Goal: Task Accomplishment & Management: Manage account settings

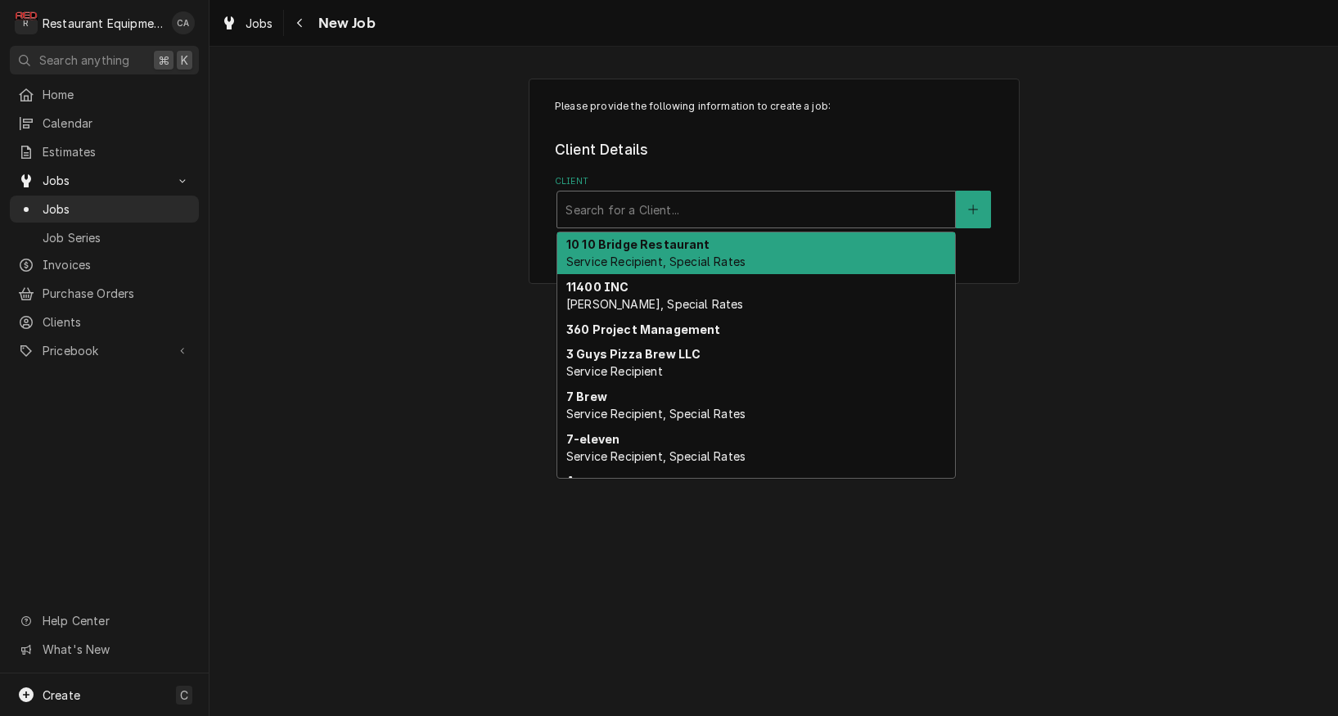
click at [577, 196] on div "Client" at bounding box center [756, 209] width 381 height 29
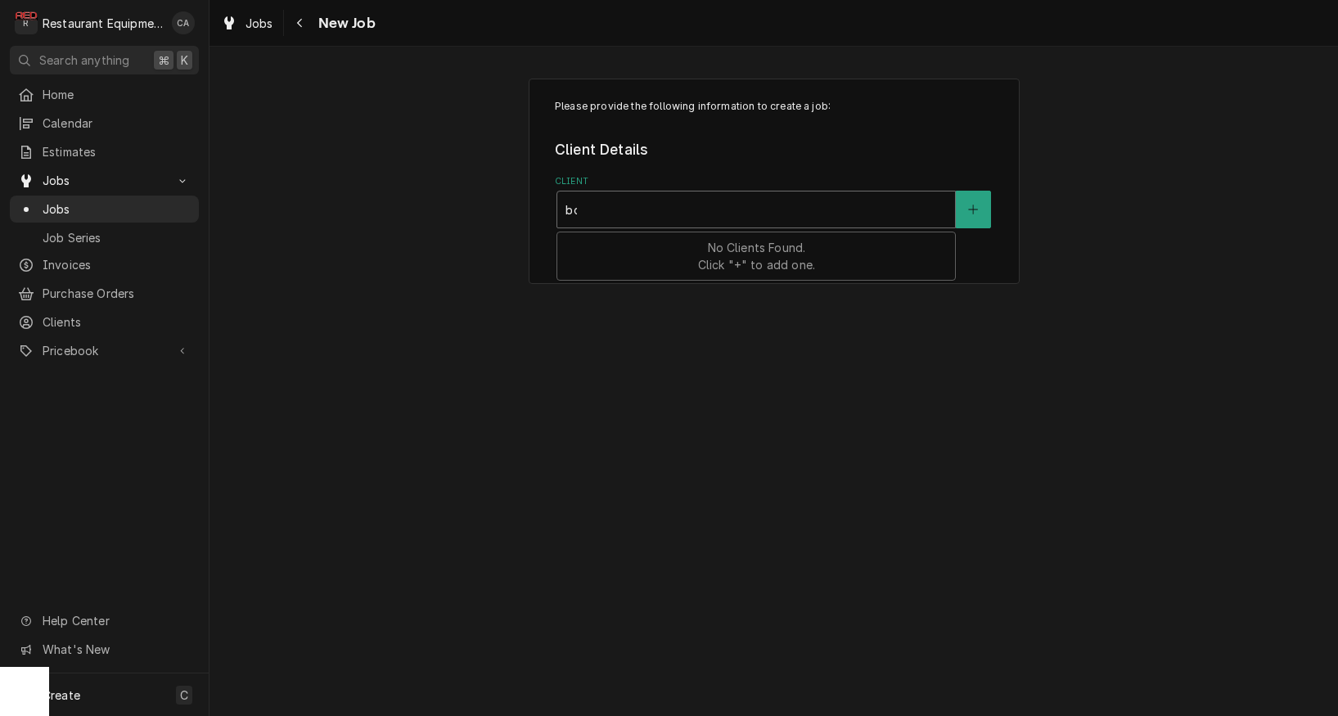
type input "bob"
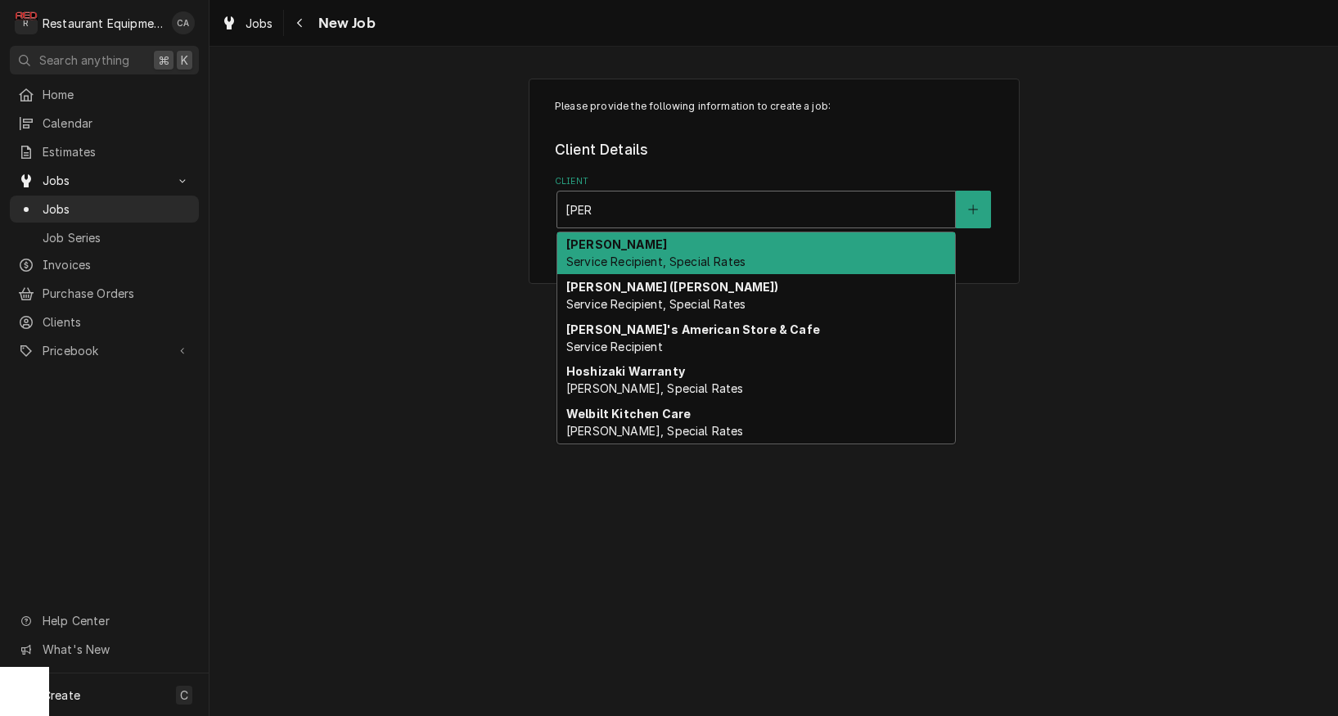
click at [609, 248] on strong "[PERSON_NAME]" at bounding box center [616, 244] width 101 height 14
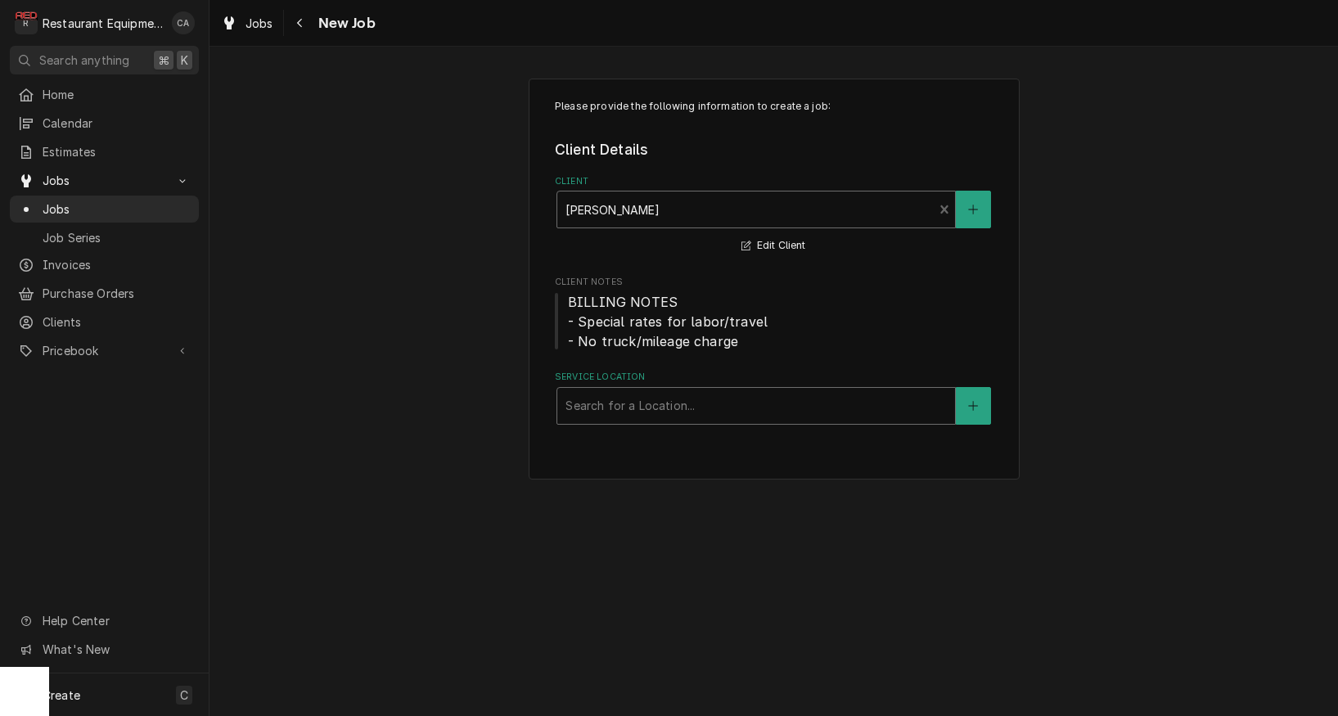
drag, startPoint x: 610, startPoint y: 395, endPoint x: 602, endPoint y: 390, distance: 8.4
click at [610, 395] on div "Service Location" at bounding box center [756, 405] width 381 height 29
type input "summ"
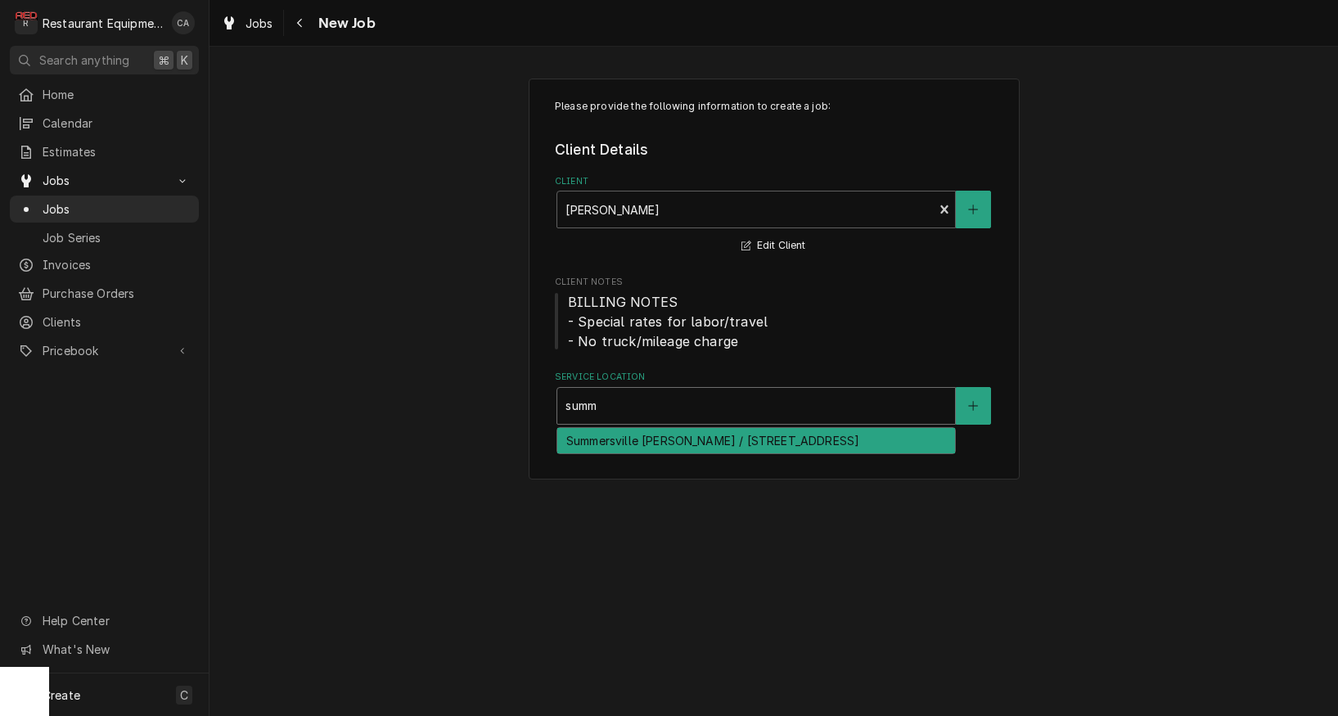
drag, startPoint x: 612, startPoint y: 453, endPoint x: 557, endPoint y: 434, distance: 58.8
click at [611, 452] on div "Summersville Bob Evans / 110 Merchant Walk, Summersville, WV 26651" at bounding box center [756, 440] width 398 height 25
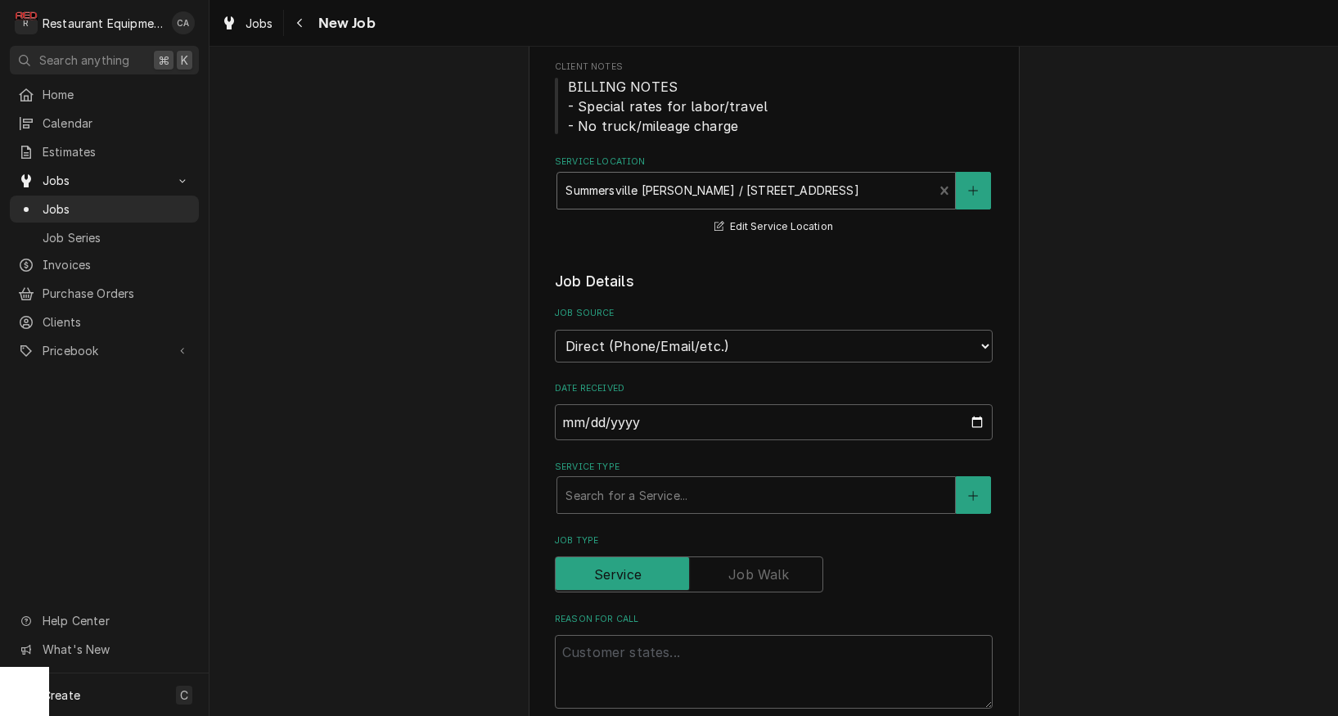
scroll to position [227, 0]
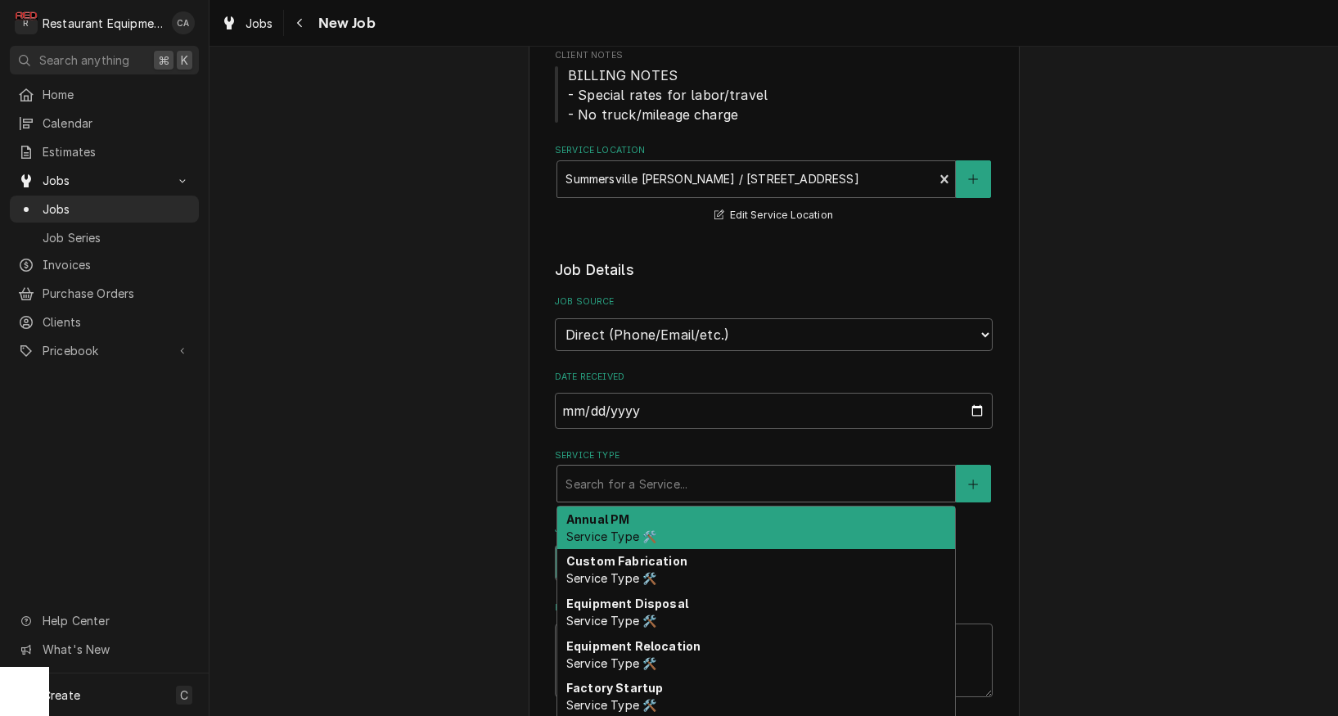
click at [611, 476] on div "Search for a Service..." at bounding box center [756, 484] width 381 height 17
type textarea "x"
type input "f"
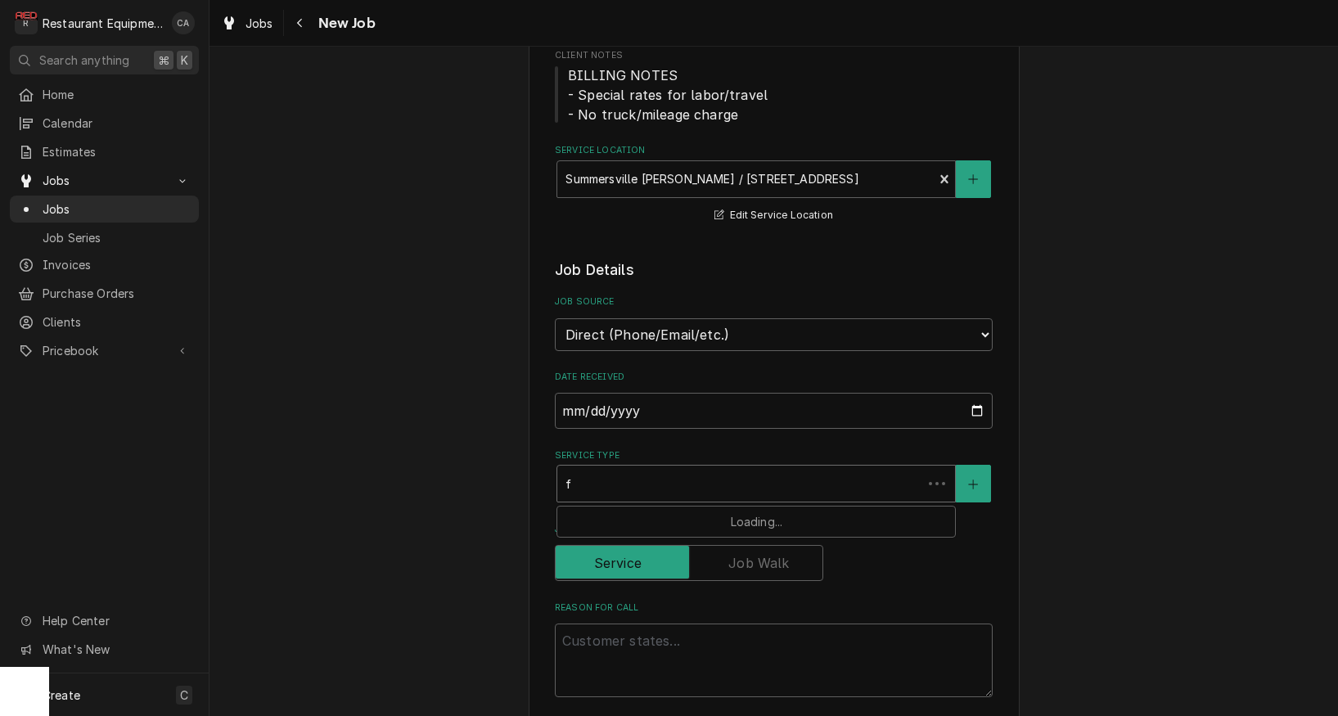
type textarea "x"
type input "fi"
type textarea "x"
type input "fix"
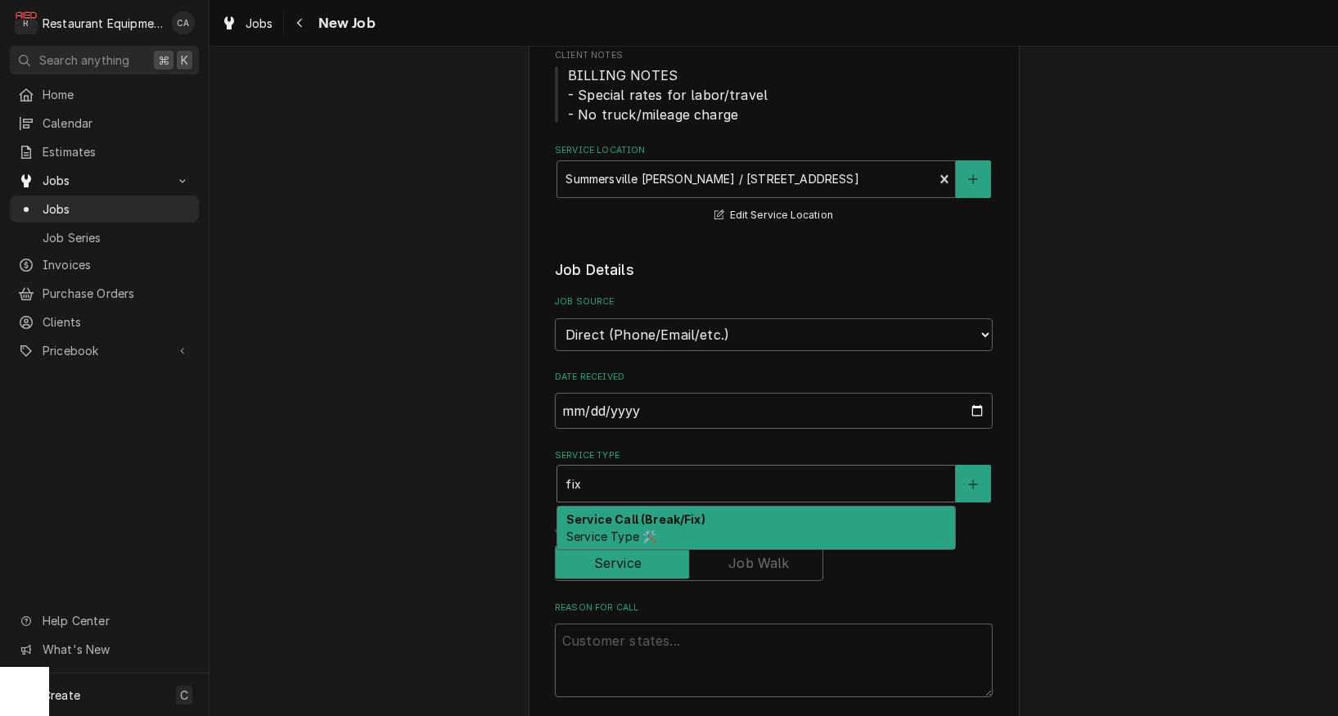
drag, startPoint x: 625, startPoint y: 505, endPoint x: 510, endPoint y: 483, distance: 116.7
click at [625, 512] on strong "Service Call (Break/Fix)" at bounding box center [635, 519] width 139 height 14
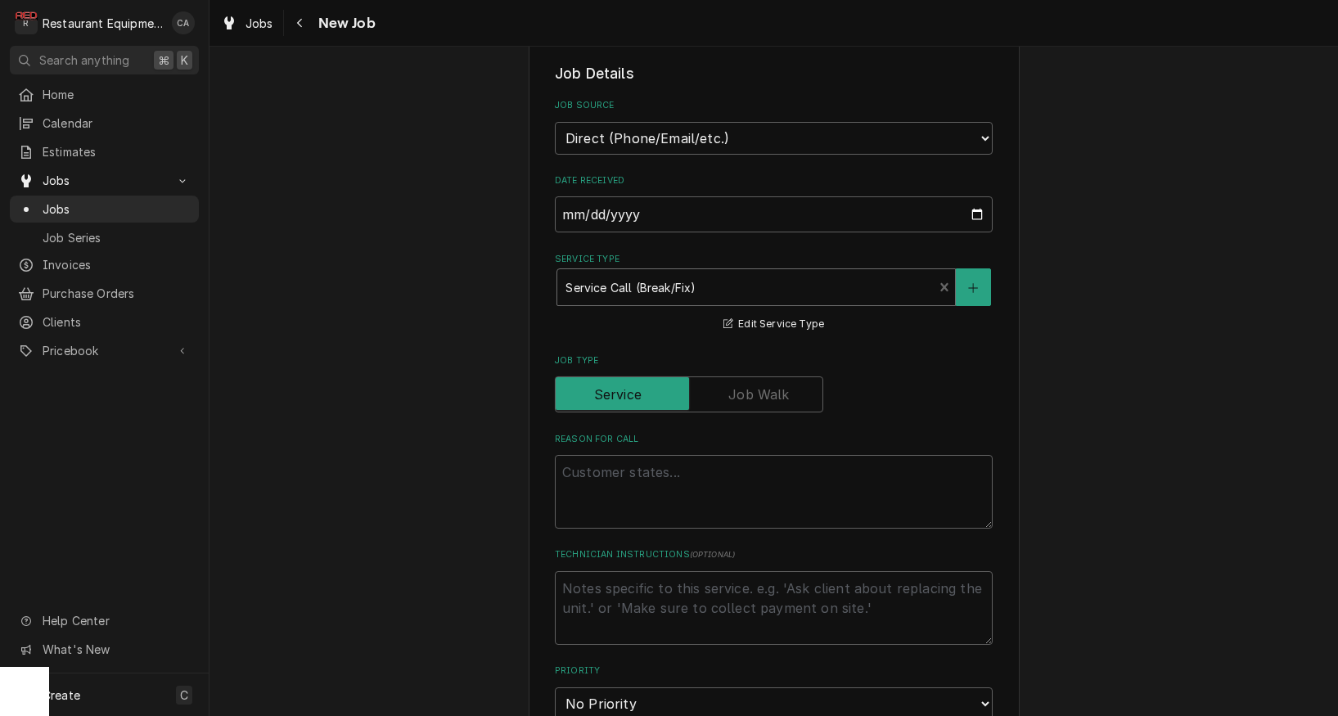
scroll to position [424, 0]
click at [621, 465] on textarea "Reason For Call" at bounding box center [774, 491] width 438 height 74
type textarea "x"
type textarea "M"
type textarea "x"
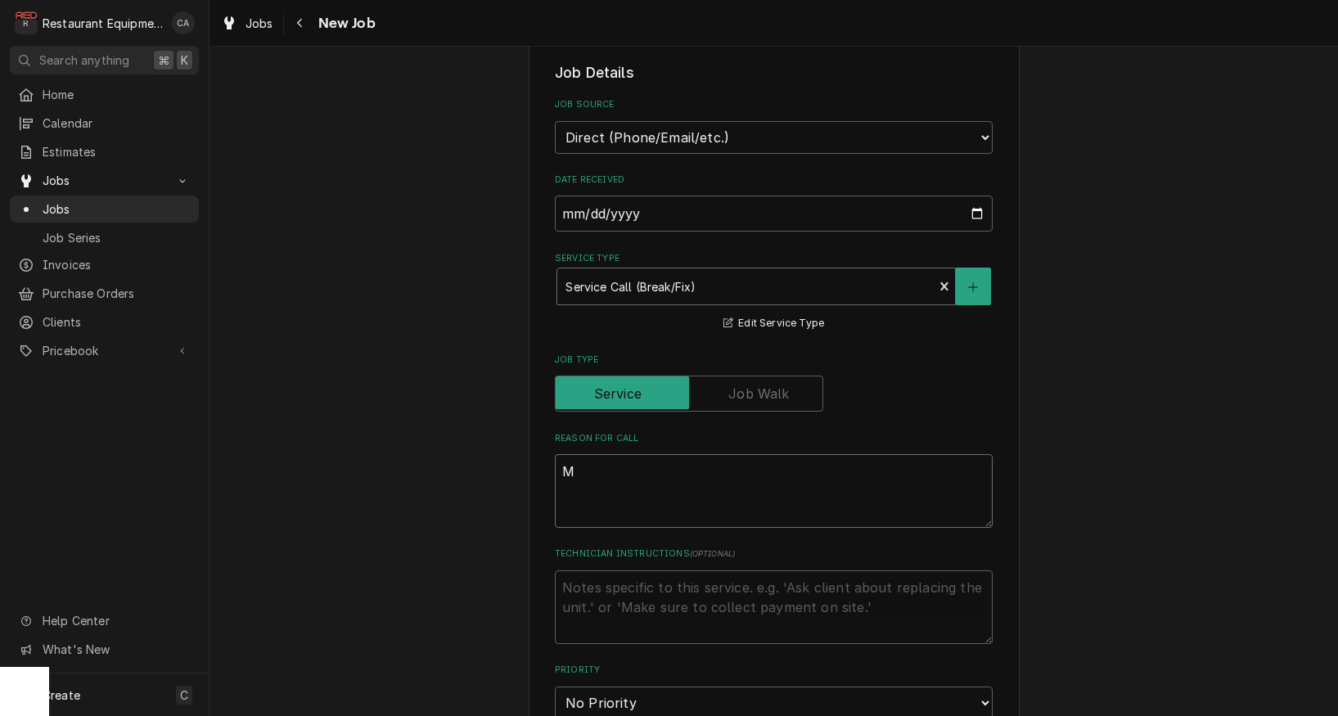
type textarea "Me"
type textarea "x"
type textarea "Mea"
type textarea "x"
type textarea "Meat"
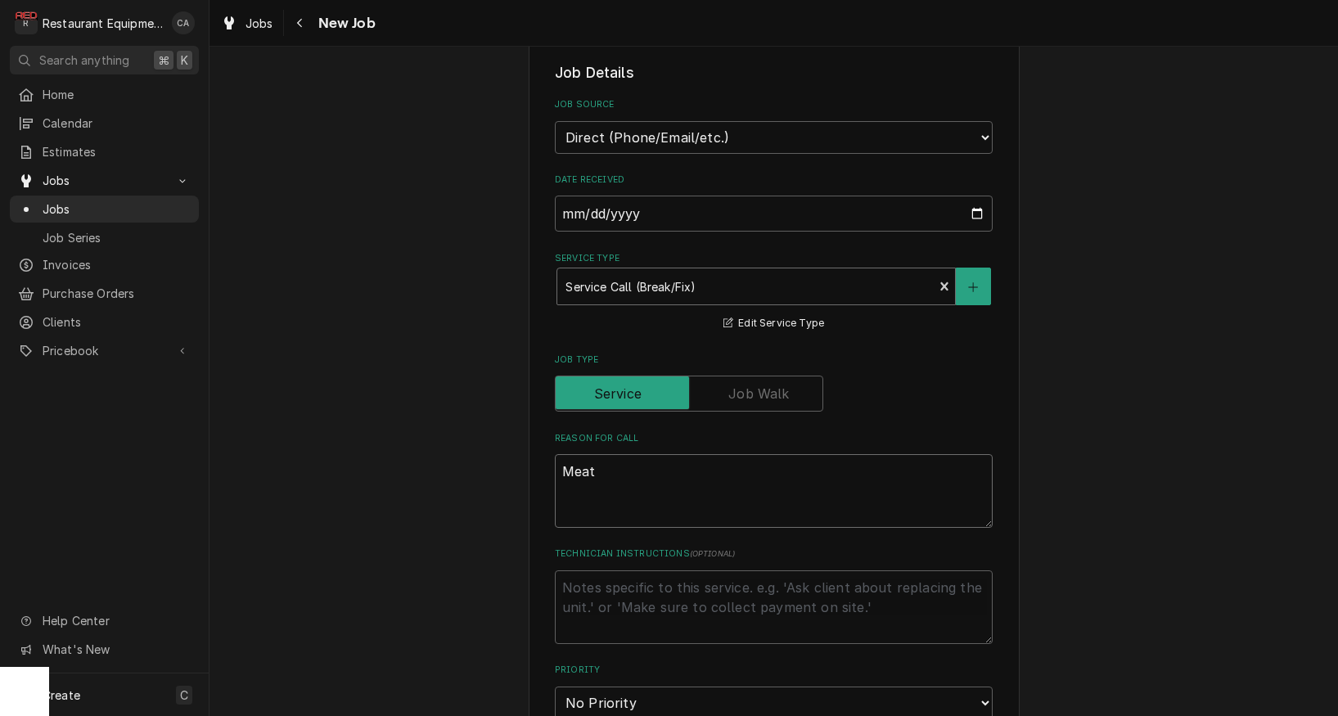
type textarea "x"
type textarea "Meat"
type textarea "x"
type textarea "Meat s"
type textarea "x"
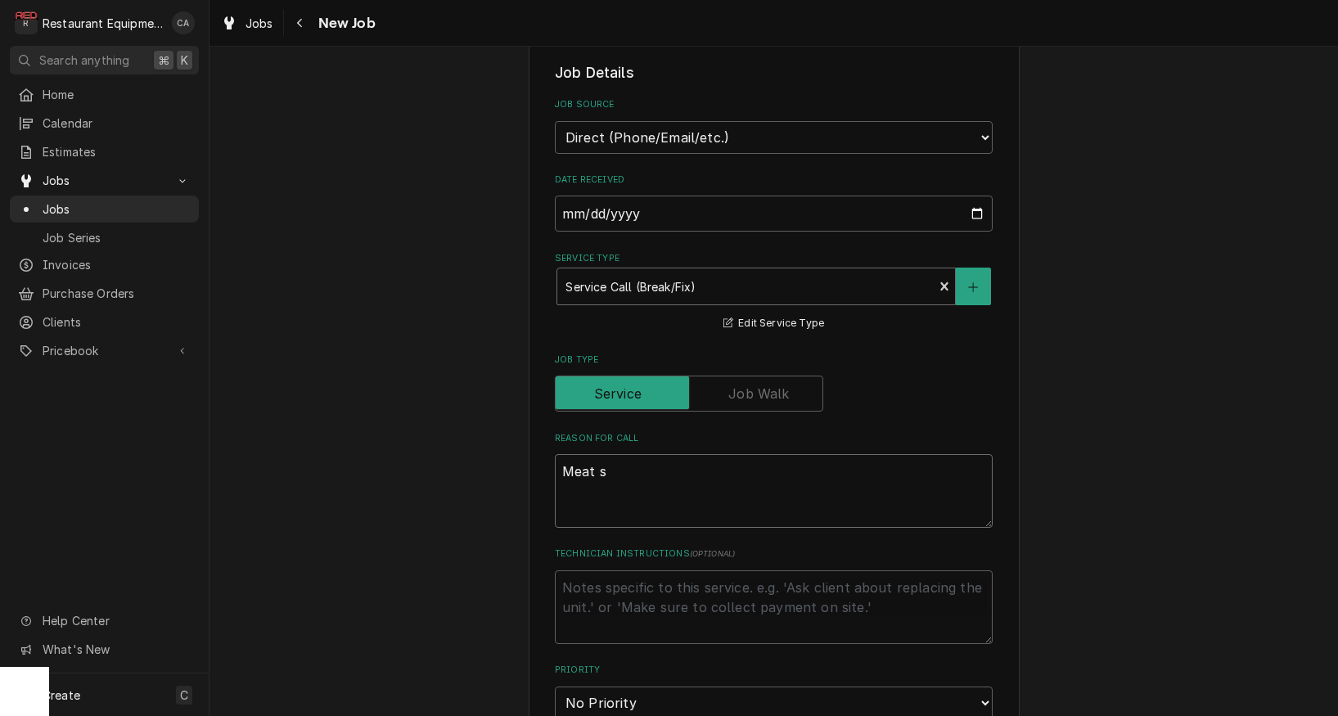
type textarea "Meat sl"
type textarea "x"
type textarea "Meat sli"
type textarea "x"
type textarea "Meat slic"
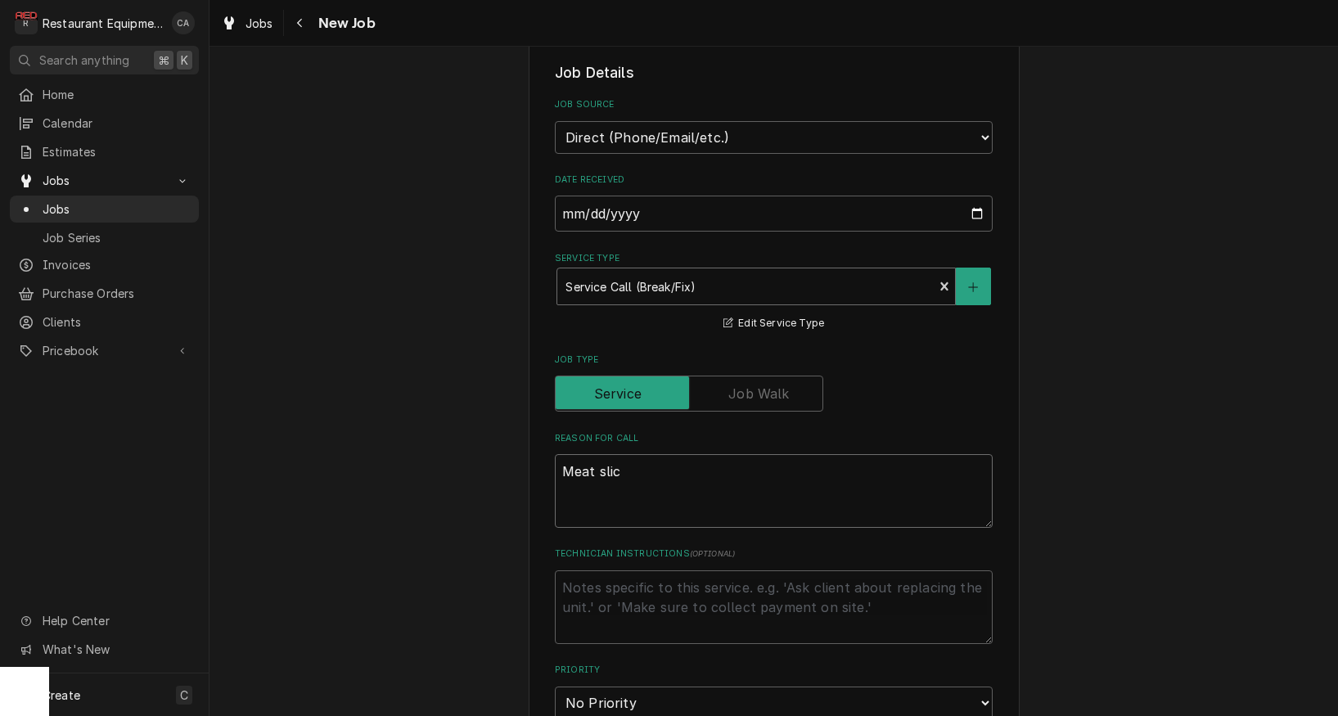
type textarea "x"
type textarea "Meat slice"
type textarea "x"
type textarea "Meat slicer"
type textarea "x"
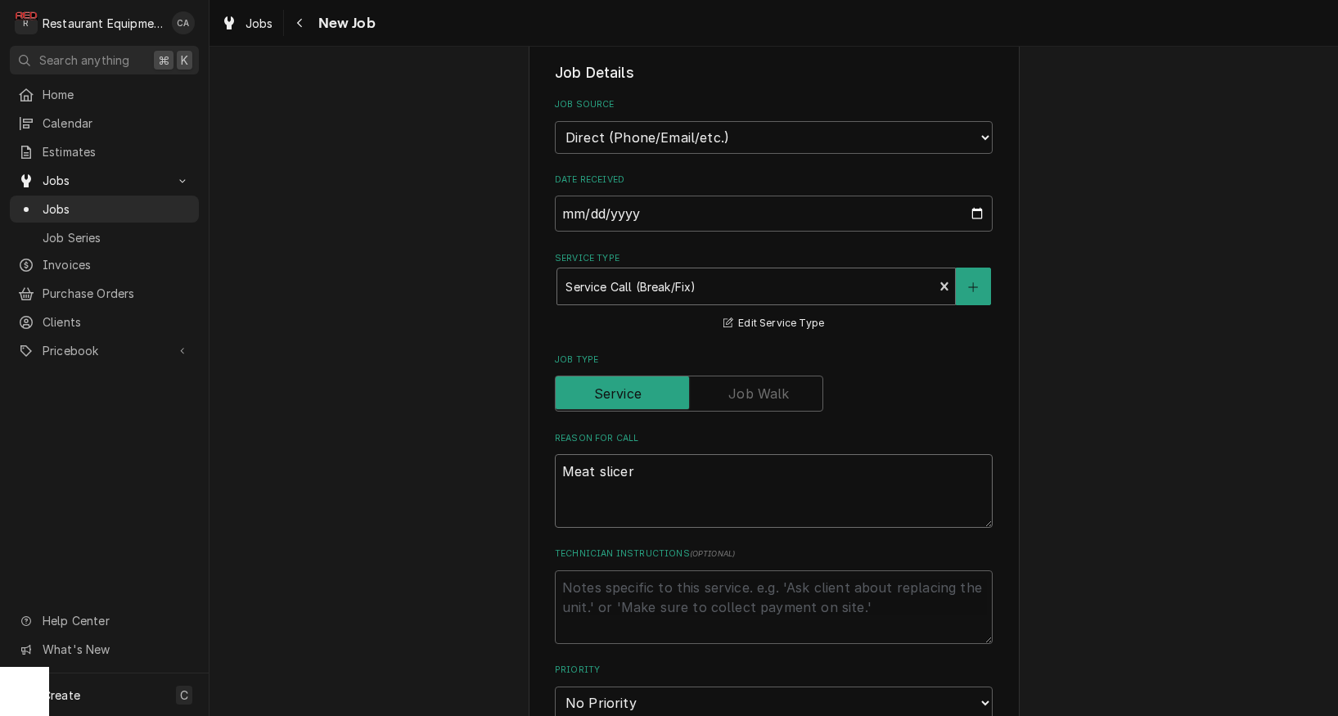
type textarea "Meat slicer"
type textarea "x"
type textarea "Meat slicer w"
type textarea "x"
type textarea "Meat slicer wa"
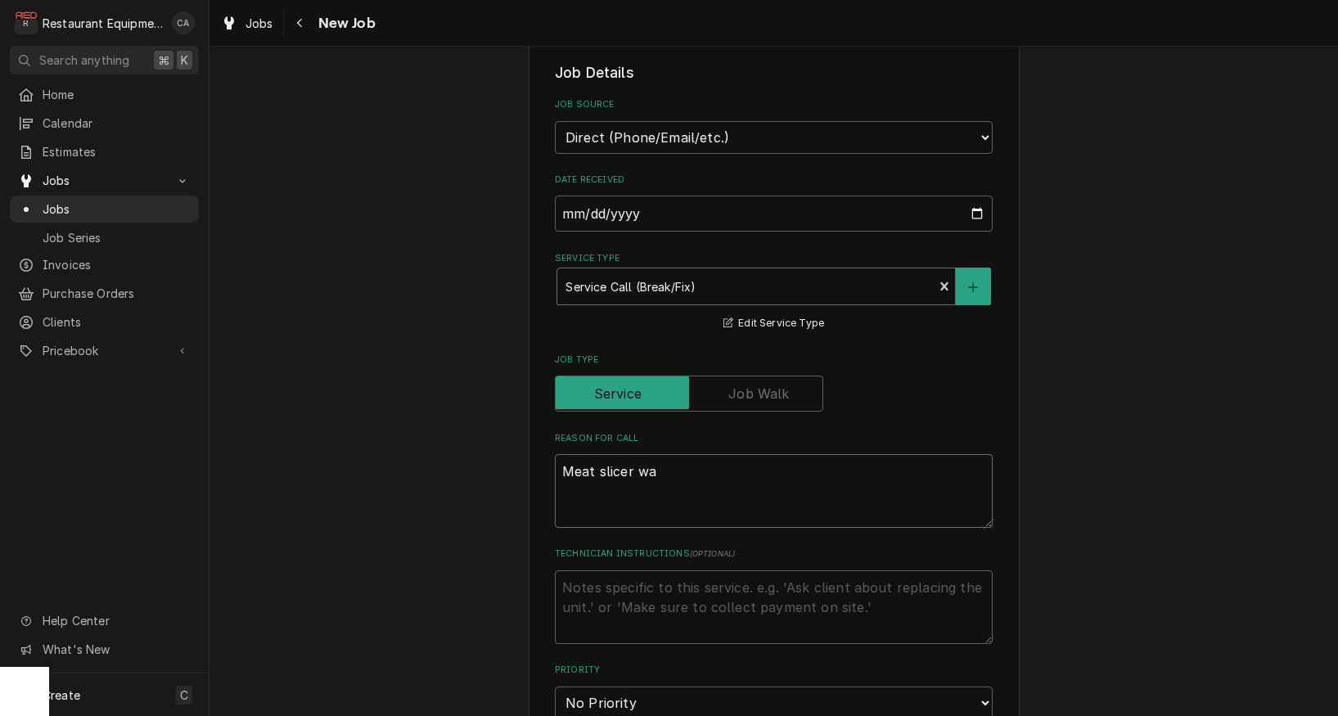
type textarea "x"
type textarea "Meat slicer was"
type textarea "x"
type textarea "Meat slicer was"
type textarea "x"
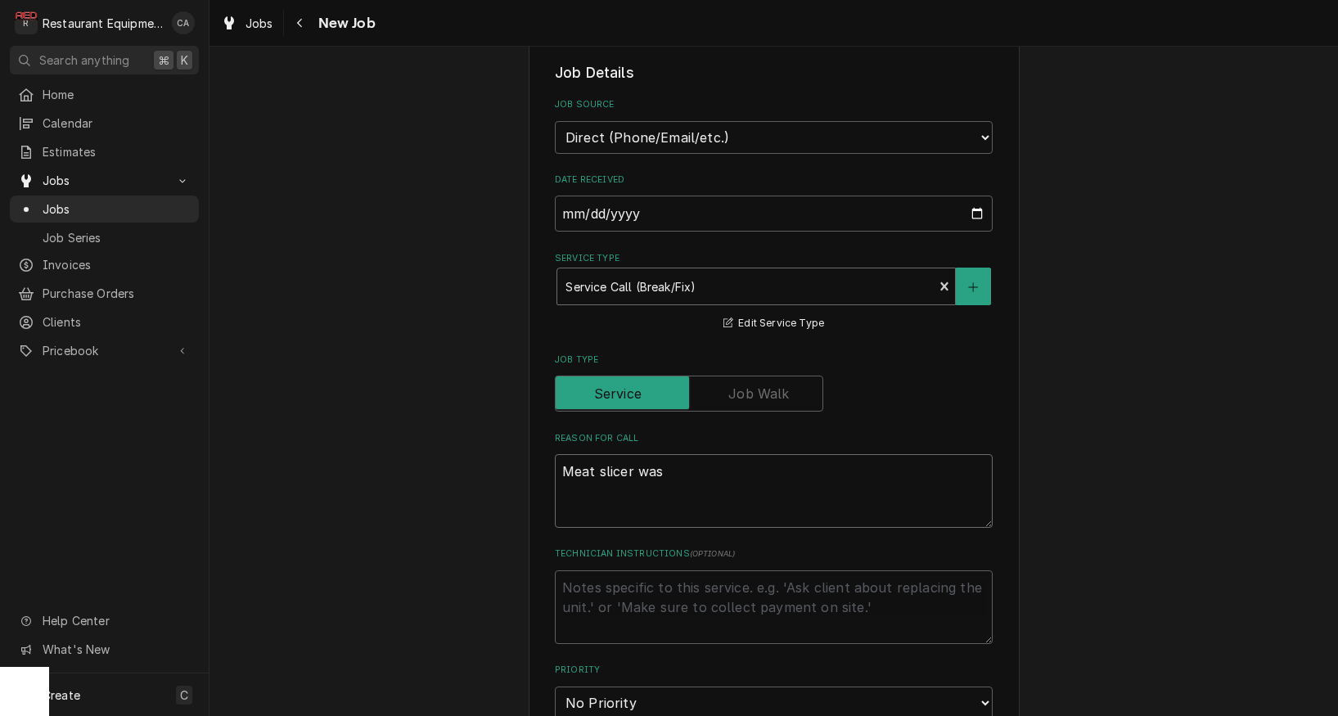
type textarea "Meat slicer was d"
type textarea "x"
type textarea "Meat slicer was dr"
type textarea "x"
type textarea "Meat slicer was dro"
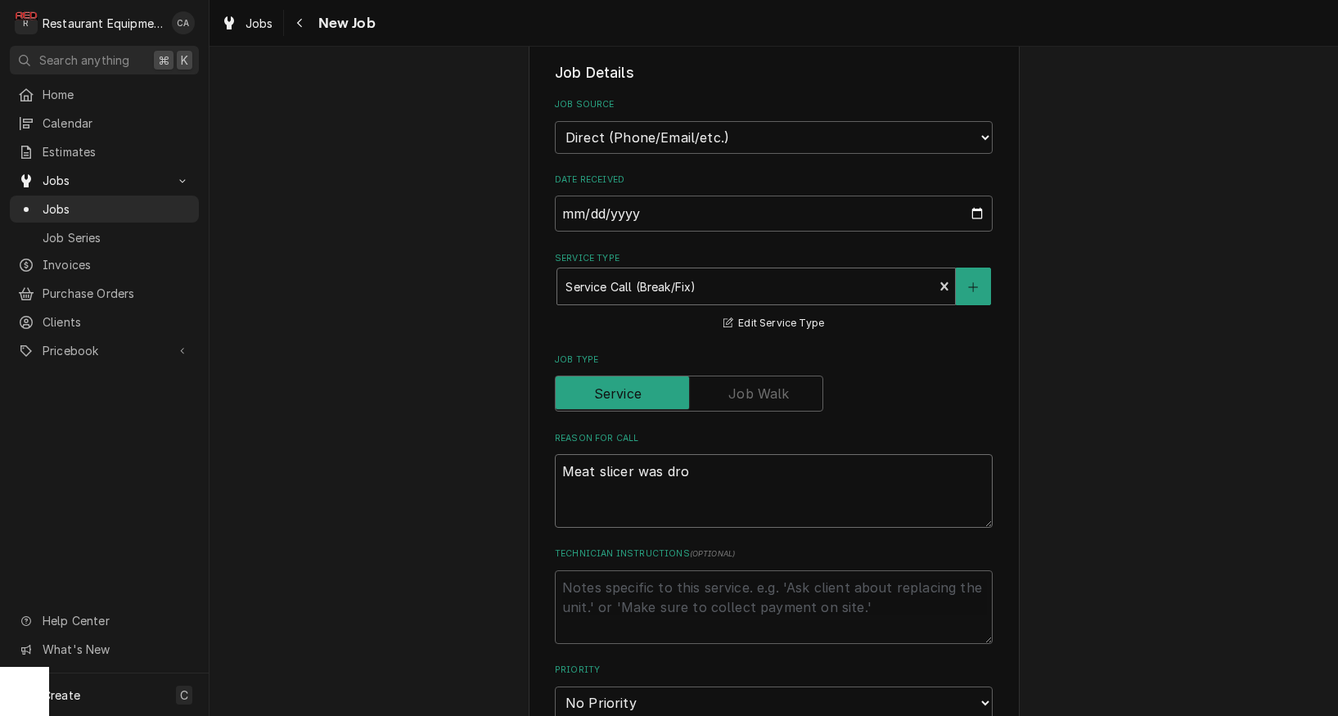
type textarea "x"
type textarea "Meat slicer was drop"
type textarea "x"
type textarea "Meat slicer was dropp"
type textarea "x"
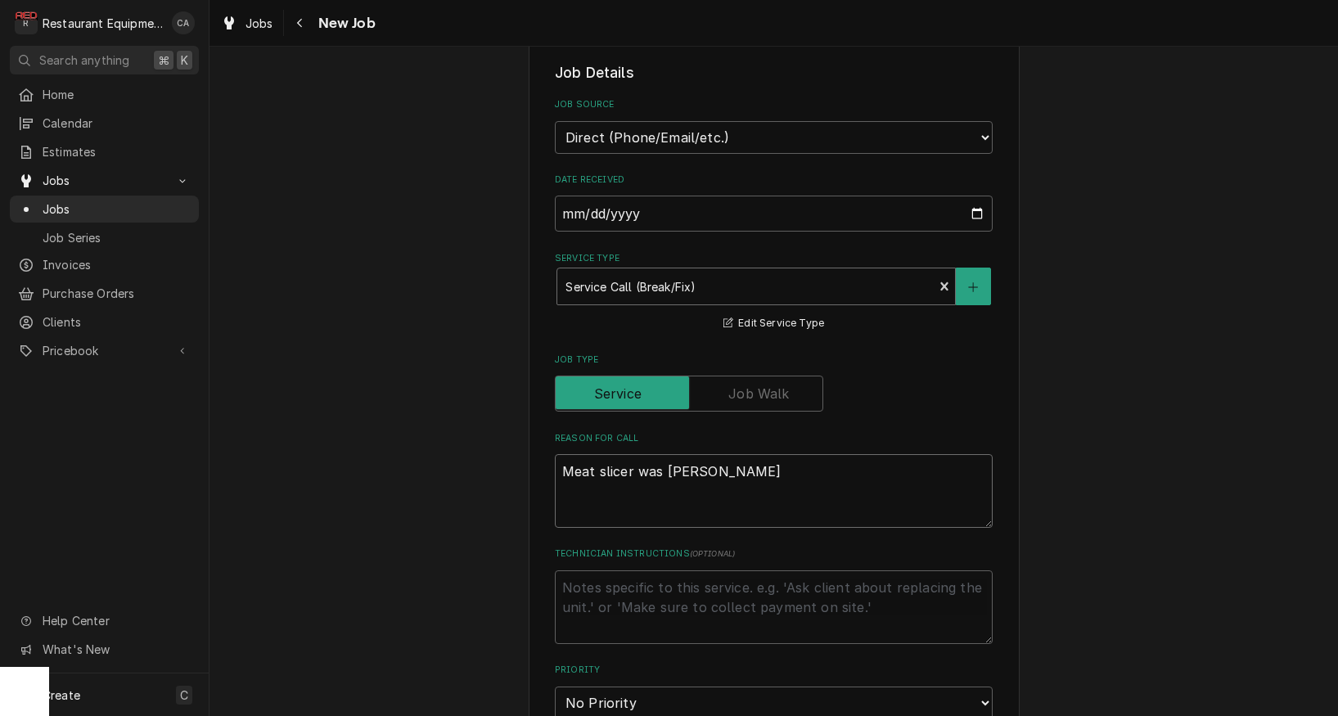
type textarea "Meat slicer was droppe"
type textarea "x"
type textarea "Meat slicer was dropped"
type textarea "x"
type textarea "Meat slicer was dropped"
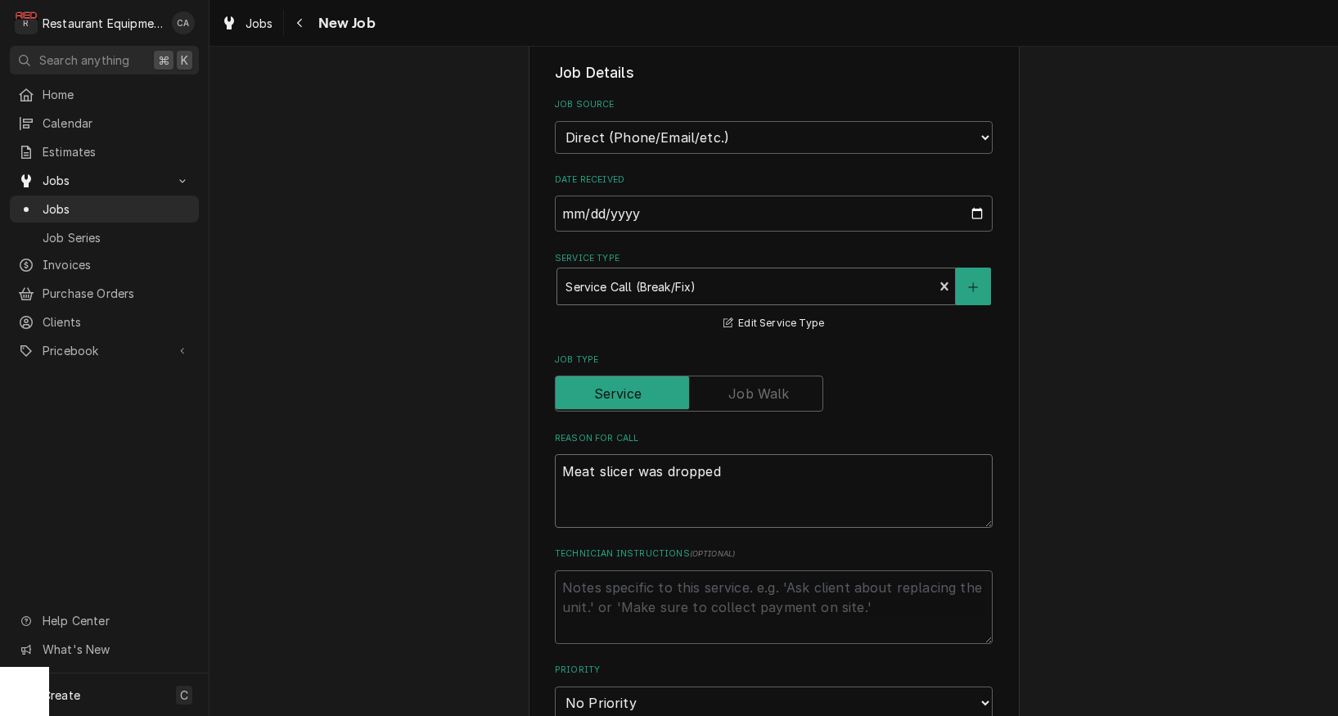
type textarea "x"
type textarea "Meat slicer was dropped a"
type textarea "x"
type textarea "Meat slicer was dropped an"
type textarea "x"
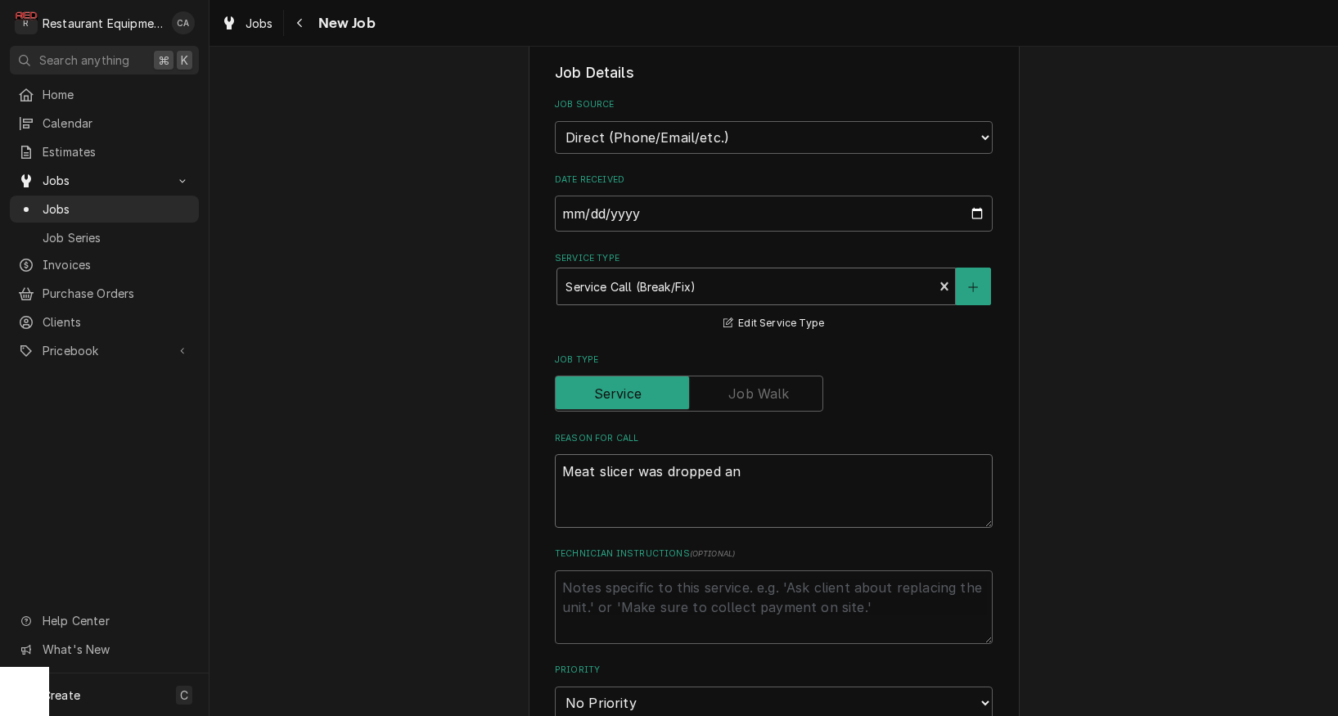
type textarea "Meat slicer was dropped and"
type textarea "x"
type textarea "Meat slicer was dropped and"
type textarea "x"
type textarea "Meat slicer was dropped and s"
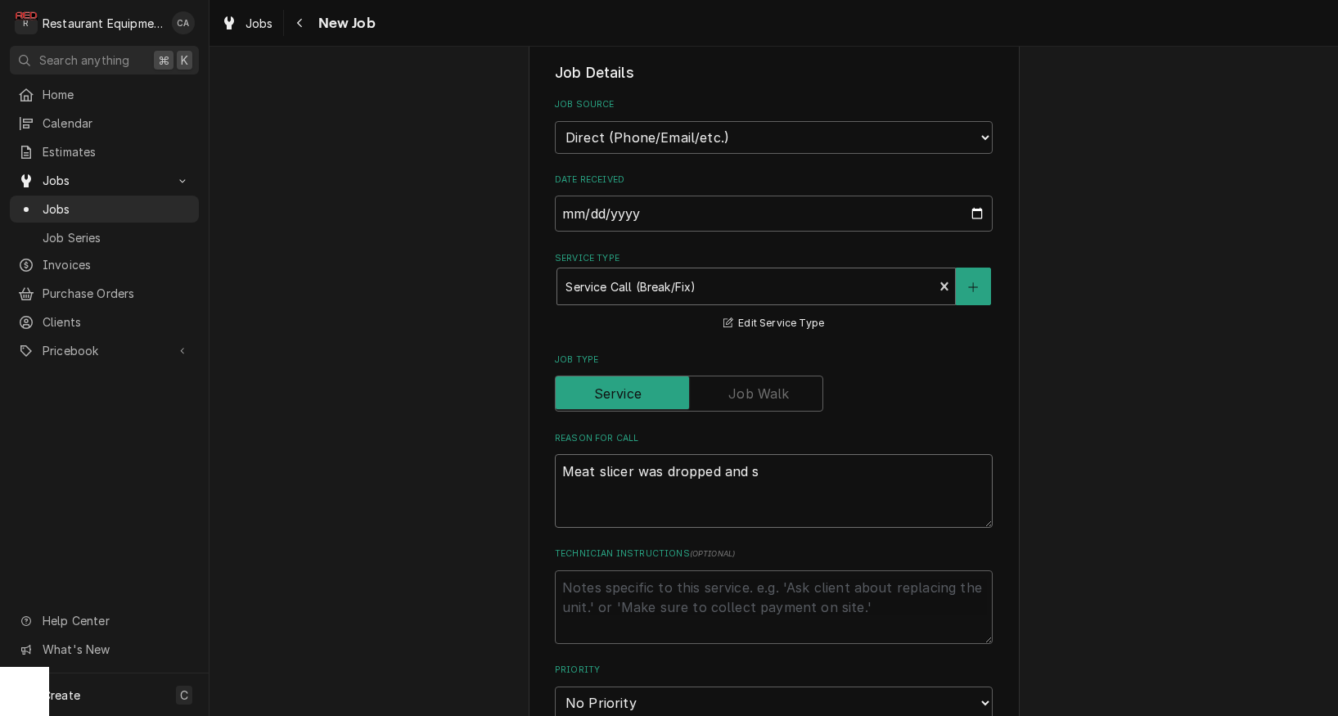
type textarea "x"
type textarea "Meat slicer was dropped and sl"
type textarea "x"
type textarea "Meat slicer was dropped and sli"
type textarea "x"
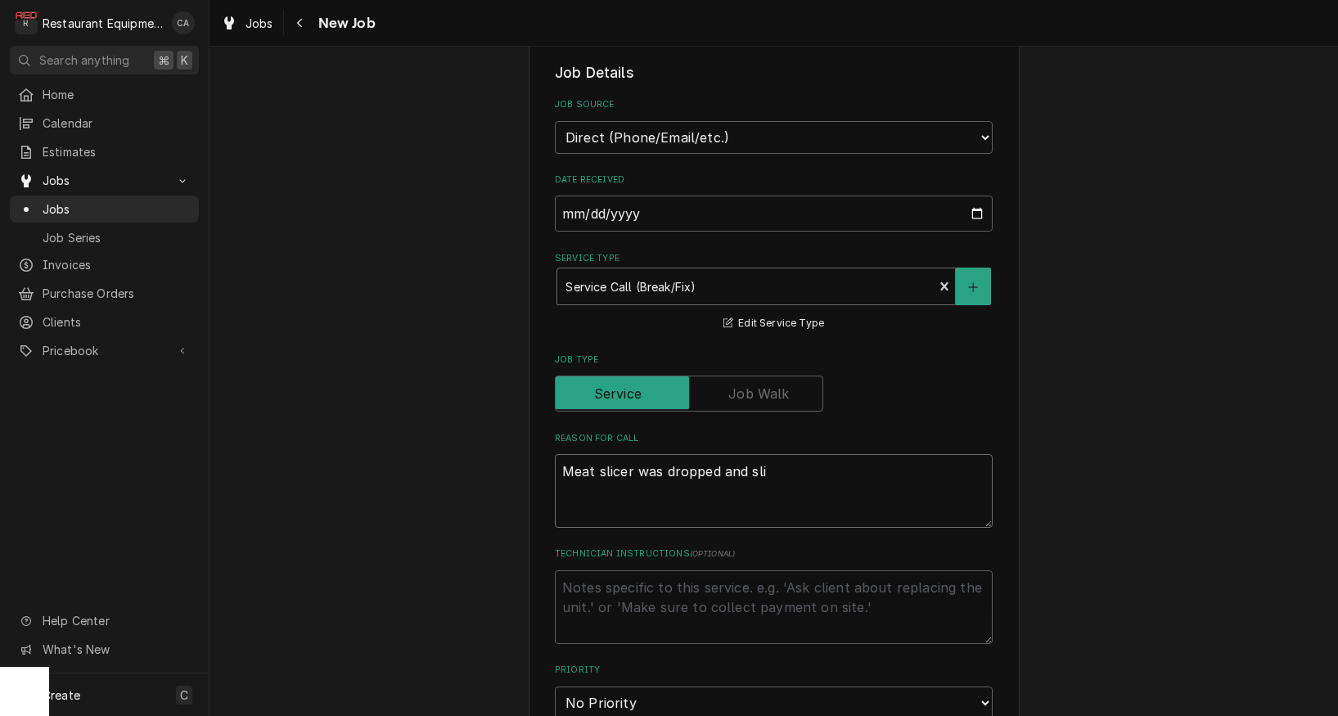
type textarea "Meat slicer was dropped and slid"
type textarea "x"
type textarea "Meat slicer was dropped and slide"
type textarea "x"
type textarea "Meat slicer was dropped and slider"
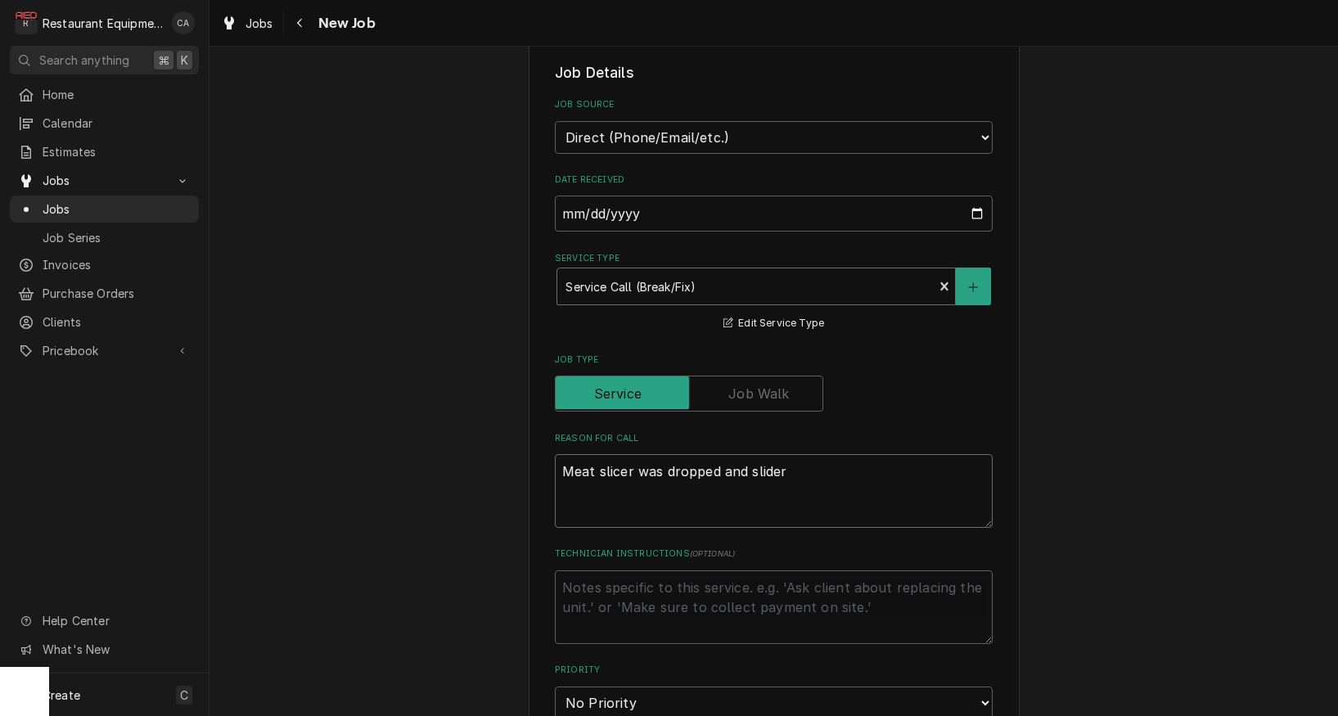
type textarea "x"
type textarea "Meat slicer was dropped and slider"
type textarea "x"
type textarea "Meat slicer was dropped and slider t"
type textarea "x"
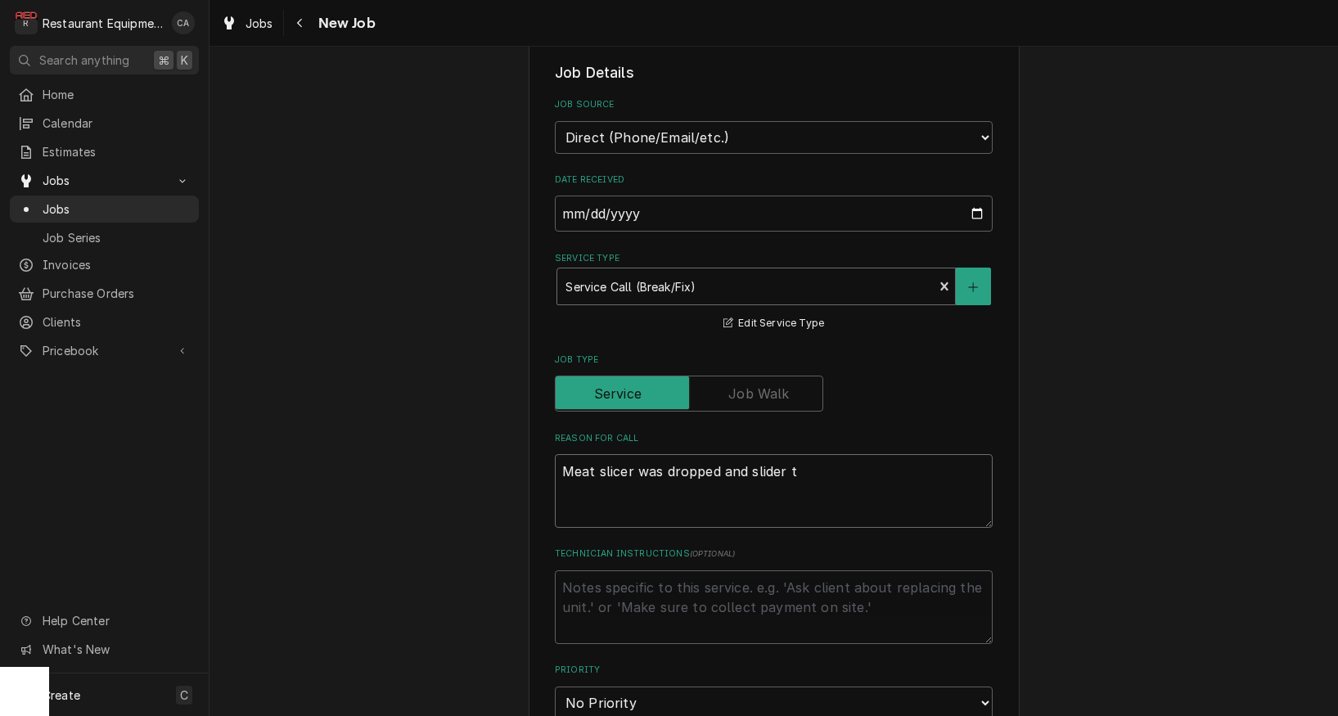
type textarea "Meat slicer was dropped and slider th"
type textarea "x"
type textarea "Meat slicer was dropped and slider tha"
type textarea "x"
type textarea "Meat slicer was dropped and slider that"
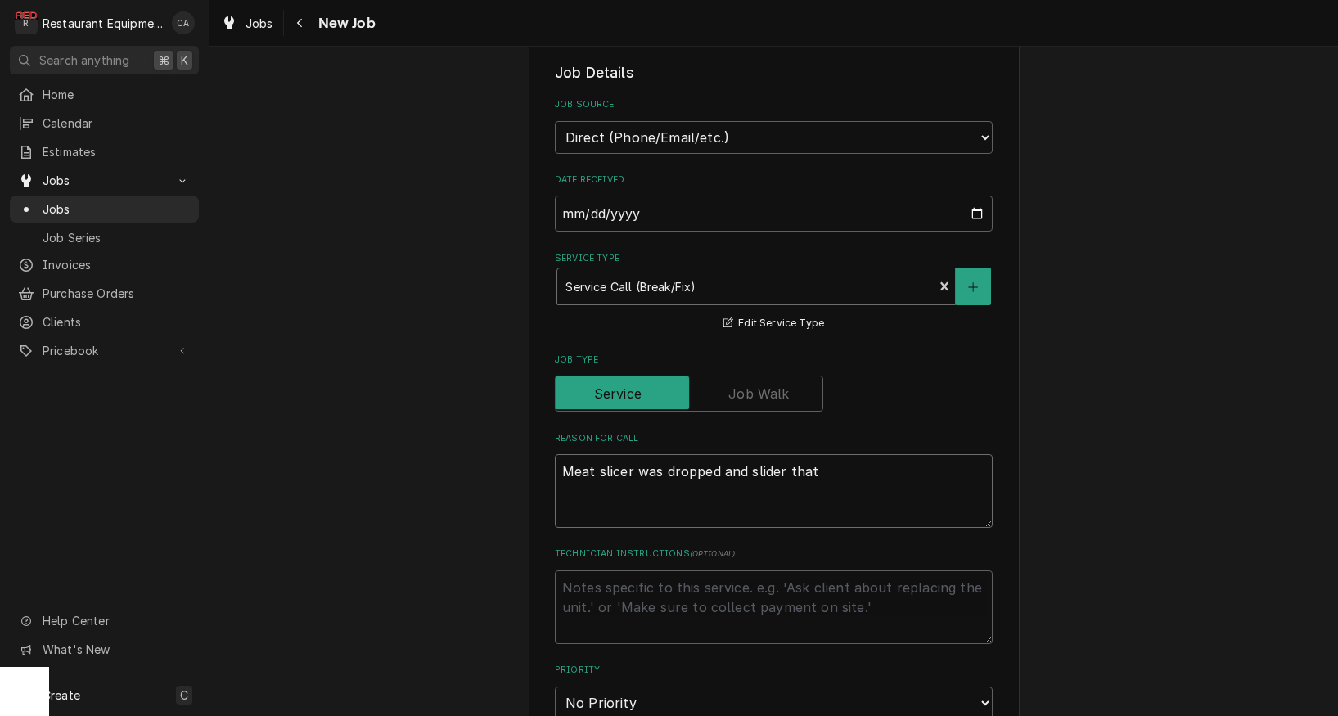
type textarea "x"
type textarea "Meat slicer was dropped and slider that"
type textarea "x"
type textarea "Meat slicer was dropped and slider that h"
type textarea "x"
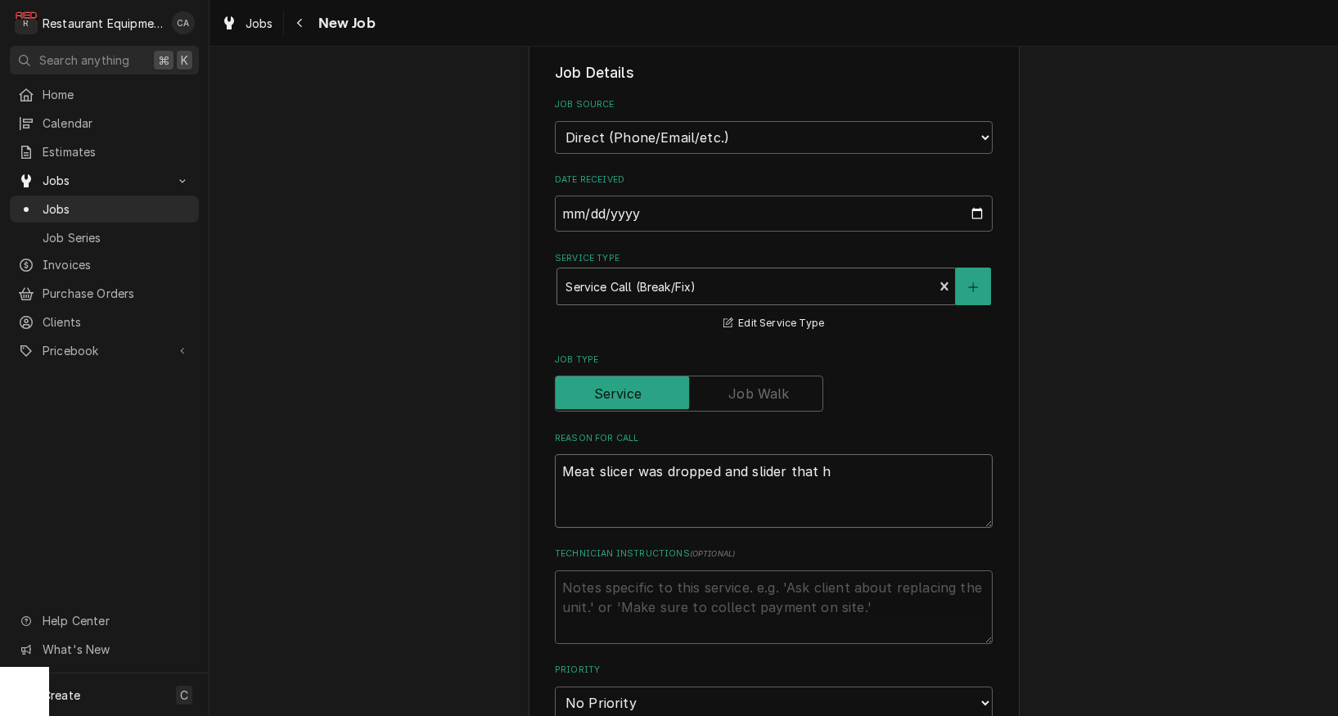
type textarea "Meat slicer was dropped and slider that ho"
type textarea "x"
type textarea "Meat slicer was dropped and slider that hol"
type textarea "x"
type textarea "Meat slicer was dropped and slider that hold"
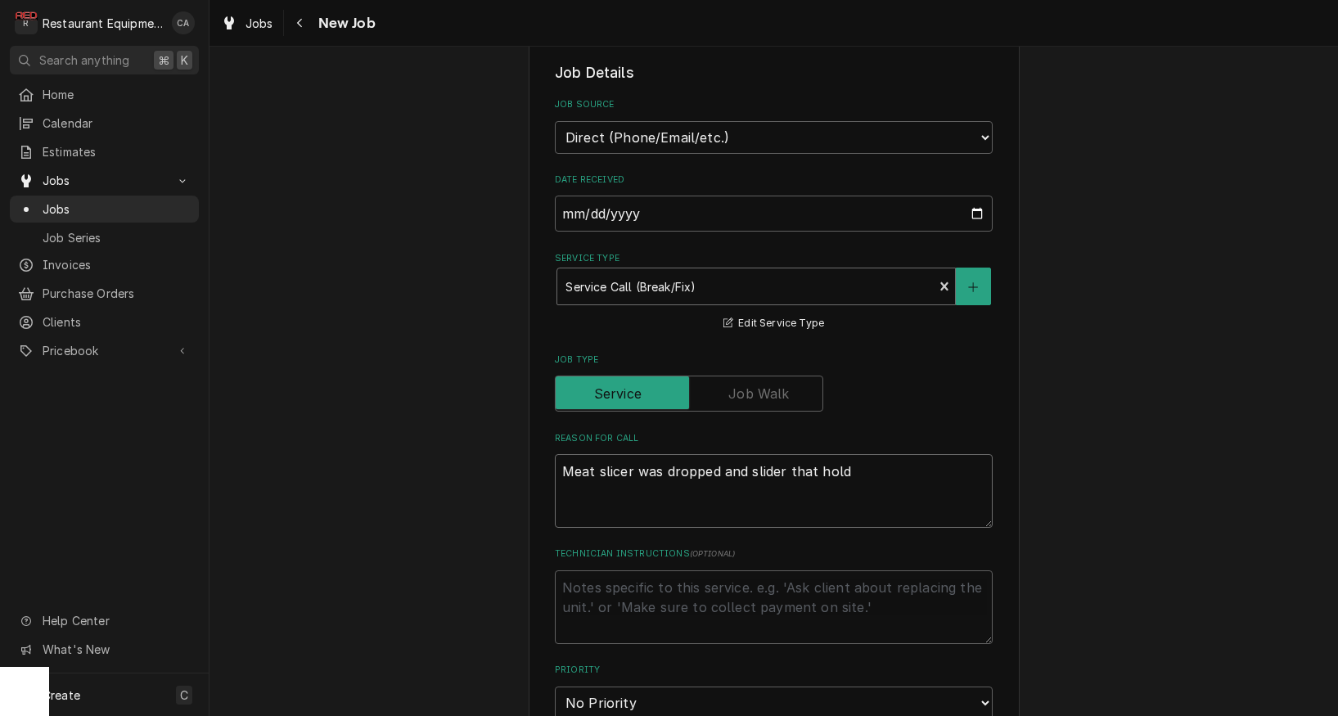
type textarea "x"
type textarea "Meat slicer was dropped and slider that holds"
type textarea "x"
type textarea "Meat slicer was dropped and slider that holds"
type textarea "x"
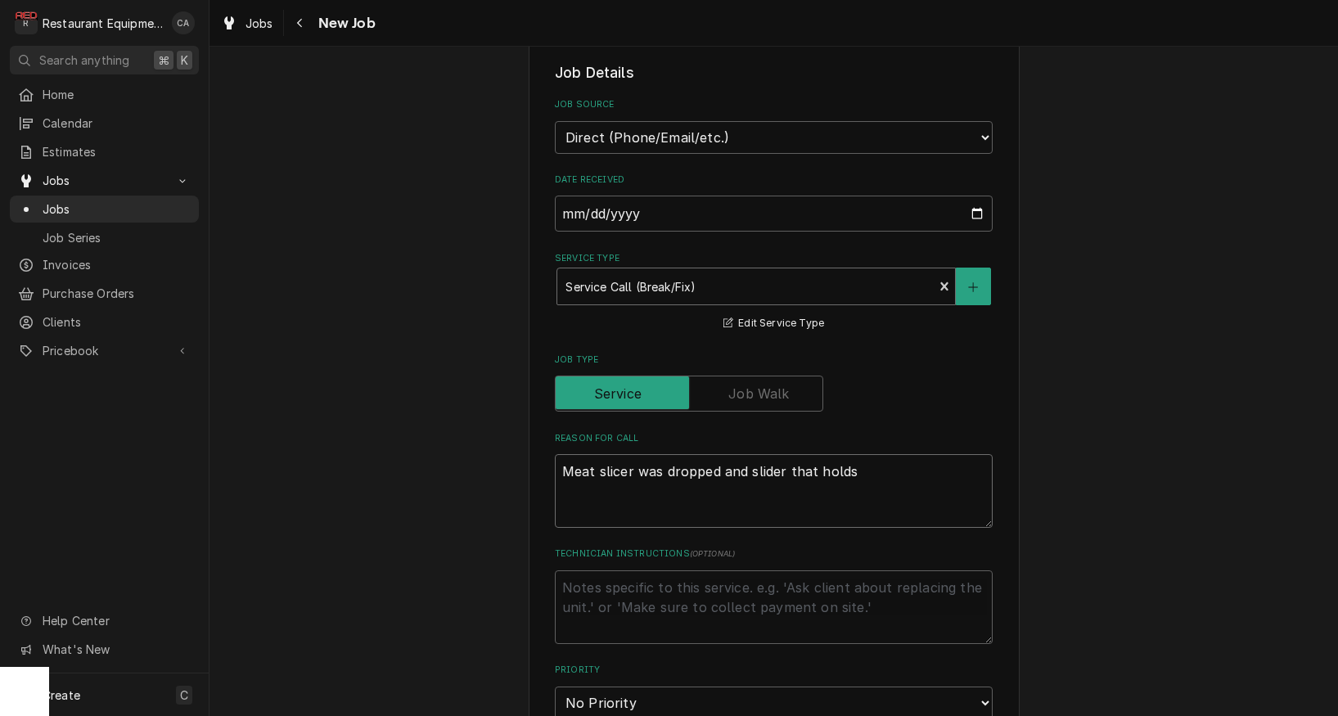
type textarea "Meat slicer was dropped and slider that holds t"
type textarea "x"
type textarea "Meat slicer was dropped and slider that holds th"
type textarea "x"
type textarea "Meat slicer was dropped and slider that holds the"
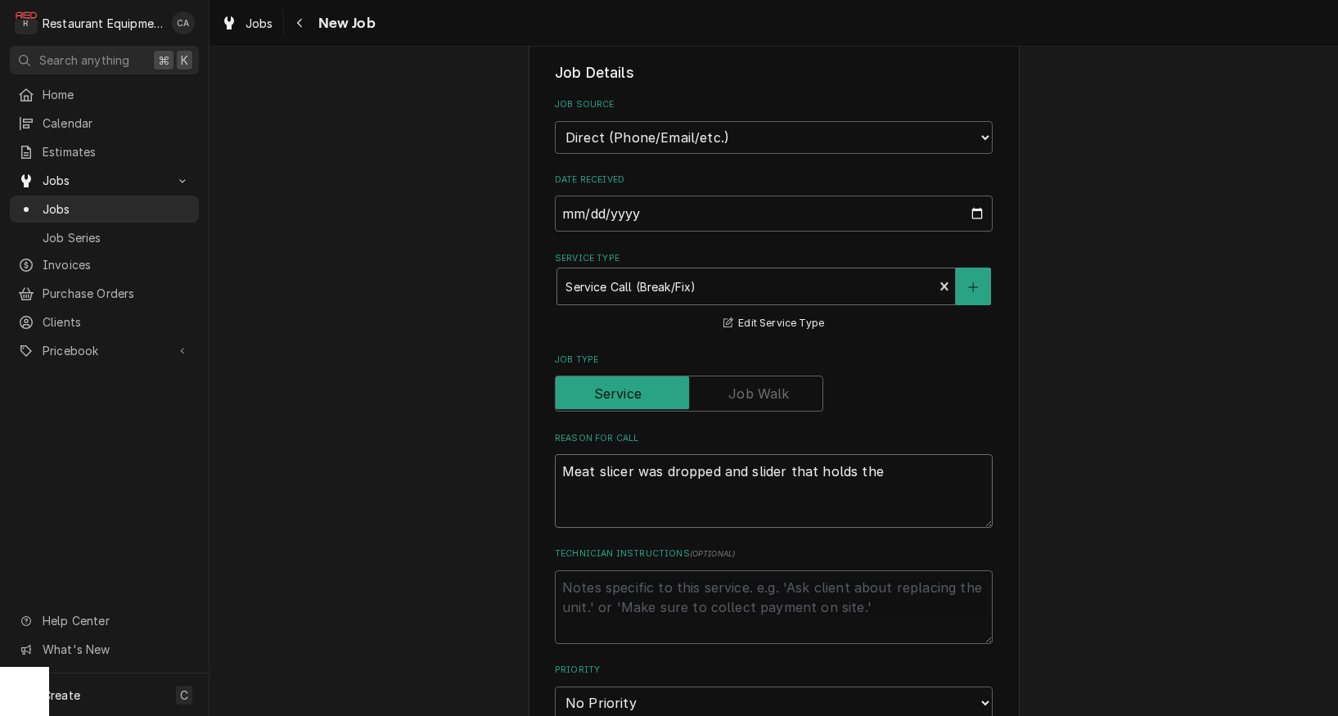
type textarea "x"
type textarea "Meat slicer was dropped and slider that holds the"
type textarea "x"
type textarea "Meat slicer was dropped and slider that holds the m"
type textarea "x"
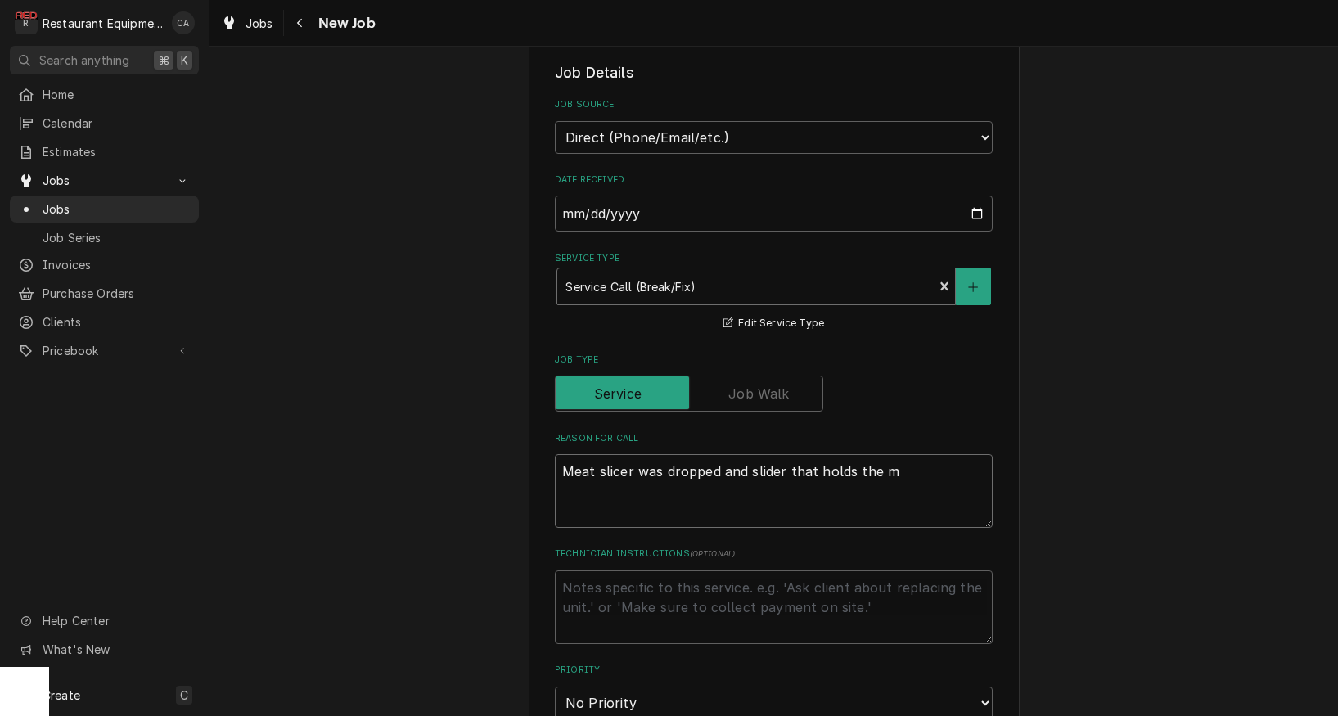
type textarea "Meat slicer was dropped and slider that holds the me"
type textarea "x"
type textarea "Meat slicer was dropped and slider that holds the mea"
type textarea "x"
type textarea "Meat slicer was dropped and slider that holds the meat"
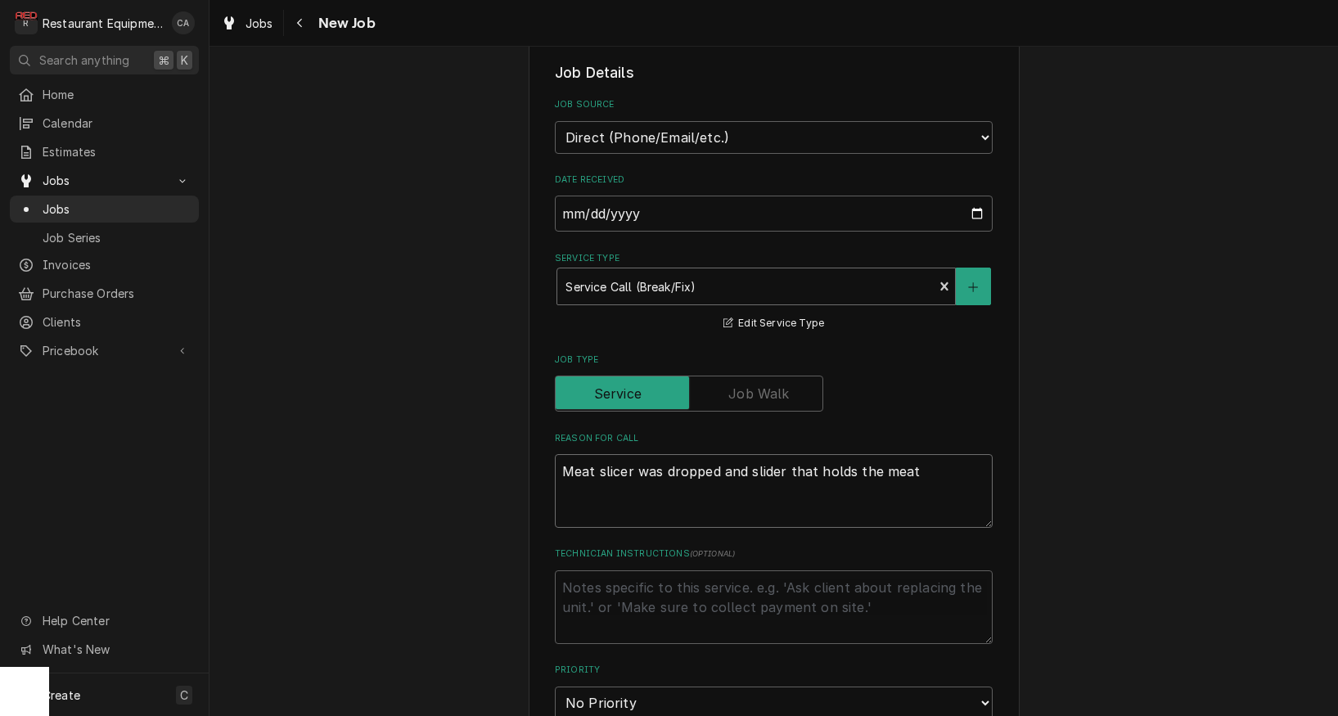
type textarea "x"
type textarea "Meat slicer was dropped and slider that holds the meat"
type textarea "x"
type textarea "Meat slicer was dropped and slider that holds the meat i"
type textarea "x"
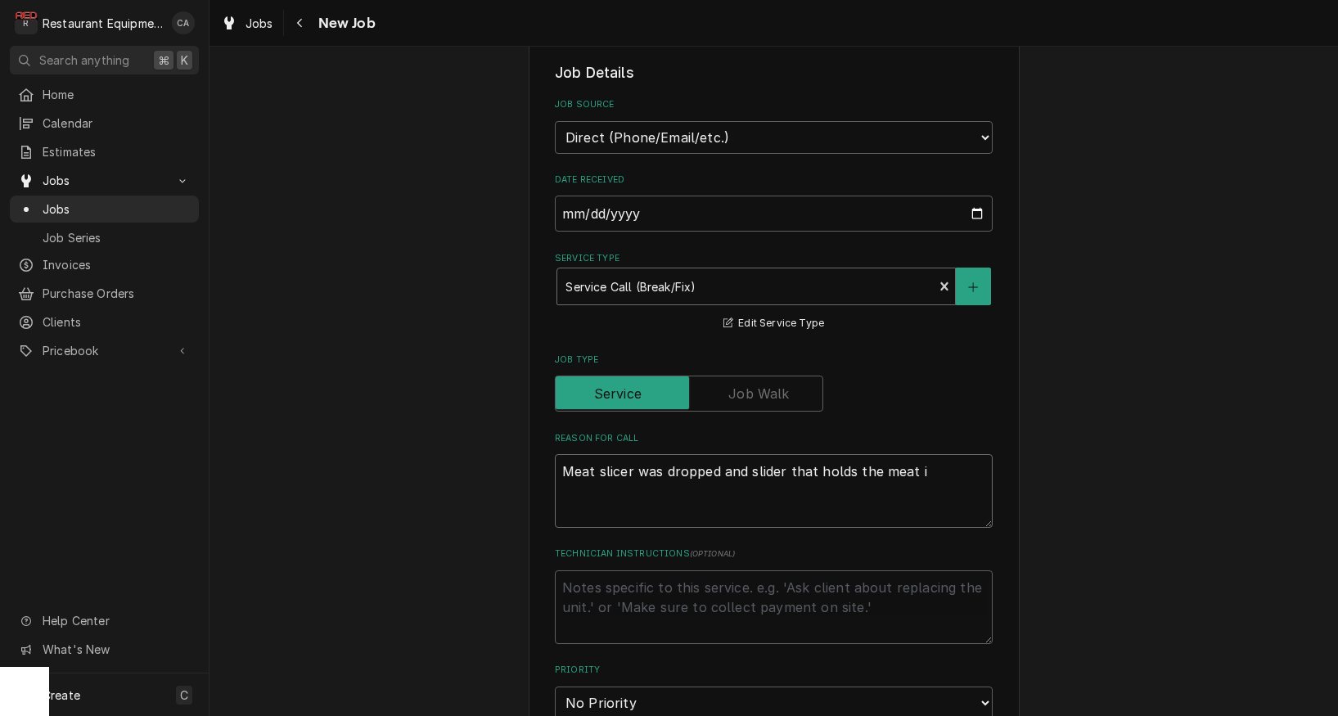
type textarea "Meat slicer was dropped and slider that holds the meat is"
type textarea "x"
type textarea "Meat slicer was dropped and slider that holds the meat is"
type textarea "x"
type textarea "Meat slicer was dropped and slider that holds the meat is b"
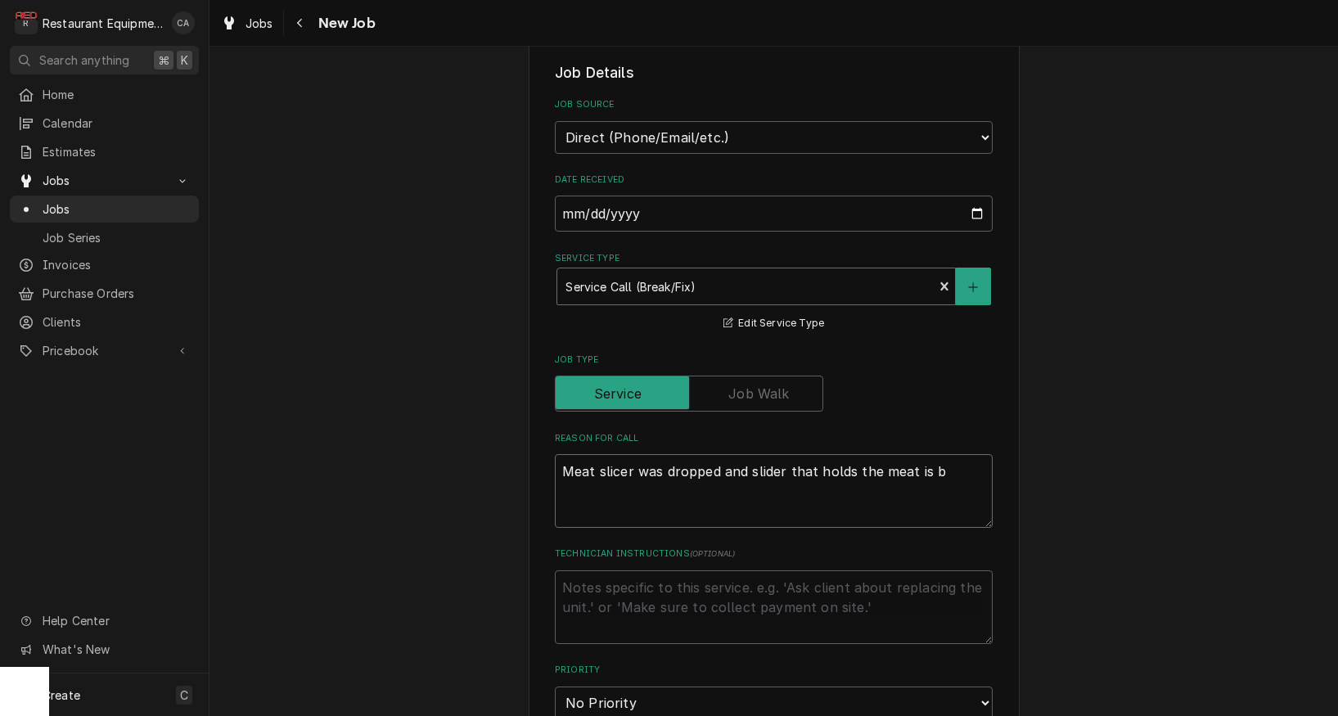
type textarea "x"
type textarea "Meat slicer was dropped and slider that holds the meat is be"
type textarea "x"
type textarea "Meat slicer was dropped and slider that holds the meat is ben"
type textarea "x"
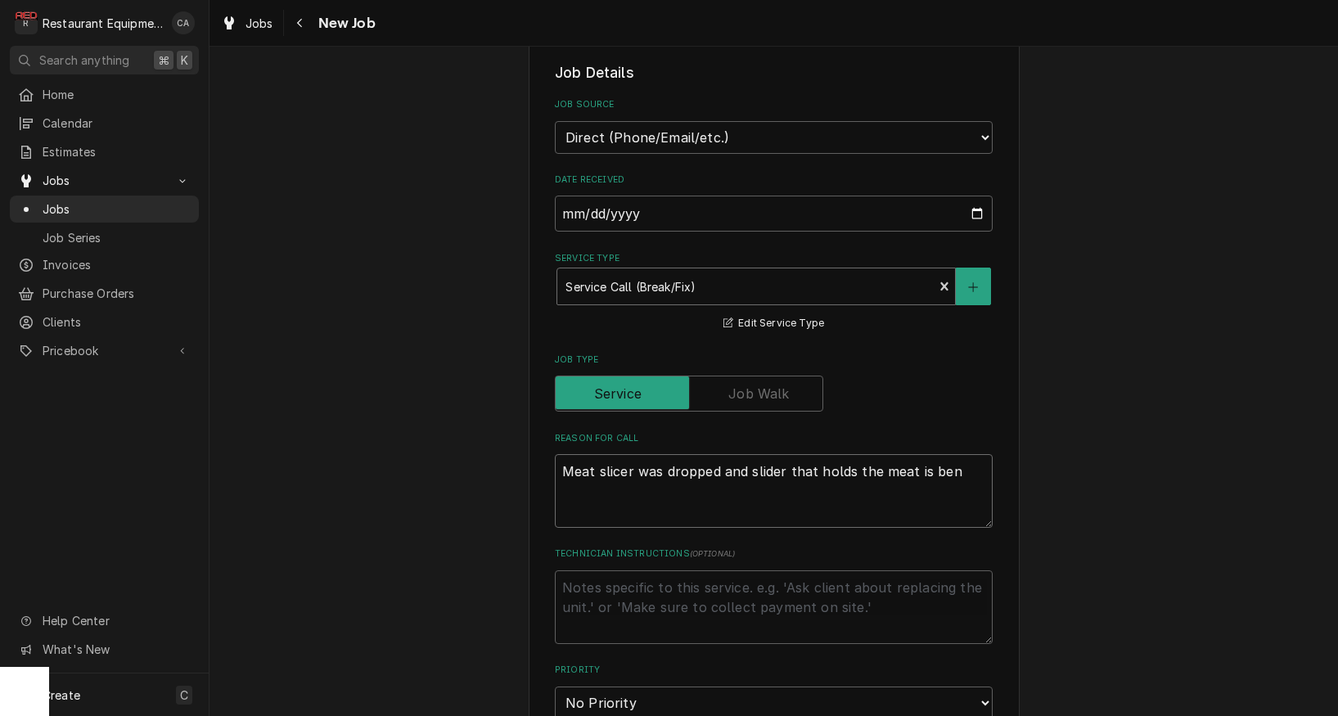
type textarea "Meat slicer was dropped and slider that holds the meat is bent"
type textarea "x"
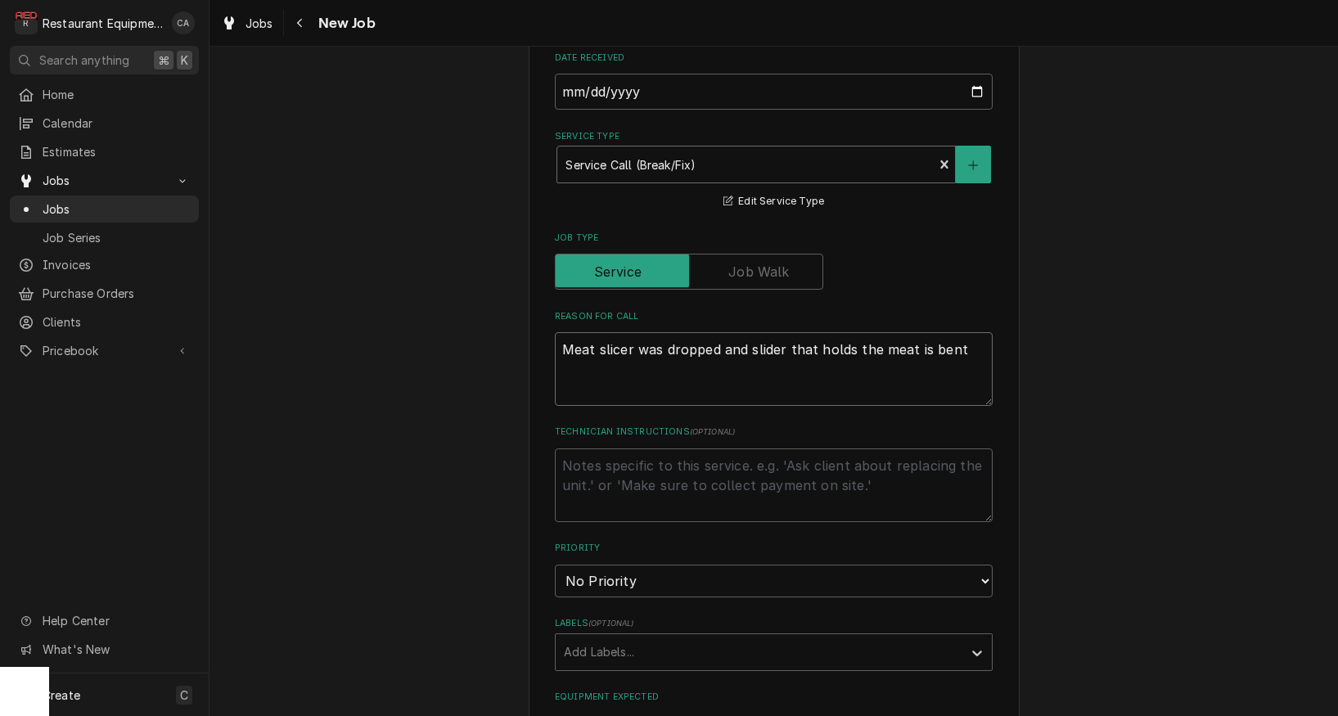
scroll to position [551, 0]
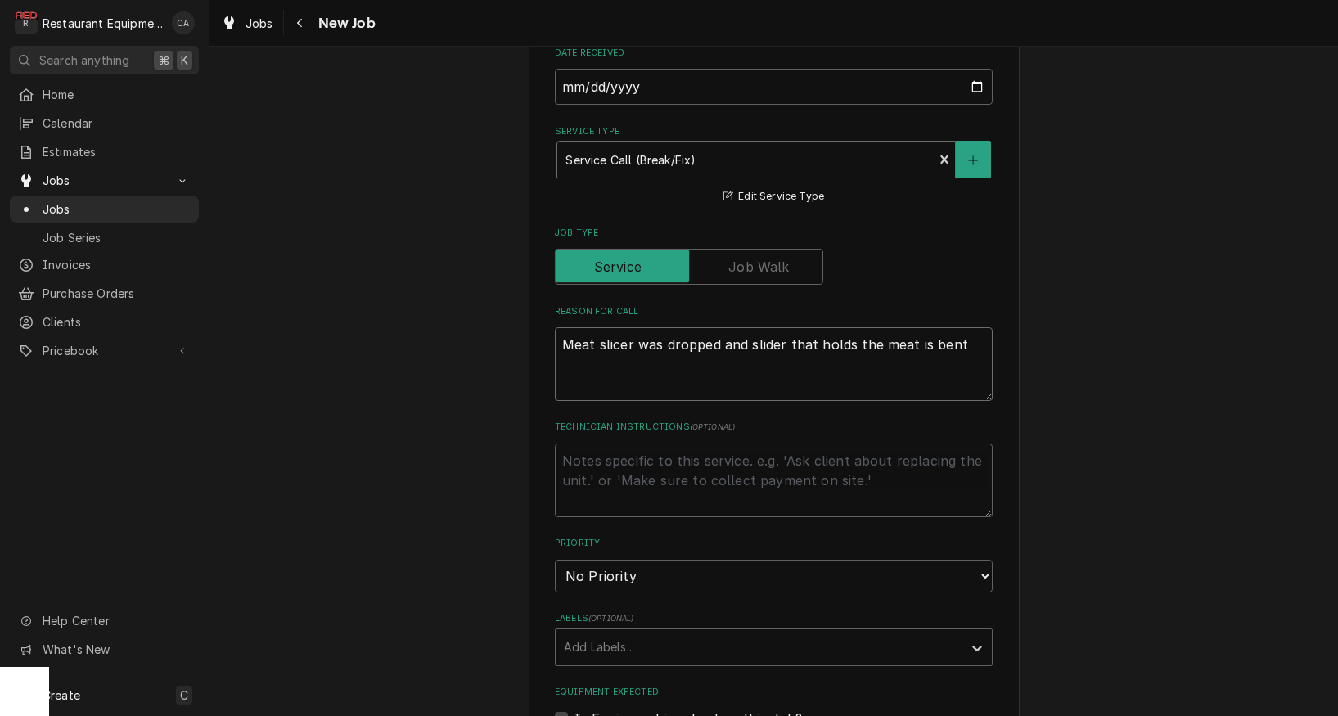
type textarea "Meat slicer was dropped and slider that holds the meat is bent"
select select "3"
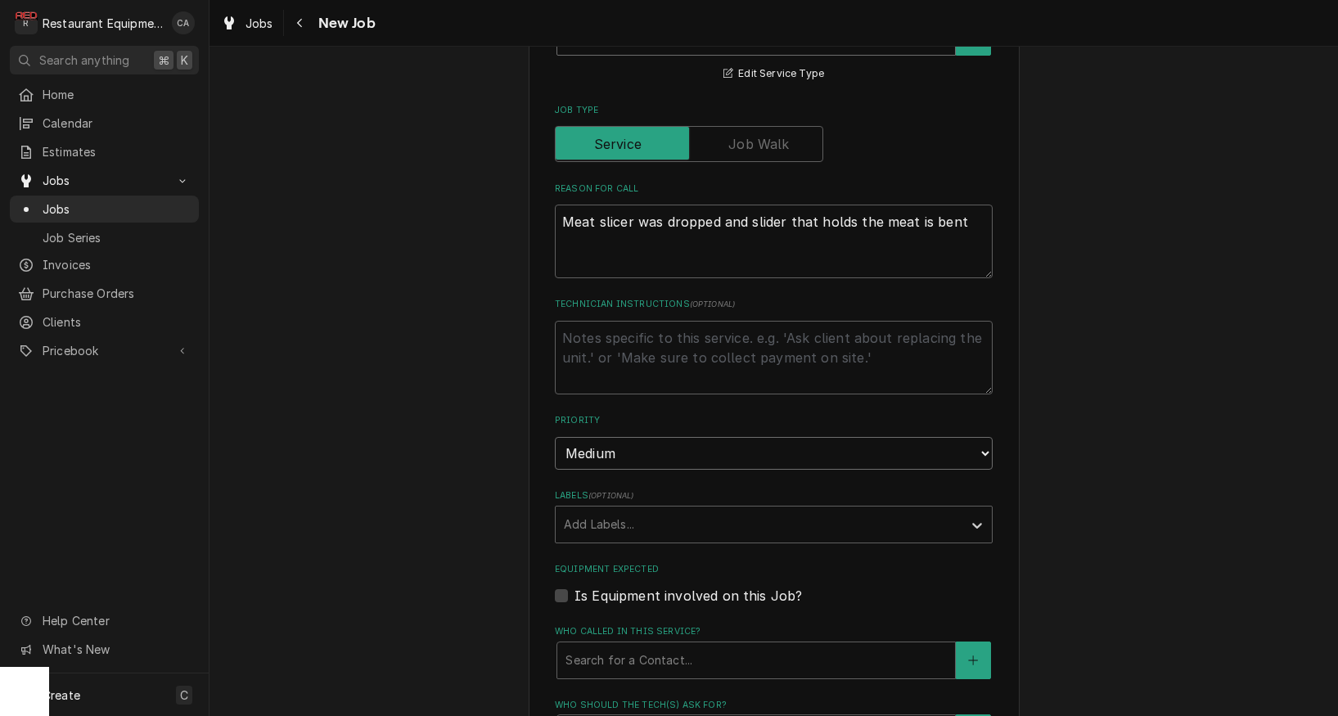
scroll to position [703, 0]
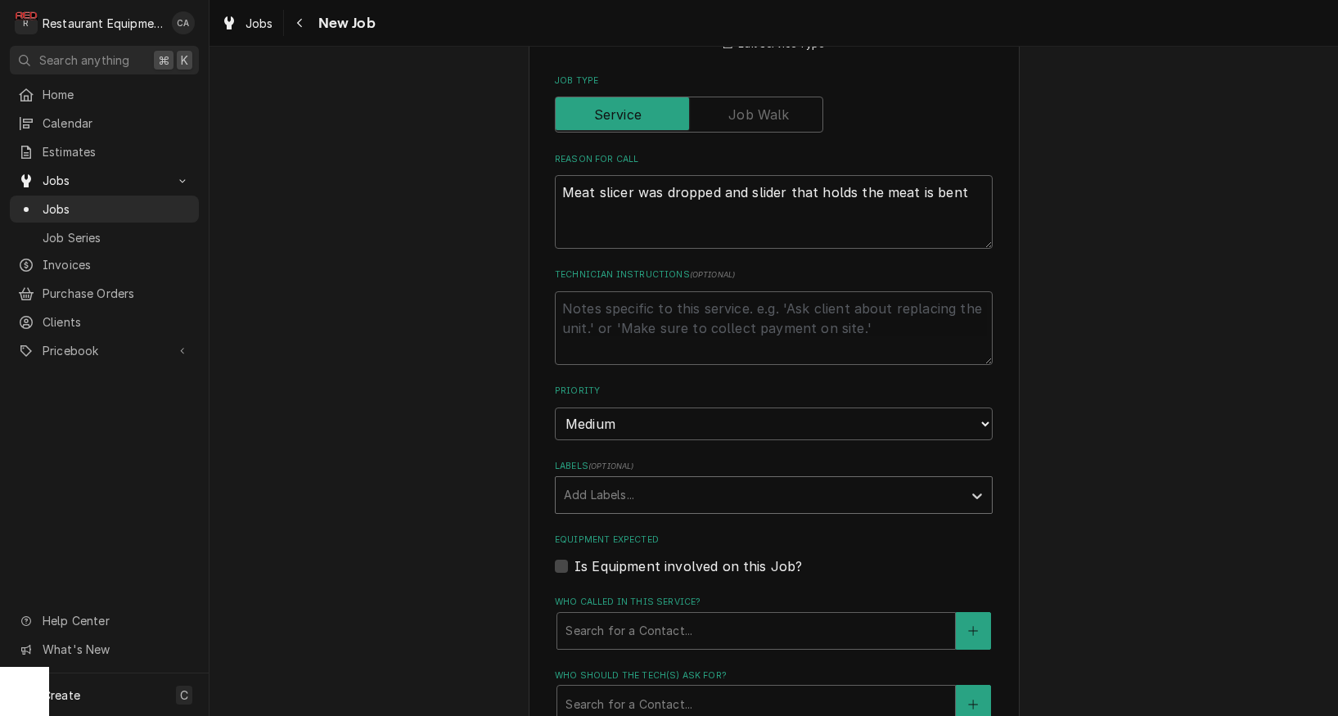
click at [573, 486] on div "Add Labels..." at bounding box center [759, 494] width 390 height 17
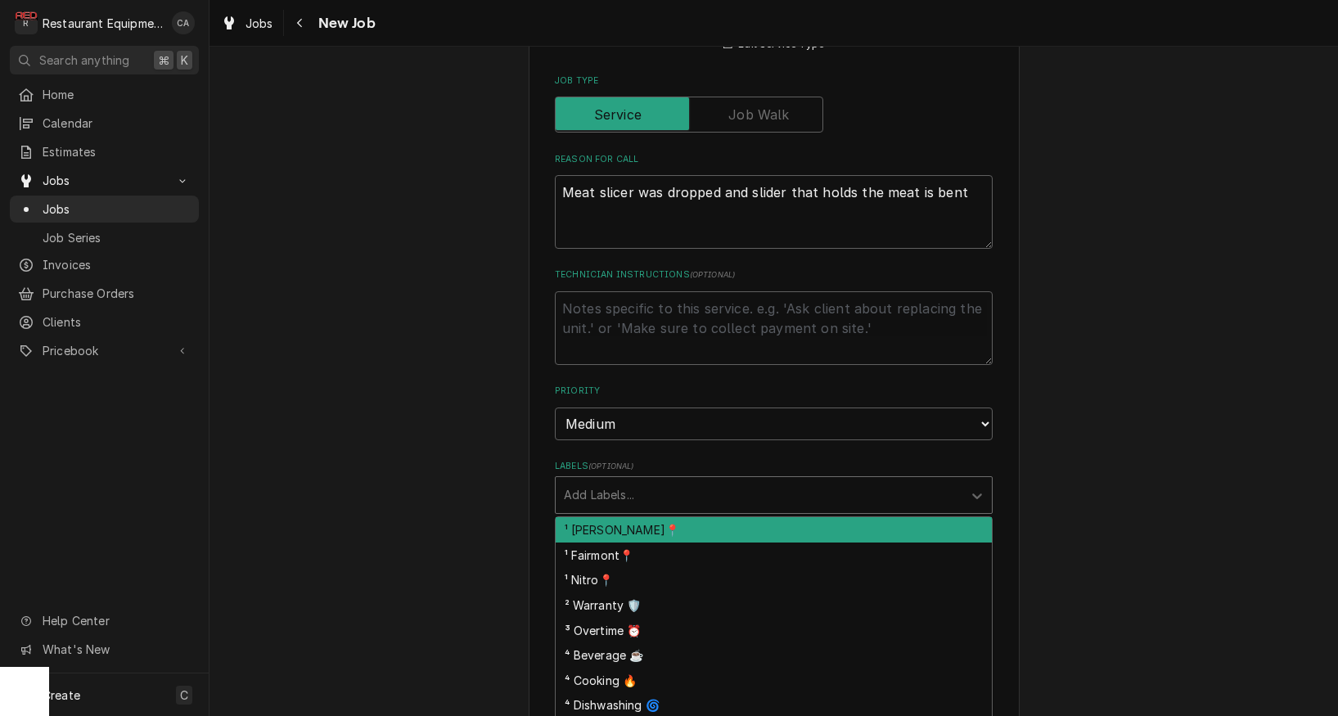
click at [602, 517] on div "¹ [PERSON_NAME]📍" at bounding box center [774, 529] width 436 height 25
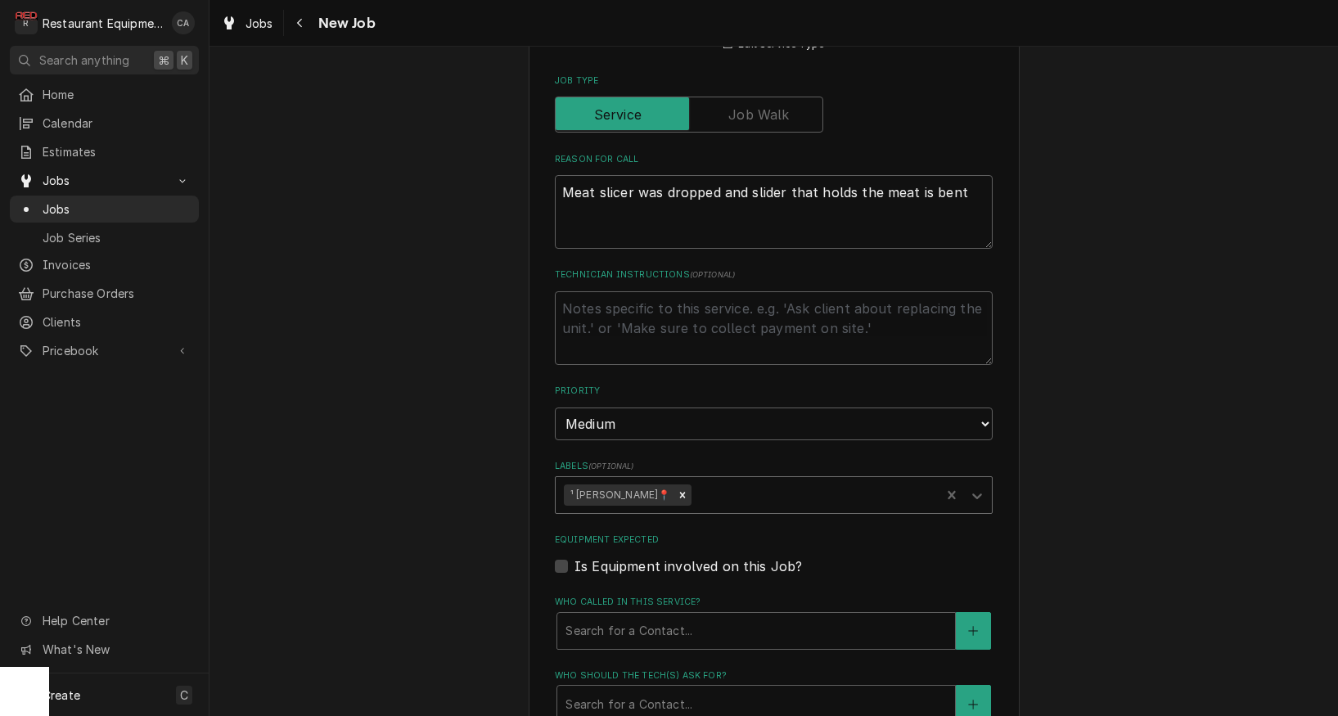
type textarea "x"
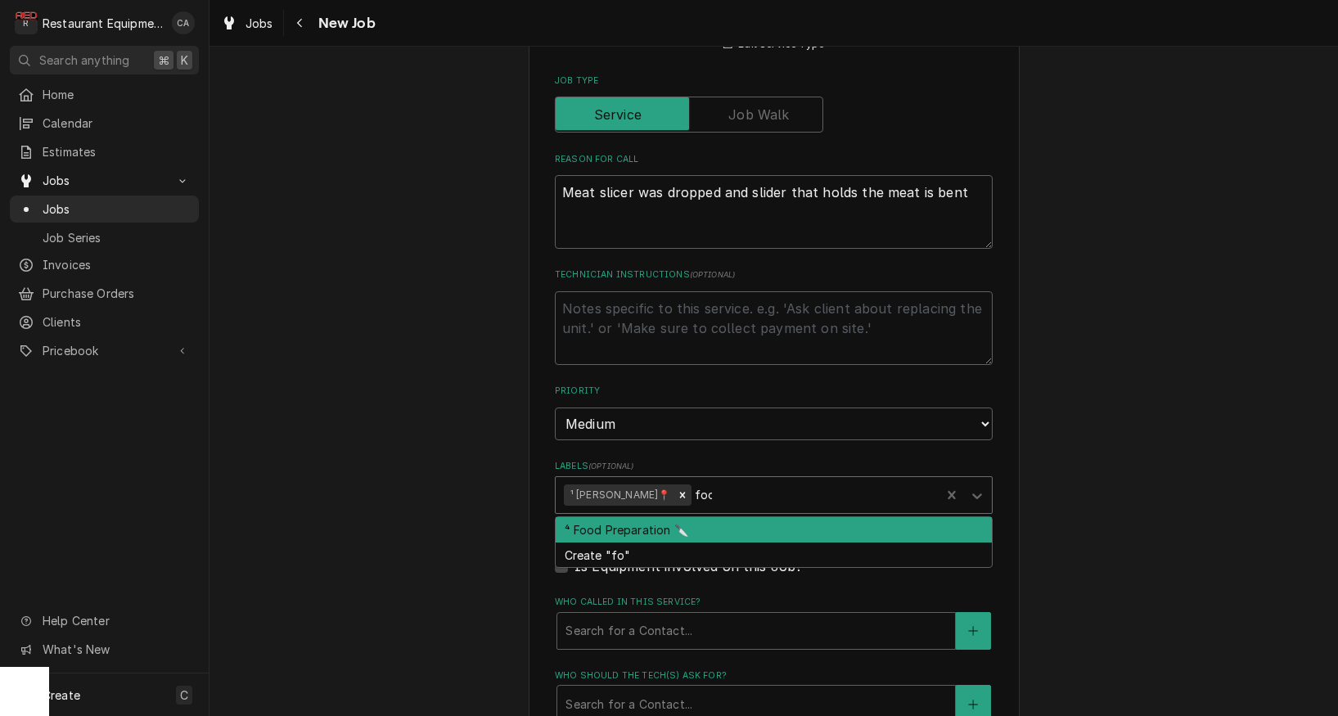
type input "food"
type textarea "x"
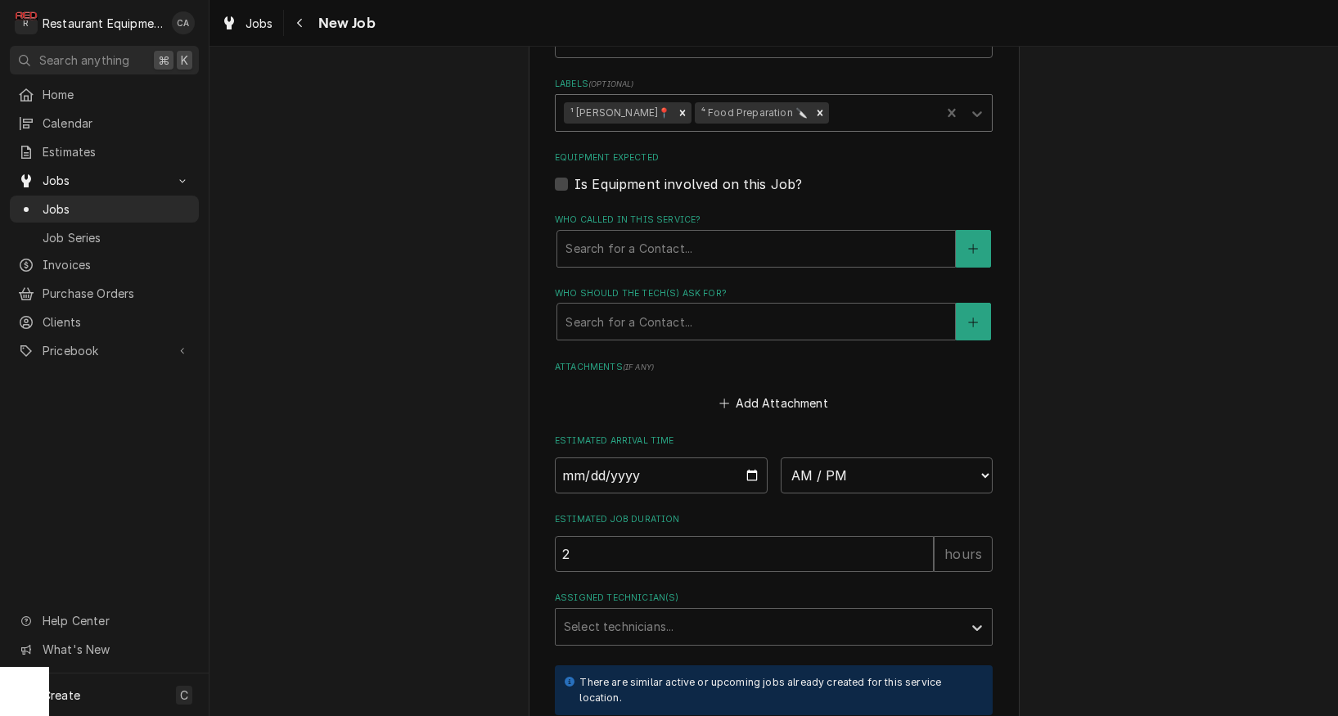
scroll to position [1053, 0]
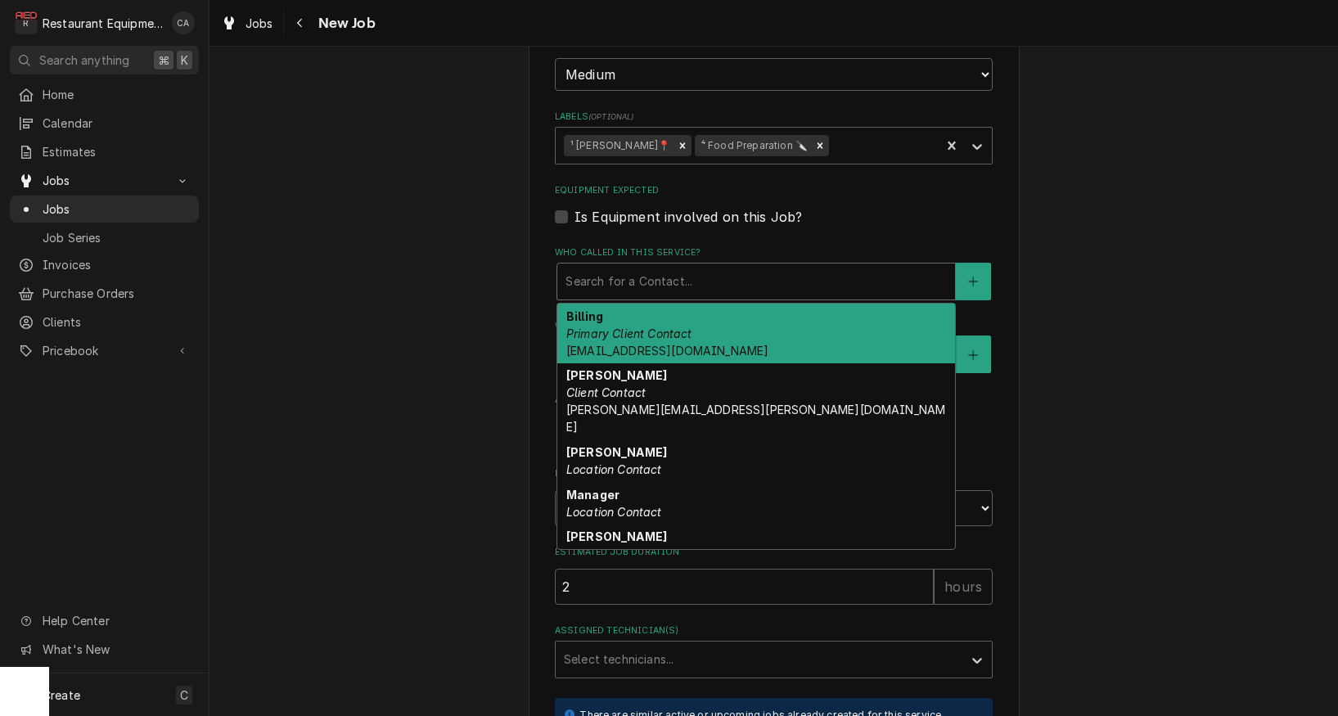
click at [598, 273] on div "Search for a Contact..." at bounding box center [756, 281] width 381 height 17
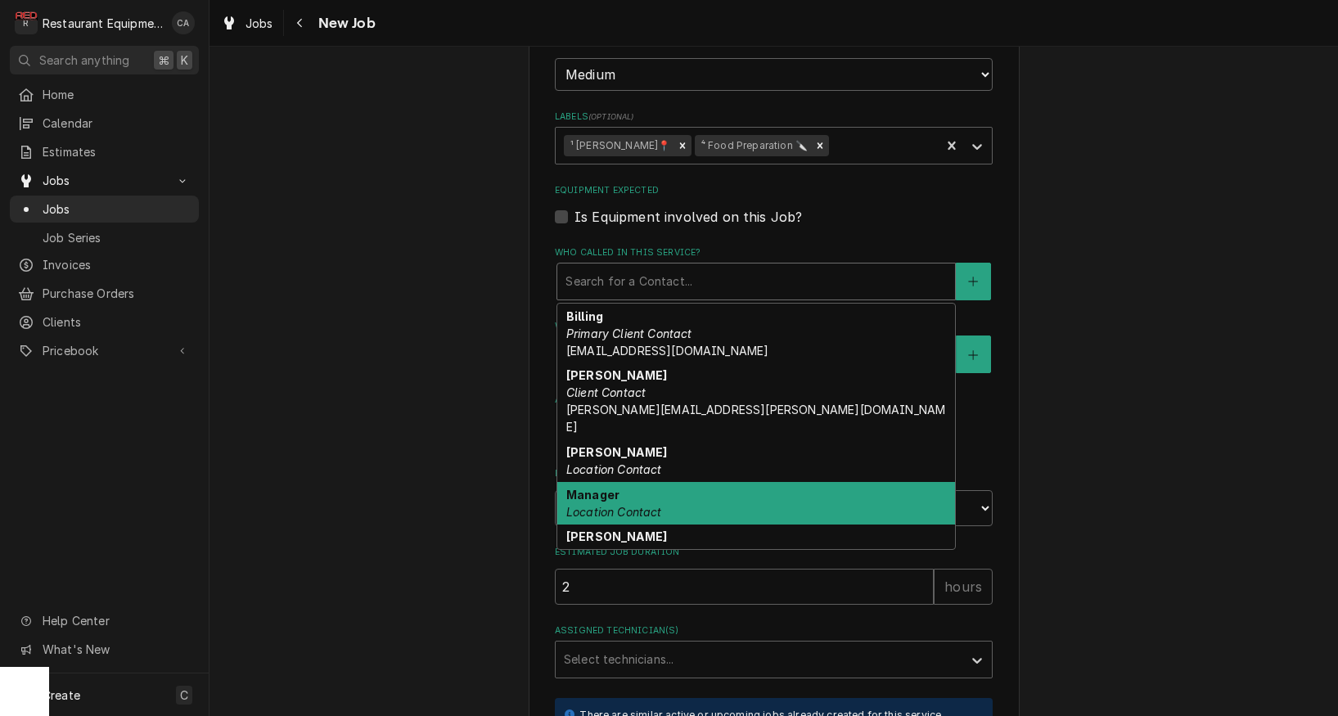
click at [689, 482] on div "Manager Location Contact" at bounding box center [756, 503] width 398 height 43
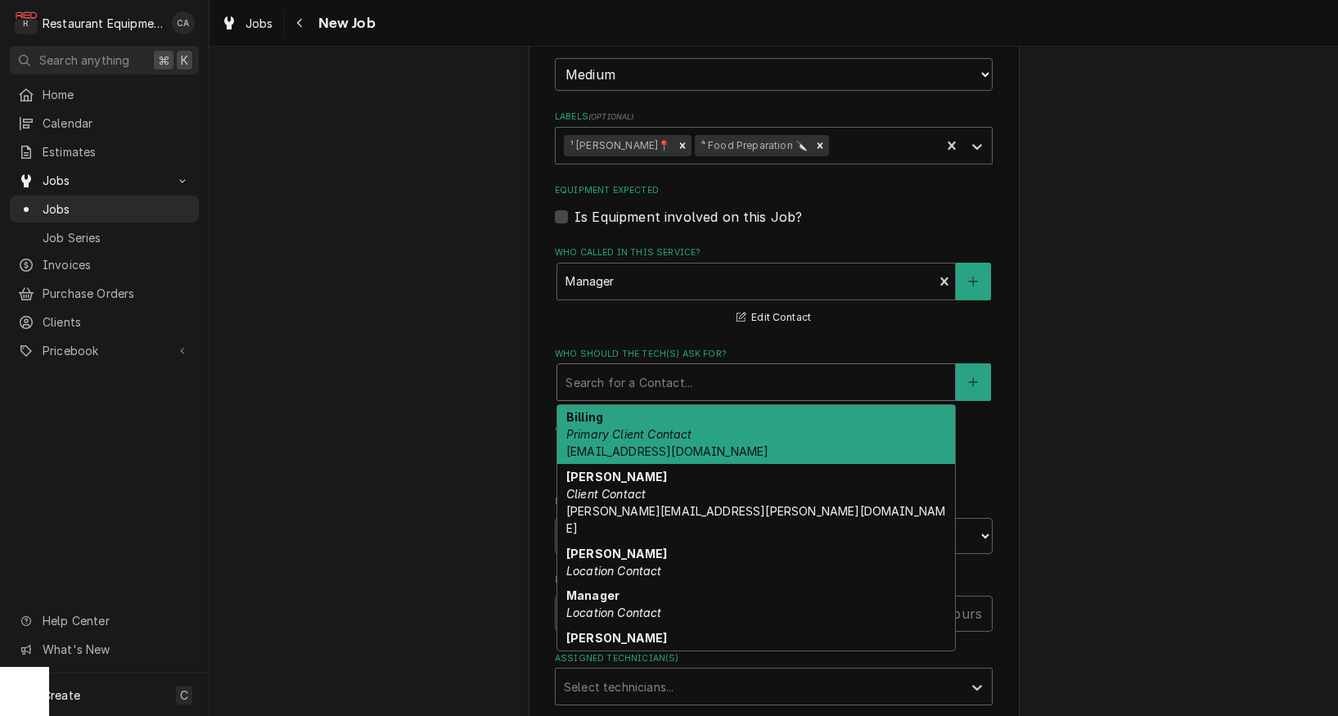
click at [585, 368] on div "Who should the tech(s) ask for?" at bounding box center [756, 382] width 381 height 29
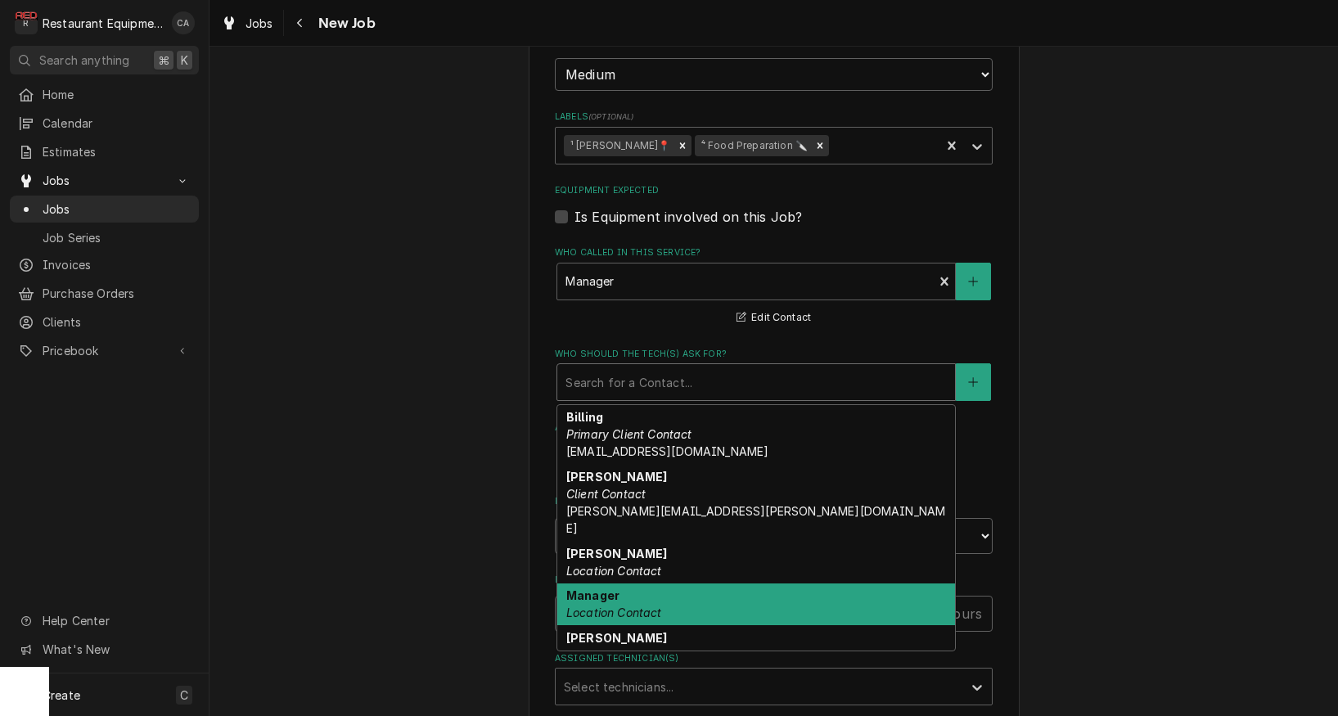
drag, startPoint x: 632, startPoint y: 545, endPoint x: 547, endPoint y: 506, distance: 93.8
click at [632, 584] on div "Manager Location Contact" at bounding box center [756, 605] width 398 height 43
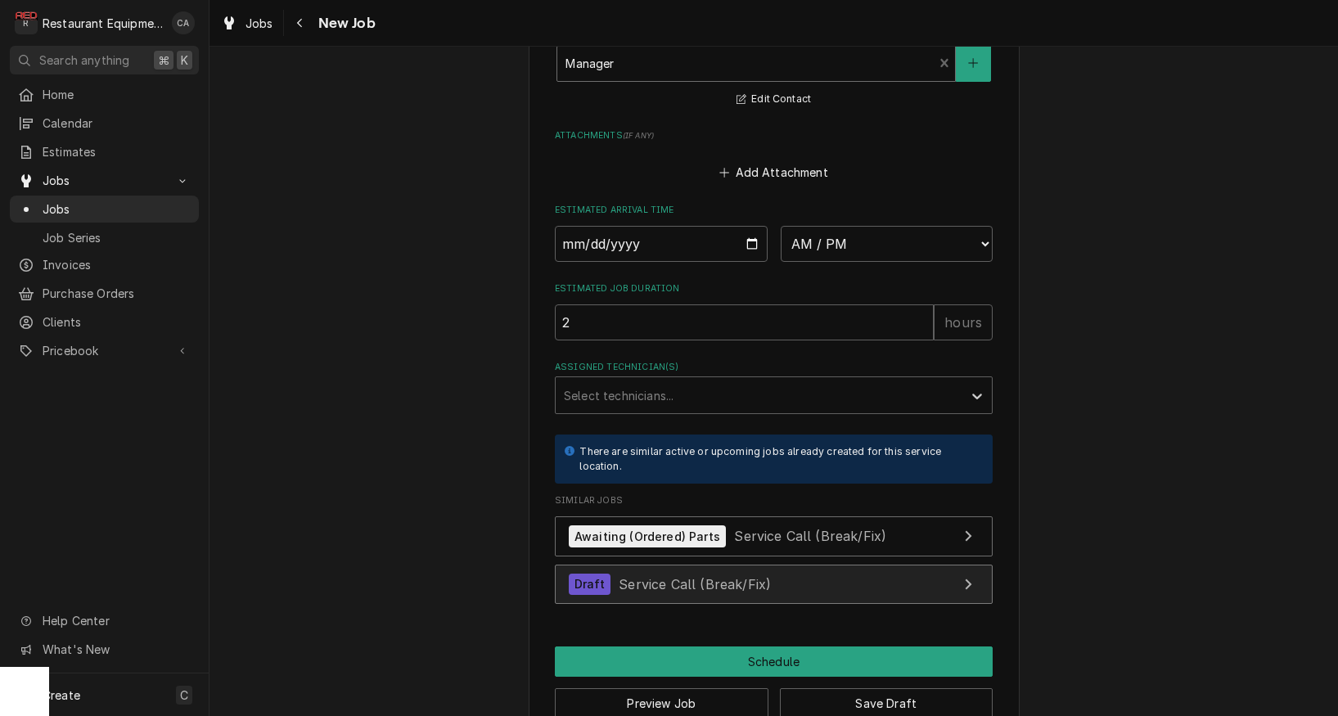
scroll to position [1371, 0]
click at [724, 576] on span "Service Call (Break/Fix)" at bounding box center [695, 584] width 152 height 16
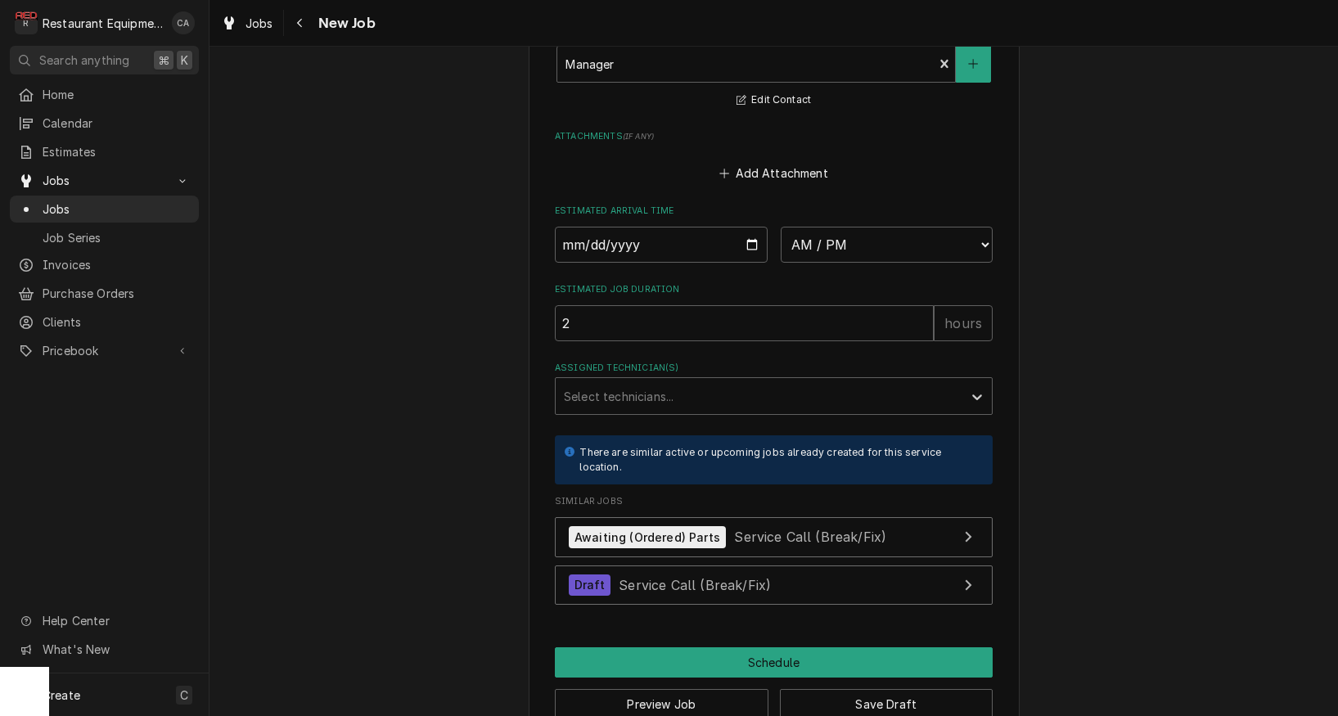
scroll to position [0, 0]
click at [852, 689] on button "Save Draft" at bounding box center [887, 704] width 214 height 30
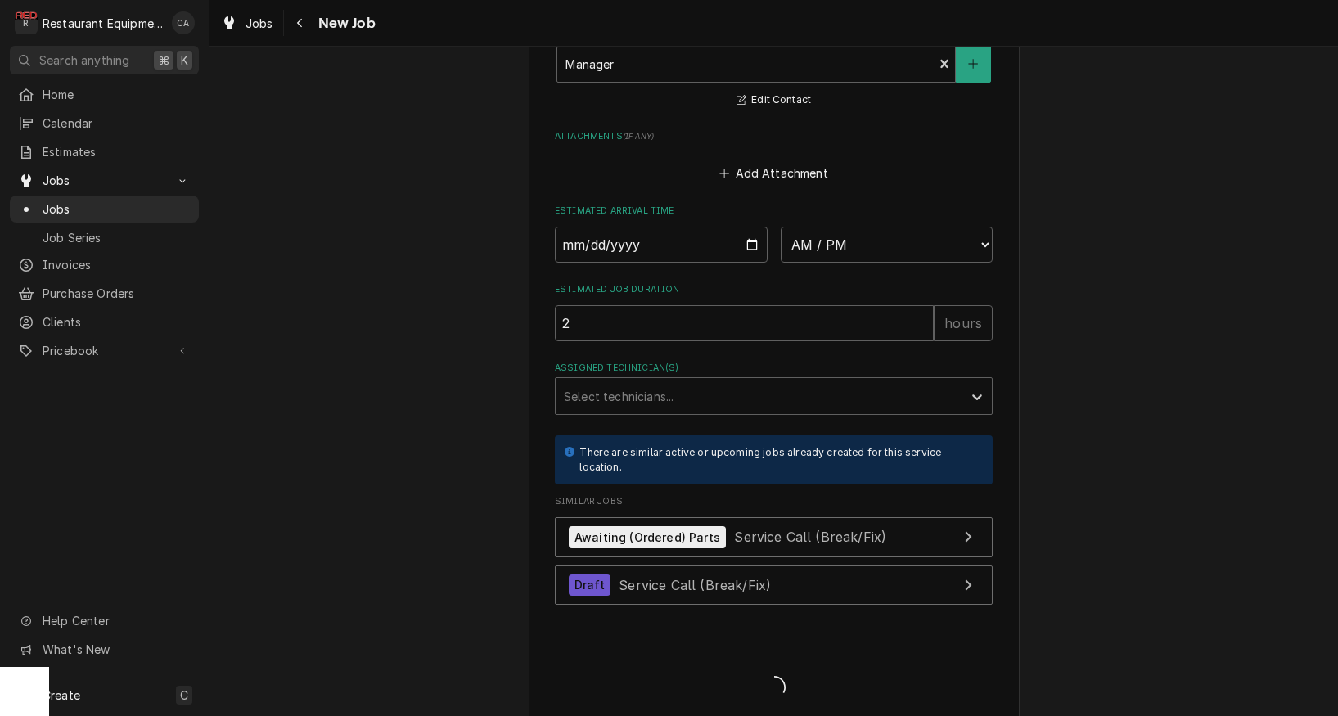
scroll to position [1356, 0]
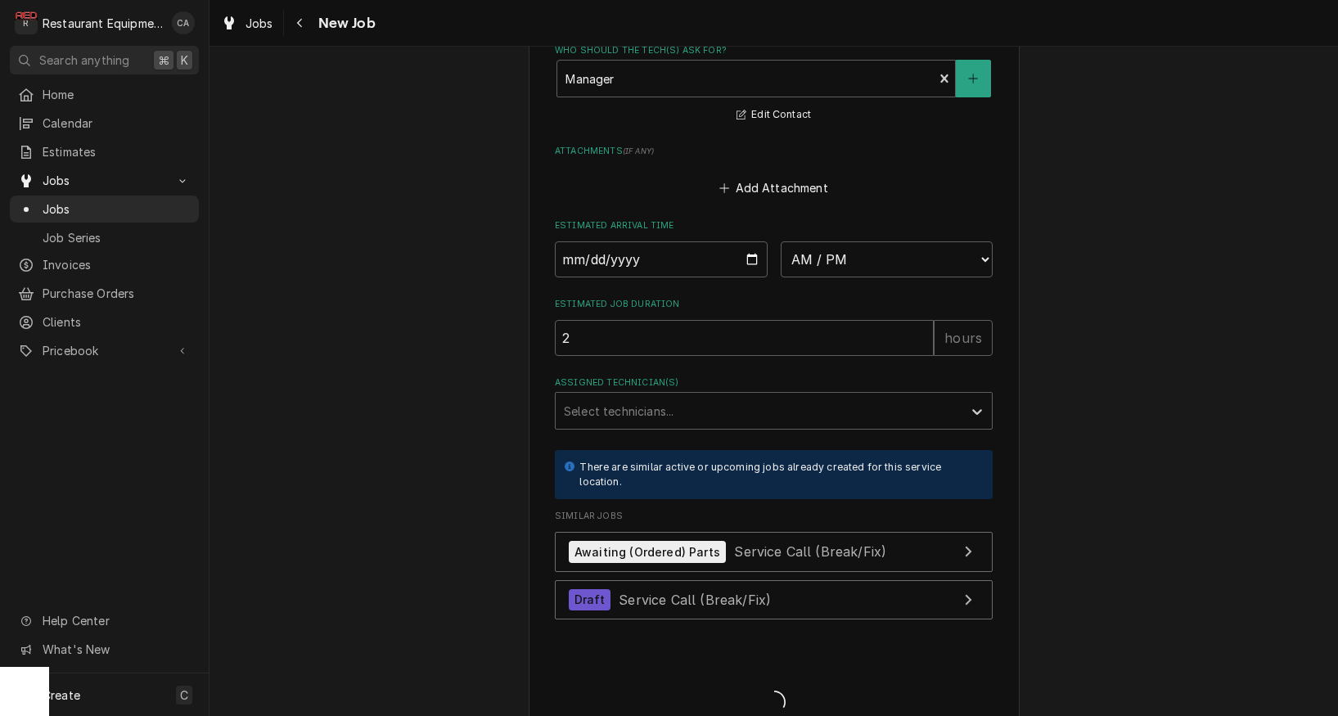
type textarea "x"
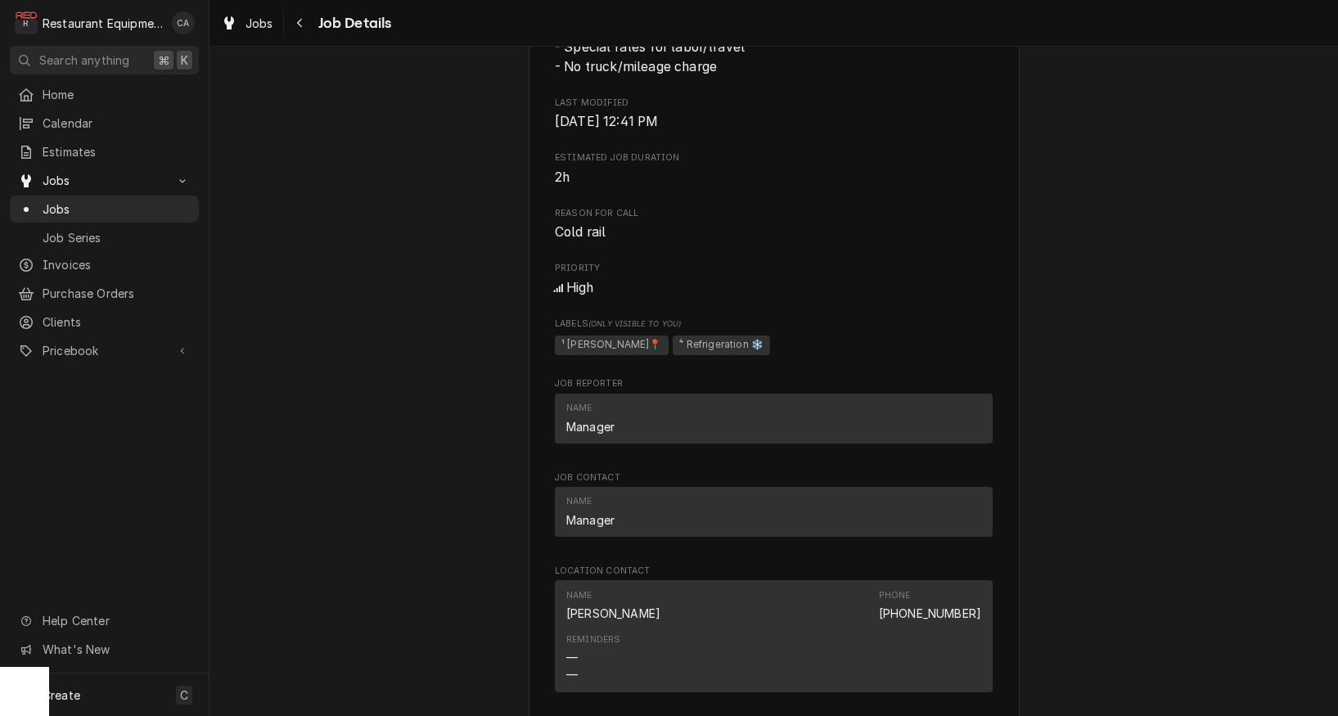
scroll to position [548, 0]
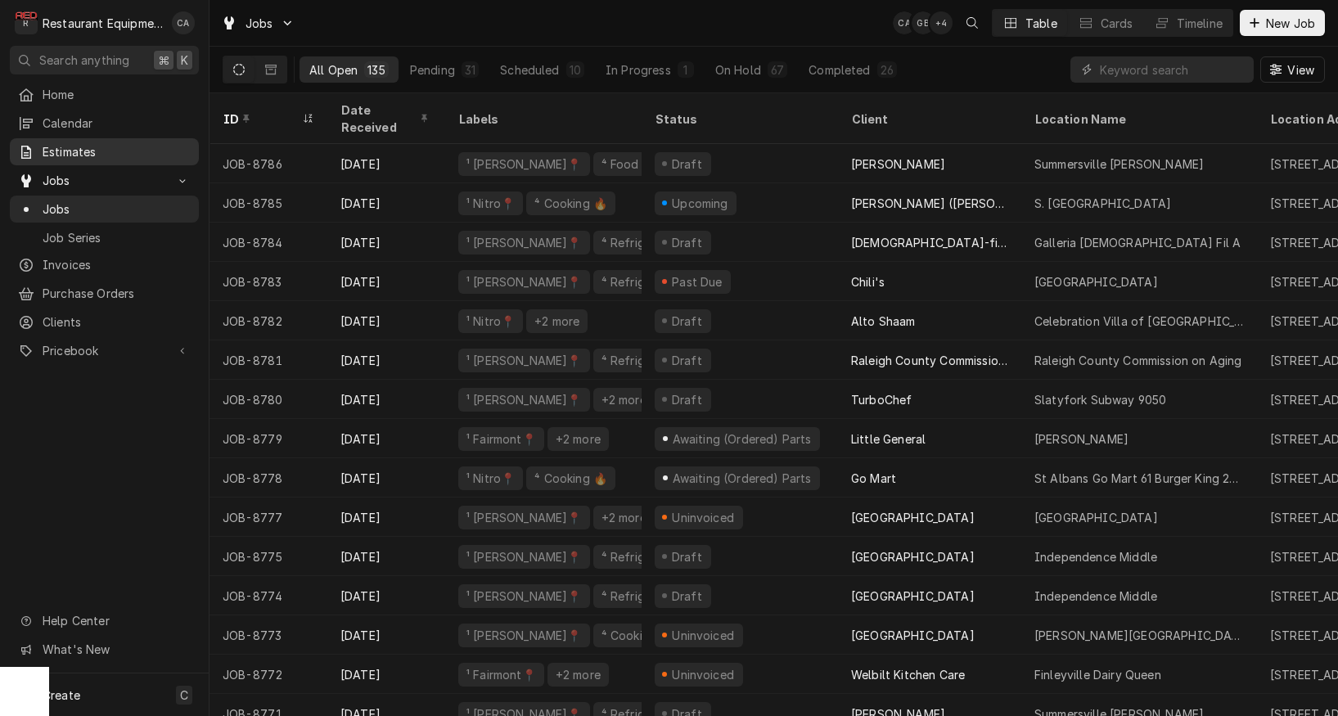
click at [98, 155] on span "Estimates" at bounding box center [117, 151] width 148 height 17
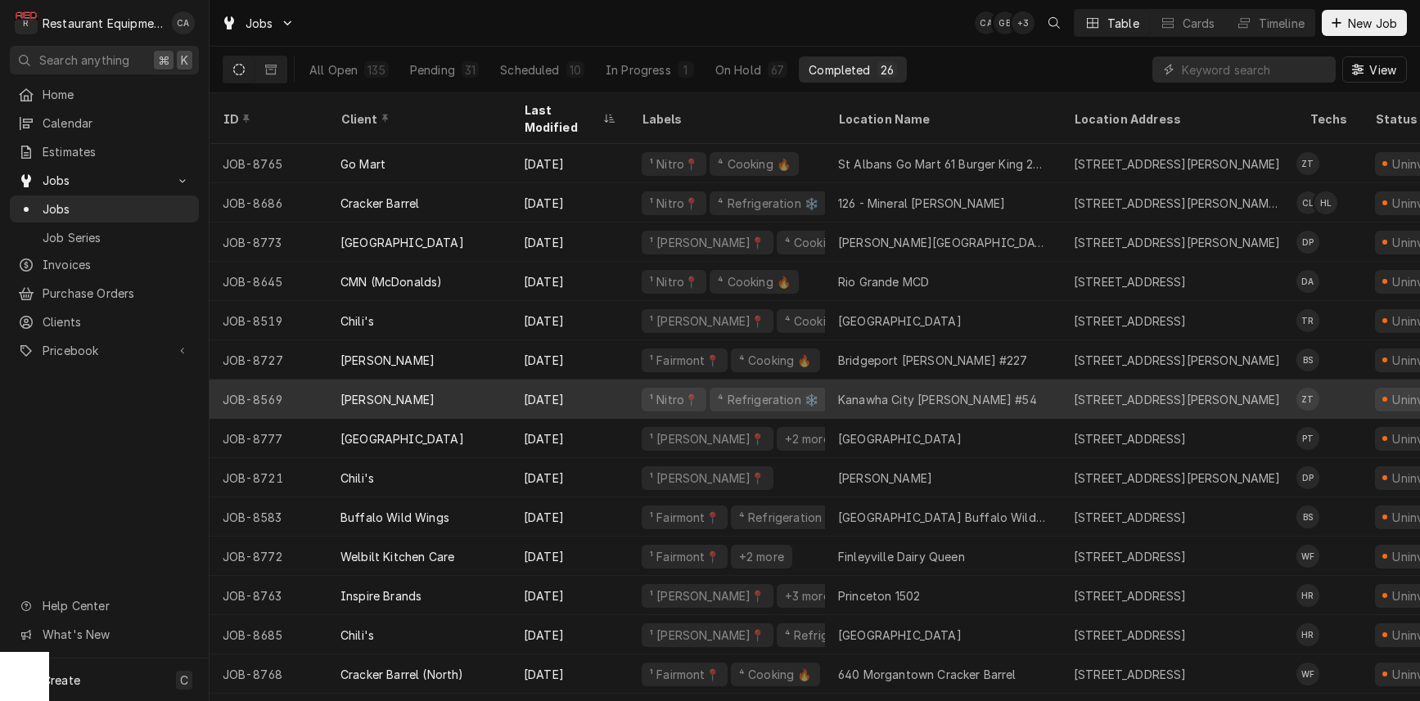
click at [959, 391] on div "Kanawha City [PERSON_NAME] #54" at bounding box center [937, 399] width 199 height 17
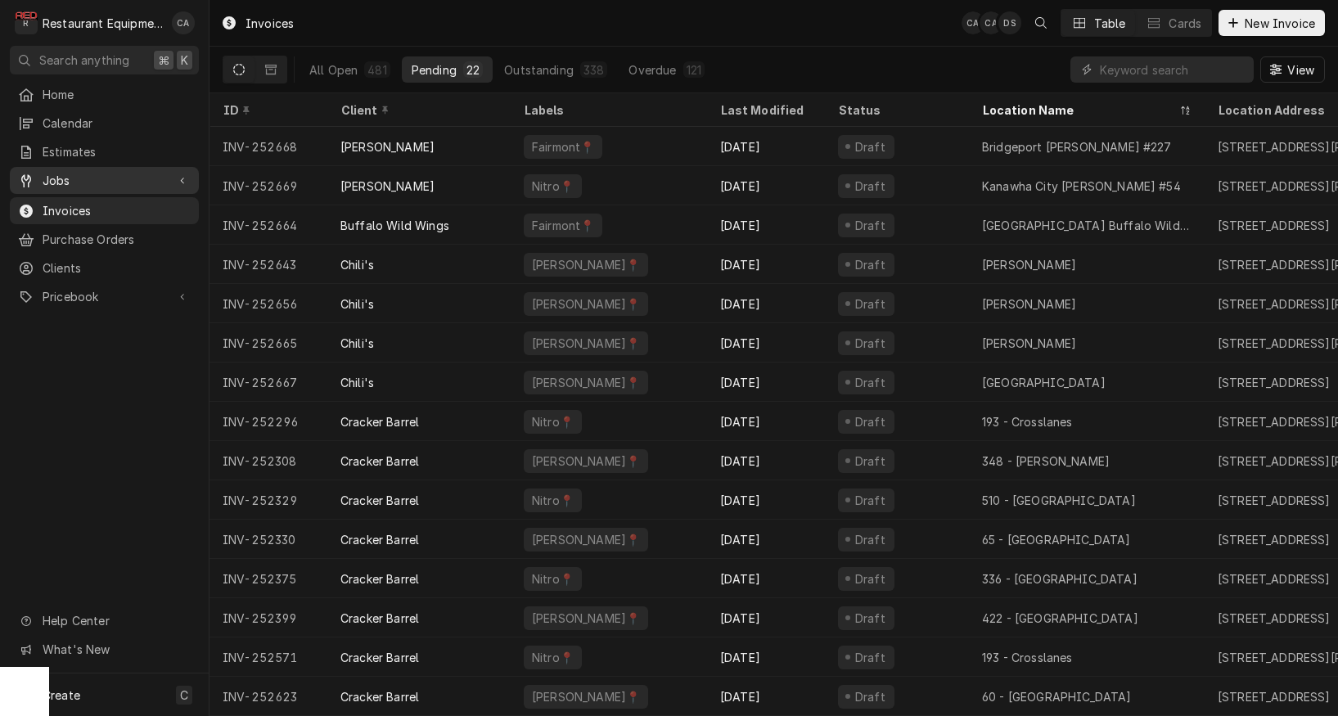
click at [46, 172] on span "Jobs" at bounding box center [105, 180] width 124 height 17
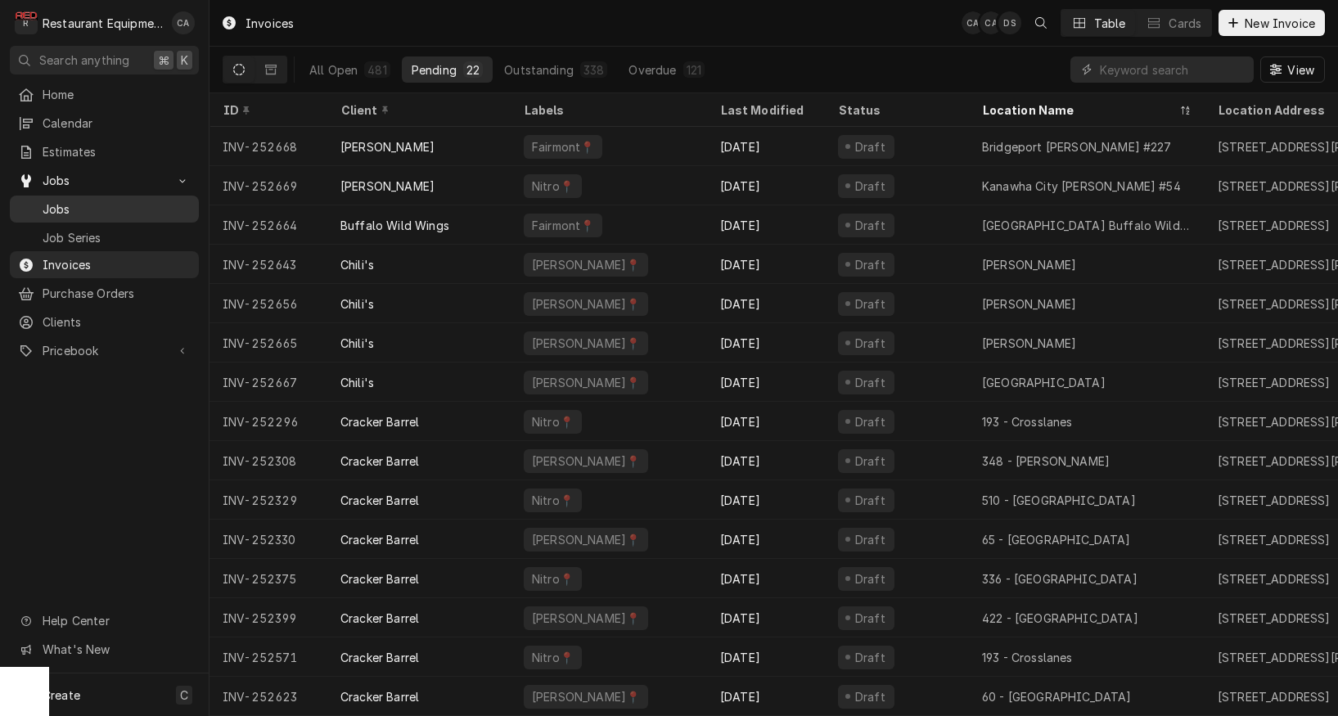
click at [73, 204] on span "Jobs" at bounding box center [117, 209] width 148 height 17
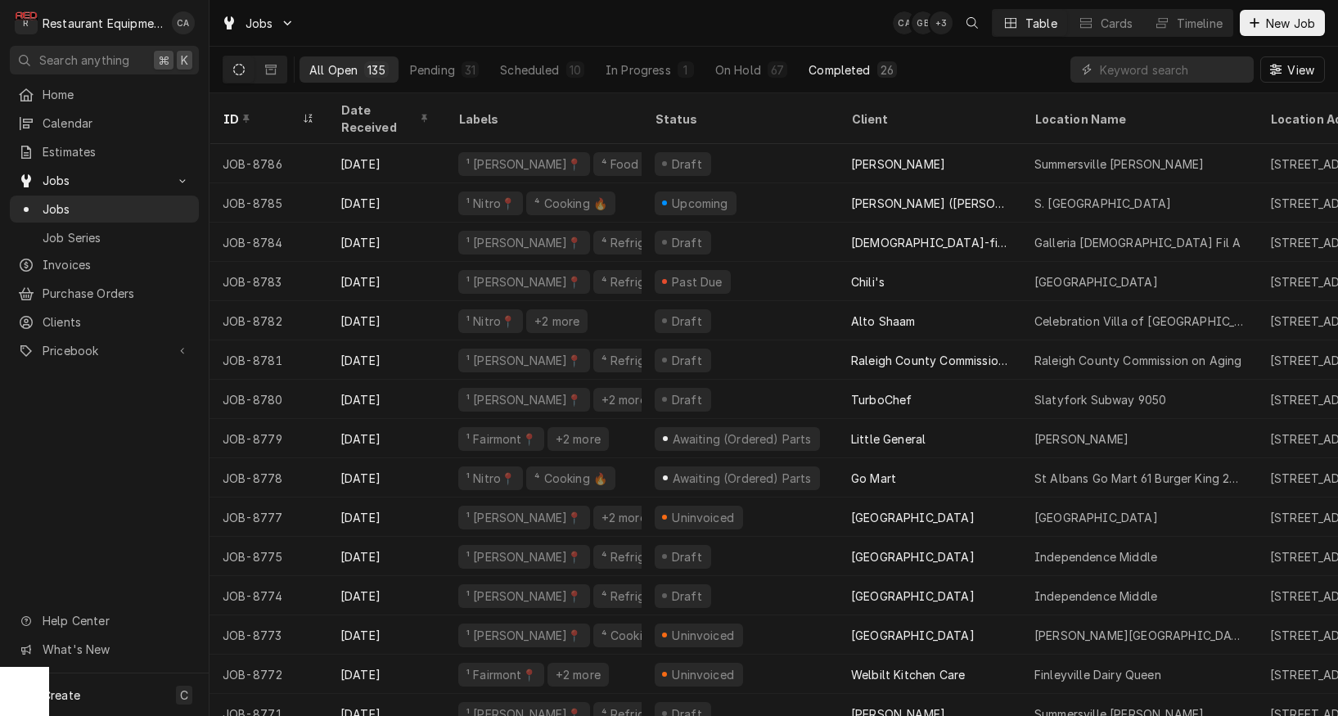
click at [844, 67] on div "Completed" at bounding box center [839, 69] width 61 height 17
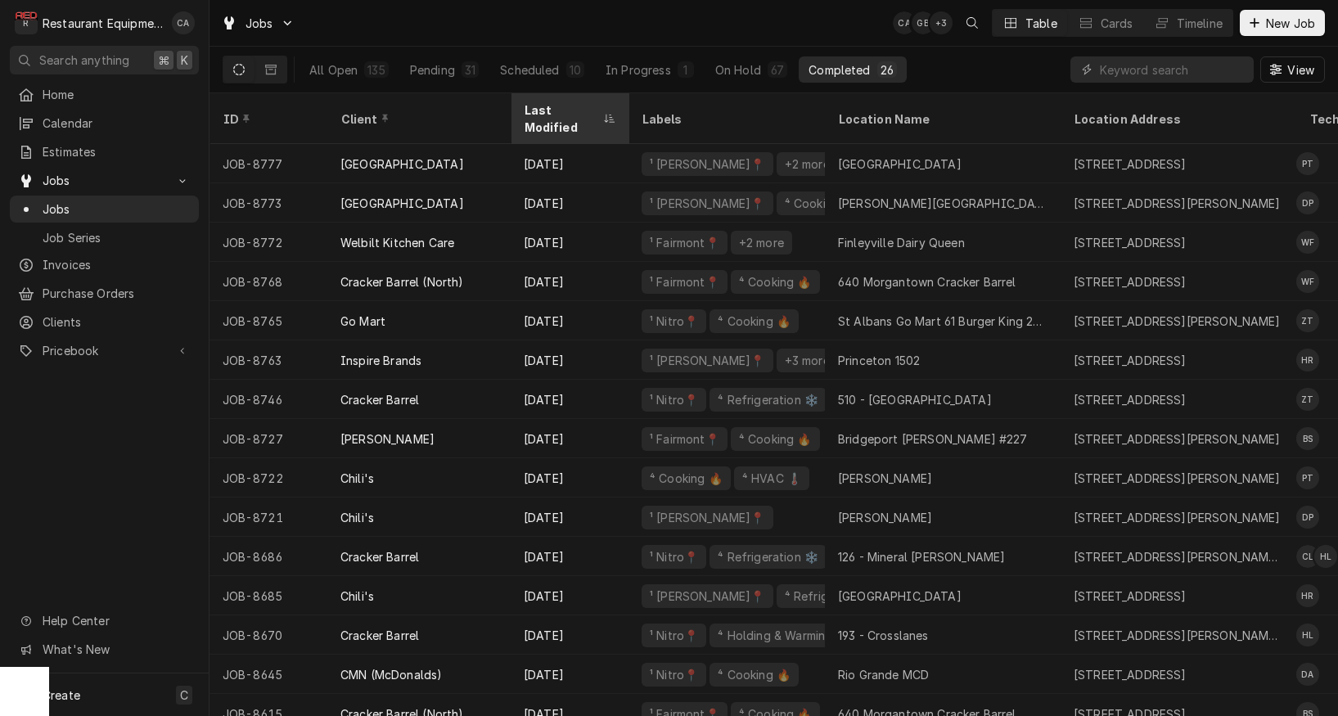
click at [548, 111] on div "Last Modified" at bounding box center [561, 118] width 75 height 34
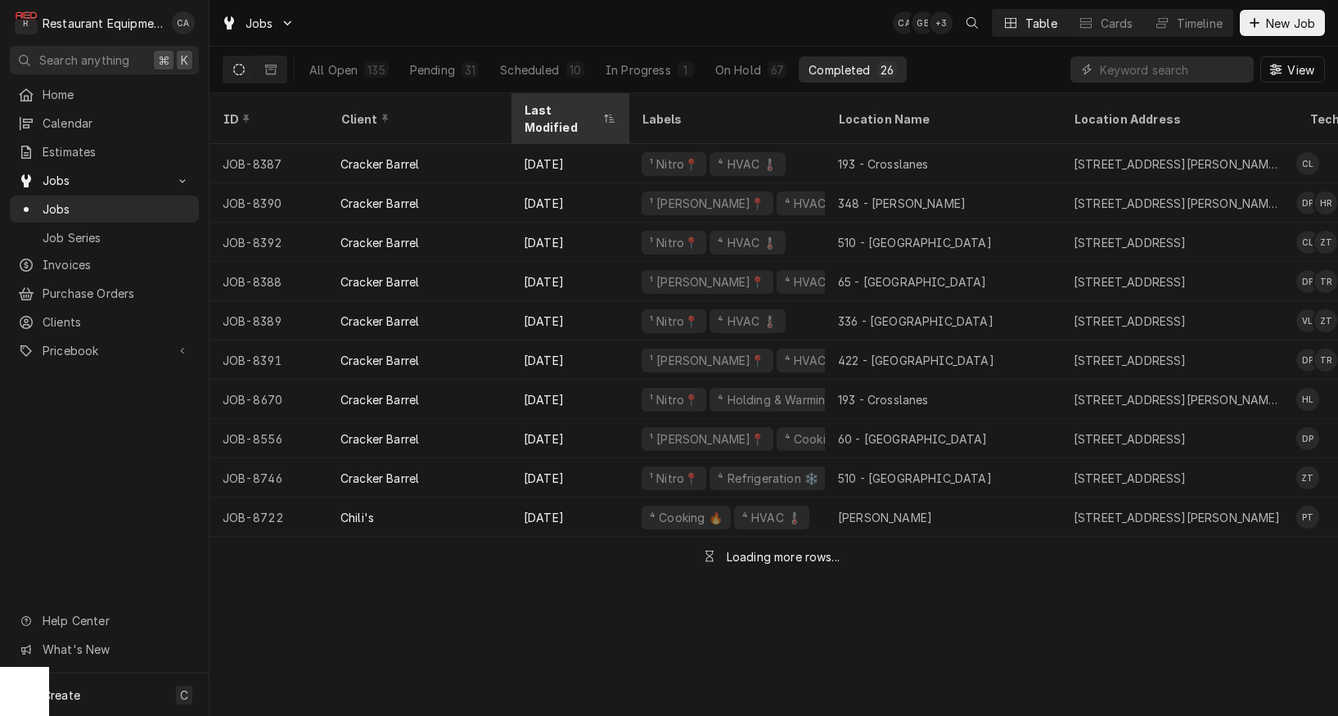
click at [554, 111] on div "Last Modified" at bounding box center [561, 118] width 75 height 34
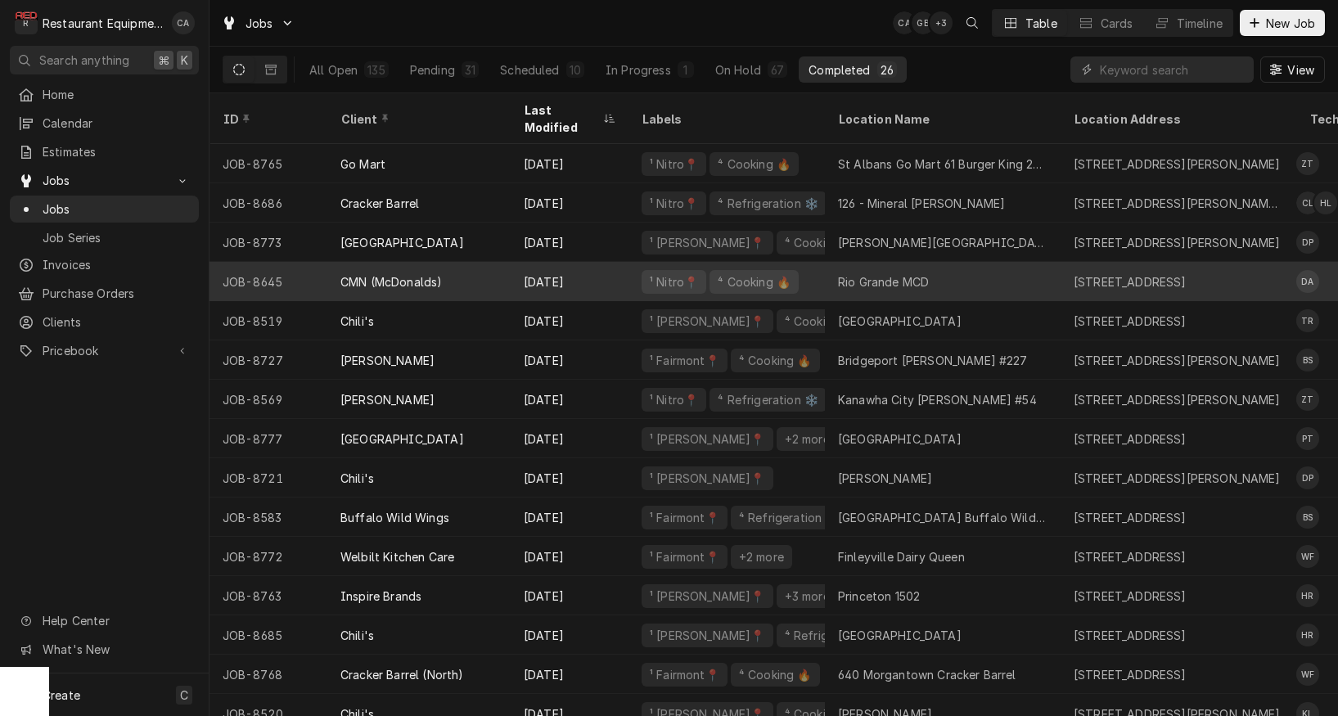
click at [906, 273] on div "Rio Grande MCD" at bounding box center [883, 281] width 91 height 17
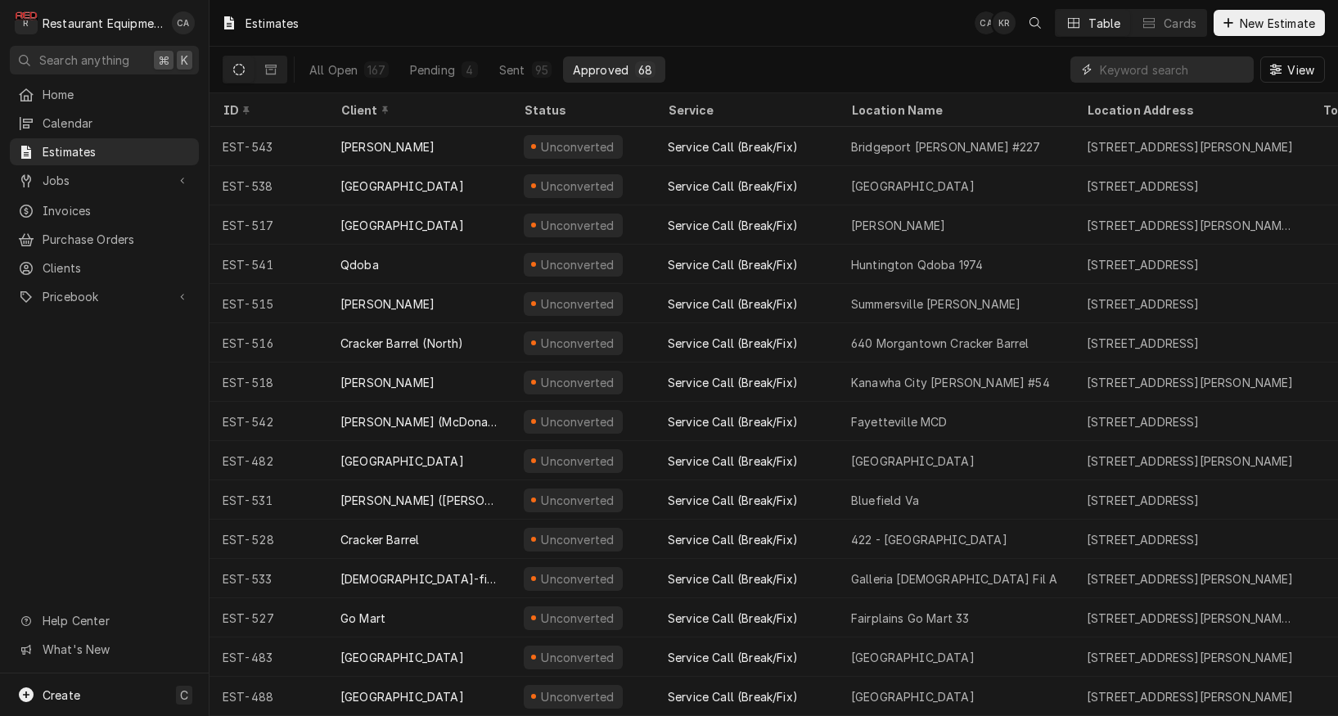
click at [1172, 65] on input "Dynamic Content Wrapper" at bounding box center [1173, 69] width 146 height 26
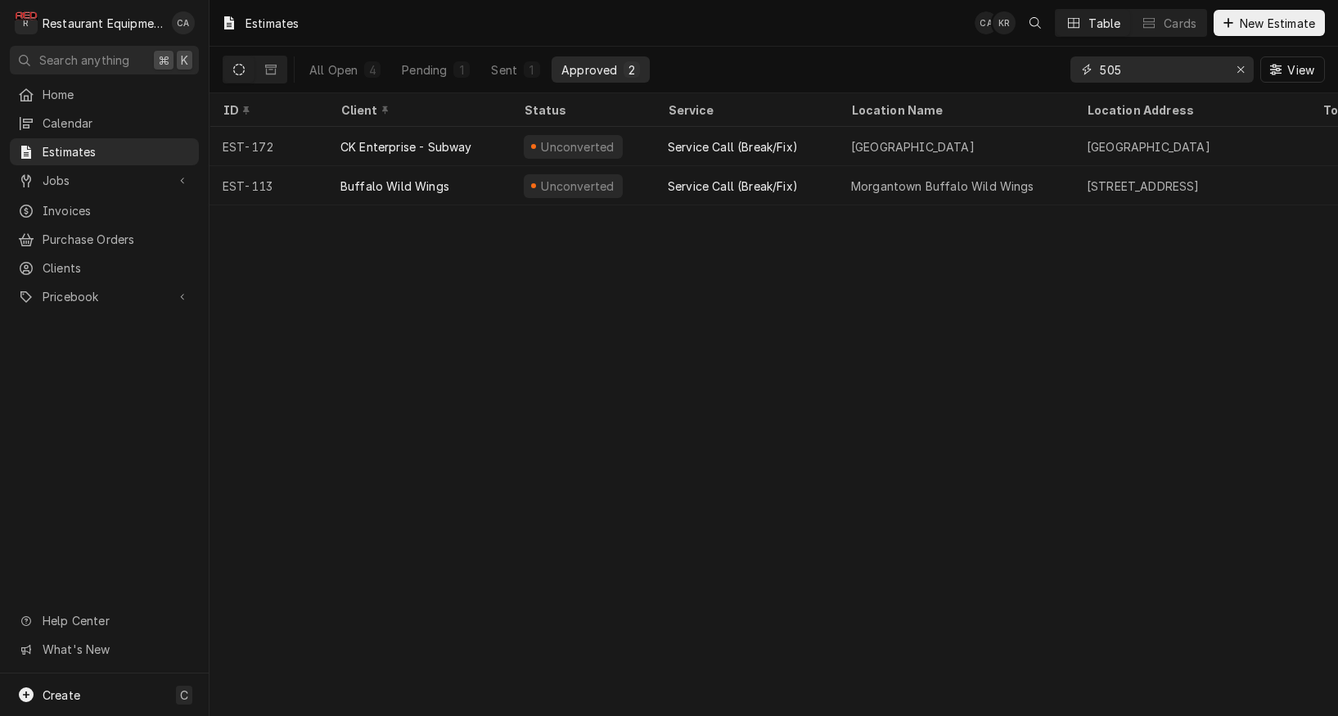
type input "505"
click at [512, 71] on div "Sent" at bounding box center [504, 69] width 26 height 17
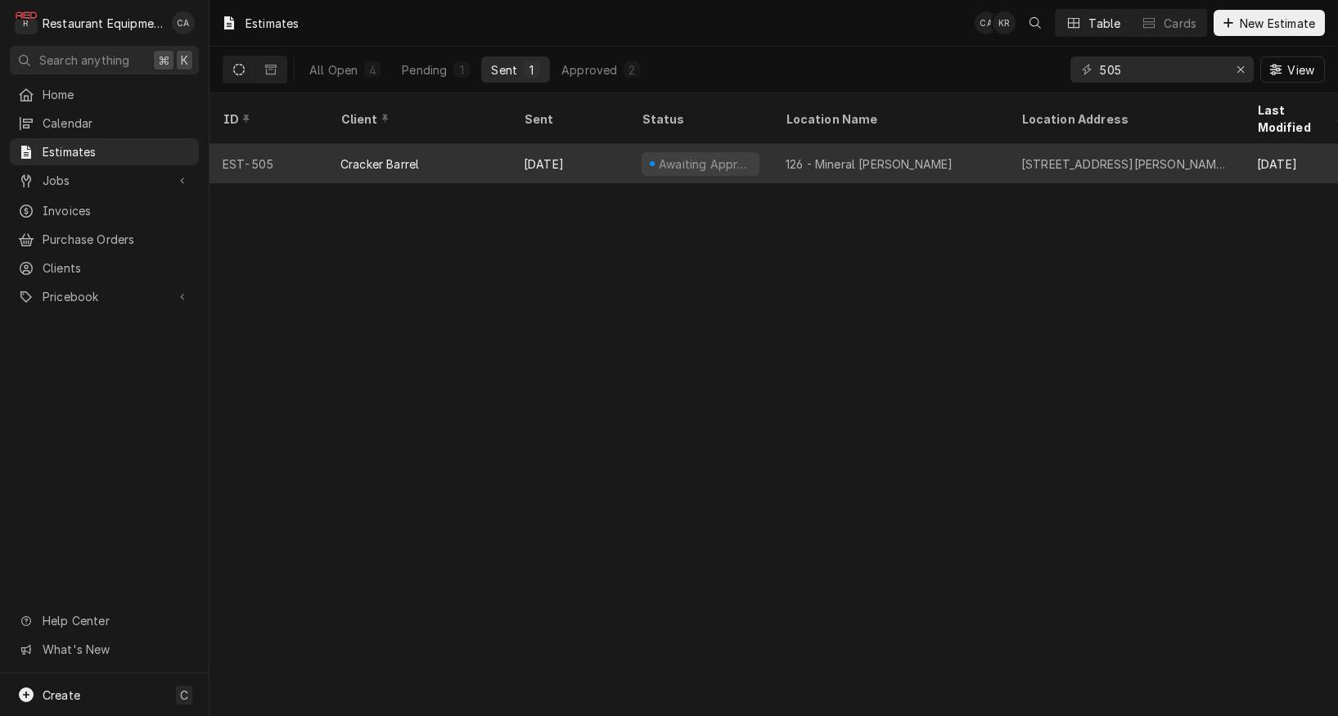
click at [462, 144] on div "Cracker Barrel" at bounding box center [418, 163] width 183 height 39
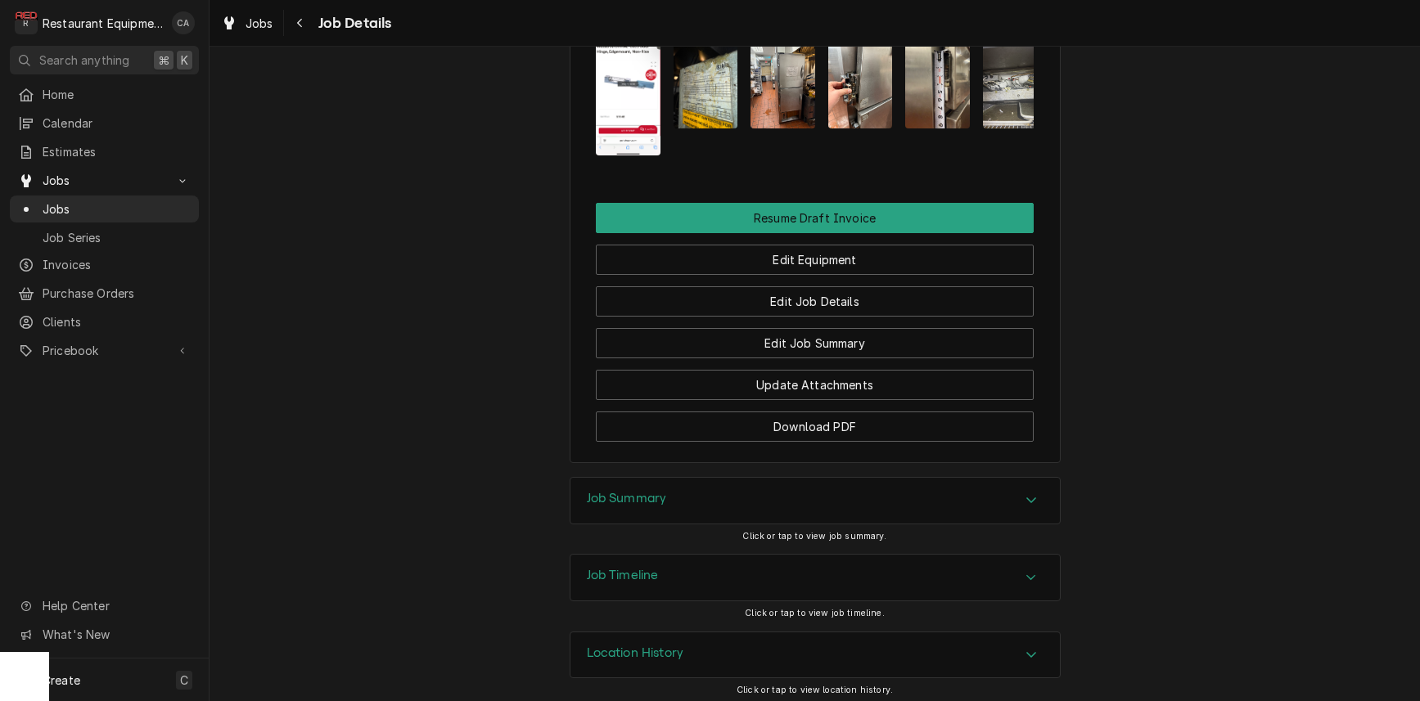
drag, startPoint x: 639, startPoint y: 494, endPoint x: 566, endPoint y: 447, distance: 87.6
click at [638, 494] on h3 "Job Summary" at bounding box center [627, 499] width 80 height 16
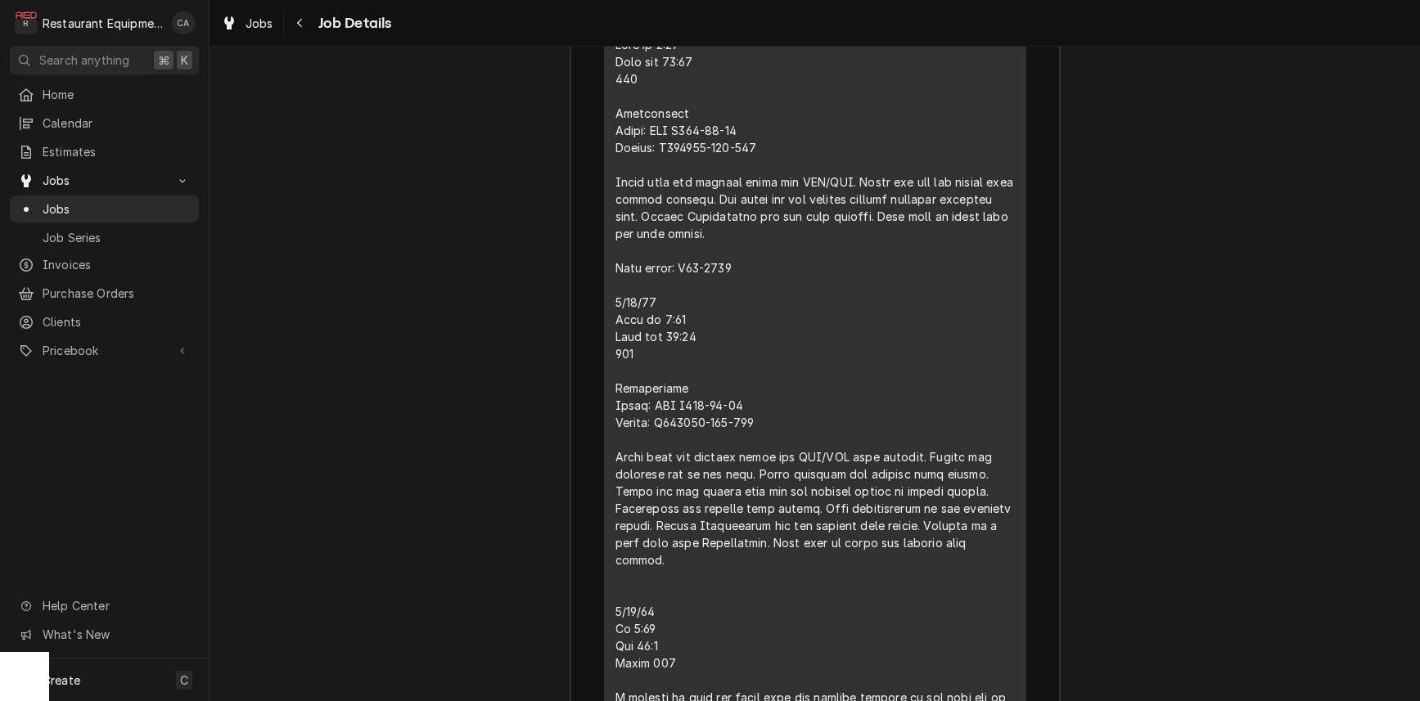
scroll to position [2709, 0]
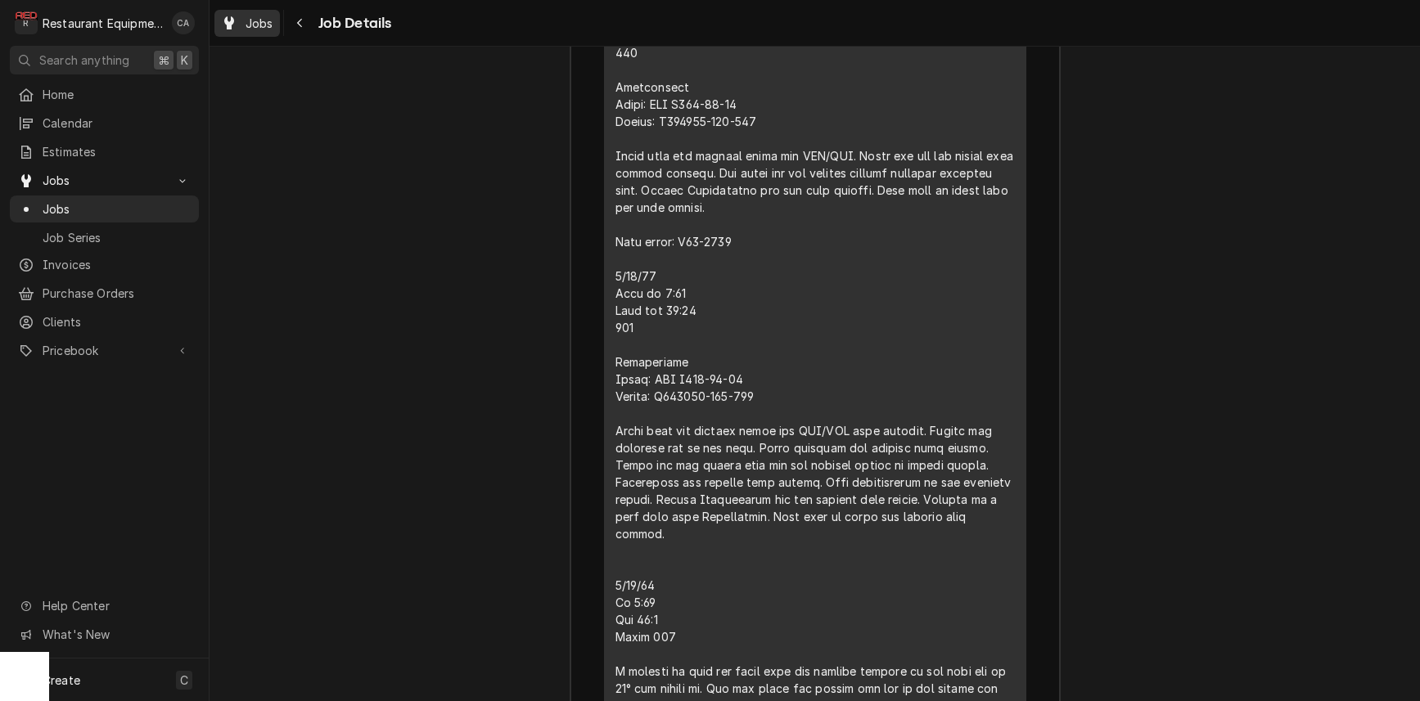
drag, startPoint x: 410, startPoint y: 209, endPoint x: 243, endPoint y: 16, distance: 254.7
click at [403, 192] on div "Job Summary Roopairs Job ID JOB-8569 Service Type Service Call (Break/Fix) Job …" at bounding box center [815, 632] width 1211 height 2207
click at [241, 16] on div "Jobs" at bounding box center [247, 23] width 59 height 20
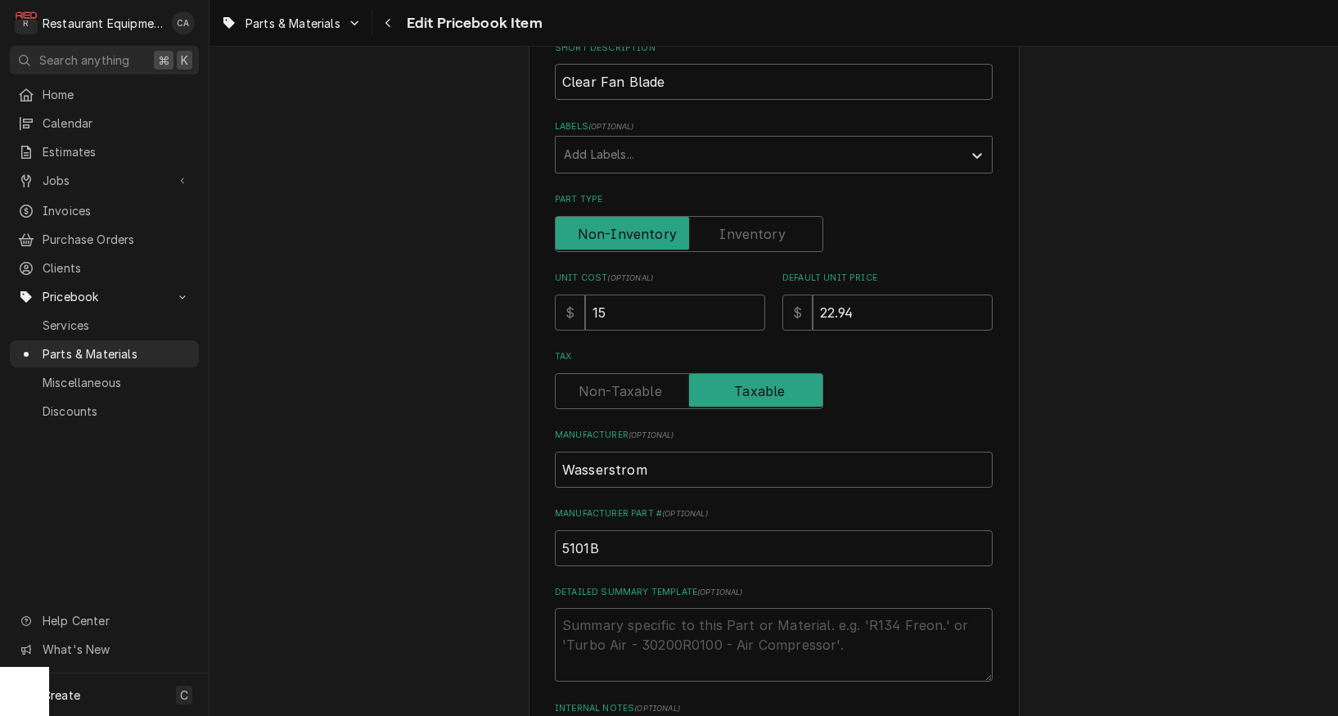
scroll to position [393, 0]
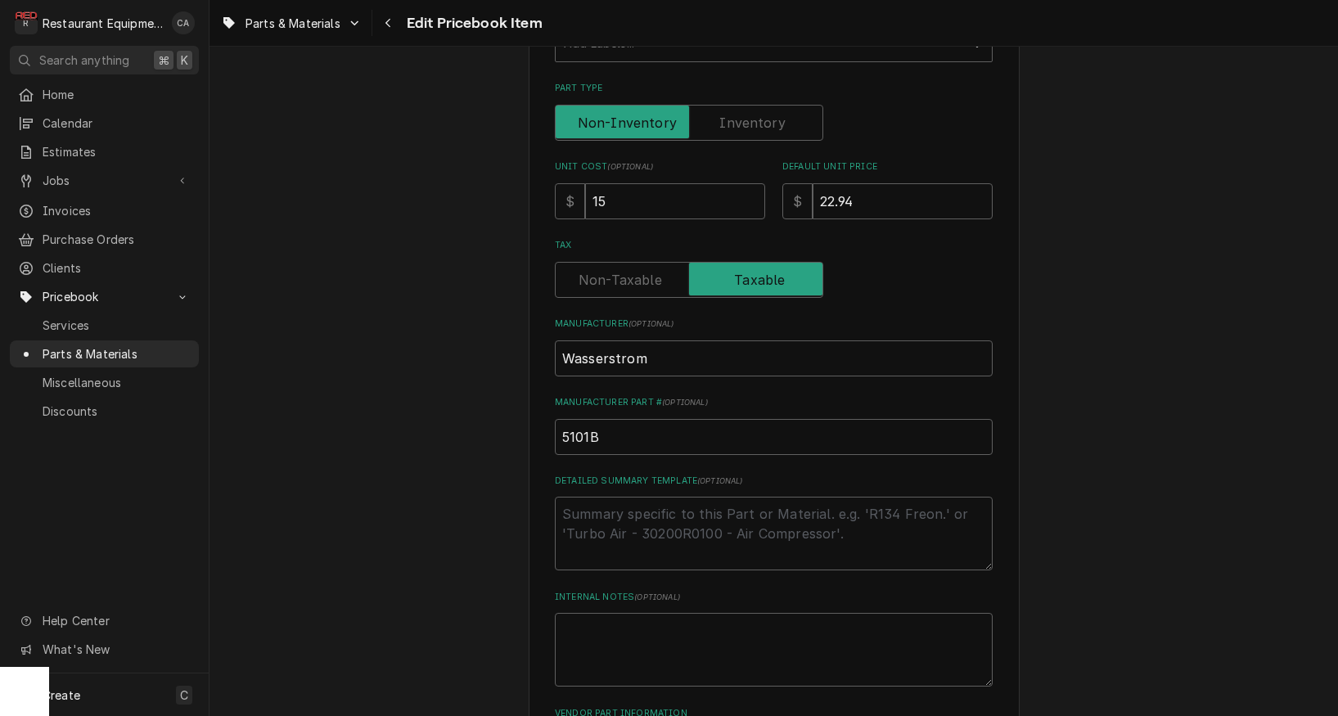
type textarea "x"
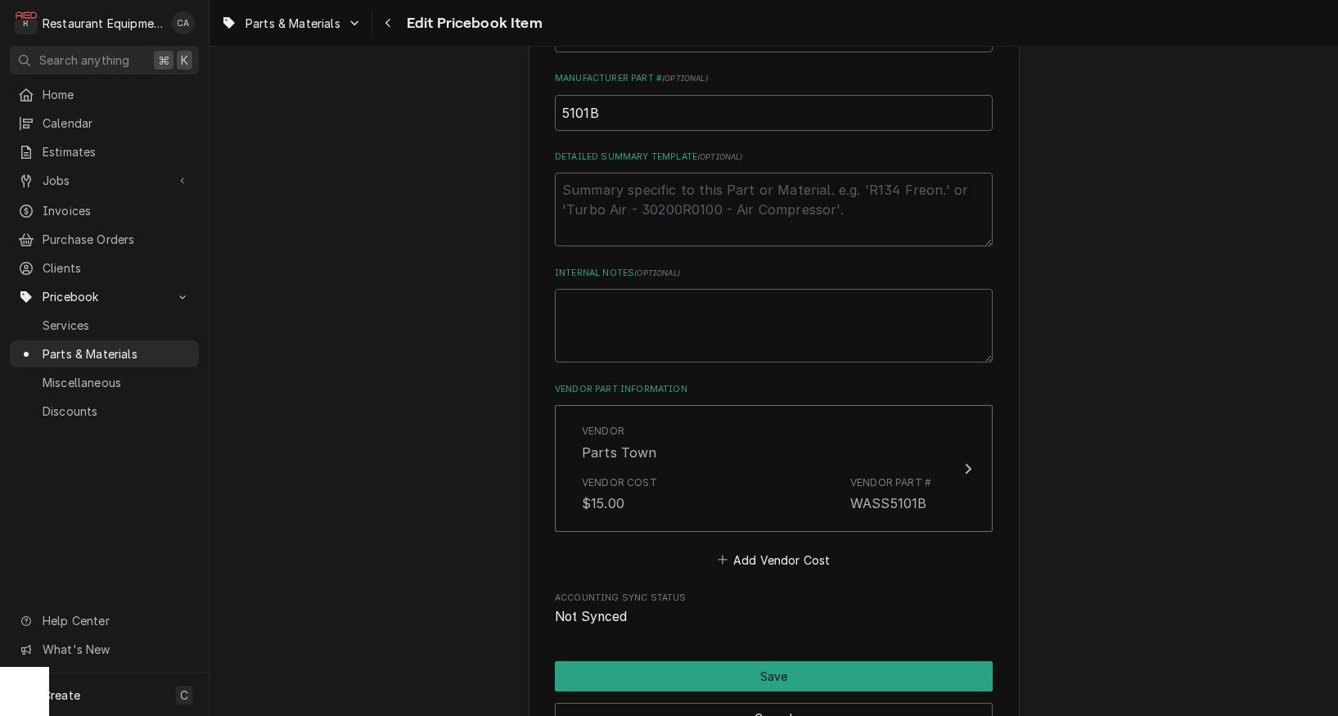
scroll to position [777, 0]
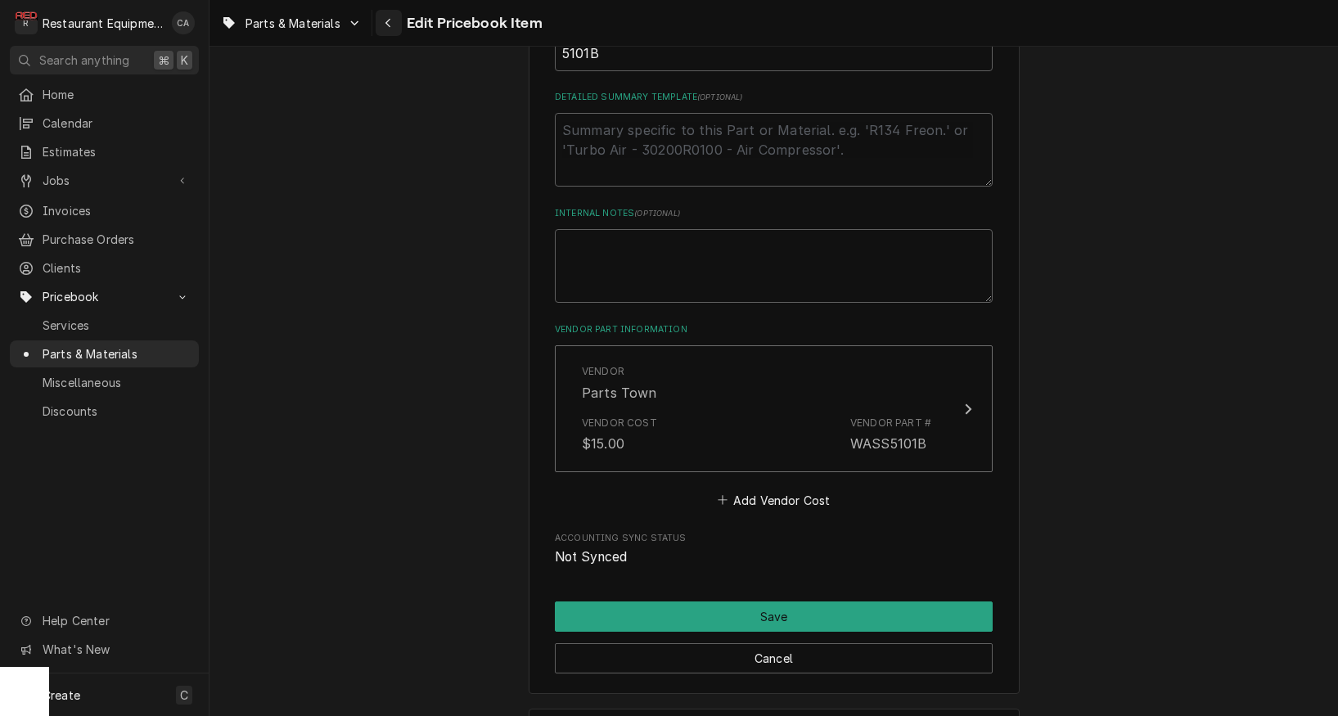
click at [386, 21] on icon "Navigate back" at bounding box center [388, 22] width 7 height 11
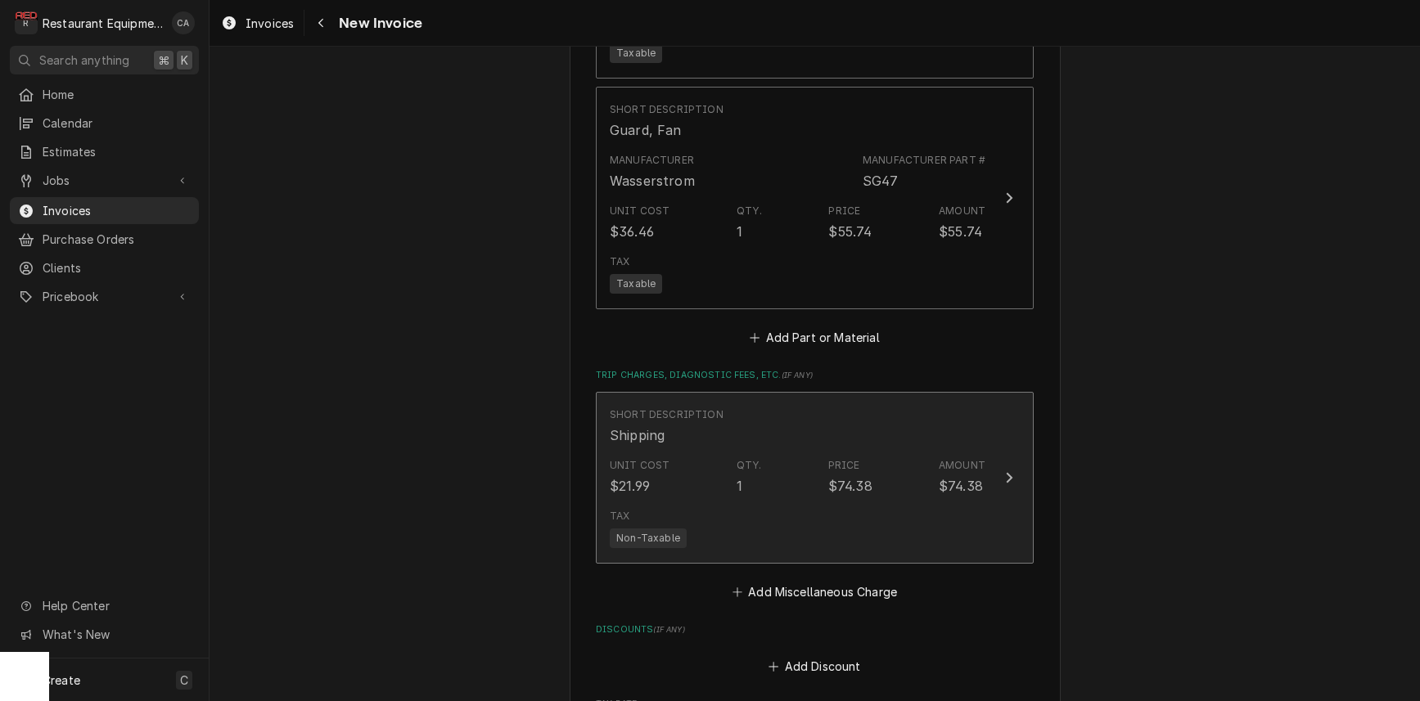
scroll to position [3820, 0]
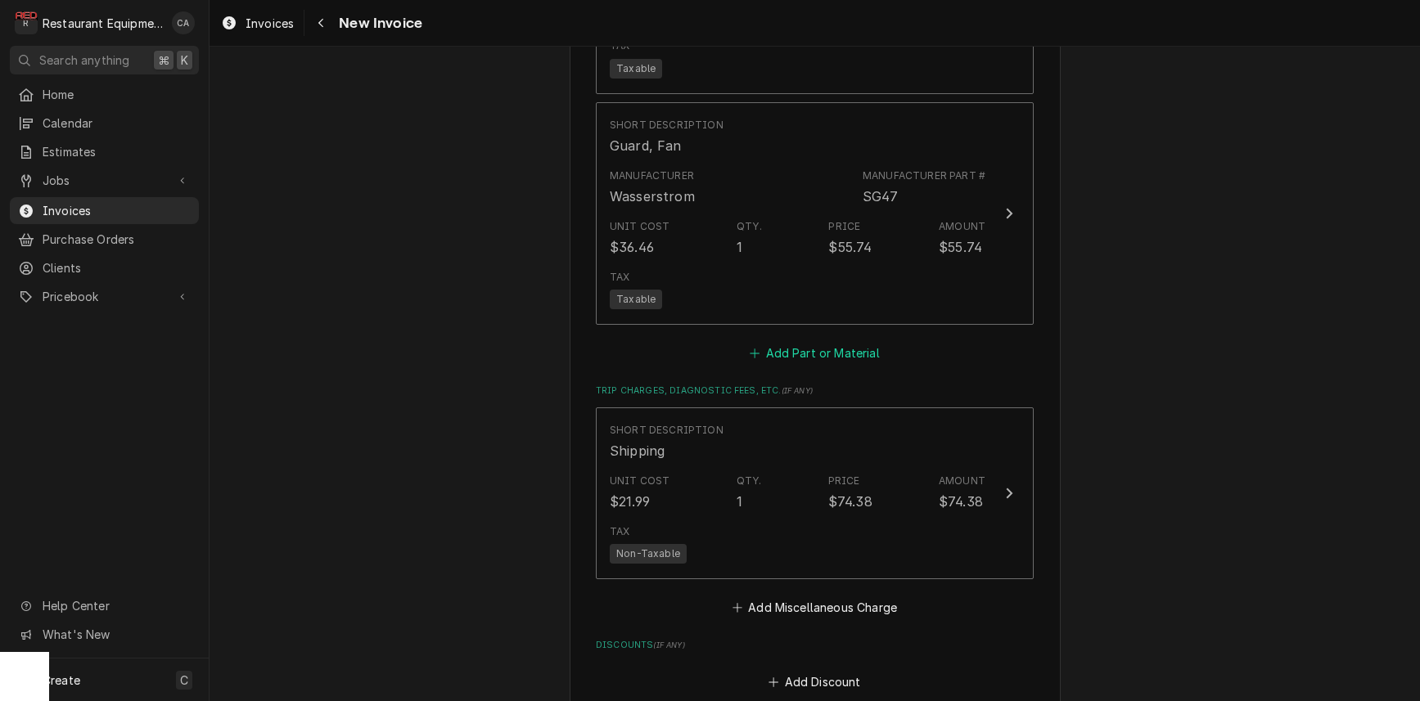
click at [805, 342] on button "Add Part or Material" at bounding box center [814, 353] width 135 height 23
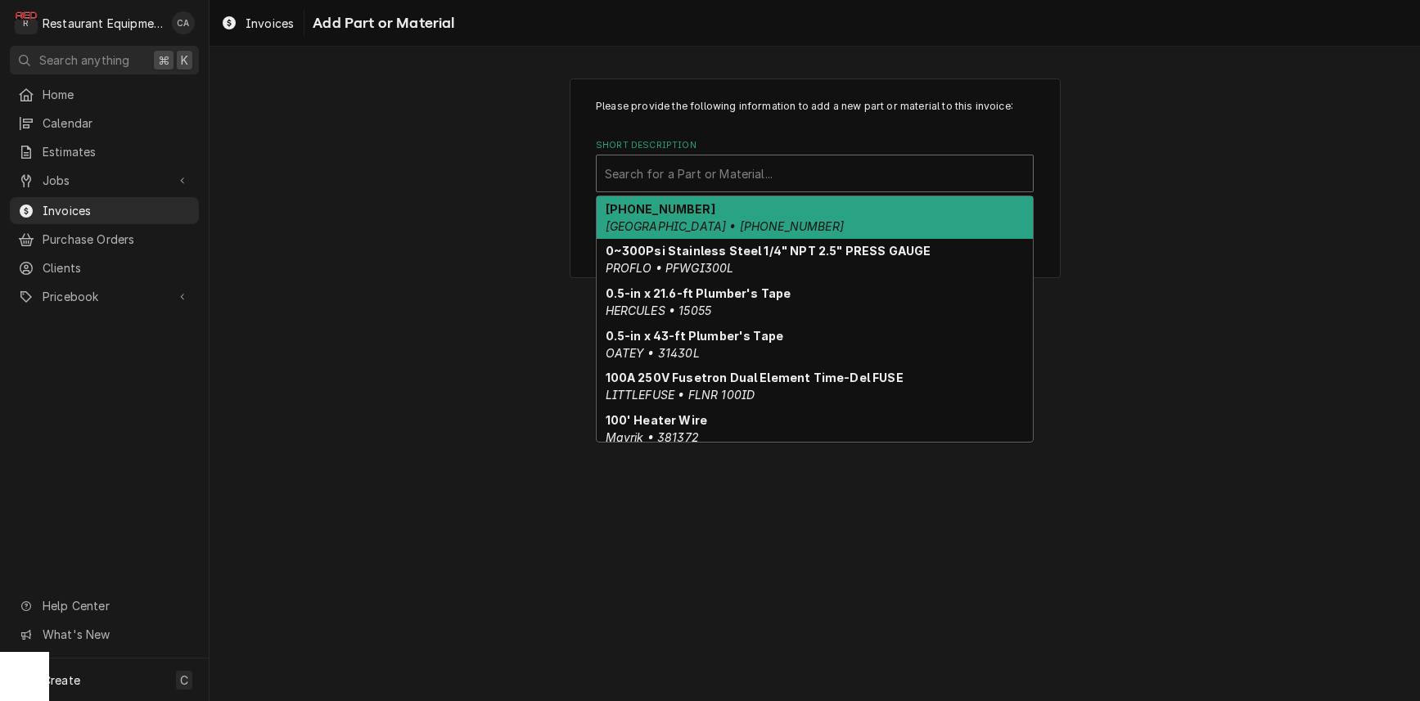
scroll to position [1, 0]
click at [679, 170] on div "Search for a Part or Material..." at bounding box center [815, 173] width 420 height 17
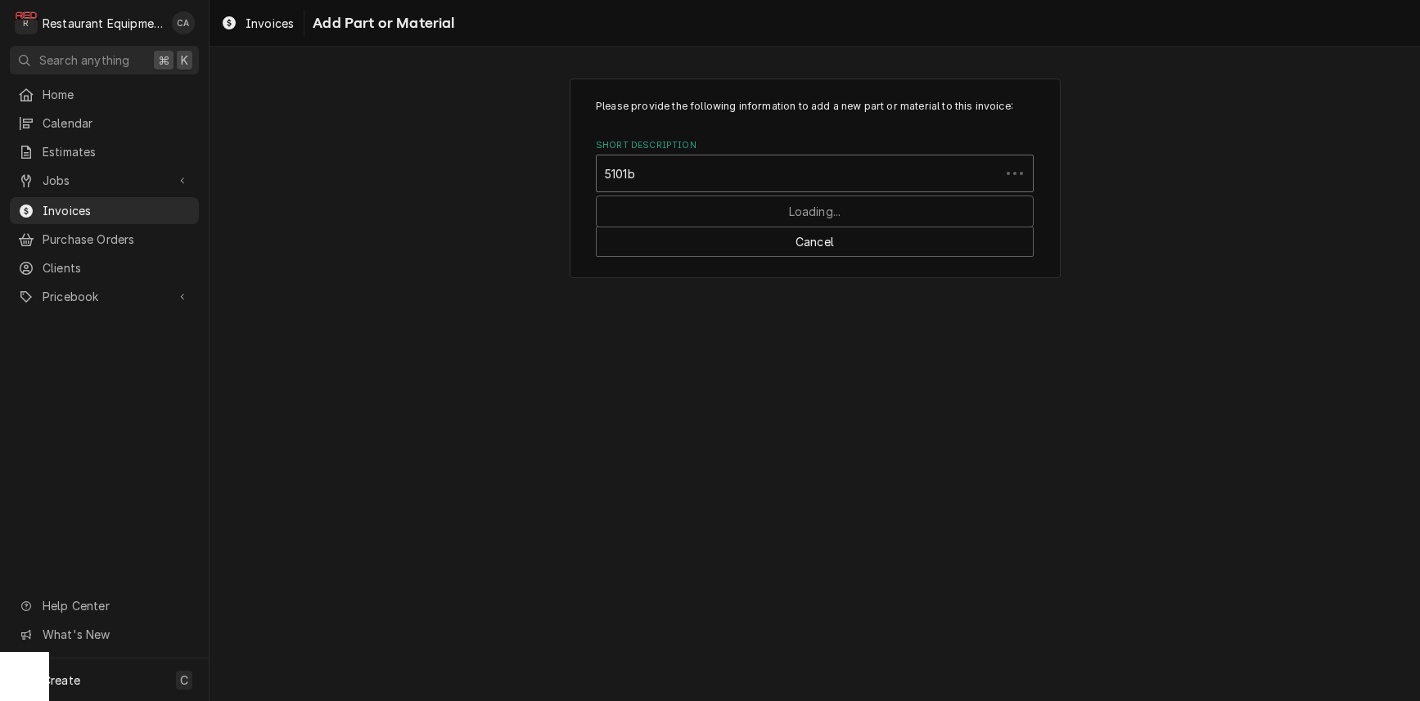
type input "5101b"
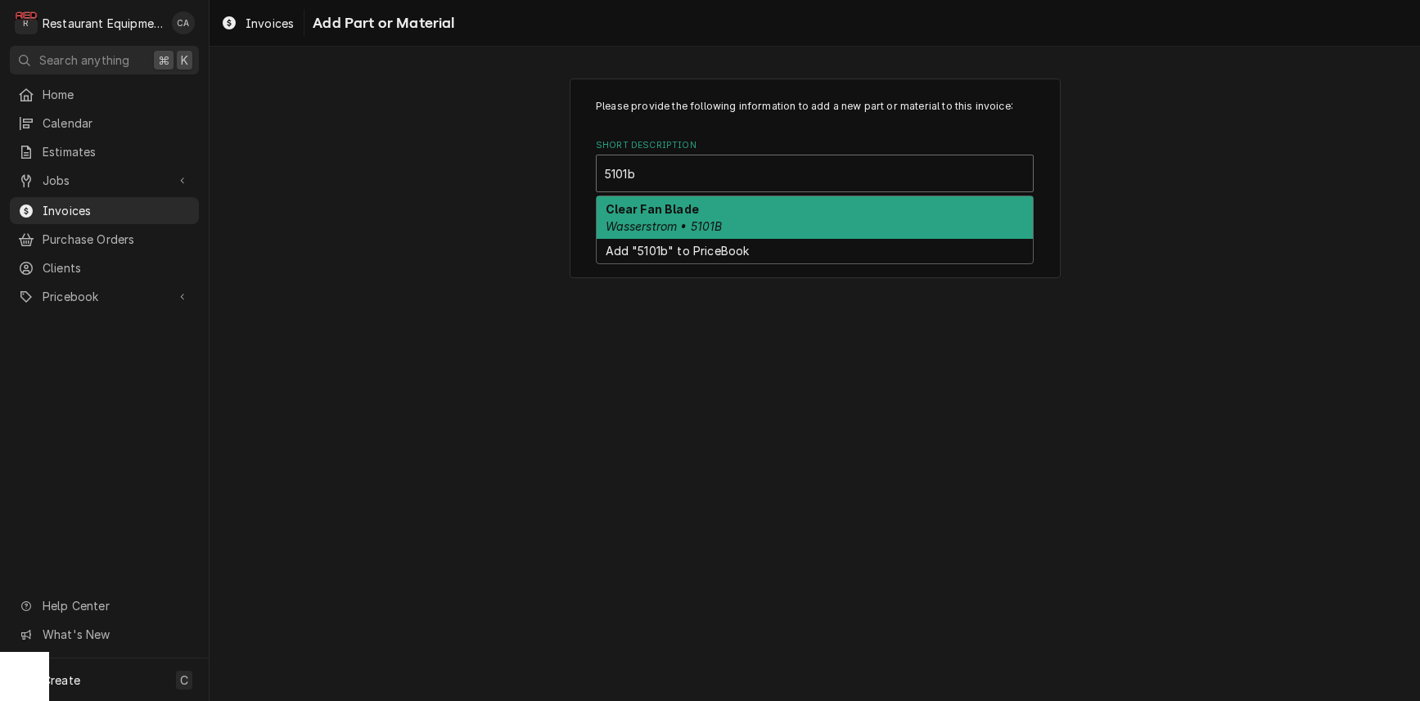
click at [686, 217] on div "Clear Fan Blade Wasserstrom • 5101B" at bounding box center [815, 217] width 436 height 43
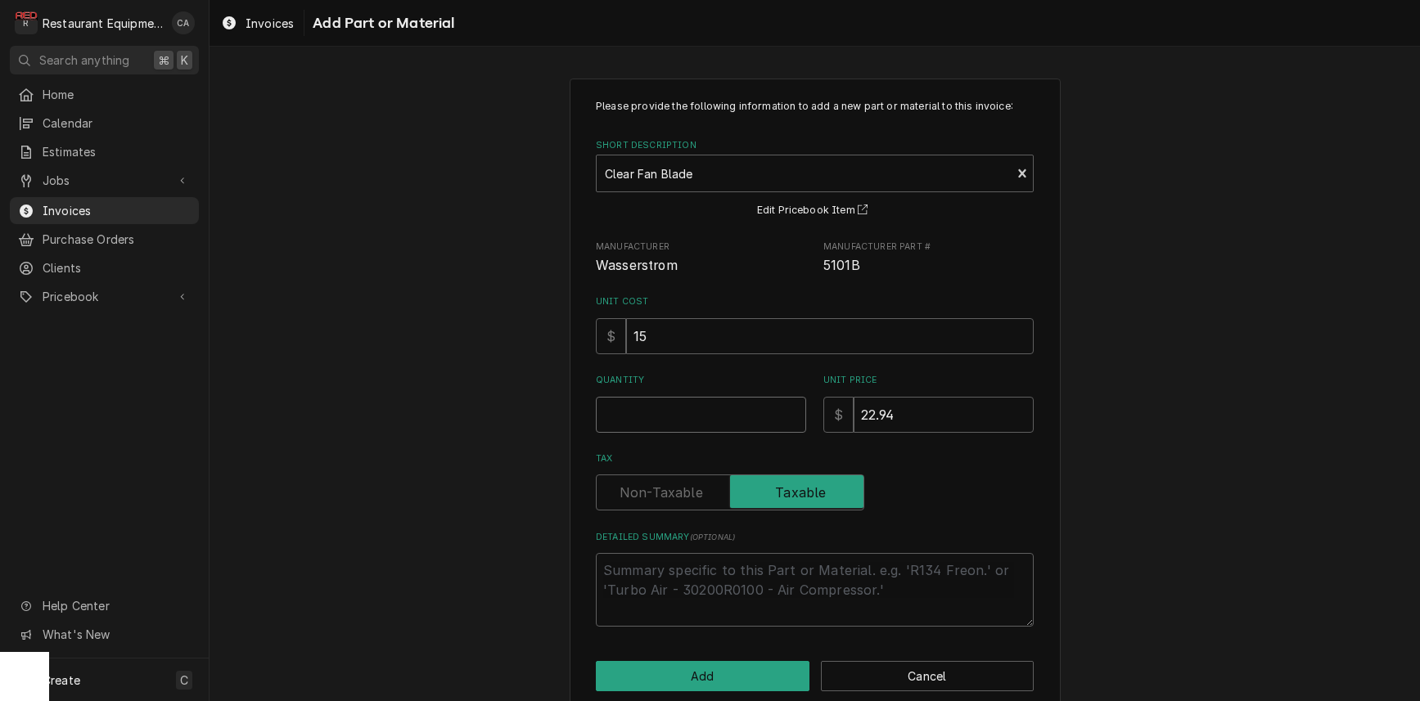
click at [627, 406] on input "Quantity" at bounding box center [701, 415] width 210 height 36
type textarea "x"
type input "1"
type textarea "x"
type input "2"
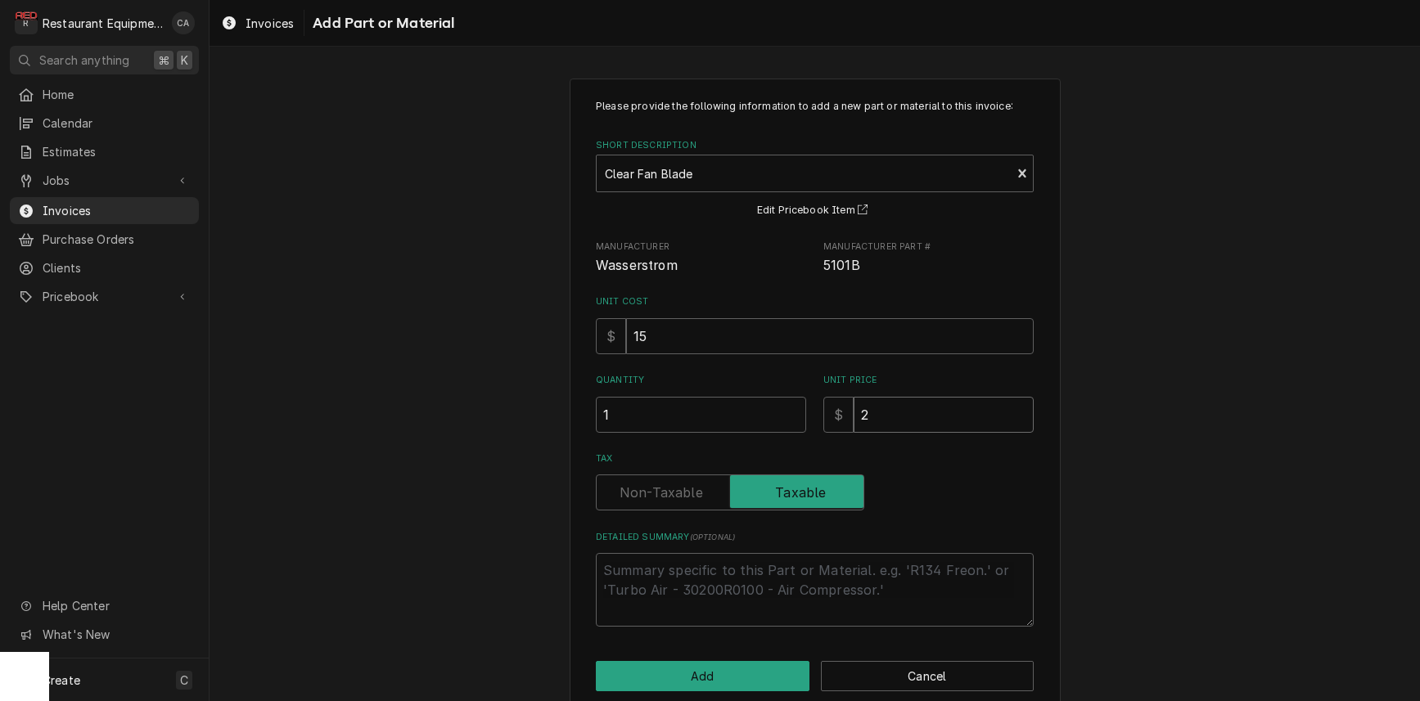
type textarea "x"
type input "25"
type textarea "x"
type input "25.2"
type textarea "x"
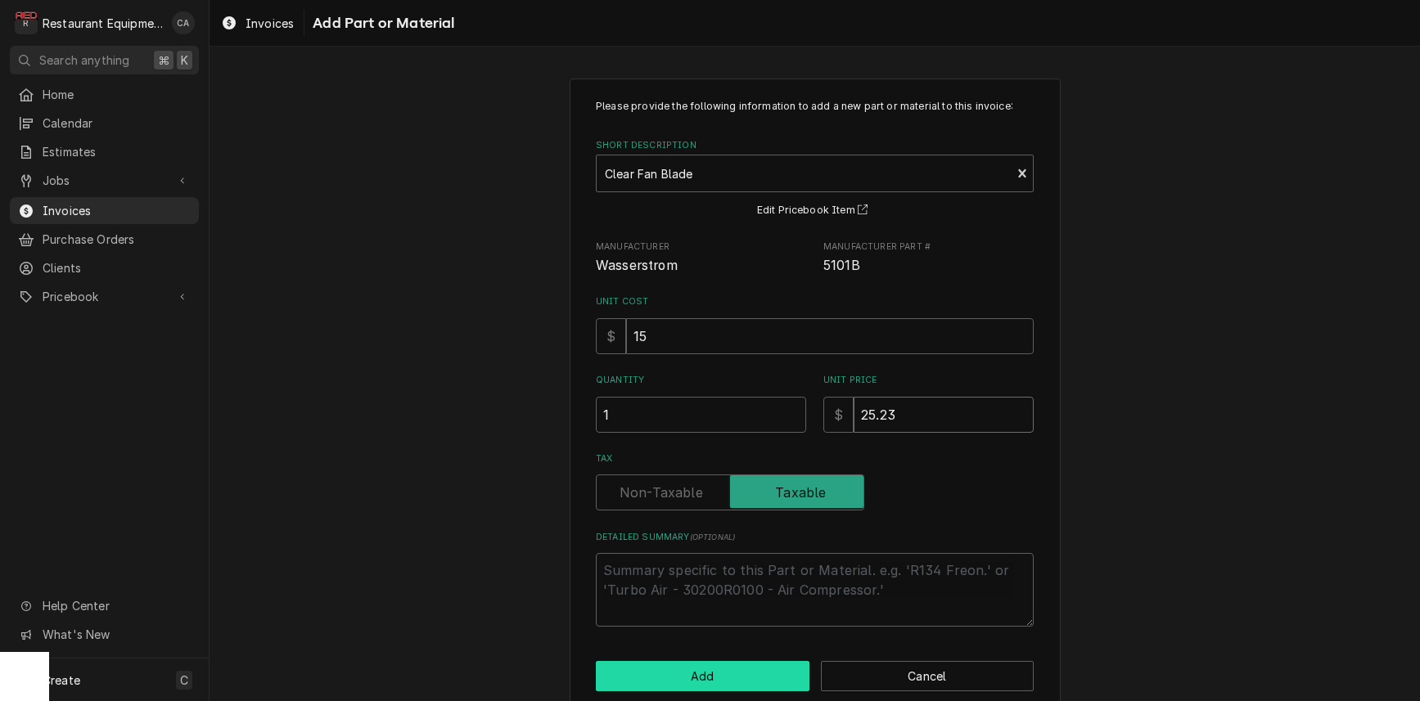
type input "25.23"
click at [661, 663] on button "Add" at bounding box center [703, 676] width 214 height 30
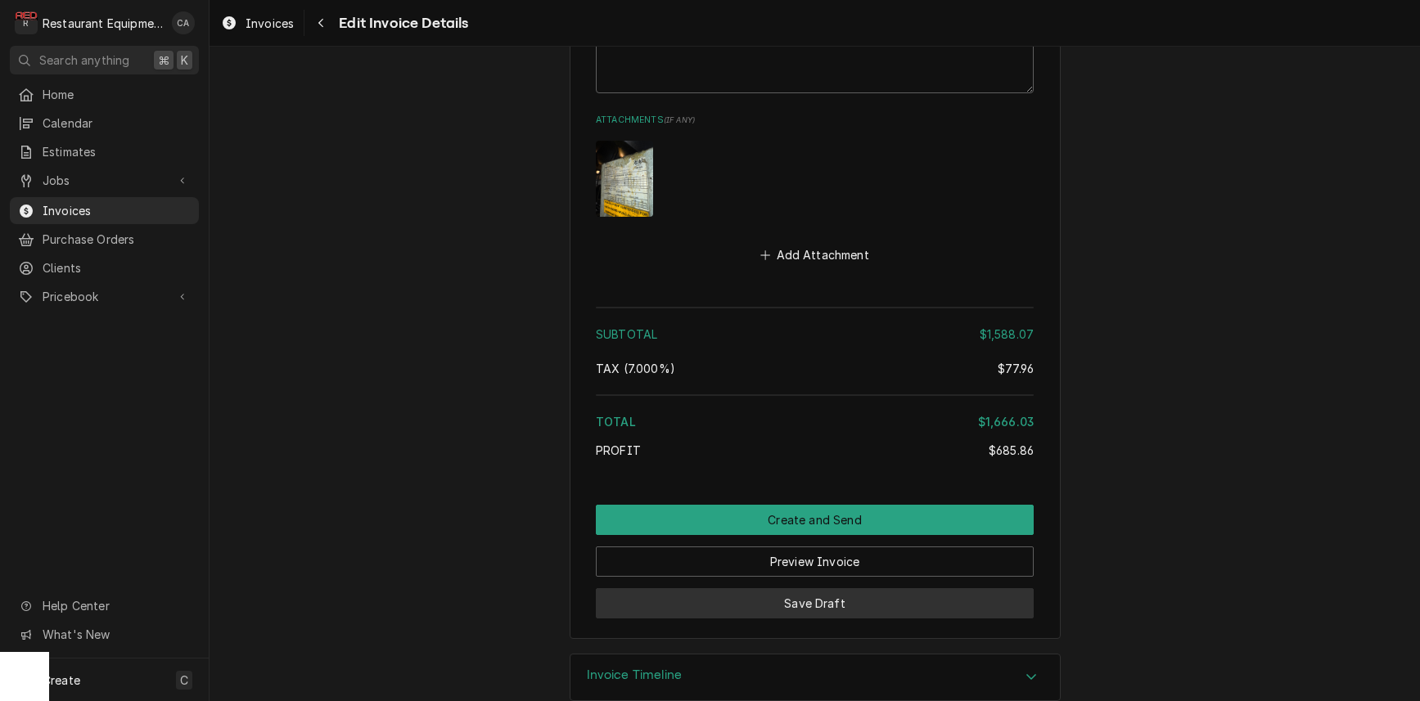
click at [752, 589] on button "Save Draft" at bounding box center [815, 604] width 438 height 30
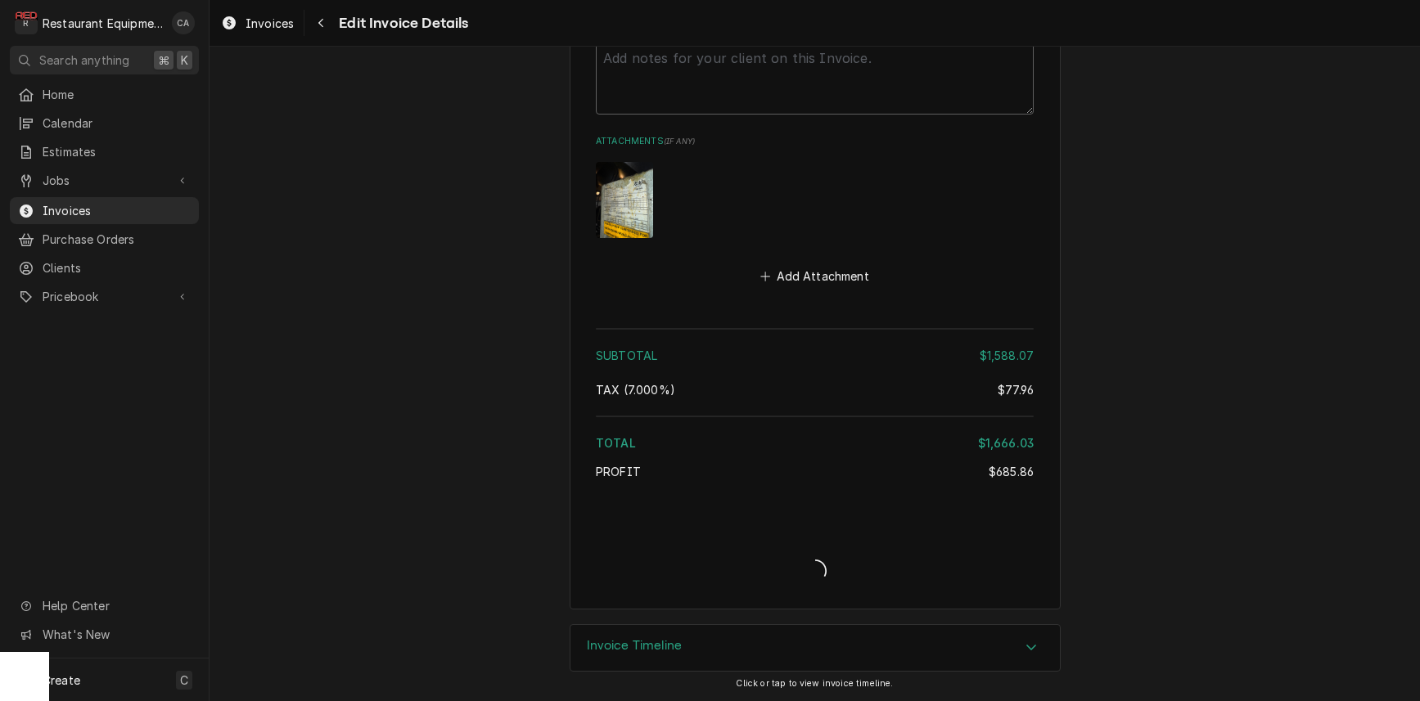
scroll to position [4876, 0]
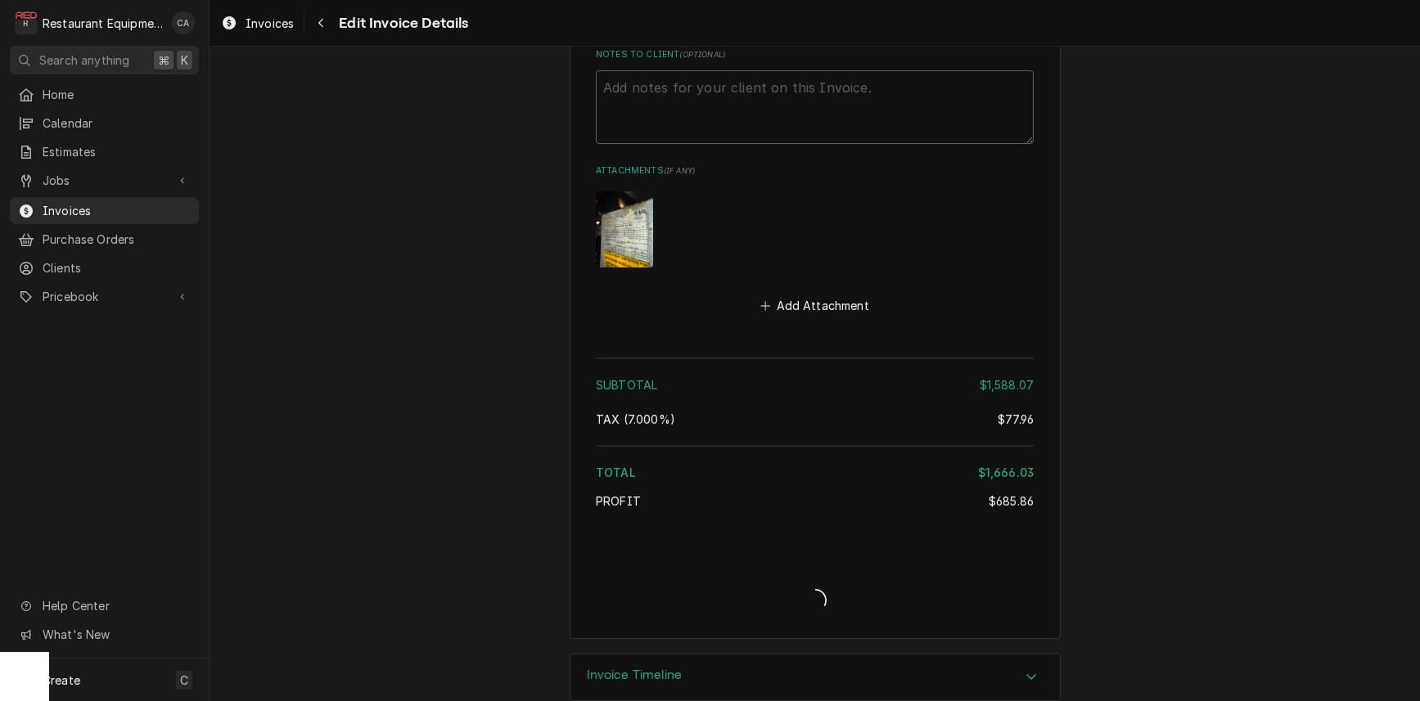
type textarea "x"
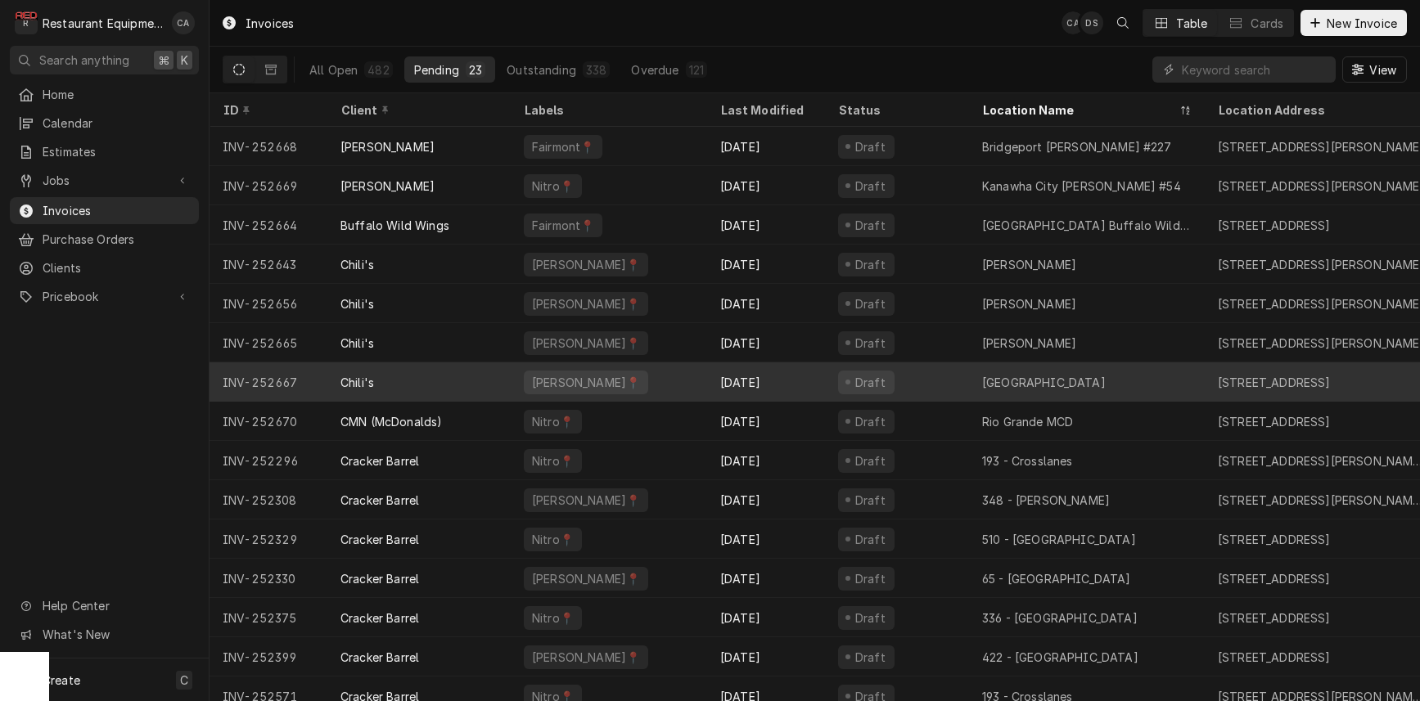
click at [975, 381] on div "Princeton" at bounding box center [1087, 382] width 236 height 39
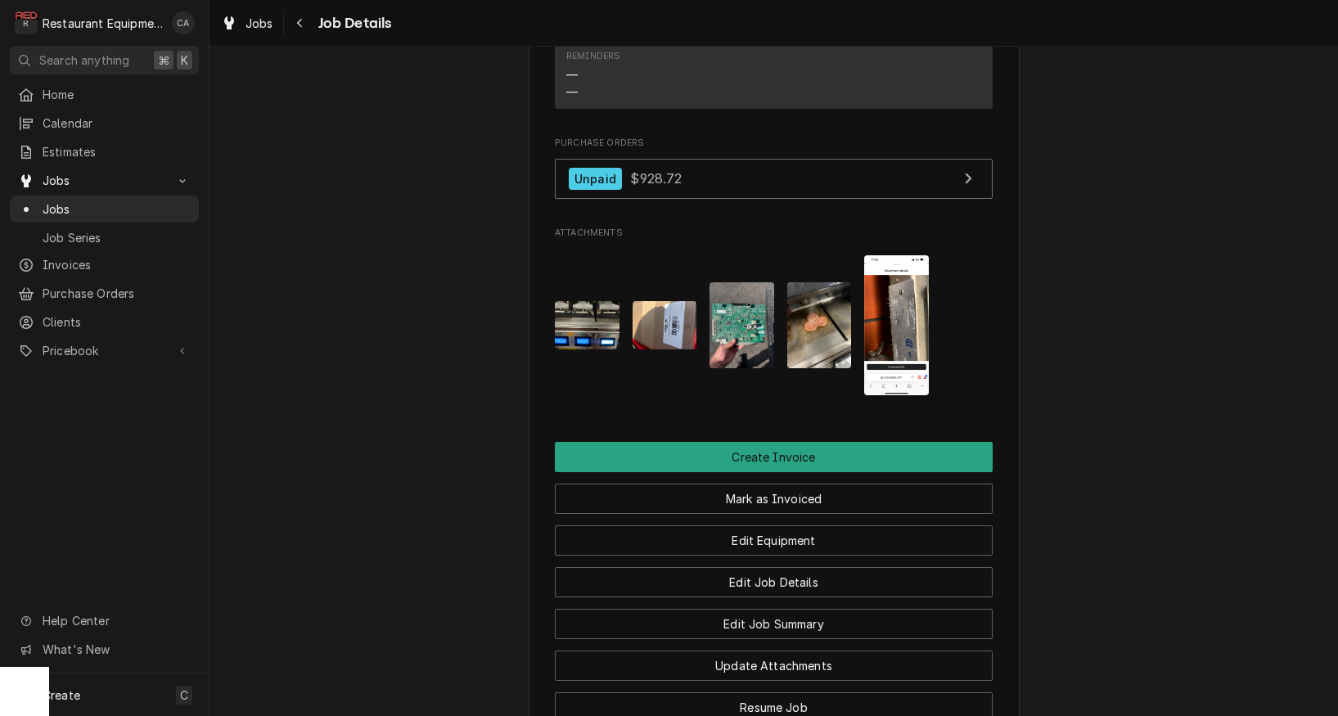
scroll to position [1883, 0]
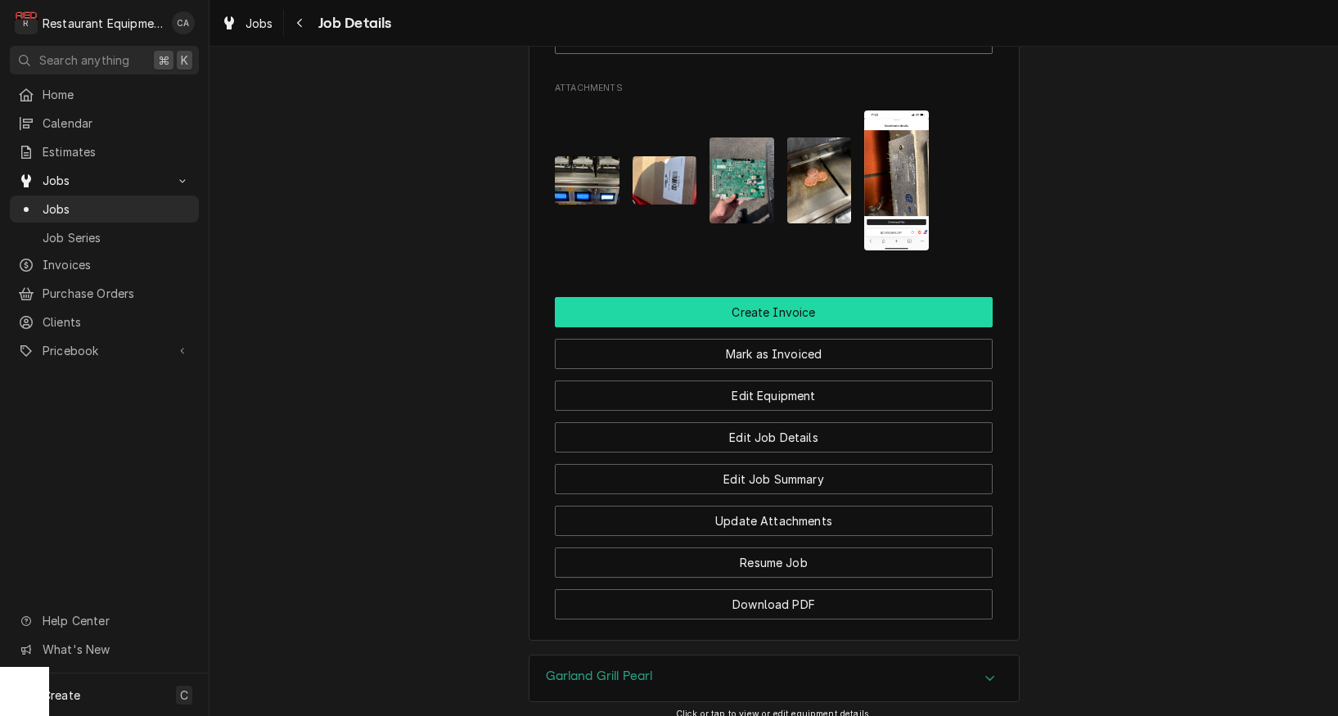
click at [776, 297] on button "Create Invoice" at bounding box center [774, 312] width 438 height 30
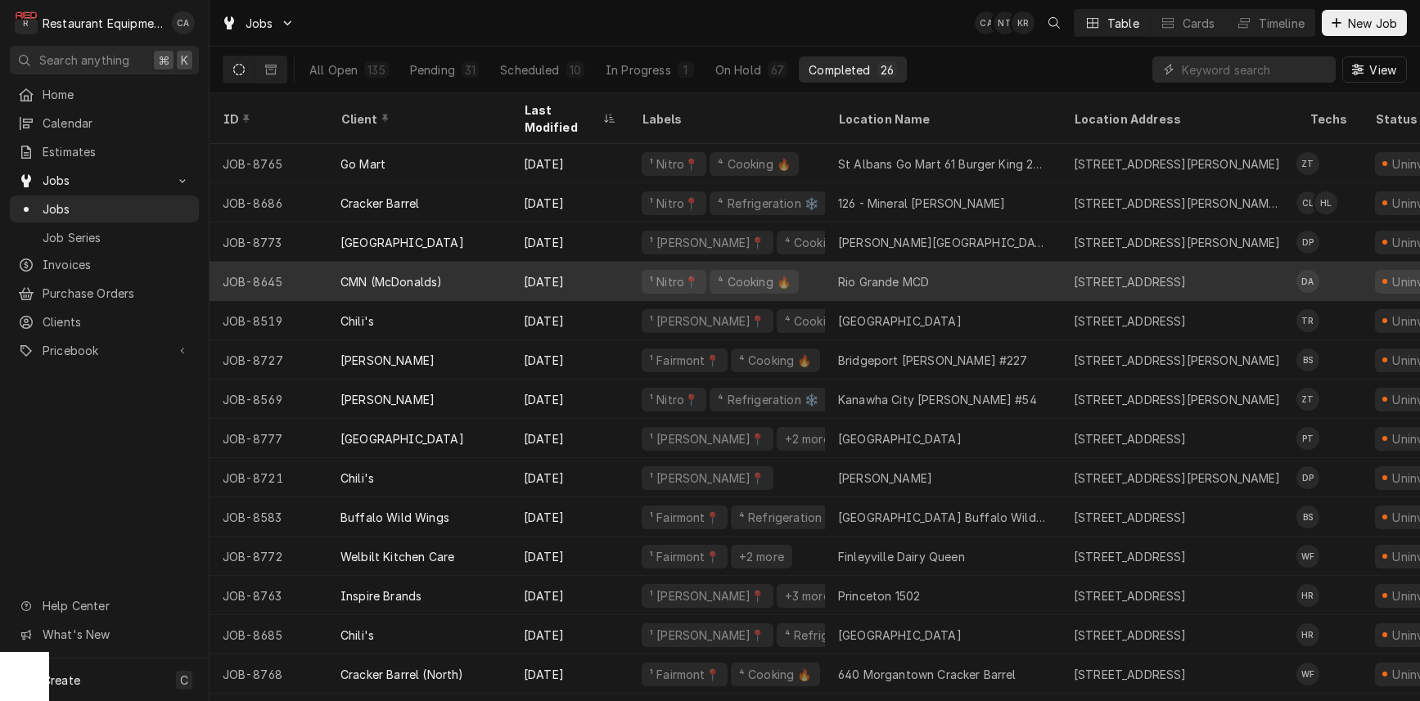
click at [903, 273] on div "Rio Grande MCD" at bounding box center [883, 281] width 91 height 17
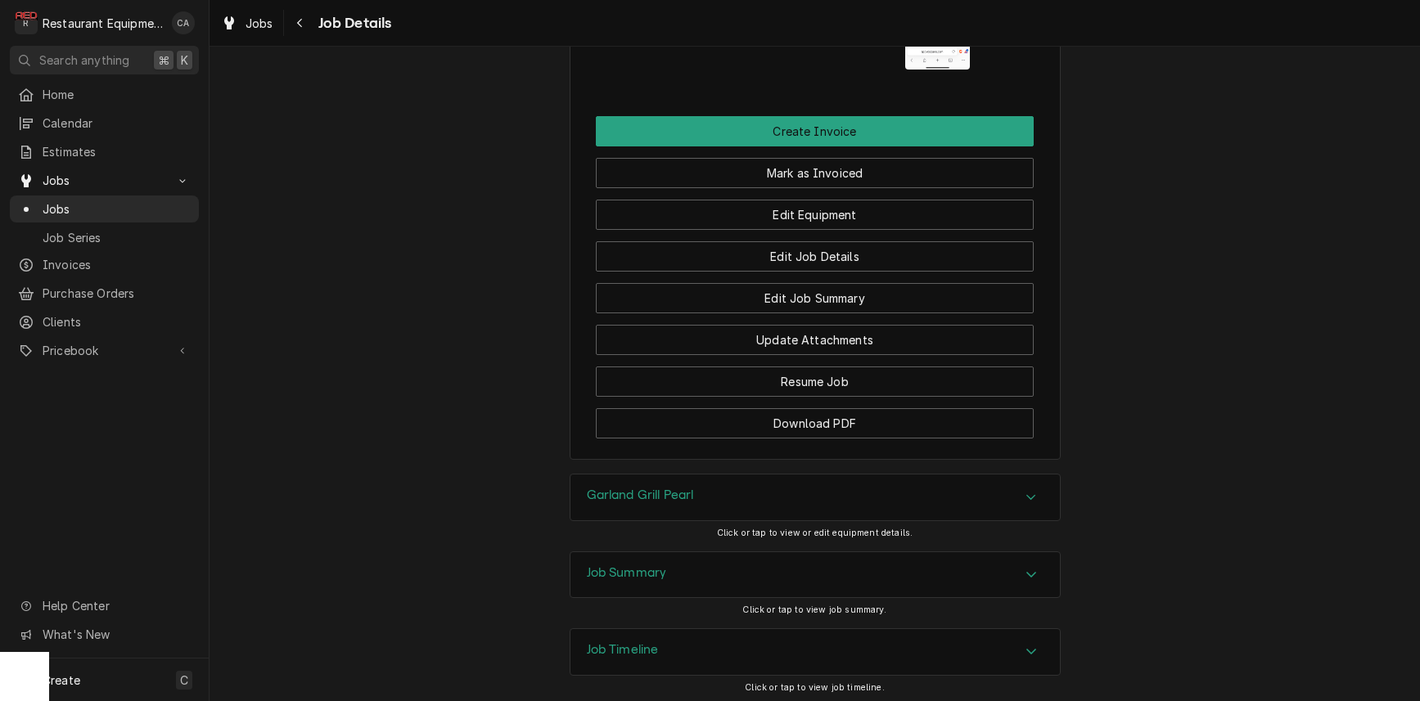
scroll to position [2077, 0]
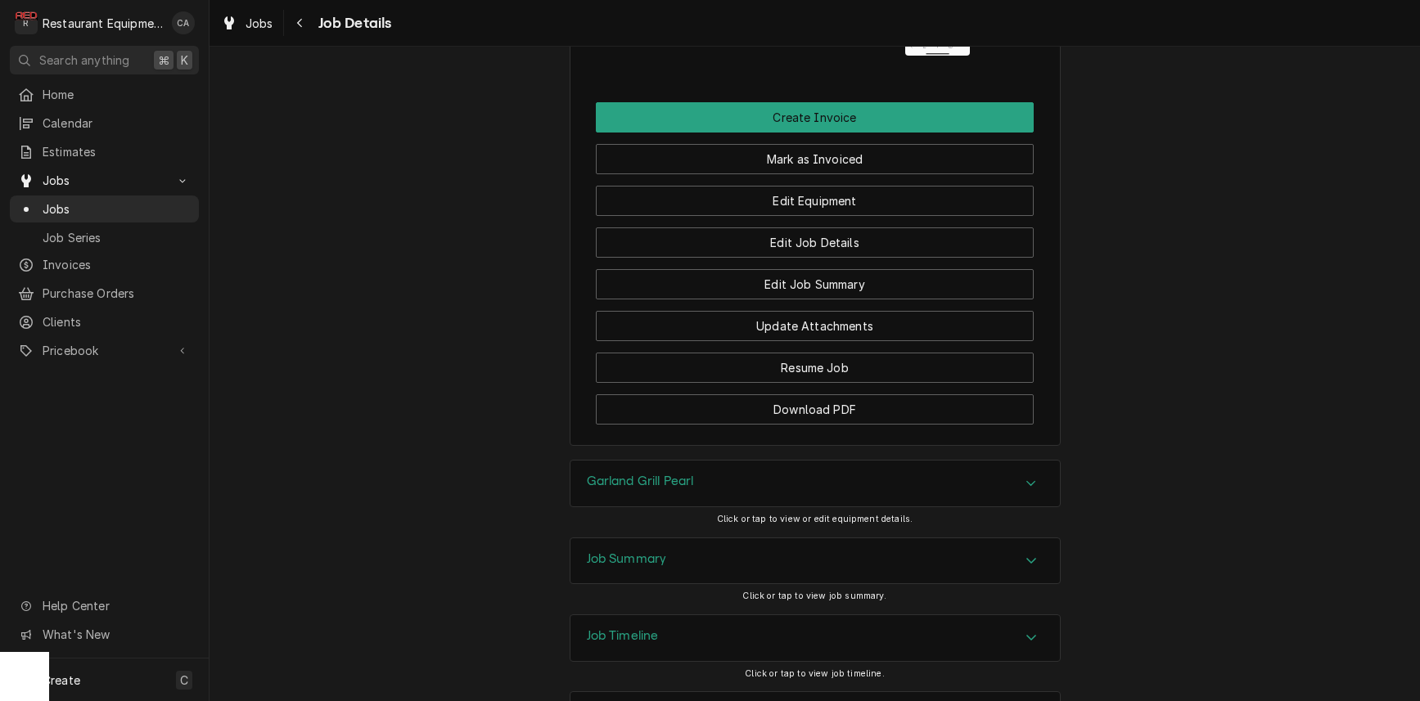
drag, startPoint x: 602, startPoint y: 526, endPoint x: 557, endPoint y: 511, distance: 46.9
click at [601, 552] on h3 "Job Summary" at bounding box center [627, 560] width 80 height 16
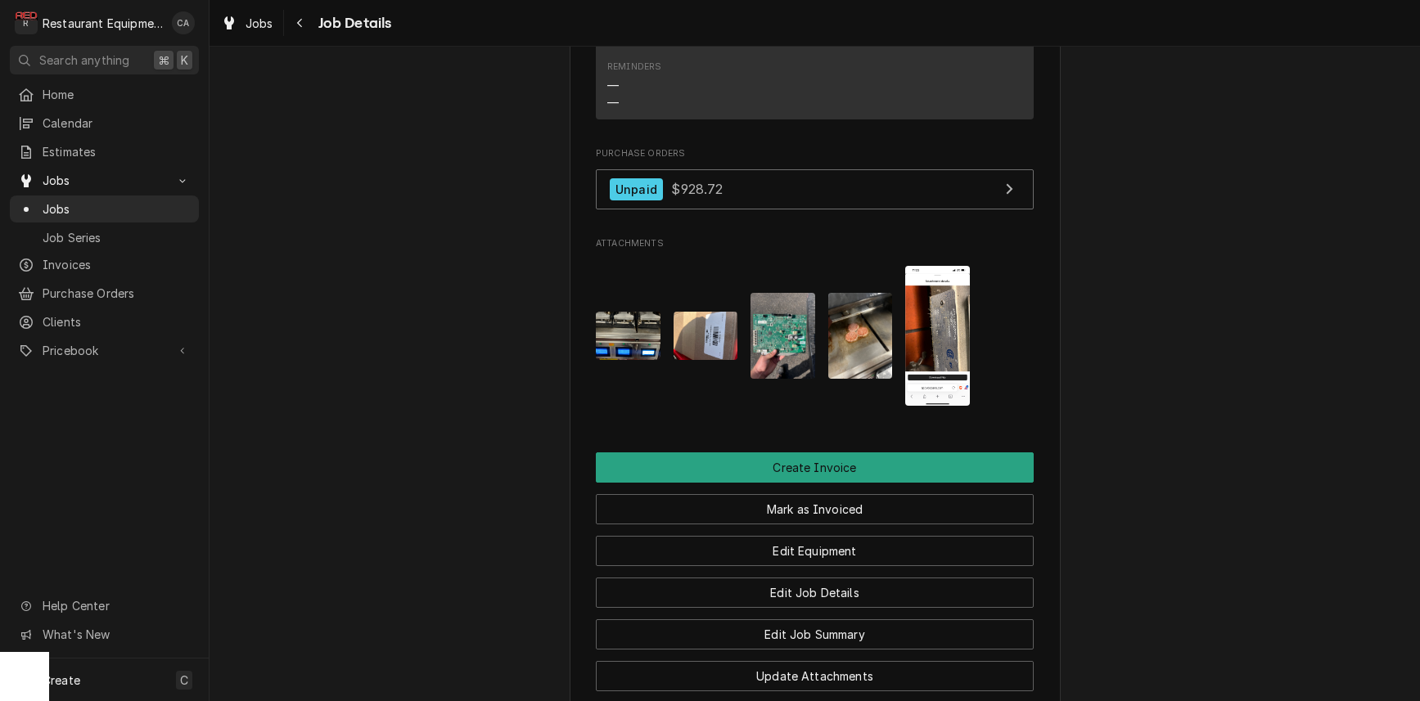
scroll to position [1683, 0]
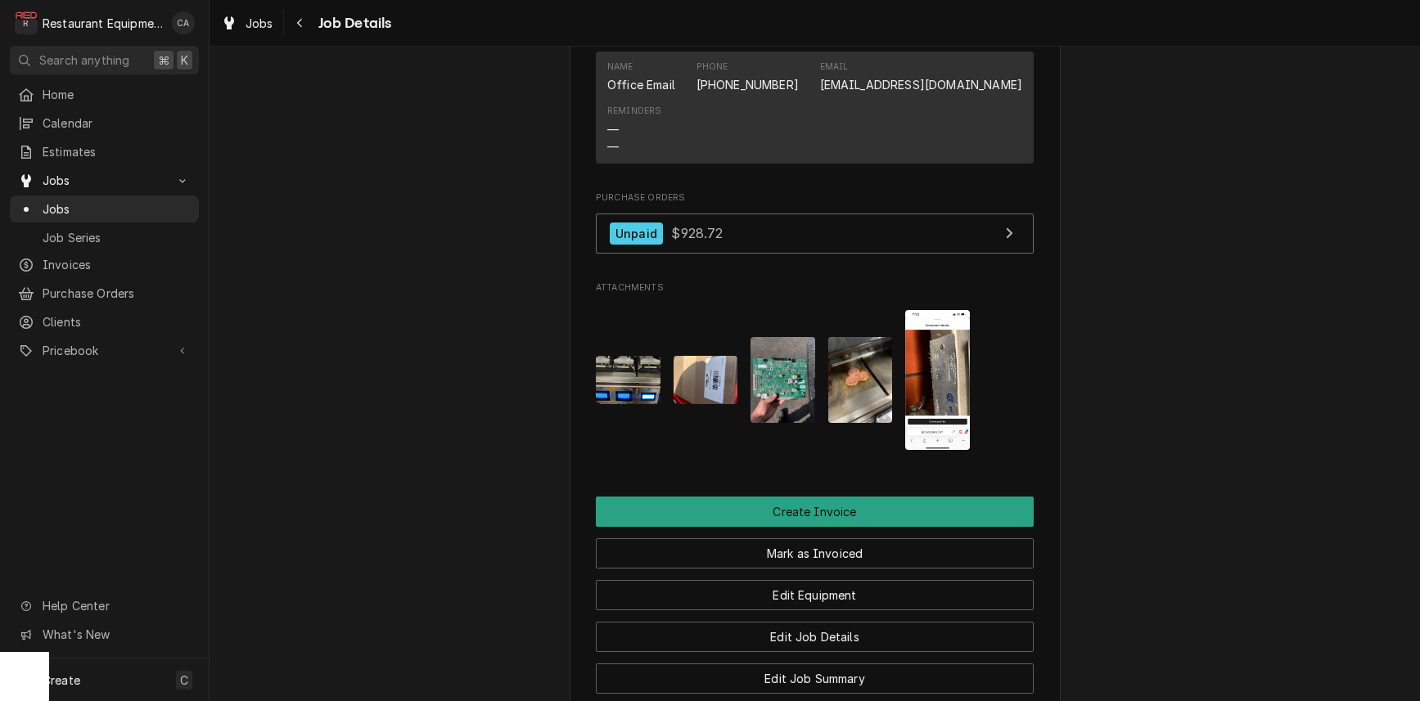
click at [934, 369] on img "Attachments" at bounding box center [937, 379] width 65 height 139
click at [934, 369] on body "R Restaurant Equipment Diagnostics CA Search anything ⌘ K Home Calendar Estimat…" at bounding box center [710, 350] width 1420 height 701
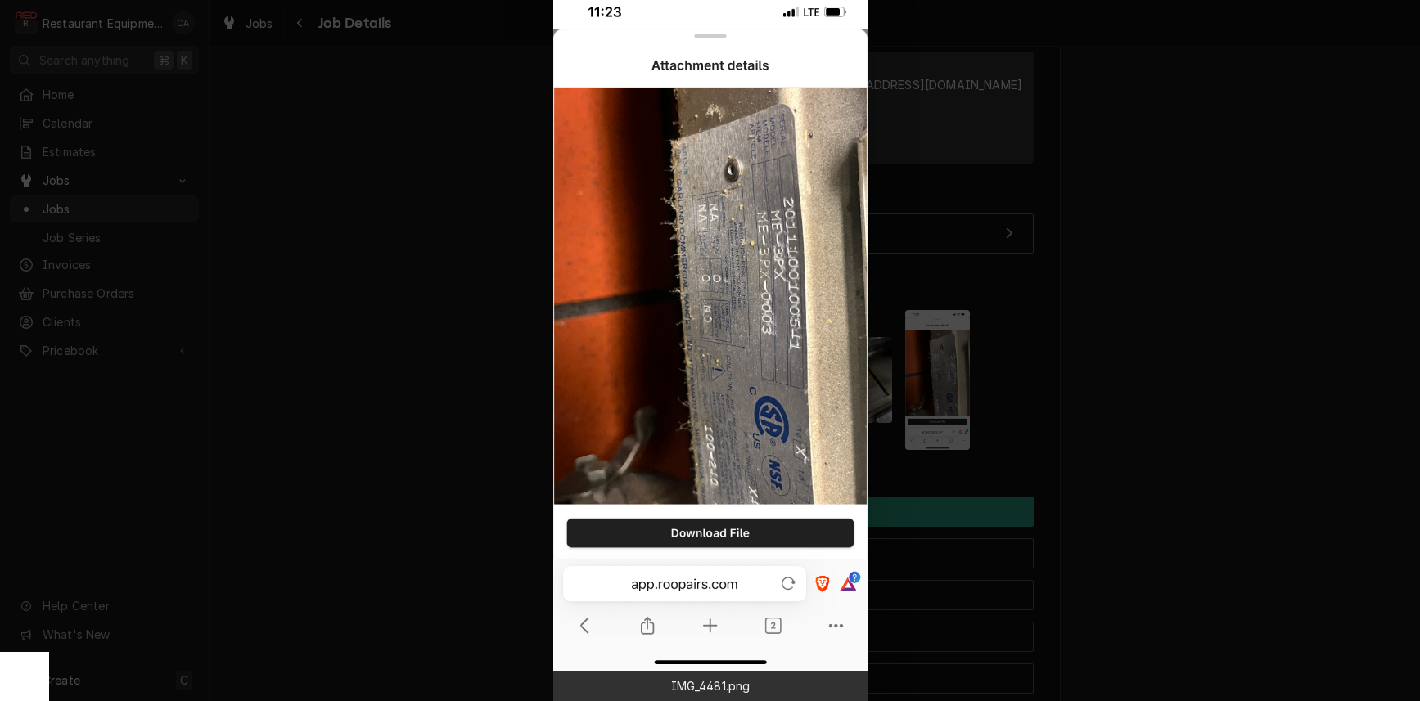
click at [1193, 211] on div at bounding box center [710, 350] width 1420 height 701
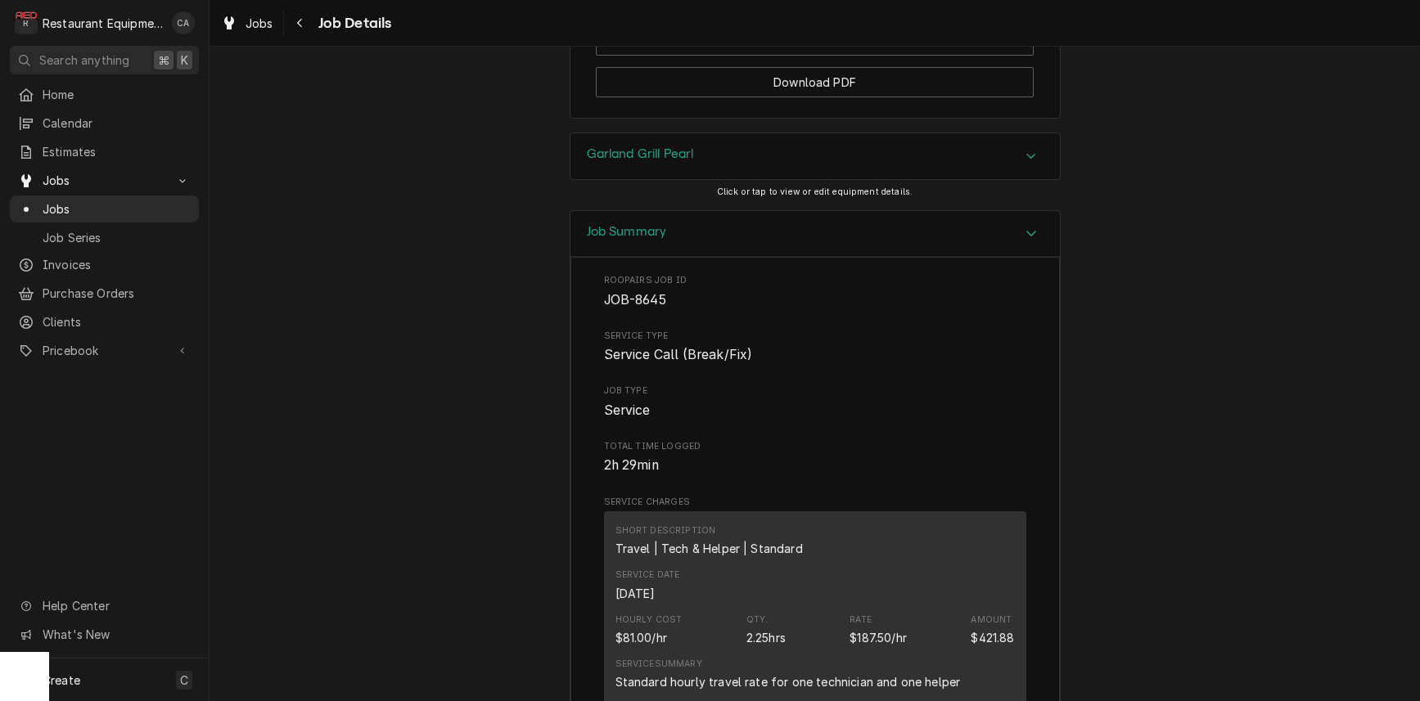
scroll to position [2416, 0]
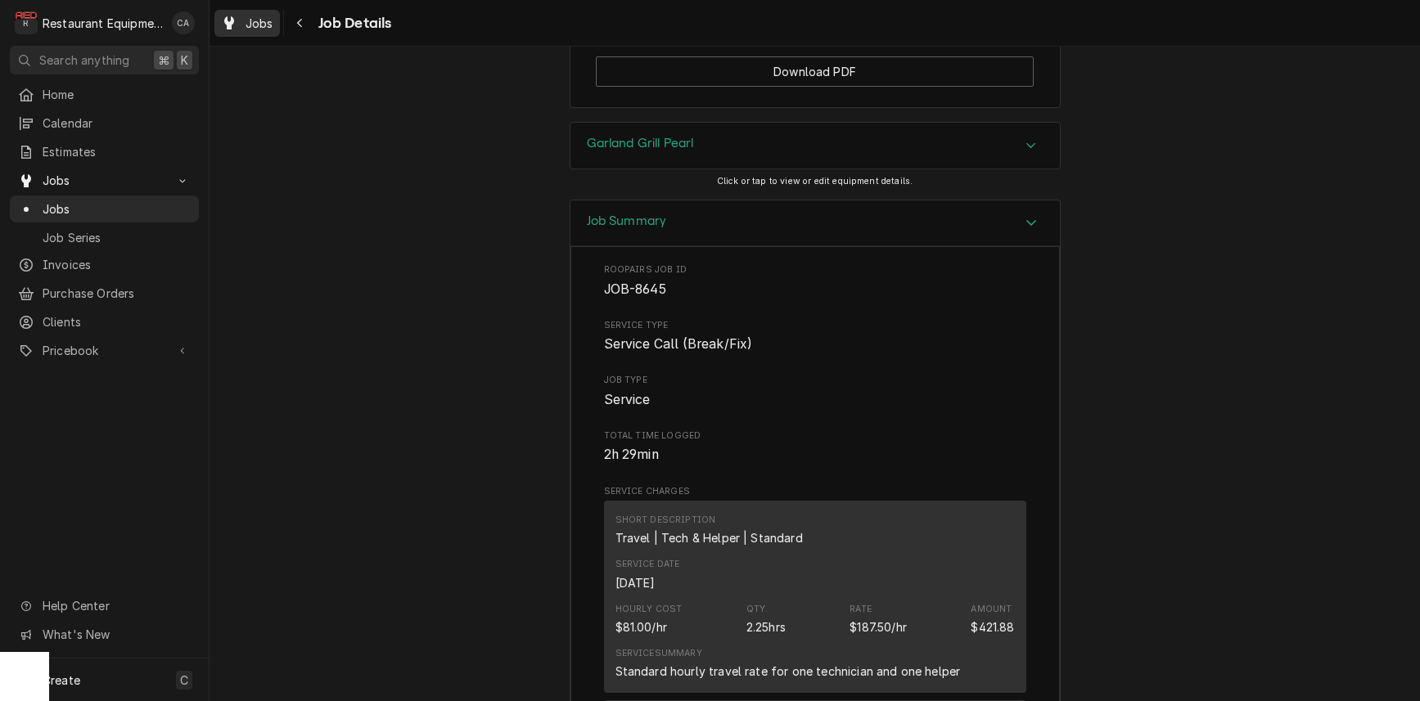
click at [260, 25] on span "Jobs" at bounding box center [260, 23] width 28 height 17
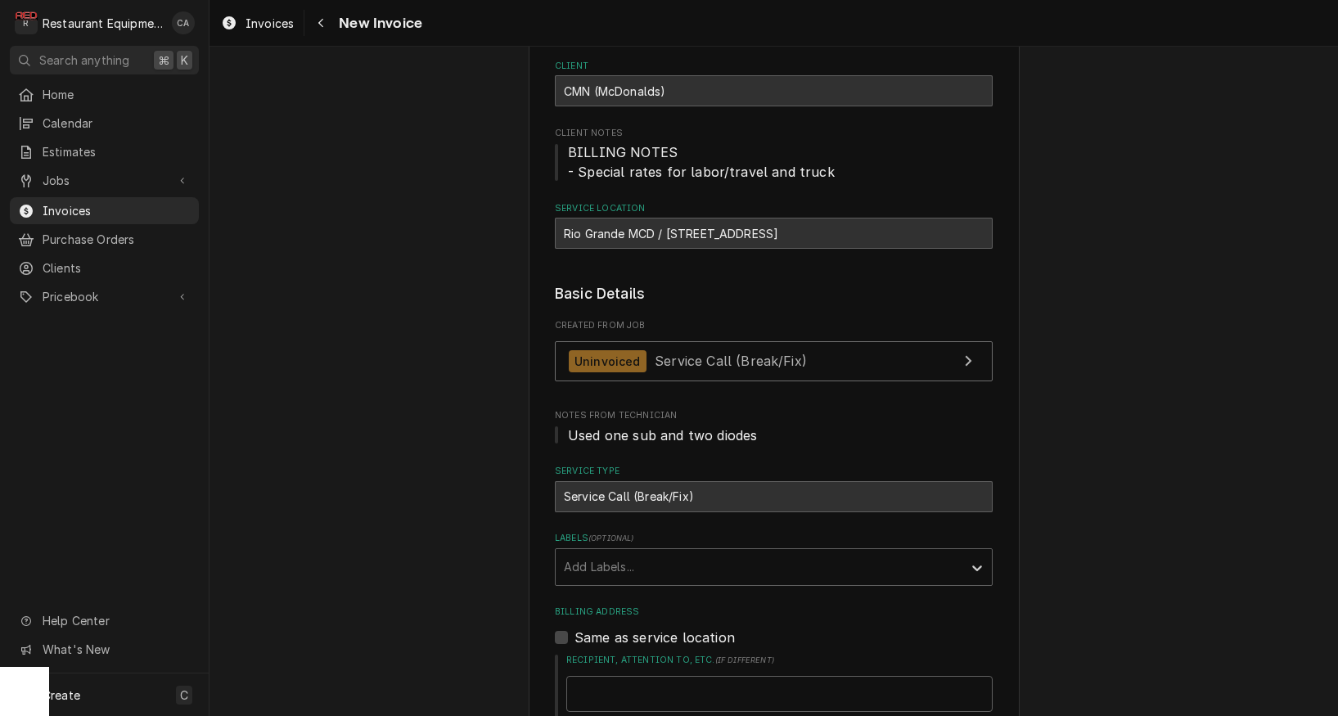
scroll to position [237, 0]
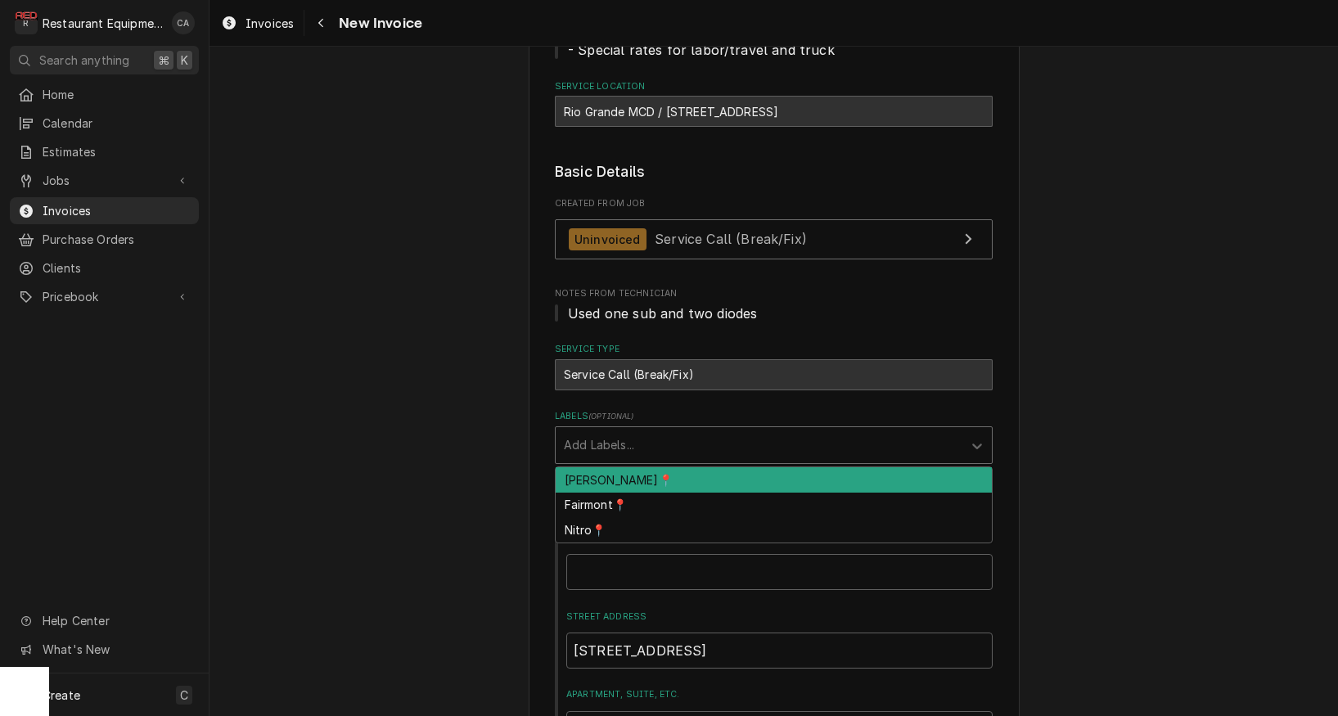
click at [611, 443] on div "Add Labels..." at bounding box center [759, 444] width 390 height 17
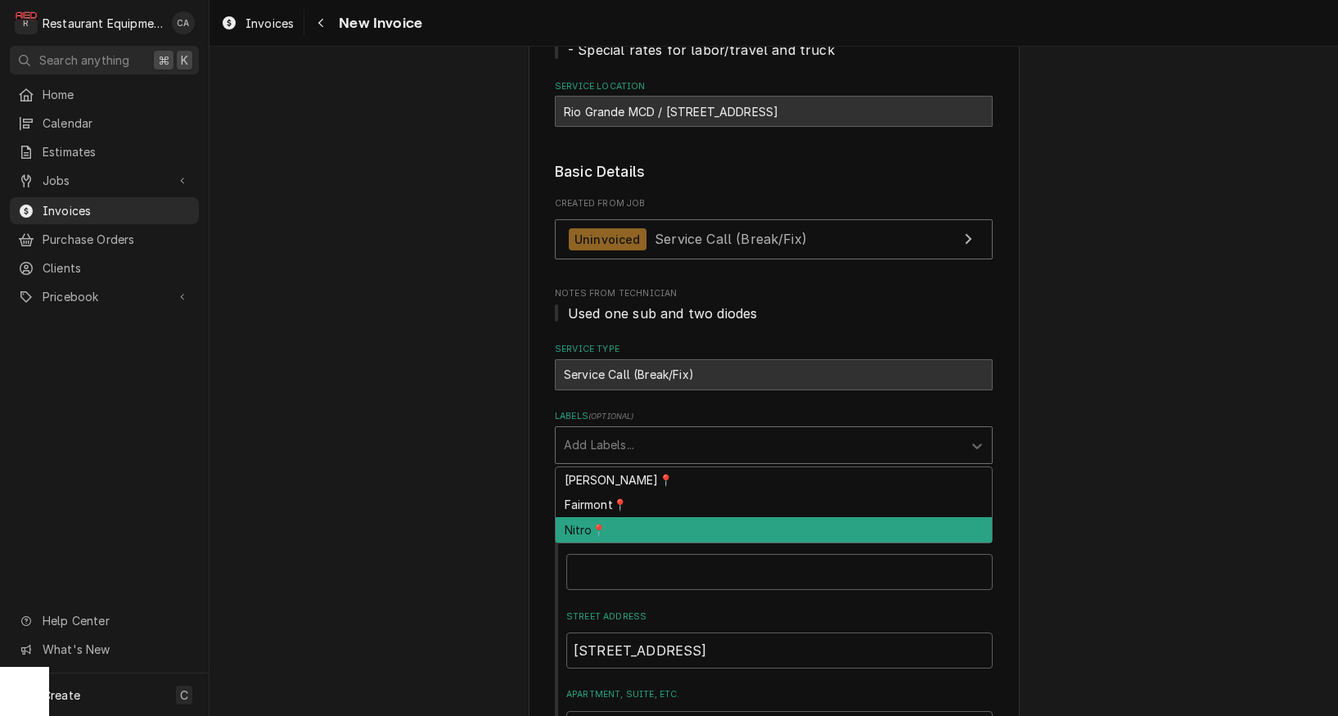
drag, startPoint x: 603, startPoint y: 521, endPoint x: 517, endPoint y: 510, distance: 87.4
click at [602, 521] on div "Nitro📍" at bounding box center [774, 529] width 436 height 25
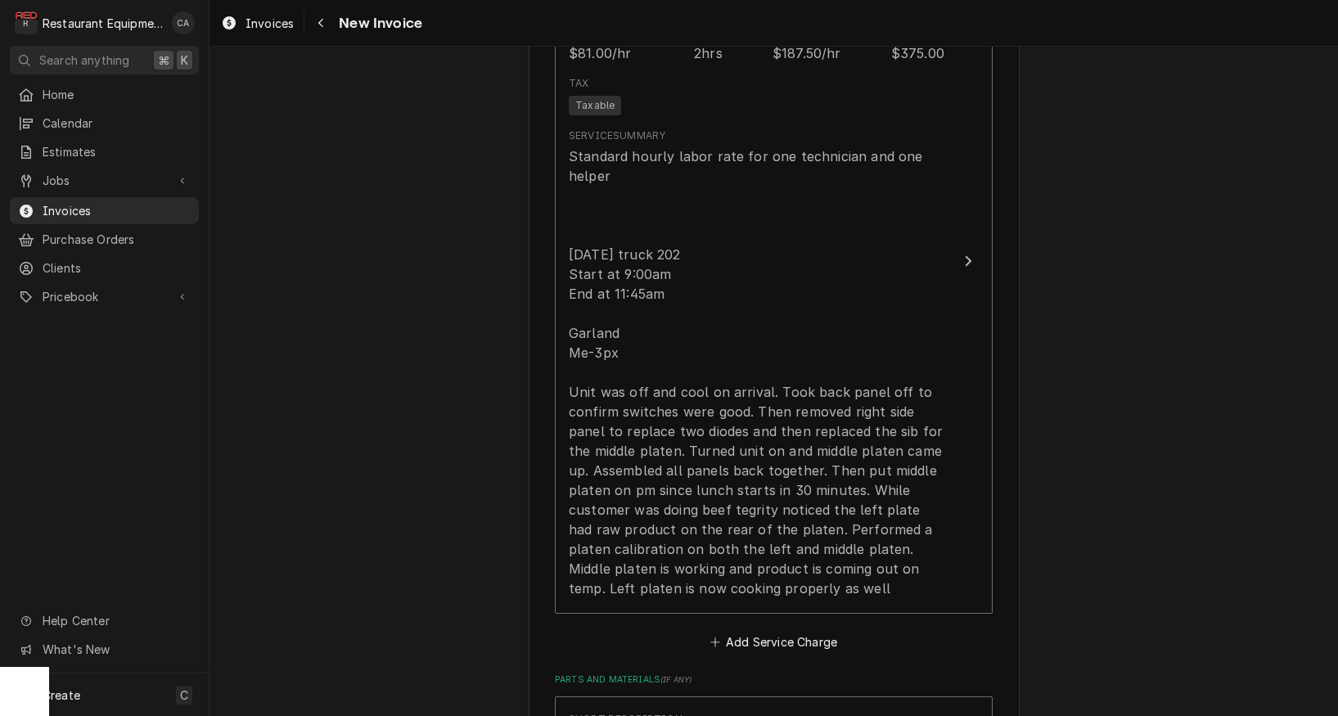
scroll to position [1913, 0]
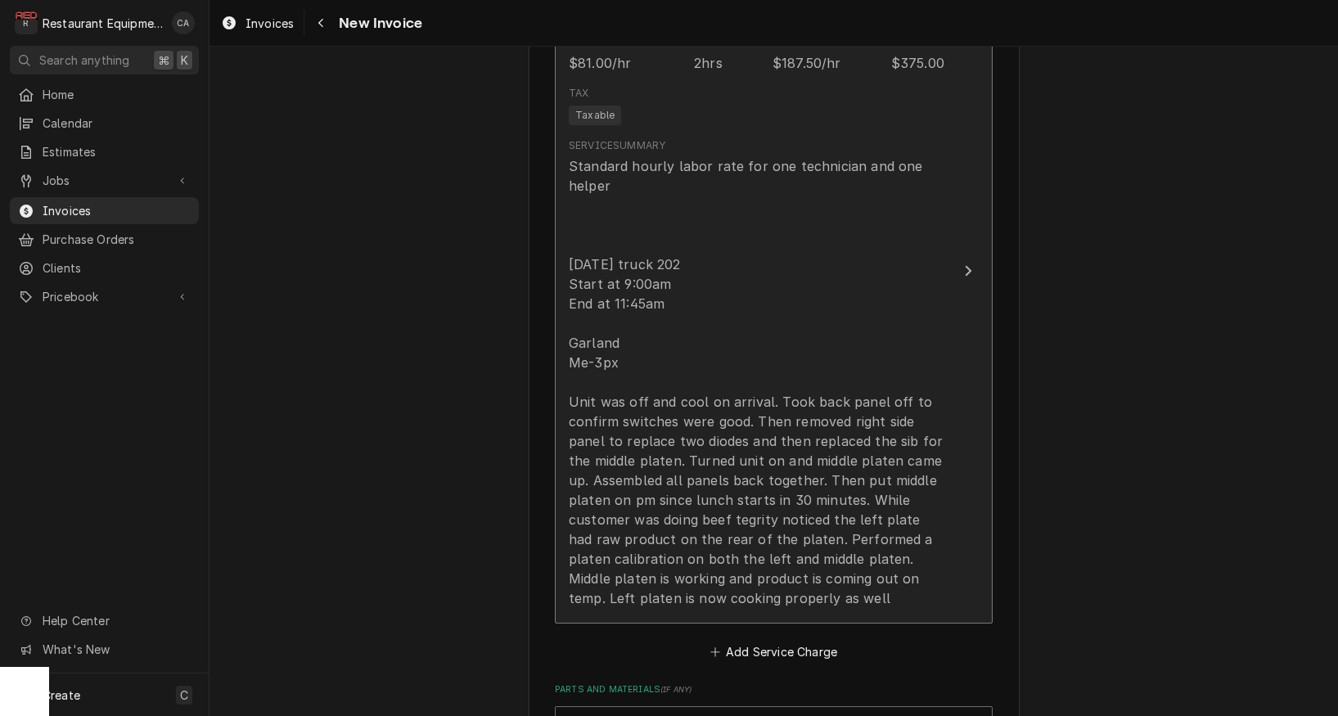
click at [764, 437] on div "Standard hourly labor rate for one technician and one helper 9-3-25 truck 202 S…" at bounding box center [757, 382] width 376 height 452
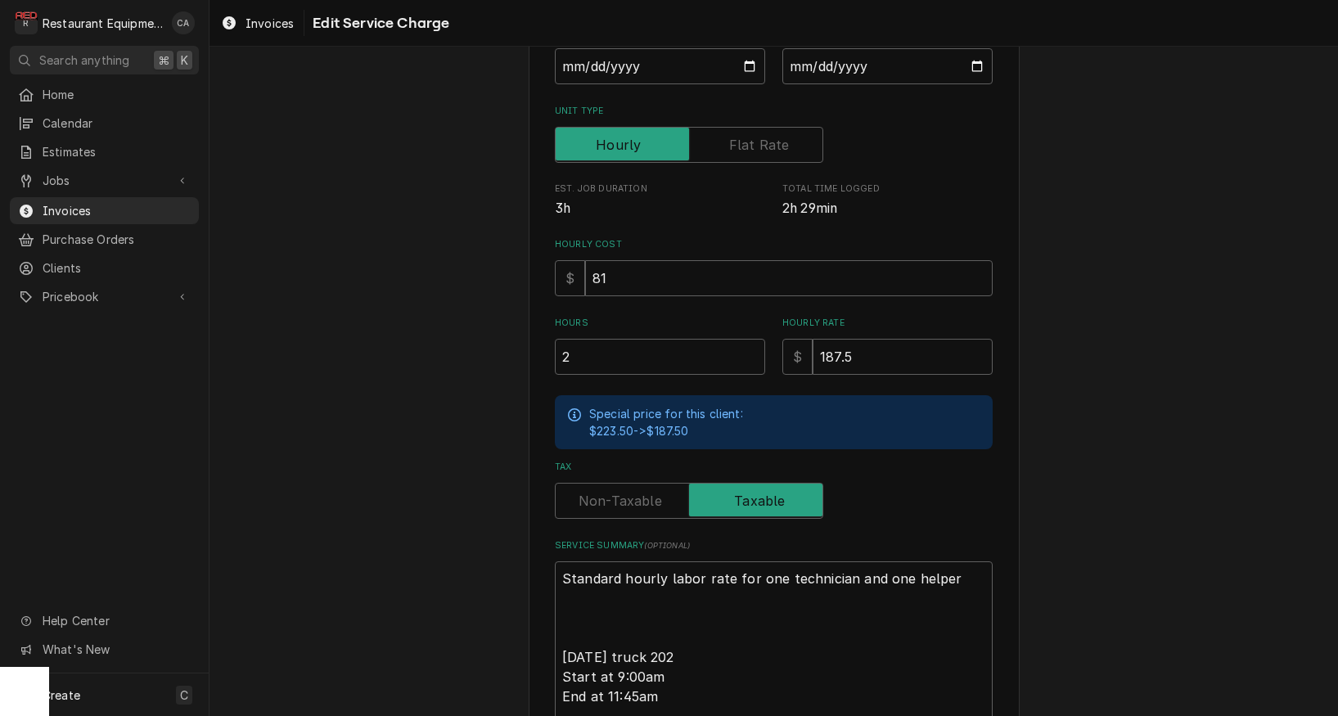
scroll to position [222, 0]
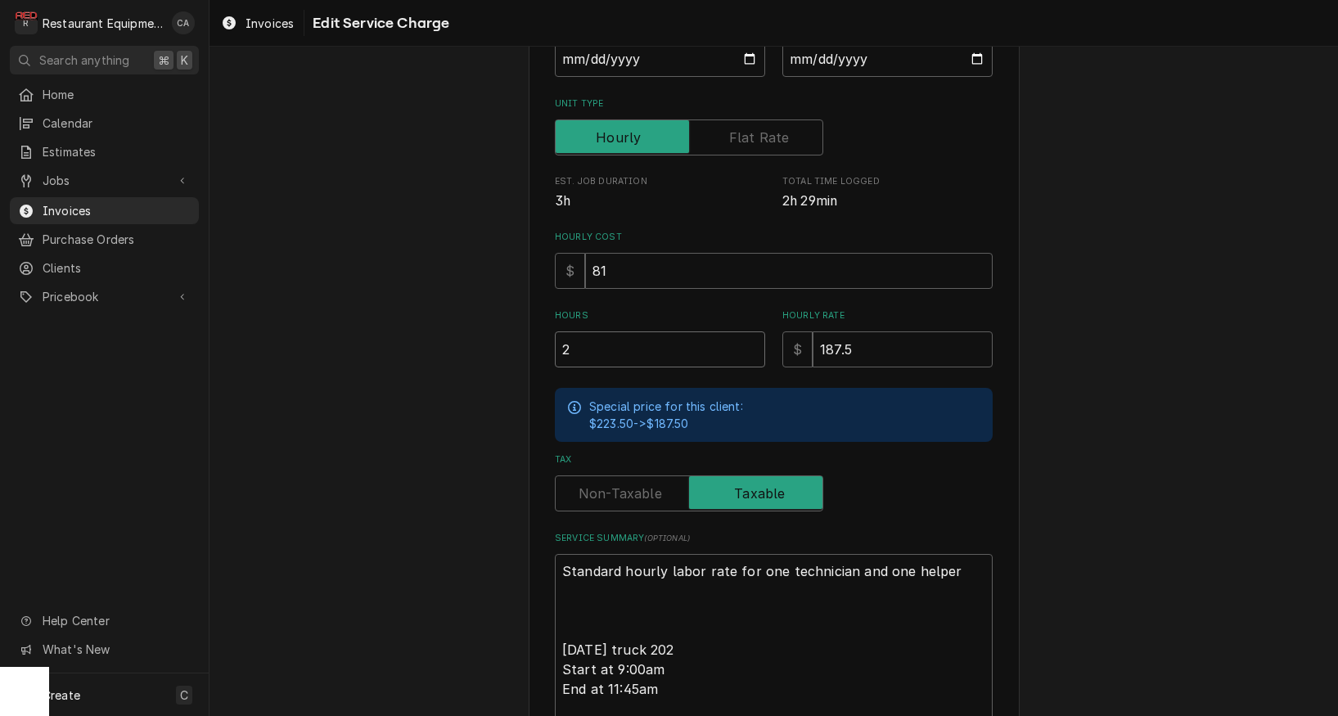
click at [619, 345] on input "2" at bounding box center [660, 350] width 210 height 36
type textarea "x"
type input "2.7"
type textarea "x"
type input "2.75"
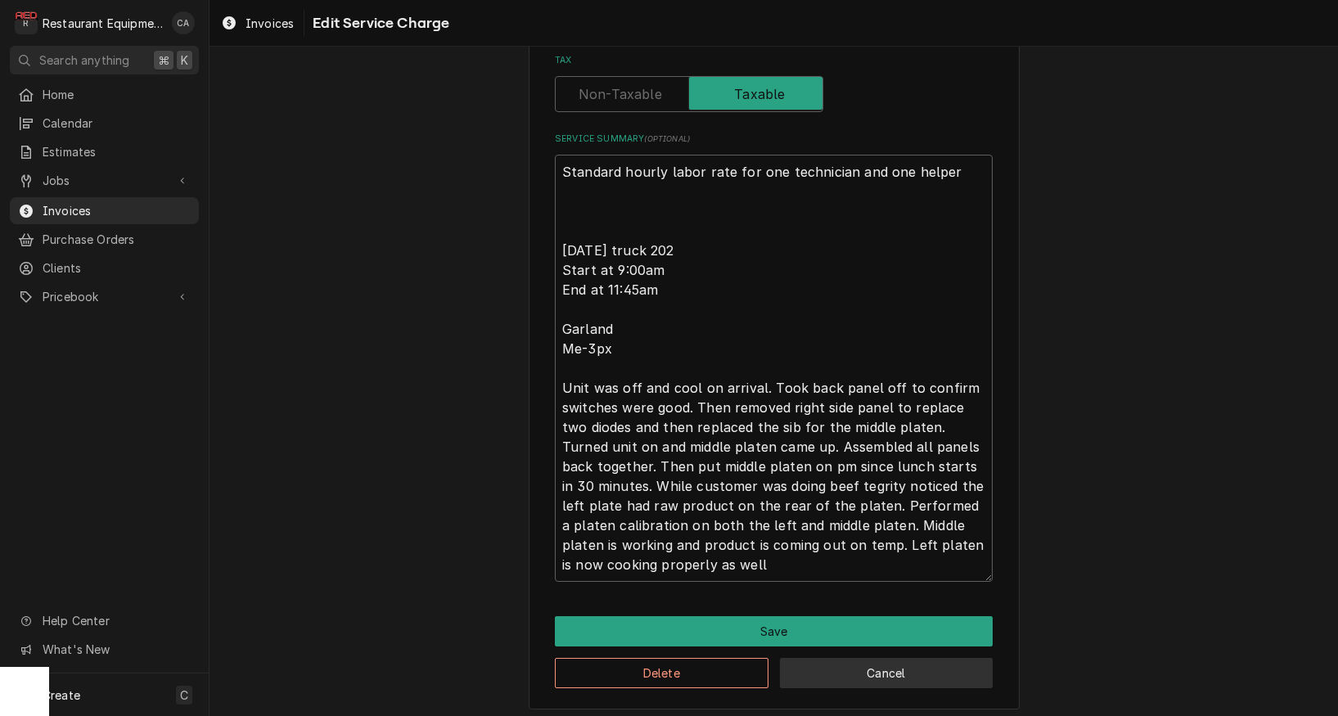
scroll to position [0, 0]
click at [737, 557] on textarea "Standard hourly labor rate for one technician and one helper 9-3-25 truck 202 S…" at bounding box center [774, 368] width 438 height 427
type textarea "x"
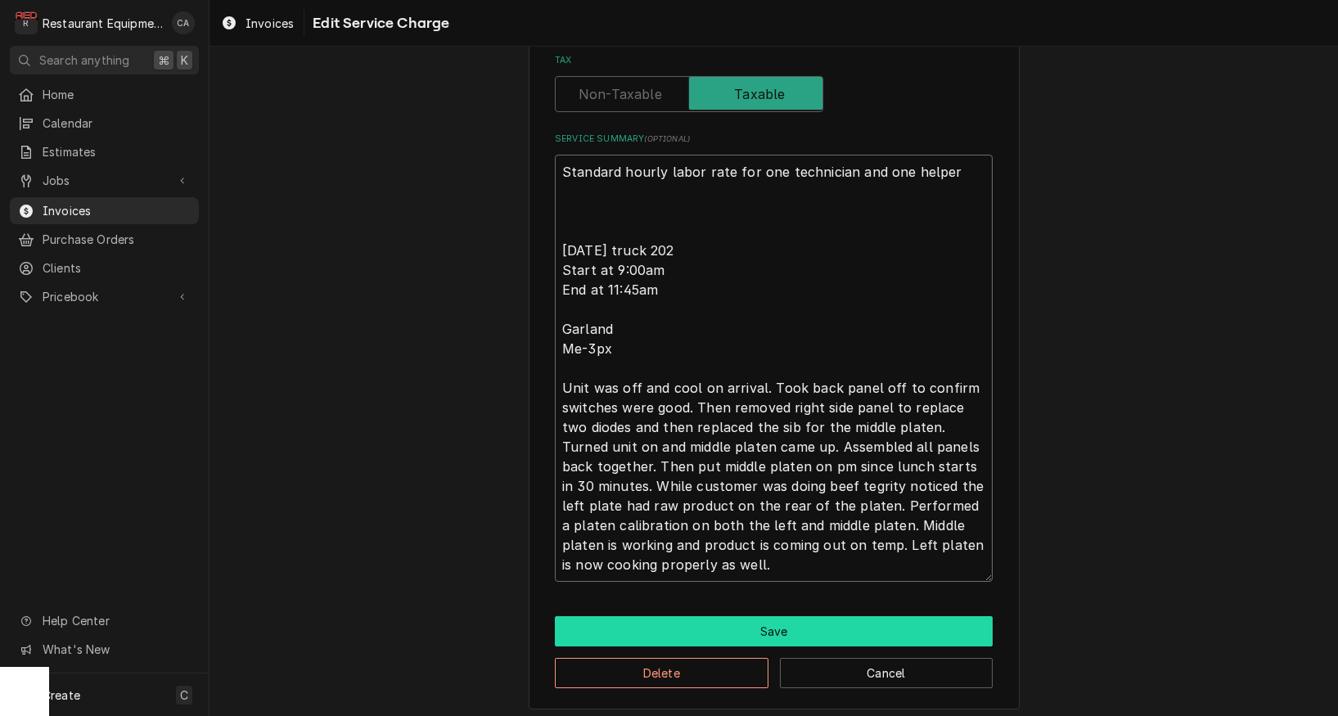
type textarea "Standard hourly labor rate for one technician and one helper 9-3-25 truck 202 S…"
click at [740, 628] on button "Save" at bounding box center [774, 631] width 438 height 30
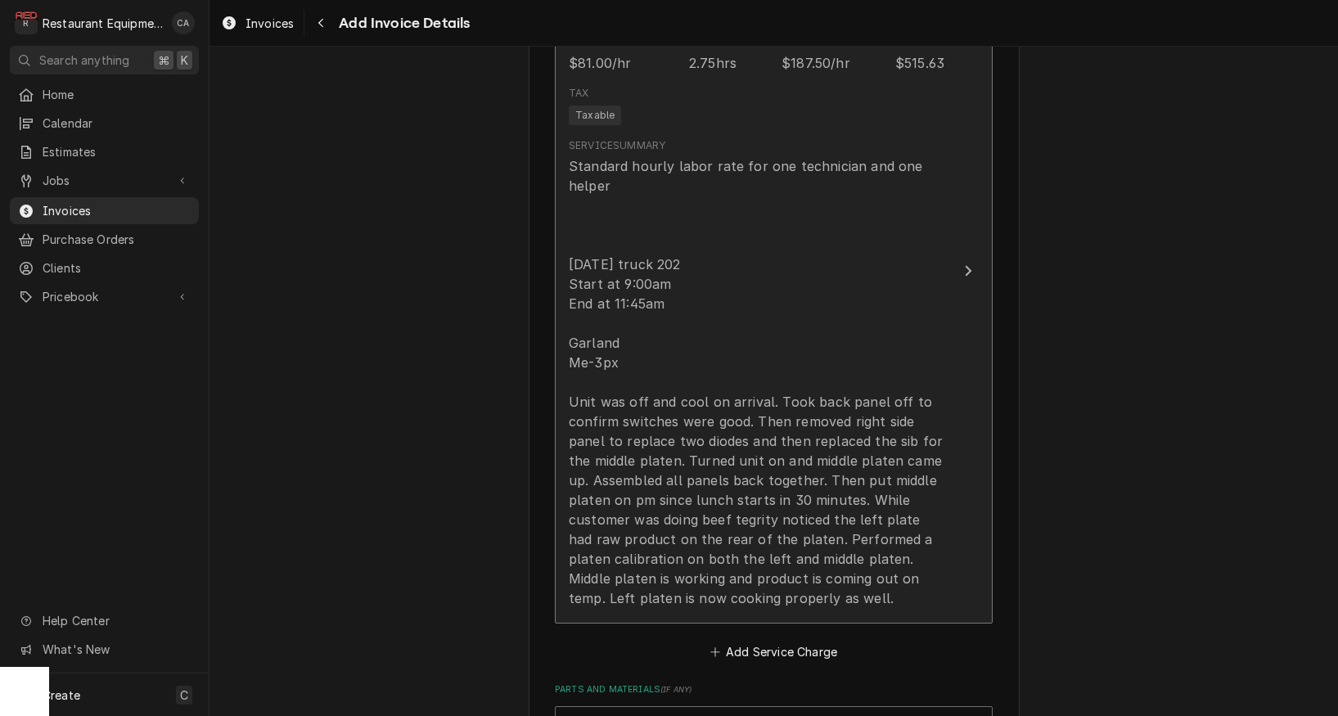
click at [752, 489] on div "Standard hourly labor rate for one technician and one helper 9-3-25 truck 202 S…" at bounding box center [757, 382] width 376 height 452
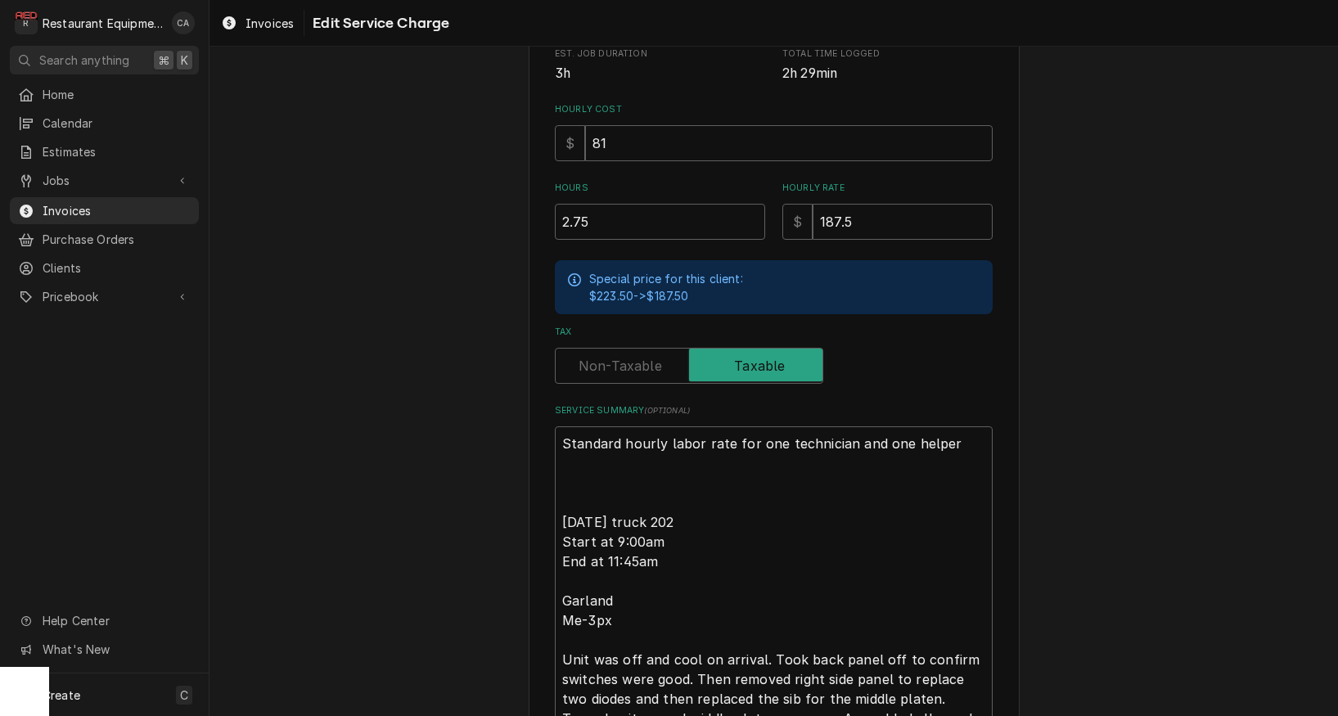
scroll to position [350, 0]
click at [646, 467] on textarea "Standard hourly labor rate for one technician and one helper 9-3-25 truck 202 S…" at bounding box center [774, 639] width 438 height 427
type textarea "x"
type textarea "Standard hourly labor rate for one technician and one helper 9-3-25 truck 202 S…"
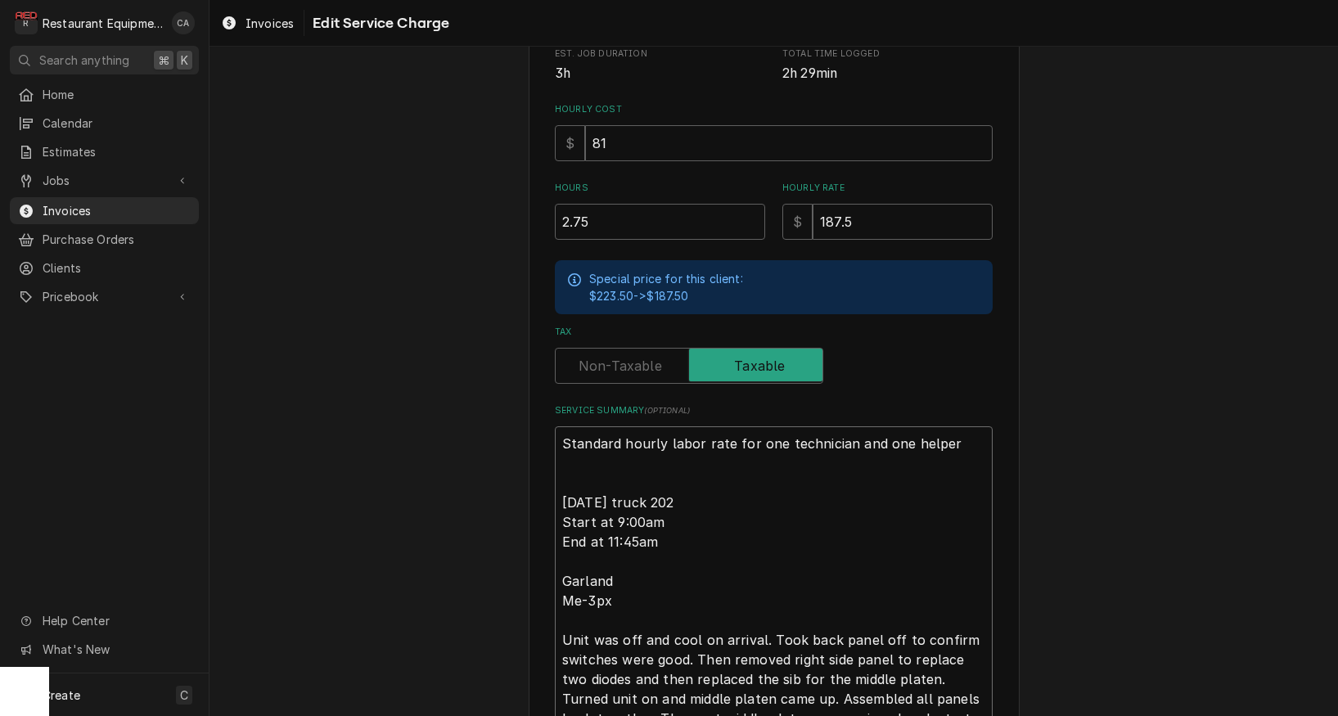
type textarea "x"
type textarea "Standard hourly labor rate for one technician and one helper 9-3-25 truck 202 S…"
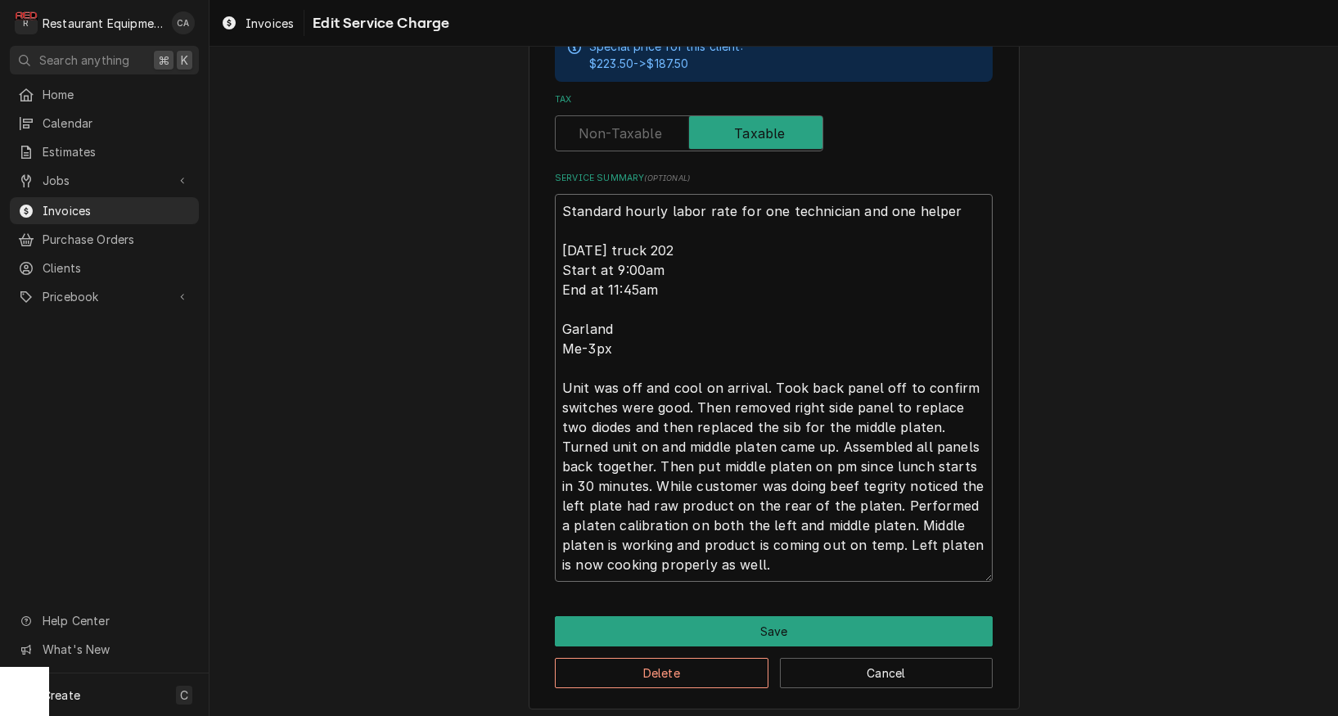
scroll to position [0, 0]
click at [608, 243] on textarea "Standard hourly labor rate for one technician and one helper 9-3-25 truck 202 S…" at bounding box center [774, 388] width 438 height 388
type textarea "x"
type textarea "Standard hourly labor rate for one technician and one helper 9-3-25truck 202 St…"
type textarea "x"
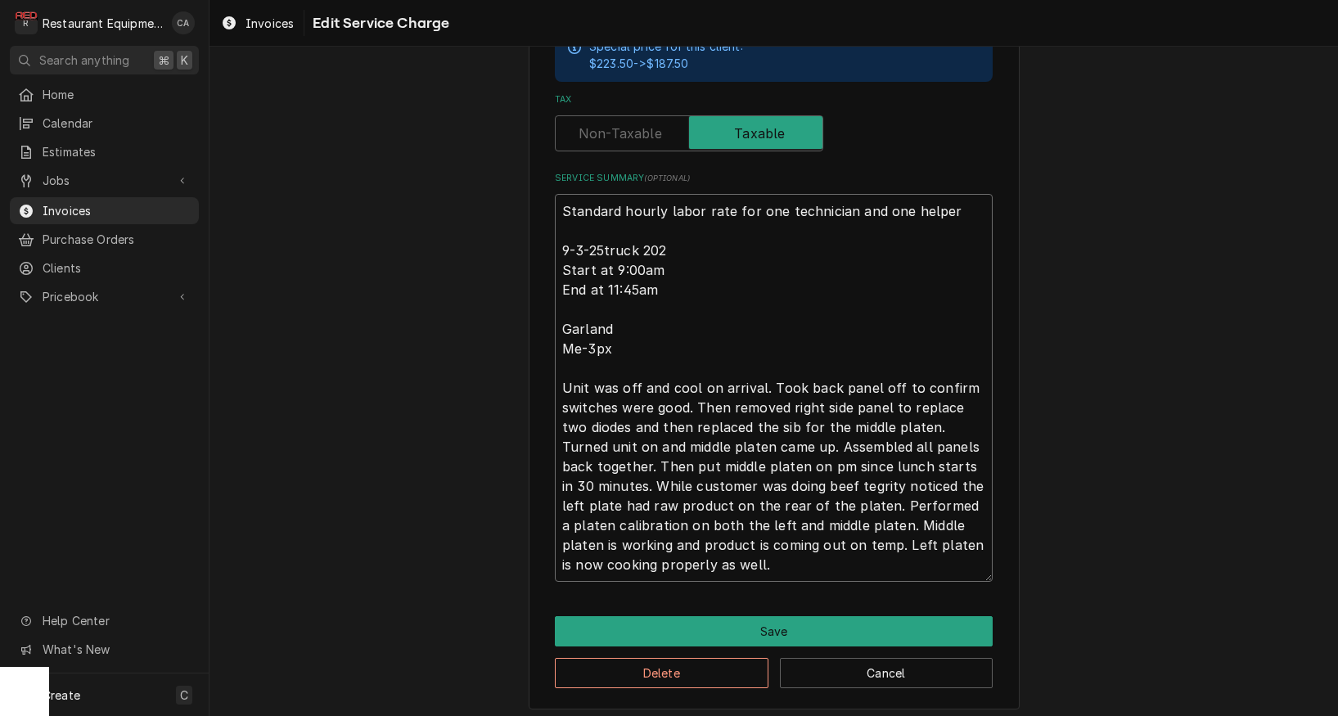
type textarea "Standard hourly labor rate for one technician and one helper 9-3-25 truck 202 S…"
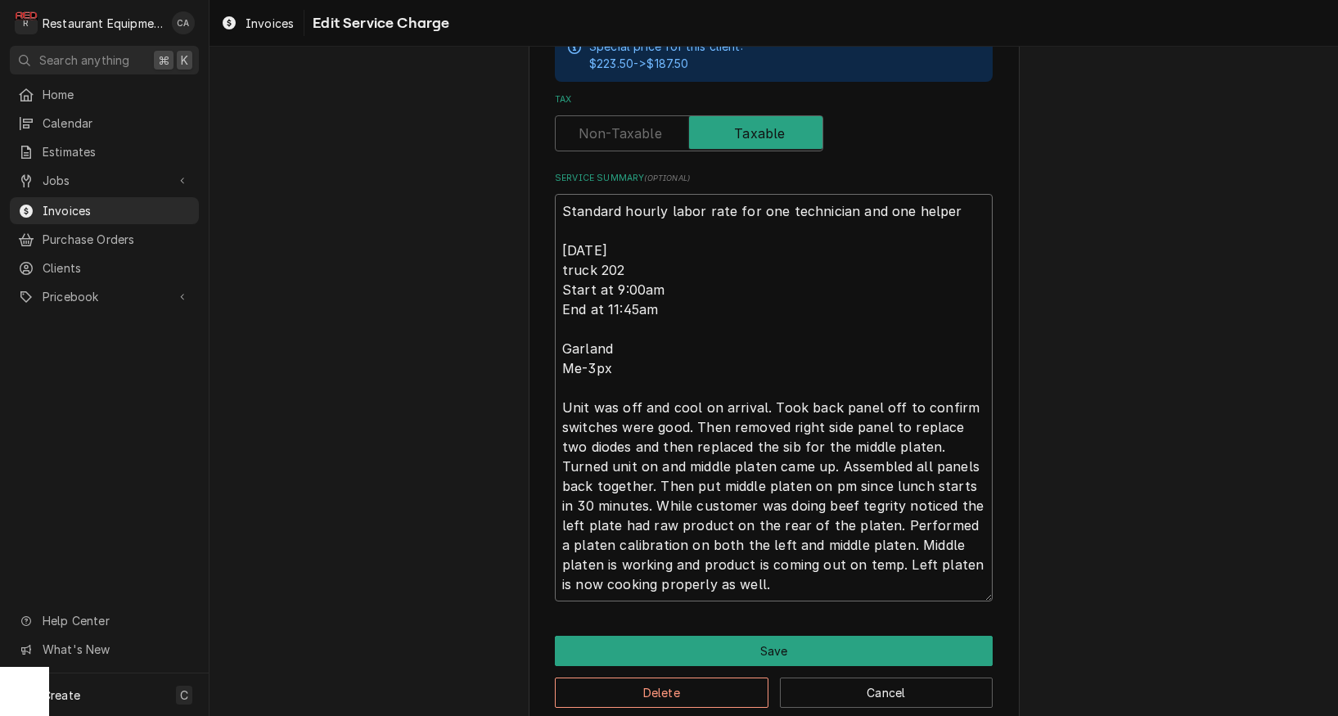
type textarea "x"
type textarea "Standard hourly labor rate for one technician and one helper 9-3-25 ruck 202 St…"
type textarea "x"
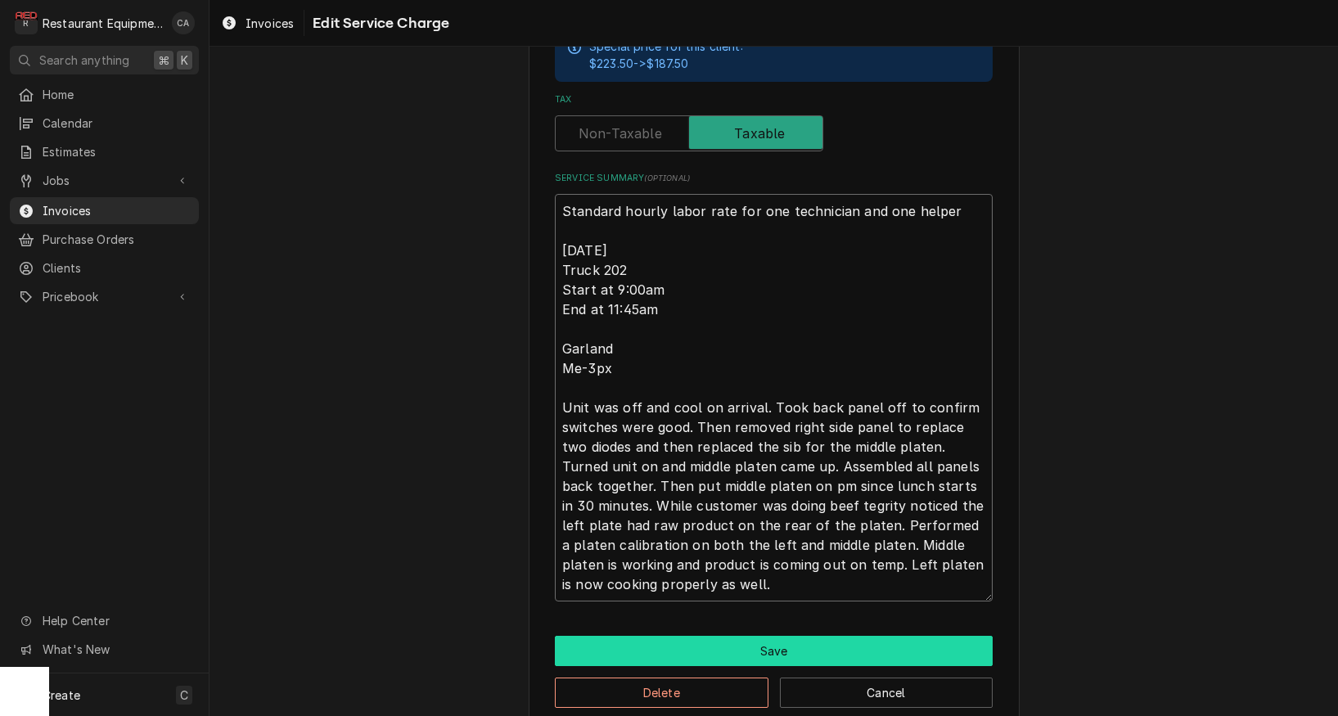
type textarea "Standard hourly labor rate for one technician and one helper 9-3-25 Truck 202 S…"
click at [773, 642] on button "Save" at bounding box center [774, 651] width 438 height 30
type textarea "x"
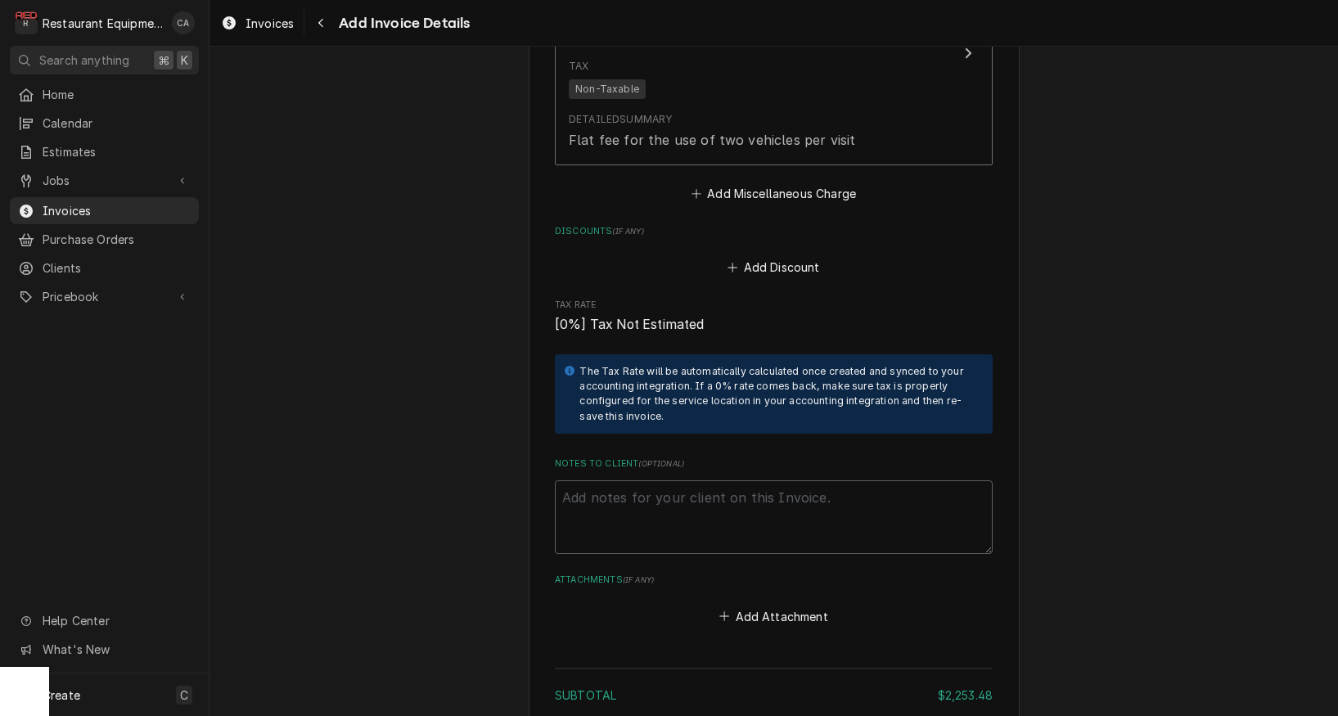
scroll to position [3404, 0]
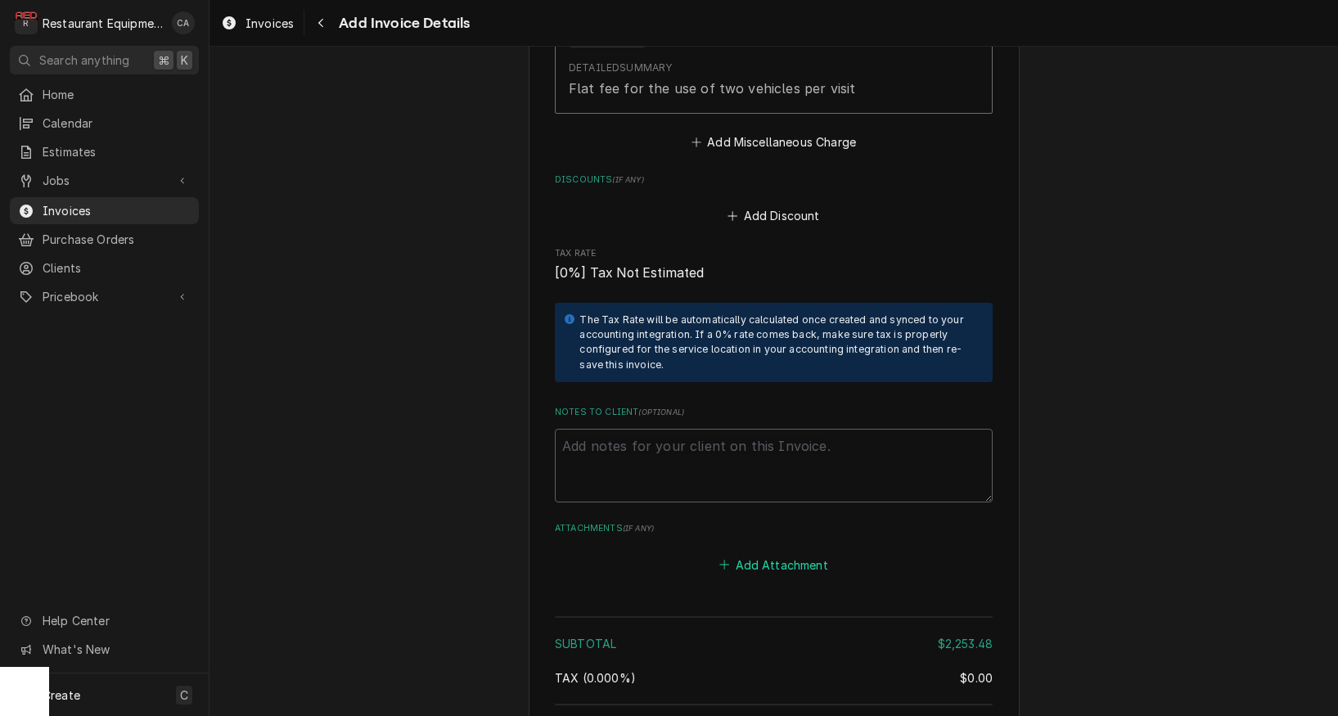
click at [756, 553] on button "Add Attachment" at bounding box center [774, 564] width 115 height 23
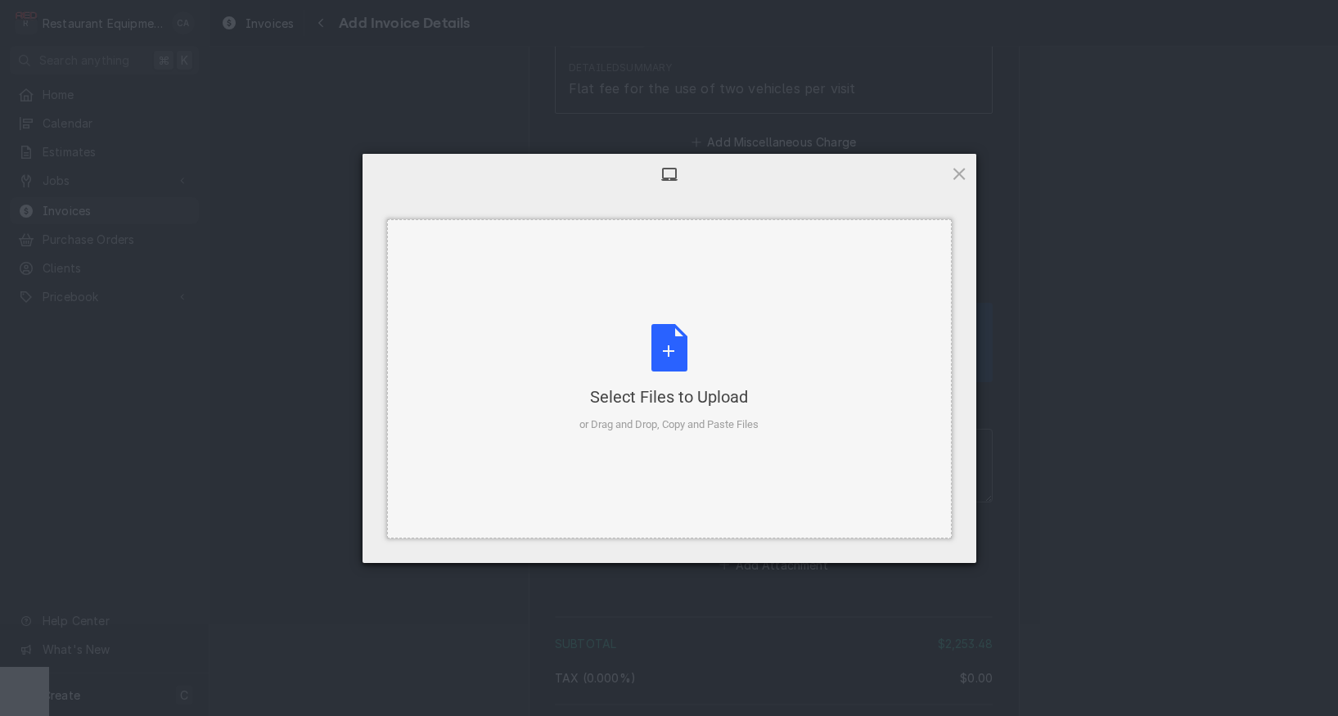
click at [629, 402] on div "Select Files to Upload" at bounding box center [669, 397] width 179 height 23
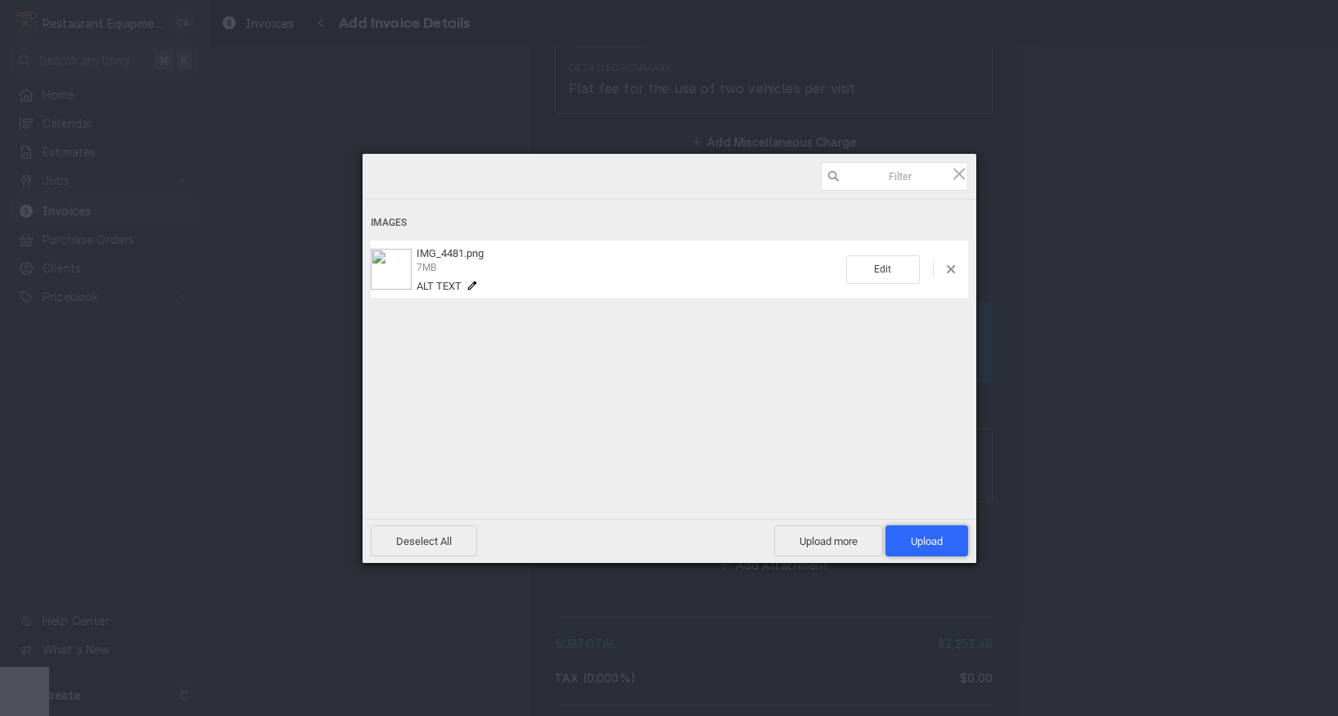
drag, startPoint x: 930, startPoint y: 542, endPoint x: 911, endPoint y: 562, distance: 27.2
click at [930, 542] on span "Upload 1" at bounding box center [927, 541] width 32 height 12
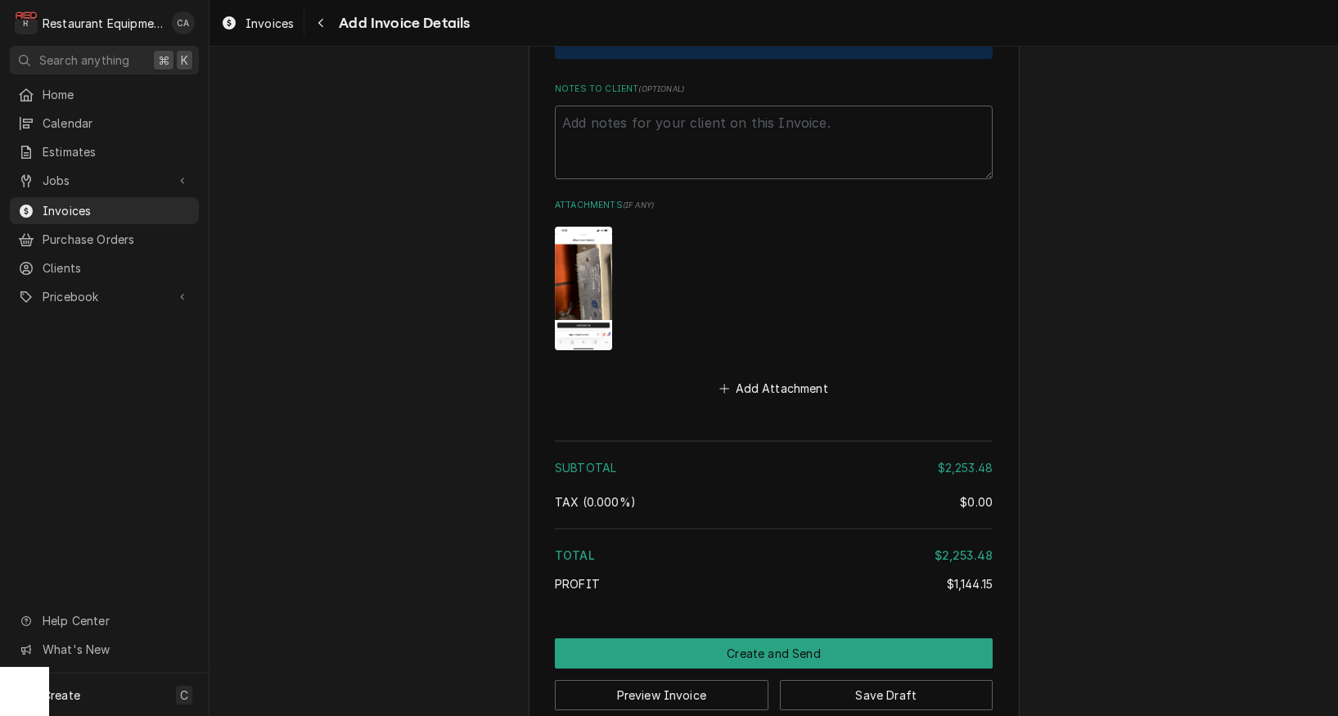
scroll to position [0, 0]
click at [861, 680] on button "Save Draft" at bounding box center [887, 695] width 214 height 30
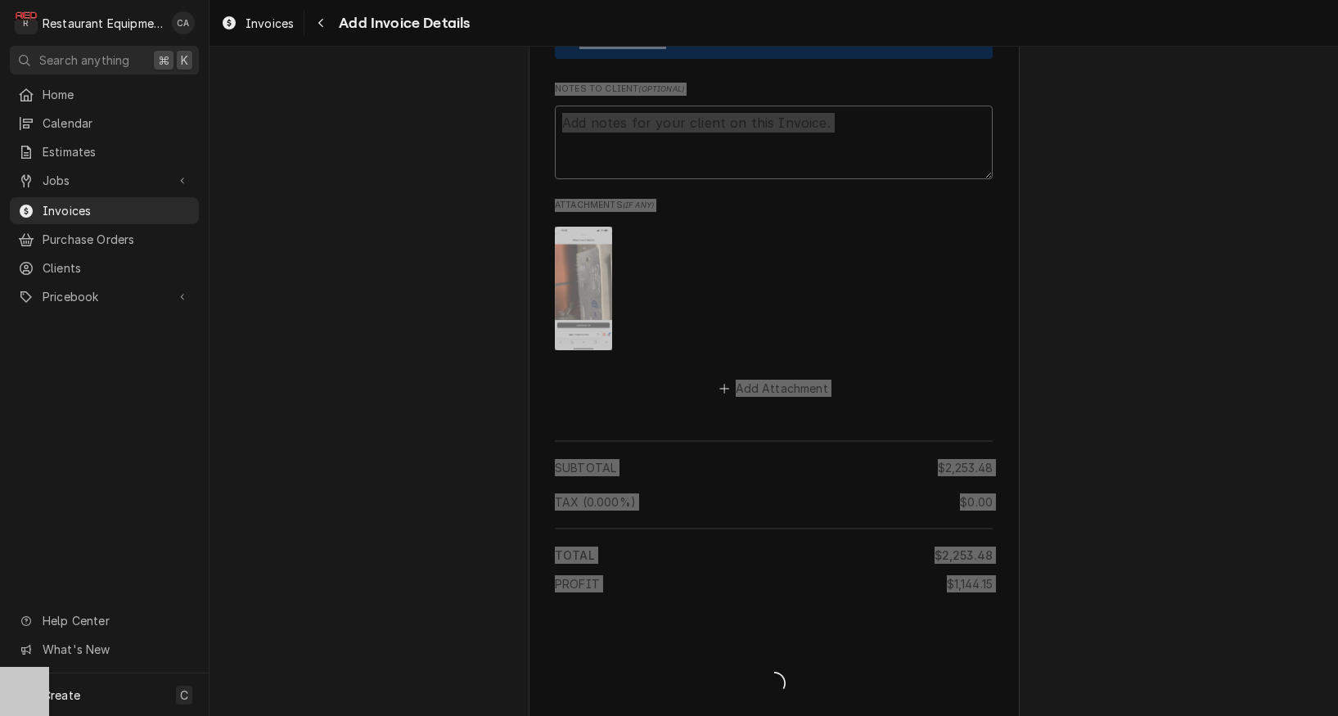
type textarea "x"
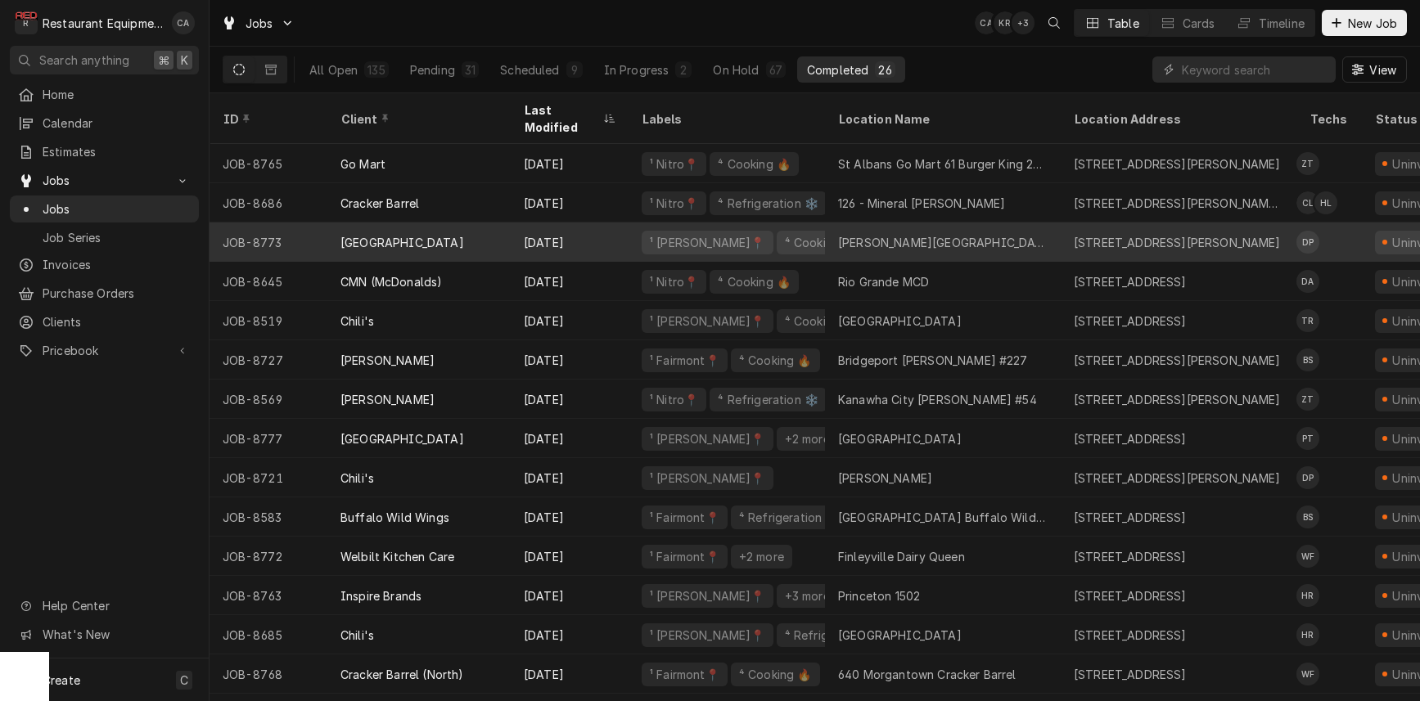
click at [877, 234] on div "[PERSON_NAME][GEOGRAPHIC_DATA]" at bounding box center [943, 242] width 210 height 17
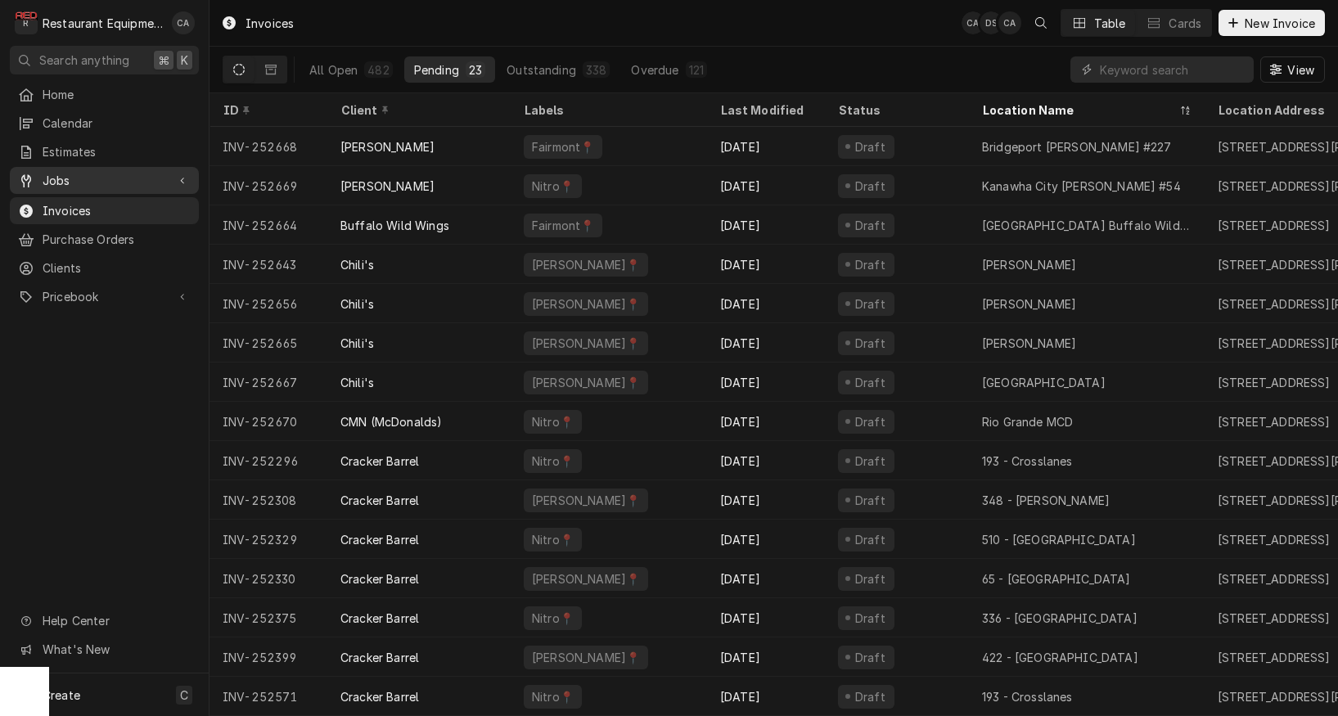
click at [55, 176] on span "Jobs" at bounding box center [105, 180] width 124 height 17
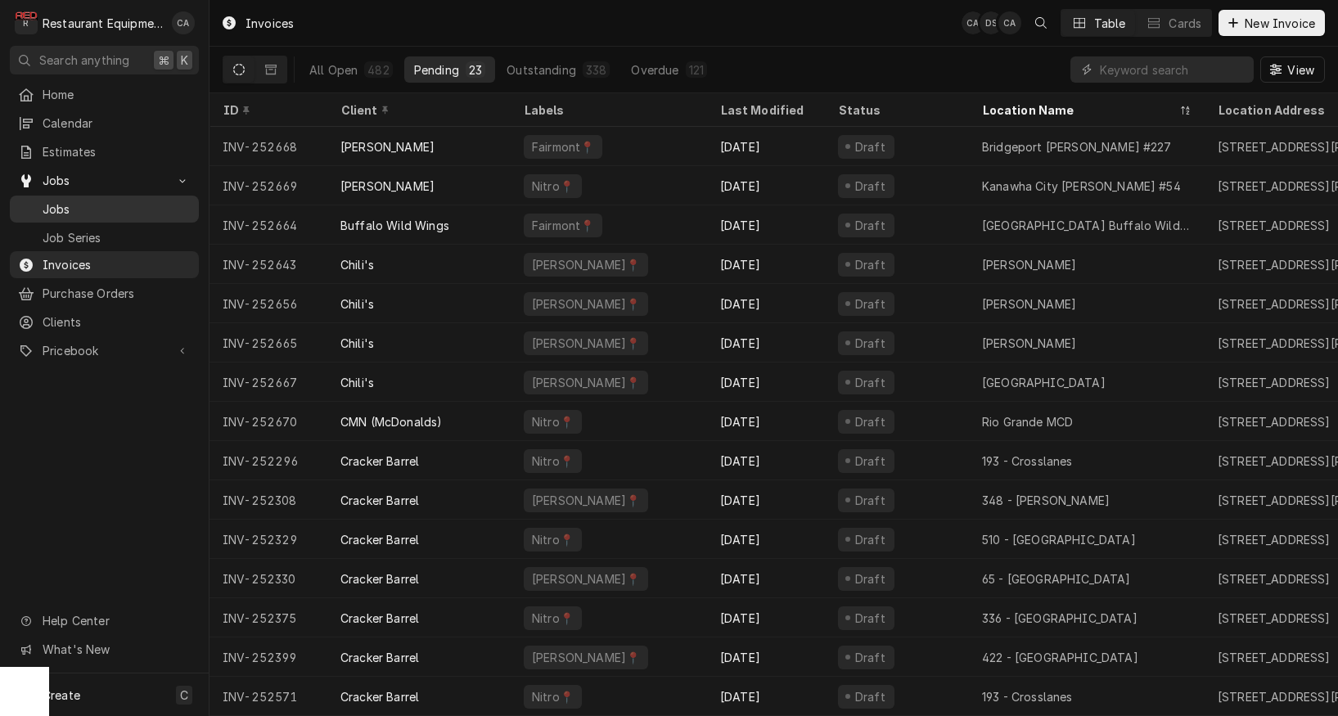
click at [70, 205] on span "Jobs" at bounding box center [117, 209] width 148 height 17
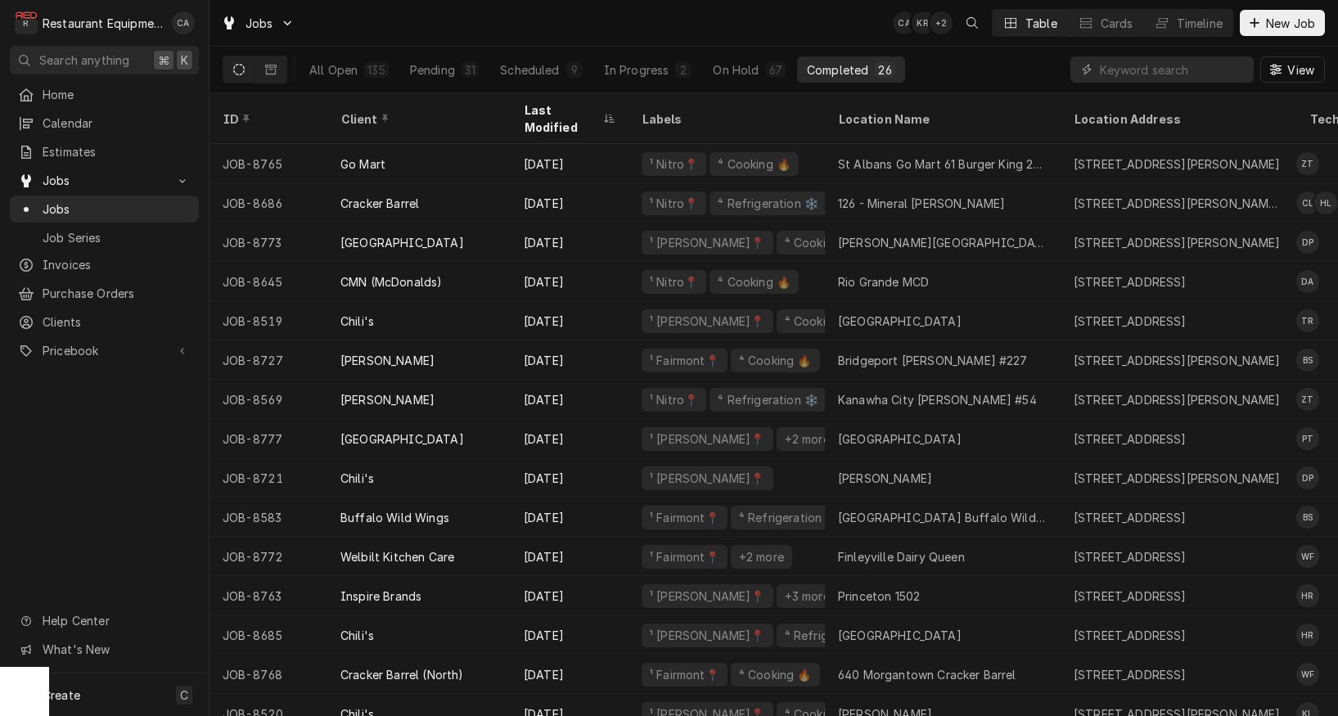
click at [463, 35] on div "Jobs CA KR + 2 Table Cards Timeline New Job" at bounding box center [774, 23] width 1129 height 46
click at [802, 34] on div "Jobs CA KR + 2 Table Cards Timeline New Job" at bounding box center [774, 23] width 1129 height 46
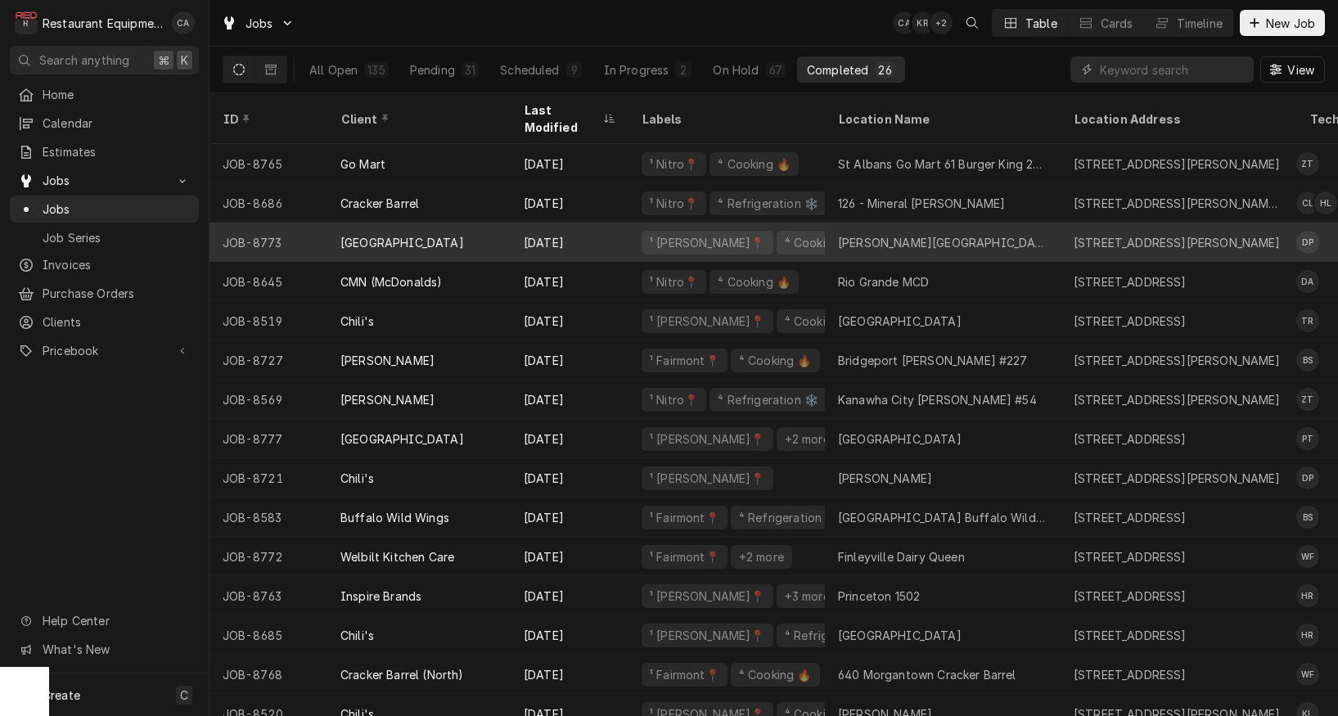
click at [918, 234] on div "Stratton Elementary" at bounding box center [943, 242] width 210 height 17
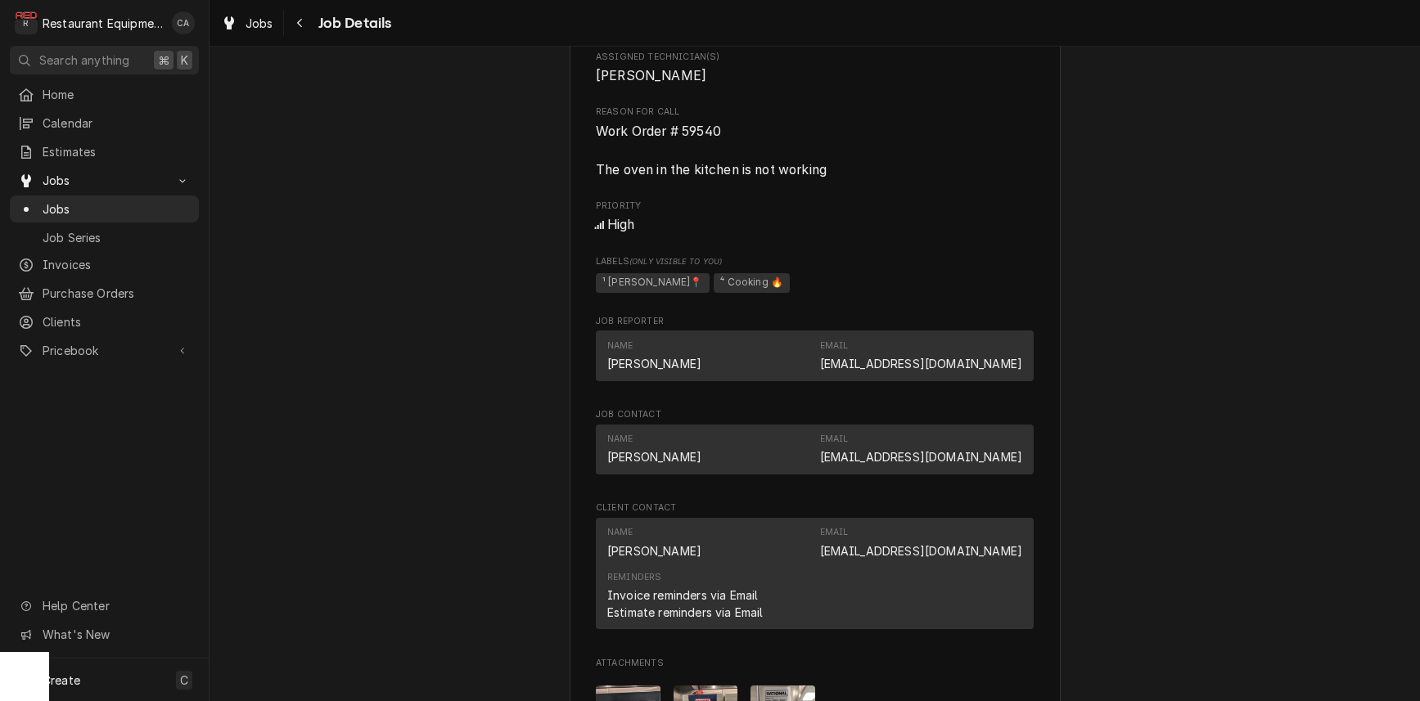
scroll to position [0, 1]
drag, startPoint x: 733, startPoint y: 135, endPoint x: 596, endPoint y: 129, distance: 137.6
click at [587, 129] on div "[GEOGRAPHIC_DATA] [PERSON_NAME][GEOGRAPHIC_DATA] / [STREET_ADDRESS] Open in Map…" at bounding box center [815, 220] width 491 height 1942
copy span "Work Order # 59540"
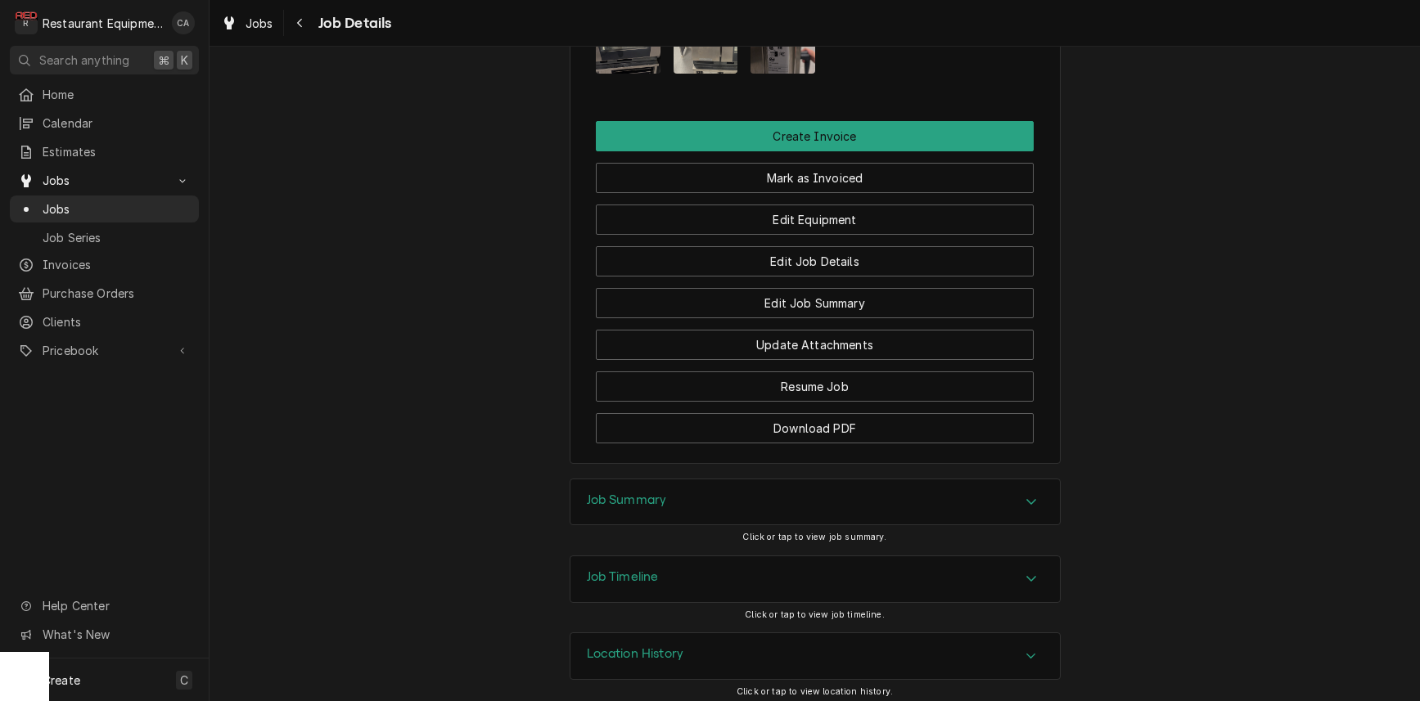
scroll to position [1581, 0]
click at [642, 495] on h3 "Job Summary" at bounding box center [627, 502] width 80 height 16
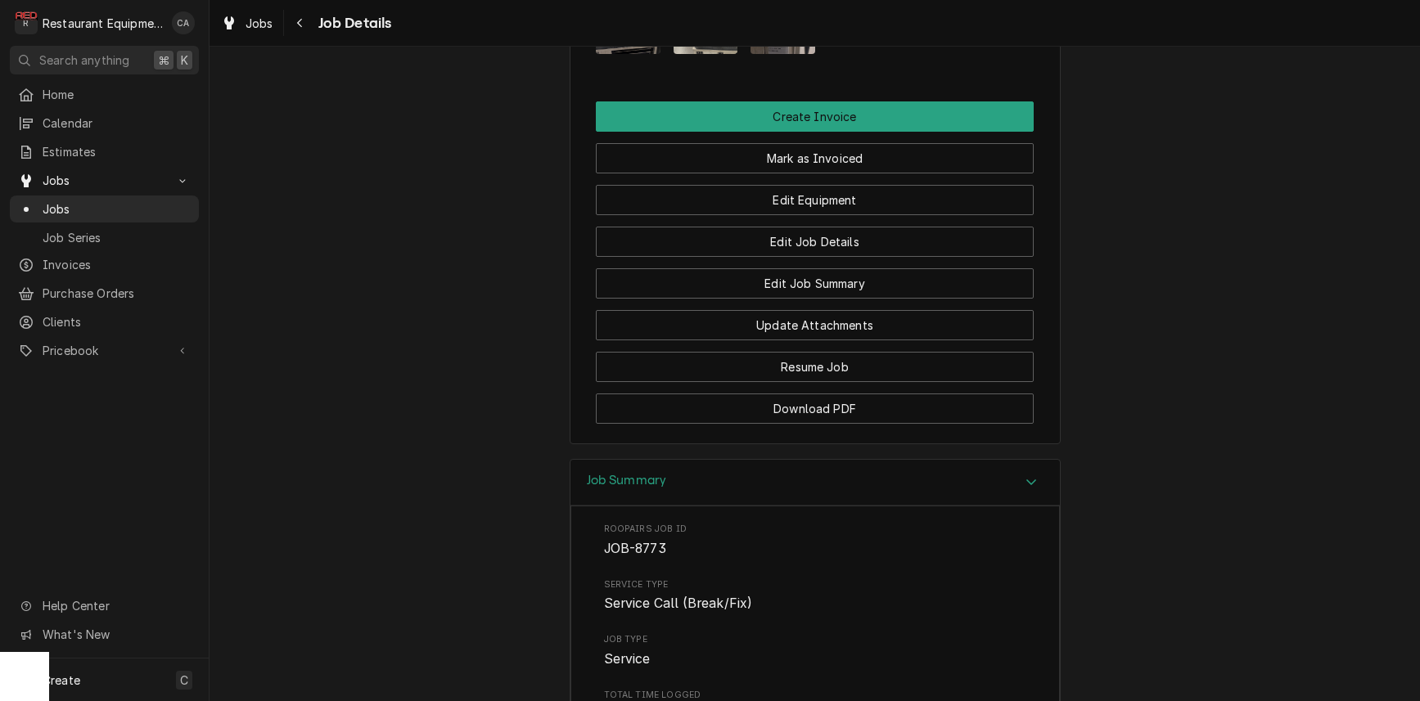
scroll to position [1607, 0]
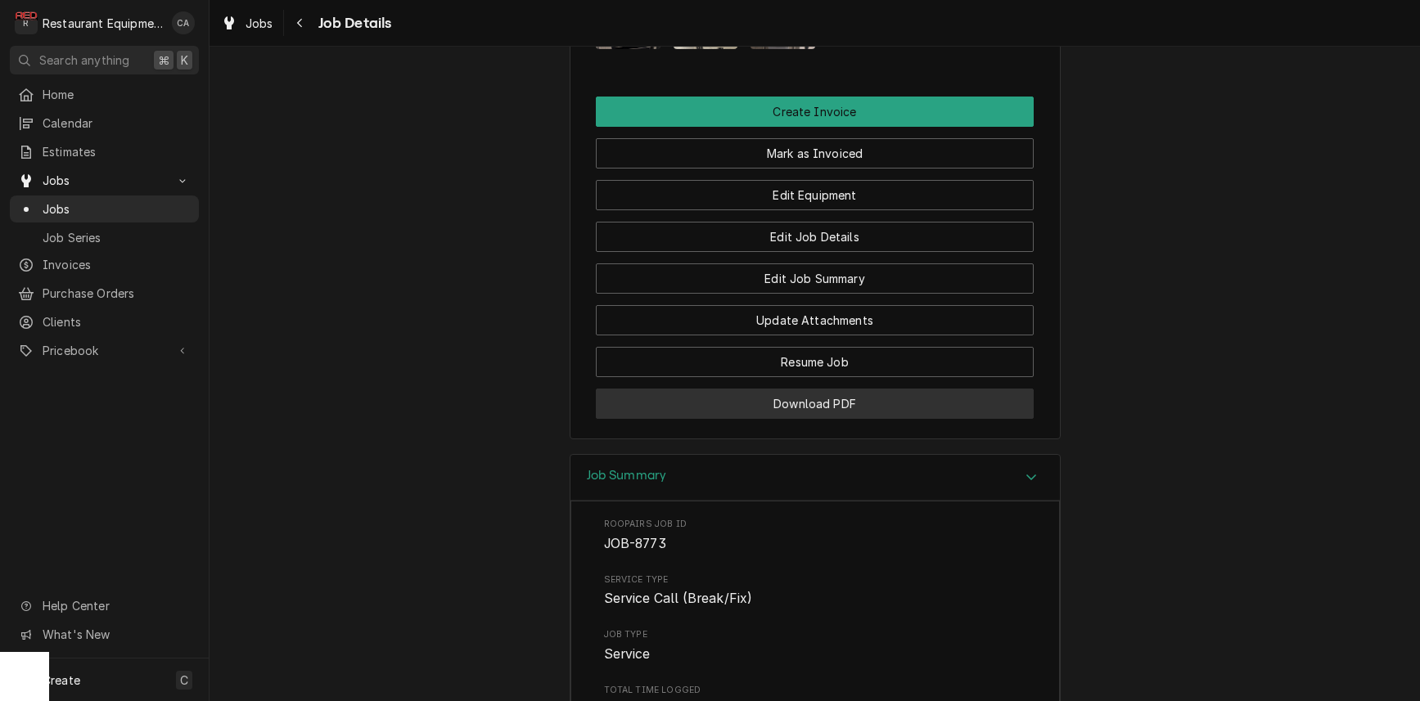
click at [738, 403] on button "Download PDF" at bounding box center [815, 404] width 438 height 30
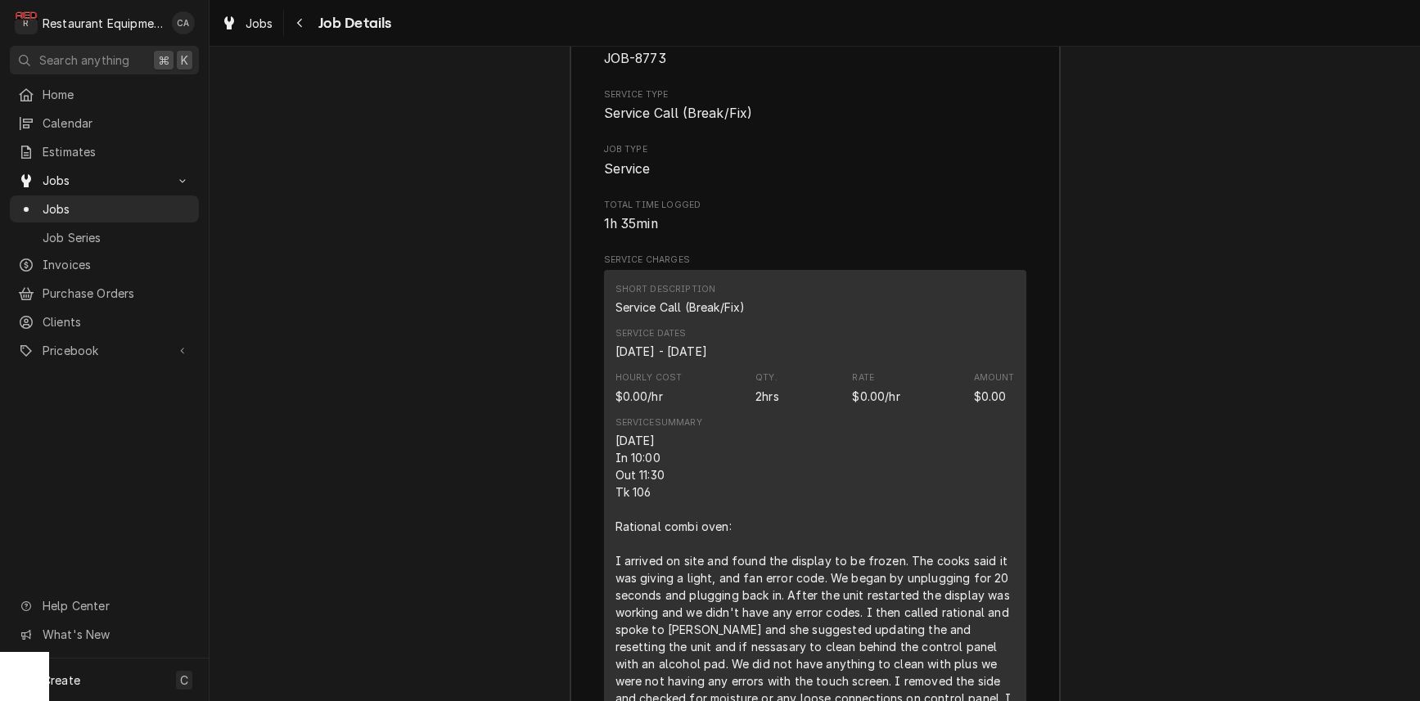
scroll to position [2098, 0]
click at [268, 25] on span "Jobs" at bounding box center [260, 23] width 28 height 17
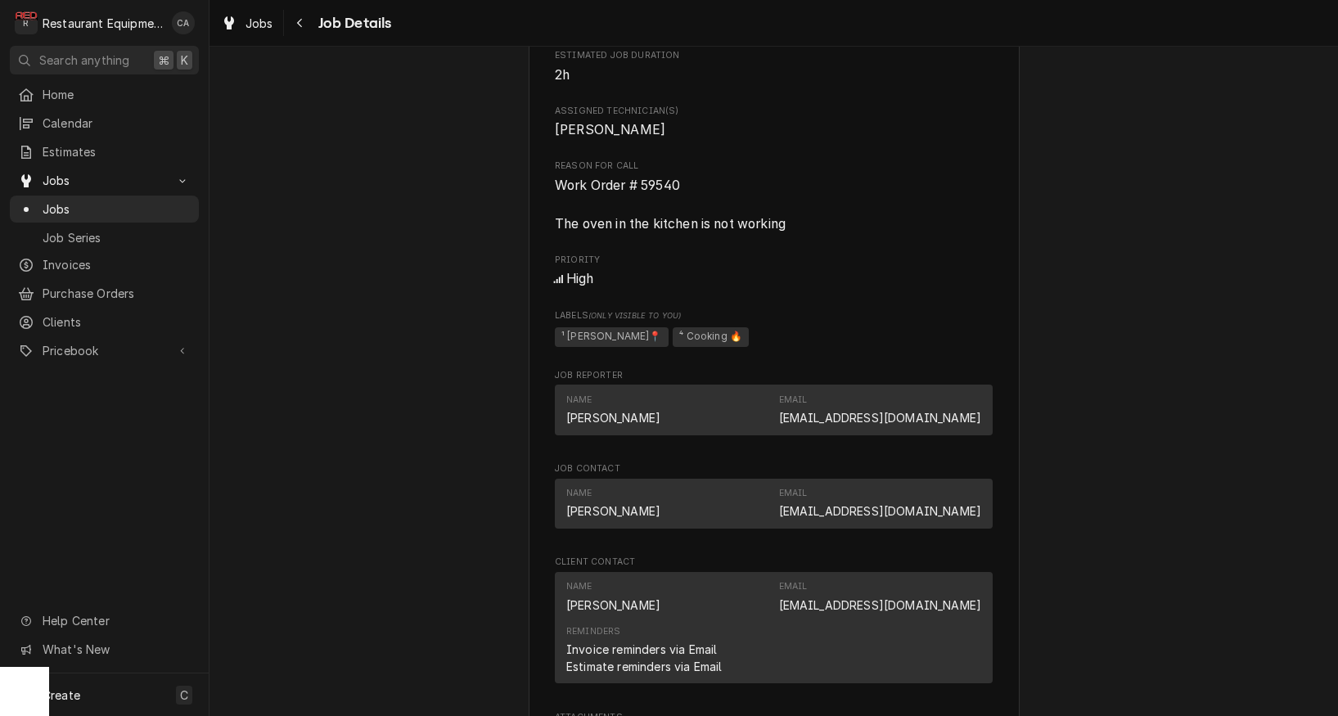
scroll to position [0, 1]
drag, startPoint x: 670, startPoint y: 210, endPoint x: 692, endPoint y: 196, distance: 26.1
click at [676, 203] on span "Work Order # 59540 The oven in the kitchen is not working" at bounding box center [774, 205] width 438 height 58
drag, startPoint x: 692, startPoint y: 191, endPoint x: 565, endPoint y: 185, distance: 127.8
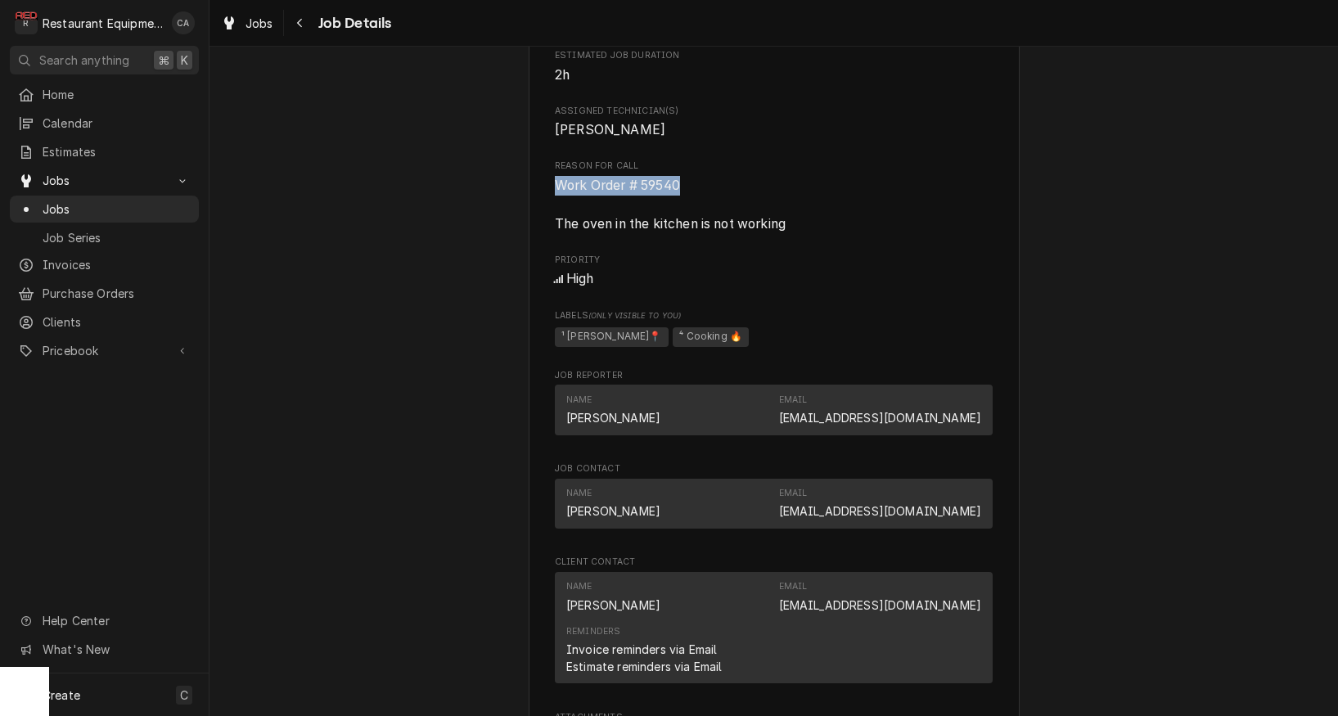
click at [554, 185] on div "[GEOGRAPHIC_DATA] [PERSON_NAME][GEOGRAPHIC_DATA] / [STREET_ADDRESS] Open in Map…" at bounding box center [774, 274] width 491 height 1942
copy span "Work Order # 59540"
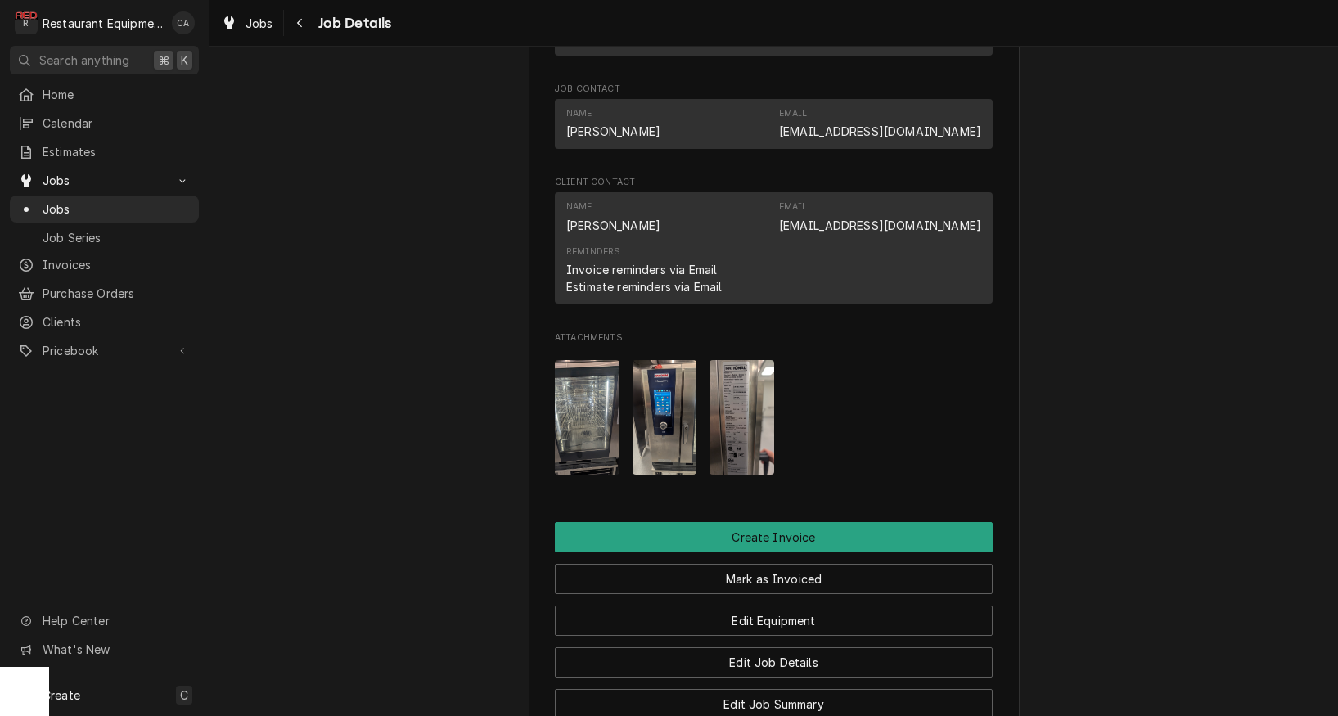
scroll to position [1365, 0]
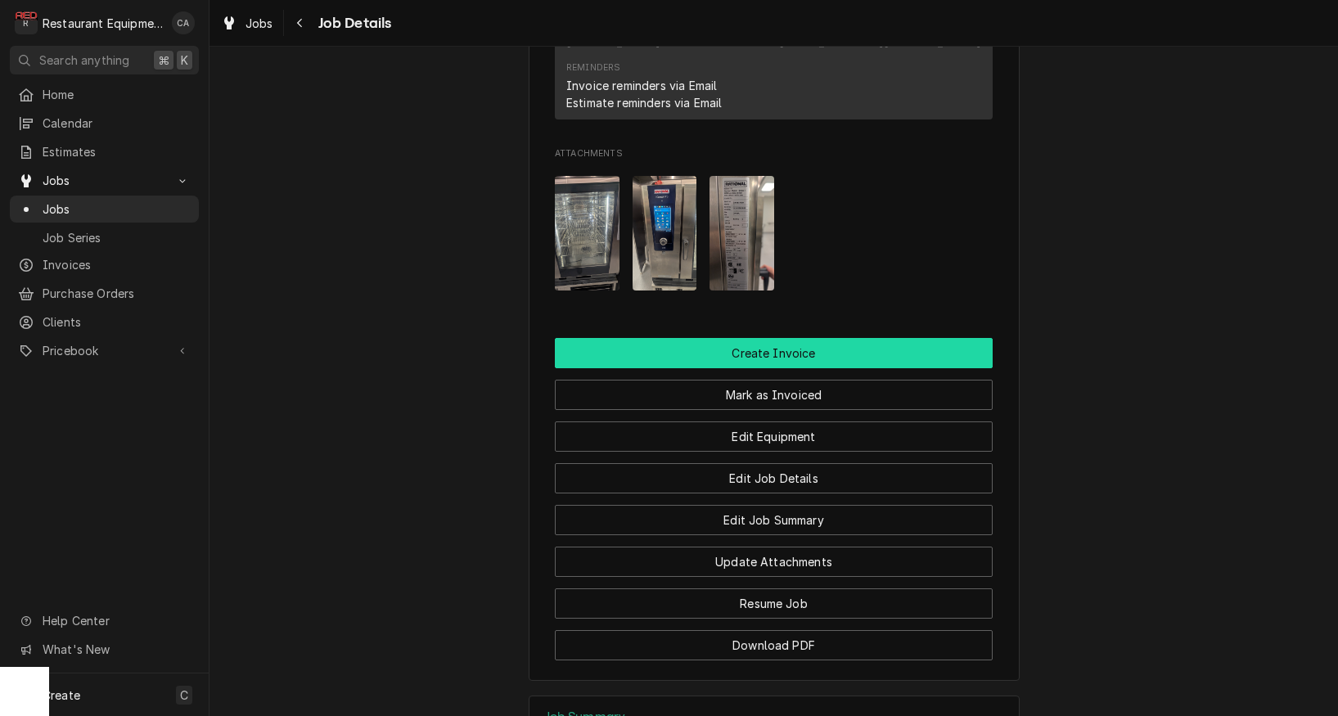
click at [729, 346] on button "Create Invoice" at bounding box center [774, 353] width 438 height 30
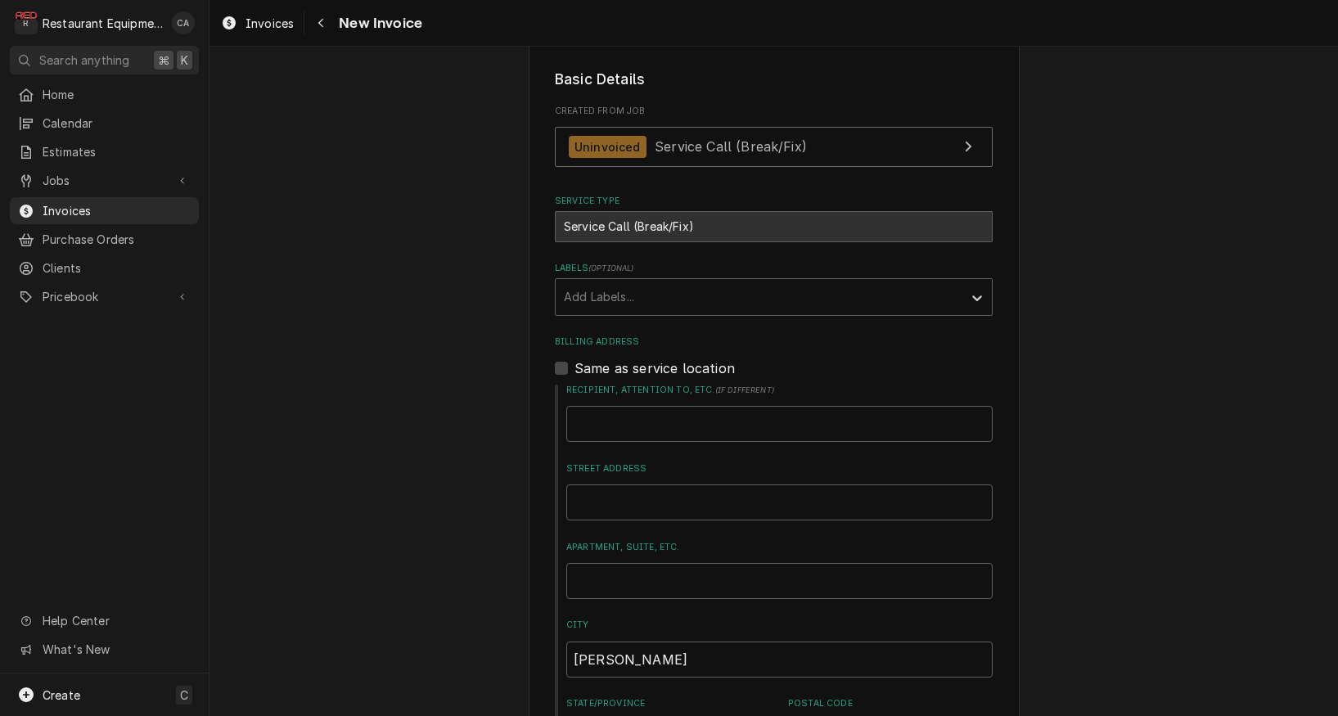
scroll to position [378, 0]
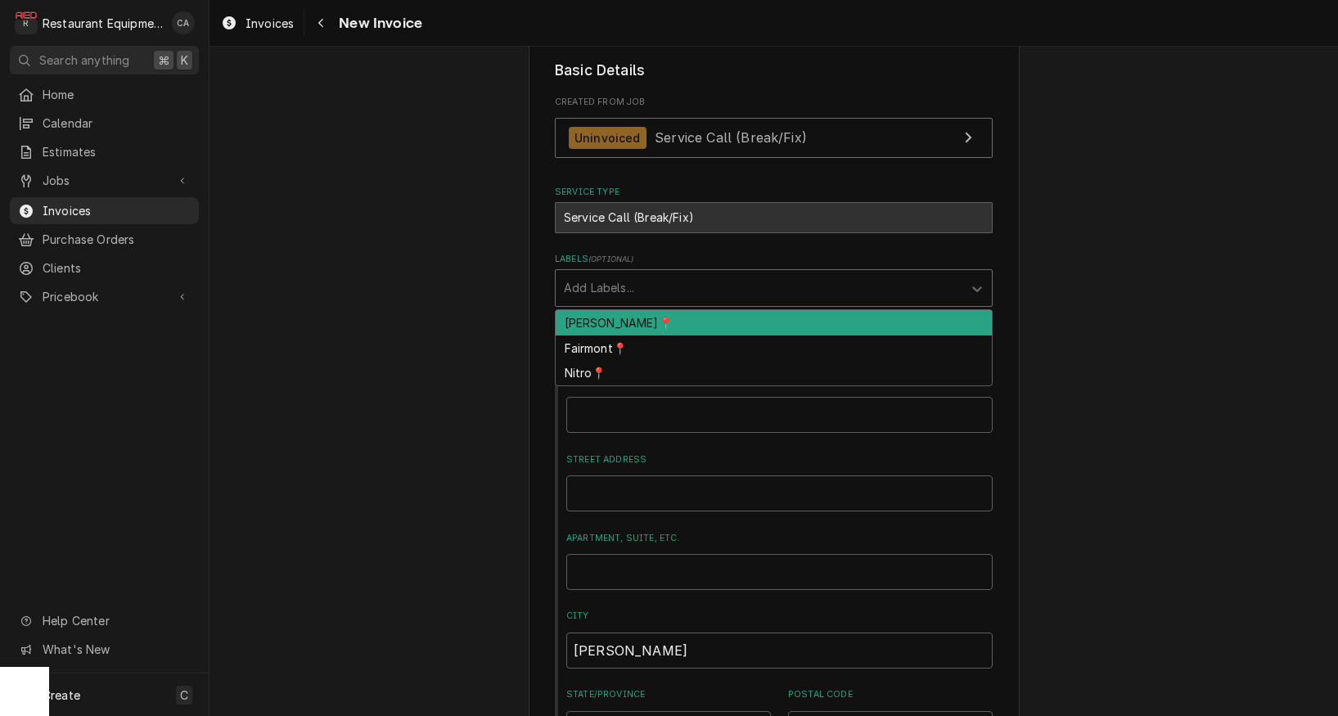
click at [573, 293] on div "Labels" at bounding box center [759, 287] width 390 height 29
drag, startPoint x: 579, startPoint y: 314, endPoint x: 504, endPoint y: 316, distance: 74.5
click at [579, 314] on div "[PERSON_NAME]📍" at bounding box center [774, 322] width 436 height 25
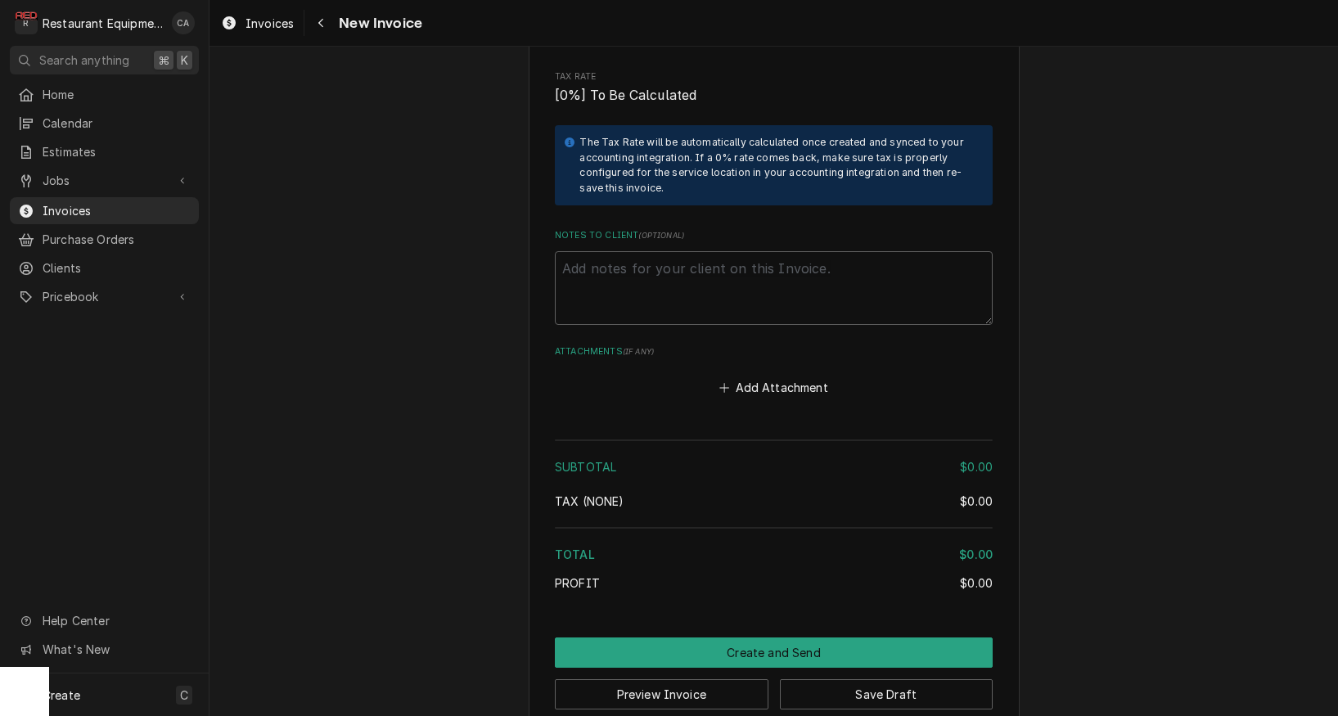
scroll to position [0, 0]
drag, startPoint x: 643, startPoint y: 251, endPoint x: 633, endPoint y: 245, distance: 11.8
click at [642, 251] on textarea "Notes to Client ( optional )" at bounding box center [774, 288] width 438 height 74
paste textarea "Work Order # 59540"
type textarea "x"
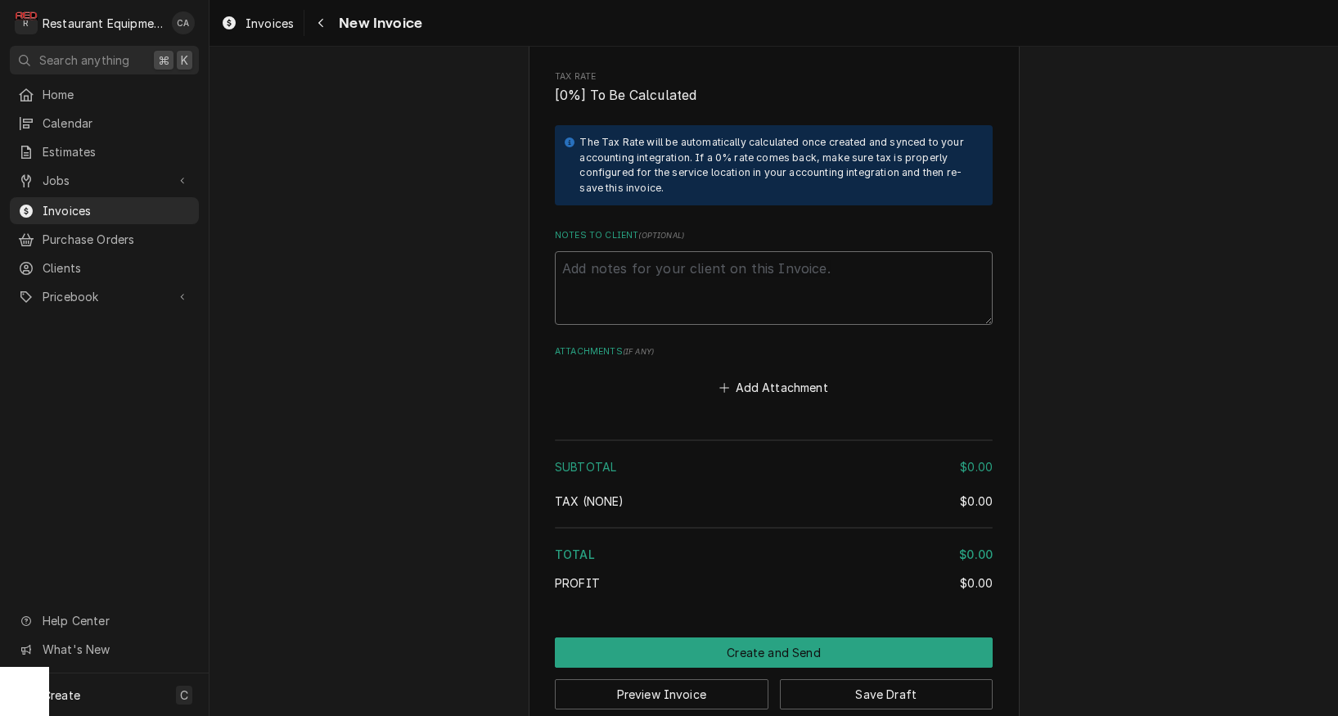
type textarea "Work Order # 59540"
type textarea "x"
type textarea "Work Order # 59540"
type textarea "x"
type textarea "Work Order # 59540 4"
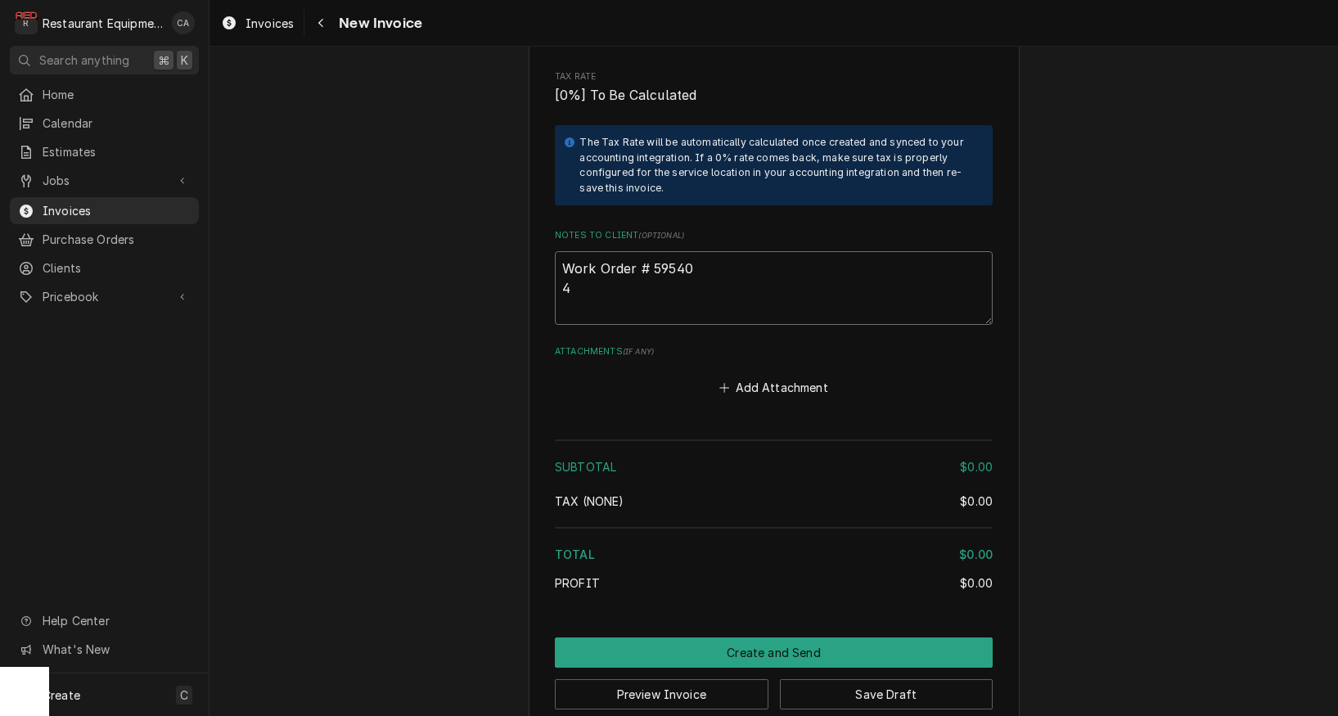
type textarea "x"
type textarea "Work Order # 59540 45"
type textarea "x"
type textarea "Work Order # 59540 450"
type textarea "x"
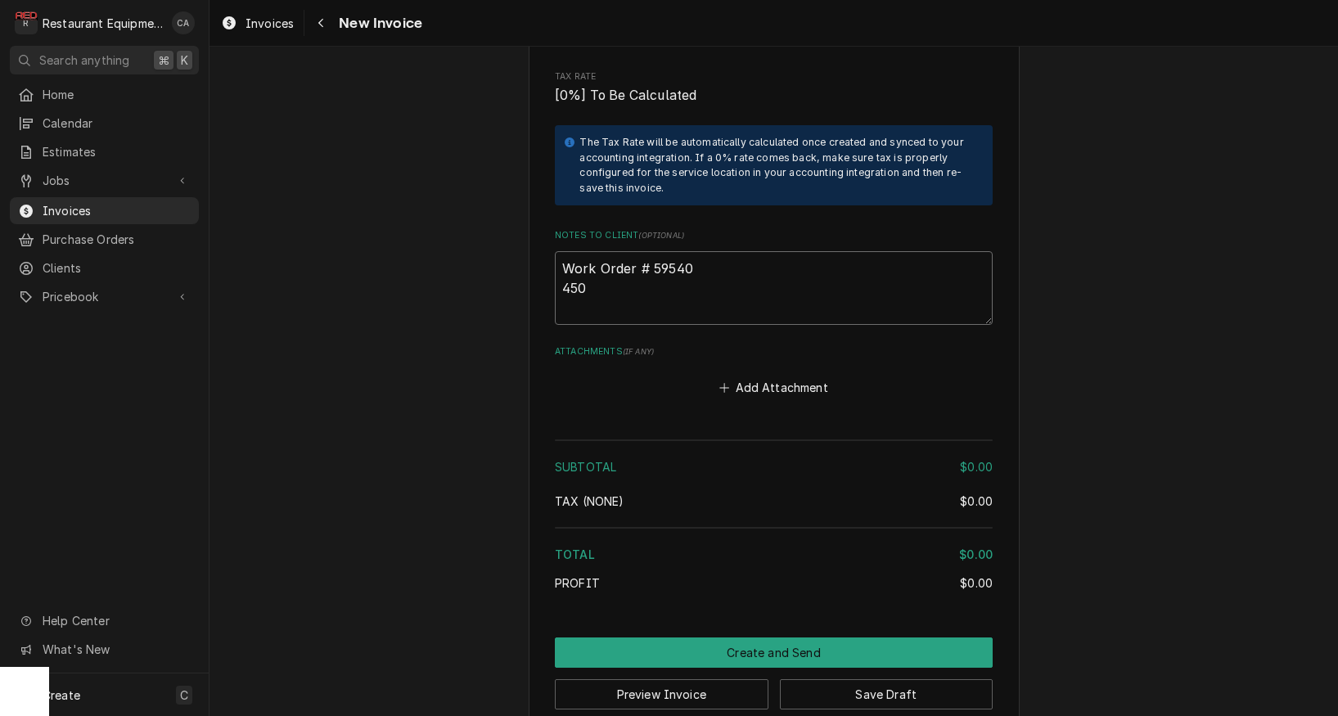
type textarea "Work Order # 59540 4500"
type textarea "x"
type textarea "Work Order # 59540 45000"
type textarea "x"
type textarea "Work Order # 59540 450000"
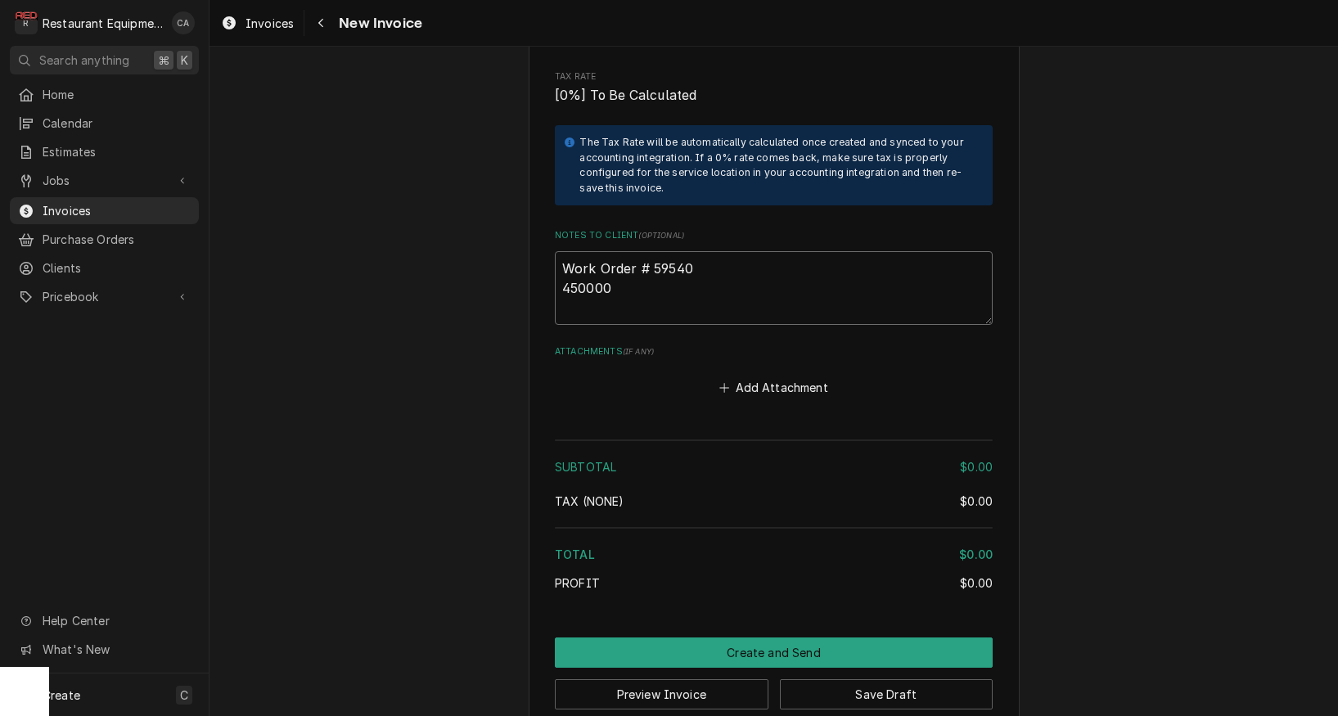
type textarea "x"
type textarea "Work Order # 59540 4500001"
type textarea "x"
type textarea "Work Order # 59540 45000019"
type textarea "x"
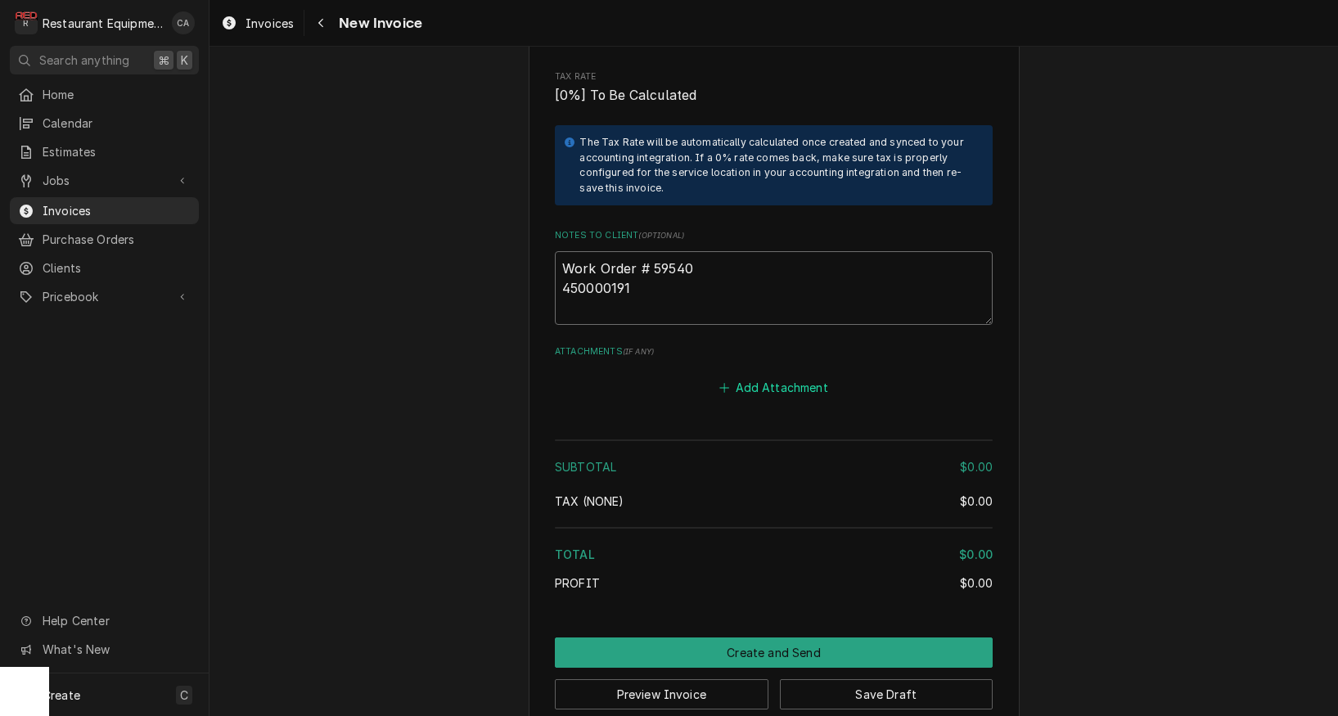
type textarea "Work Order # 59540 450000191"
click at [771, 377] on button "Add Attachment" at bounding box center [774, 388] width 115 height 23
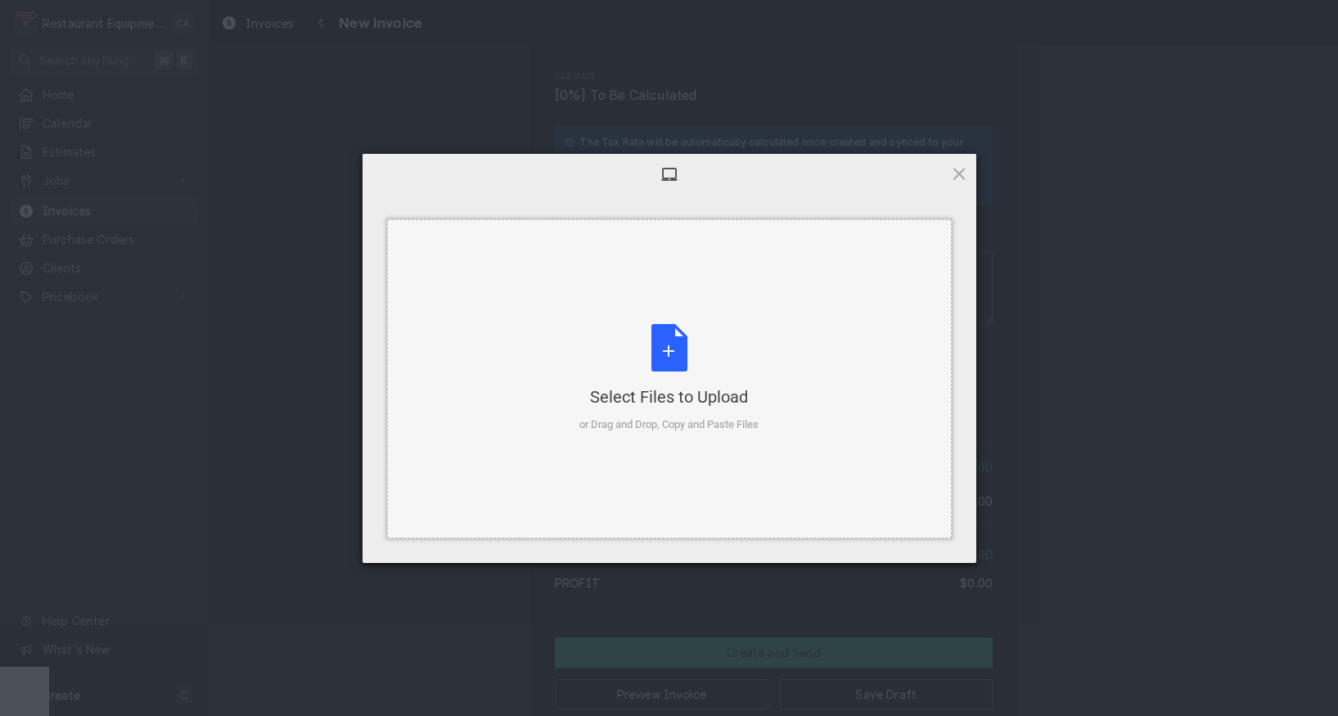
click at [738, 379] on div "Select Files to Upload or Drag and Drop, Copy and Paste Files" at bounding box center [669, 378] width 179 height 109
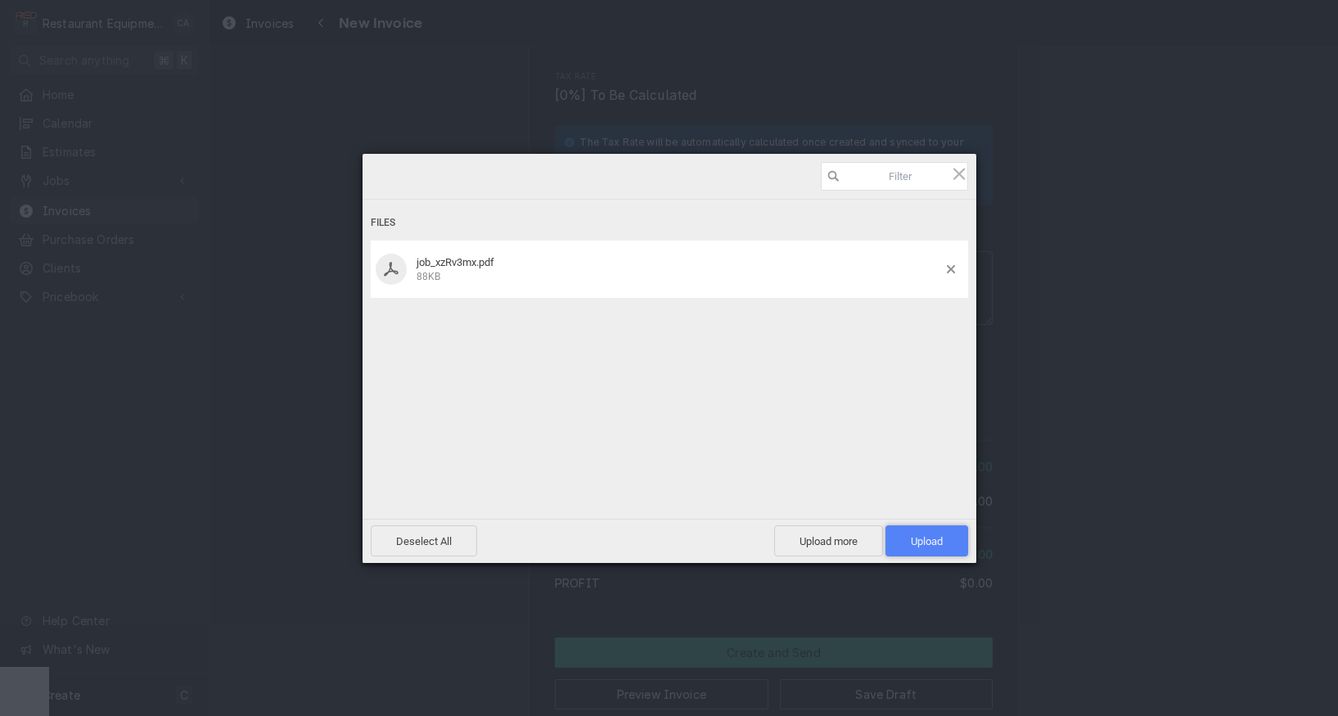
click at [927, 543] on span "Upload 1" at bounding box center [927, 541] width 32 height 12
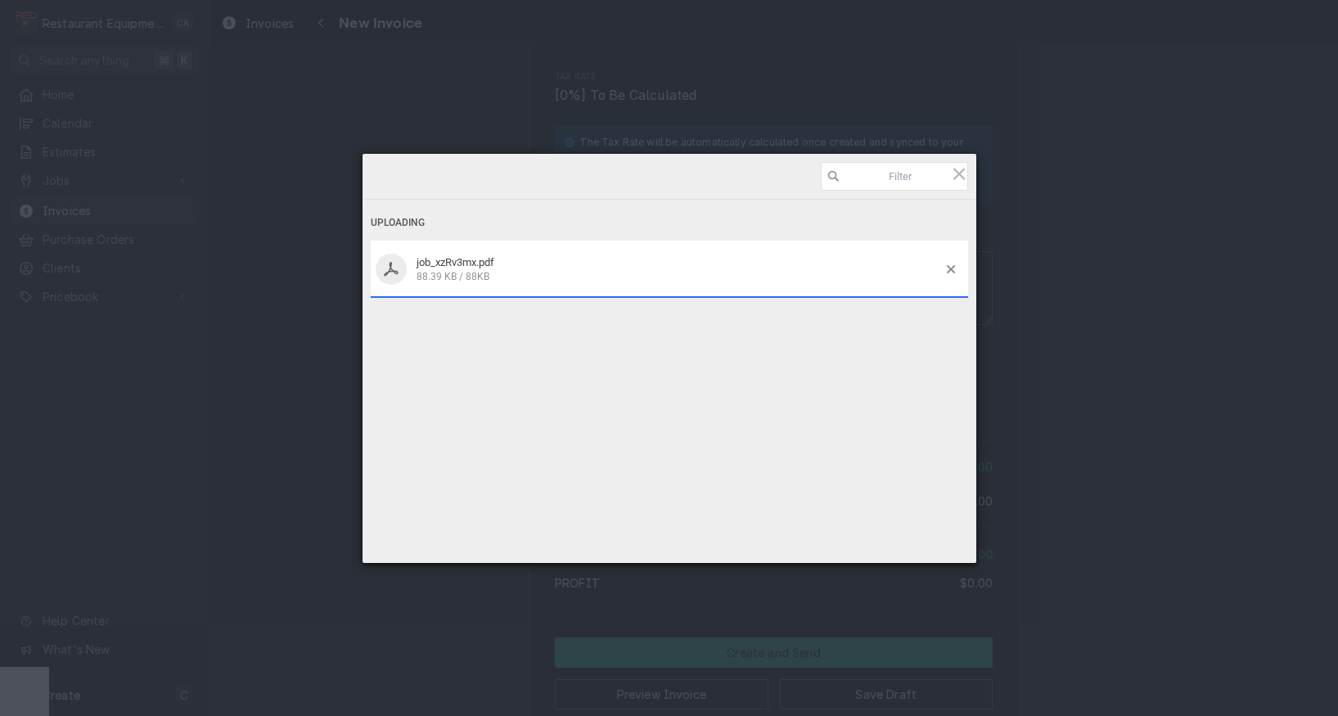
type textarea "x"
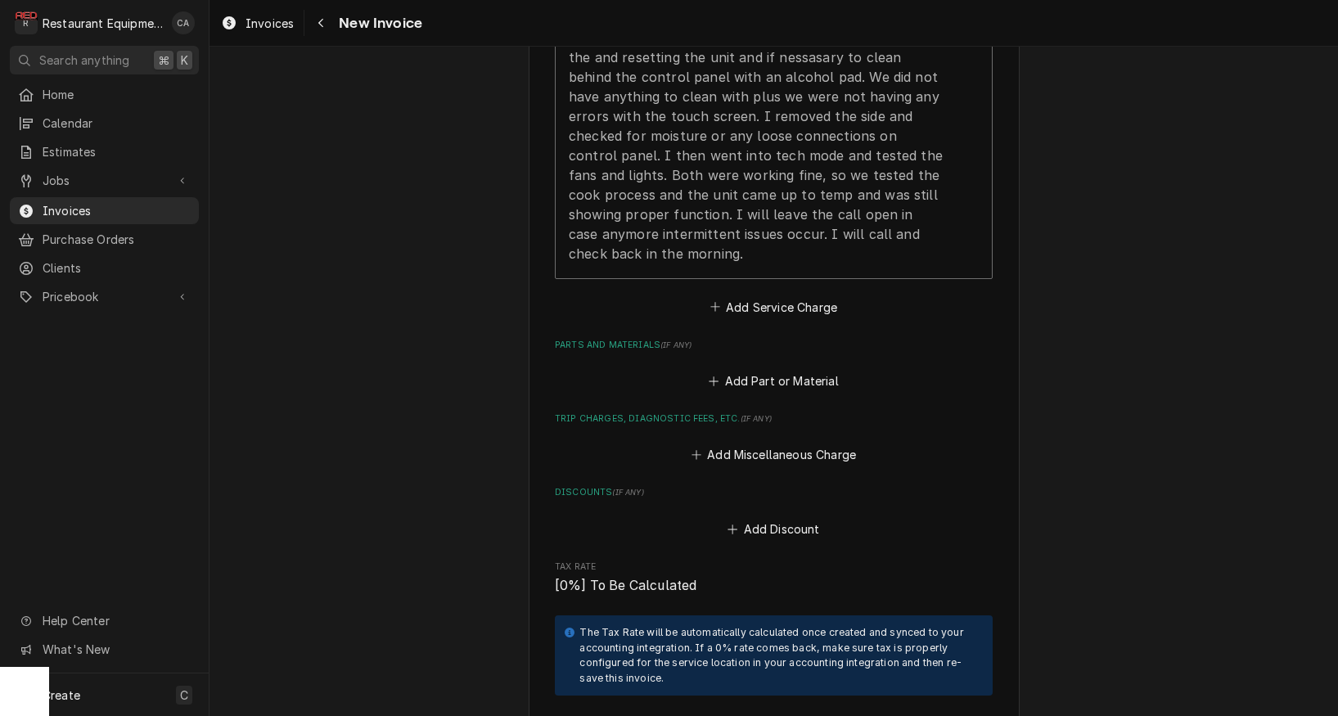
scroll to position [2420, 0]
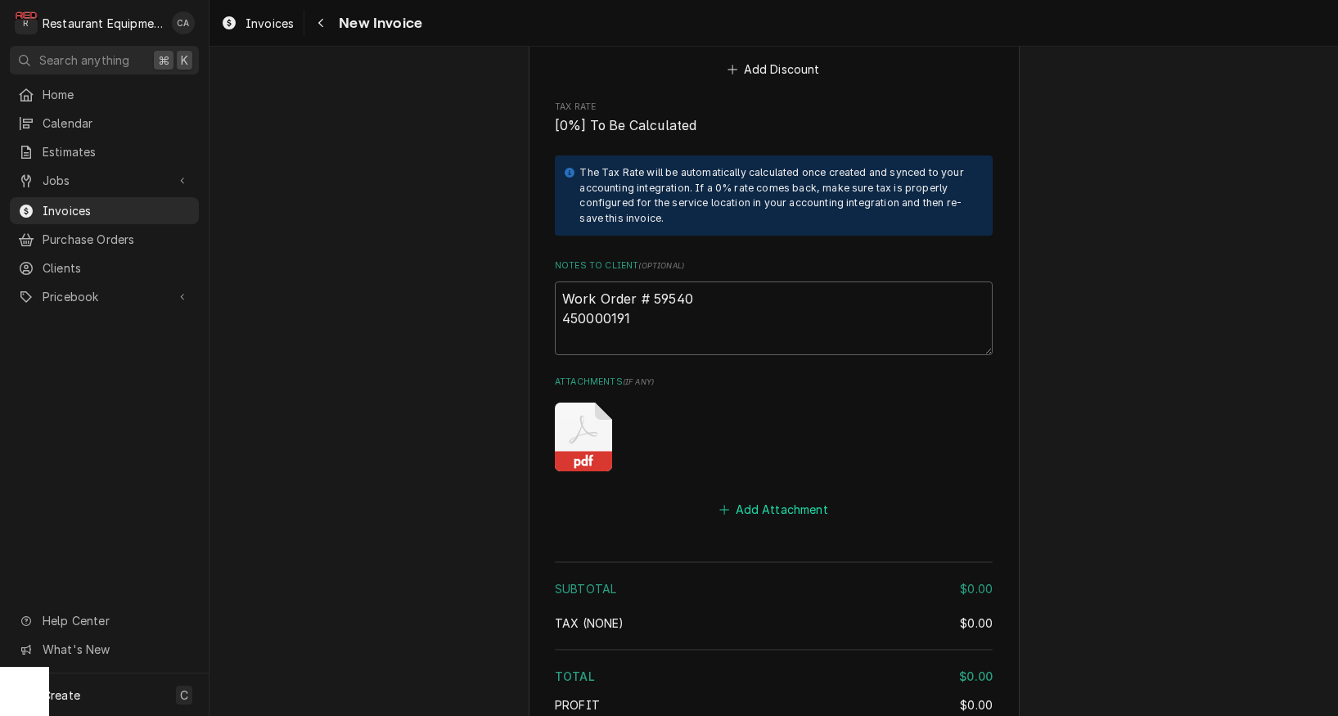
click at [750, 498] on button "Add Attachment" at bounding box center [774, 509] width 115 height 23
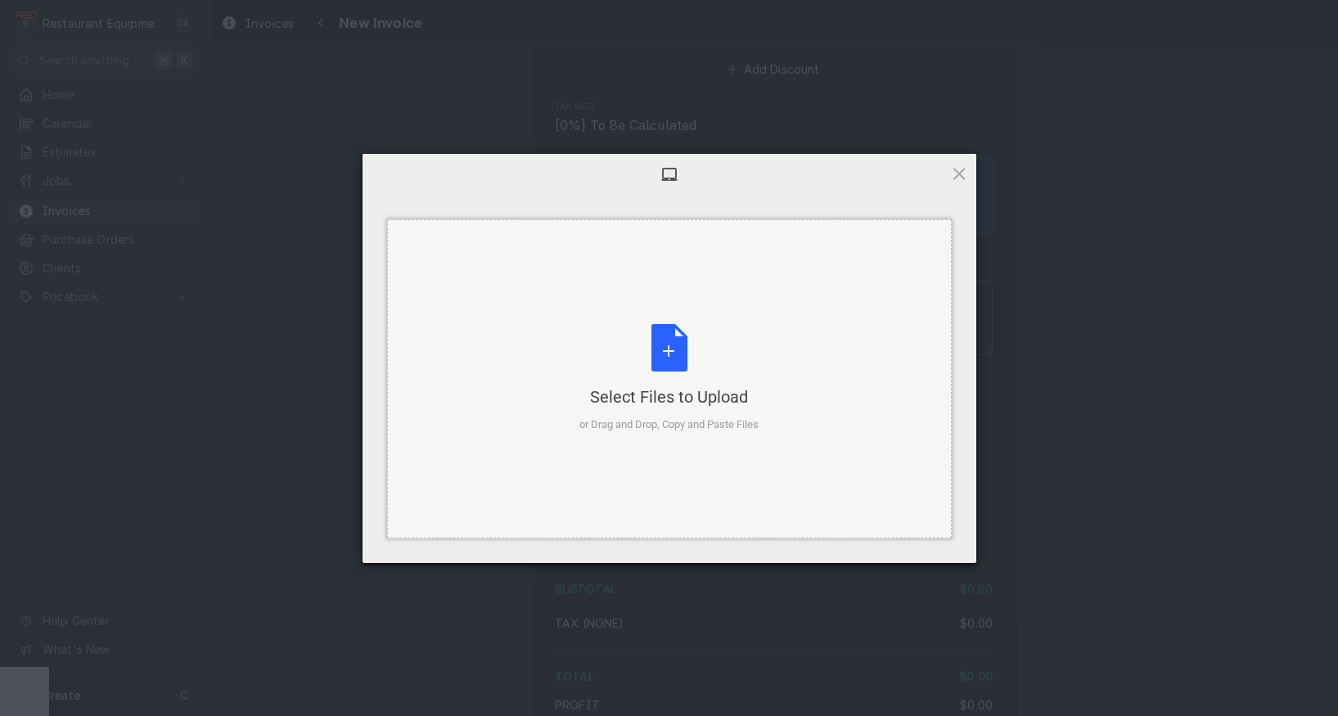
click at [676, 377] on div "Select Files to Upload or Drag and Drop, Copy and Paste Files" at bounding box center [669, 378] width 179 height 109
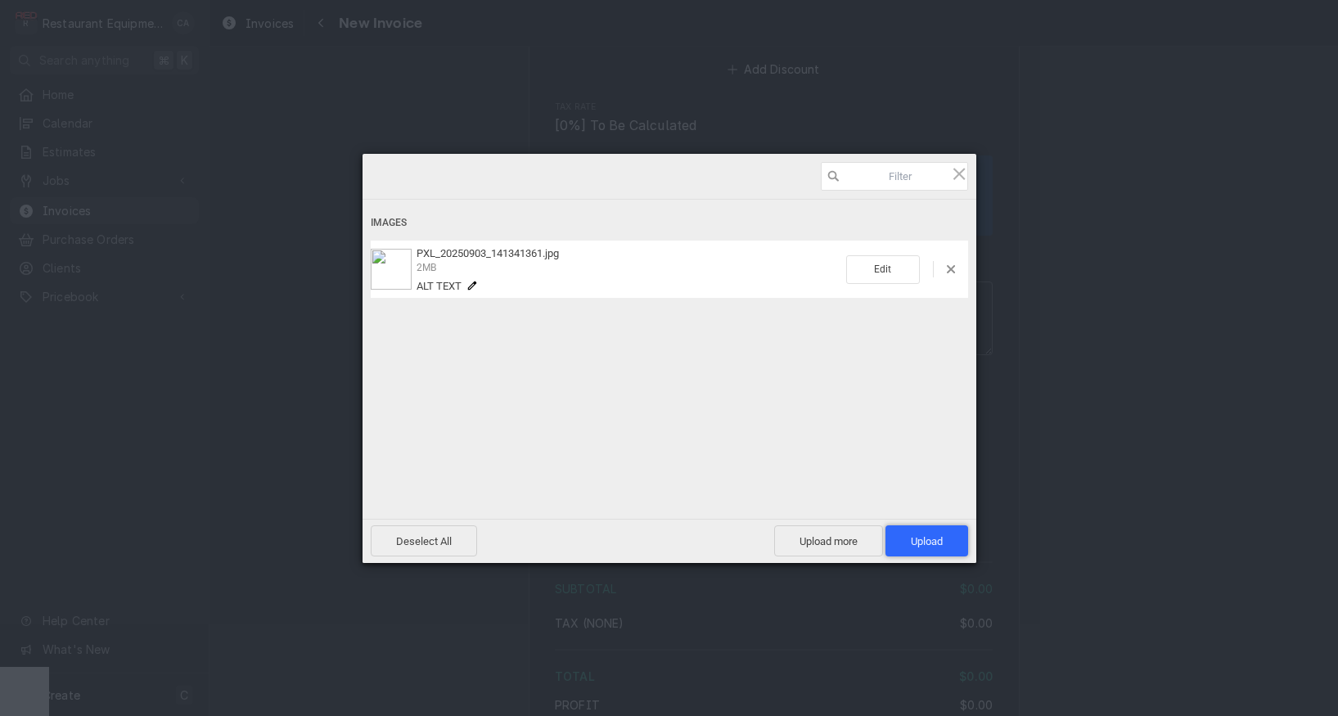
drag, startPoint x: 905, startPoint y: 538, endPoint x: 892, endPoint y: 534, distance: 13.7
click at [905, 537] on span "Upload 1" at bounding box center [927, 541] width 83 height 31
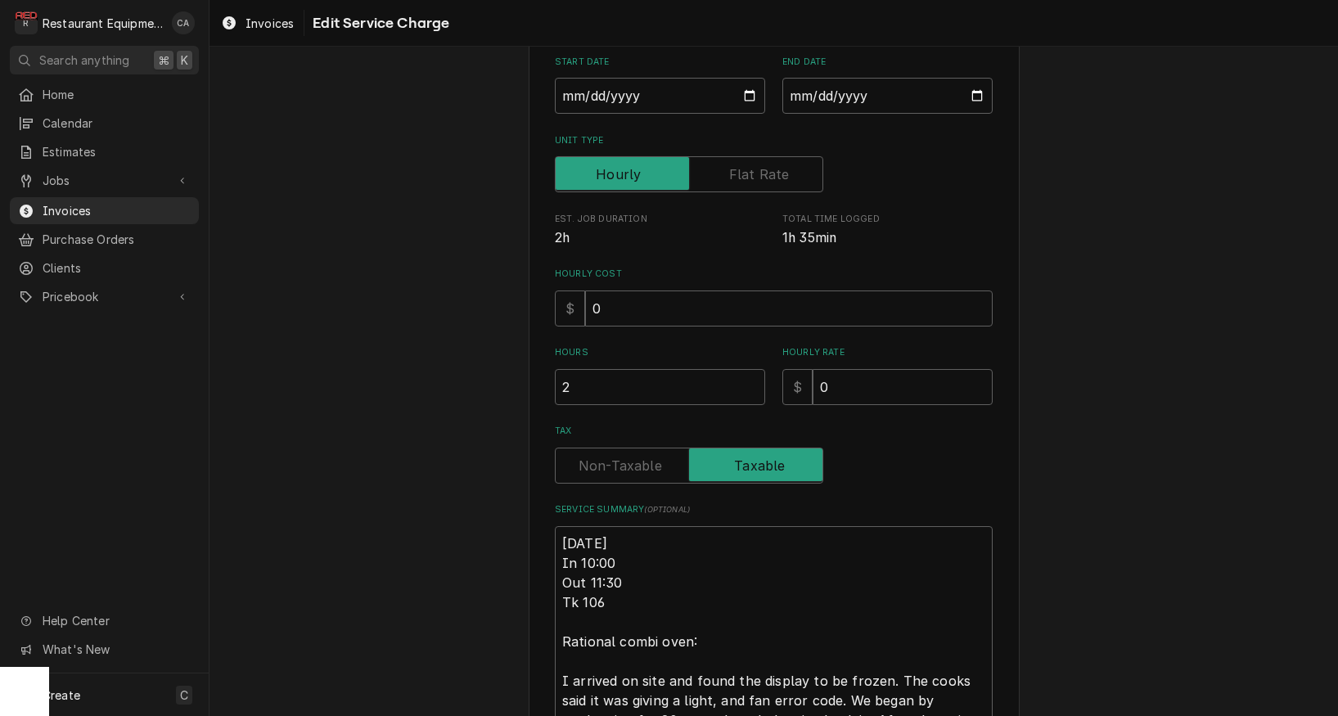
type textarea "x"
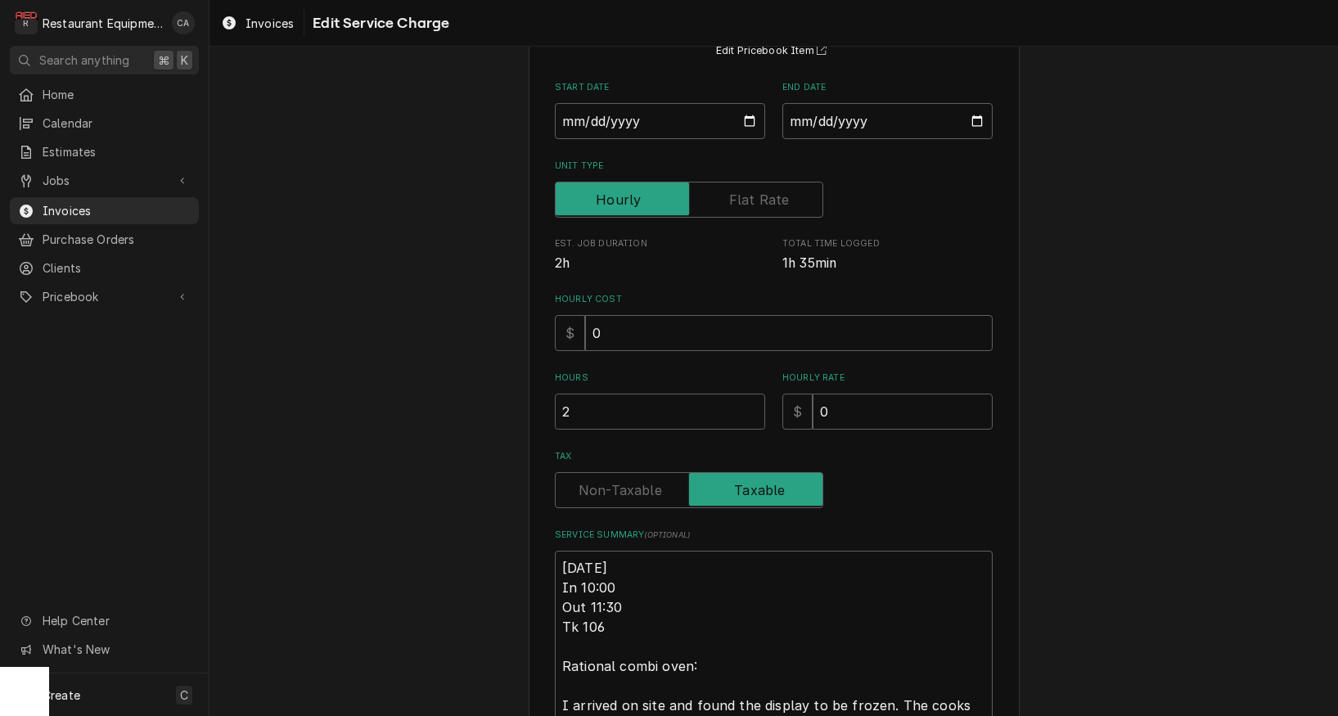
drag, startPoint x: 656, startPoint y: 485, endPoint x: 673, endPoint y: 547, distance: 63.8
click at [656, 485] on label "Tax" at bounding box center [689, 490] width 268 height 36
click at [656, 485] on input "Tax" at bounding box center [689, 490] width 254 height 36
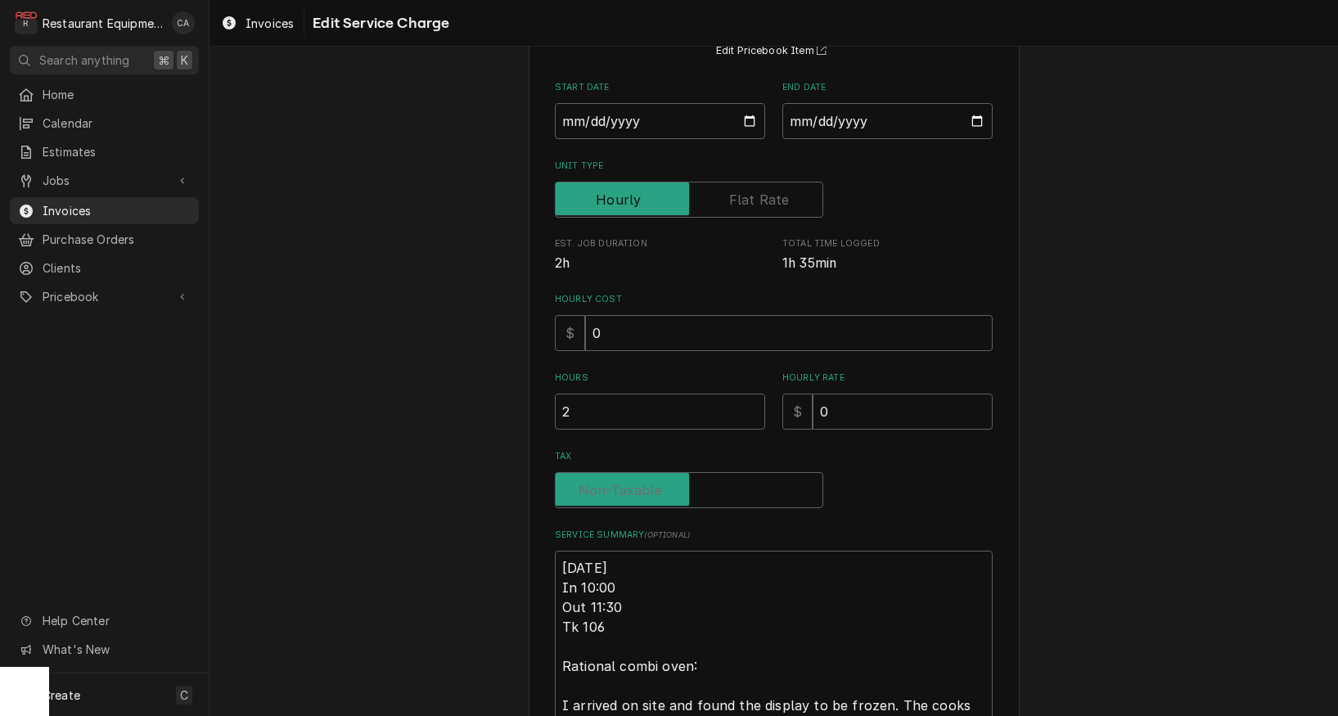
checkbox input "false"
type textarea "x"
type textarea "R9/3/25 In 10:00 Out 11:30 Tk 106 Rational combi oven: I arrived on site and fo…"
type textarea "x"
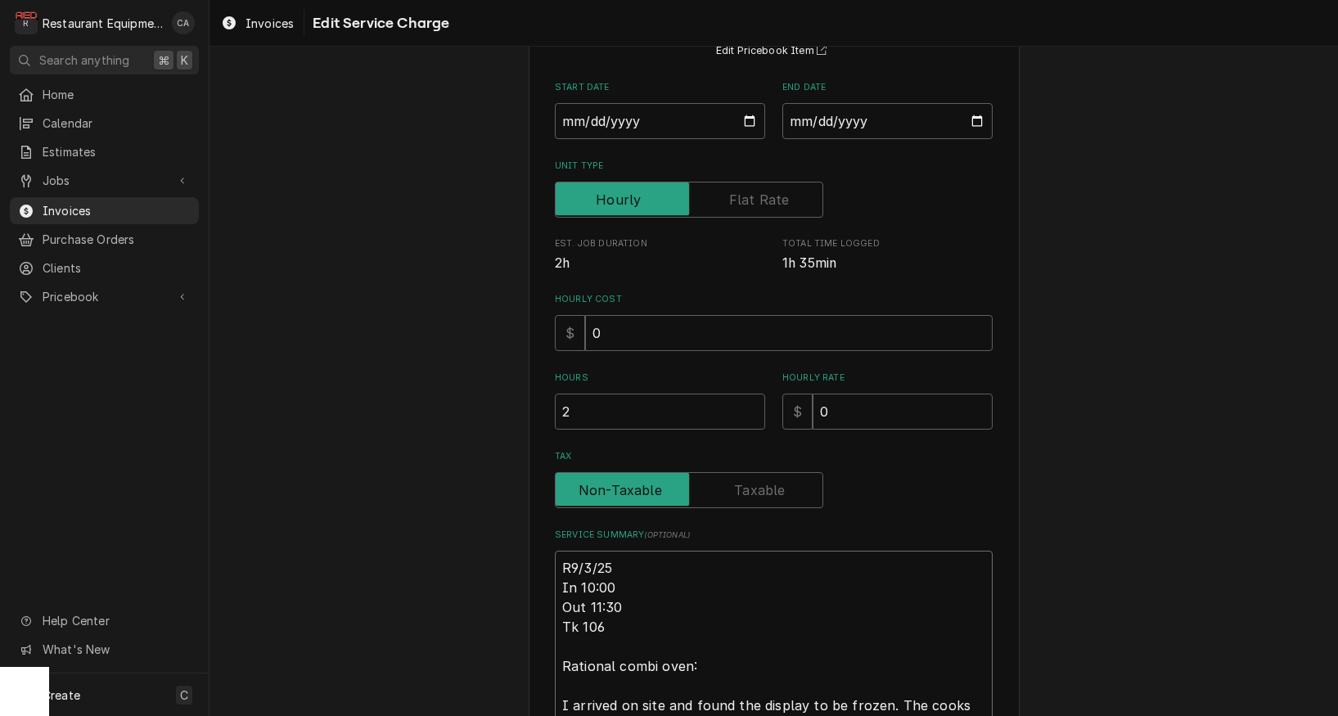
type textarea "Ro9/3/25 In 10:00 Out 11:30 Tk 106 Rational combi oven: I arrived on site and f…"
type textarea "x"
type textarea "Roo9/3/25 In 10:00 Out 11:30 Tk 106 Rational combi oven: I arrived on site and …"
type textarea "x"
type textarea "Roo 9/3/25 In 10:00 Out 11:30 Tk 106 Rational combi oven: I arrived on site and…"
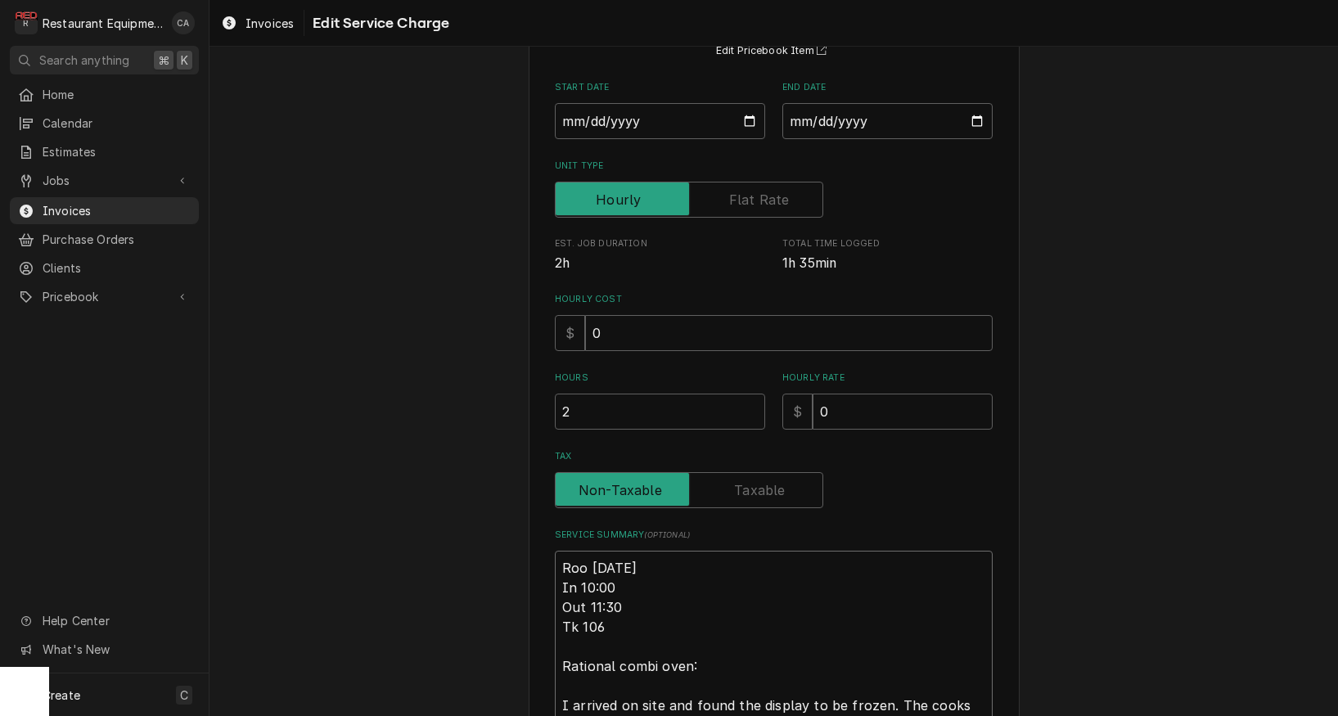
type textarea "x"
type textarea "Roo 89/3/25 In 10:00 Out 11:30 Tk 106 Rational combi oven: I arrived on site an…"
type textarea "x"
type textarea "Roo 879/3/25 In 10:00 Out 11:30 Tk 106 Rational combi oven: I arrived on site a…"
type textarea "x"
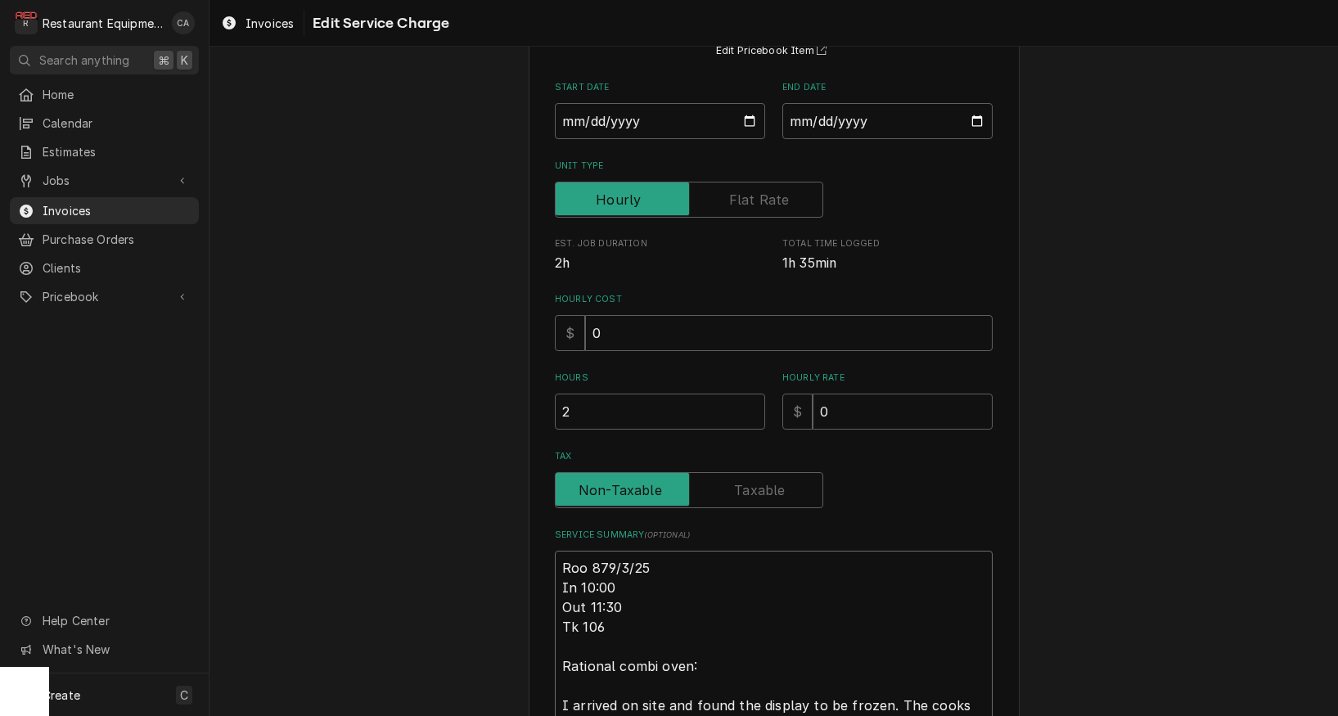
type textarea "Roo 8779/3/25 In 10:00 Out 11:30 Tk 106 Rational combi oven: I arrived on site …"
type textarea "x"
type textarea "Roo 87739/3/25 In 10:00 Out 11:30 Tk 106 Rational combi oven: I arrived on site…"
type textarea "x"
type textarea "Roo 8773 9/3/25 In 10:00 Out 11:30 Tk 106 Rational combi oven: I arrived on sit…"
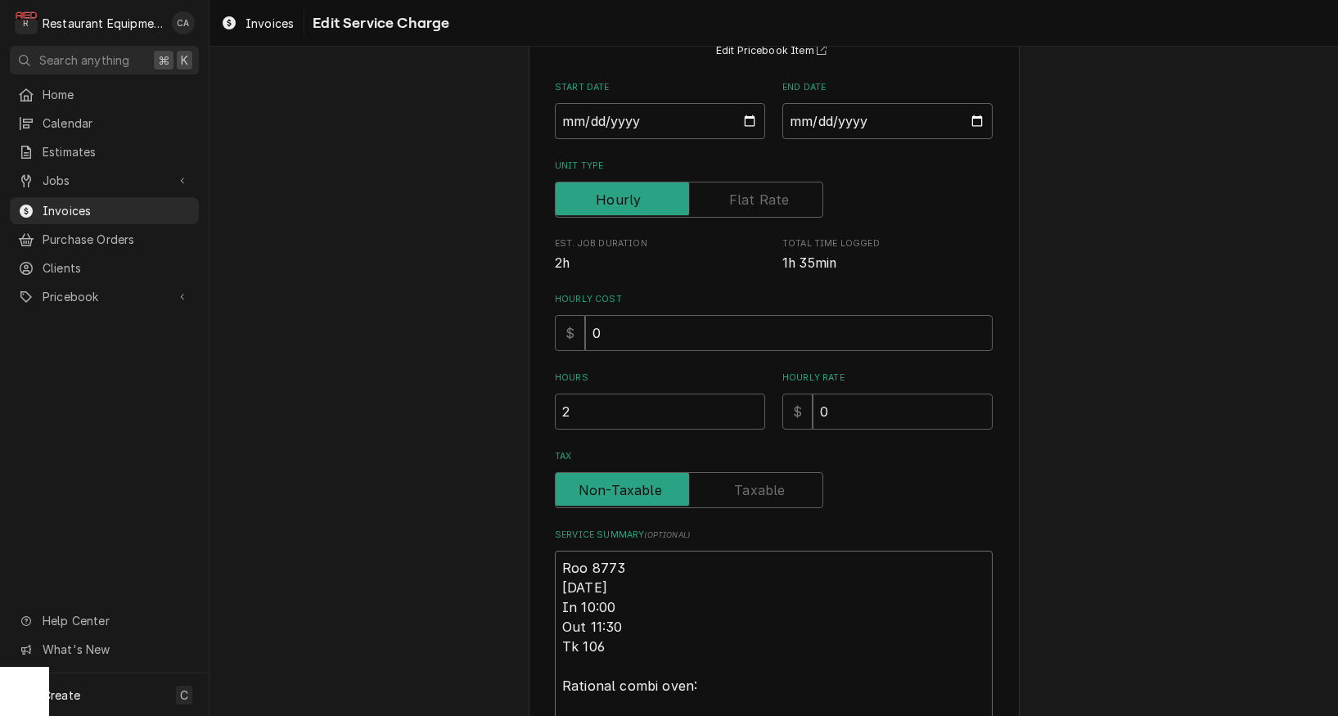
type textarea "x"
type textarea "Roo 8773 9/3/25 In 10:00 Out 11:30 Tk 106 Rational combi oven: I arrived on sit…"
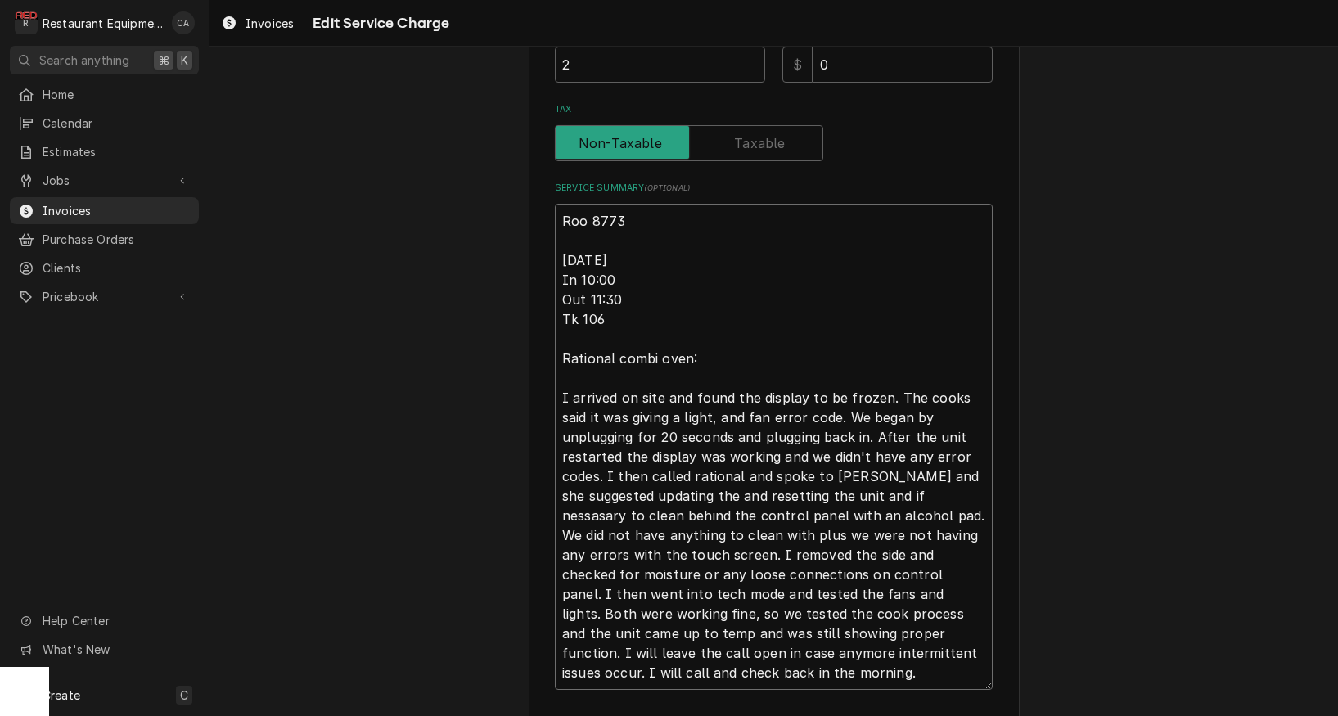
scroll to position [510, 0]
type textarea "x"
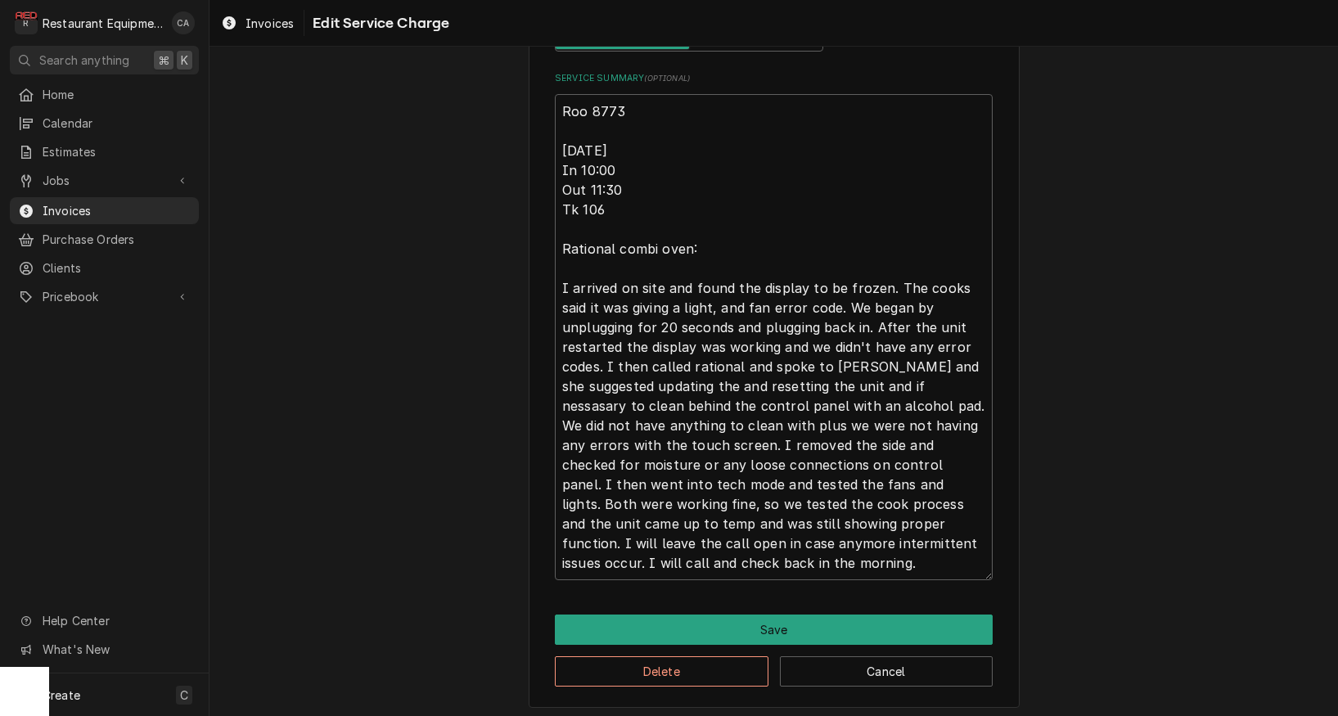
scroll to position [0, 0]
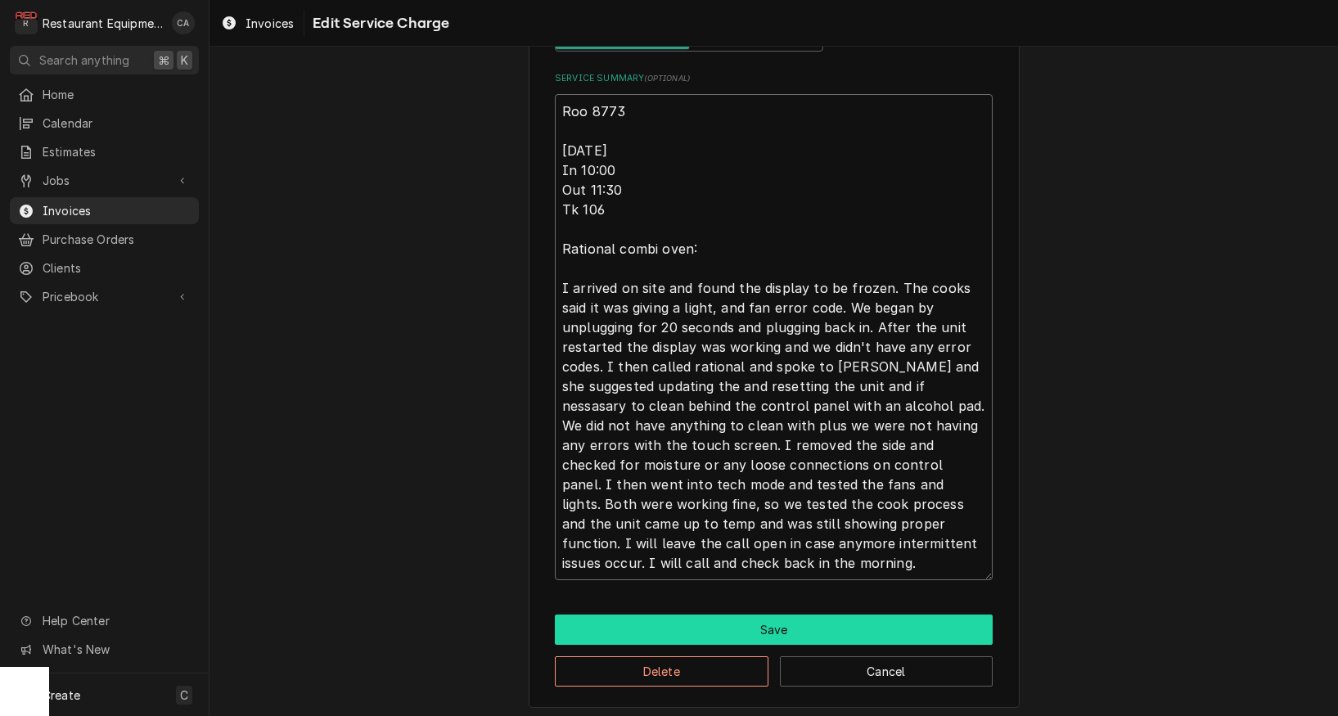
type textarea "Roo 8773 9/3/25 In 10:00 Out 11:30 Tk 106 Rational combi oven: I arrived on sit…"
click at [782, 620] on button "Save" at bounding box center [774, 630] width 438 height 30
type textarea "x"
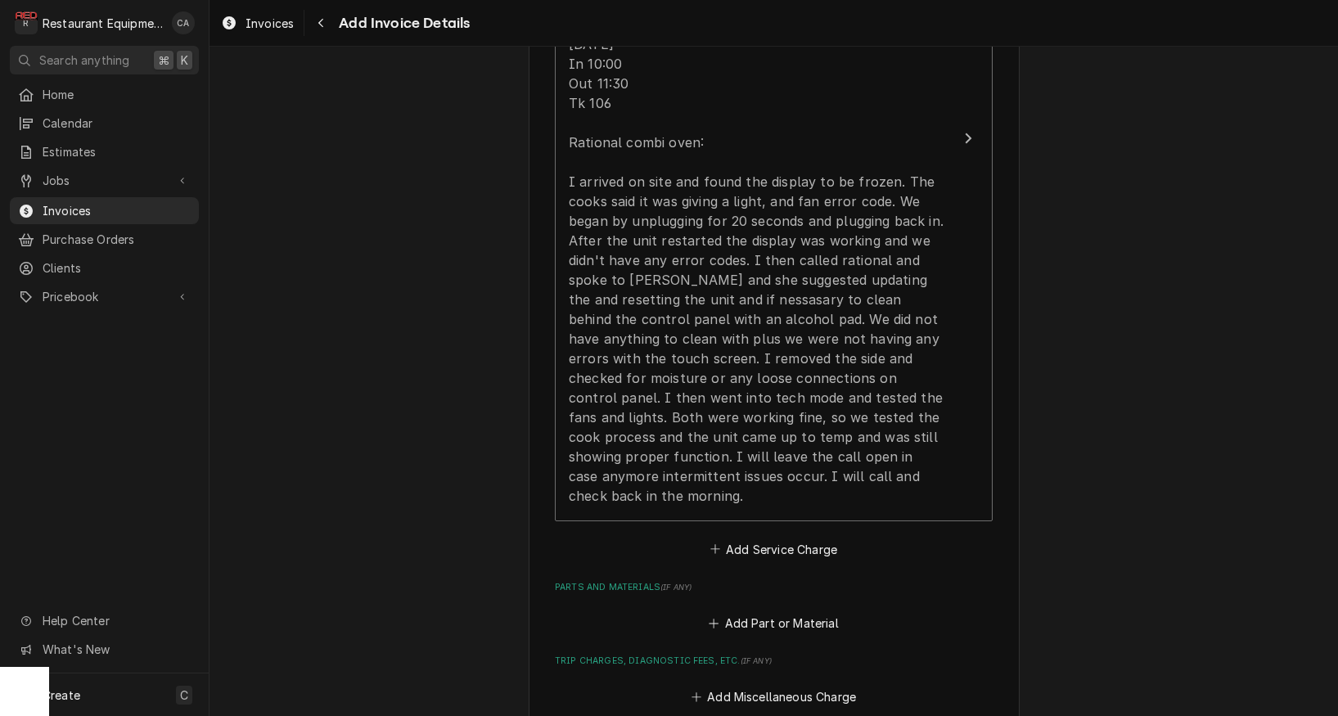
scroll to position [1762, 0]
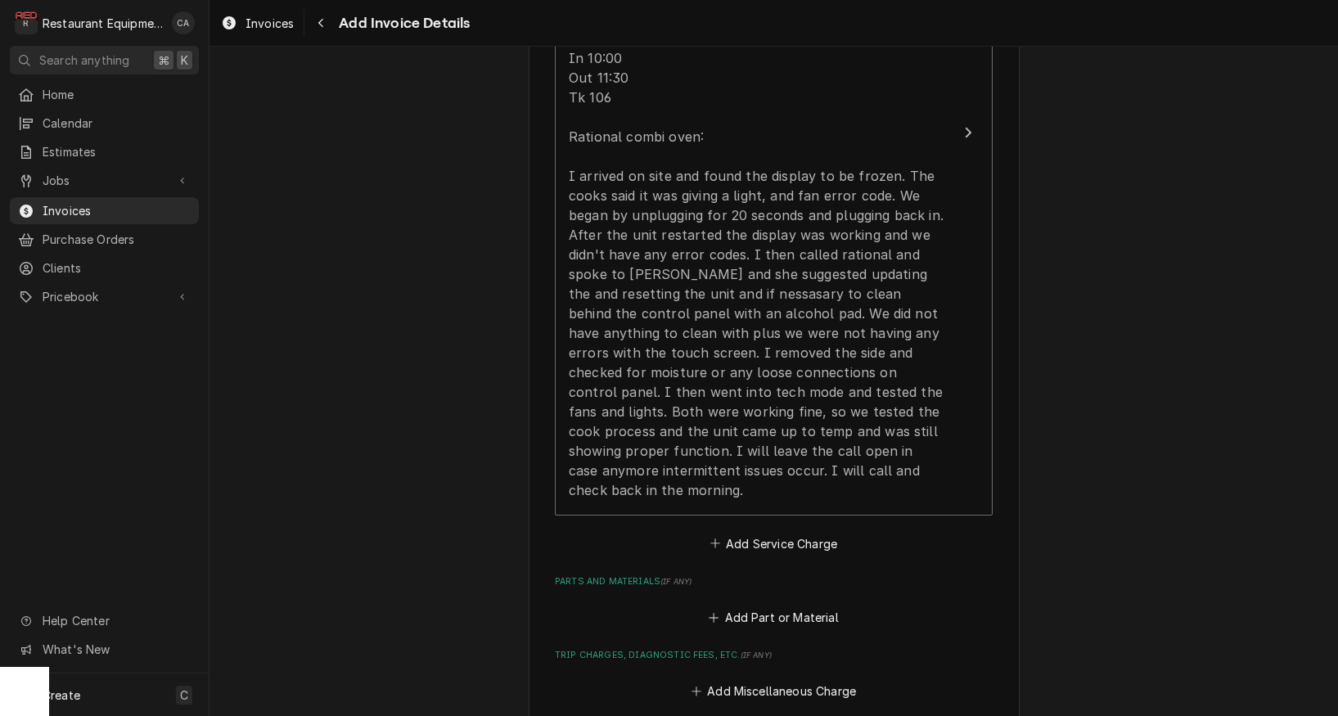
click at [805, 532] on button "Add Service Charge" at bounding box center [773, 543] width 133 height 23
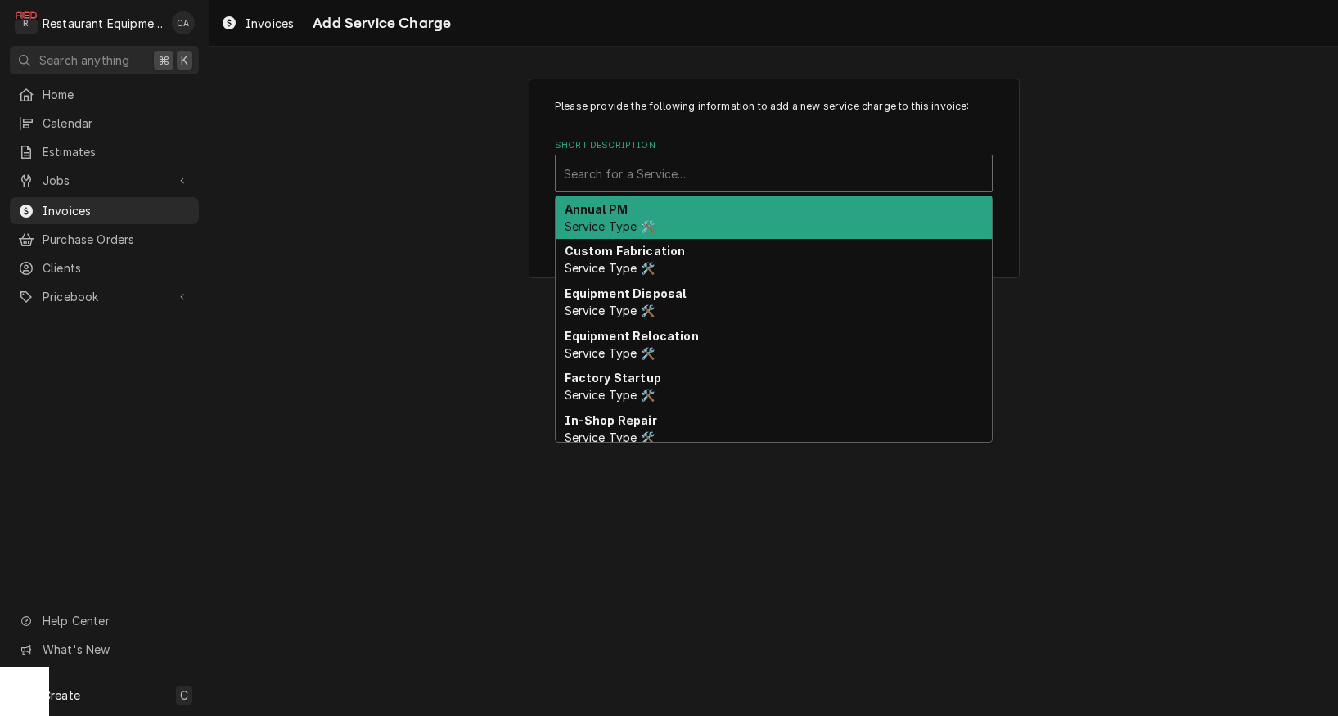
click at [644, 179] on div "Search for a Service..." at bounding box center [774, 173] width 420 height 17
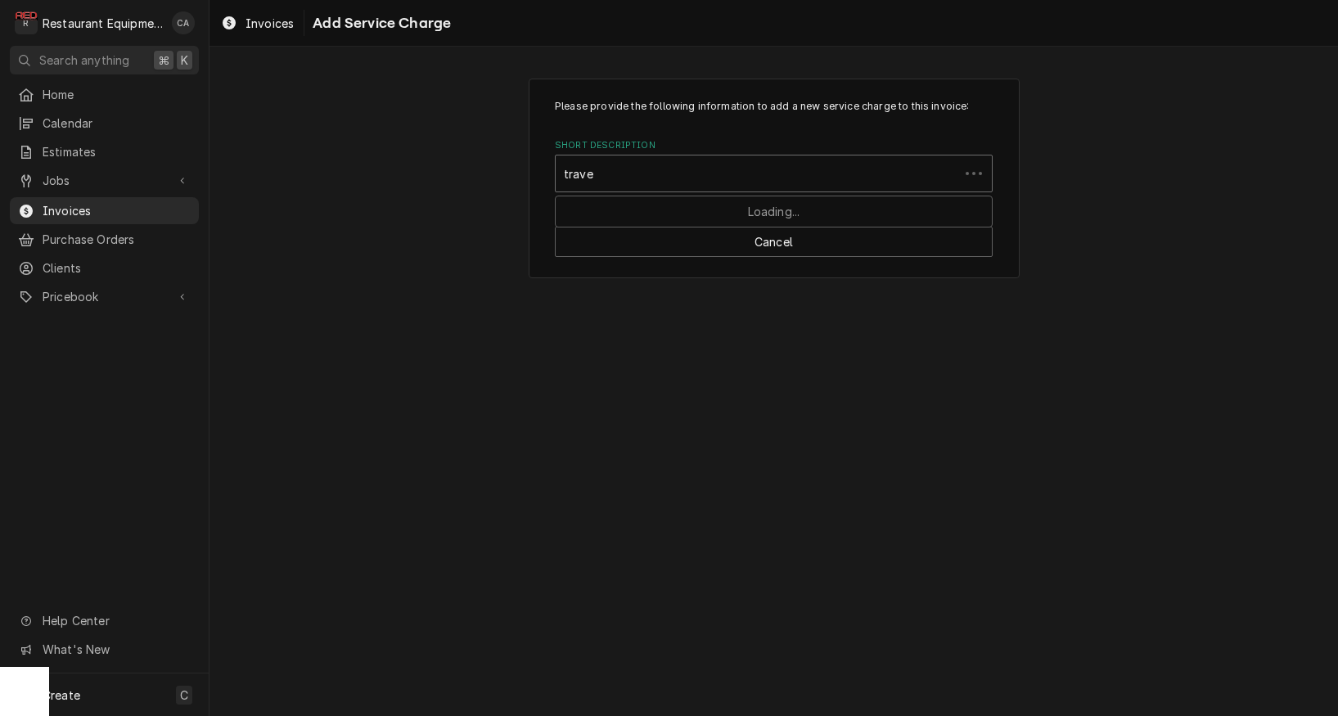
type input "travel"
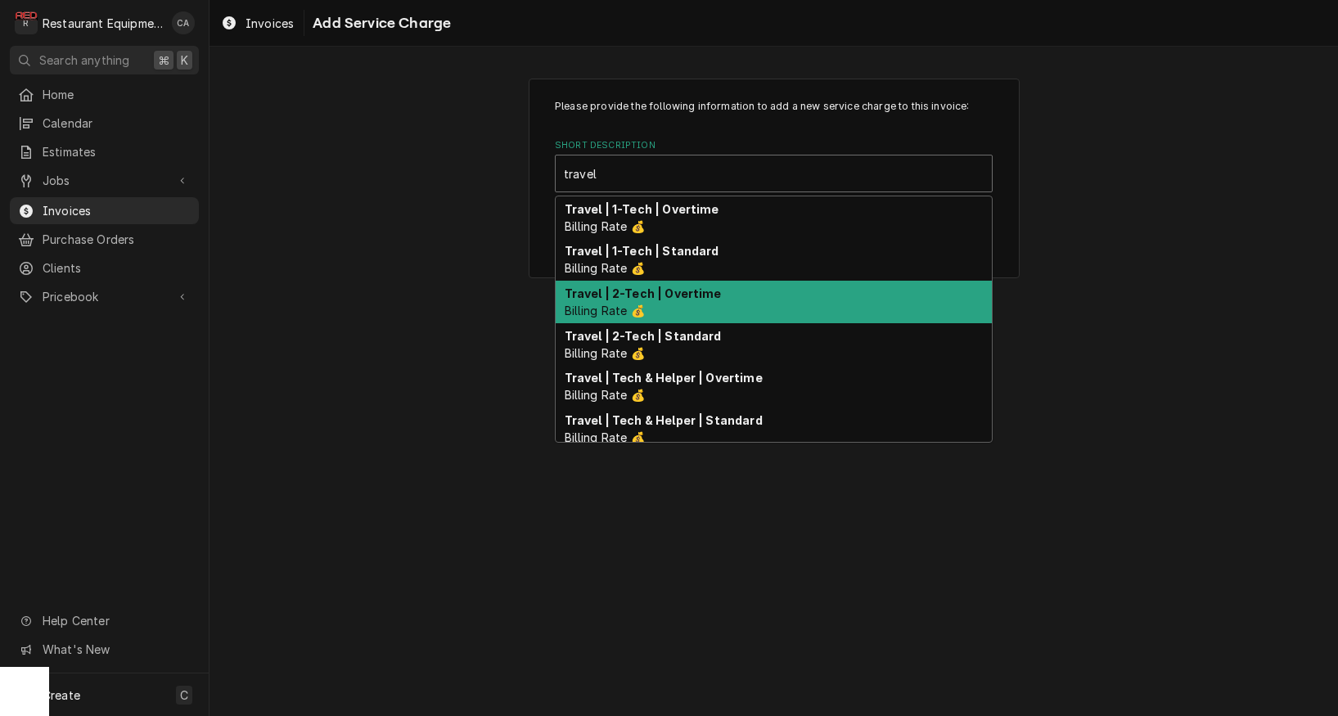
drag, startPoint x: 660, startPoint y: 288, endPoint x: 670, endPoint y: 293, distance: 11.7
click at [662, 289] on strong "Travel | 2-Tech | Overtime" at bounding box center [643, 293] width 157 height 14
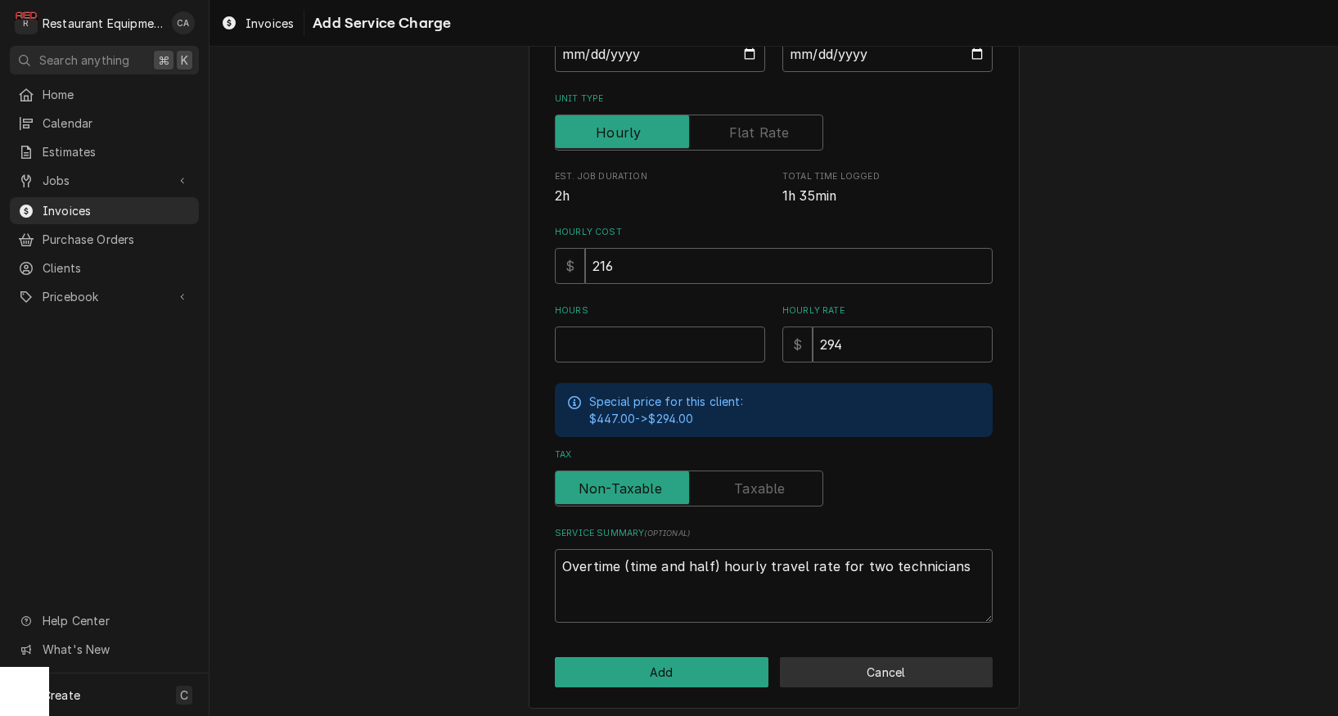
scroll to position [226, 0]
click at [874, 660] on button "Cancel" at bounding box center [887, 673] width 214 height 30
type textarea "x"
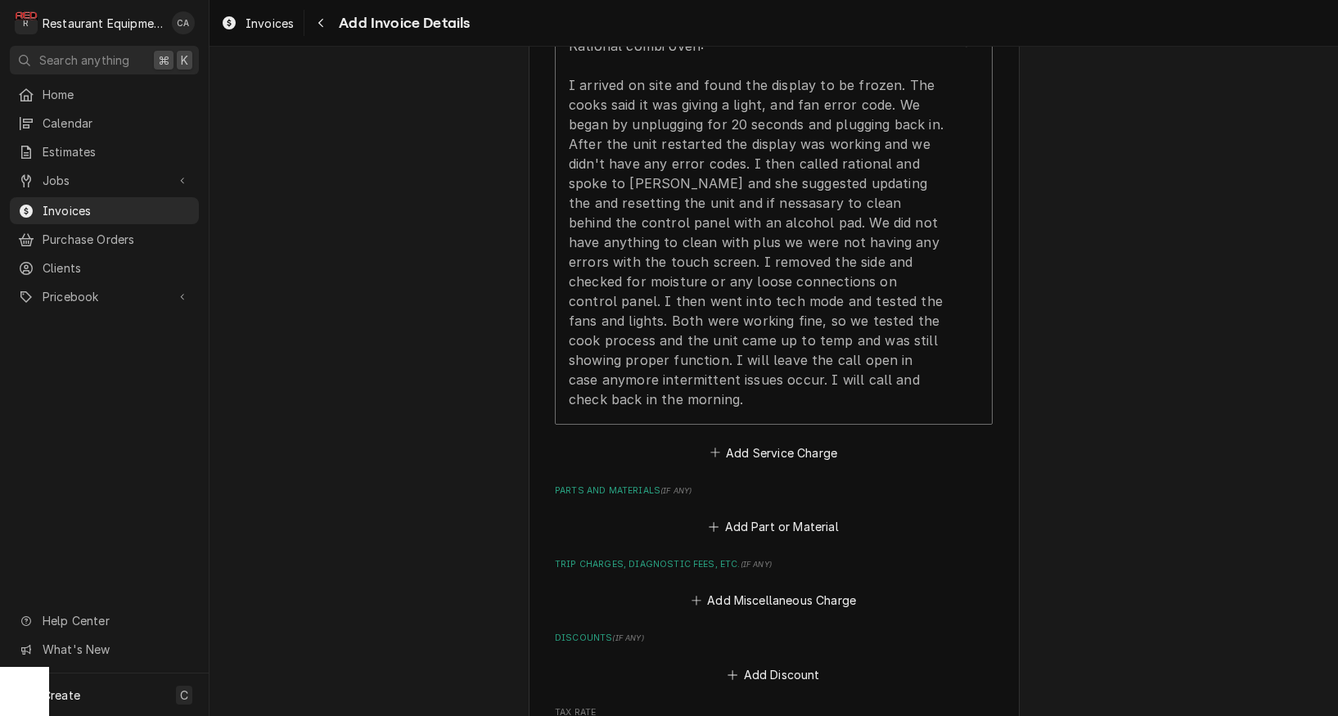
scroll to position [1890, 0]
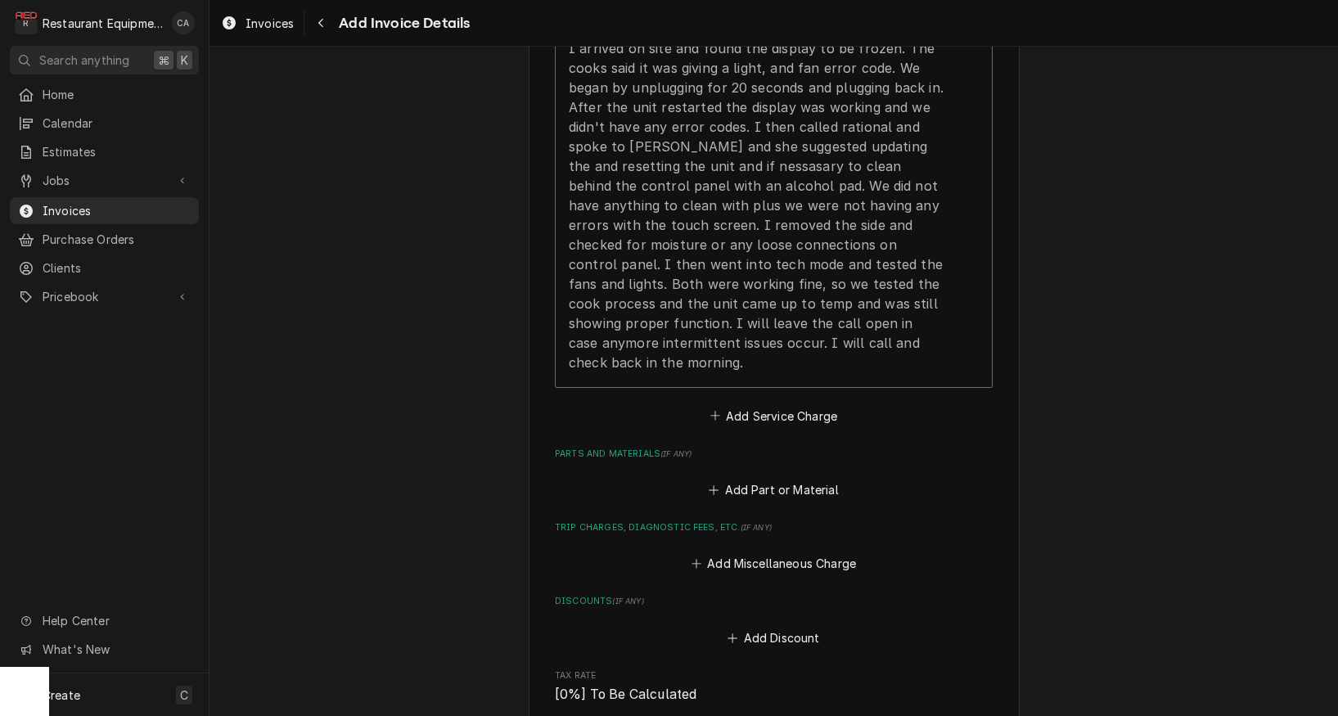
drag, startPoint x: 755, startPoint y: 393, endPoint x: 740, endPoint y: 371, distance: 26.6
click at [755, 404] on button "Add Service Charge" at bounding box center [773, 415] width 133 height 23
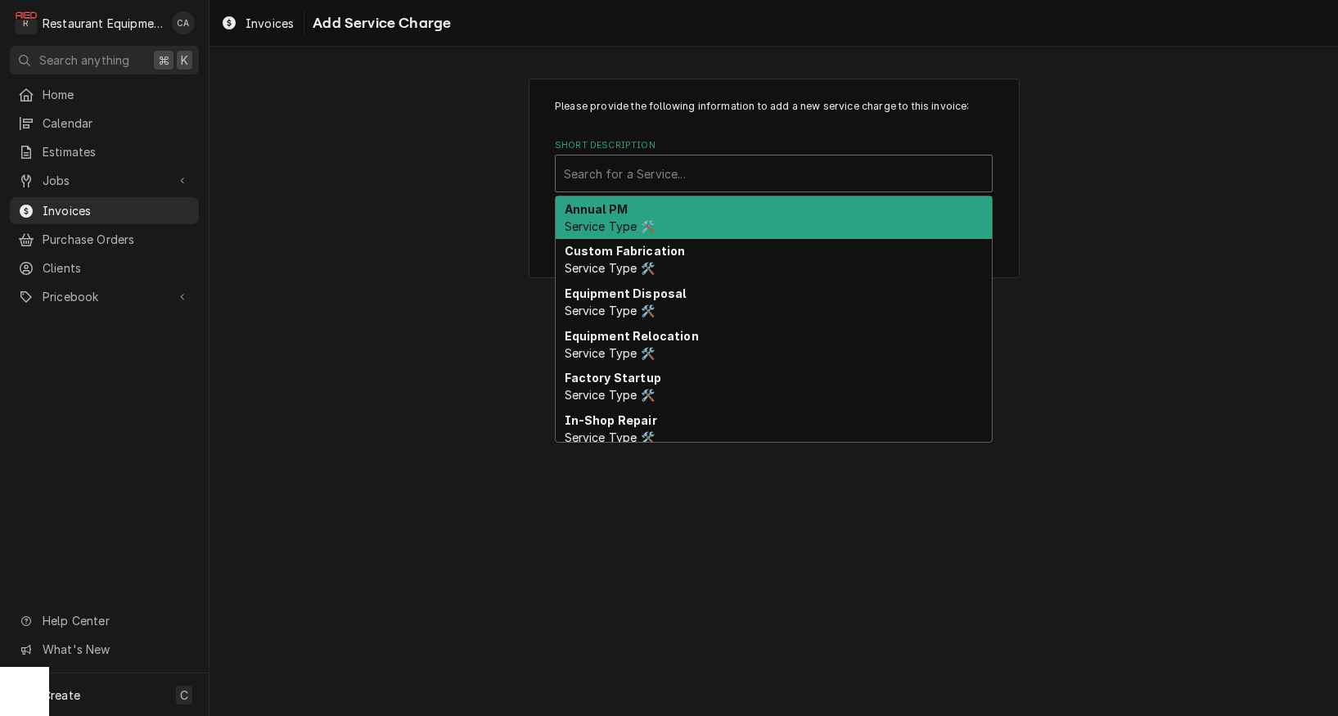
click at [625, 171] on div "Search for a Service..." at bounding box center [774, 173] width 420 height 17
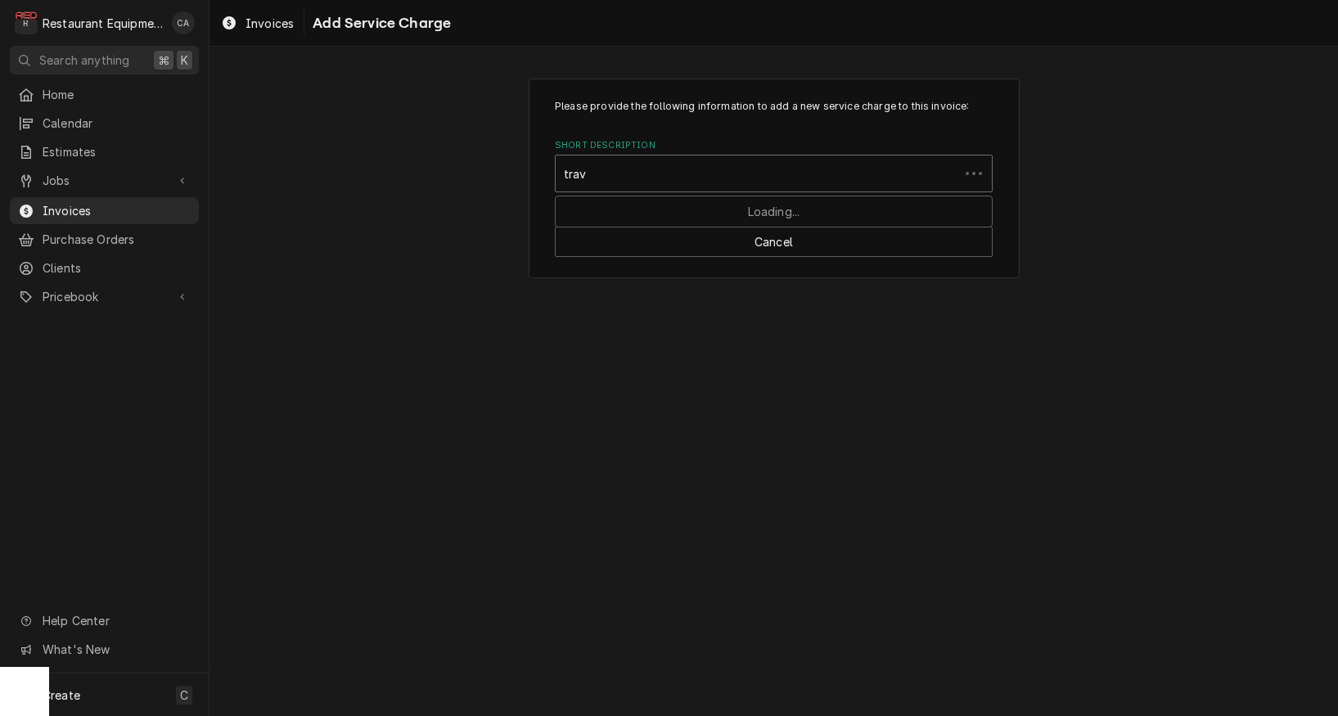
type input "trave"
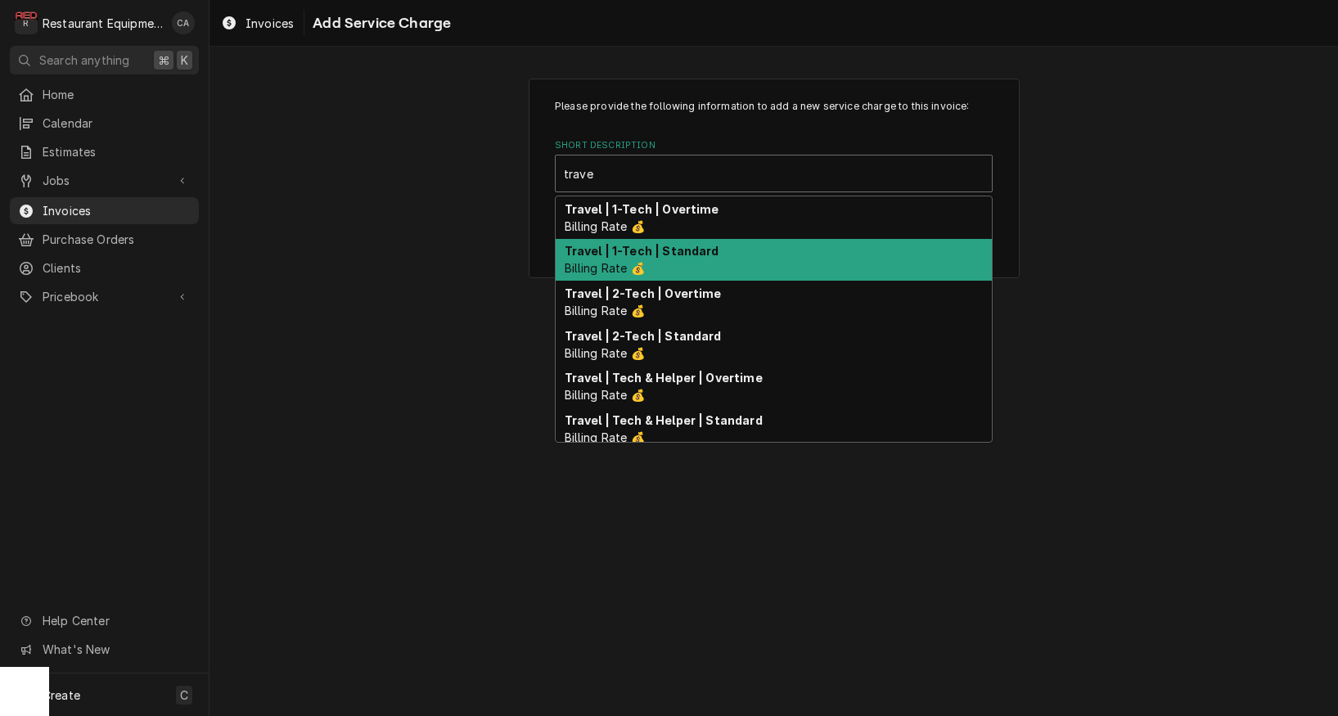
drag, startPoint x: 640, startPoint y: 246, endPoint x: 731, endPoint y: 321, distance: 118.0
click at [640, 246] on strong "Travel | 1-Tech | Standard" at bounding box center [642, 251] width 155 height 14
type textarea "x"
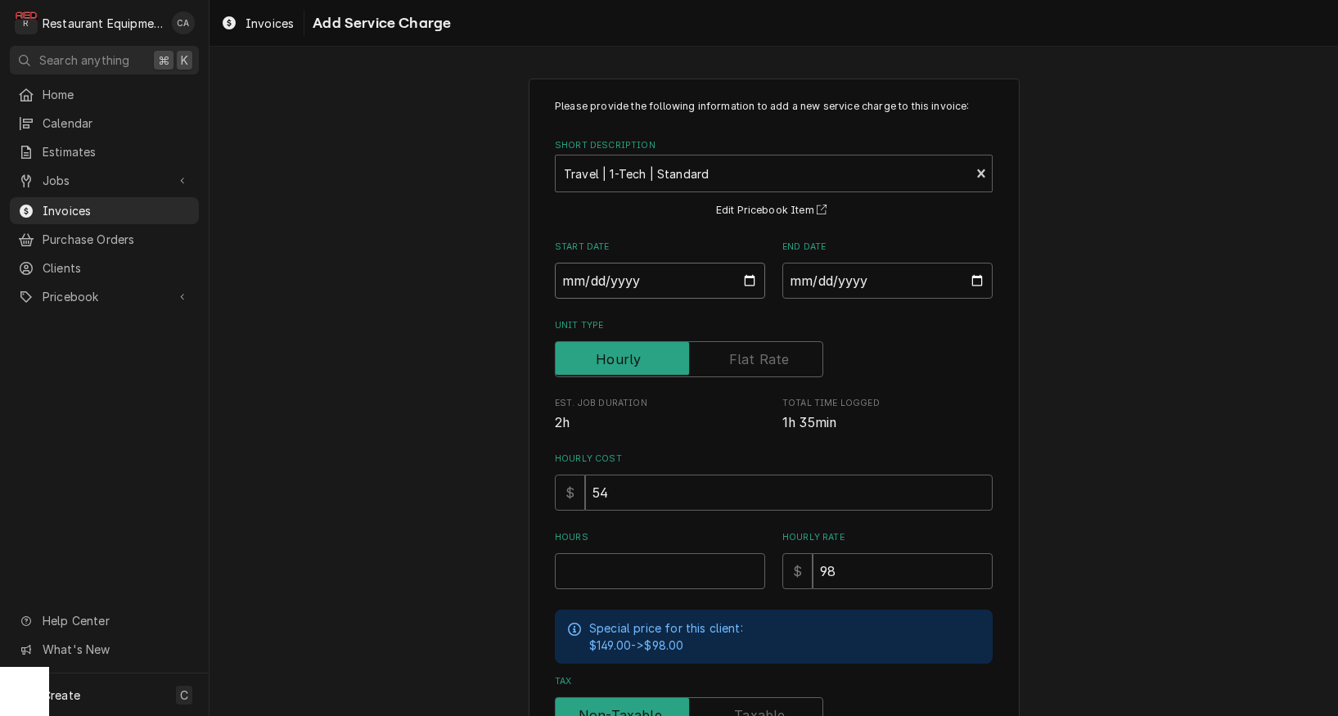
click at [629, 273] on input "Start Date" at bounding box center [660, 281] width 210 height 36
type input "2025-09-03"
type textarea "x"
drag, startPoint x: 856, startPoint y: 286, endPoint x: 871, endPoint y: 312, distance: 30.1
click at [857, 287] on input "End Date" at bounding box center [888, 281] width 210 height 36
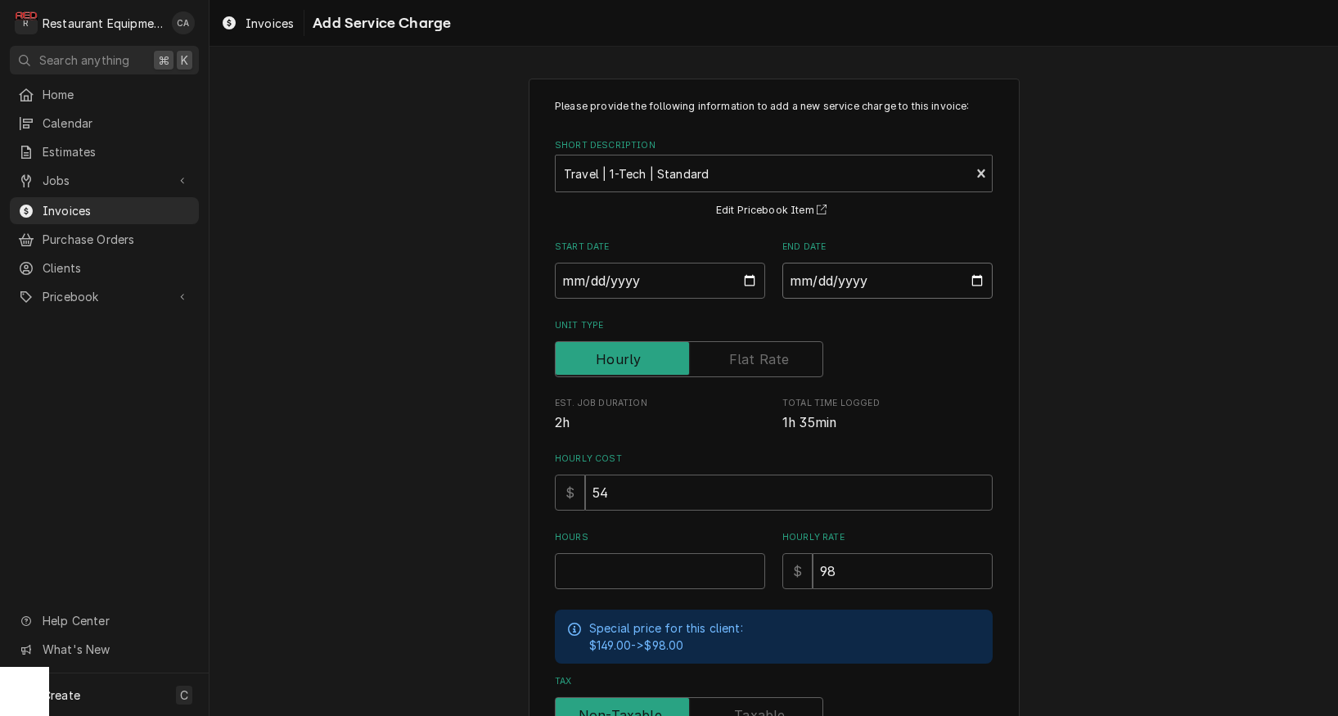
type input "2025-09-03"
click at [646, 561] on input "Hours" at bounding box center [660, 571] width 210 height 36
type textarea "x"
type input "1"
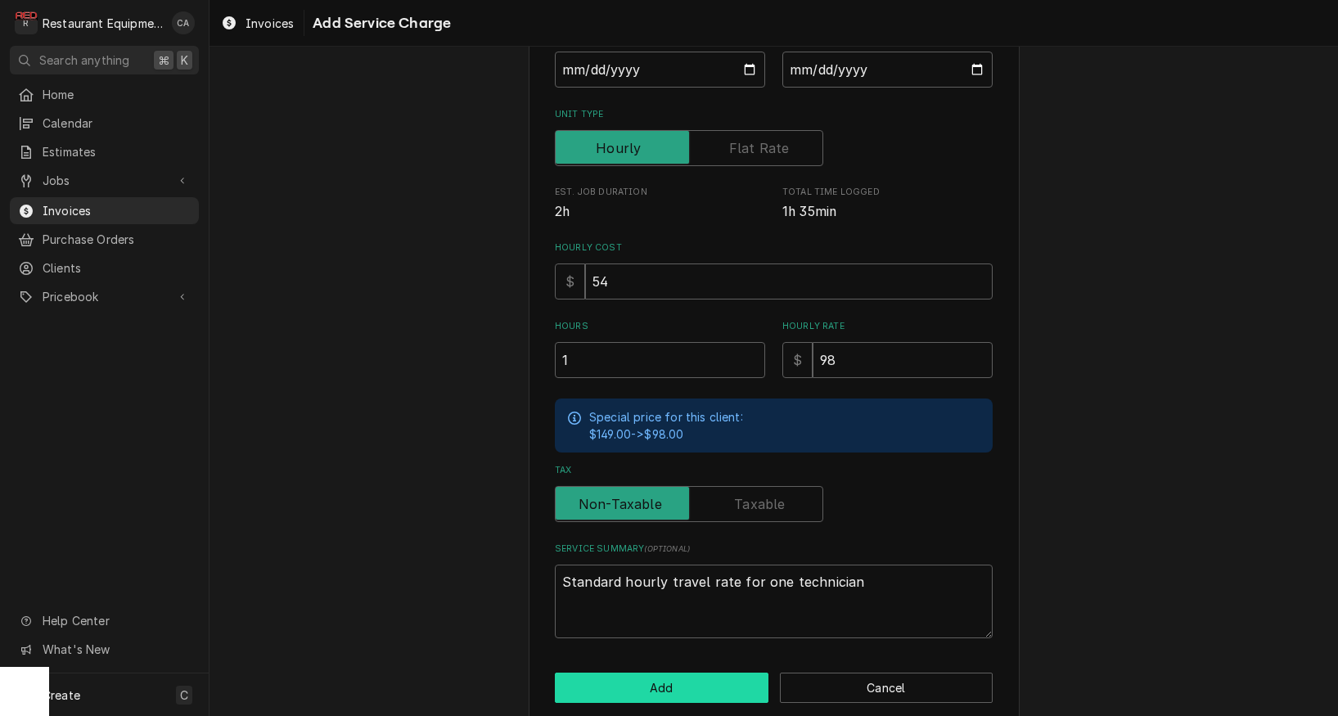
click at [661, 677] on button "Add" at bounding box center [662, 688] width 214 height 30
type textarea "x"
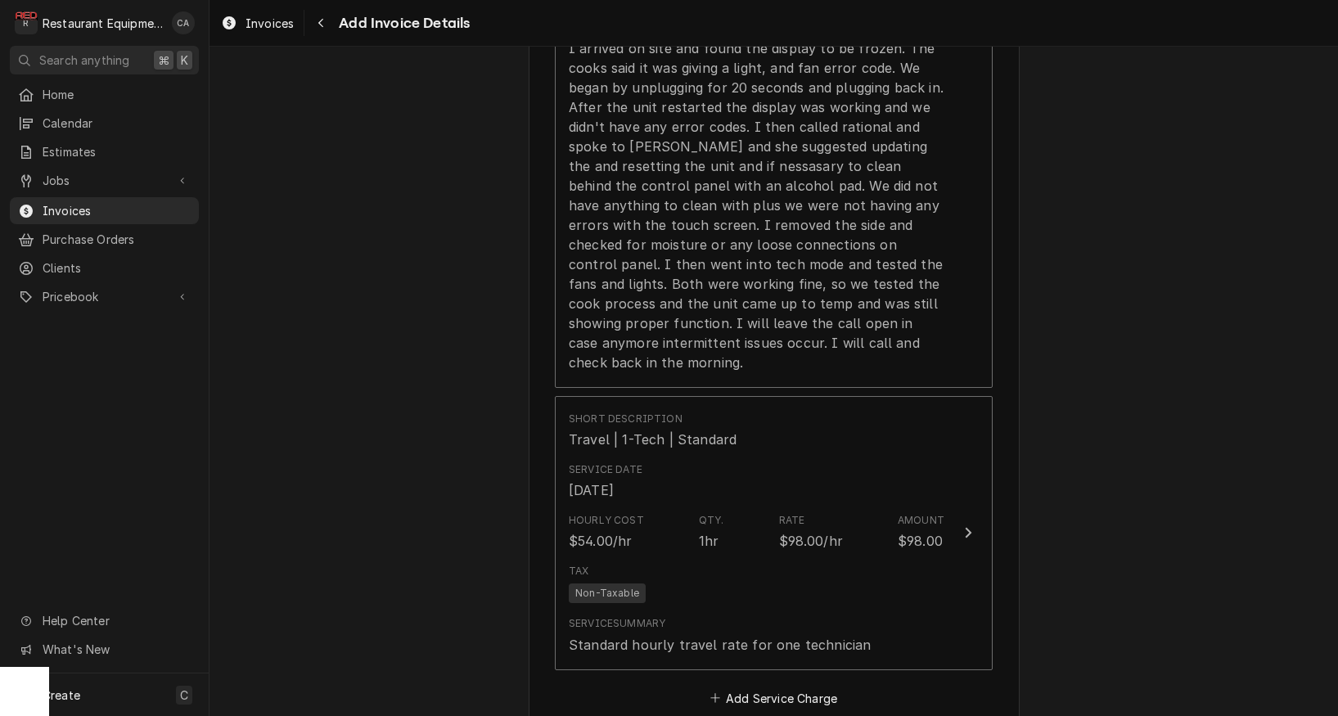
scroll to position [1995, 0]
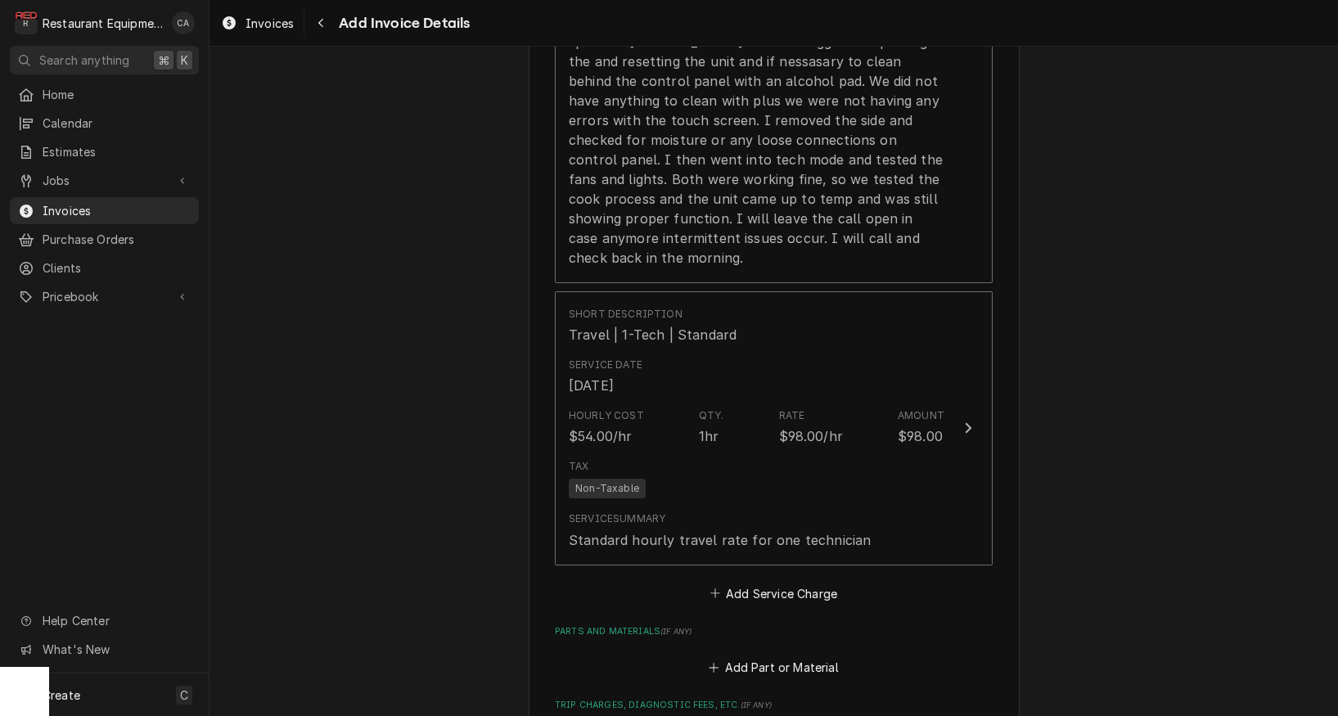
drag, startPoint x: 774, startPoint y: 567, endPoint x: 716, endPoint y: 309, distance: 264.3
click at [774, 582] on button "Add Service Charge" at bounding box center [773, 593] width 133 height 23
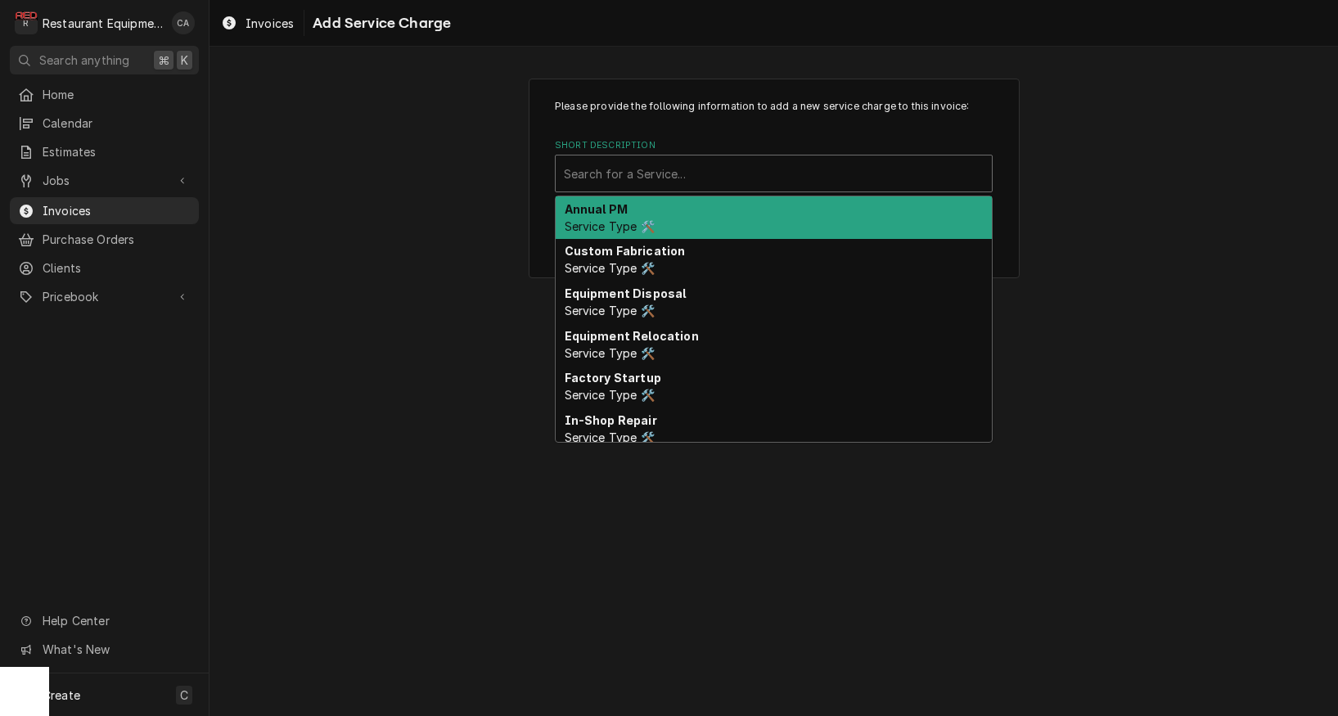
click at [679, 171] on div "Search for a Service..." at bounding box center [774, 173] width 420 height 17
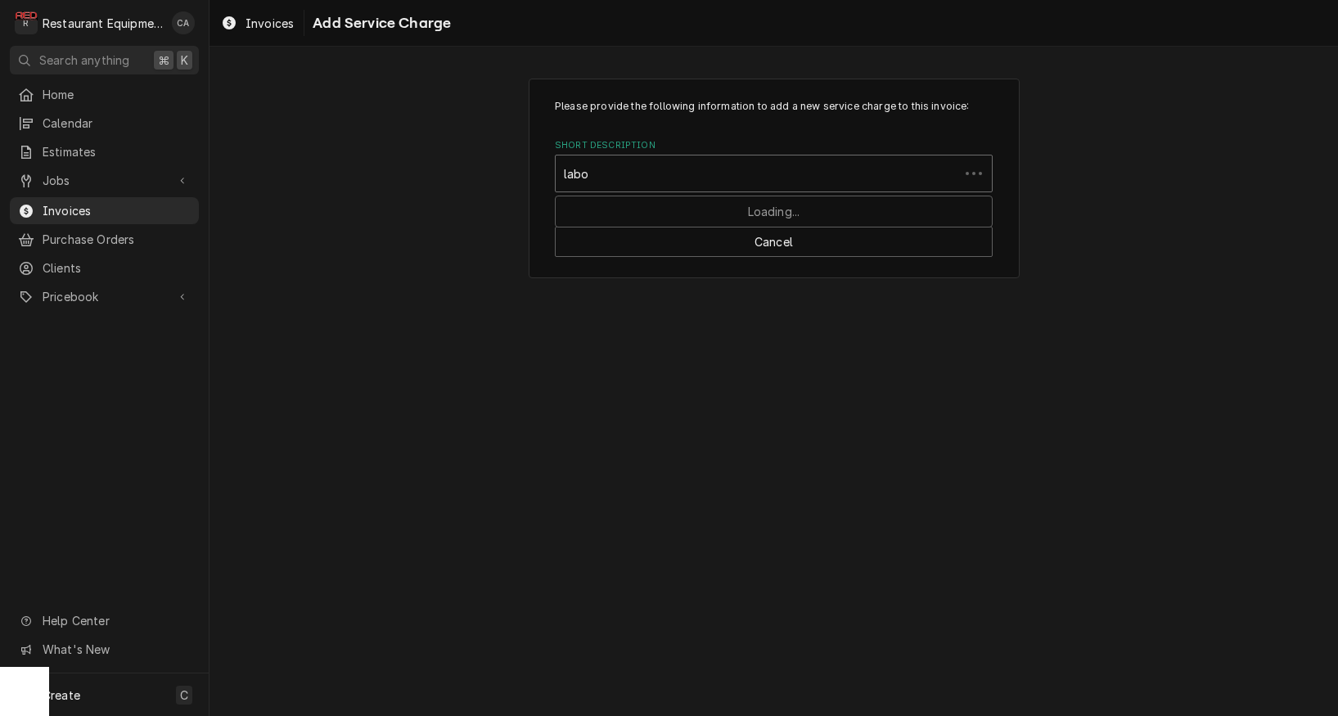
type input "labor"
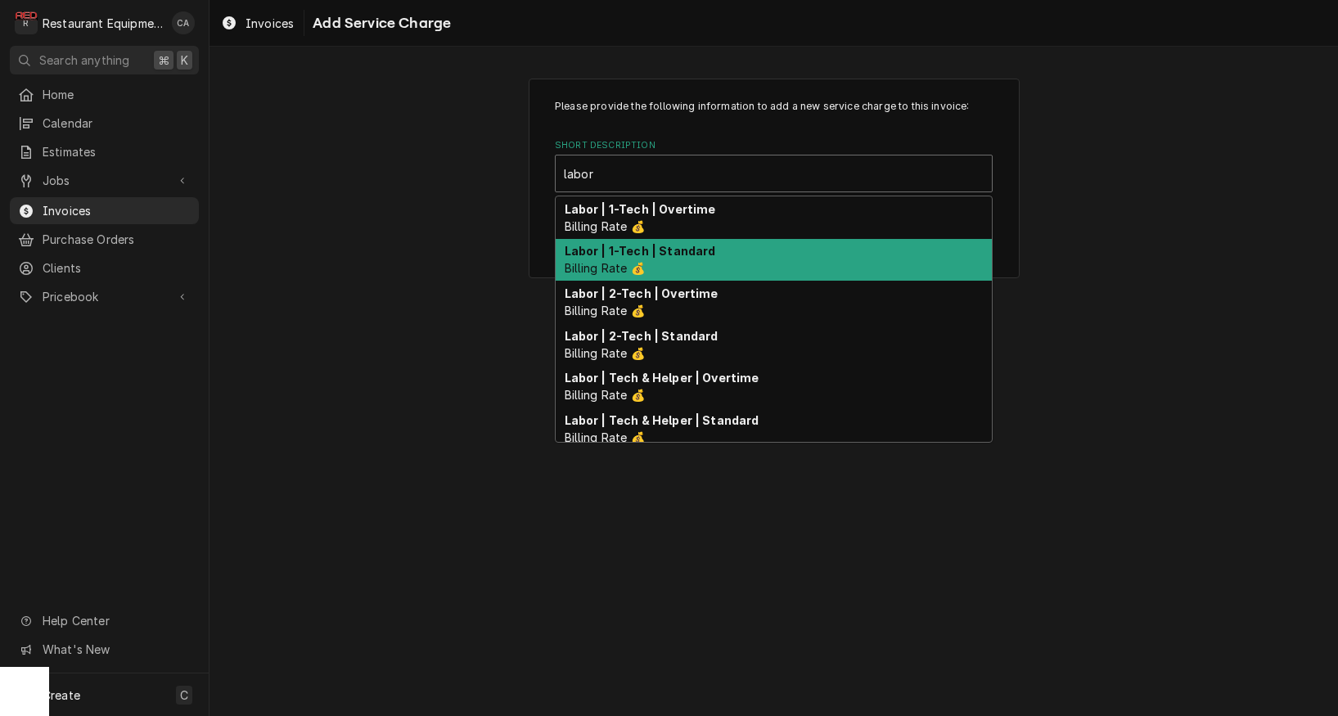
click at [665, 263] on div "Labor | 1-Tech | Standard Billing Rate 💰" at bounding box center [774, 260] width 436 height 43
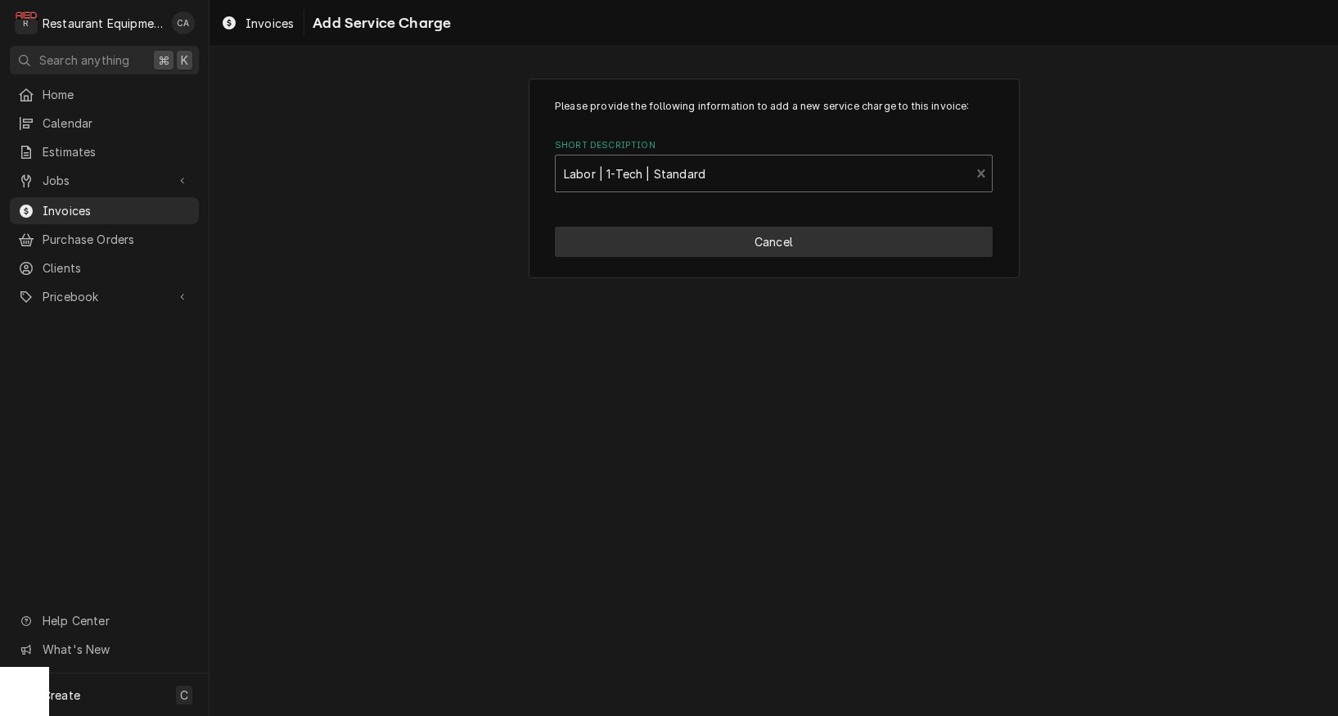
type textarea "x"
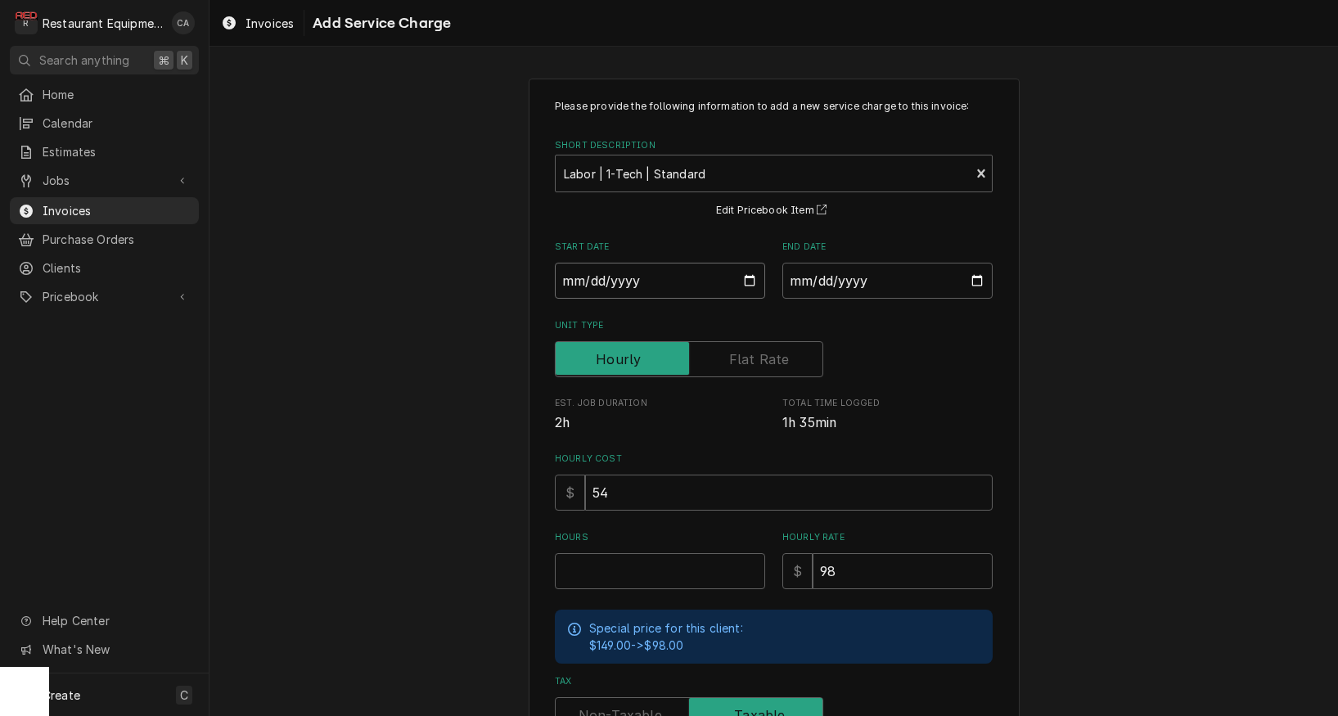
drag, startPoint x: 592, startPoint y: 283, endPoint x: 607, endPoint y: 300, distance: 23.2
click at [592, 283] on input "Start Date" at bounding box center [660, 281] width 210 height 36
type input "2025-09-03"
type textarea "x"
click at [836, 288] on input "End Date" at bounding box center [888, 281] width 210 height 36
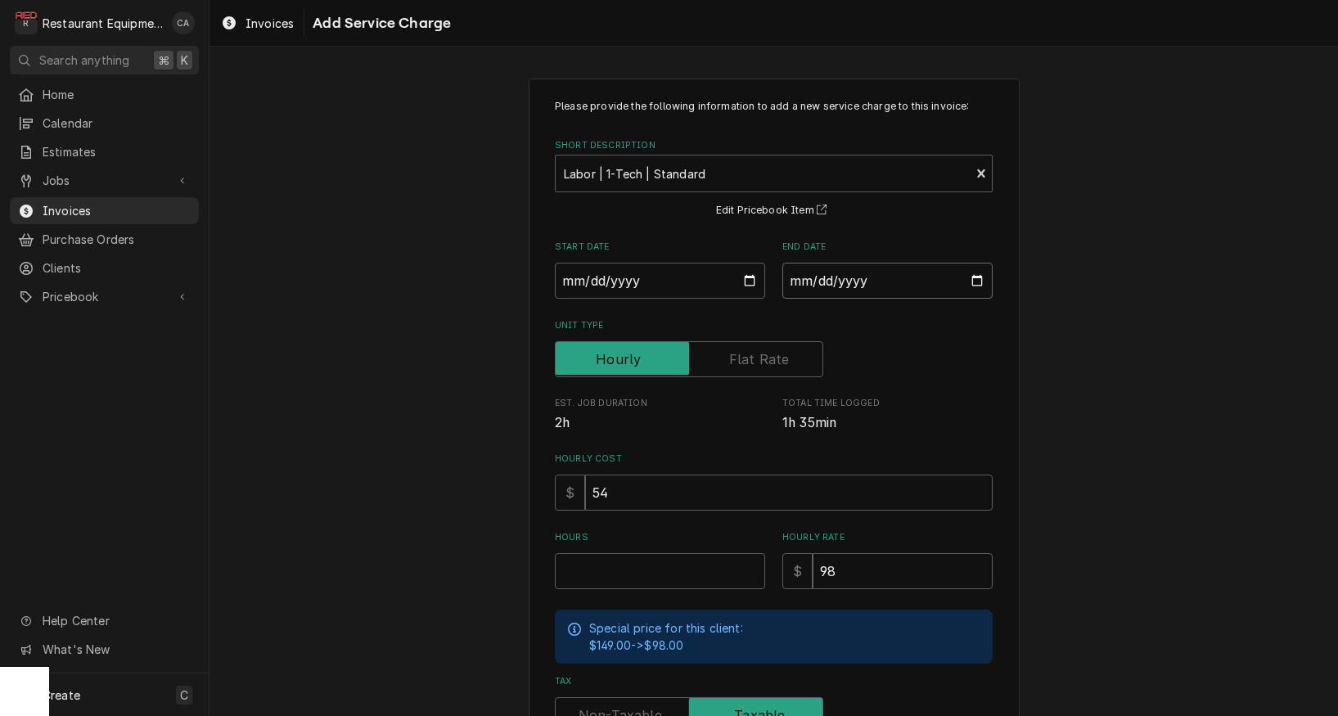
type input "2025-09-03"
drag, startPoint x: 1042, startPoint y: 391, endPoint x: 701, endPoint y: 571, distance: 385.5
click at [1042, 392] on div "Please provide the following information to add a new service charge to this in…" at bounding box center [774, 507] width 1129 height 886
click at [620, 566] on input "Hours" at bounding box center [660, 571] width 210 height 36
type textarea "x"
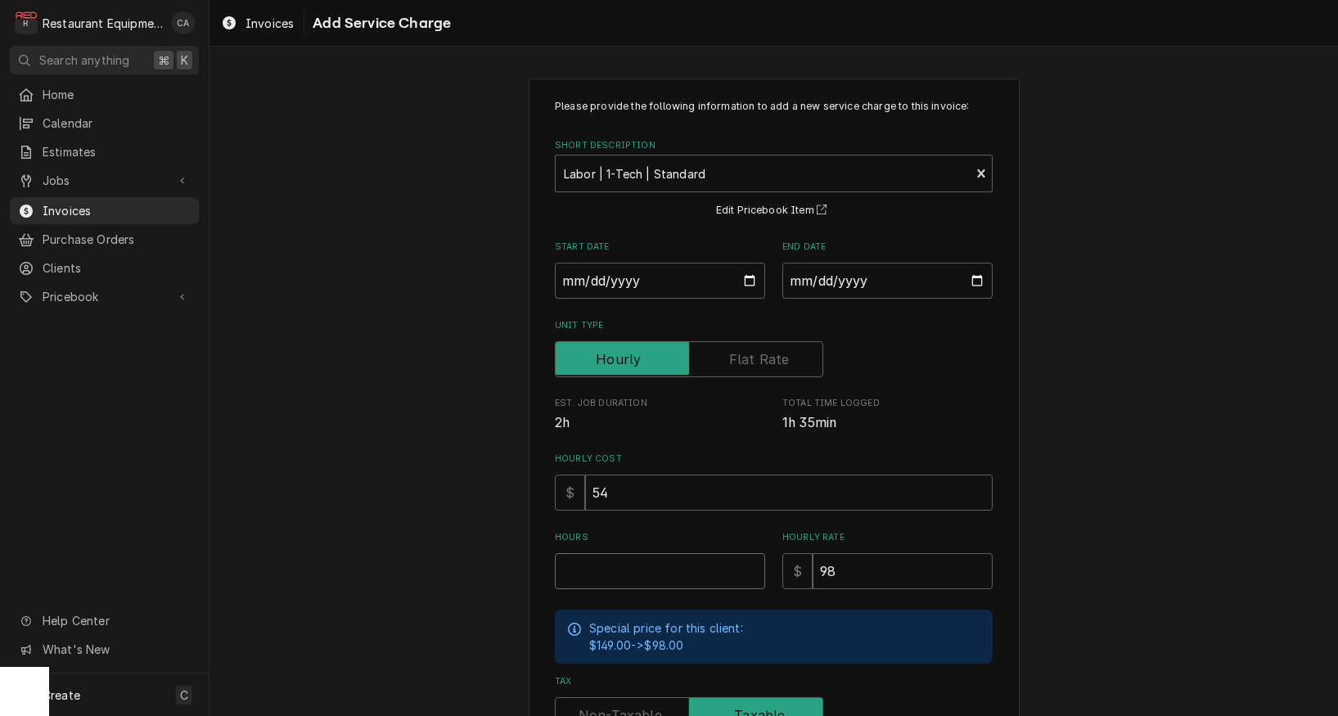
type input "1"
type textarea "x"
type input "1.5"
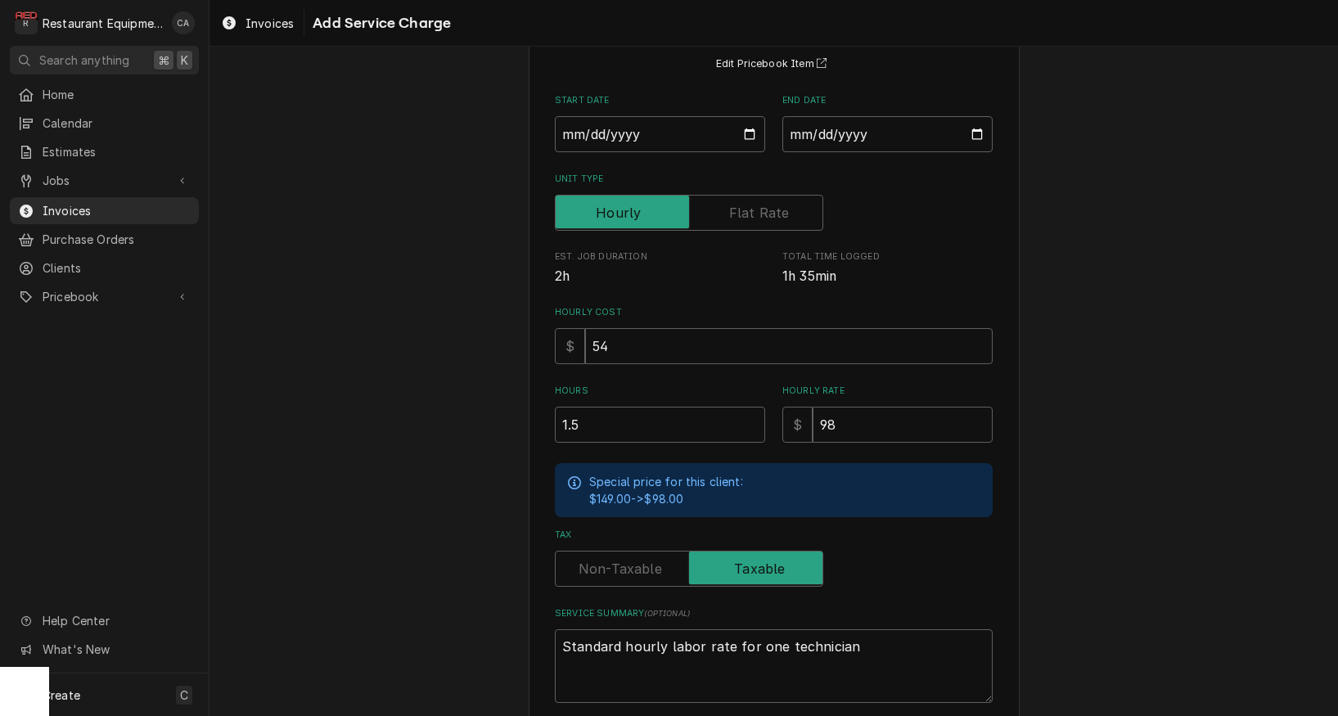
click at [616, 563] on label "Tax" at bounding box center [689, 569] width 268 height 36
click at [616, 563] on input "Tax" at bounding box center [689, 569] width 254 height 36
checkbox input "false"
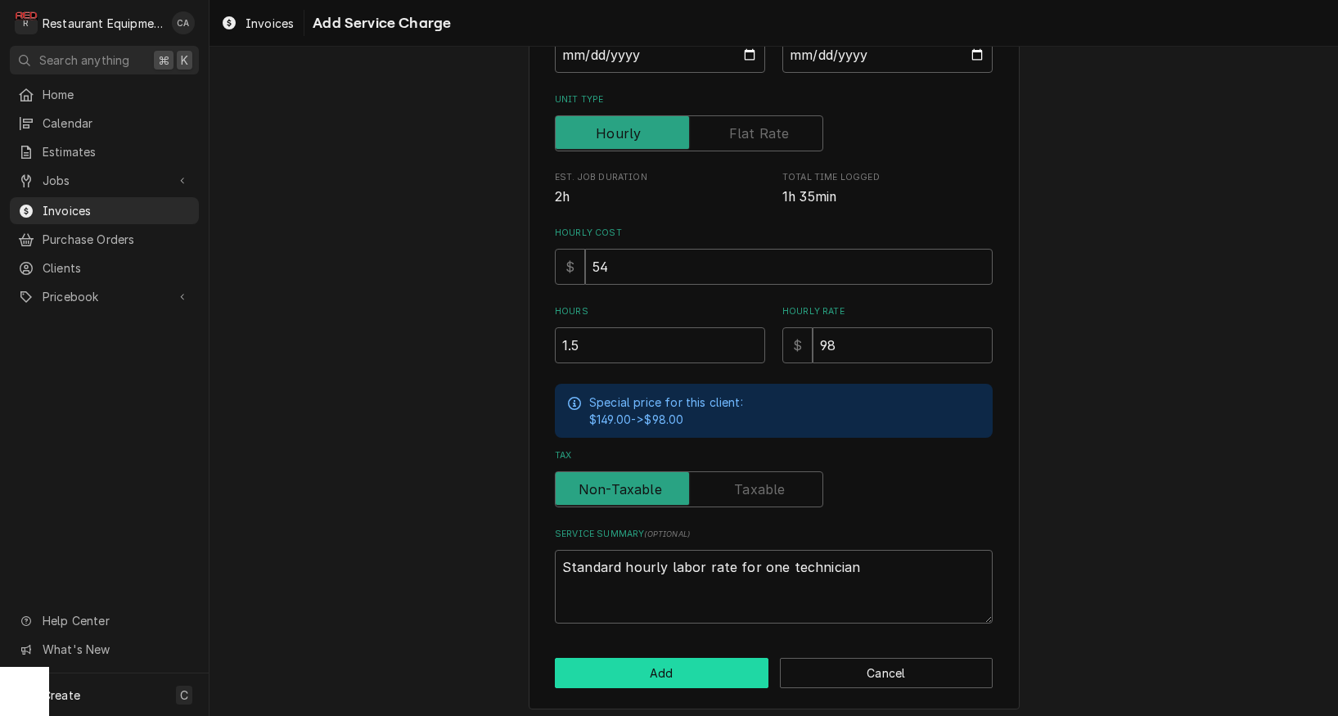
click at [693, 673] on button "Add" at bounding box center [662, 673] width 214 height 30
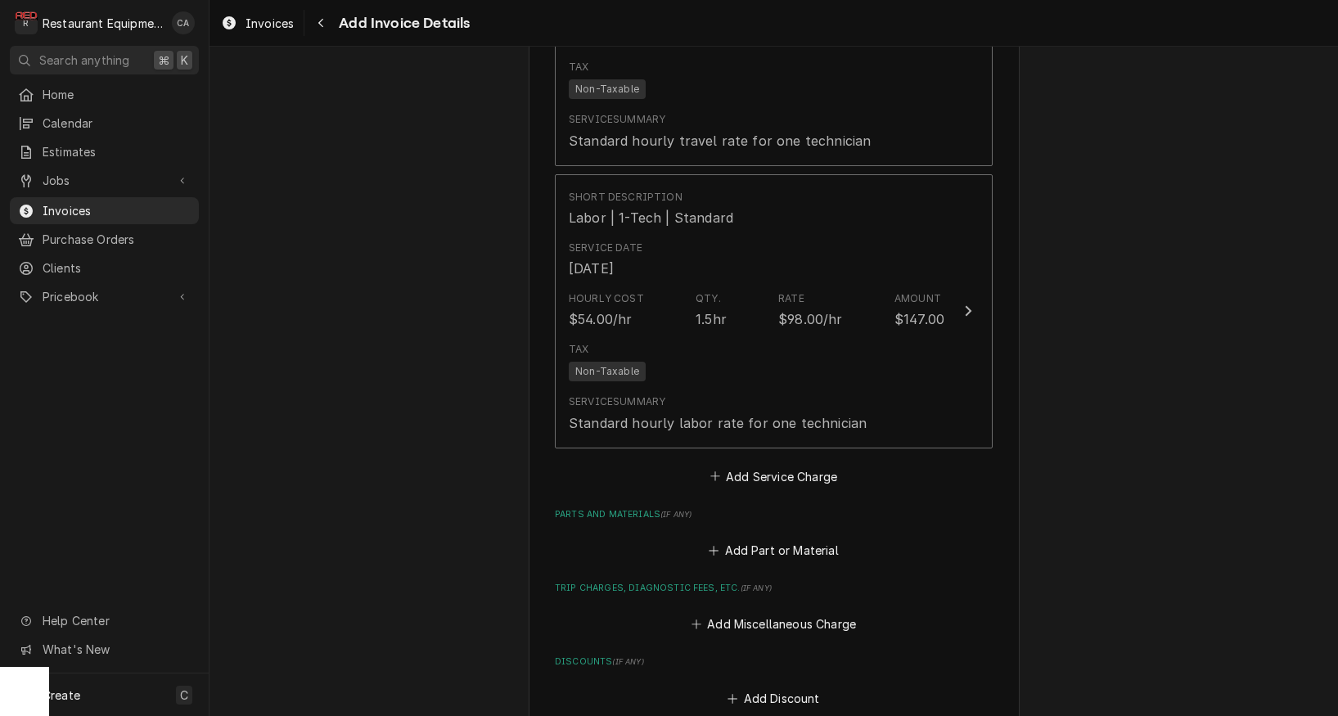
scroll to position [2465, 0]
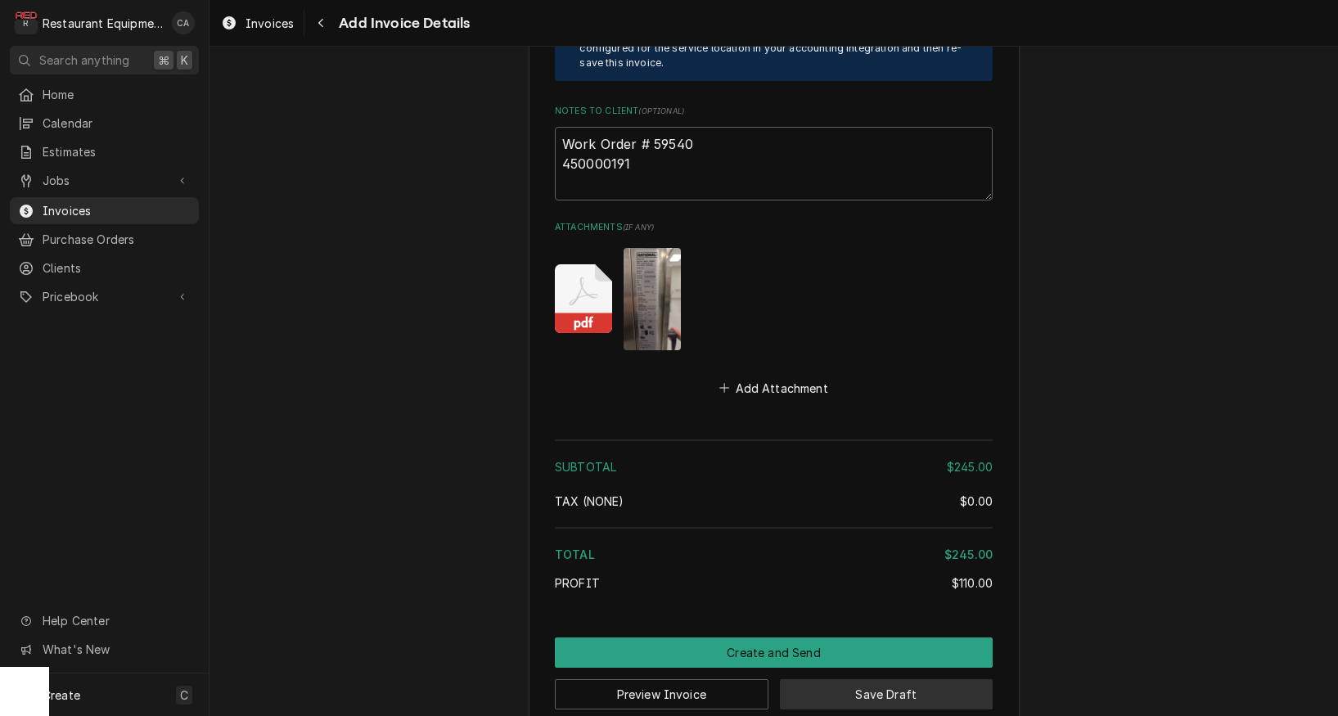
click at [877, 679] on button "Save Draft" at bounding box center [887, 694] width 214 height 30
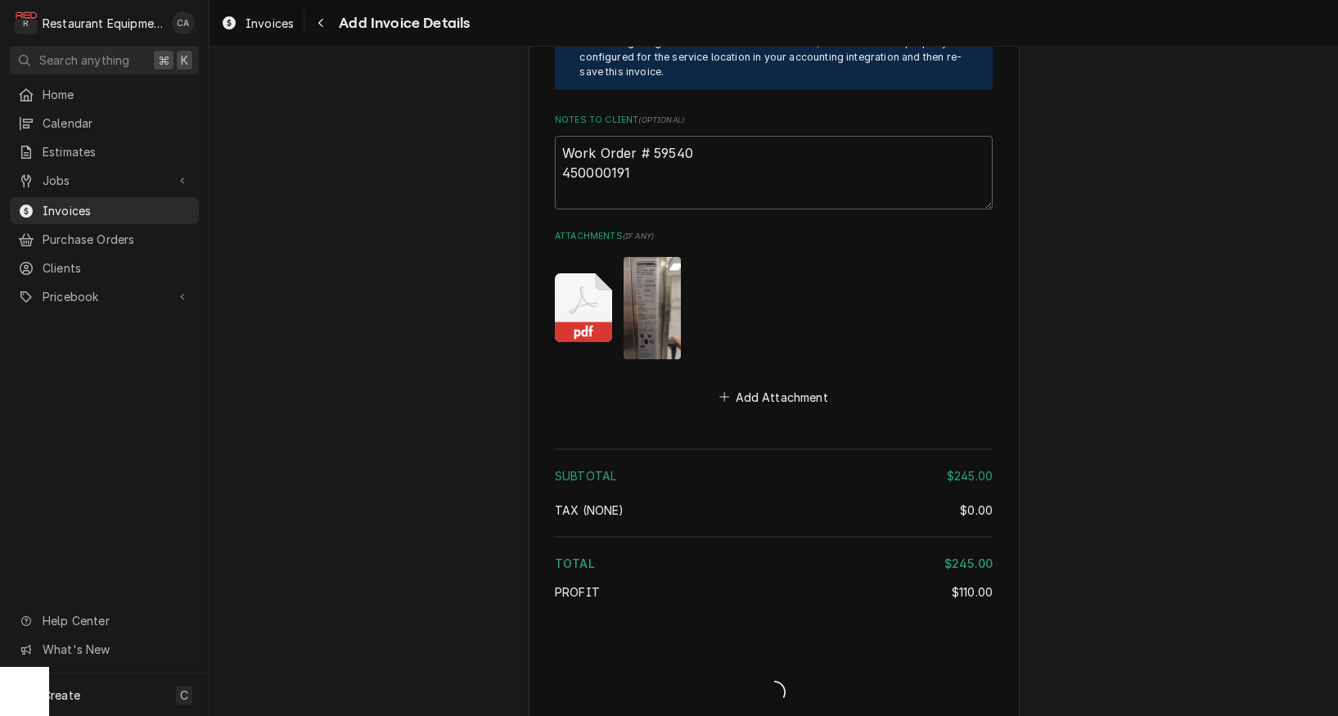
type textarea "x"
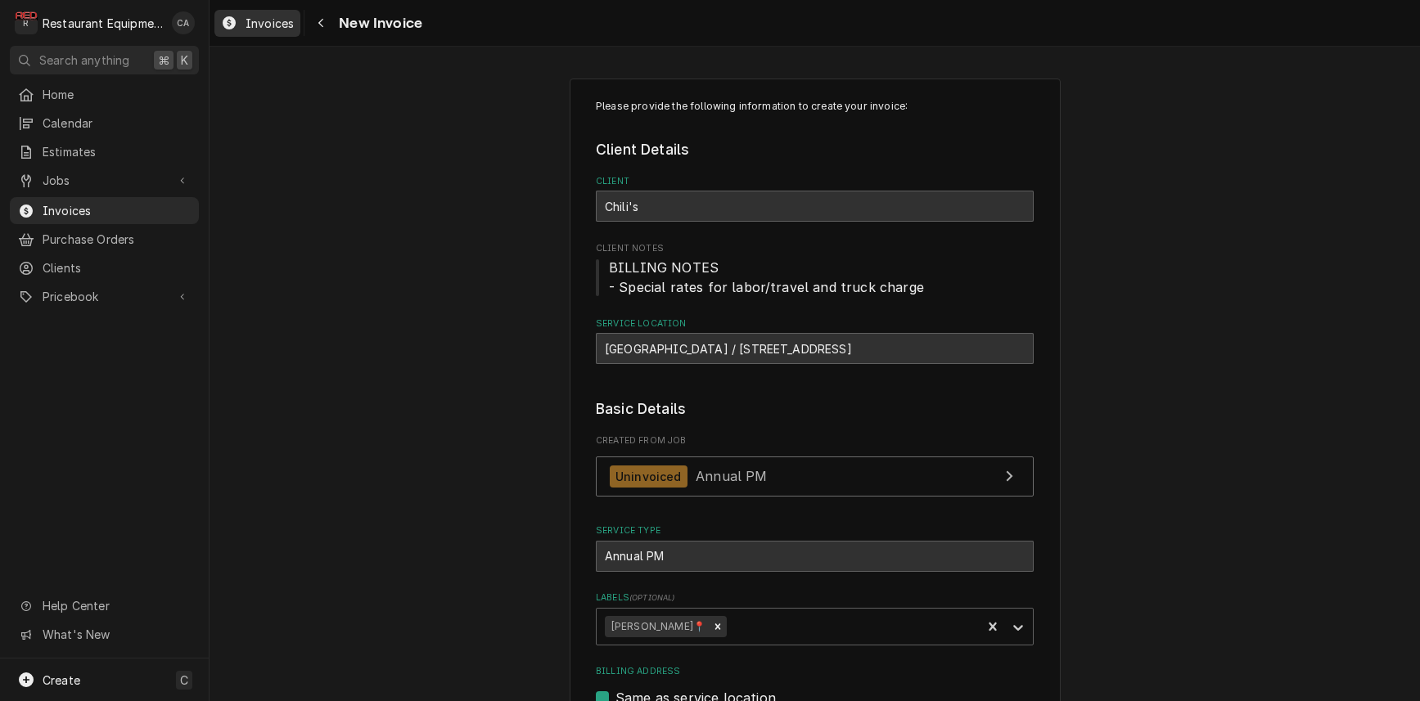
click at [263, 25] on span "Invoices" at bounding box center [270, 23] width 48 height 17
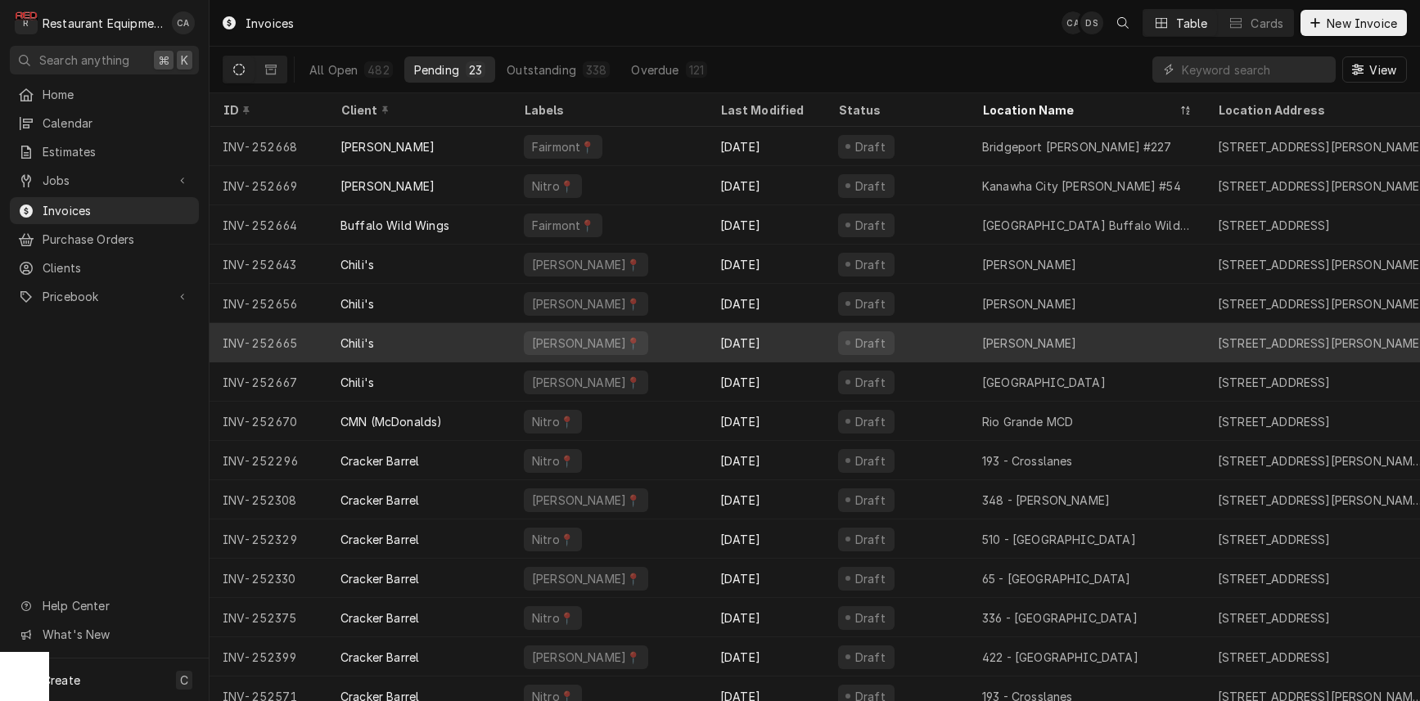
click at [1005, 347] on div "Beckley" at bounding box center [1029, 343] width 94 height 17
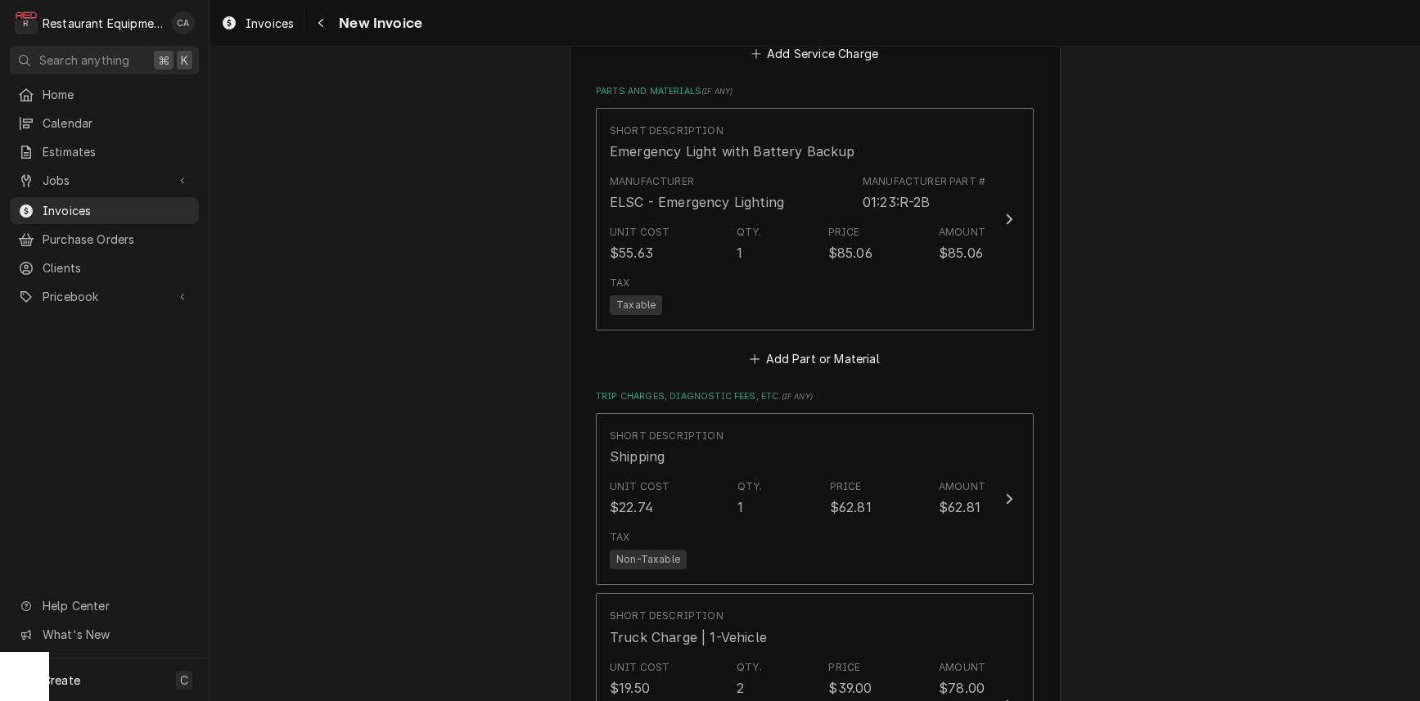
scroll to position [2421, 0]
click at [792, 345] on button "Add Part or Material" at bounding box center [814, 356] width 135 height 23
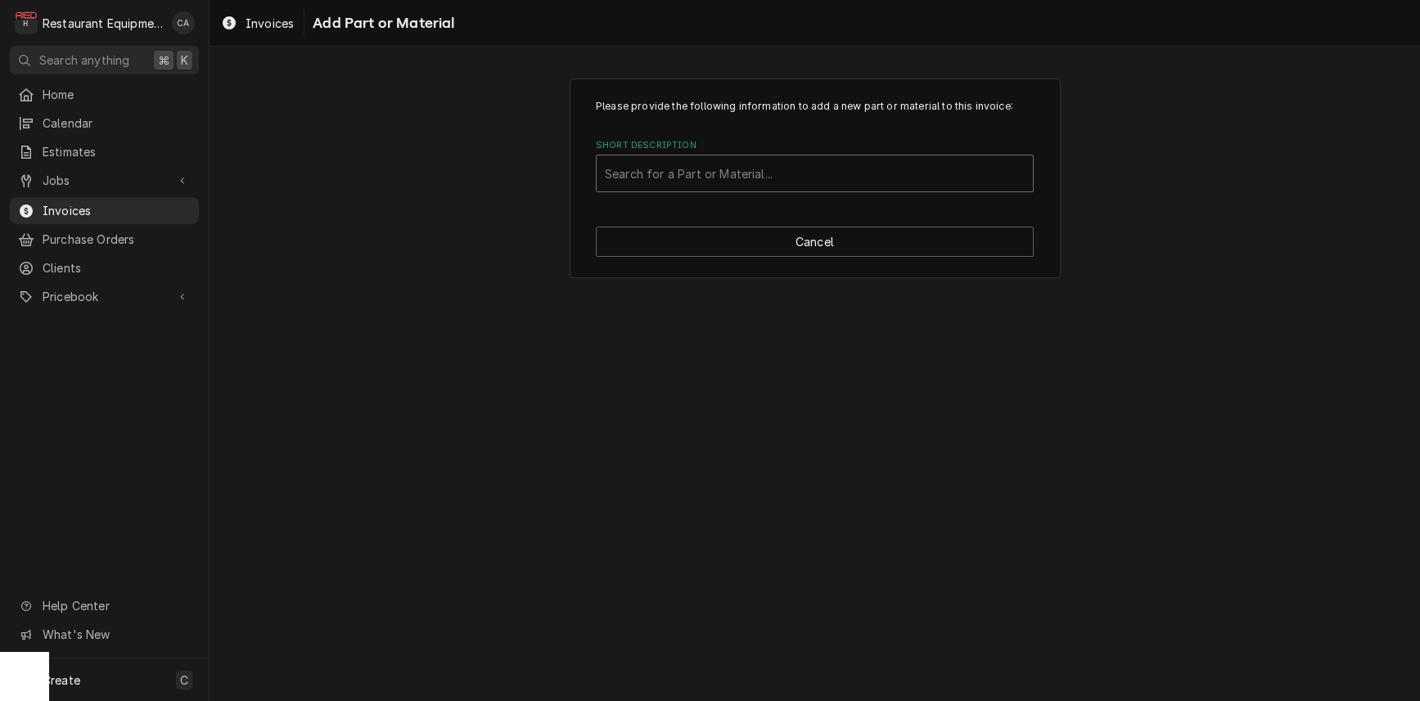
click at [689, 178] on div "Search for a Part or Material..." at bounding box center [815, 173] width 420 height 17
type input "alarm"
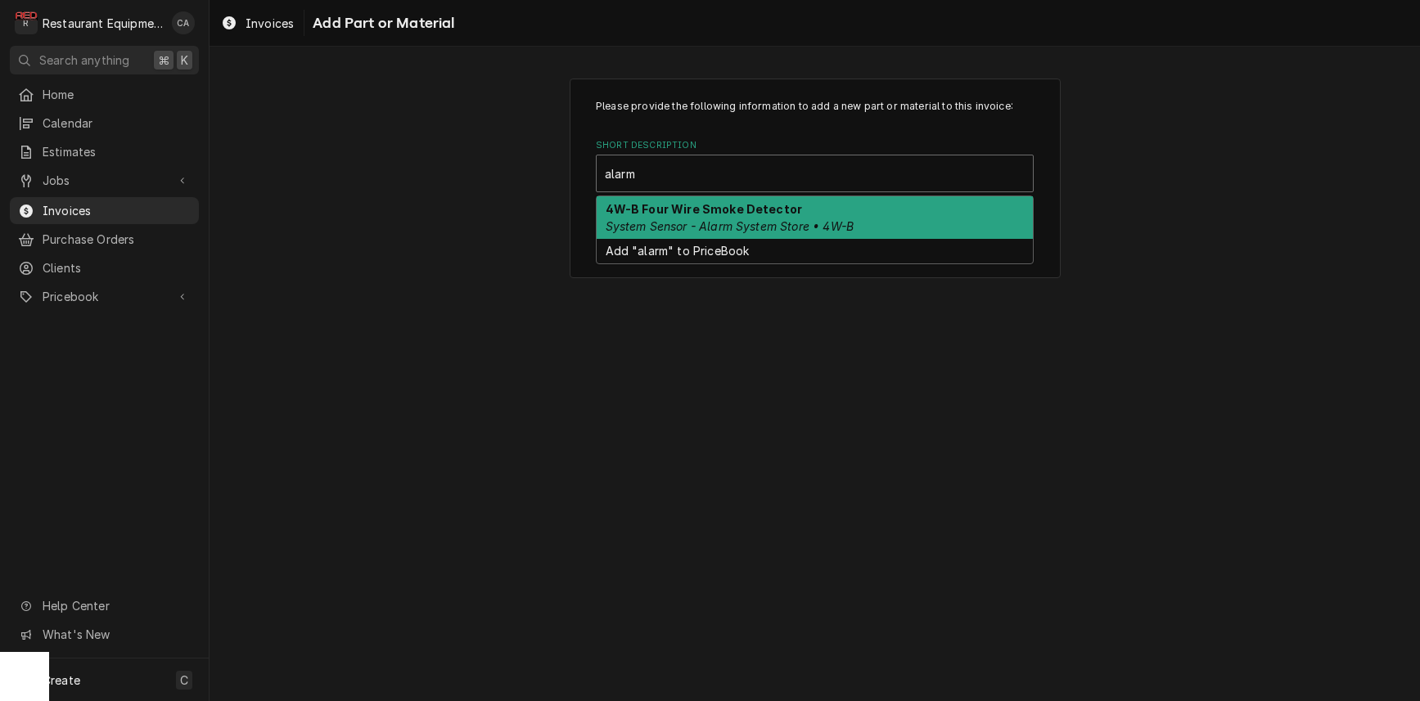
click at [704, 222] on em "System Sensor - Alarm System Store • 4W-B" at bounding box center [730, 226] width 249 height 14
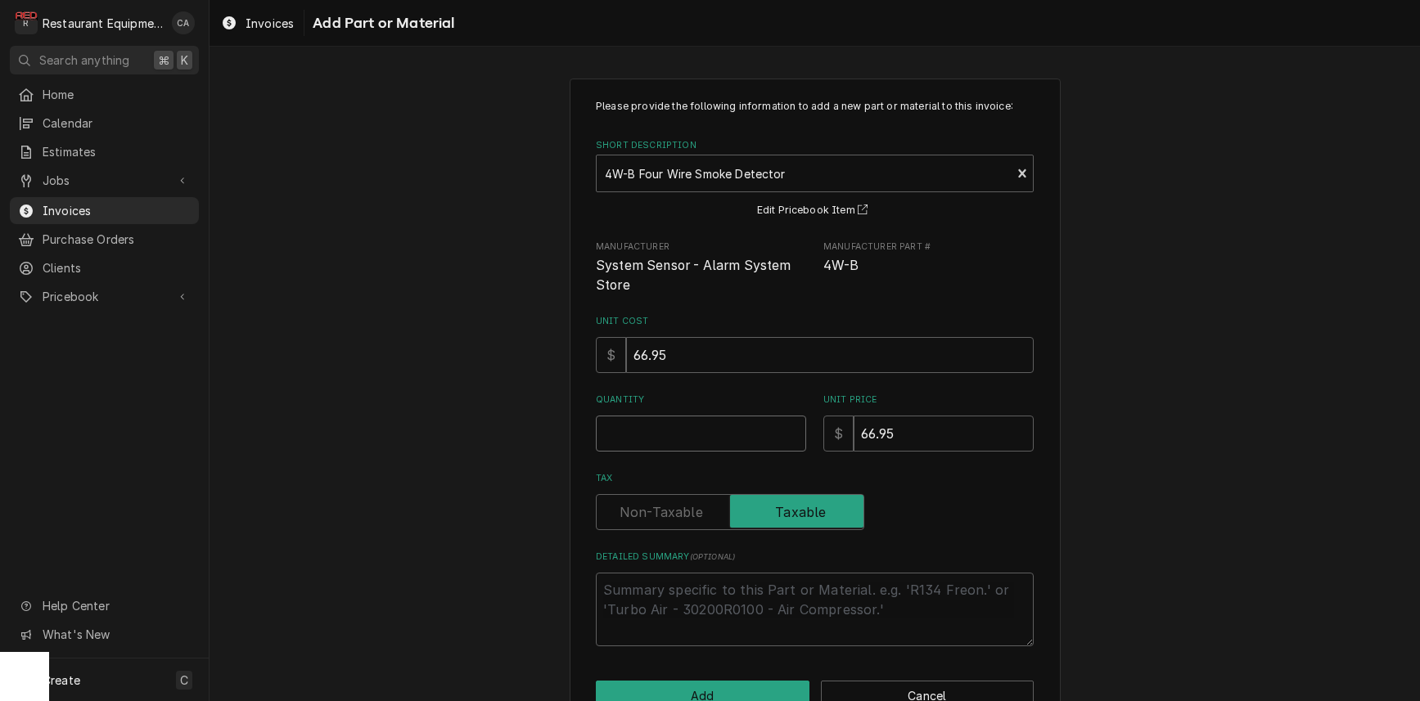
click at [665, 423] on input "Quantity" at bounding box center [701, 434] width 210 height 36
type textarea "x"
type input "1"
click at [921, 422] on input "66.95" at bounding box center [944, 434] width 180 height 36
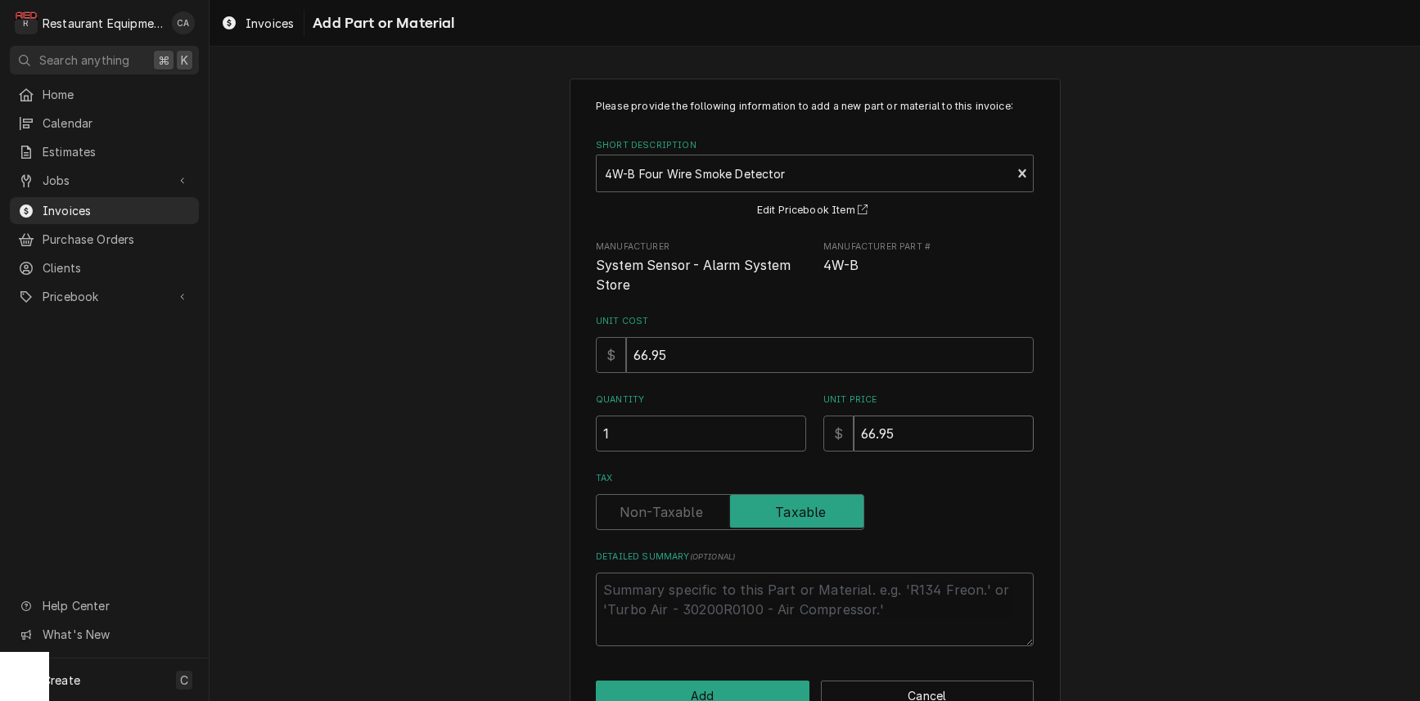
type textarea "x"
type input "1"
type textarea "x"
type input "10"
type textarea "x"
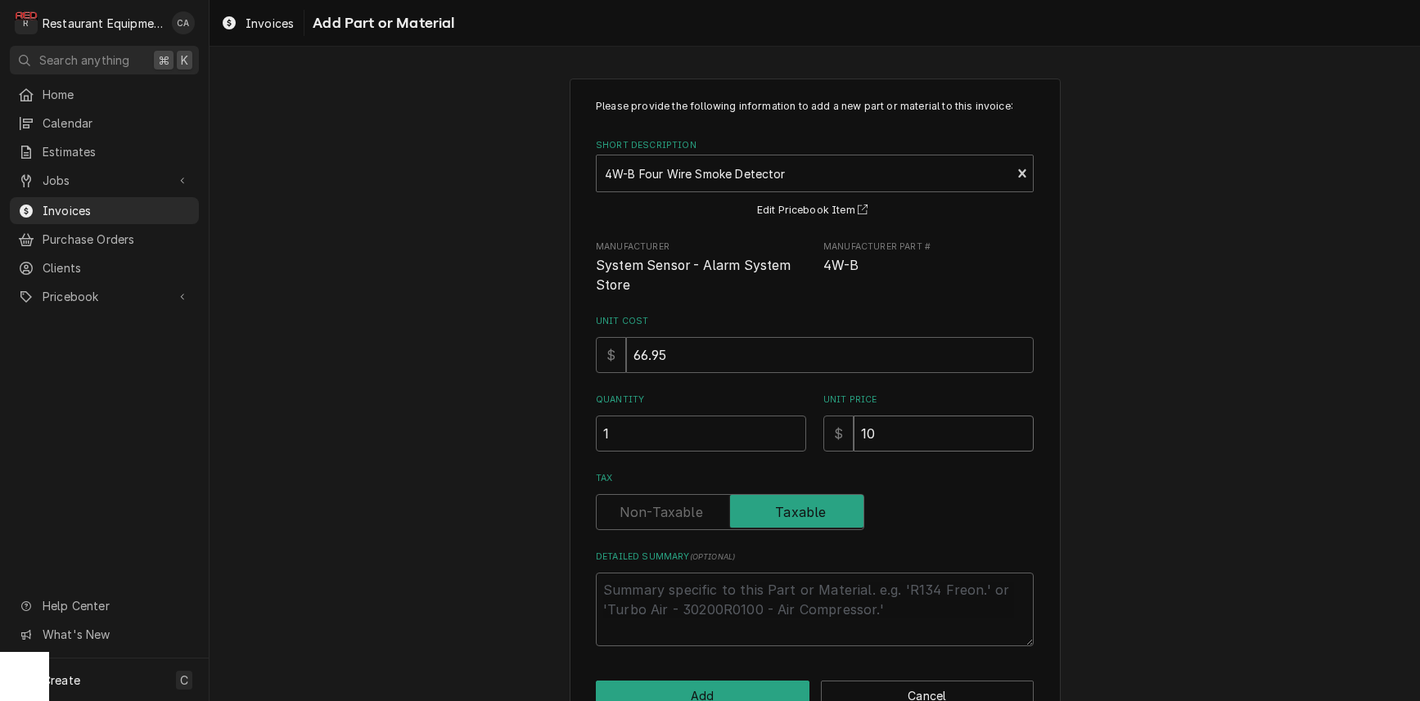
type input "102"
type textarea "x"
type input "102.3"
type textarea "x"
type input "102.37"
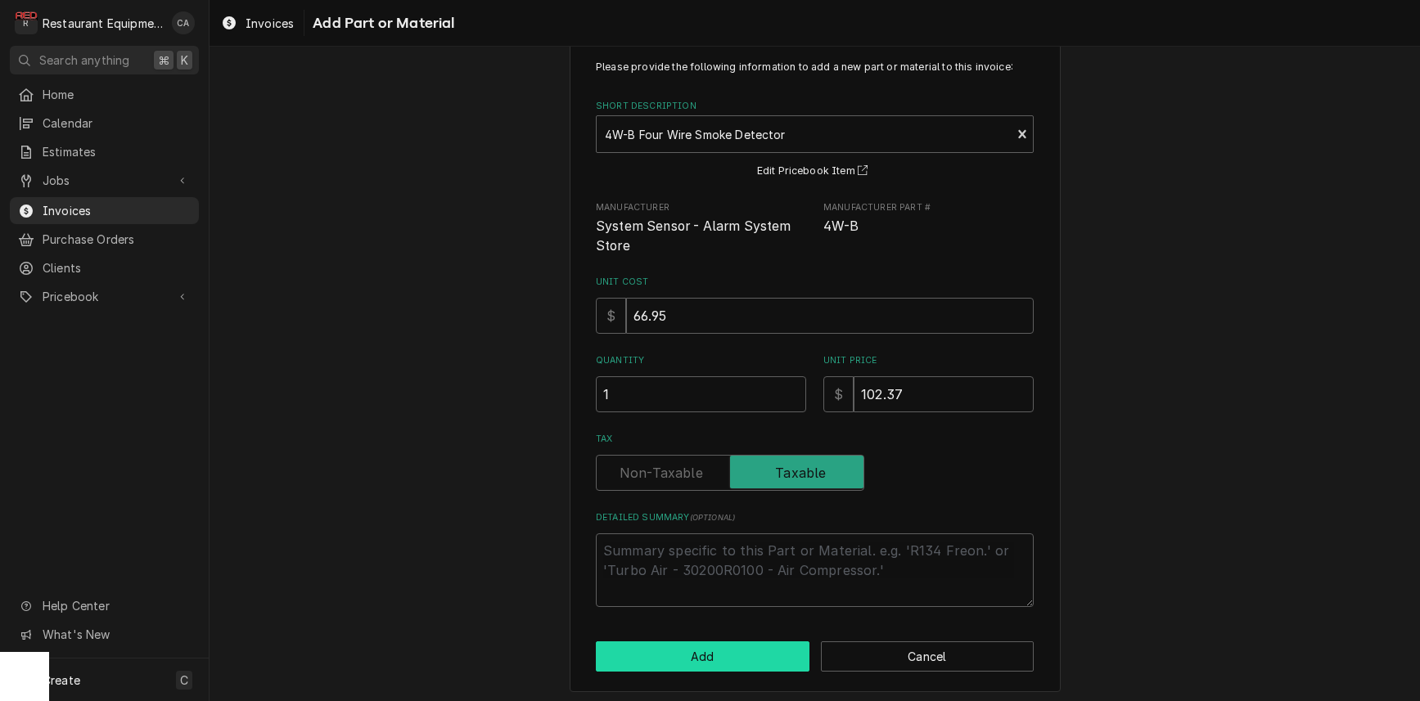
click at [699, 652] on button "Add" at bounding box center [703, 657] width 214 height 30
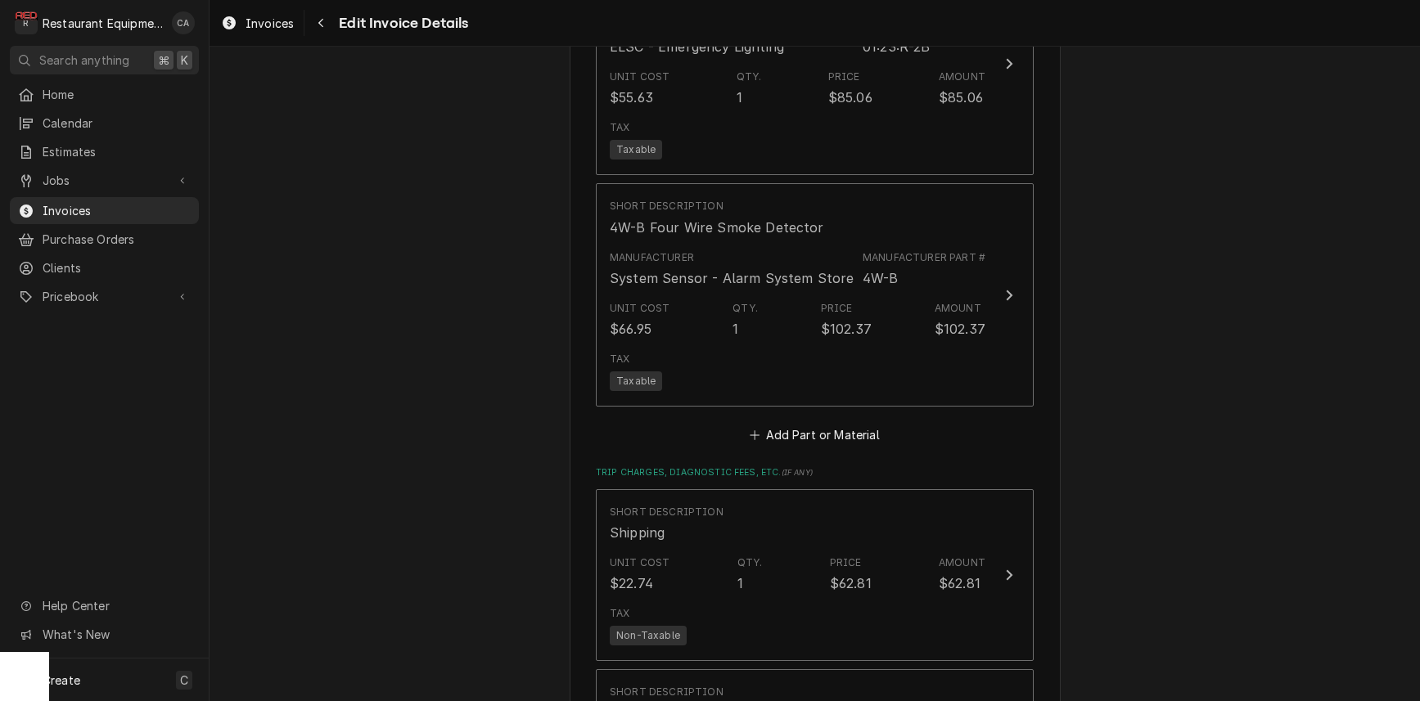
scroll to position [2619, 0]
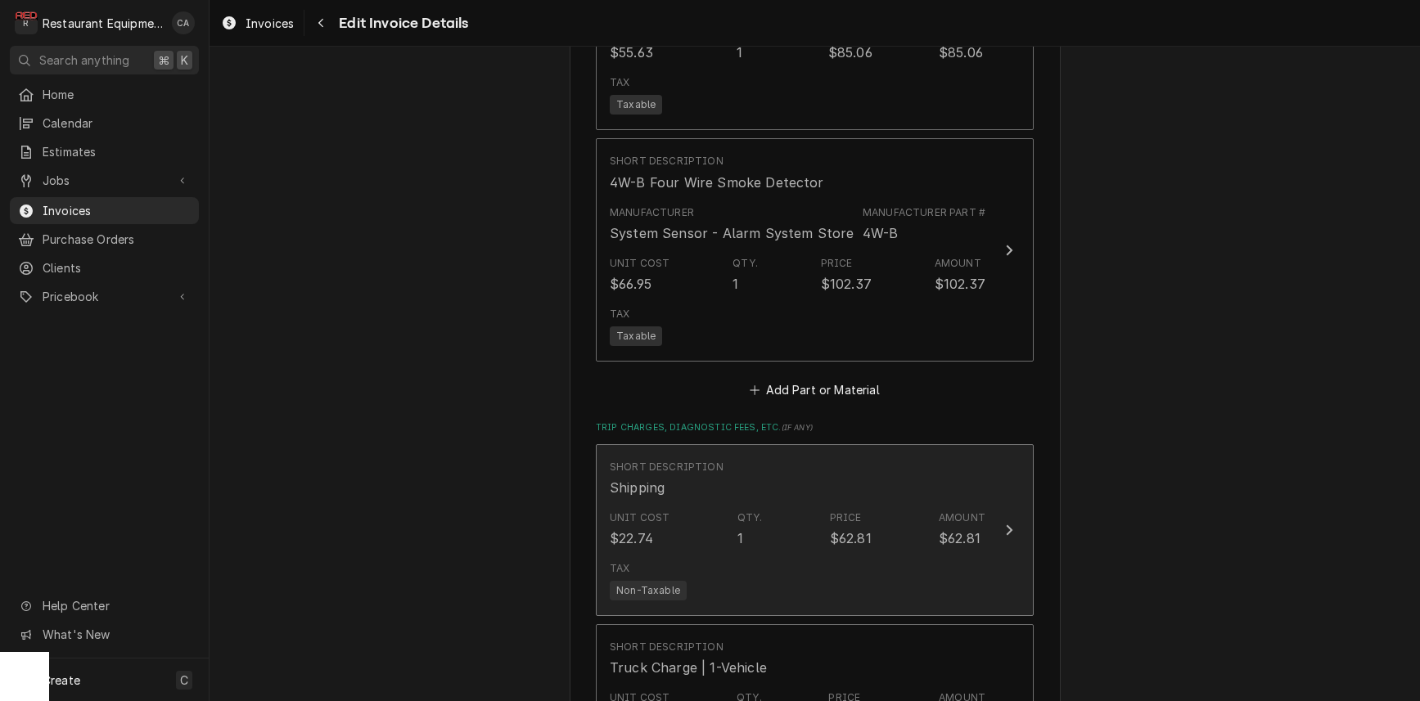
click at [696, 504] on div "Unit Cost $22.74 Qty. 1 Price $62.81 Amount $62.81" at bounding box center [798, 529] width 376 height 51
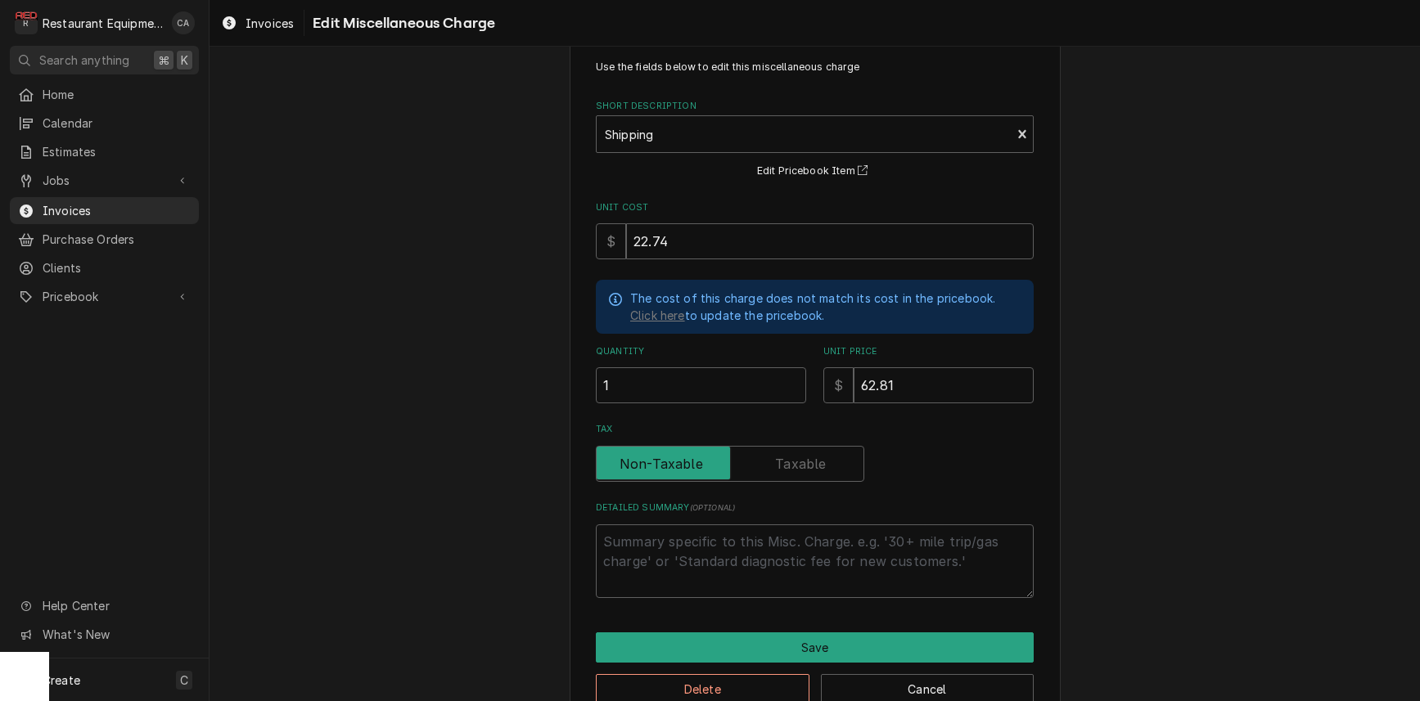
scroll to position [1, 1]
click at [680, 237] on input "22.74" at bounding box center [830, 241] width 408 height 36
type textarea "x"
type input "3"
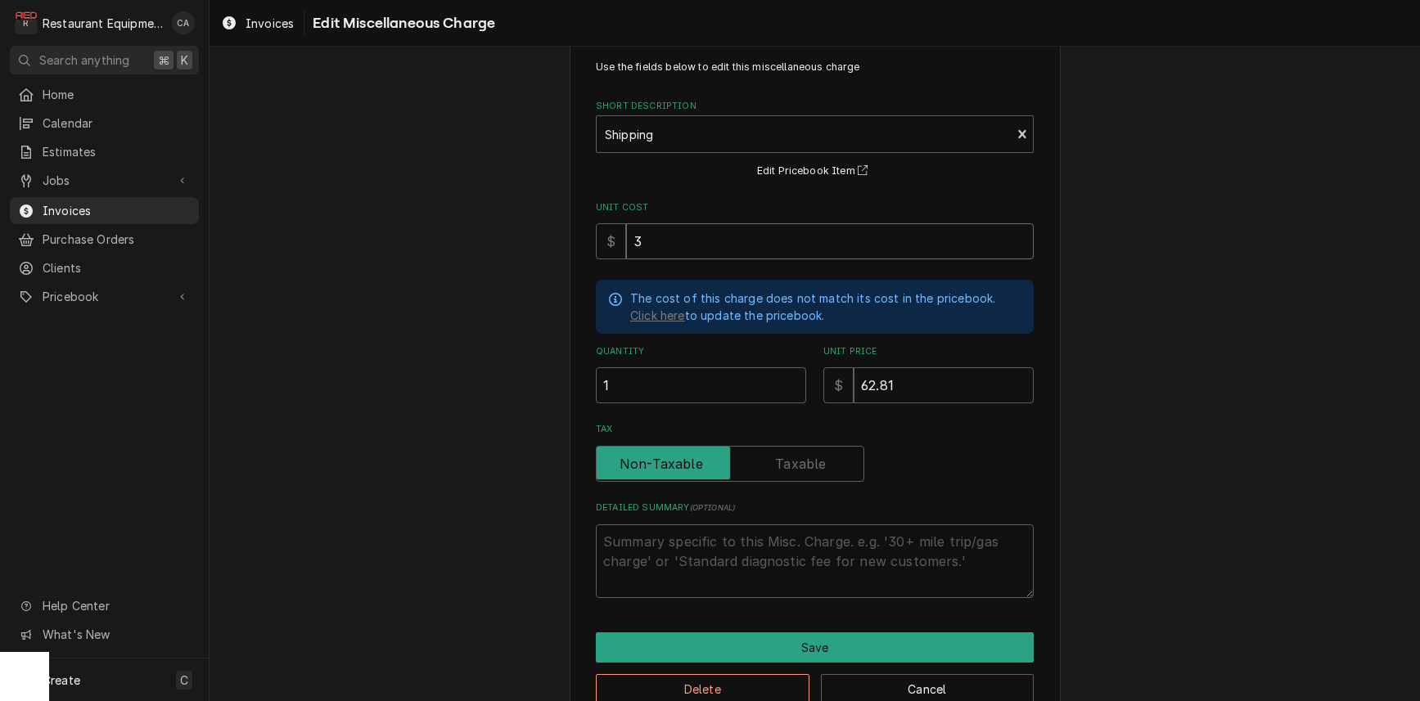
type textarea "x"
type input "34"
type textarea "x"
type input "34.8"
type textarea "x"
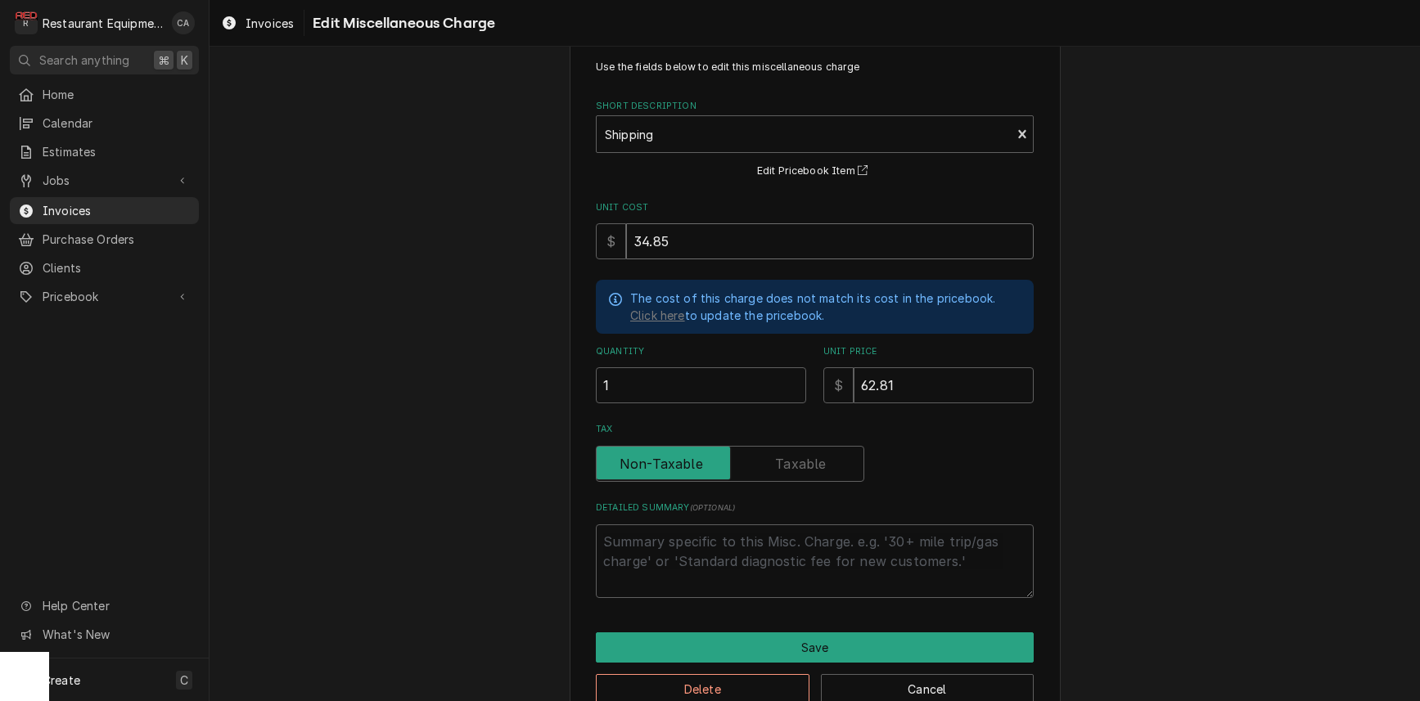
type input "34.85"
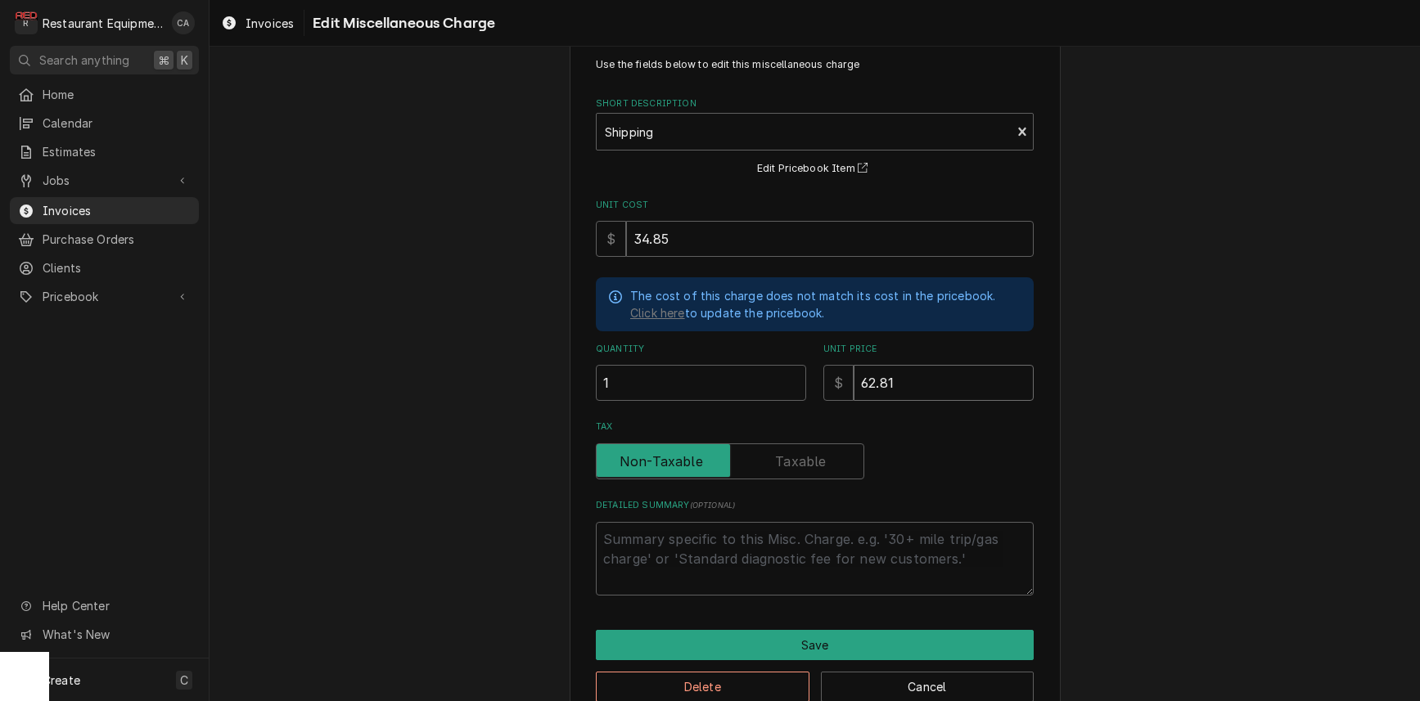
drag, startPoint x: 906, startPoint y: 379, endPoint x: 851, endPoint y: 373, distance: 55.1
click at [851, 373] on div "$ 62.81" at bounding box center [928, 383] width 210 height 36
type textarea "x"
type input "7"
type textarea "x"
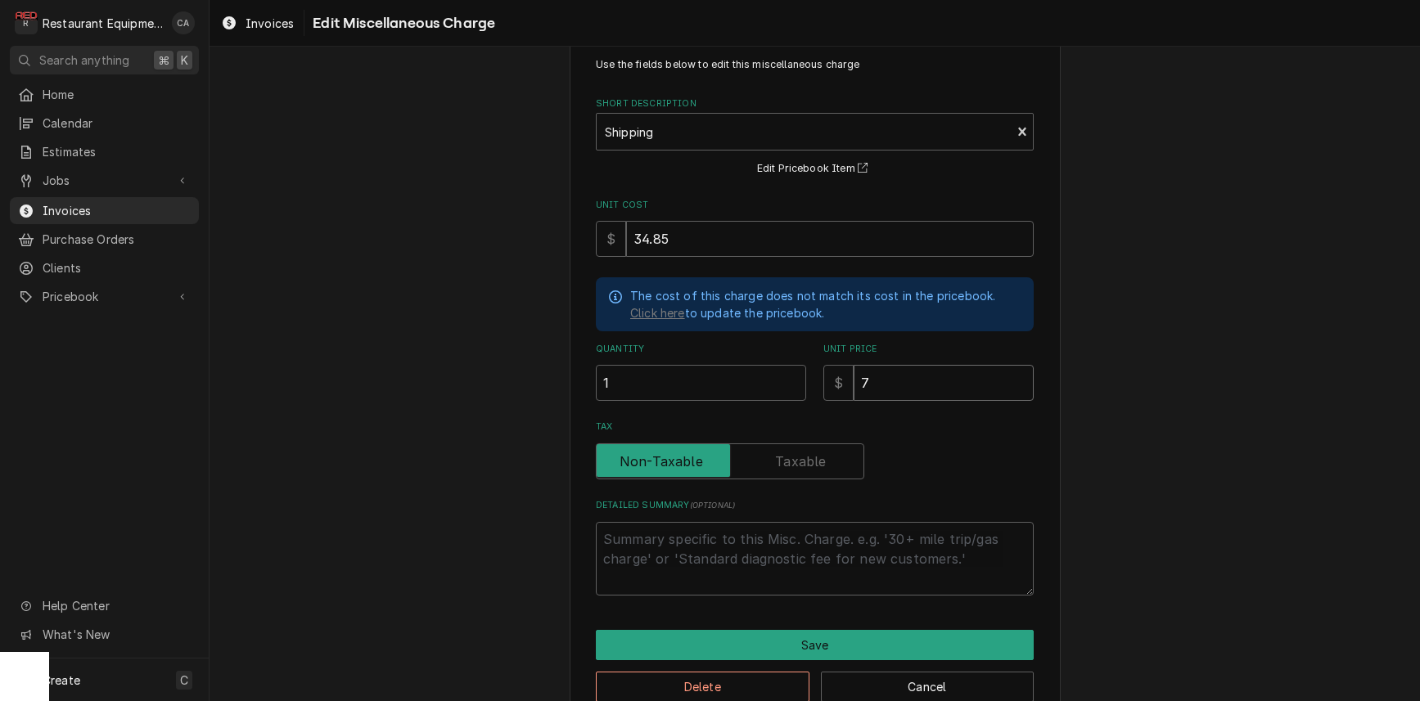
type input "72"
type textarea "x"
type input "72.8"
type textarea "x"
type input "72.81"
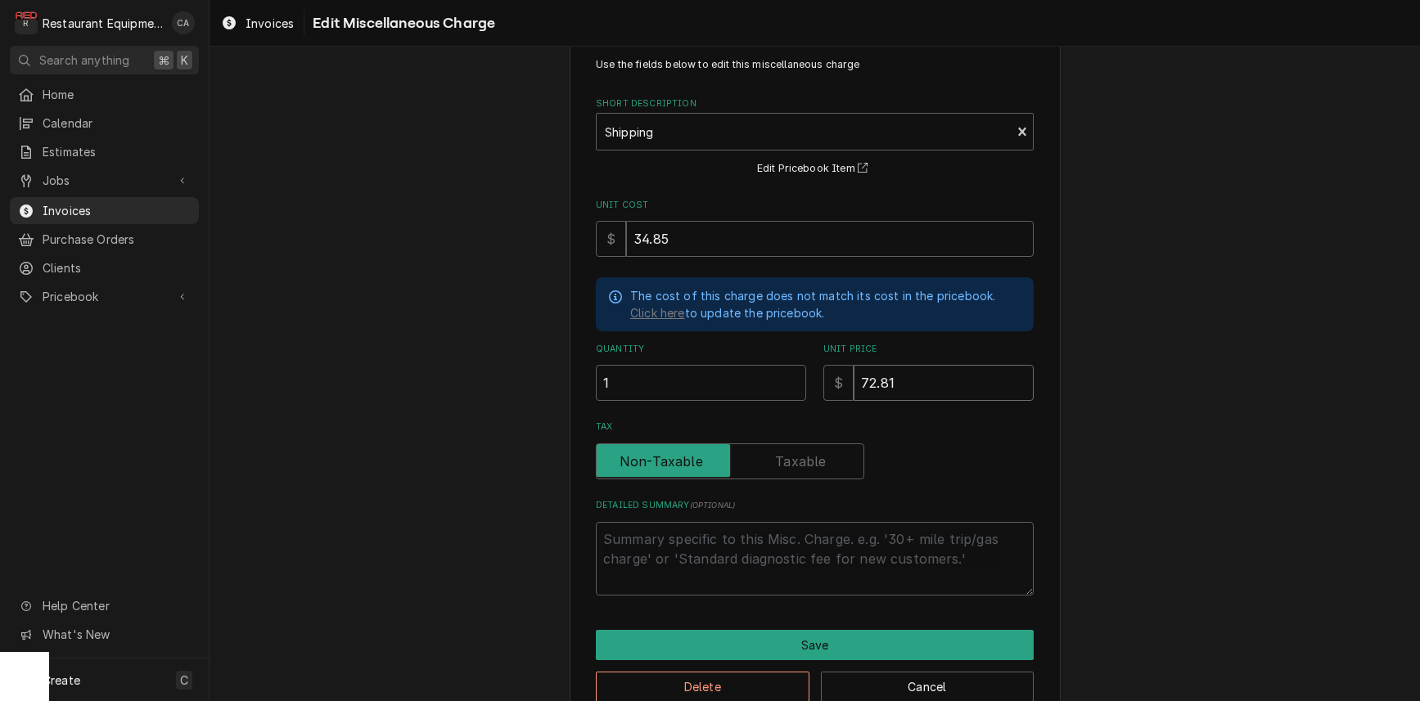
drag, startPoint x: 881, startPoint y: 379, endPoint x: 859, endPoint y: 378, distance: 22.1
click at [859, 378] on input "72.81" at bounding box center [944, 383] width 180 height 36
type textarea "x"
type input "681"
type textarea "x"
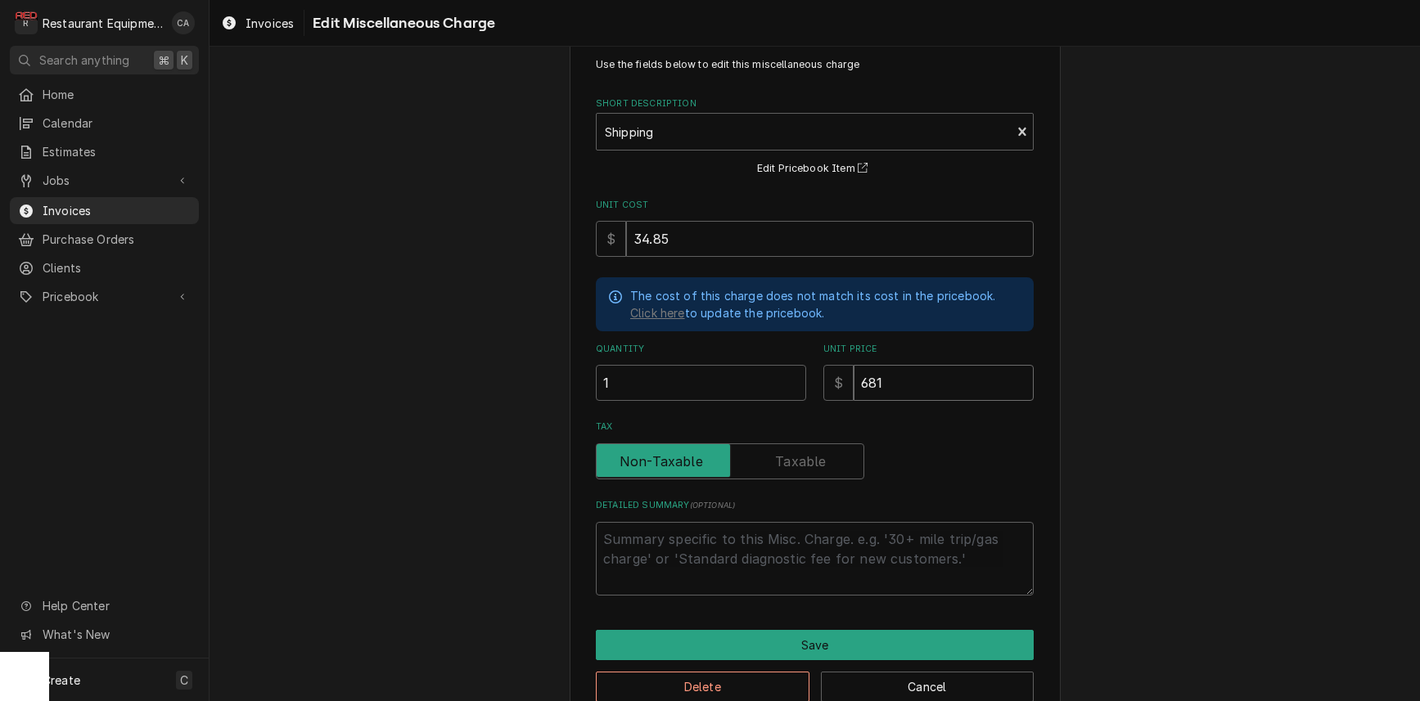
type input "6781"
type textarea "x"
type input "67.81"
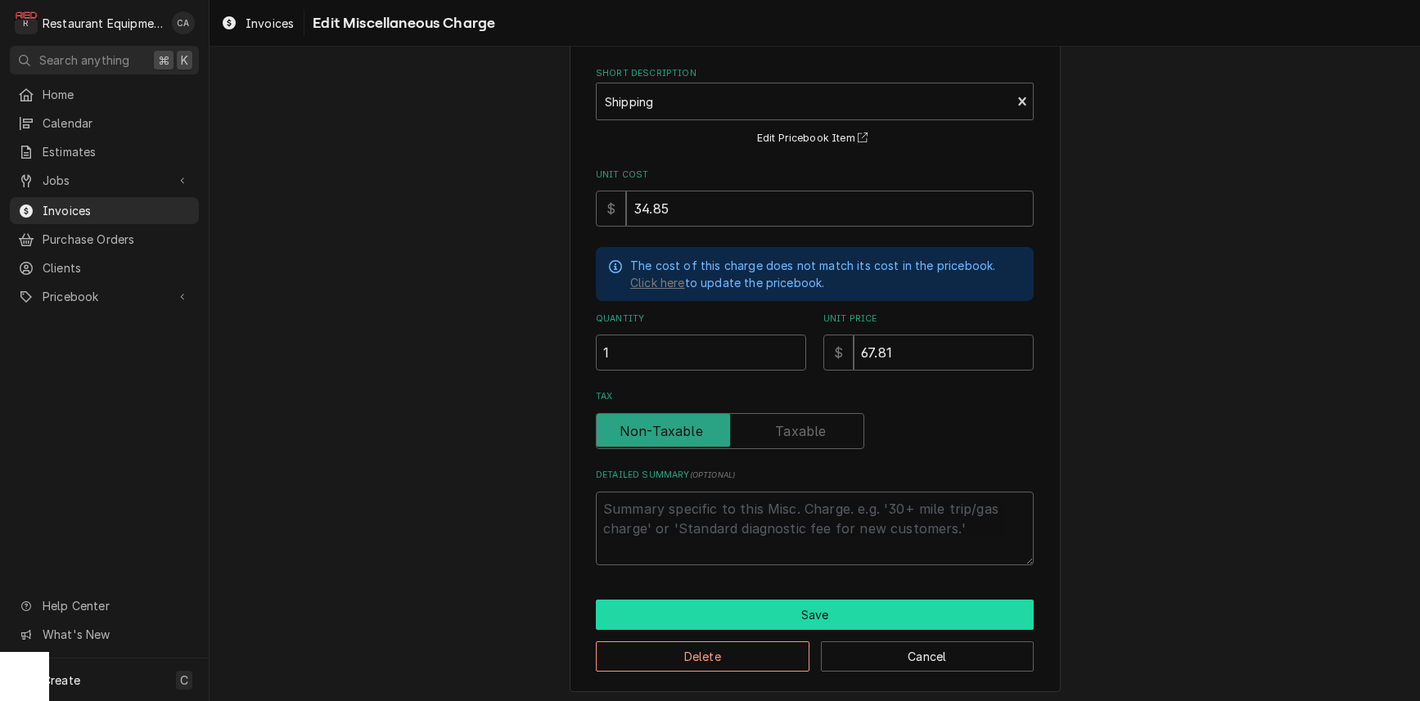
click at [758, 616] on button "Save" at bounding box center [815, 615] width 438 height 30
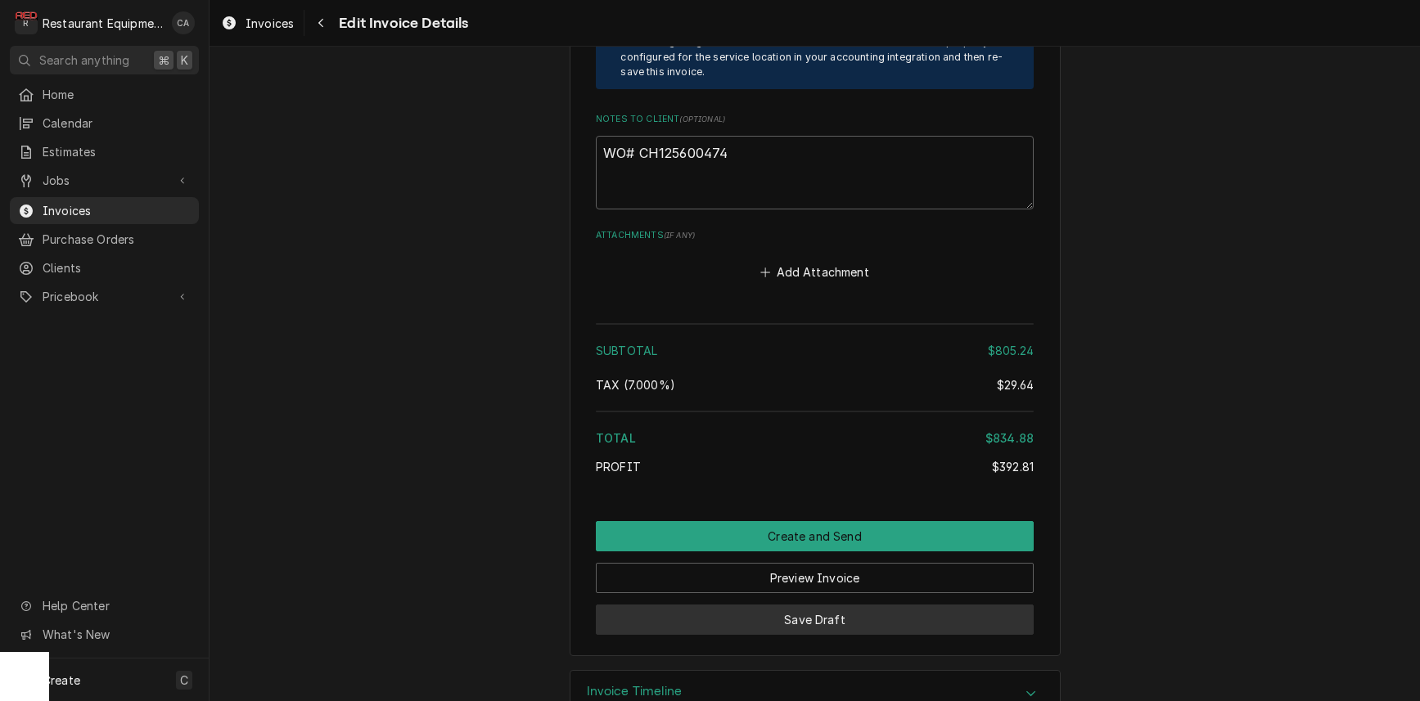
click at [855, 605] on button "Save Draft" at bounding box center [815, 620] width 438 height 30
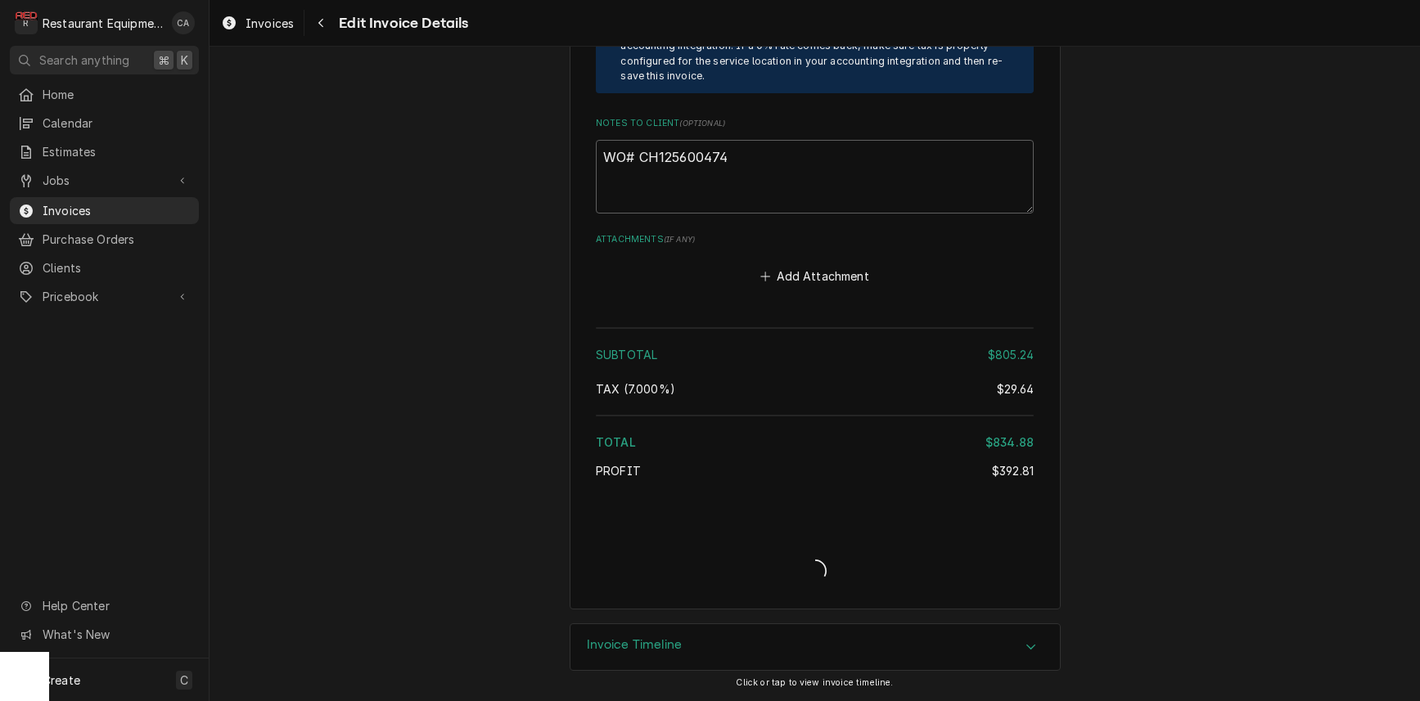
type textarea "x"
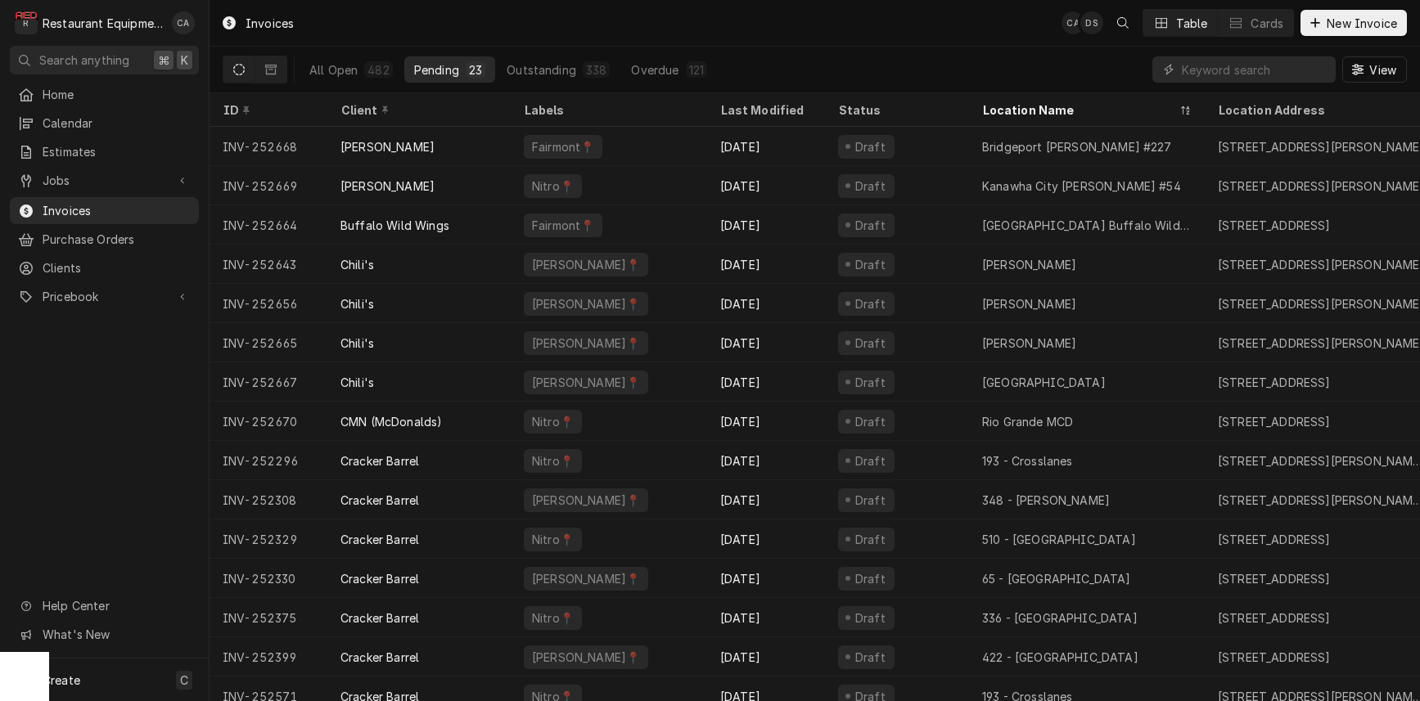
drag, startPoint x: 747, startPoint y: 36, endPoint x: 757, endPoint y: 63, distance: 29.0
click at [747, 36] on div "Invoices CA DS Table Cards New Invoice" at bounding box center [815, 23] width 1211 height 46
click at [752, 37] on div "Invoices CA Table Cards New Invoice" at bounding box center [815, 23] width 1211 height 46
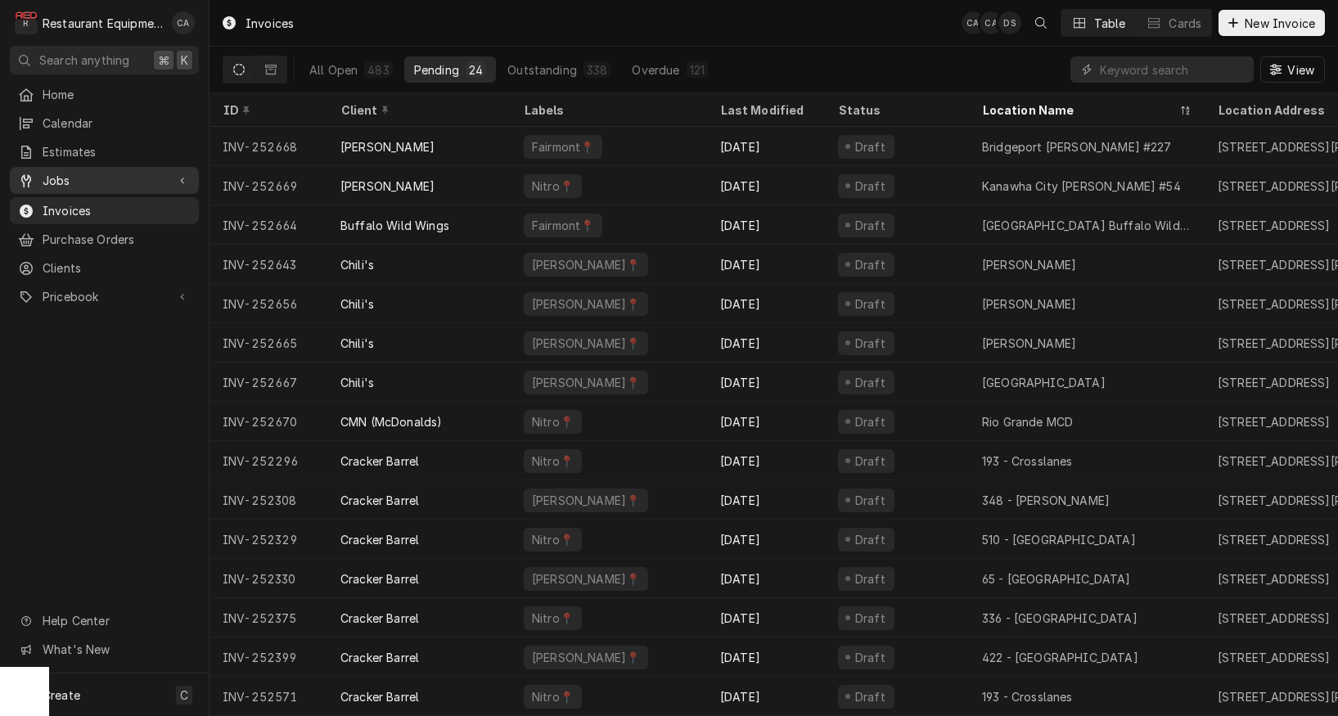
drag, startPoint x: 67, startPoint y: 176, endPoint x: 93, endPoint y: 186, distance: 28.0
click at [67, 176] on span "Jobs" at bounding box center [105, 180] width 124 height 17
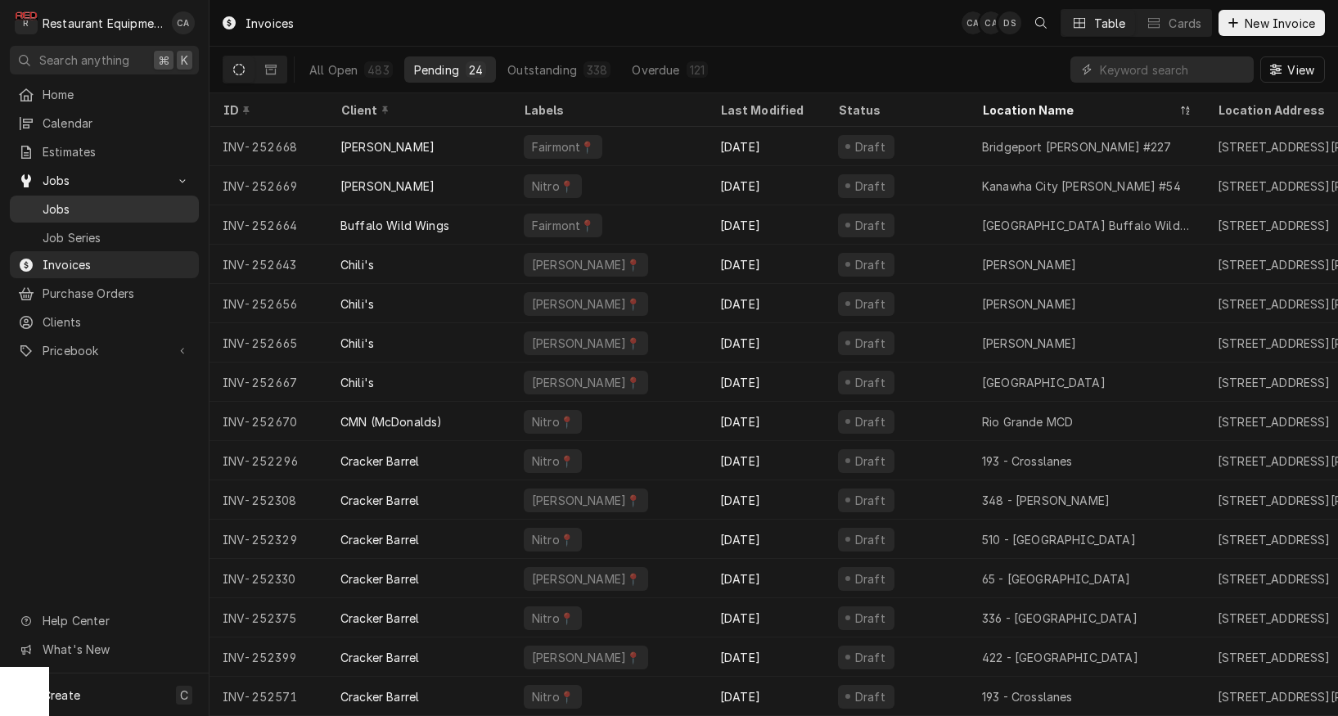
click at [57, 207] on span "Jobs" at bounding box center [117, 209] width 148 height 17
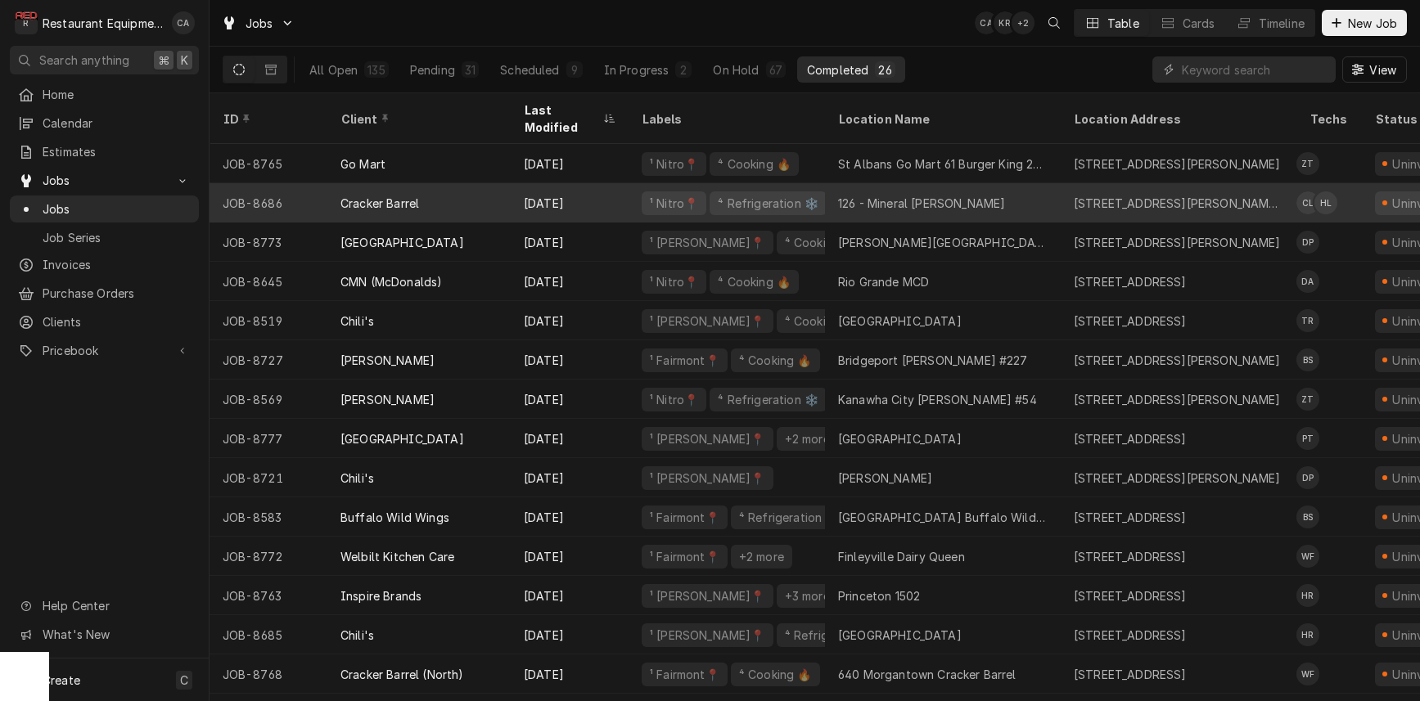
click at [937, 195] on div "126 - Mineral [PERSON_NAME]" at bounding box center [921, 203] width 167 height 17
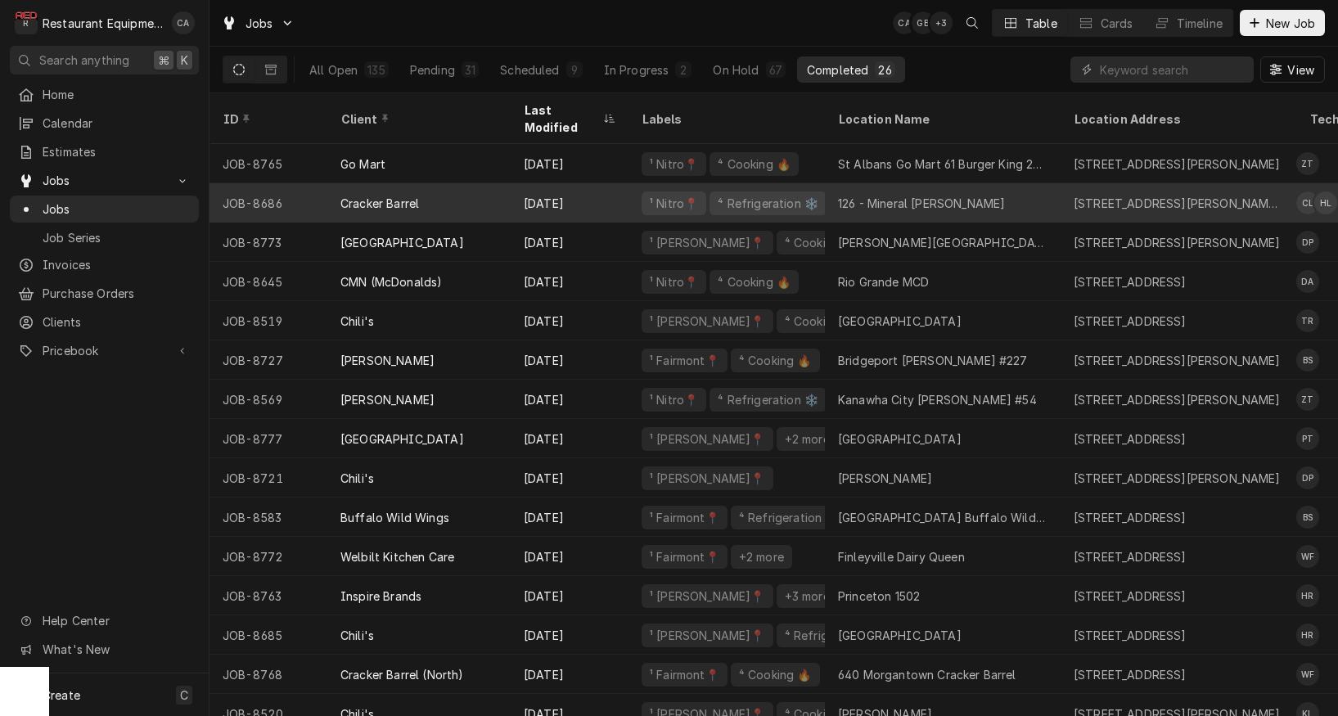
click at [882, 195] on div "126 - Mineral [PERSON_NAME]" at bounding box center [921, 203] width 167 height 17
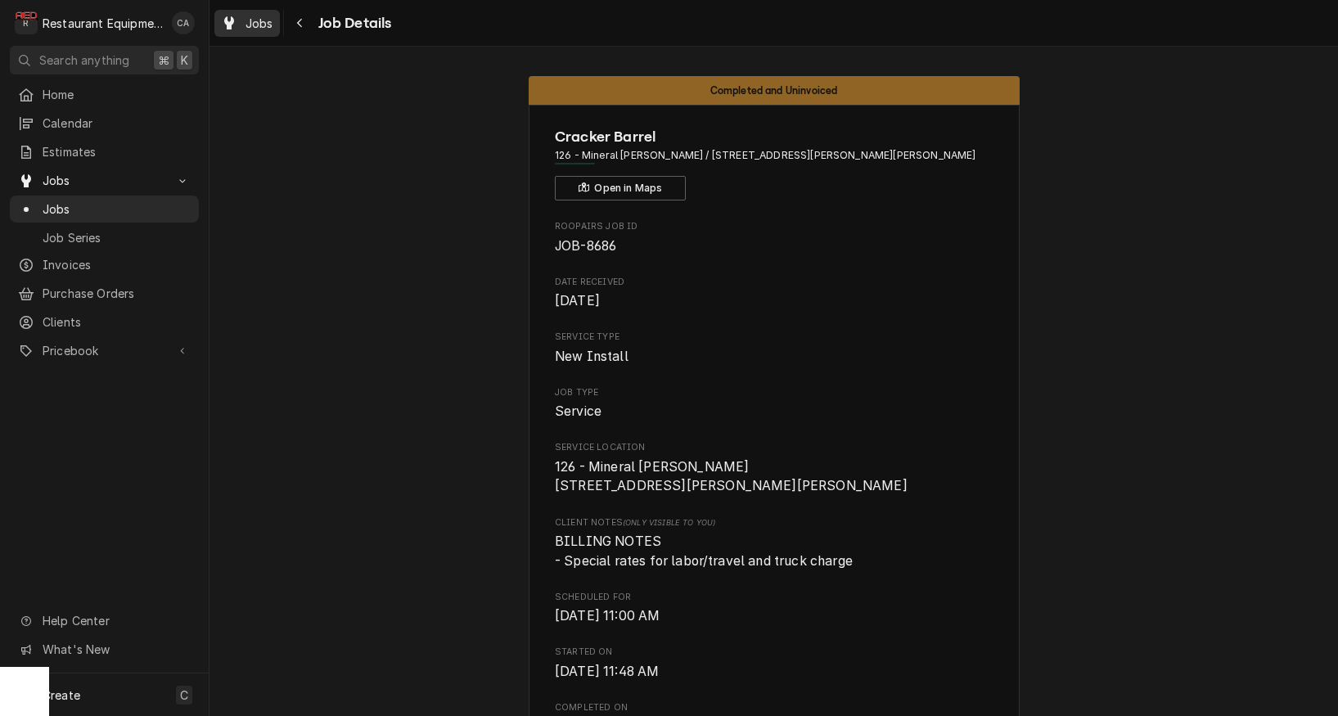
click at [246, 21] on span "Jobs" at bounding box center [260, 23] width 28 height 17
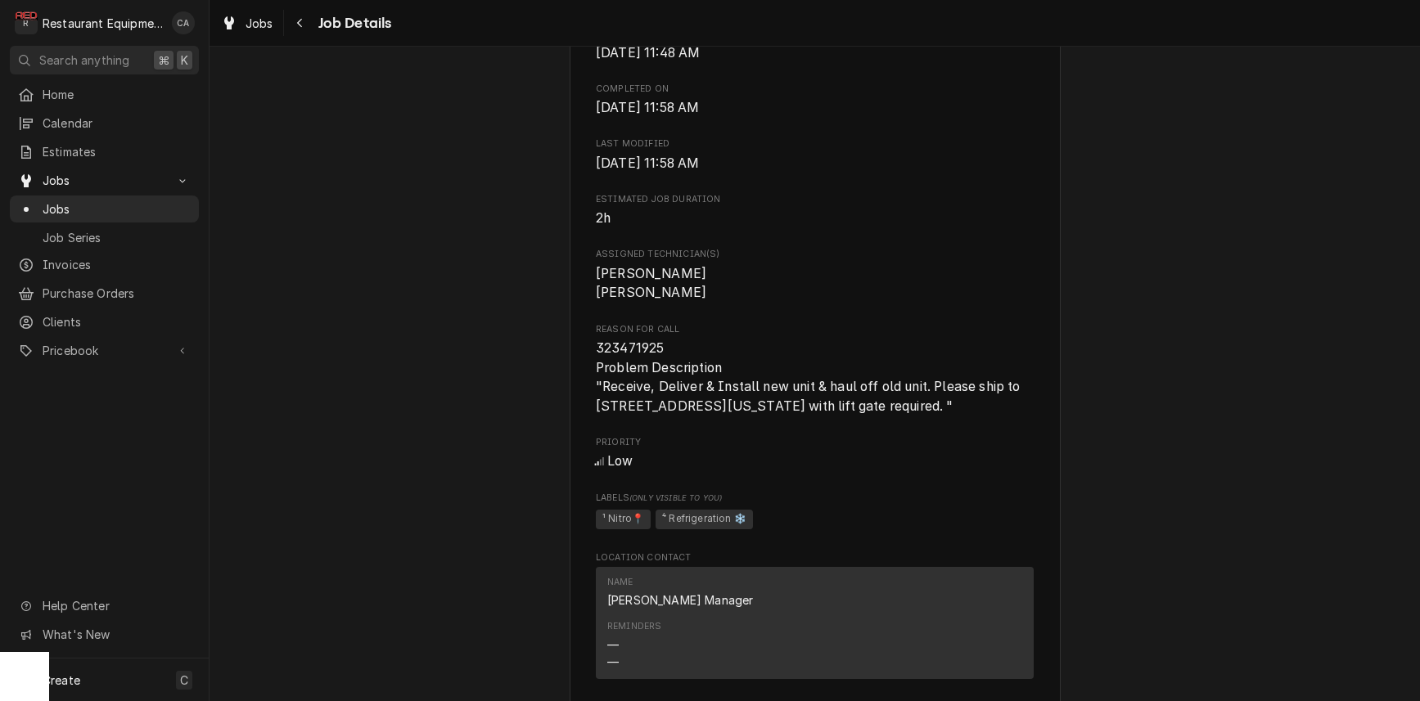
scroll to position [647, 0]
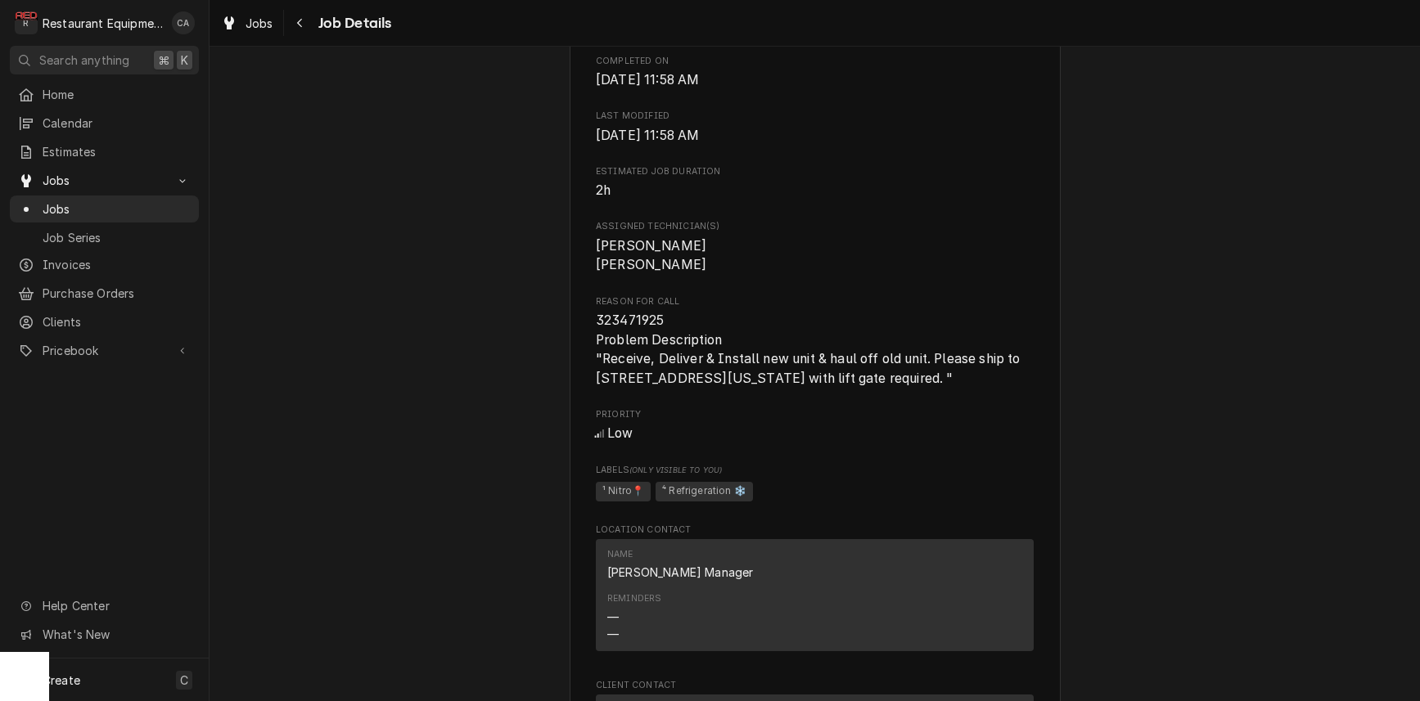
click at [676, 324] on span "323471925 Problem Description "Receive, Deliver & Install new unit & haul off o…" at bounding box center [815, 350] width 438 height 78
drag, startPoint x: 677, startPoint y: 324, endPoint x: 601, endPoint y: 319, distance: 76.3
click at [598, 319] on span "323471925 Problem Description "Receive, Deliver & Install new unit & haul off o…" at bounding box center [815, 350] width 438 height 78
drag, startPoint x: 532, startPoint y: 327, endPoint x: 634, endPoint y: 333, distance: 102.5
click at [532, 327] on div "Completed and Uninvoiced Cracker Barrel 126 - Mineral Wells / 40 Nicolette Rd, …" at bounding box center [815, 385] width 1211 height 1937
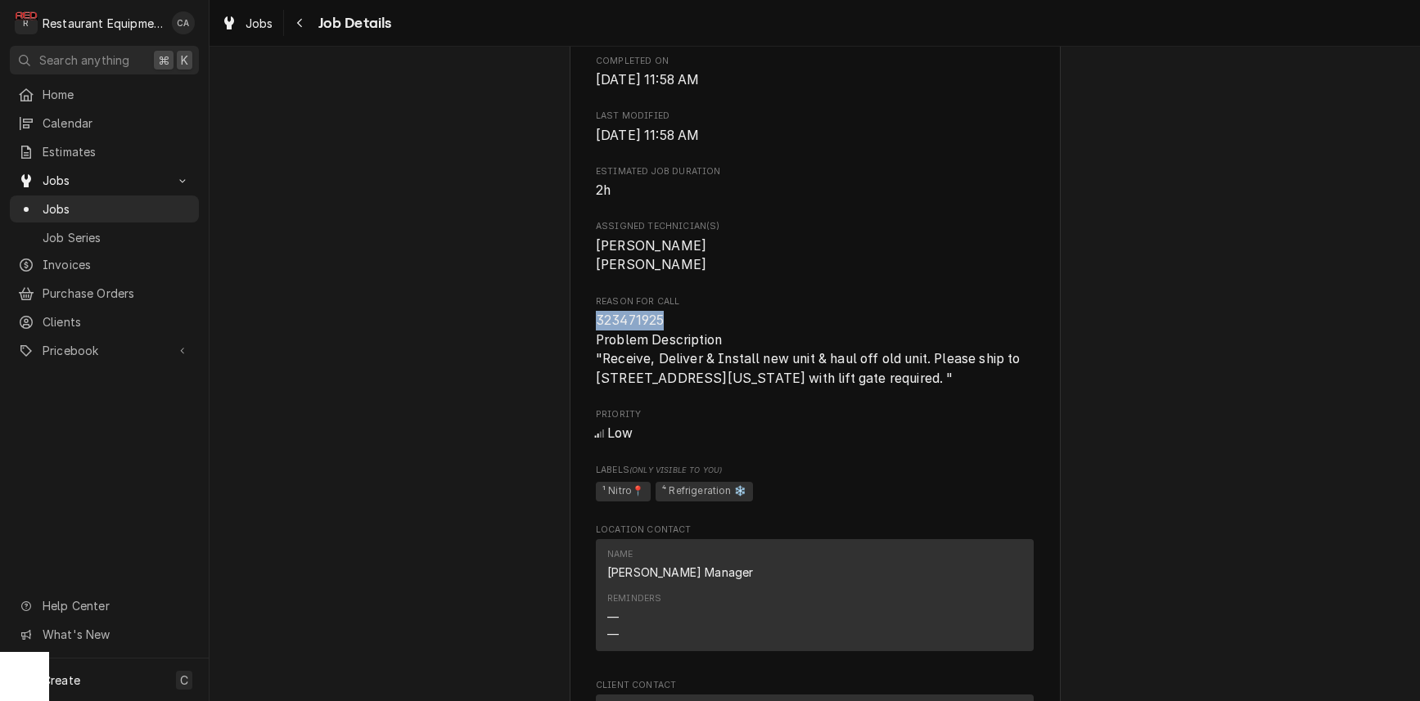
copy span "323471925"
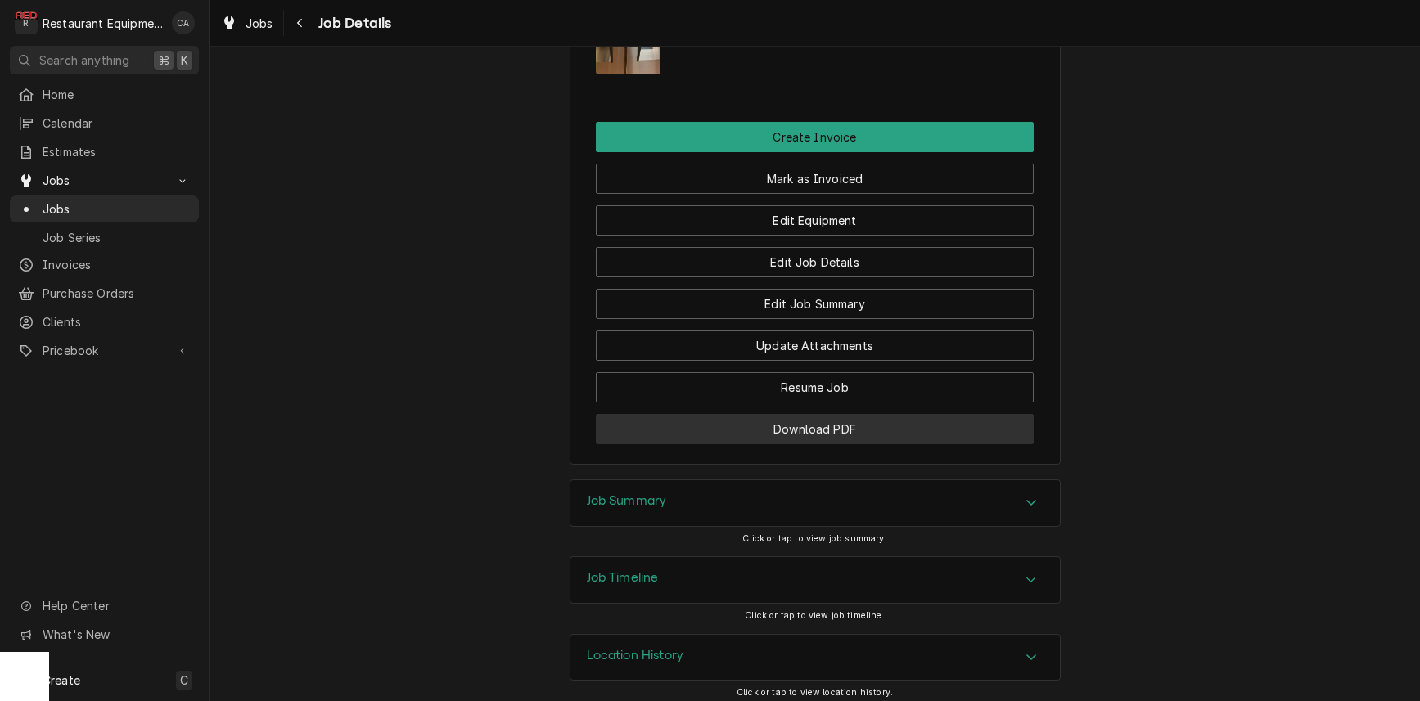
scroll to position [0, 0]
drag, startPoint x: 647, startPoint y: 497, endPoint x: 620, endPoint y: 488, distance: 28.5
click at [642, 496] on h3 "Job Summary" at bounding box center [627, 502] width 80 height 16
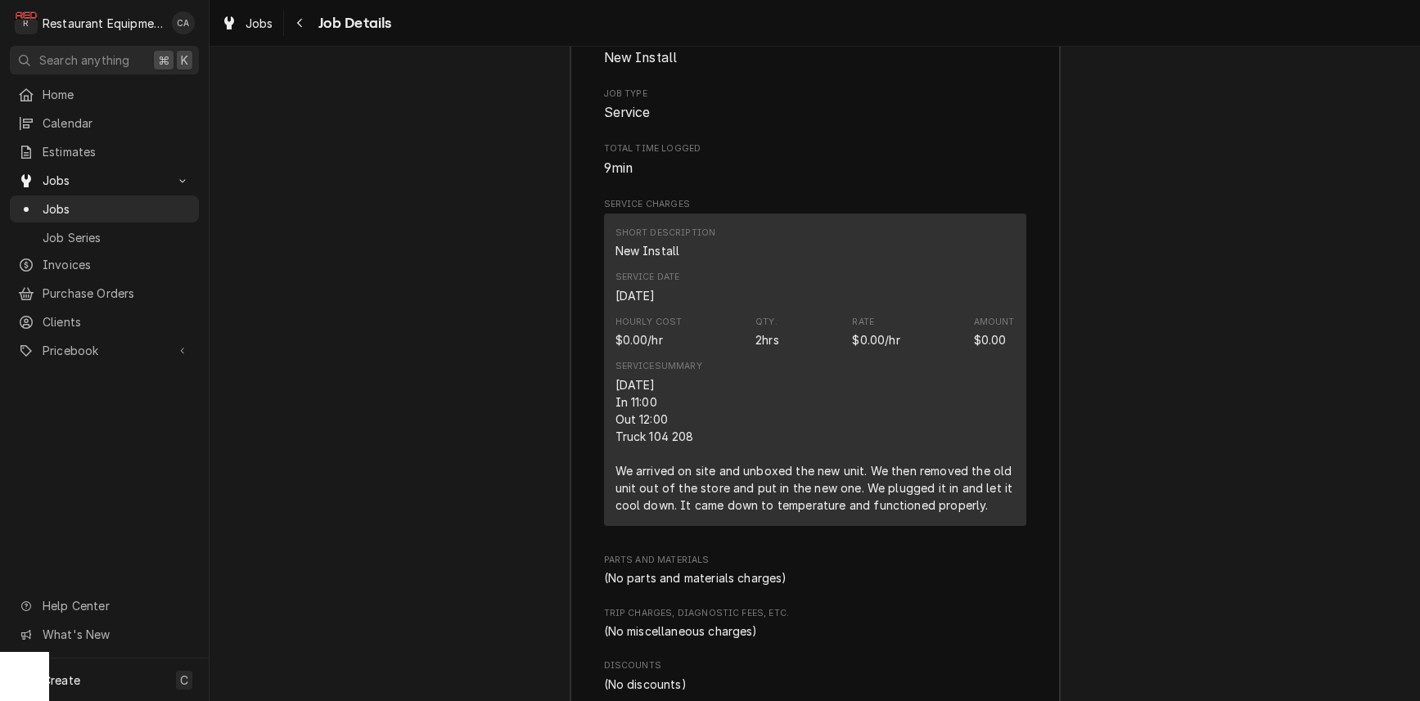
scroll to position [2104, 0]
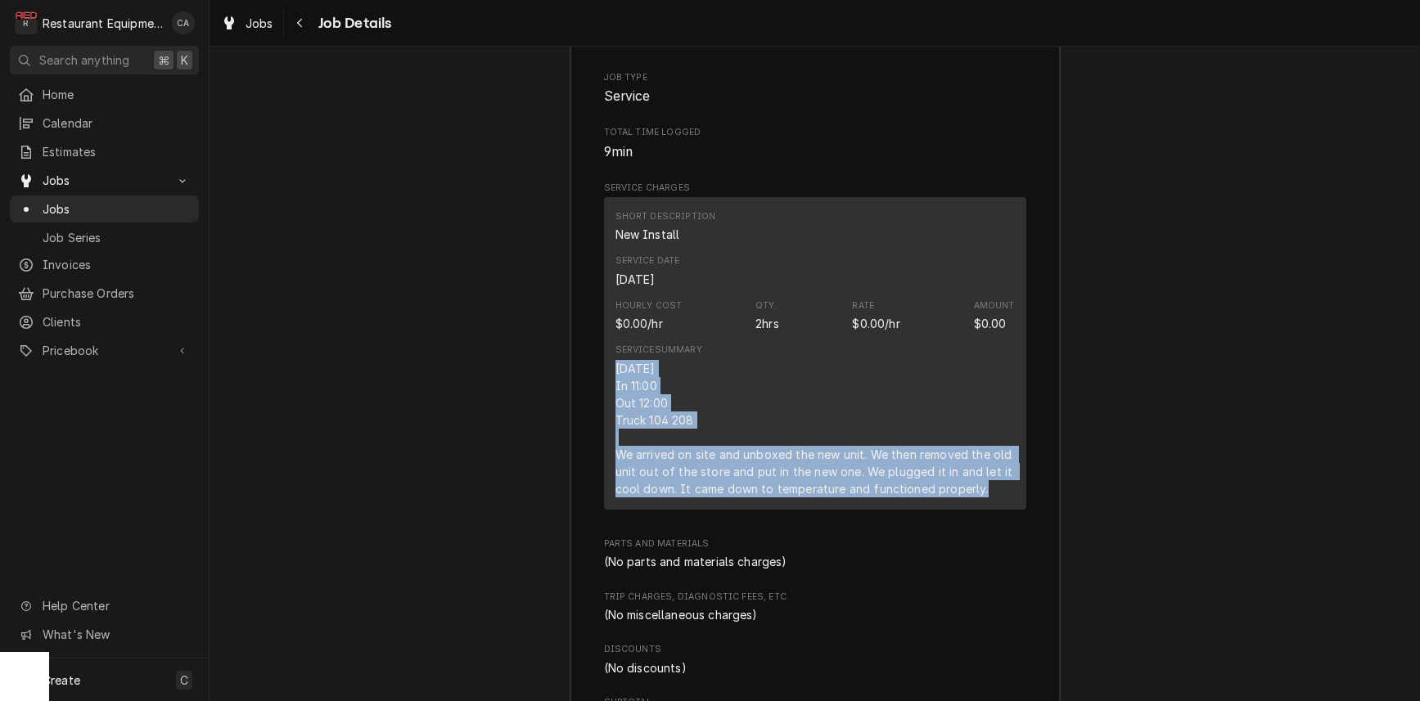
drag, startPoint x: 989, startPoint y: 478, endPoint x: 610, endPoint y: 355, distance: 398.4
click at [610, 355] on div "Short Description New Install Service Date Sep 3, 2025 Hourly Cost $0.00/hr Qty…" at bounding box center [815, 353] width 422 height 313
copy div "9/3/25 In 11:00 Out 12:00 Truck 104 208 We arrived on site and unboxed the new …"
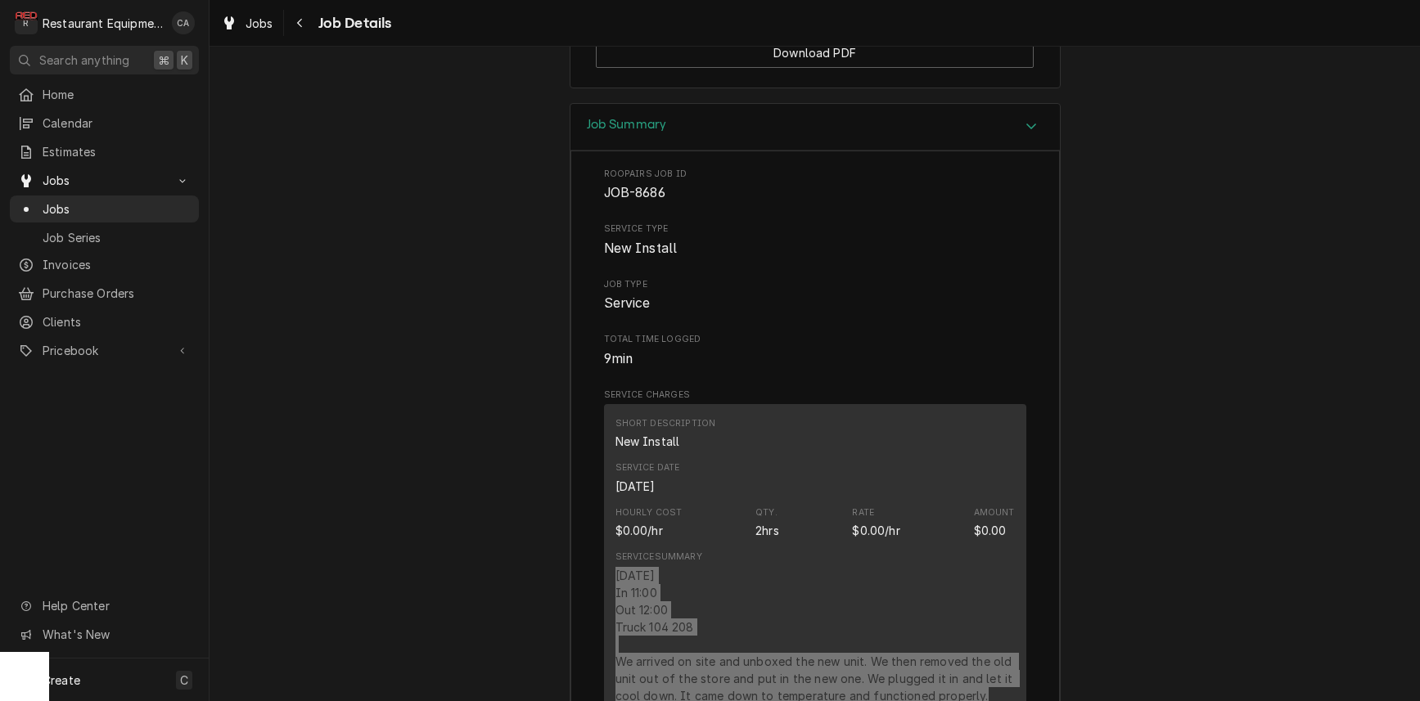
scroll to position [0, 0]
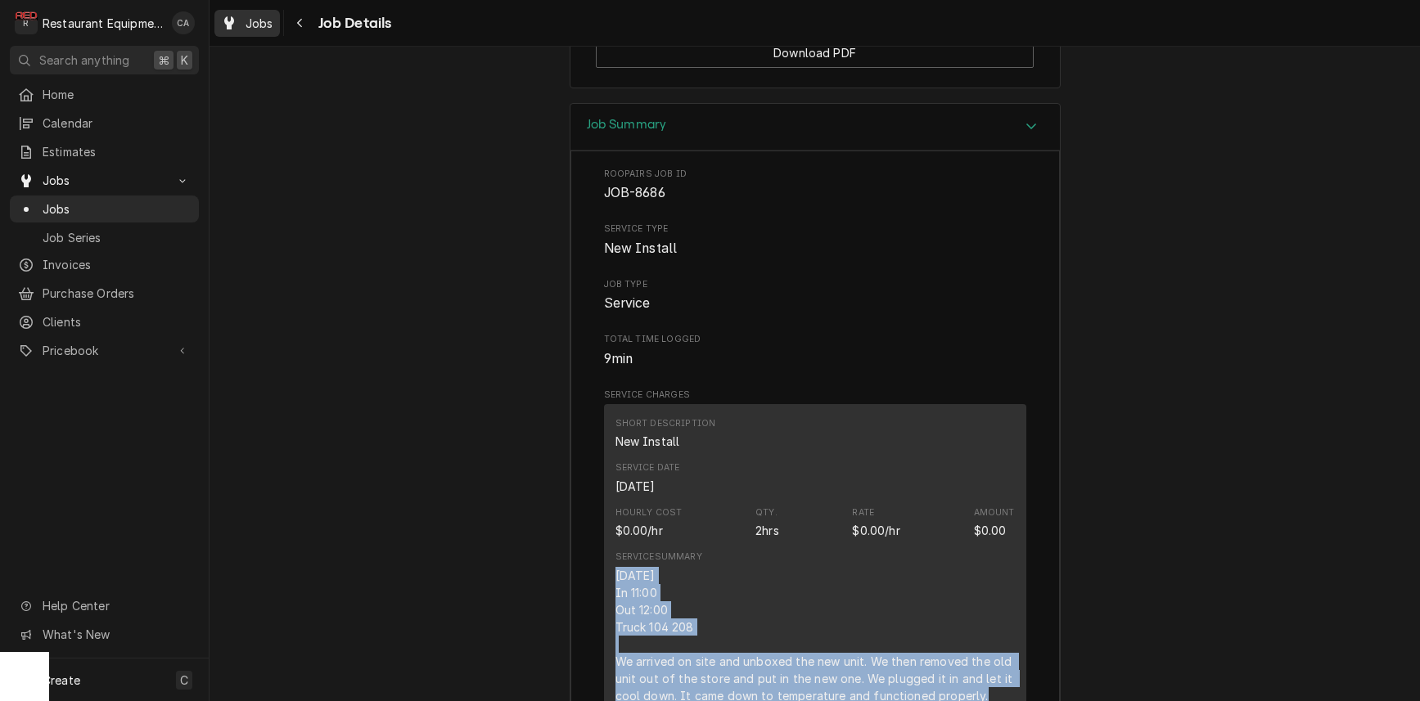
click at [251, 19] on span "Jobs" at bounding box center [260, 23] width 28 height 17
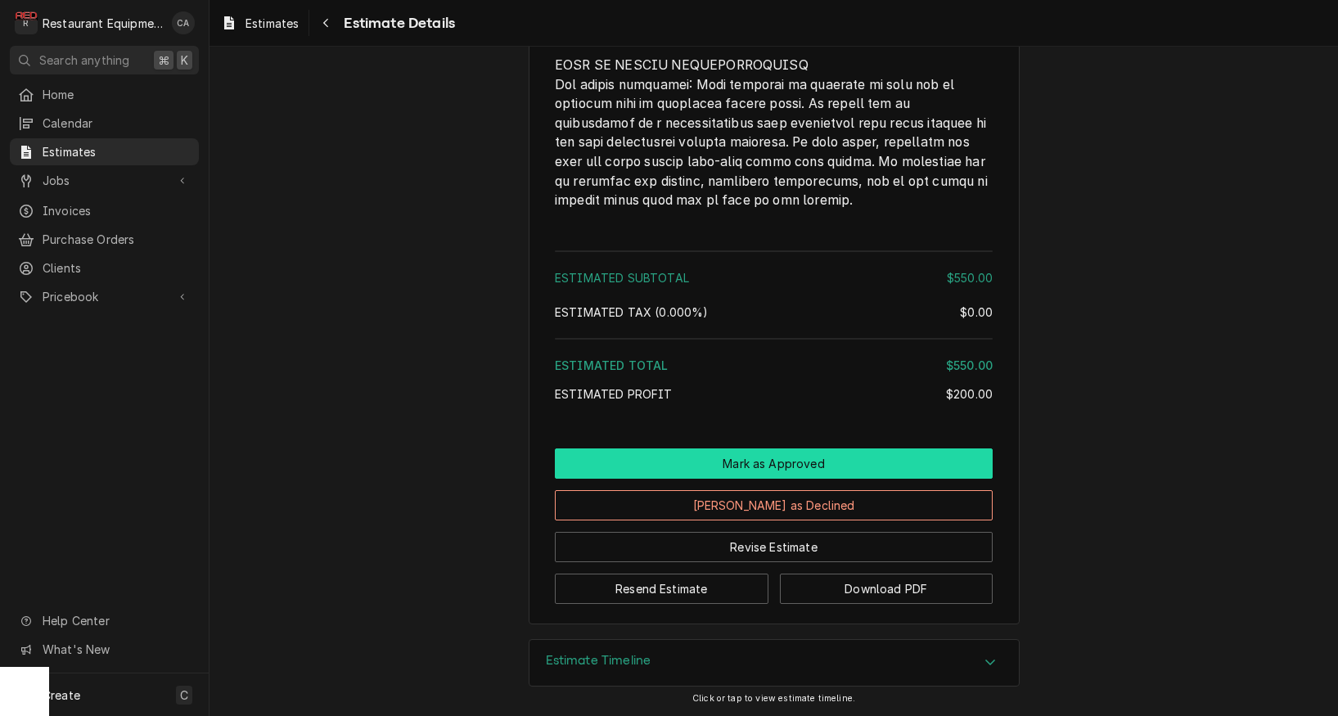
click at [730, 464] on button "Mark as Approved" at bounding box center [774, 464] width 438 height 30
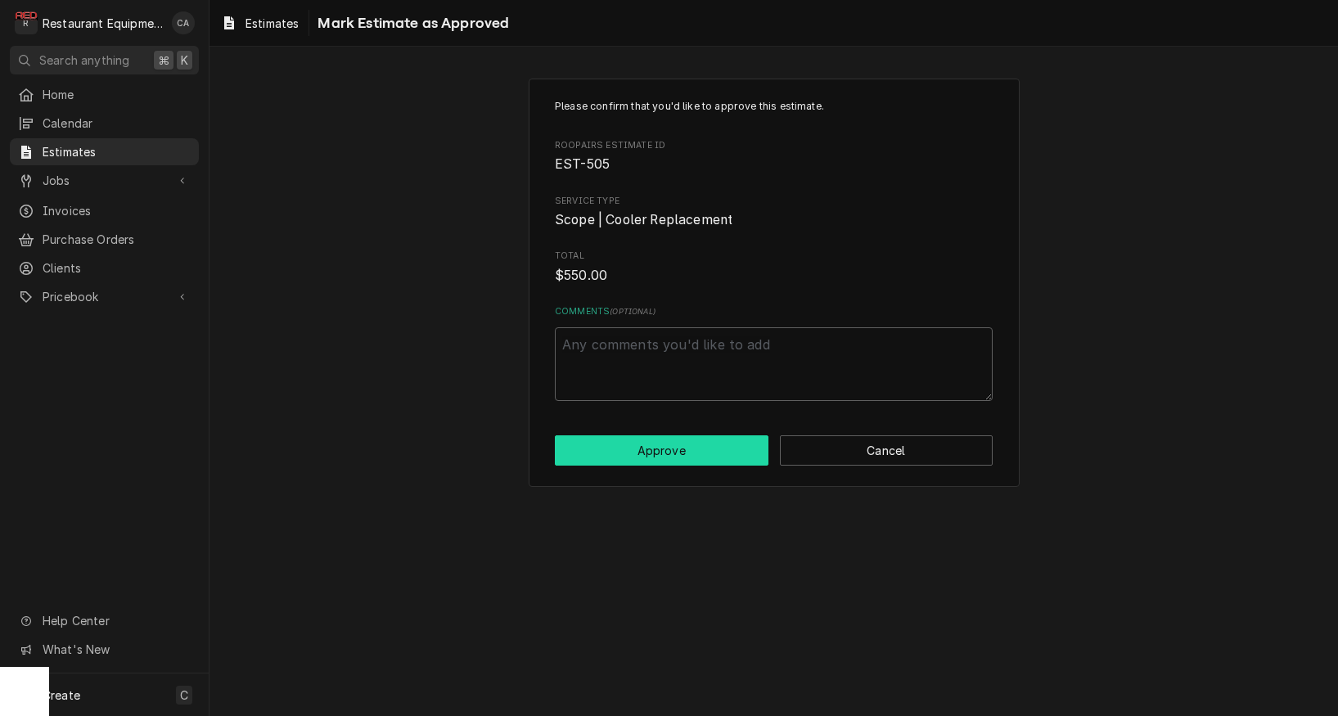
click at [674, 443] on button "Approve" at bounding box center [662, 450] width 214 height 30
type textarea "x"
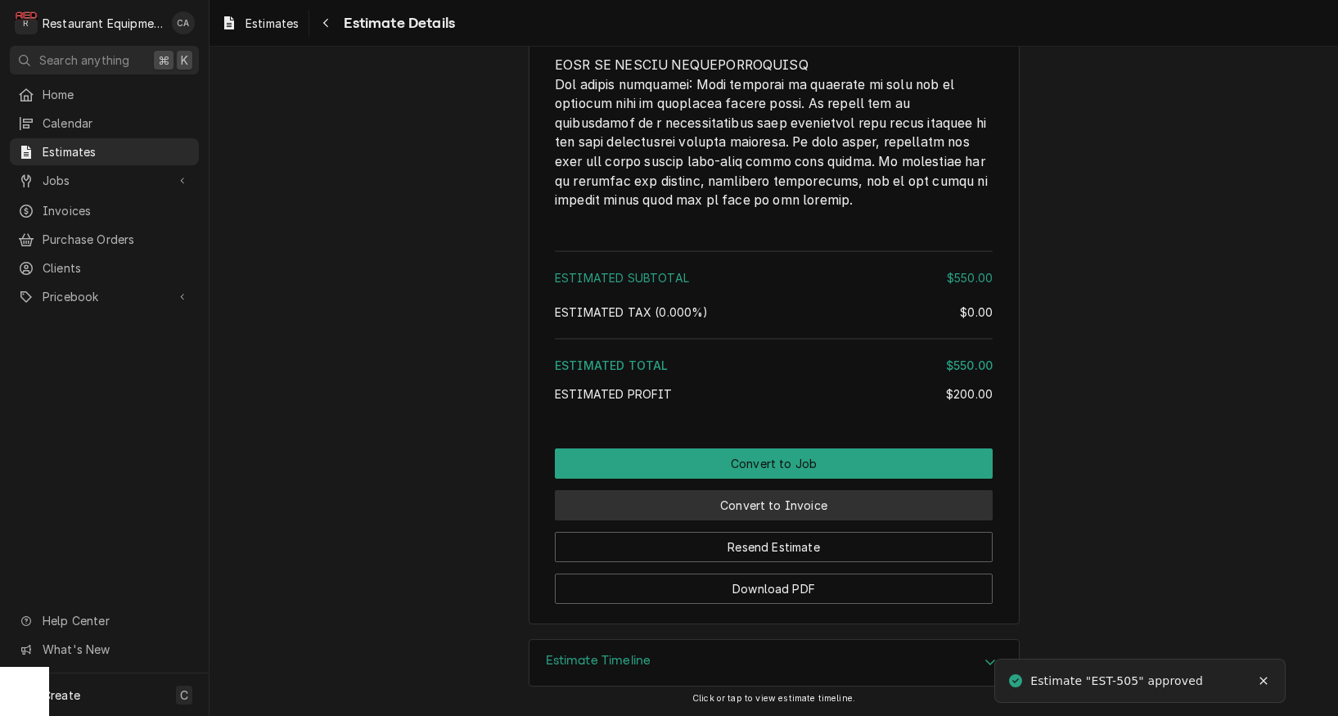
click at [792, 503] on button "Convert to Invoice" at bounding box center [774, 505] width 438 height 30
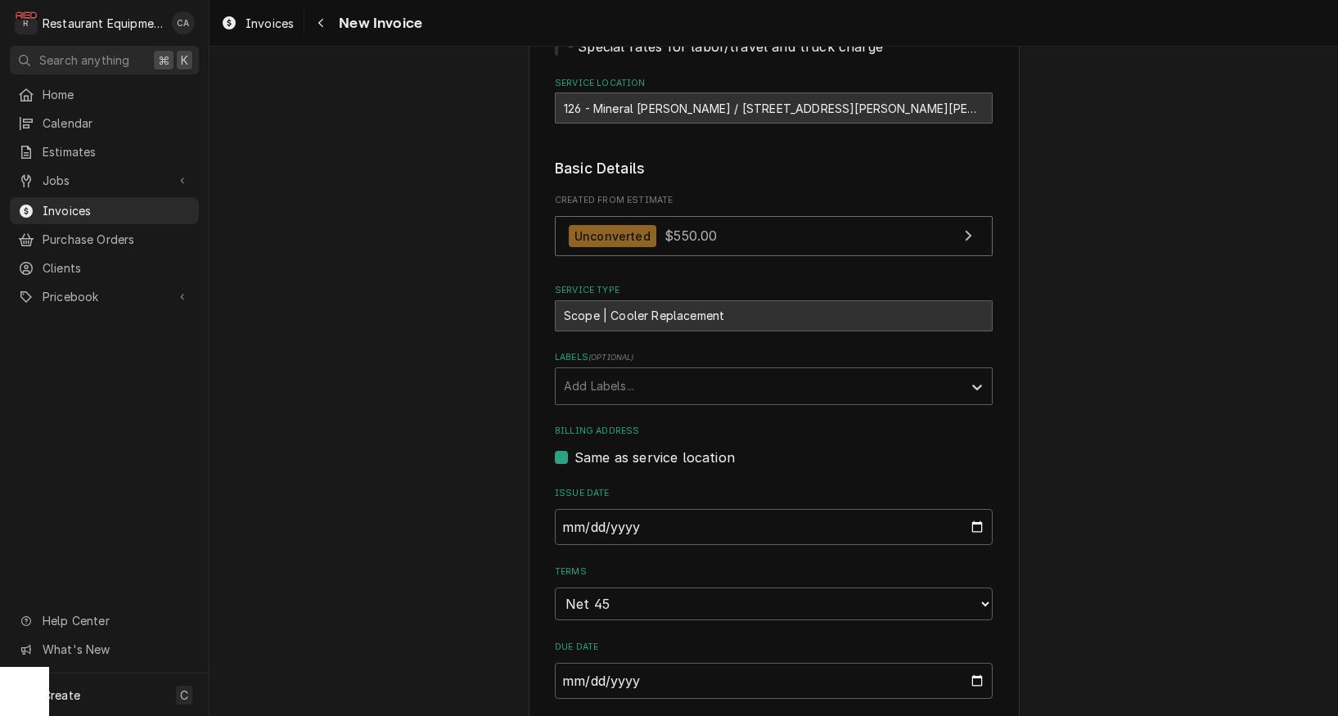
scroll to position [266, 0]
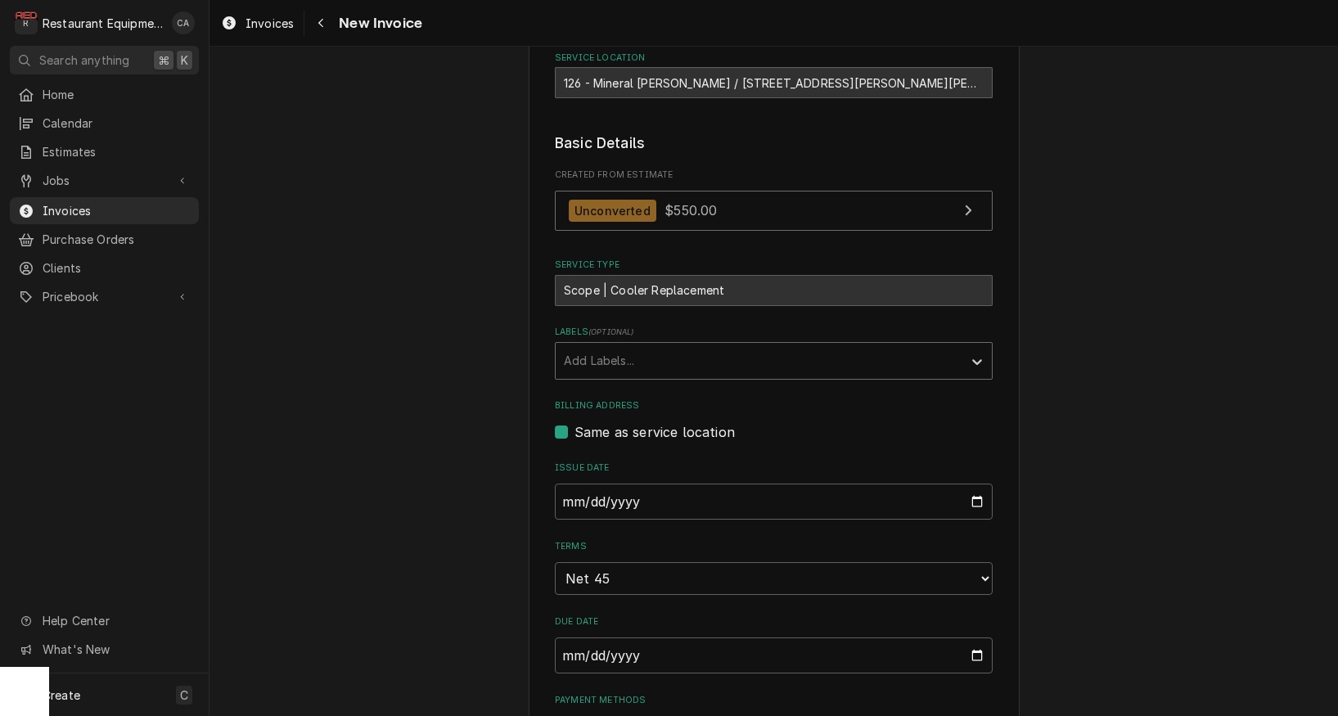
click at [584, 354] on div "Add Labels..." at bounding box center [759, 360] width 390 height 17
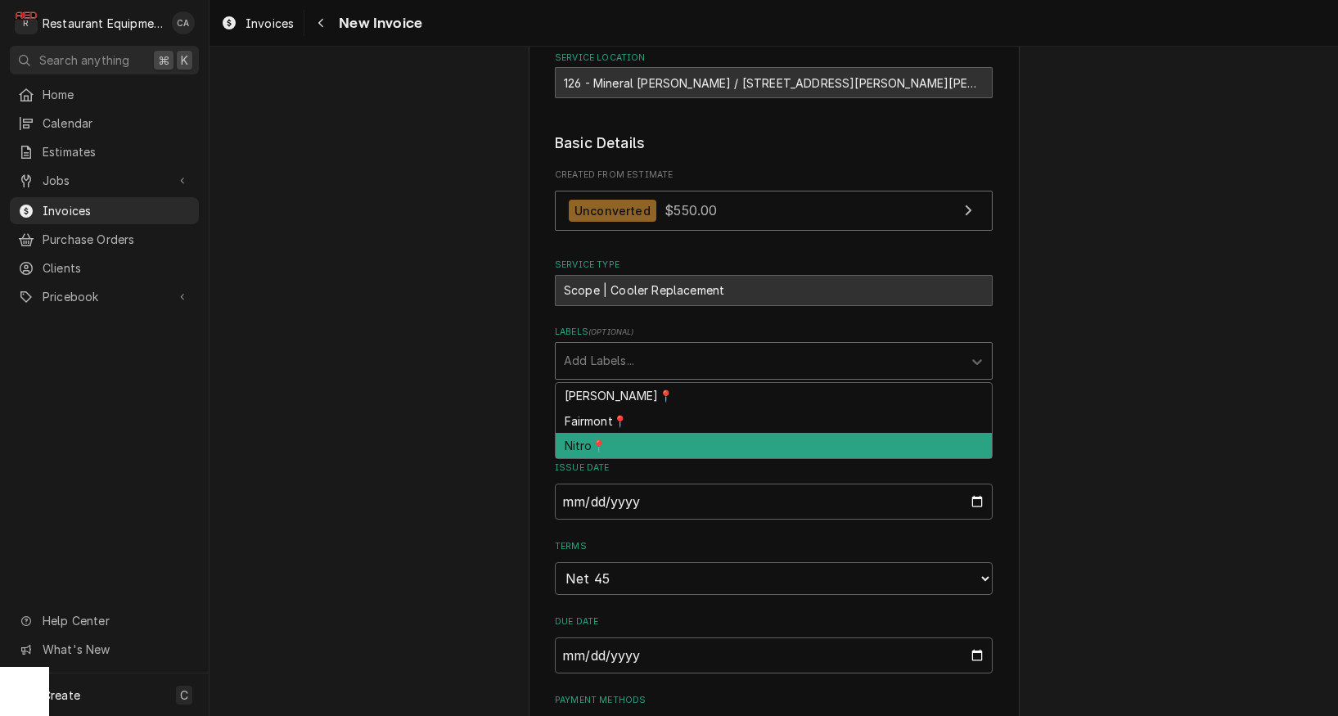
drag, startPoint x: 583, startPoint y: 435, endPoint x: 498, endPoint y: 398, distance: 92.8
click at [583, 435] on div "Nitro📍" at bounding box center [774, 445] width 436 height 25
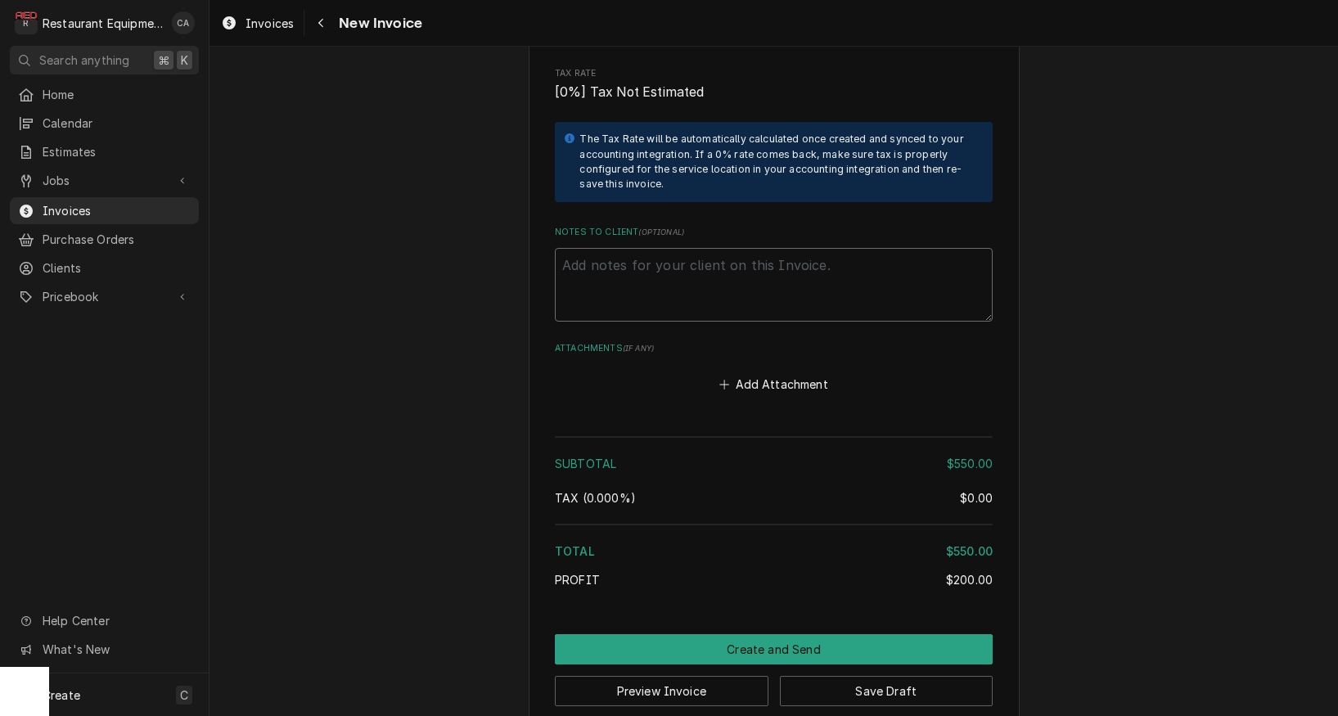
drag, startPoint x: 657, startPoint y: 250, endPoint x: 629, endPoint y: 243, distance: 28.6
click at [655, 248] on textarea "Notes to Client ( optional )" at bounding box center [774, 285] width 438 height 74
paste textarea "323471925"
type textarea "x"
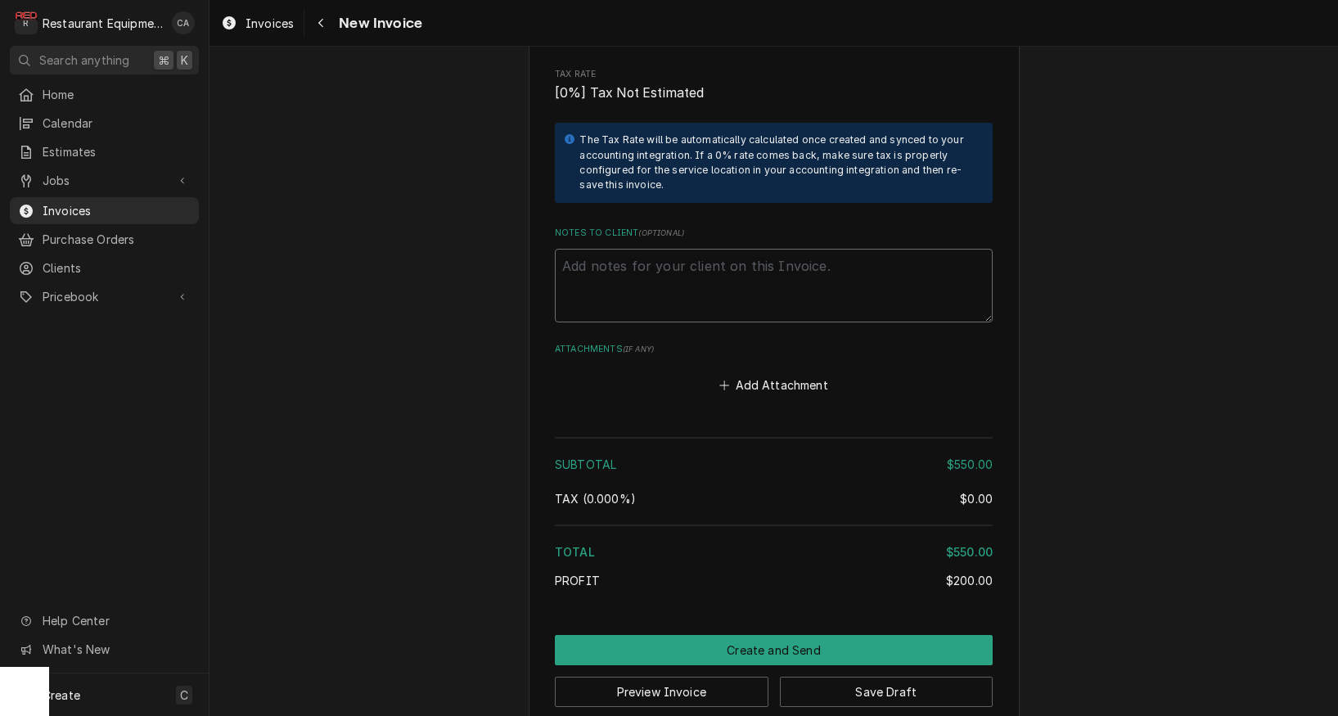
type textarea "323471925"
click at [562, 249] on textarea "323471925" at bounding box center [774, 286] width 438 height 74
type textarea "x"
type textarea "P323471925"
type textarea "x"
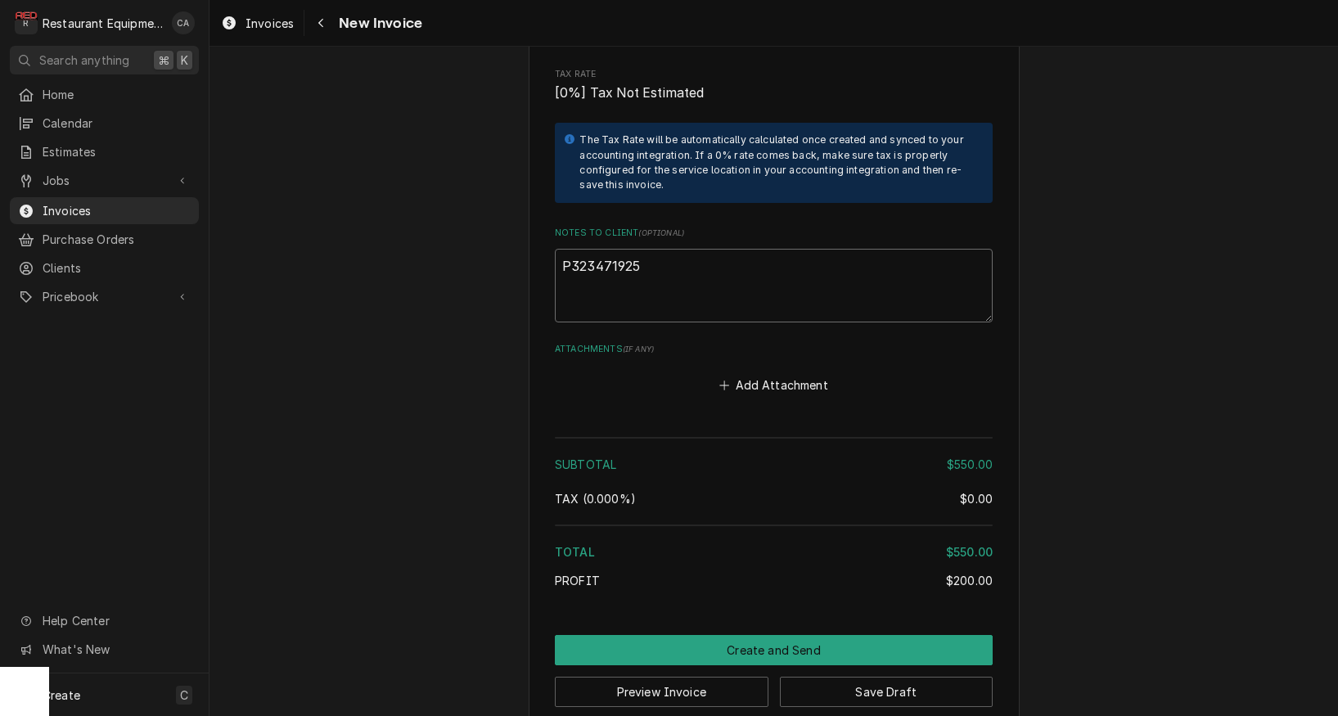
type textarea "PO323471925"
type textarea "x"
type textarea "PO#323471925"
type textarea "x"
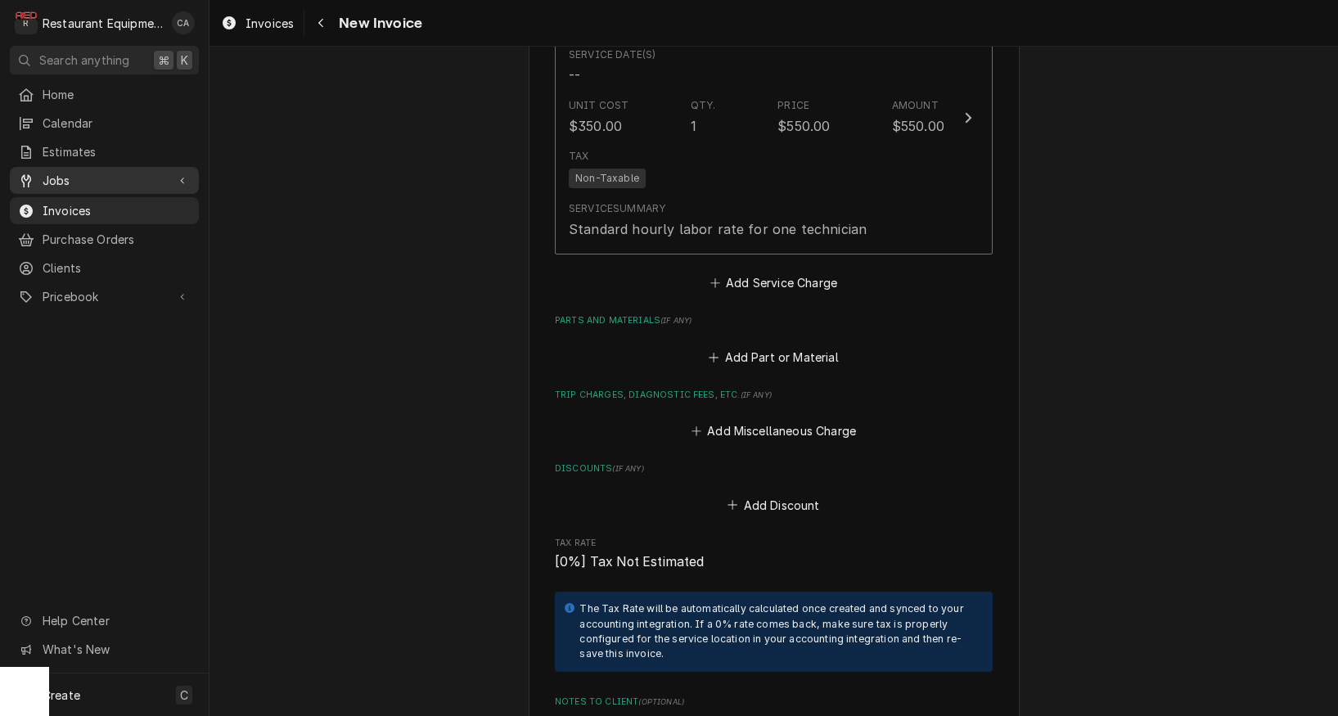
scroll to position [1119, 0]
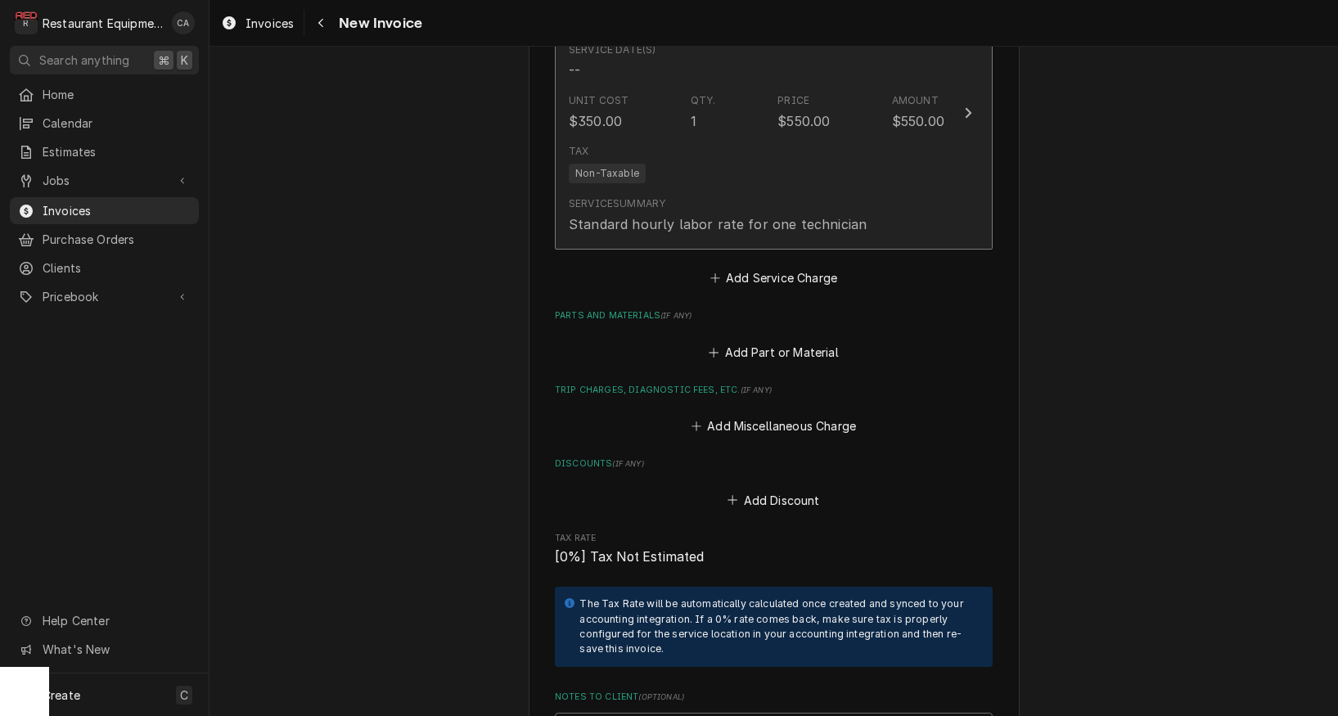
type textarea "PO# 323471925"
click at [599, 196] on div "Service Summary Standard hourly labor rate for one technician" at bounding box center [718, 215] width 298 height 38
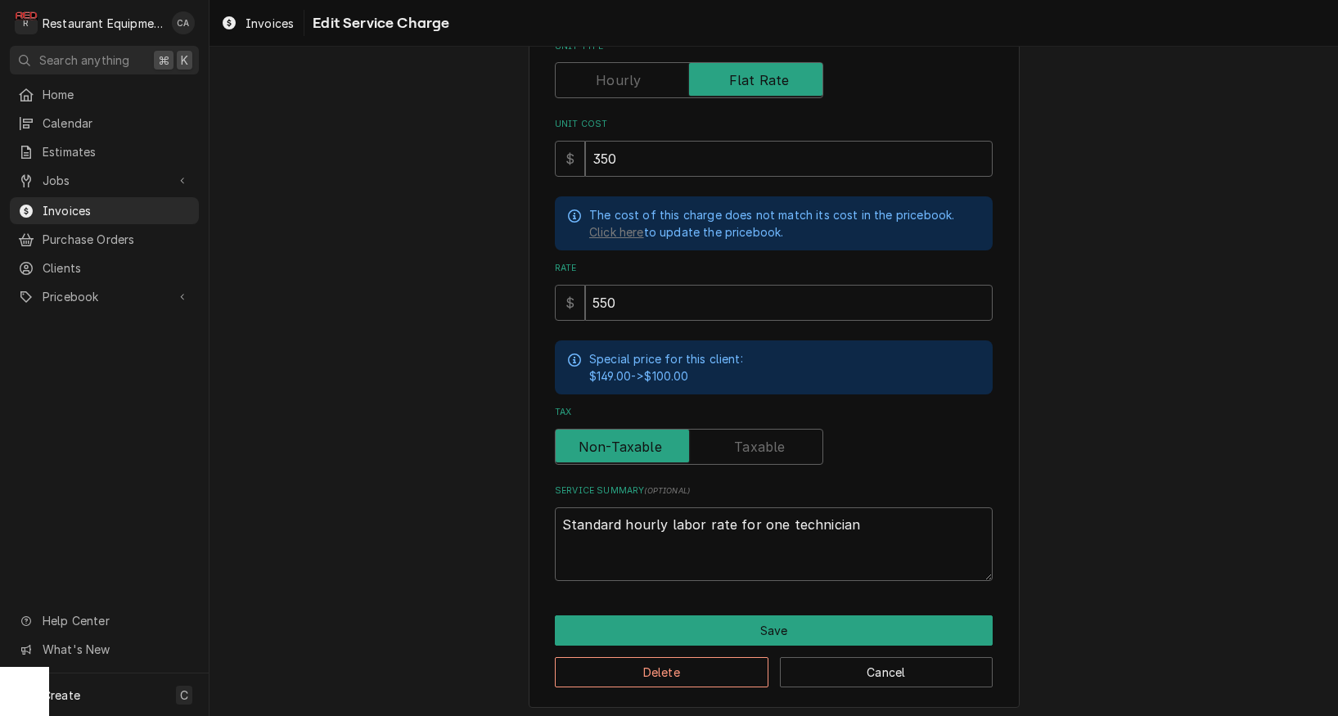
scroll to position [277, 0]
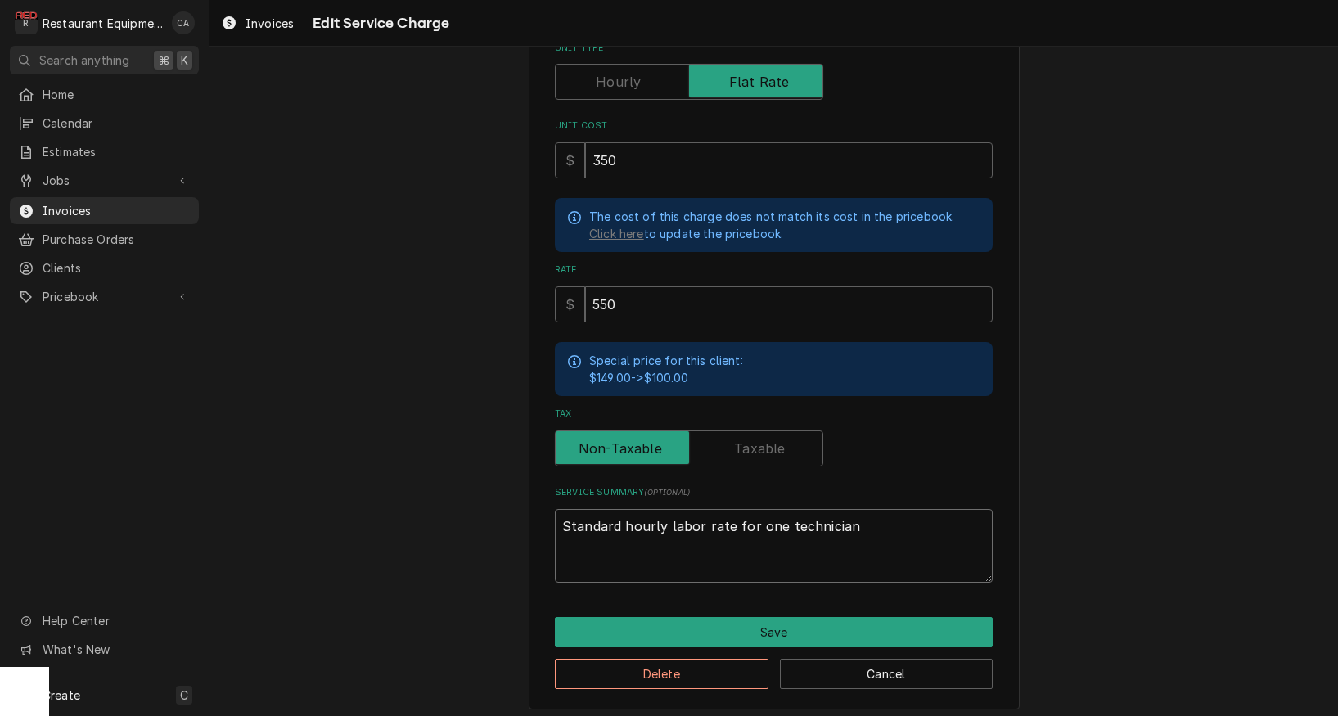
click at [868, 519] on textarea "Standard hourly labor rate for one technician" at bounding box center [774, 546] width 438 height 74
type textarea "x"
type textarea "Standard hourly labor rate for one technician"
type textarea "x"
type textarea "Standard hourly labor rate for one technician"
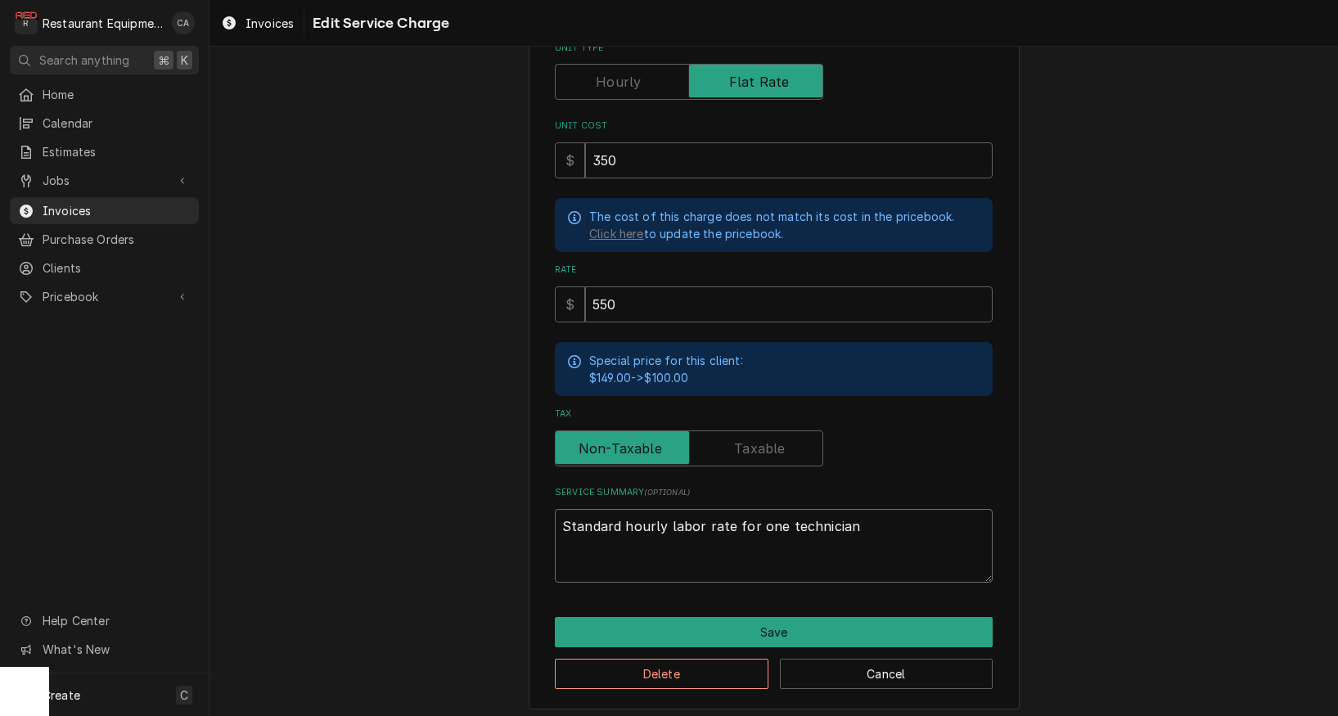
type textarea "x"
type textarea "Standard hourly labor rate for one technician R"
type textarea "x"
type textarea "Standard hourly labor rate for one technician Ro"
type textarea "x"
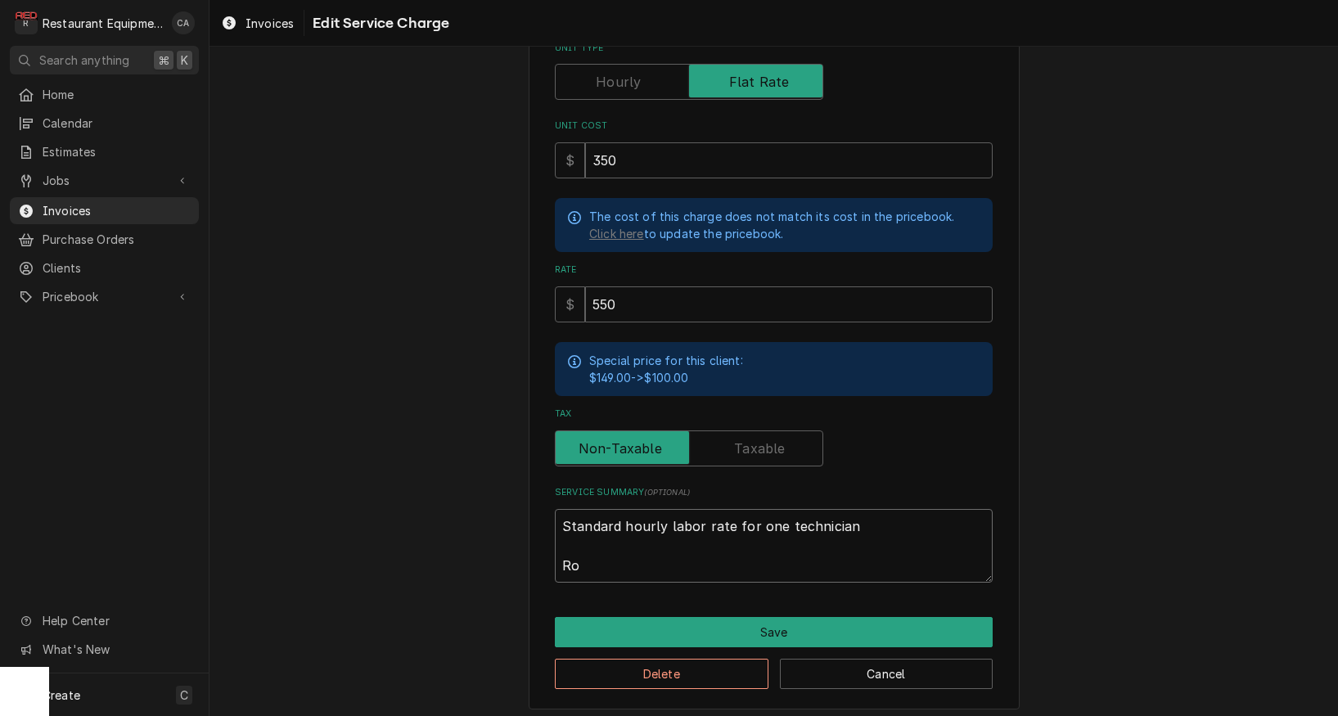
type textarea "Standard hourly labor rate for one technician Roo"
type textarea "x"
type textarea "Standard hourly labor rate for one technician Roo"
type textarea "x"
type textarea "Standard hourly labor rate for one technician Roo 8"
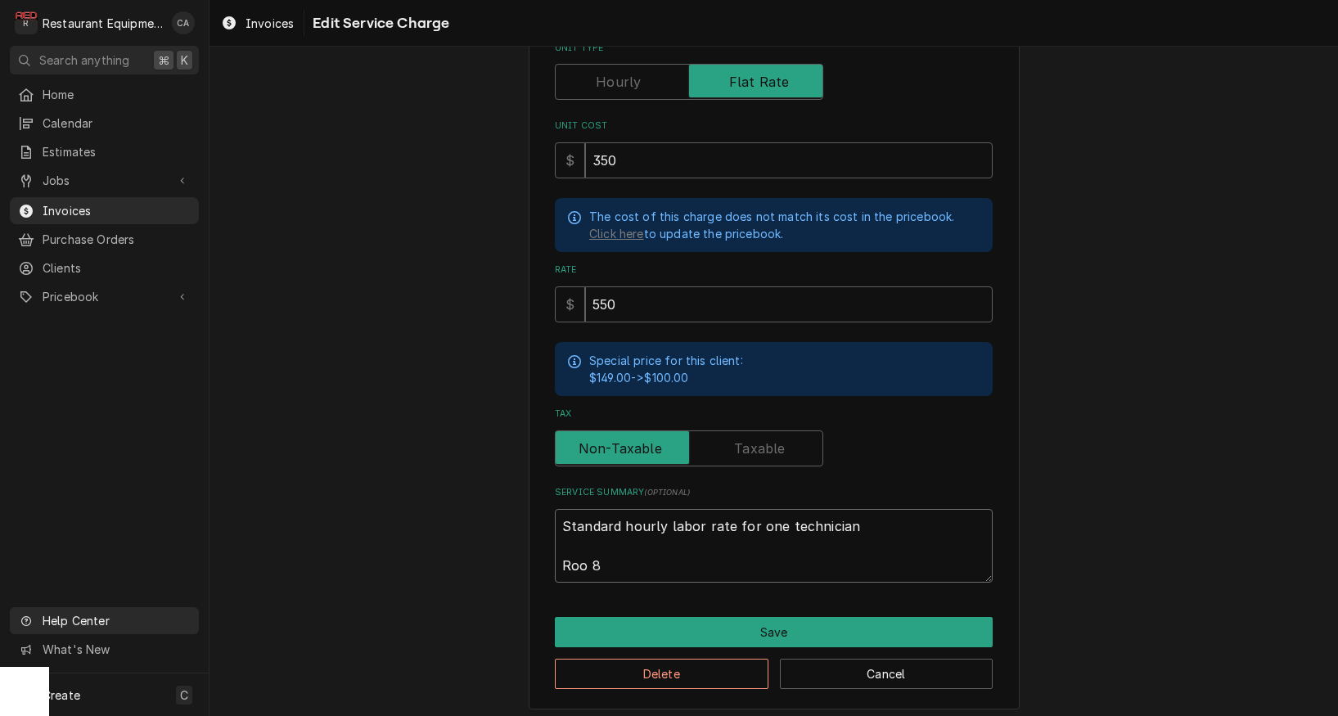
type textarea "x"
type textarea "Standard hourly labor rate for one technician Roo 86"
type textarea "x"
type textarea "Standard hourly labor rate for one technician Roo 868"
type textarea "x"
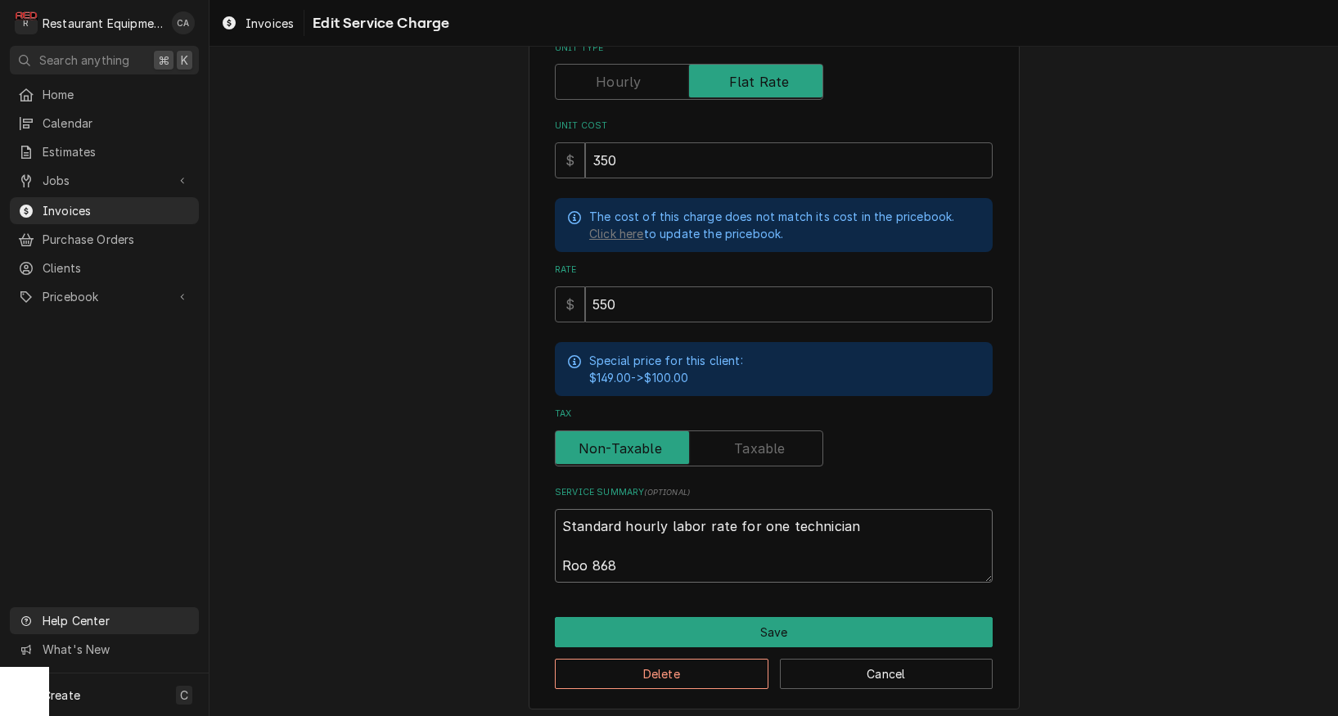
type textarea "Standard hourly labor rate for one technician Roo 8686"
type textarea "x"
type textarea "Standard hourly labor rate for one technician Roo 8686"
type textarea "x"
type textarea "Standard hourly labor rate for one technician Roo 8686"
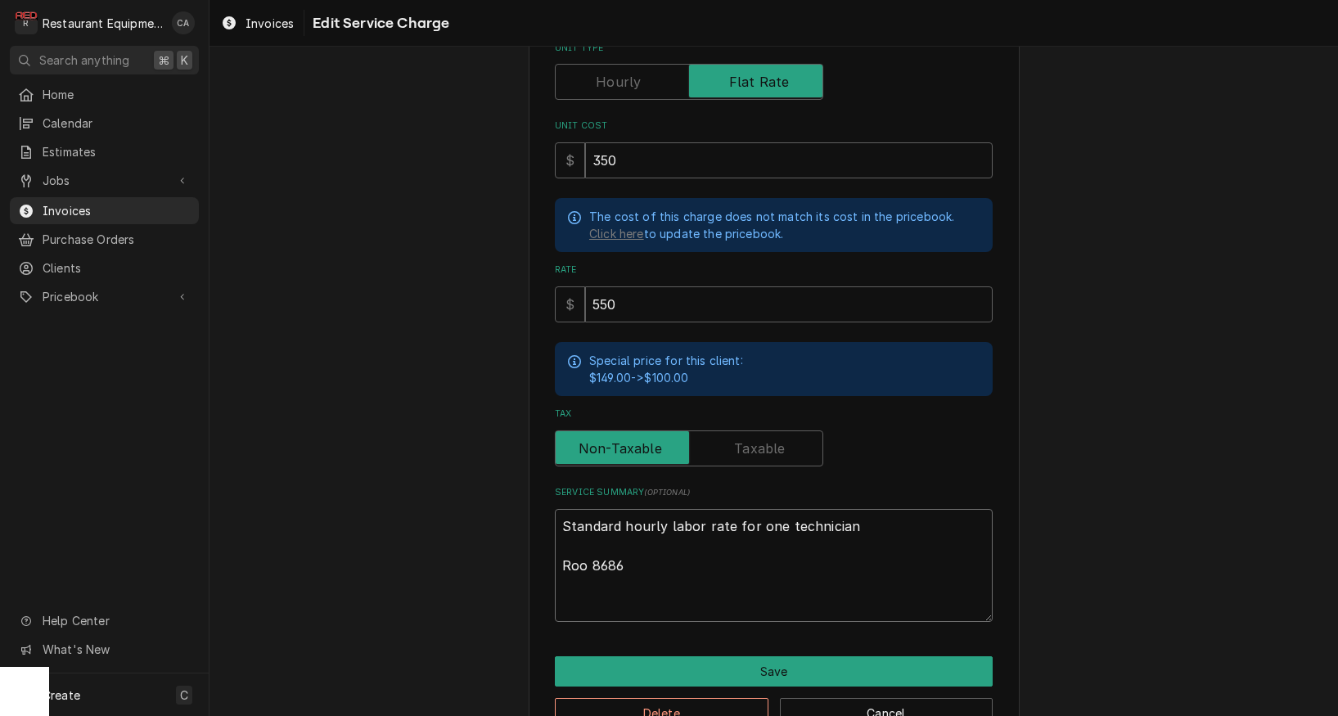
paste textarea "9/3/25 In 11:00 Out 12:00 Truck 104 208 We arrived on site and unboxed the new …"
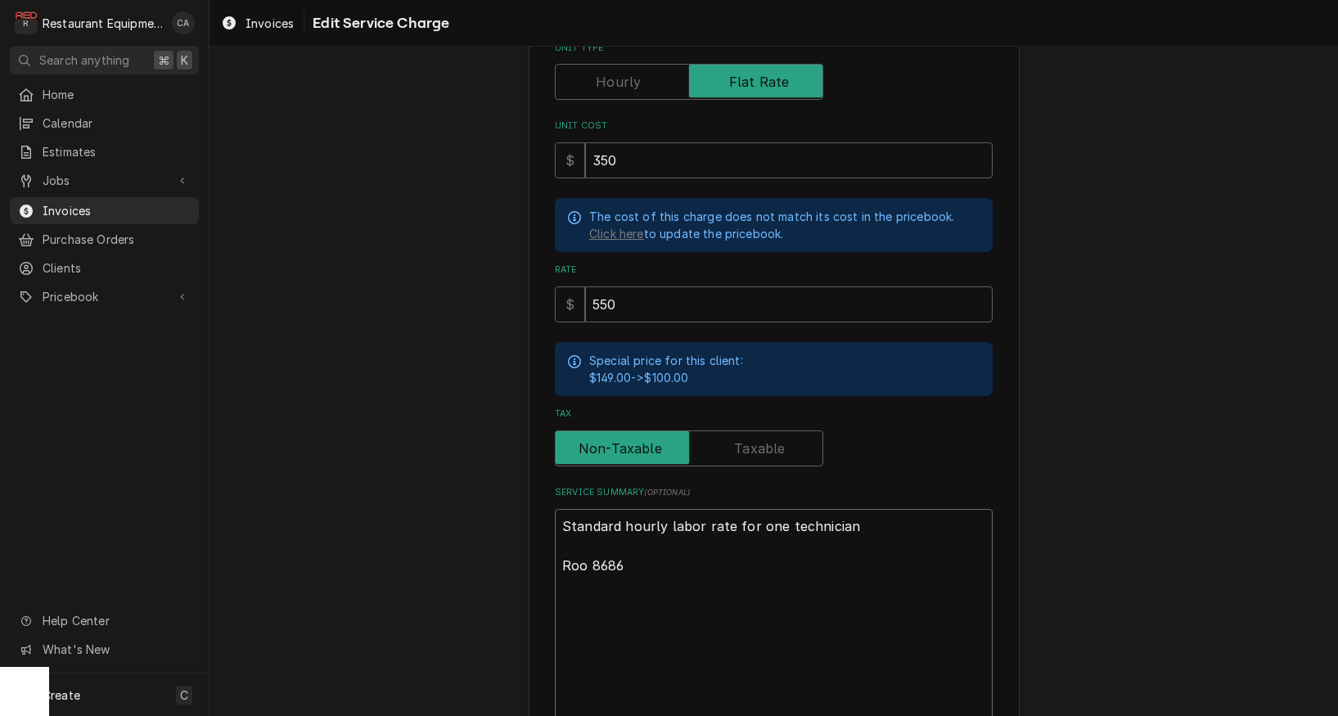
type textarea "x"
type textarea "Standard hourly labor rate for one technician Roo 8686 9/3/25 In 11:00 Out 12:0…"
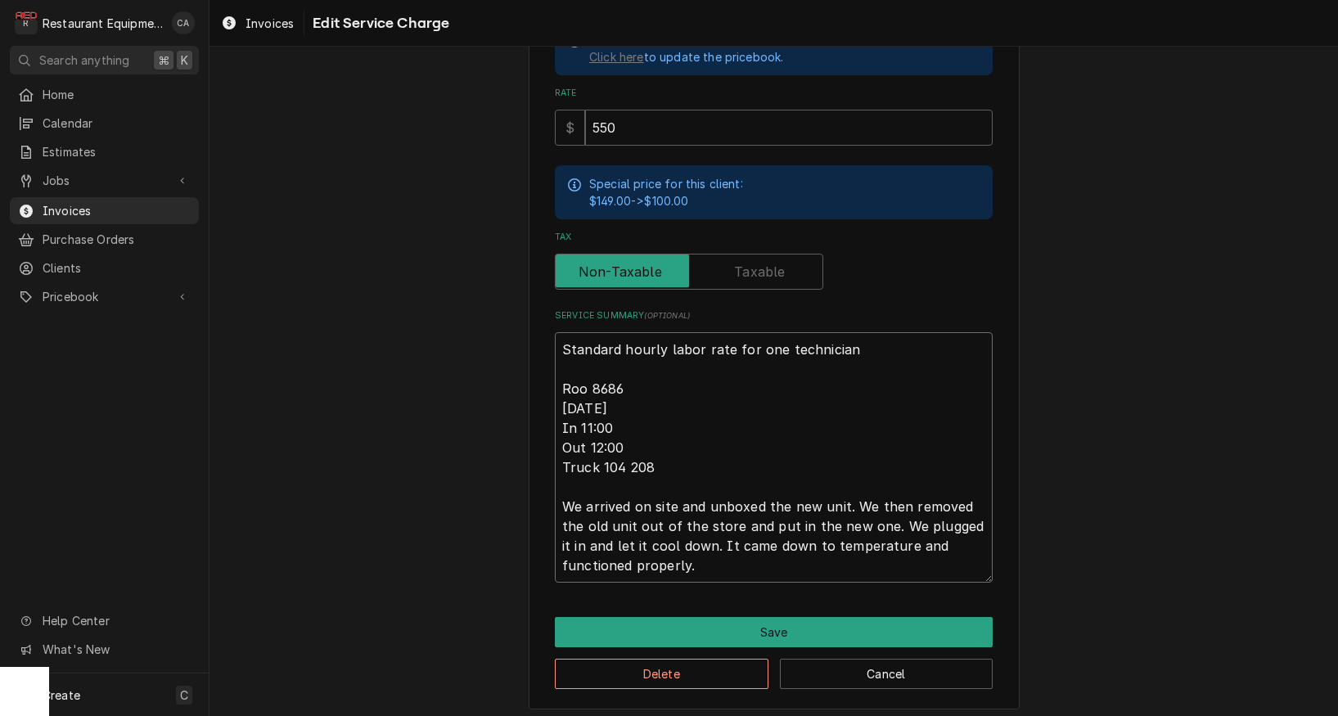
scroll to position [0, 0]
drag, startPoint x: 640, startPoint y: 447, endPoint x: 555, endPoint y: 418, distance: 89.8
click at [555, 418] on textarea "Standard hourly labor rate for one technician Roo 8686 9/3/25 In 11:00 Out 12:0…" at bounding box center [774, 457] width 438 height 250
type textarea "x"
type textarea "Standard hourly labor rate for one technician Roo 8686 9/3/25 Truck 104 208 We …"
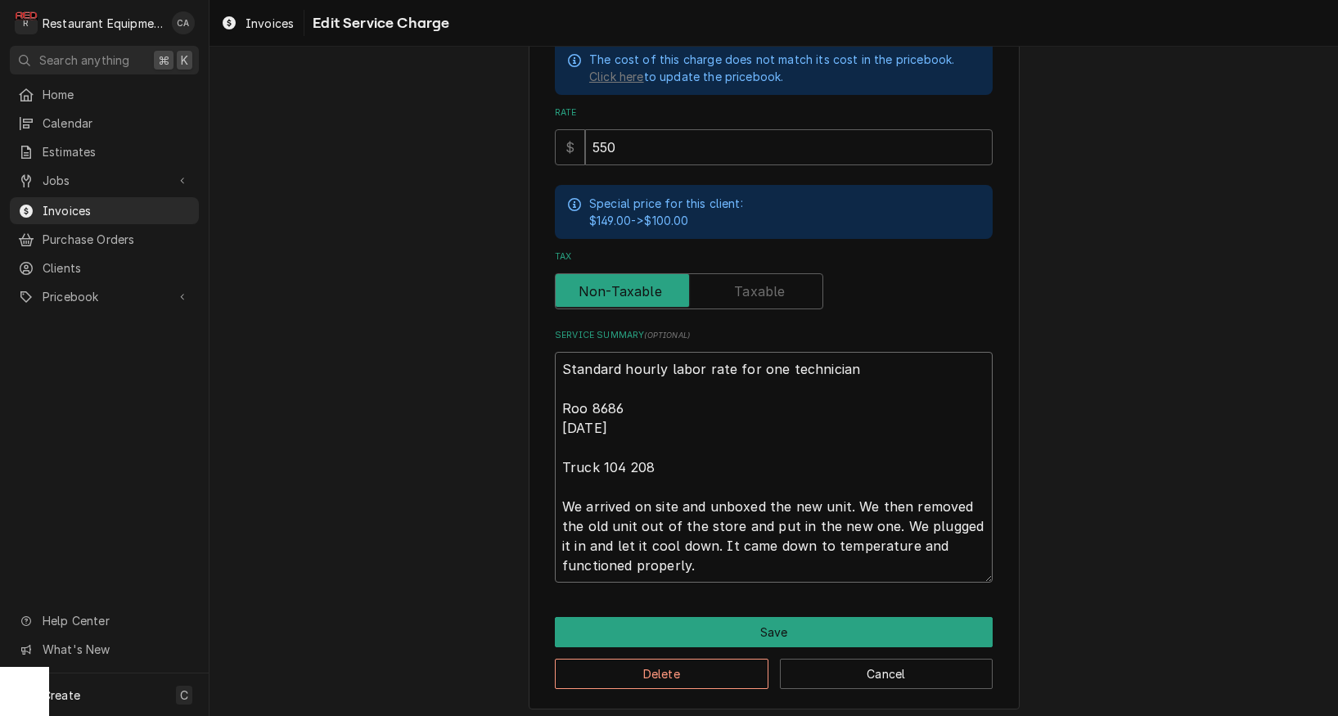
type textarea "x"
type textarea "Standard hourly labor rate for one technician Roo 8686 9/3/25 Truck 104 208 We …"
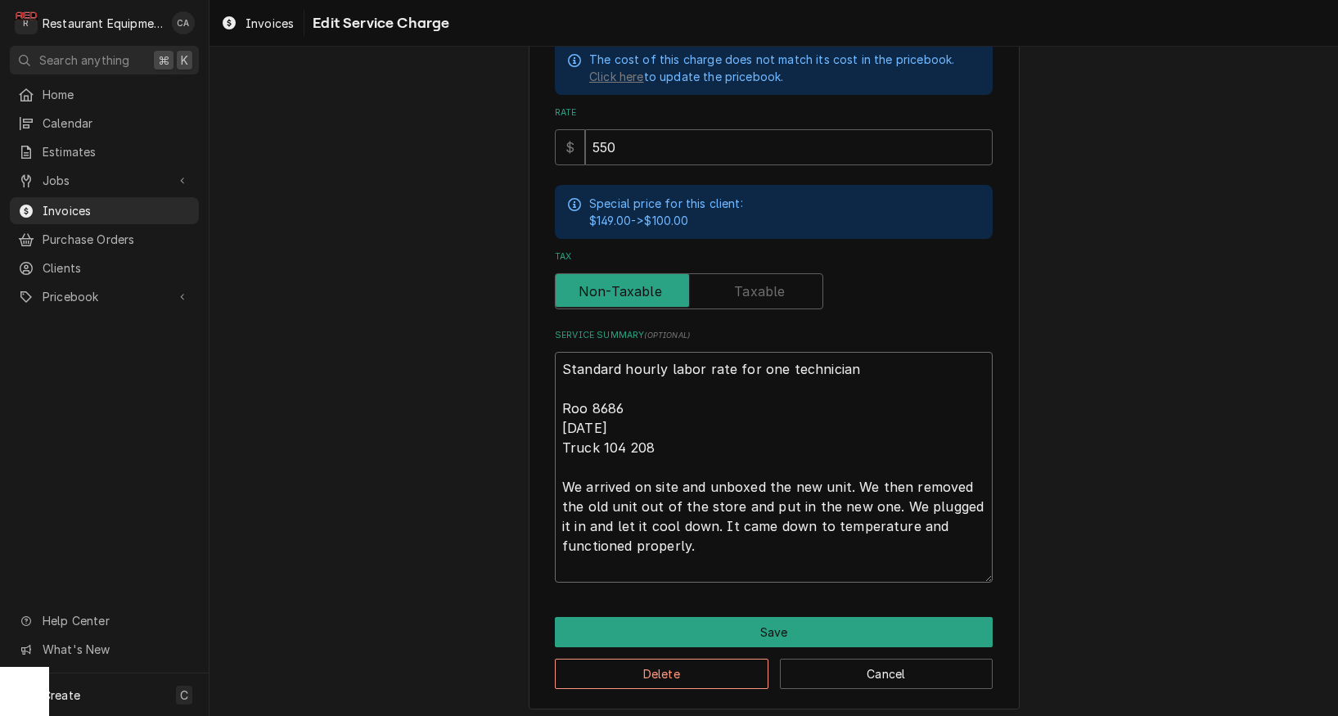
scroll to position [415, 0]
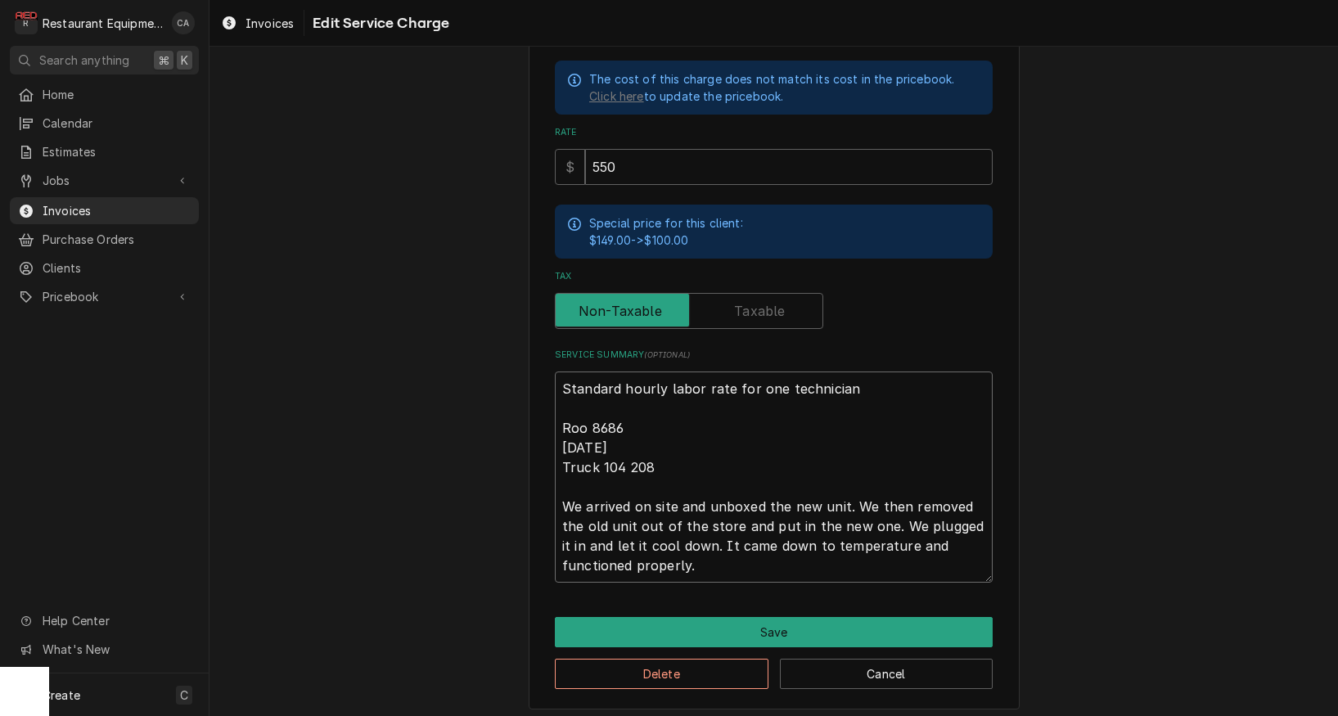
click at [625, 459] on textarea "Standard hourly labor rate for one technician Roo 8686 9/3/25 Truck 104 208 We …" at bounding box center [774, 477] width 438 height 211
type textarea "x"
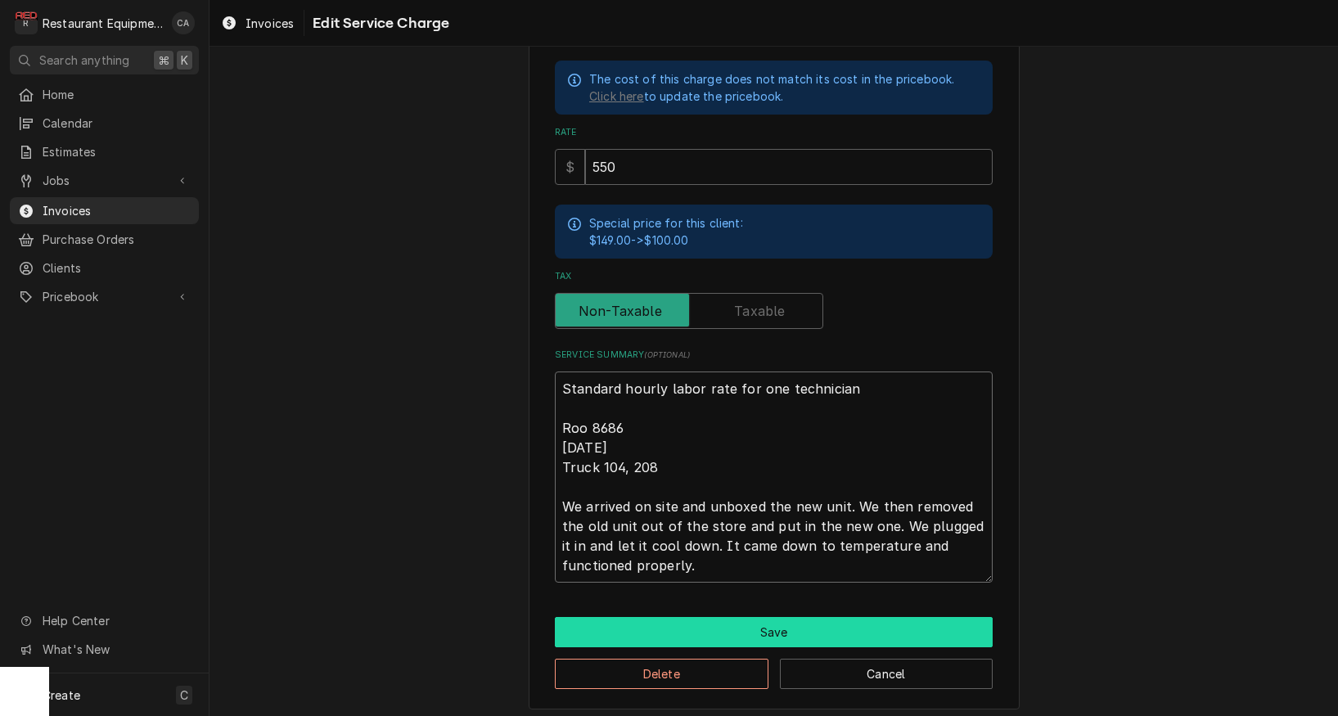
type textarea "Standard hourly labor rate for one technician Roo 8686 9/3/25 Truck 104, 208 We…"
click at [733, 624] on button "Save" at bounding box center [774, 632] width 438 height 30
type textarea "x"
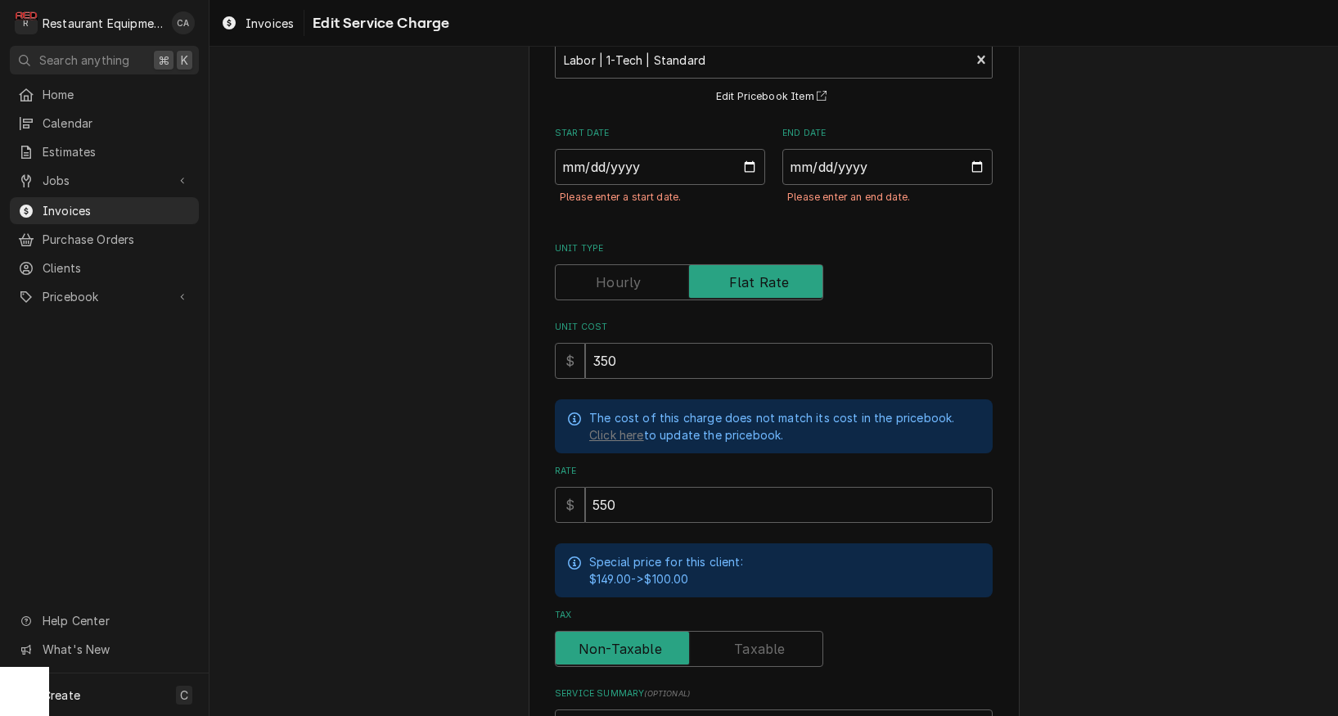
scroll to position [47, 0]
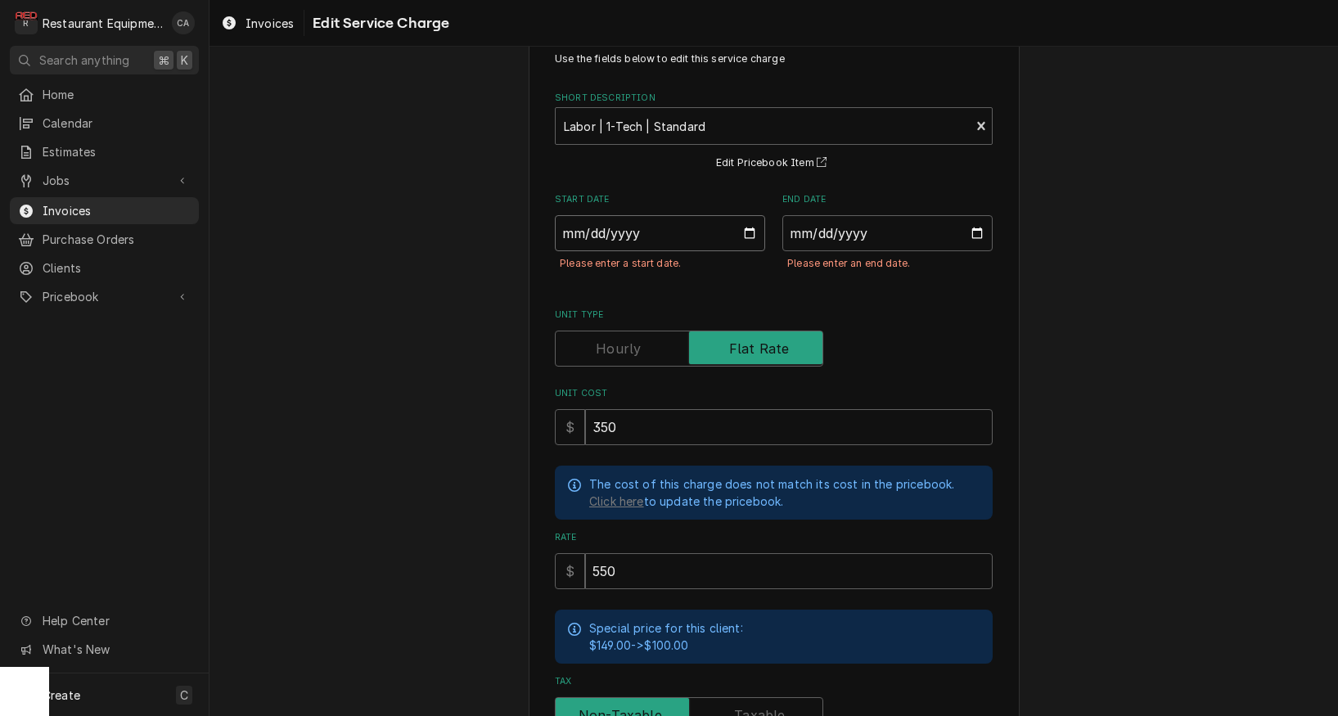
click at [615, 242] on input "Start Date" at bounding box center [660, 233] width 210 height 36
type input "[DATE]"
type textarea "x"
drag, startPoint x: 819, startPoint y: 233, endPoint x: 826, endPoint y: 246, distance: 15.0
click at [819, 233] on input "End Date" at bounding box center [888, 233] width 210 height 36
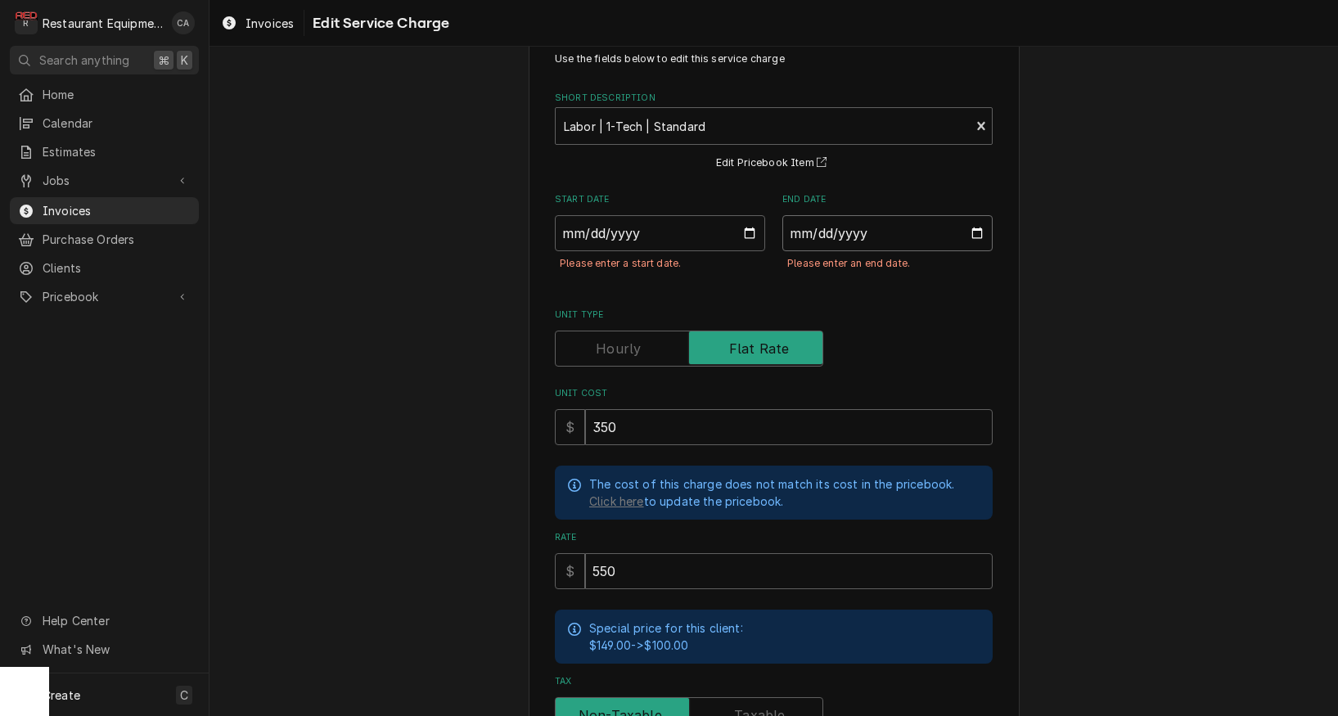
type input "[DATE]"
click at [1149, 360] on div "Use the fields below to edit this service charge Short Description Labor | 1-Te…" at bounding box center [774, 572] width 1129 height 1112
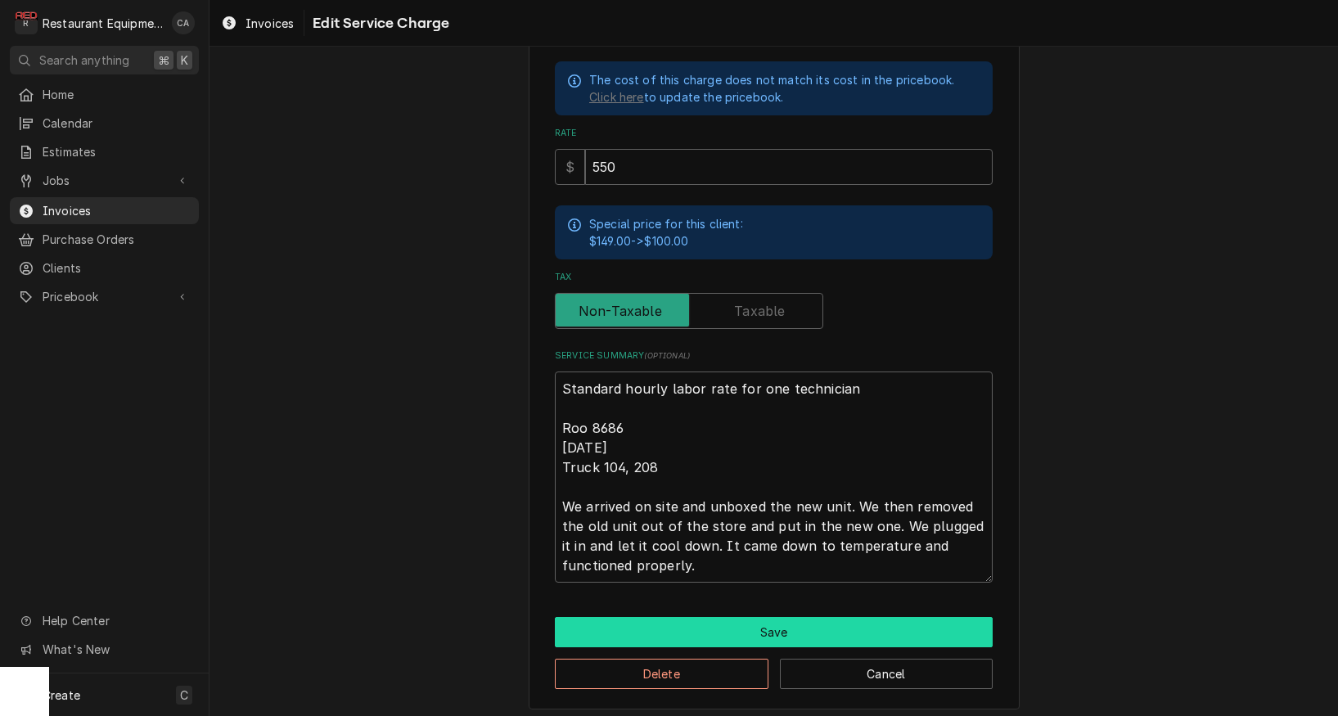
click at [801, 626] on button "Save" at bounding box center [774, 632] width 438 height 30
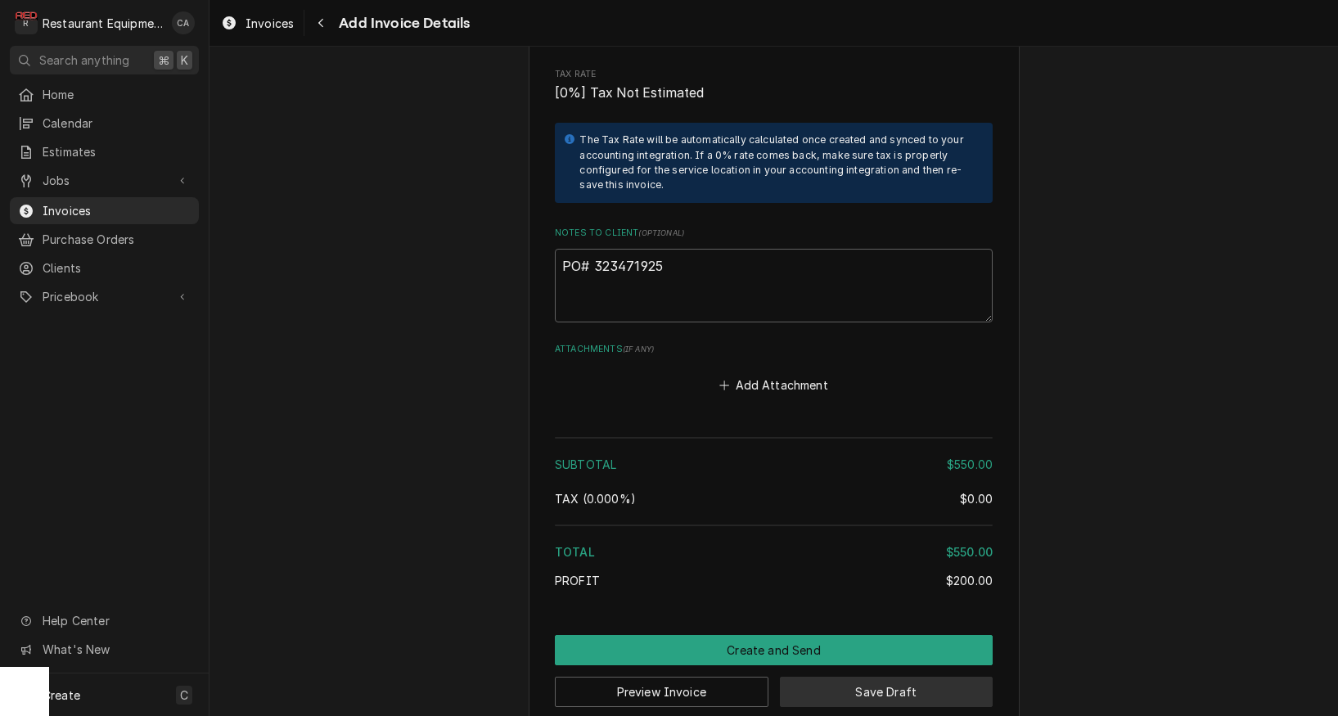
click at [859, 677] on button "Save Draft" at bounding box center [887, 692] width 214 height 30
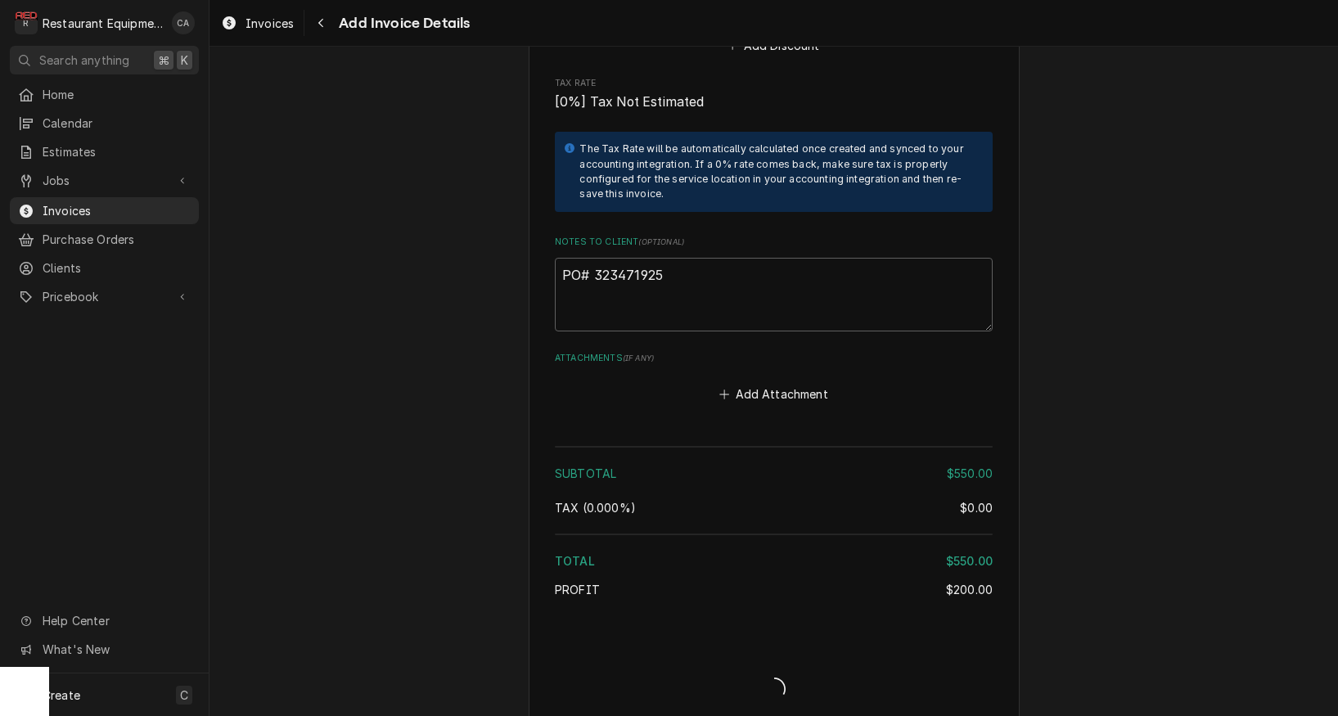
type textarea "x"
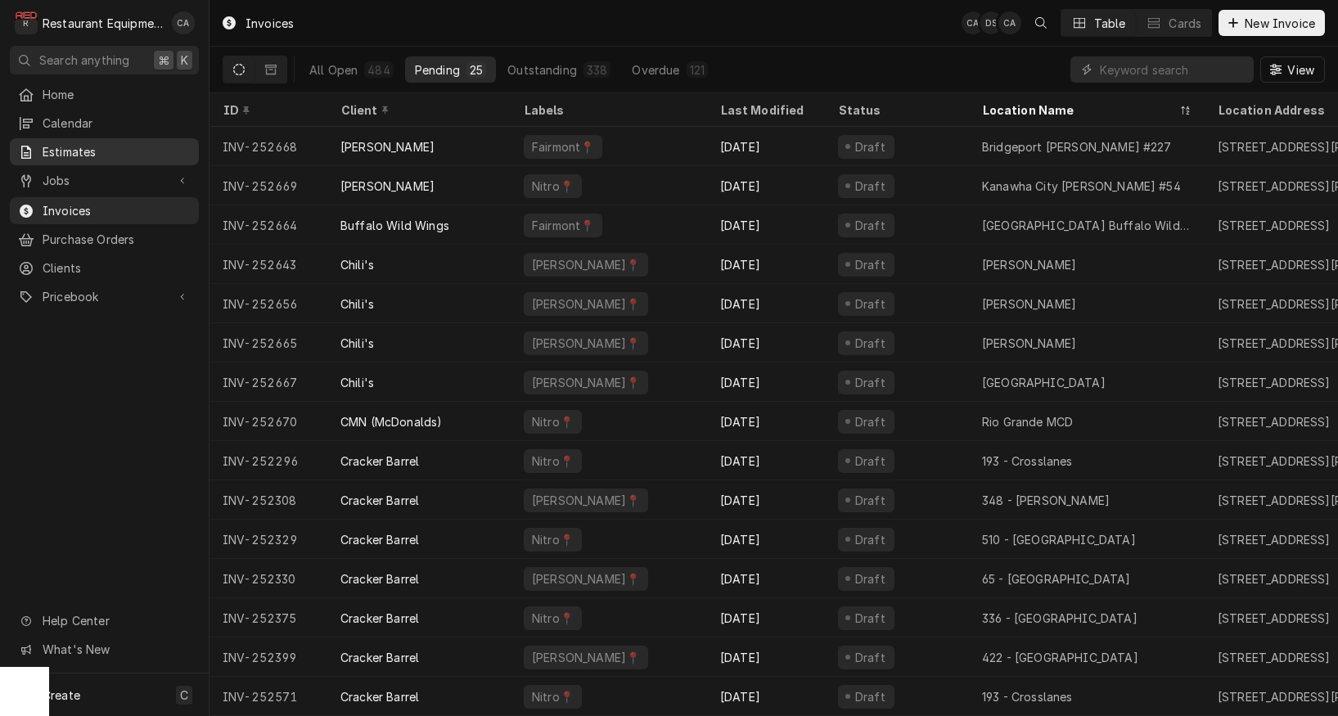
click at [62, 153] on span "Estimates" at bounding box center [117, 151] width 148 height 17
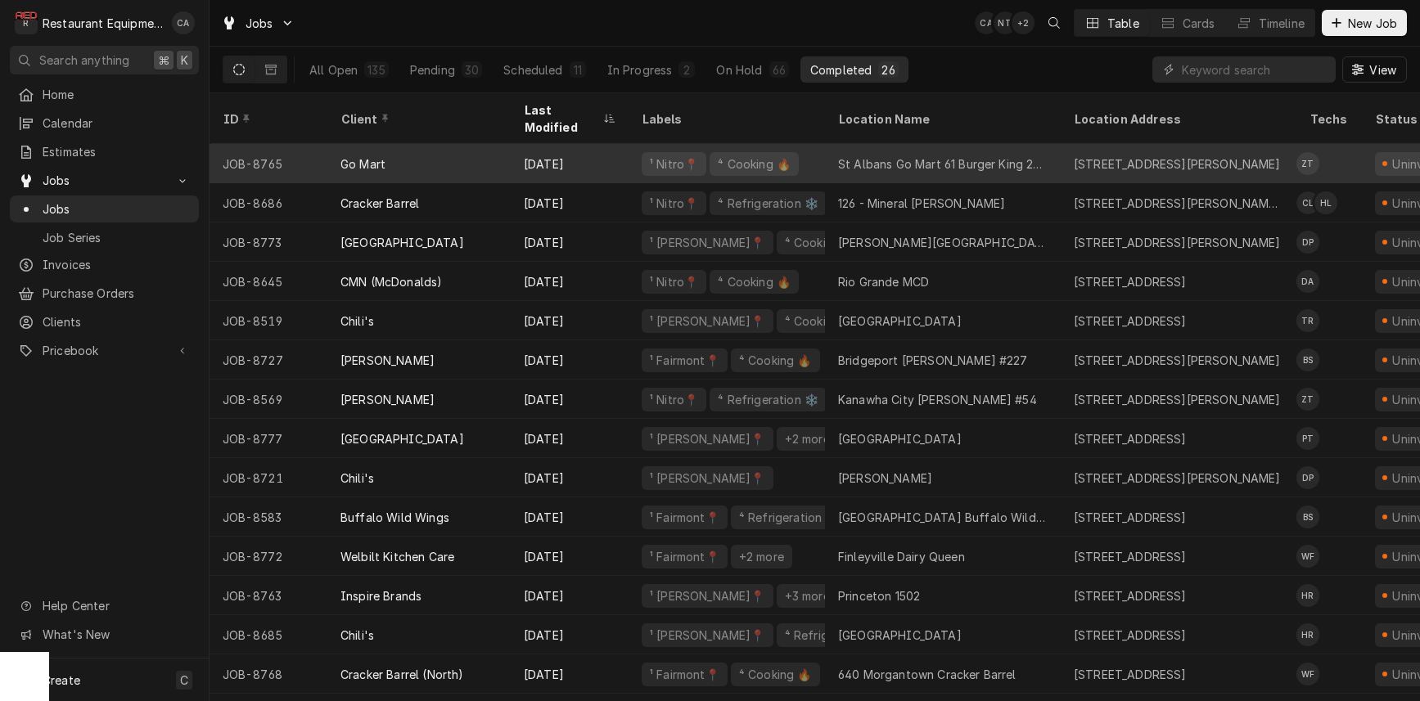
click at [920, 156] on div "St Albans Go Mart 61 Burger King 26467" at bounding box center [943, 164] width 210 height 17
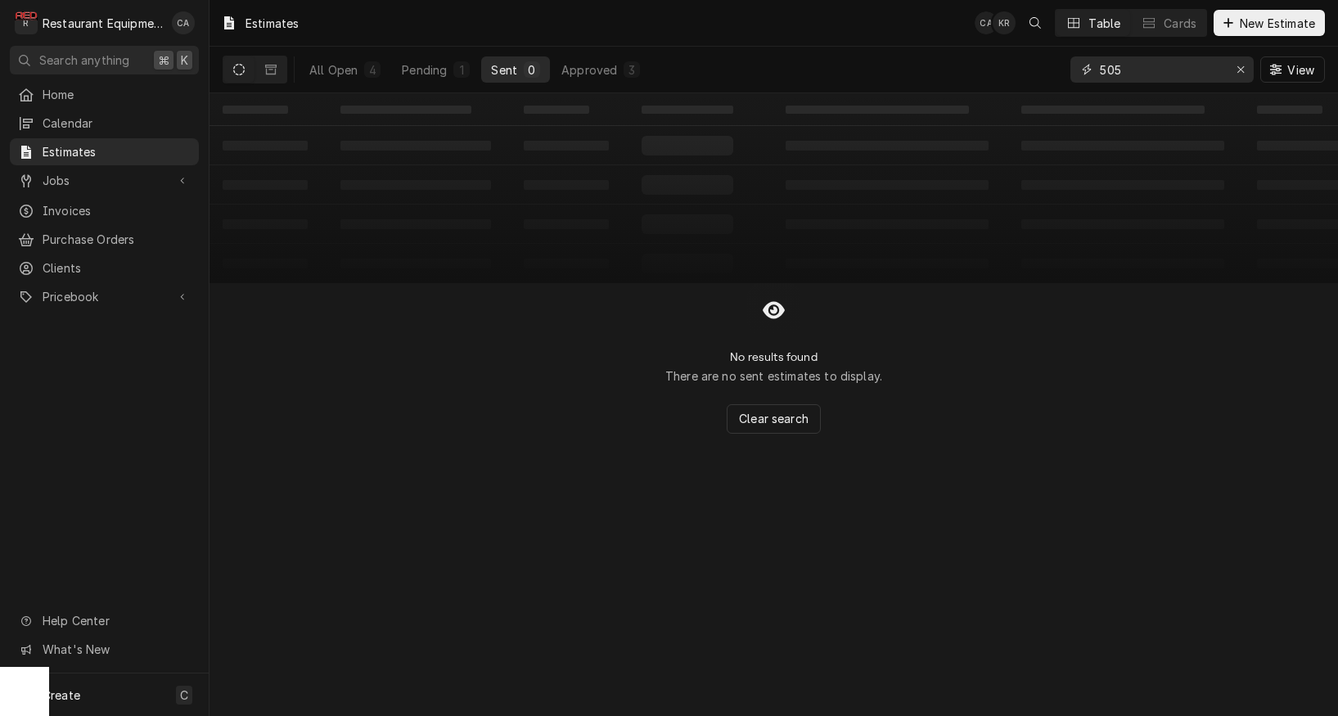
click at [1141, 65] on input "505" at bounding box center [1161, 69] width 123 height 26
type input "go mart"
click at [593, 72] on div "Approved" at bounding box center [590, 69] width 56 height 17
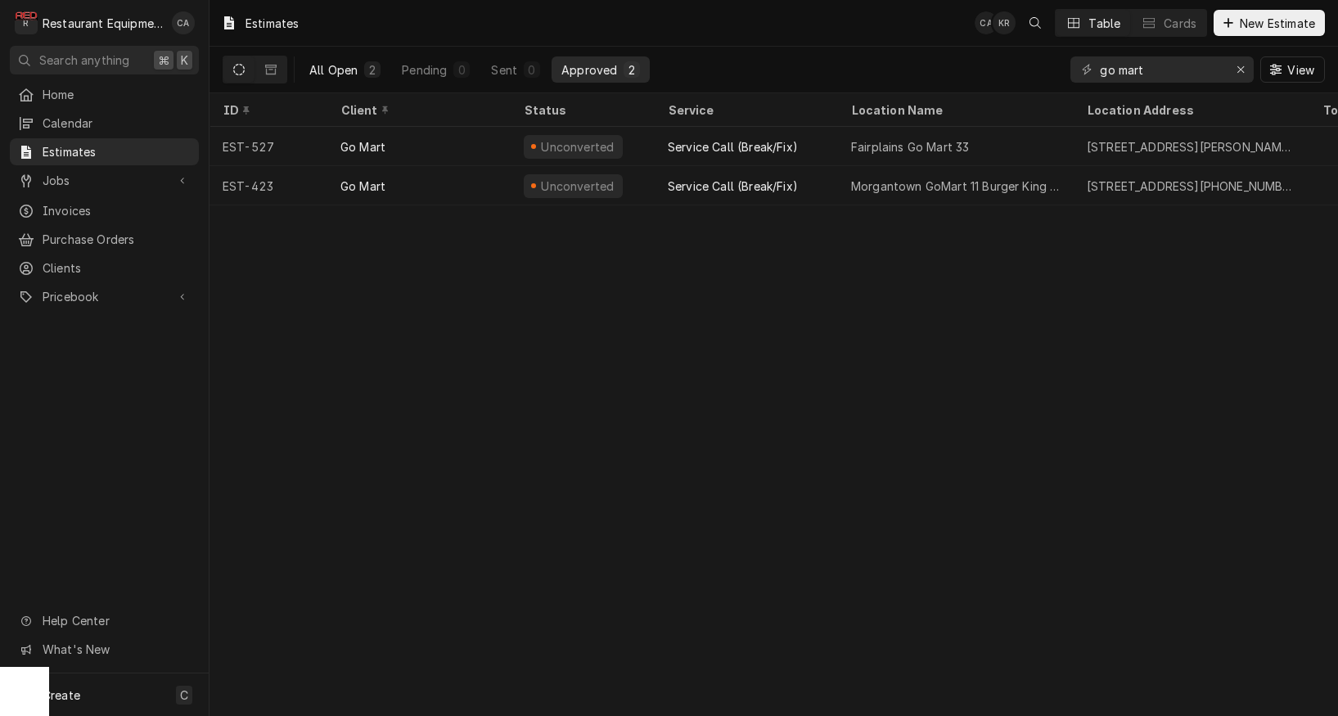
click at [340, 68] on div "All Open" at bounding box center [333, 69] width 48 height 17
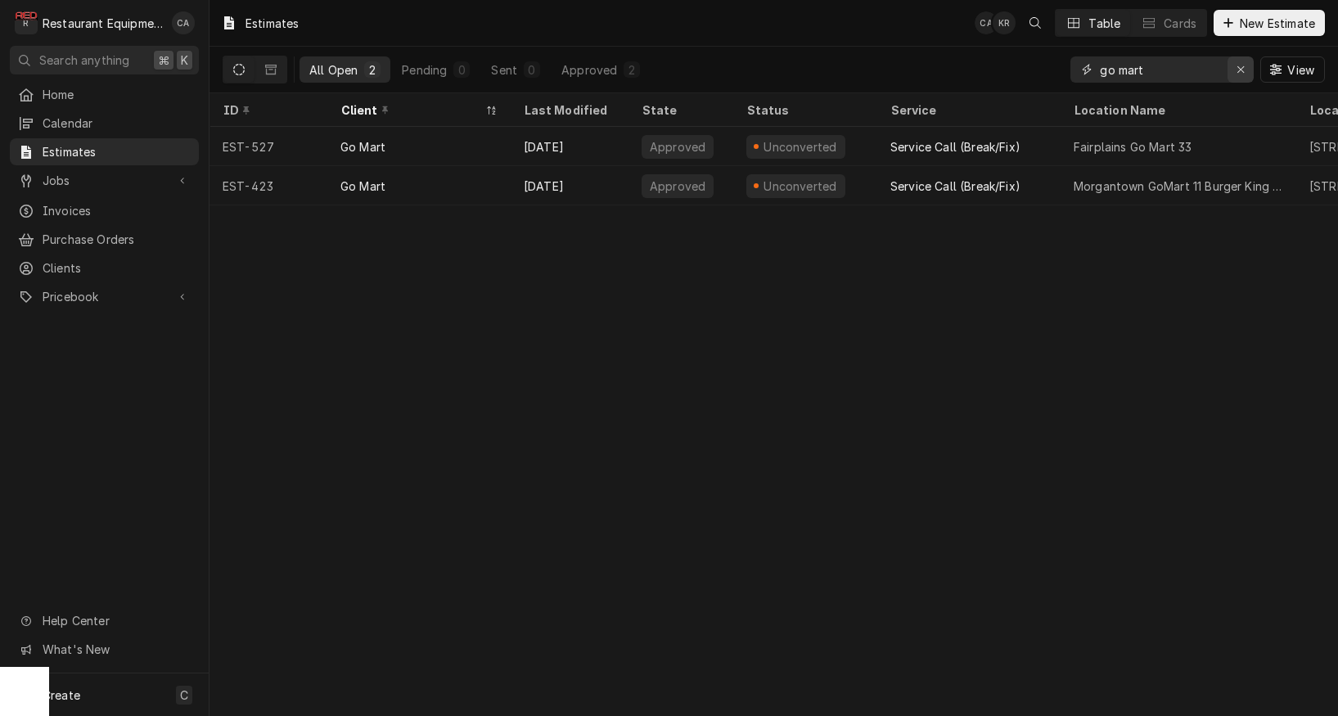
click at [1244, 71] on icon "Erase input" at bounding box center [1241, 69] width 9 height 11
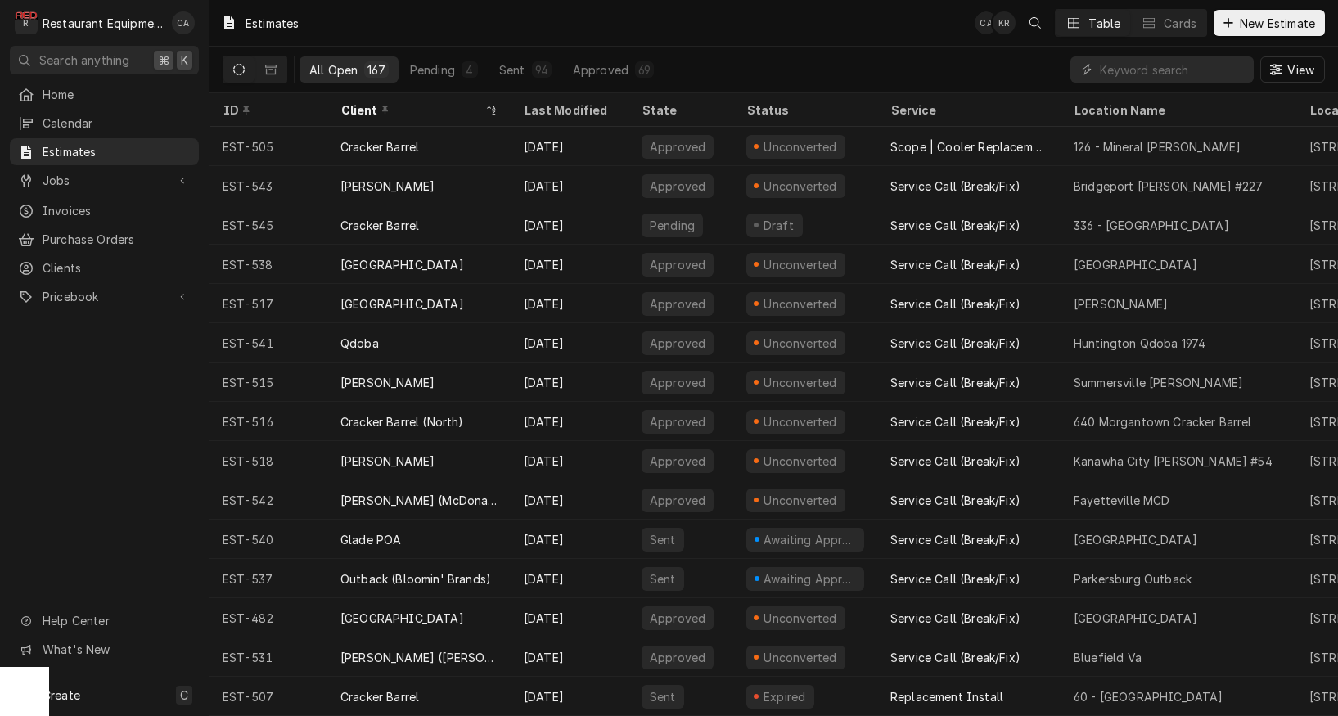
click at [465, 34] on div "Estimates CA KR Table Cards New Estimate" at bounding box center [774, 23] width 1129 height 46
click at [492, 33] on div "Estimates CA KR Table Cards New Estimate" at bounding box center [774, 23] width 1129 height 46
click at [772, 40] on div "Estimates CA KR Table Cards New Estimate" at bounding box center [774, 23] width 1129 height 46
click at [749, 35] on div "Estimates CA KR Table Cards New Estimate" at bounding box center [774, 23] width 1129 height 46
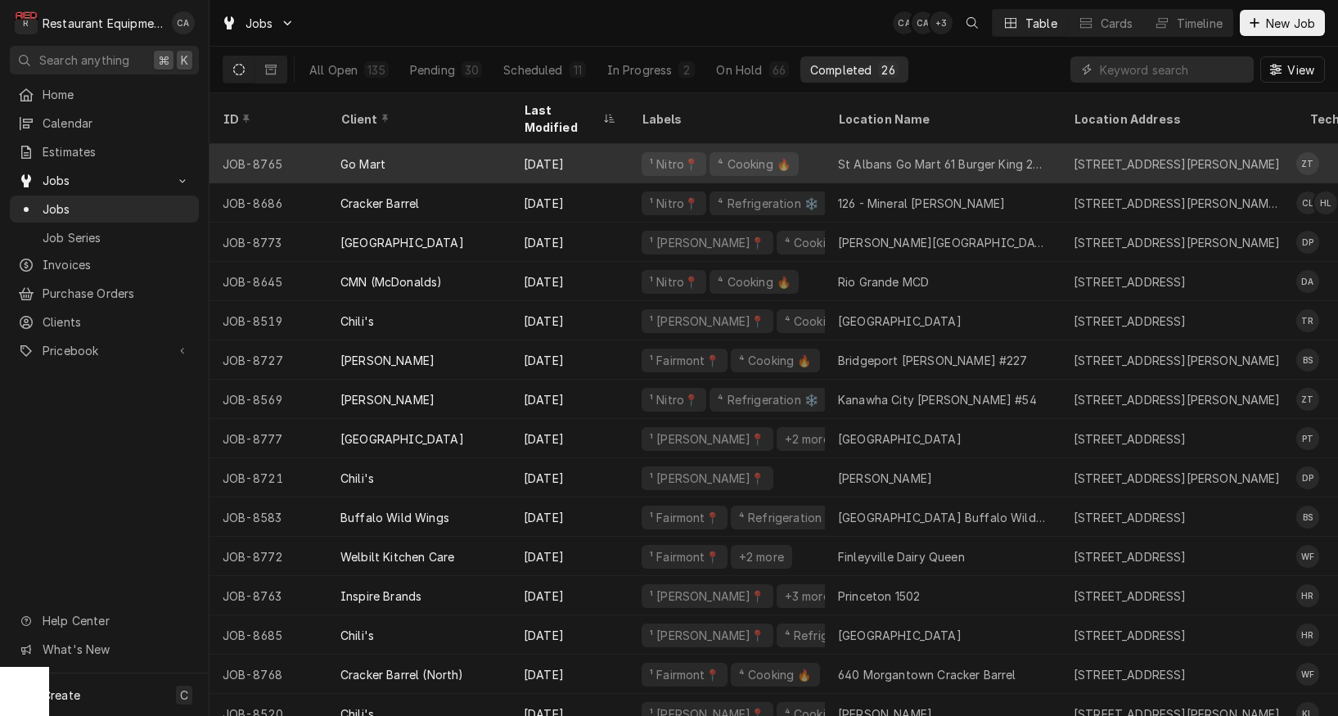
click at [939, 156] on div "St Albans Go Mart 61 Burger King 26467" at bounding box center [943, 164] width 210 height 17
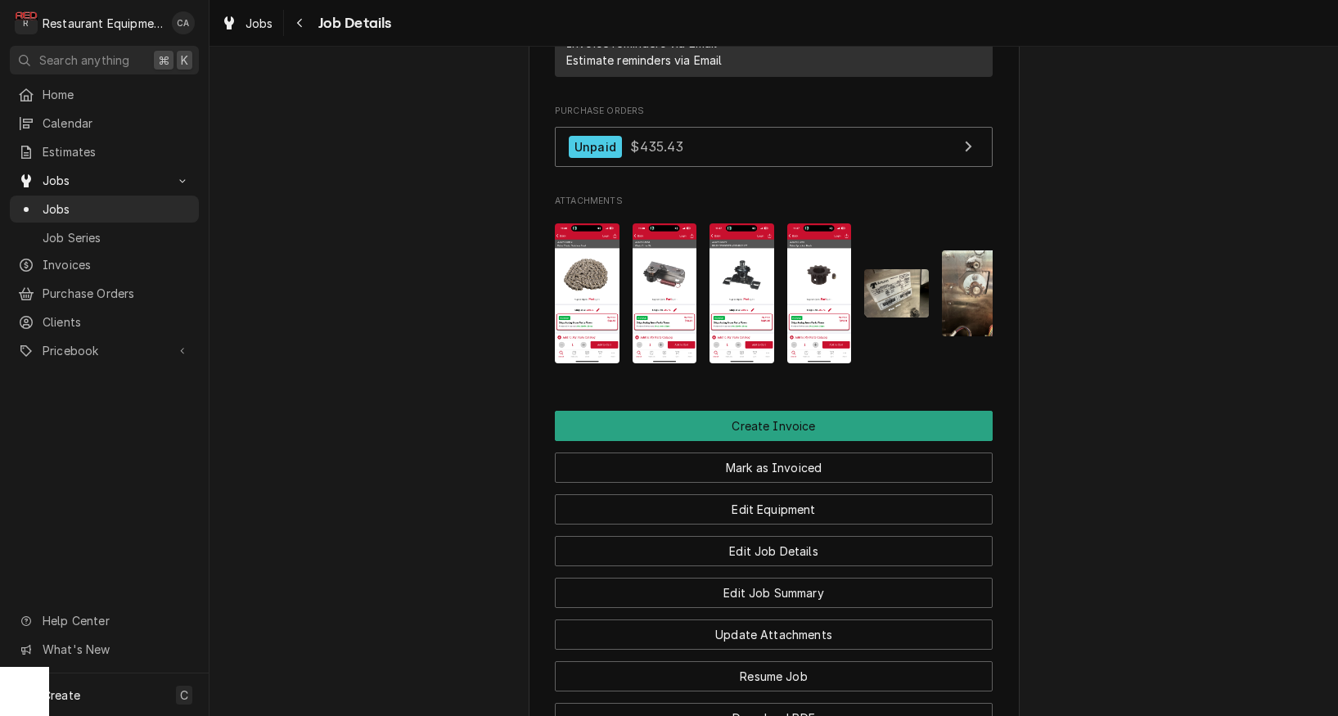
scroll to position [1703, 0]
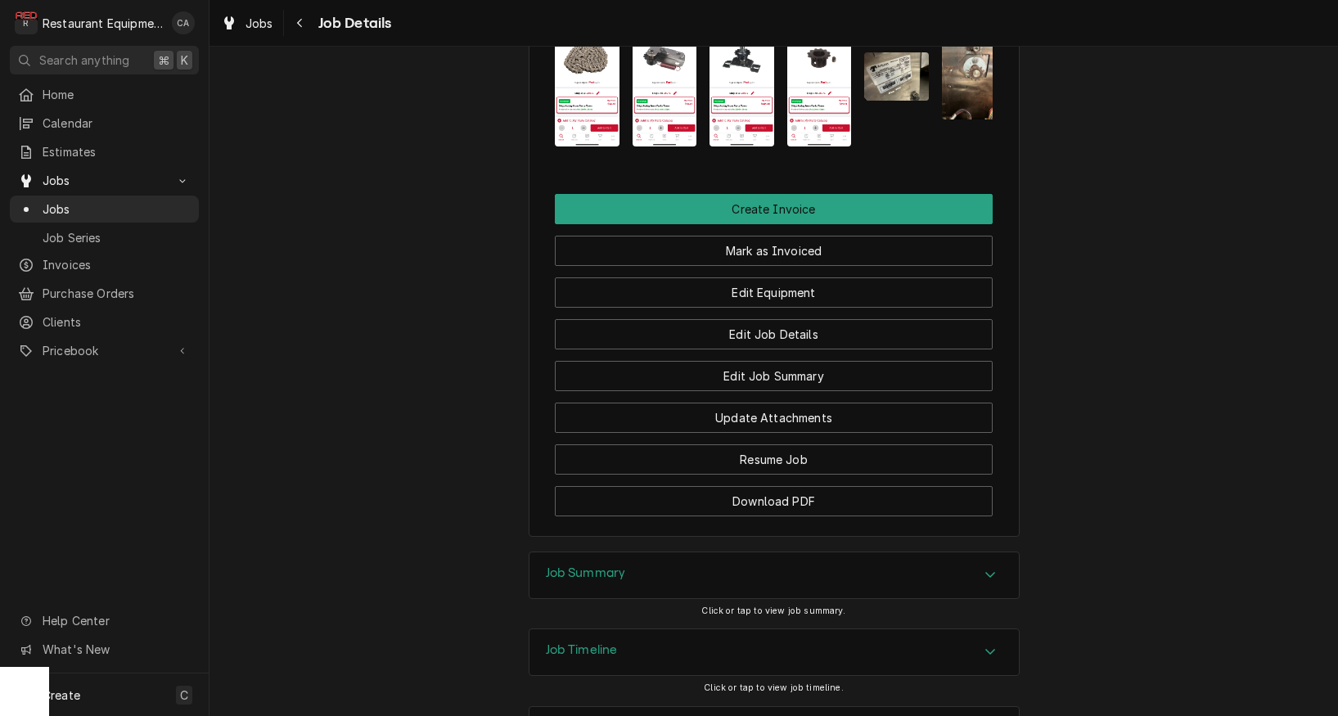
drag, startPoint x: 802, startPoint y: 200, endPoint x: 765, endPoint y: 218, distance: 41.0
click at [801, 200] on button "Create Invoice" at bounding box center [774, 209] width 438 height 30
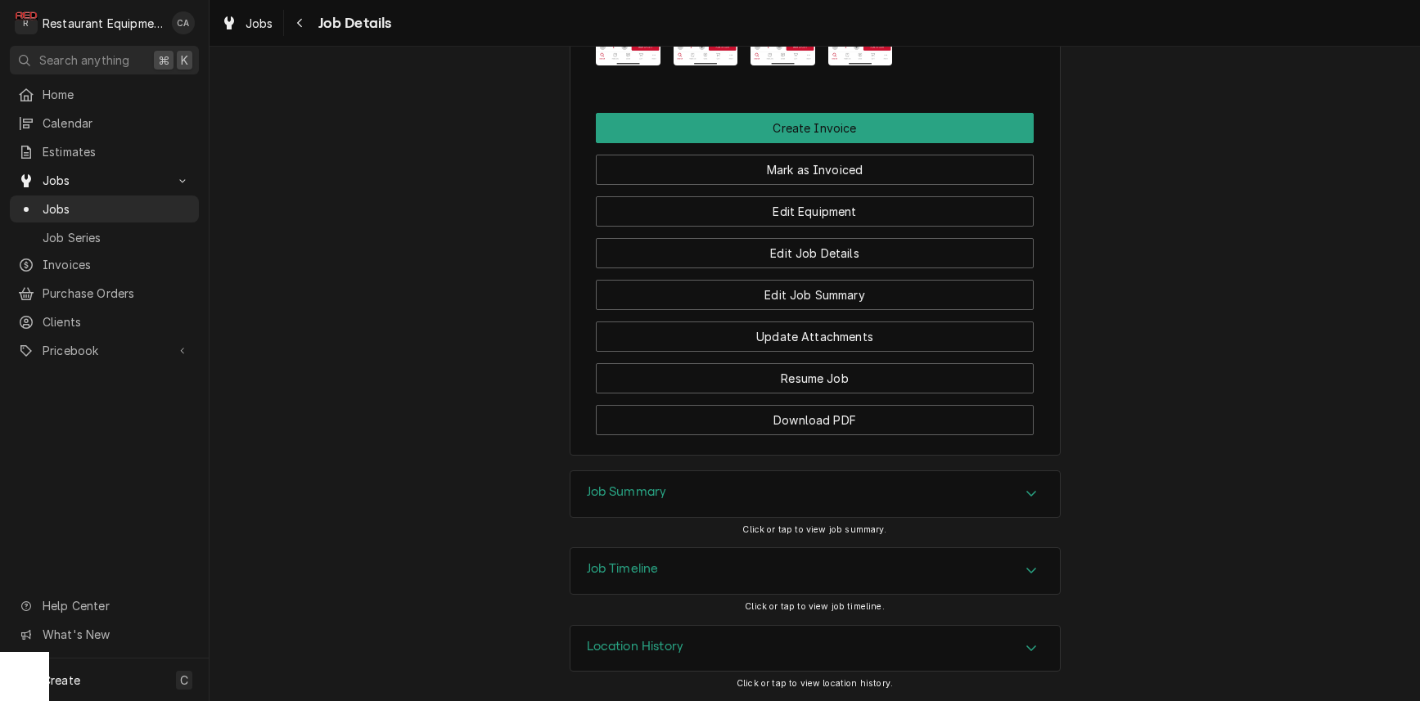
scroll to position [1774, 0]
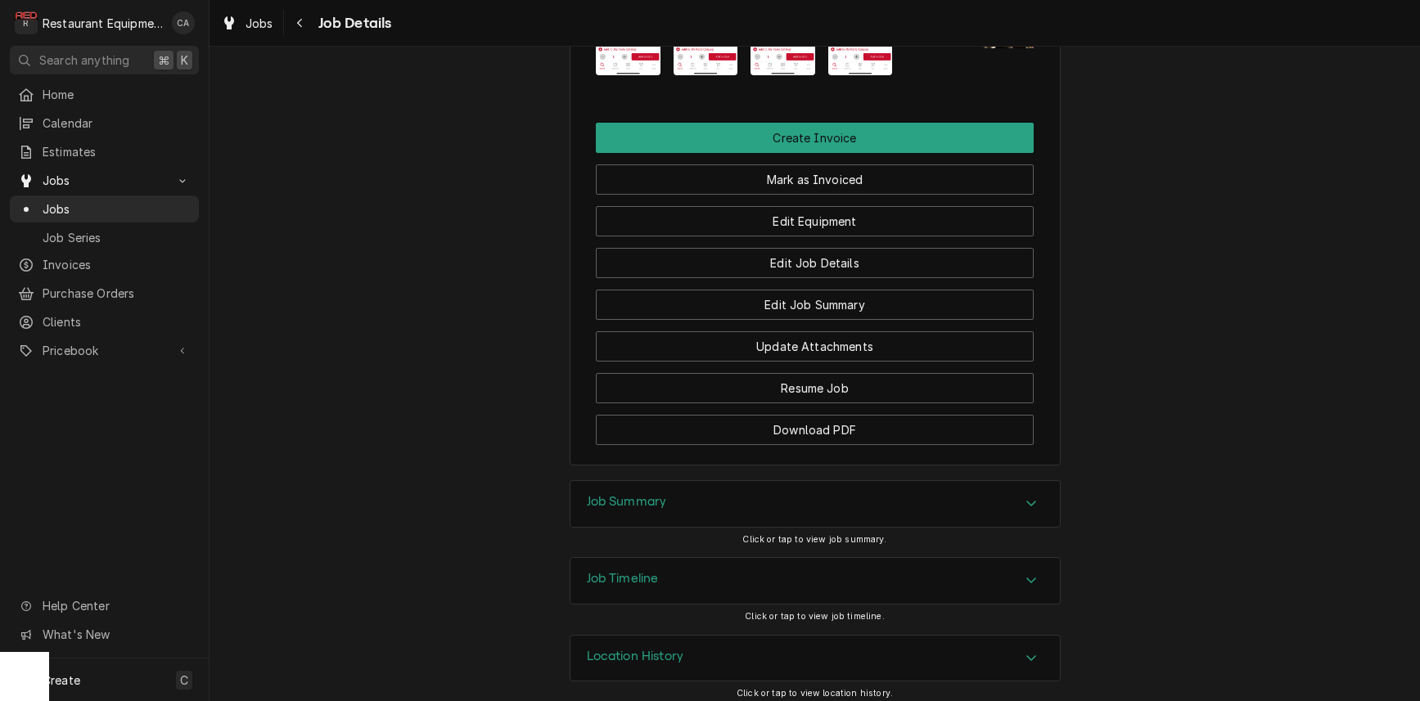
click at [643, 503] on div "Job Summary" at bounding box center [627, 504] width 80 height 20
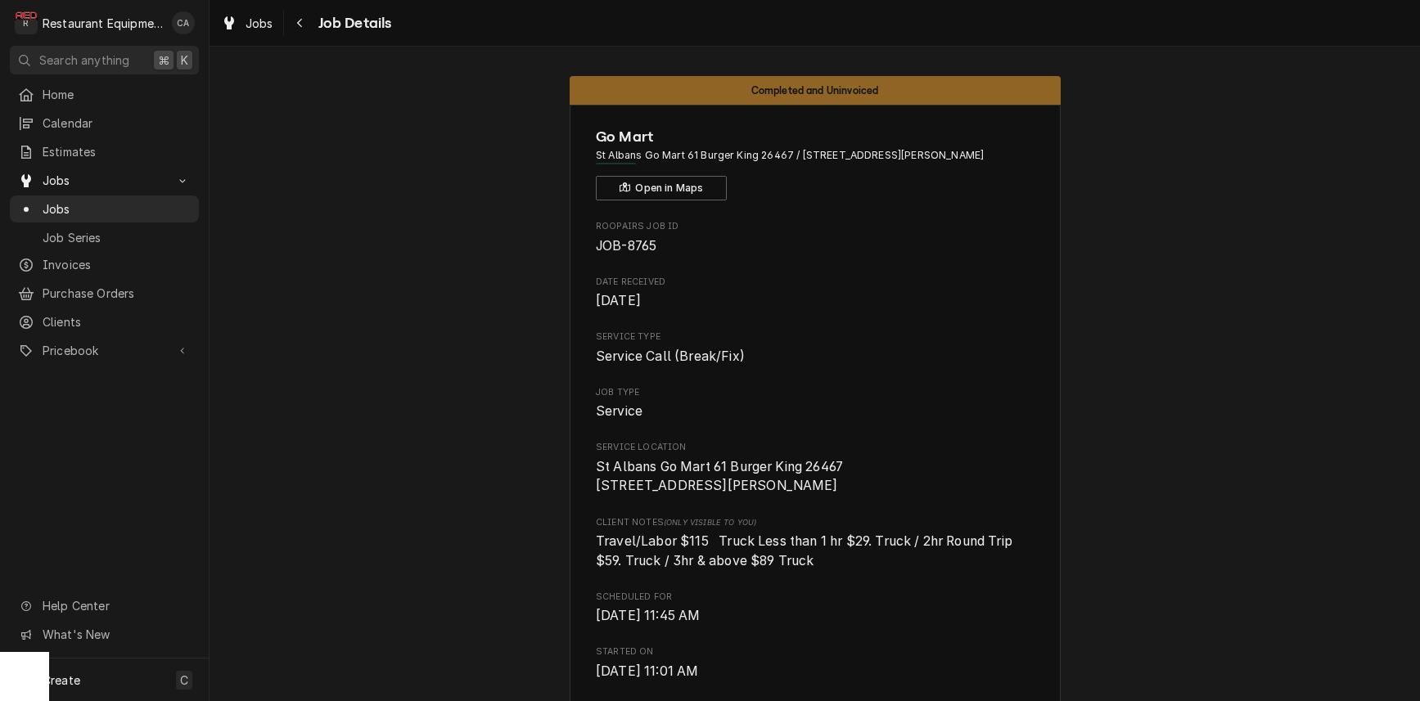
scroll to position [0, 0]
click at [670, 187] on button "Open in Maps" at bounding box center [661, 188] width 131 height 25
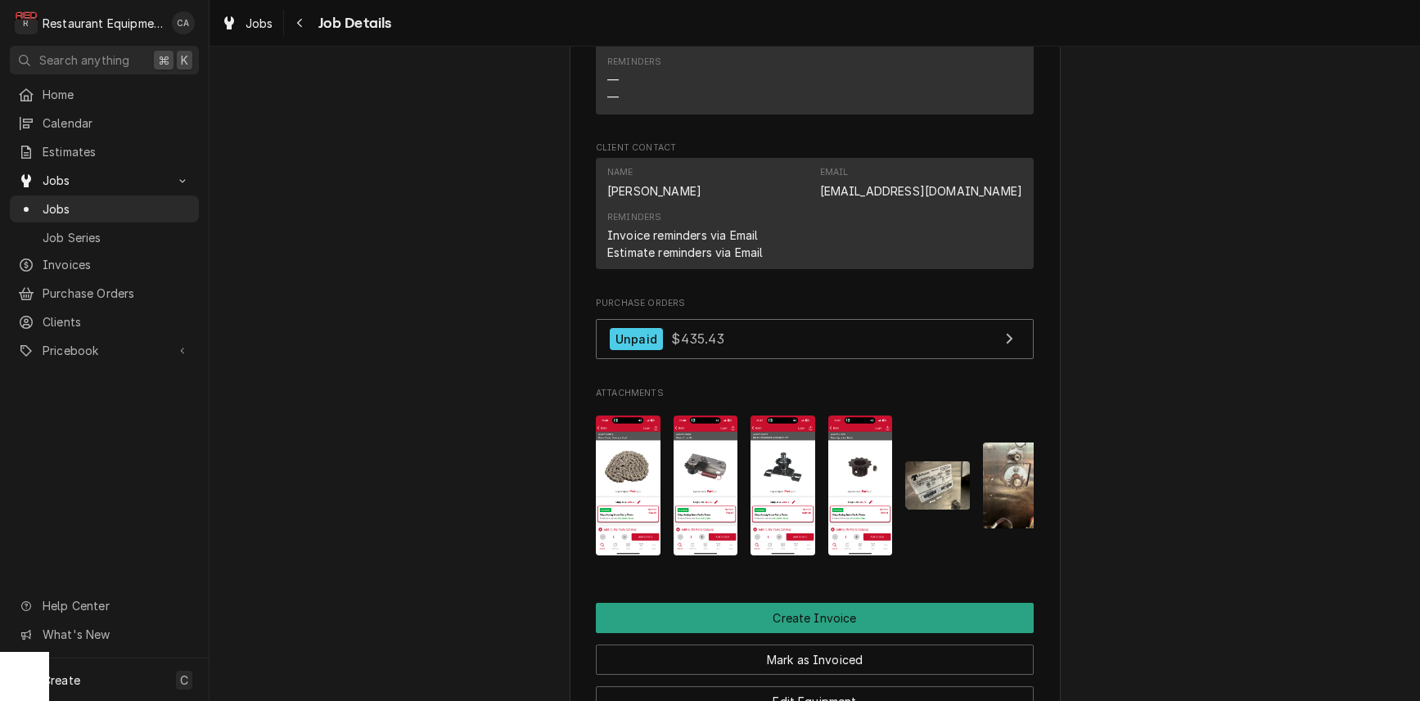
scroll to position [1336, 0]
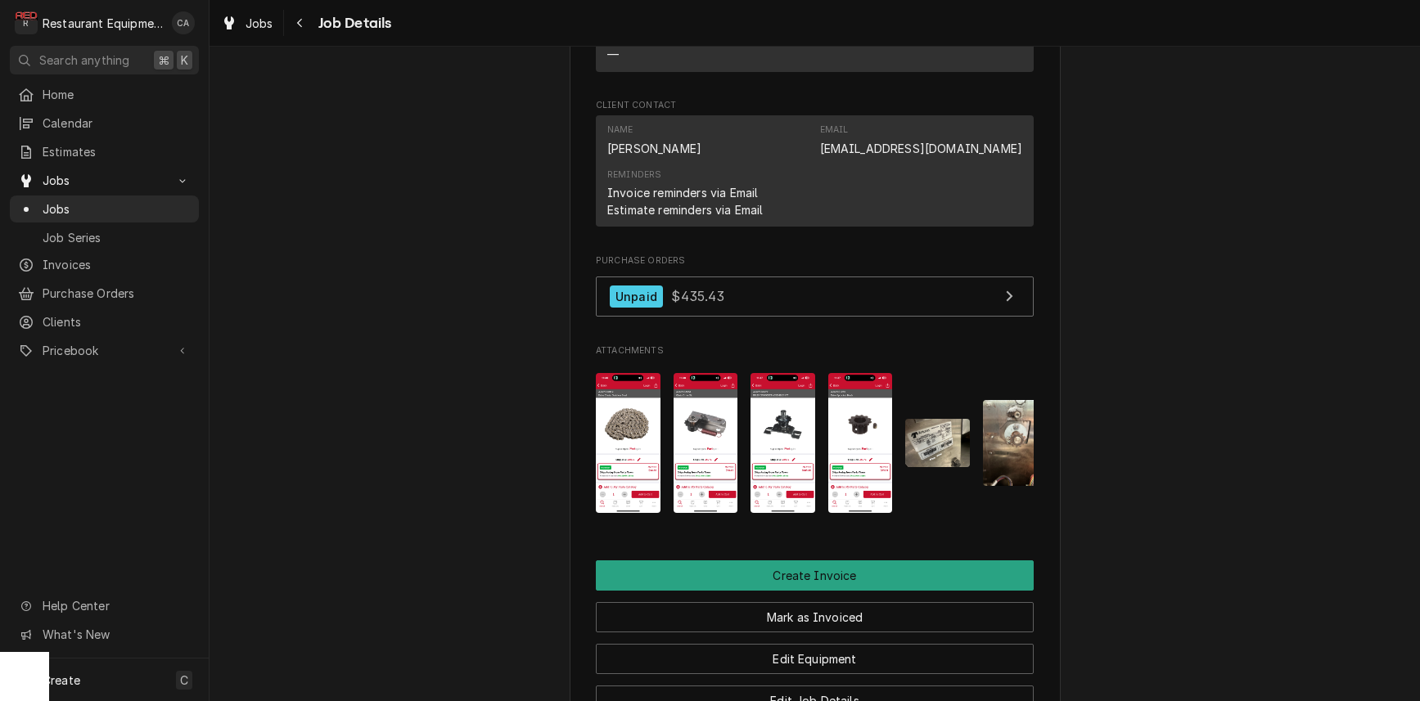
click at [935, 424] on img "Attachments" at bounding box center [937, 443] width 65 height 48
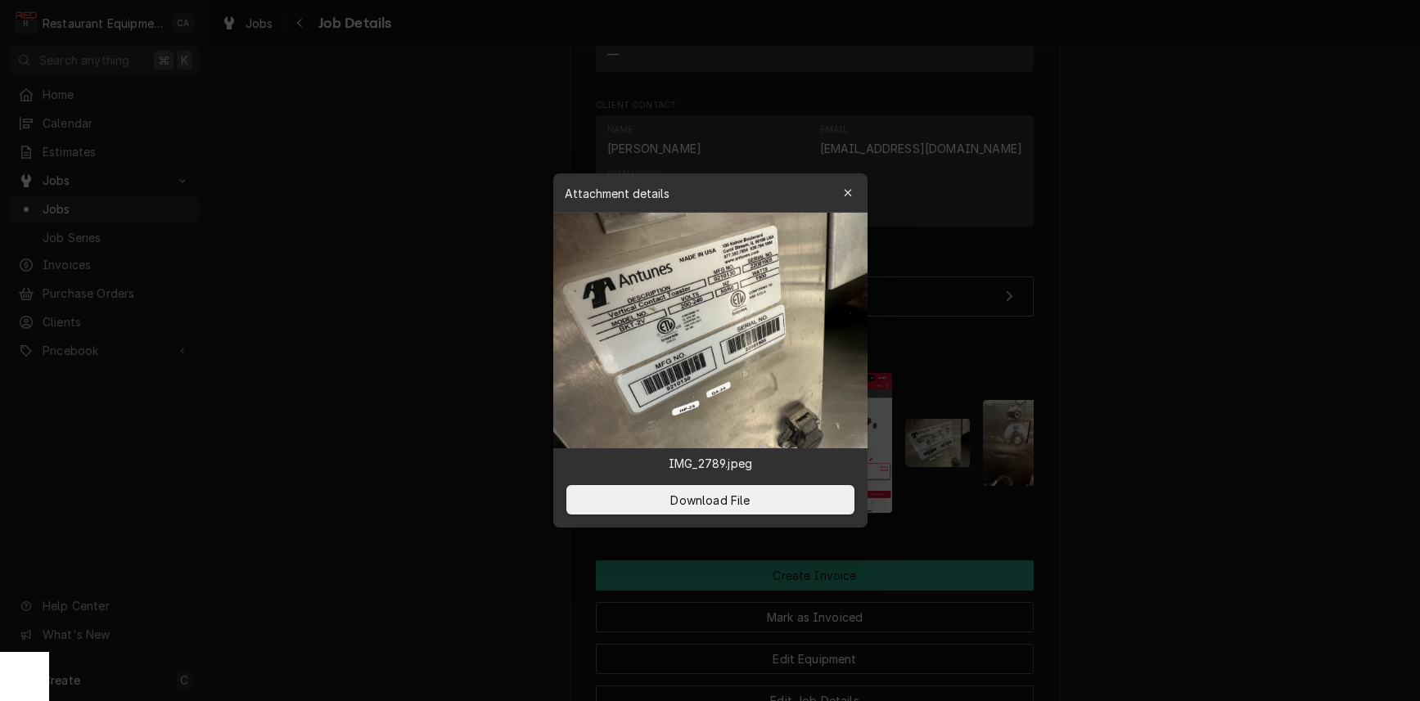
drag, startPoint x: 1160, startPoint y: 337, endPoint x: 913, endPoint y: 357, distance: 247.2
click at [1159, 337] on div at bounding box center [710, 350] width 1420 height 701
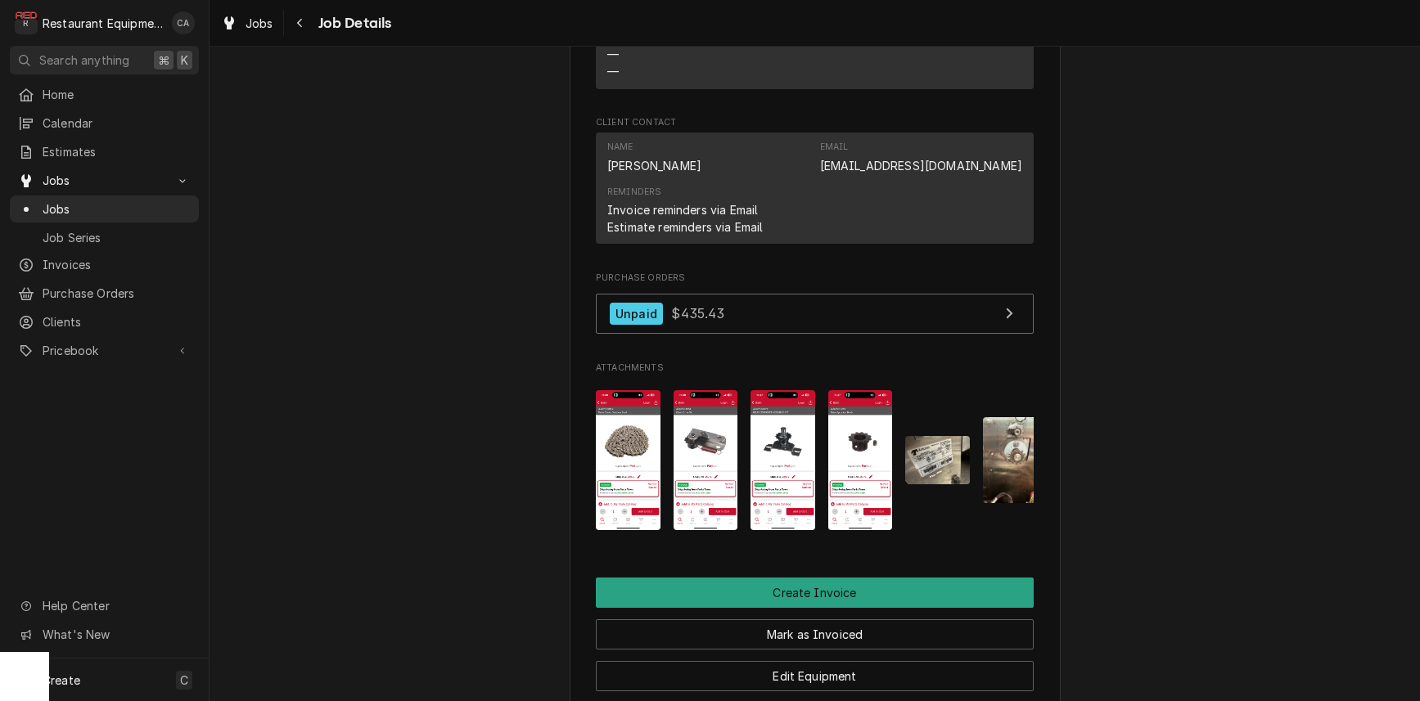
scroll to position [1324, 0]
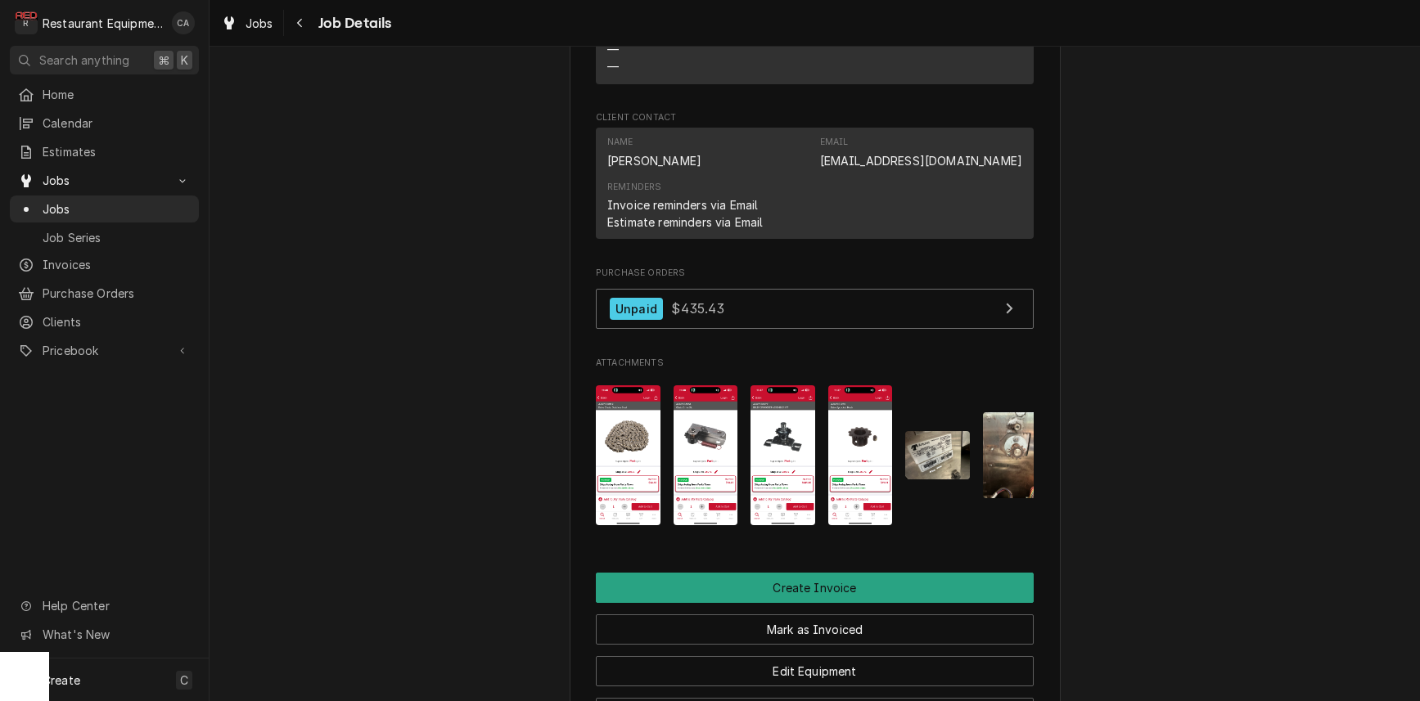
click at [616, 439] on img "Attachments" at bounding box center [628, 456] width 65 height 140
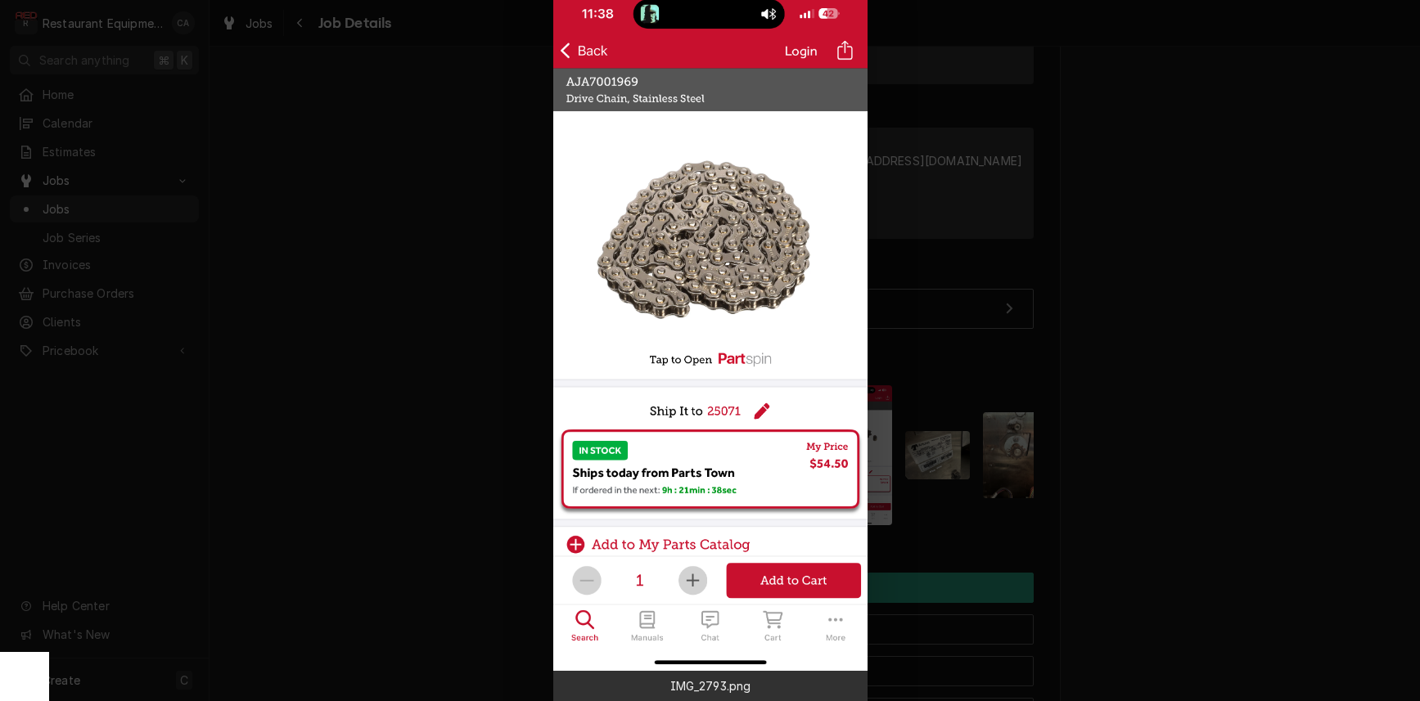
click at [616, 439] on body "R Restaurant Equipment Diagnostics CA Search anything ⌘ K Home Calendar Estimat…" at bounding box center [710, 350] width 1420 height 701
click at [449, 426] on div at bounding box center [710, 350] width 1420 height 701
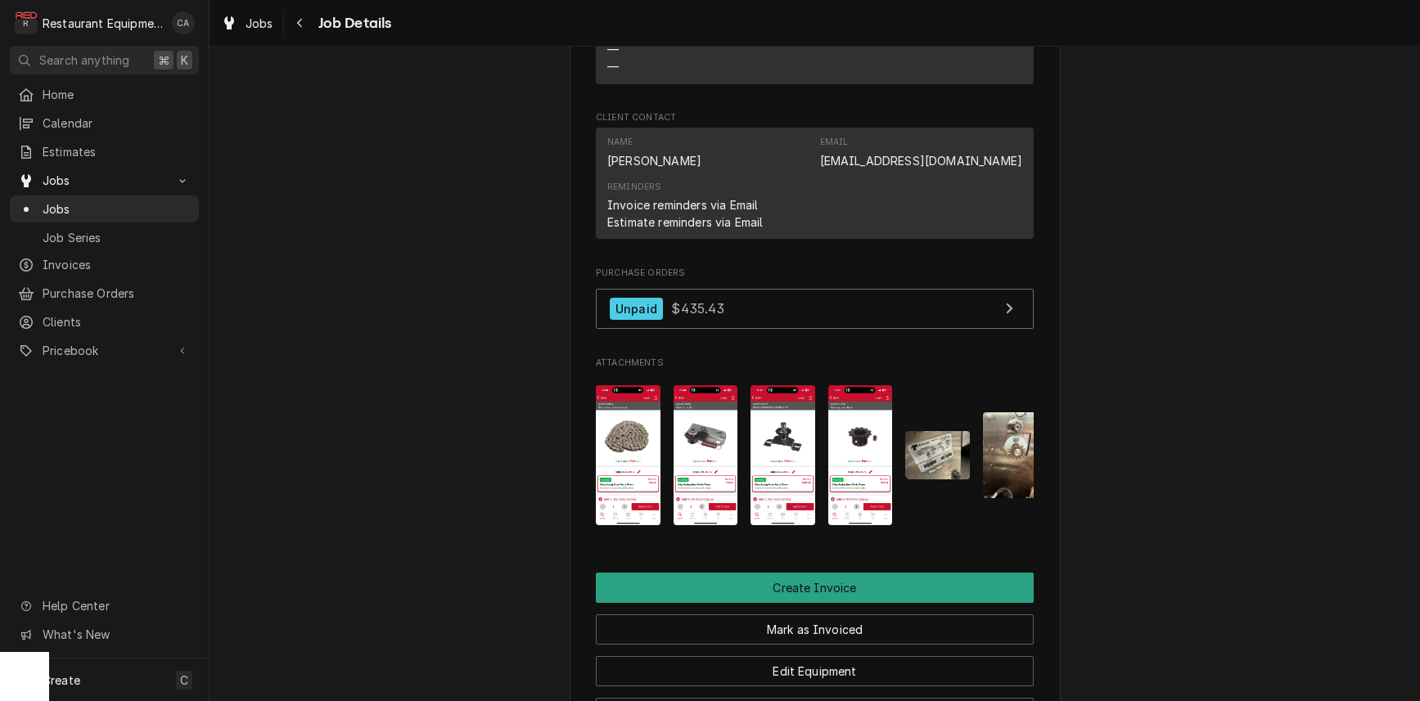
click at [697, 435] on img "Attachments" at bounding box center [706, 456] width 65 height 140
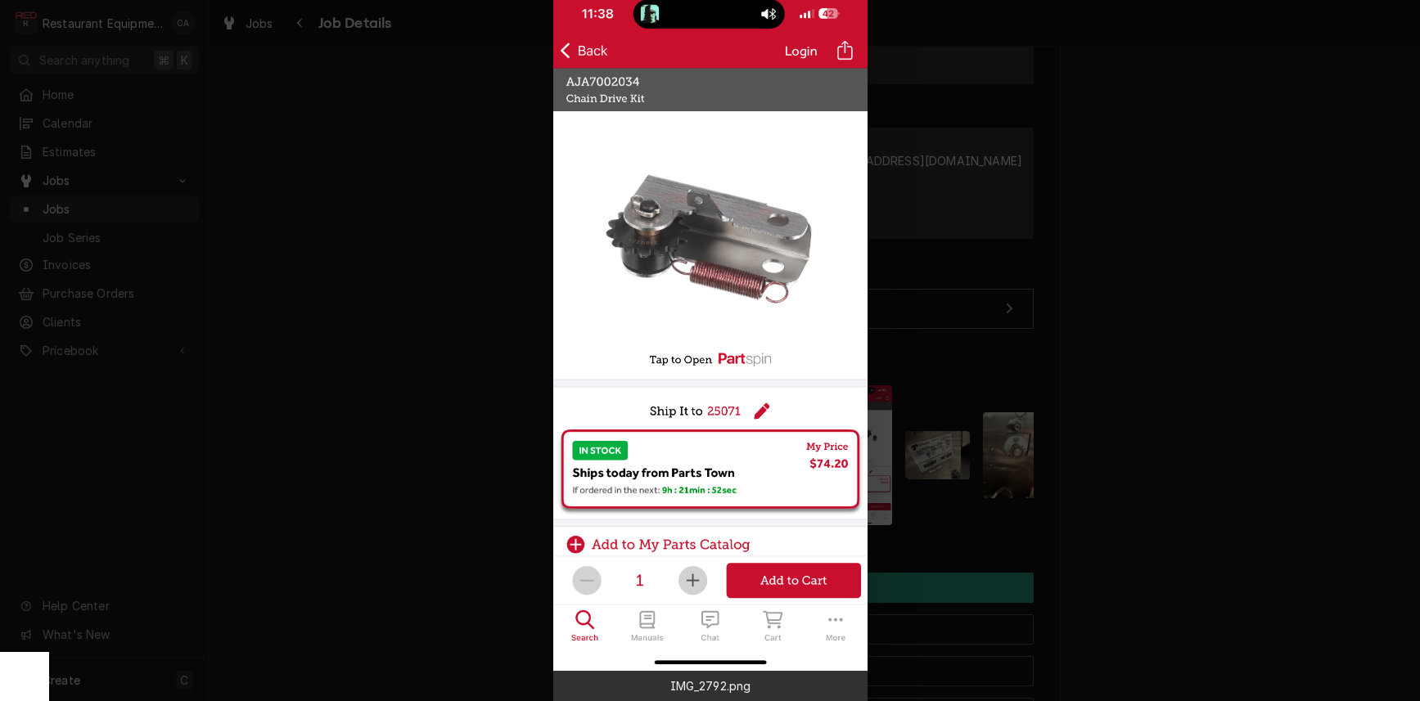
click at [511, 427] on div at bounding box center [710, 350] width 1420 height 701
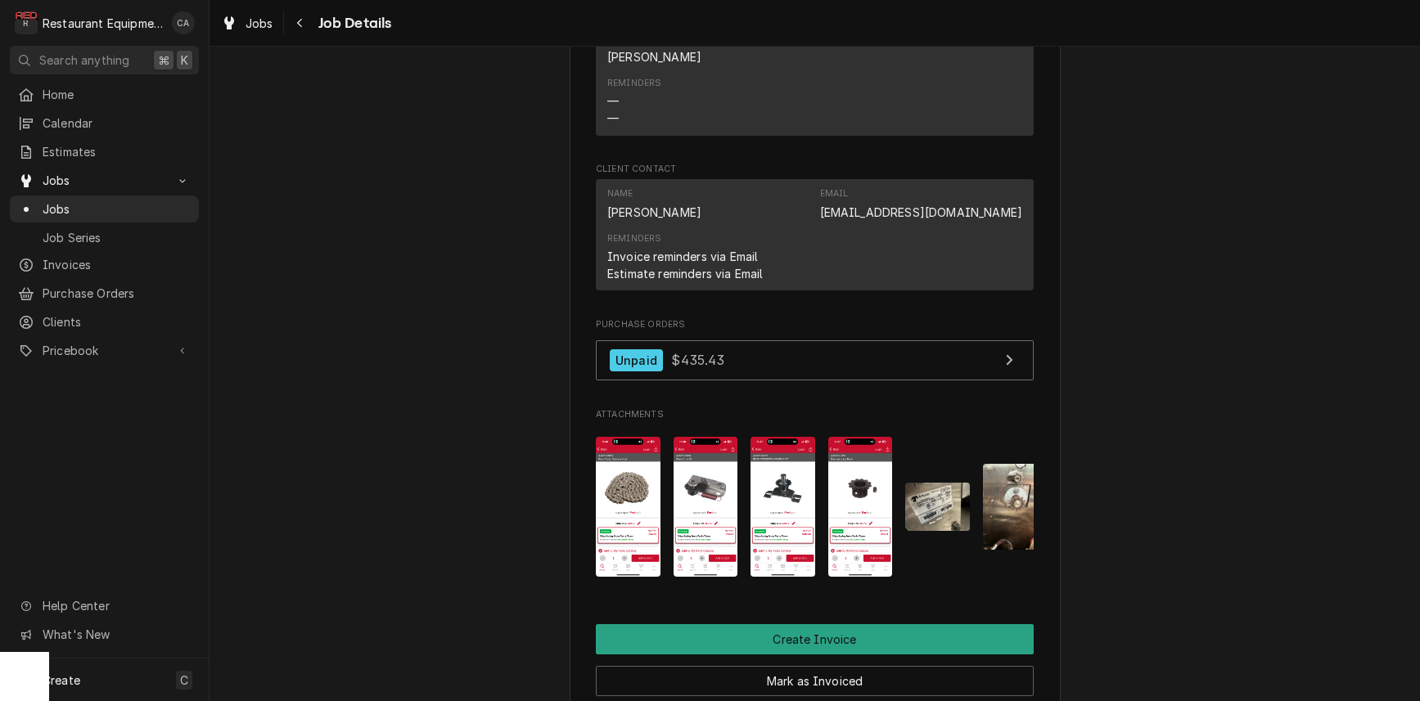
scroll to position [1330, 0]
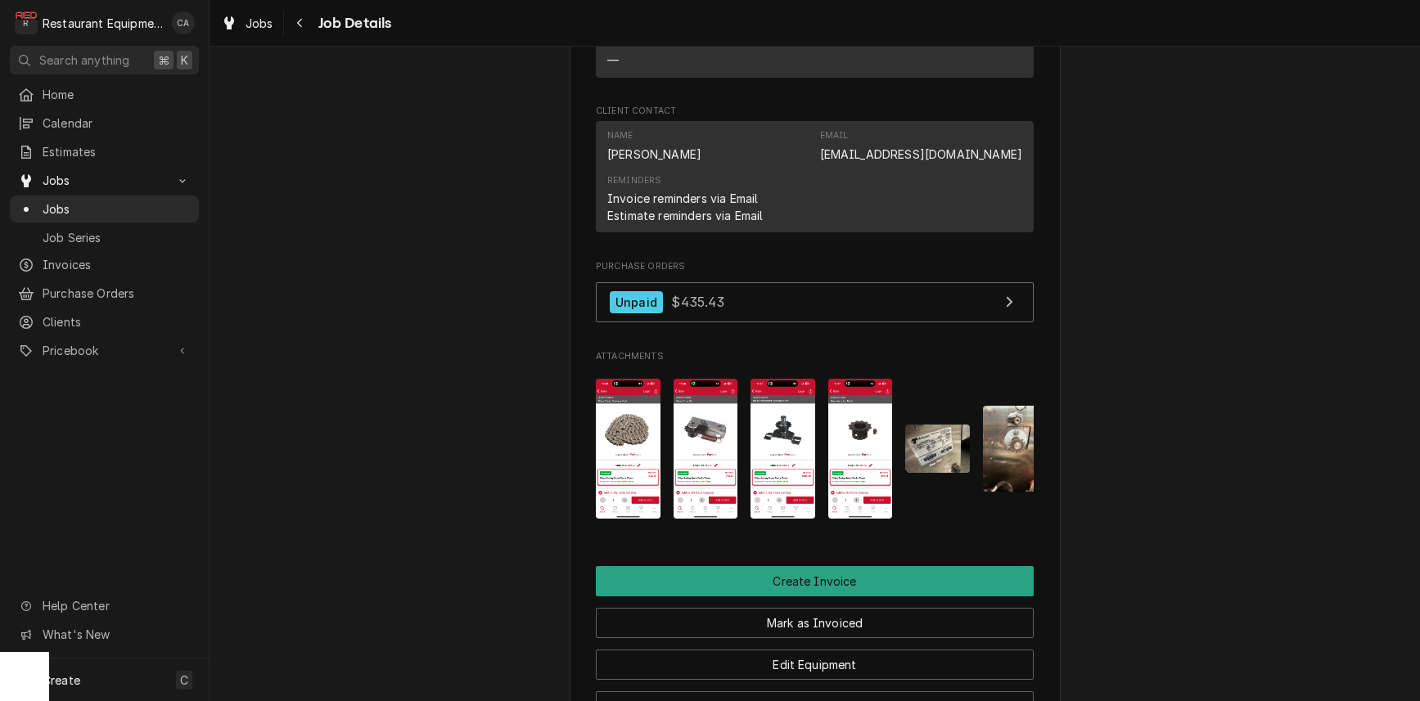
click at [713, 421] on img "Attachments" at bounding box center [706, 449] width 65 height 140
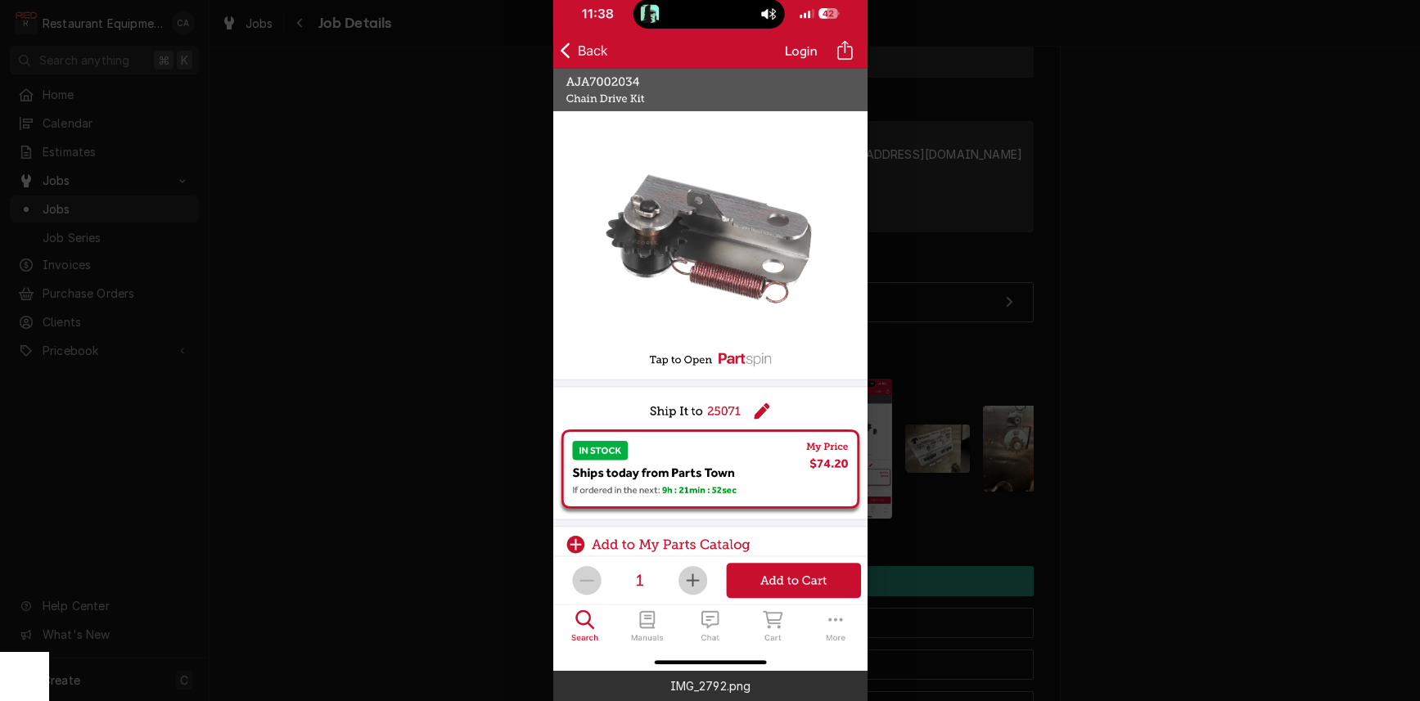
click at [336, 328] on div at bounding box center [710, 350] width 1420 height 701
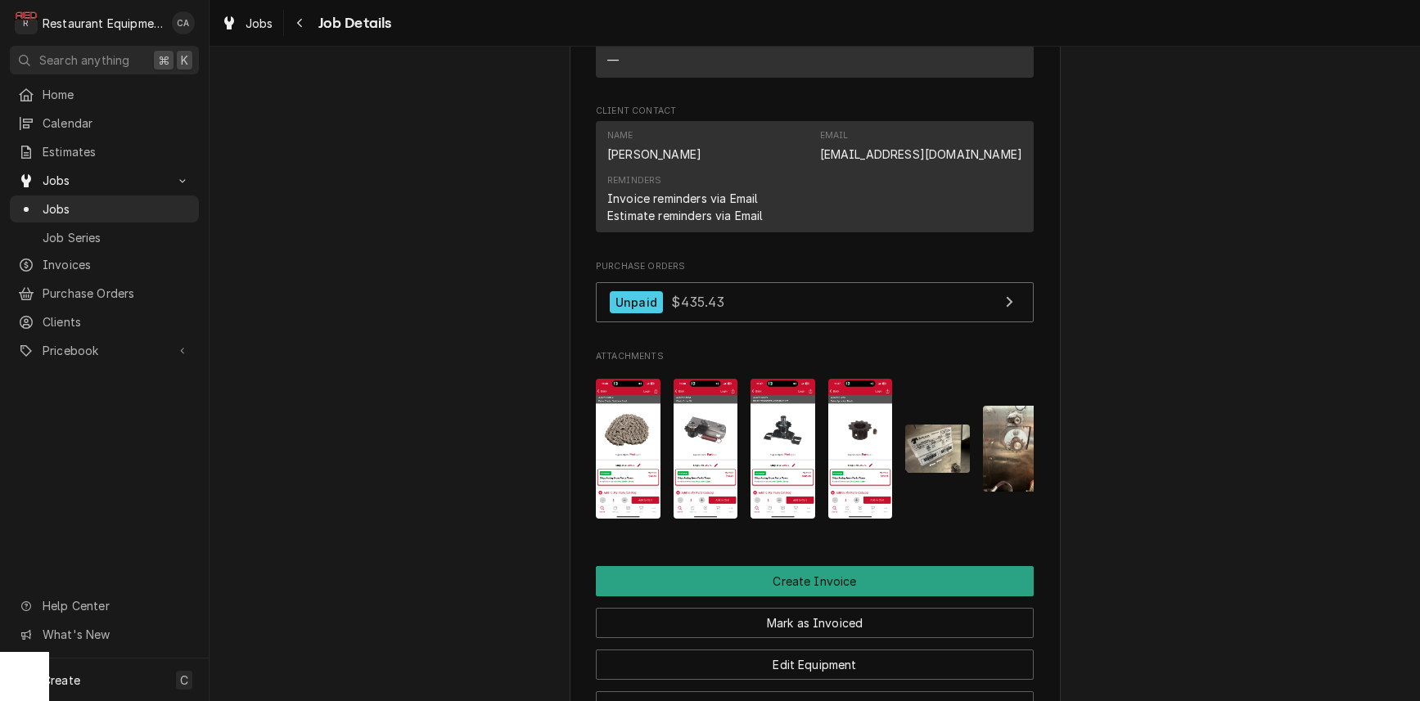
click at [781, 426] on img "Attachments" at bounding box center [783, 449] width 65 height 140
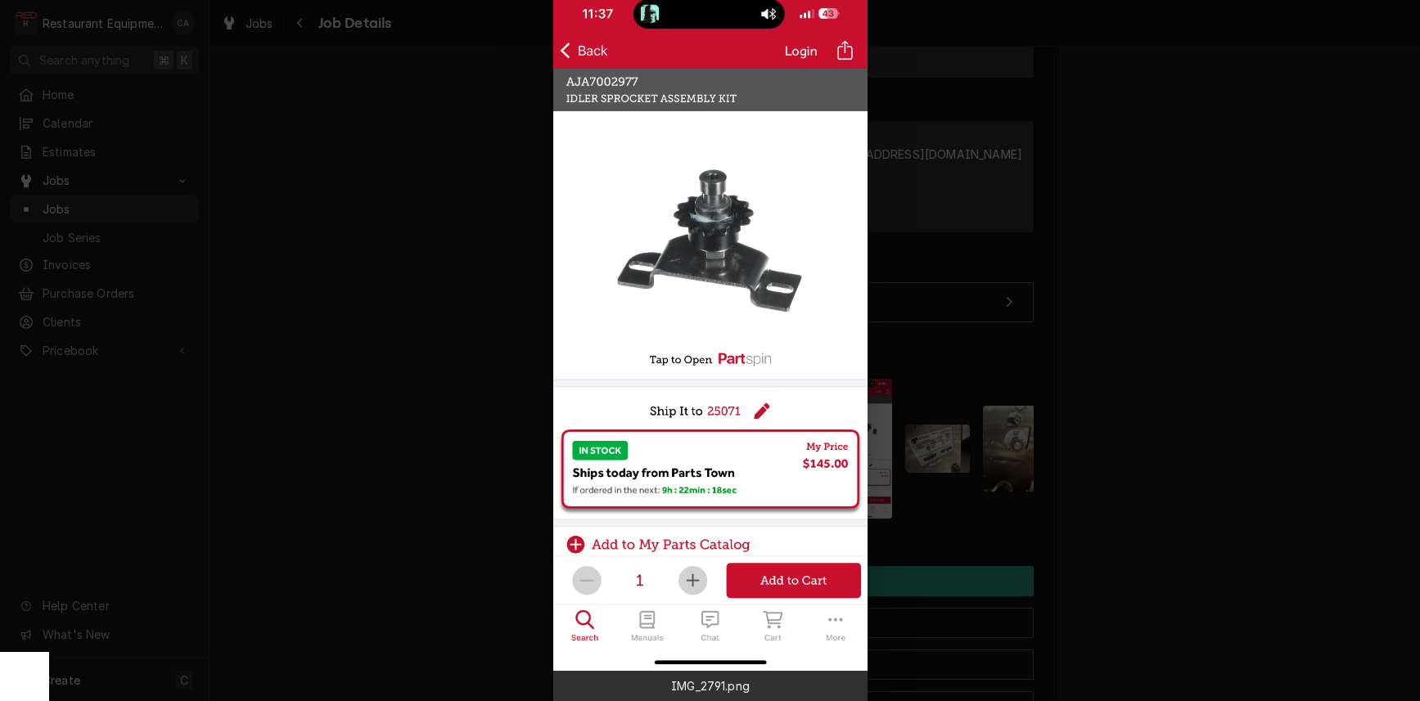
click at [499, 419] on div at bounding box center [710, 350] width 1420 height 701
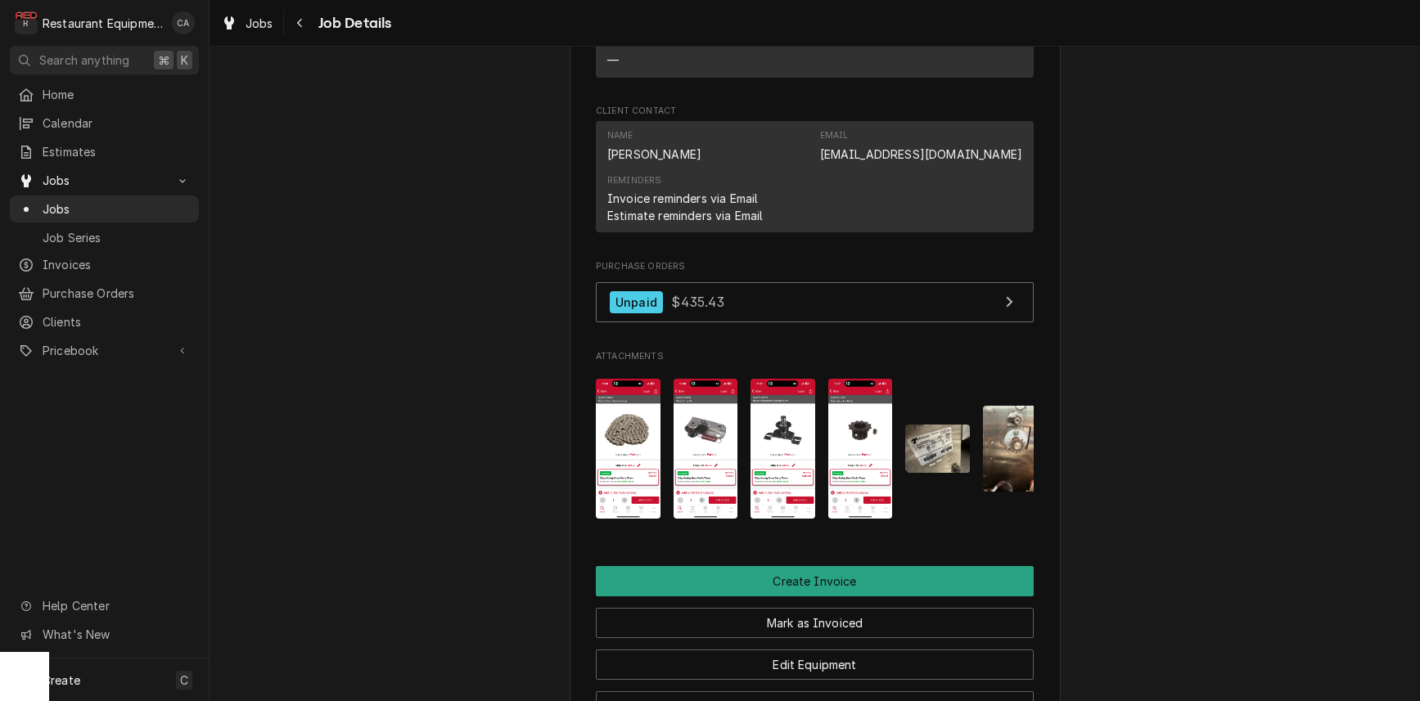
drag, startPoint x: 499, startPoint y: 419, endPoint x: 512, endPoint y: 417, distance: 13.2
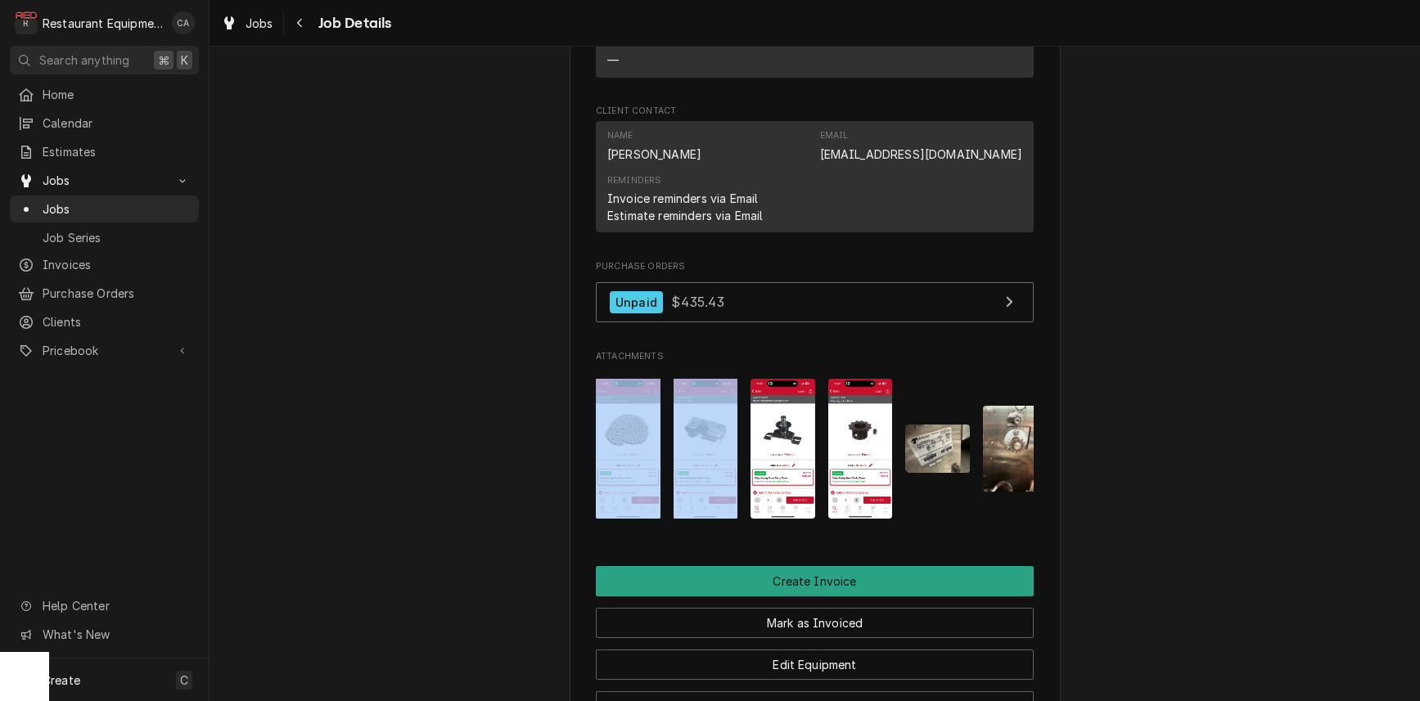
scroll to position [1336, 0]
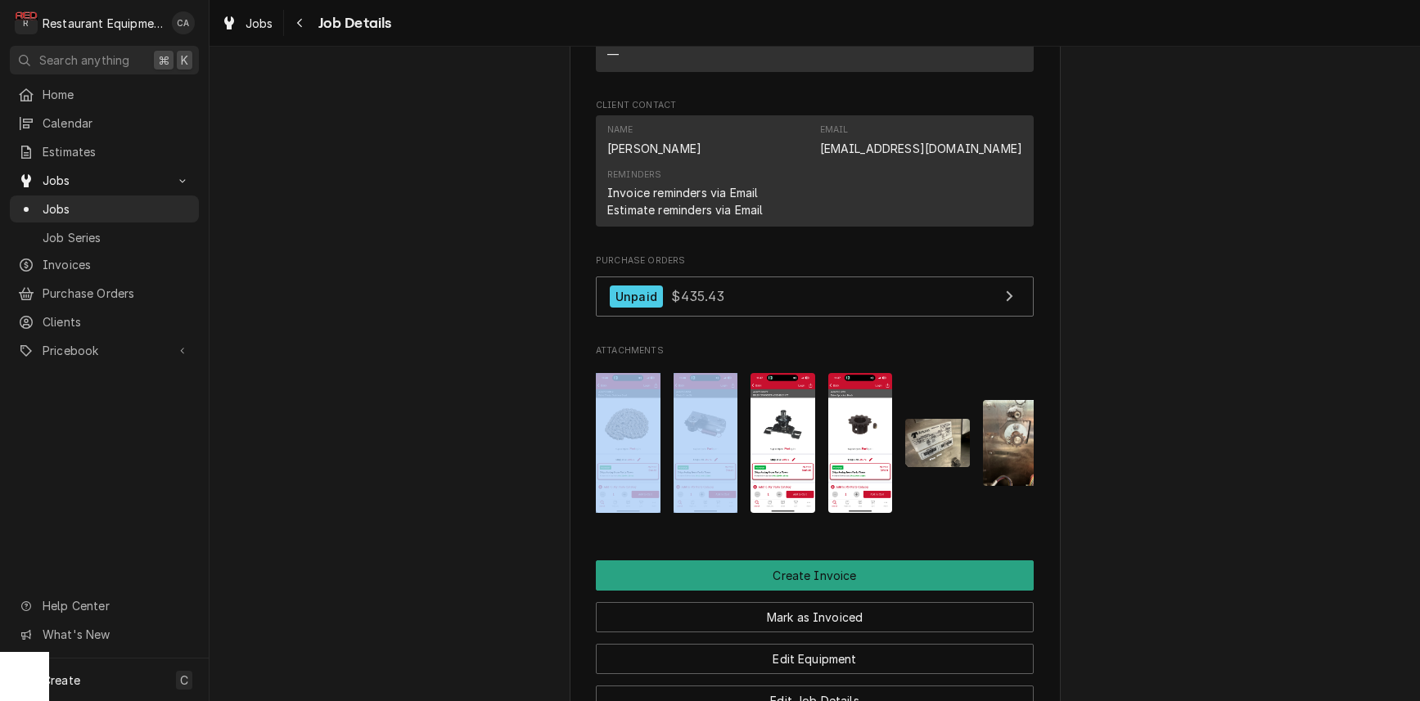
click at [850, 448] on img "Attachments" at bounding box center [860, 443] width 65 height 140
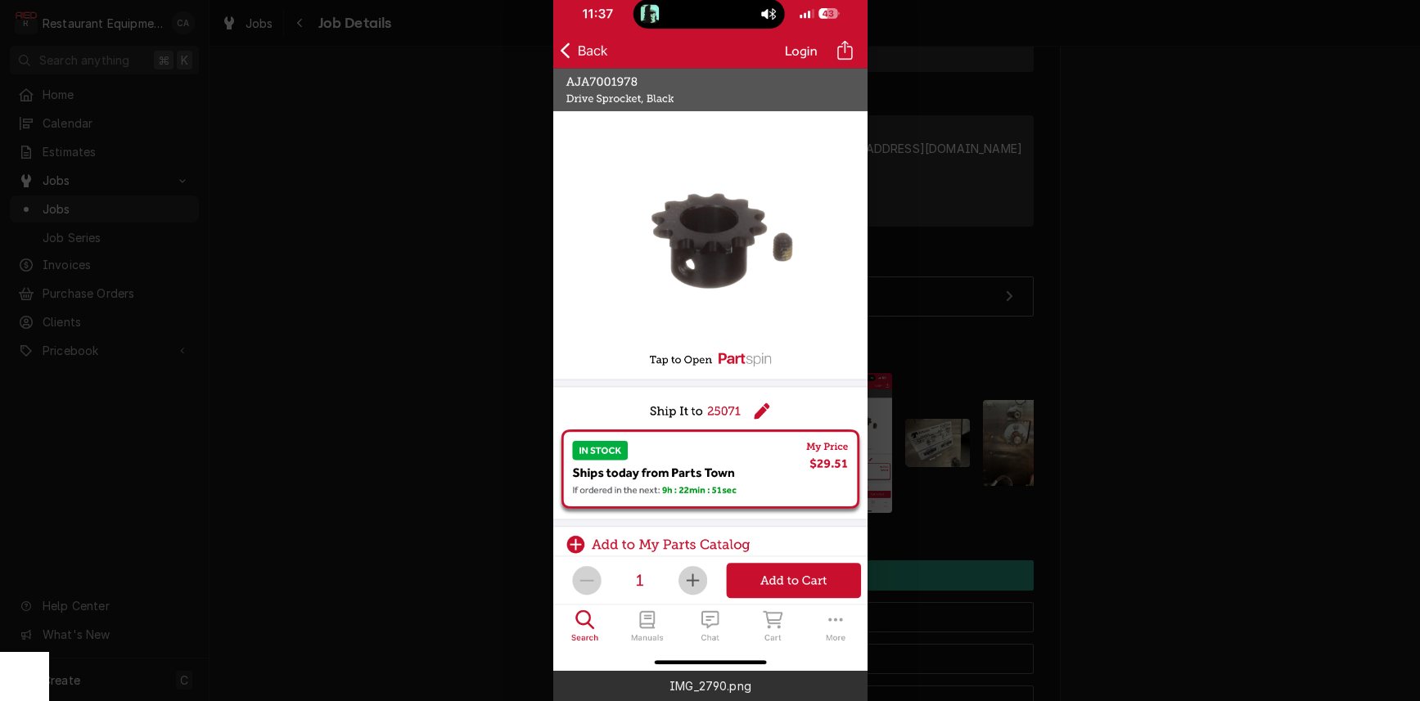
scroll to position [0, 0]
click at [424, 354] on div at bounding box center [710, 350] width 1420 height 701
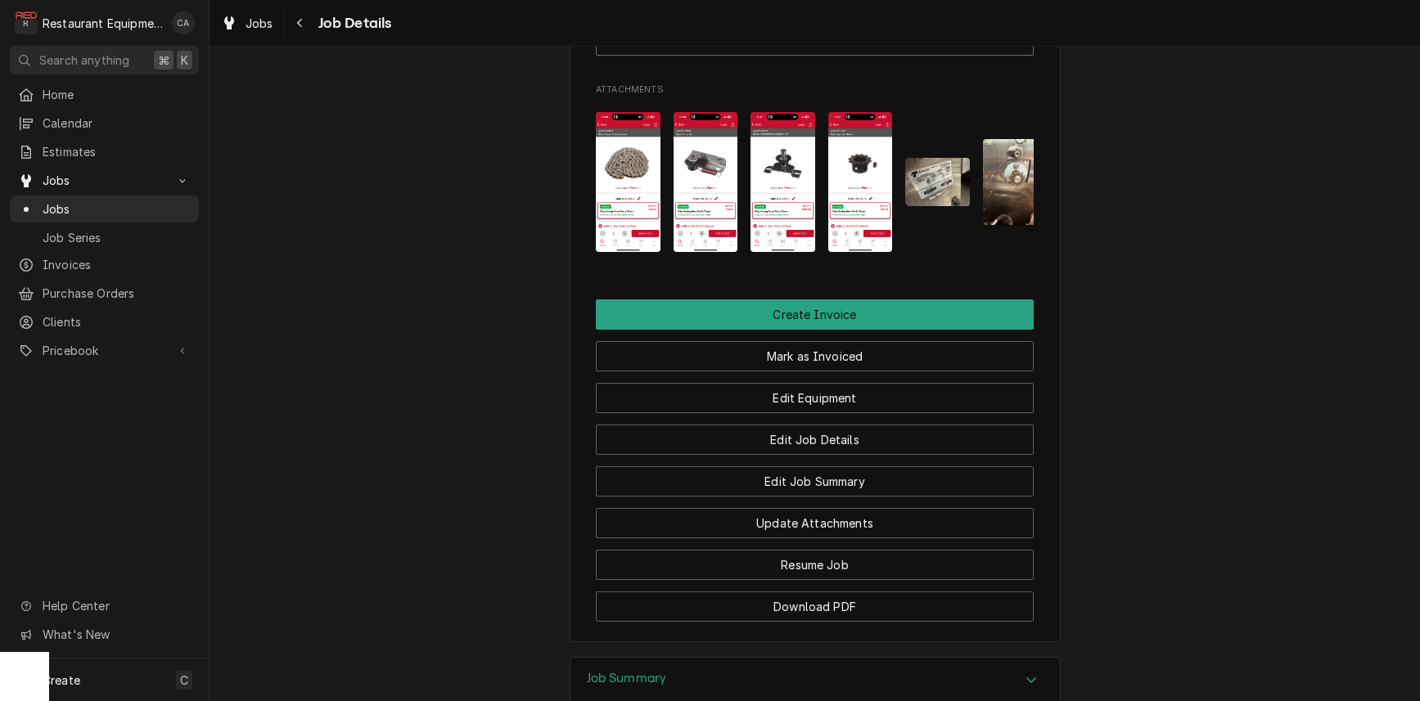
scroll to position [1529, 0]
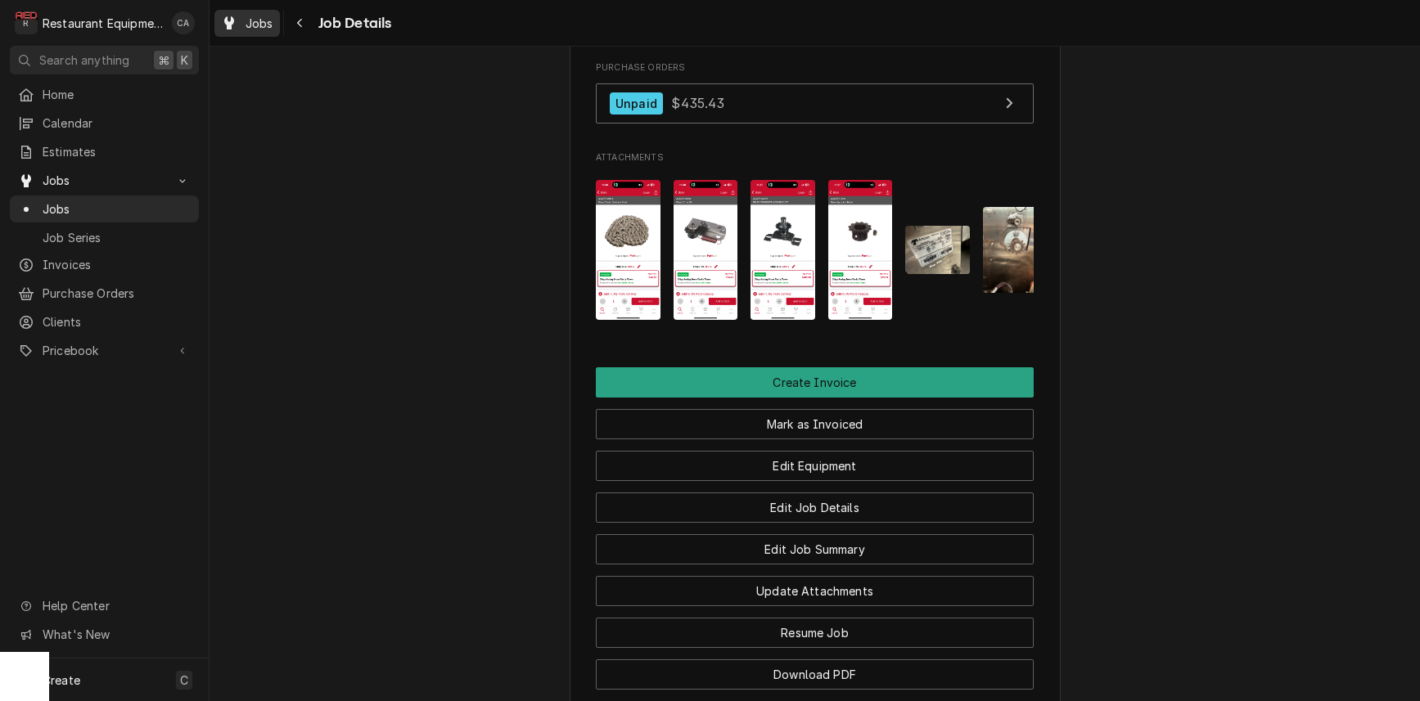
click at [259, 29] on span "Jobs" at bounding box center [260, 23] width 28 height 17
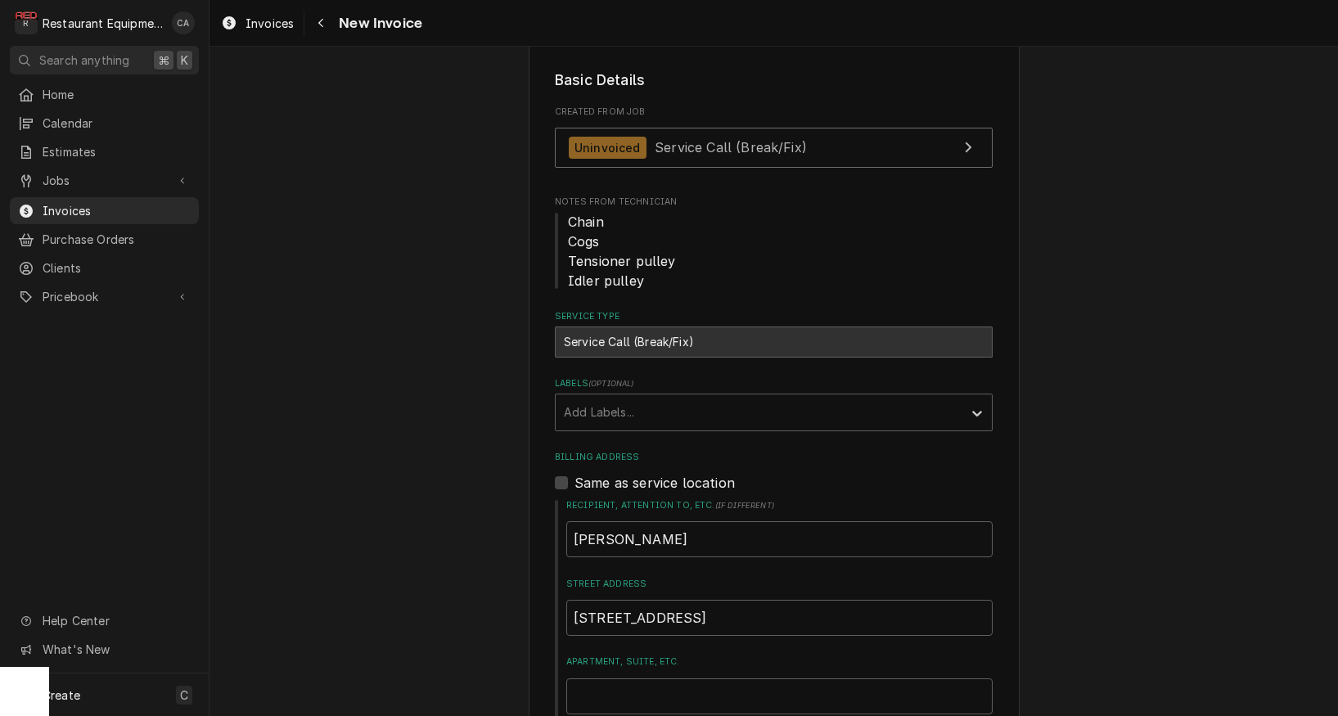
scroll to position [345, 0]
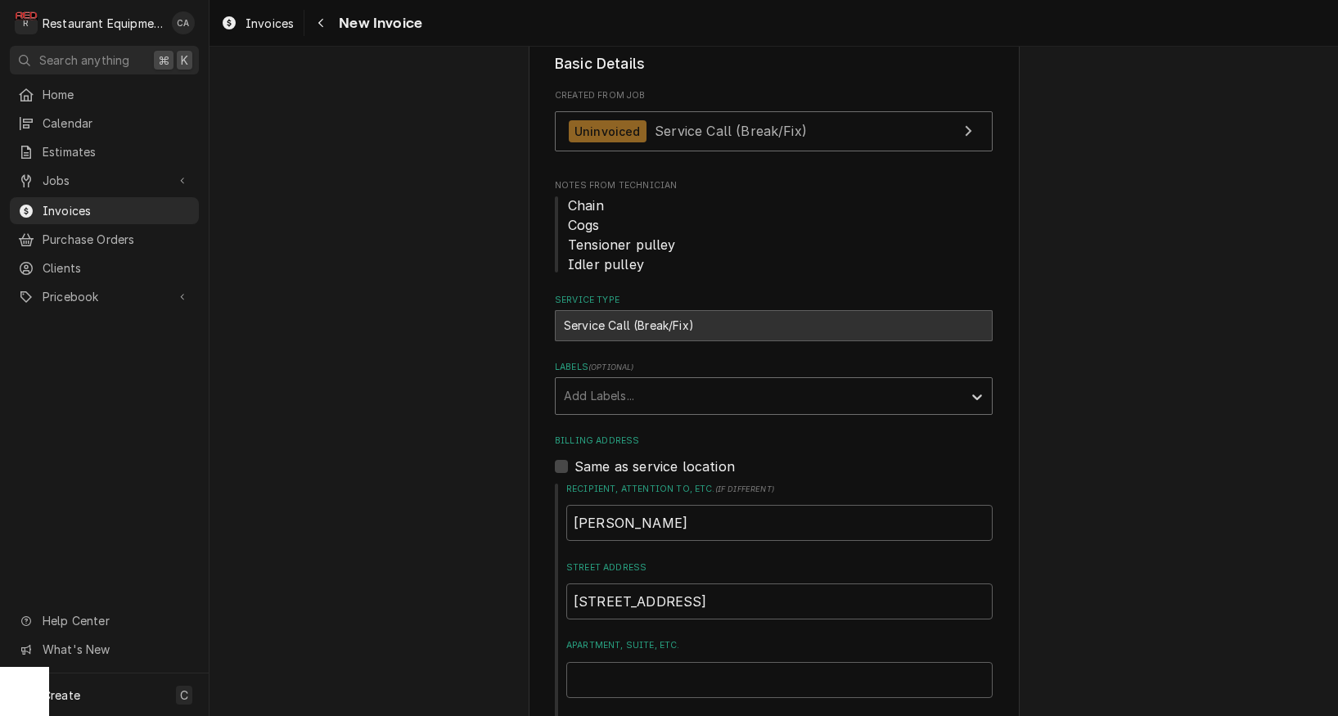
click at [595, 397] on div "Add Labels..." at bounding box center [759, 395] width 390 height 17
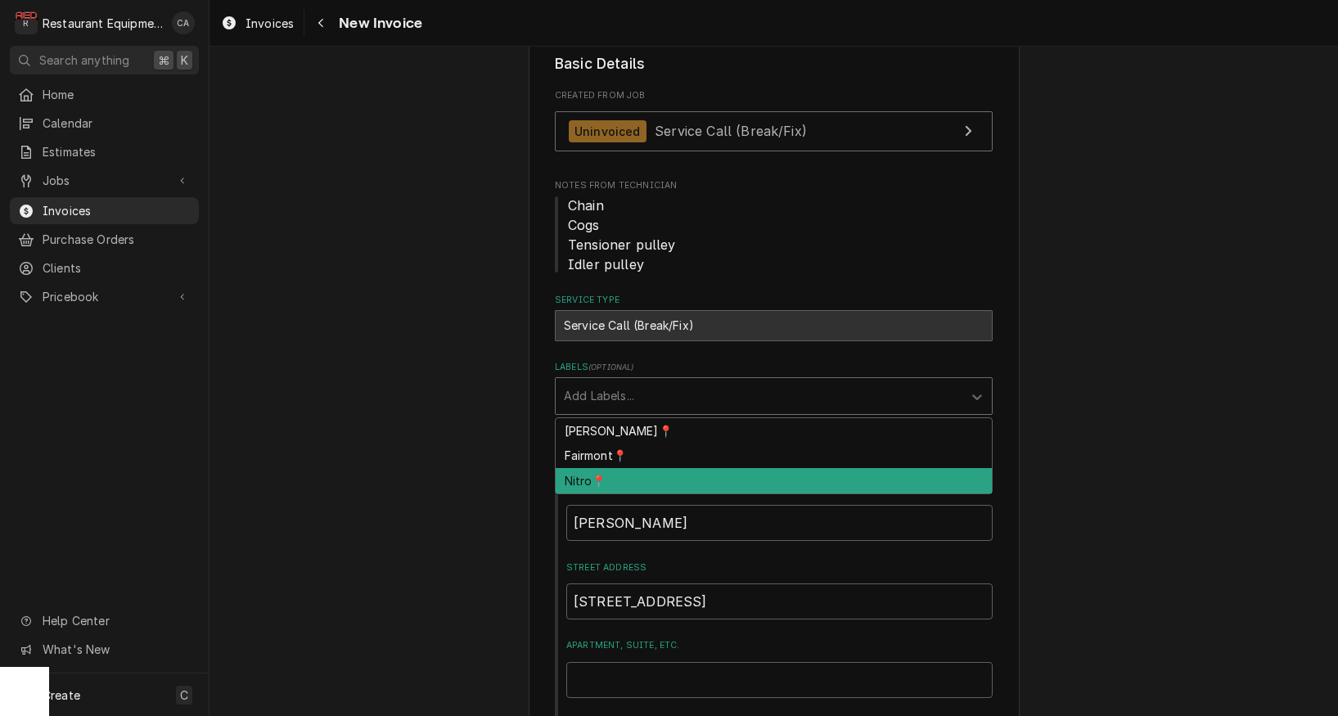
click at [592, 473] on div "Nitro📍" at bounding box center [774, 480] width 436 height 25
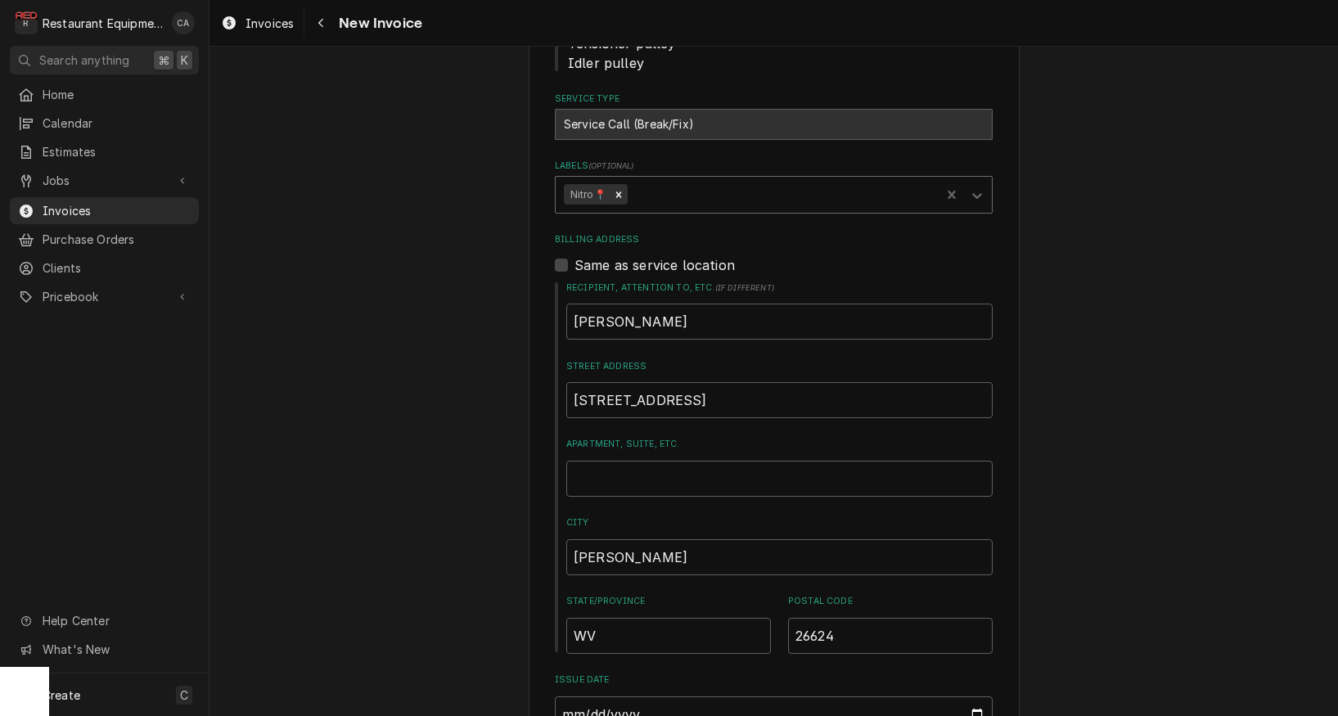
scroll to position [573, 0]
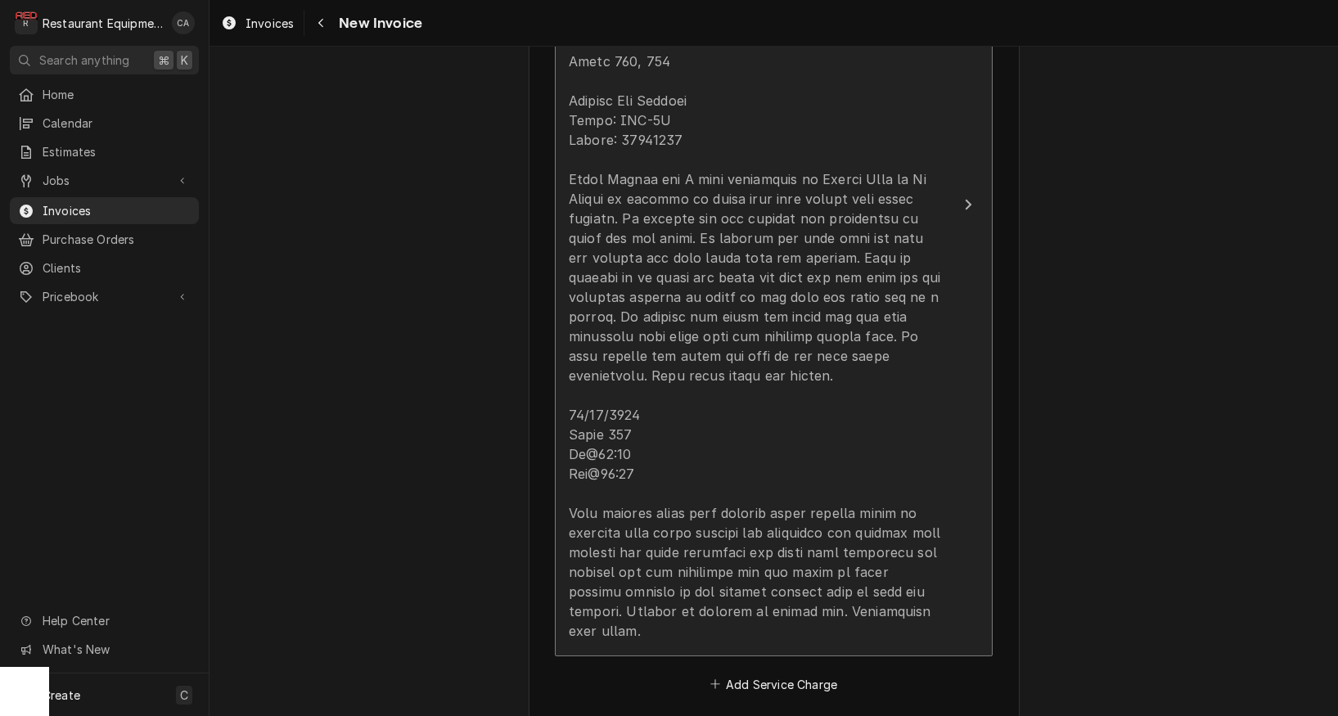
click at [673, 322] on div "Update Line Item" at bounding box center [757, 317] width 376 height 648
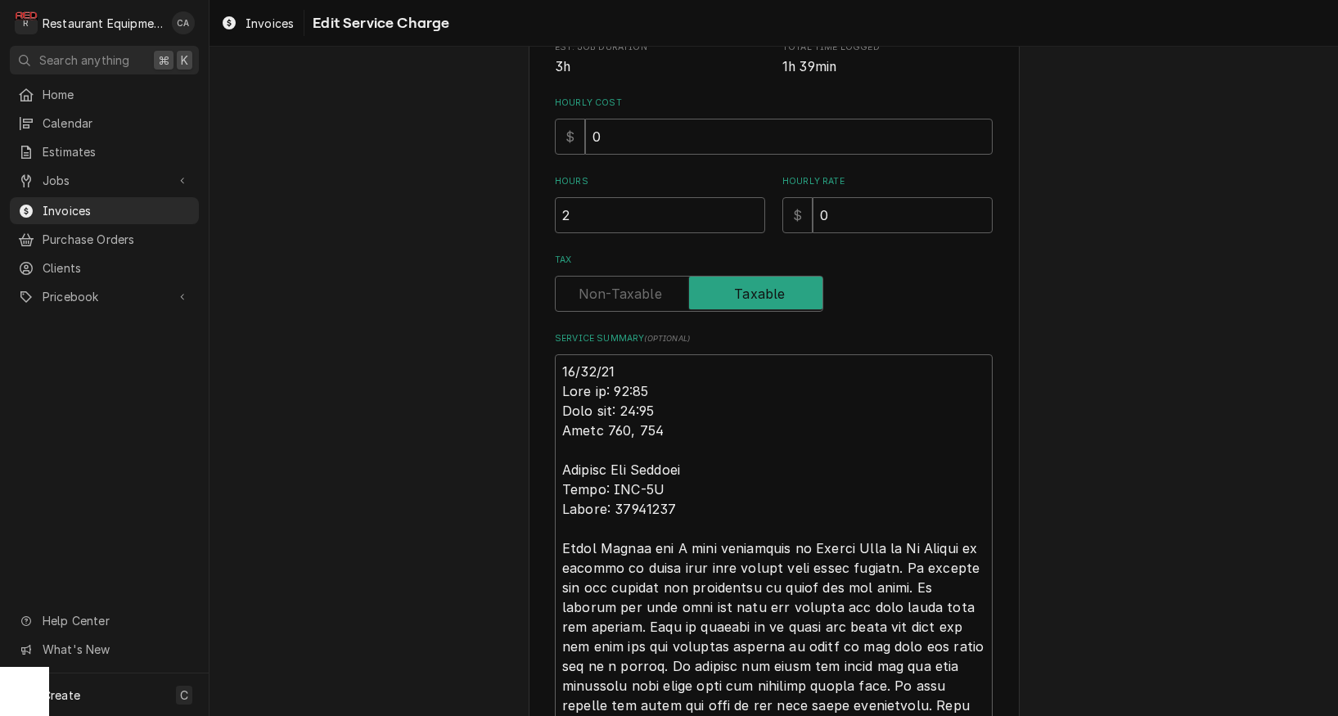
scroll to position [368, 0]
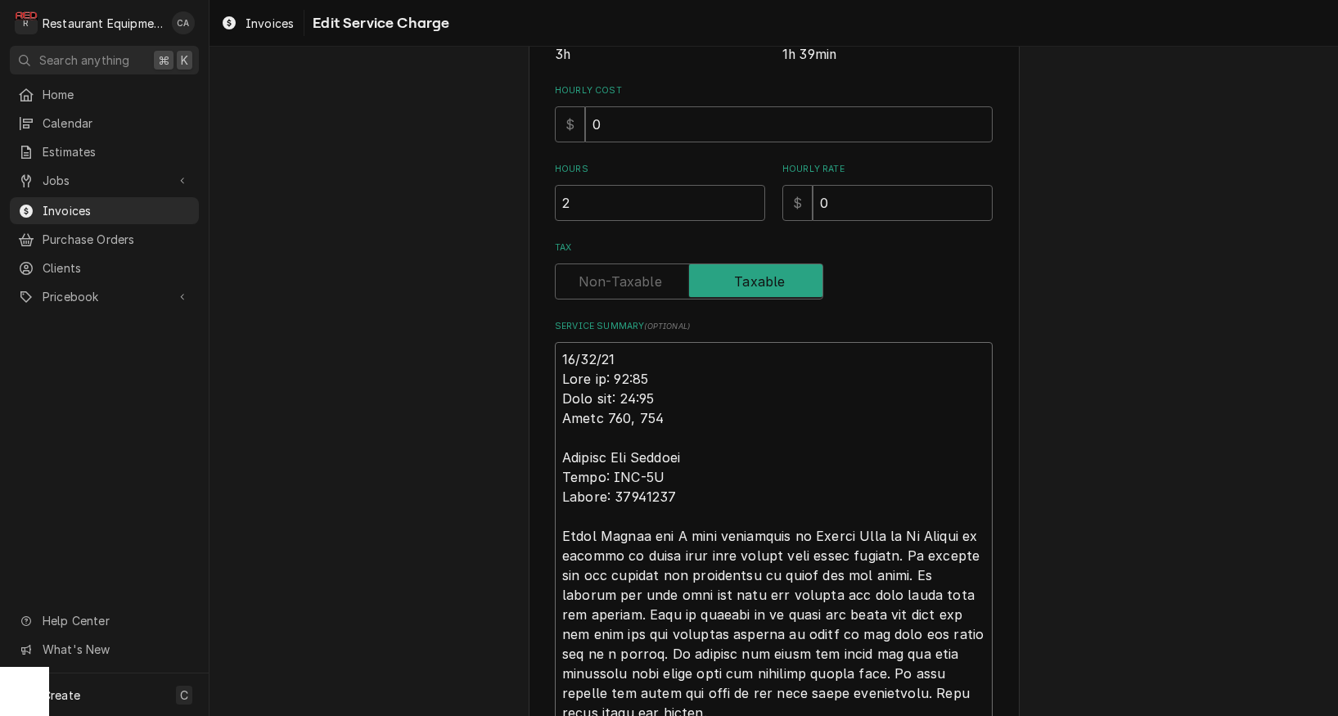
click at [562, 354] on textarea "Service Summary ( optional )" at bounding box center [774, 654] width 438 height 624
type textarea "x"
type textarea "R09/02/25 Time in: 11:00 Time out: 12:00 Truck 206, 205 [PERSON_NAME] Bun Toast…"
type textarea "x"
type textarea "Ro09/02/25 Time in: 11:00 Time out: 12:00 Truck 206, 205 Antunes Bun Toaster Mo…"
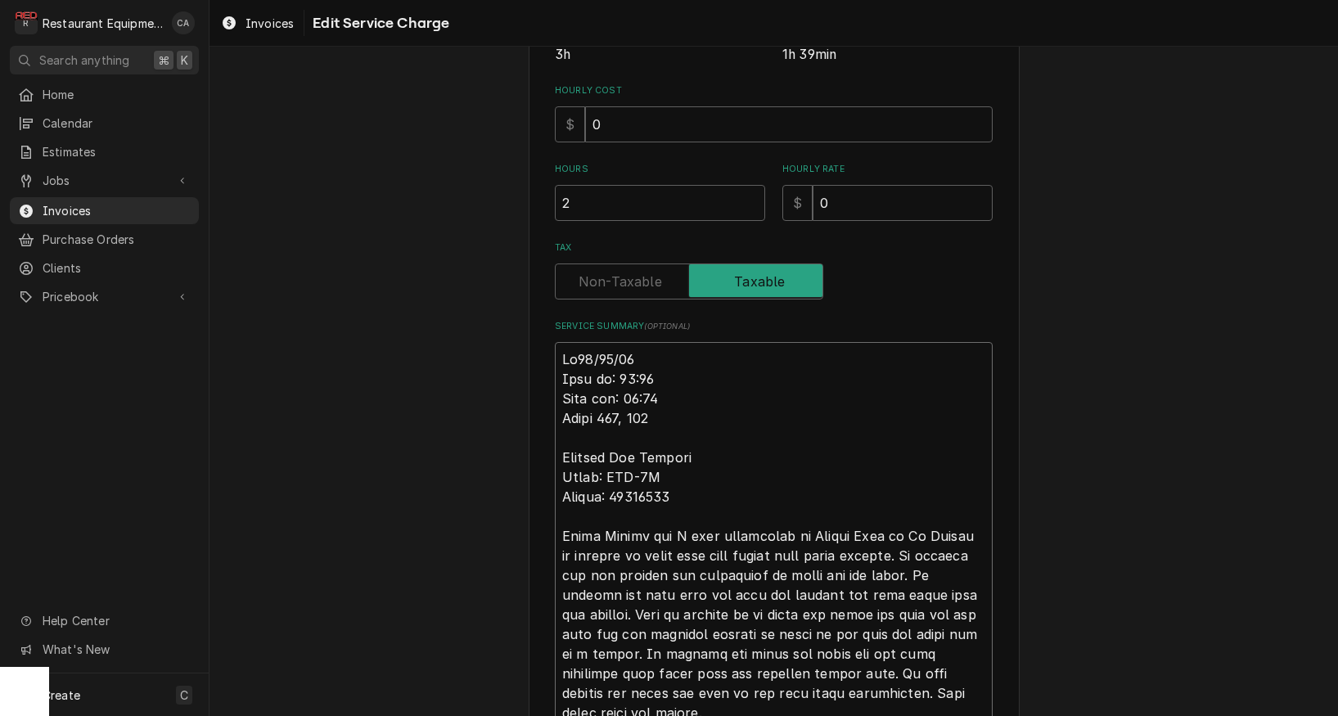
type textarea "x"
type textarea "Roo09/02/25 Time in: 11:00 Time out: 12:00 Truck 206, 205 Antunes Bun Toaster M…"
type textarea "x"
type textarea "Roo 09/02/25 Time in: 11:00 Time out: 12:00 Truck 206, 205 Antunes Bun Toaster …"
type textarea "x"
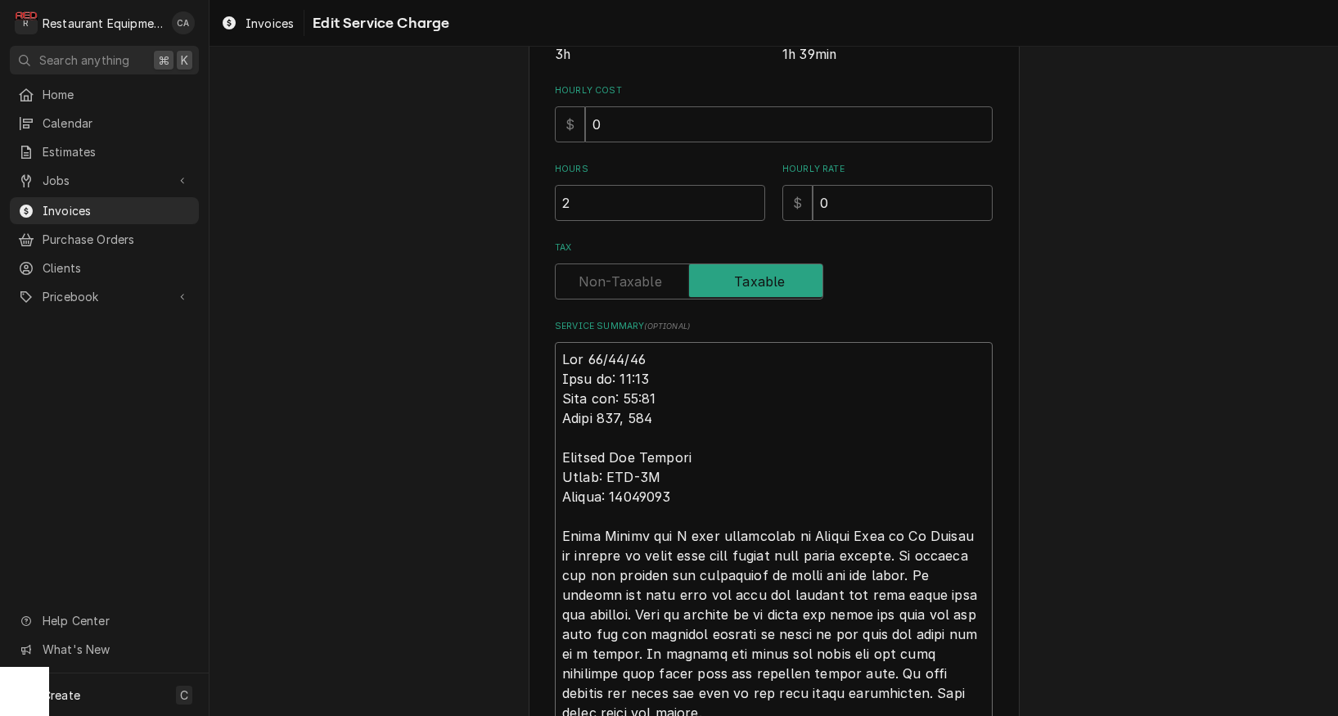
type textarea "Roo 809/02/25 Time in: 11:00 Time out: 12:00 Truck 206, 205 Antunes Bun Toaster…"
type textarea "x"
type textarea "Roo 8709/02/25 Time in: 11:00 Time out: 12:00 Truck 206, 205 Antunes Bun Toaste…"
type textarea "x"
type textarea "Roo 87609/02/25 Time in: 11:00 Time out: 12:00 Truck 206, 205 Antunes Bun Toast…"
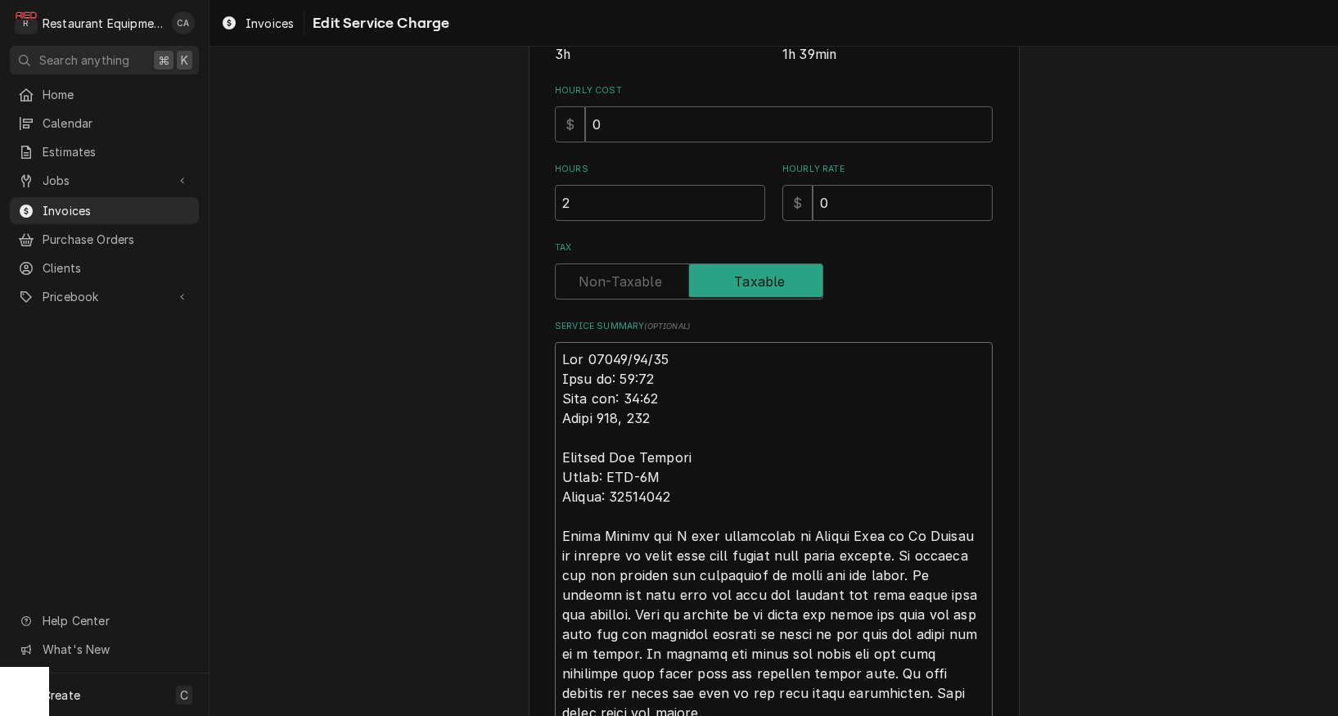
type textarea "x"
type textarea "Roo 876509/02/25 Time in: 11:00 Time out: 12:00 Truck 206, 205 Antunes Bun Toas…"
type textarea "x"
type textarea "Roo 8765 09/02/25 Time in: 11:00 Time out: 12:00 Truck 206, 205 Antunes Bun Toa…"
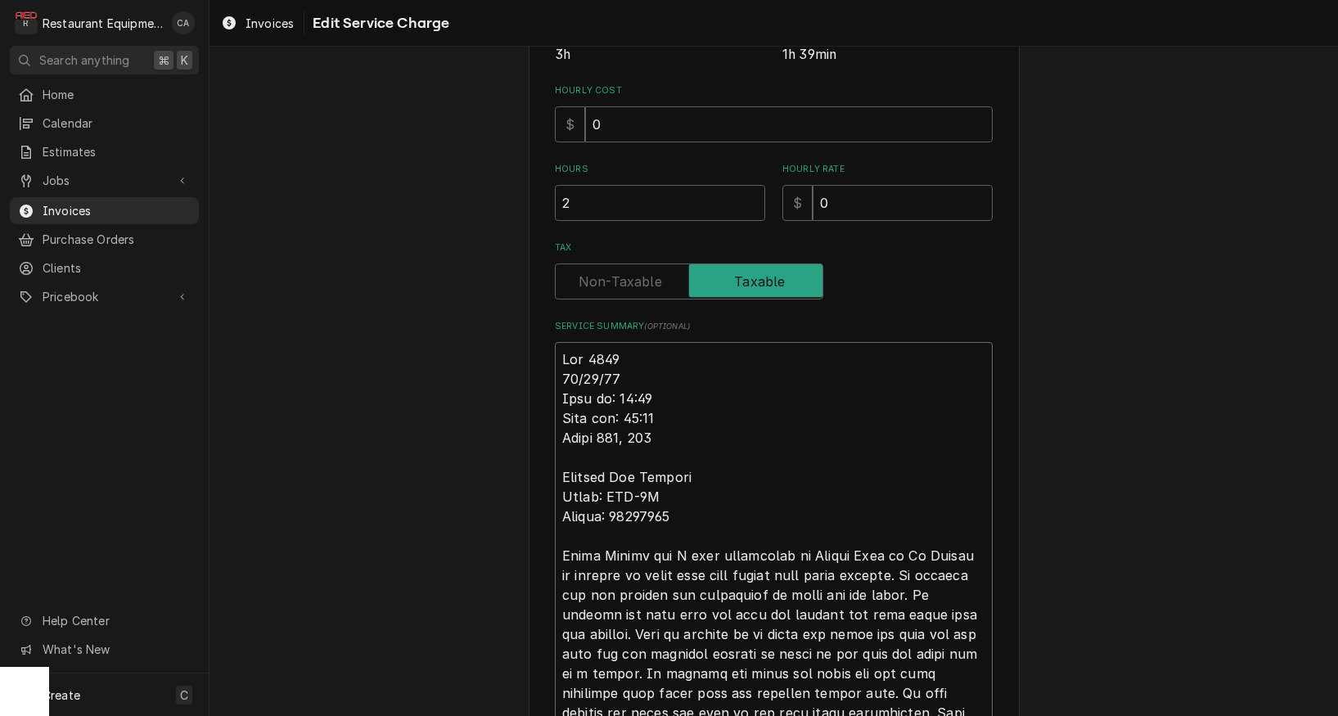
type textarea "x"
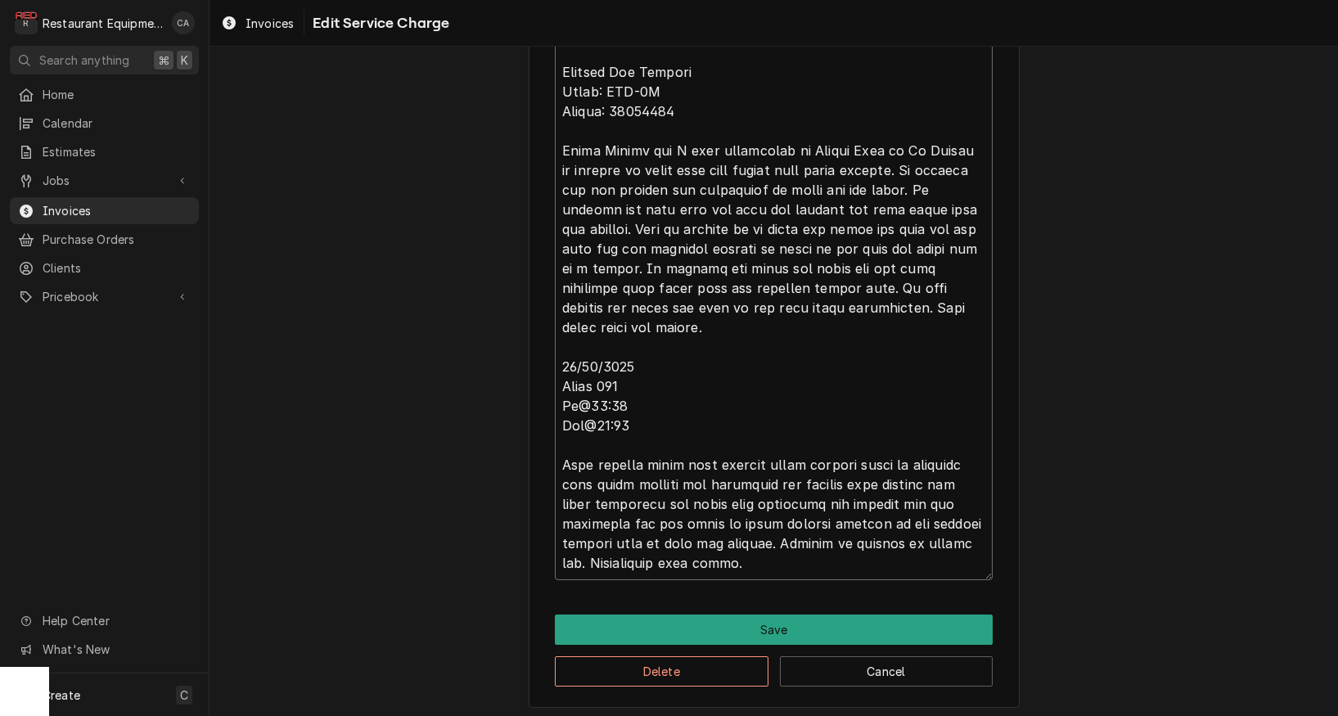
scroll to position [0, 0]
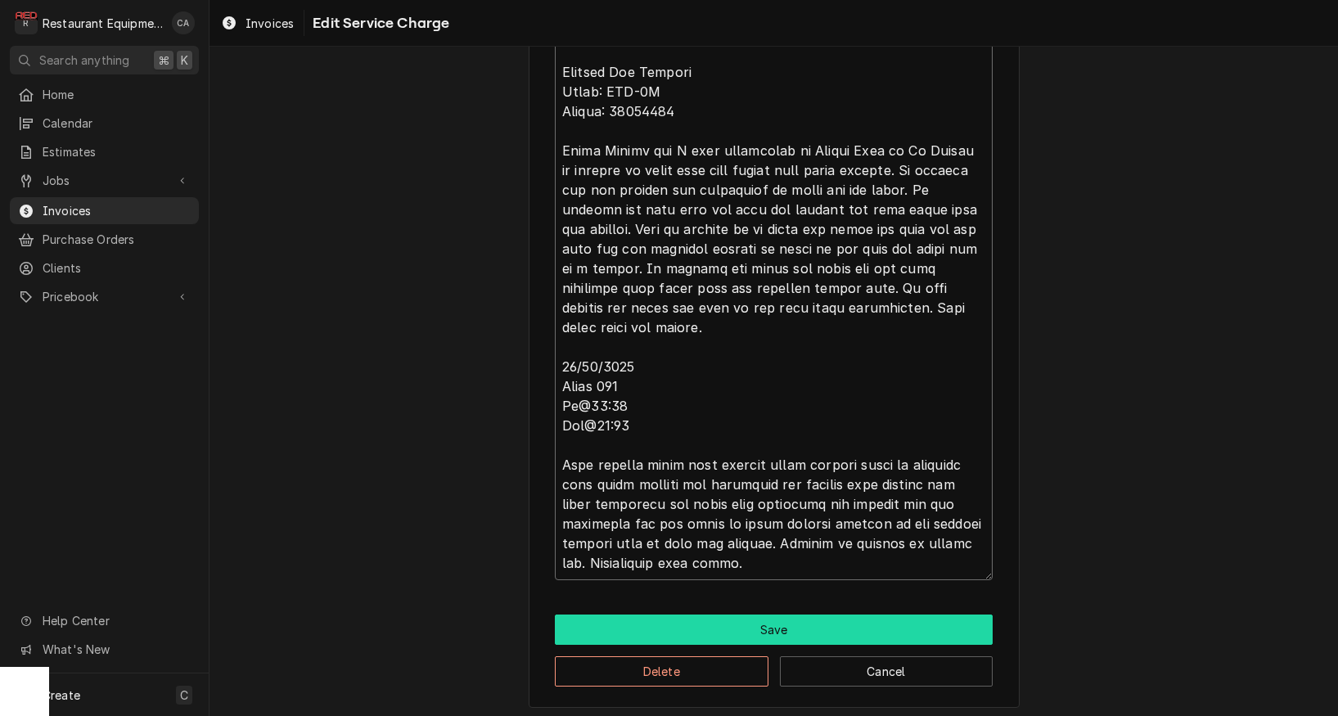
type textarea "Roo 8765 09/02/25 Time in: 11:00 Time out: 12:00 Truck 206, 205 Antunes Bun Toa…"
click at [742, 615] on button "Save" at bounding box center [774, 630] width 438 height 30
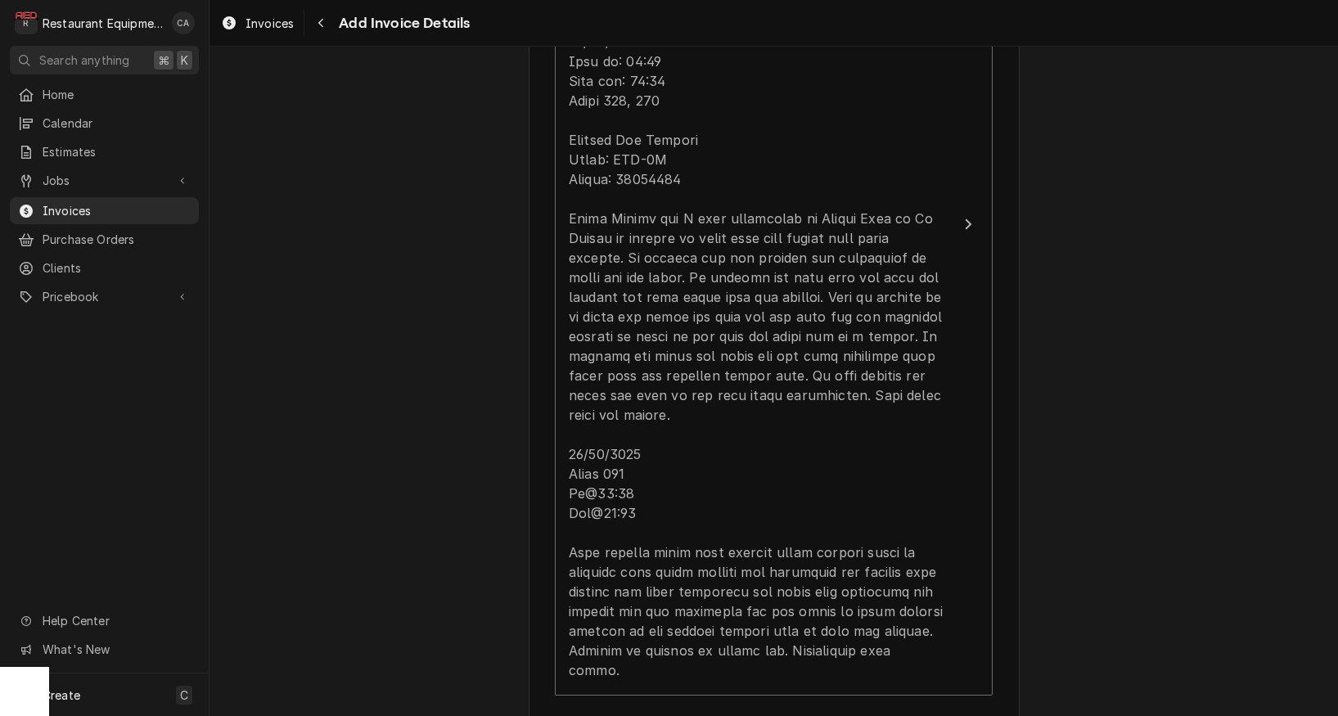
scroll to position [2243, 0]
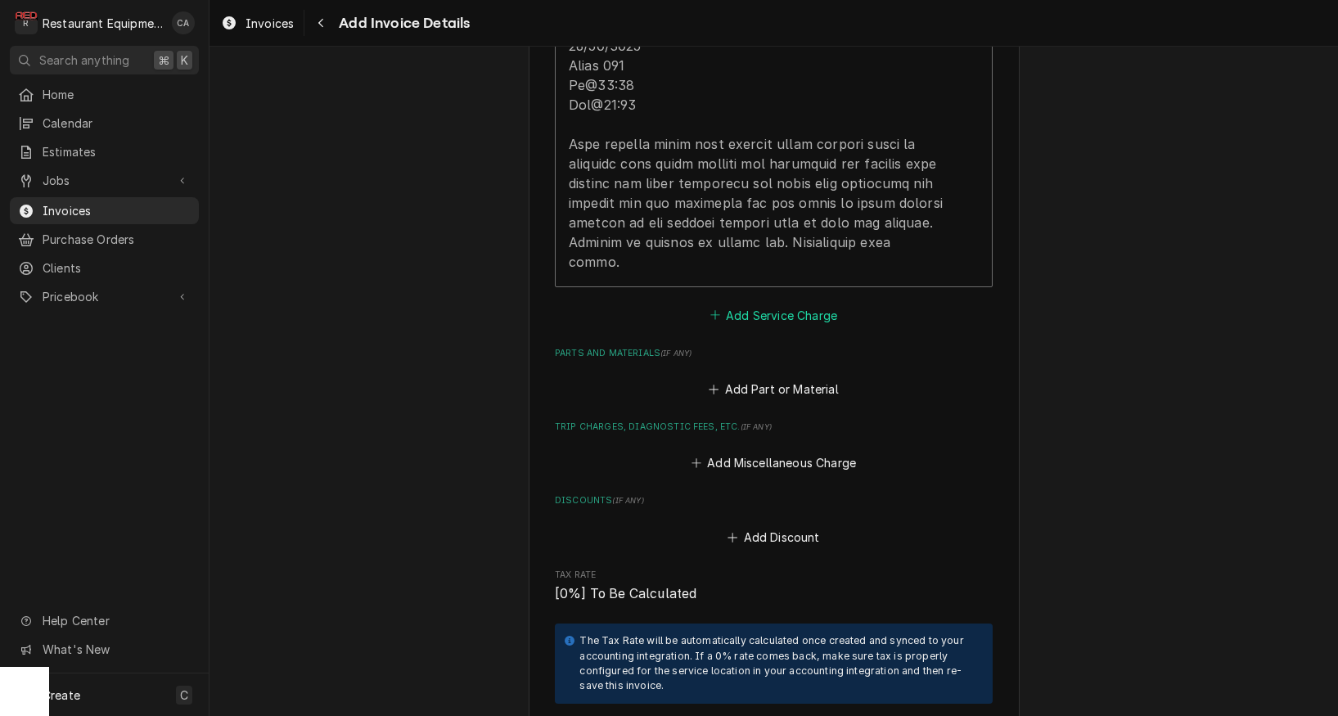
click at [755, 304] on button "Add Service Charge" at bounding box center [773, 315] width 133 height 23
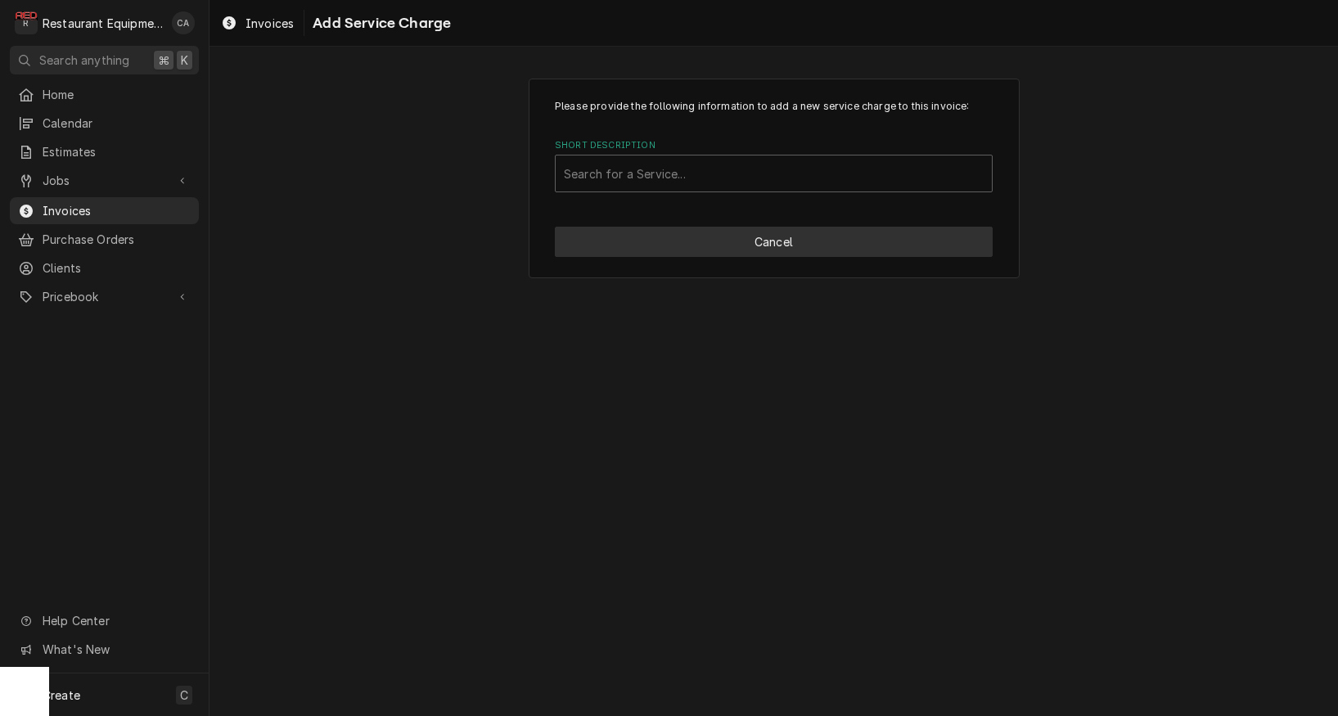
click at [782, 249] on button "Cancel" at bounding box center [774, 242] width 438 height 30
type textarea "x"
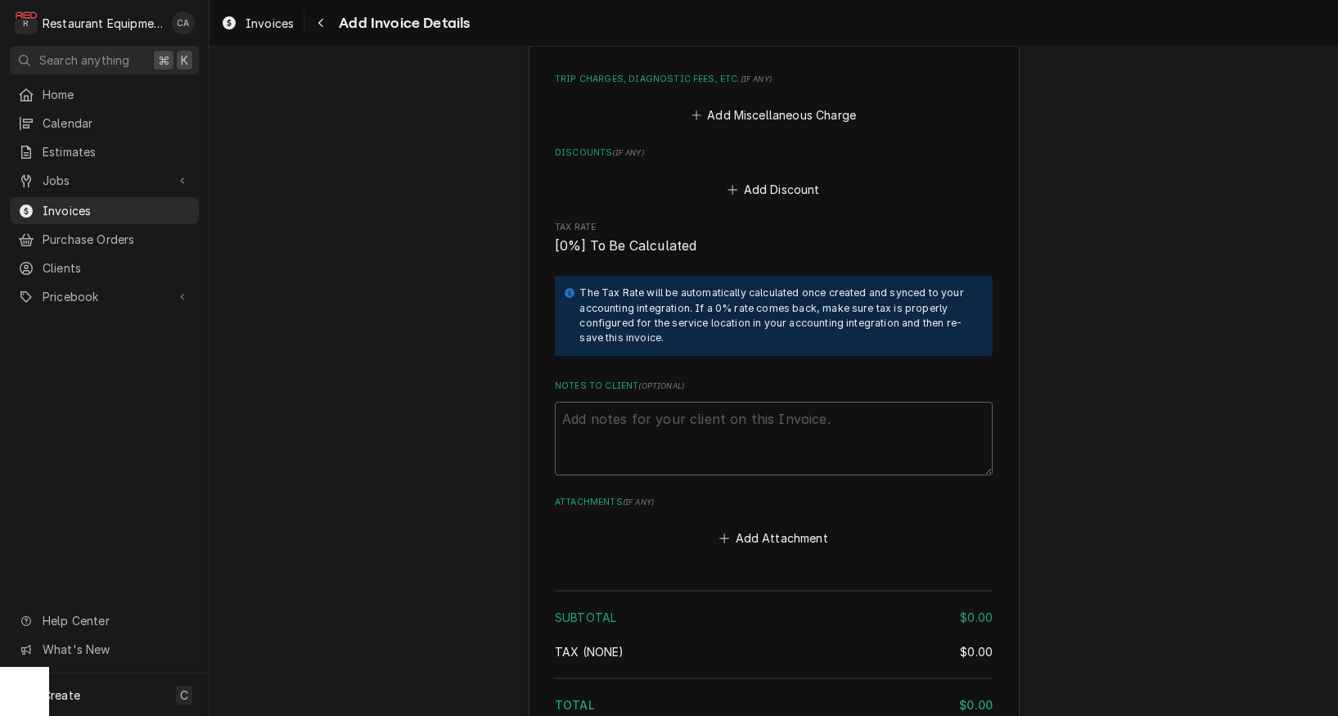
scroll to position [2604, 0]
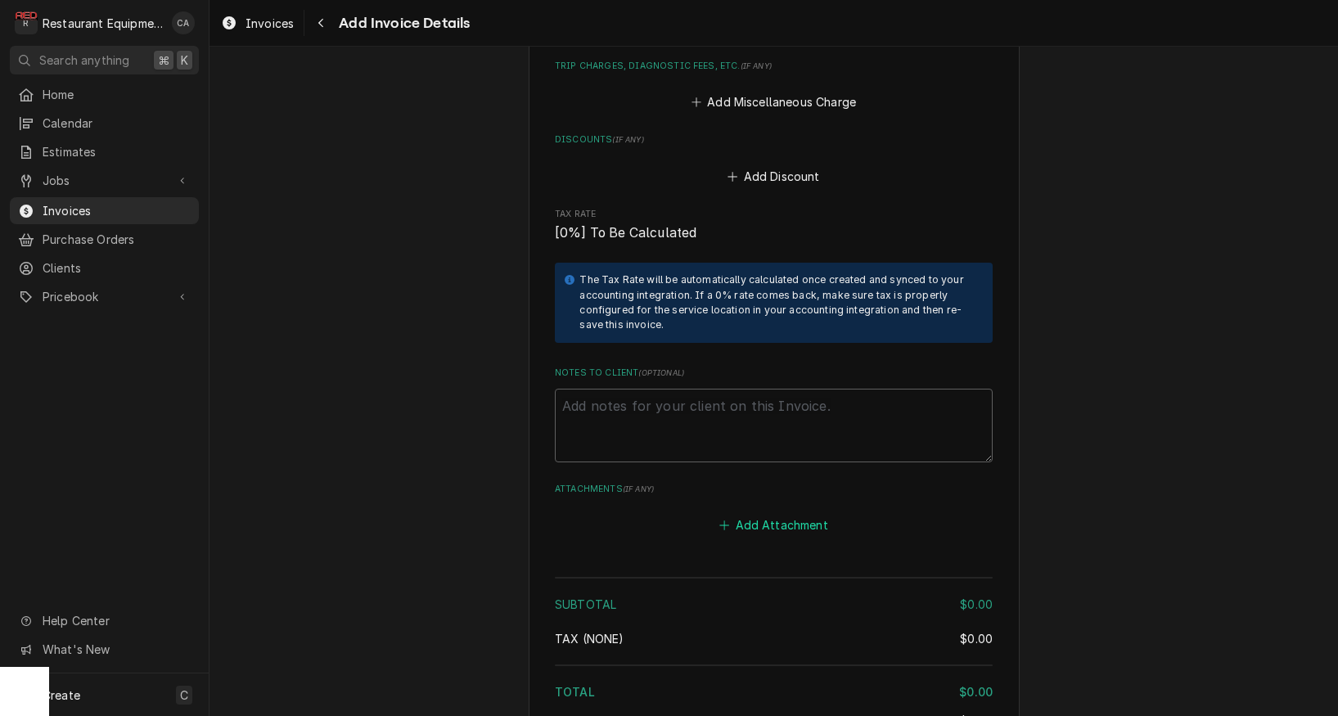
click at [773, 514] on button "Add Attachment" at bounding box center [774, 525] width 115 height 23
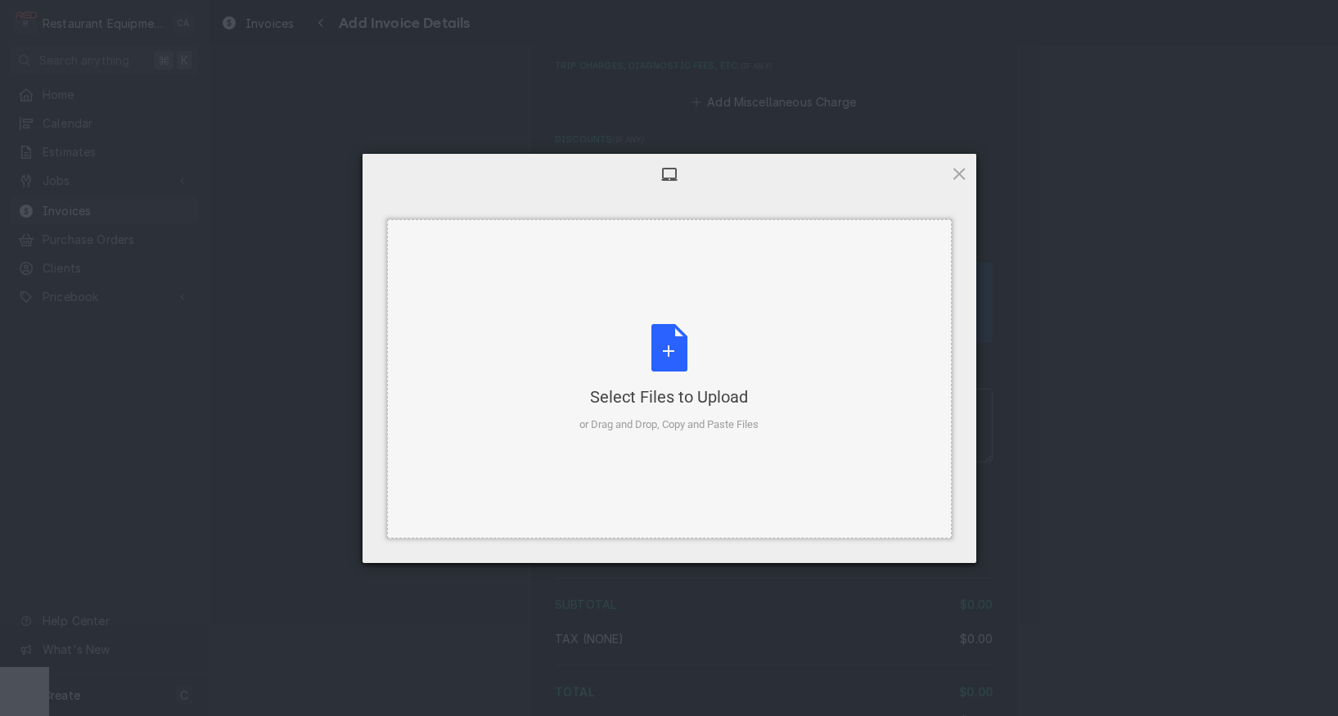
click at [690, 369] on div "Select Files to Upload or Drag and Drop, Copy and Paste Files" at bounding box center [669, 378] width 179 height 109
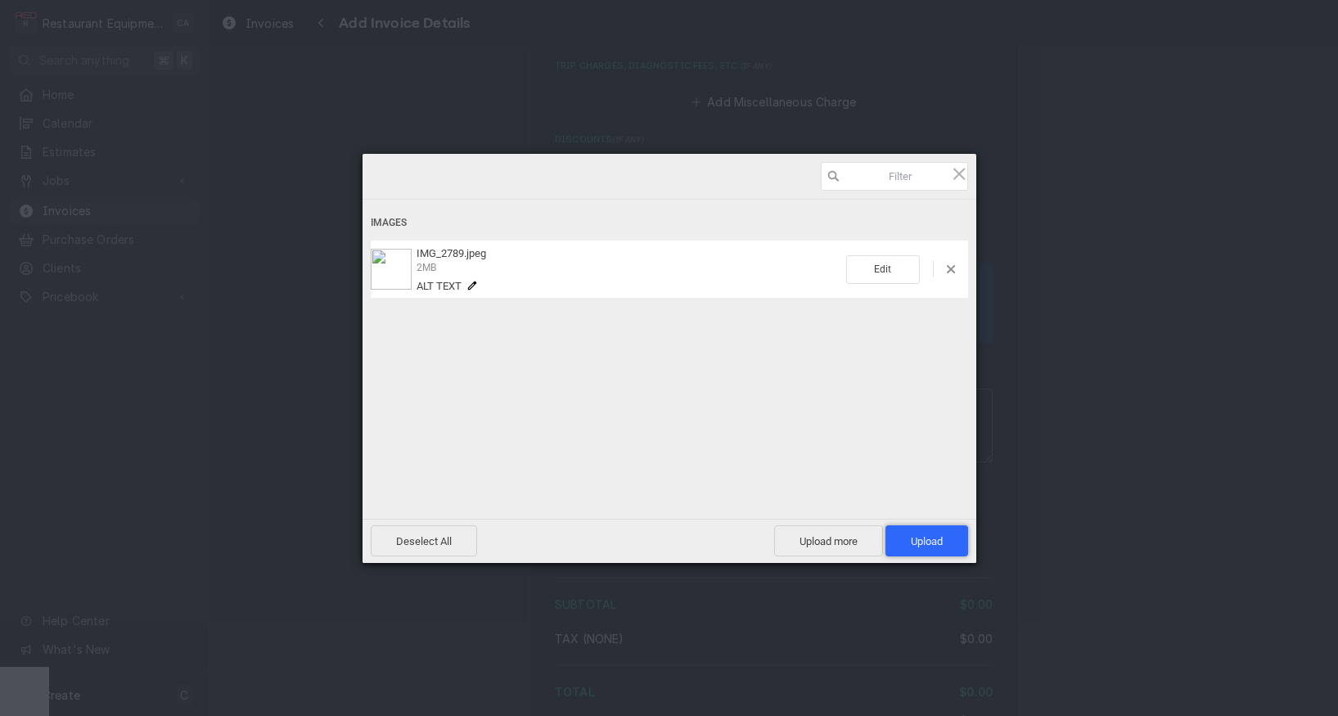
click at [923, 544] on span "Upload 1" at bounding box center [927, 541] width 32 height 12
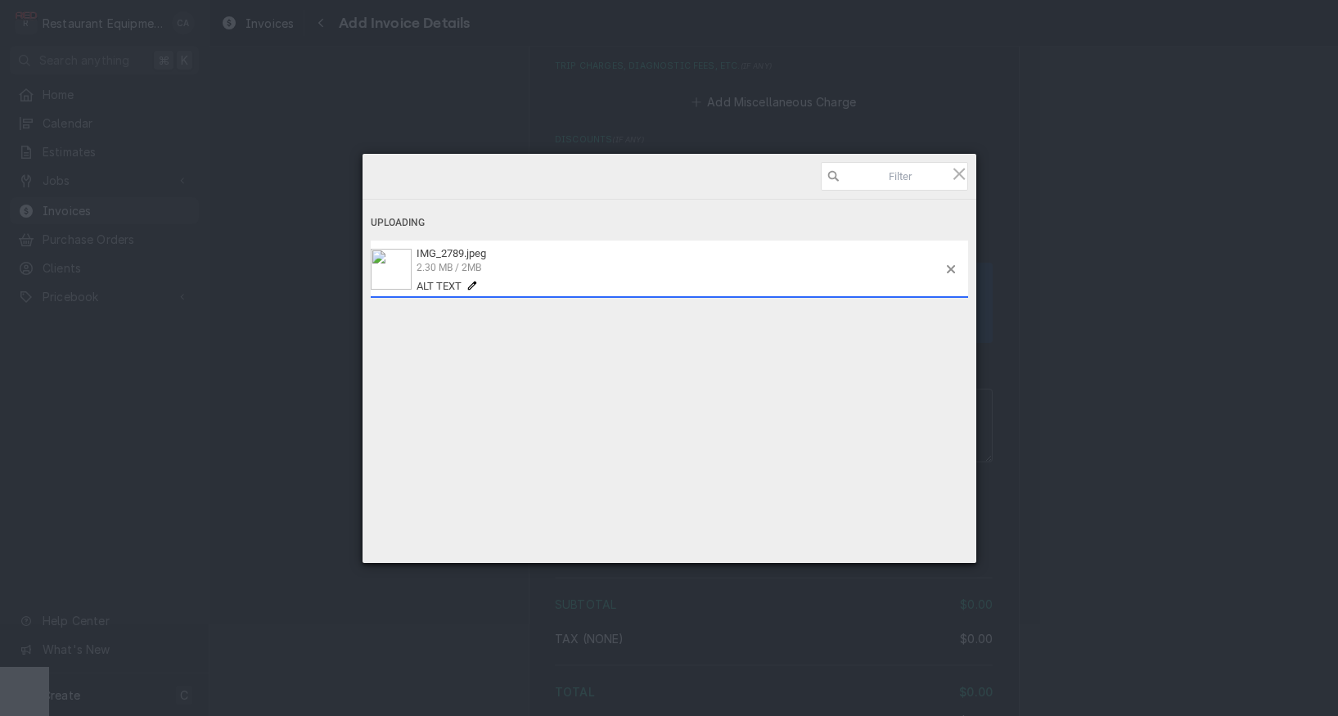
type textarea "x"
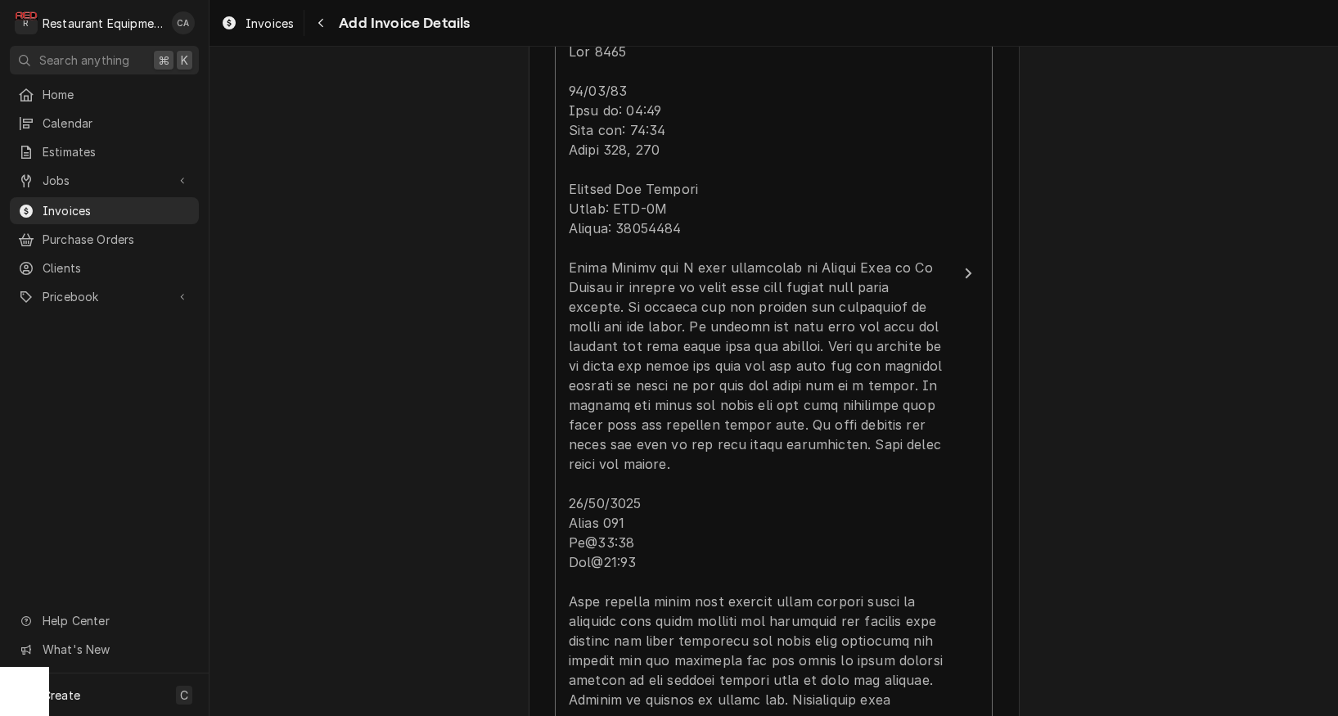
scroll to position [2399, 0]
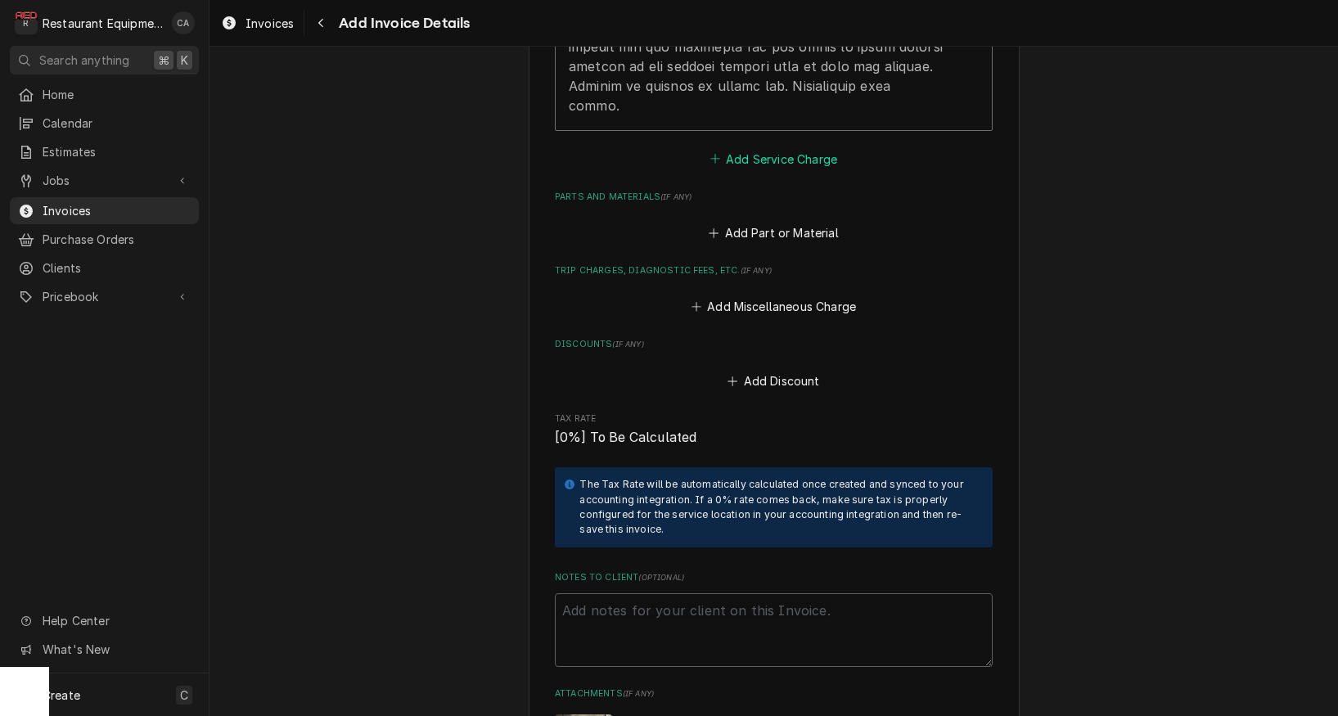
click at [767, 147] on button "Add Service Charge" at bounding box center [773, 158] width 133 height 23
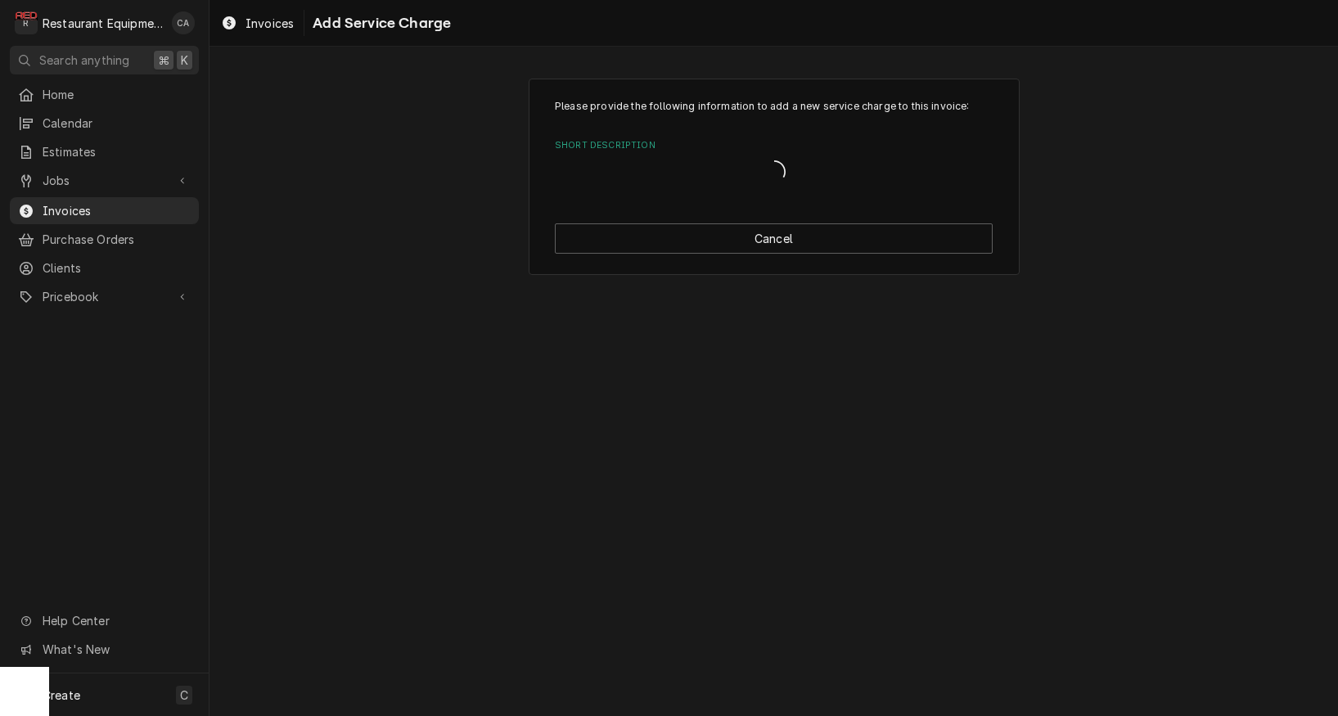
drag, startPoint x: 767, startPoint y: 135, endPoint x: 673, endPoint y: 136, distance: 94.1
click at [767, 135] on div "Please provide the following information to add a new service charge to this in…" at bounding box center [774, 144] width 438 height 90
click at [647, 163] on div "Short Description" at bounding box center [774, 173] width 420 height 29
type input "travel"
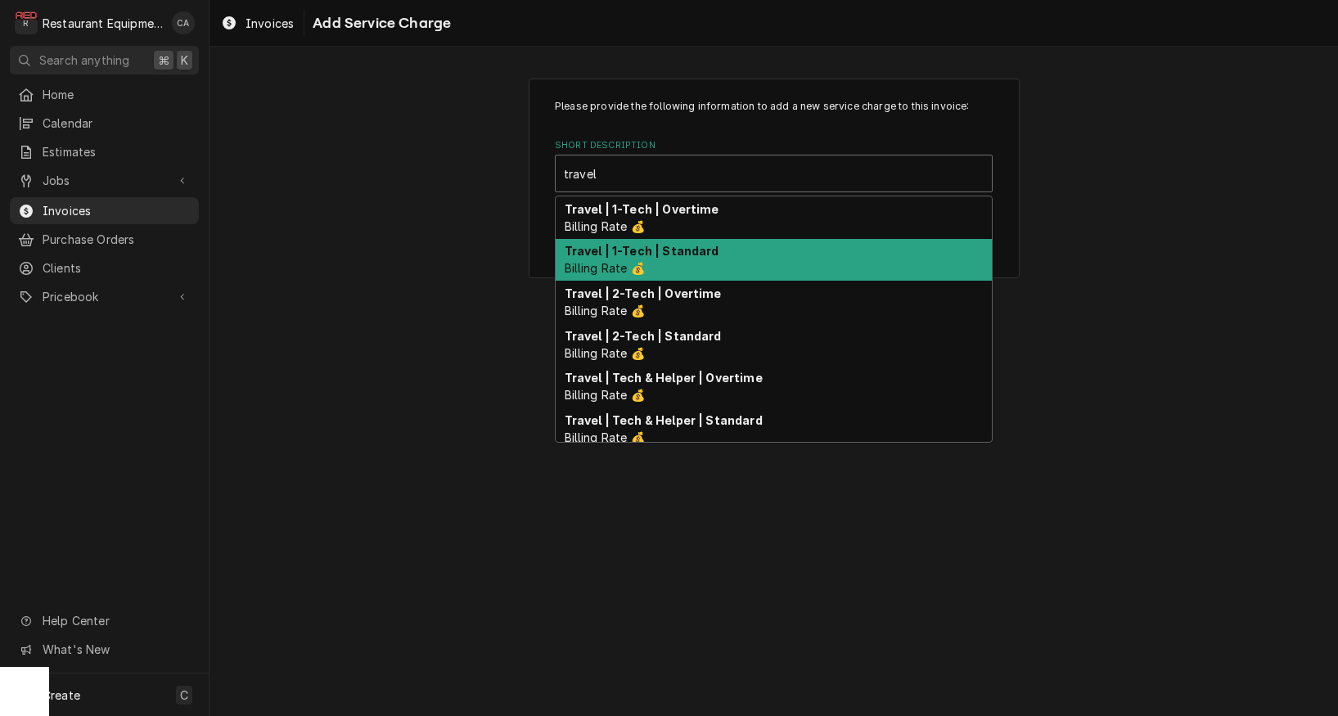
drag, startPoint x: 706, startPoint y: 257, endPoint x: 840, endPoint y: 314, distance: 145.2
click at [708, 257] on strong "Travel | 1-Tech | Standard" at bounding box center [642, 251] width 155 height 14
type textarea "x"
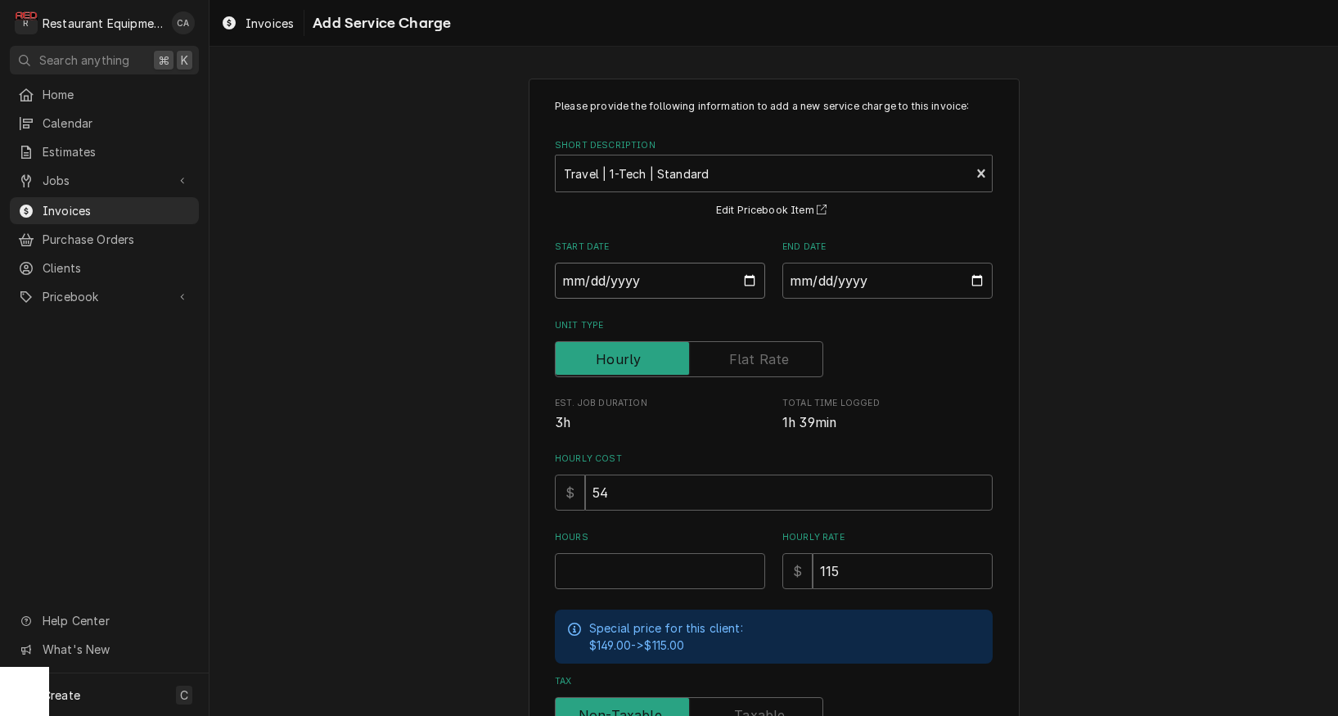
click at [623, 286] on input "Start Date" at bounding box center [660, 281] width 210 height 36
type input "2025-09-02"
type textarea "x"
click at [843, 285] on input "End Date" at bounding box center [888, 281] width 210 height 36
type input "2025-09-03"
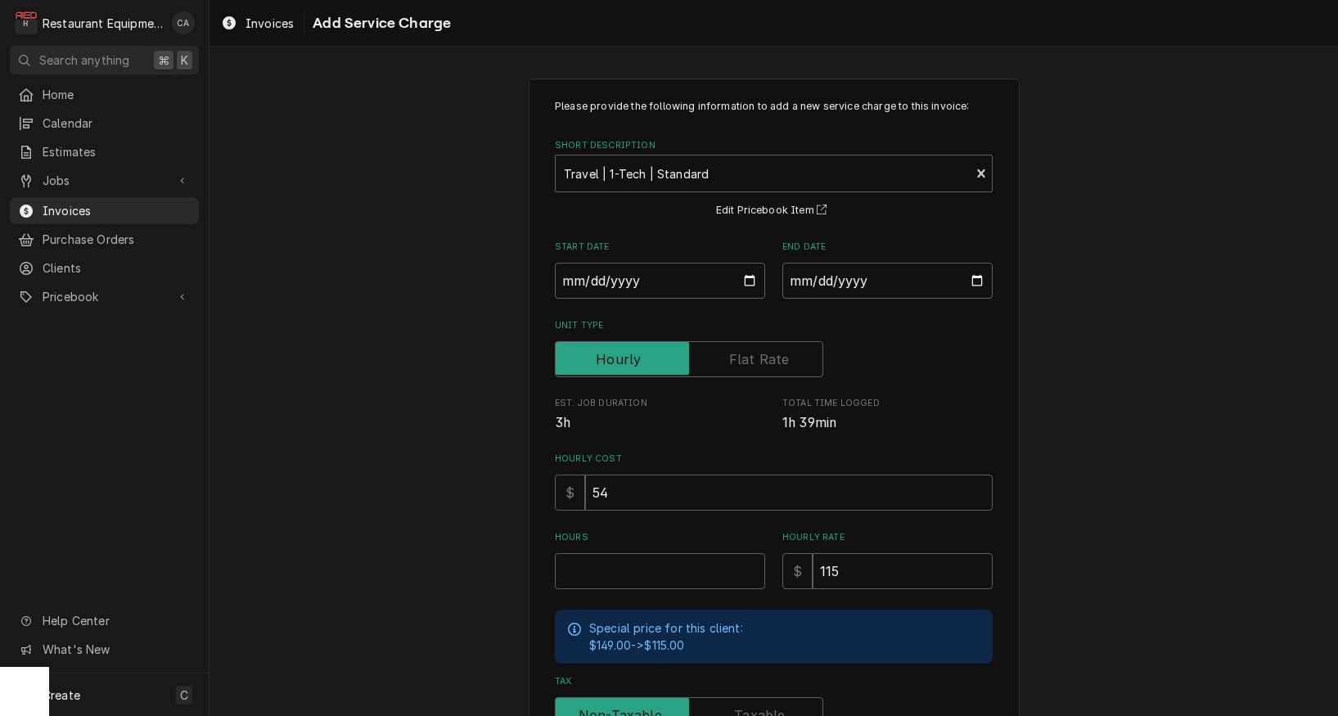
click at [1033, 395] on div "Please provide the following information to add a new service charge to this in…" at bounding box center [774, 507] width 1129 height 886
click at [591, 562] on input "Hours" at bounding box center [660, 571] width 210 height 36
type textarea "x"
type input "2"
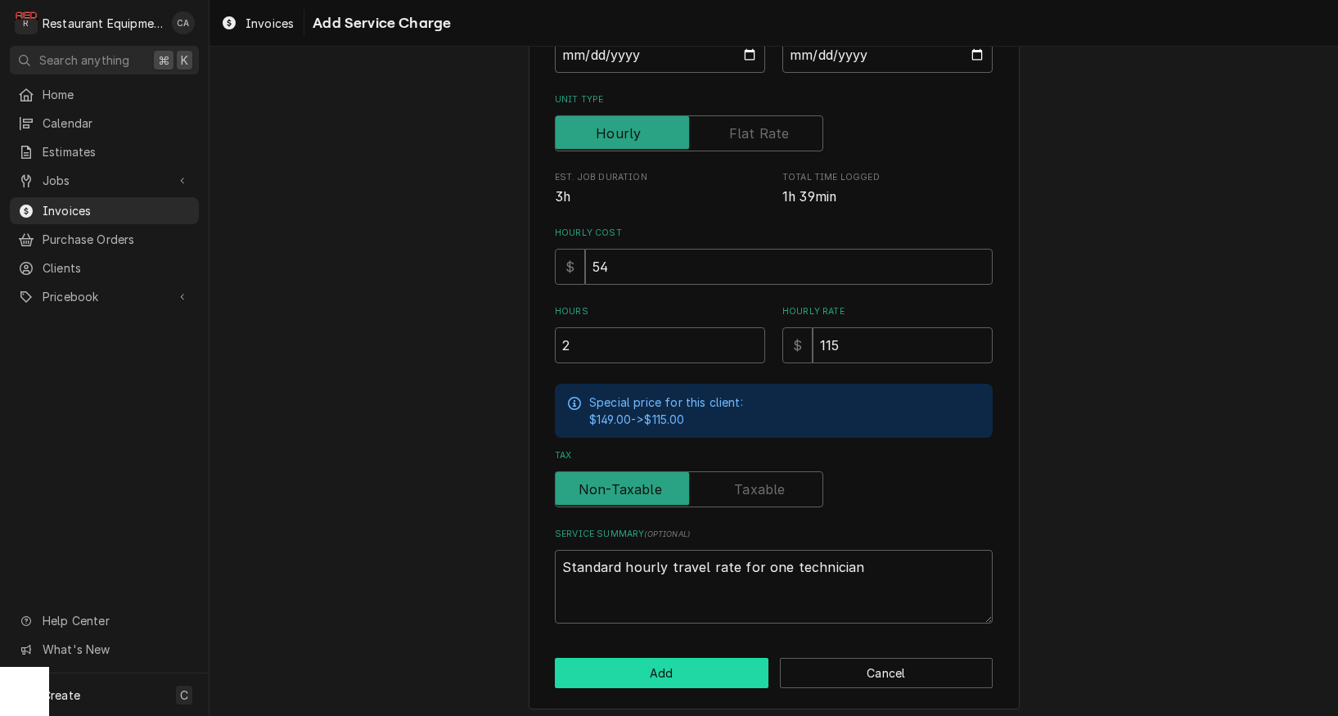
click at [610, 658] on button "Add" at bounding box center [662, 673] width 214 height 30
type textarea "x"
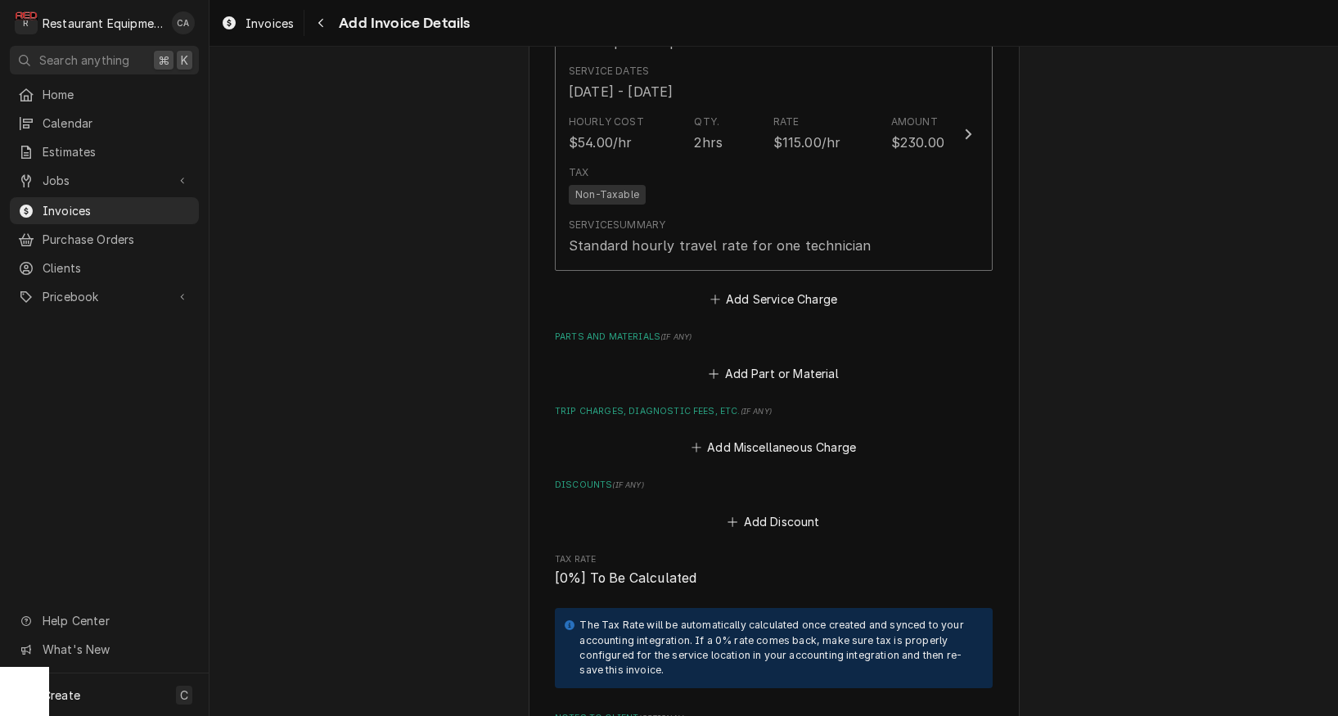
scroll to position [2542, 0]
click at [781, 286] on button "Add Service Charge" at bounding box center [773, 297] width 133 height 23
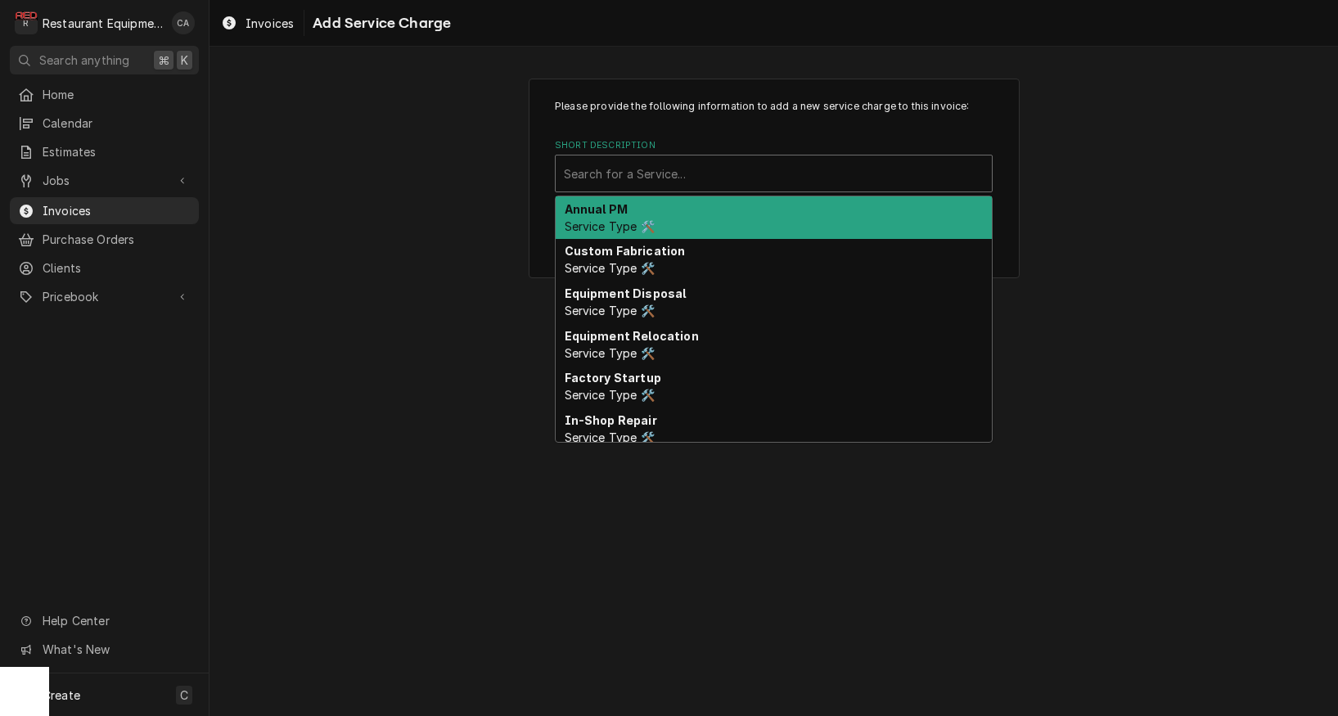
click at [698, 178] on div "Short Description" at bounding box center [774, 173] width 420 height 29
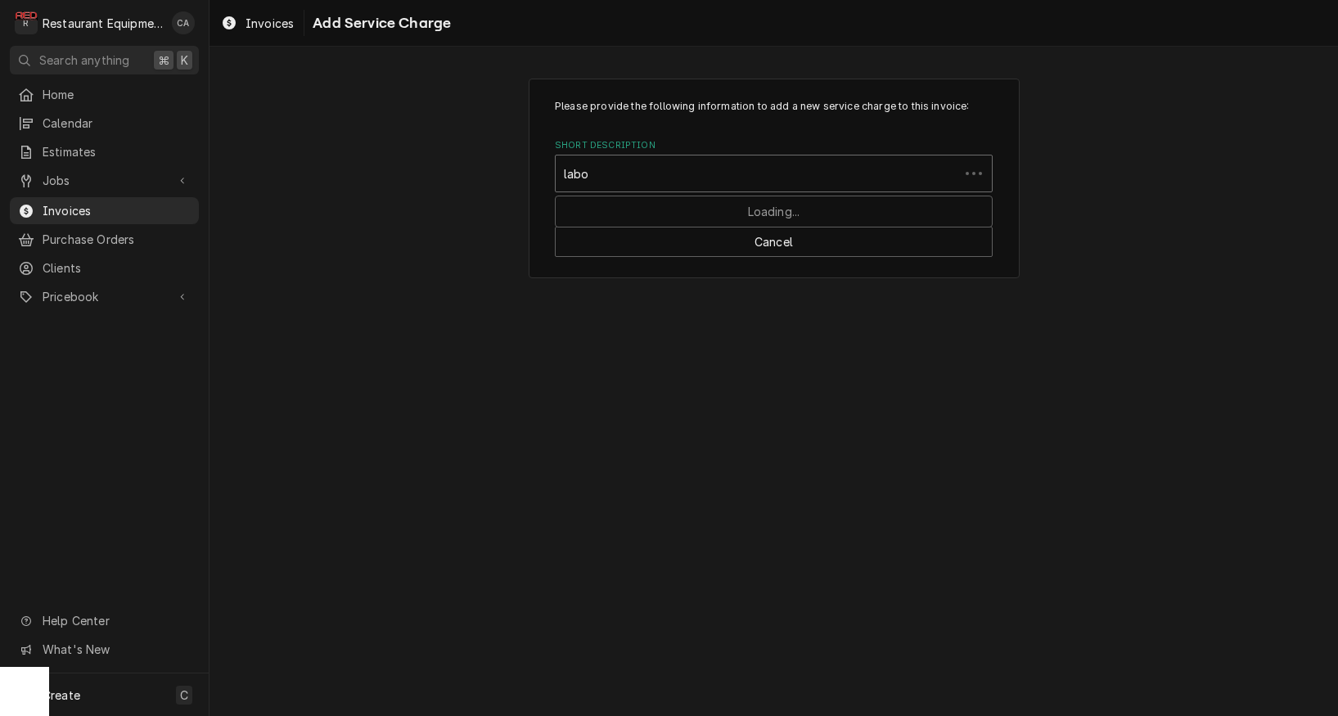
type input "labor"
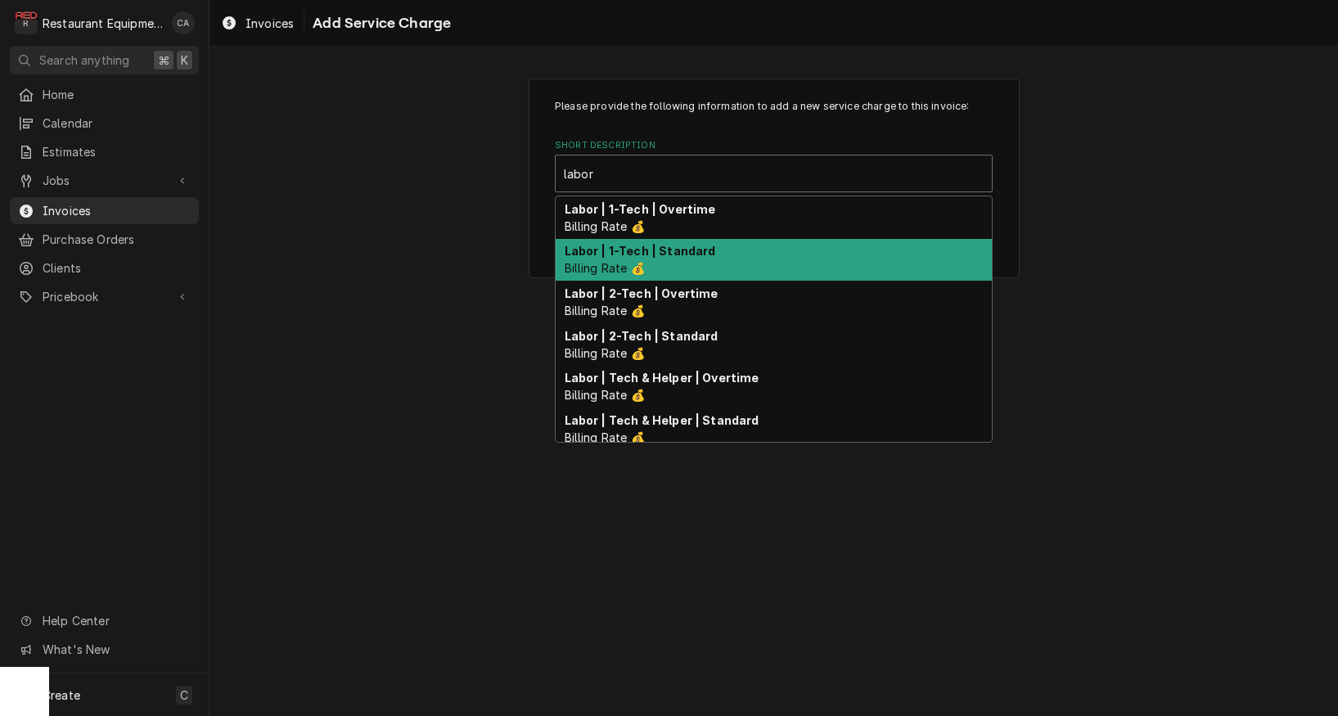
drag, startPoint x: 680, startPoint y: 245, endPoint x: 720, endPoint y: 301, distance: 68.8
click at [681, 245] on strong "Labor | 1-Tech | Standard" at bounding box center [640, 251] width 151 height 14
type textarea "x"
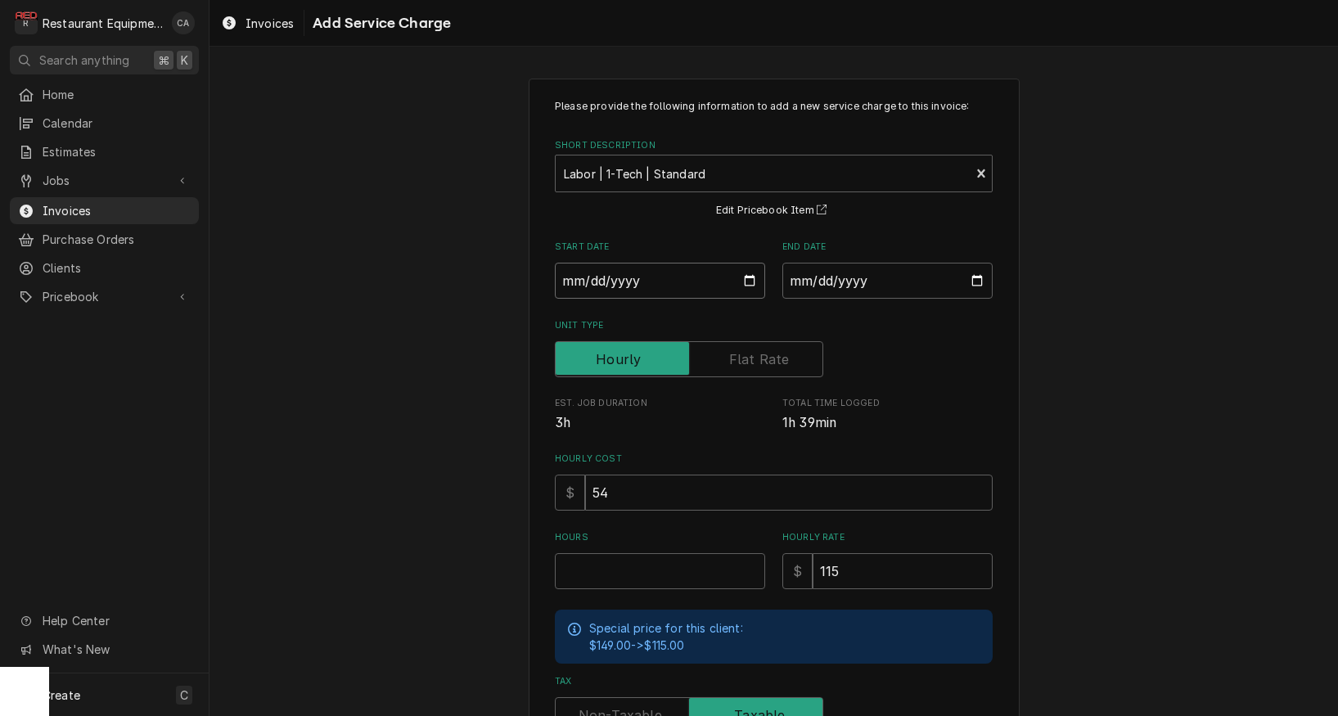
click at [625, 275] on input "Start Date" at bounding box center [660, 281] width 210 height 36
type input "2025-09-02"
type textarea "x"
drag, startPoint x: 801, startPoint y: 281, endPoint x: 823, endPoint y: 302, distance: 30.7
click at [805, 285] on input "End Date" at bounding box center [888, 281] width 210 height 36
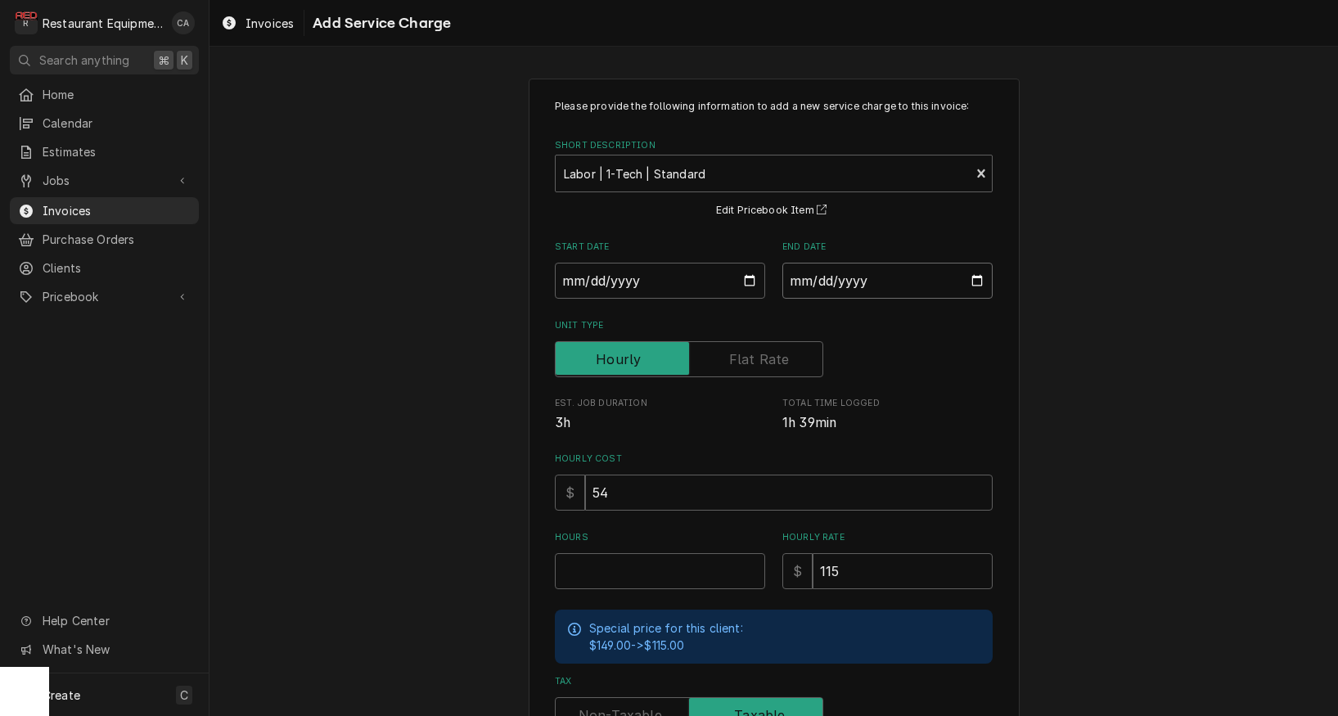
type input "2025-09-03"
drag, startPoint x: 1010, startPoint y: 352, endPoint x: 792, endPoint y: 477, distance: 251.2
click at [1010, 352] on div "Please provide the following information to add a new service charge to this in…" at bounding box center [774, 507] width 491 height 857
click at [624, 555] on input "Hours" at bounding box center [660, 571] width 210 height 36
type textarea "x"
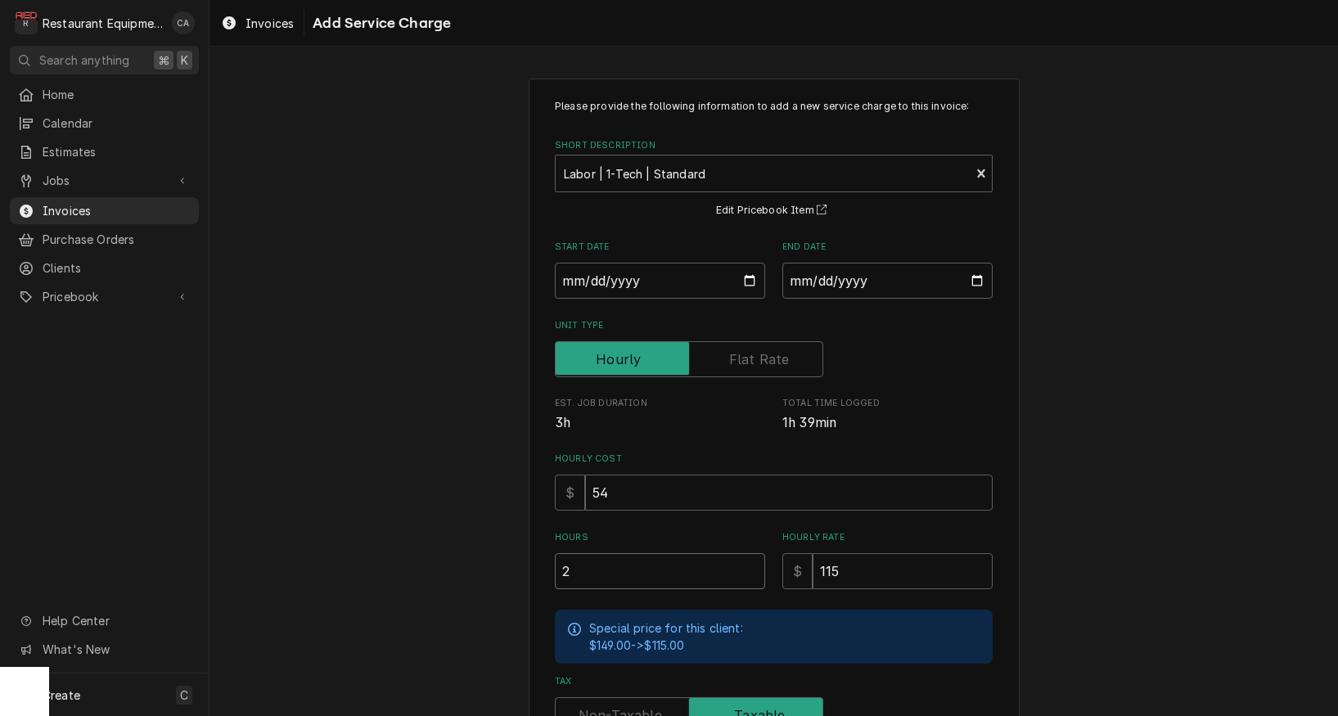
type input "2"
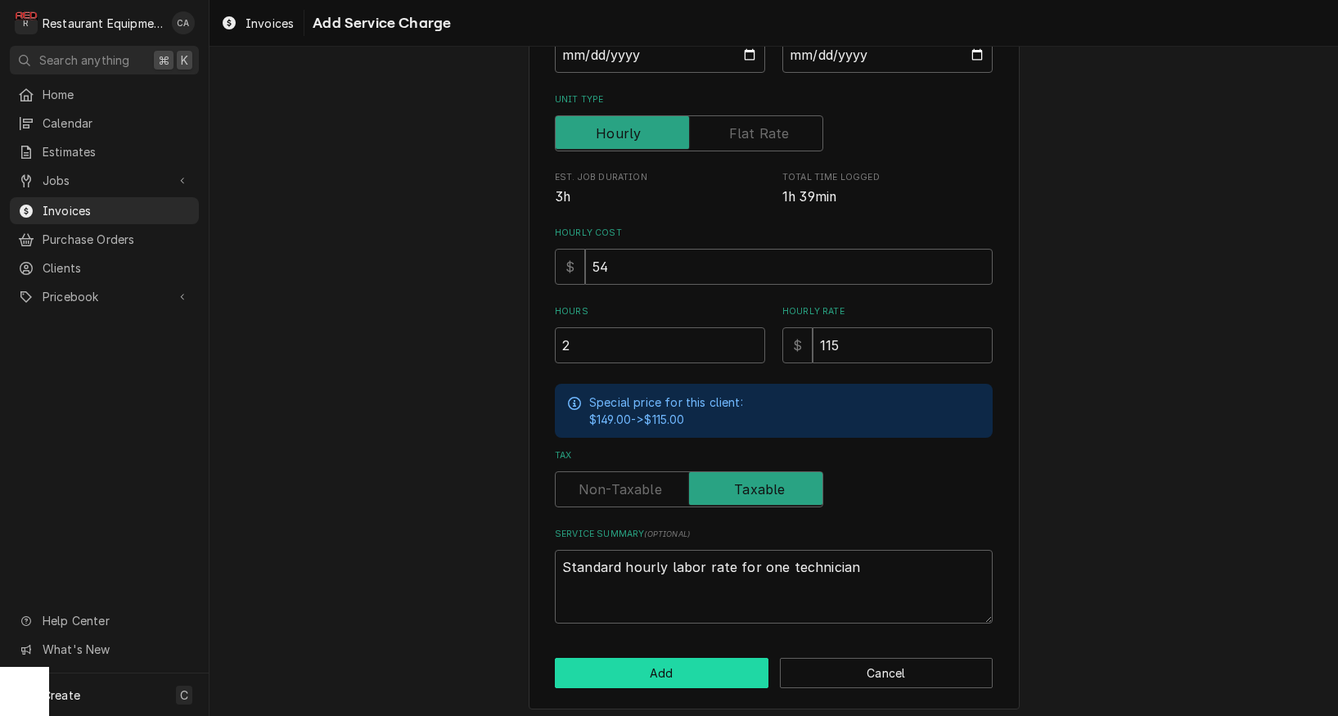
click at [646, 662] on button "Add" at bounding box center [662, 673] width 214 height 30
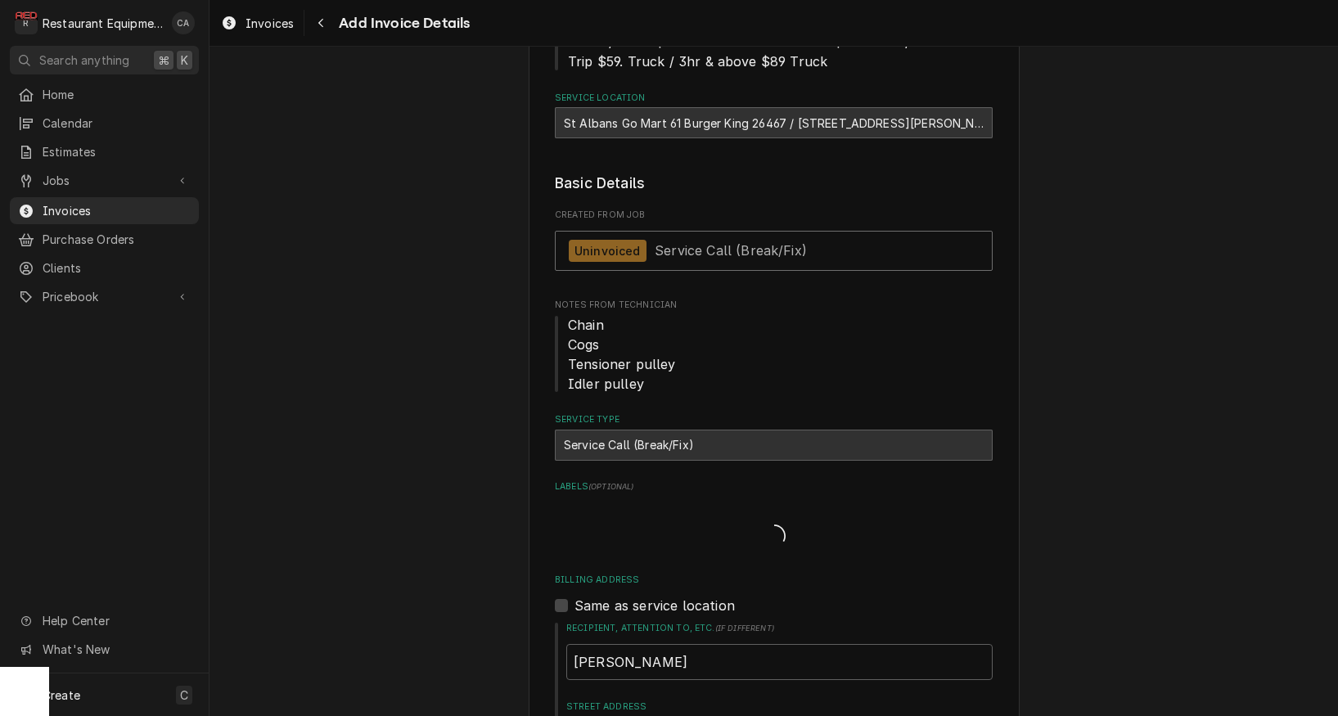
type textarea "x"
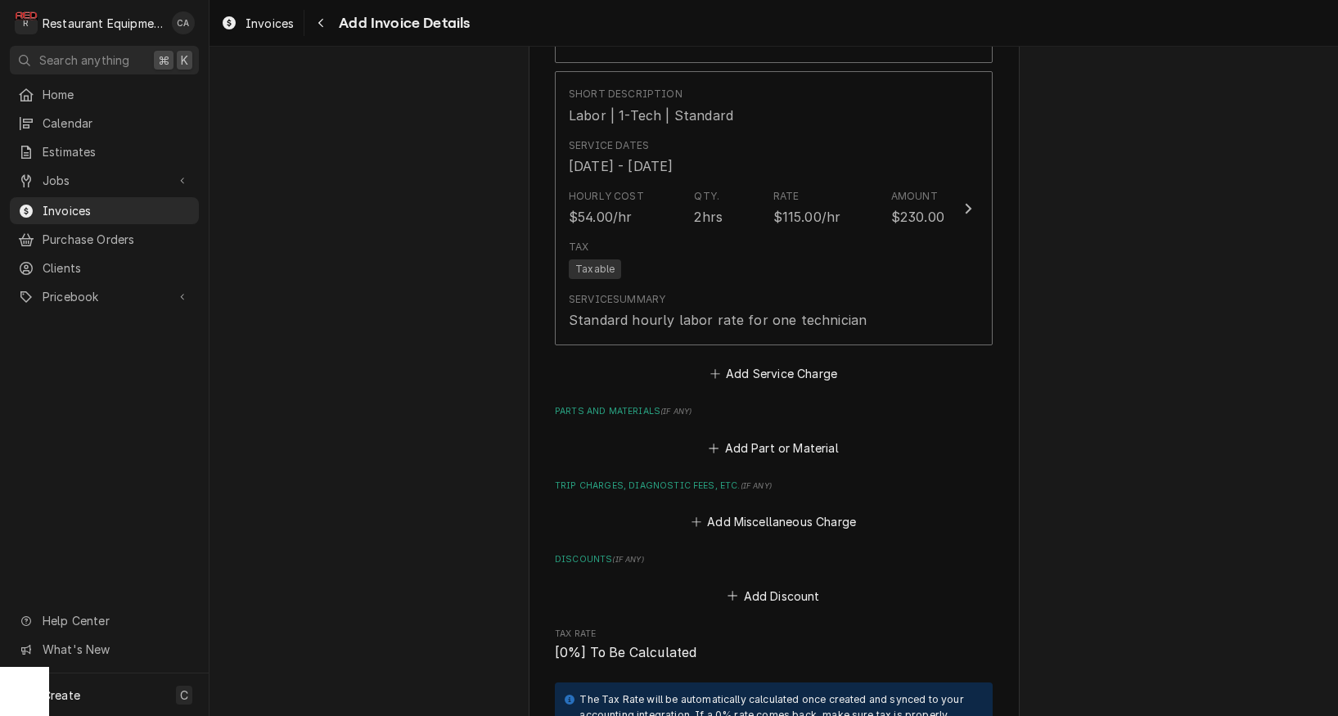
scroll to position [2754, 0]
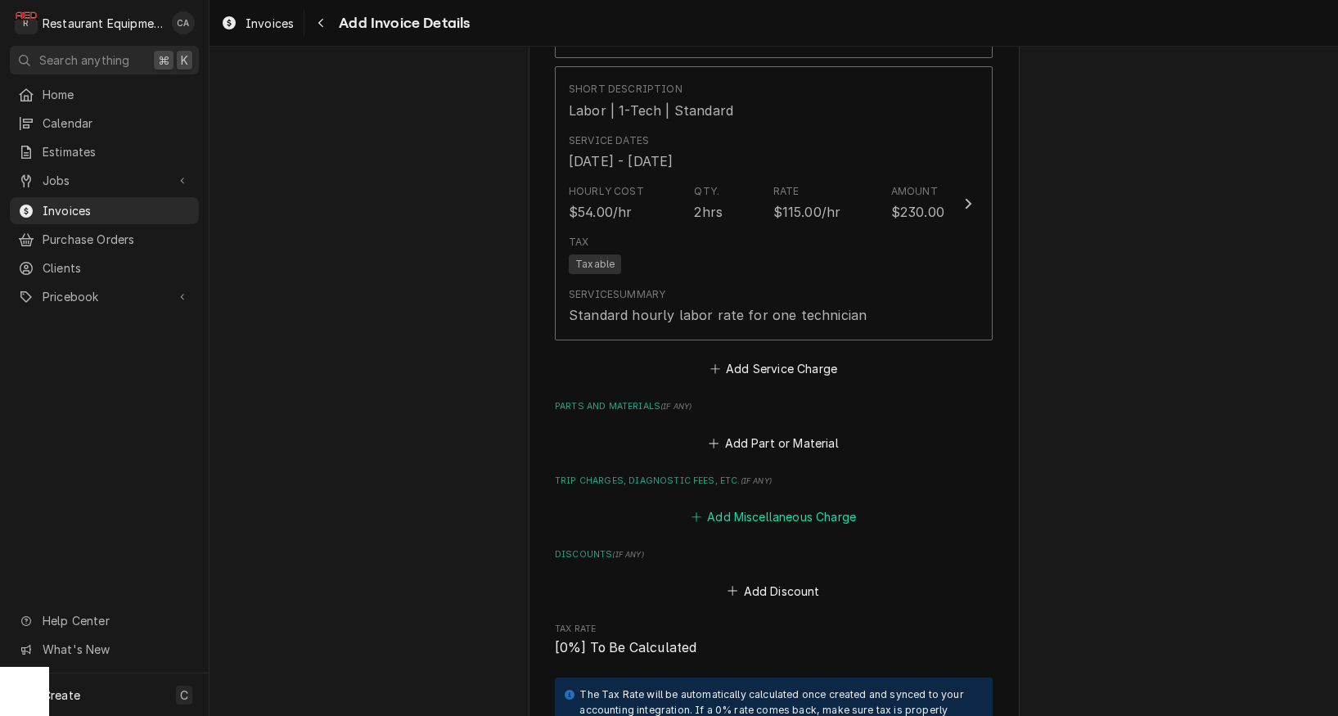
click at [790, 506] on button "Add Miscellaneous Charge" at bounding box center [773, 517] width 170 height 23
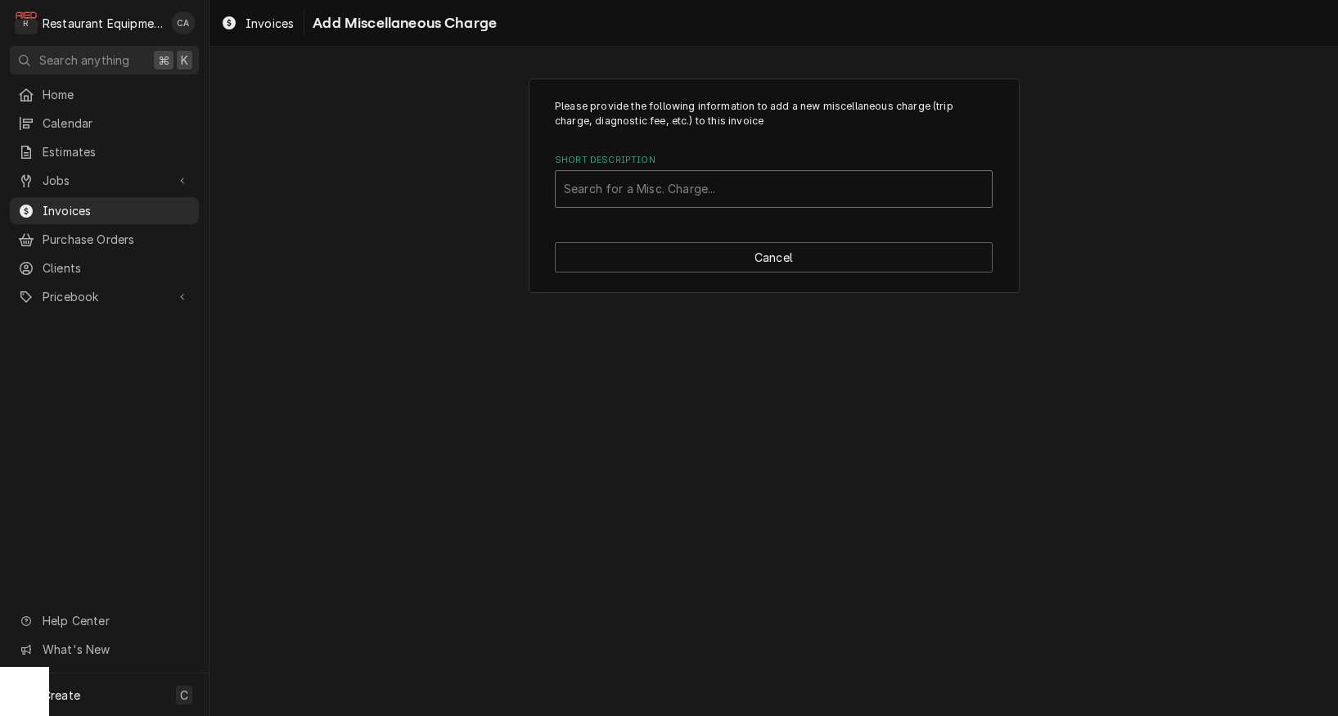
click at [659, 196] on div "Short Description" at bounding box center [774, 188] width 420 height 29
type input "tru"
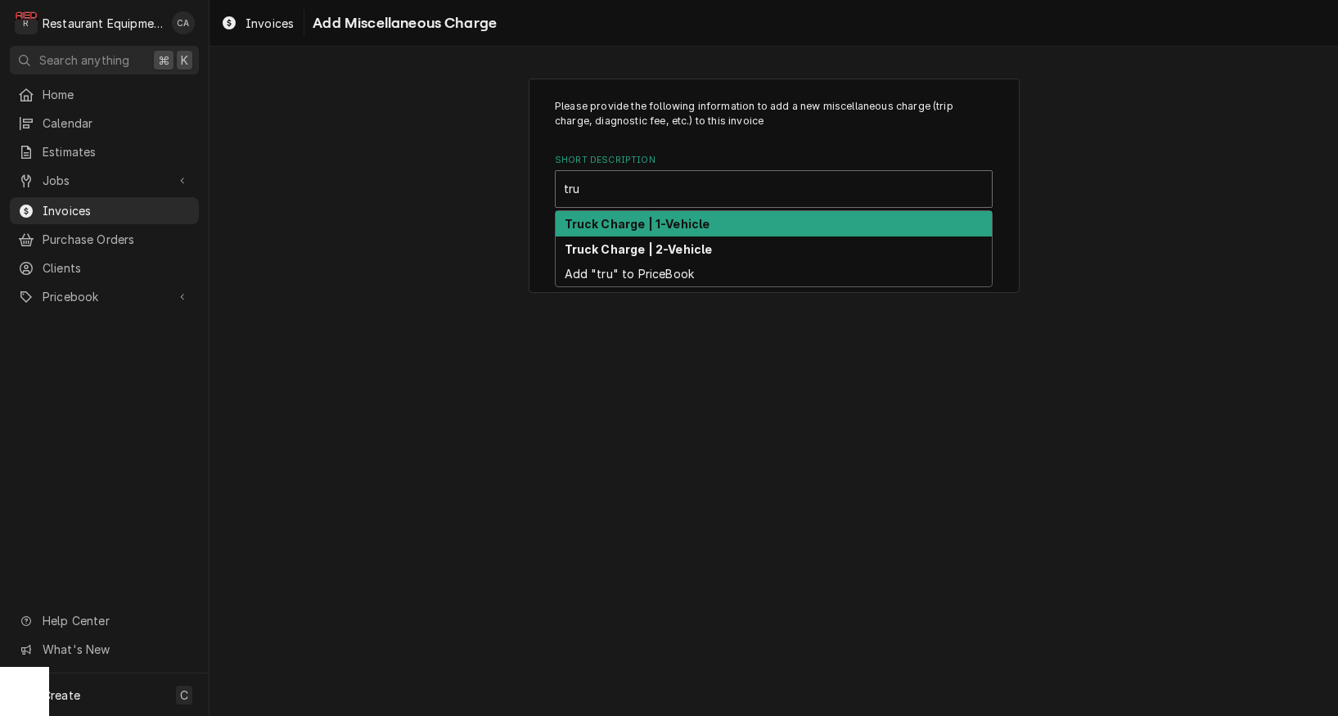
drag, startPoint x: 657, startPoint y: 226, endPoint x: 729, endPoint y: 285, distance: 93.1
click at [657, 226] on strong "Truck Charge | 1-Vehicle" at bounding box center [638, 224] width 146 height 14
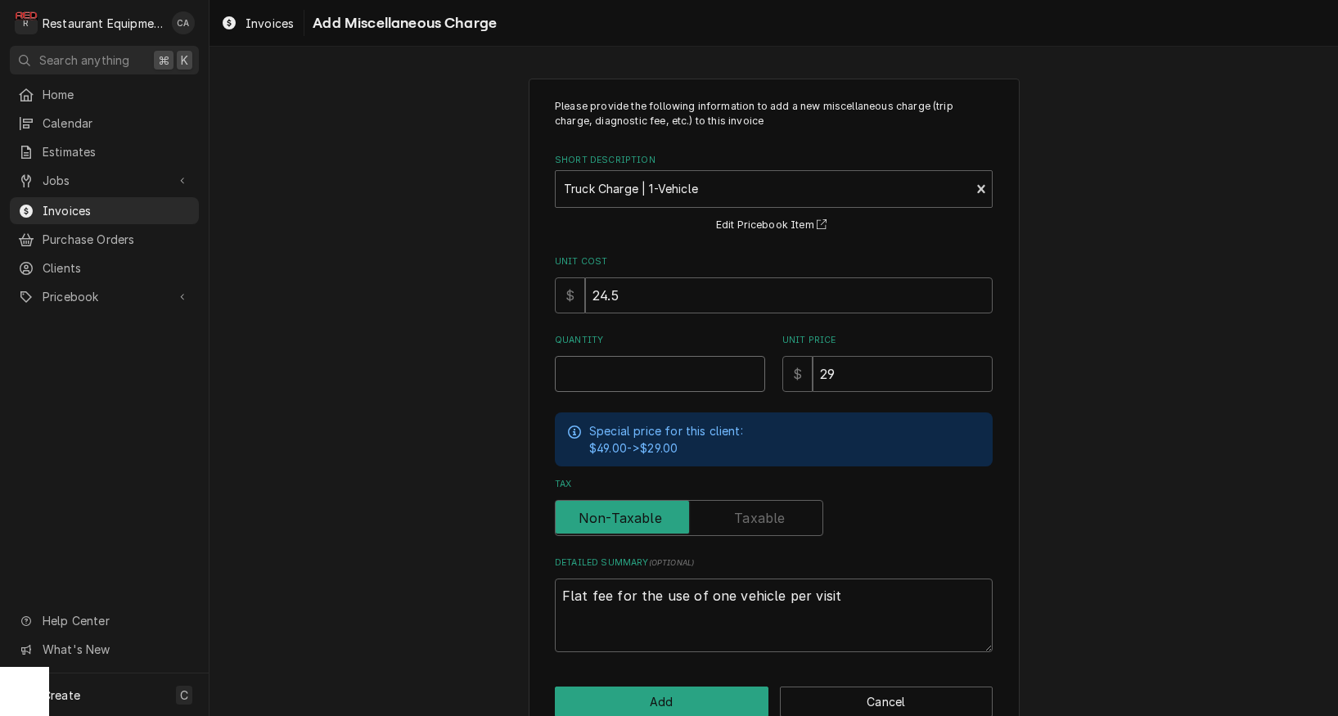
click at [606, 378] on input "Quantity" at bounding box center [660, 374] width 210 height 36
type textarea "x"
type input "2"
click at [626, 296] on input "24.5" at bounding box center [789, 295] width 408 height 36
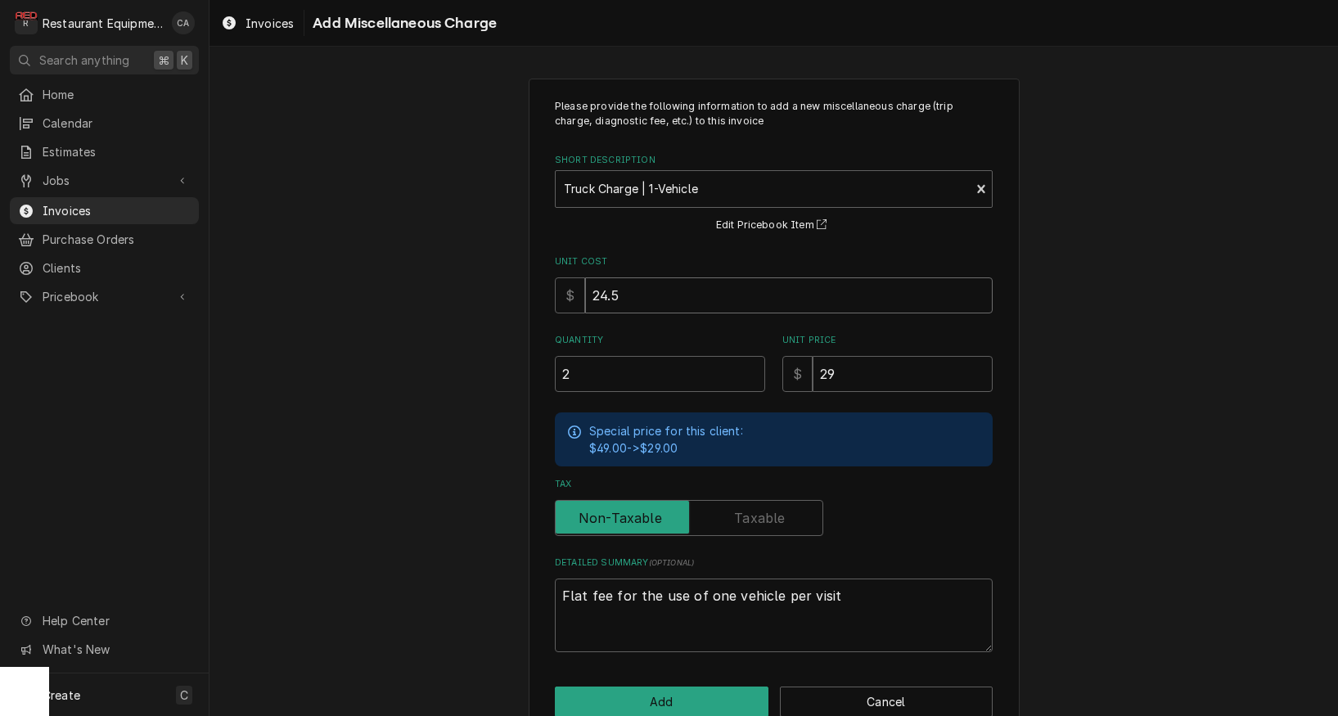
click at [644, 287] on input "24.5" at bounding box center [789, 295] width 408 height 36
click at [638, 297] on input "24.5" at bounding box center [789, 295] width 408 height 36
type textarea "x"
type input "1"
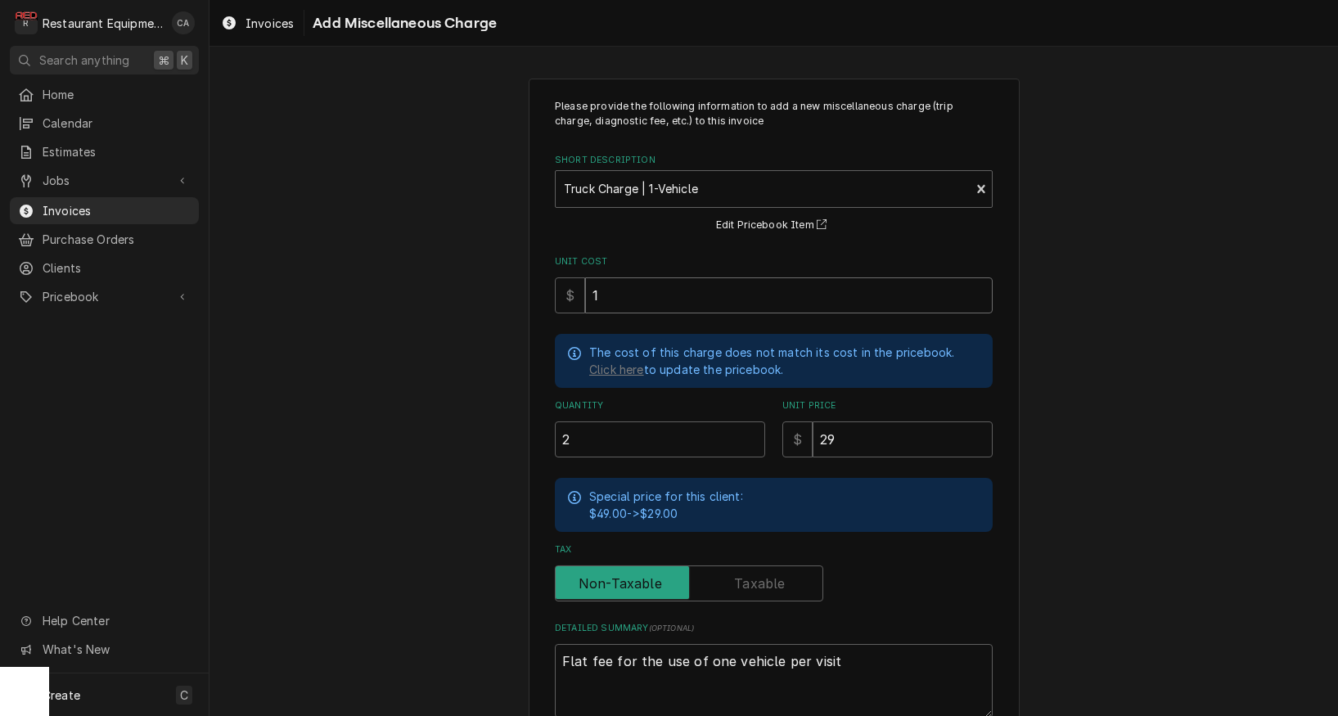
type textarea "x"
type input "14"
type textarea "x"
type input "14.5"
type textarea "x"
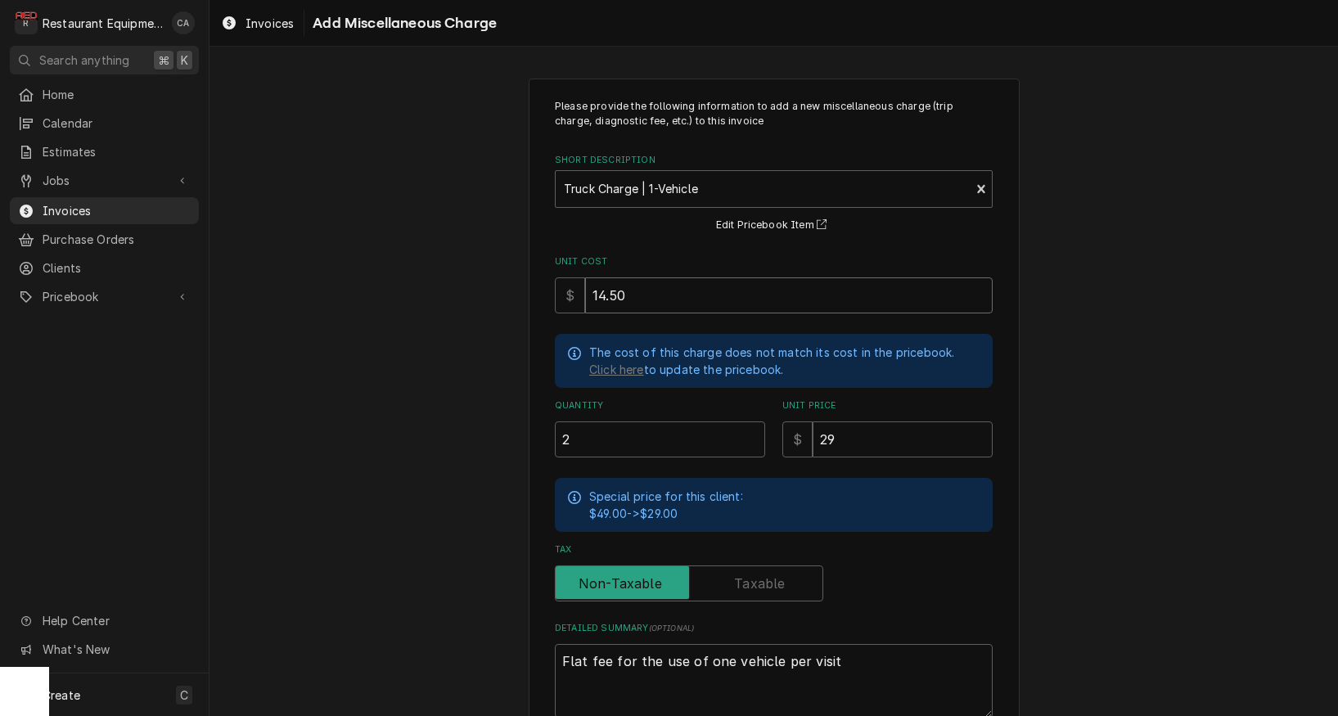
type input "14.50"
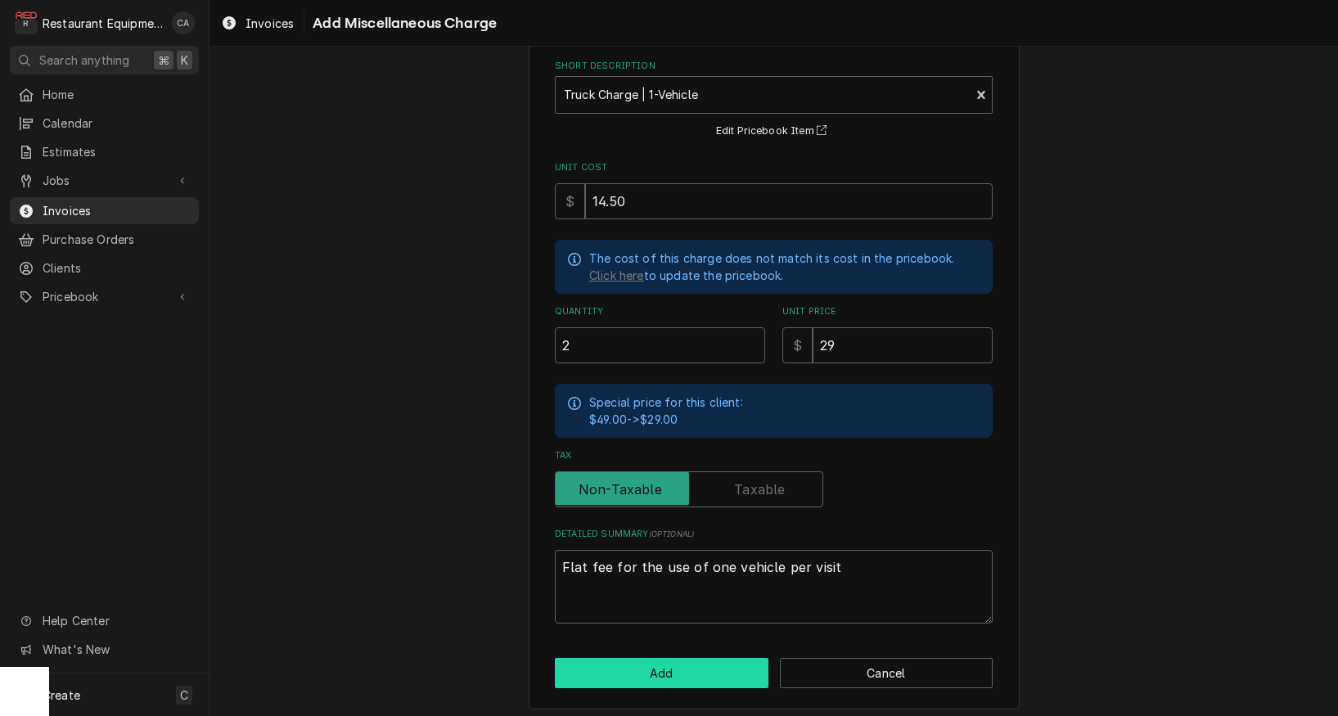
click at [665, 670] on button "Add" at bounding box center [662, 673] width 214 height 30
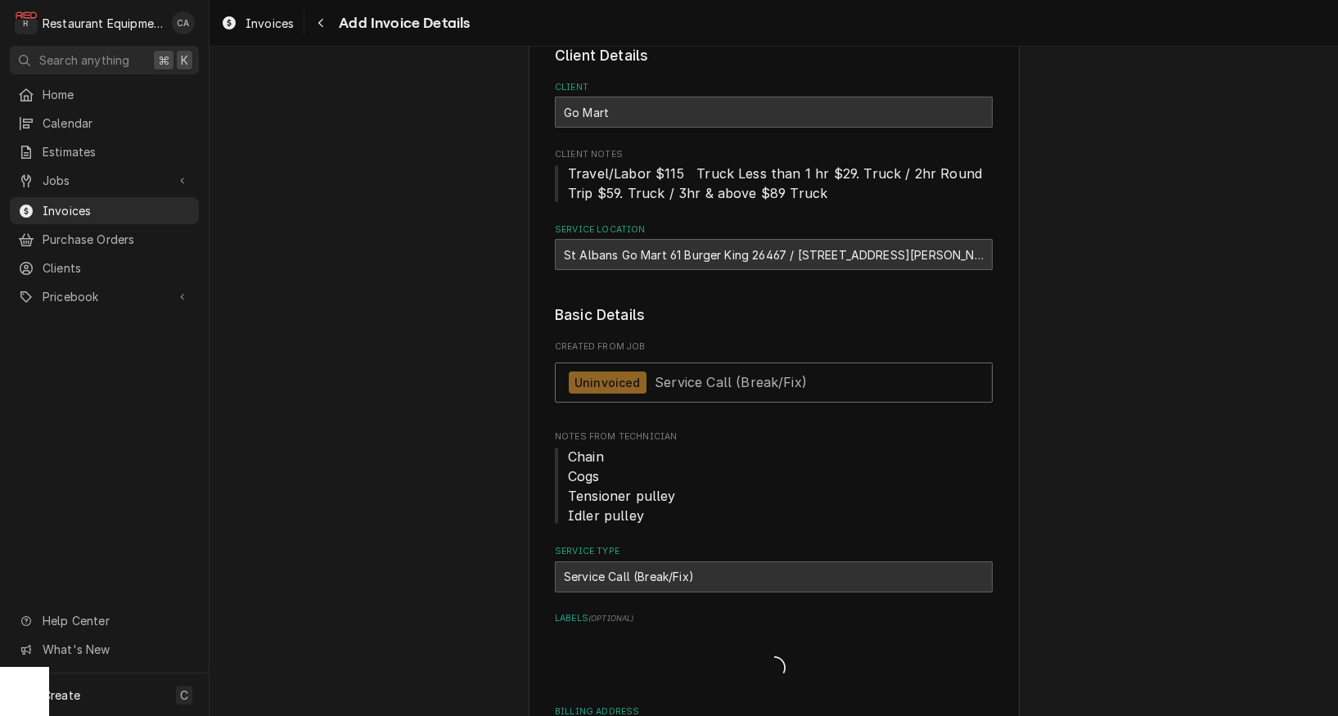
type textarea "x"
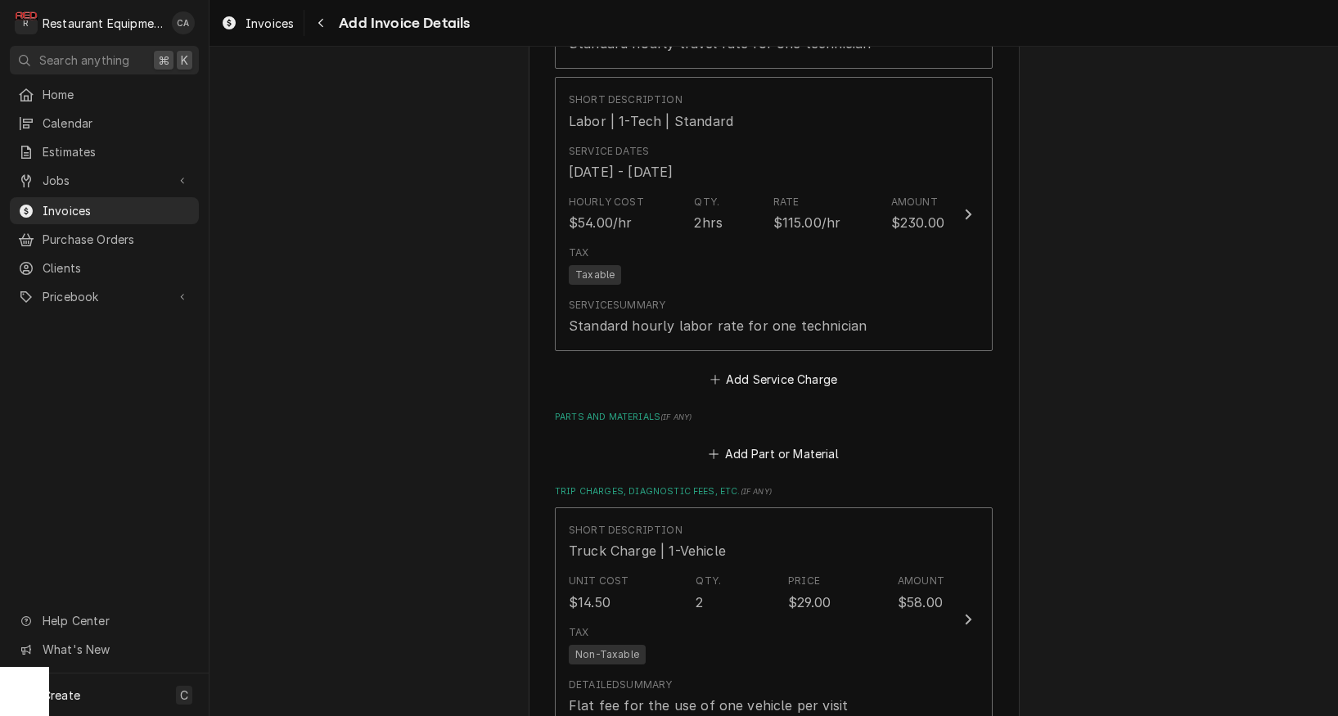
scroll to position [2727, 0]
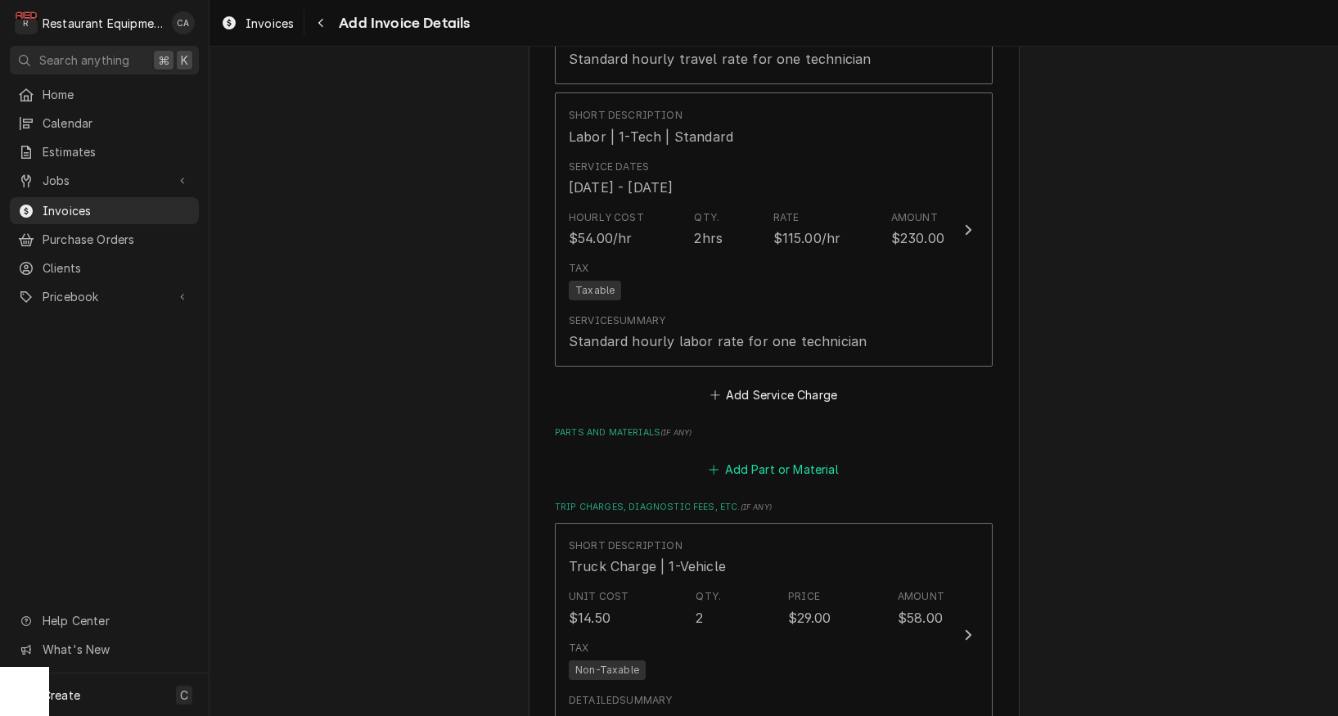
click at [736, 458] on button "Add Part or Material" at bounding box center [773, 469] width 135 height 23
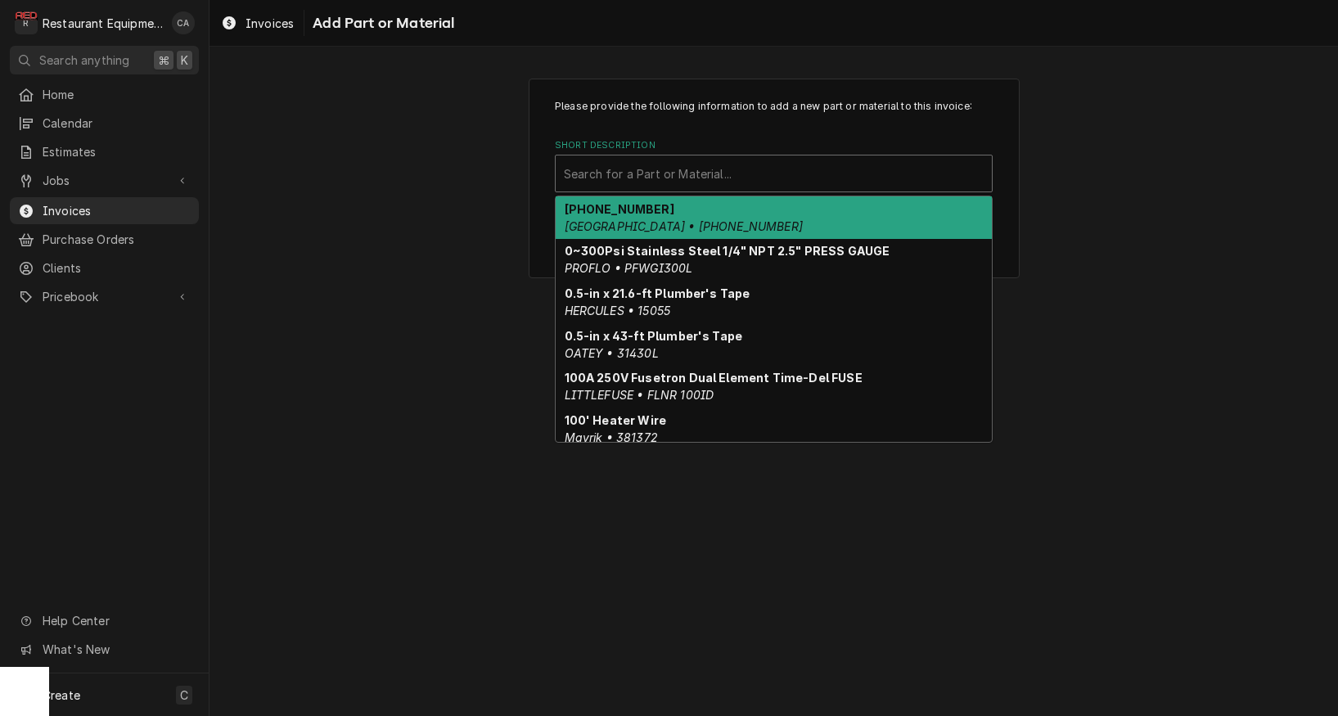
click at [589, 175] on div "Search for a Part or Material..." at bounding box center [774, 173] width 420 height 17
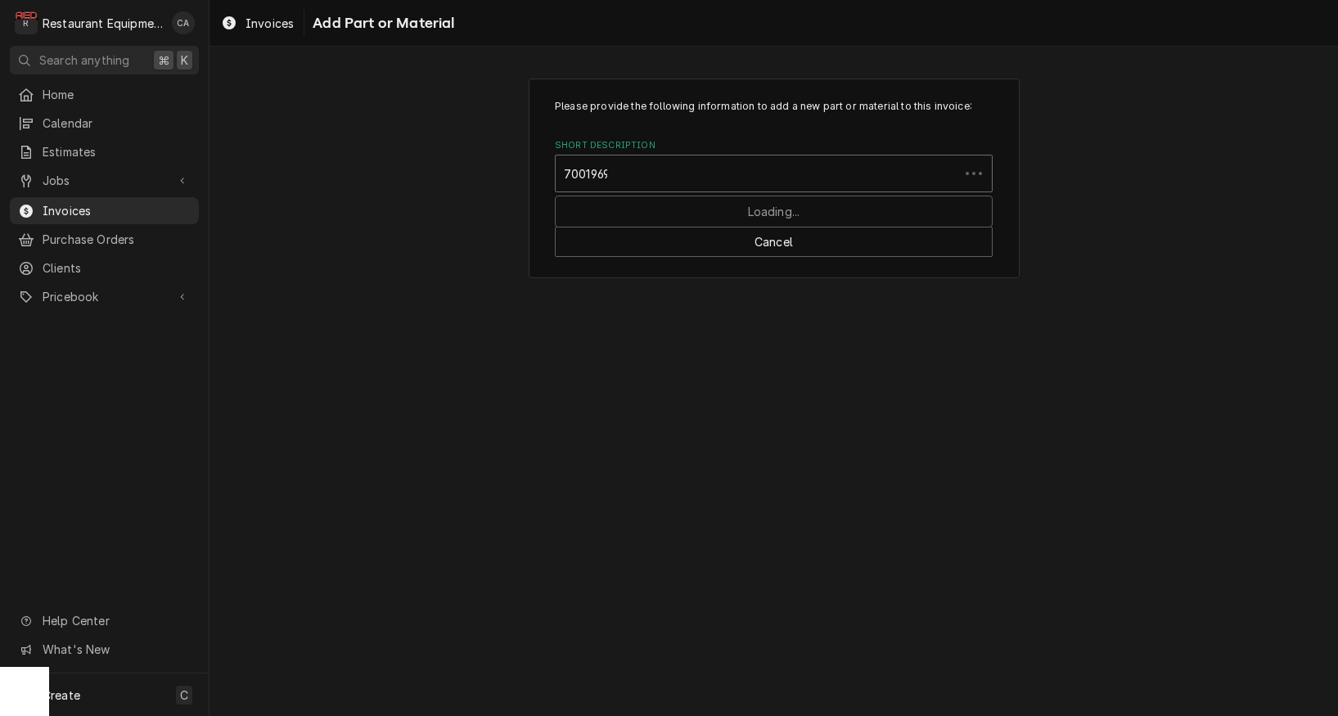
type input "7001969"
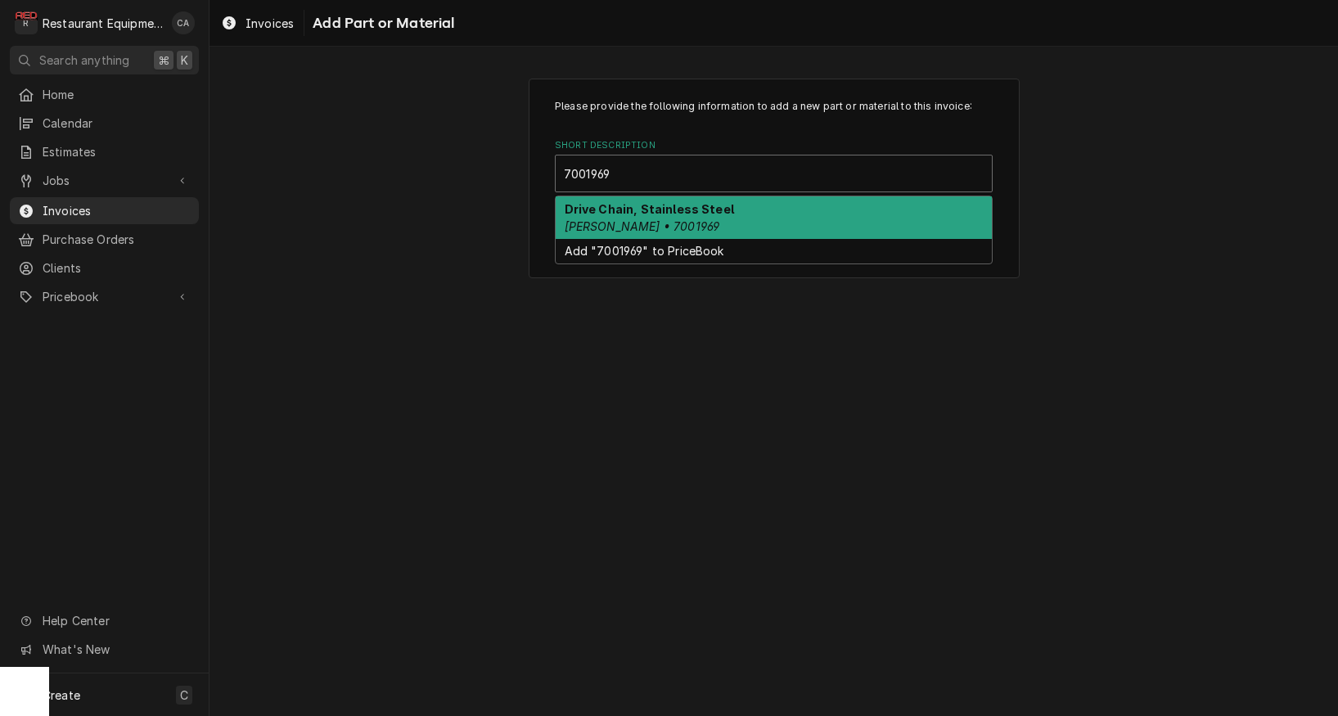
click at [590, 204] on strong "Drive Chain, Stainless Steel" at bounding box center [649, 209] width 169 height 14
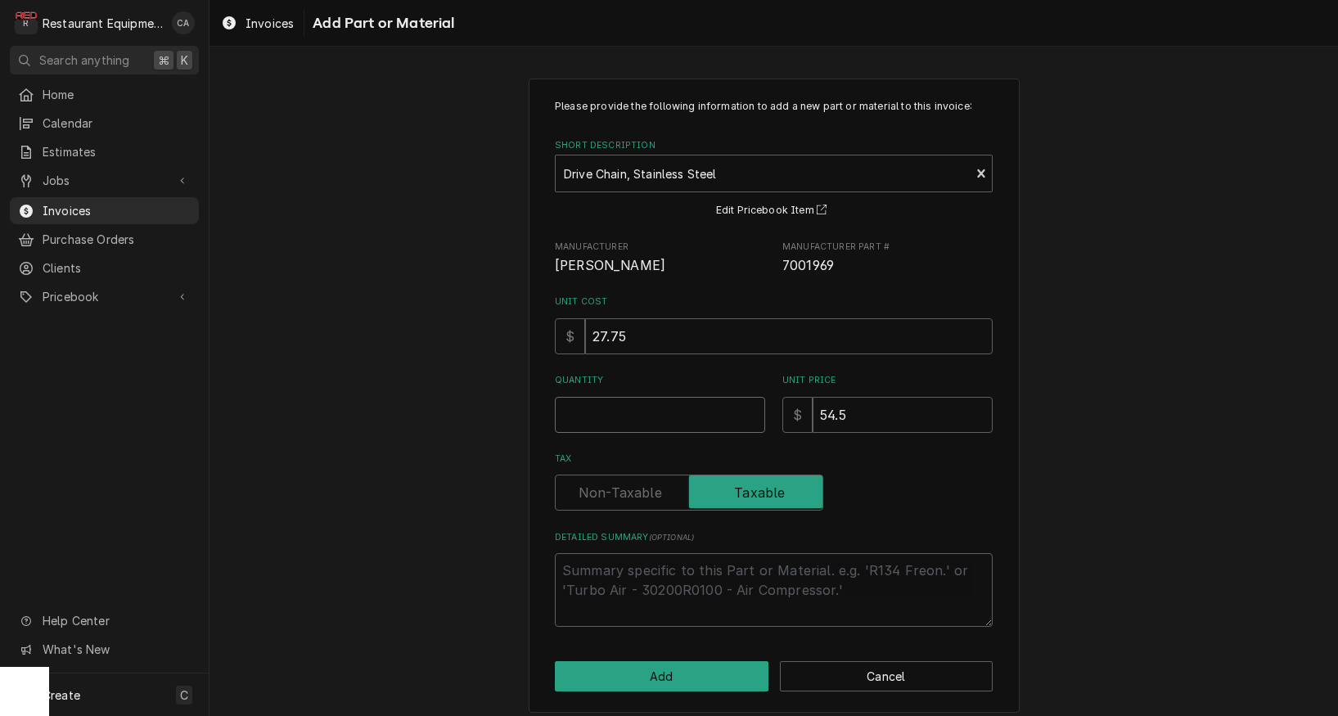
click at [618, 414] on input "Quantity" at bounding box center [660, 415] width 210 height 36
type textarea "x"
type input "1"
type textarea "x"
type input "5"
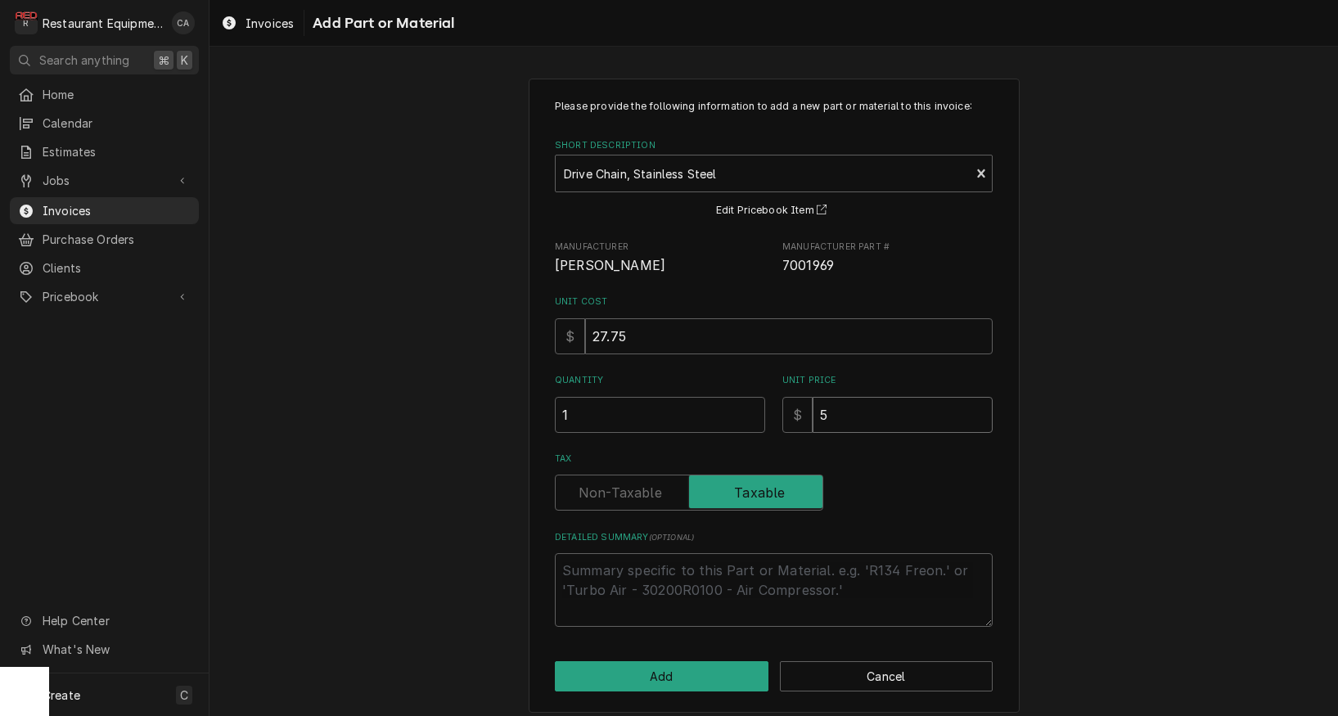
type textarea "x"
type input "54"
type textarea "x"
type input "54.9"
type textarea "x"
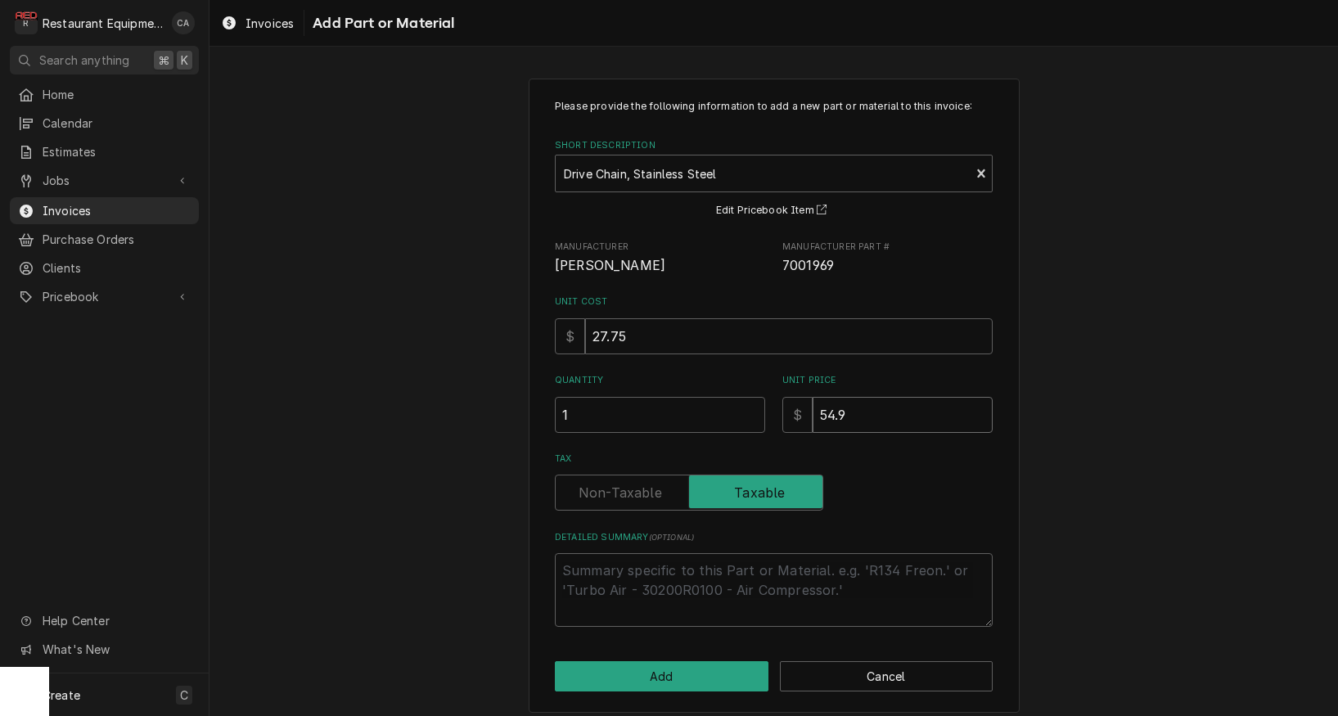
type input "54"
type textarea "x"
type input "54.4"
type textarea "x"
type input "54.49"
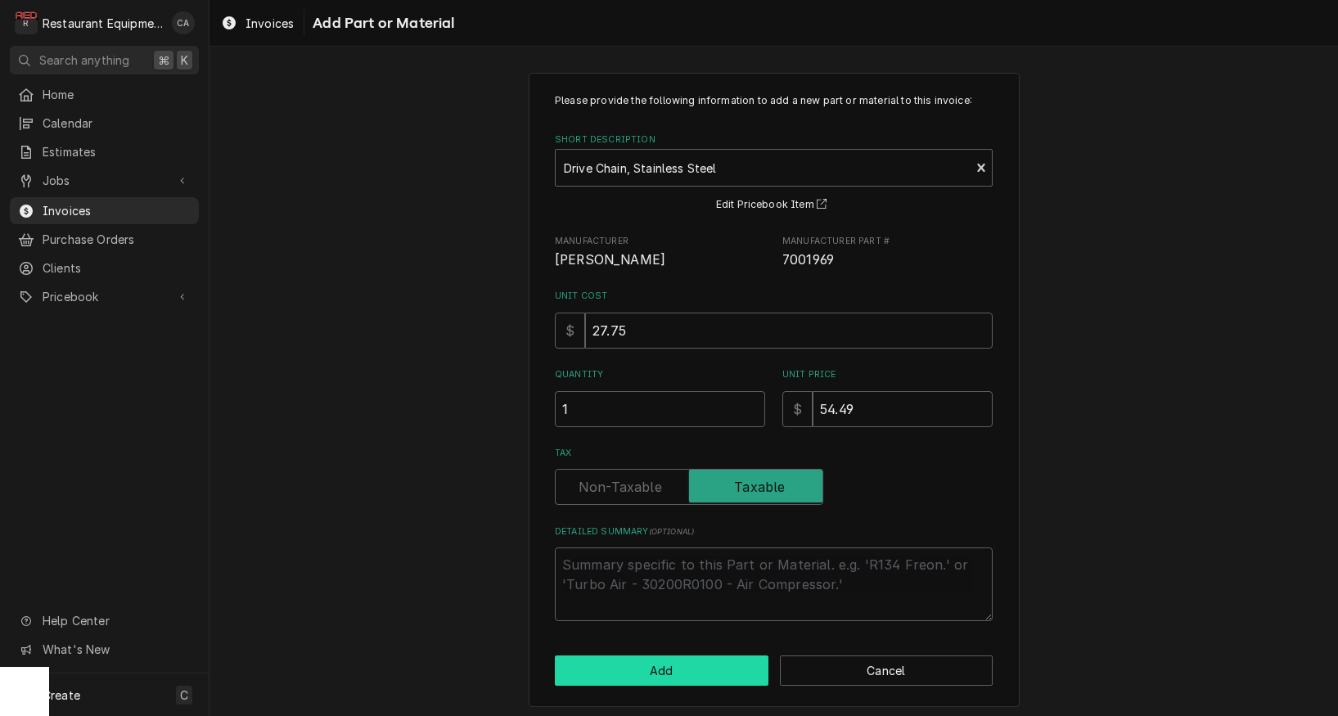
click at [670, 659] on button "Add" at bounding box center [662, 671] width 214 height 30
type textarea "x"
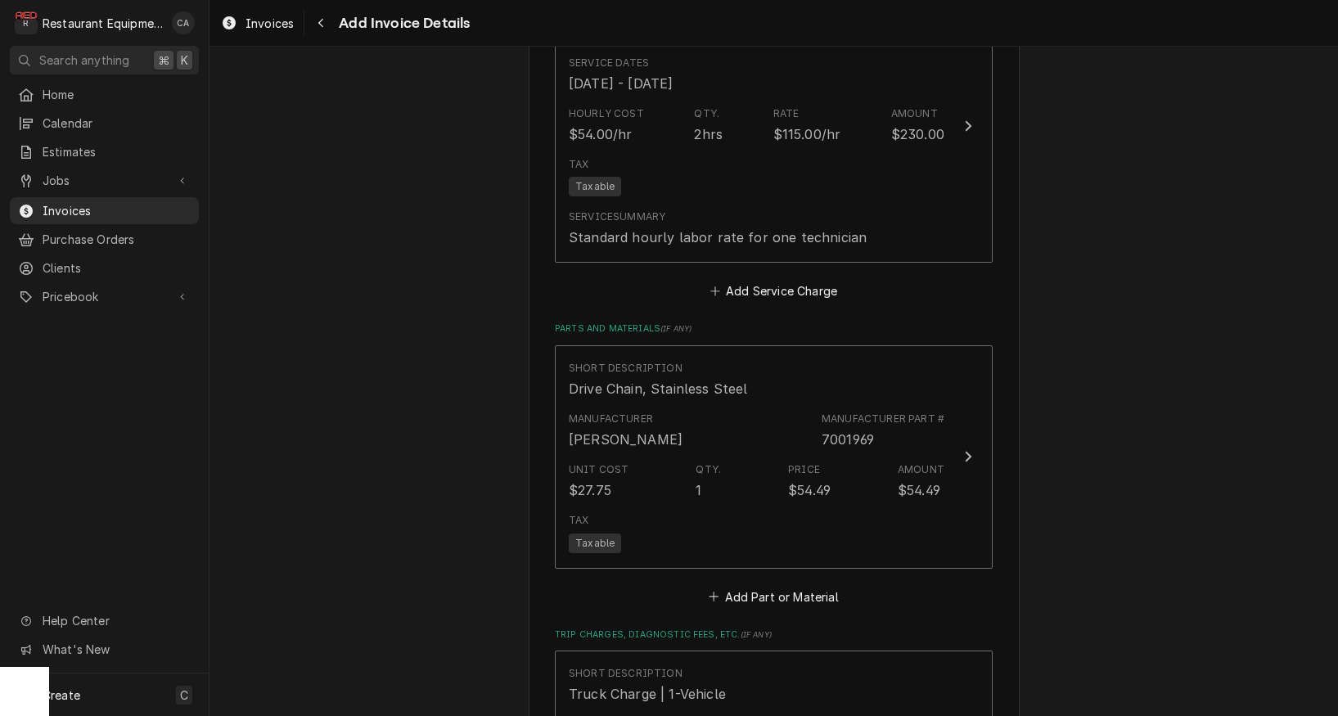
scroll to position [2832, 0]
click at [771, 584] on button "Add Part or Material" at bounding box center [773, 595] width 135 height 23
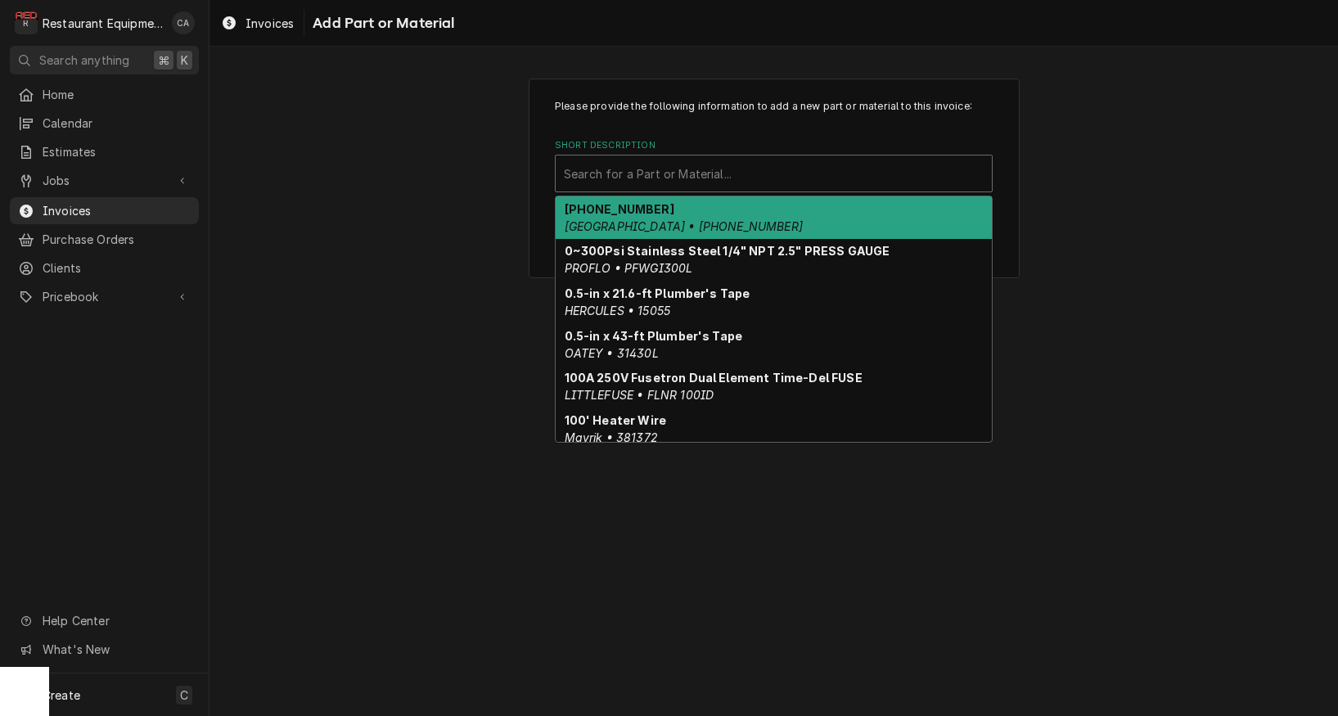
click at [703, 168] on div "Search for a Part or Material..." at bounding box center [774, 173] width 420 height 17
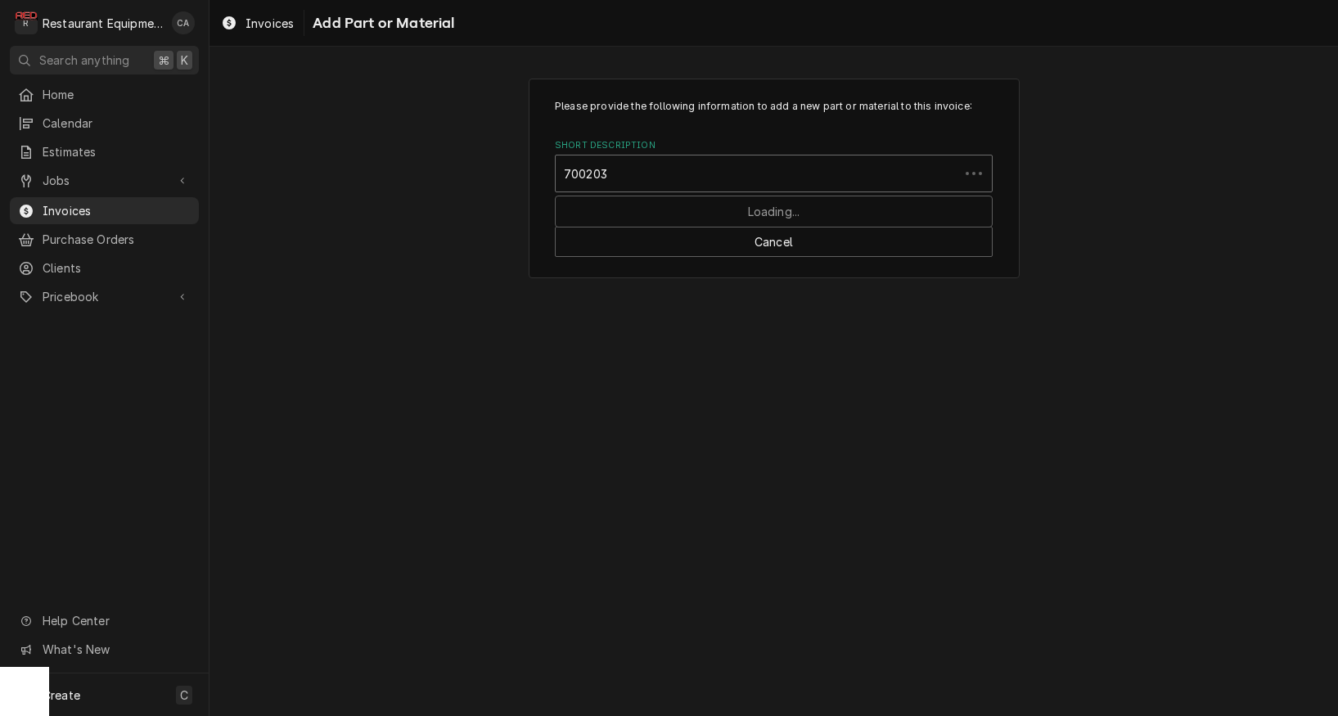
type input "7002034"
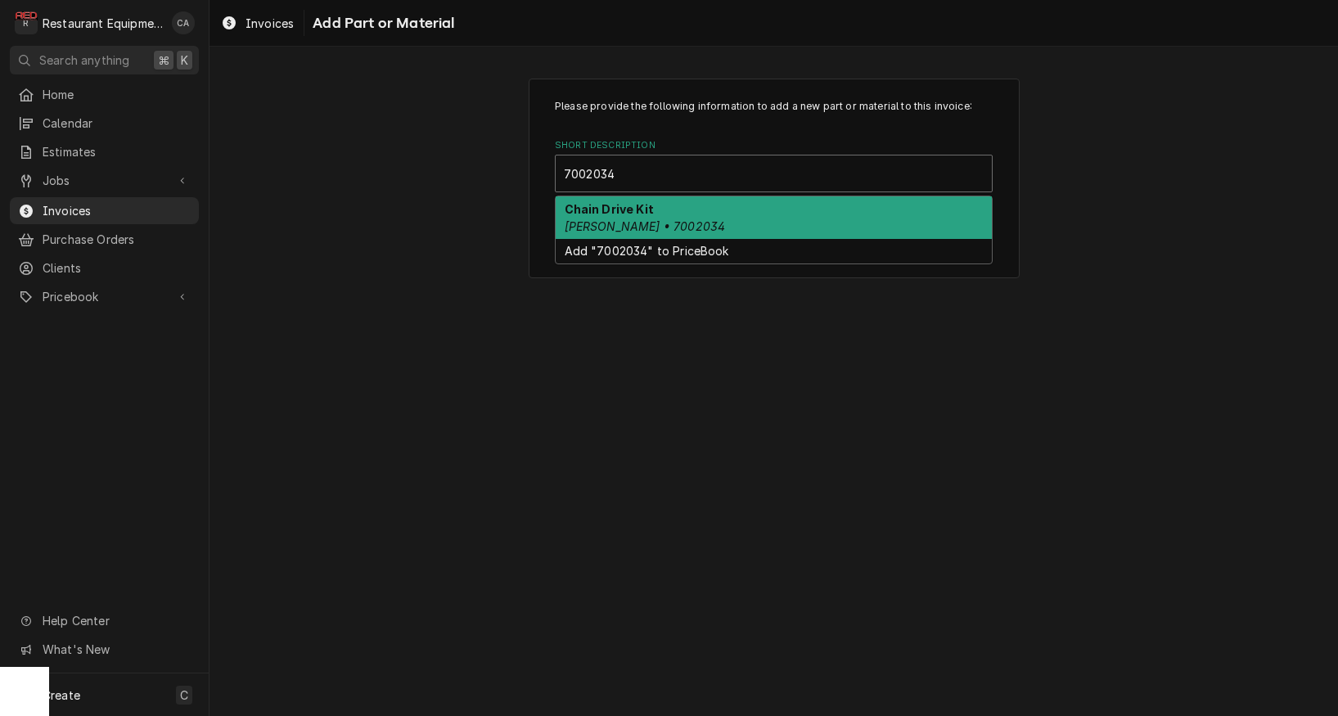
click at [675, 213] on div "Chain Drive Kit Antunes • 7002034" at bounding box center [774, 217] width 436 height 43
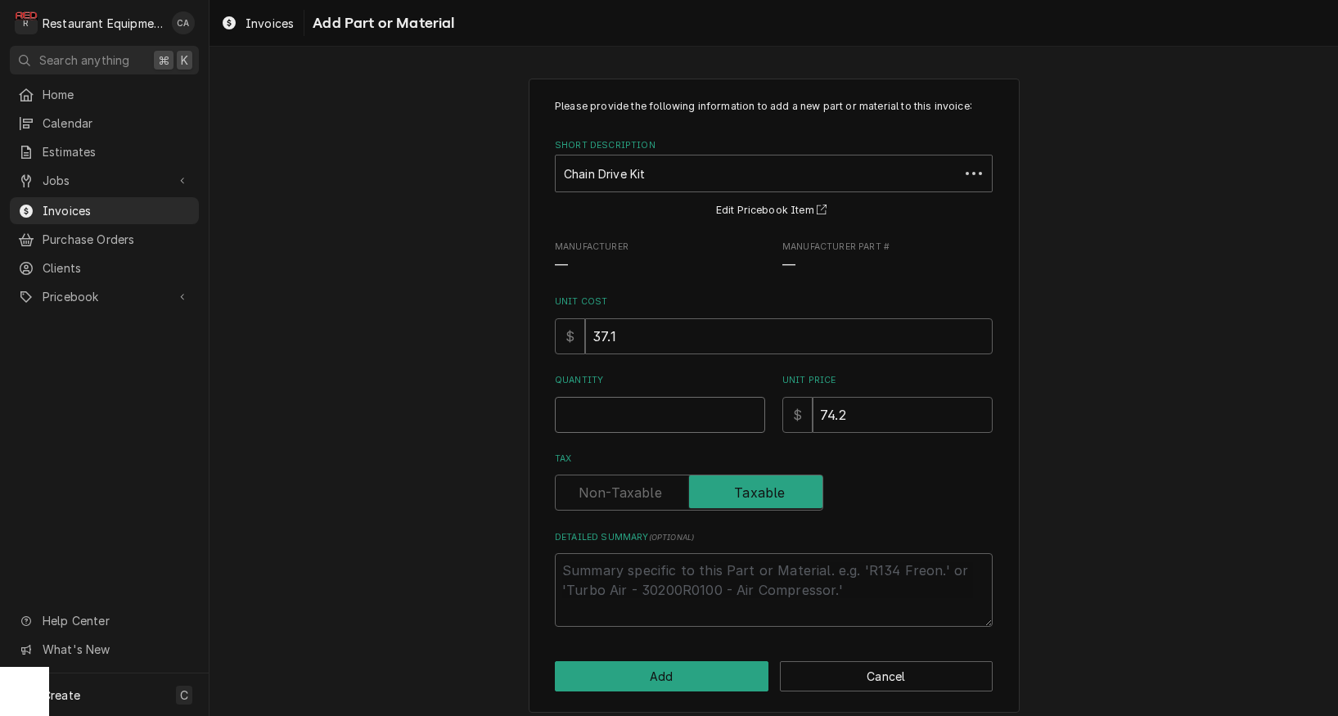
click at [606, 409] on input "Quantity" at bounding box center [660, 415] width 210 height 36
type textarea "x"
type input "1"
type textarea "x"
type input "7"
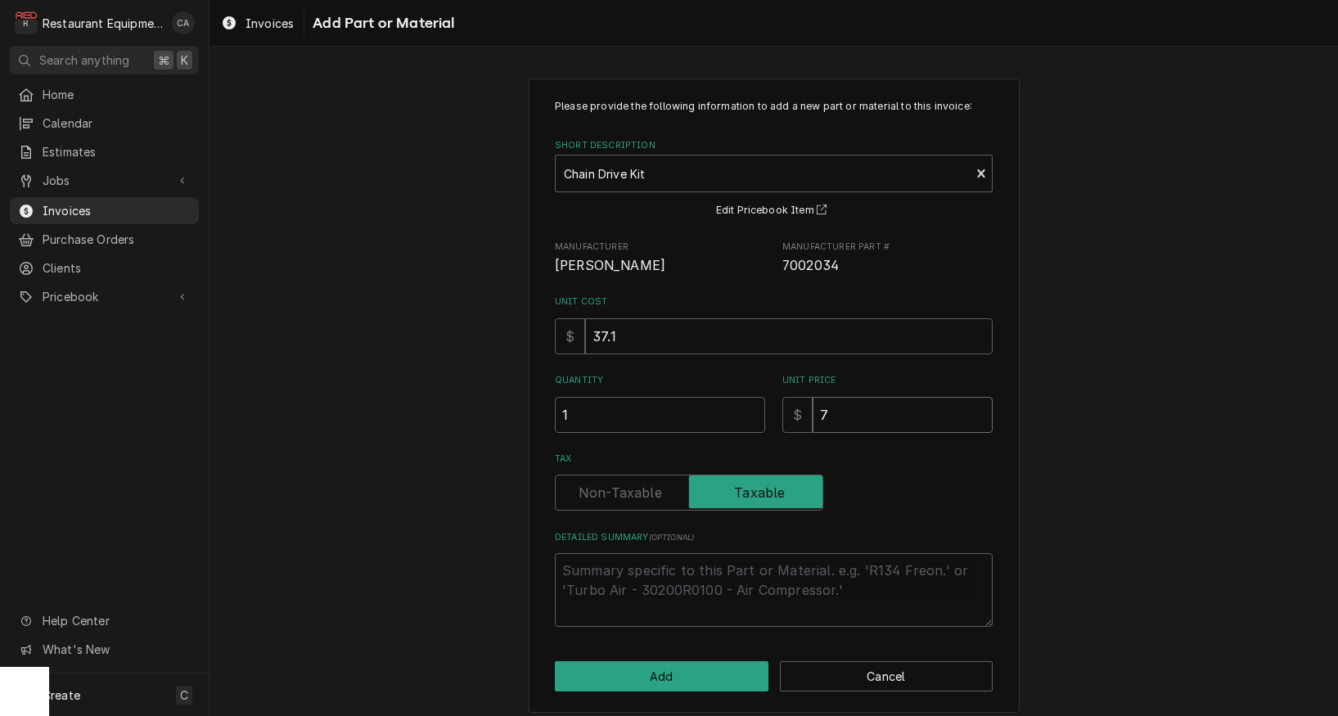
type textarea "x"
type input "74"
type textarea "x"
type input "74.2"
type textarea "x"
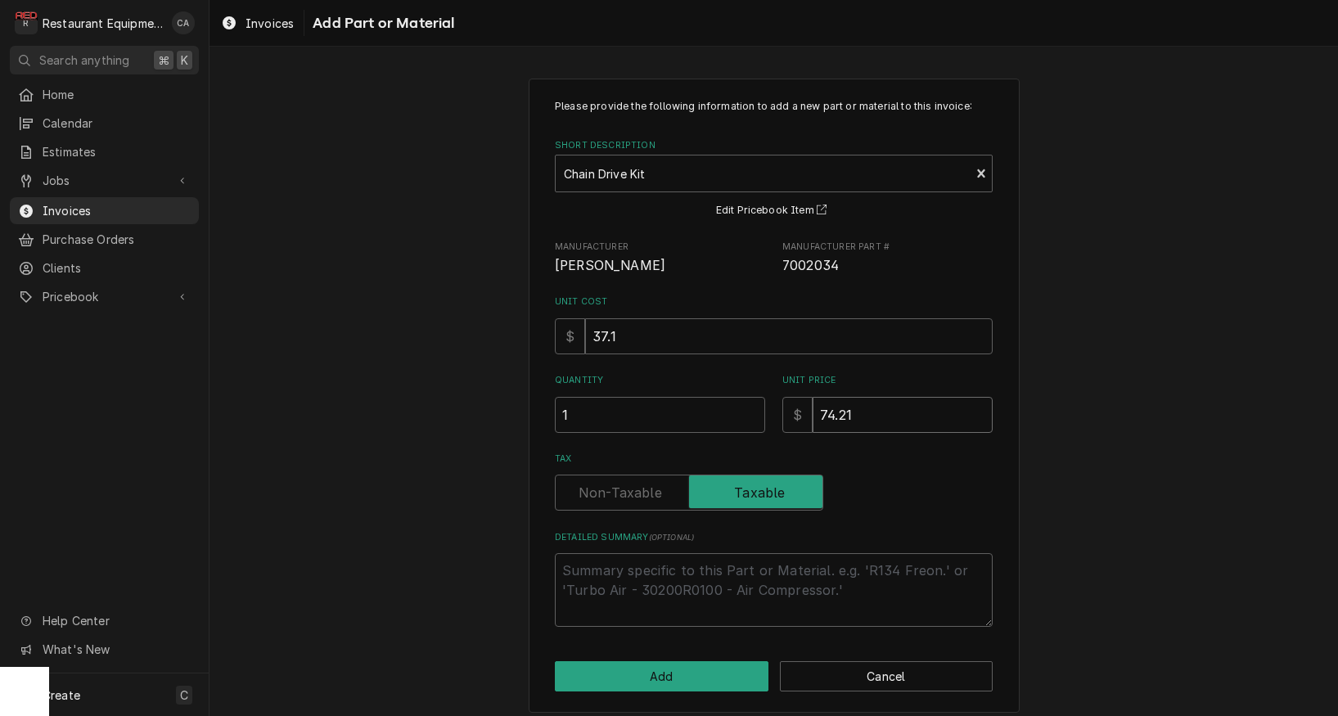
type input "74.21"
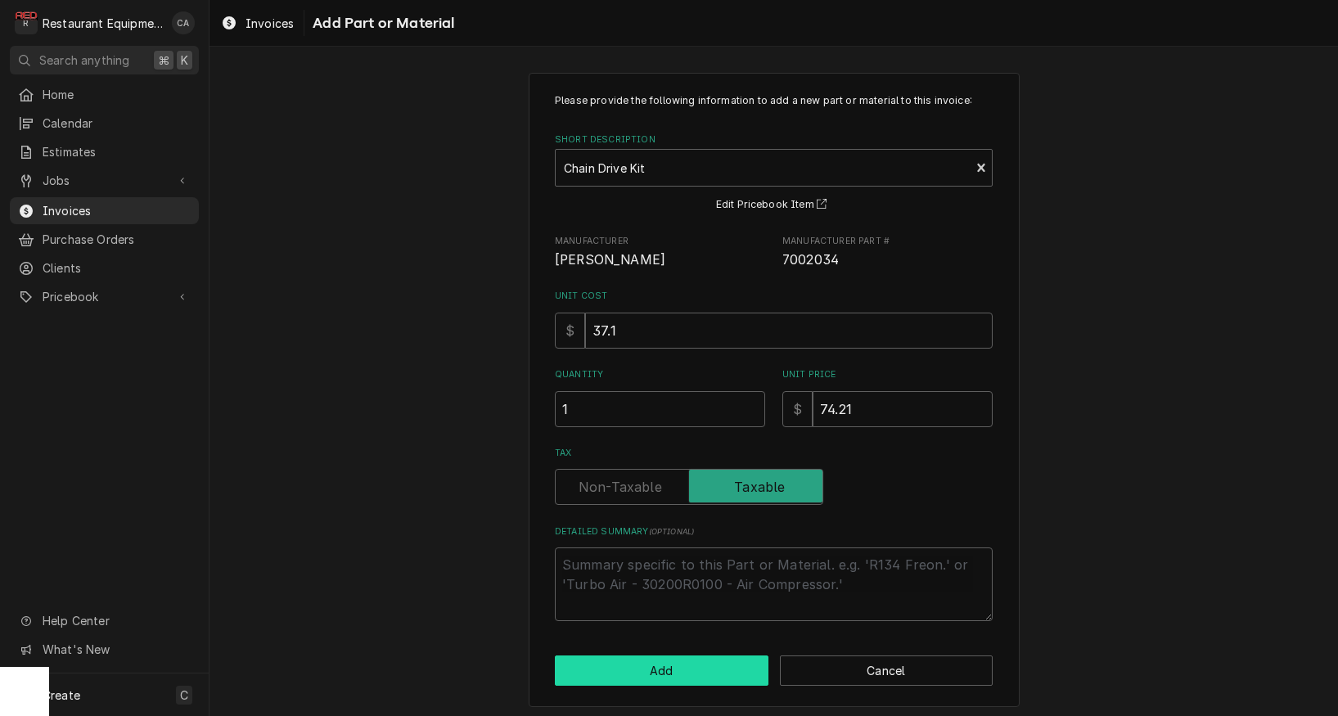
click at [677, 658] on button "Add" at bounding box center [662, 671] width 214 height 30
type textarea "x"
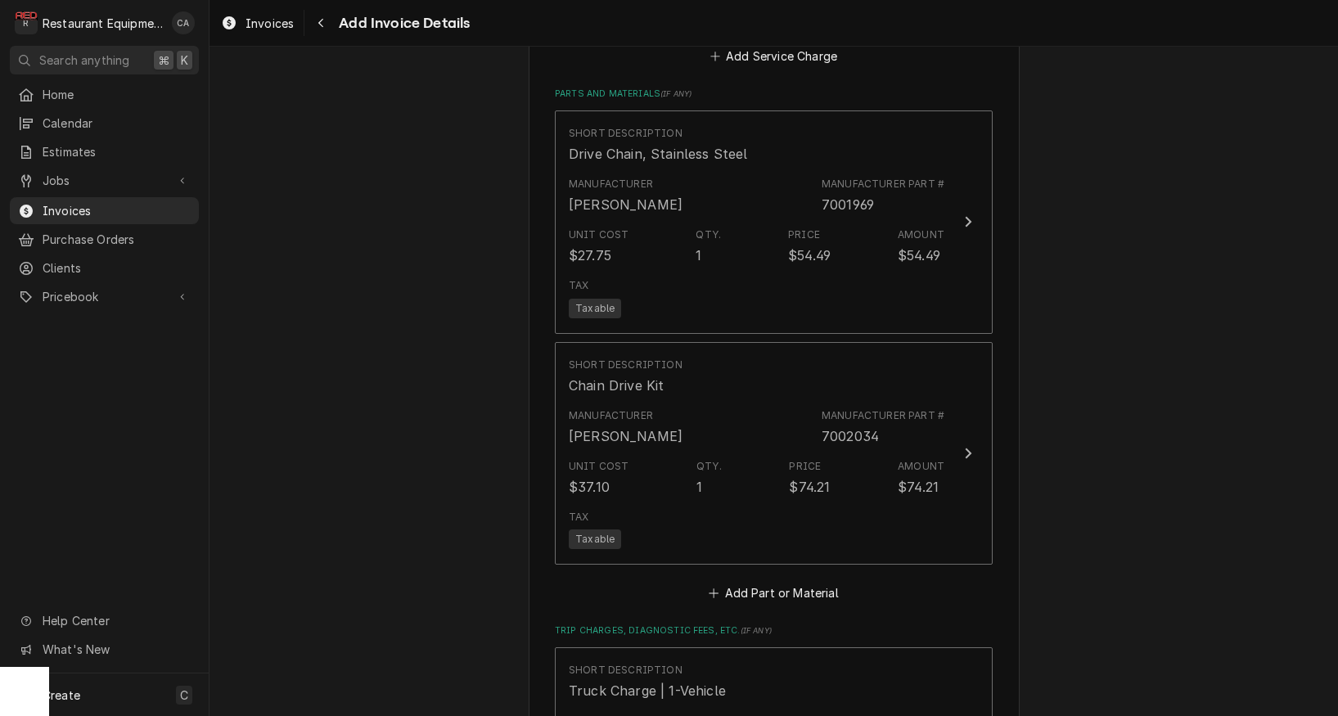
scroll to position [3079, 0]
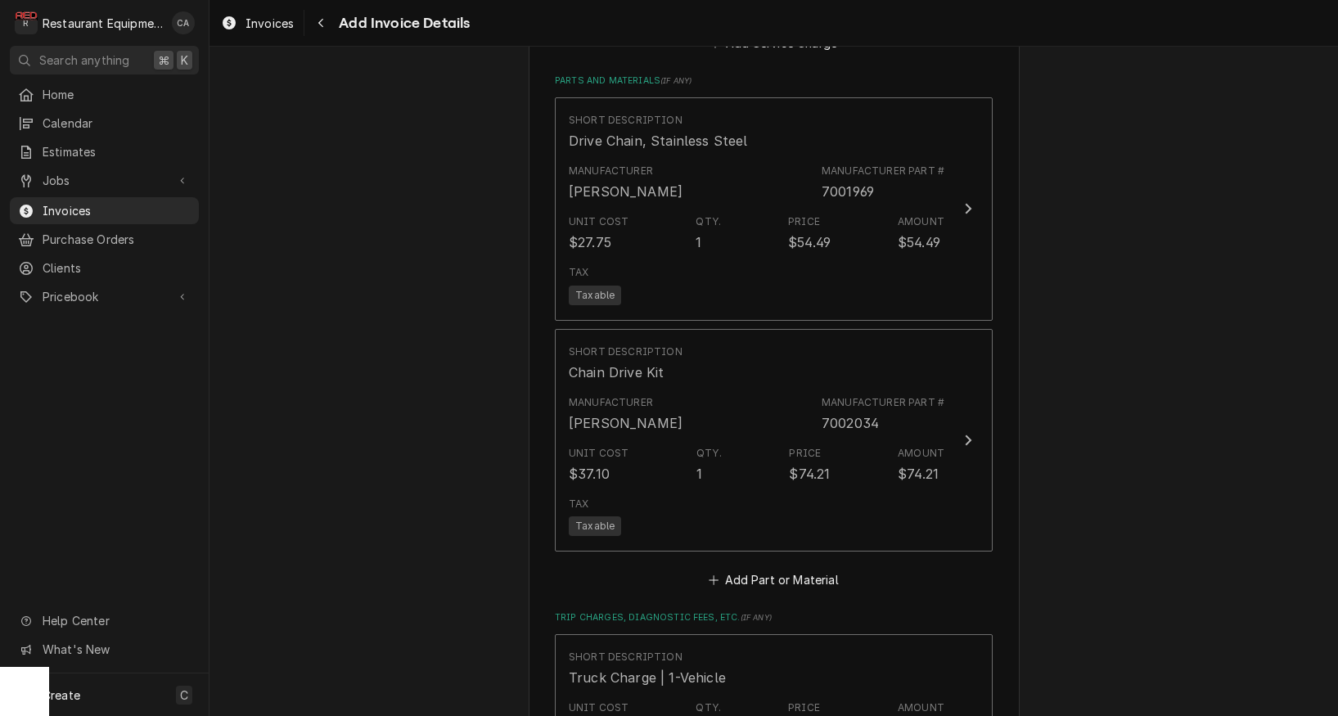
drag, startPoint x: 750, startPoint y: 547, endPoint x: 705, endPoint y: 531, distance: 47.6
click at [750, 569] on button "Add Part or Material" at bounding box center [773, 580] width 135 height 23
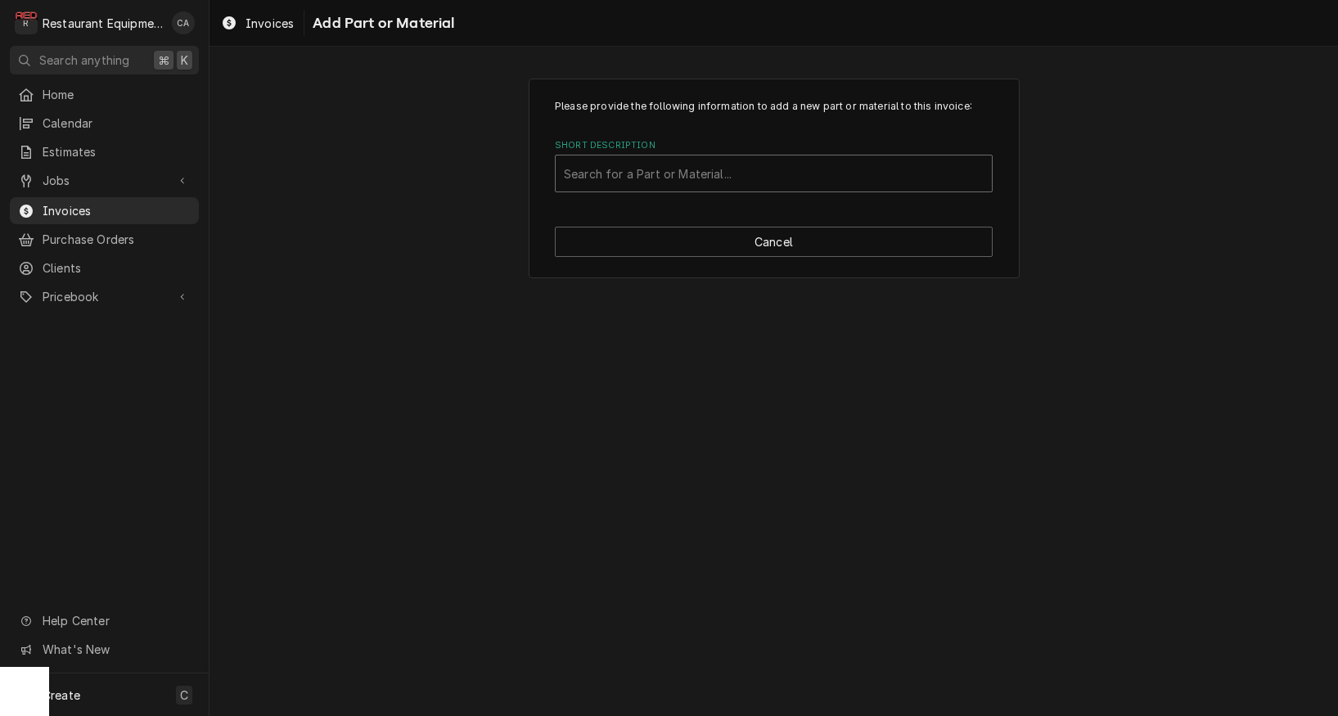
click at [602, 179] on div "Search for a Part or Material..." at bounding box center [774, 173] width 420 height 17
type input "7002977"
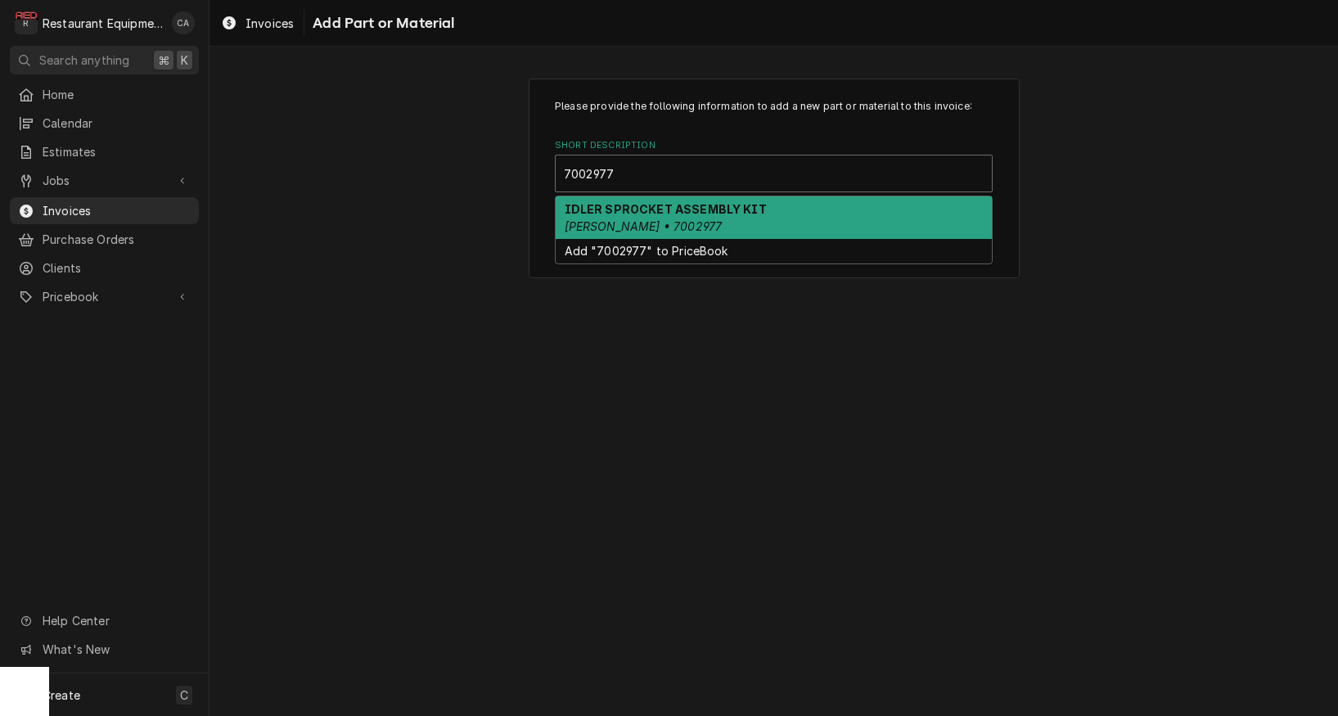
click at [603, 222] on em "Antunes • 7002977" at bounding box center [644, 226] width 158 height 14
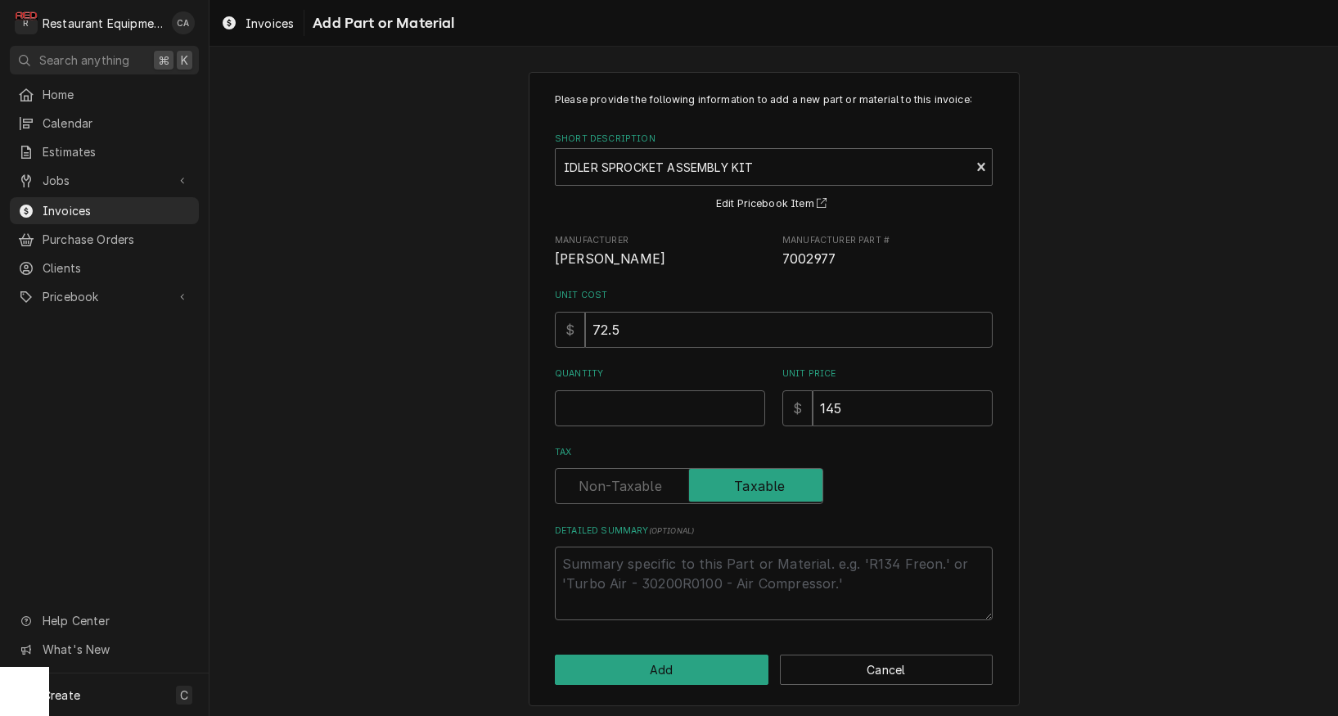
scroll to position [6, 0]
click at [611, 409] on input "Quantity" at bounding box center [660, 409] width 210 height 36
type textarea "x"
type input "1"
click at [892, 407] on input "145" at bounding box center [903, 409] width 180 height 36
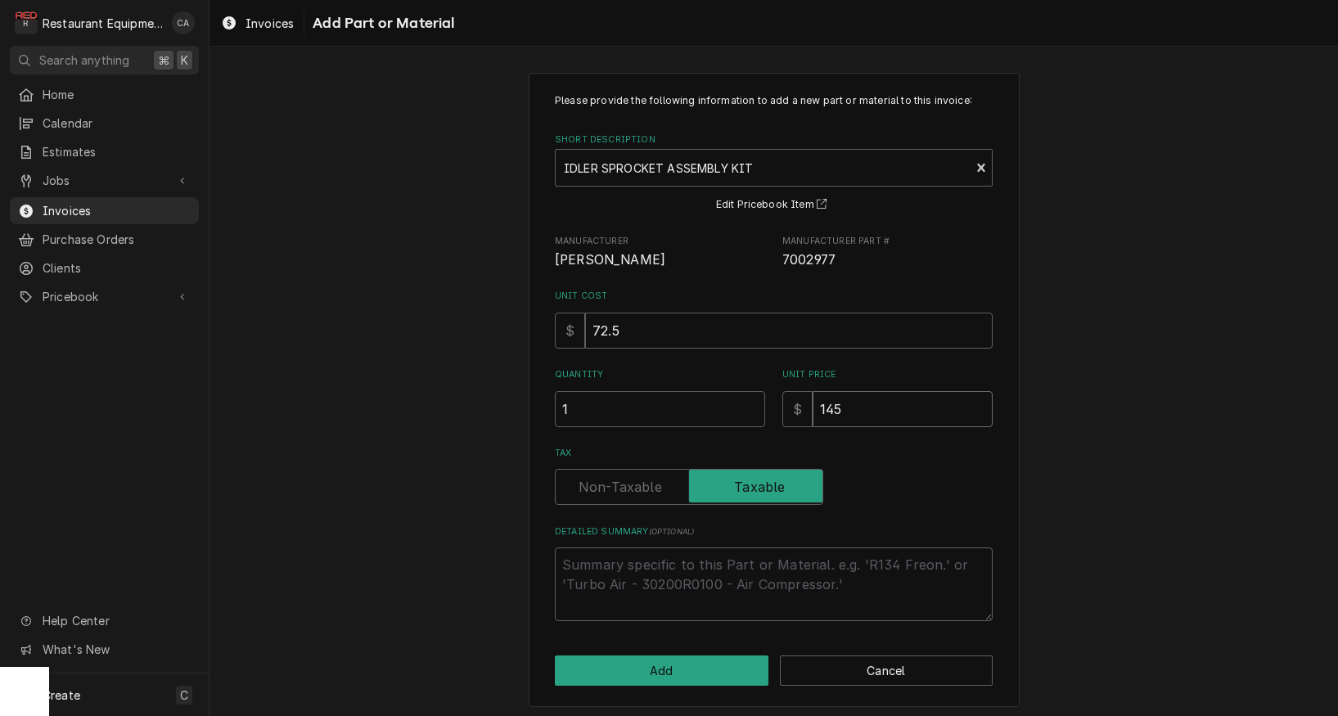
type textarea "x"
type input "145.0"
type textarea "x"
type input "145.02"
click at [679, 656] on button "Add" at bounding box center [662, 671] width 214 height 30
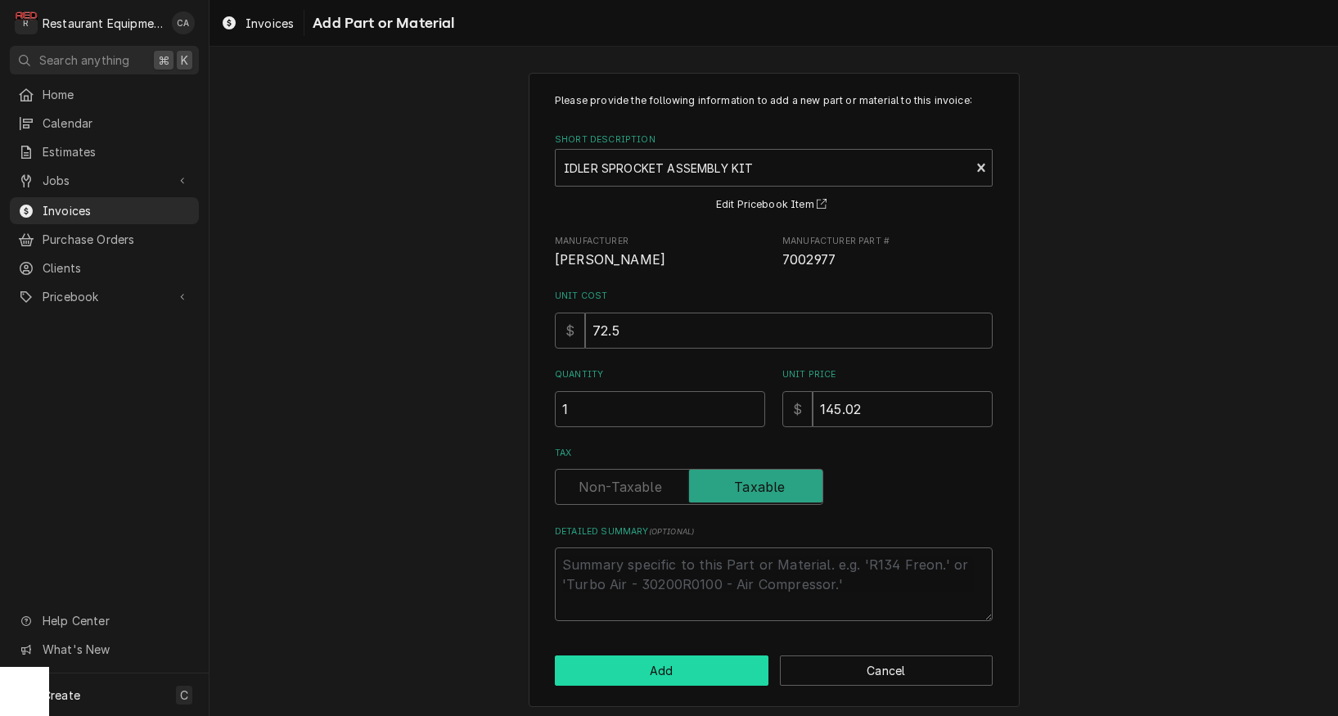
type textarea "x"
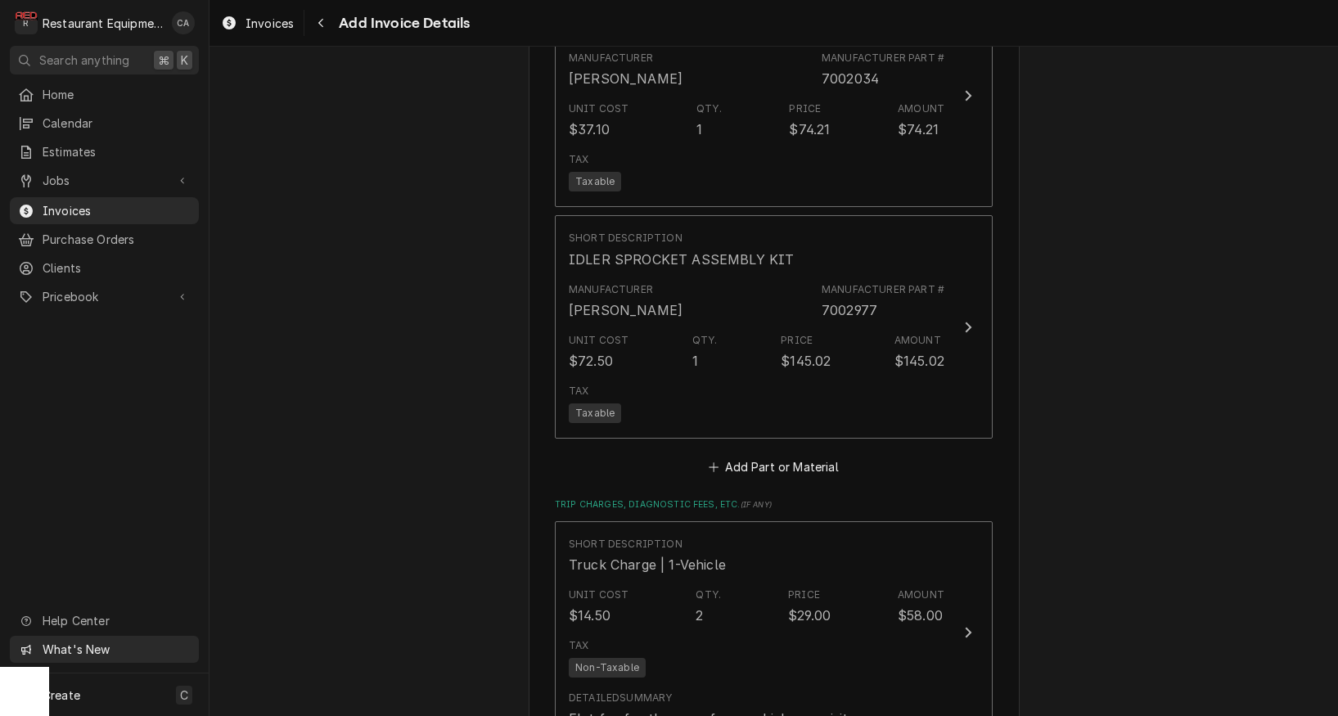
scroll to position [3440, 0]
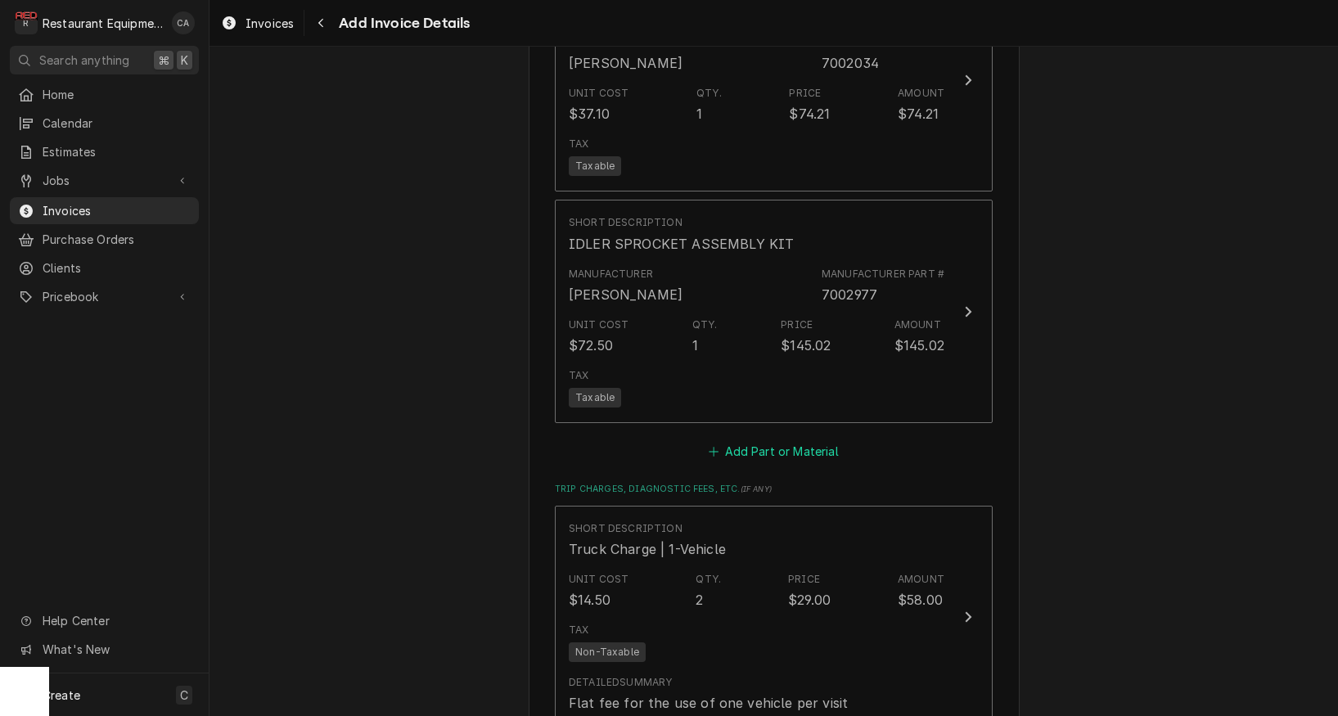
click at [732, 440] on button "Add Part or Material" at bounding box center [773, 451] width 135 height 23
click at [732, 428] on div "Please provide the following information to create your invoice: Client Details…" at bounding box center [774, 382] width 1129 height 670
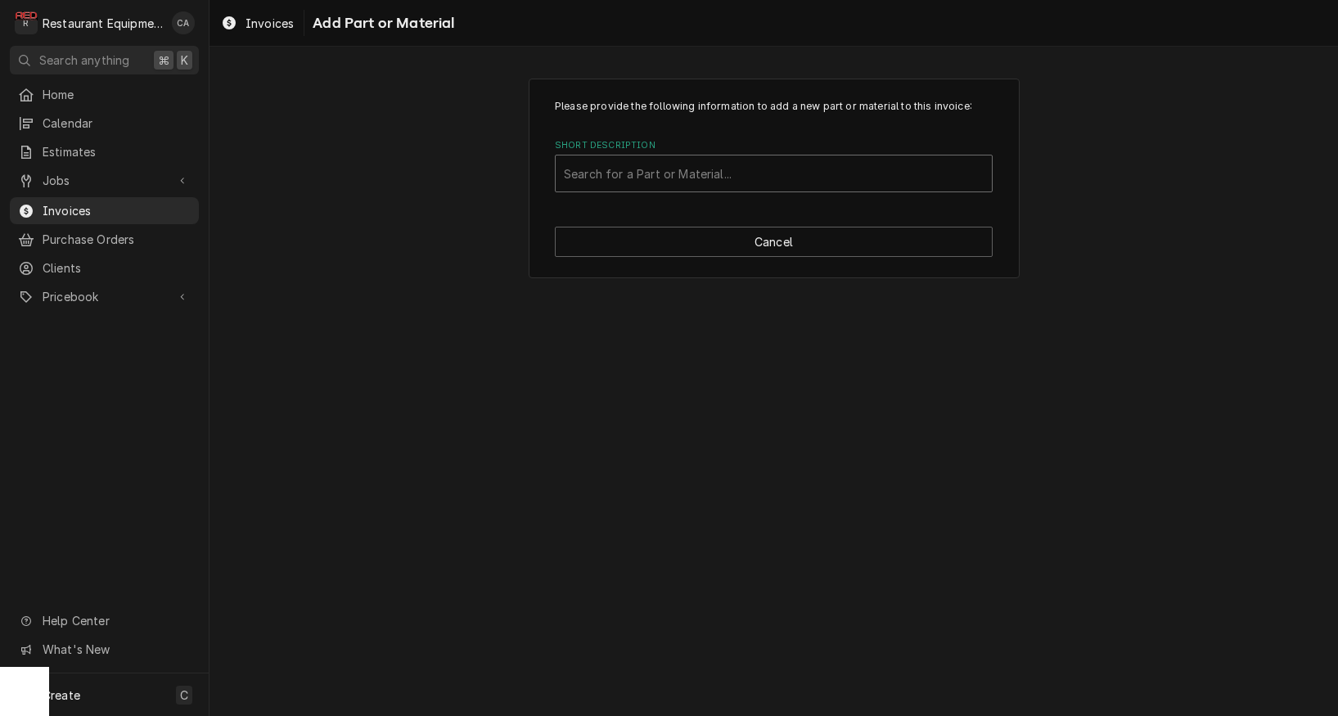
click at [619, 177] on div "Search for a Part or Material..." at bounding box center [774, 173] width 420 height 17
type input "7001978"
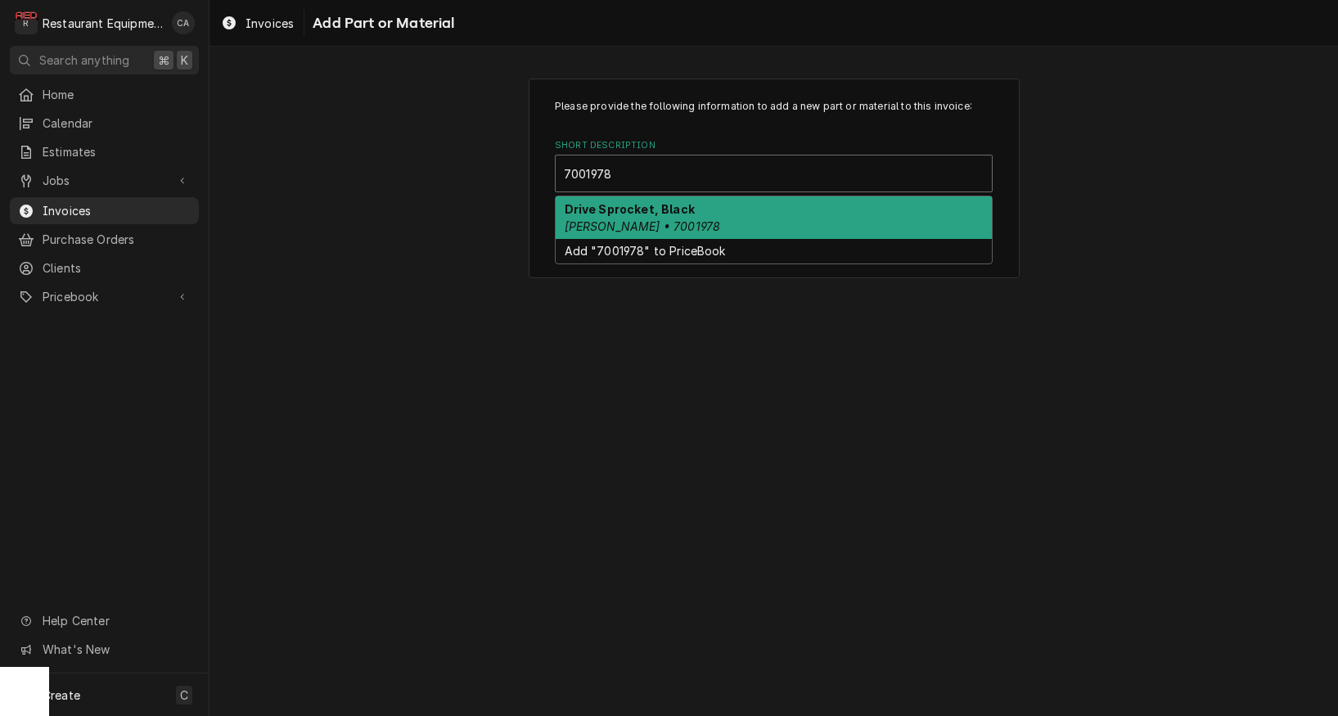
drag, startPoint x: 617, startPoint y: 216, endPoint x: 692, endPoint y: 151, distance: 99.2
click at [620, 214] on div "Drive Sprocket, Black Antunes • 7001978" at bounding box center [774, 217] width 436 height 43
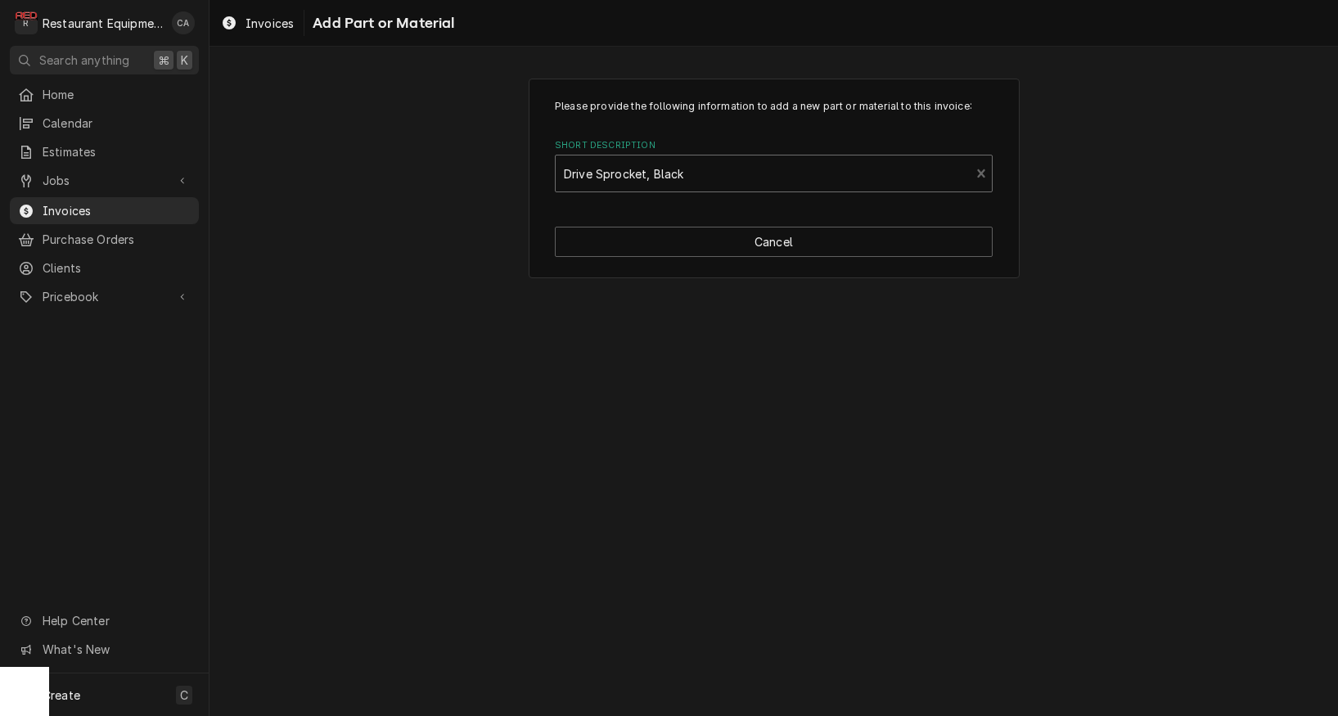
type textarea "x"
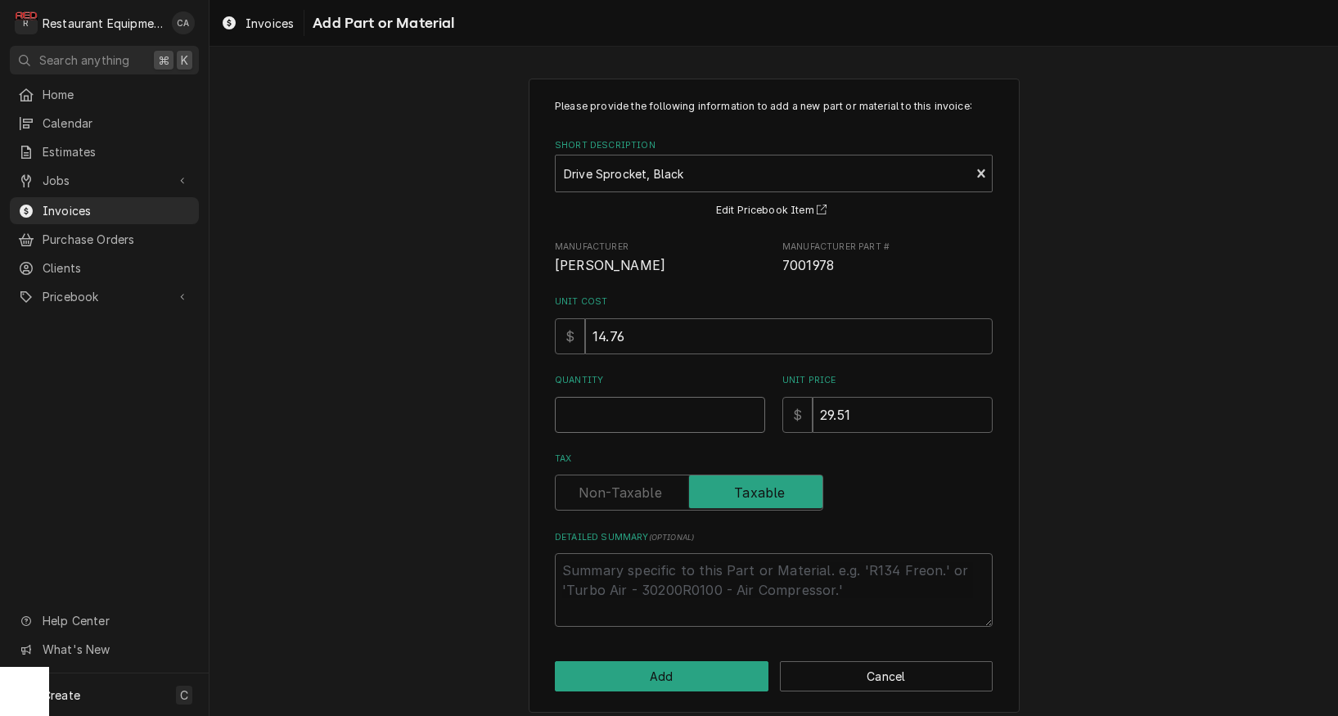
type input "0.5"
type textarea "x"
click at [749, 406] on input "0.5" at bounding box center [660, 415] width 210 height 36
type input "1"
type textarea "x"
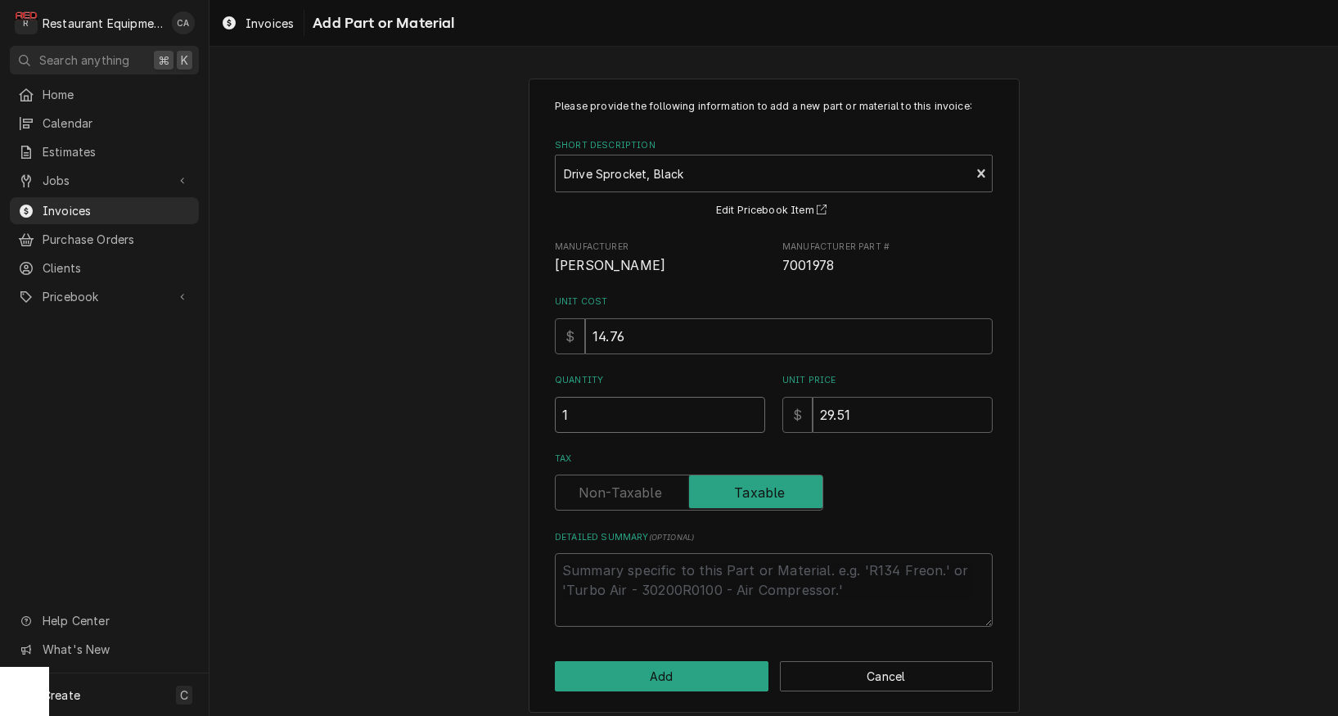
click at [749, 406] on input "1" at bounding box center [660, 415] width 210 height 36
type input "1.5"
type textarea "x"
click at [750, 410] on input "1.5" at bounding box center [660, 415] width 210 height 36
type input "2"
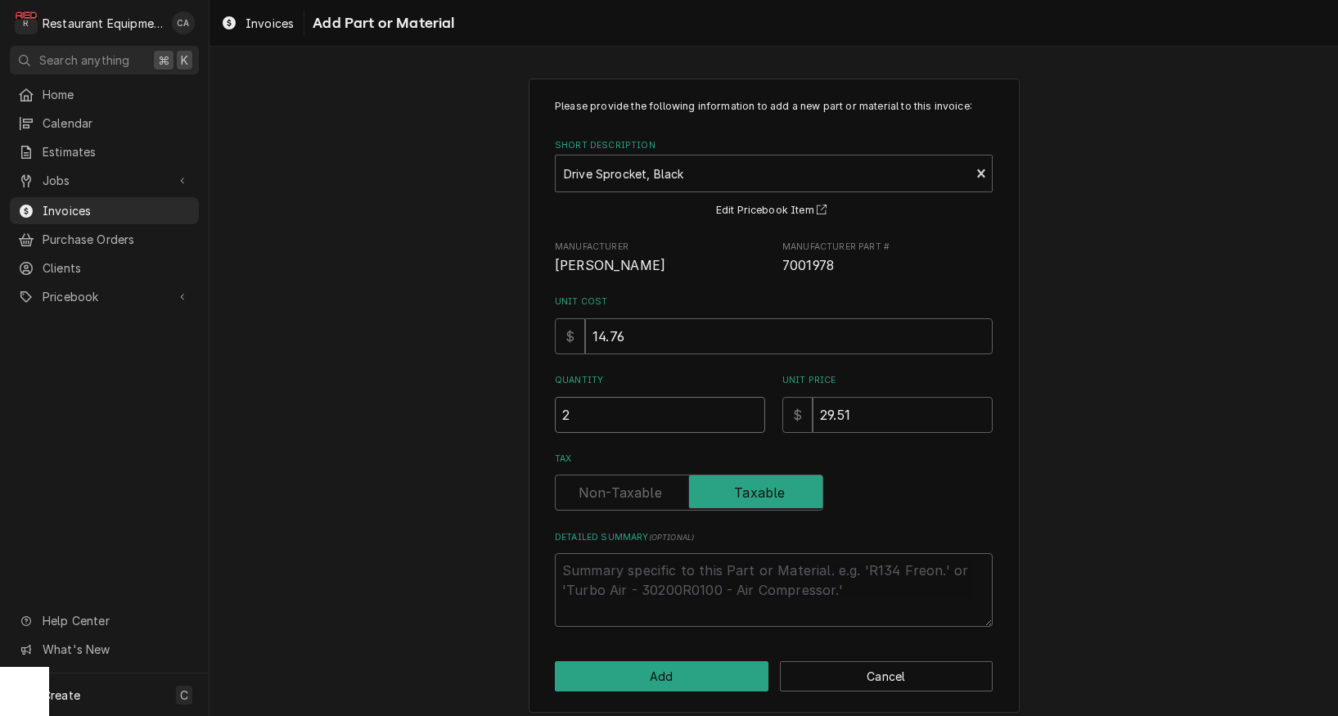
click at [750, 410] on input "2" at bounding box center [660, 415] width 210 height 36
click at [861, 413] on input "29.51" at bounding box center [903, 415] width 180 height 36
click at [640, 676] on button "Add" at bounding box center [662, 676] width 214 height 30
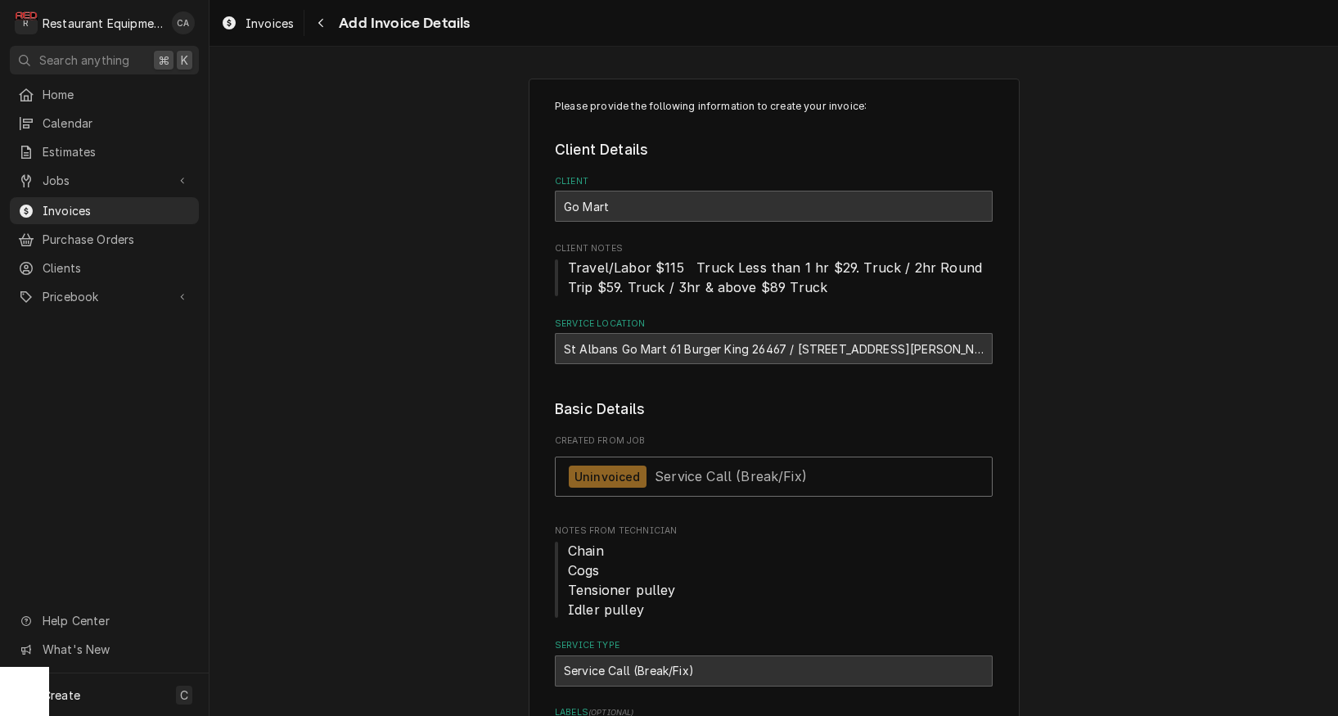
type textarea "x"
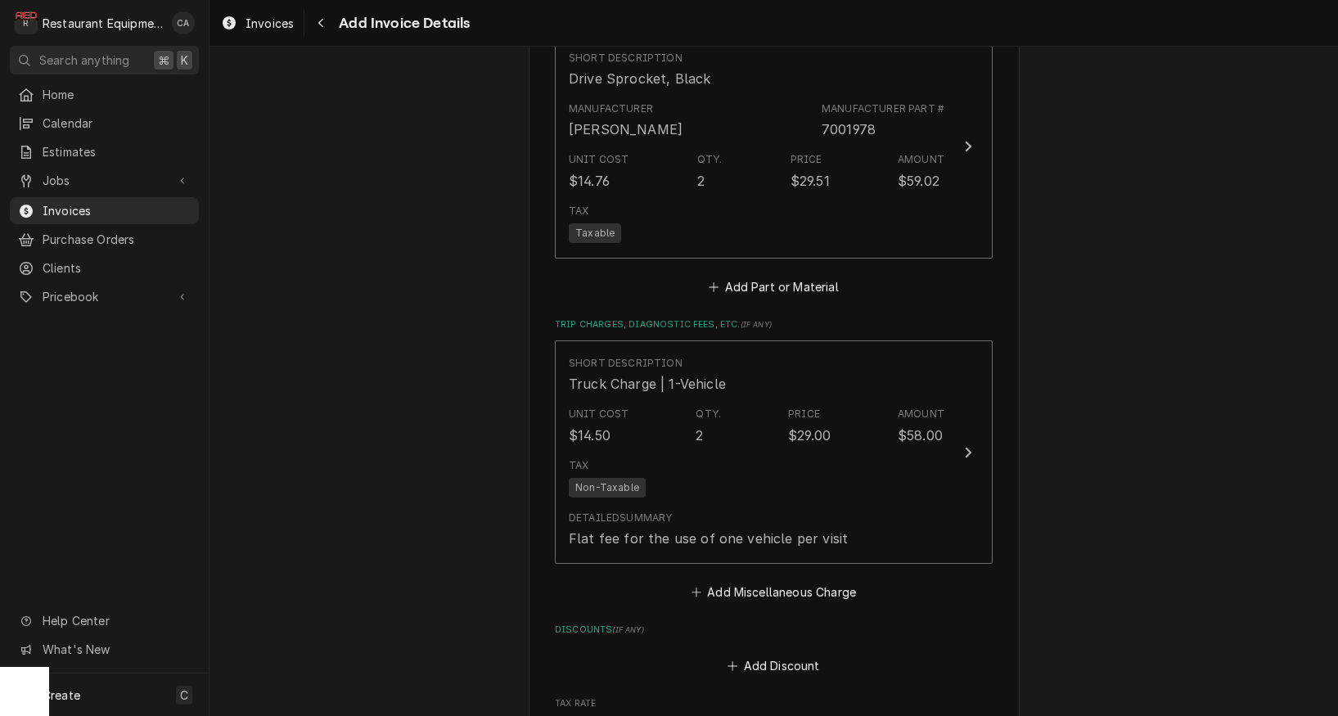
scroll to position [3793, 0]
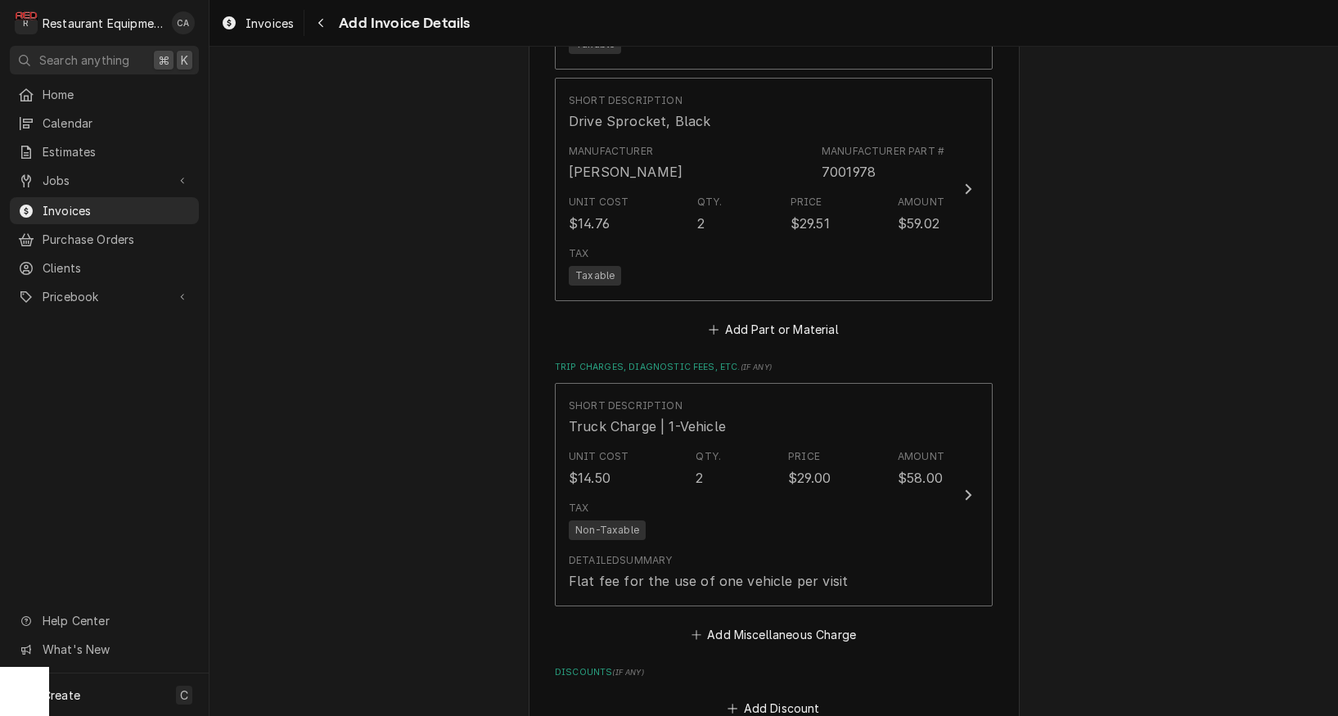
drag, startPoint x: 747, startPoint y: 607, endPoint x: 743, endPoint y: 637, distance: 30.6
click at [747, 624] on button "Add Miscellaneous Charge" at bounding box center [773, 635] width 170 height 23
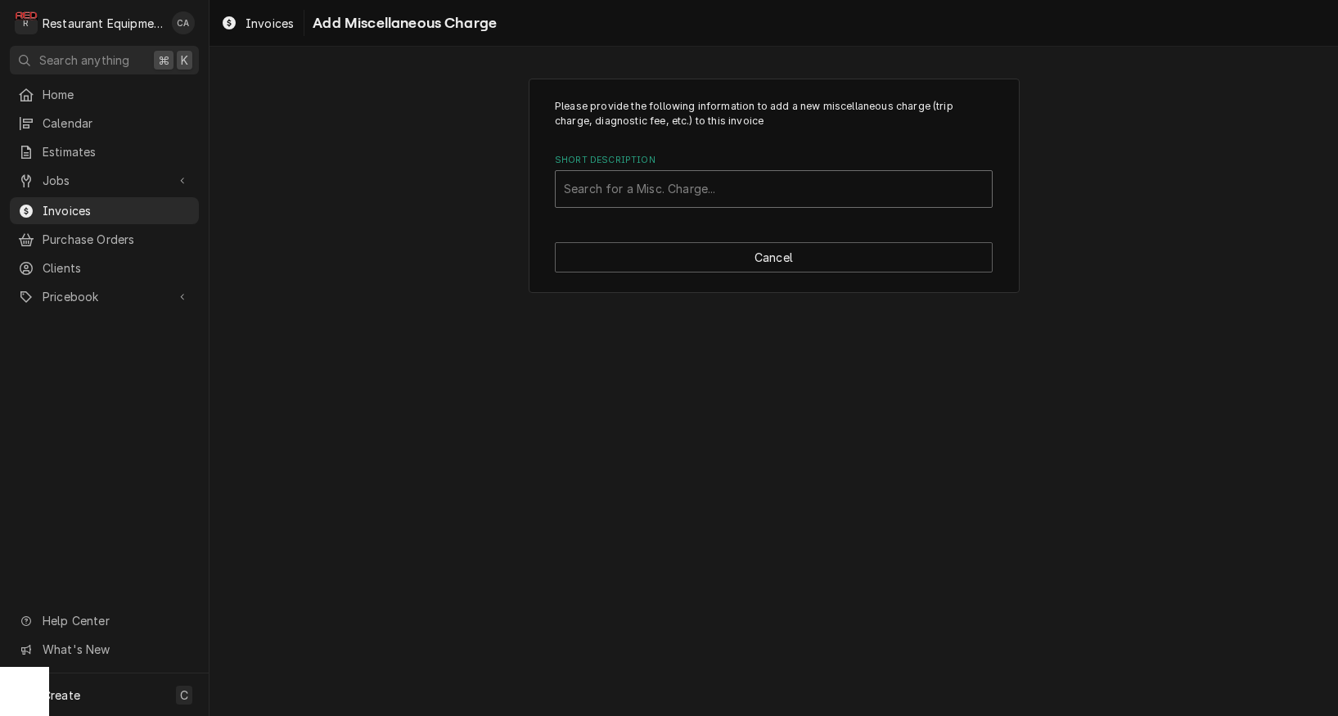
click at [587, 185] on div "Search for a Misc. Charge..." at bounding box center [774, 188] width 420 height 17
type input "shipp"
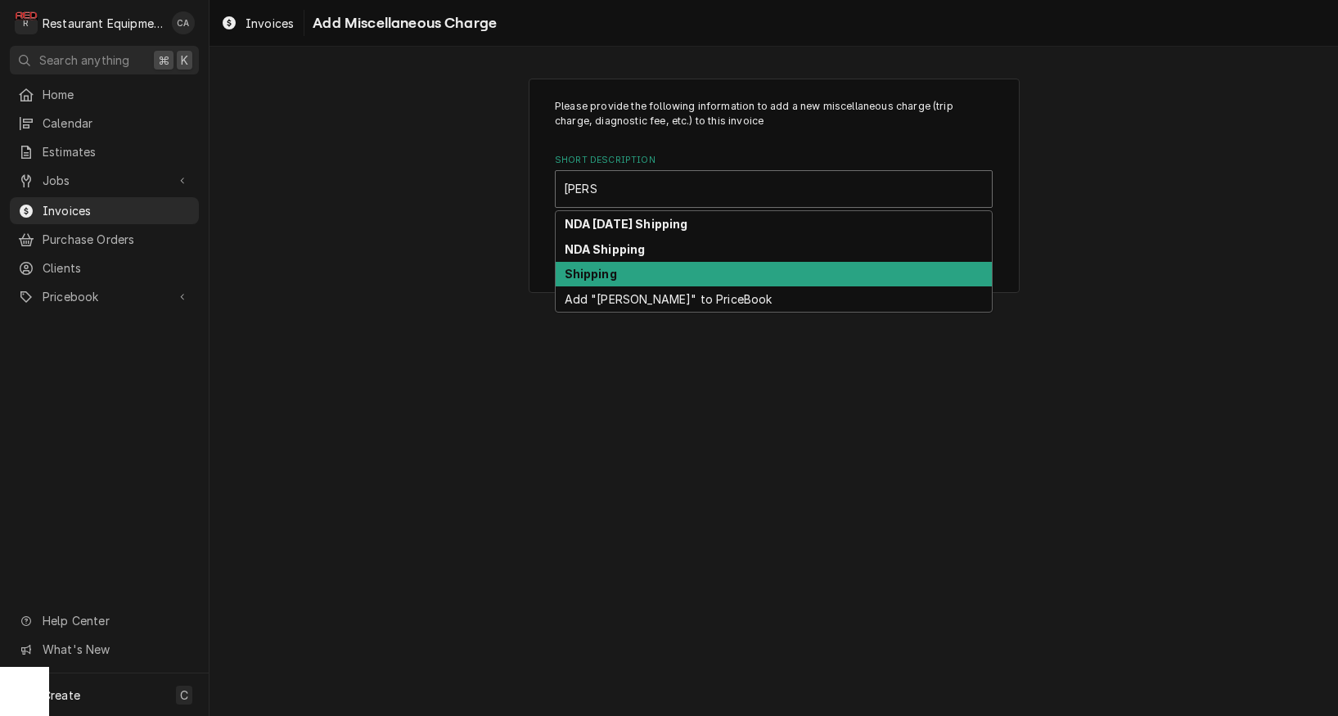
drag, startPoint x: 606, startPoint y: 262, endPoint x: 660, endPoint y: 330, distance: 86.8
click at [607, 262] on div "Shipping" at bounding box center [774, 274] width 436 height 25
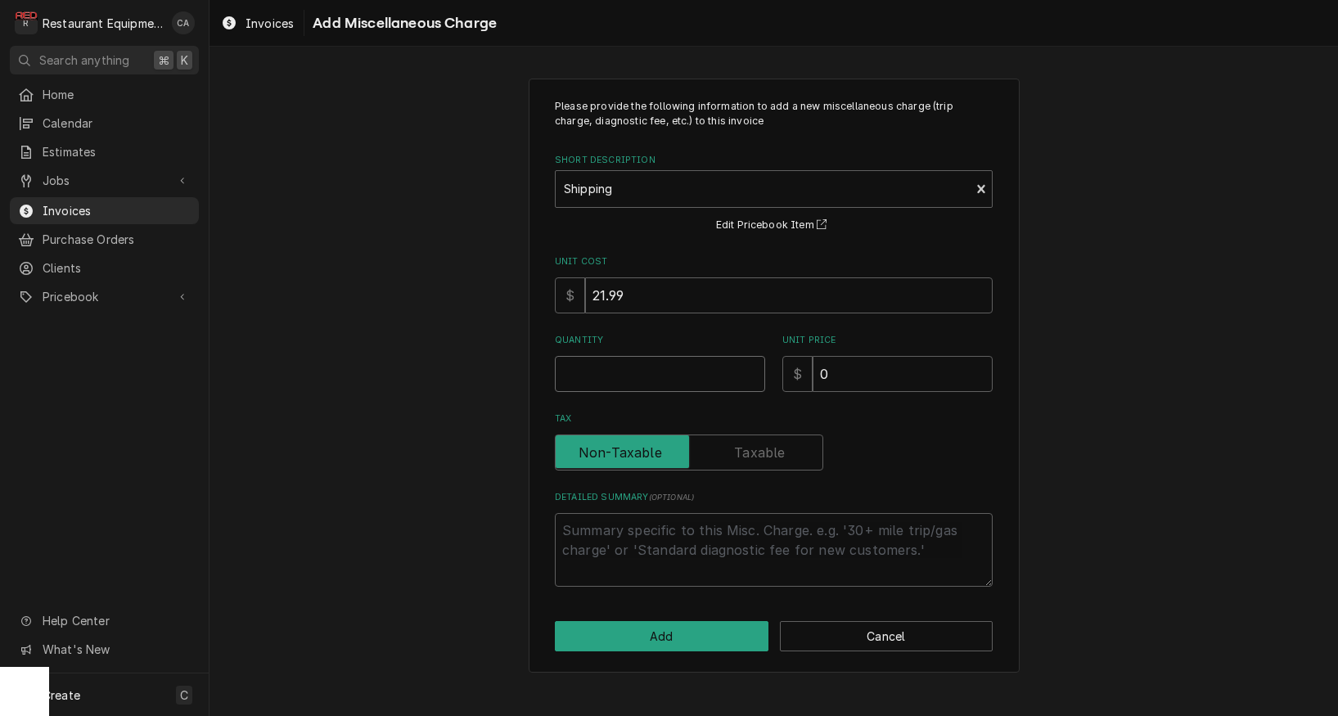
click at [600, 368] on input "Quantity" at bounding box center [660, 374] width 210 height 36
type textarea "x"
type input "1"
type textarea "x"
type input "8"
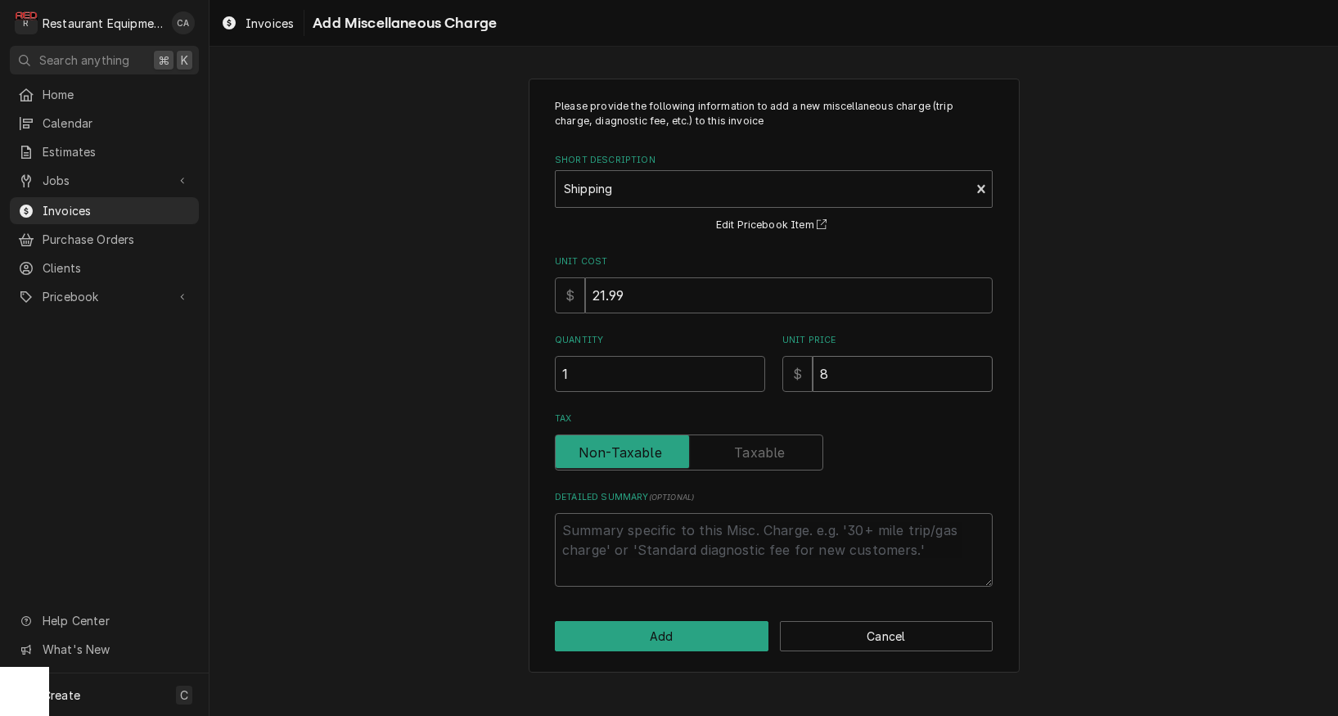
type textarea "x"
type input "81"
type textarea "x"
type input "813"
type textarea "x"
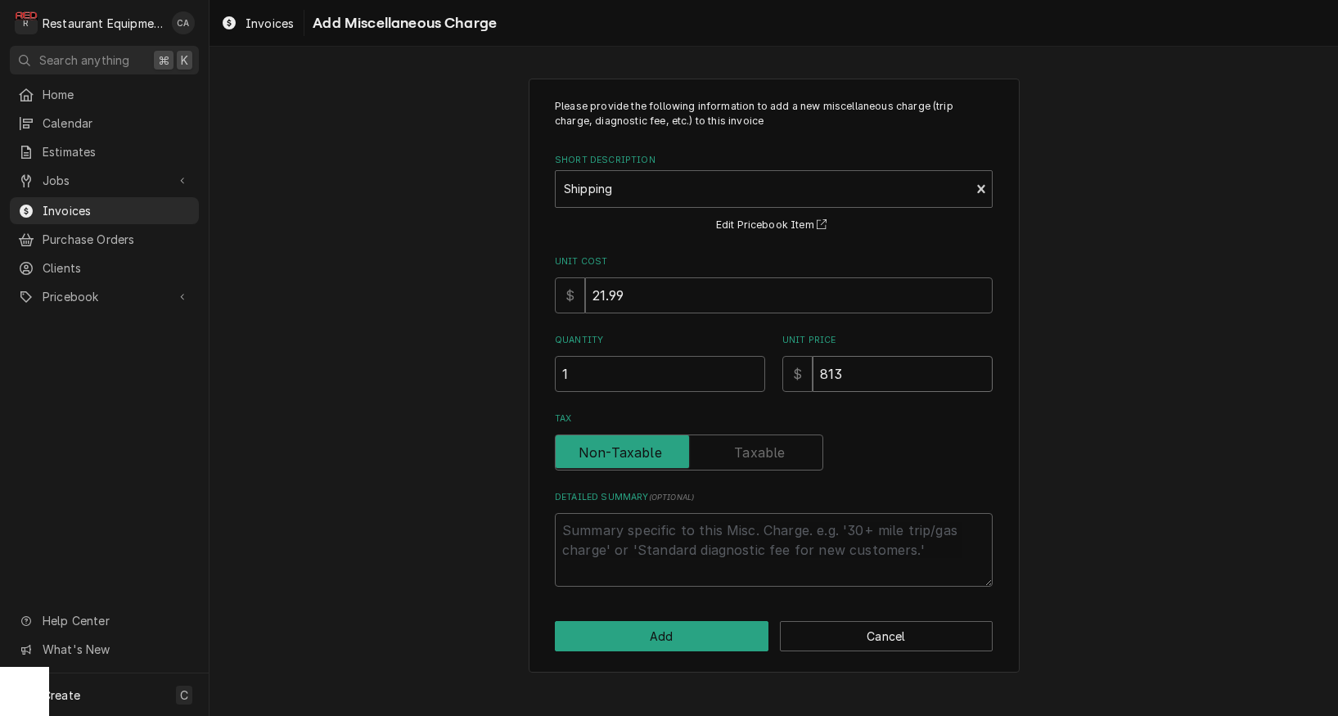
type input "8134"
type textarea "x"
type input "81342"
type textarea "x"
type input "8134"
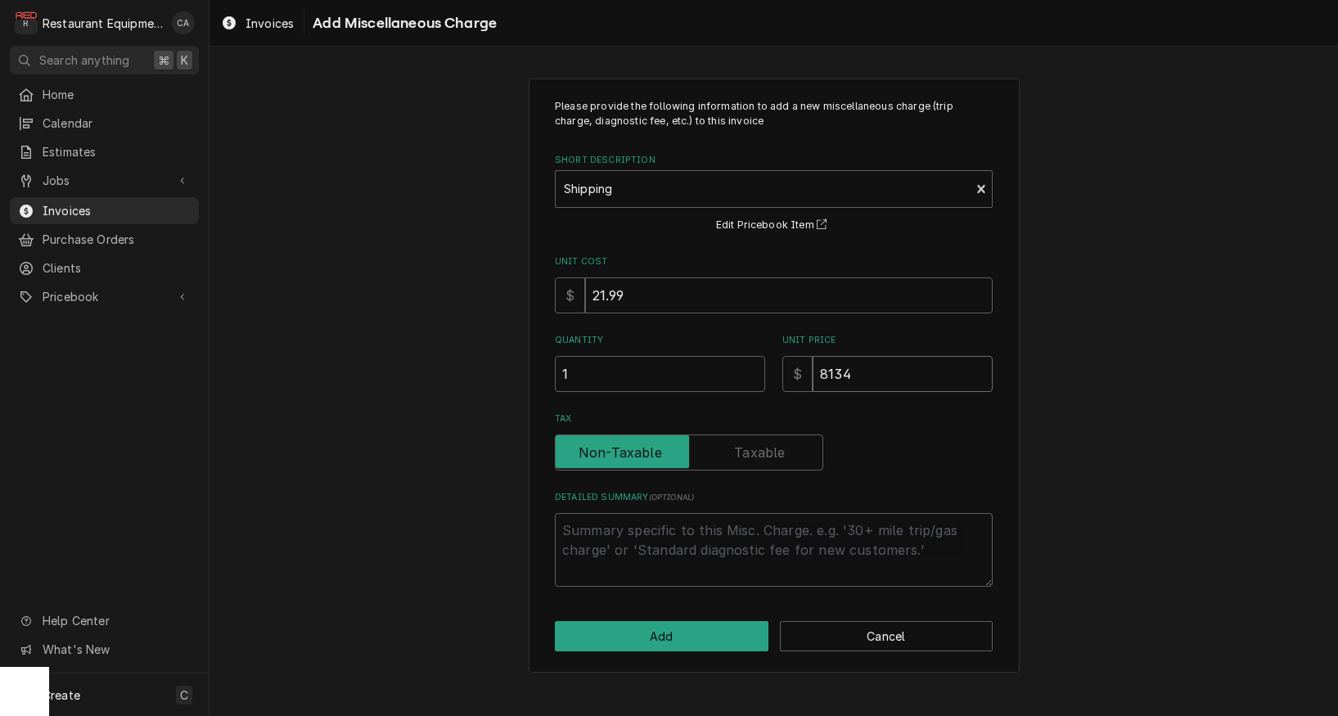
type textarea "x"
type input "813"
type textarea "x"
type input "81"
type textarea "x"
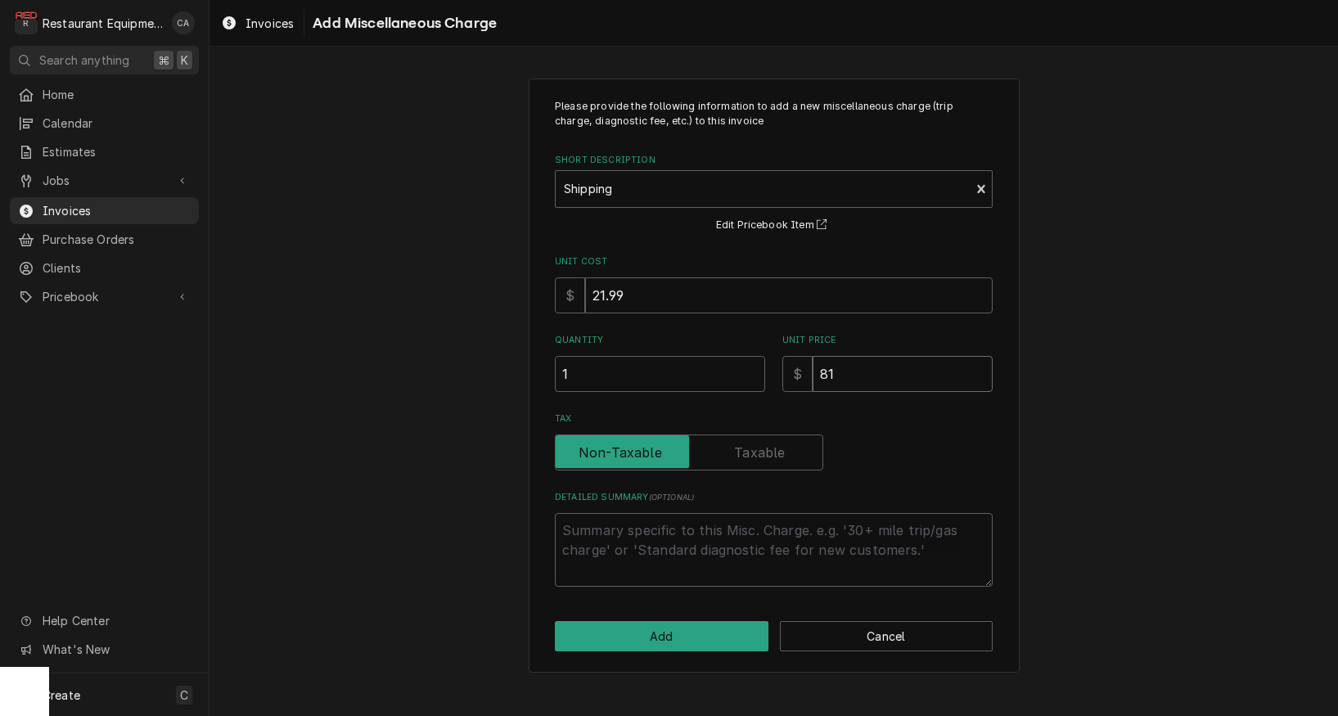
type input "8"
type textarea "x"
type input "81"
type textarea "x"
type input "81.4"
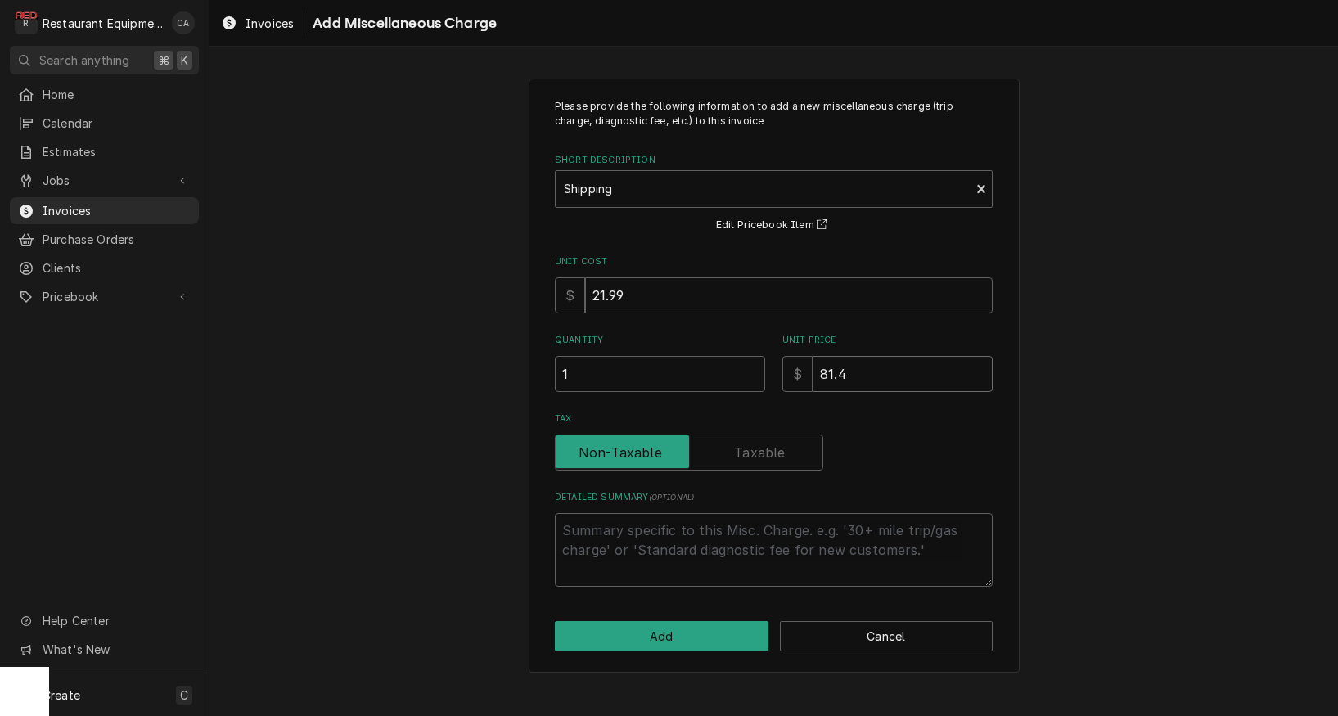
type textarea "x"
type input "81.41"
type textarea "x"
type input "81.4"
type textarea "x"
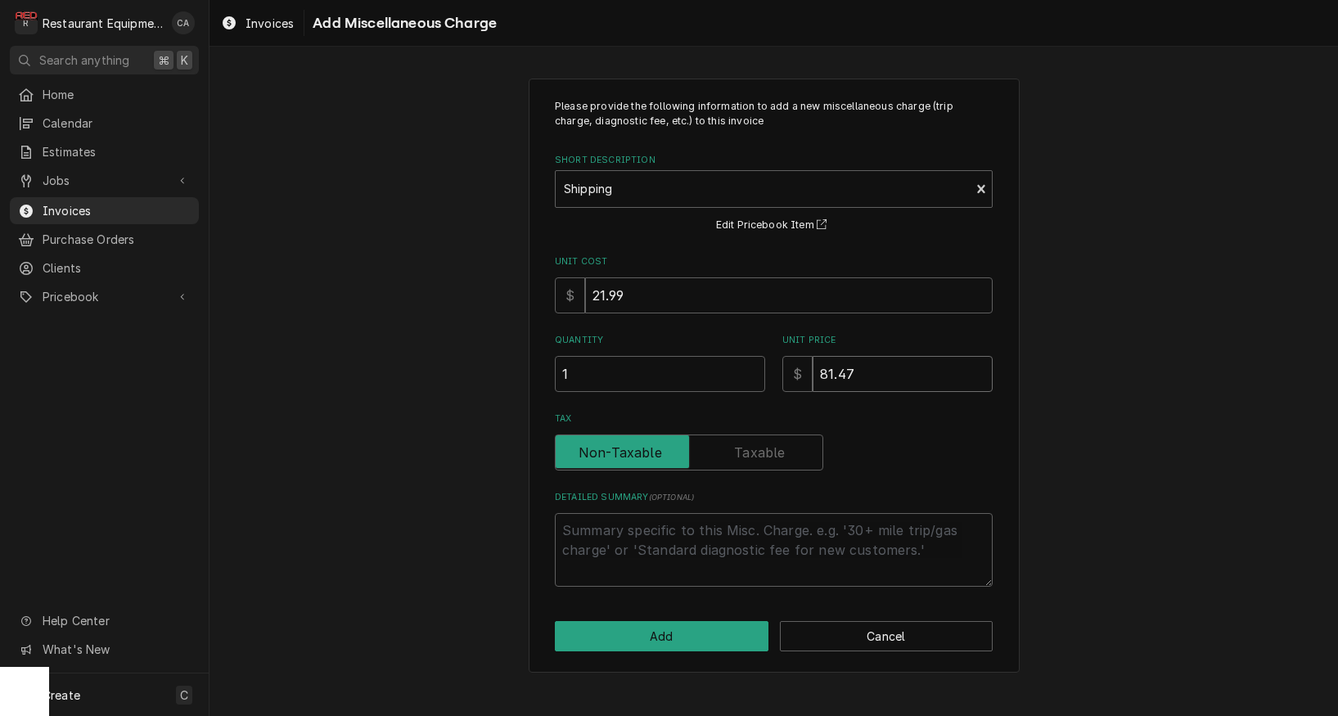
type input "81.47"
click at [636, 630] on button "Add" at bounding box center [662, 636] width 214 height 30
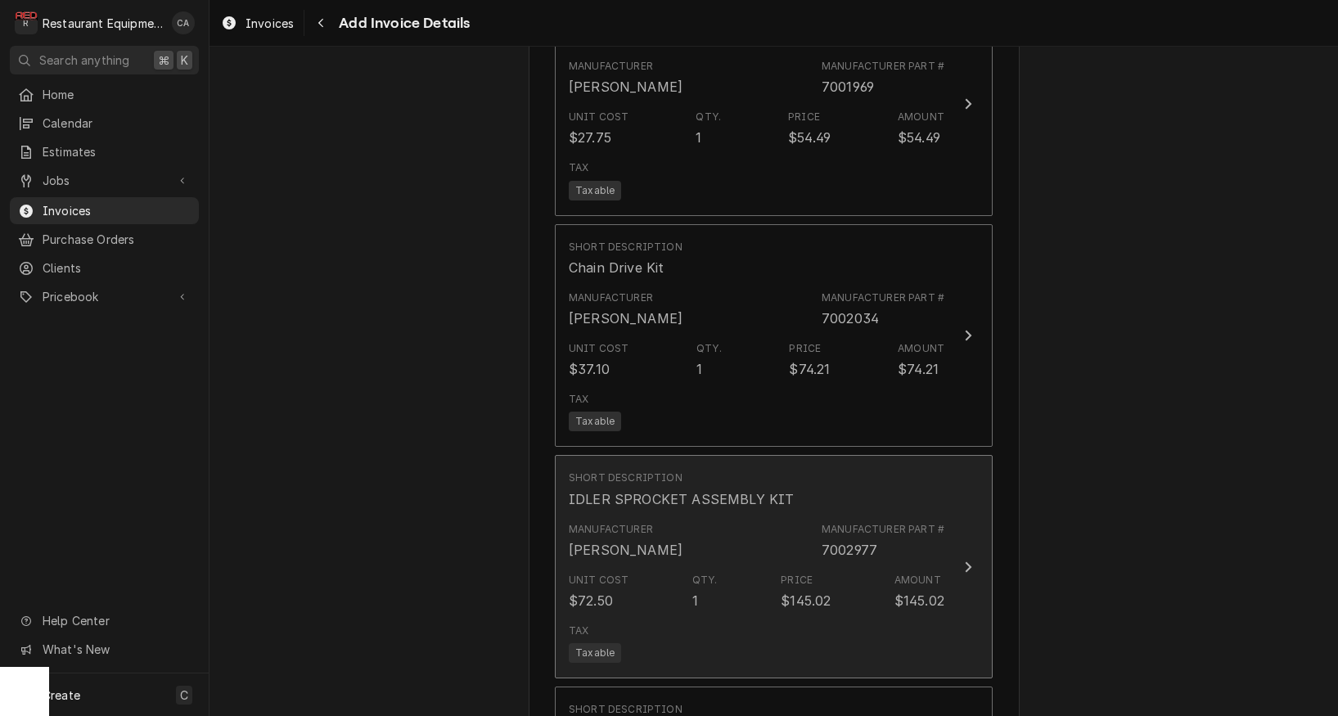
click at [868, 566] on div "Unit Cost $72.50 Qty. 1 Price $145.02 Amount $145.02" at bounding box center [757, 591] width 376 height 51
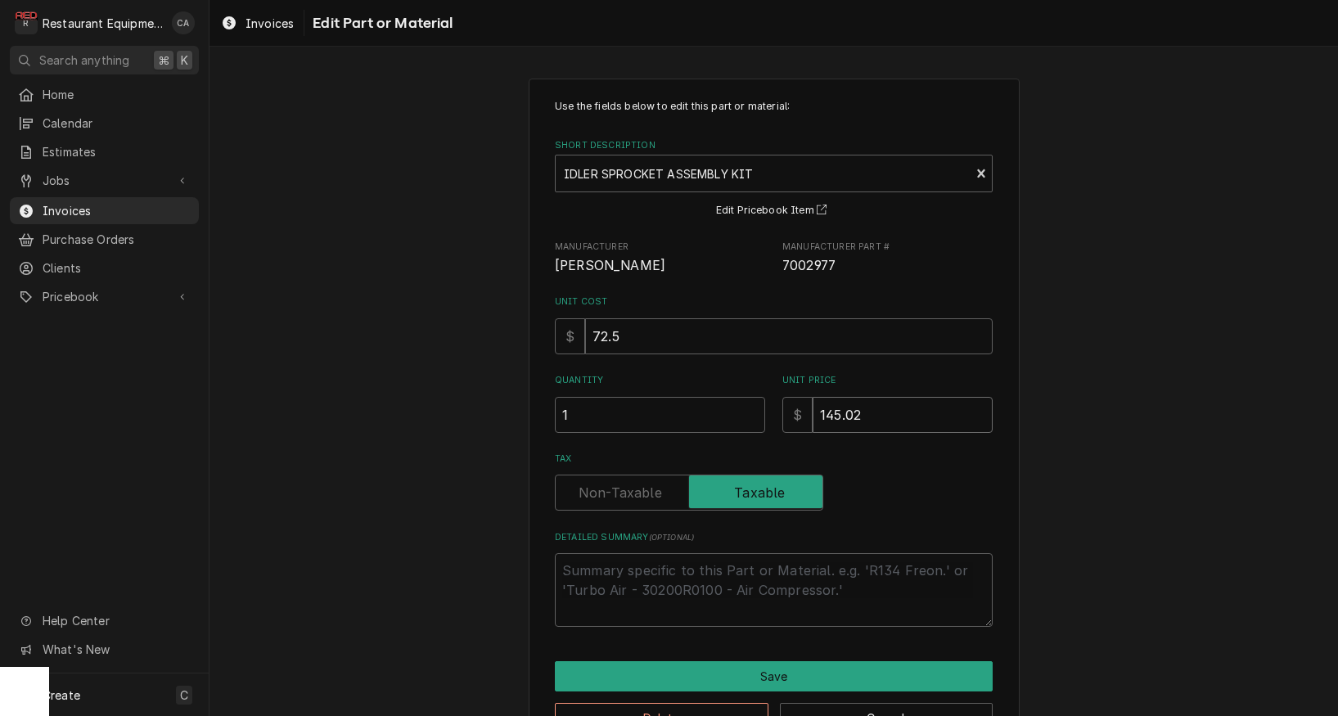
click at [872, 408] on input "145.02" at bounding box center [903, 415] width 180 height 36
type textarea "x"
type input "145.0"
type textarea "x"
type input "145"
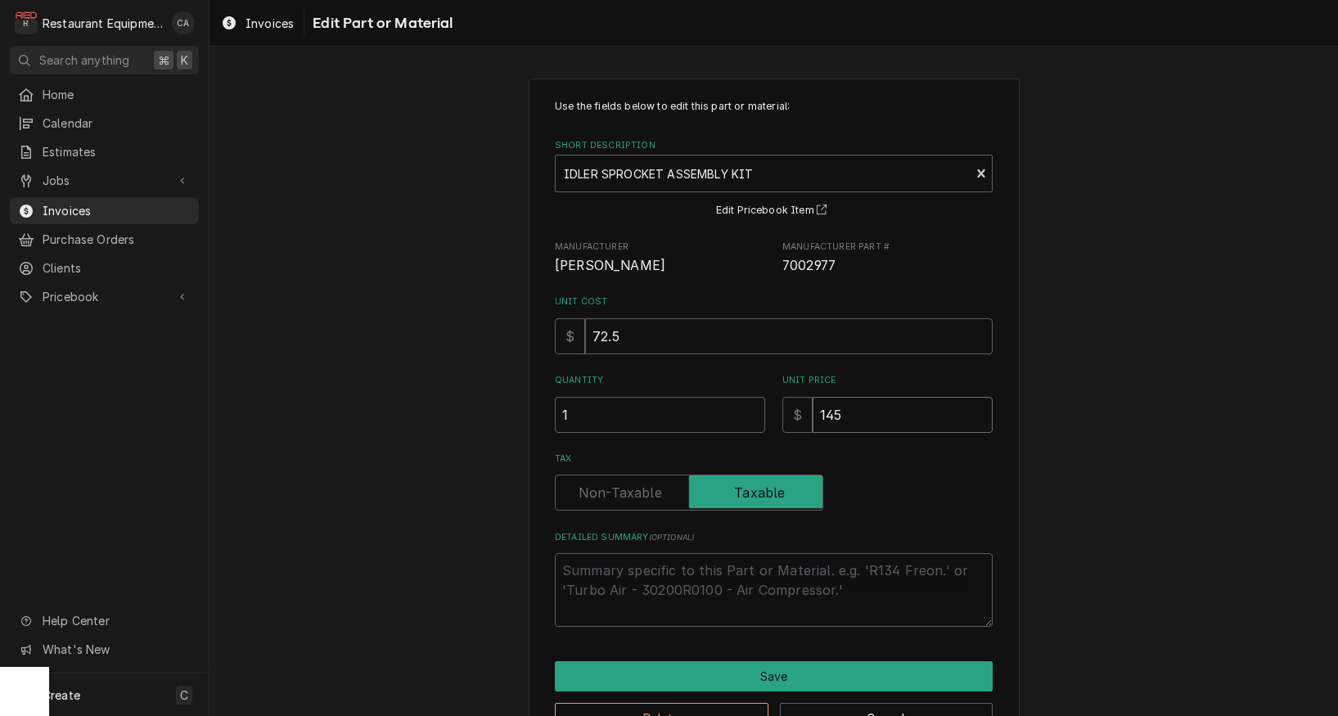
type textarea "x"
type input "14"
type textarea "x"
type input "144"
type textarea "x"
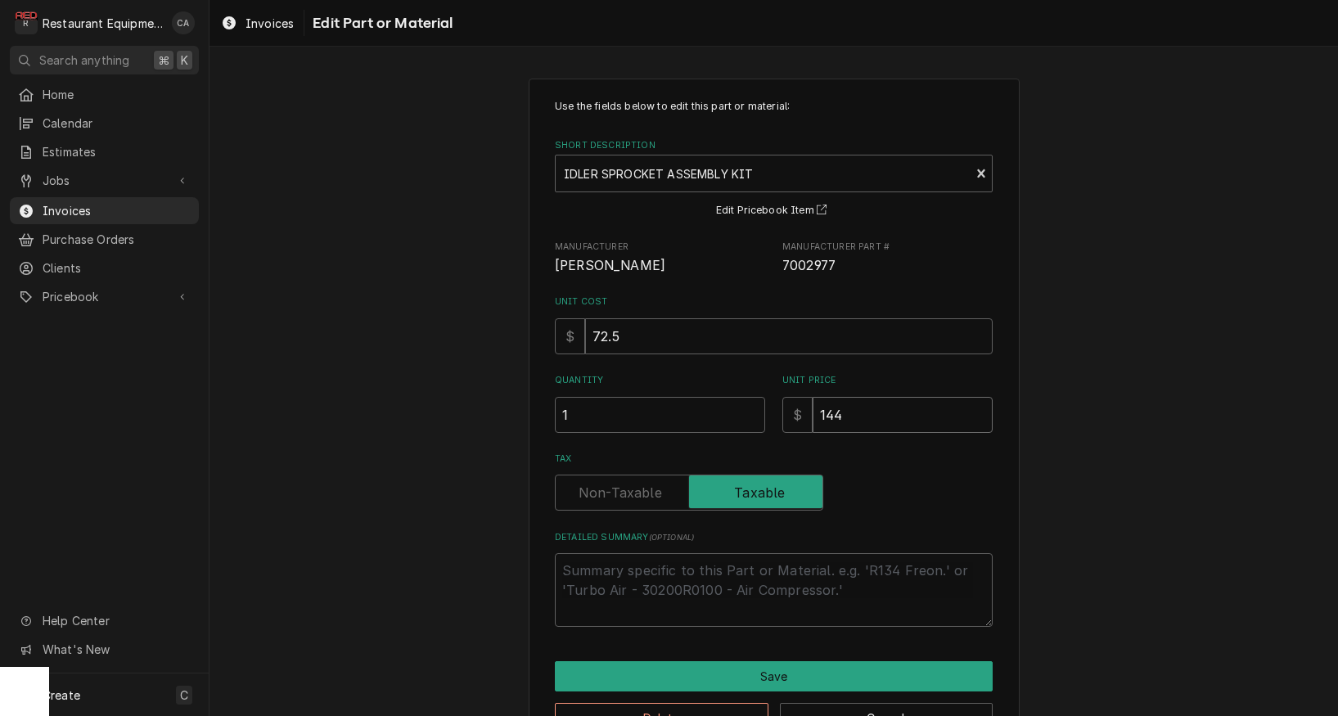
type input "144.9"
type textarea "x"
type input "144.98"
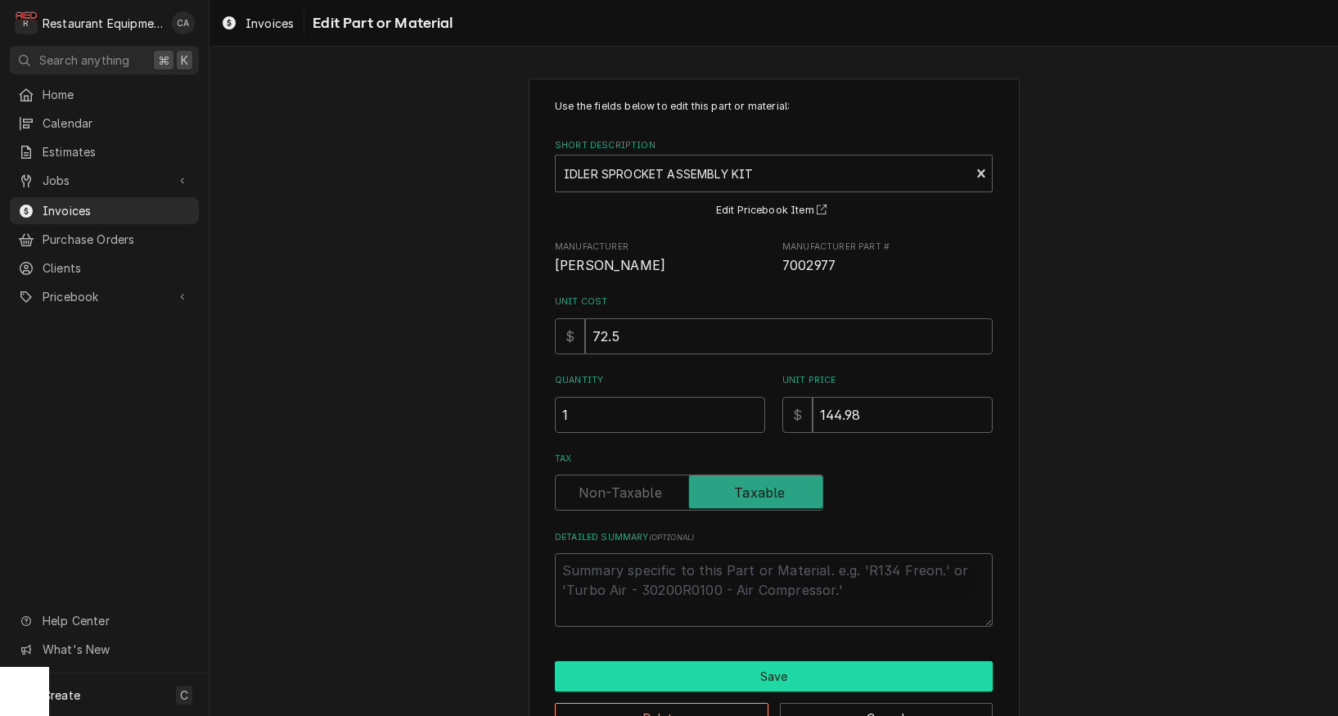
click at [782, 669] on button "Save" at bounding box center [774, 676] width 438 height 30
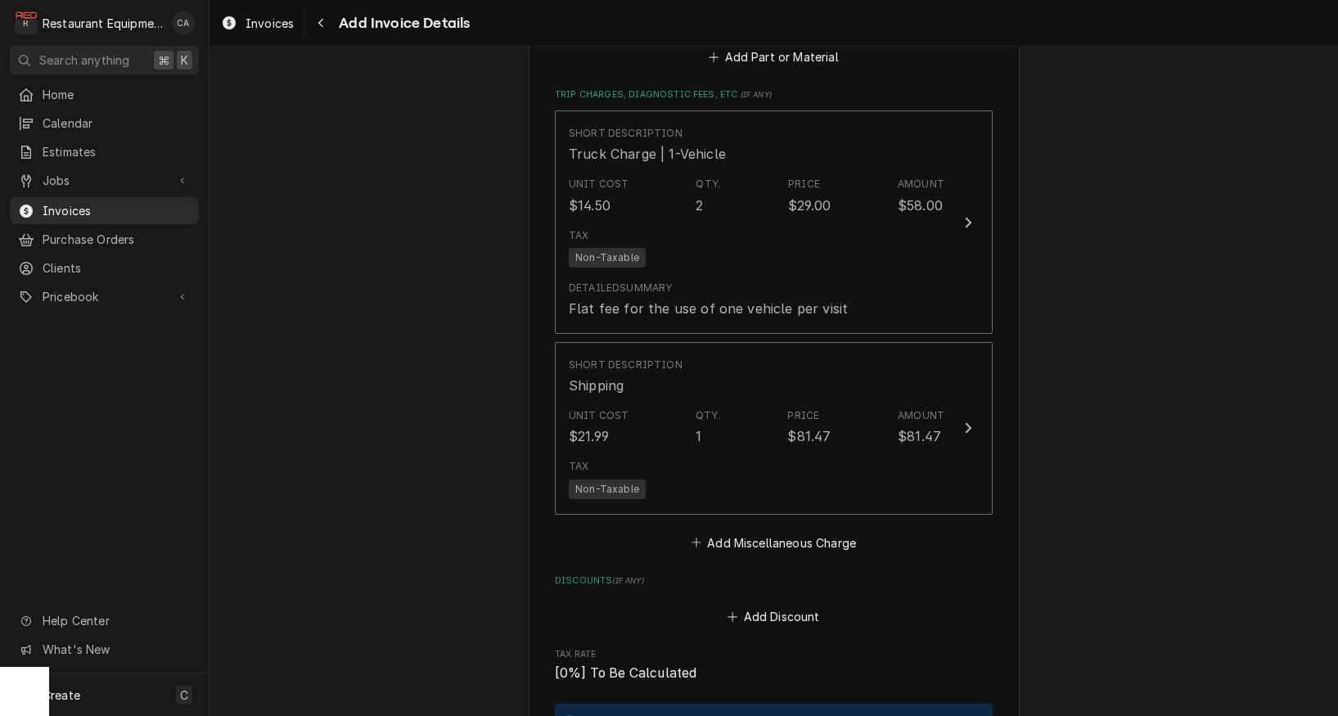
scroll to position [4058, 0]
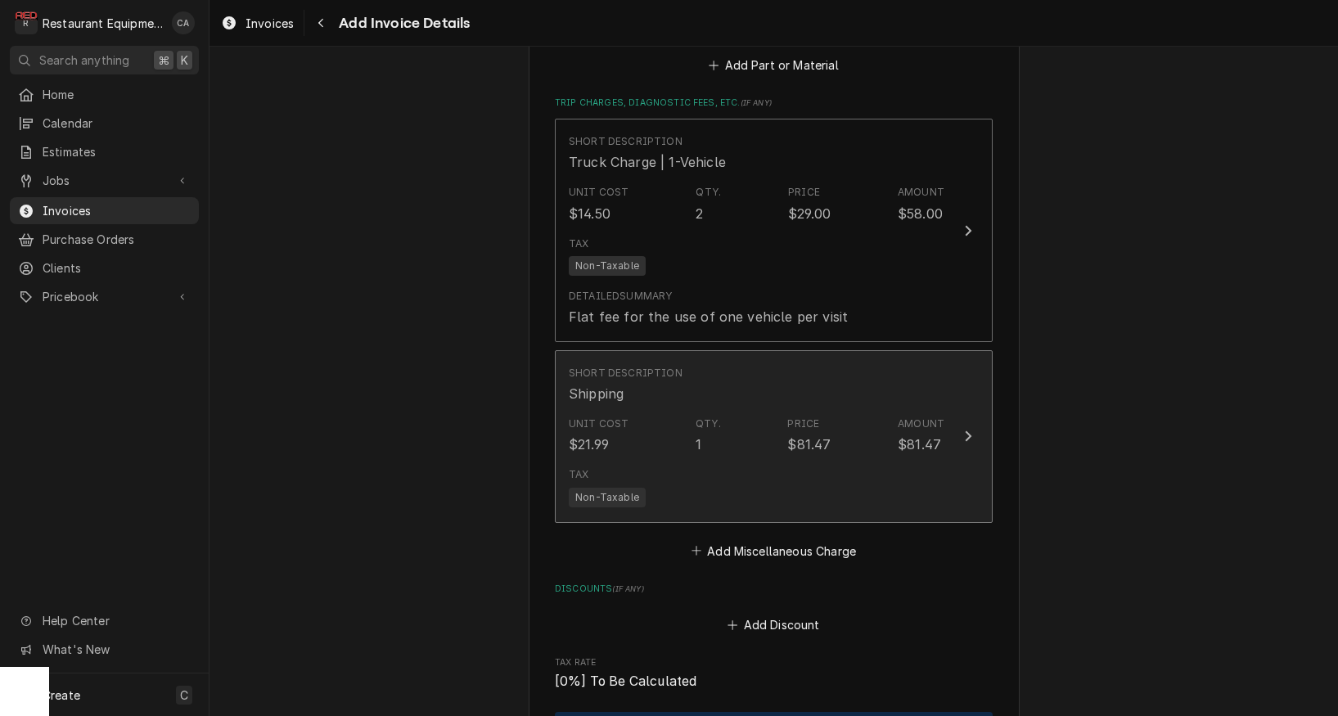
click at [725, 461] on div "Tax Non-Taxable" at bounding box center [757, 487] width 376 height 52
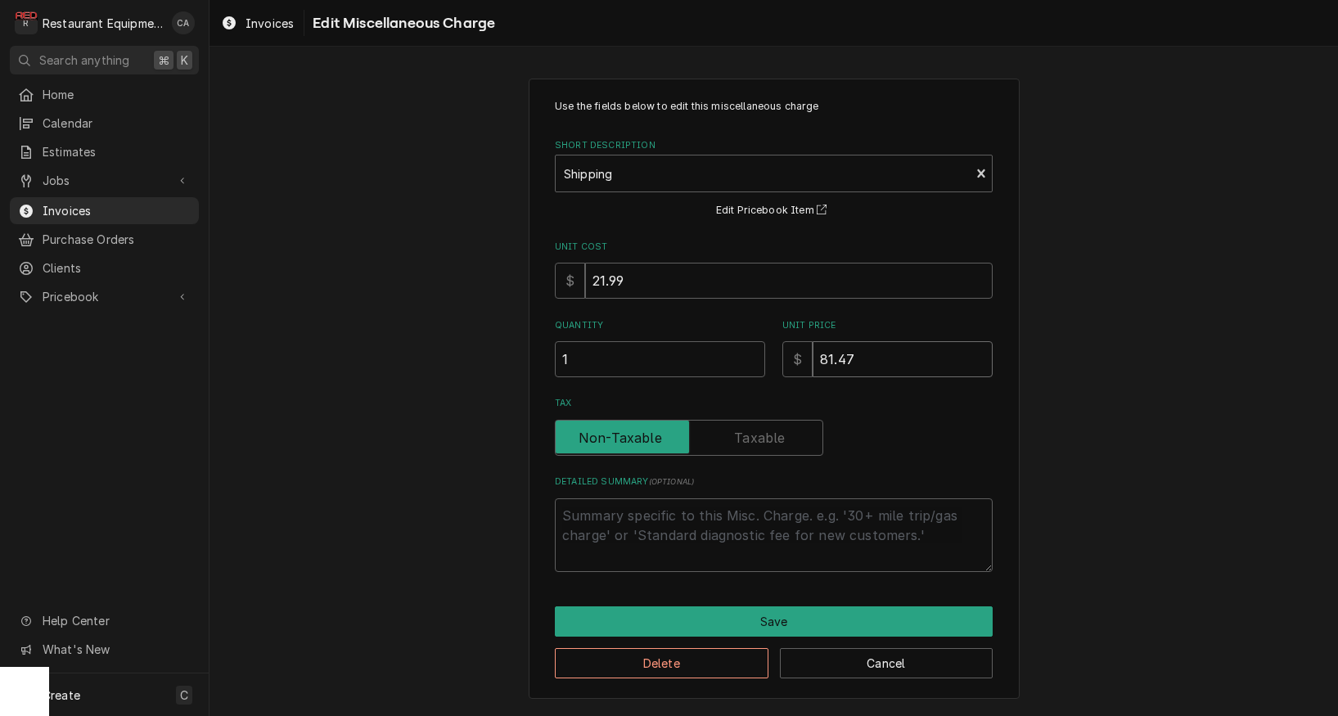
click at [833, 355] on input "81.47" at bounding box center [903, 359] width 180 height 36
type textarea "x"
type input "8.47"
type textarea "x"
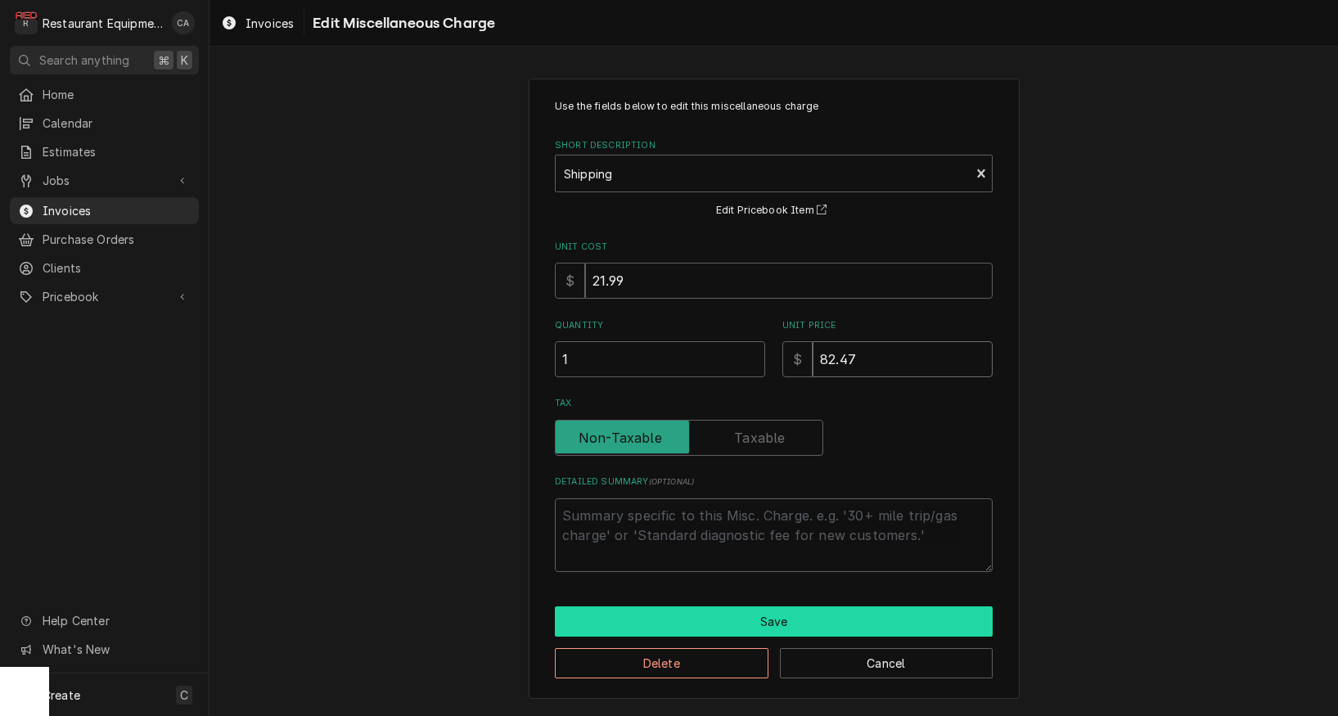
type input "82.47"
click at [793, 624] on button "Save" at bounding box center [774, 622] width 438 height 30
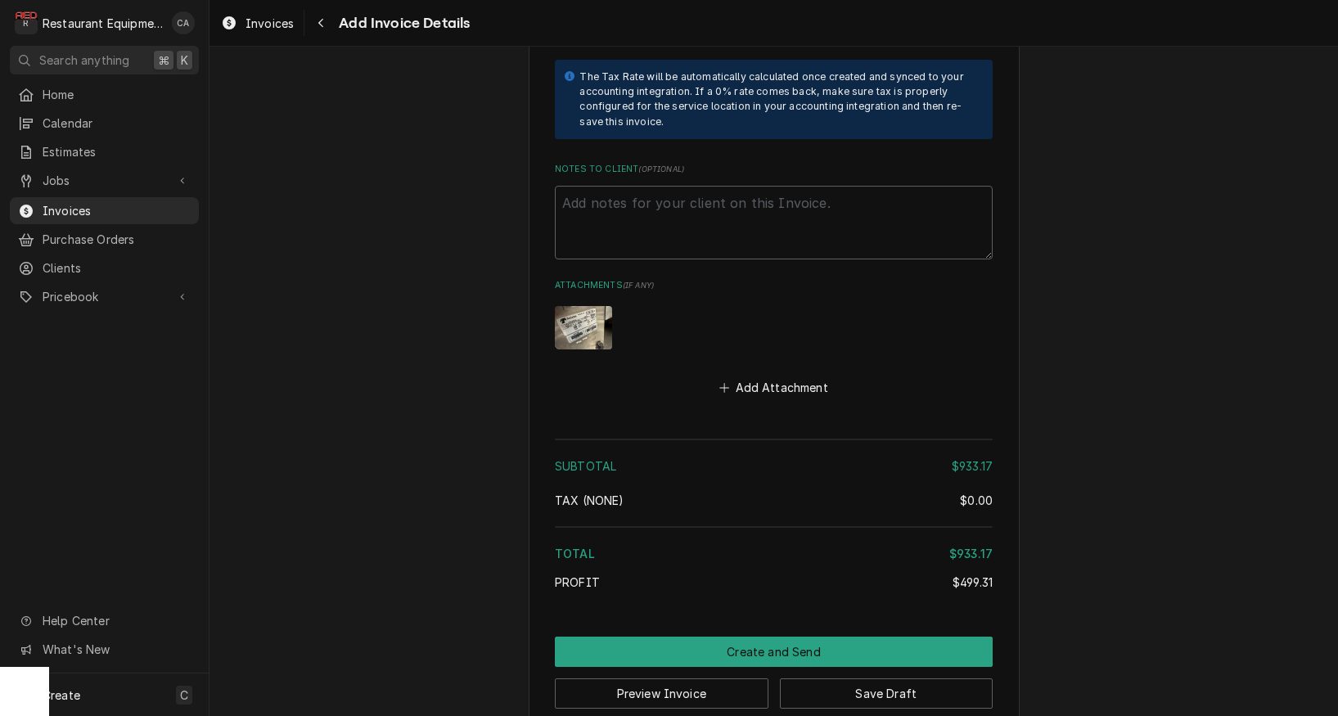
scroll to position [4709, 0]
click at [904, 679] on button "Save Draft" at bounding box center [887, 694] width 214 height 30
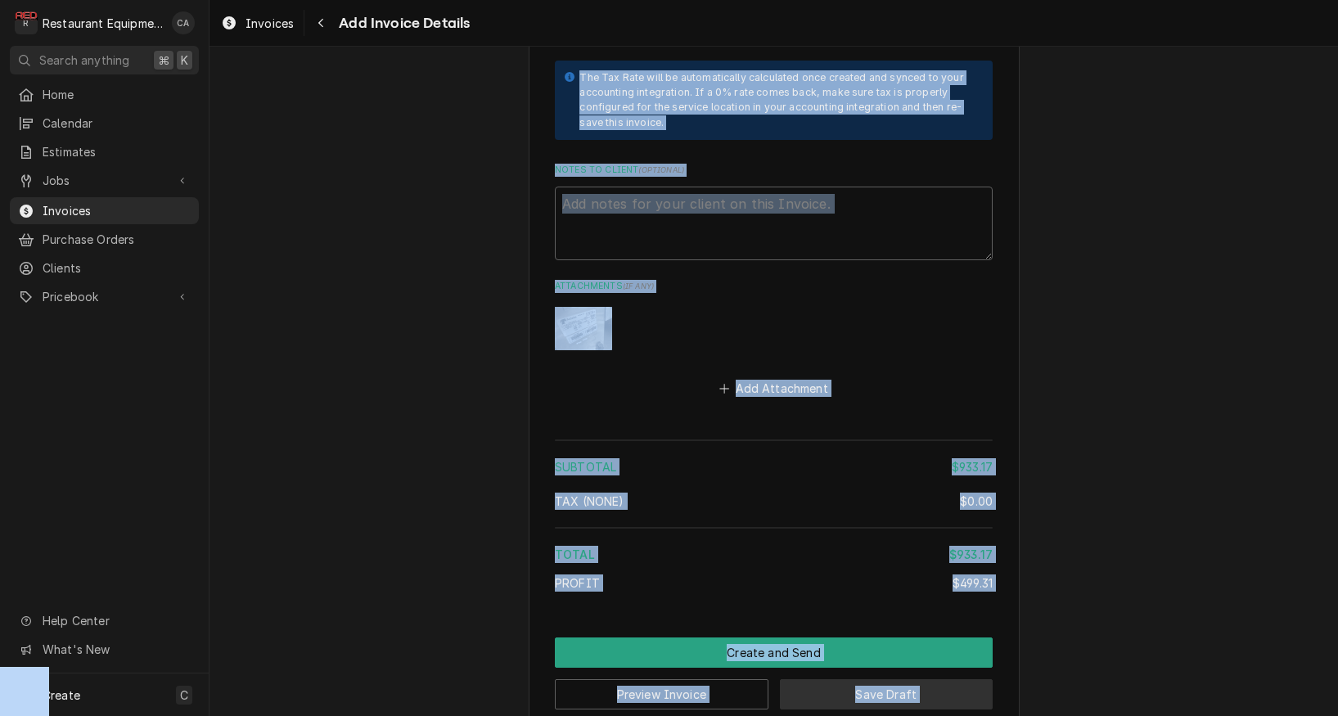
scroll to position [4700, 0]
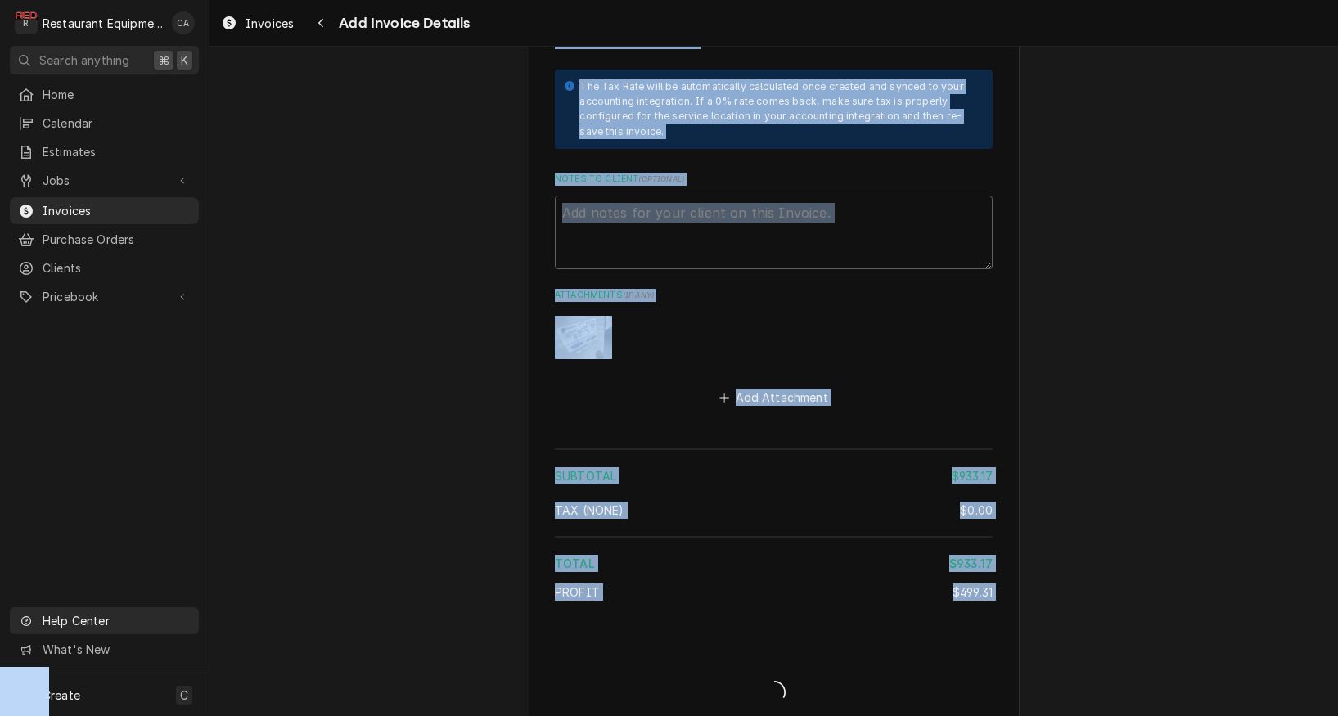
type textarea "x"
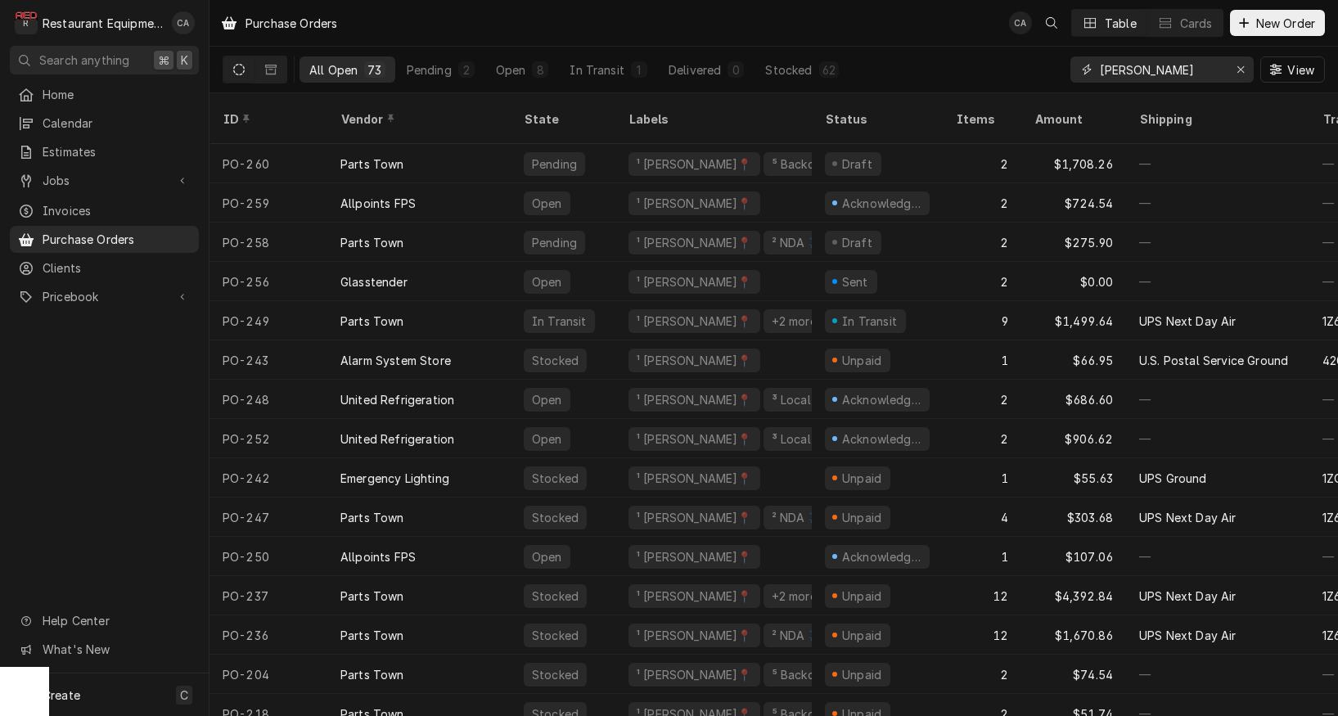
drag, startPoint x: 1206, startPoint y: 67, endPoint x: 1016, endPoint y: 50, distance: 190.7
click at [1016, 50] on div "All Open 73 Pending 2 Open 8 In Transit 1 Delivered 0 Stocked 62 [PERSON_NAME] …" at bounding box center [774, 70] width 1103 height 46
type input "nitro"
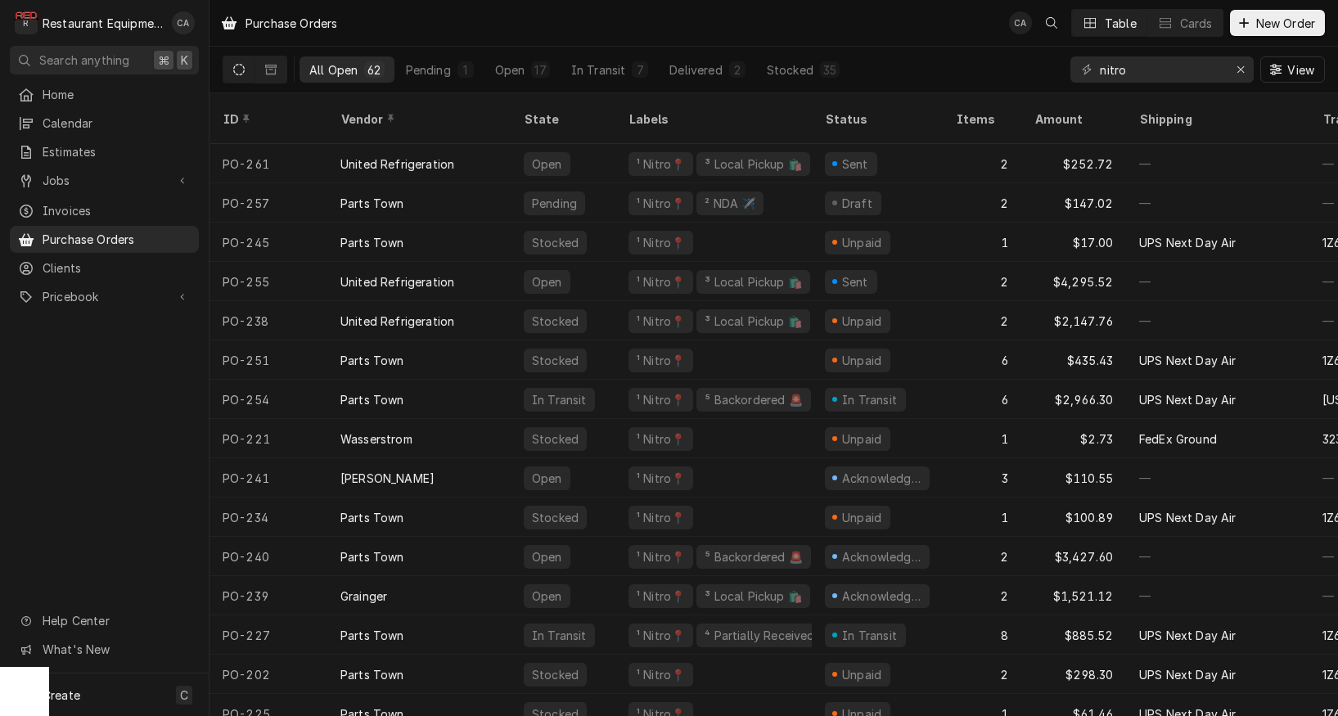
click at [287, 121] on th "ID" at bounding box center [269, 118] width 118 height 51
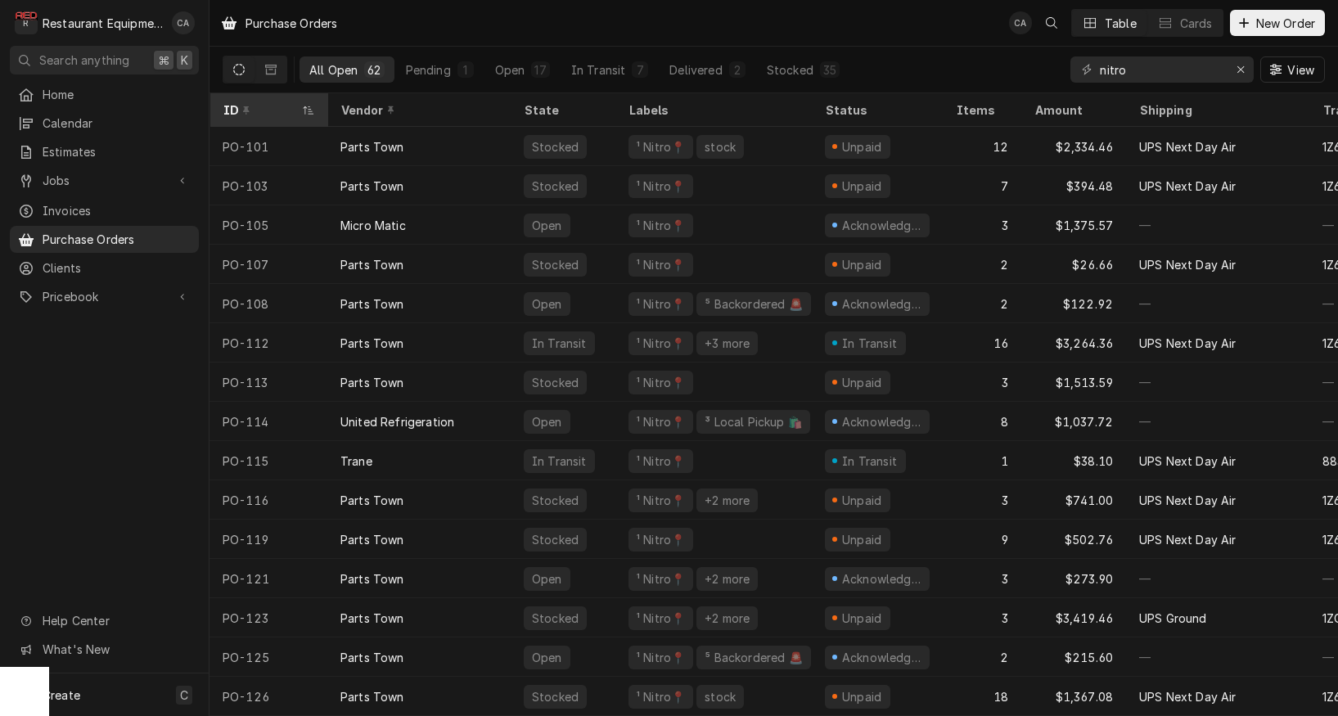
click at [288, 115] on div "ID" at bounding box center [260, 109] width 75 height 17
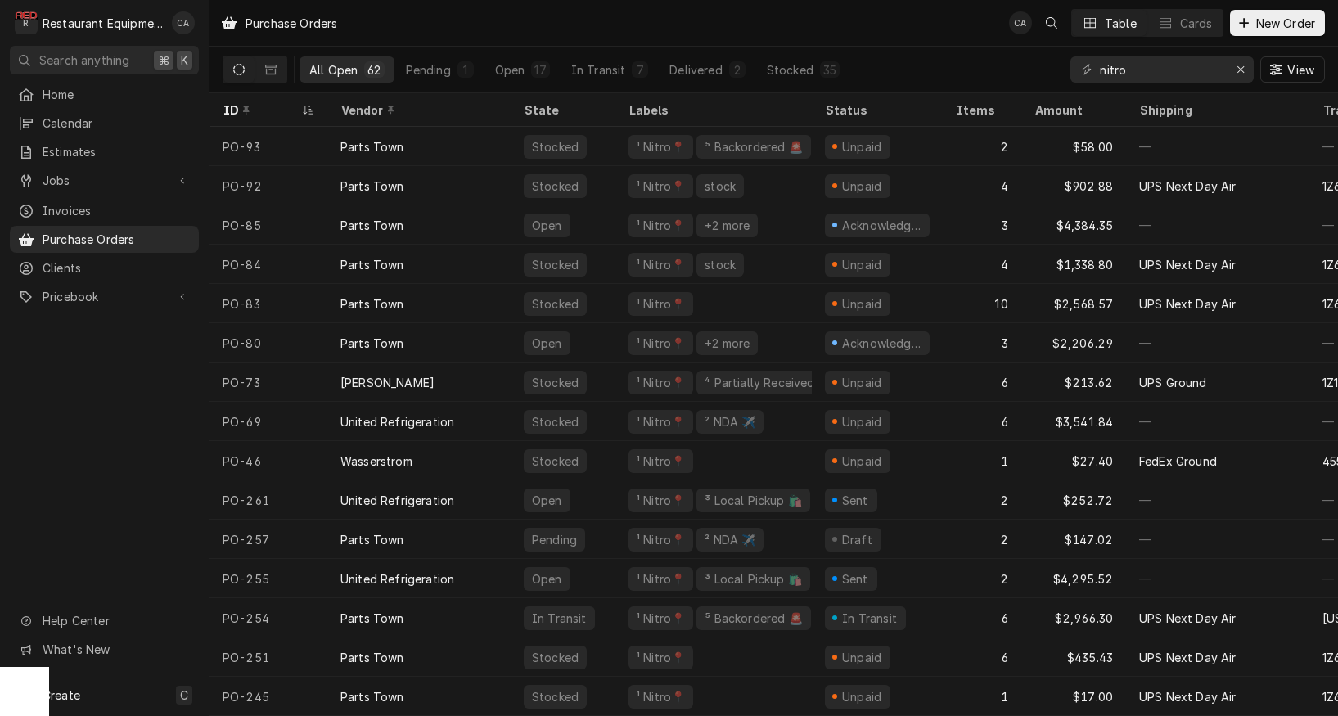
click at [288, 115] on div "ID" at bounding box center [260, 109] width 75 height 17
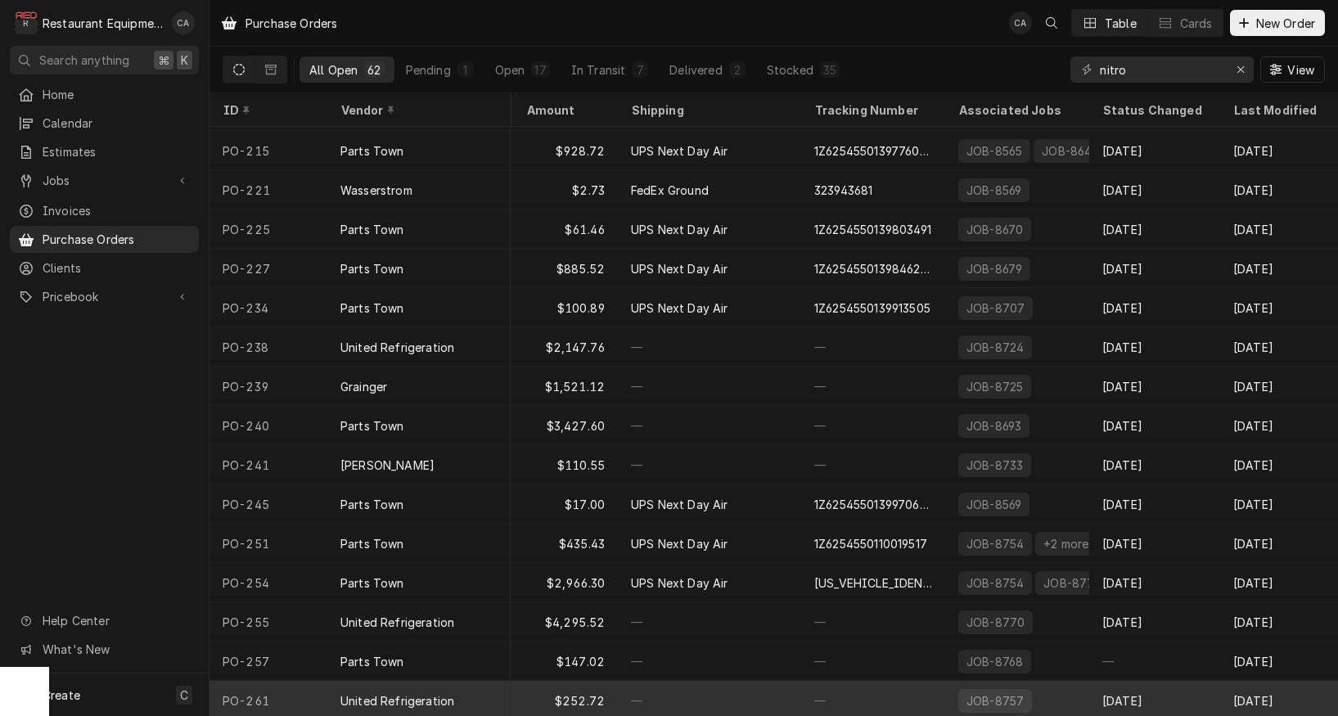
scroll to position [1843, 508]
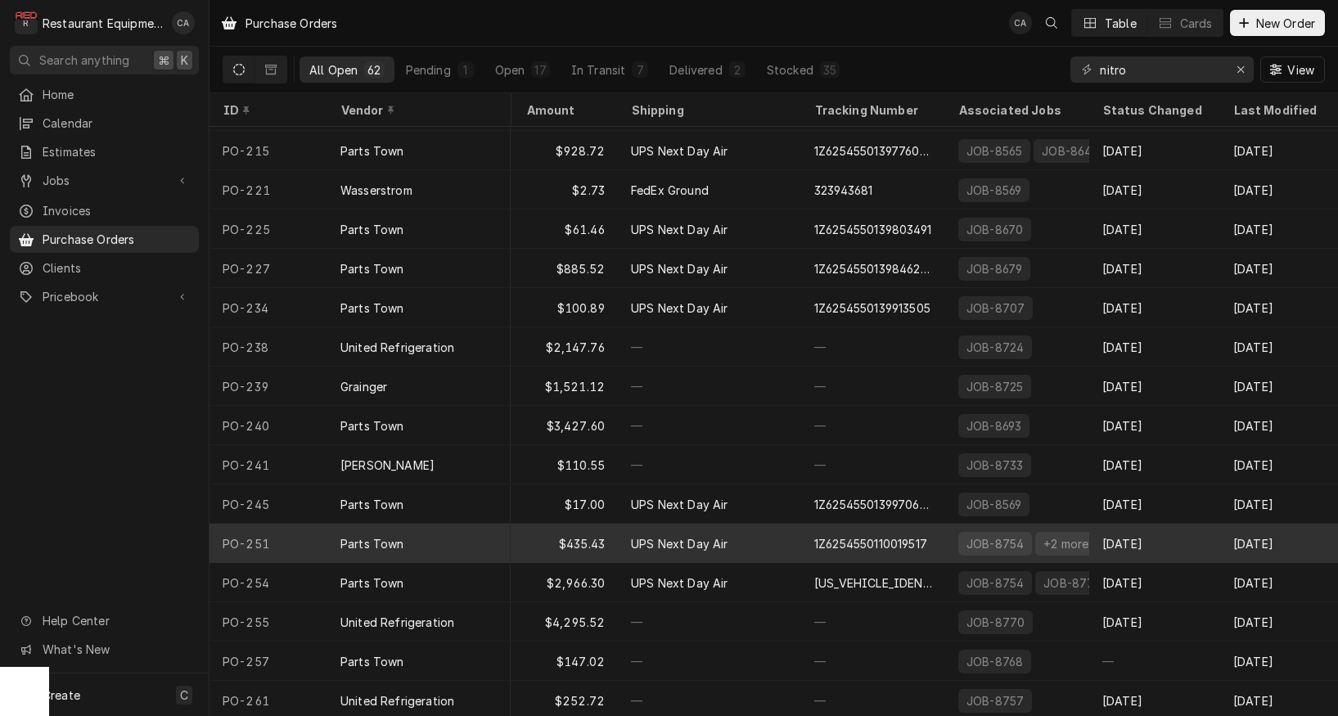
click at [1020, 544] on div "JOB-8754" at bounding box center [996, 544] width 74 height 24
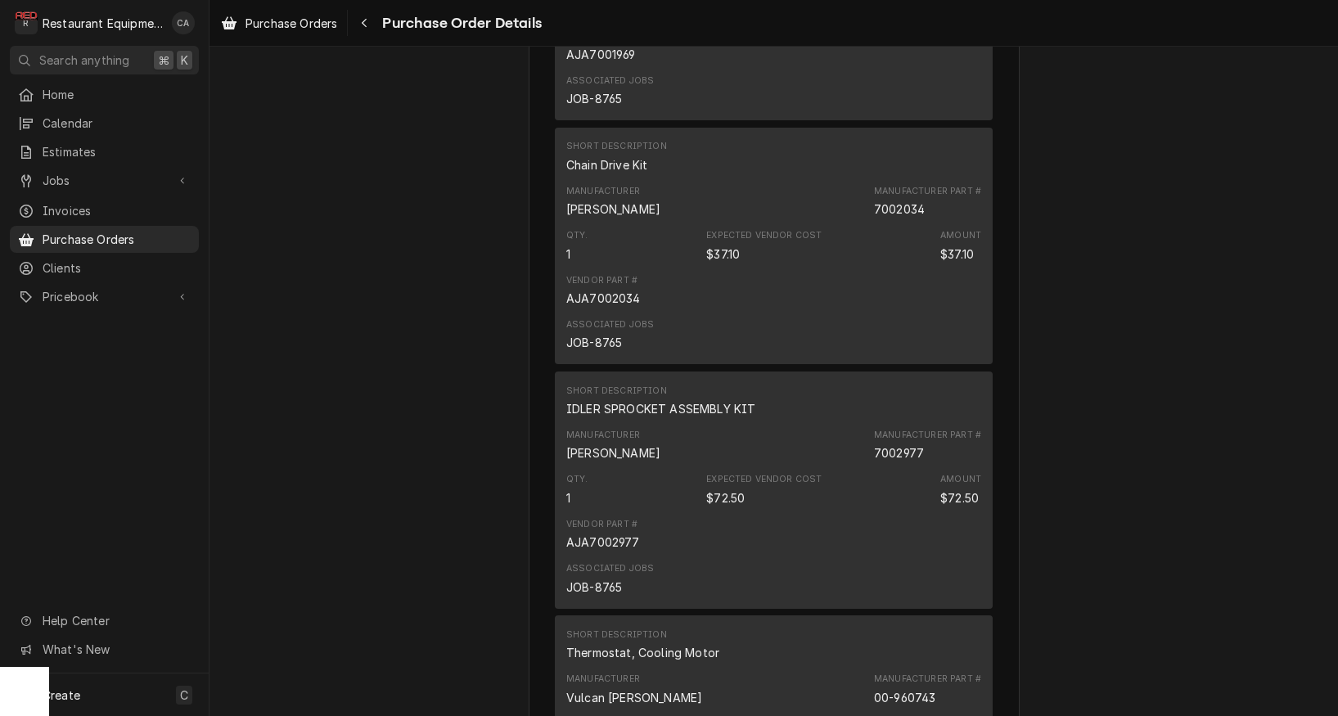
scroll to position [1791, 0]
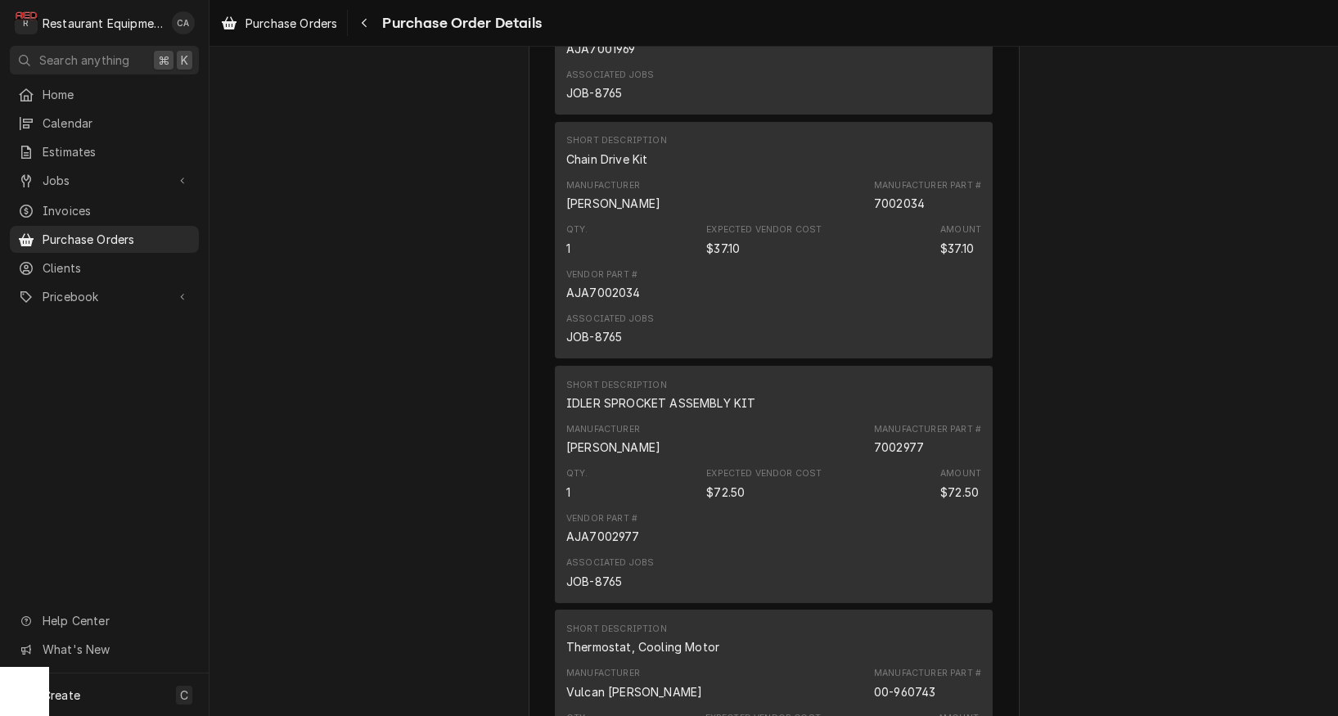
click at [308, 24] on span "Purchase Orders" at bounding box center [292, 23] width 92 height 17
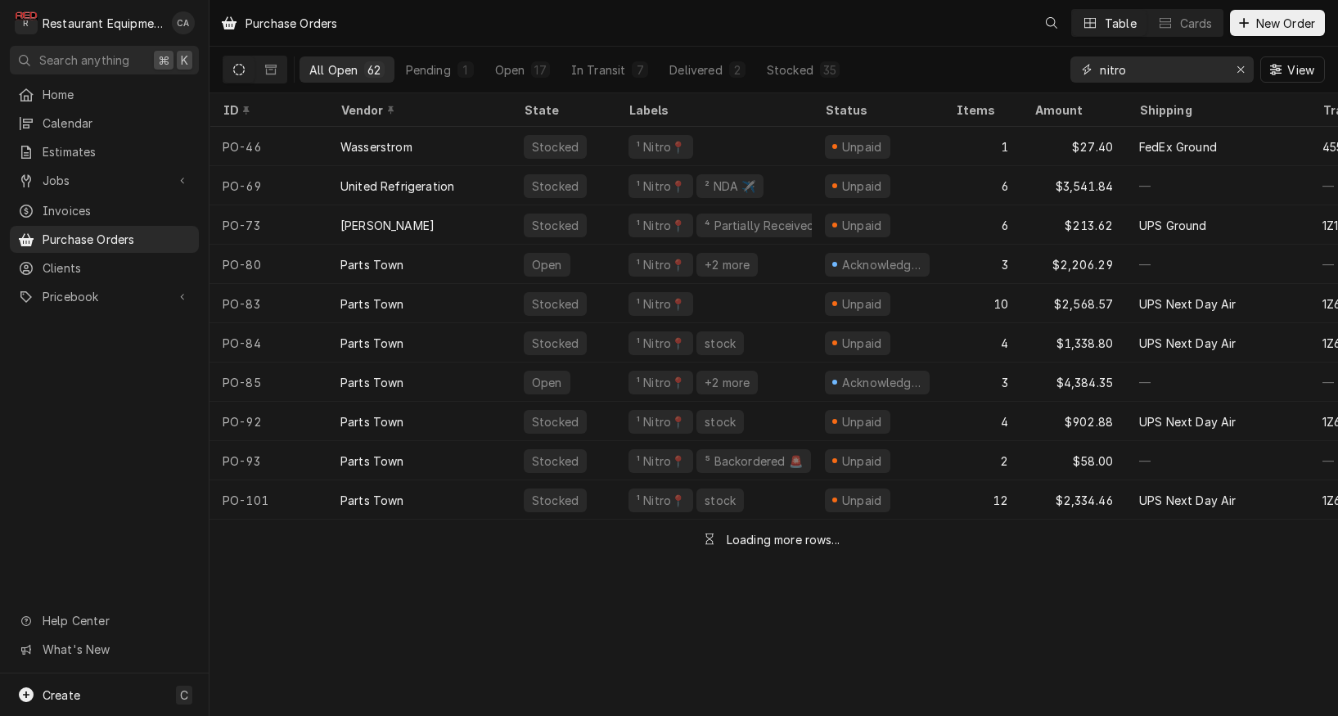
drag, startPoint x: 1237, startPoint y: 71, endPoint x: 1226, endPoint y: 71, distance: 10.6
click at [1237, 71] on icon "Erase input" at bounding box center [1241, 69] width 9 height 11
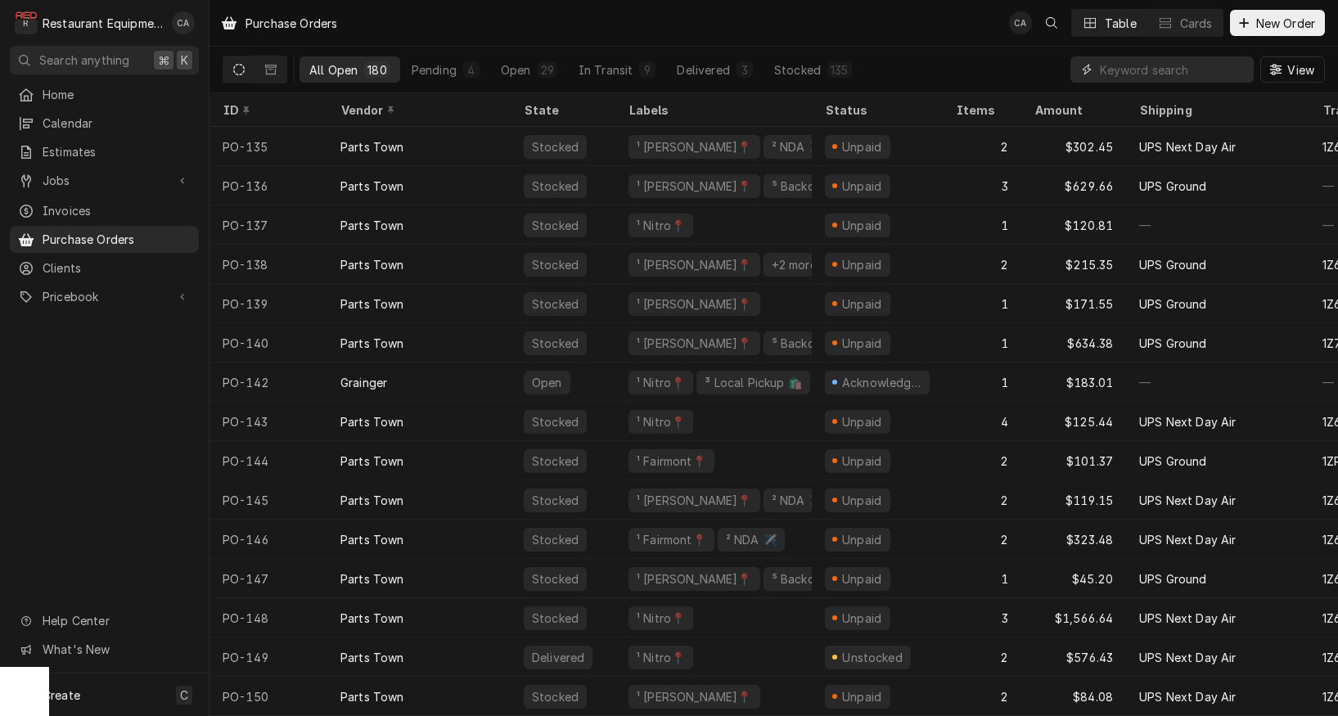
scroll to position [2551, 0]
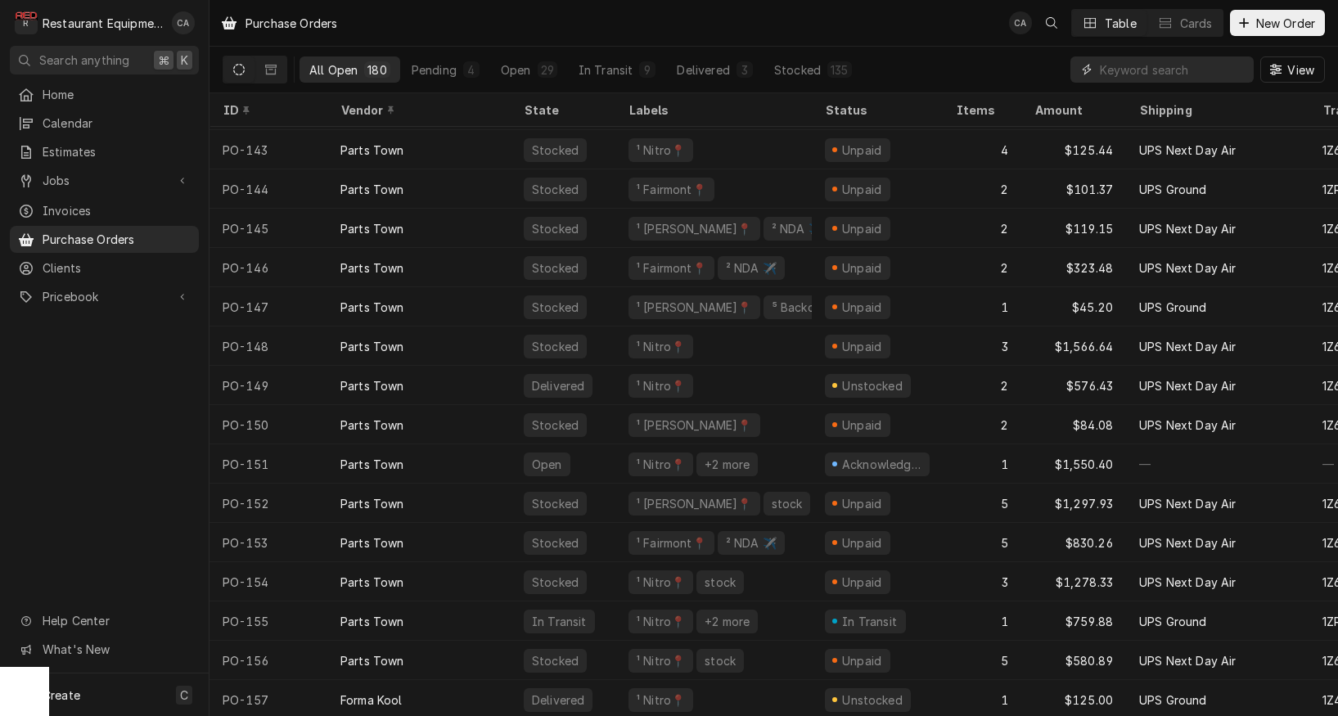
click at [1180, 74] on input "Dynamic Content Wrapper" at bounding box center [1173, 69] width 146 height 26
type input "nitro"
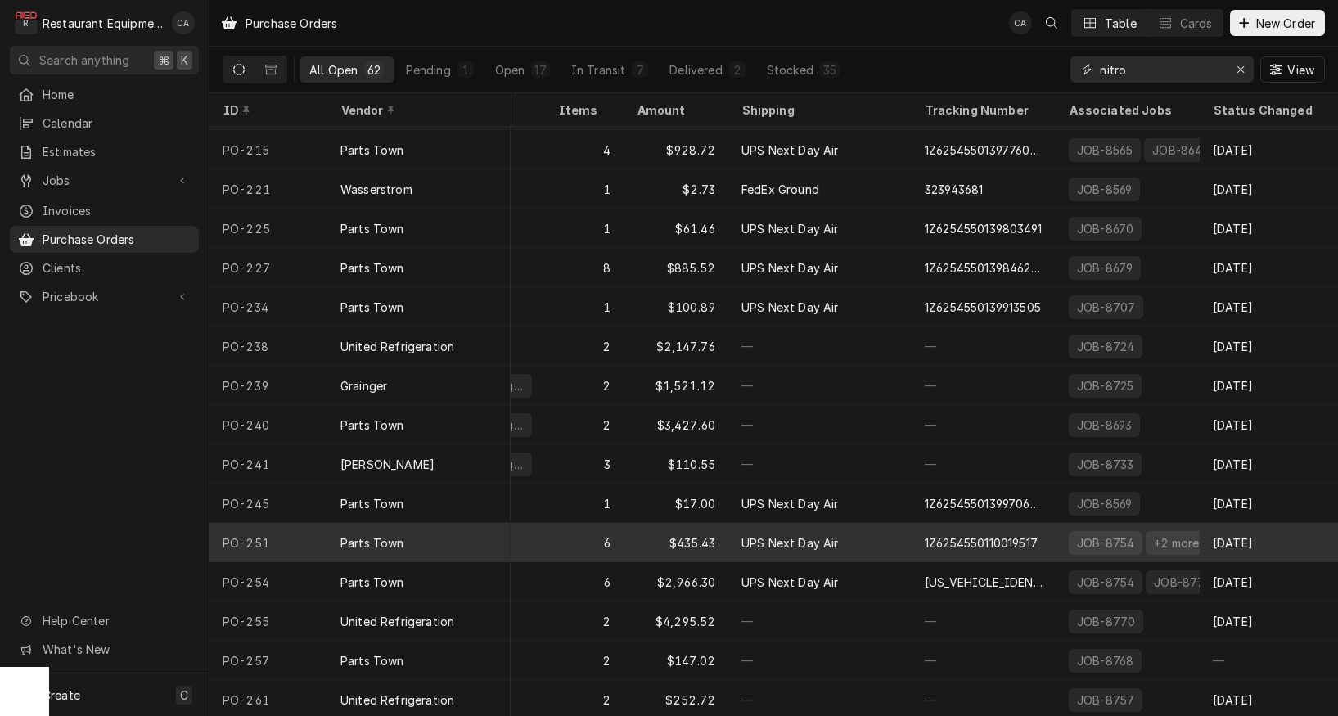
scroll to position [1843, 398]
click at [1153, 544] on div "+2 more" at bounding box center [1177, 543] width 48 height 17
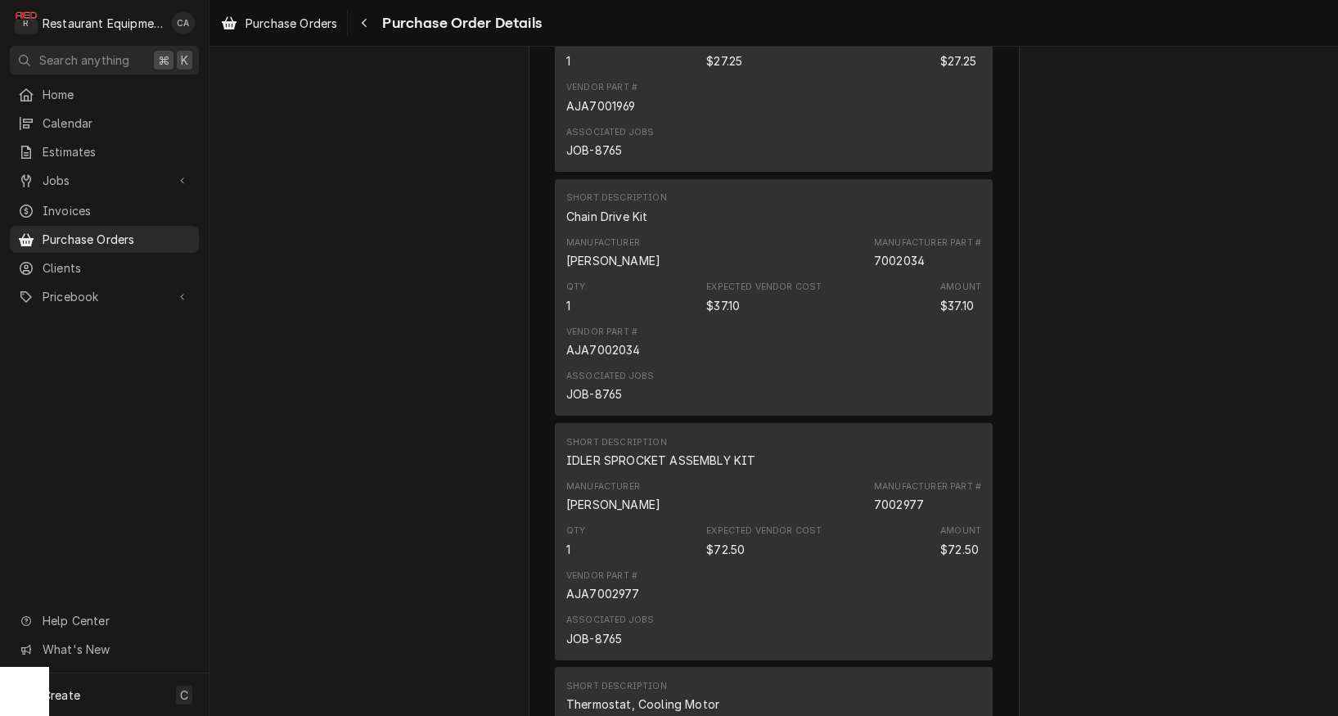
scroll to position [1784, 0]
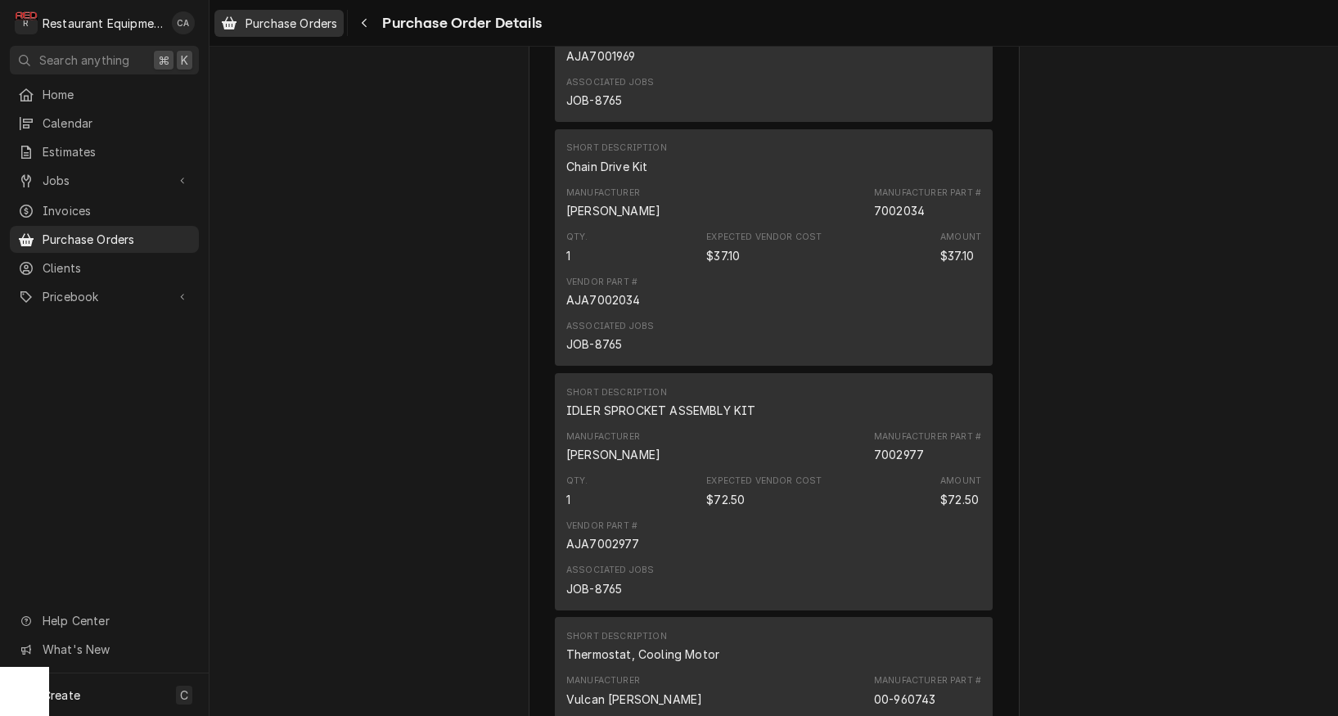
click at [309, 23] on span "Purchase Orders" at bounding box center [292, 23] width 92 height 17
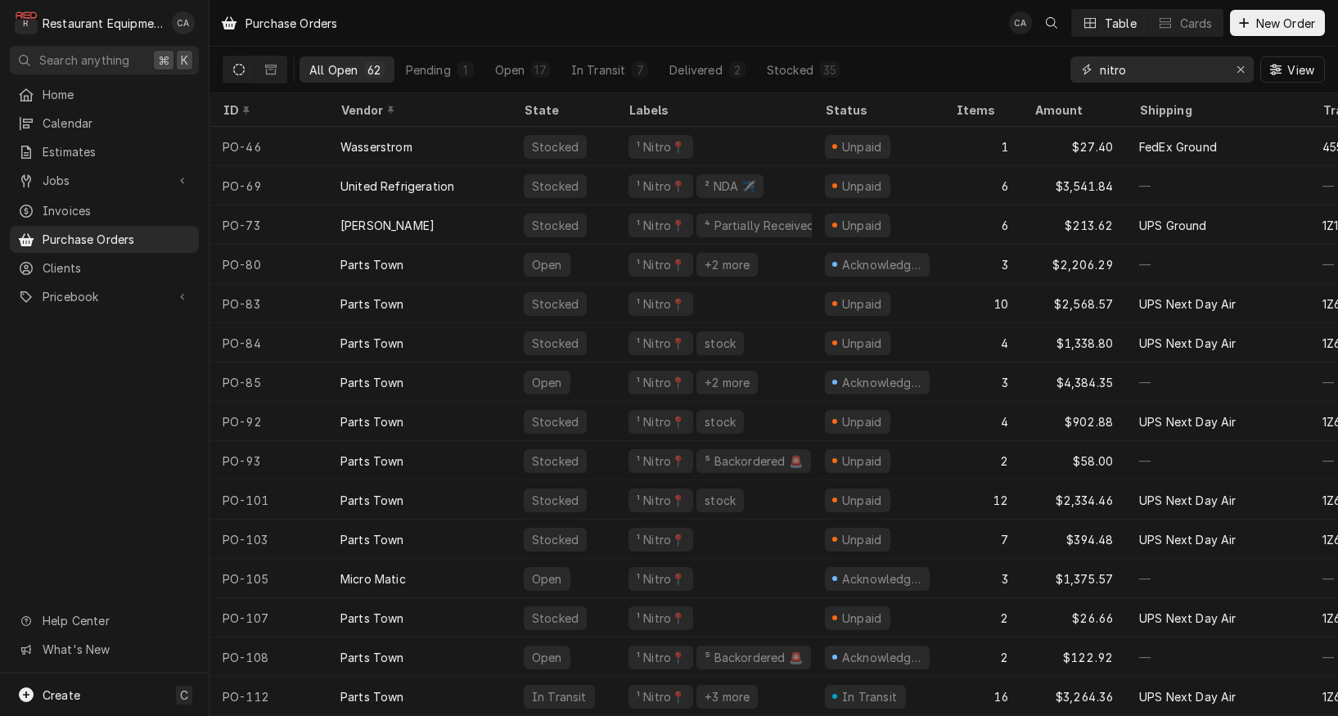
drag, startPoint x: 1151, startPoint y: 74, endPoint x: 1063, endPoint y: 64, distance: 88.2
click at [1065, 64] on div "All Open 62 Pending 1 Open 17 In Transit 7 Delivered 2 Stocked 35 nitro View" at bounding box center [774, 70] width 1103 height 46
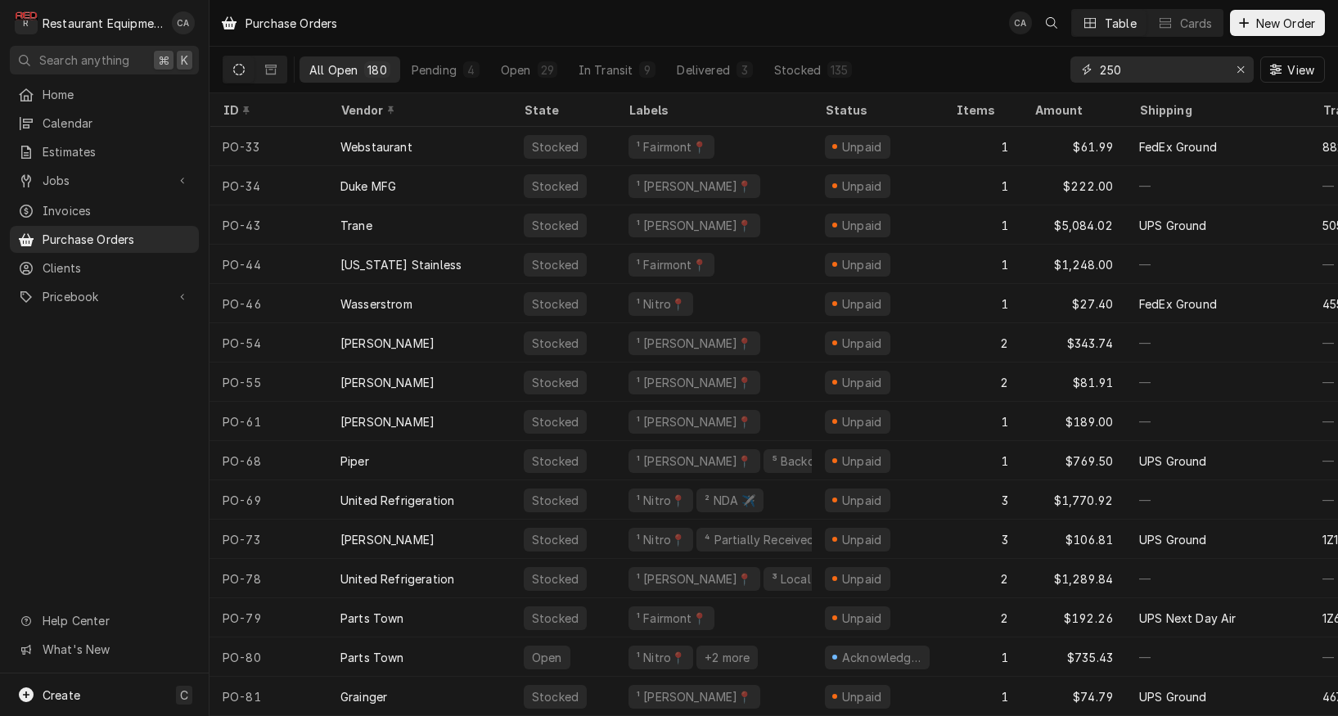
type input "250"
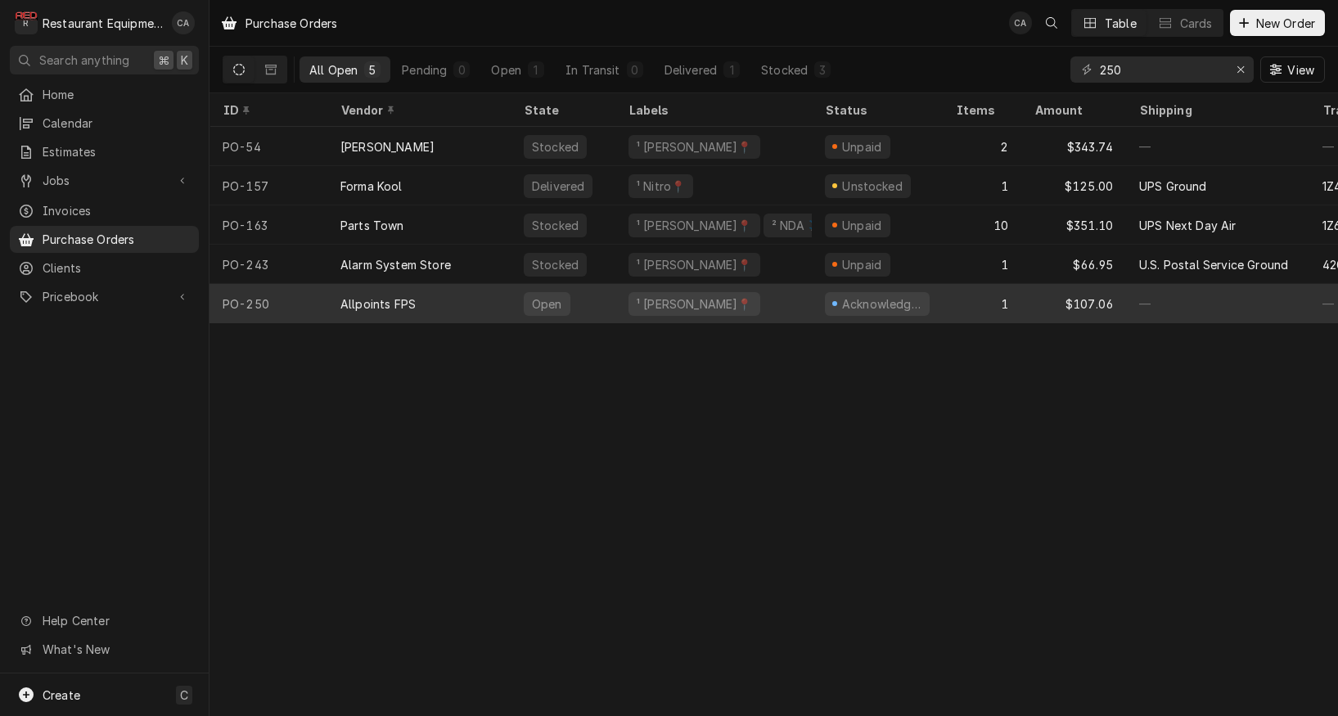
click at [454, 305] on div "Allpoints FPS" at bounding box center [418, 303] width 183 height 39
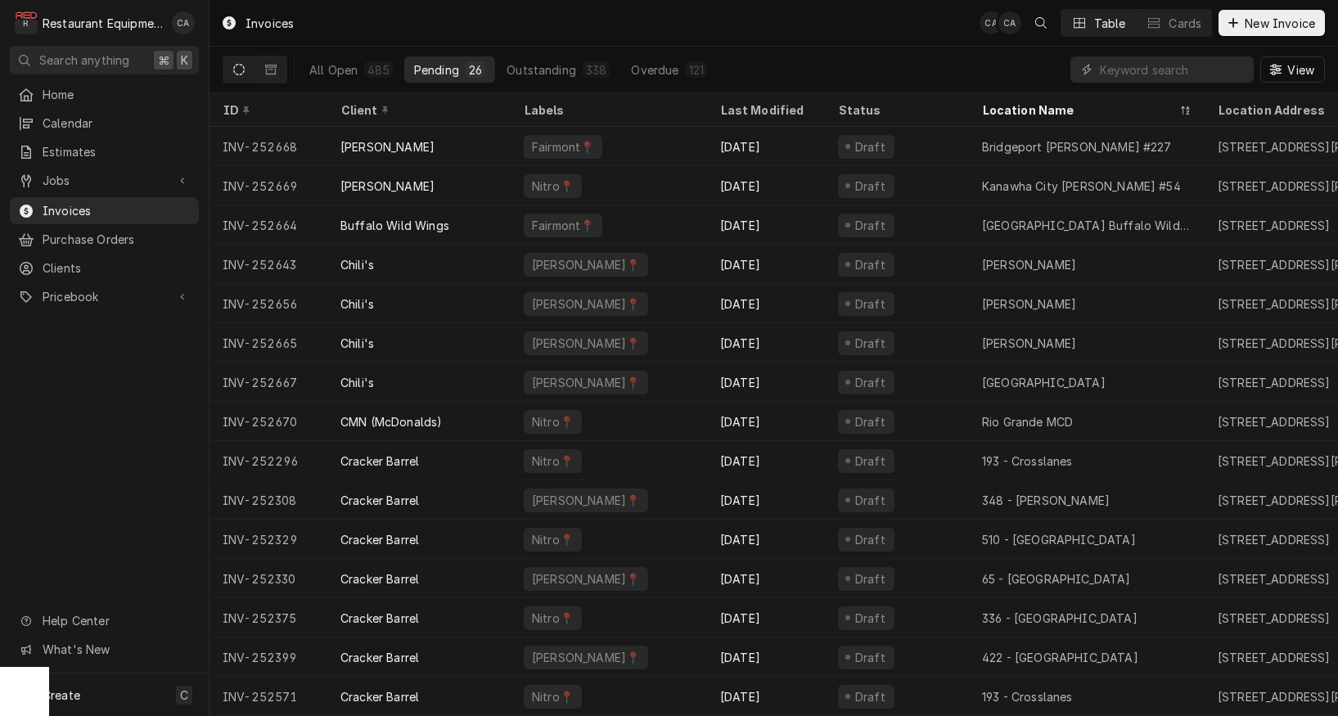
drag, startPoint x: 64, startPoint y: 176, endPoint x: 96, endPoint y: 214, distance: 49.4
click at [64, 176] on span "Jobs" at bounding box center [105, 180] width 124 height 17
click at [77, 206] on span "Jobs" at bounding box center [117, 209] width 148 height 17
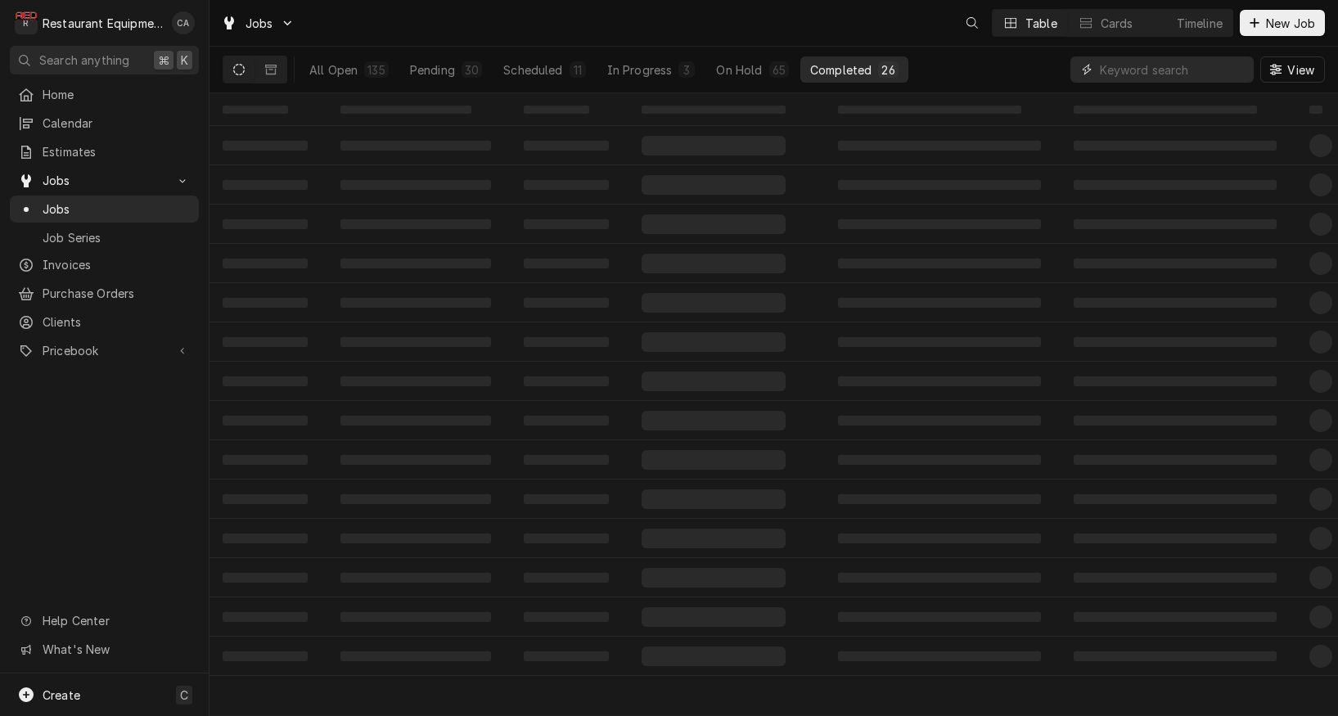
click at [1131, 74] on input "Dynamic Content Wrapper" at bounding box center [1173, 69] width 146 height 26
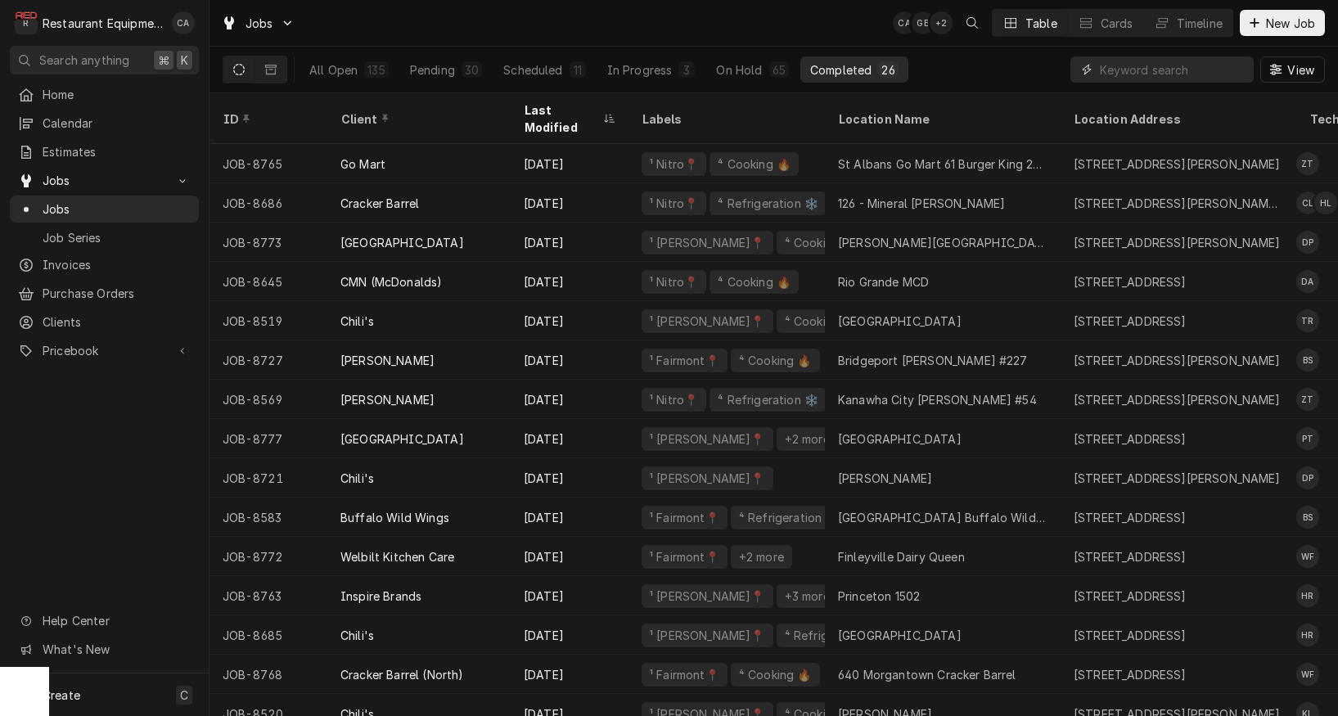
click at [1139, 71] on input "Dynamic Content Wrapper" at bounding box center [1173, 69] width 146 height 26
type input "8432"
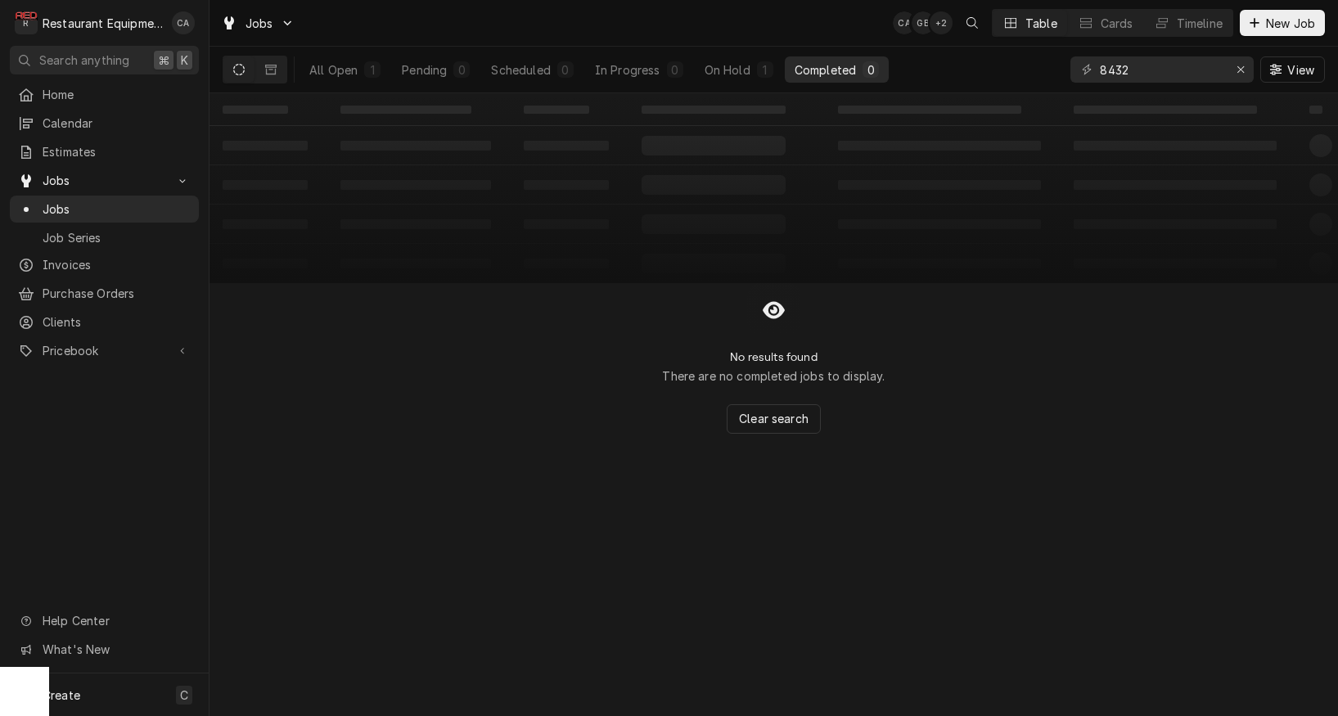
drag, startPoint x: 527, startPoint y: 244, endPoint x: 323, endPoint y: 89, distance: 255.9
click at [526, 244] on table "‌ ‌ ‌ ‌ ‌ ‌ ‌ ‌ ‌ ‌ ‌ ‌ ‌ ‌ ‌ ‌ ‌ ‌ ‌ ‌ ‌ ‌ ‌ ‌ ‌ ‌ ‌ ‌ ‌ ‌ ‌ ‌ ‌ ‌ ‌ ‌ ‌ ‌ ‌ ‌…" at bounding box center [774, 188] width 1129 height 190
click at [341, 70] on div "All Open" at bounding box center [333, 69] width 48 height 17
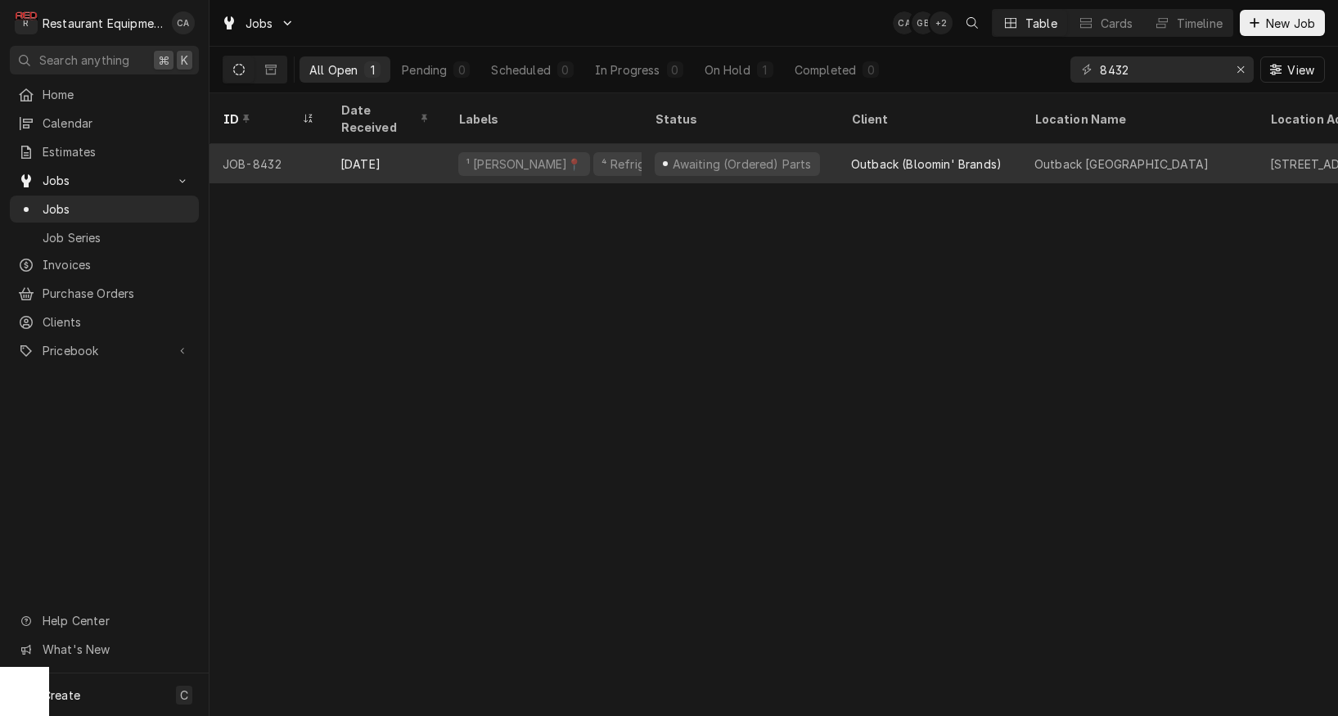
click at [703, 152] on div "Awaiting (Ordered) Parts" at bounding box center [737, 164] width 165 height 24
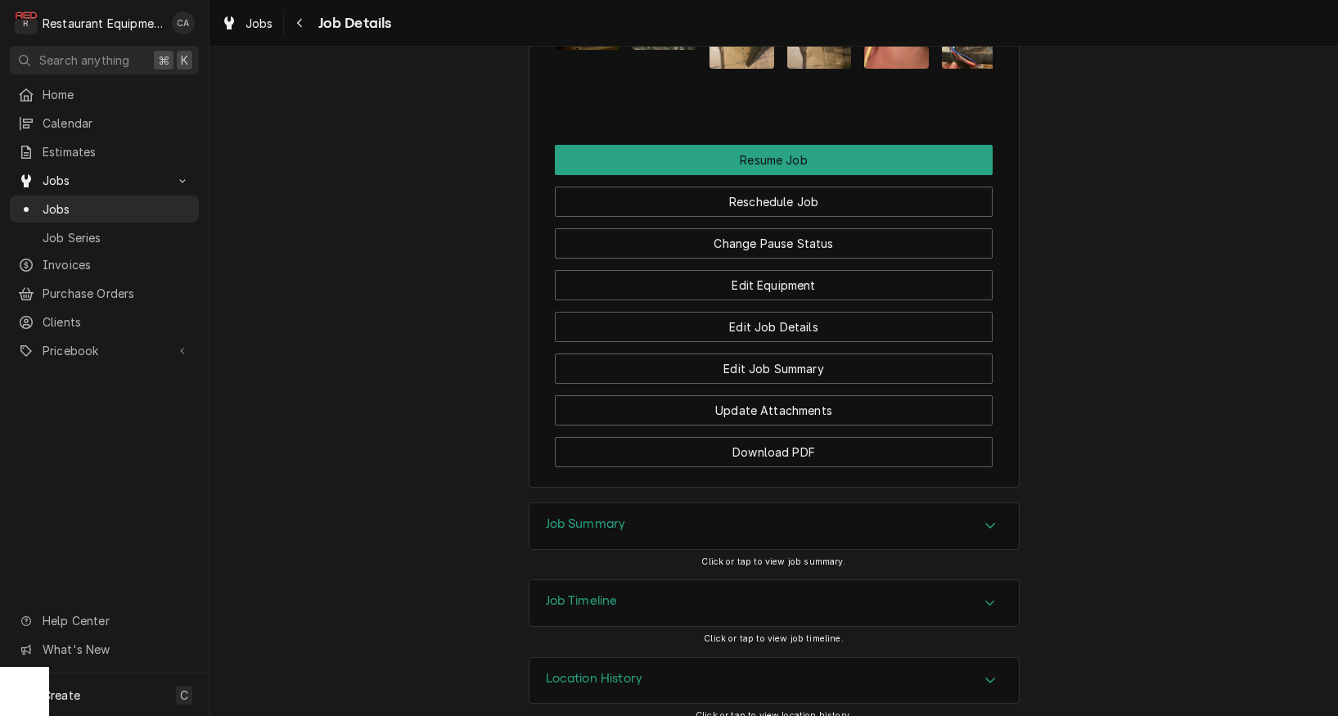
click at [574, 517] on h3 "Job Summary" at bounding box center [586, 525] width 80 height 16
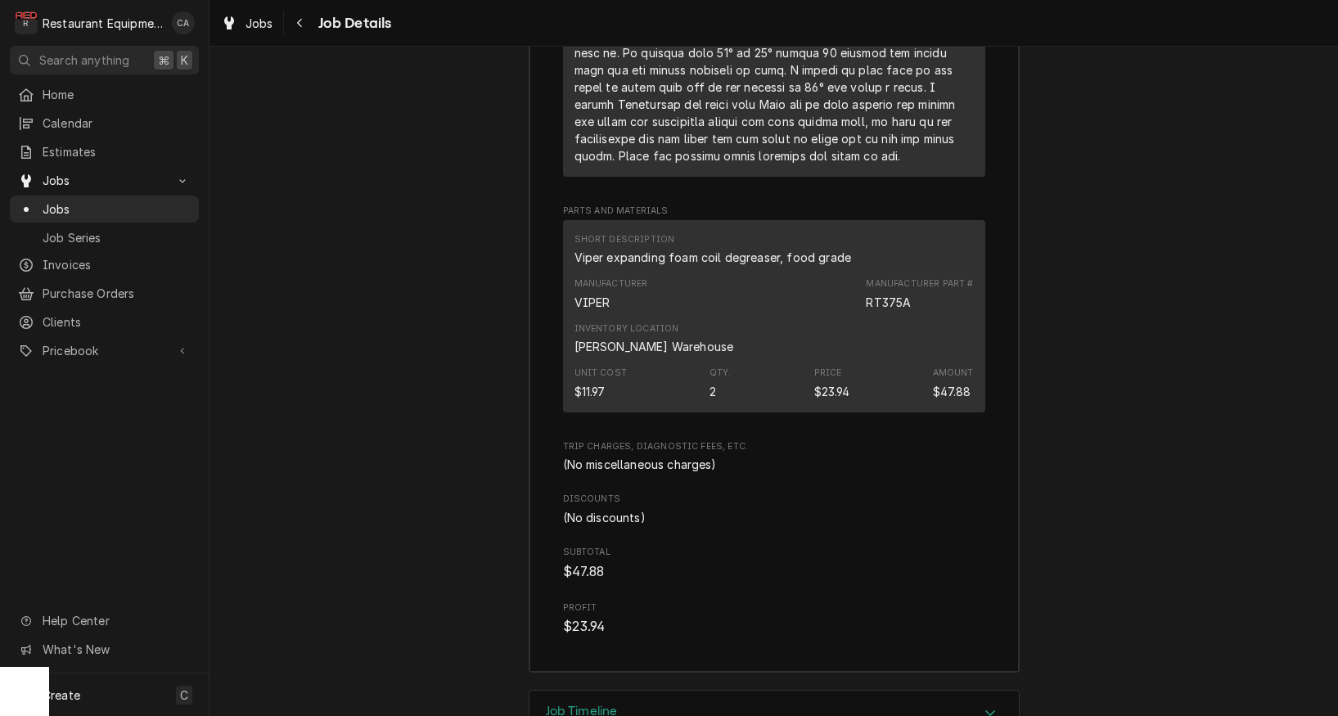
scroll to position [5277, 0]
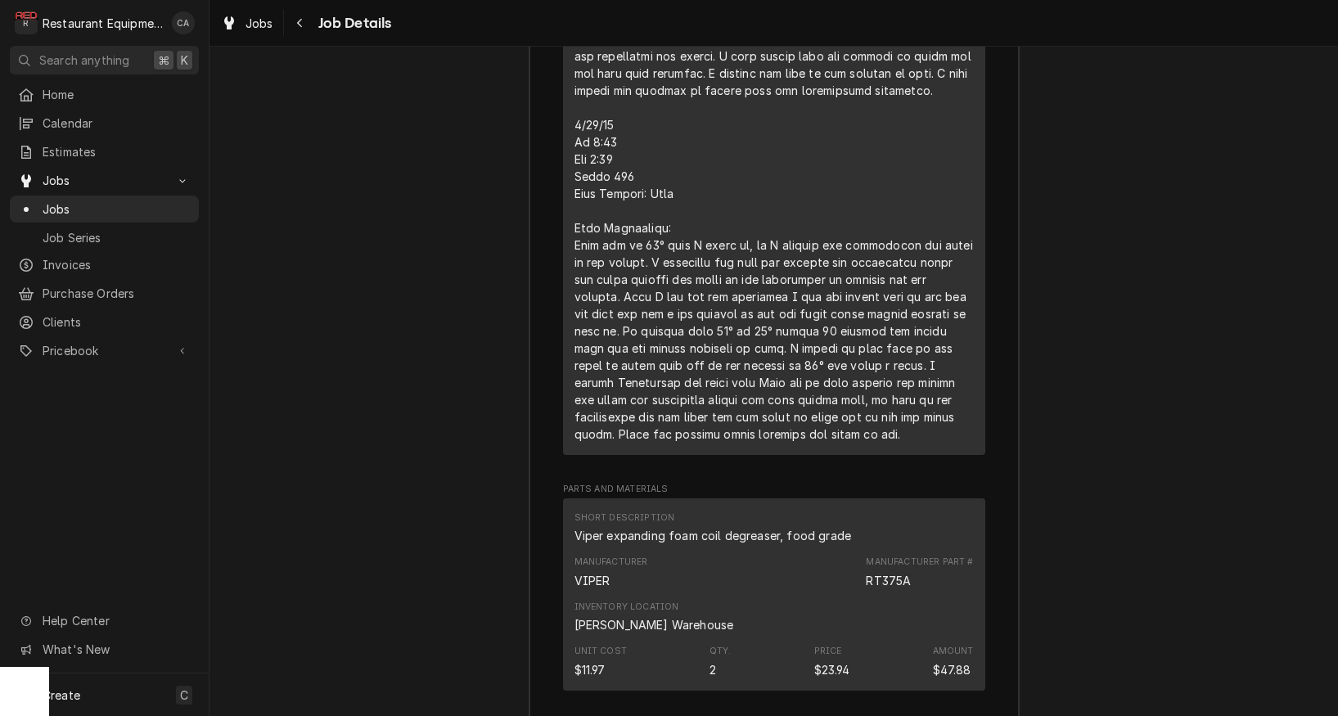
drag, startPoint x: 340, startPoint y: 262, endPoint x: 68, endPoint y: 381, distance: 296.9
drag, startPoint x: 246, startPoint y: 17, endPoint x: 254, endPoint y: 32, distance: 16.5
click at [246, 18] on span "Jobs" at bounding box center [260, 23] width 28 height 17
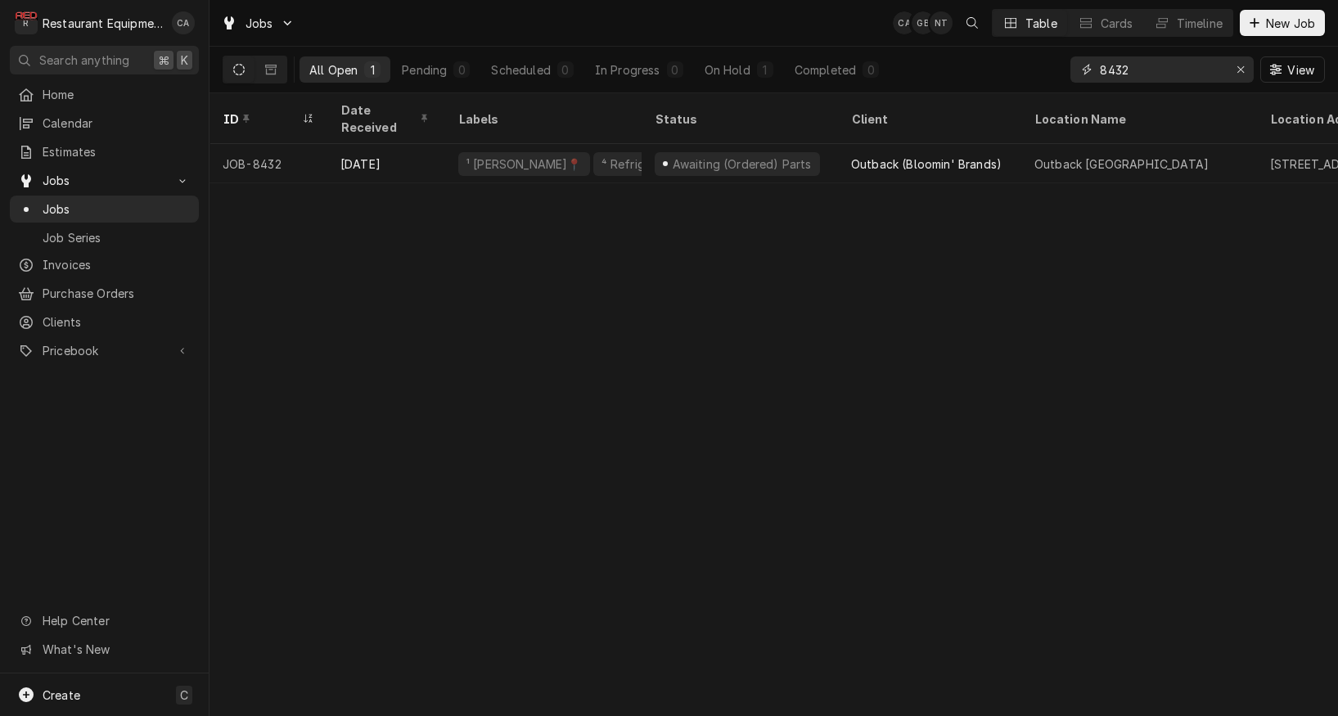
drag, startPoint x: 1146, startPoint y: 66, endPoint x: 1094, endPoint y: 69, distance: 51.6
click at [1094, 69] on div "8432" at bounding box center [1162, 69] width 183 height 26
type input "8700"
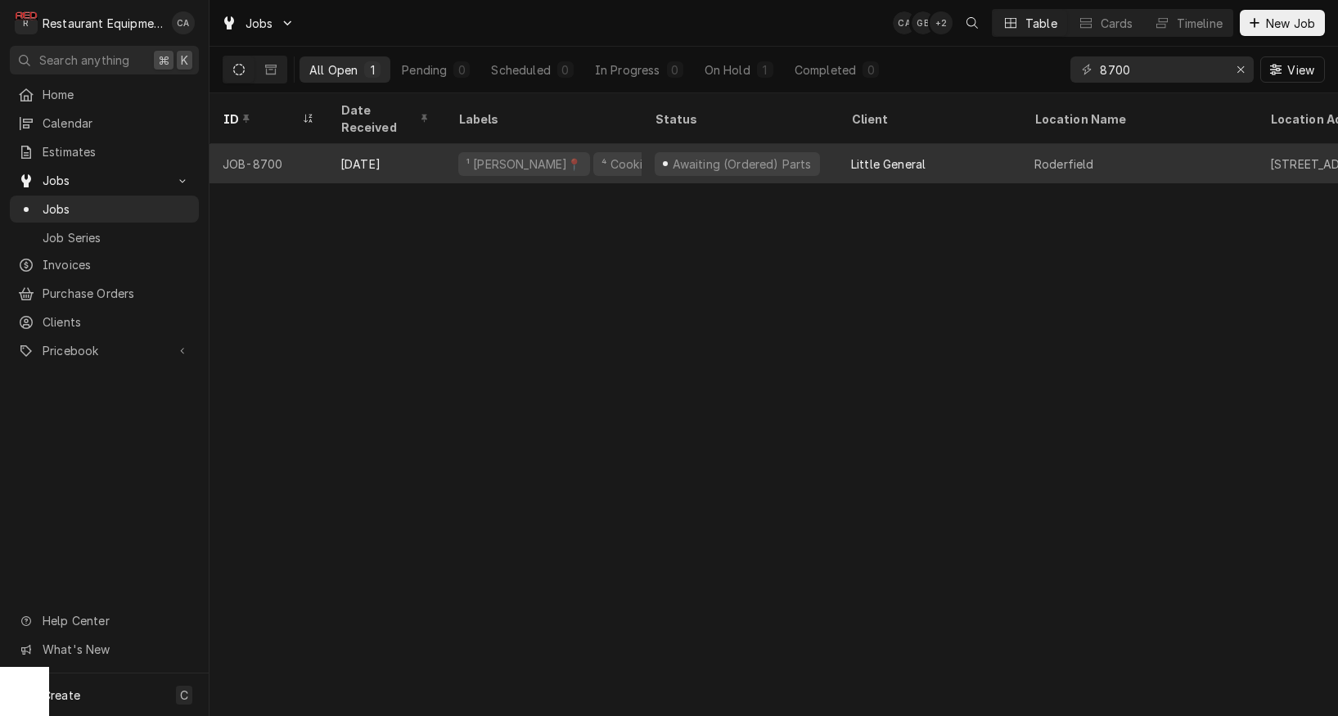
click at [756, 156] on div "Awaiting (Ordered) Parts" at bounding box center [741, 164] width 142 height 17
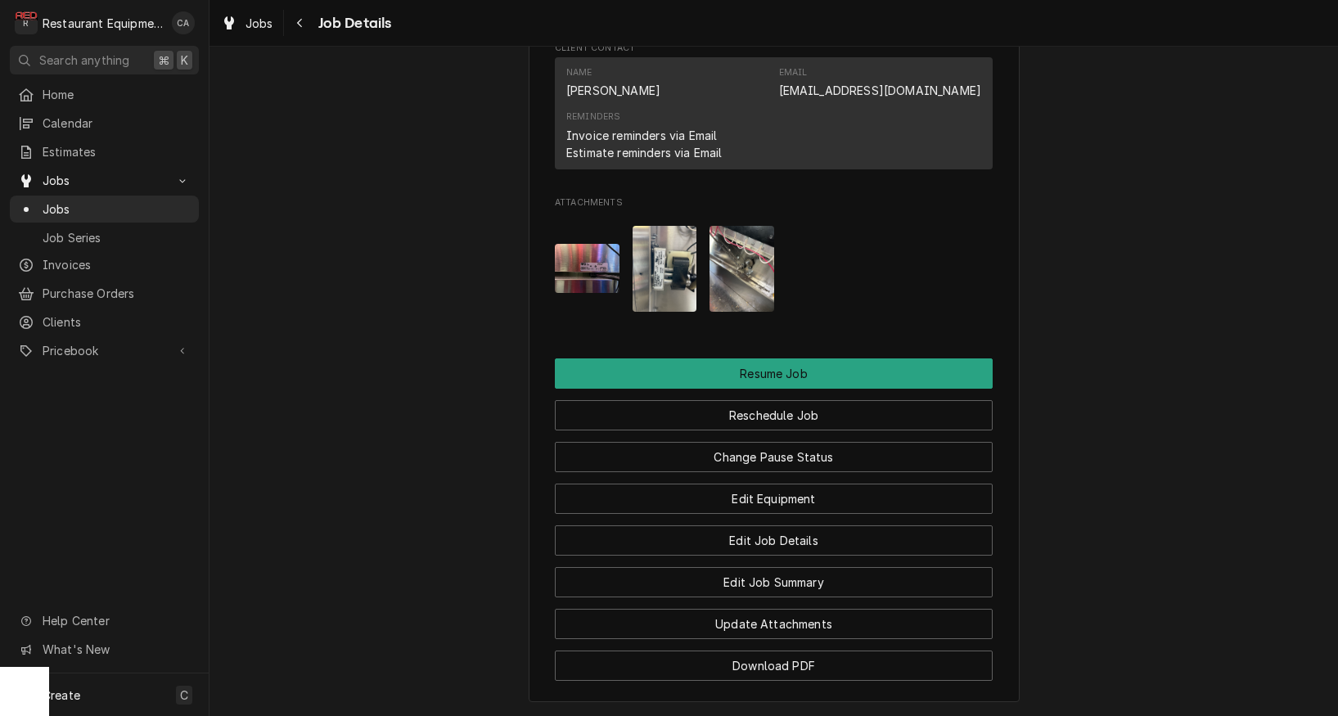
scroll to position [1852, 0]
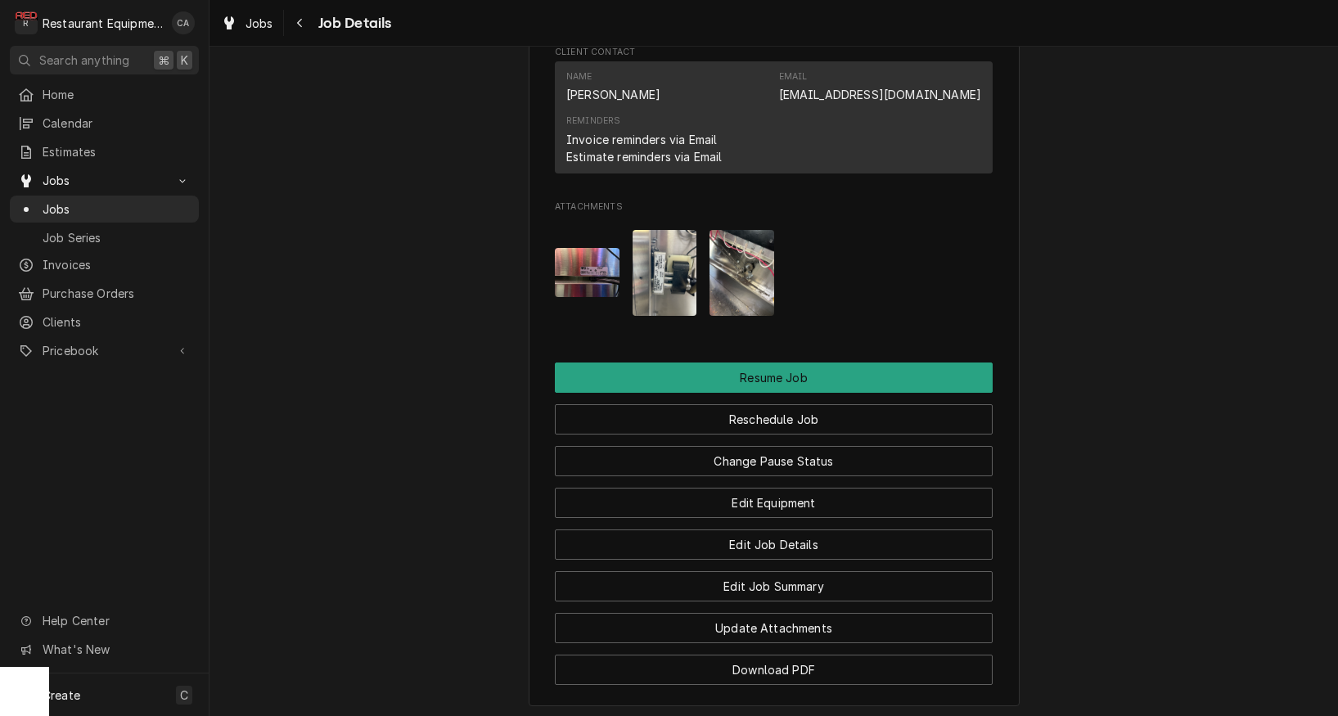
click at [593, 259] on img "Attachments" at bounding box center [587, 272] width 65 height 48
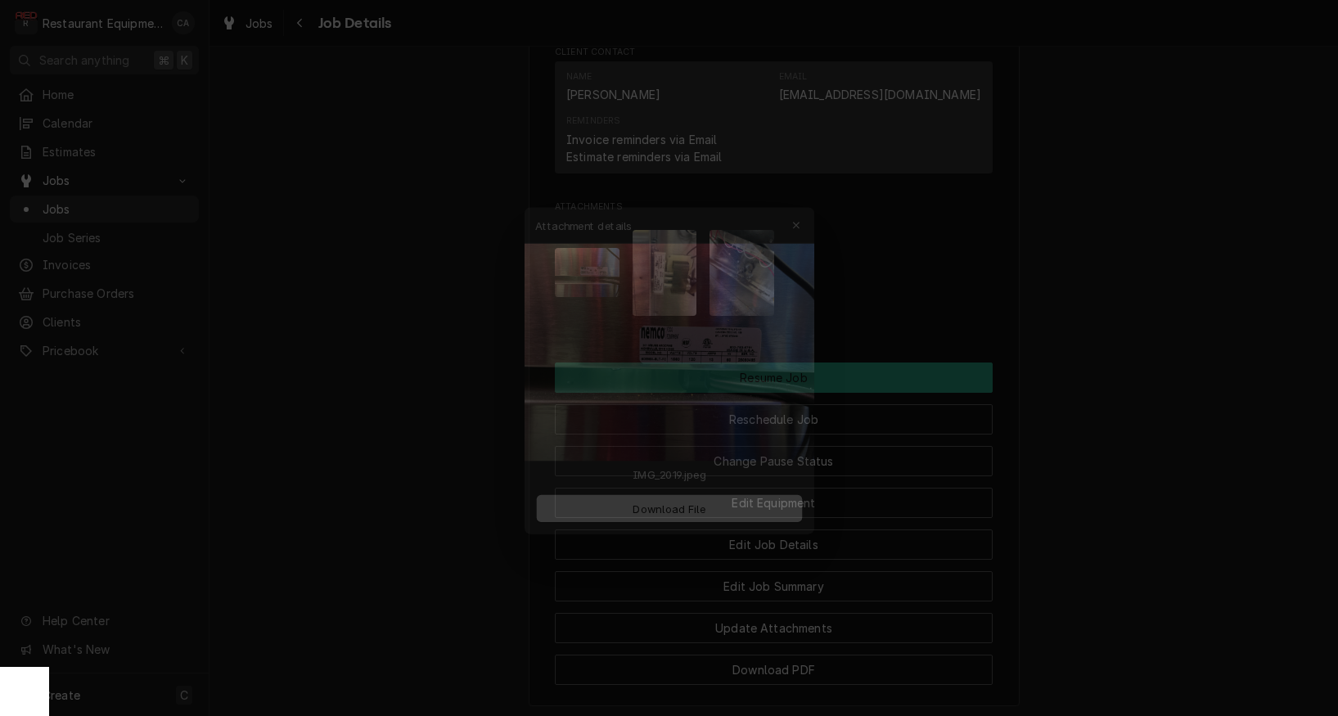
click at [354, 332] on div at bounding box center [669, 358] width 1338 height 716
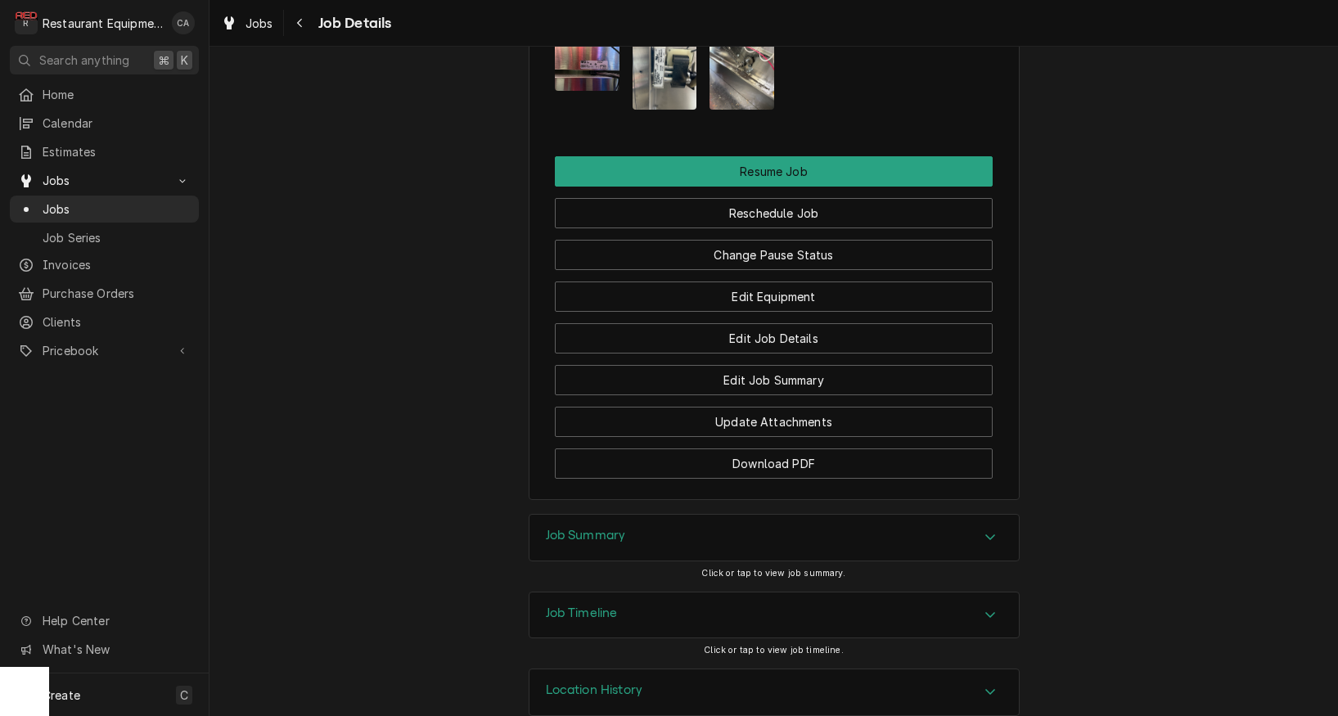
scroll to position [2059, 0]
click at [562, 528] on h3 "Job Summary" at bounding box center [586, 536] width 80 height 16
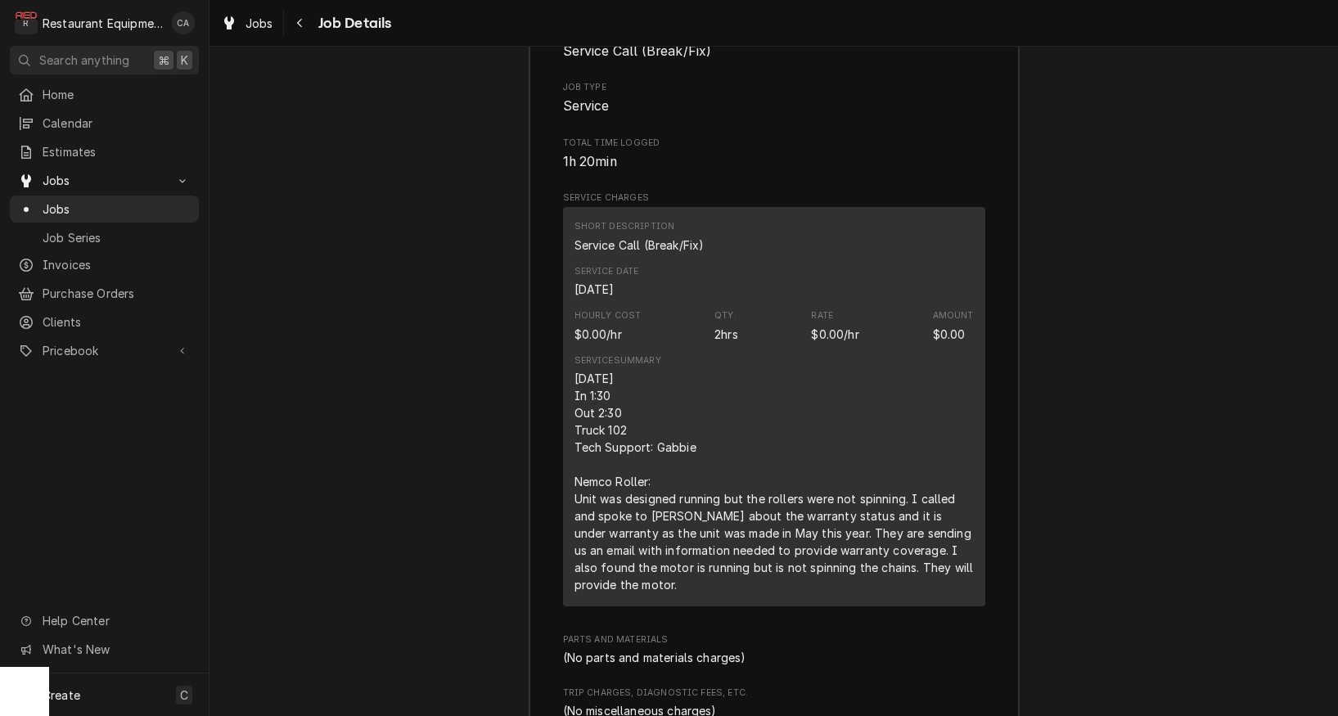
scroll to position [2721, 0]
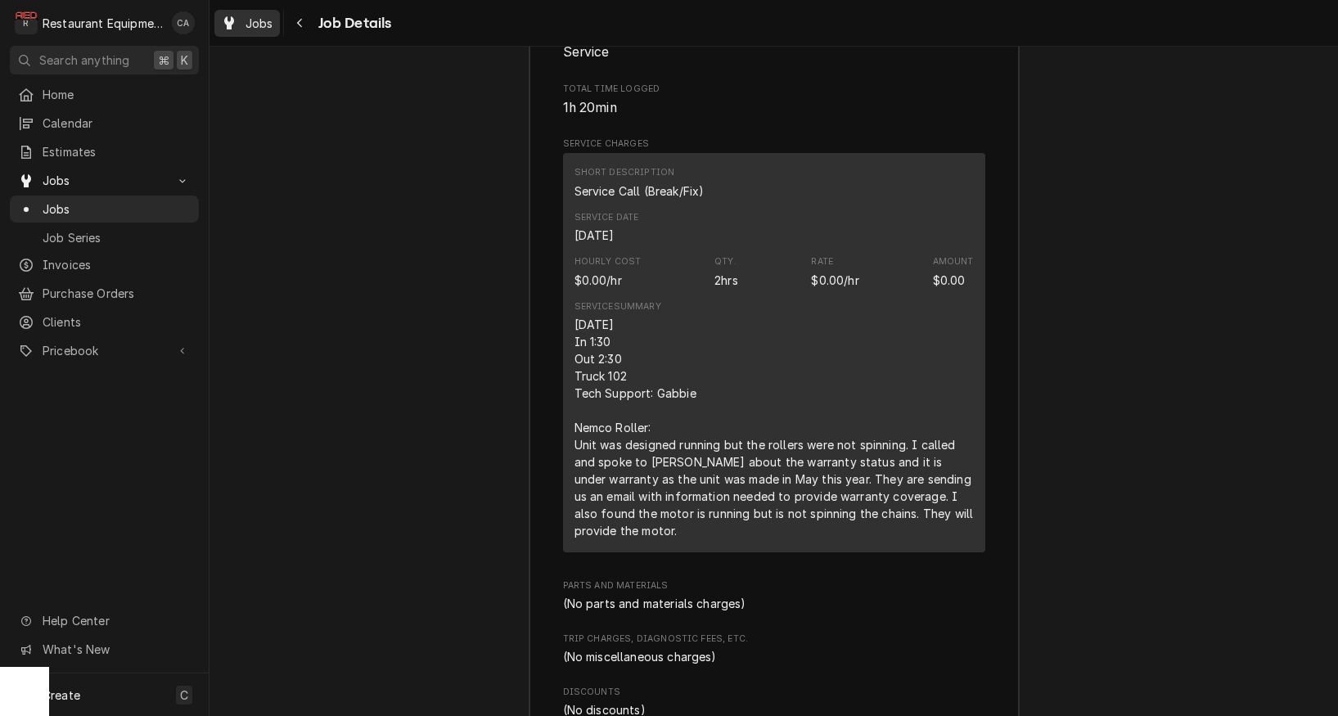
drag, startPoint x: 398, startPoint y: 121, endPoint x: 265, endPoint y: 35, distance: 158.0
click at [387, 114] on div "Job Summary Roopairs Job ID JOB-8700 Service Type Service Call (Break/Fix) Job …" at bounding box center [774, 367] width 1129 height 1031
click at [259, 27] on span "Jobs" at bounding box center [260, 23] width 28 height 17
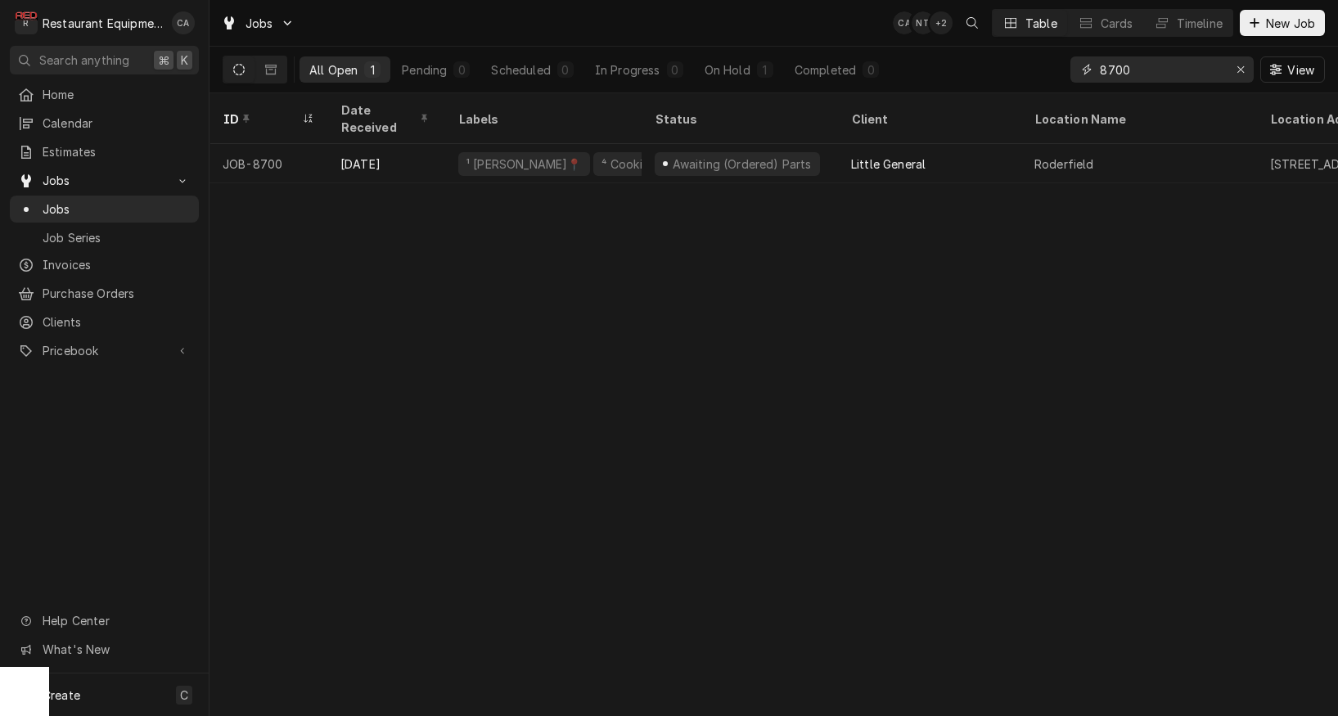
drag, startPoint x: 1140, startPoint y: 74, endPoint x: 1071, endPoint y: 65, distance: 70.1
click at [1071, 65] on div "8700" at bounding box center [1162, 69] width 183 height 26
type input "[GEOGRAPHIC_DATA]"
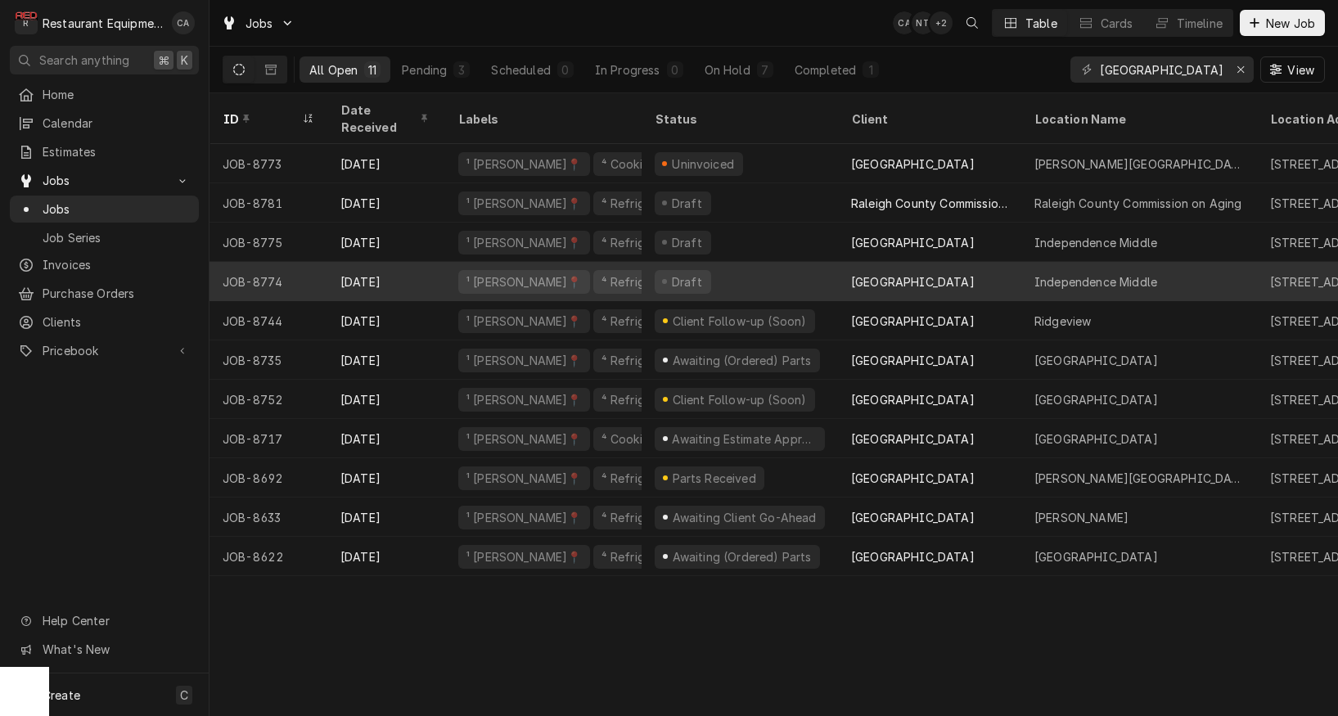
click at [736, 262] on div "Draft" at bounding box center [740, 281] width 196 height 39
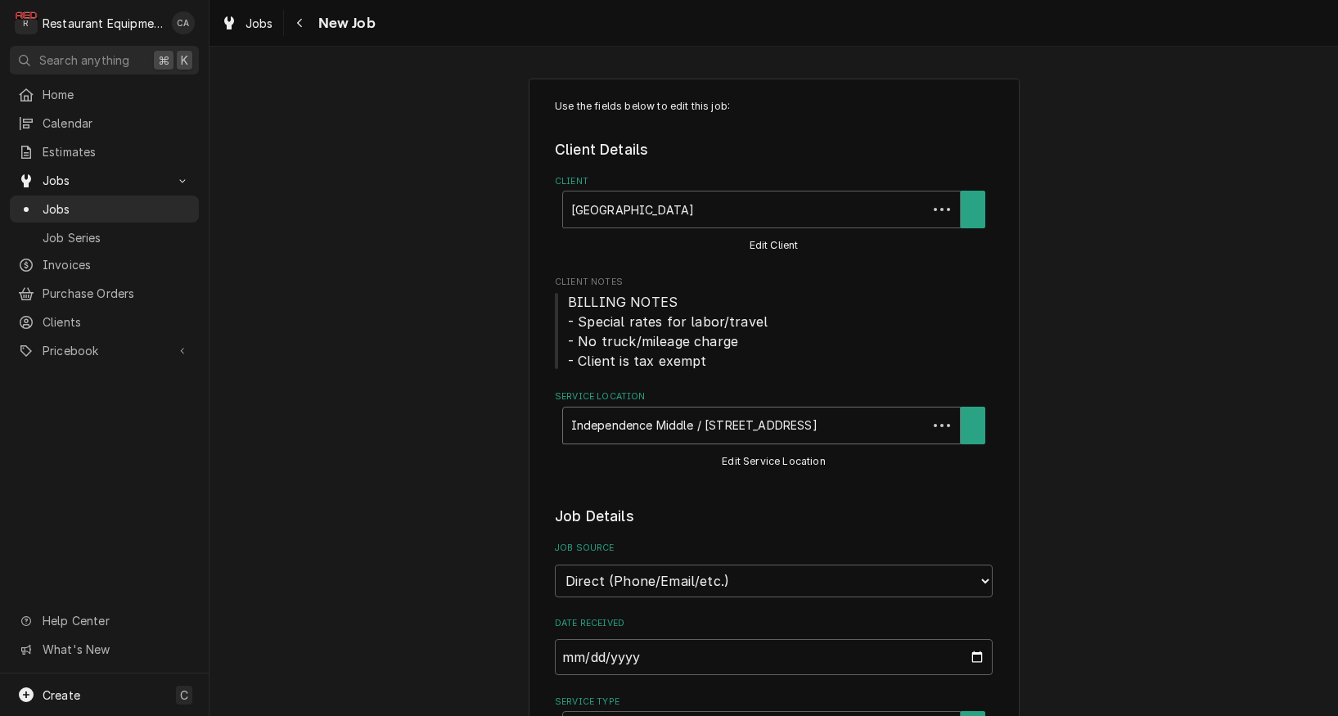
type textarea "x"
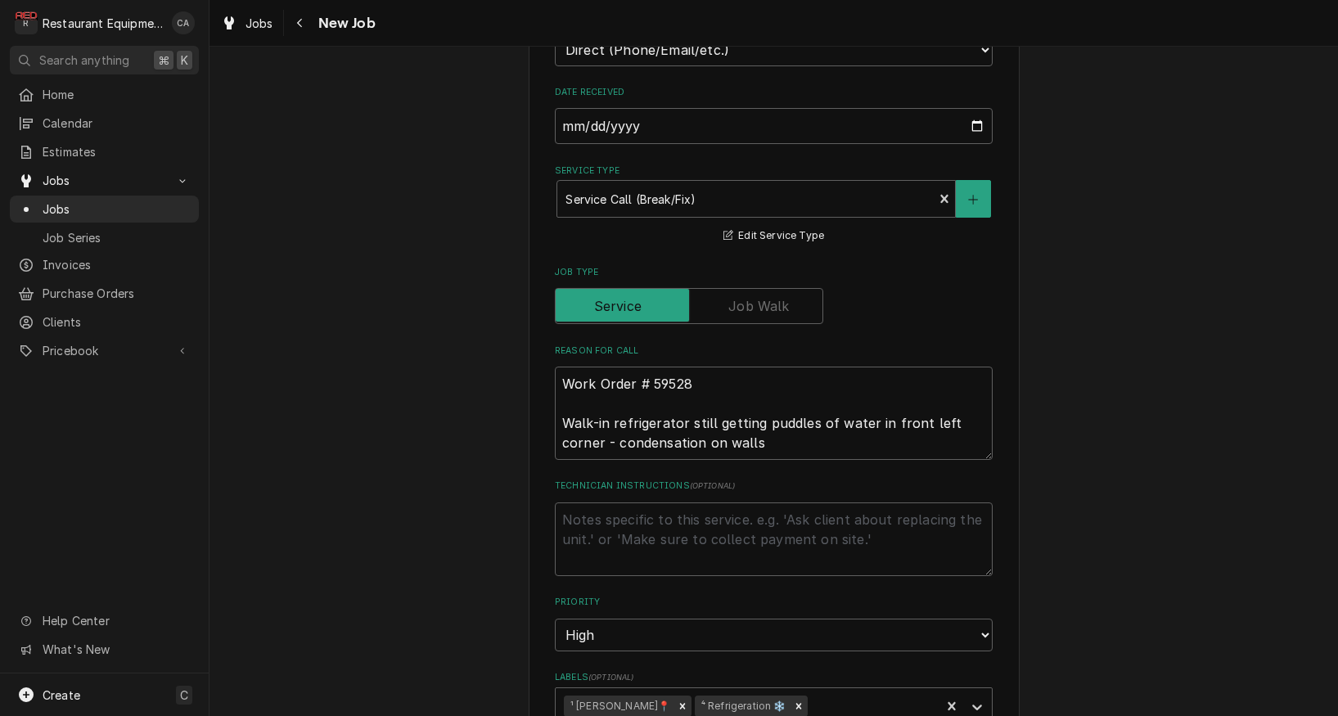
scroll to position [639, 0]
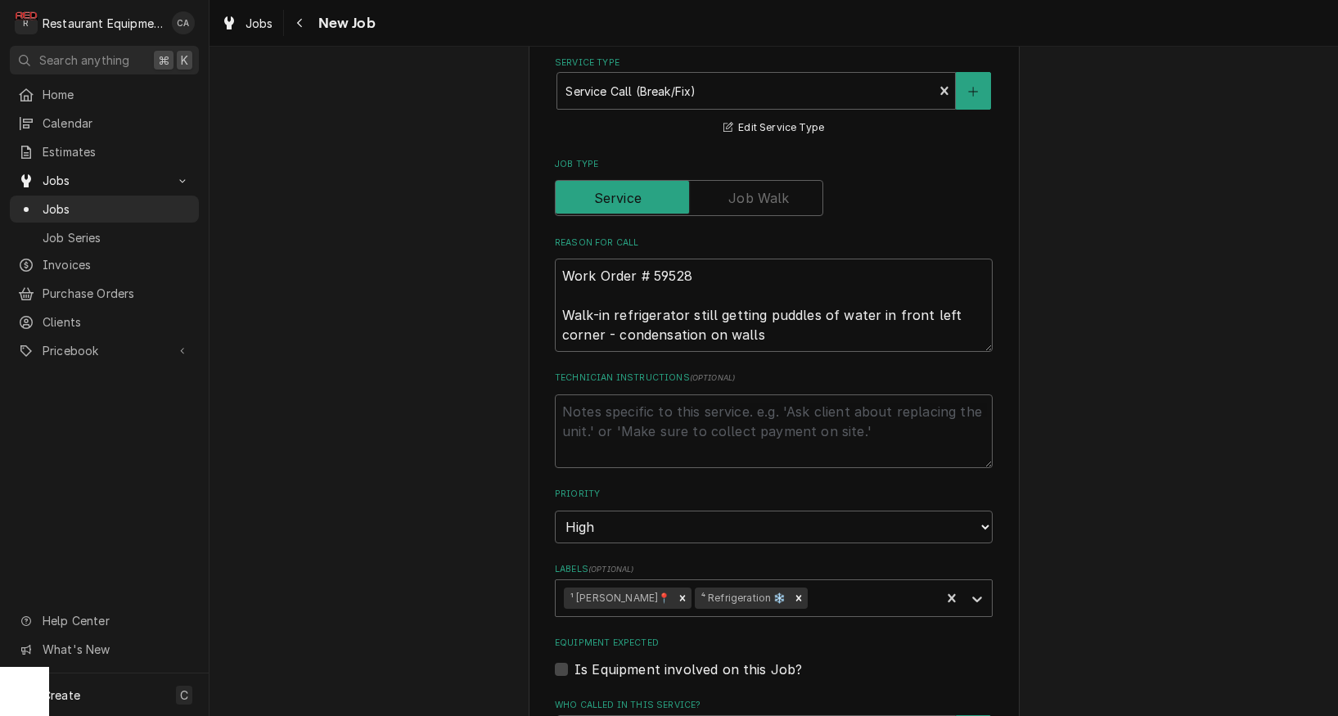
drag, startPoint x: 414, startPoint y: 343, endPoint x: 291, endPoint y: 95, distance: 277.1
click at [414, 341] on div "Use the fields below to edit this job: Client Details Client Raleigh County Sch…" at bounding box center [774, 370] width 1129 height 1890
click at [263, 26] on span "Jobs" at bounding box center [260, 23] width 28 height 17
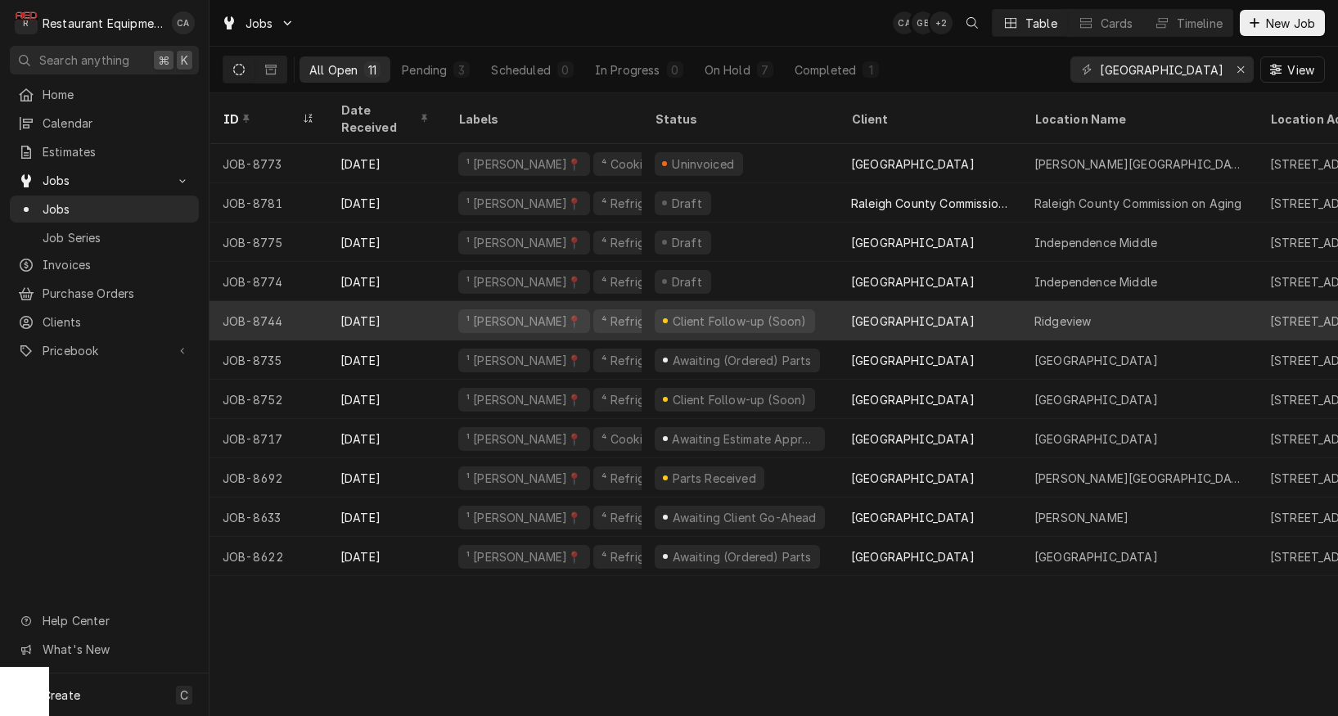
click at [804, 309] on div "Client Follow-up (Soon)" at bounding box center [740, 320] width 196 height 39
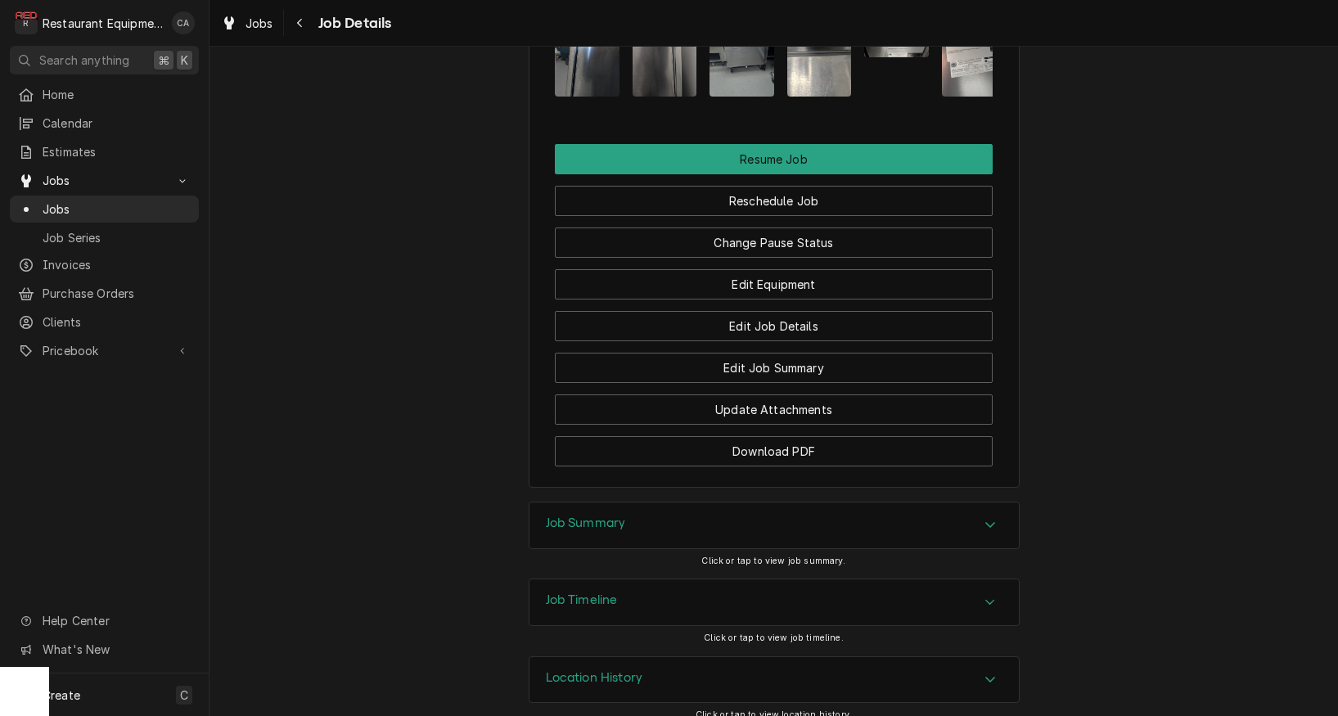
scroll to position [1, 0]
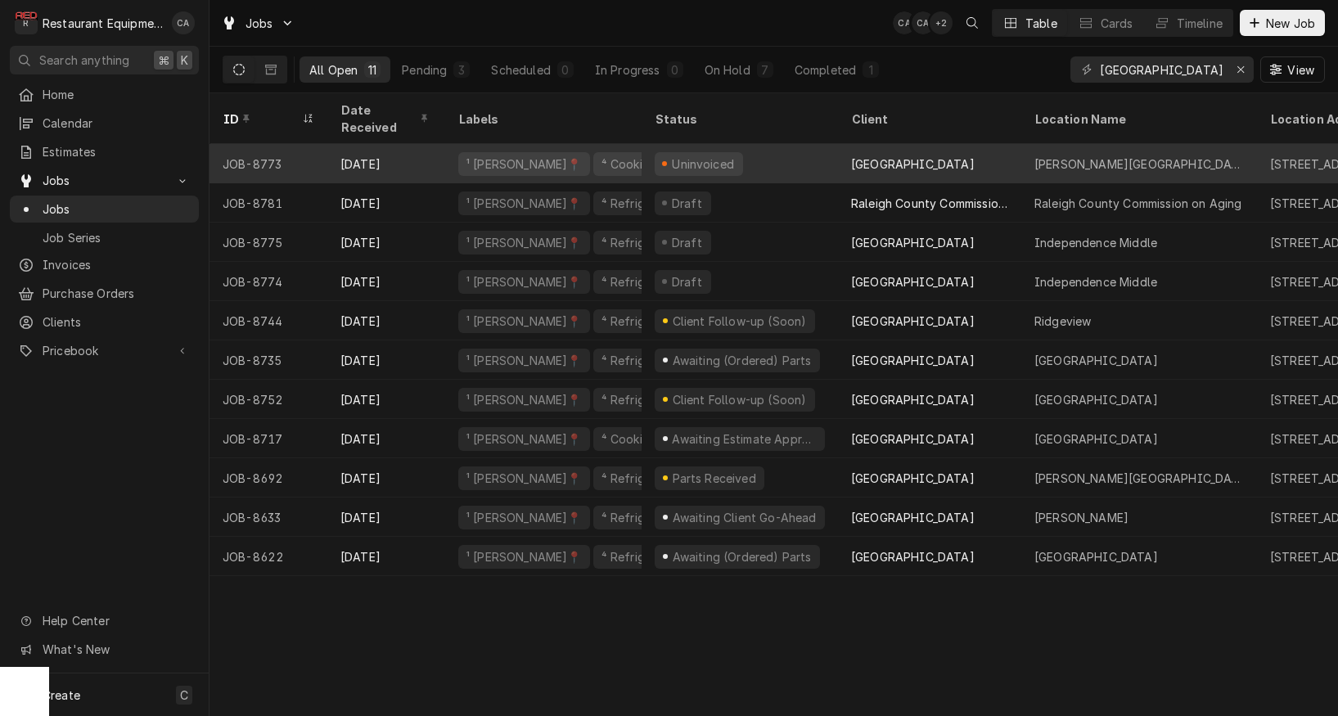
click at [873, 156] on div "[GEOGRAPHIC_DATA]" at bounding box center [913, 164] width 124 height 17
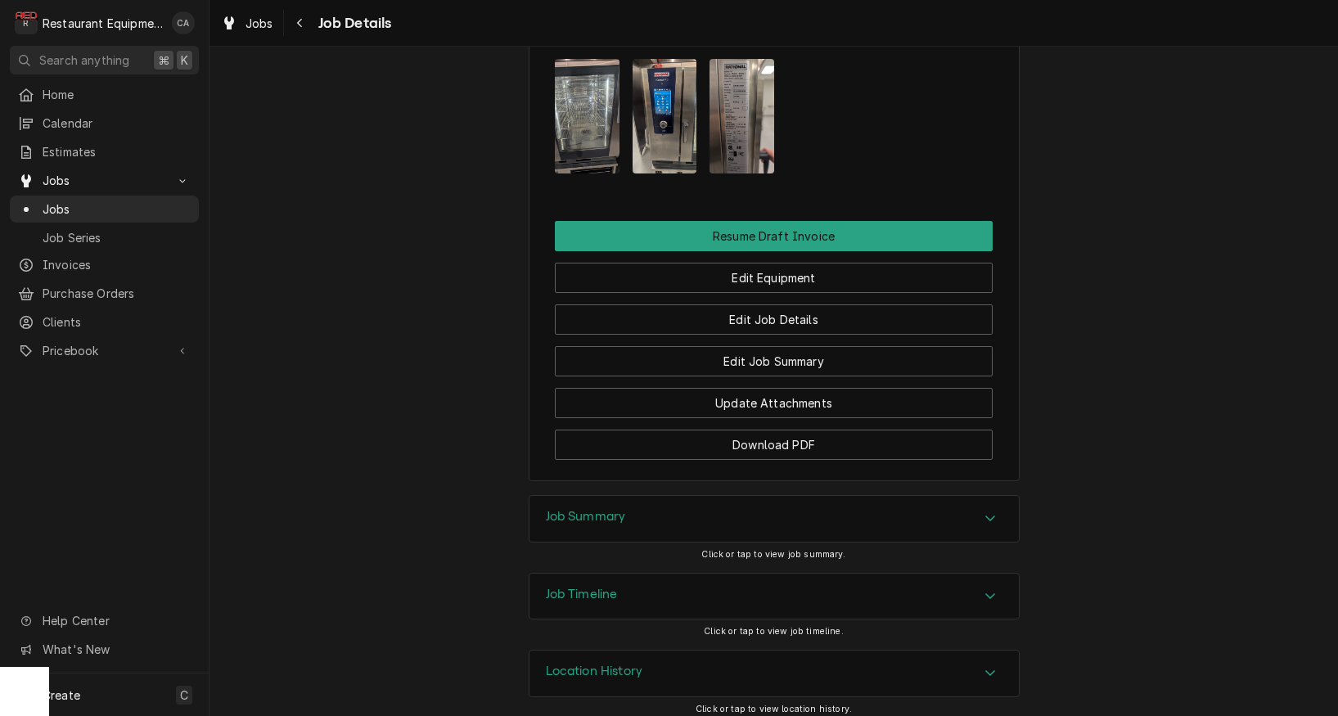
click at [584, 510] on h3 "Job Summary" at bounding box center [586, 517] width 80 height 16
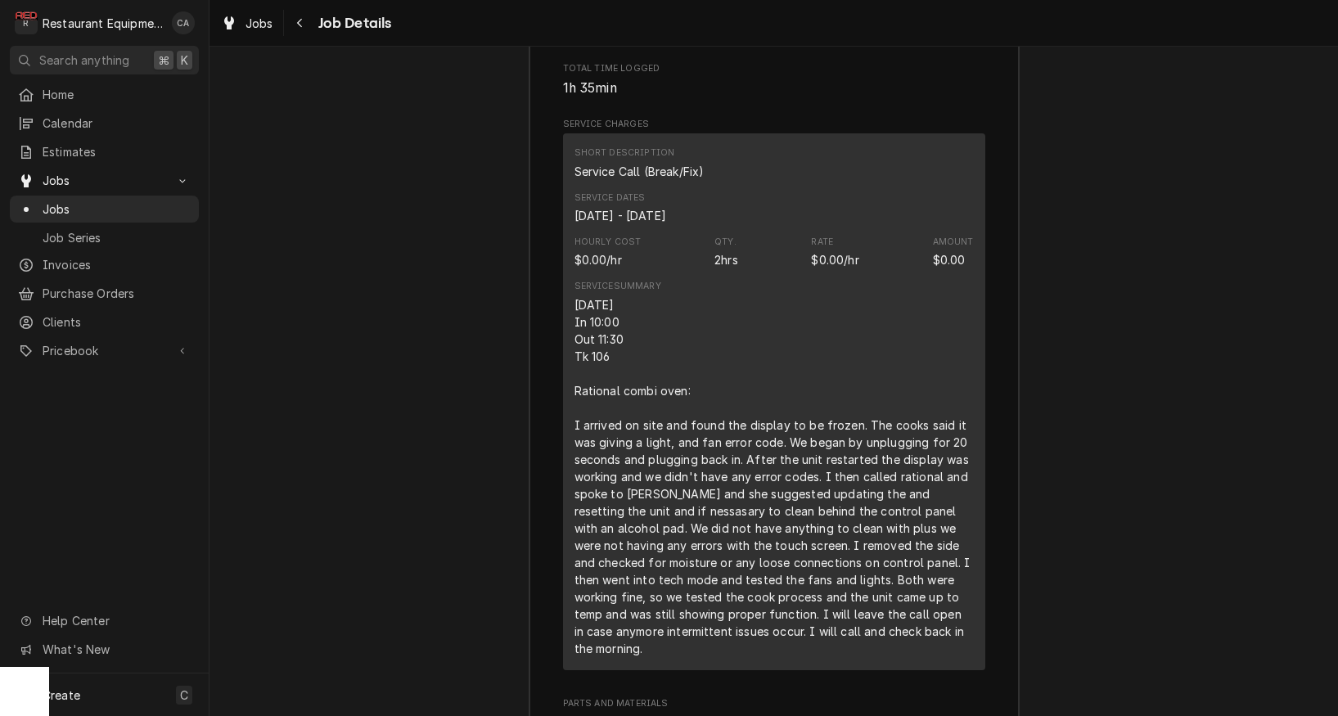
scroll to position [2416, 0]
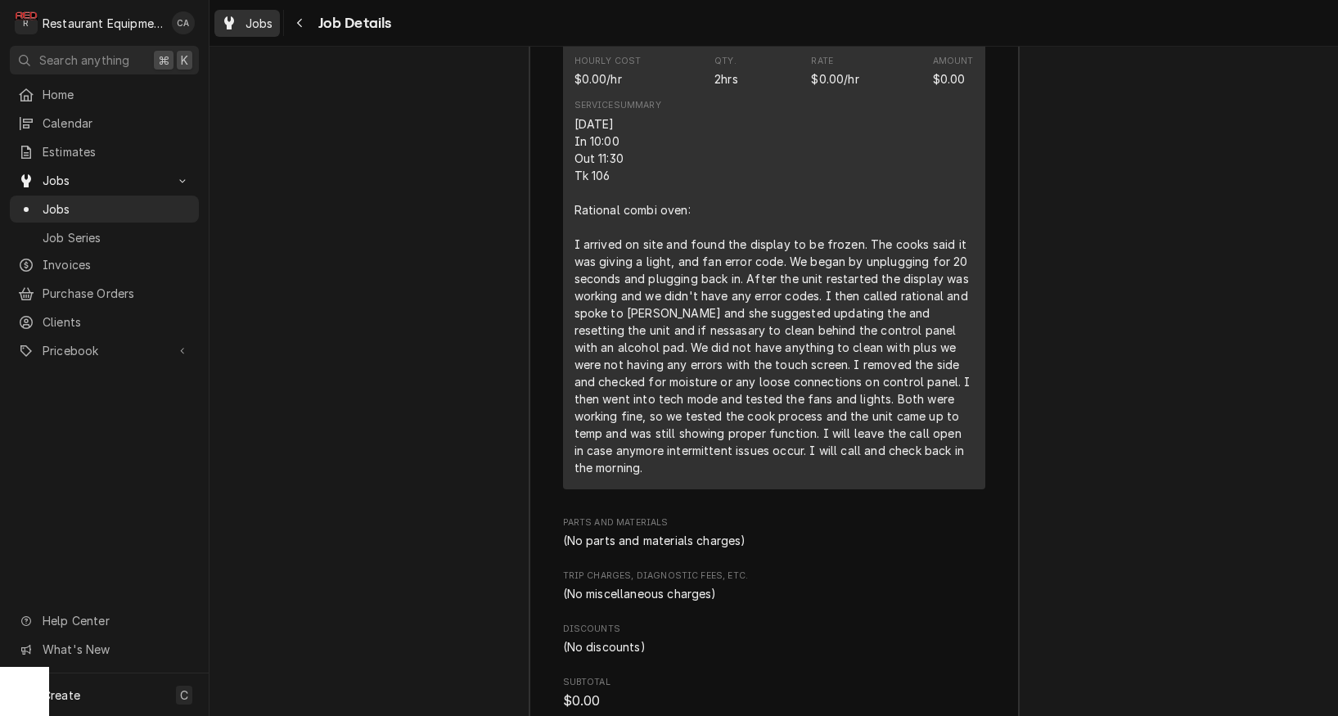
click at [264, 31] on div "Jobs" at bounding box center [247, 23] width 59 height 20
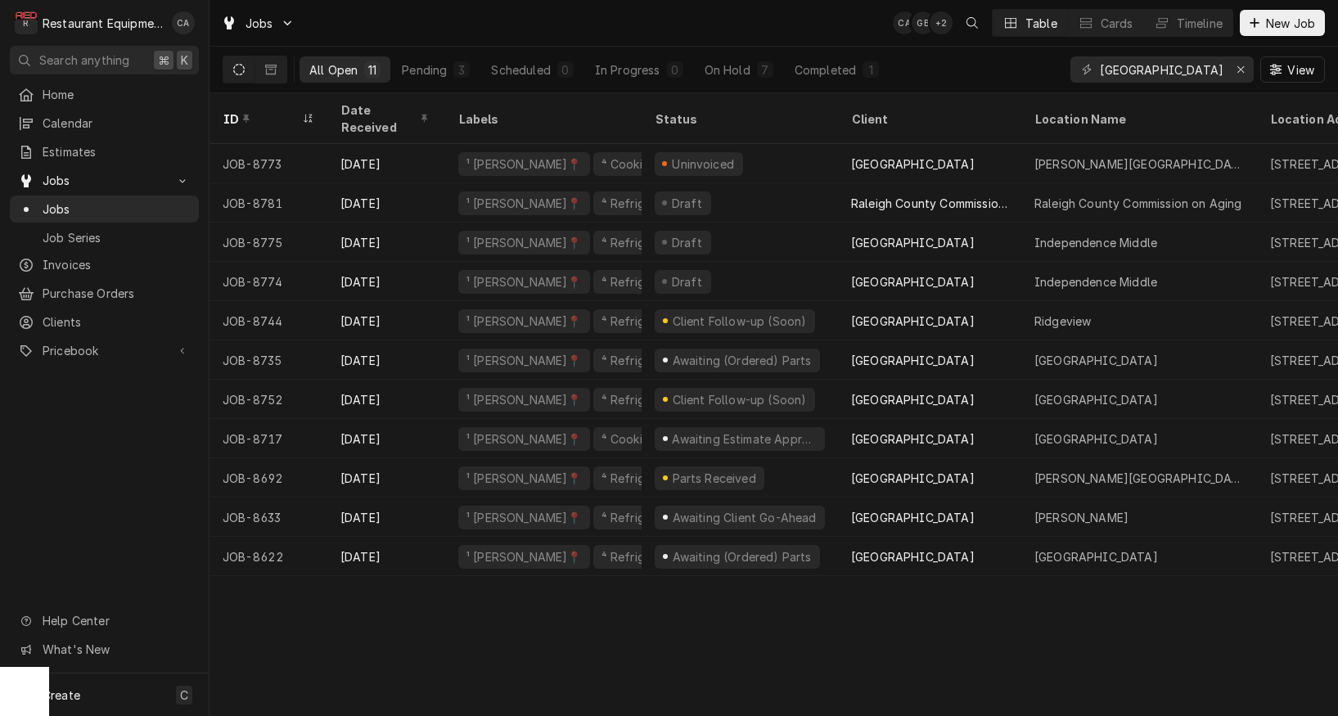
drag, startPoint x: 710, startPoint y: 624, endPoint x: 683, endPoint y: 617, distance: 27.8
click at [710, 623] on div "ID Date Received Labels Status Client Location Name Location Address State Tech…" at bounding box center [774, 404] width 1129 height 623
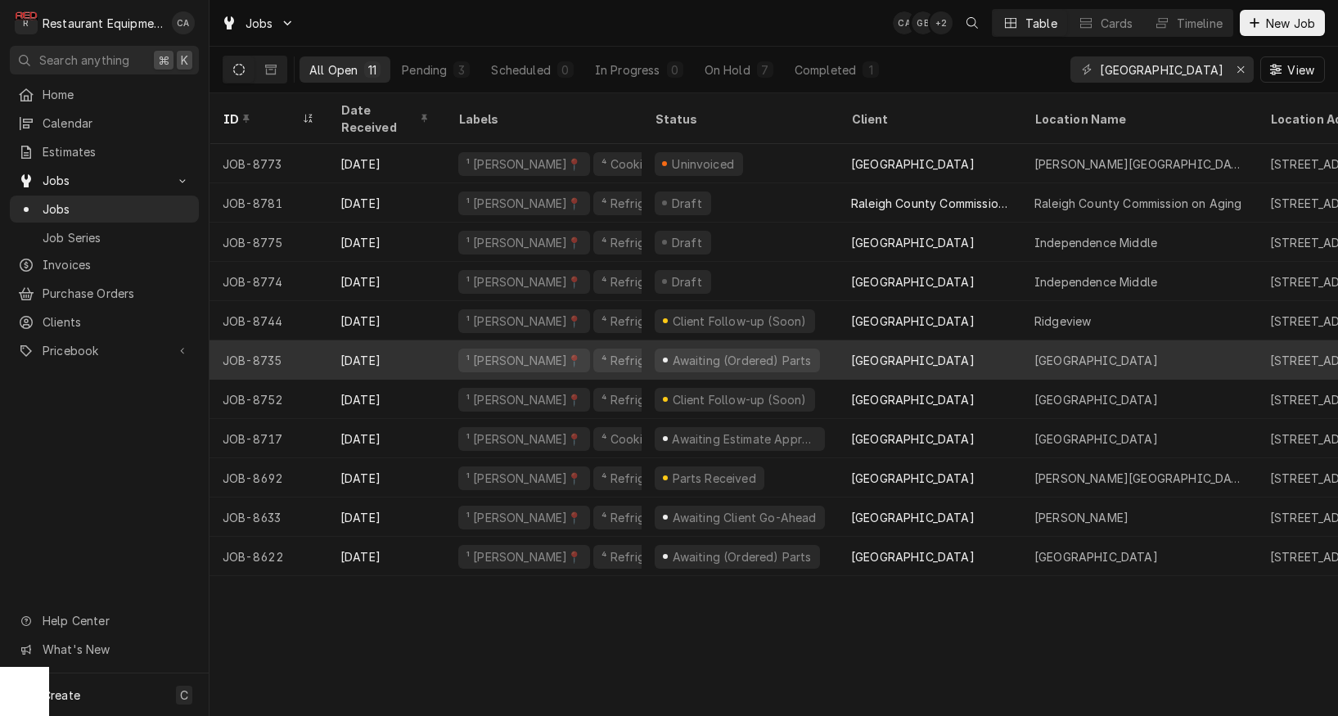
click at [952, 352] on div "[GEOGRAPHIC_DATA]" at bounding box center [913, 360] width 124 height 17
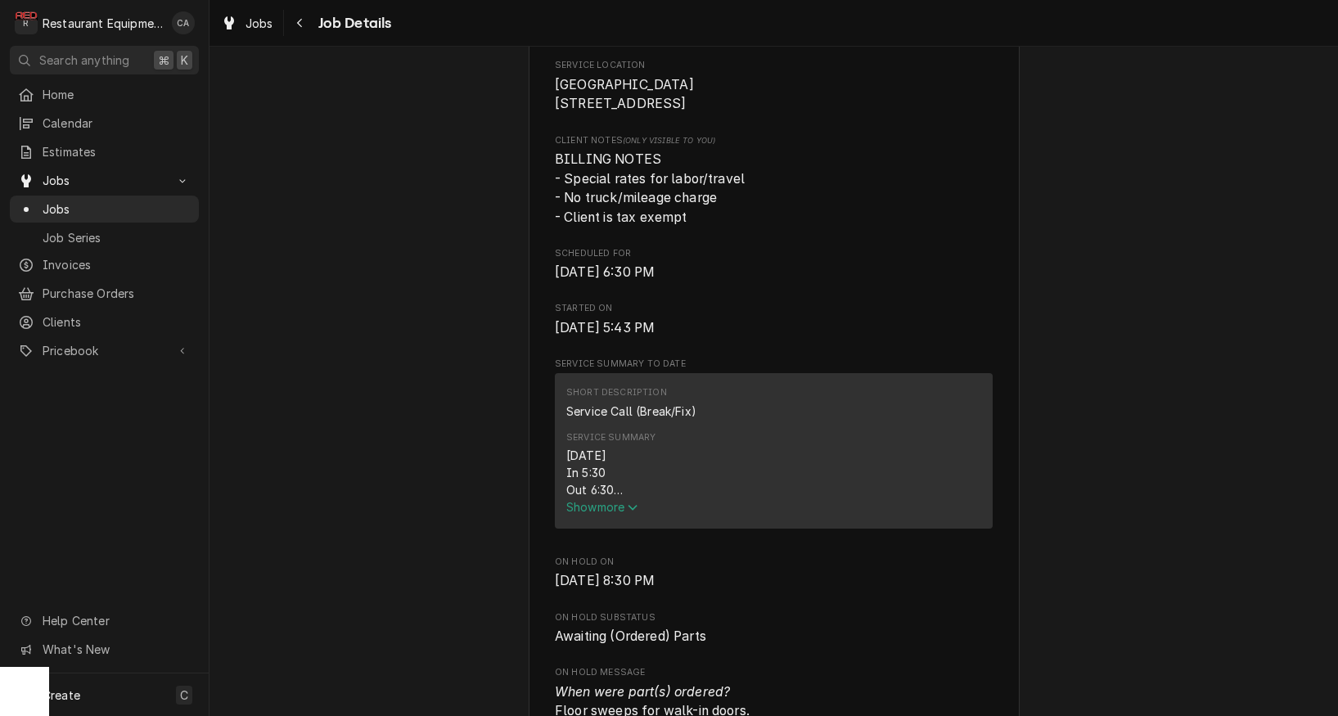
scroll to position [83, 0]
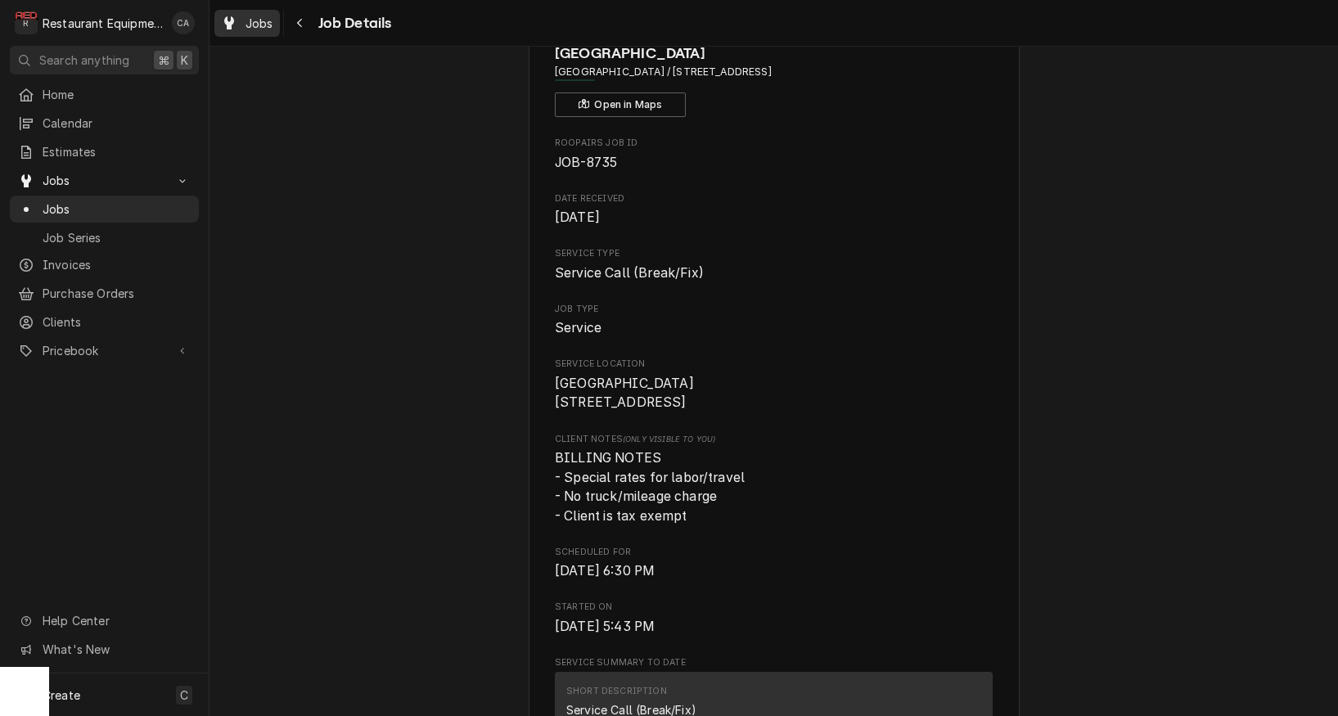
click at [248, 21] on span "Jobs" at bounding box center [260, 23] width 28 height 17
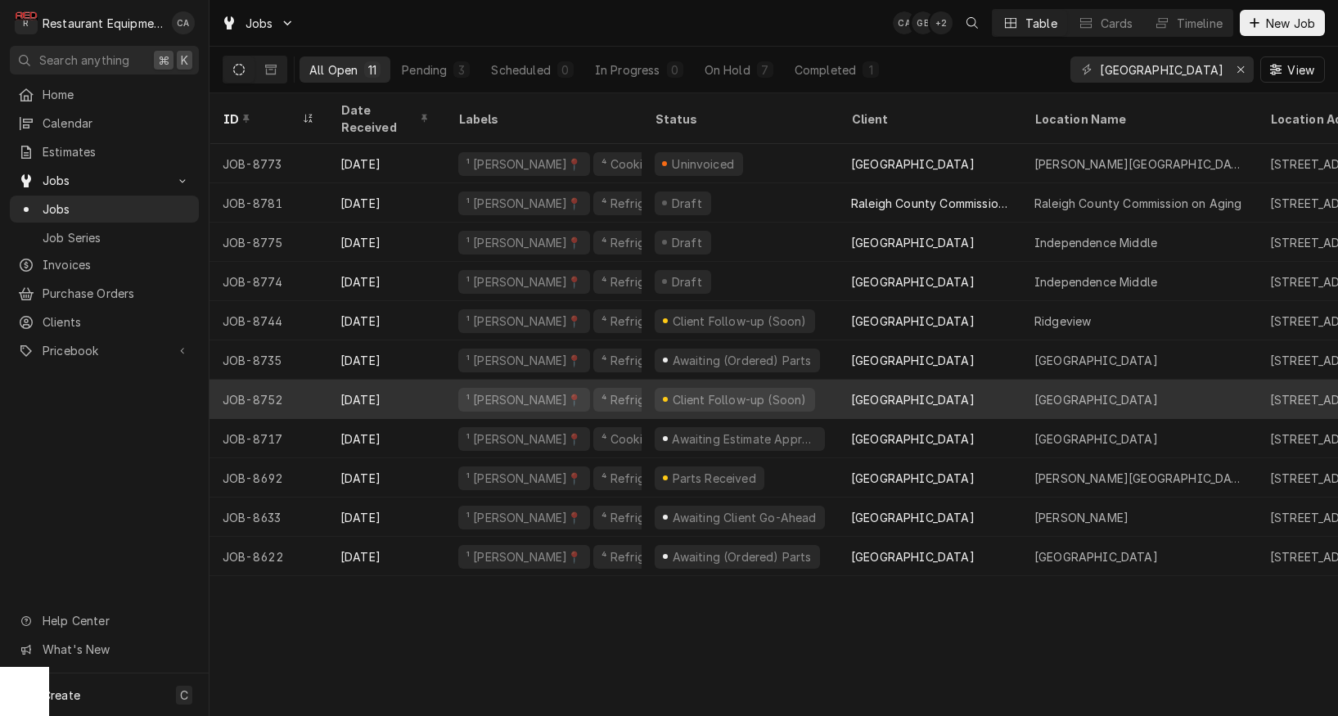
click at [1040, 391] on div "Fairdale Elementary" at bounding box center [1097, 399] width 124 height 17
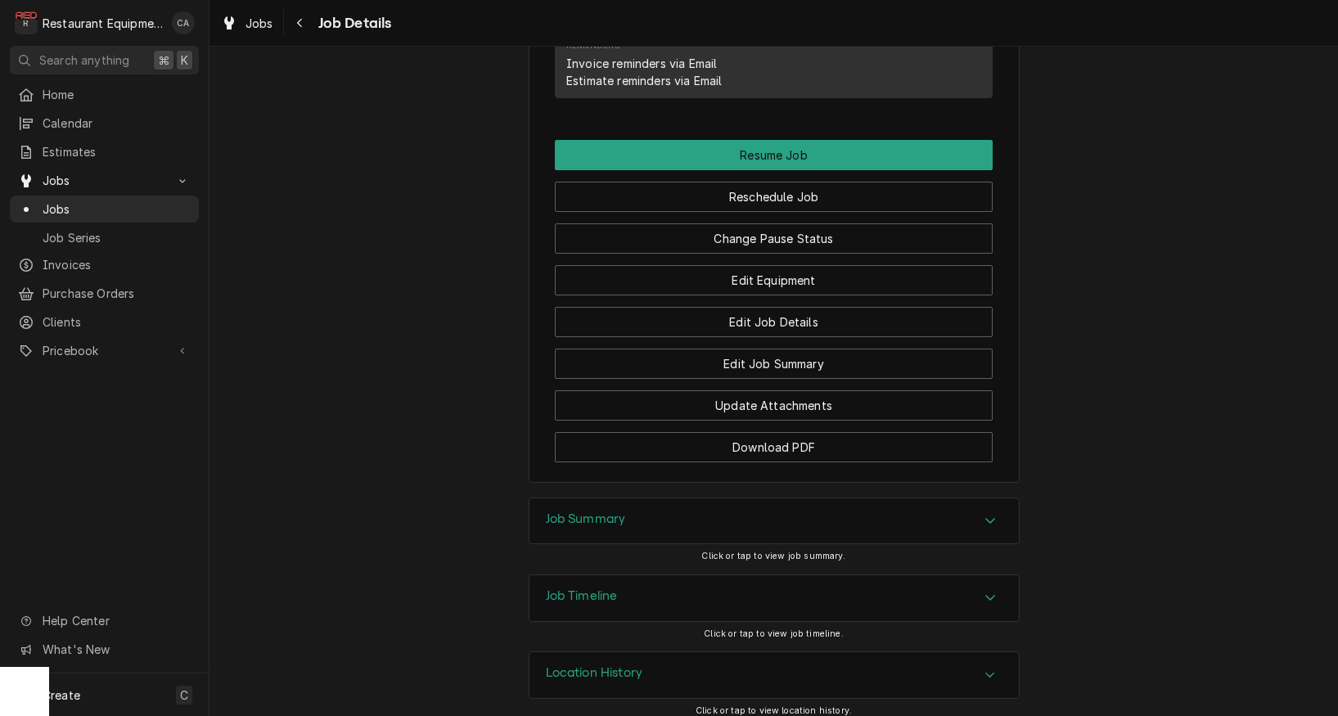
drag, startPoint x: 573, startPoint y: 510, endPoint x: 480, endPoint y: 490, distance: 94.6
click at [571, 512] on h3 "Job Summary" at bounding box center [586, 520] width 80 height 16
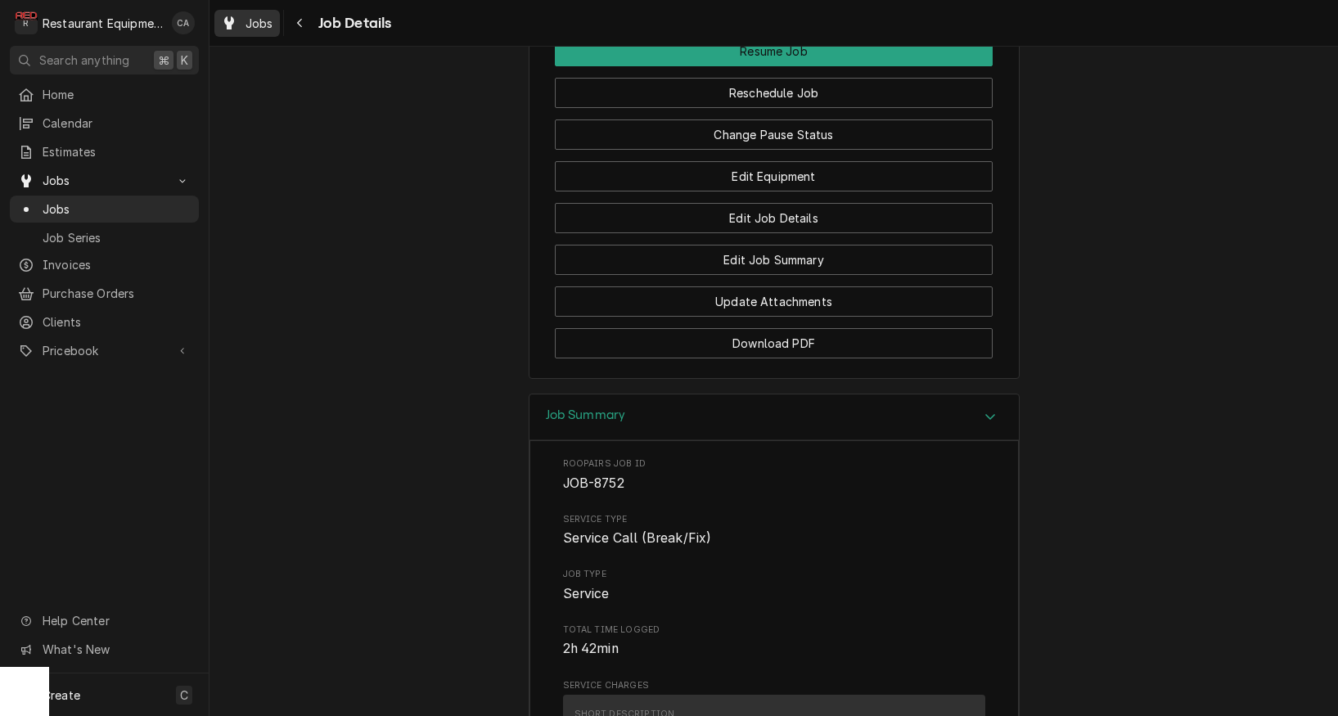
scroll to position [1782, 0]
click at [250, 27] on span "Jobs" at bounding box center [260, 23] width 28 height 17
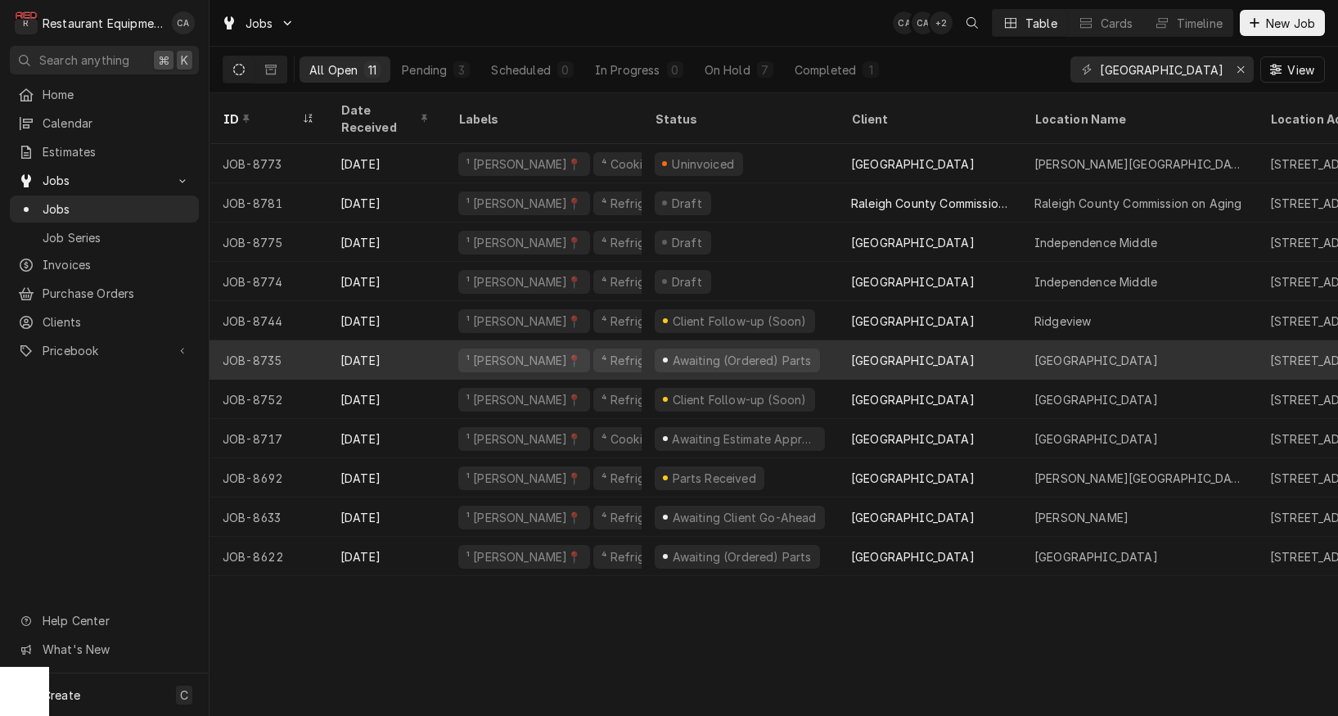
click at [941, 352] on div "[GEOGRAPHIC_DATA]" at bounding box center [913, 360] width 124 height 17
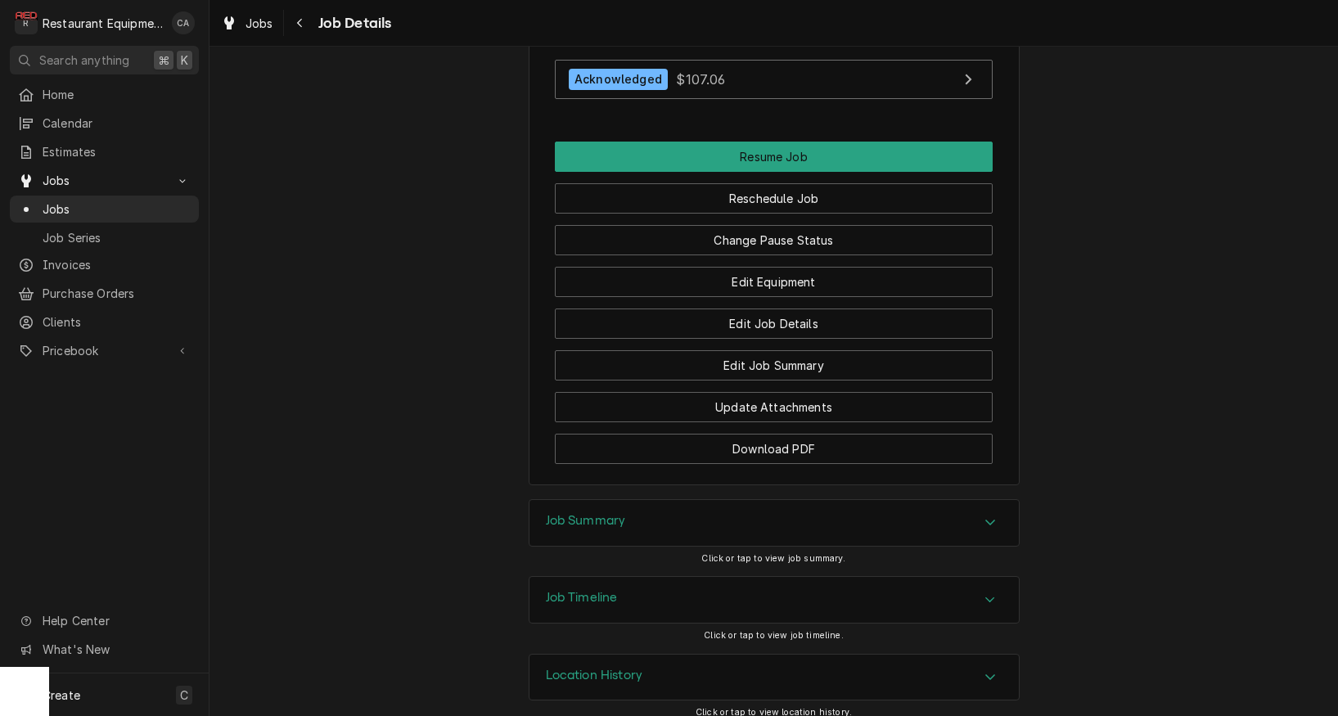
drag, startPoint x: 575, startPoint y: 506, endPoint x: 485, endPoint y: 458, distance: 101.5
click at [573, 513] on h3 "Job Summary" at bounding box center [586, 521] width 80 height 16
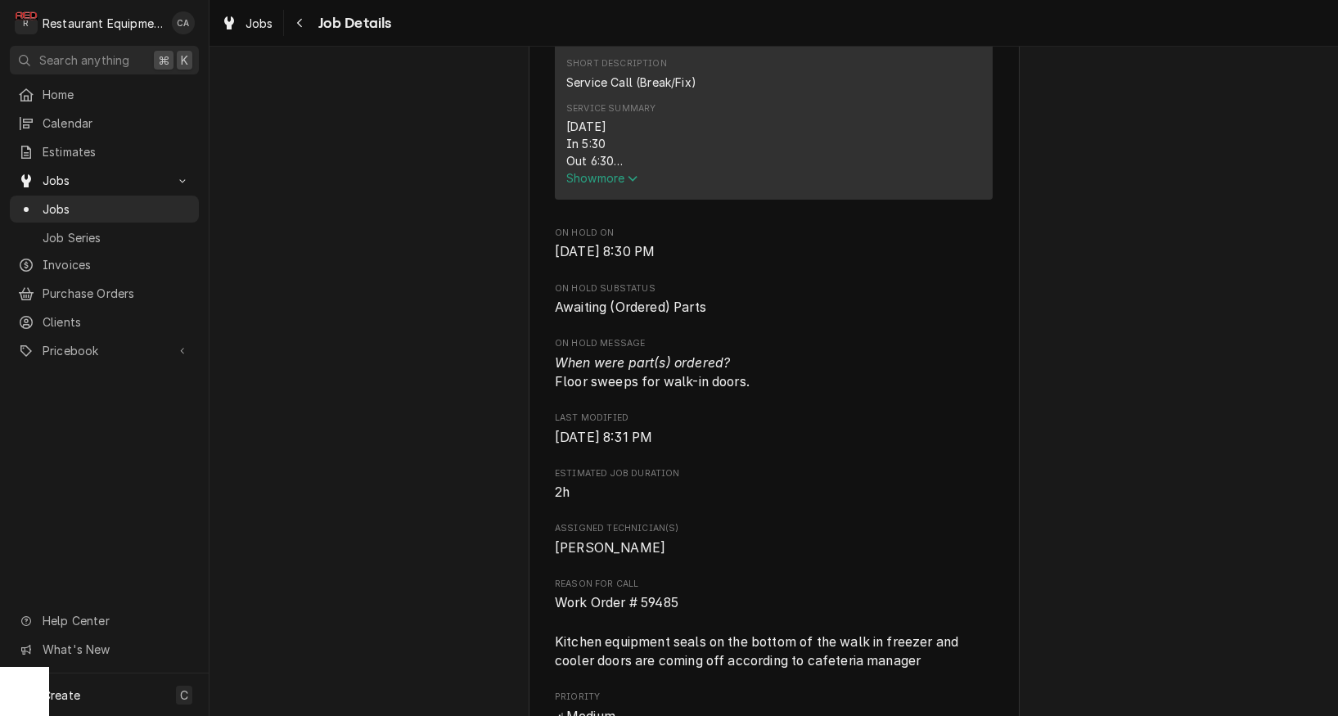
scroll to position [602, 0]
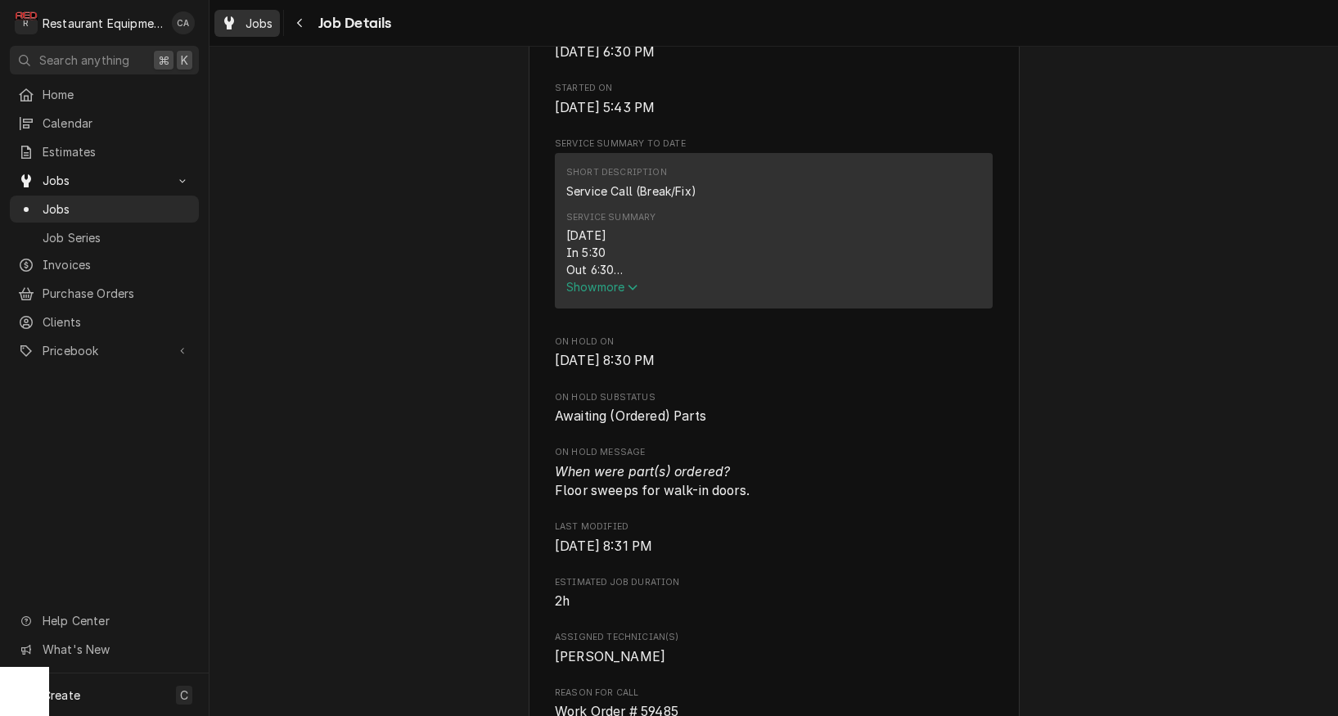
click at [257, 25] on span "Jobs" at bounding box center [260, 23] width 28 height 17
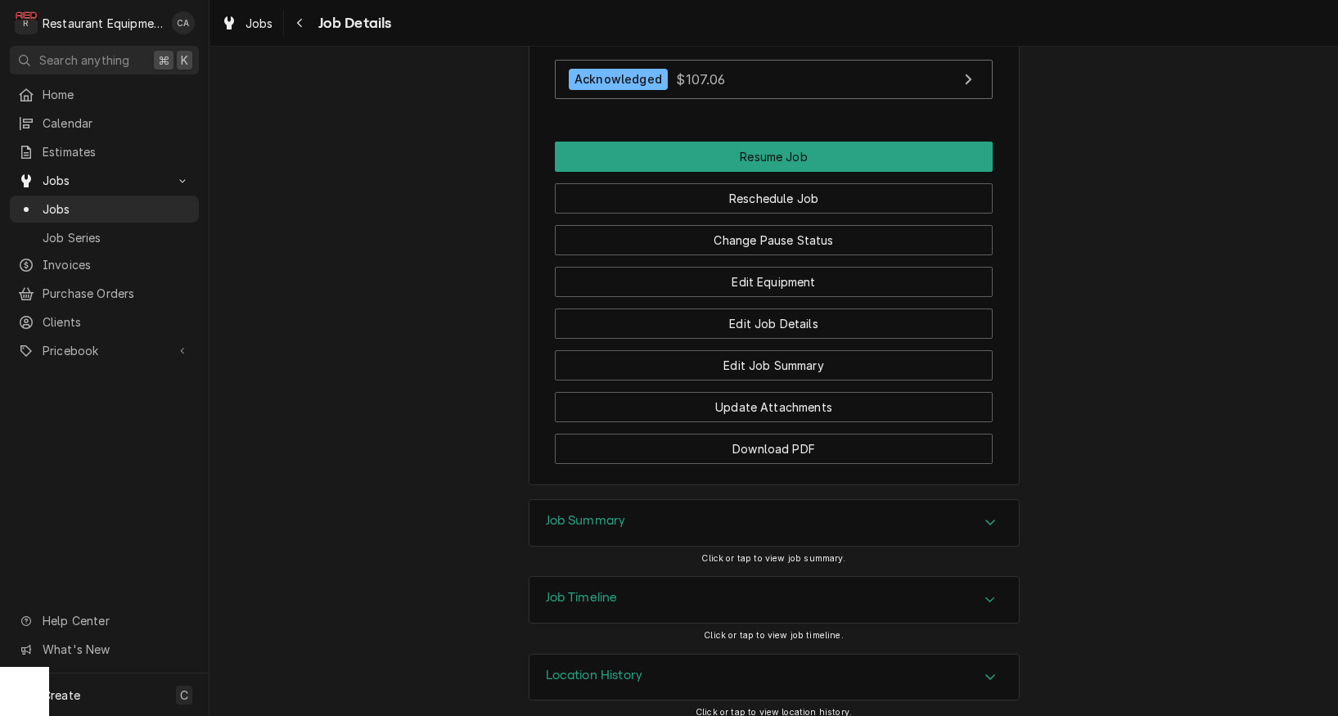
drag, startPoint x: 530, startPoint y: 503, endPoint x: 558, endPoint y: 507, distance: 28.1
click at [534, 504] on div "Job Summary" at bounding box center [774, 523] width 489 height 46
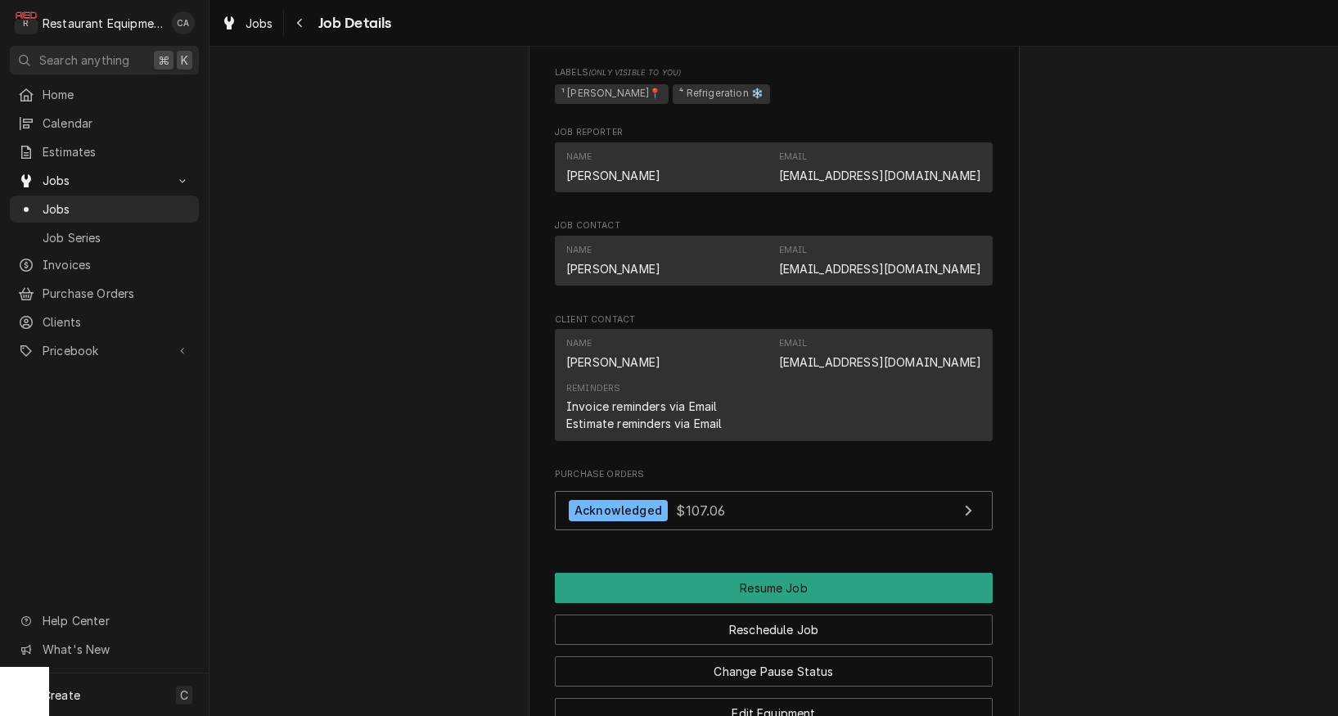
scroll to position [1365, 0]
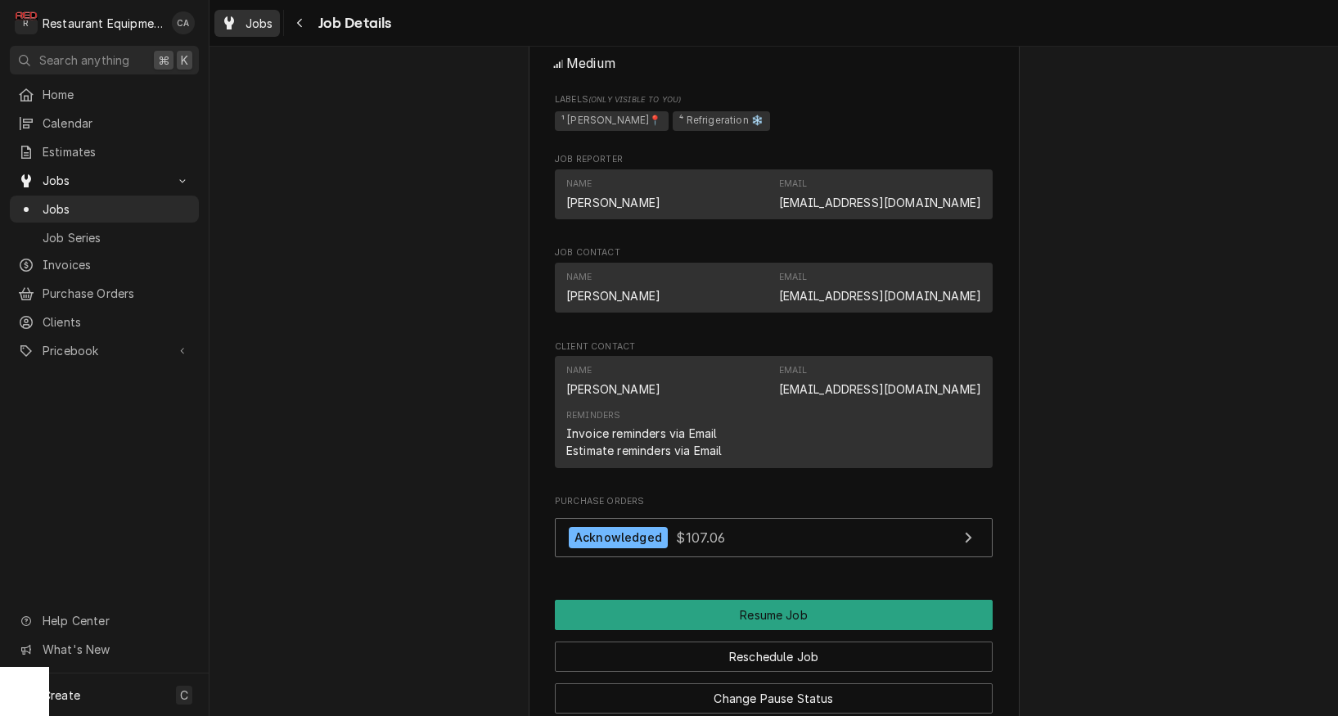
click at [263, 20] on span "Jobs" at bounding box center [260, 23] width 28 height 17
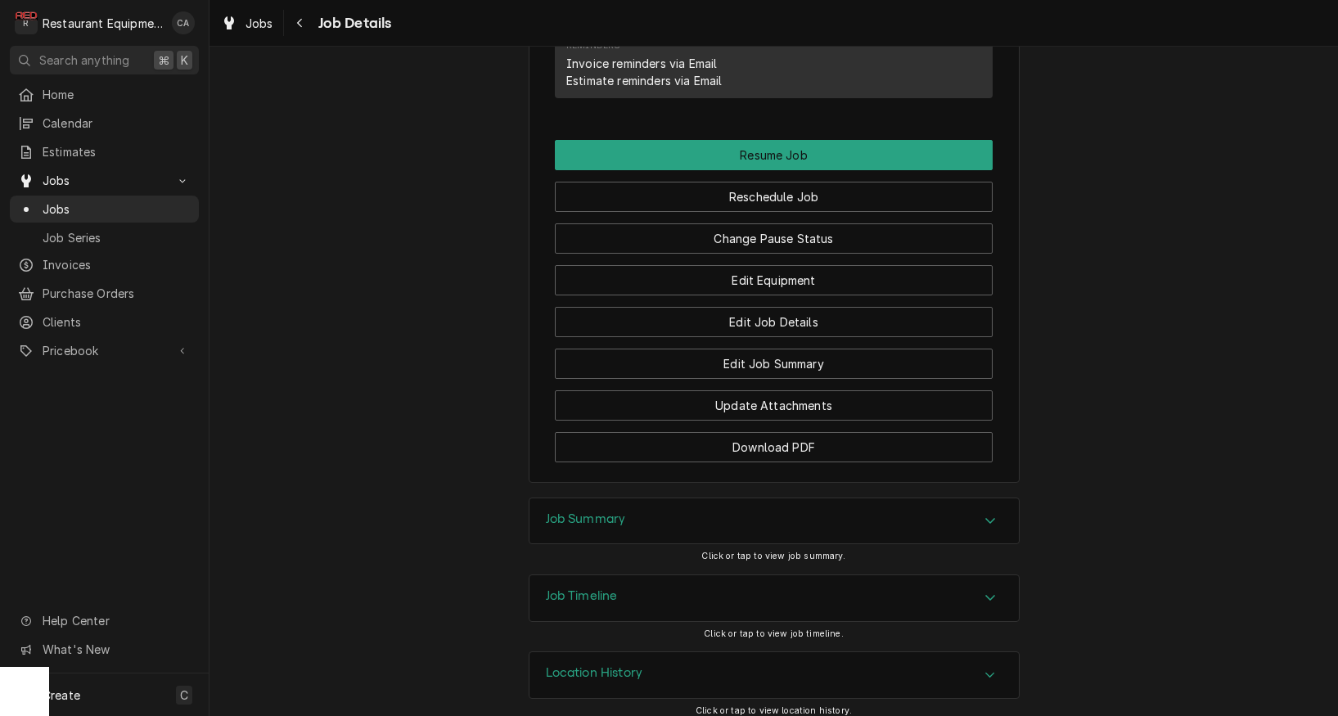
drag, startPoint x: 611, startPoint y: 513, endPoint x: 469, endPoint y: 474, distance: 147.0
click at [605, 512] on h3 "Job Summary" at bounding box center [586, 520] width 80 height 16
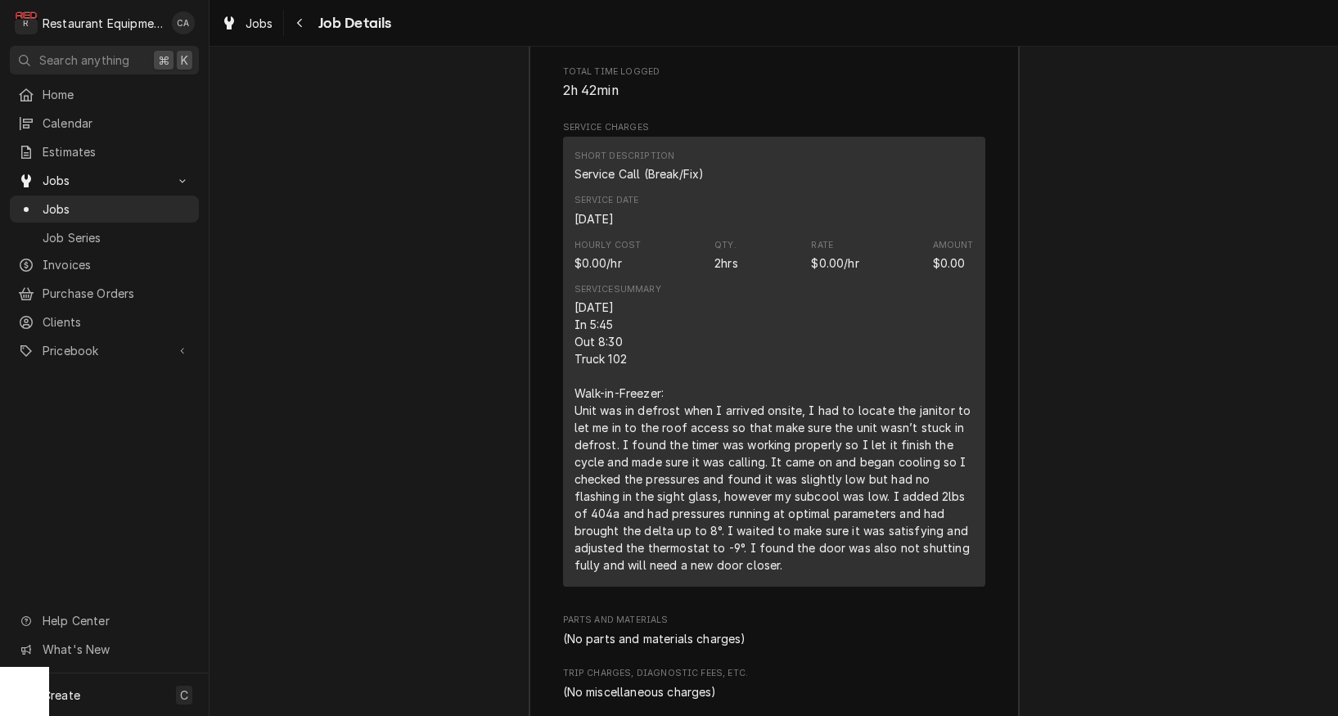
scroll to position [2521, 0]
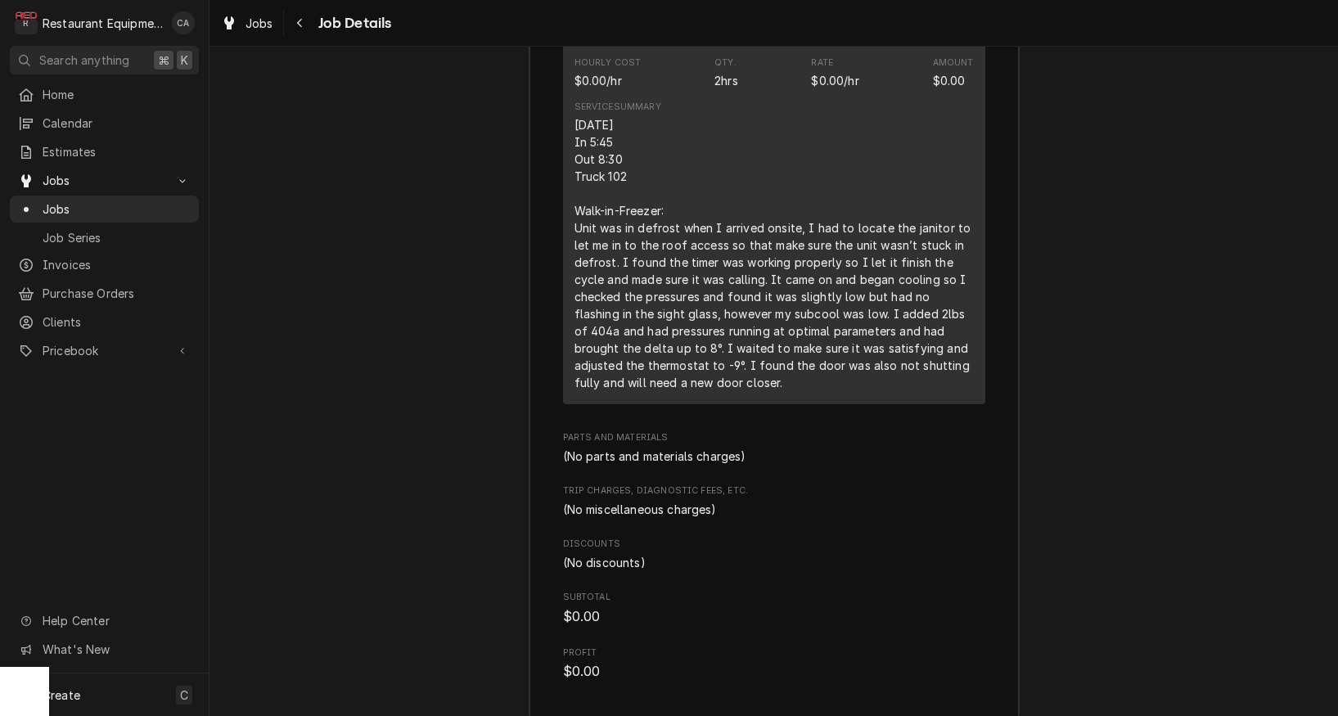
click at [707, 272] on div "8/29/25 In 5:45 Out 8:30 Truck 102 Walk-in-Freezer: Unit was in defrost when I …" at bounding box center [774, 253] width 399 height 275
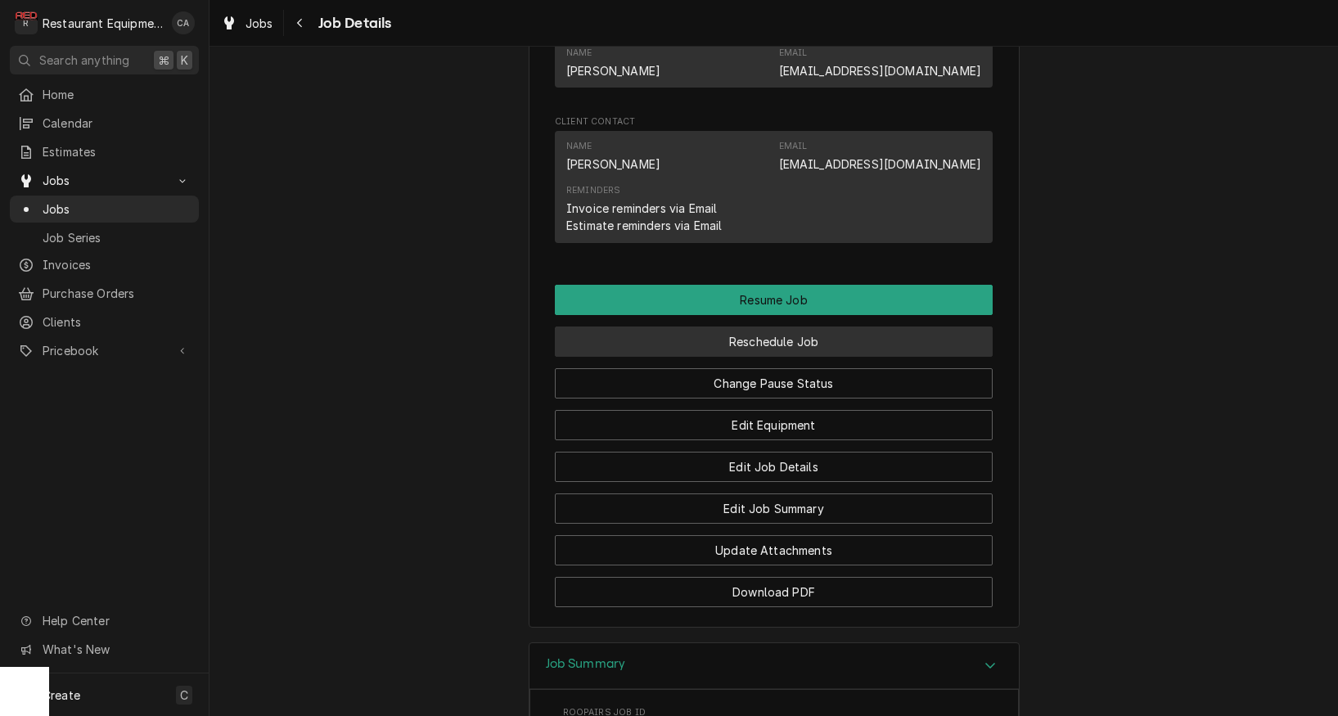
scroll to position [1532, 0]
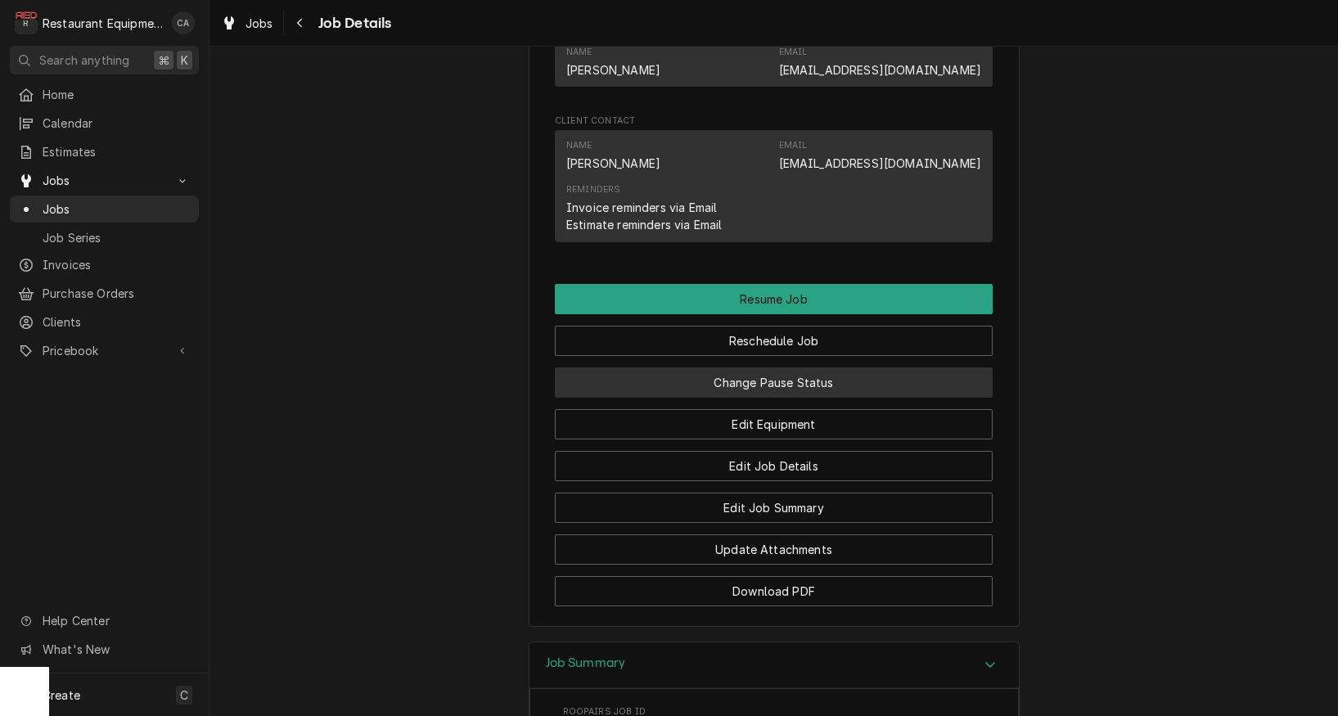
click at [767, 368] on button "Change Pause Status" at bounding box center [774, 383] width 438 height 30
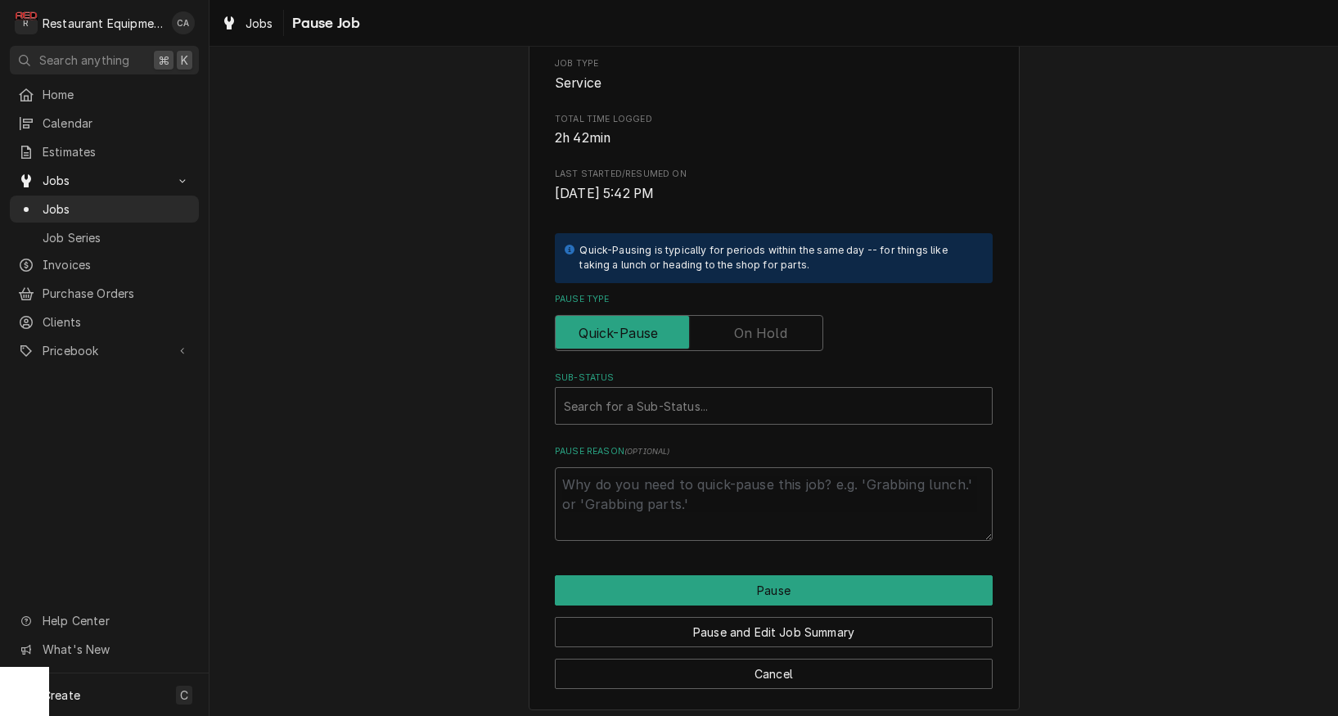
click at [751, 329] on label "Pause Type" at bounding box center [689, 333] width 268 height 36
click at [751, 329] on input "Pause Type" at bounding box center [689, 333] width 254 height 36
checkbox input "true"
type textarea "x"
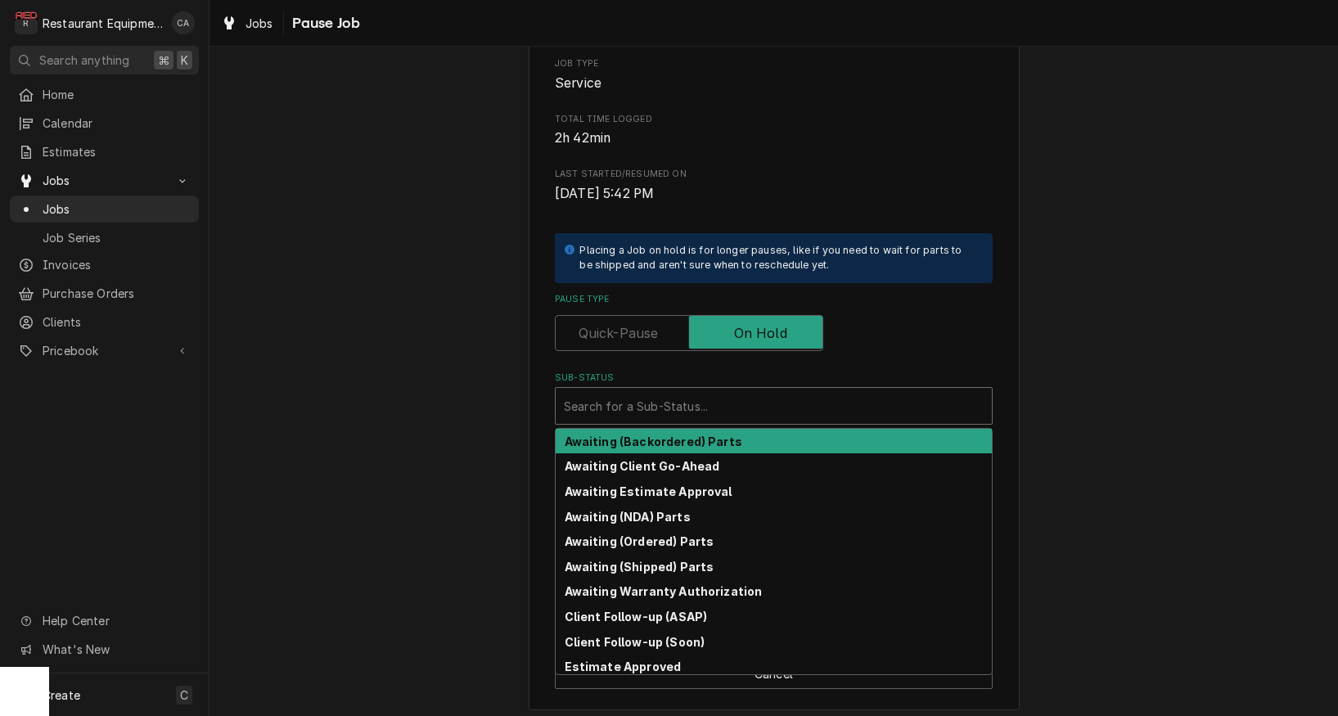
click at [679, 405] on div "Search for a Sub-Status..." at bounding box center [774, 406] width 420 height 17
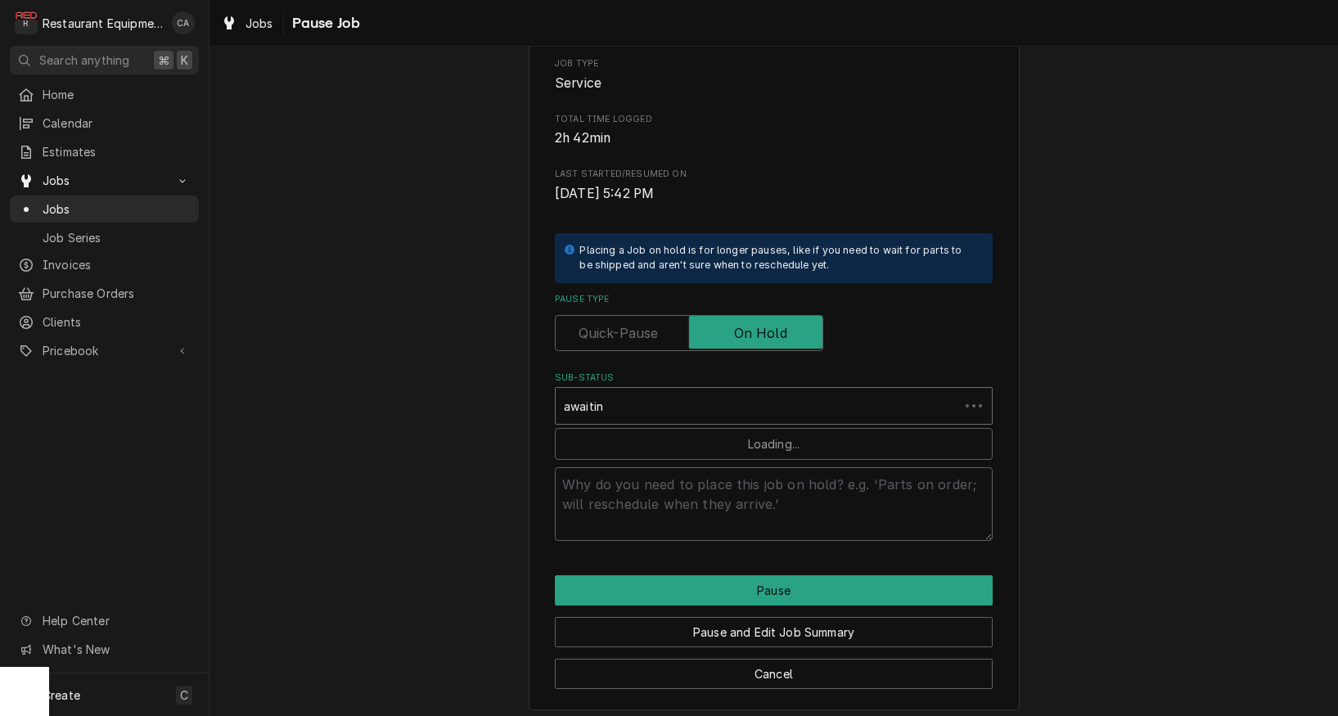
type input "awaiting"
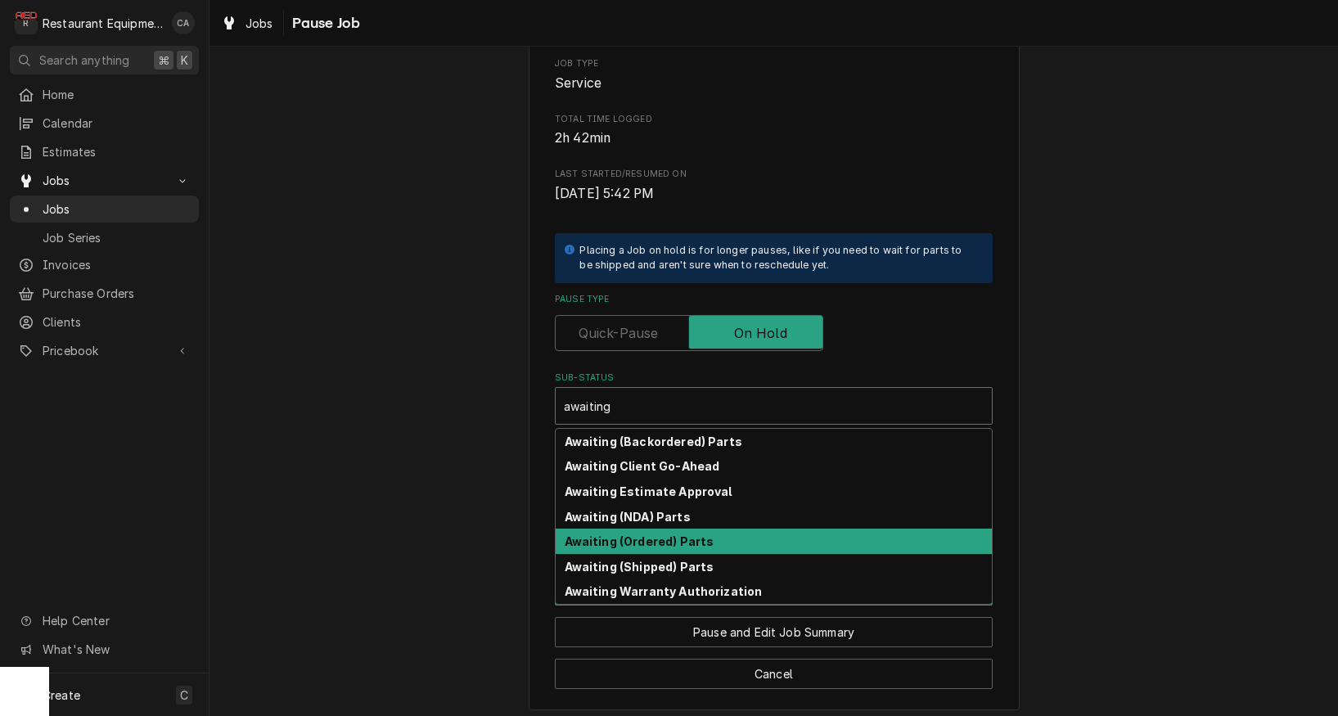
click at [679, 535] on strong "Awaiting (Ordered) Parts" at bounding box center [640, 542] width 150 height 14
type textarea "x"
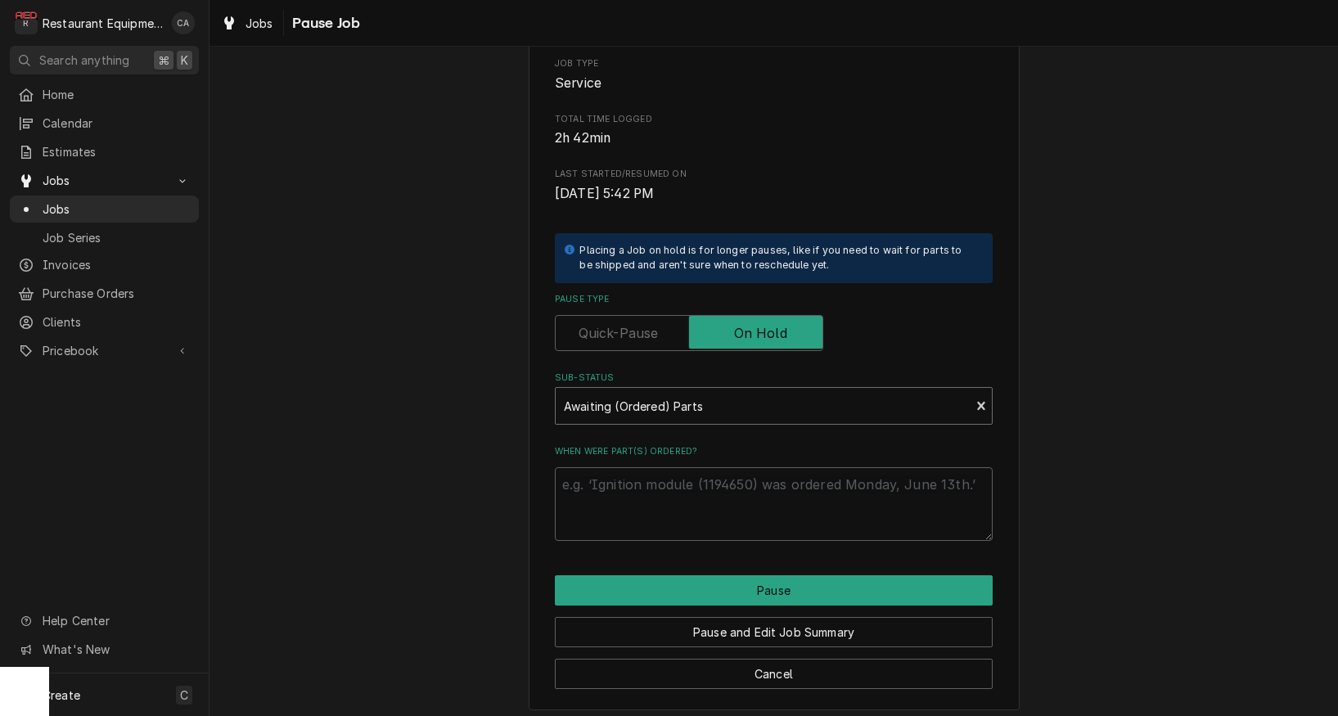
drag, startPoint x: 323, startPoint y: 505, endPoint x: 622, endPoint y: 512, distance: 298.8
click at [323, 505] on div "Please confirm you'd like to pause this job. Roopairs Job ID JOB-8752 Service T…" at bounding box center [774, 297] width 1129 height 853
click at [624, 490] on textarea "When were part(s) ordered?" at bounding box center [774, 504] width 438 height 74
type textarea "x"
type textarea "9"
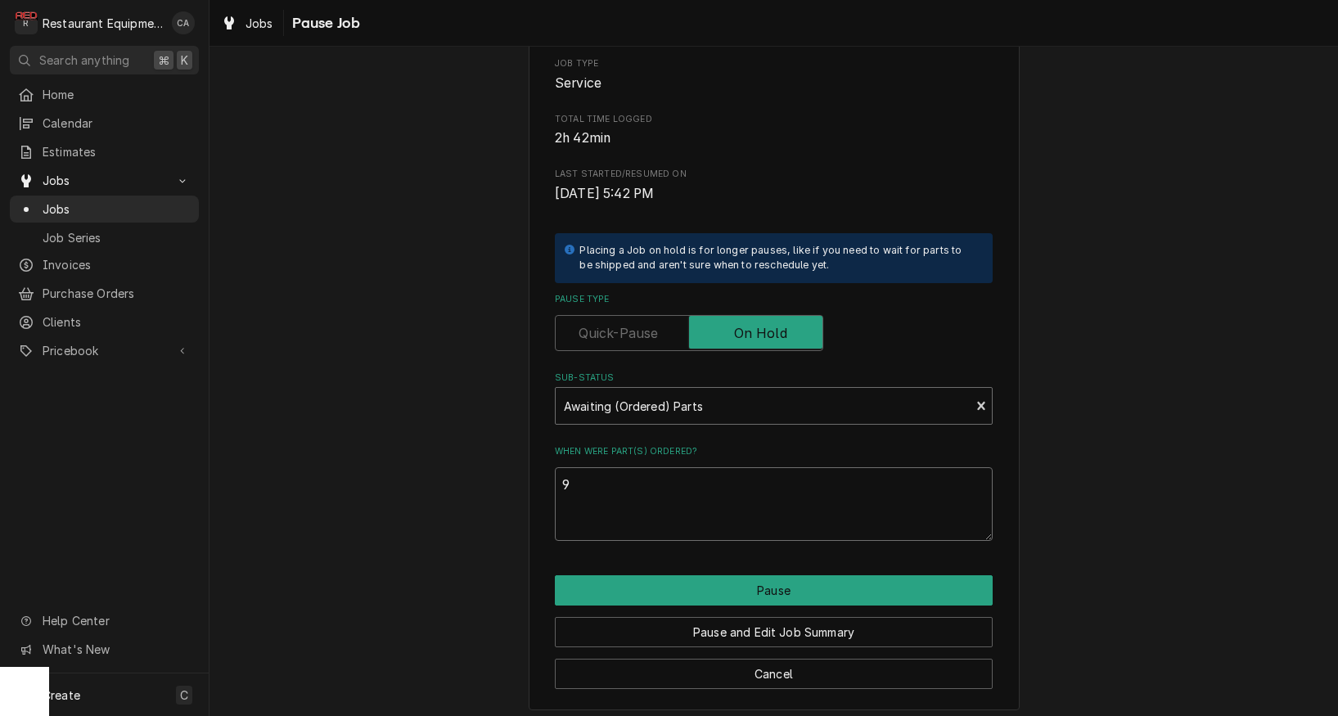
type textarea "x"
type textarea "9/"
type textarea "x"
type textarea "9/2"
type textarea "x"
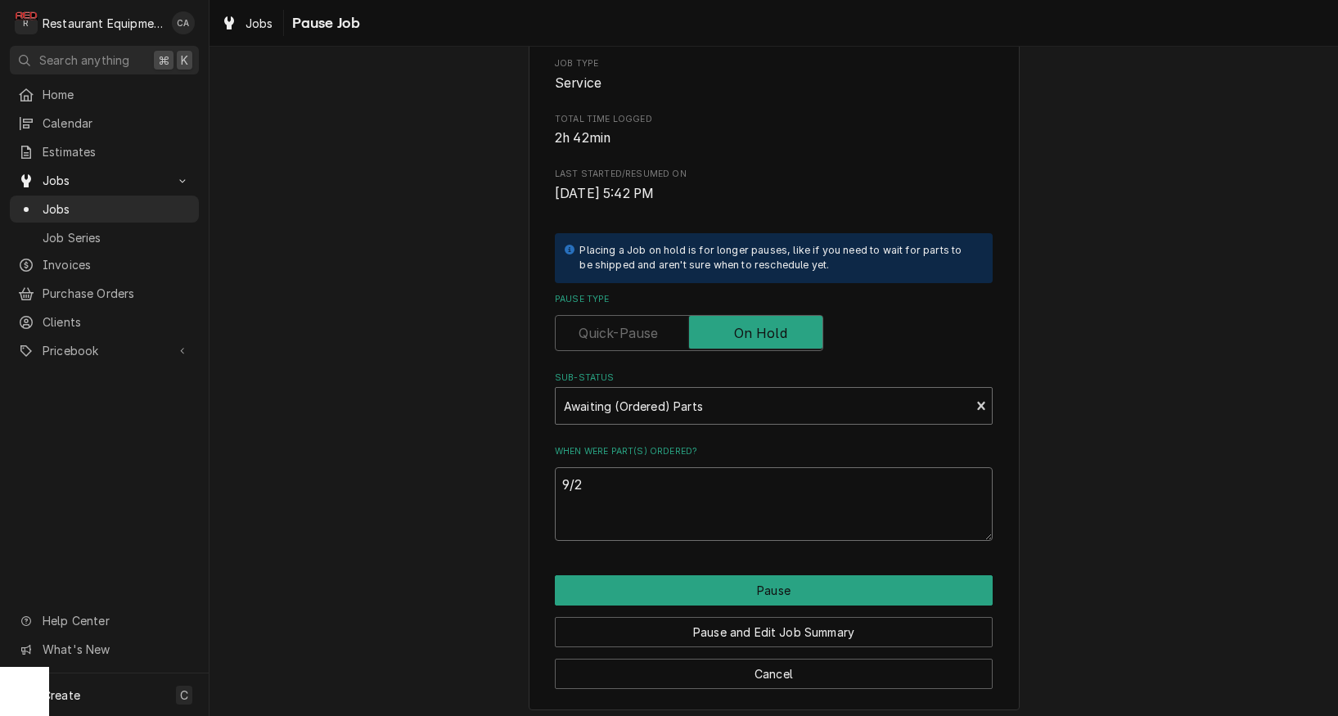
type textarea "9/2"
type textarea "x"
type textarea "9/2 -"
type textarea "x"
type textarea "9/2 -"
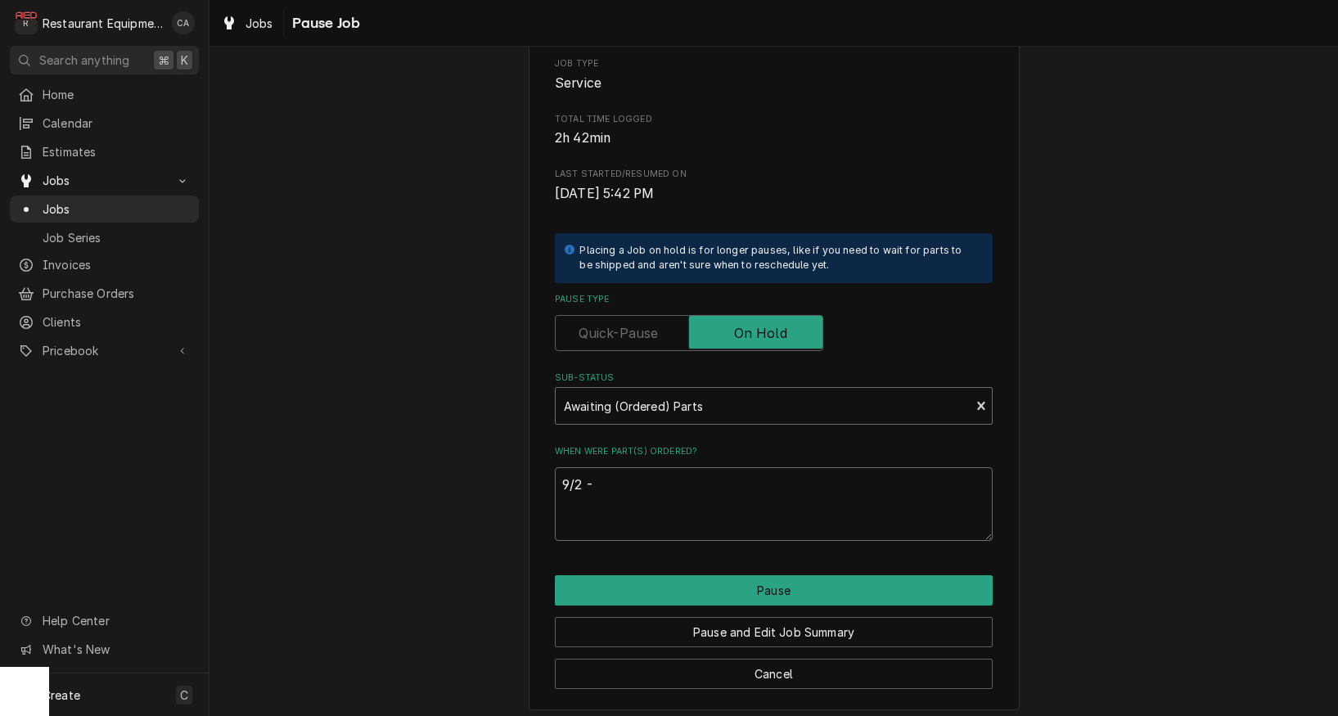
type textarea "x"
type textarea "9/2 - a"
type textarea "x"
type textarea "9/2 -"
type textarea "x"
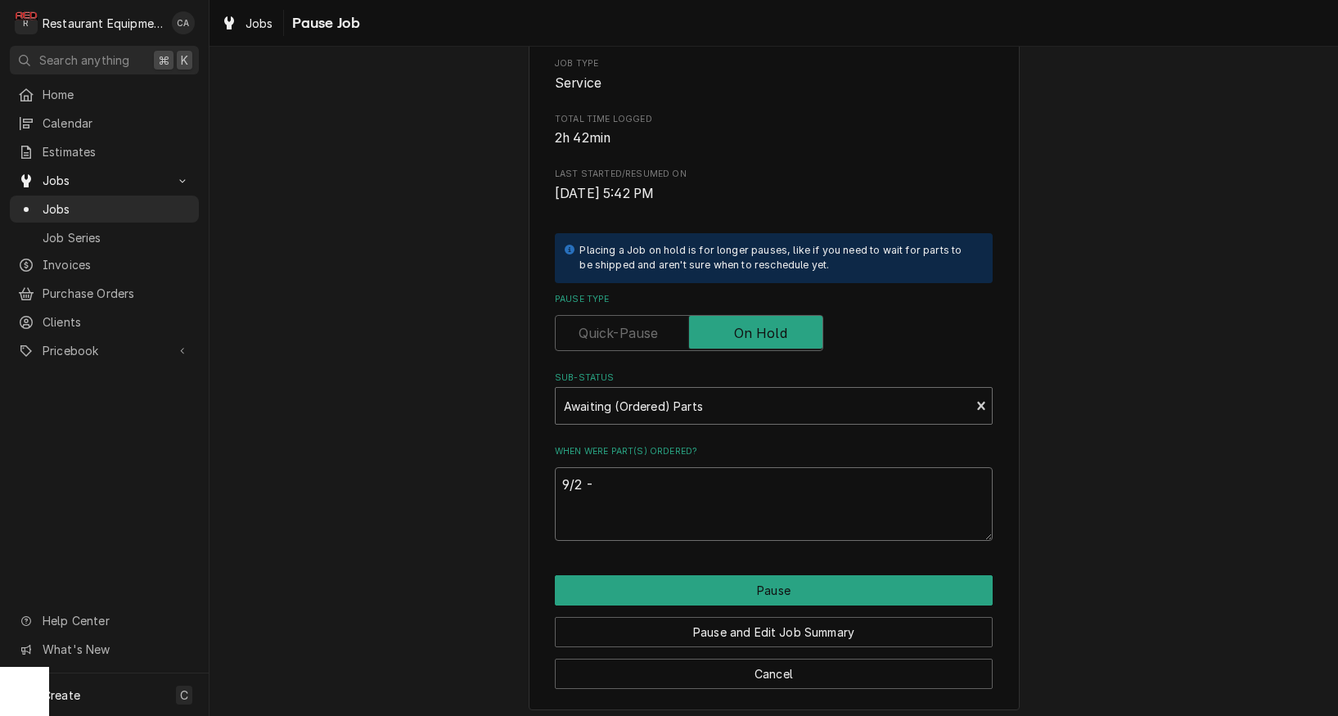
type textarea "9/2 - A"
type textarea "x"
type textarea "9/2 - Al"
type textarea "x"
type textarea "9/2 - All"
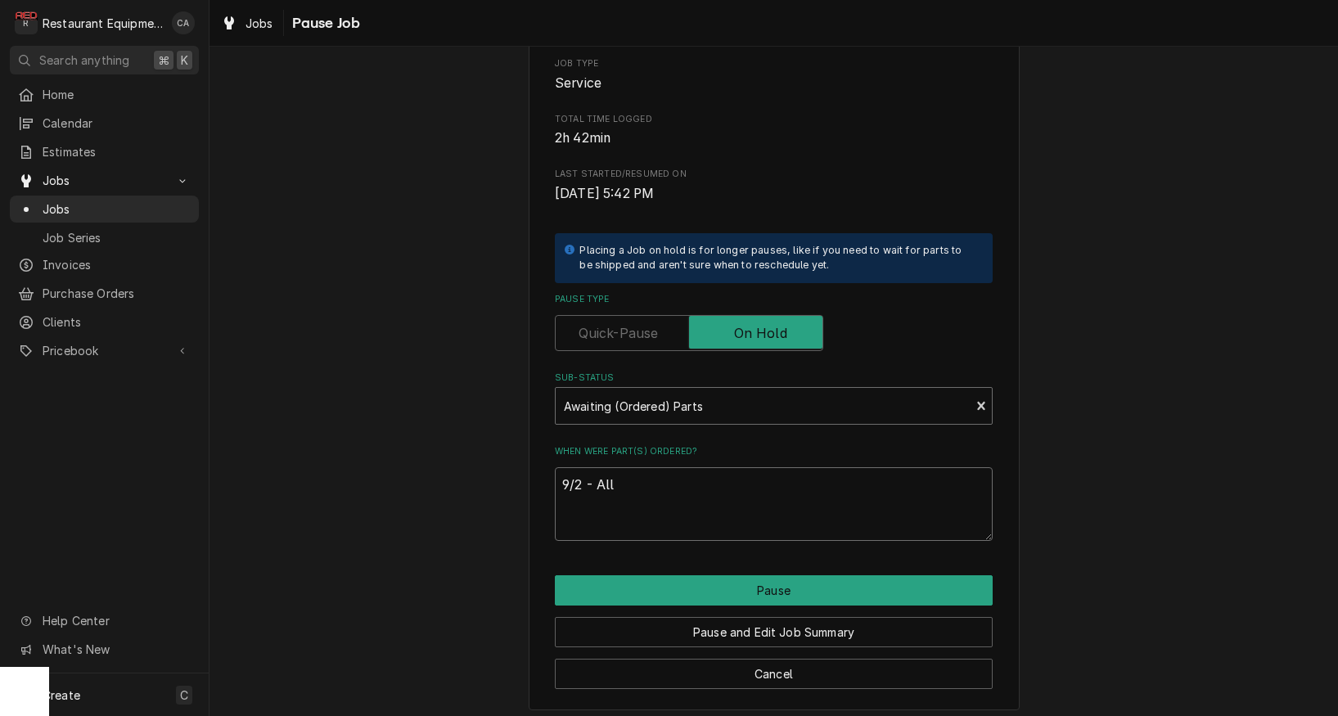
type textarea "x"
type textarea "9/2 - Allp"
type textarea "x"
type textarea "9/2 - Allpo"
type textarea "x"
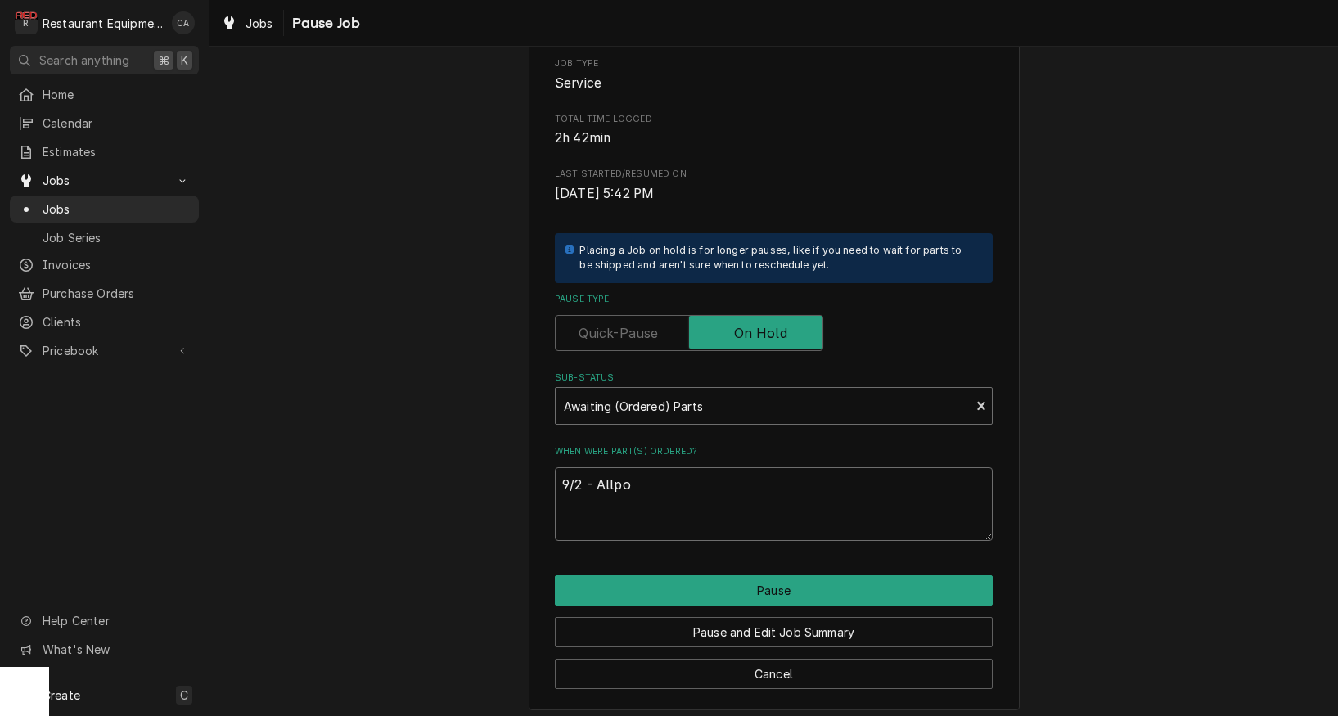
type textarea "9/2 - Allpoi"
type textarea "x"
type textarea "9/2 - Allpoin"
type textarea "x"
type textarea "9/2 - Allpoint"
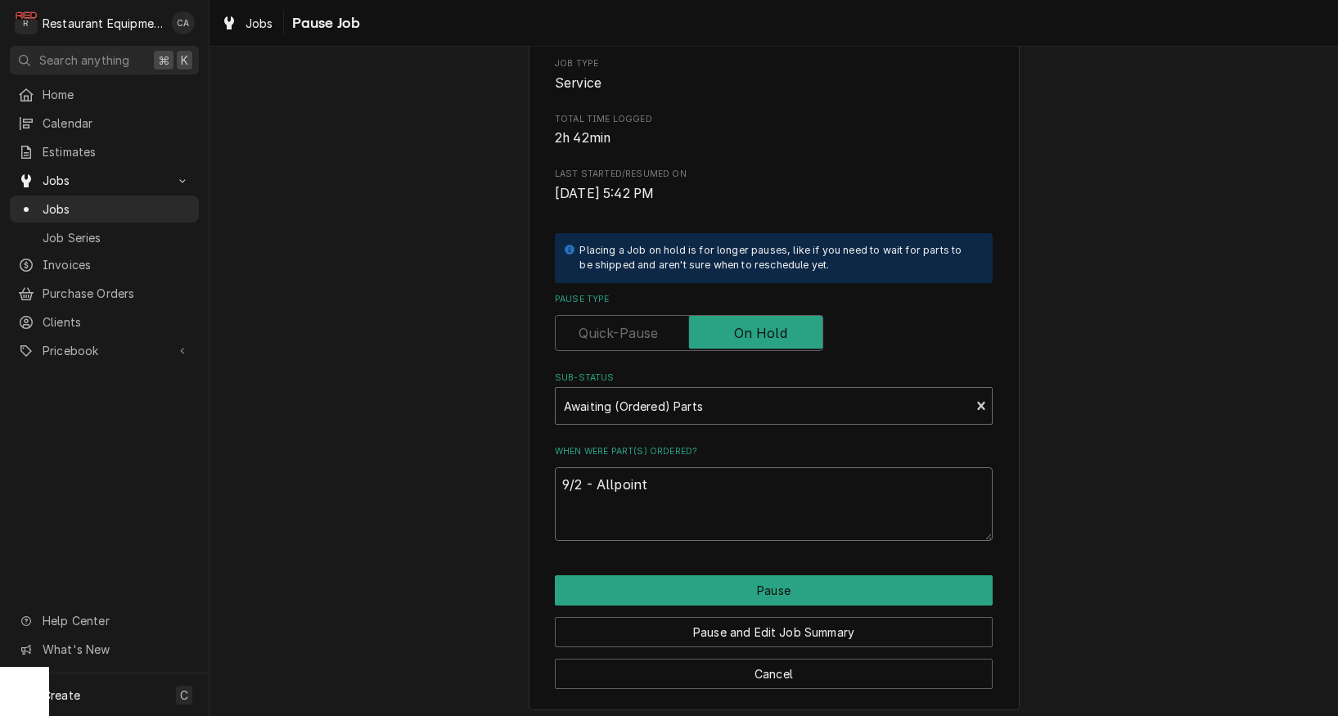
type textarea "x"
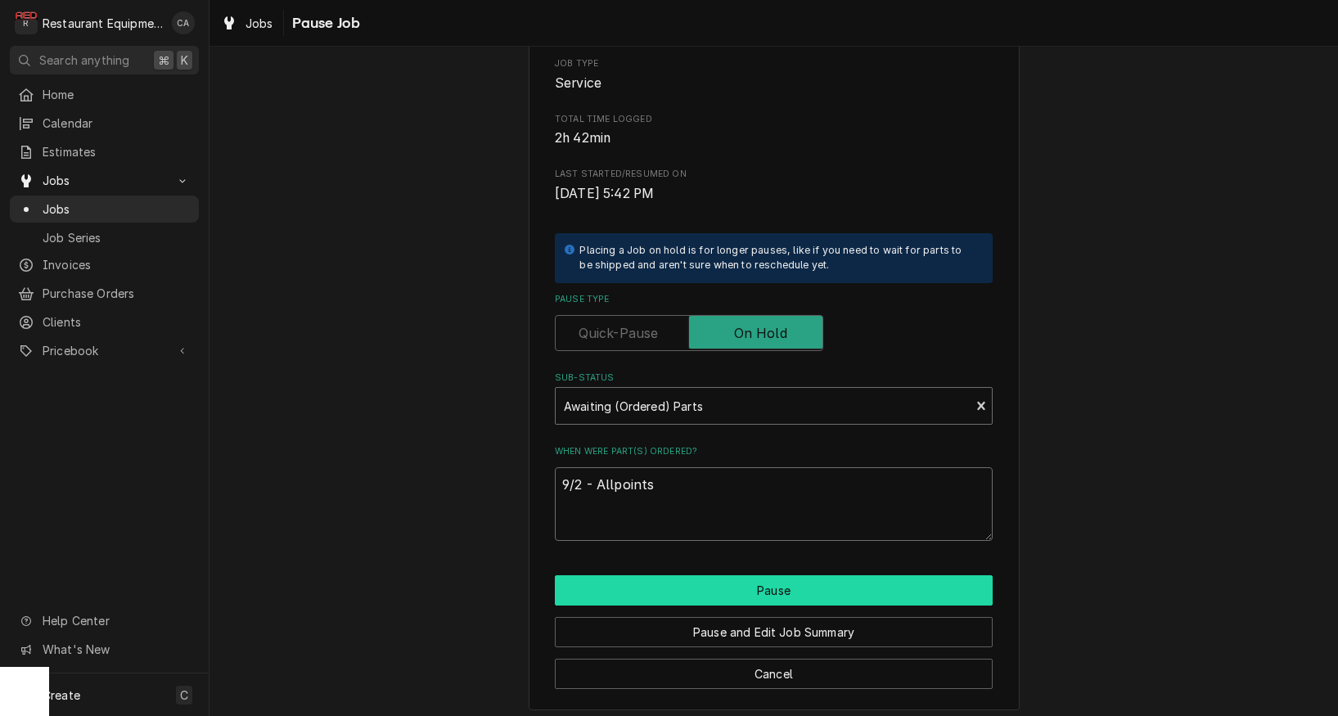
type textarea "9/2 - Allpoints"
click at [710, 589] on button "Pause" at bounding box center [774, 590] width 438 height 30
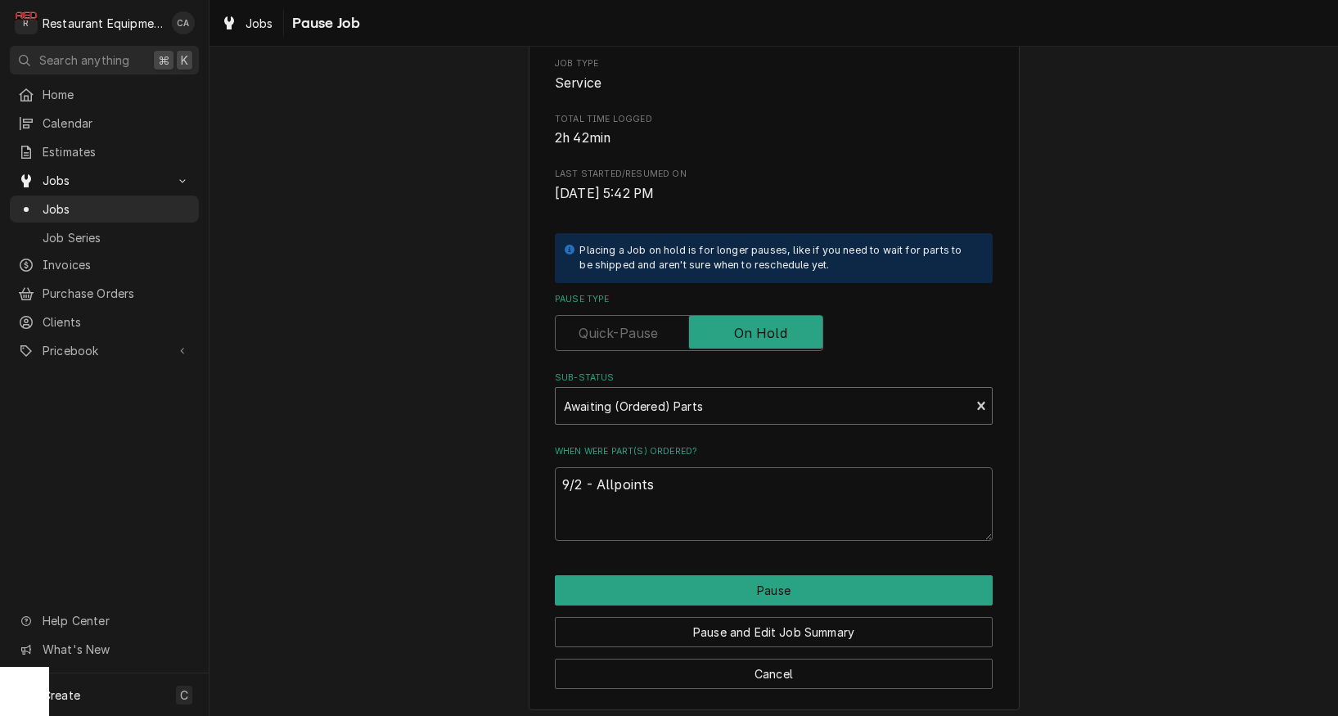
type textarea "x"
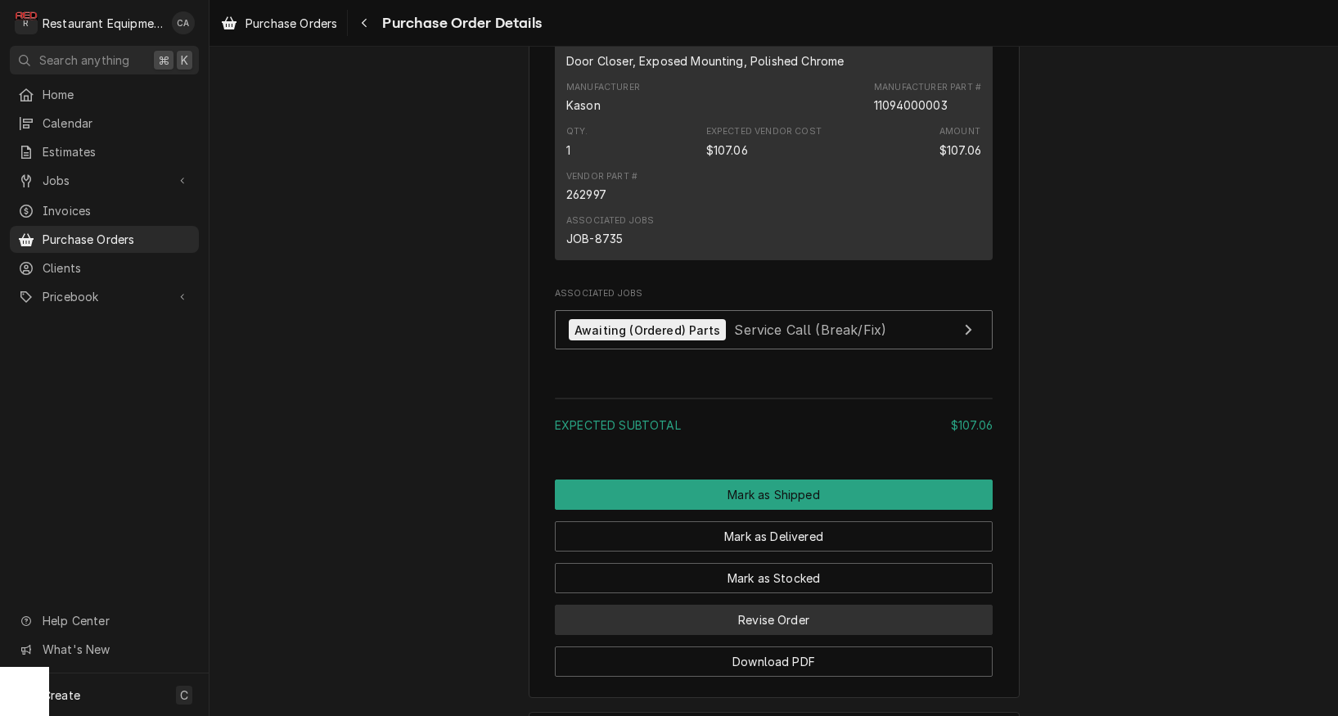
click at [781, 635] on button "Revise Order" at bounding box center [774, 620] width 438 height 30
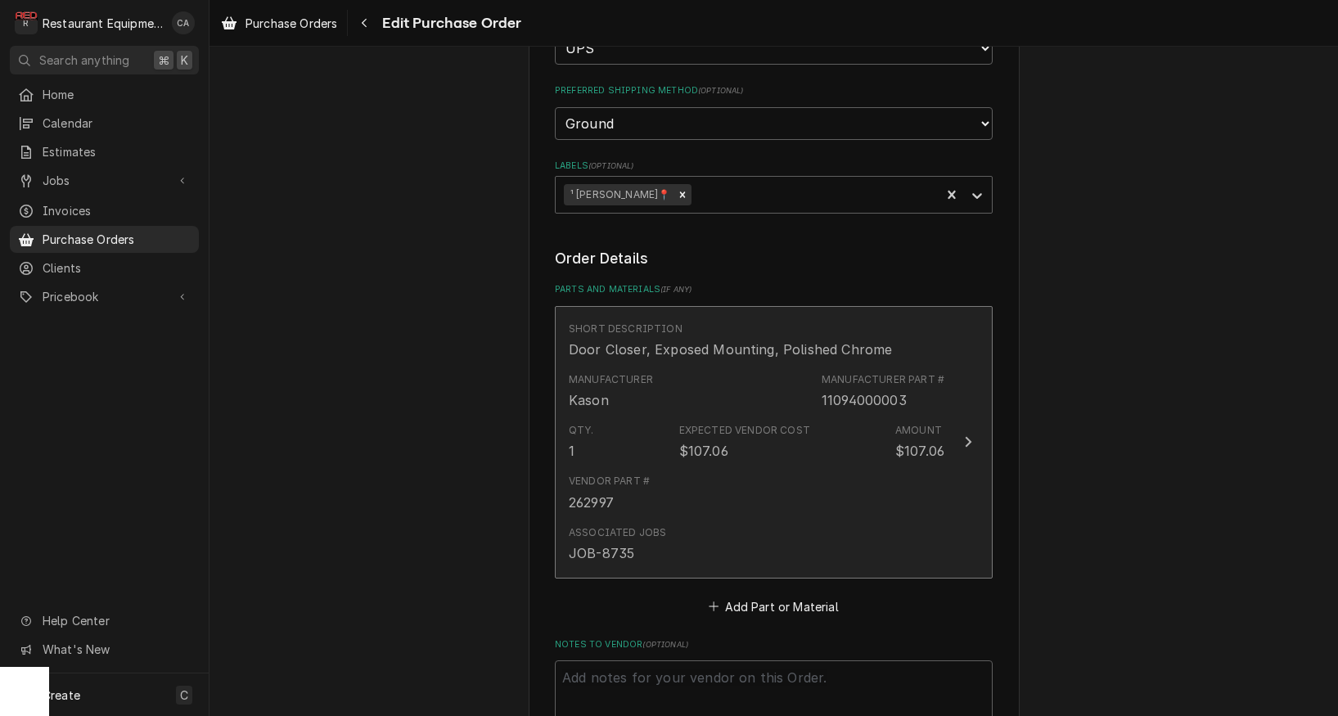
click at [649, 519] on div "Associated Jobs JOB-8735" at bounding box center [757, 544] width 376 height 51
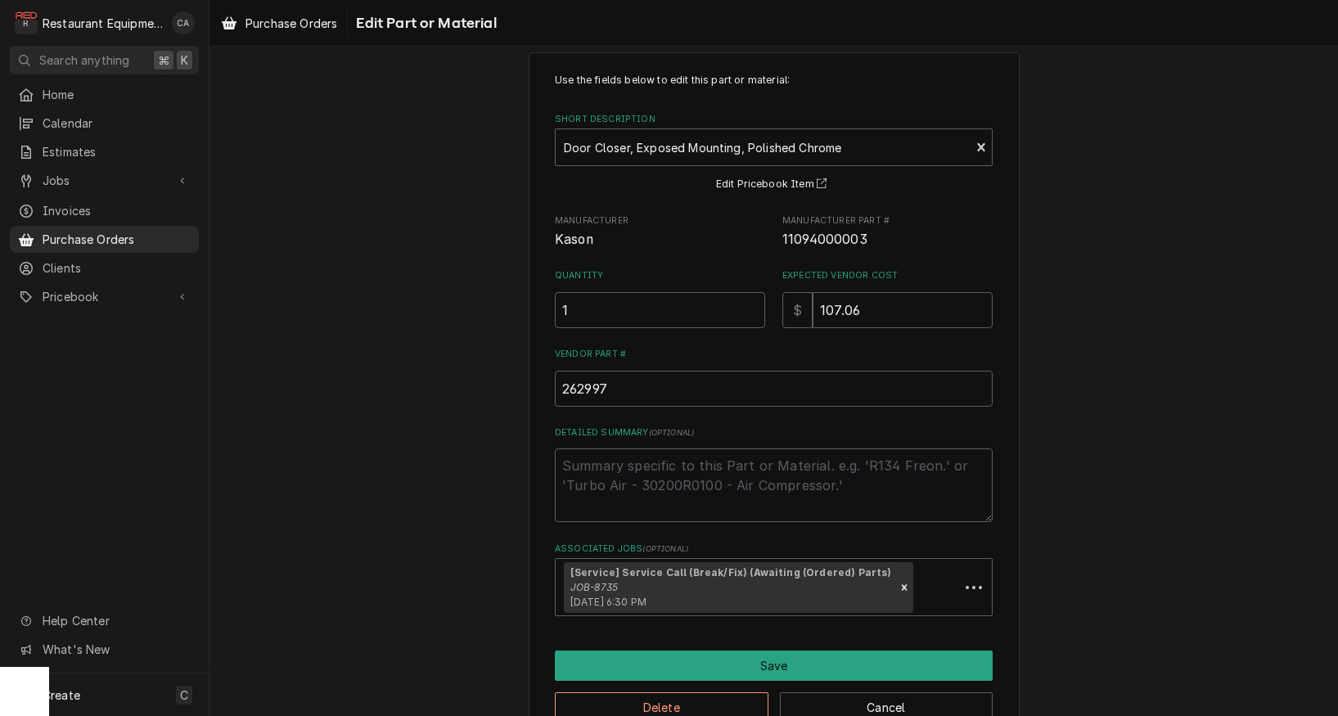
scroll to position [34, 0]
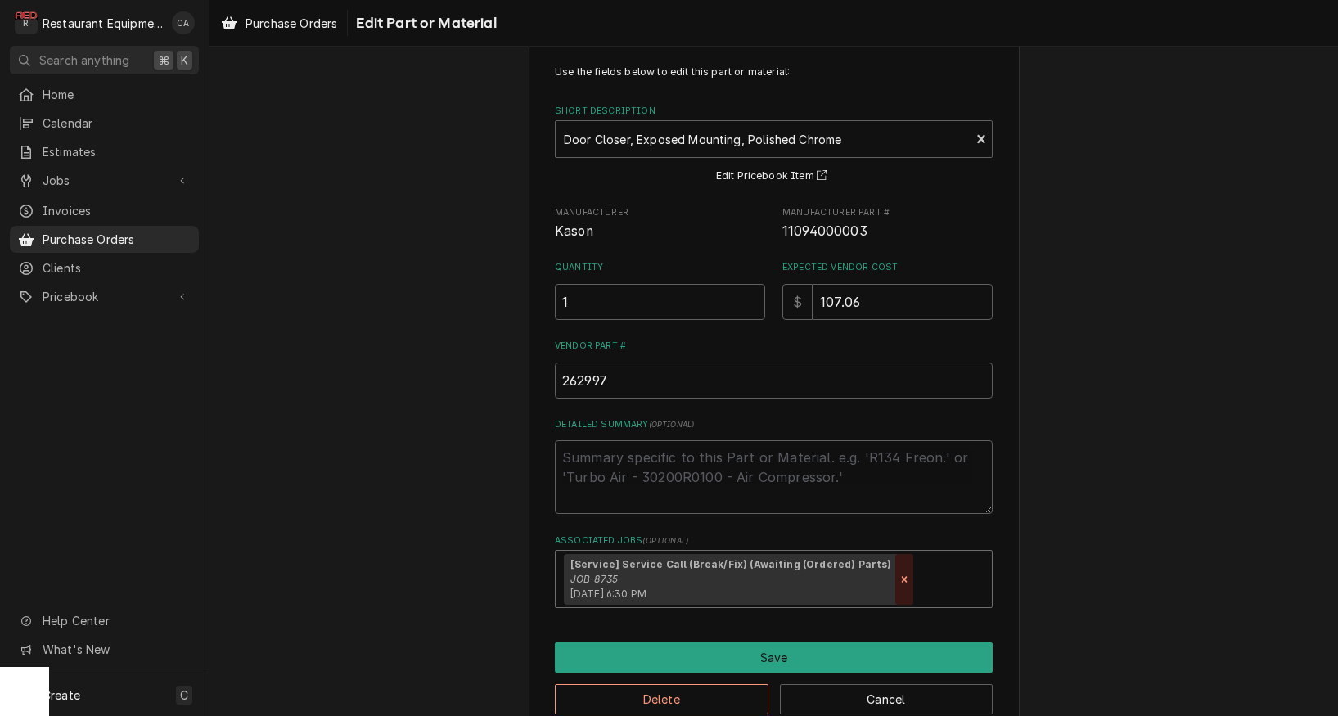
click at [899, 575] on icon "Remove [object Object]" at bounding box center [904, 579] width 11 height 11
type textarea "x"
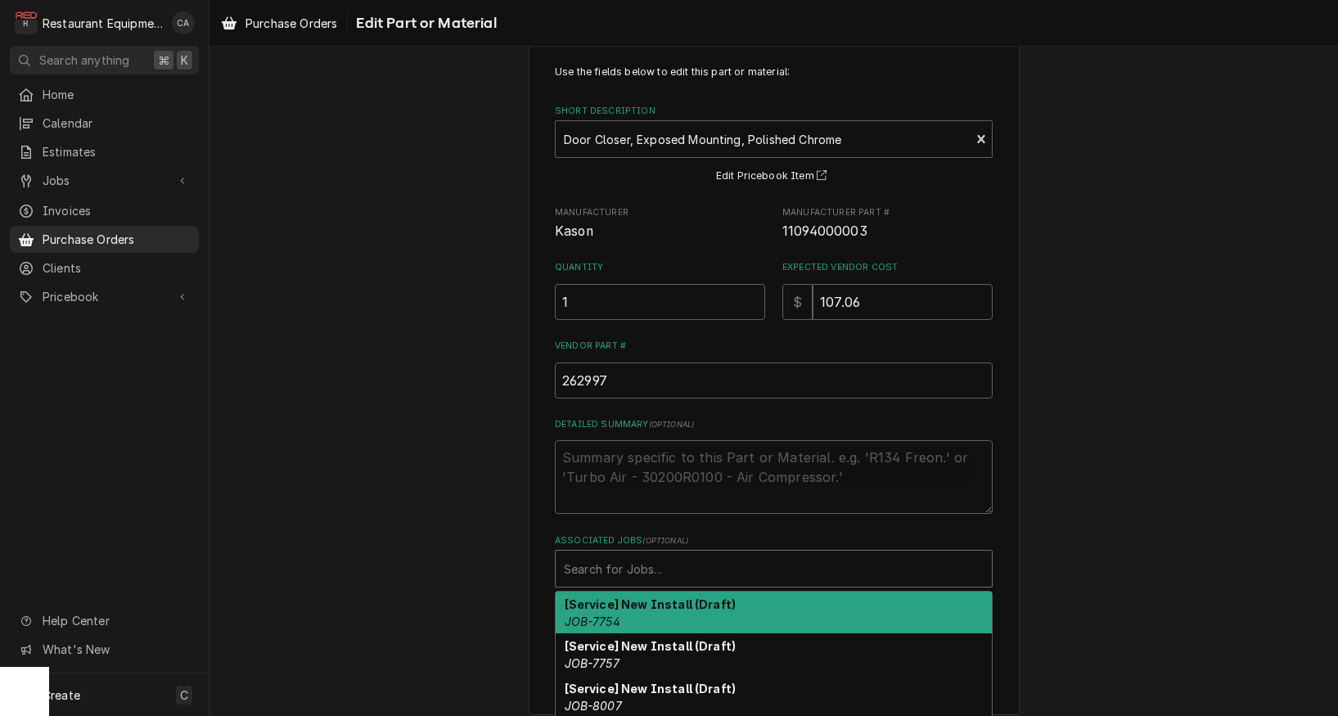
click at [769, 566] on div "Associated Jobs" at bounding box center [774, 568] width 420 height 29
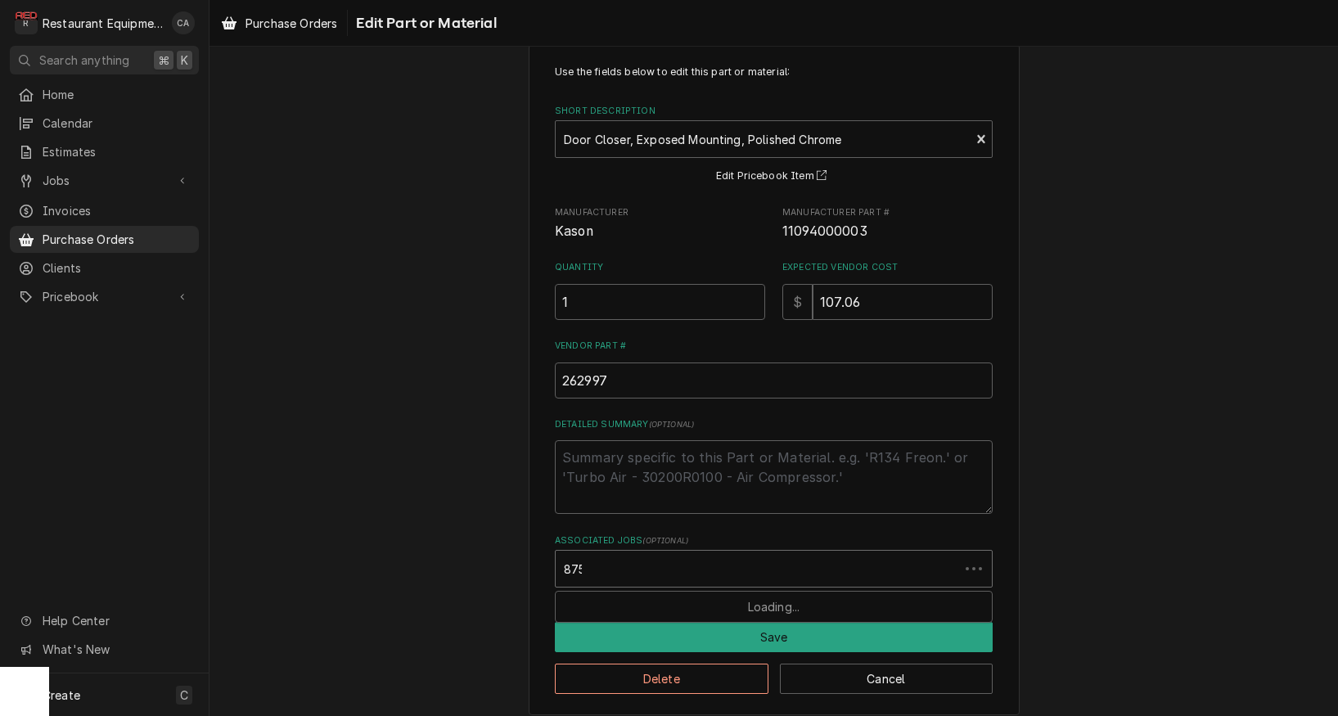
type input "8752"
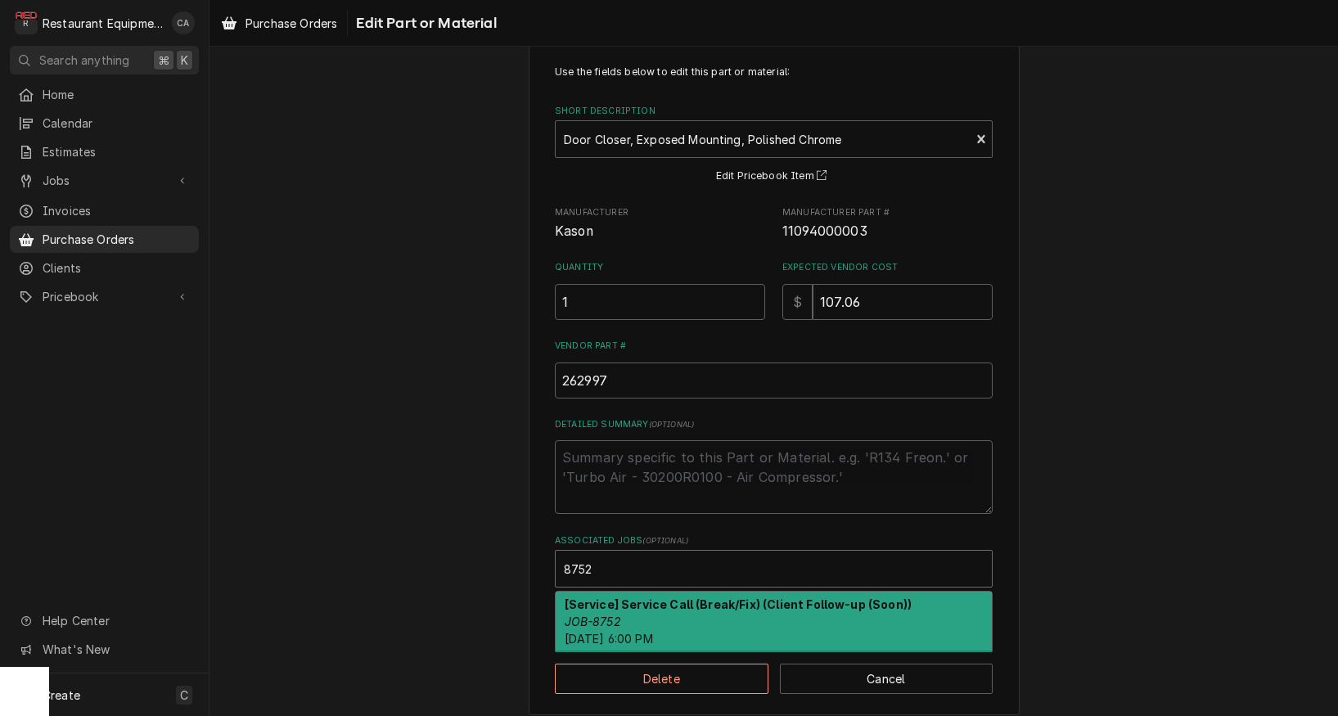
click at [698, 607] on div "[Service] Service Call (Break/Fix) (Client Follow-up (Soon)) JOB-8752 Fri, Aug …" at bounding box center [774, 622] width 436 height 60
type textarea "x"
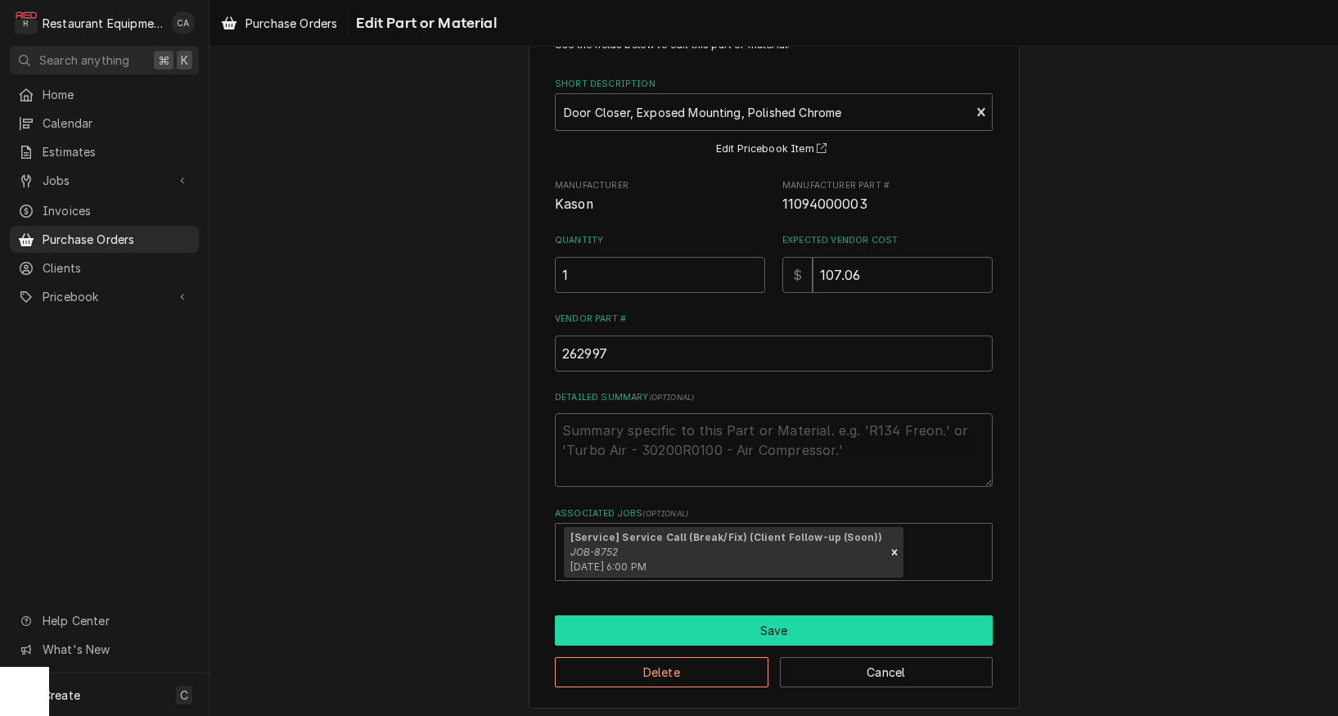
click at [747, 625] on button "Save" at bounding box center [774, 631] width 438 height 30
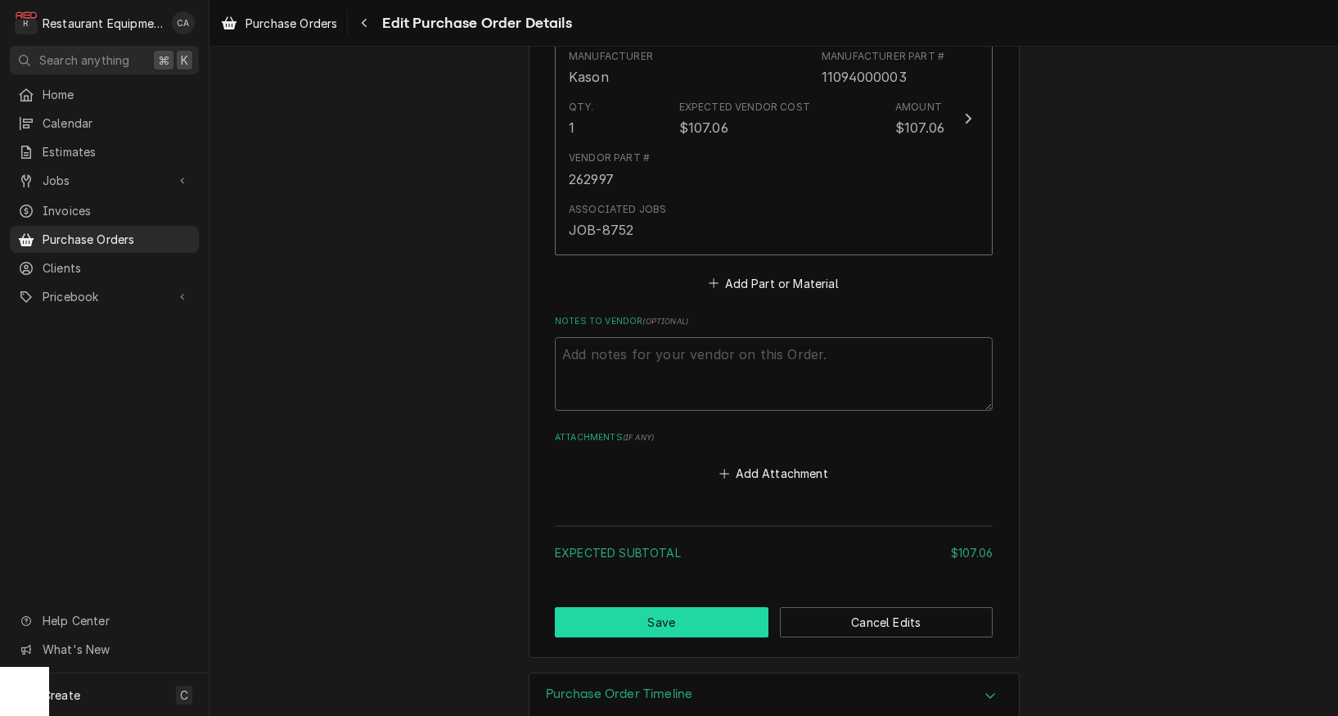
click at [657, 607] on button "Save" at bounding box center [662, 622] width 214 height 30
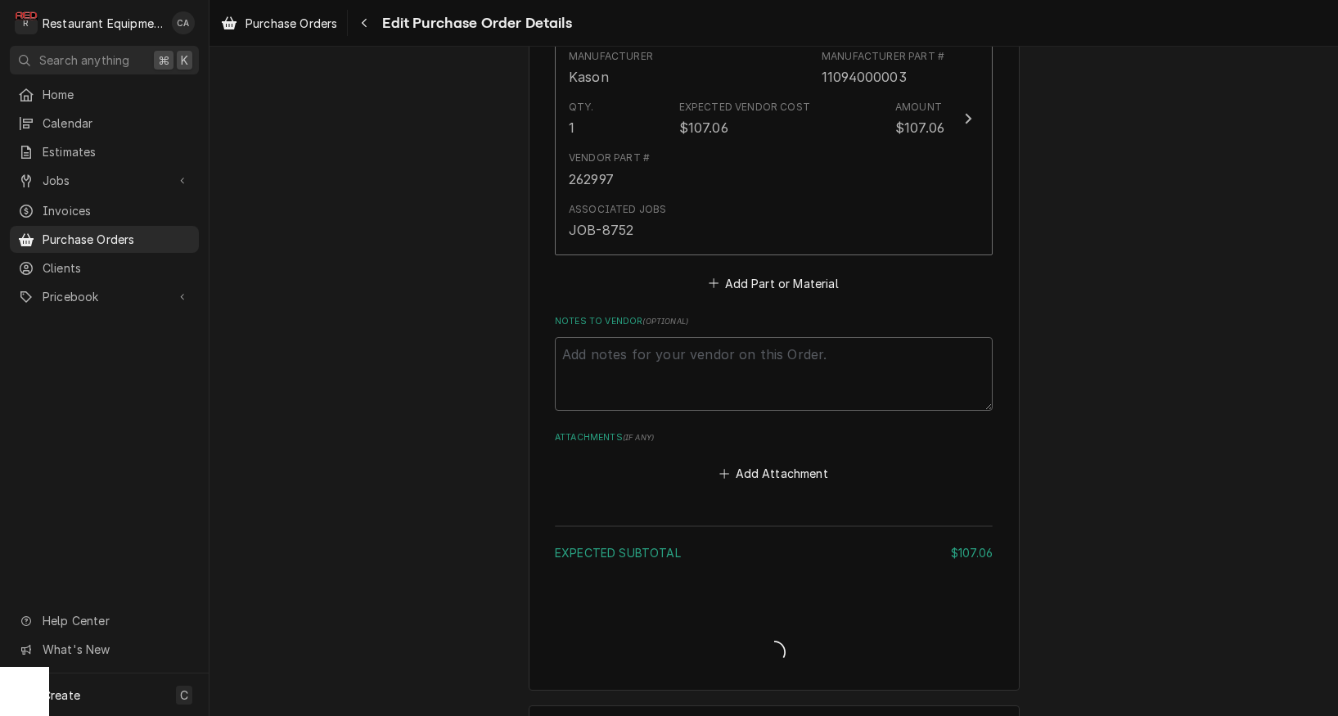
type textarea "x"
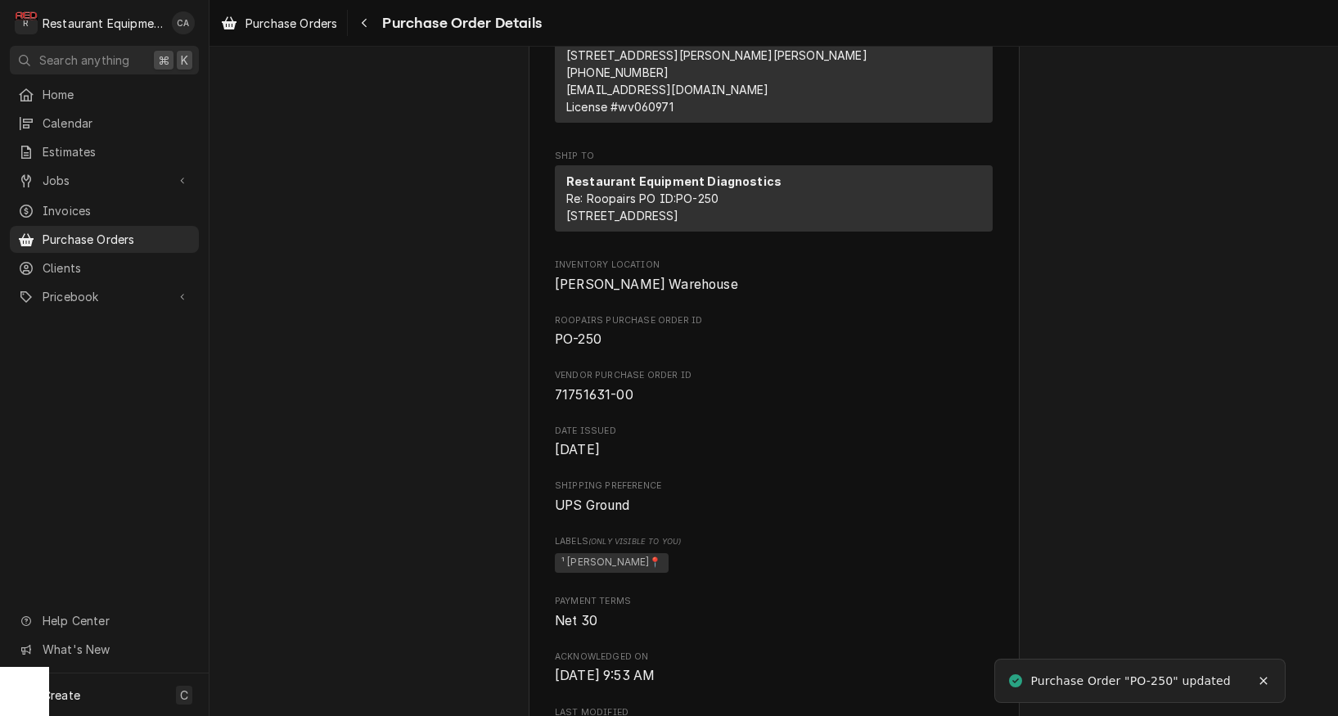
scroll to position [348, 0]
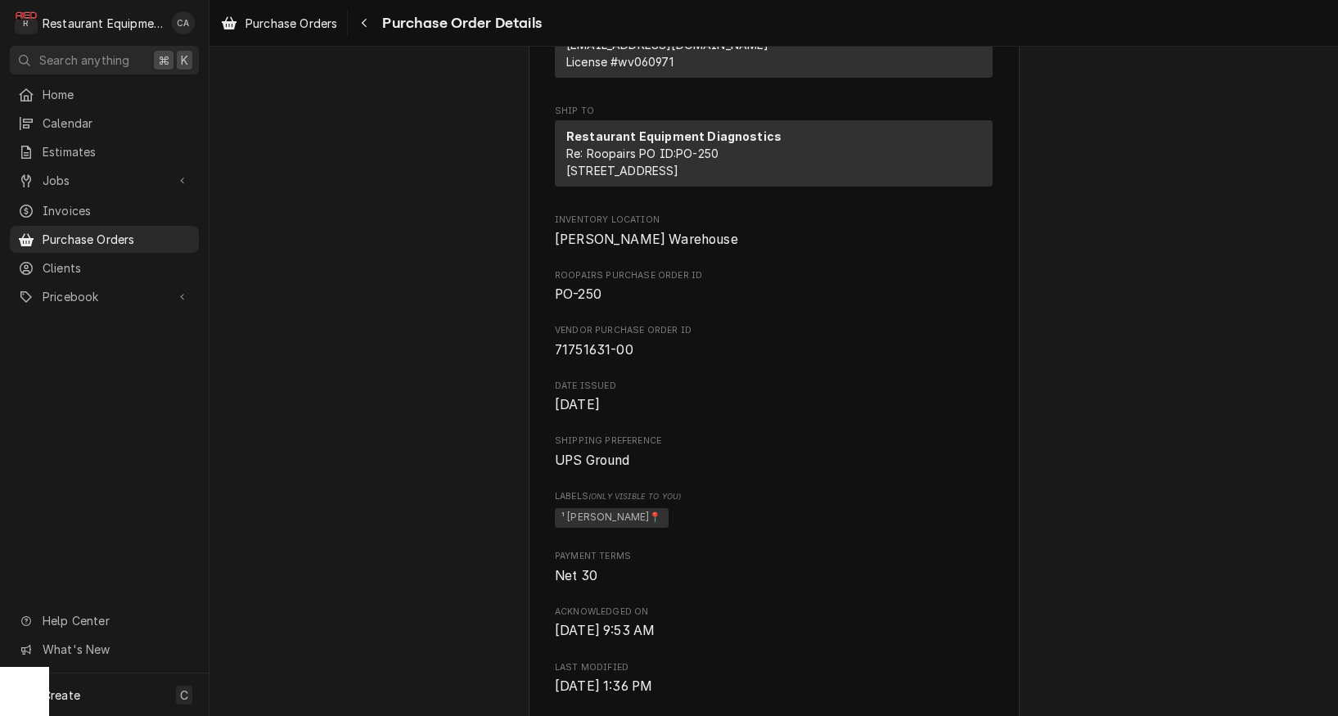
click at [395, 413] on div "Acknowledged Vendor Allpoints FPS Bill To Restaurant Equipment Diagnostics Acco…" at bounding box center [774, 560] width 1129 height 1722
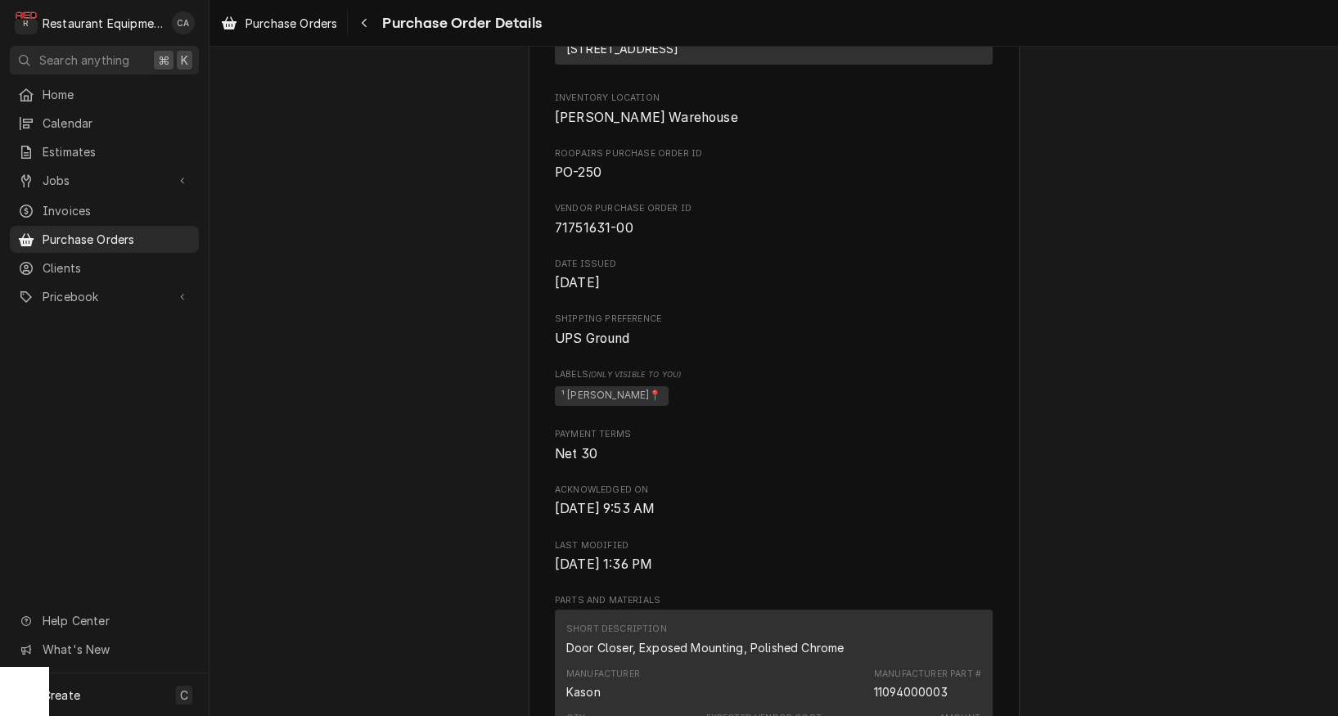
scroll to position [701, 0]
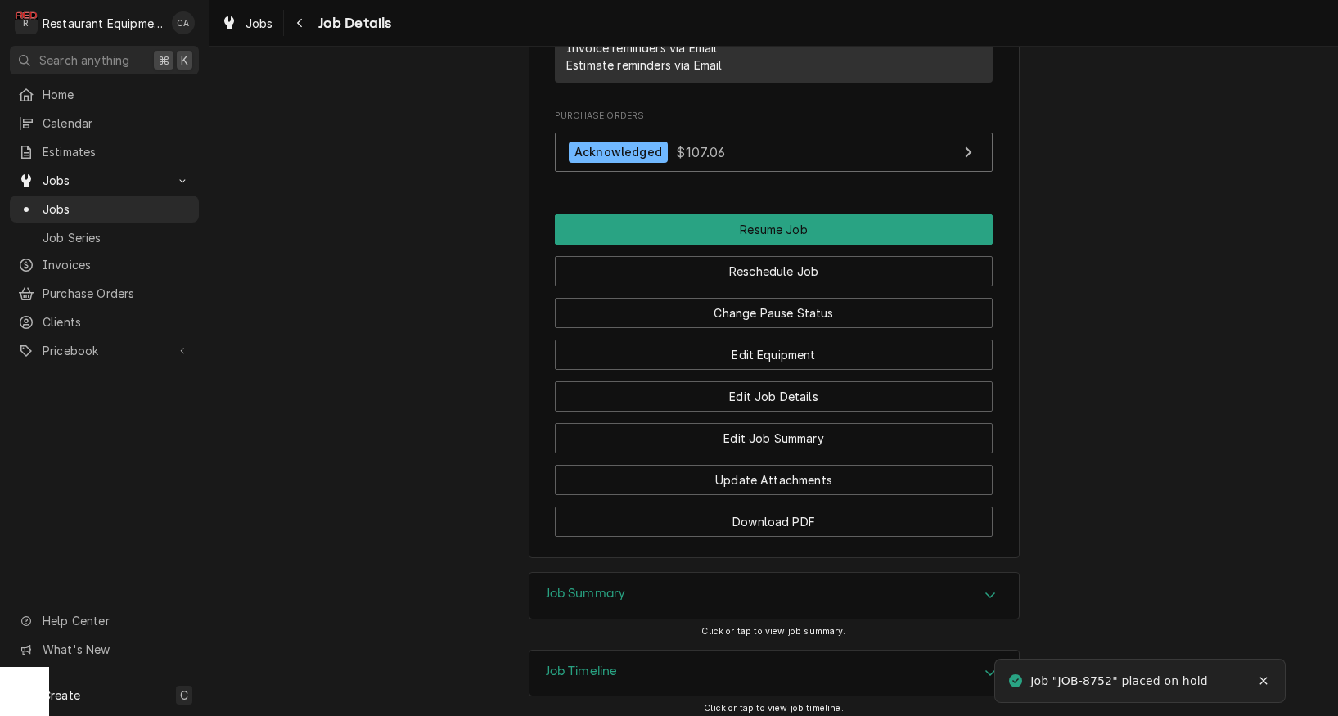
scroll to position [1766, 0]
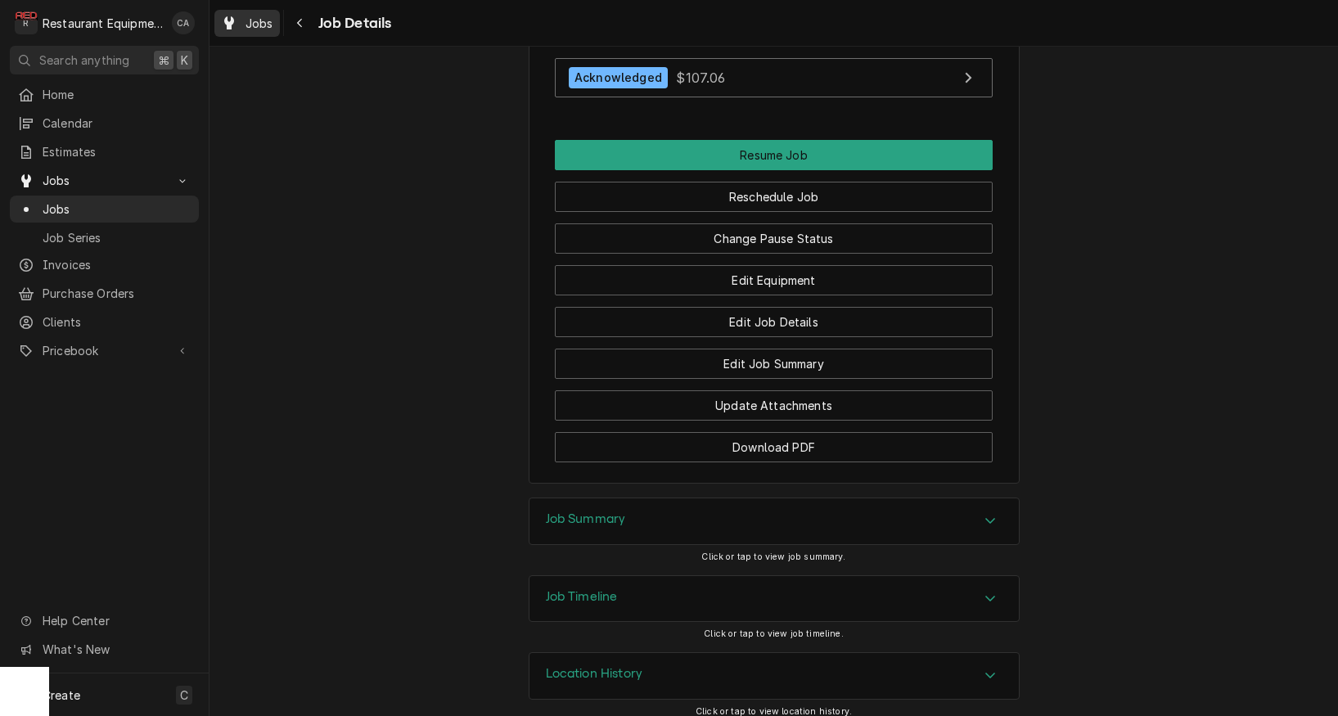
click at [265, 26] on span "Jobs" at bounding box center [260, 23] width 28 height 17
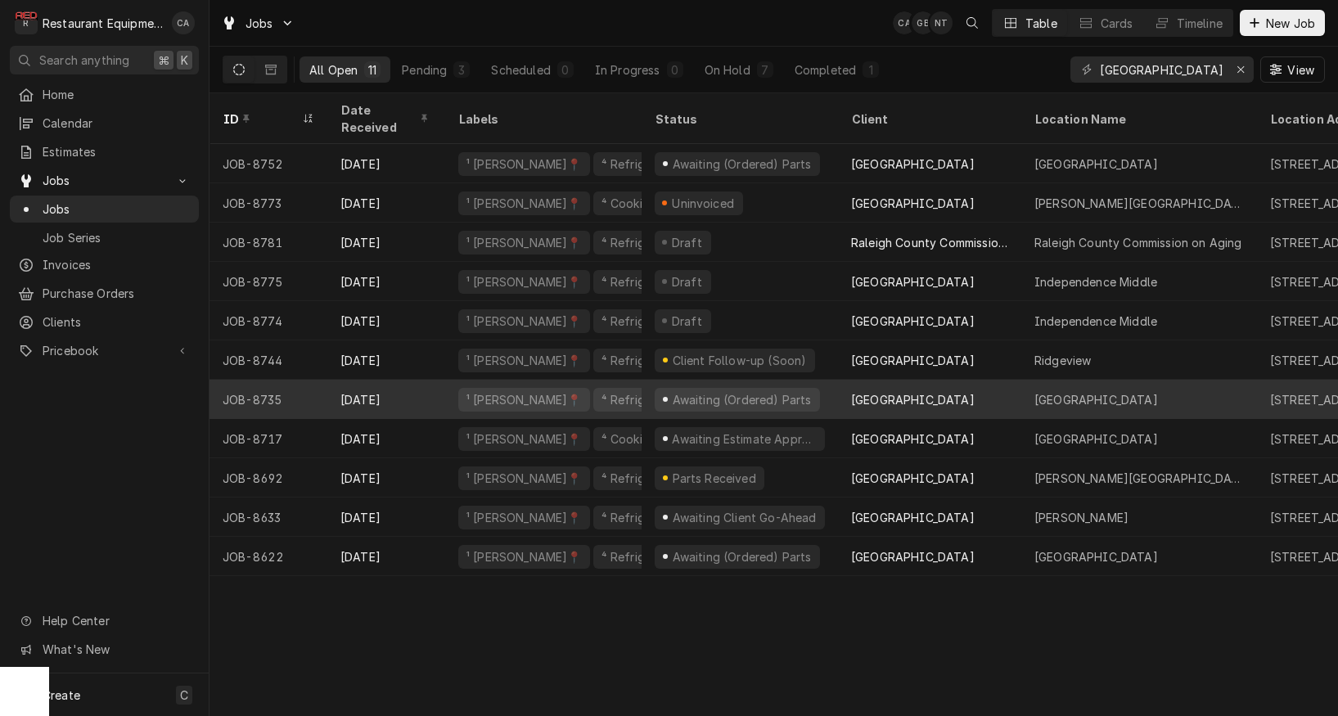
click at [688, 391] on div "Awaiting (Ordered) Parts" at bounding box center [741, 399] width 142 height 17
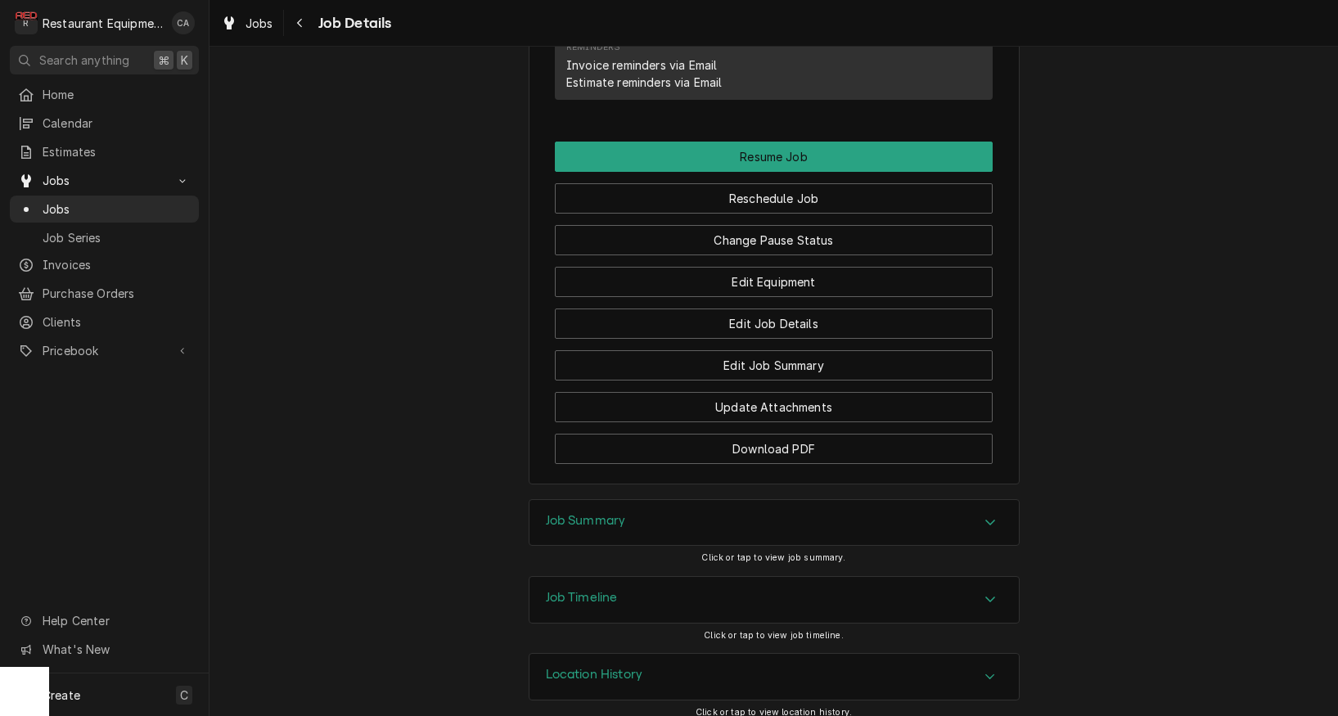
drag, startPoint x: 596, startPoint y: 511, endPoint x: 530, endPoint y: 494, distance: 68.3
click at [596, 513] on h3 "Job Summary" at bounding box center [586, 521] width 80 height 16
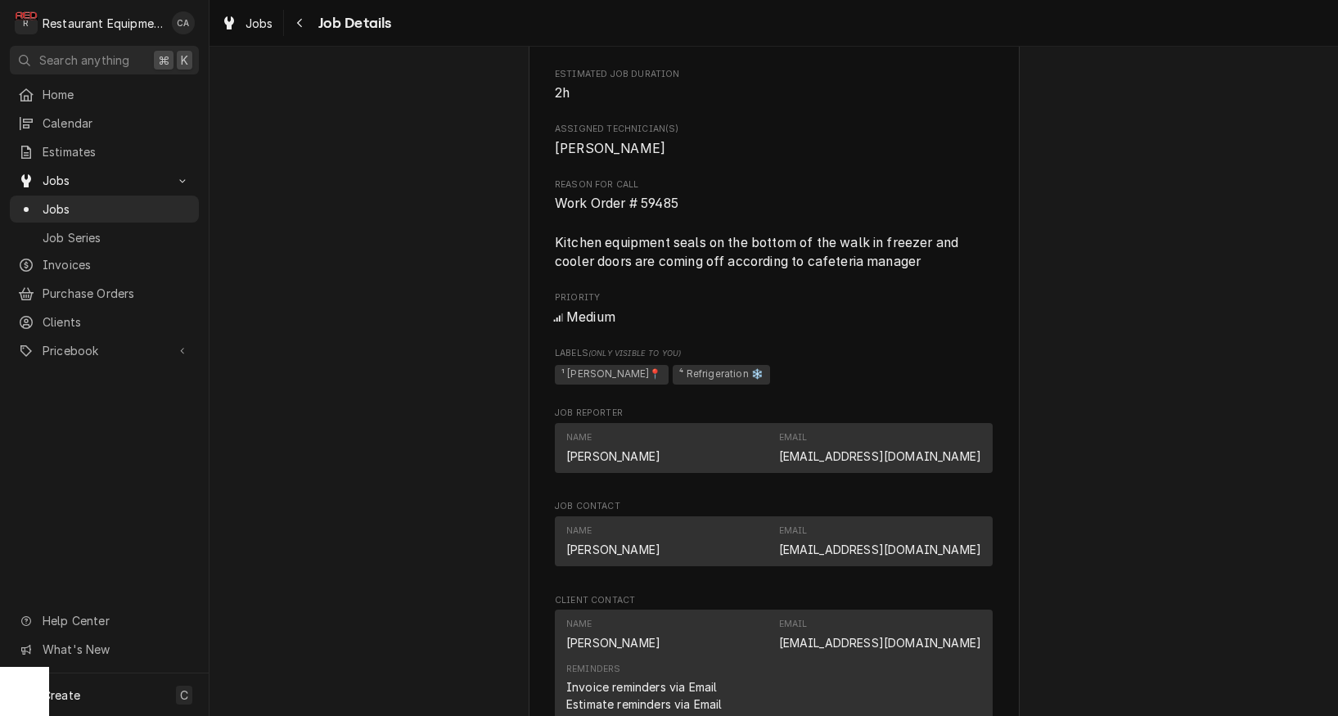
scroll to position [1112, 0]
click at [260, 25] on span "Jobs" at bounding box center [260, 23] width 28 height 17
click at [264, 25] on span "Jobs" at bounding box center [260, 23] width 28 height 17
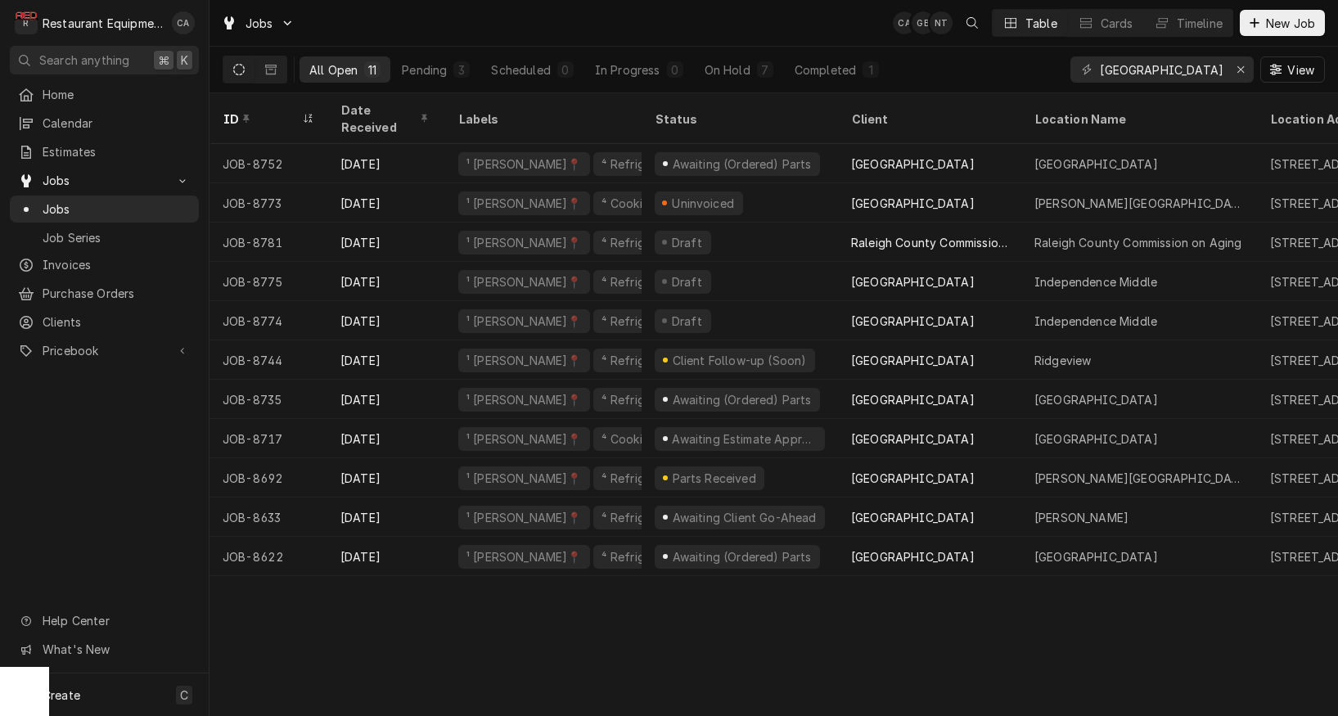
drag, startPoint x: 452, startPoint y: 30, endPoint x: 254, endPoint y: 48, distance: 198.9
click at [450, 30] on div "Jobs CA GB NT Table Cards Timeline New Job" at bounding box center [774, 23] width 1129 height 46
click at [271, 73] on icon "Dynamic Content Wrapper" at bounding box center [270, 69] width 11 height 11
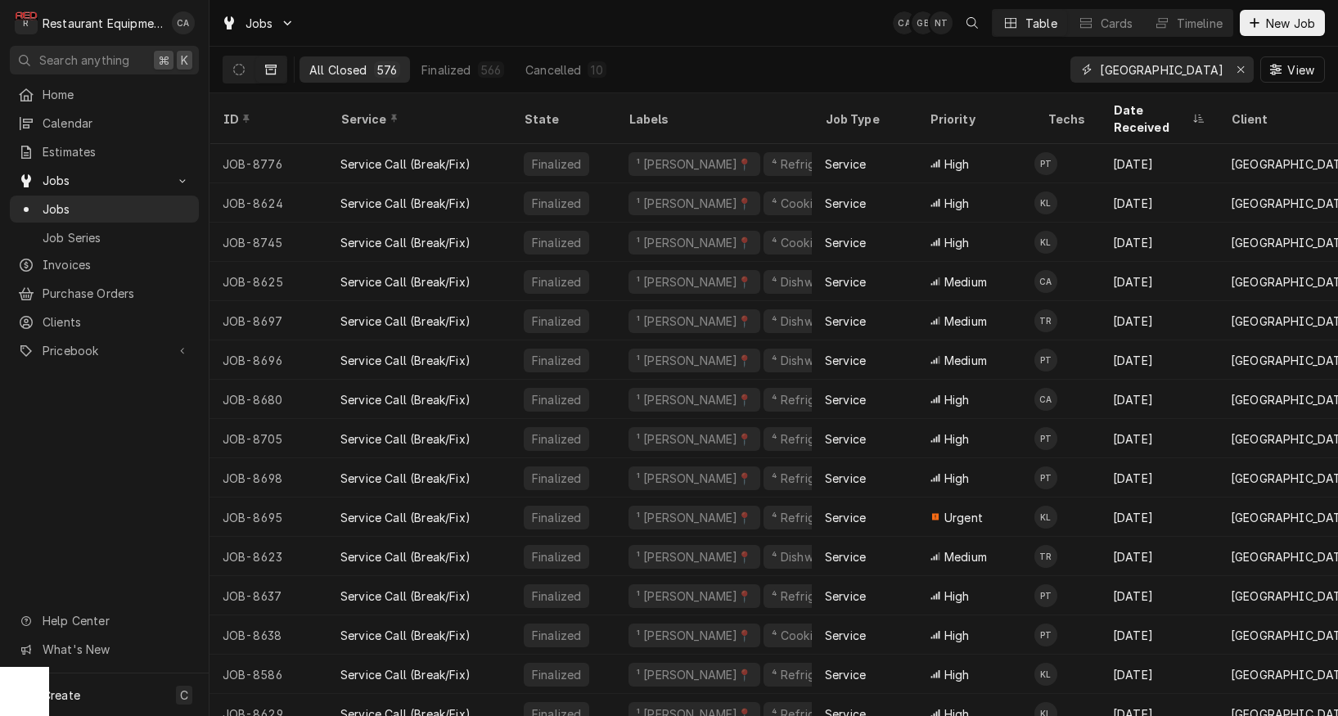
drag, startPoint x: 1169, startPoint y: 70, endPoint x: 1071, endPoint y: 69, distance: 97.4
click at [1072, 69] on div "[GEOGRAPHIC_DATA]" at bounding box center [1162, 69] width 183 height 26
type input "trap hill"
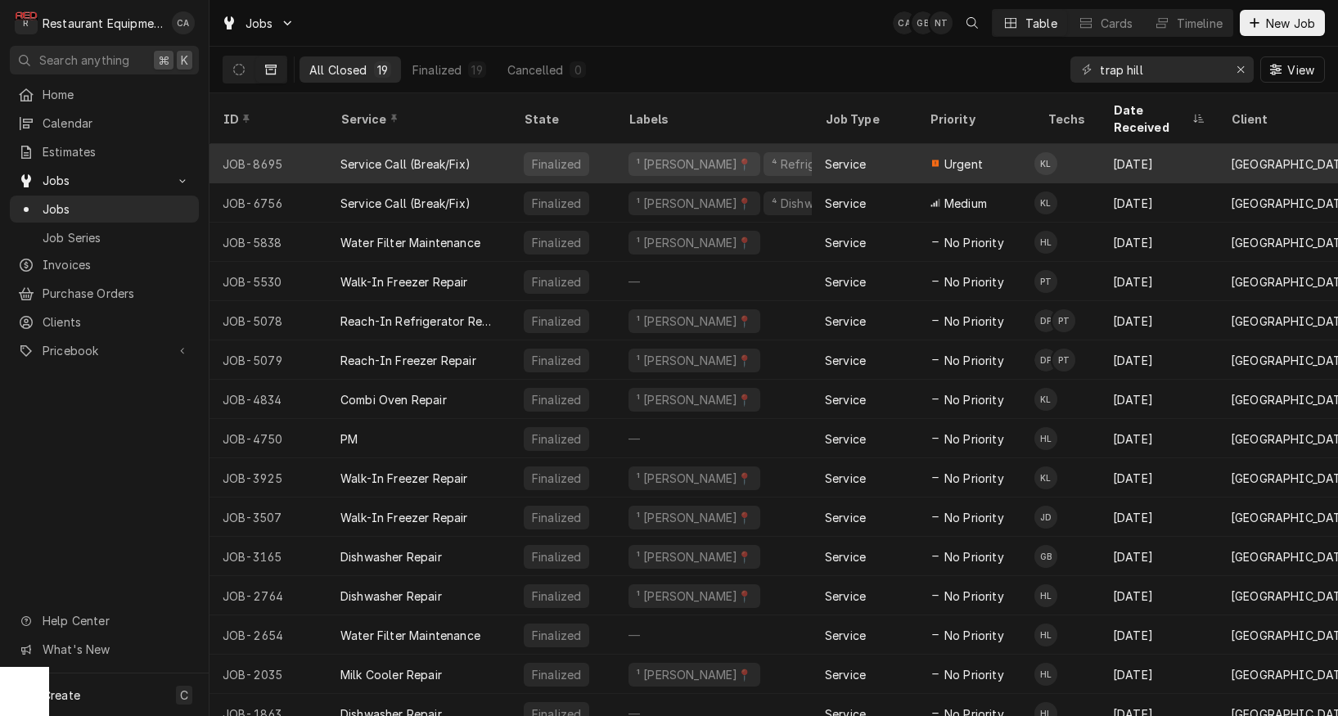
click at [864, 156] on div "Service" at bounding box center [845, 164] width 41 height 17
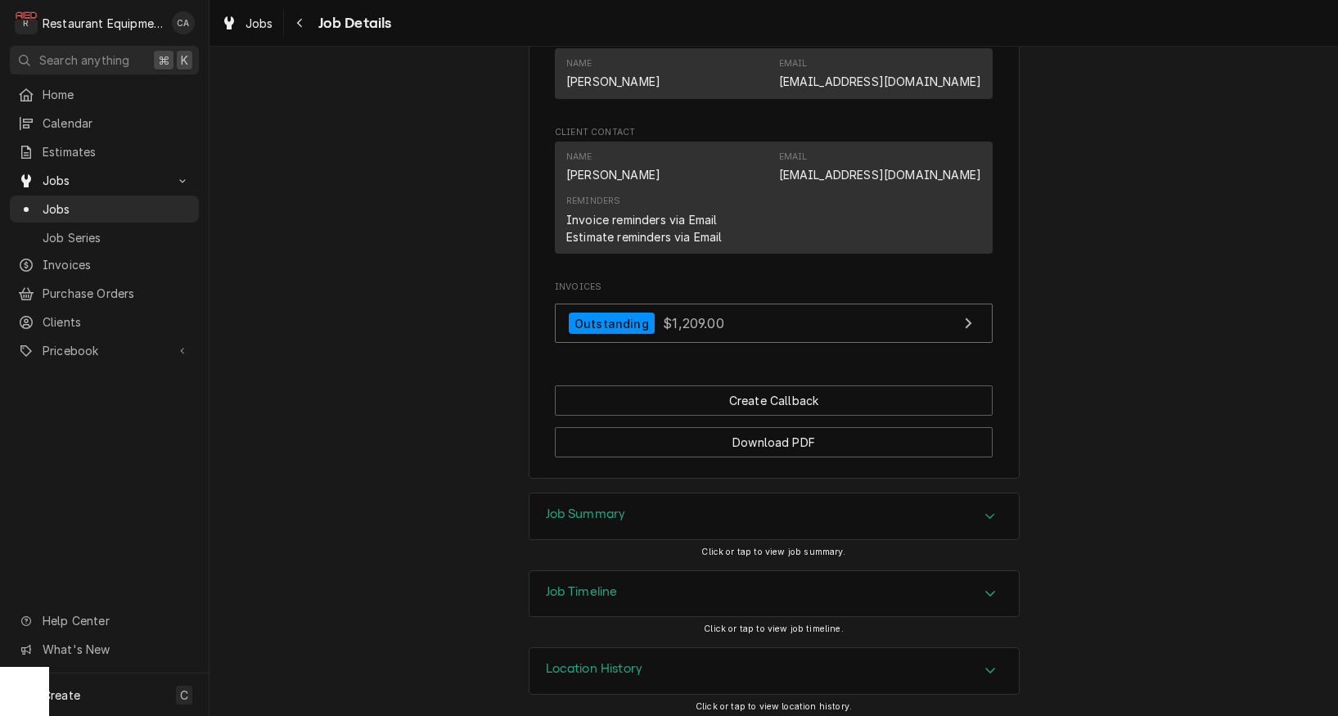
drag, startPoint x: 593, startPoint y: 507, endPoint x: 440, endPoint y: 451, distance: 162.9
click at [588, 507] on h3 "Job Summary" at bounding box center [586, 515] width 80 height 16
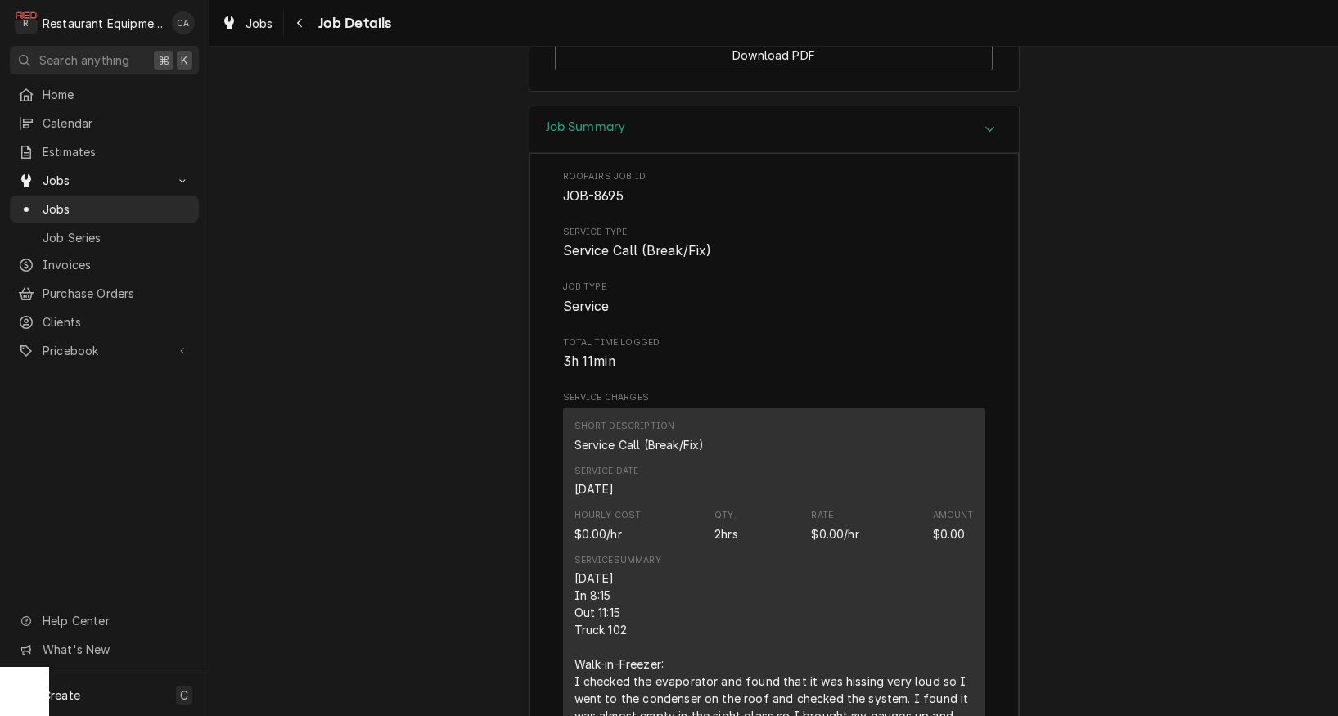
scroll to position [1834, 0]
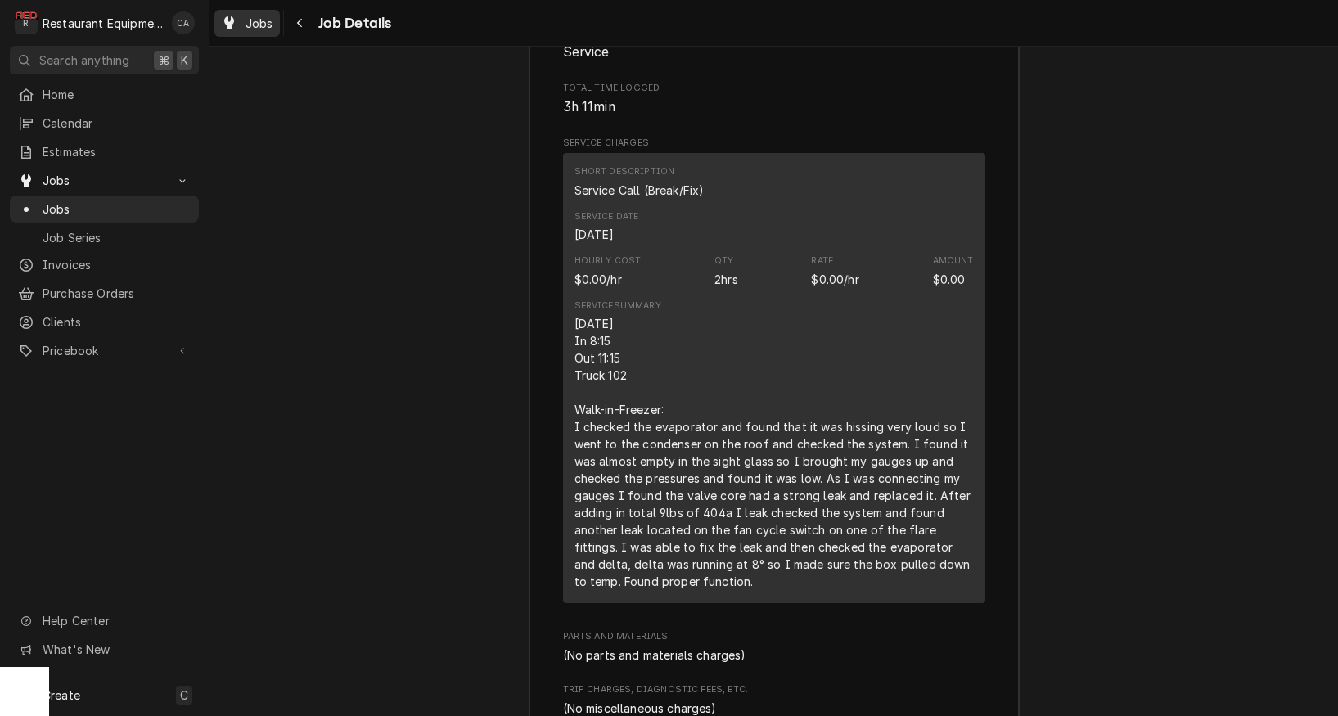
click at [265, 26] on span "Jobs" at bounding box center [260, 23] width 28 height 17
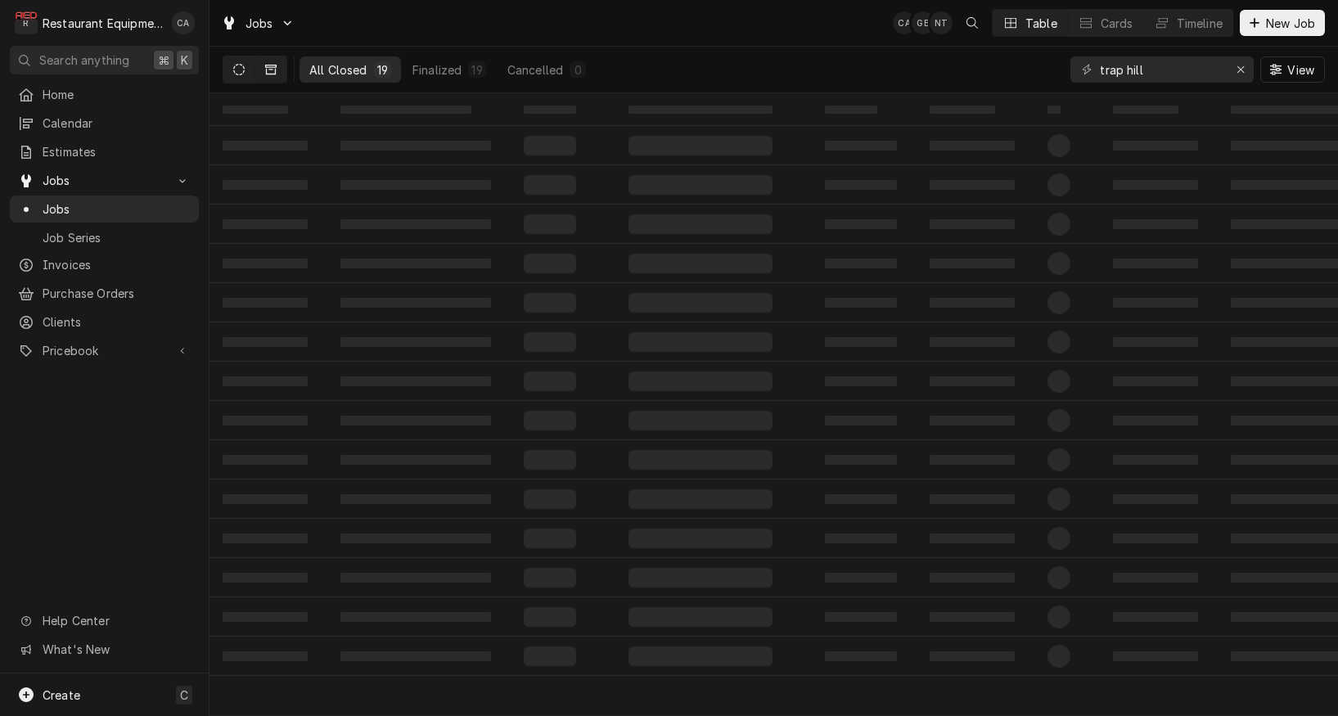
click at [249, 70] on button "Dynamic Content Wrapper" at bounding box center [238, 69] width 31 height 26
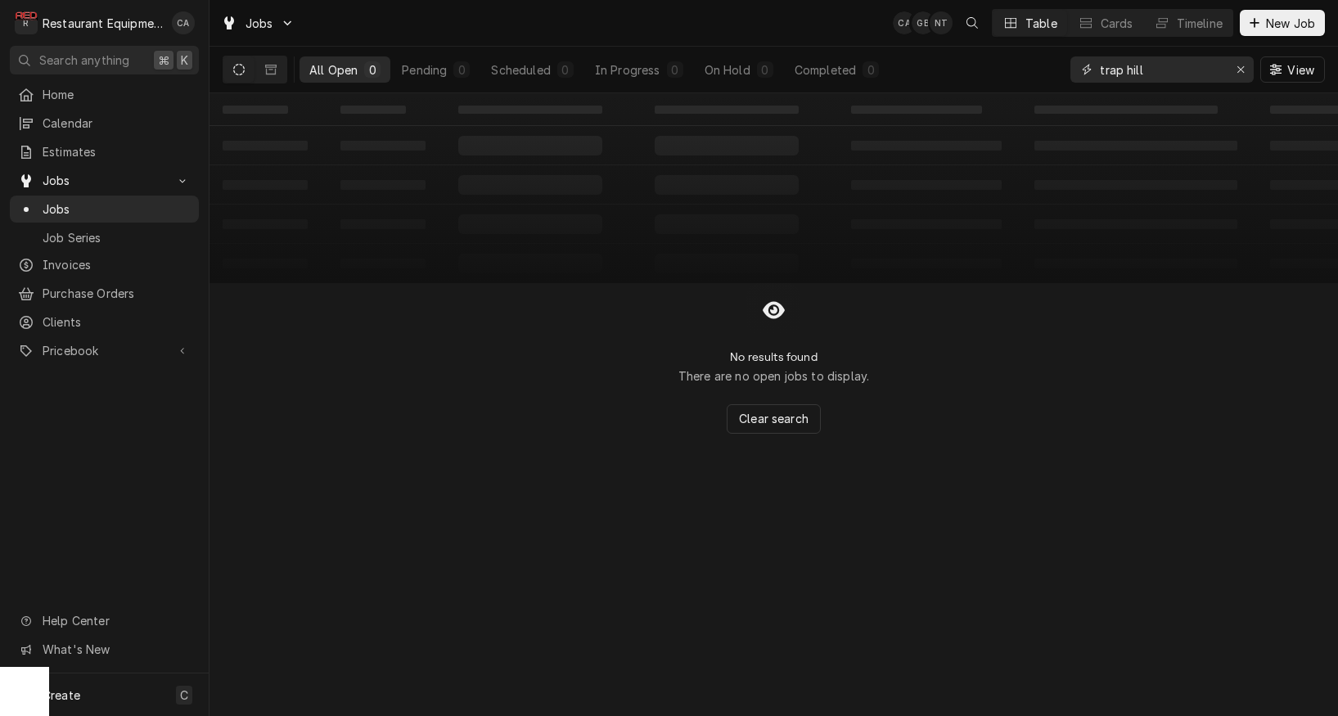
drag, startPoint x: 1194, startPoint y: 74, endPoint x: 1039, endPoint y: 60, distance: 156.1
click at [1039, 60] on div "All Open 0 Pending 0 Scheduled 0 In Progress 0 On Hold 0 Completed 0 trap hill …" at bounding box center [774, 70] width 1103 height 46
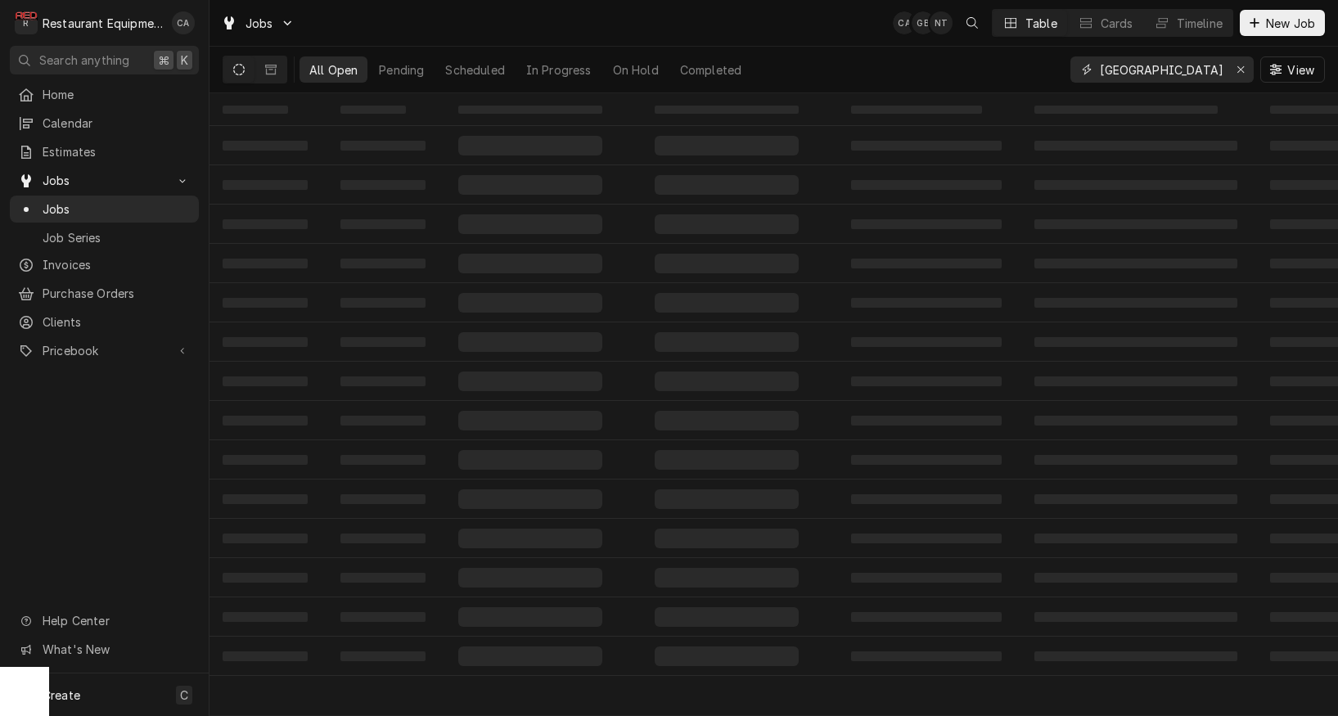
type input "Raleigh county school"
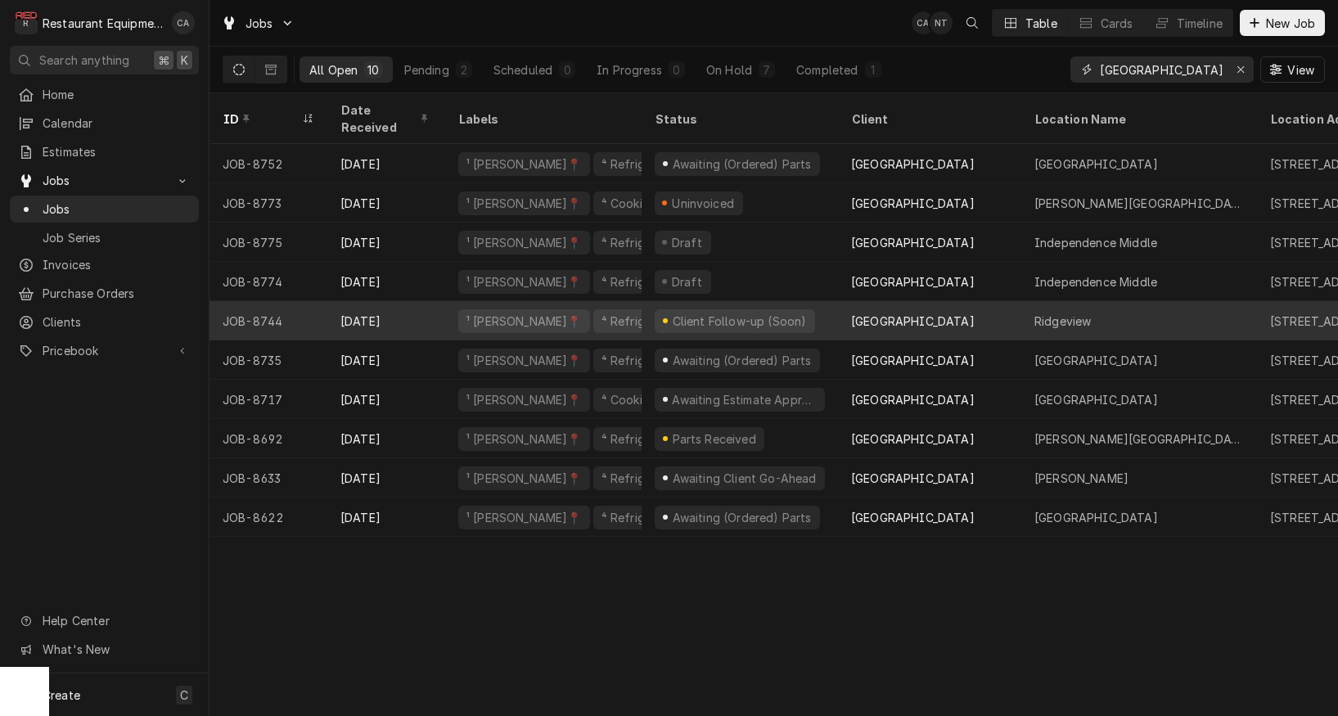
scroll to position [0, 12]
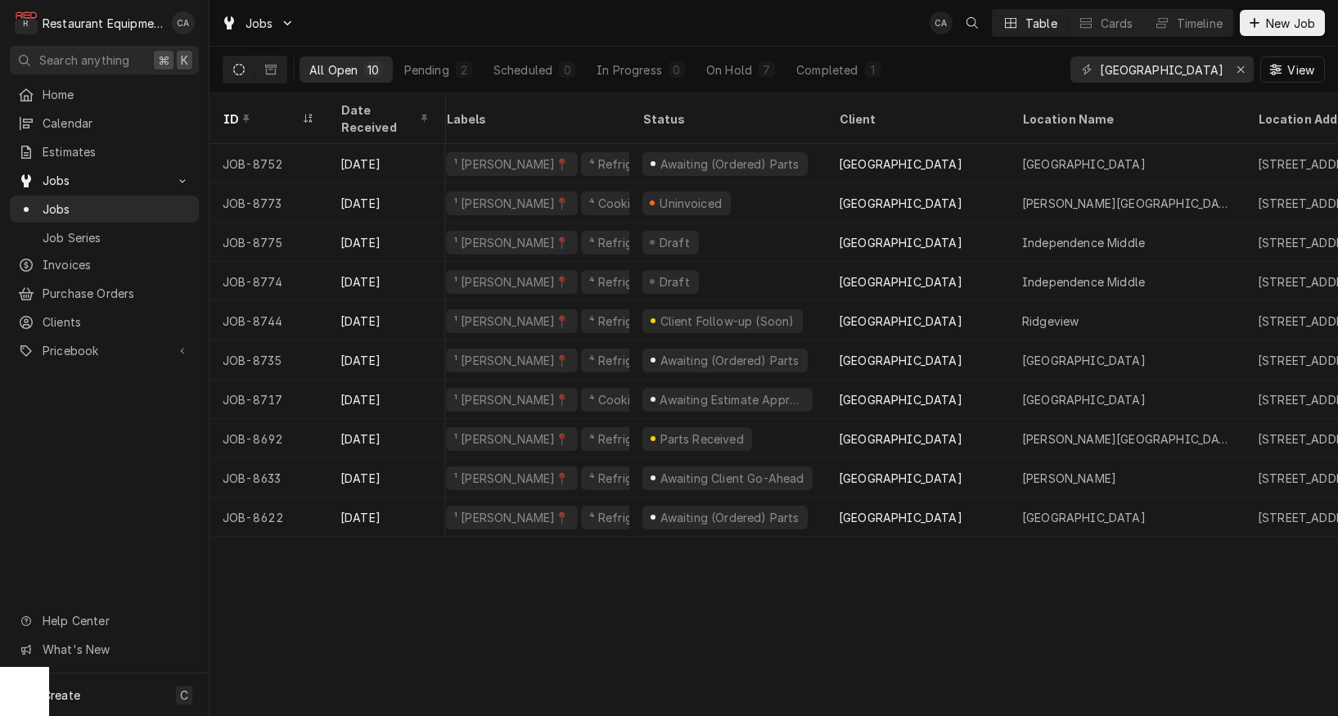
drag, startPoint x: 277, startPoint y: 68, endPoint x: 718, endPoint y: 84, distance: 440.7
click at [278, 68] on button "Dynamic Content Wrapper" at bounding box center [270, 69] width 31 height 26
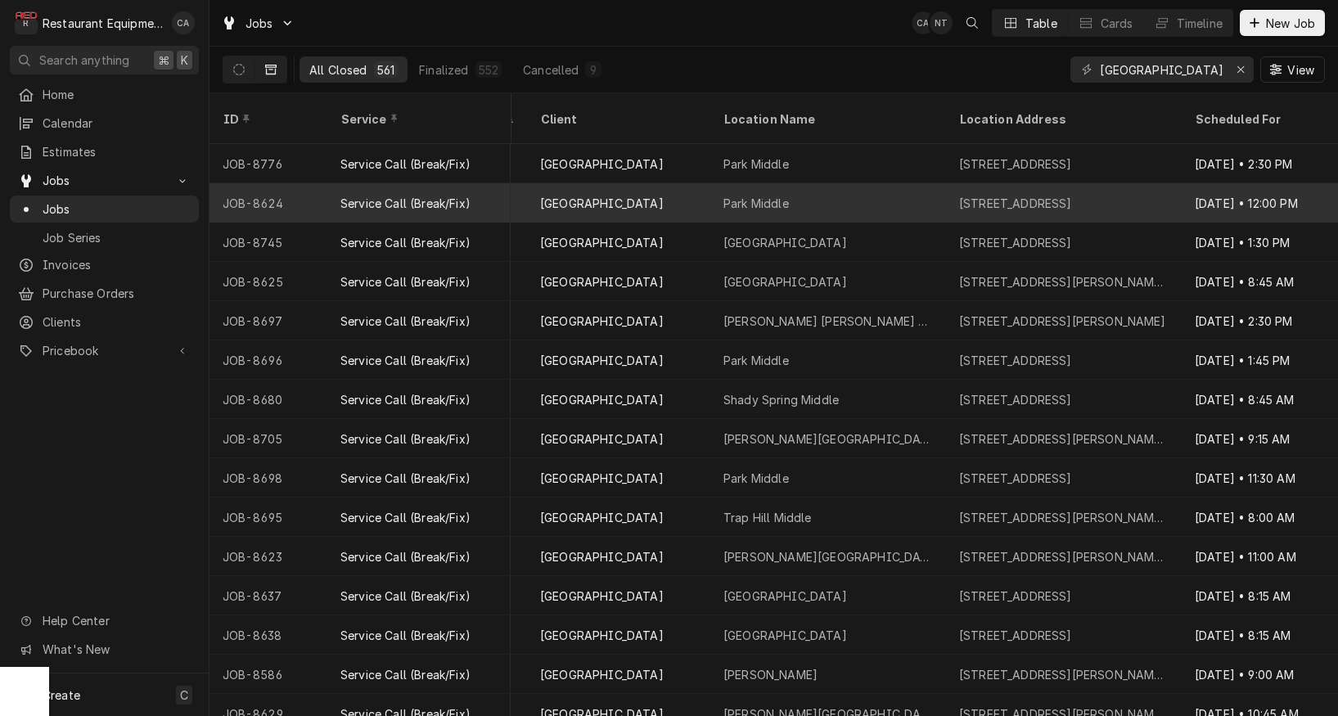
scroll to position [0, 689]
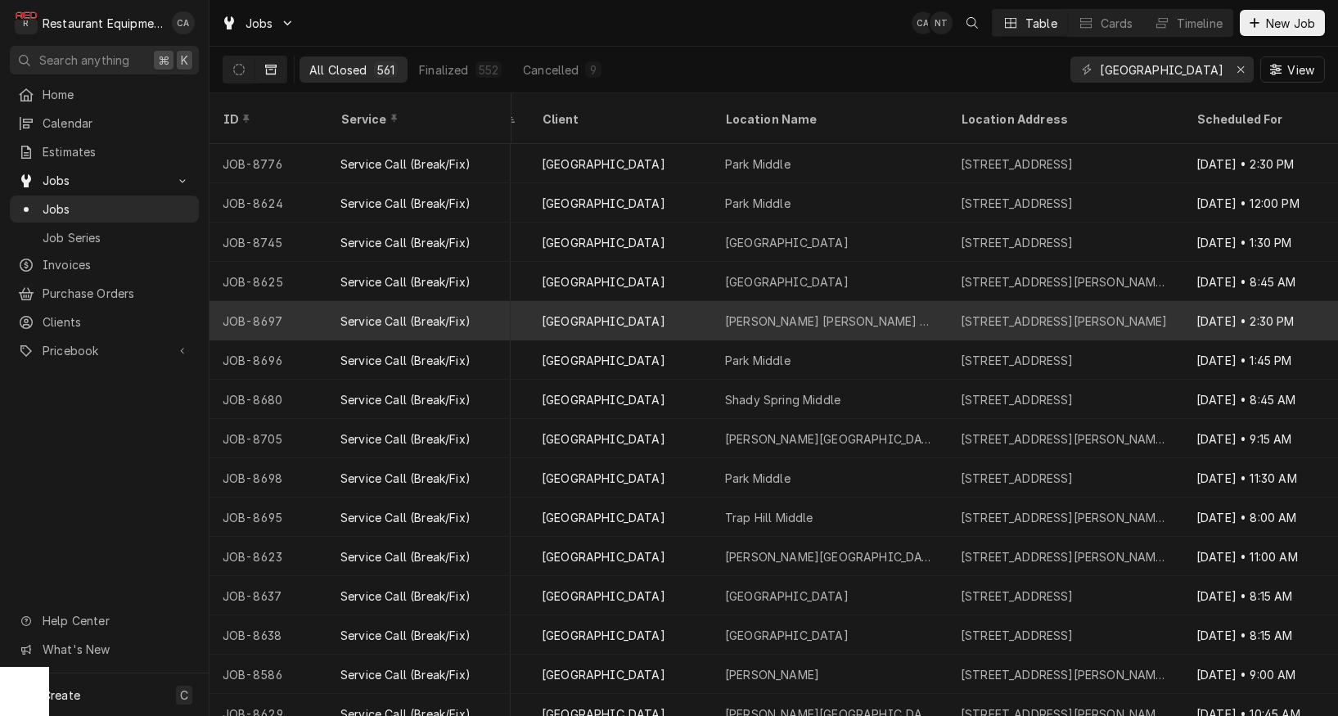
click at [993, 313] on div "401 Grey Flats Rd, Beckley, WV 25801" at bounding box center [1064, 321] width 207 height 17
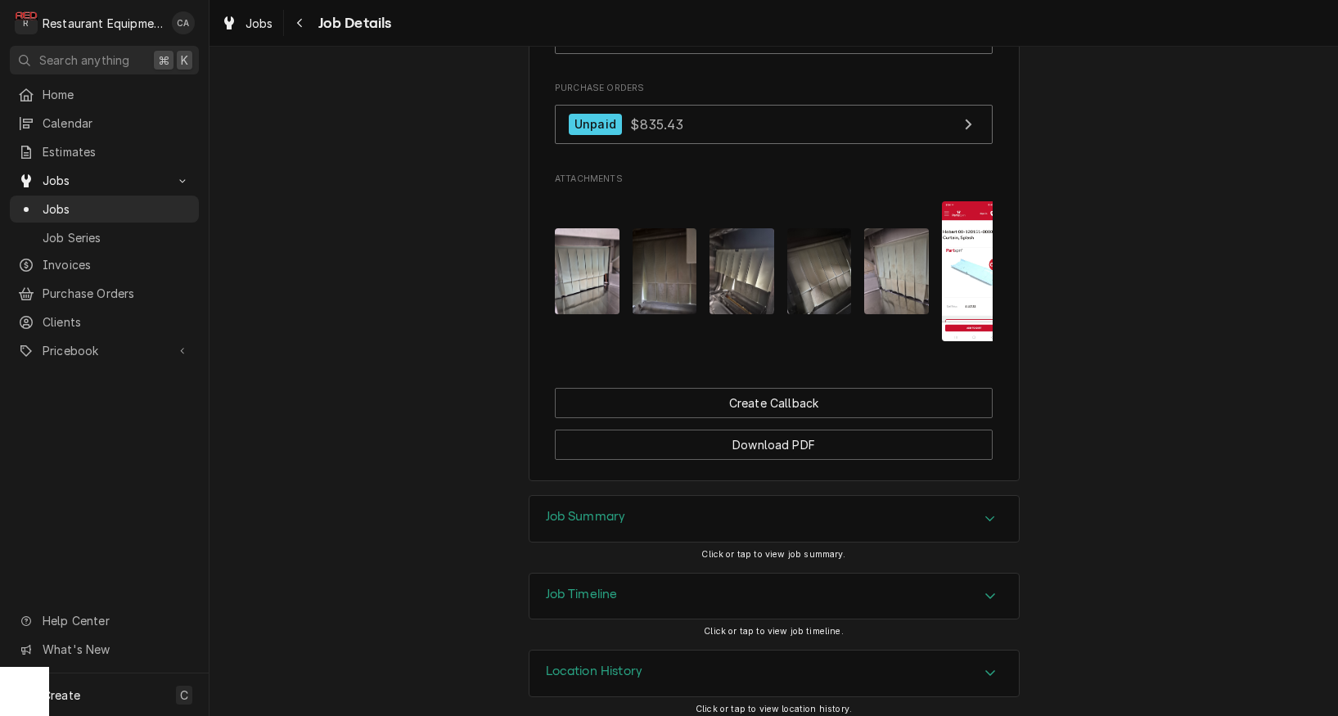
drag, startPoint x: 592, startPoint y: 509, endPoint x: 542, endPoint y: 498, distance: 51.2
click at [583, 509] on h3 "Job Summary" at bounding box center [586, 517] width 80 height 16
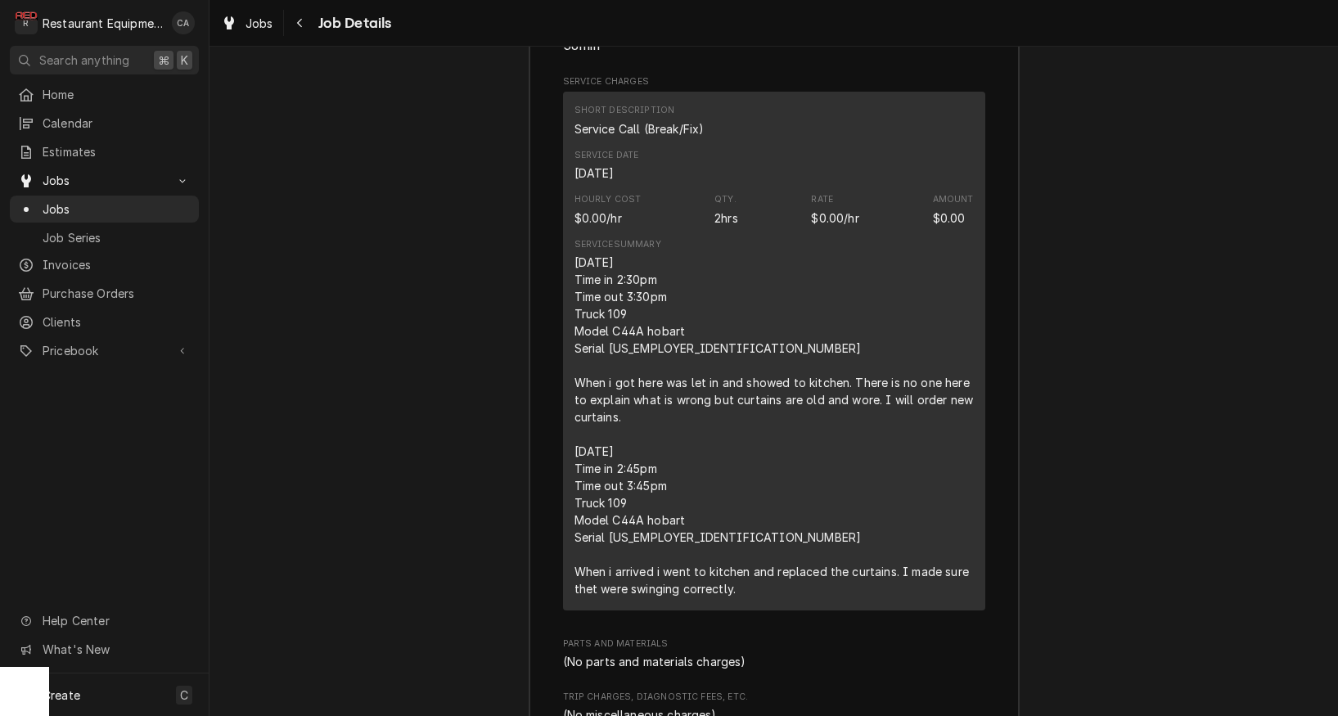
scroll to position [2188, 0]
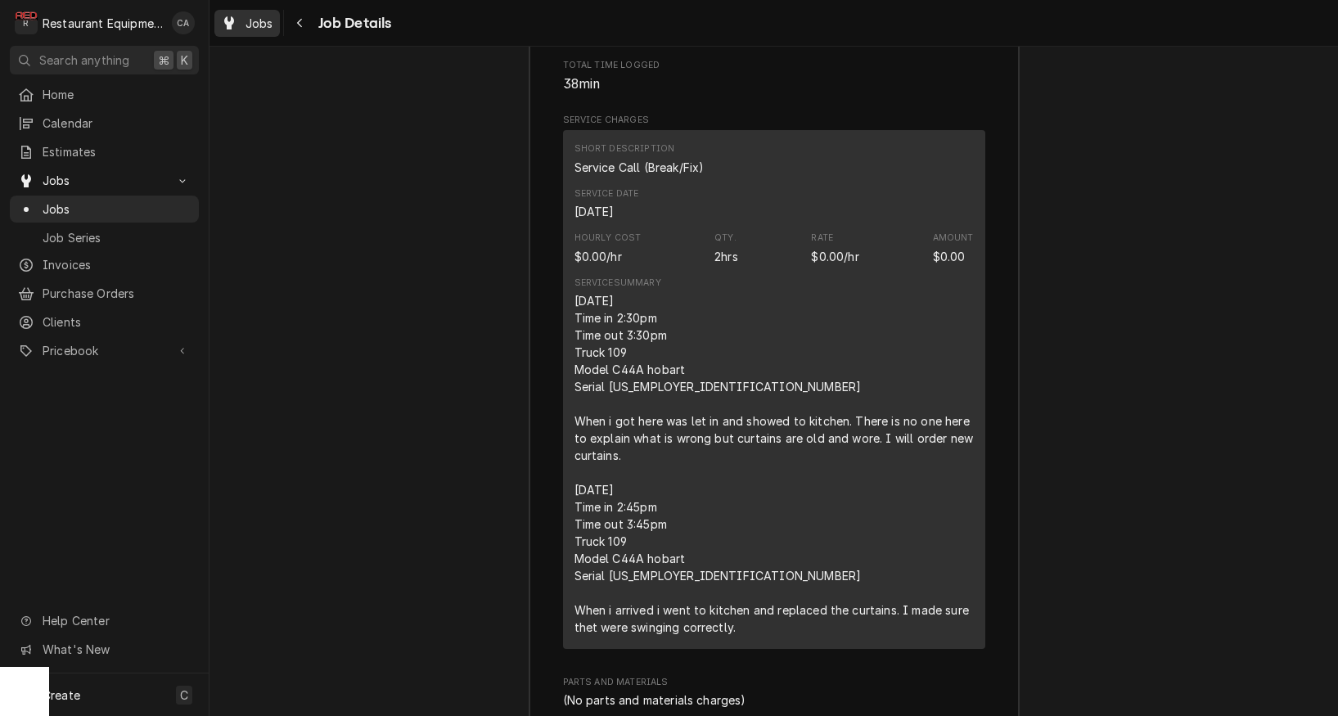
click at [250, 31] on div "Jobs" at bounding box center [247, 23] width 59 height 20
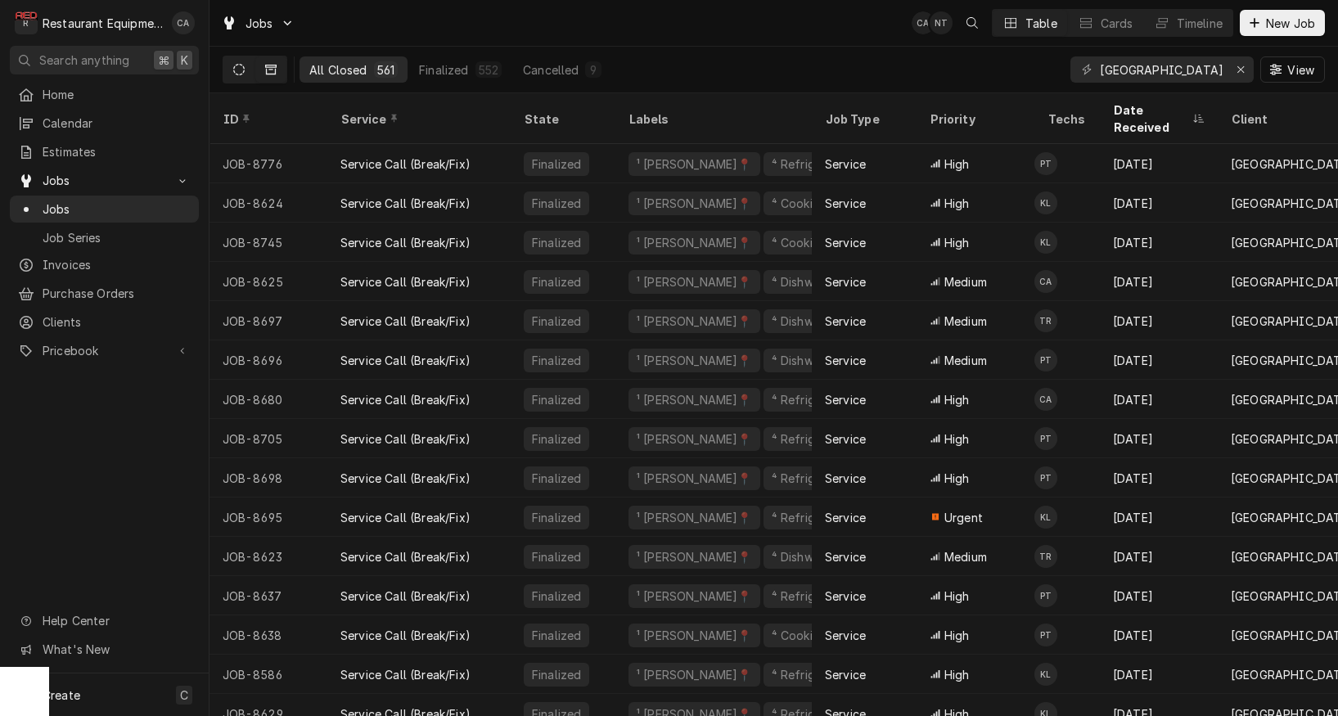
click at [237, 69] on icon "Dynamic Content Wrapper" at bounding box center [238, 69] width 11 height 11
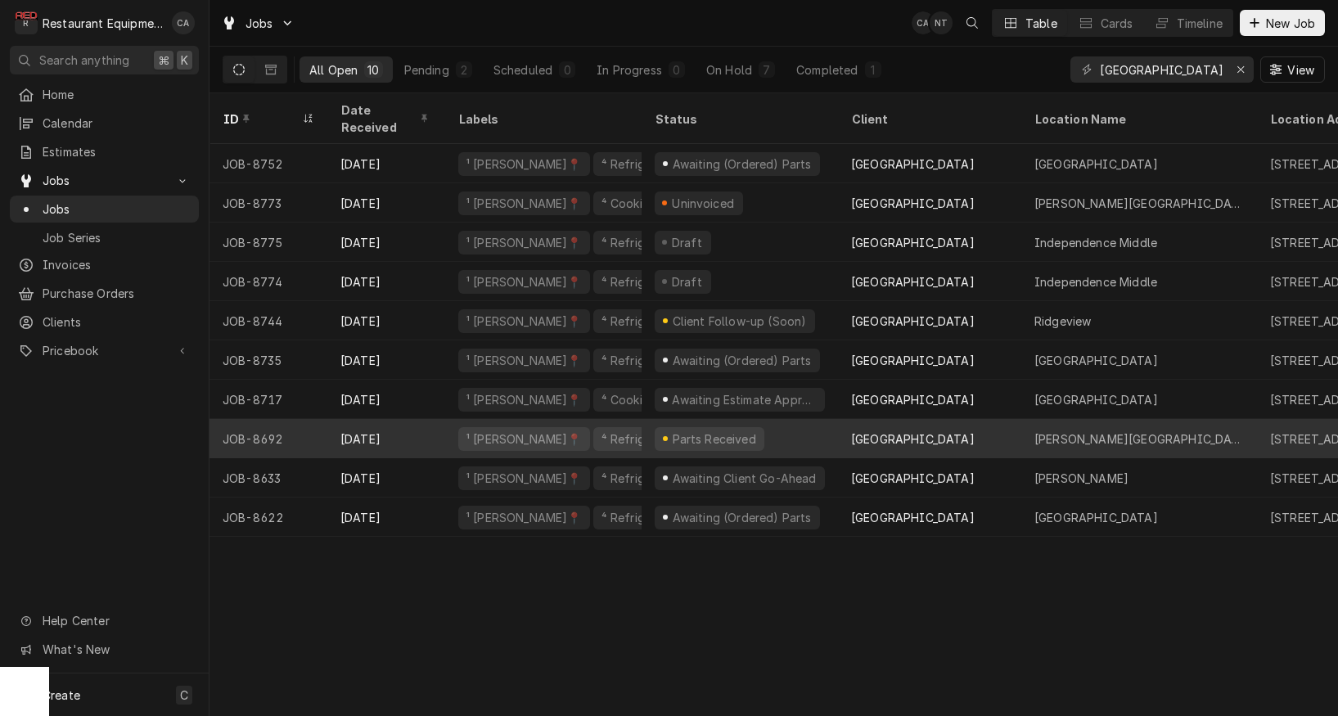
click at [1031, 419] on div "Marsh Fork Elementary" at bounding box center [1140, 438] width 236 height 39
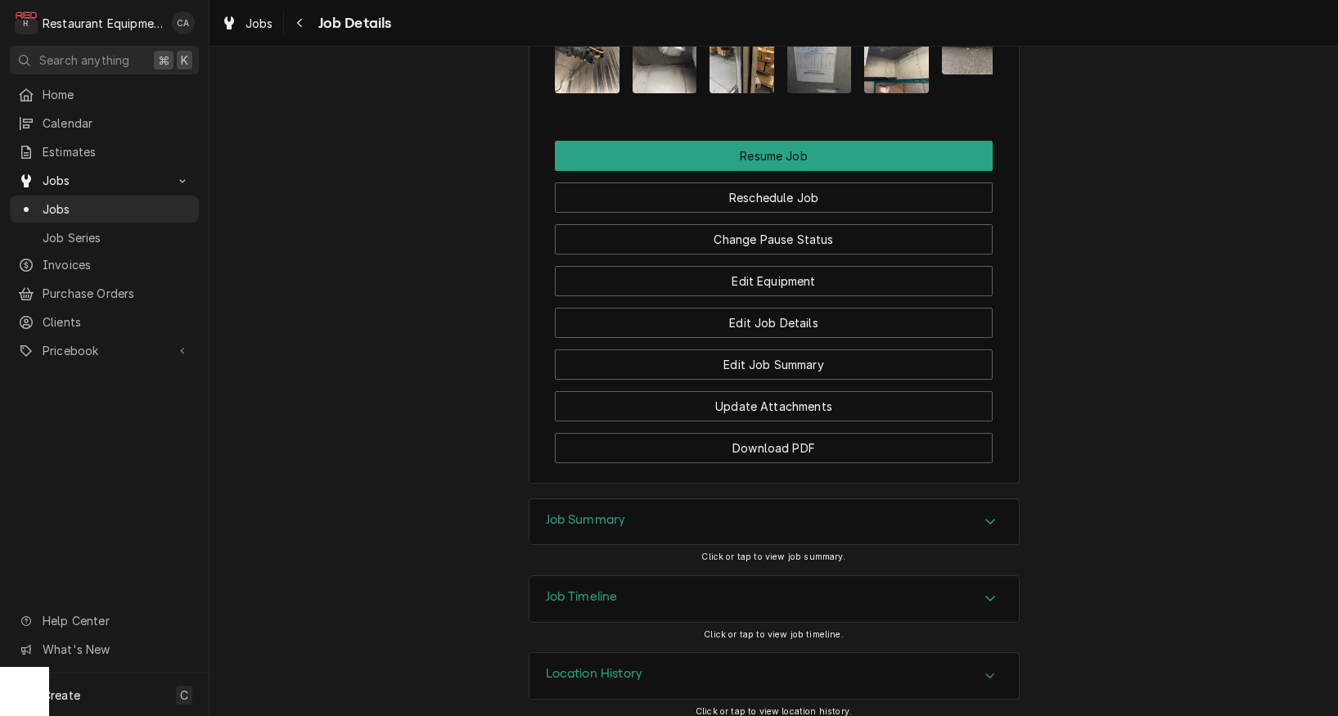
click at [575, 512] on h3 "Job Summary" at bounding box center [586, 520] width 80 height 16
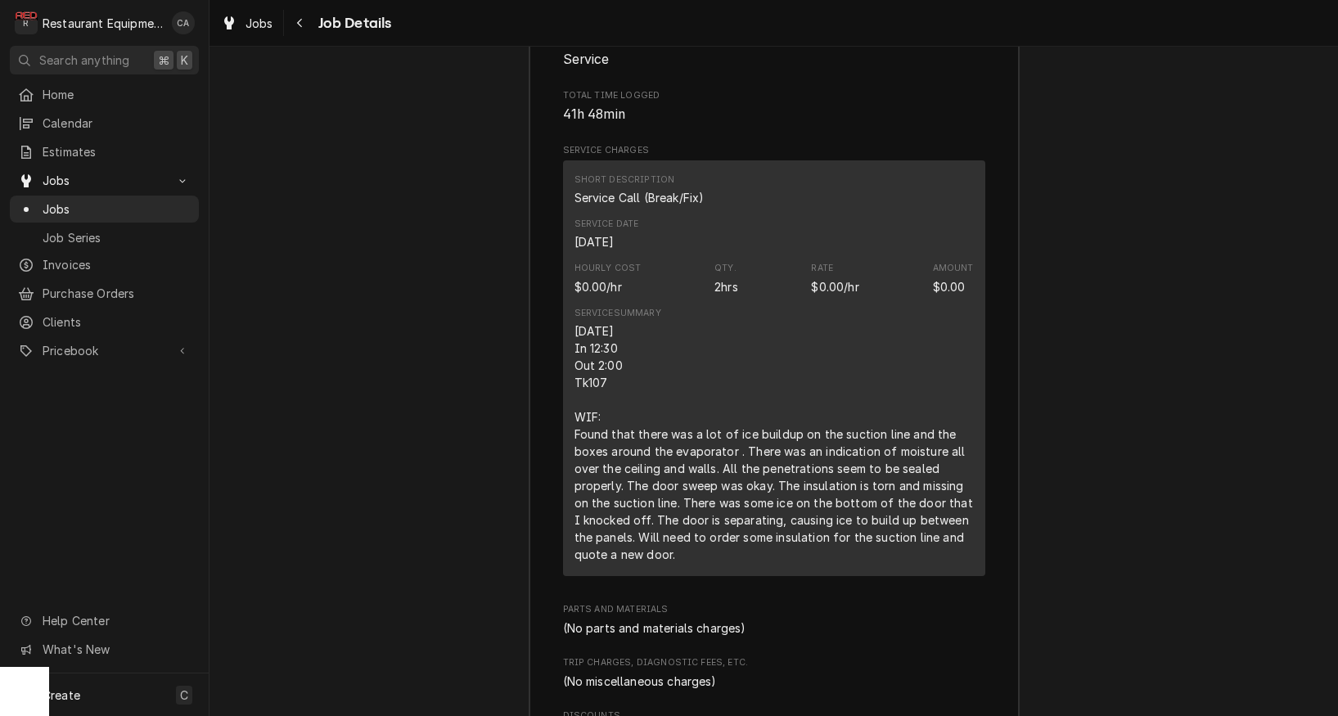
scroll to position [2632, 0]
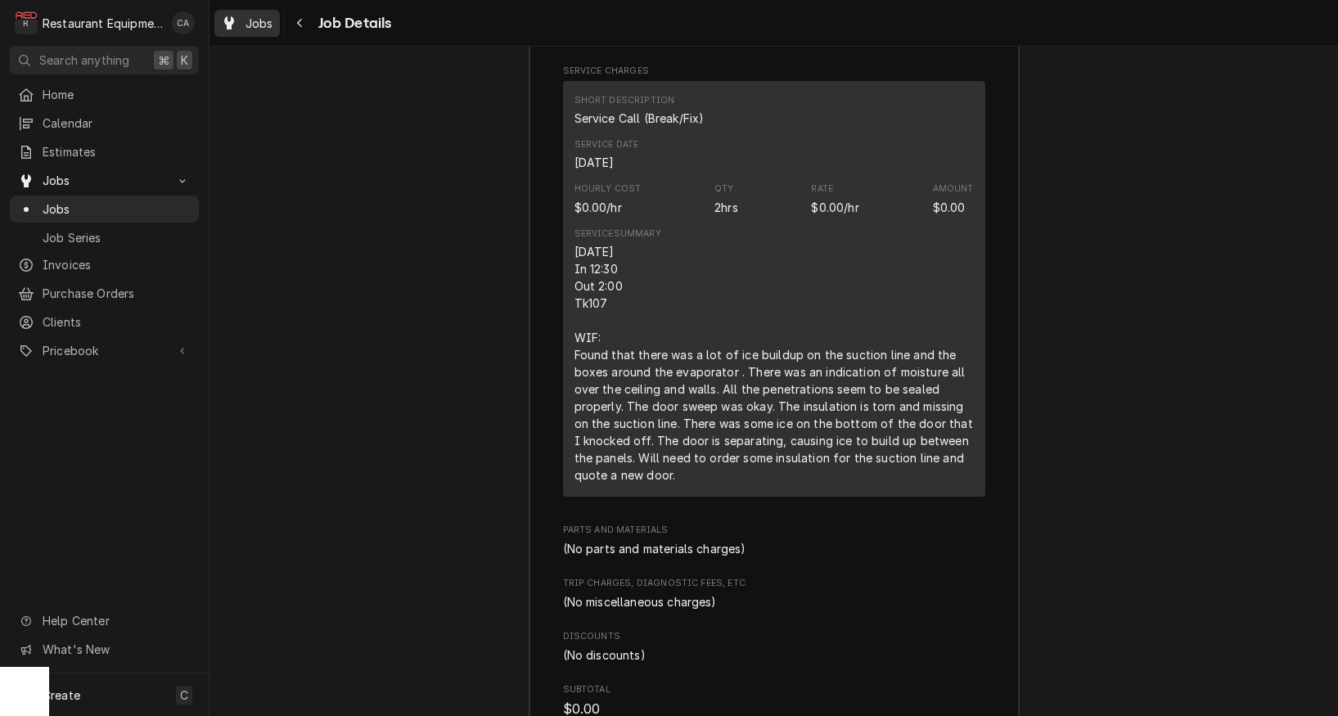
click at [246, 26] on span "Jobs" at bounding box center [260, 23] width 28 height 17
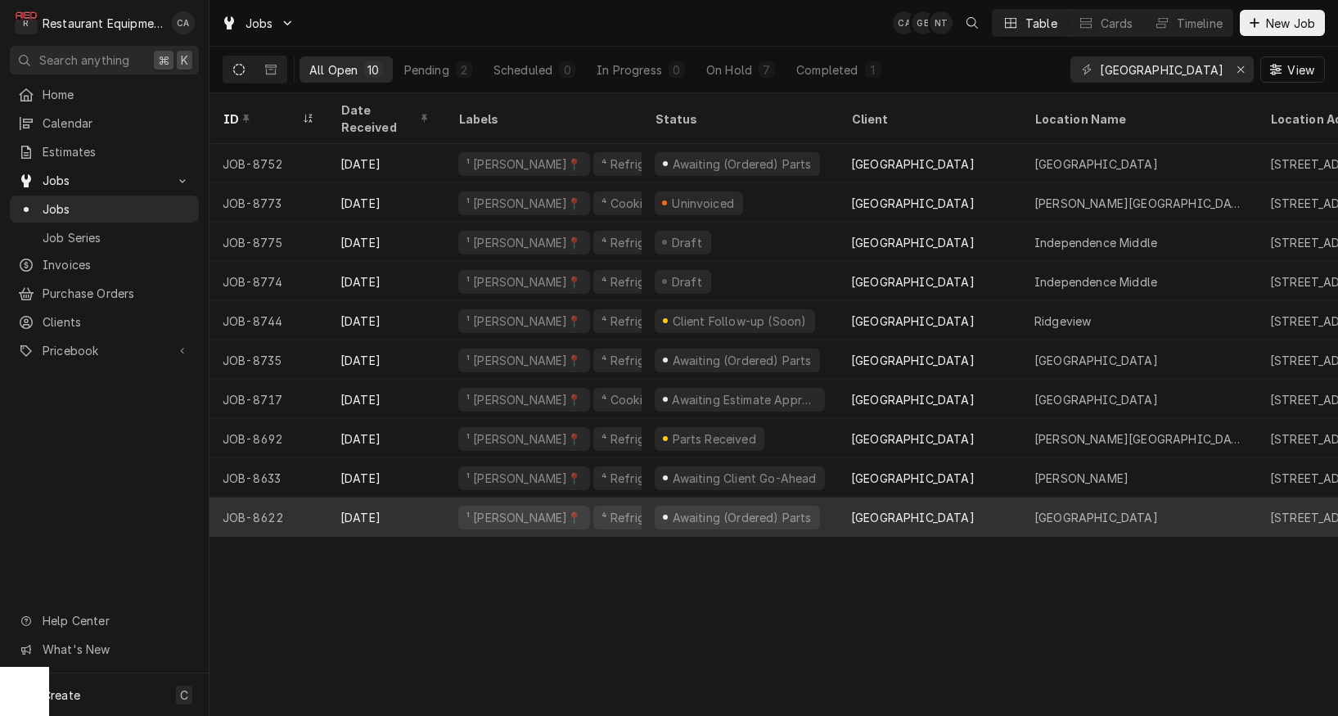
click at [783, 509] on div "Awaiting (Ordered) Parts" at bounding box center [741, 517] width 142 height 17
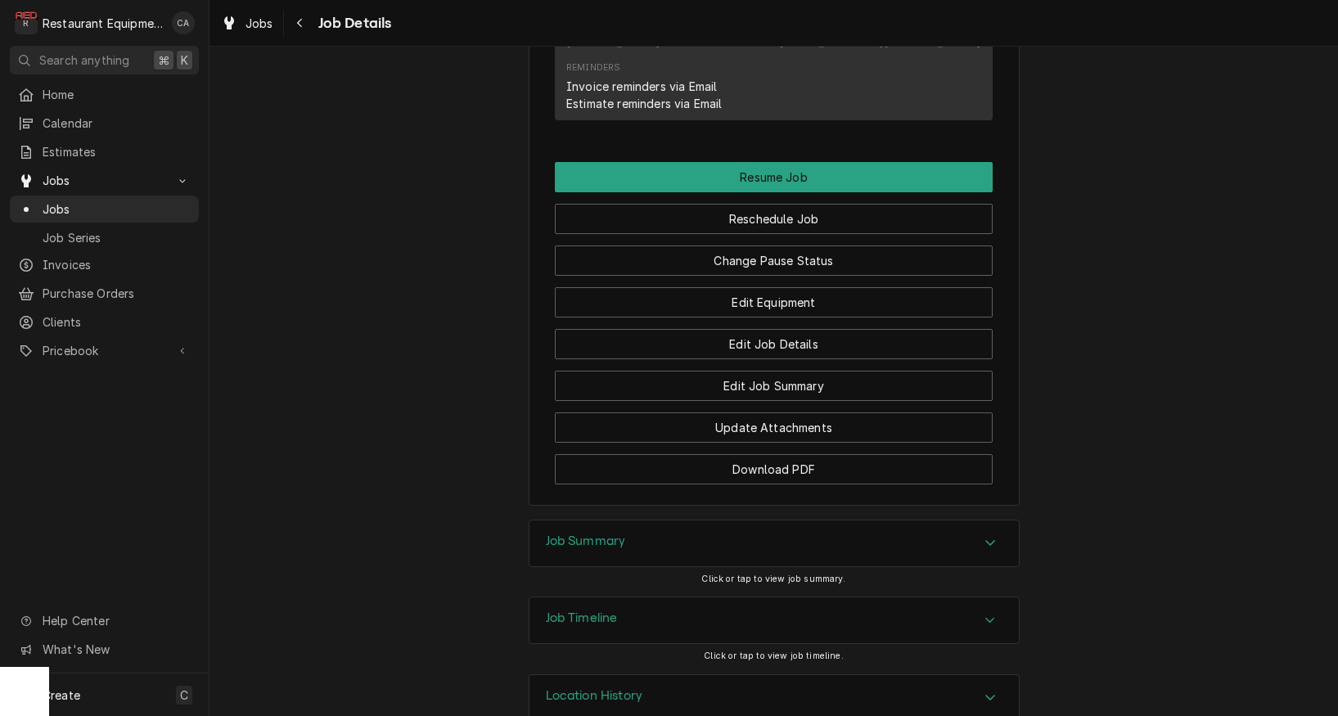
drag, startPoint x: 565, startPoint y: 507, endPoint x: 505, endPoint y: 496, distance: 60.7
click at [564, 534] on h3 "Job Summary" at bounding box center [586, 542] width 80 height 16
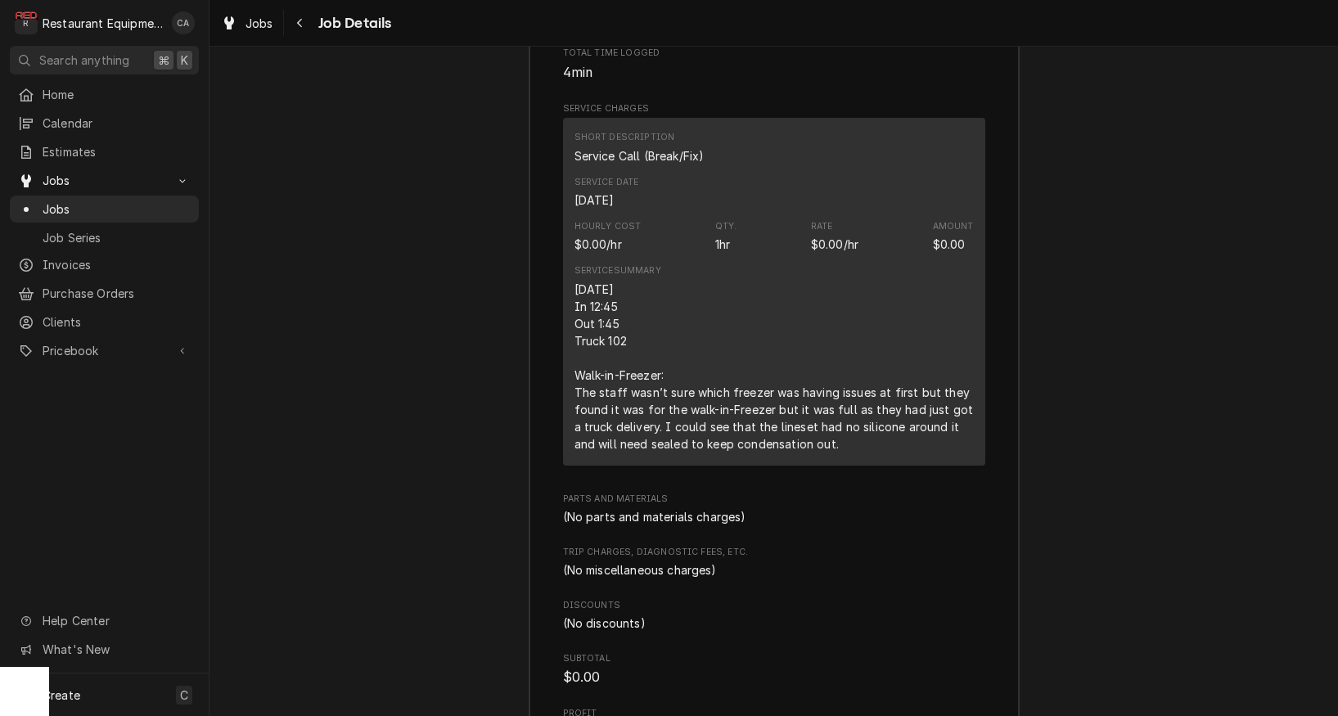
scroll to position [2613, 0]
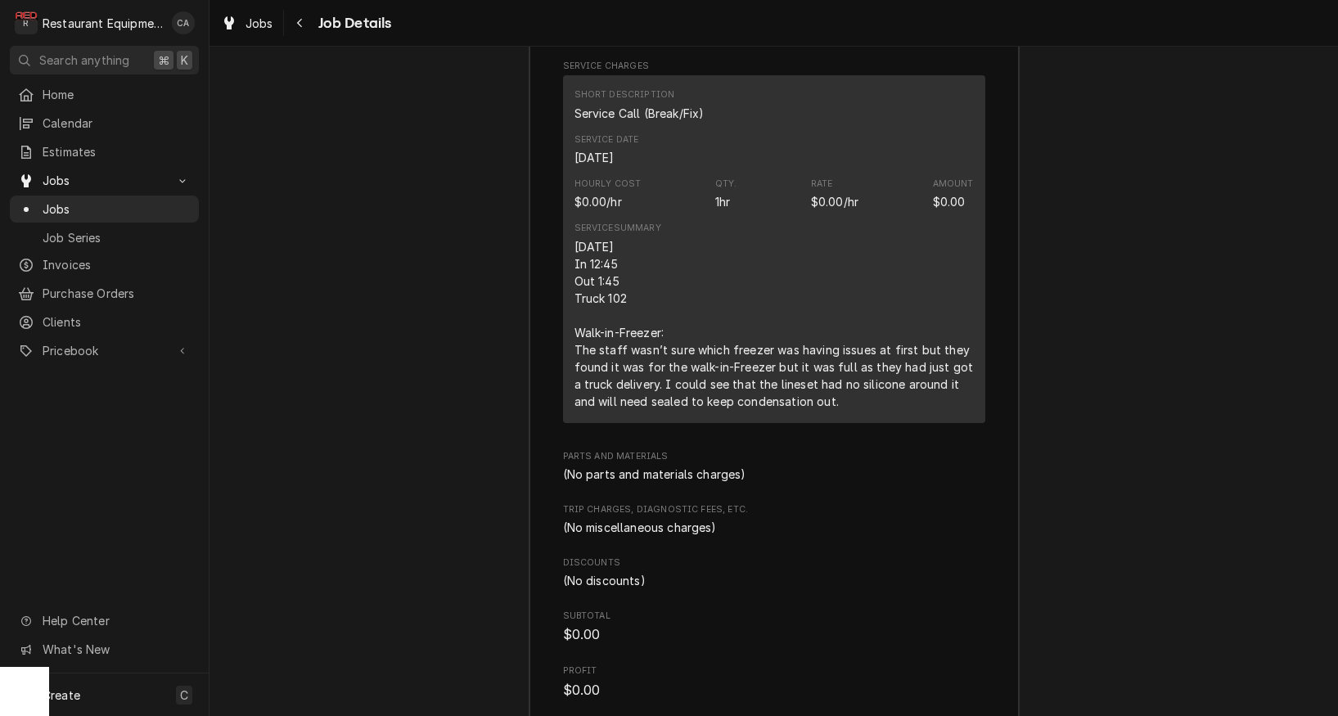
click at [397, 269] on div "Job Summary Roopairs Job ID JOB-8622 Service Type Service Call (Break/Fix) Job …" at bounding box center [774, 263] width 1129 height 979
click at [249, 24] on span "Jobs" at bounding box center [260, 23] width 28 height 17
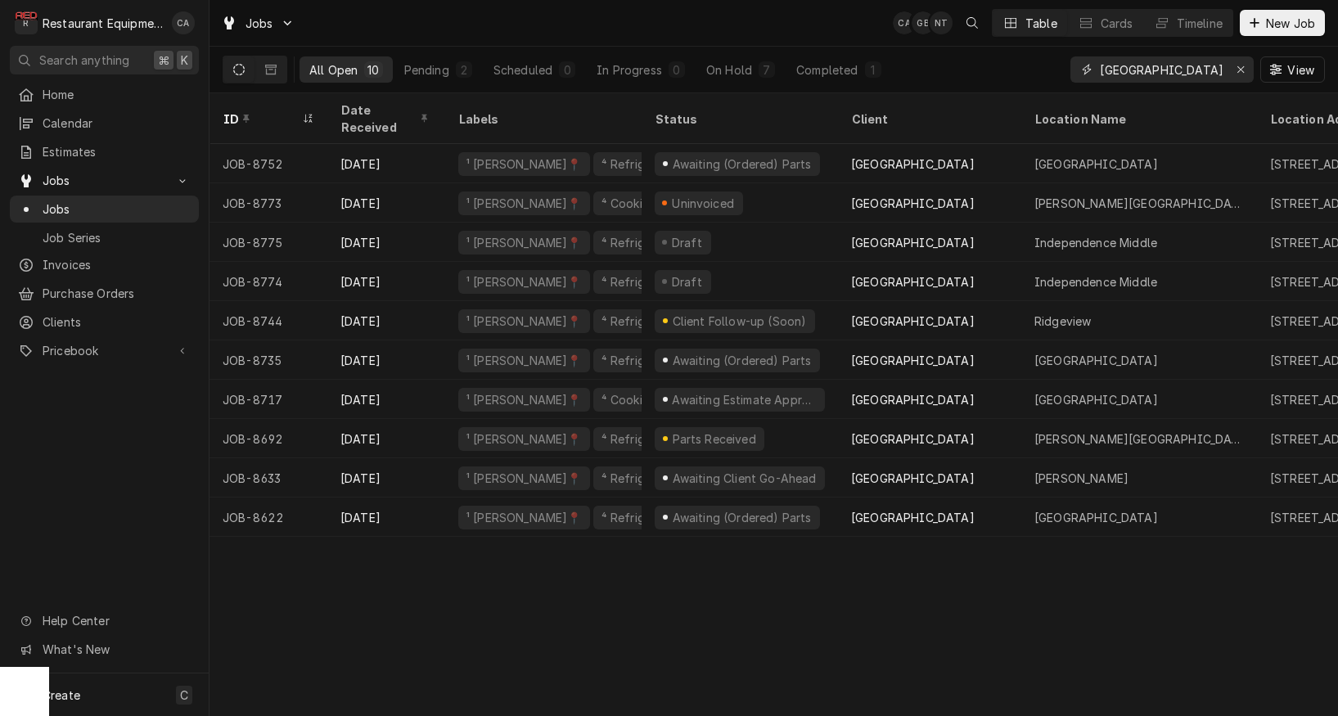
drag, startPoint x: 1188, startPoint y: 69, endPoint x: 1040, endPoint y: 73, distance: 147.4
click at [1040, 73] on div "All Open 10 Pending 2 Scheduled 0 In Progress 0 On Hold 7 Completed 1 Raleigh c…" at bounding box center [774, 70] width 1103 height 46
type input "l"
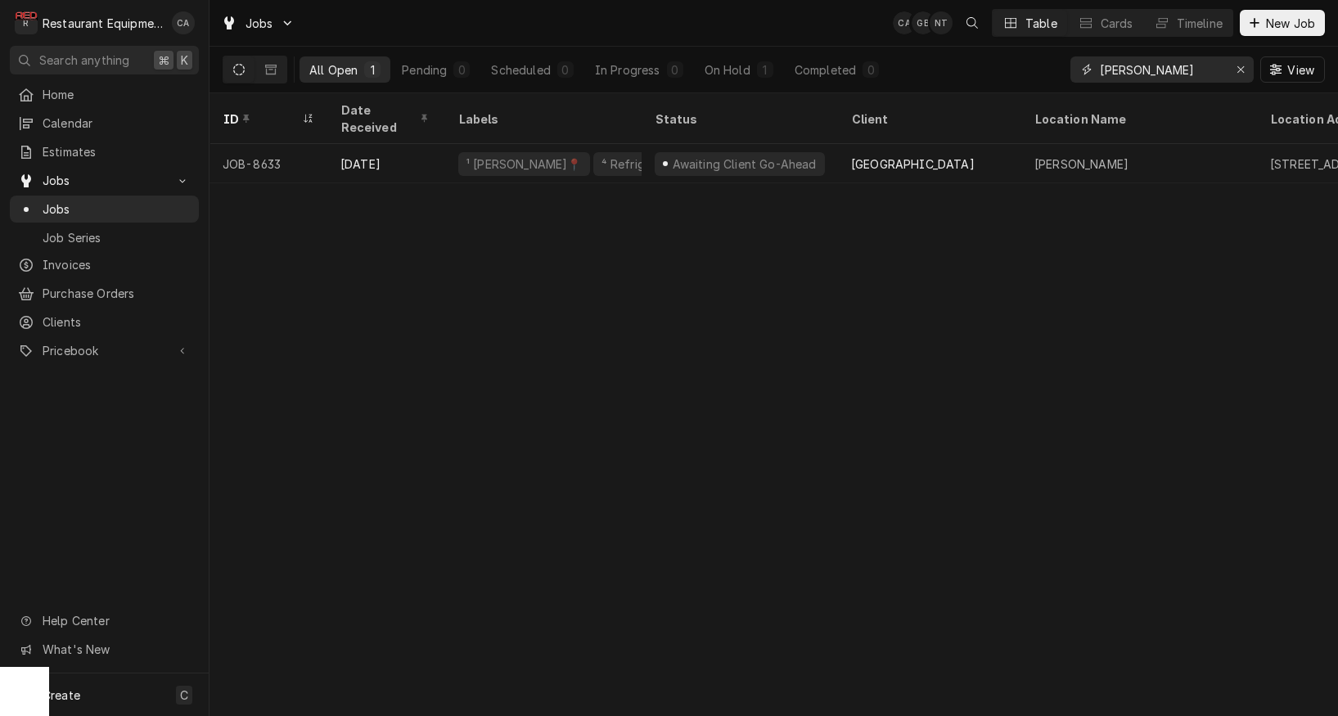
type input "stanaford"
click at [725, 308] on div "ID Date Received Labels Status Client Location Name Location Address State Tech…" at bounding box center [774, 404] width 1129 height 623
click at [271, 72] on icon "Dynamic Content Wrapper" at bounding box center [270, 69] width 11 height 11
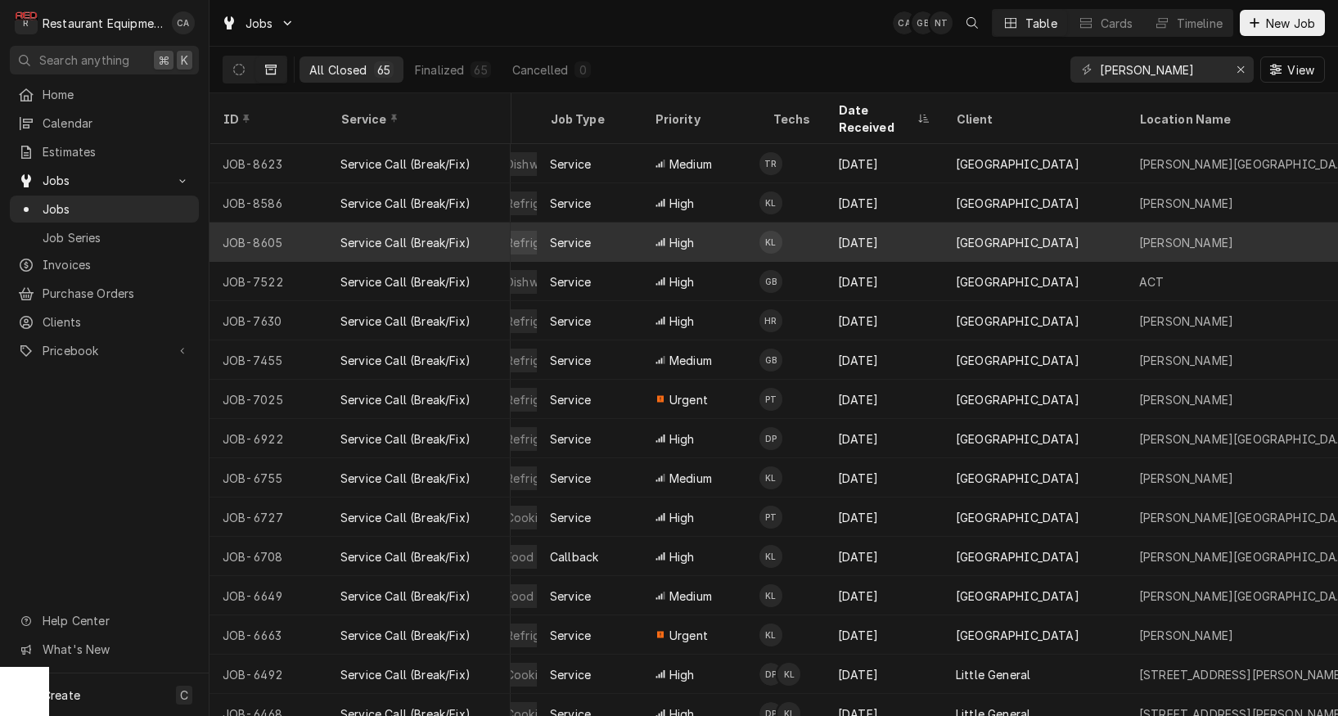
scroll to position [0, 320]
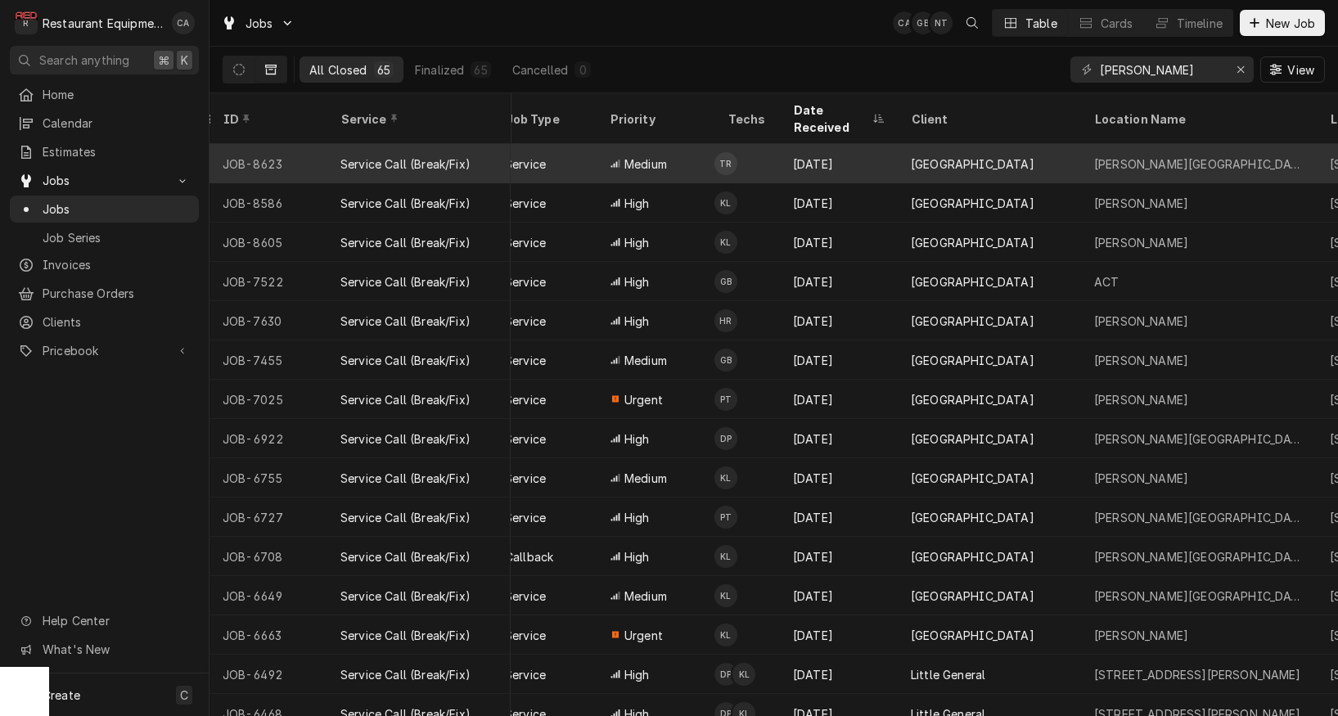
click at [952, 156] on div "Raleigh County Schools" at bounding box center [973, 164] width 124 height 17
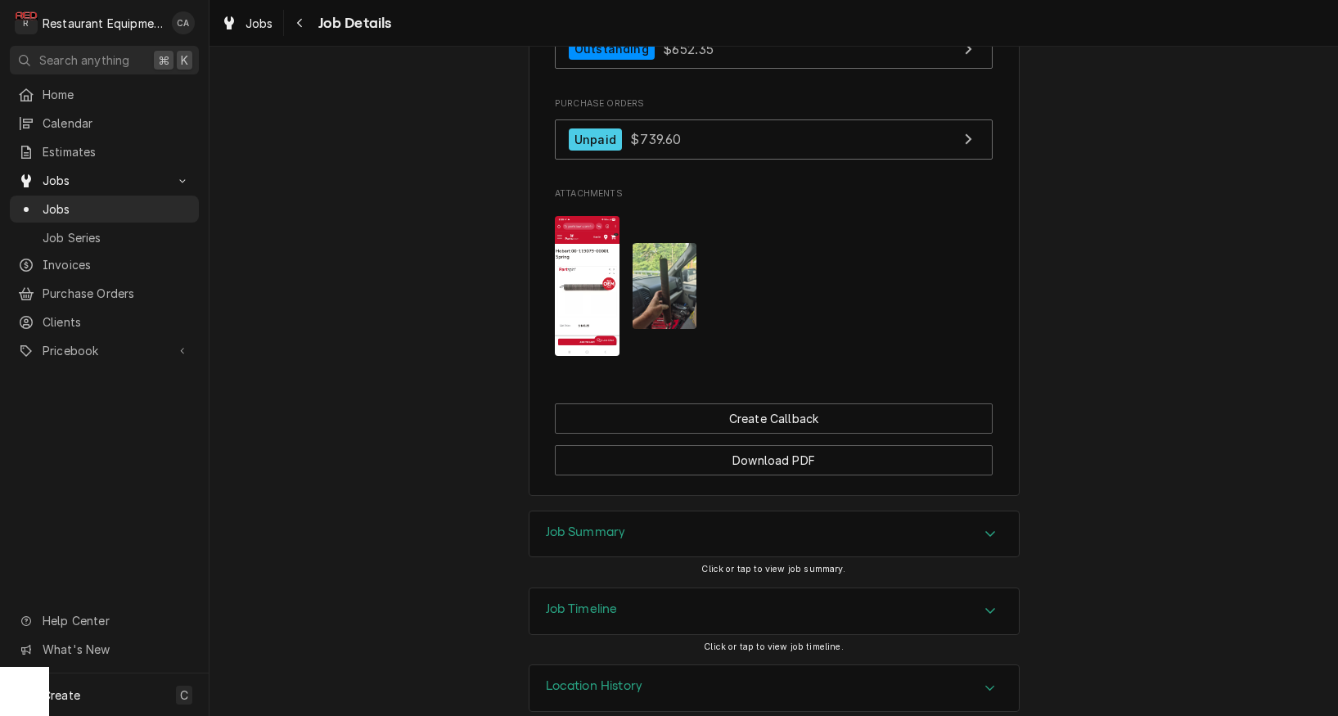
drag, startPoint x: 588, startPoint y: 513, endPoint x: 503, endPoint y: 477, distance: 91.7
click at [581, 525] on h3 "Job Summary" at bounding box center [586, 533] width 80 height 16
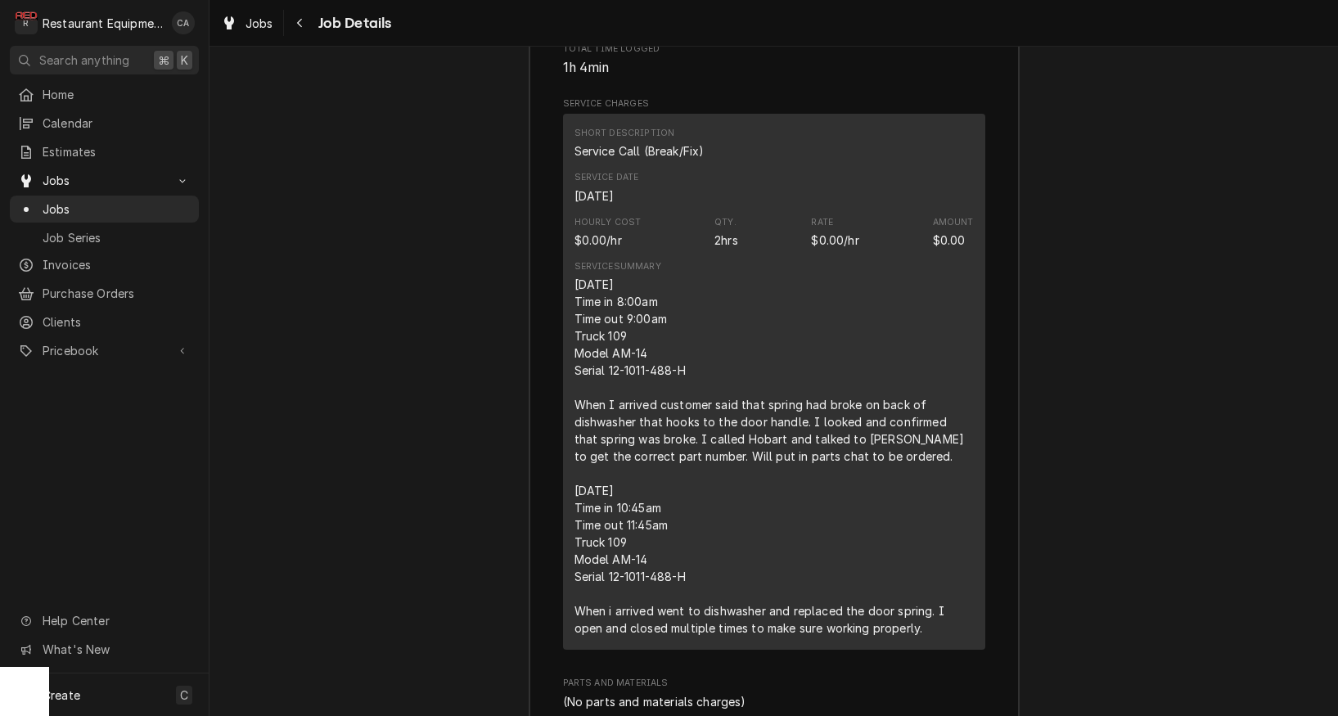
scroll to position [2241, 0]
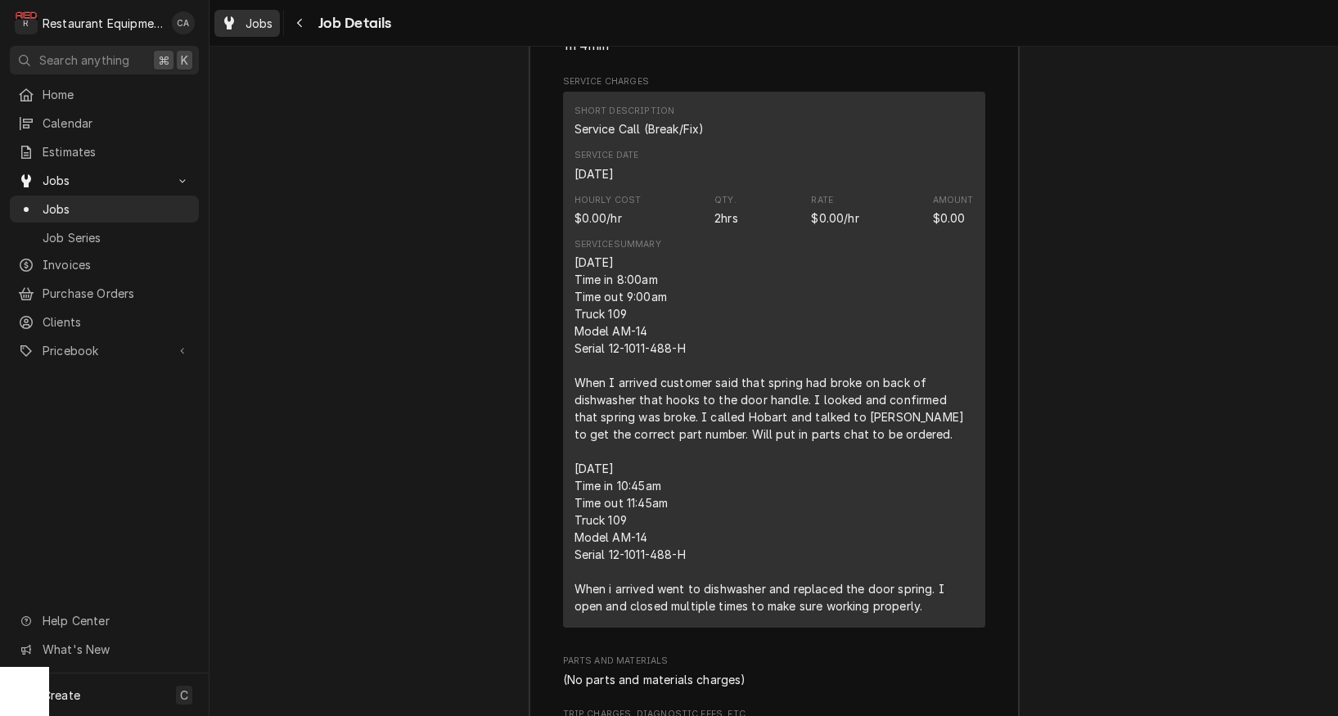
click at [269, 25] on span "Jobs" at bounding box center [260, 23] width 28 height 17
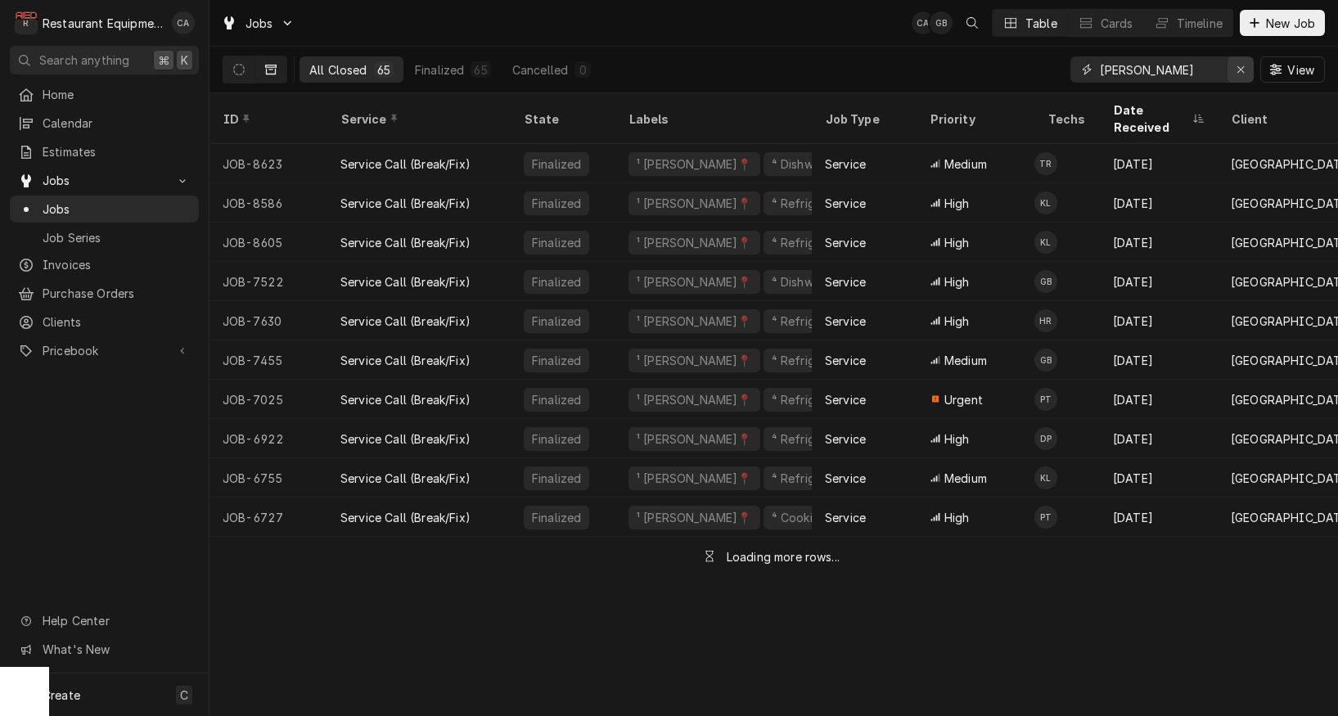
click at [1241, 71] on icon "Erase input" at bounding box center [1241, 69] width 9 height 11
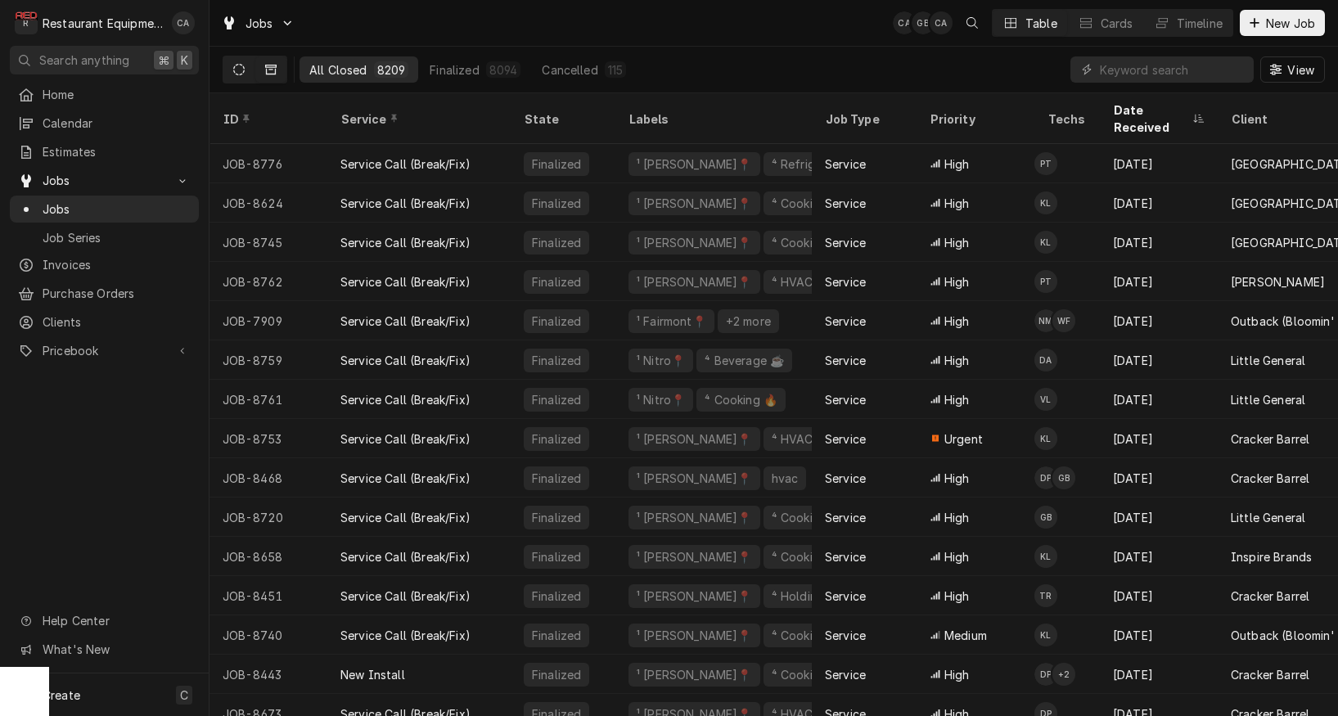
click at [242, 69] on icon "Dynamic Content Wrapper" at bounding box center [238, 69] width 11 height 11
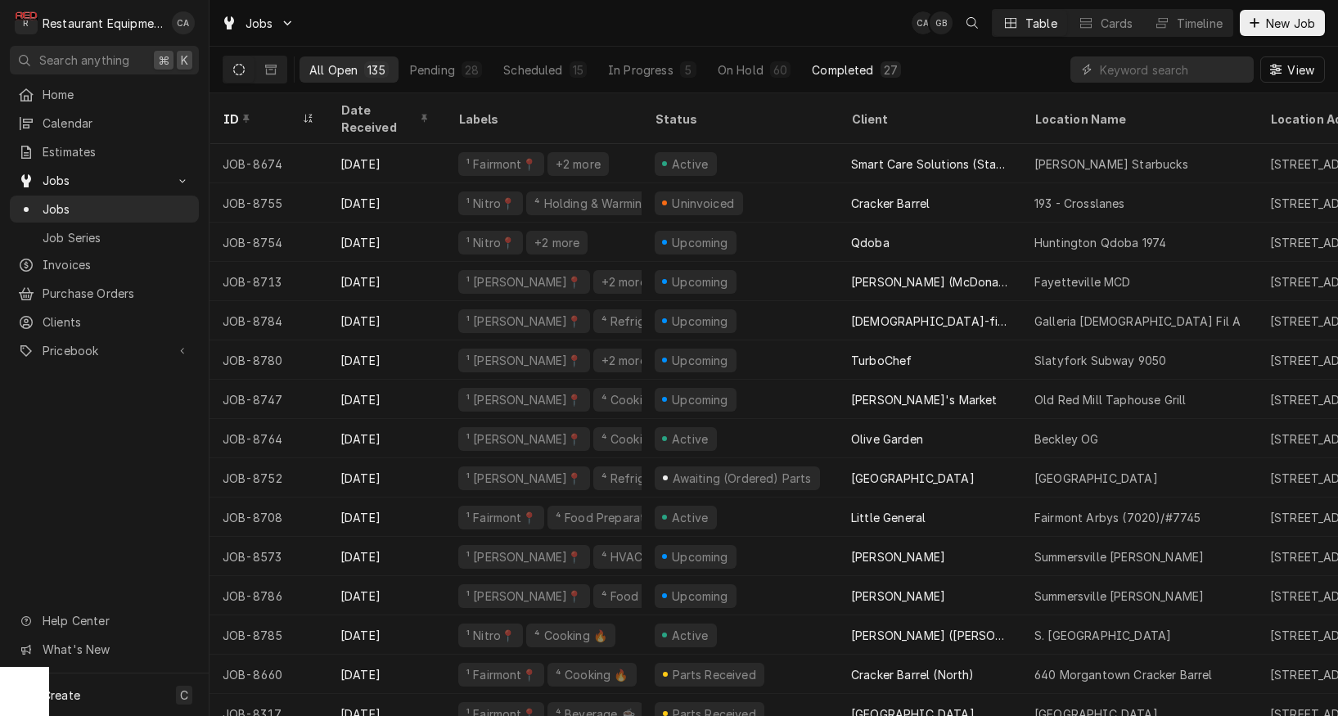
click at [851, 68] on div "Completed" at bounding box center [842, 69] width 61 height 17
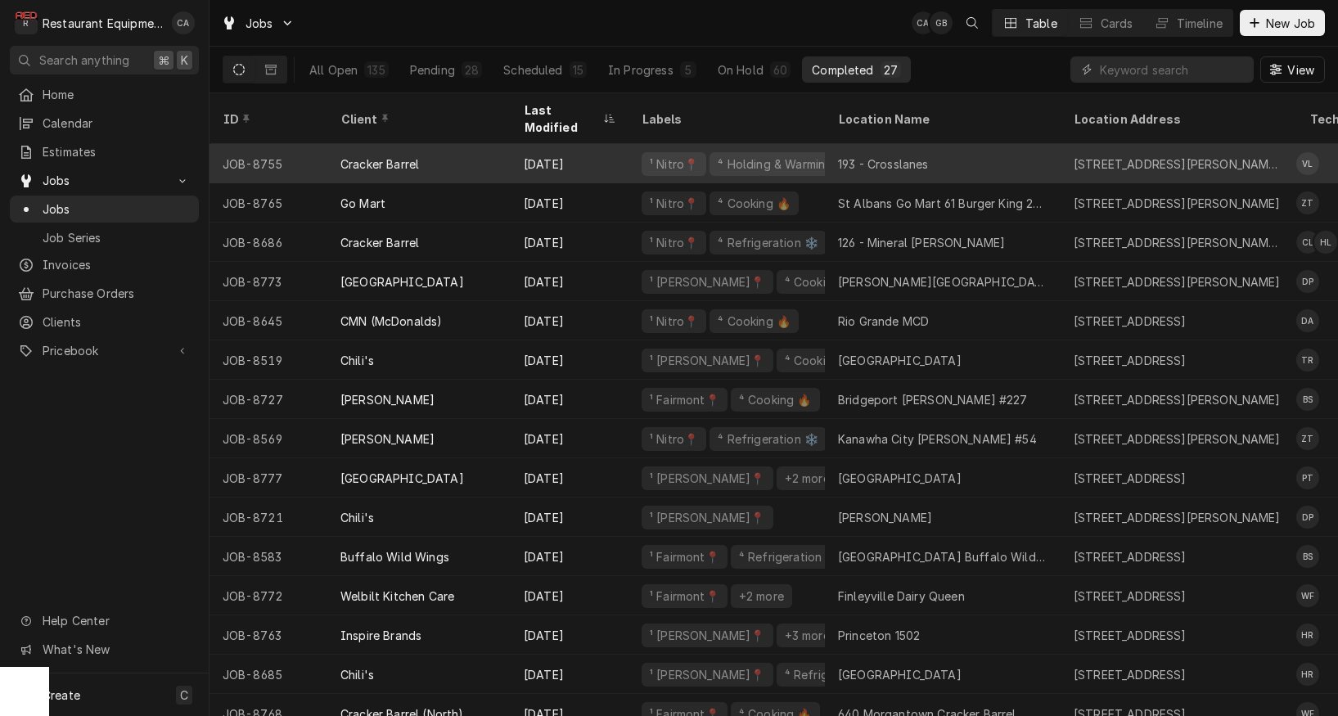
click at [891, 156] on div "193 - Crosslanes" at bounding box center [883, 164] width 91 height 17
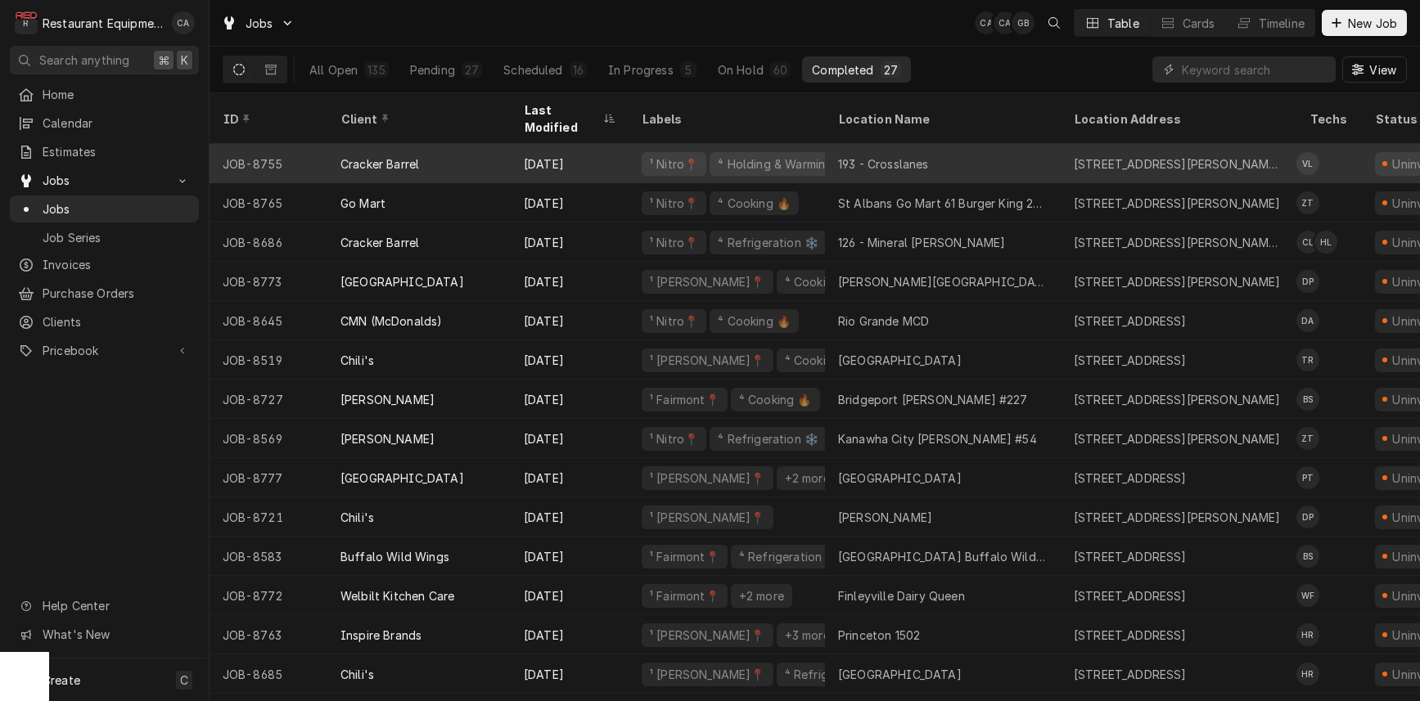
click at [982, 144] on div "193 - Crosslanes" at bounding box center [943, 163] width 236 height 39
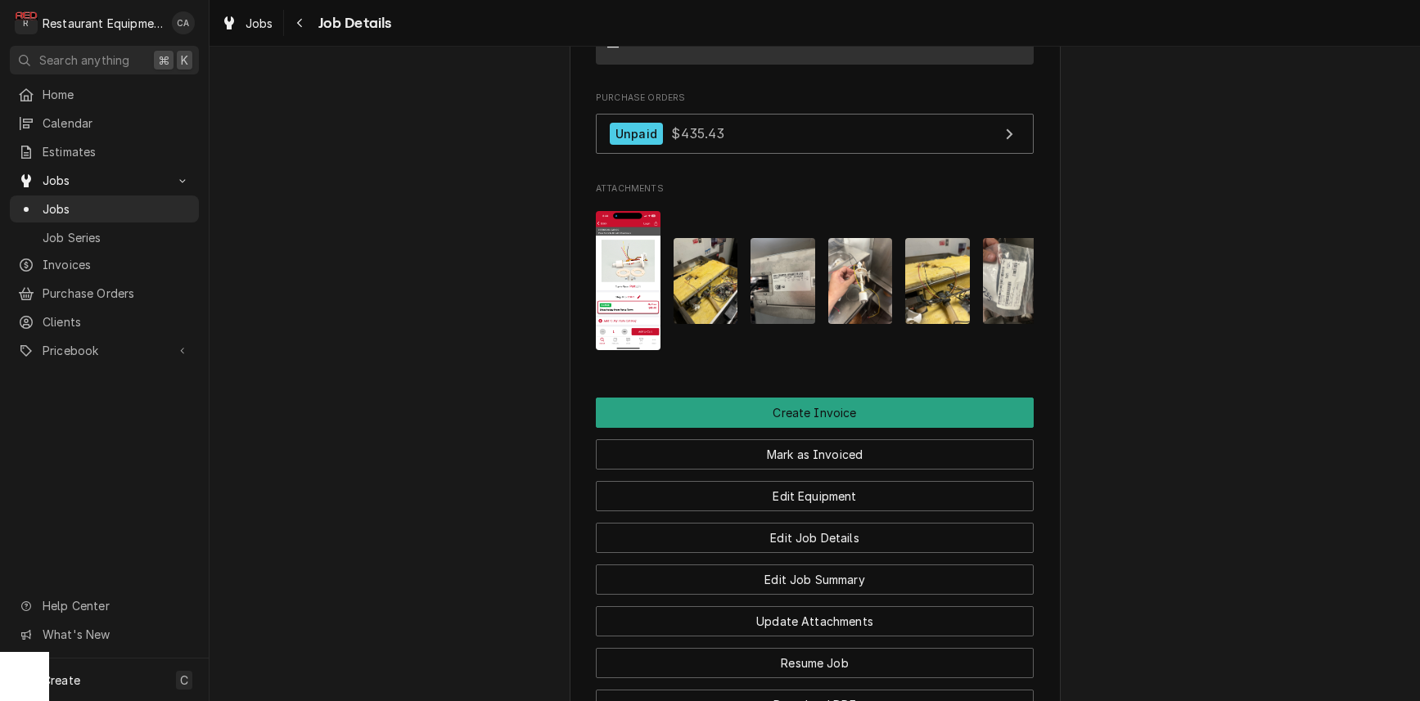
scroll to position [1735, 0]
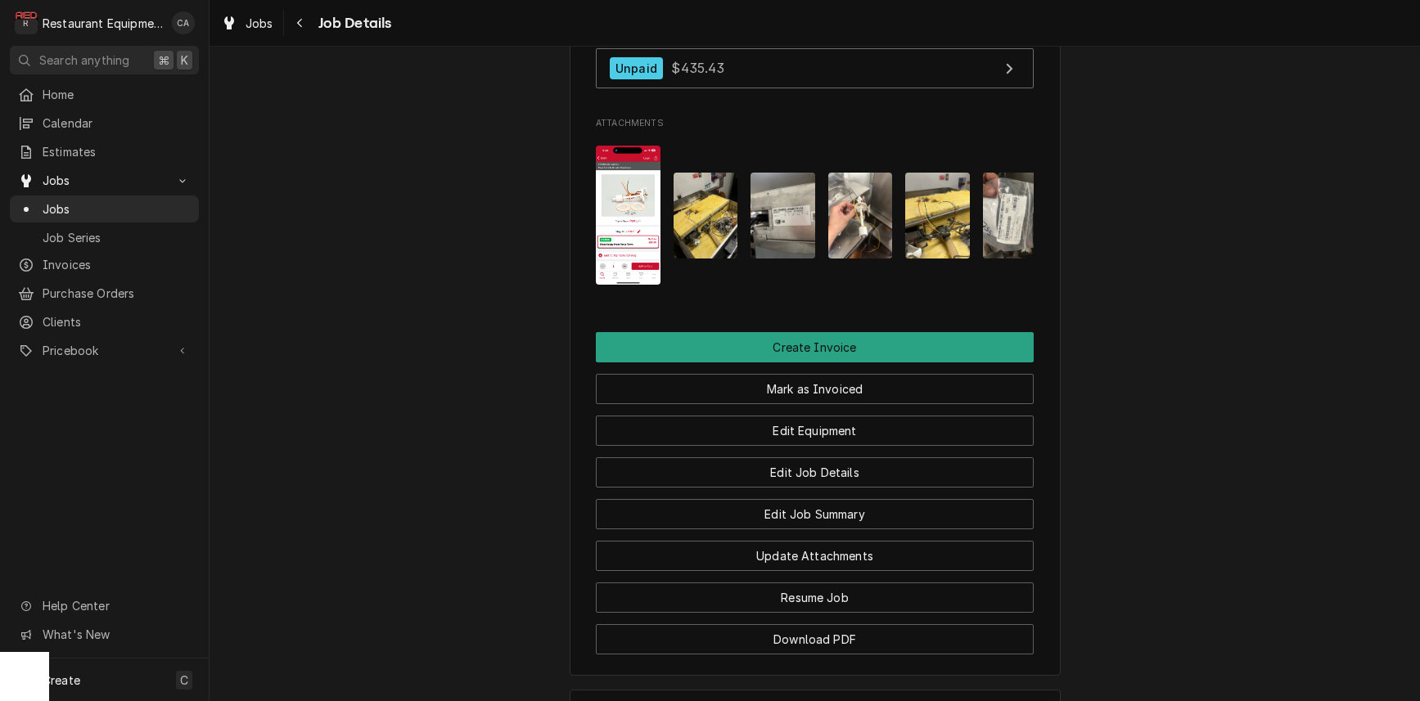
click at [783, 208] on img "Attachments" at bounding box center [783, 216] width 65 height 86
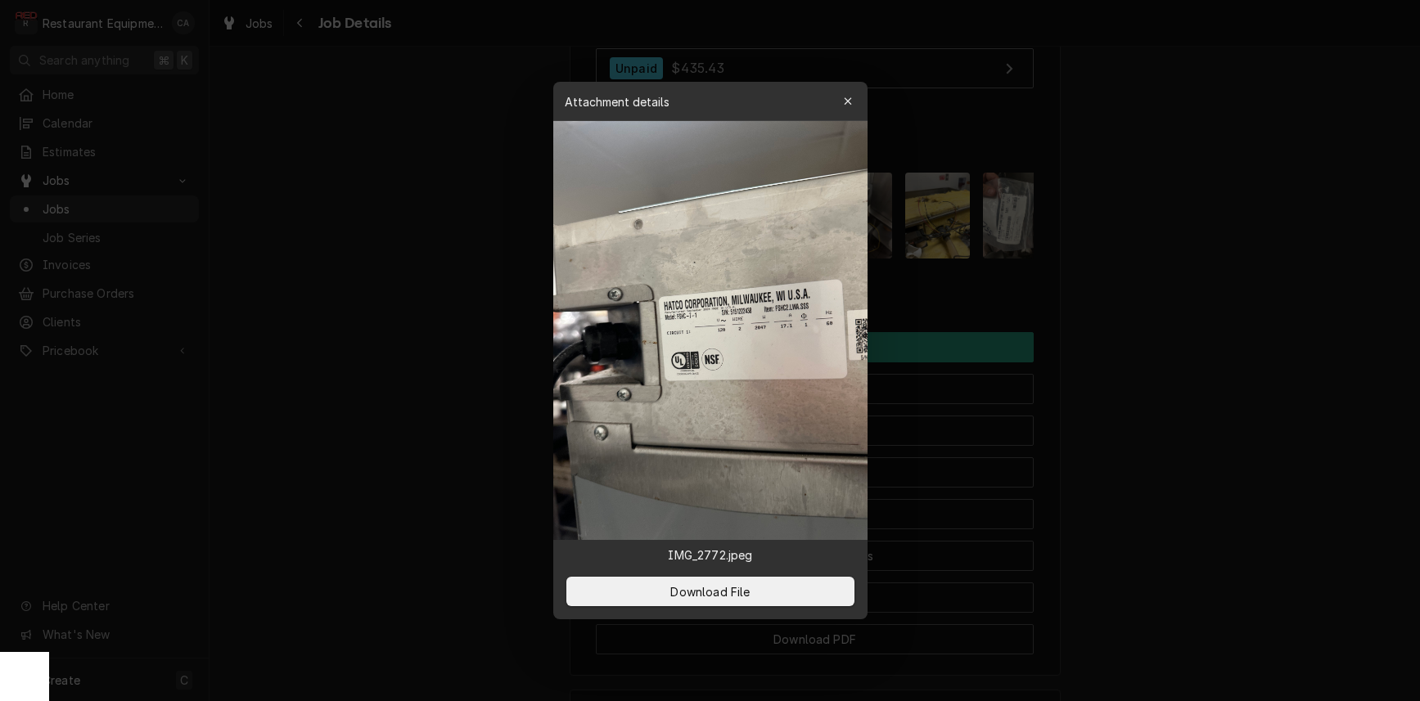
click at [381, 282] on div at bounding box center [710, 350] width 1420 height 701
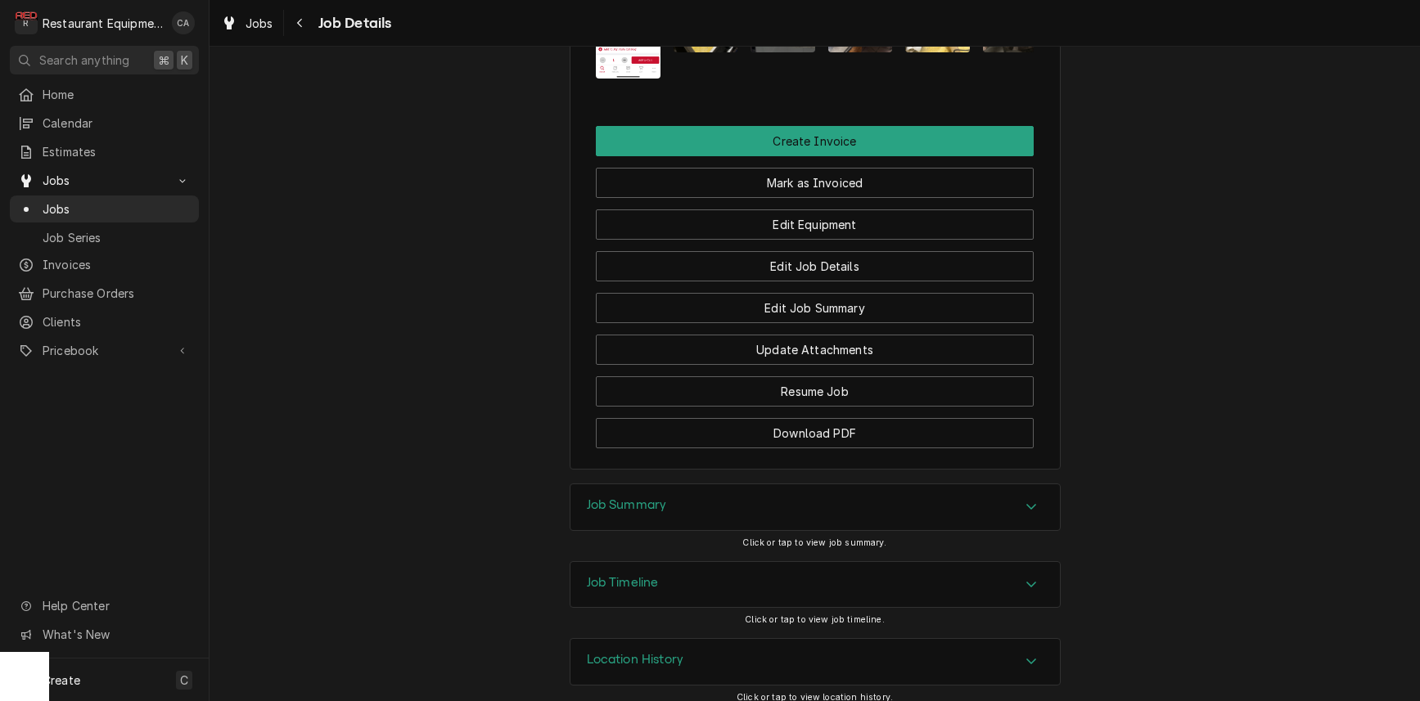
scroll to position [0, 0]
drag, startPoint x: 634, startPoint y: 494, endPoint x: 603, endPoint y: 487, distance: 31.2
click at [634, 498] on h3 "Job Summary" at bounding box center [627, 506] width 80 height 16
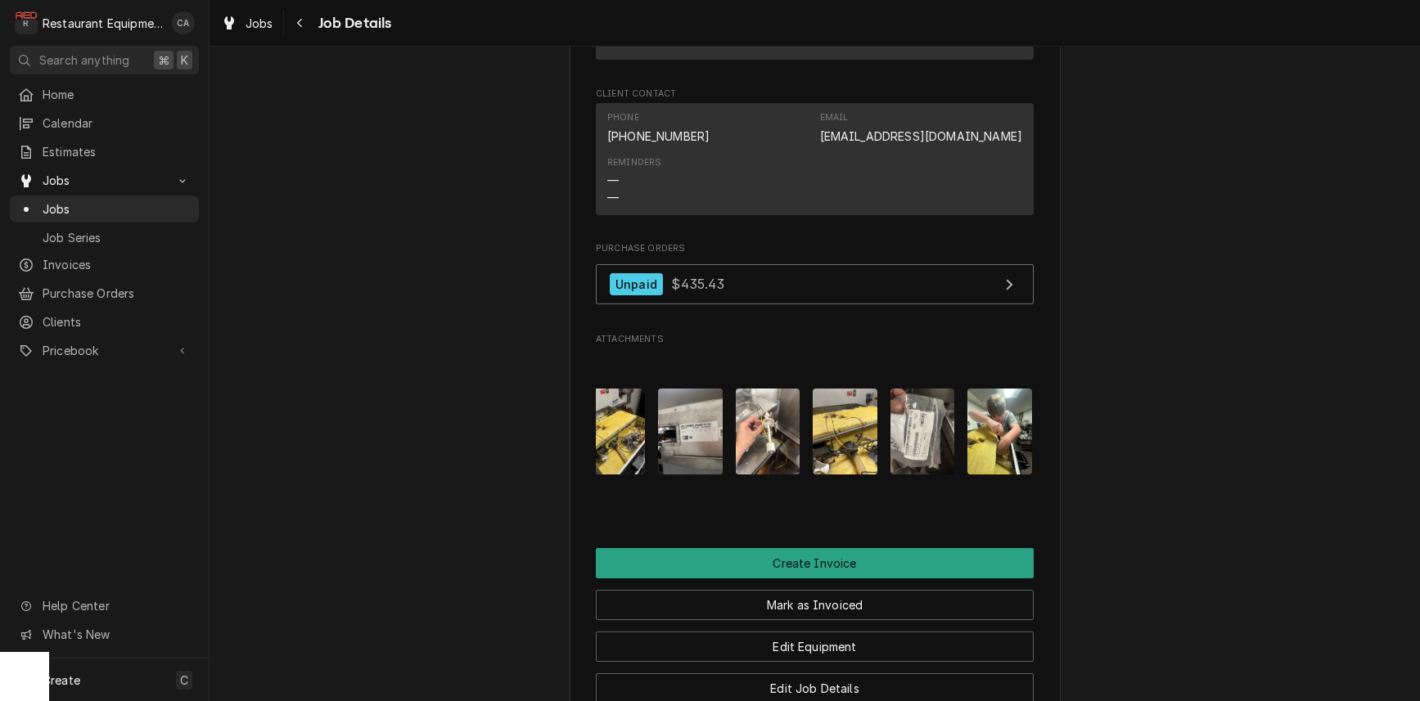
scroll to position [0, 91]
click at [928, 420] on img "Attachments" at bounding box center [924, 432] width 65 height 86
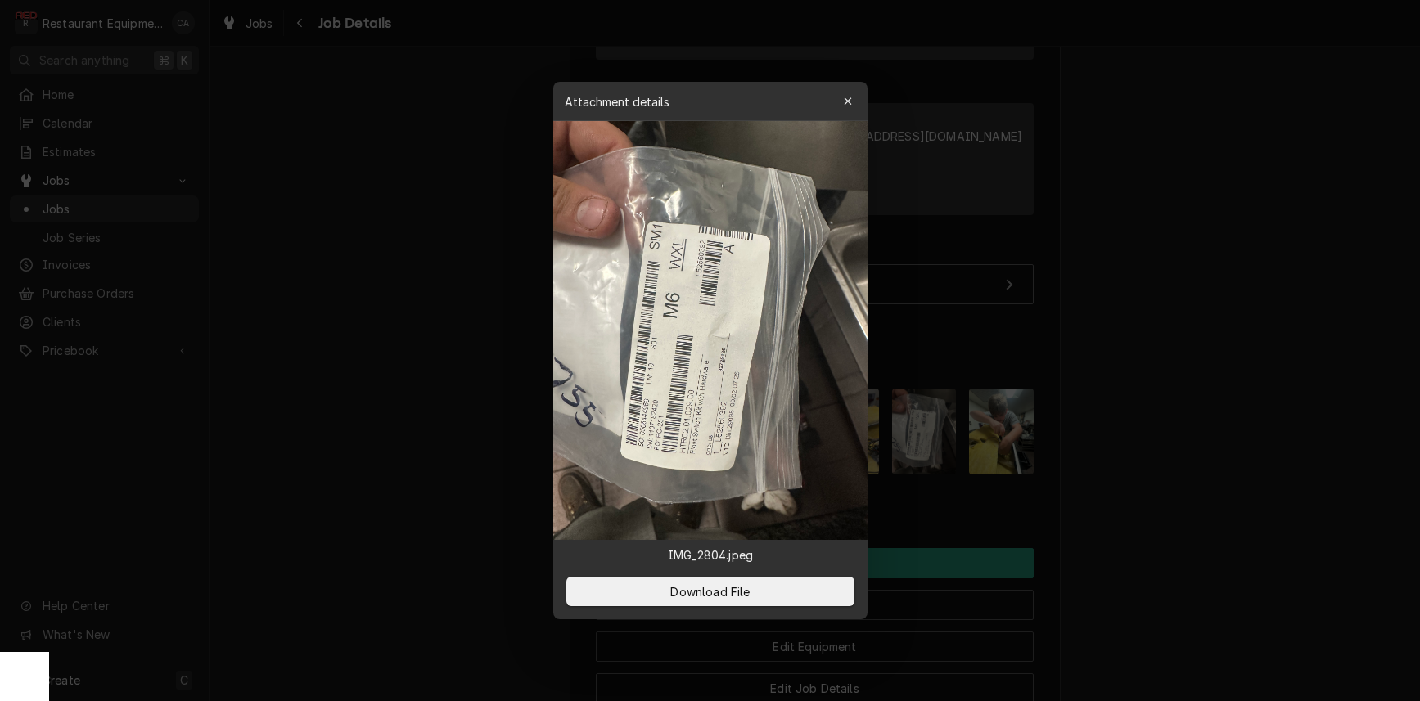
click at [1189, 329] on div at bounding box center [710, 350] width 1420 height 701
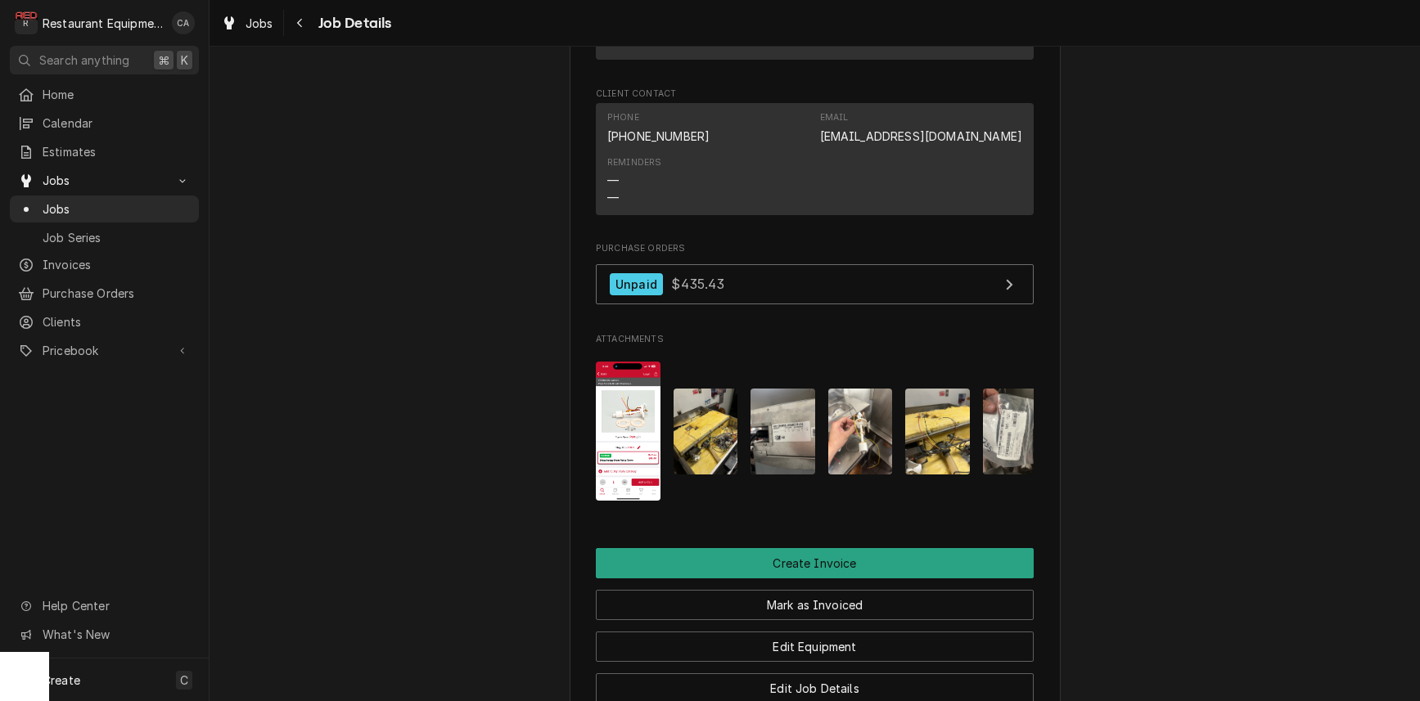
scroll to position [0, 0]
click at [641, 395] on img "Attachments" at bounding box center [628, 432] width 65 height 140
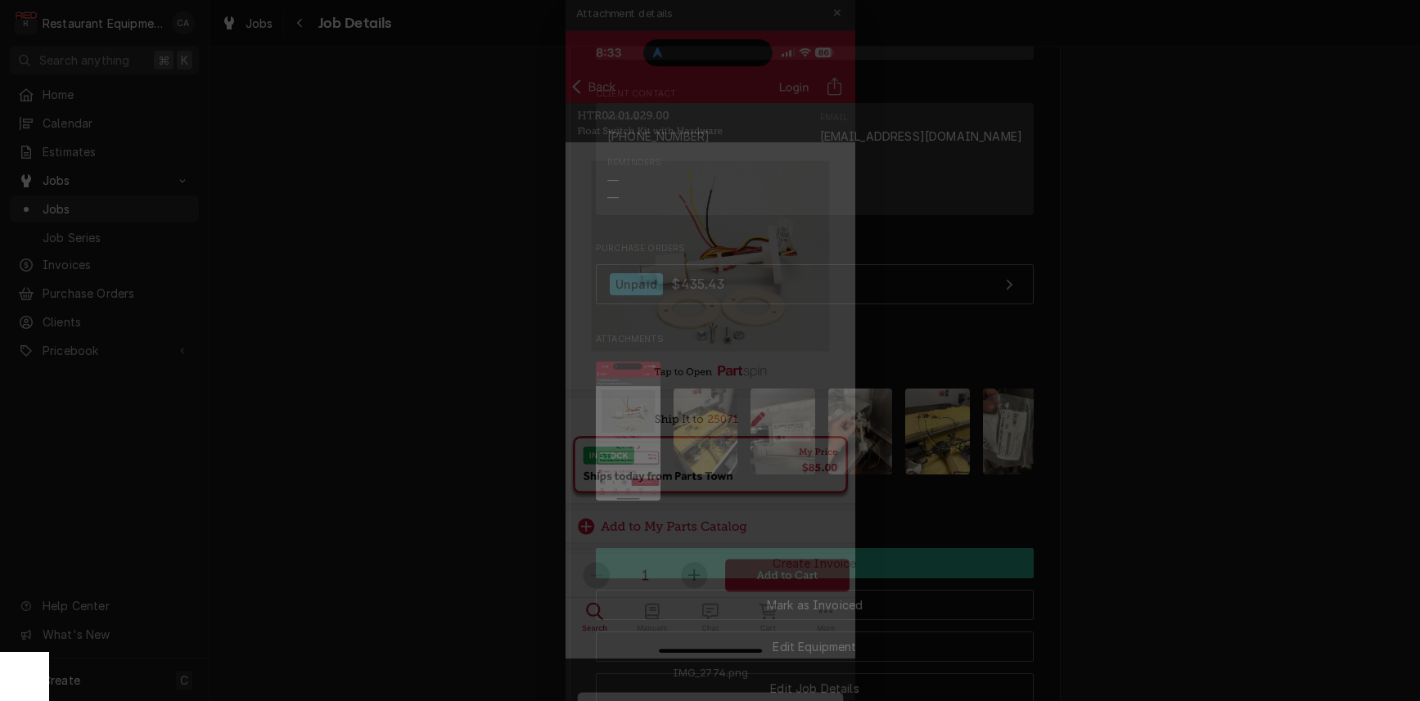
click at [377, 226] on div at bounding box center [710, 350] width 1420 height 701
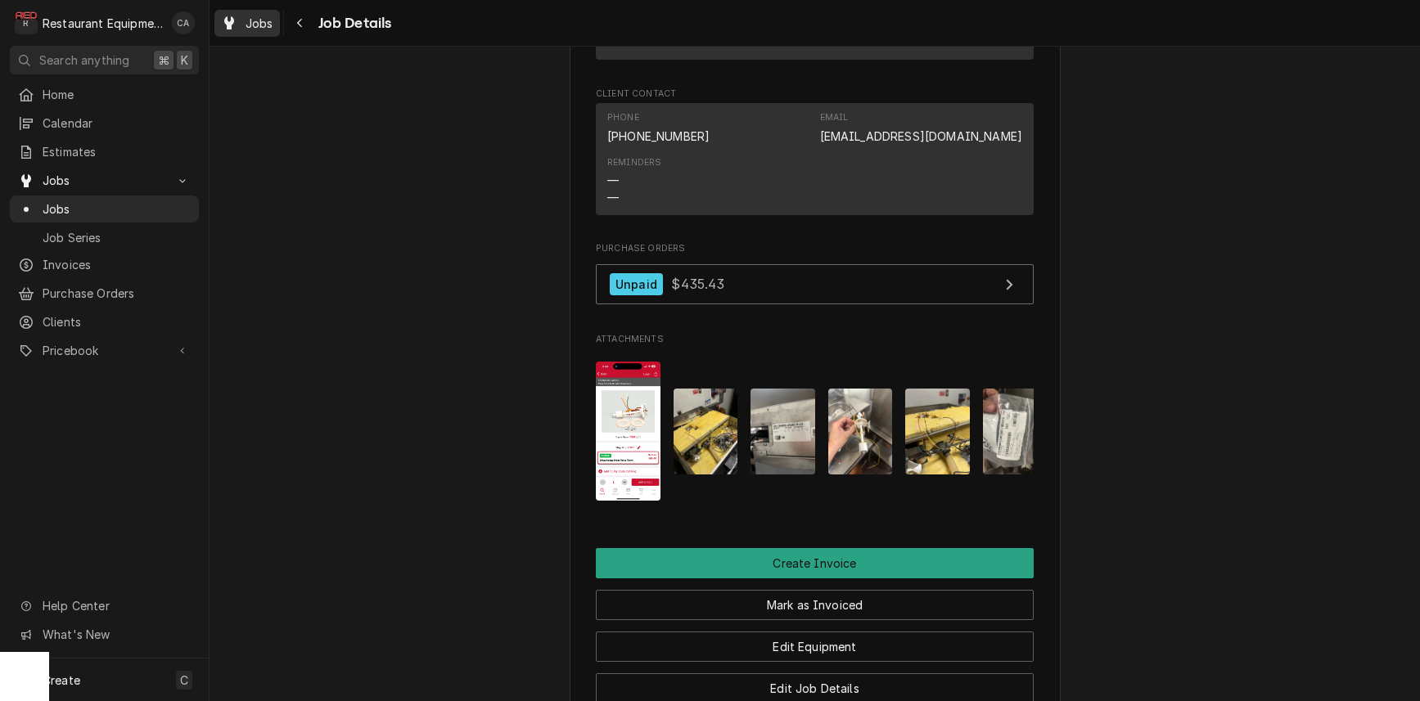
click at [251, 22] on span "Jobs" at bounding box center [260, 23] width 28 height 17
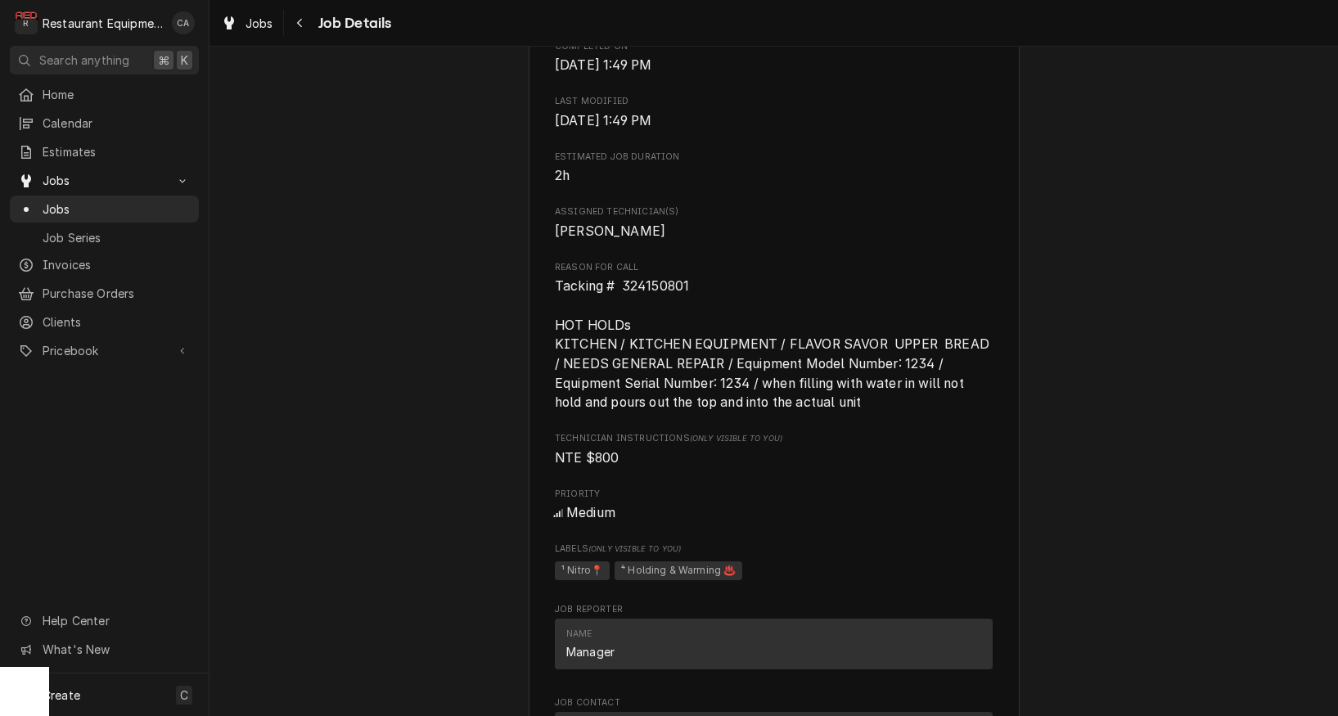
scroll to position [672, 0]
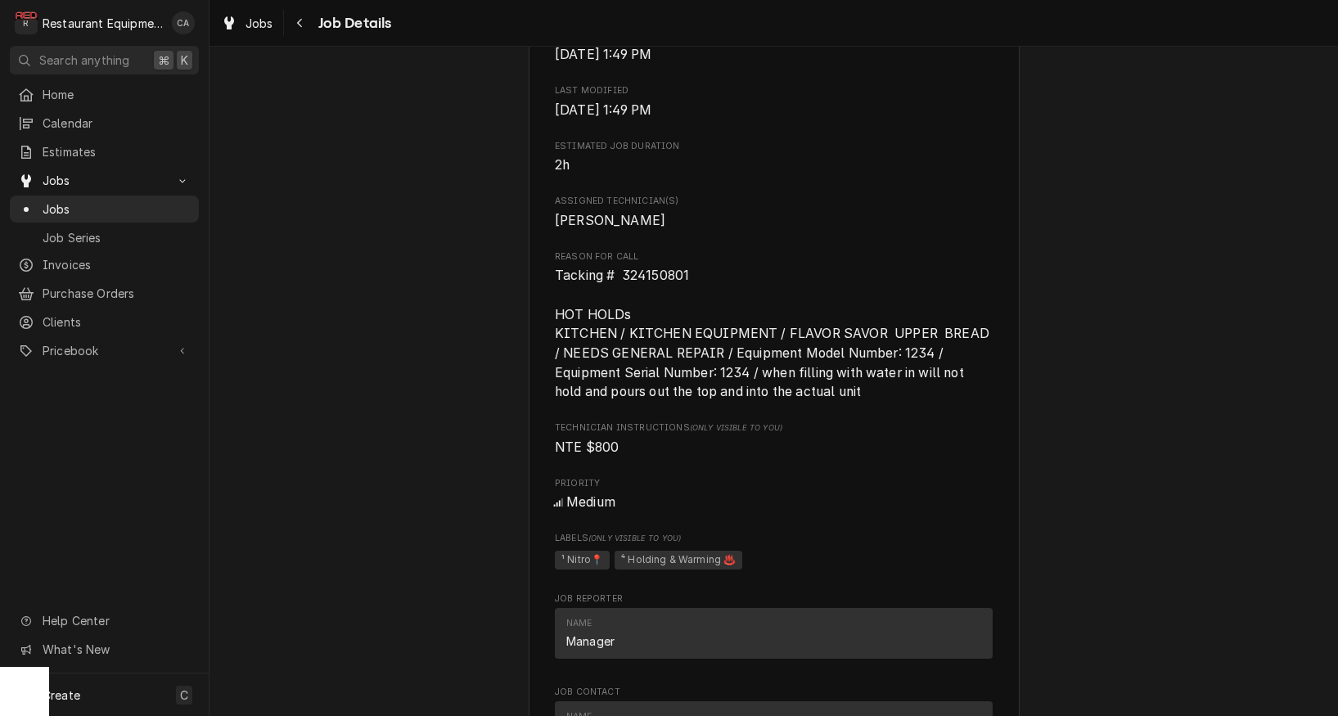
drag, startPoint x: 698, startPoint y: 341, endPoint x: 703, endPoint y: 311, distance: 30.7
click at [698, 338] on span "Tacking # 324150801 HOT HOLDs KITCHEN / KITCHEN EQUIPMENT / FLAVOR SAVOR UPPER …" at bounding box center [774, 334] width 438 height 132
drag, startPoint x: 706, startPoint y: 274, endPoint x: 549, endPoint y: 271, distance: 156.4
click at [541, 270] on div "Cracker Barrel 193 - Crosslanes / 11 Goff Xing, Cross Lanes, WV 25313 Open in M…" at bounding box center [774, 586] width 491 height 2306
copy span "Tacking # 324150801"
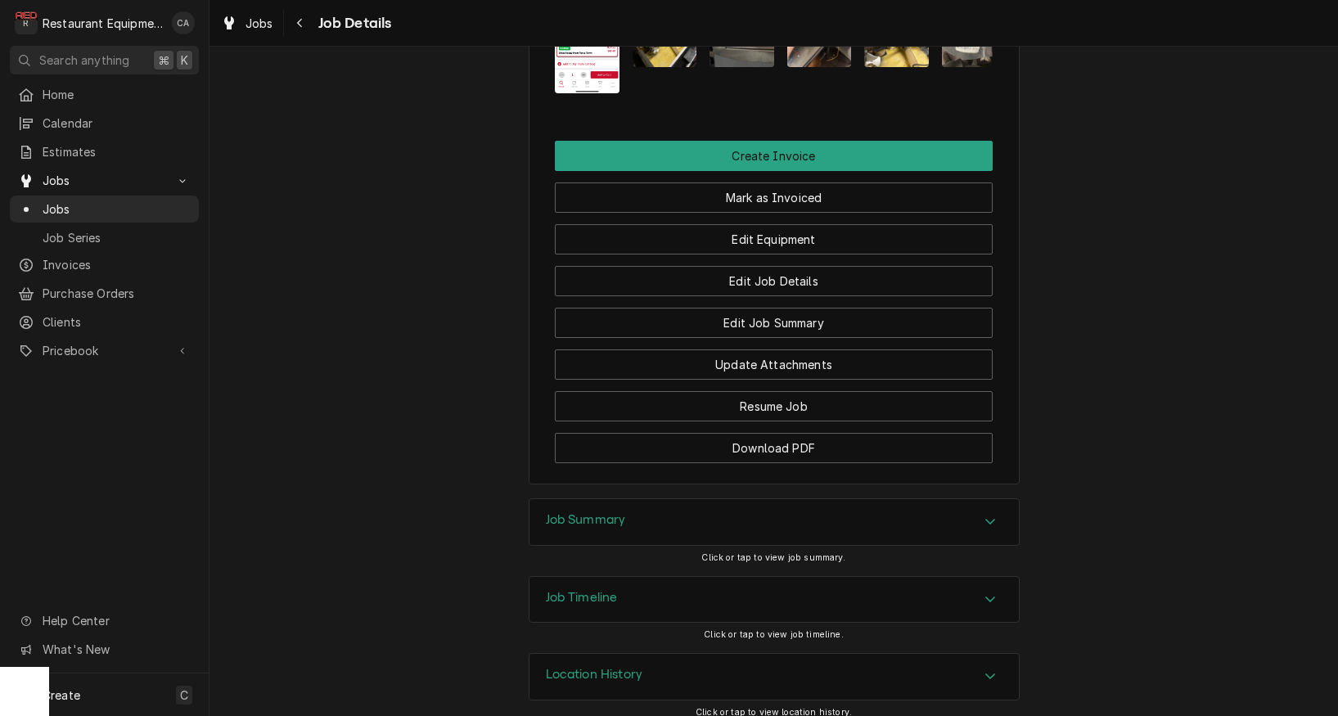
scroll to position [0, 0]
drag, startPoint x: 562, startPoint y: 513, endPoint x: 343, endPoint y: 401, distance: 246.4
click at [558, 512] on h3 "Job Summary" at bounding box center [586, 520] width 80 height 16
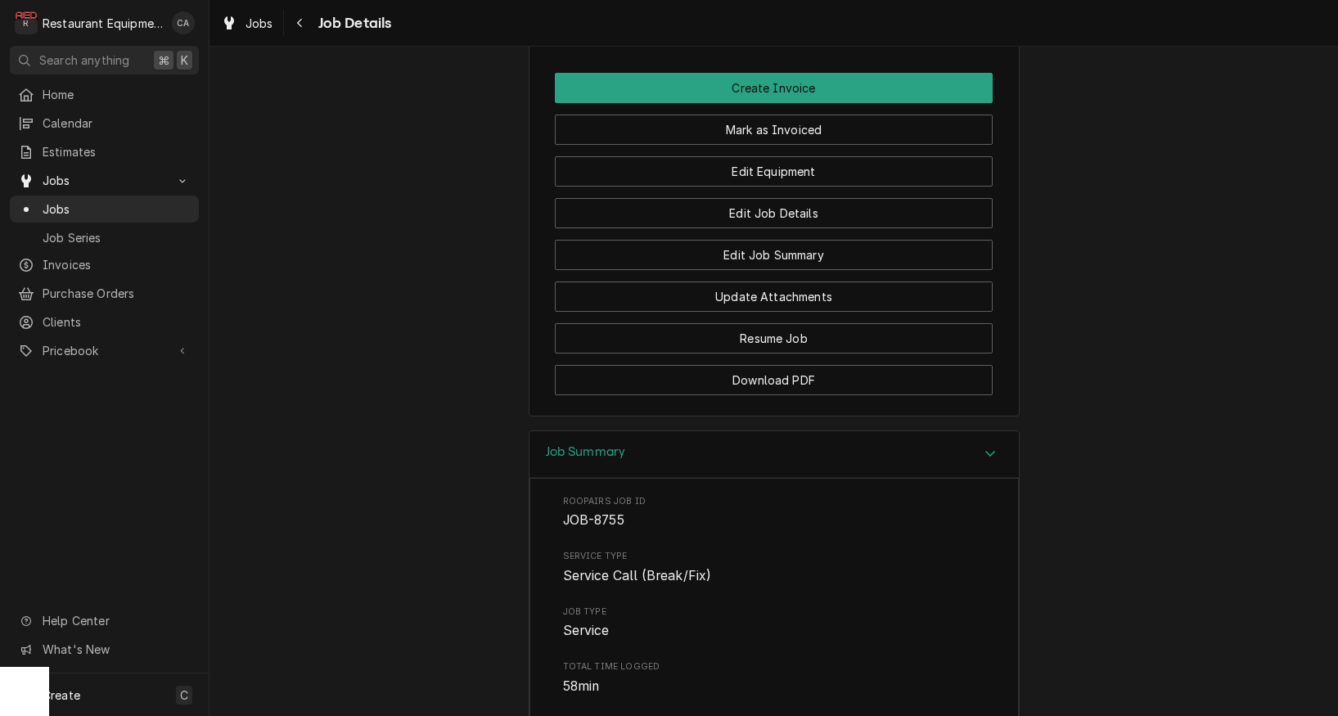
scroll to position [1897, 0]
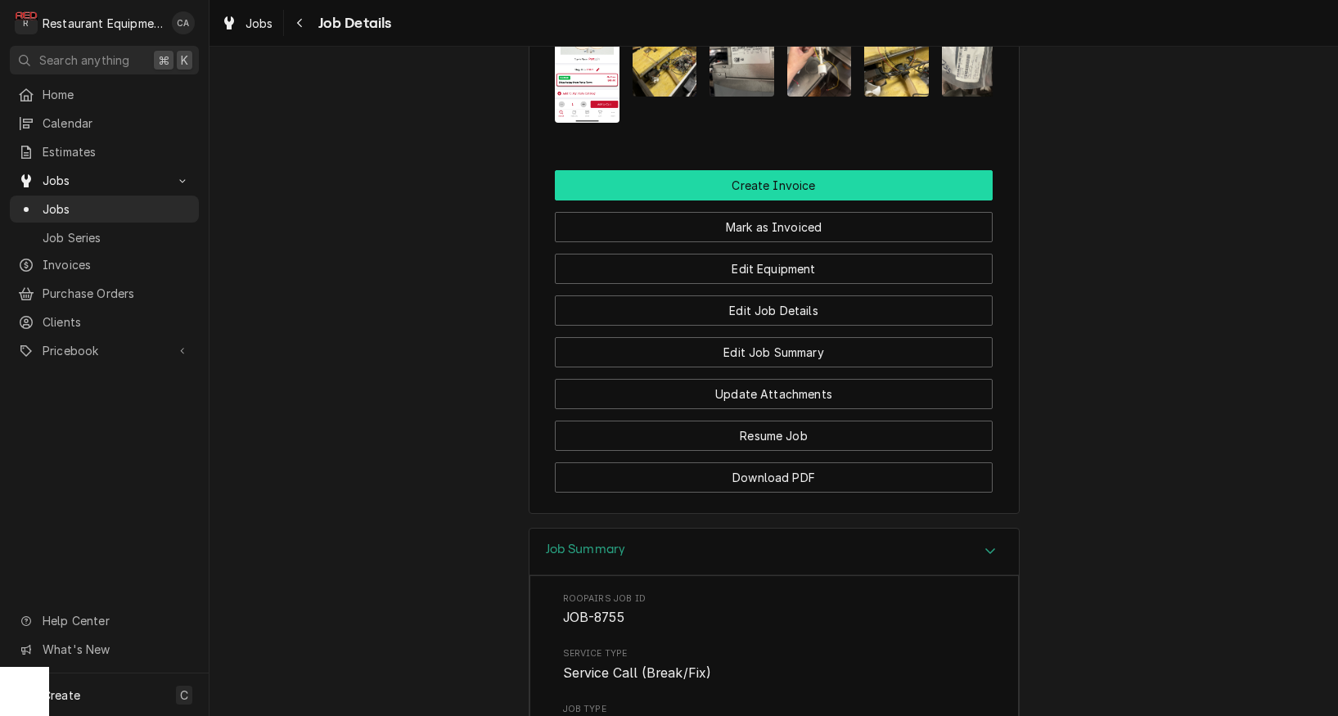
click at [769, 173] on button "Create Invoice" at bounding box center [774, 185] width 438 height 30
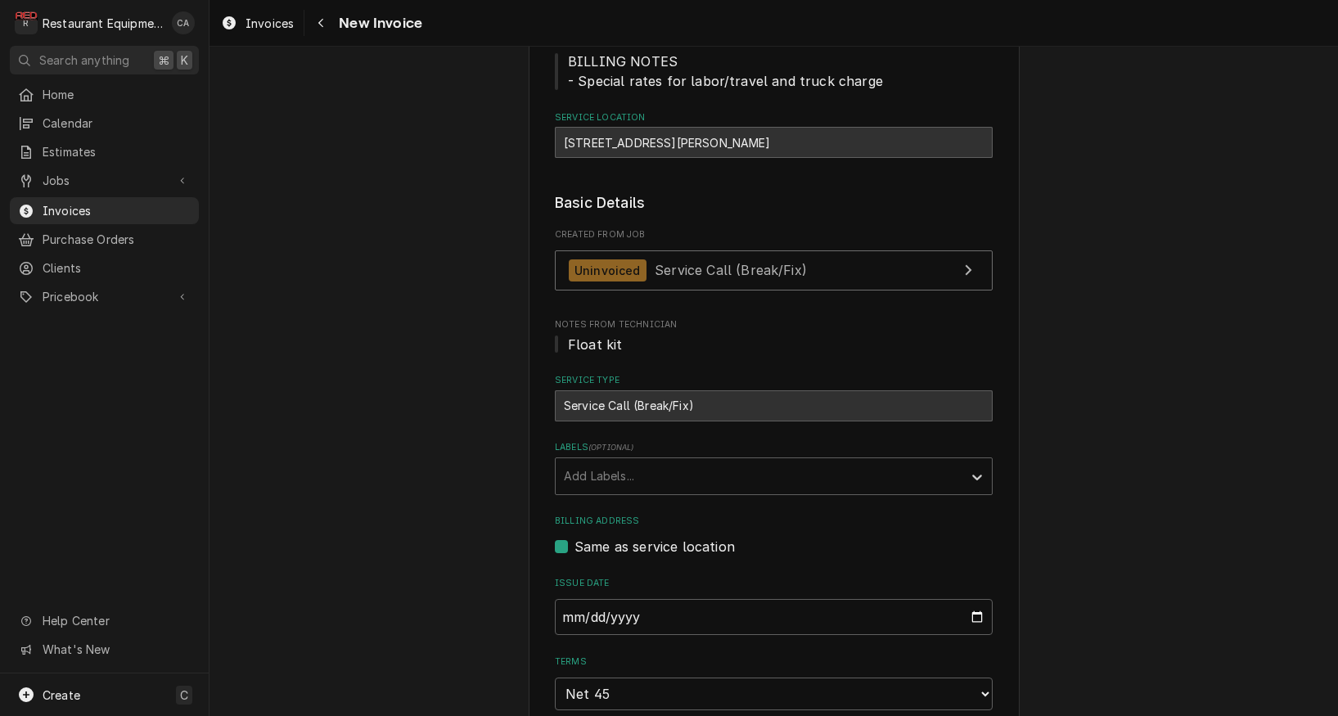
scroll to position [262, 0]
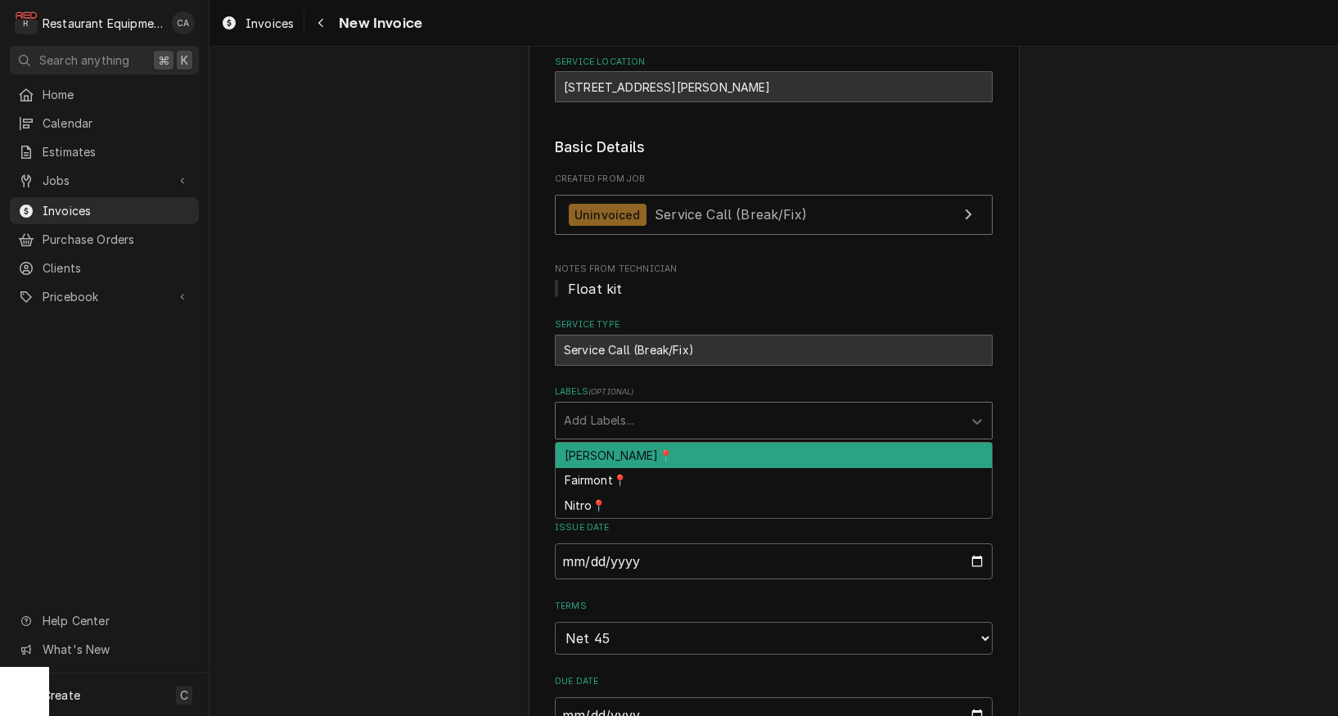
click at [593, 420] on div "Add Labels..." at bounding box center [759, 420] width 390 height 17
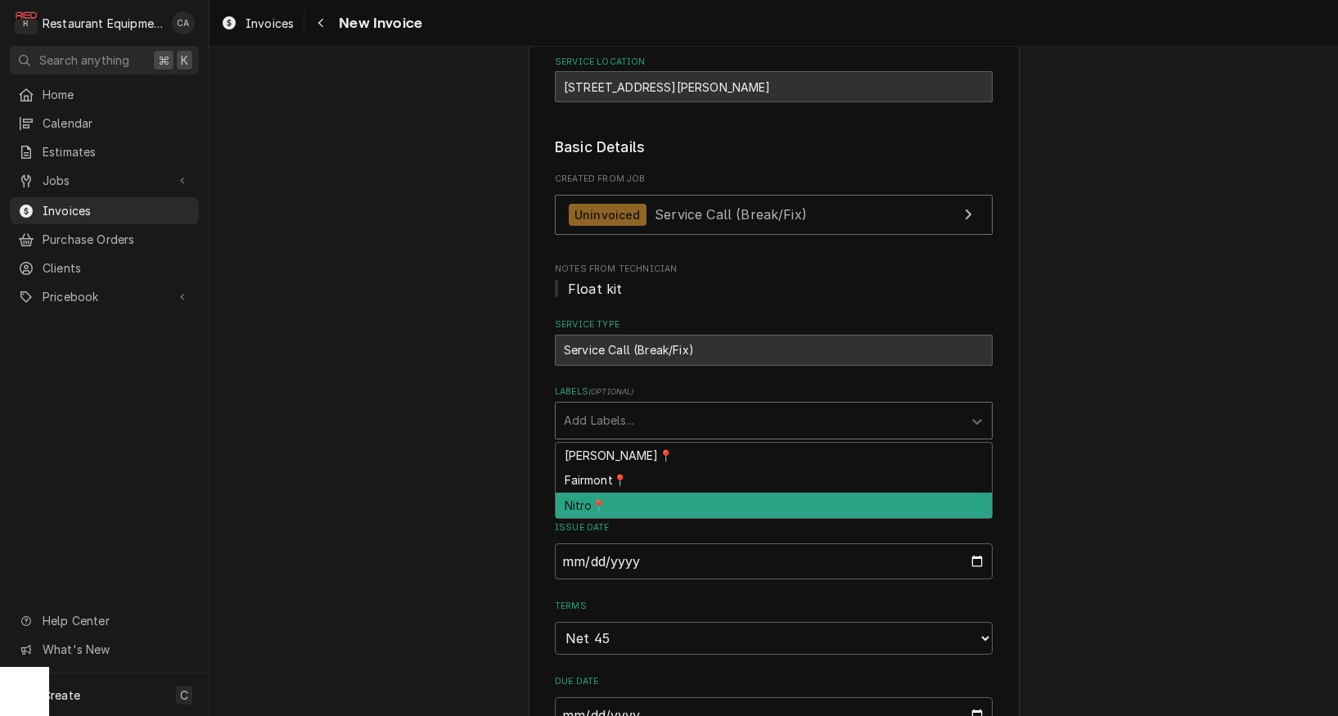
drag, startPoint x: 590, startPoint y: 500, endPoint x: 526, endPoint y: 489, distance: 64.9
click at [589, 500] on div "Nitro📍" at bounding box center [774, 505] width 436 height 25
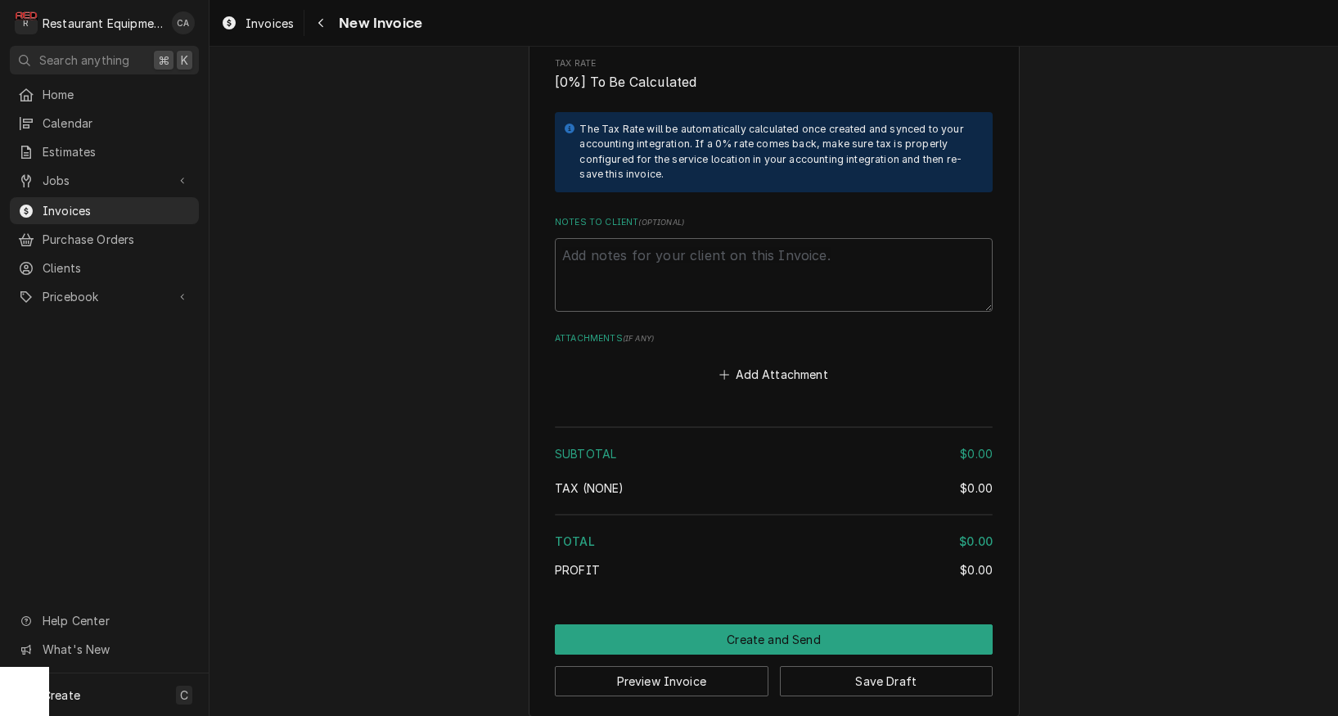
scroll to position [0, 0]
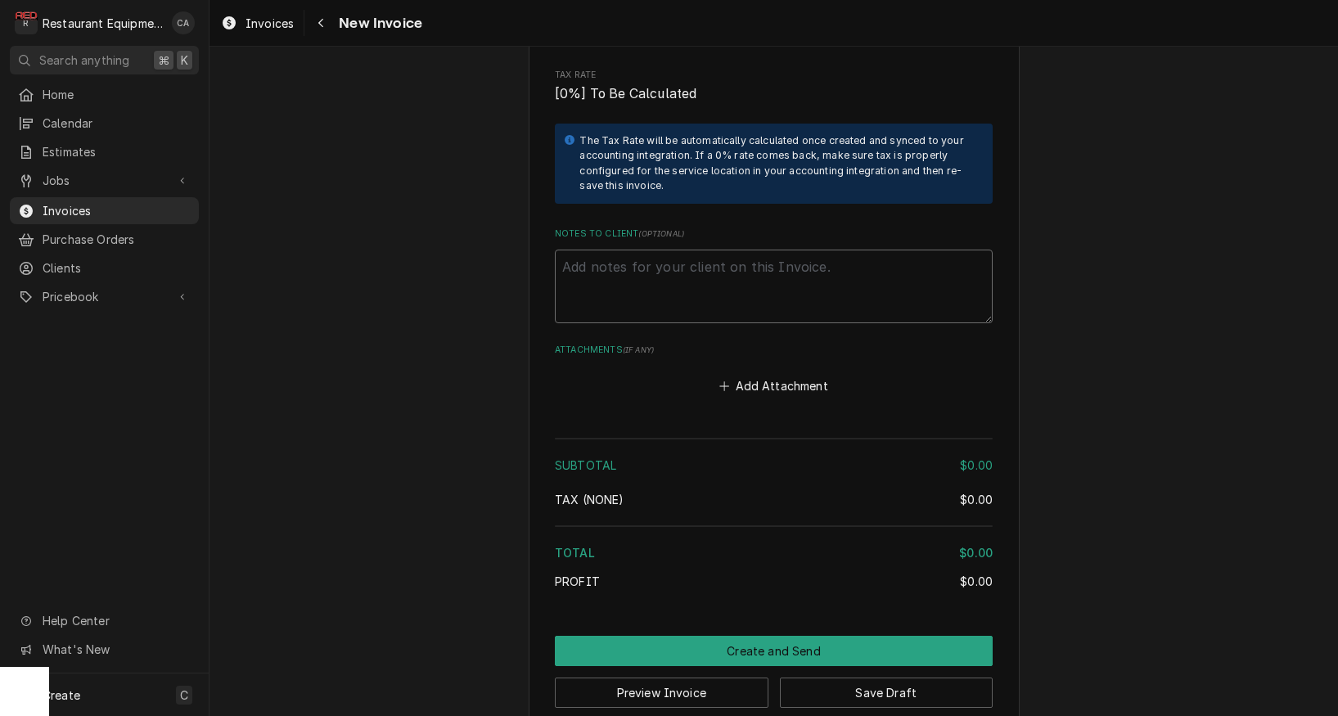
drag, startPoint x: 617, startPoint y: 230, endPoint x: 606, endPoint y: 240, distance: 15.1
click at [617, 250] on textarea "Notes to Client ( optional )" at bounding box center [774, 287] width 438 height 74
paste textarea "Tacking # 324150801"
type textarea "x"
type textarea "Tacking # 324150801"
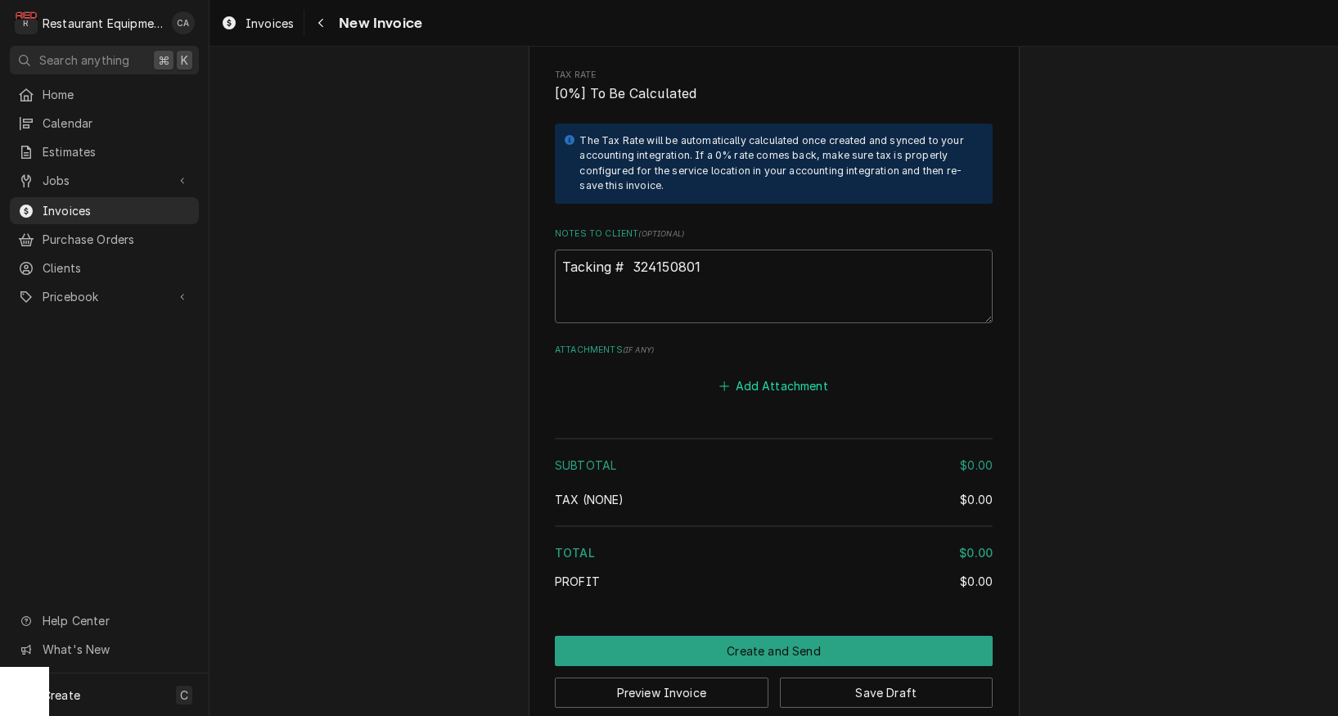
click at [767, 375] on button "Add Attachment" at bounding box center [774, 386] width 115 height 23
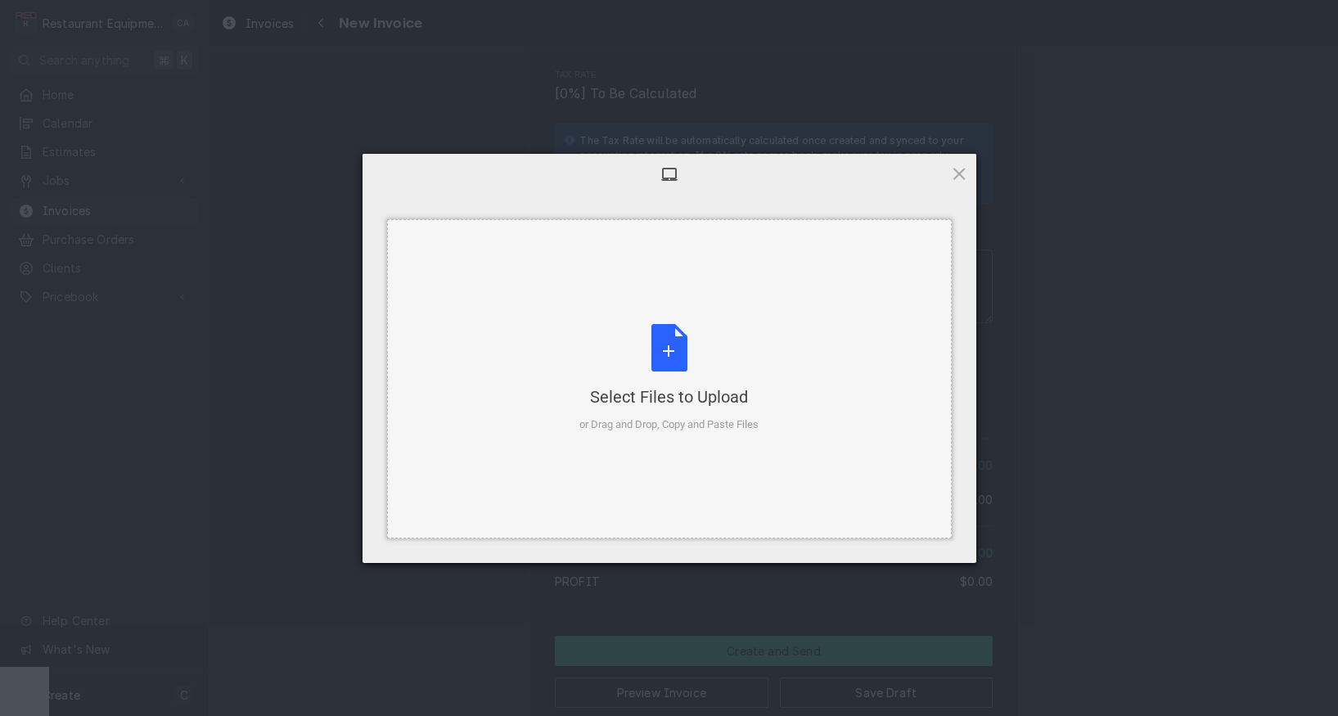
click at [650, 380] on div "Select Files to Upload or Drag and Drop, Copy and Paste Files" at bounding box center [669, 378] width 179 height 109
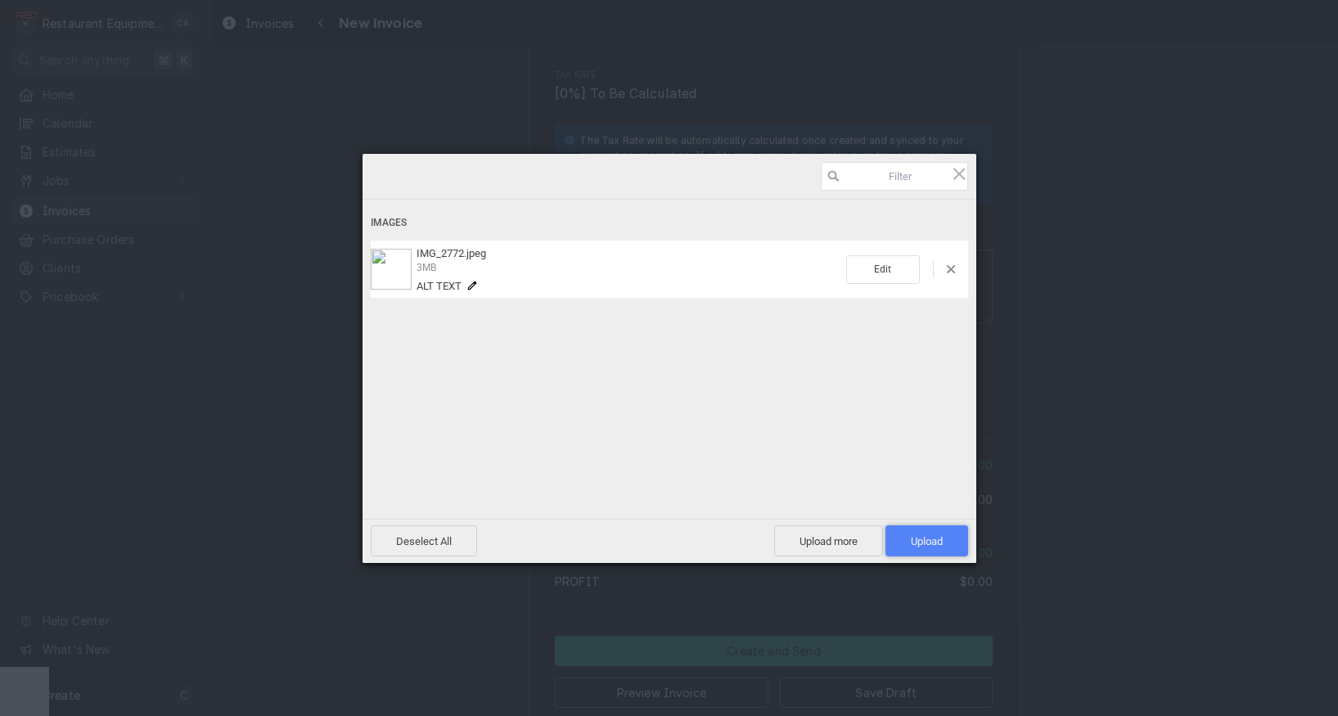
click at [900, 538] on span "Upload 1" at bounding box center [927, 541] width 83 height 31
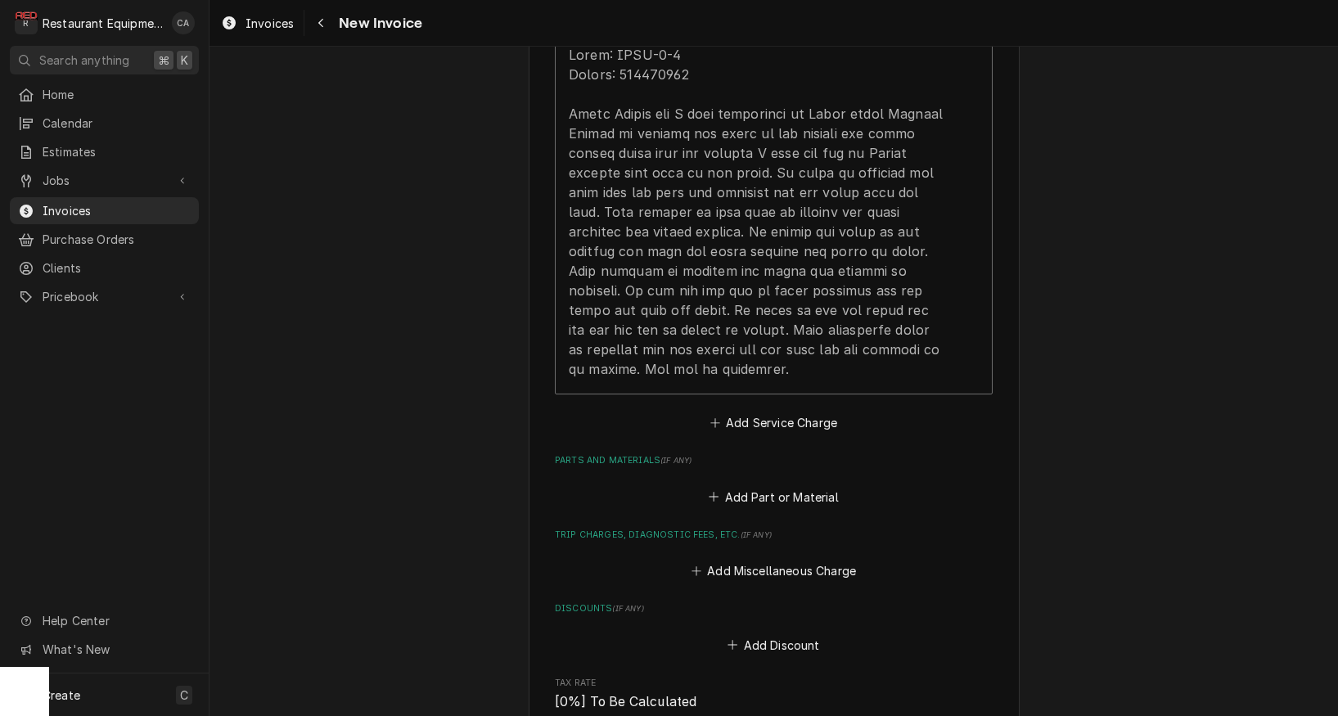
scroll to position [1841, 0]
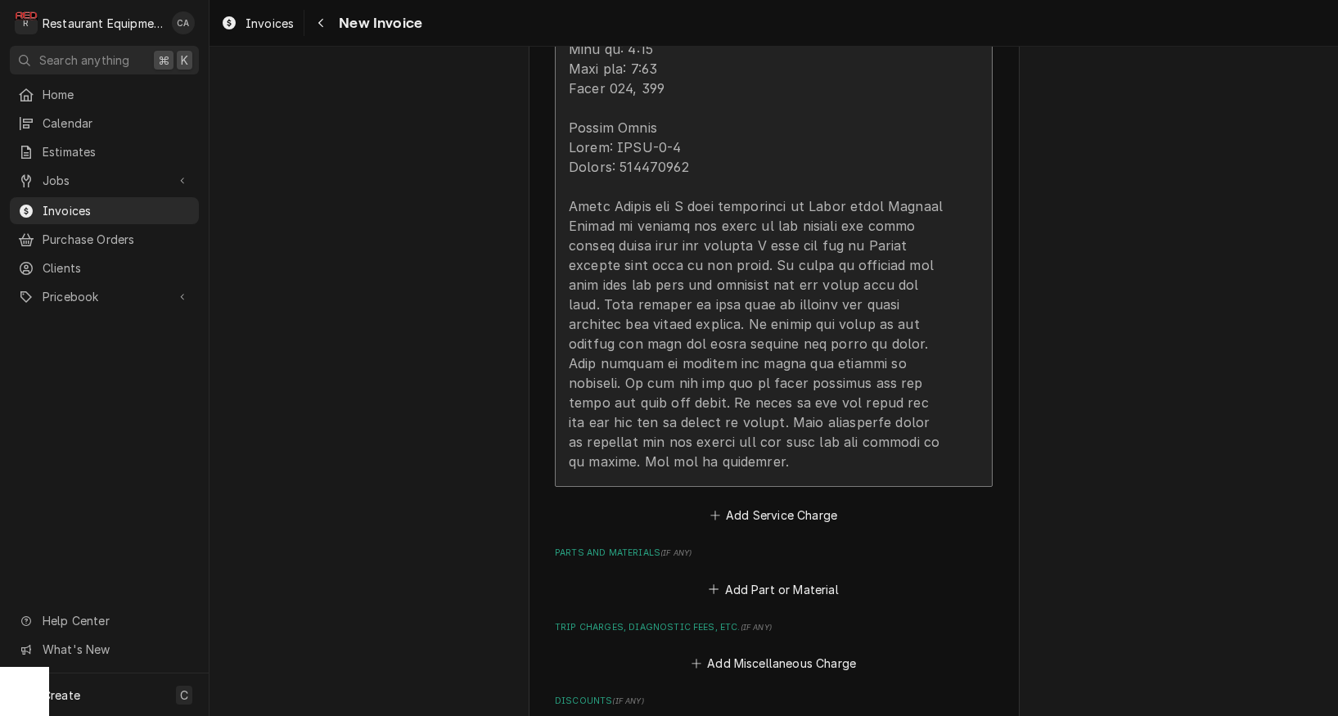
click at [656, 384] on div "Update Line Item" at bounding box center [757, 9] width 376 height 923
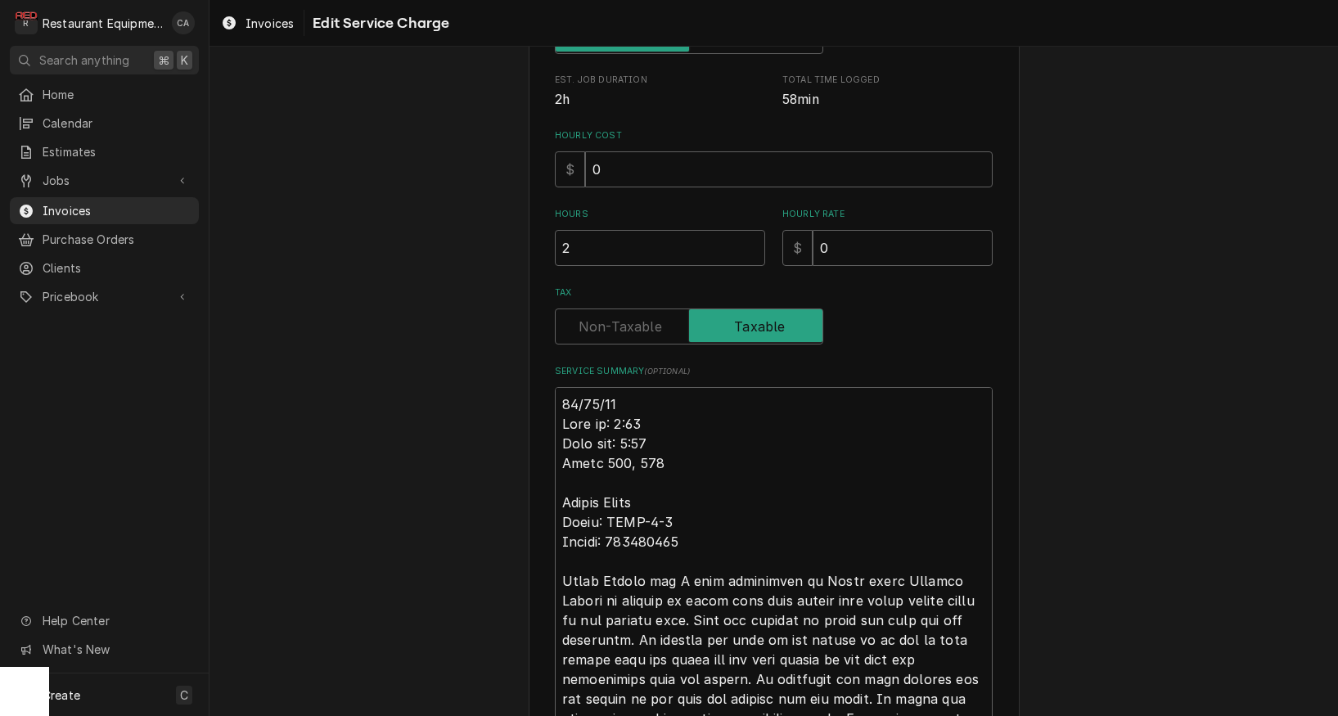
scroll to position [344, 0]
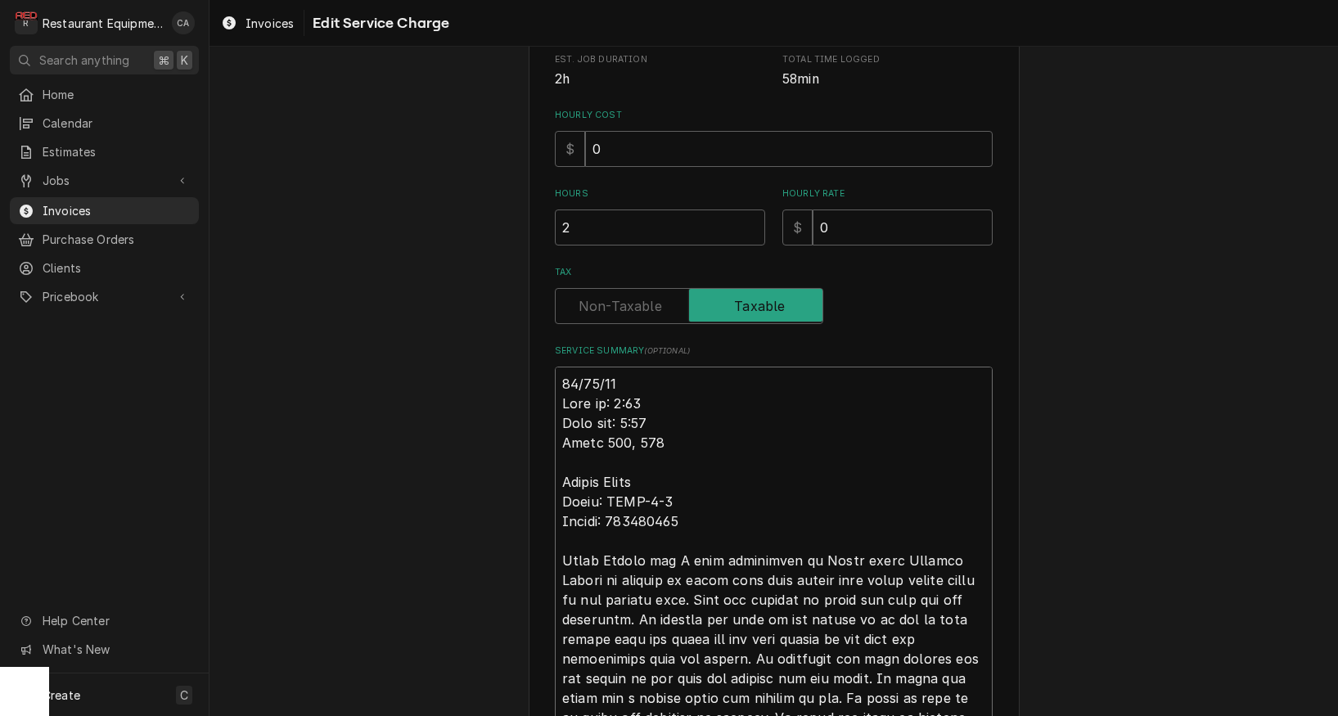
type textarea "x"
type textarea "R09/02/25 Time in: 8:15 Time out: 8:45 Truck 206, 205 Flavor Savor Model: FSHC-…"
type textarea "x"
type textarea "Ro09/02/25 Time in: 8:15 Time out: 8:45 Truck 206, 205 Flavor Savor Model: FSHC…"
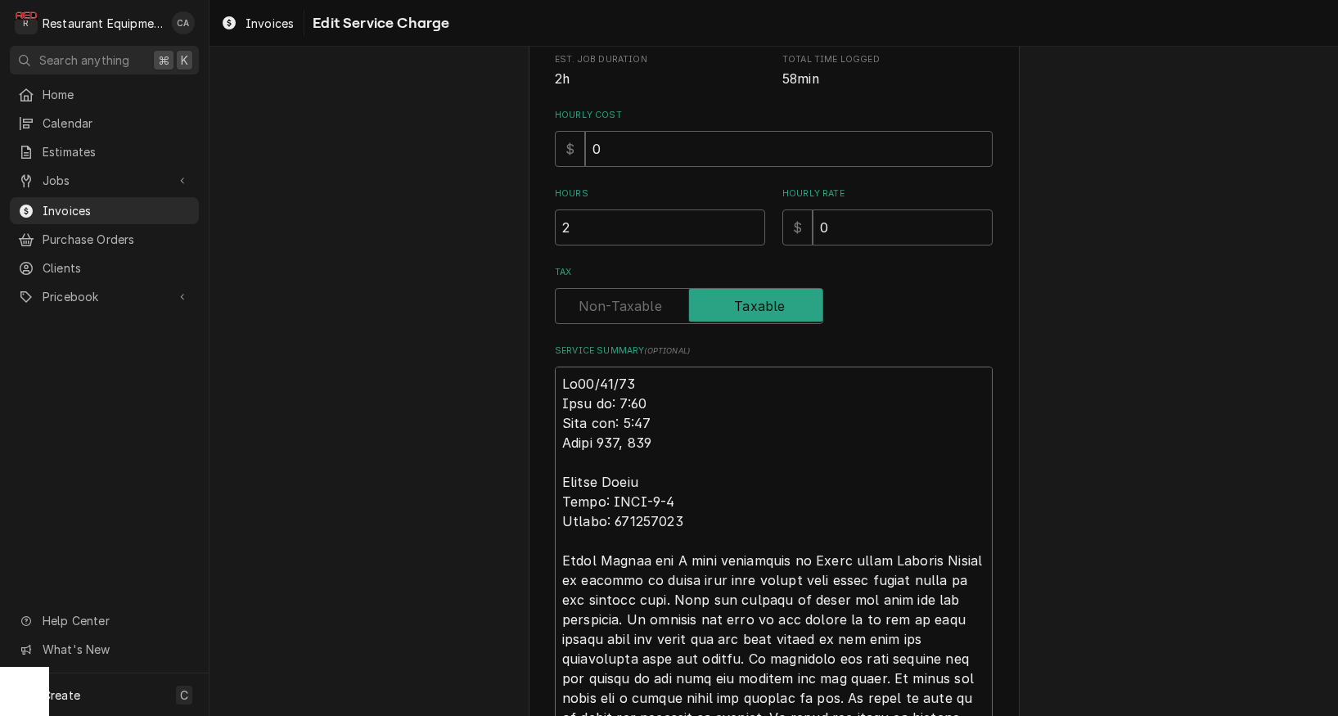
type textarea "x"
type textarea "Roo09/02/25 Time in: 8:15 Time out: 8:45 Truck 206, 205 Flavor Savor Model: FSH…"
type textarea "x"
type textarea "Roo 09/02/25 Time in: 8:15 Time out: 8:45 Truck 206, 205 Flavor Savor Model: FS…"
type textarea "x"
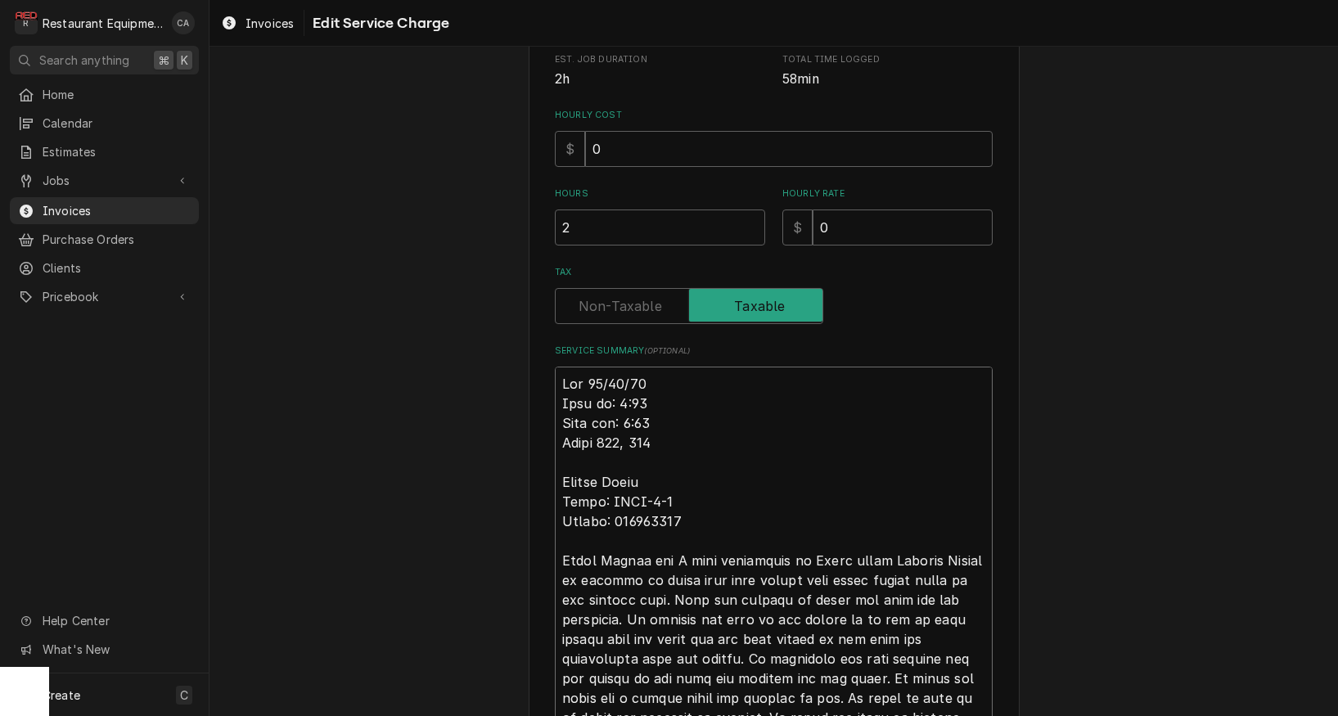
type textarea "Roo 809/02/25 Time in: 8:15 Time out: 8:45 Truck 206, 205 Flavor Savor Model: F…"
type textarea "x"
type textarea "Roo 8709/02/25 Time in: 8:15 Time out: 8:45 Truck 206, 205 Flavor Savor Model: …"
type textarea "x"
type textarea "Roo 87509/02/25 Time in: 8:15 Time out: 8:45 Truck 206, 205 Flavor Savor Model:…"
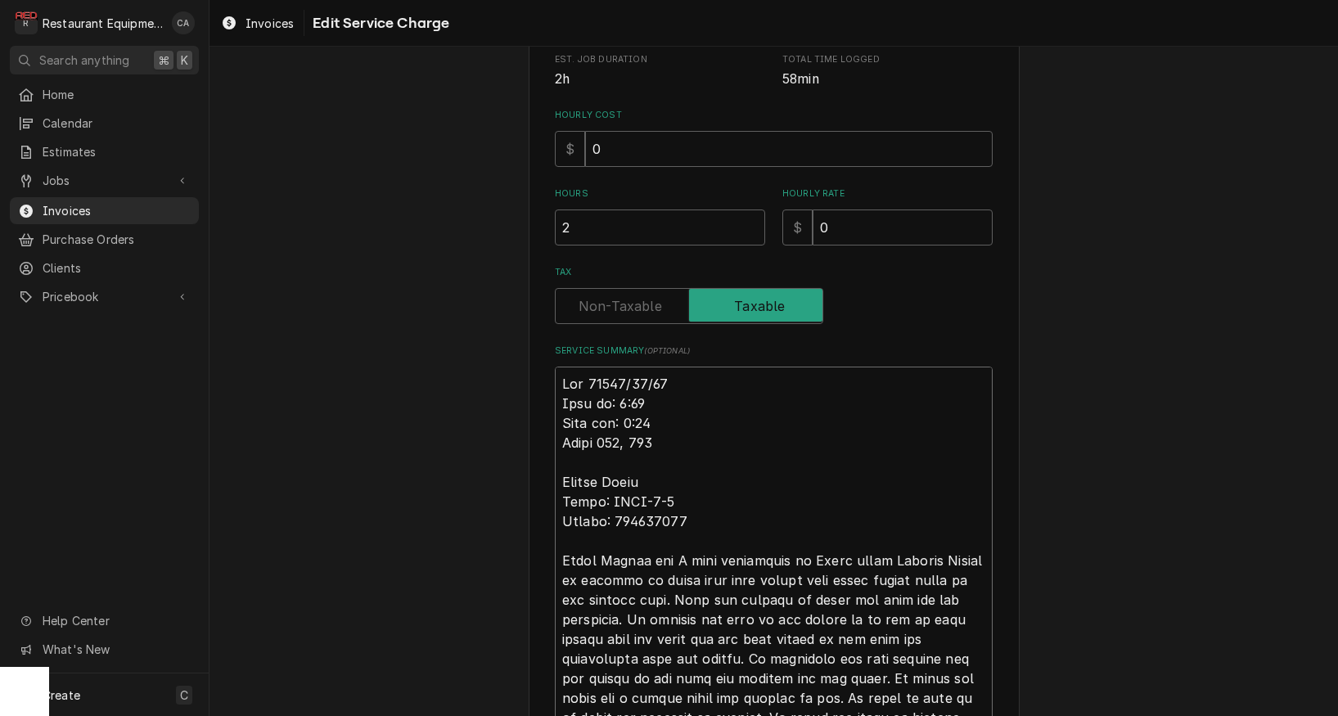
type textarea "x"
type textarea "Roo 875509/02/25 Time in: 8:15 Time out: 8:45 Truck 206, 205 Flavor Savor Model…"
type textarea "x"
type textarea "Roo 8755 09/02/25 Time in: 8:15 Time out: 8:45 Truck 206, 205 Flavor Savor Mode…"
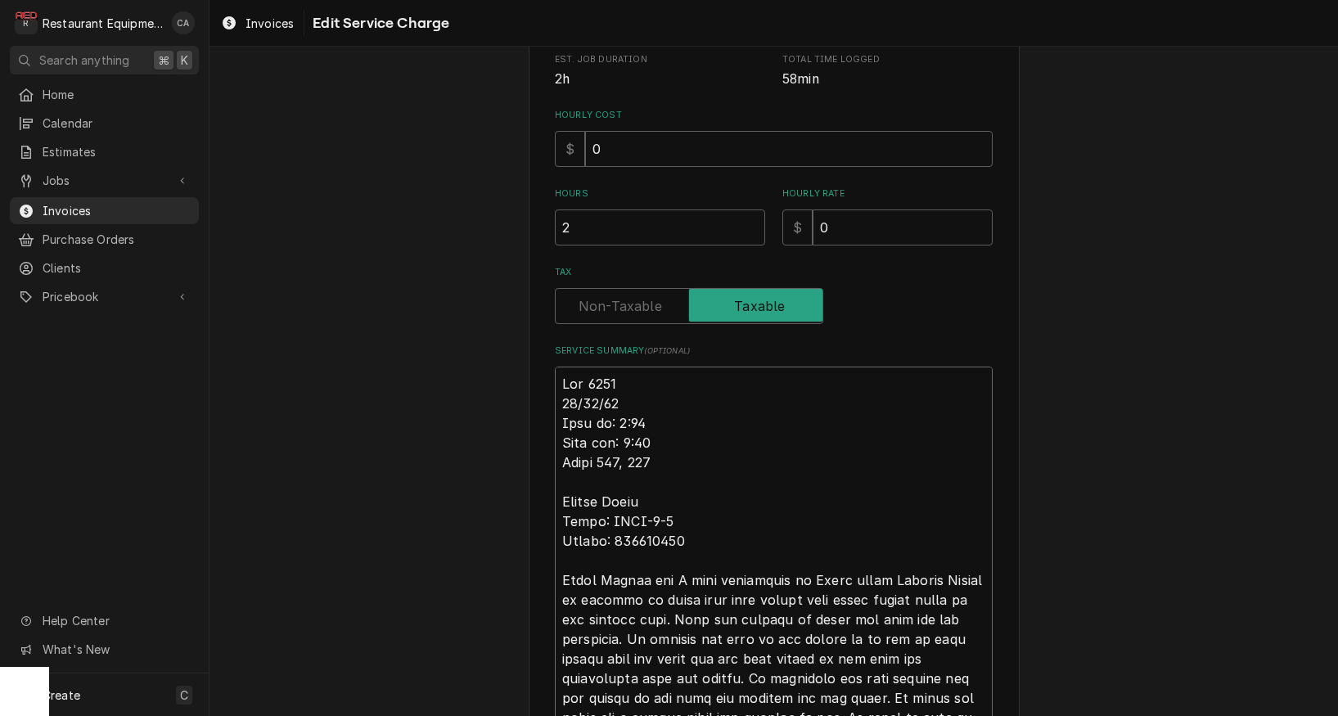
type textarea "x"
type textarea "Roo 8755 09/02/25 Time in: 8:15 Time out: 8:45 Truck 206, 205 Flavor Savor Mode…"
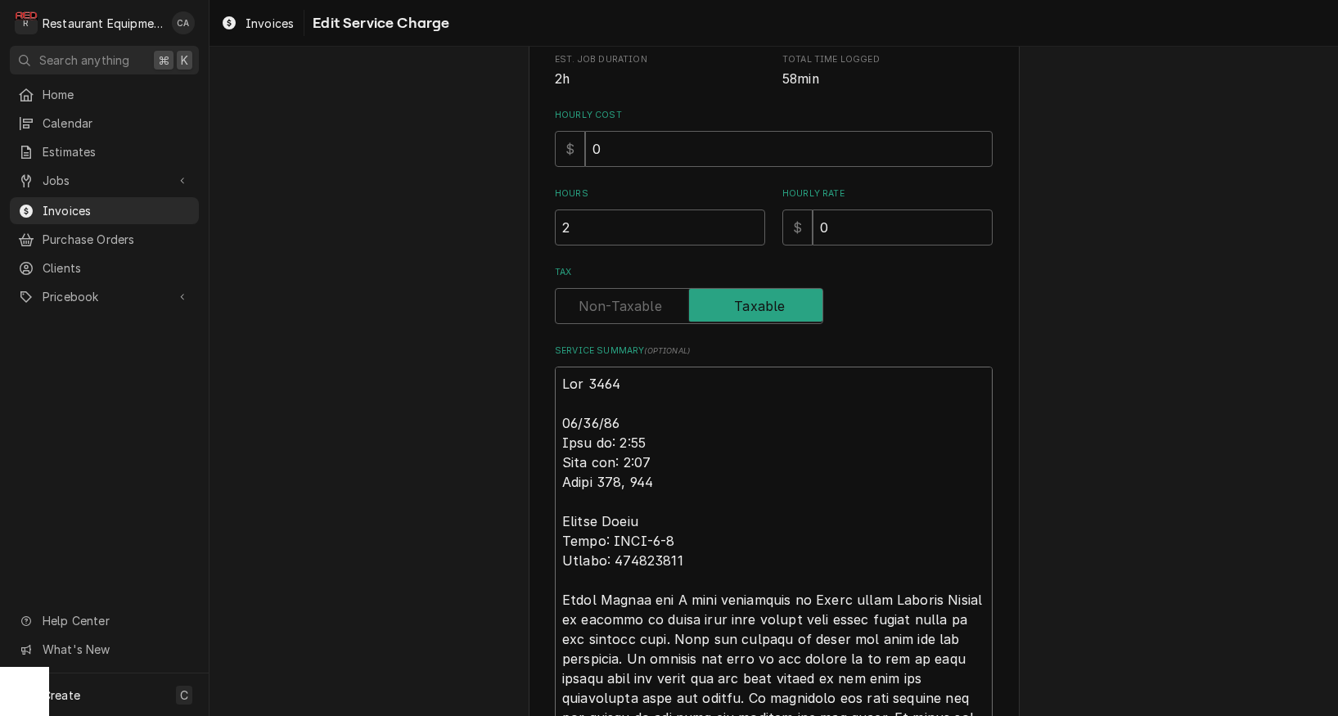
scroll to position [0, 0]
type textarea "x"
type textarea "Roo 8755 09/02/25 Time in: 8:15 Time out: 8:4 Truck 206, 205 Flavor Savor Model…"
type textarea "x"
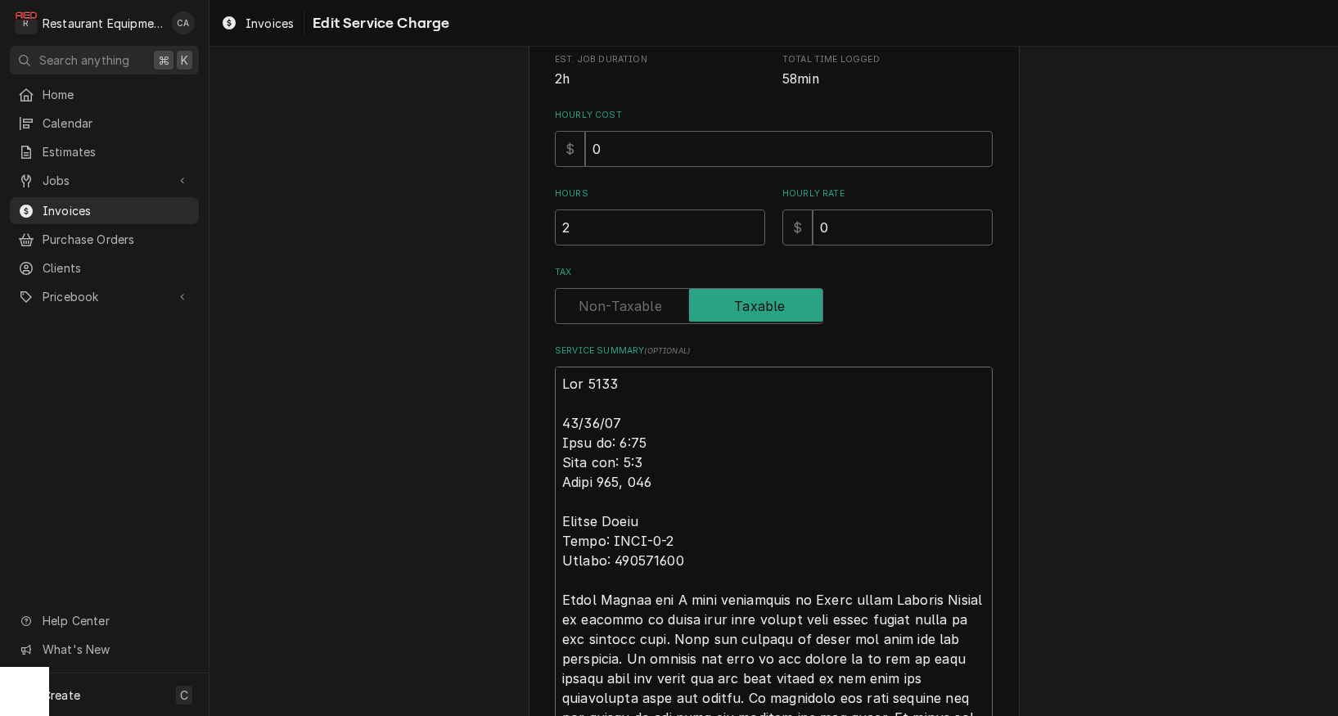
type textarea "Roo 8755 09/02/25 Time in: 8:15 Time out: 8: Truck 206, 205 Flavor Savor Model:…"
type textarea "x"
type textarea "Roo 8755 09/02/25 Time in: 8:15 Time out: 8 Truck 206, 205 Flavor Savor Model: …"
type textarea "x"
type textarea "Roo 8755 09/02/25 Time in: 8:15 Time out: Truck 206, 205 Flavor Savor Model: FS…"
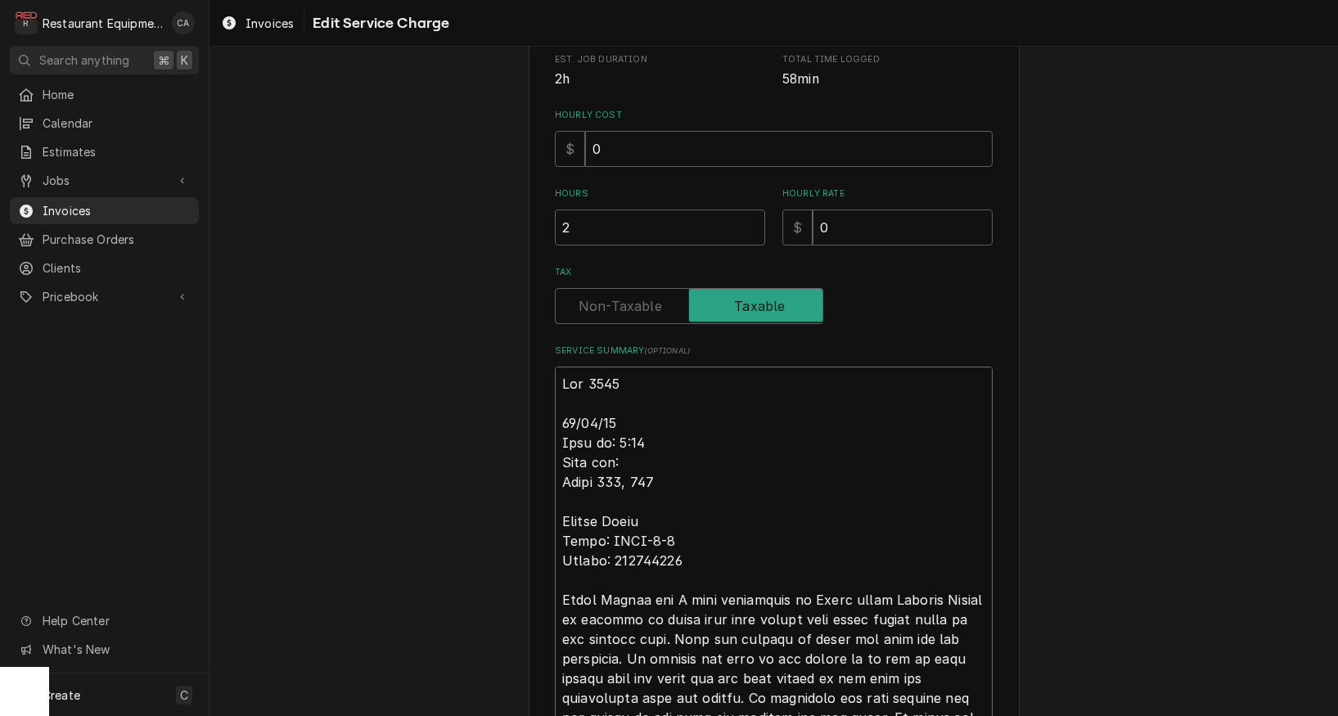
type textarea "x"
type textarea "Roo 8755 09/02/25 Time in: 8:15 Time out: 9 Truck 206, 205 Flavor Savor Model: …"
type textarea "x"
type textarea "Roo 8755 09/02/25 Time in: 8:15 Time out: 9: Truck 206, 205 Flavor Savor Model:…"
type textarea "x"
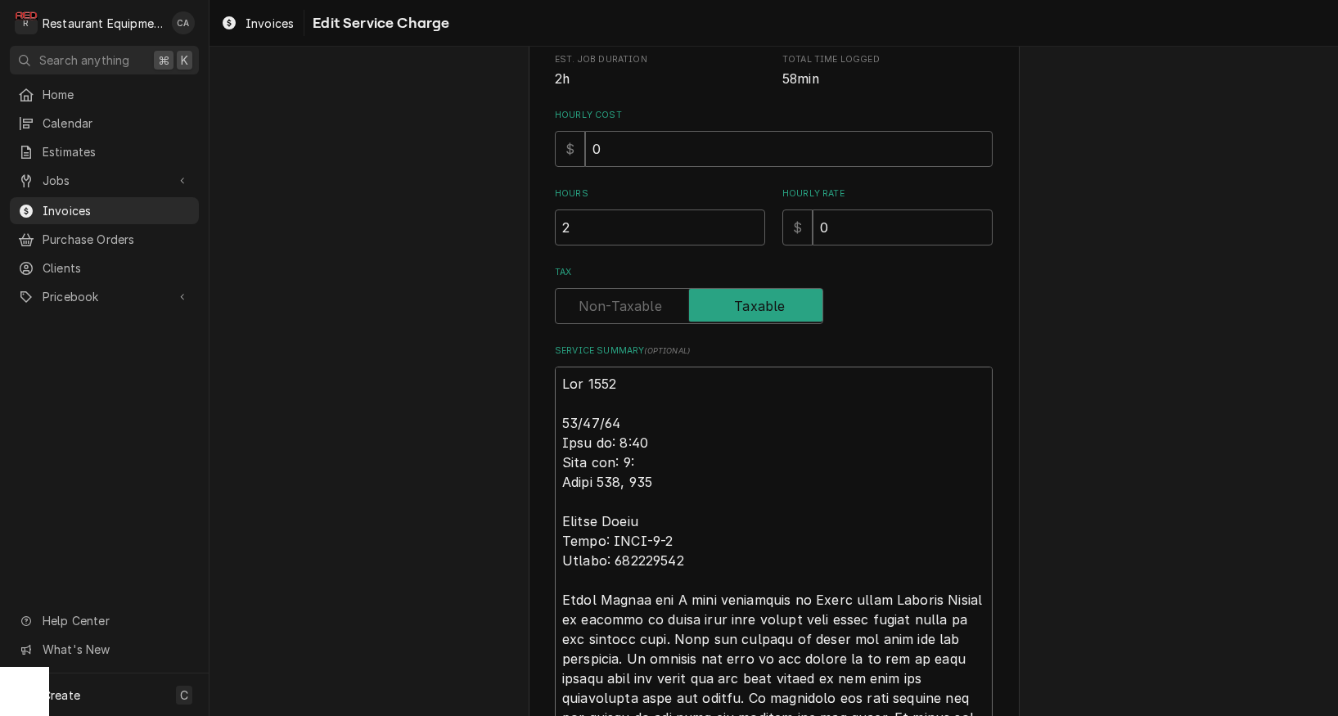
type textarea "Roo 8755 09/02/25 Time in: 8:15 Time out: 9:1 Truck 206, 205 Flavor Savor Model…"
type textarea "x"
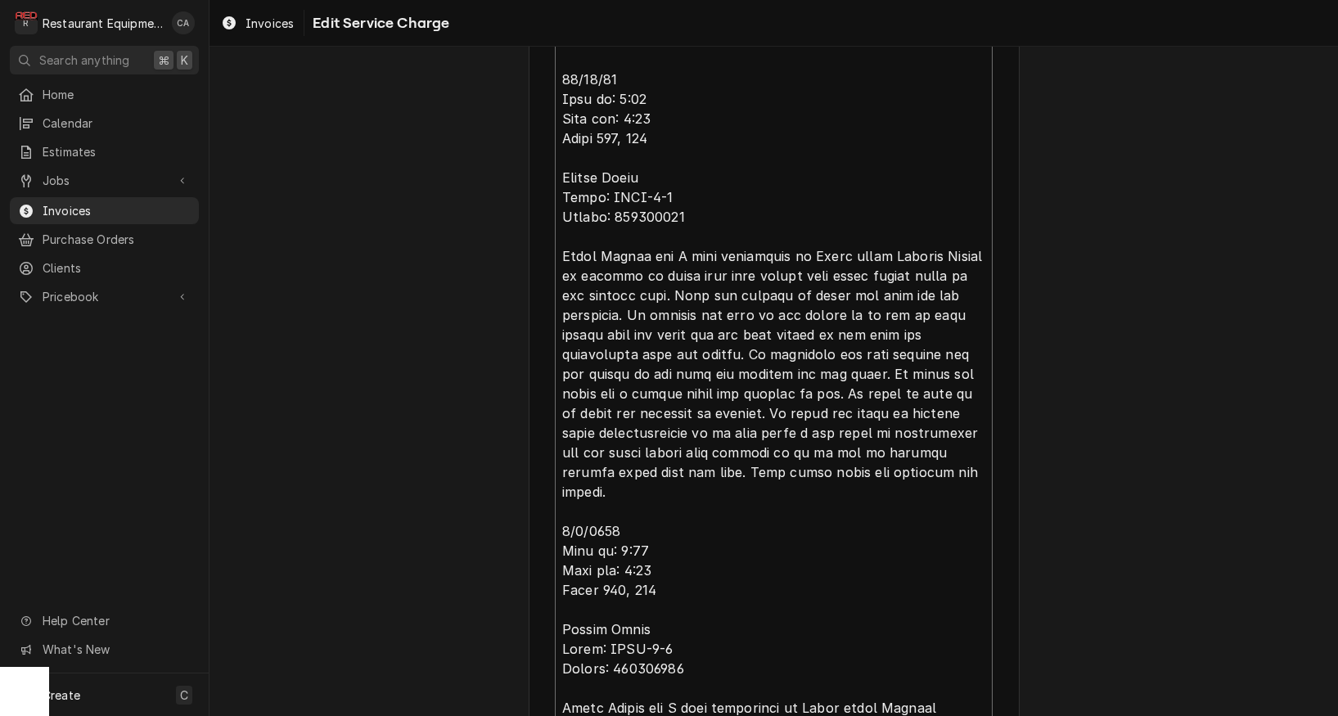
scroll to position [562, 0]
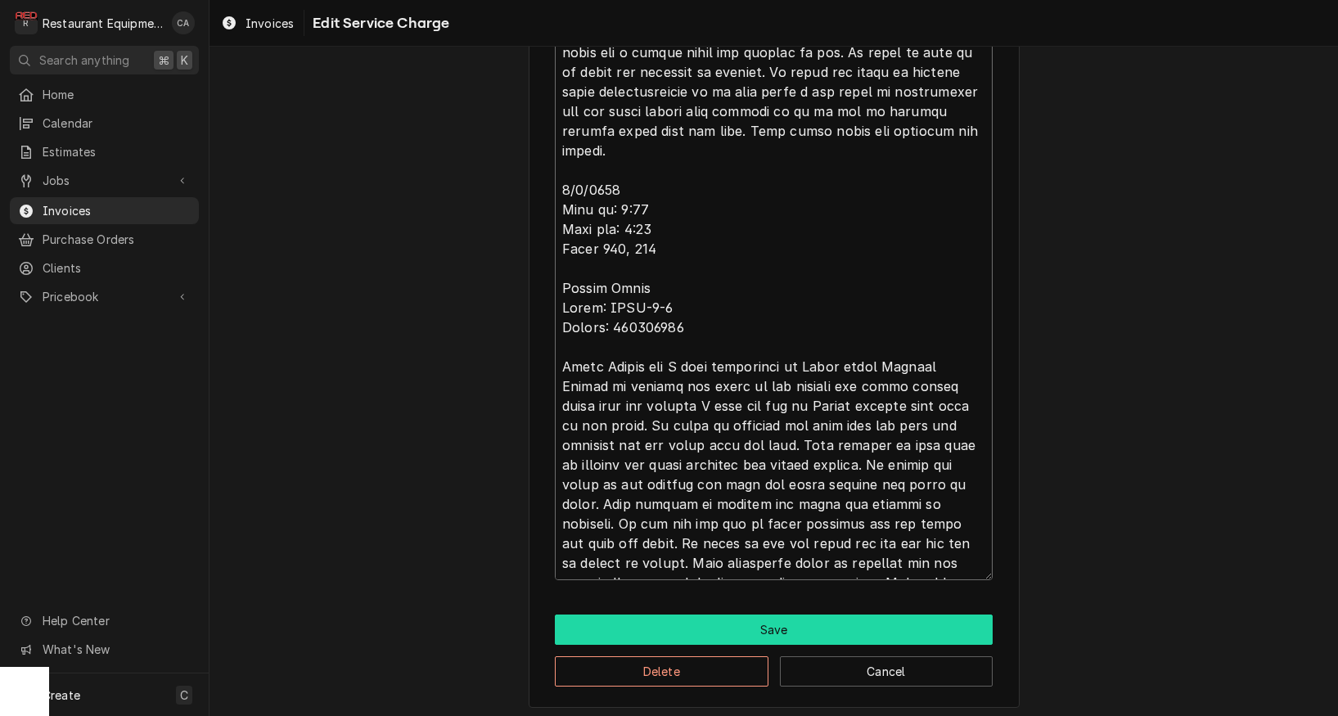
type textarea "Roo 8755 09/02/25 Time in: 8:15 Time out: 9:15 Truck 206, 205 Flavor Savor Mode…"
click at [773, 622] on button "Save" at bounding box center [774, 630] width 438 height 30
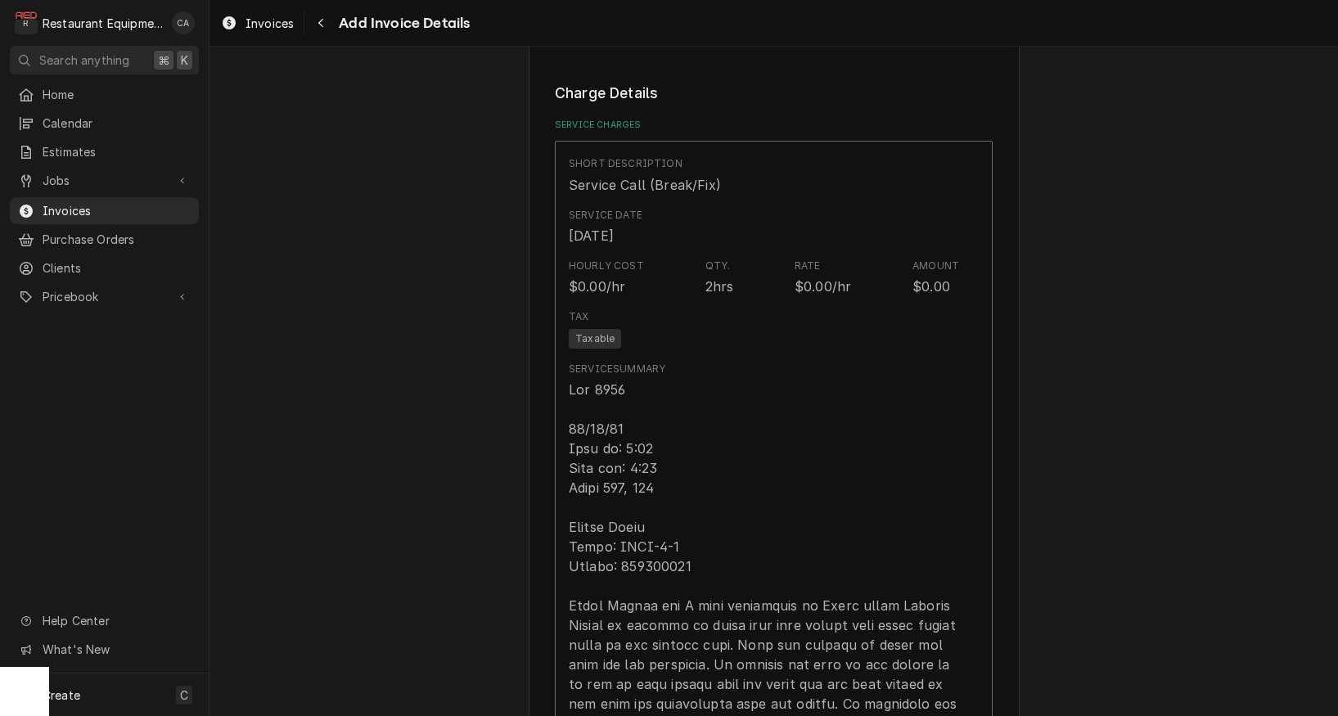
type textarea "x"
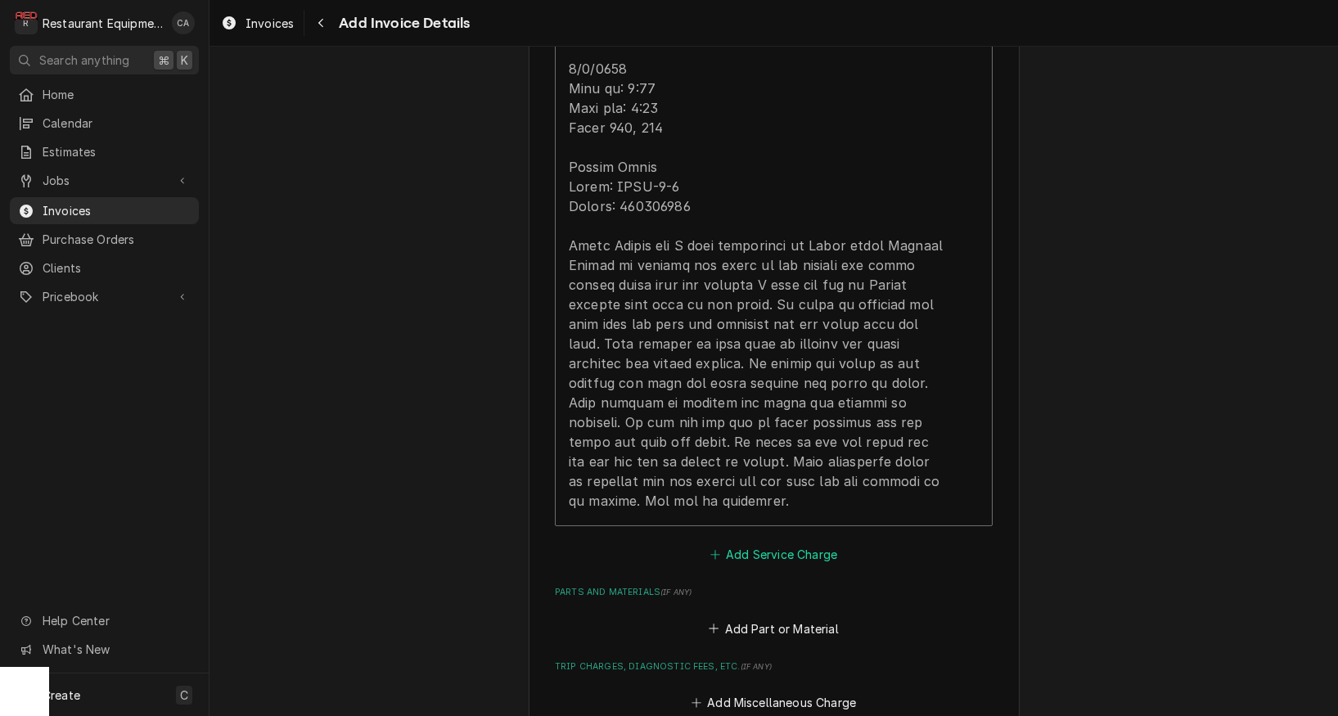
click at [777, 544] on button "Add Service Charge" at bounding box center [773, 555] width 133 height 23
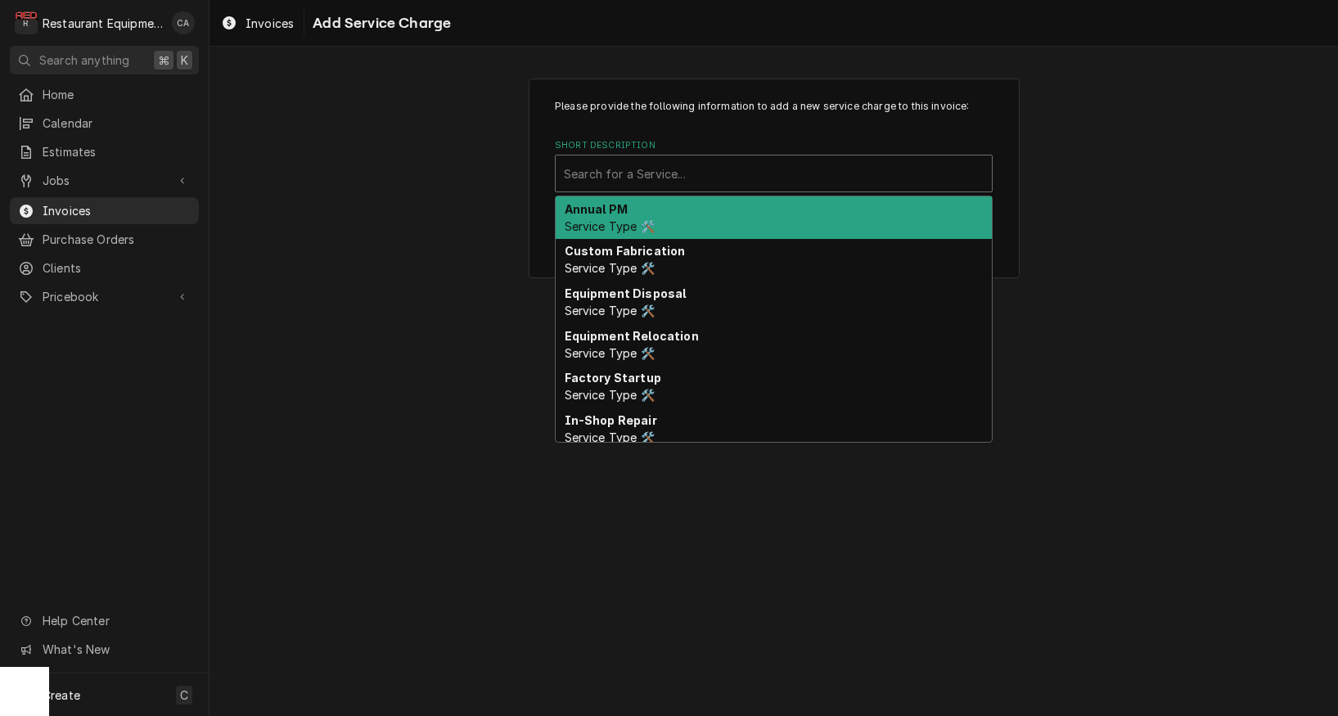
click at [648, 173] on div "Search for a Service..." at bounding box center [774, 173] width 420 height 17
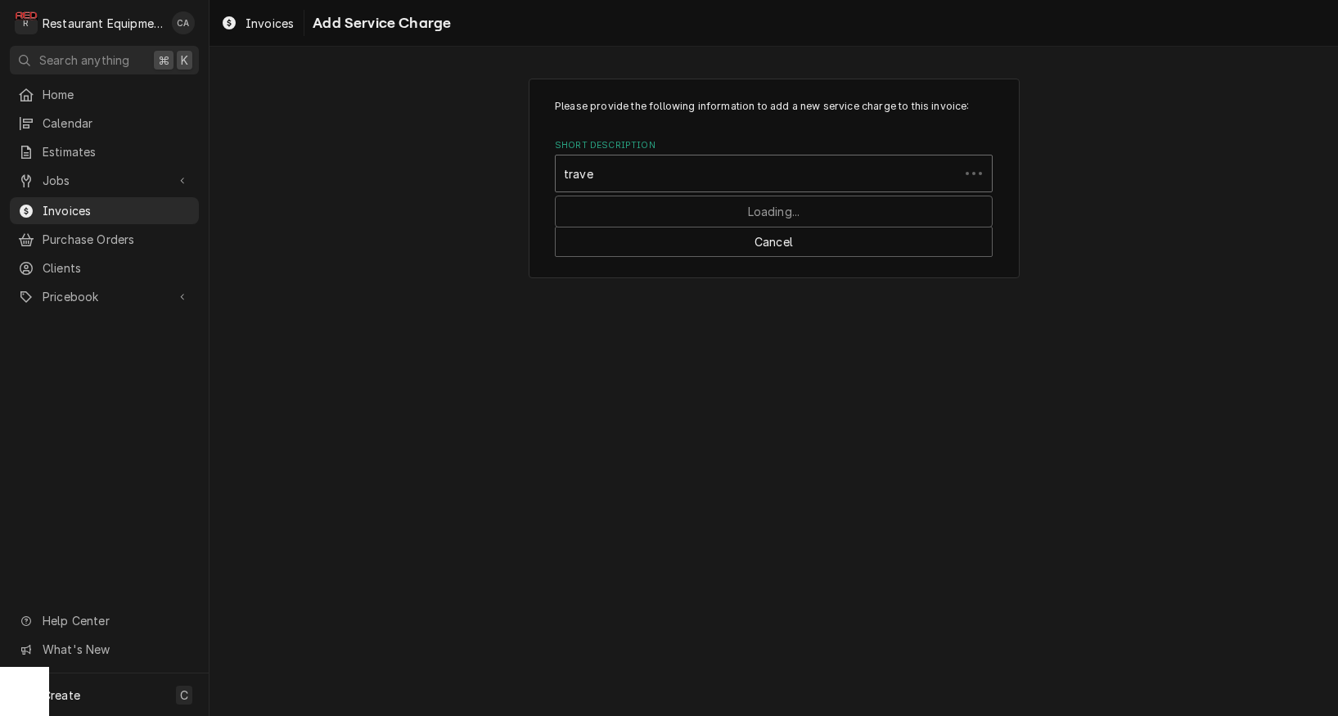
type input "travel"
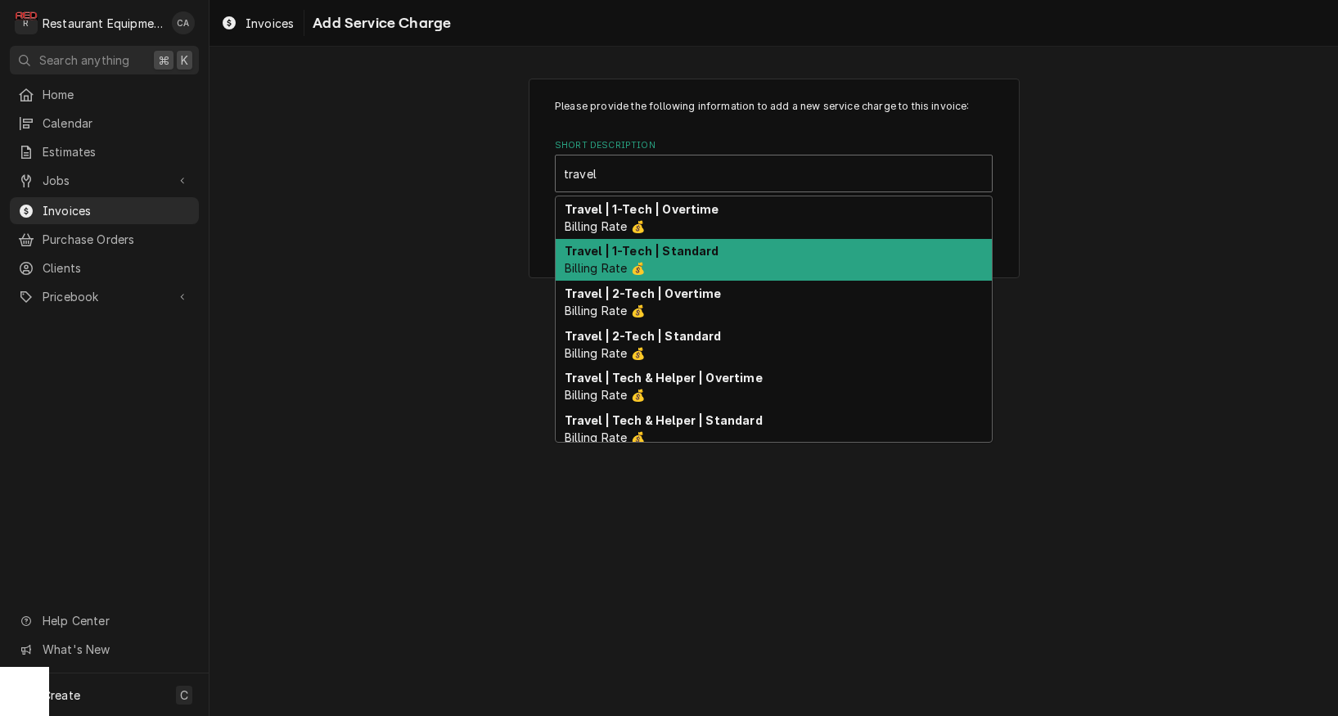
drag, startPoint x: 685, startPoint y: 259, endPoint x: 706, endPoint y: 277, distance: 27.9
click at [685, 259] on div "Travel | 1-Tech | Standard Billing Rate 💰" at bounding box center [774, 260] width 436 height 43
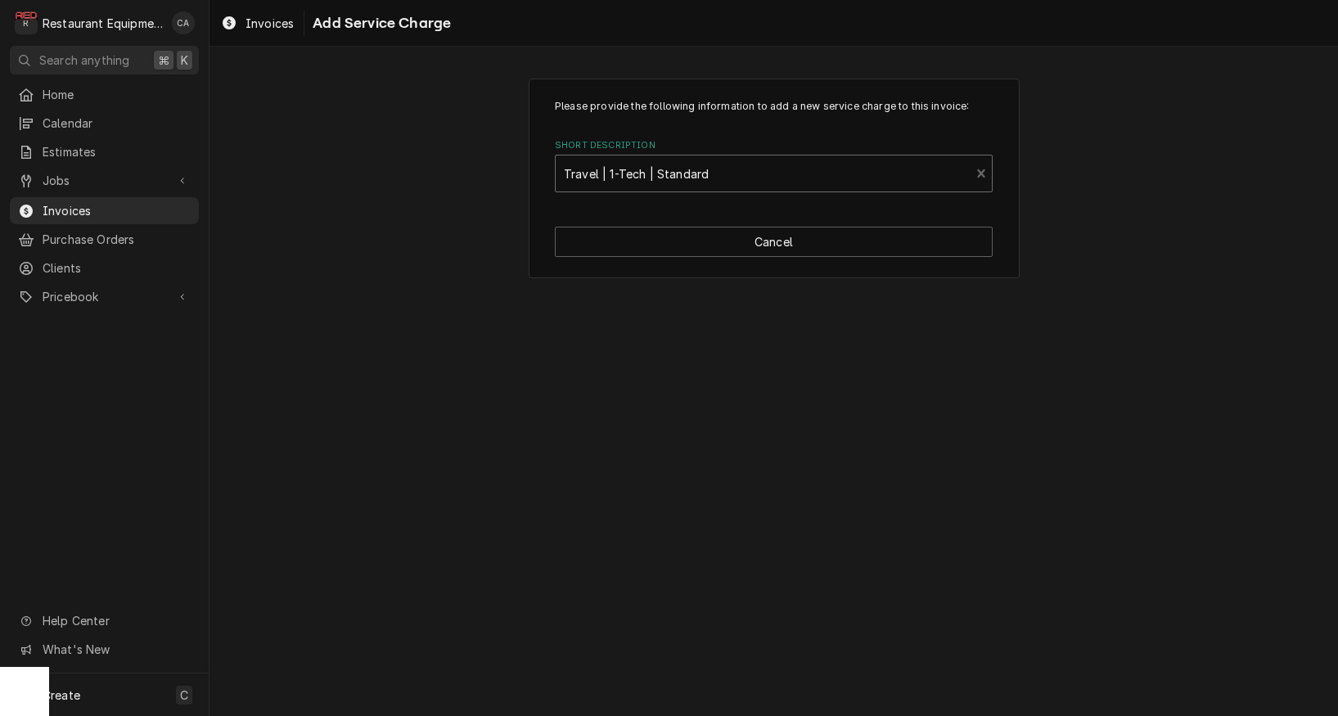
type textarea "x"
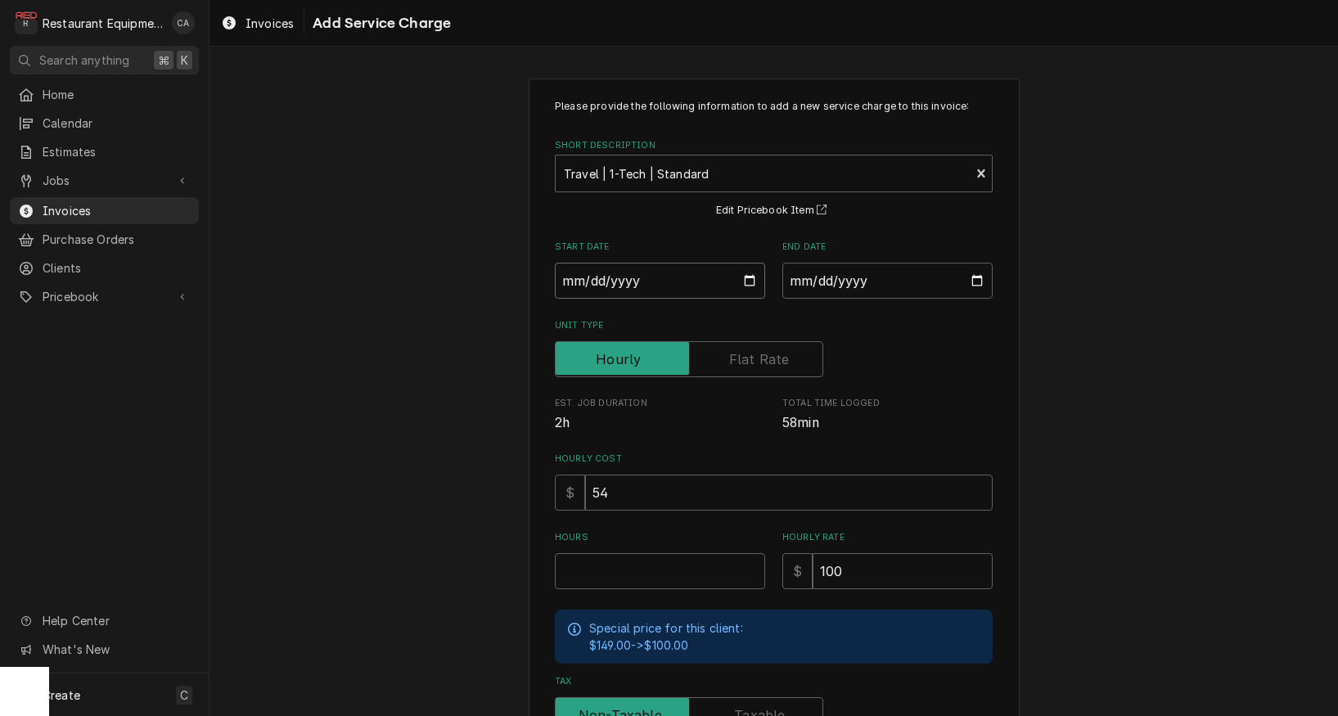
click at [615, 282] on input "Start Date" at bounding box center [660, 281] width 210 height 36
type input "2025-09-02"
type textarea "x"
click at [809, 282] on input "End Date" at bounding box center [888, 281] width 210 height 36
type input "2025-09-03"
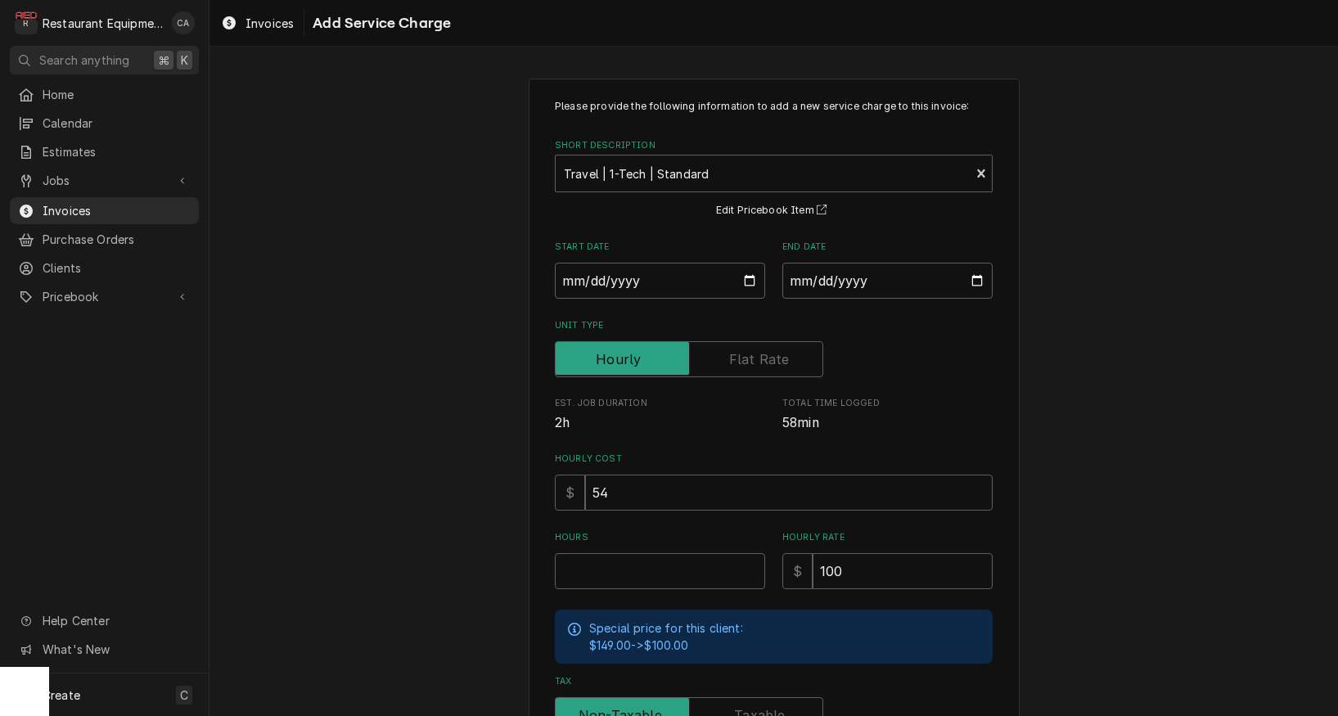
drag, startPoint x: 1084, startPoint y: 355, endPoint x: 769, endPoint y: 541, distance: 365.8
click at [1084, 355] on div "Please provide the following information to add a new service charge to this in…" at bounding box center [774, 507] width 1129 height 886
click at [656, 575] on input "Hours" at bounding box center [660, 571] width 210 height 36
type textarea "x"
type input "2"
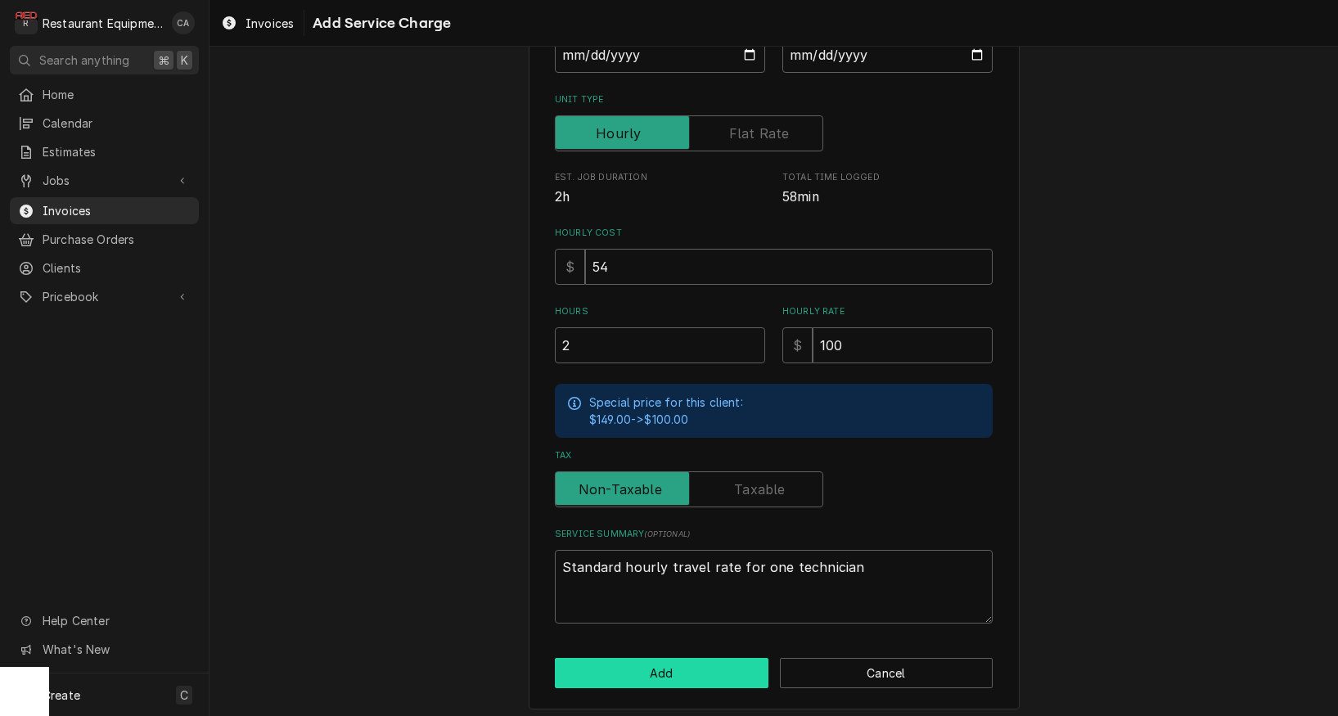
click at [652, 658] on button "Add" at bounding box center [662, 673] width 214 height 30
type textarea "x"
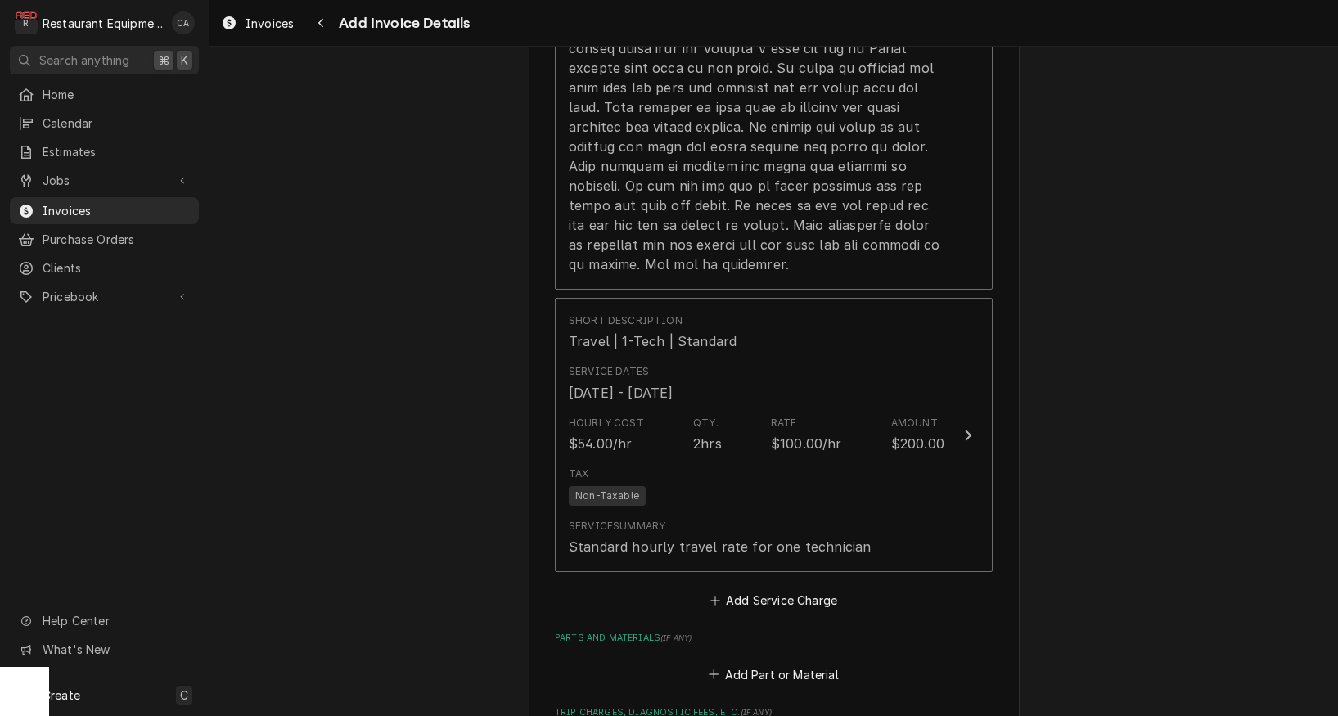
scroll to position [2119, 0]
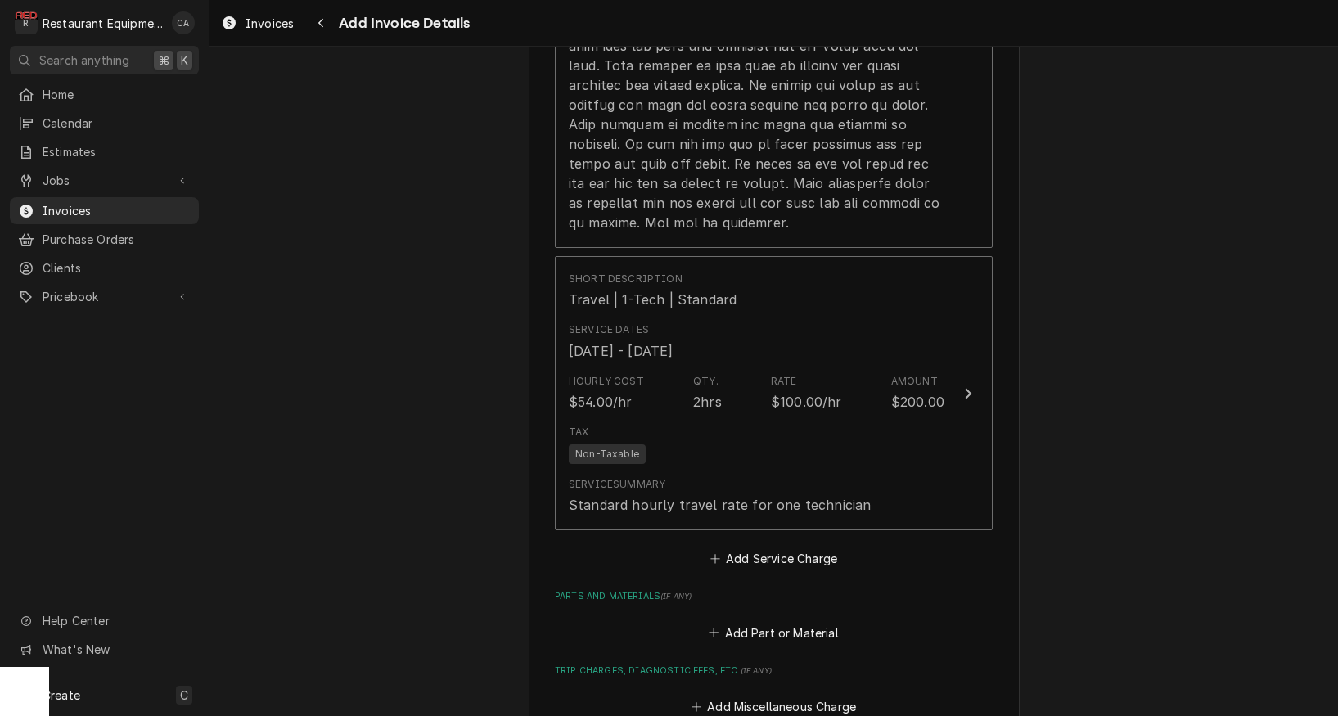
drag, startPoint x: 768, startPoint y: 539, endPoint x: 571, endPoint y: 329, distance: 287.2
click at [768, 548] on button "Add Service Charge" at bounding box center [773, 559] width 133 height 23
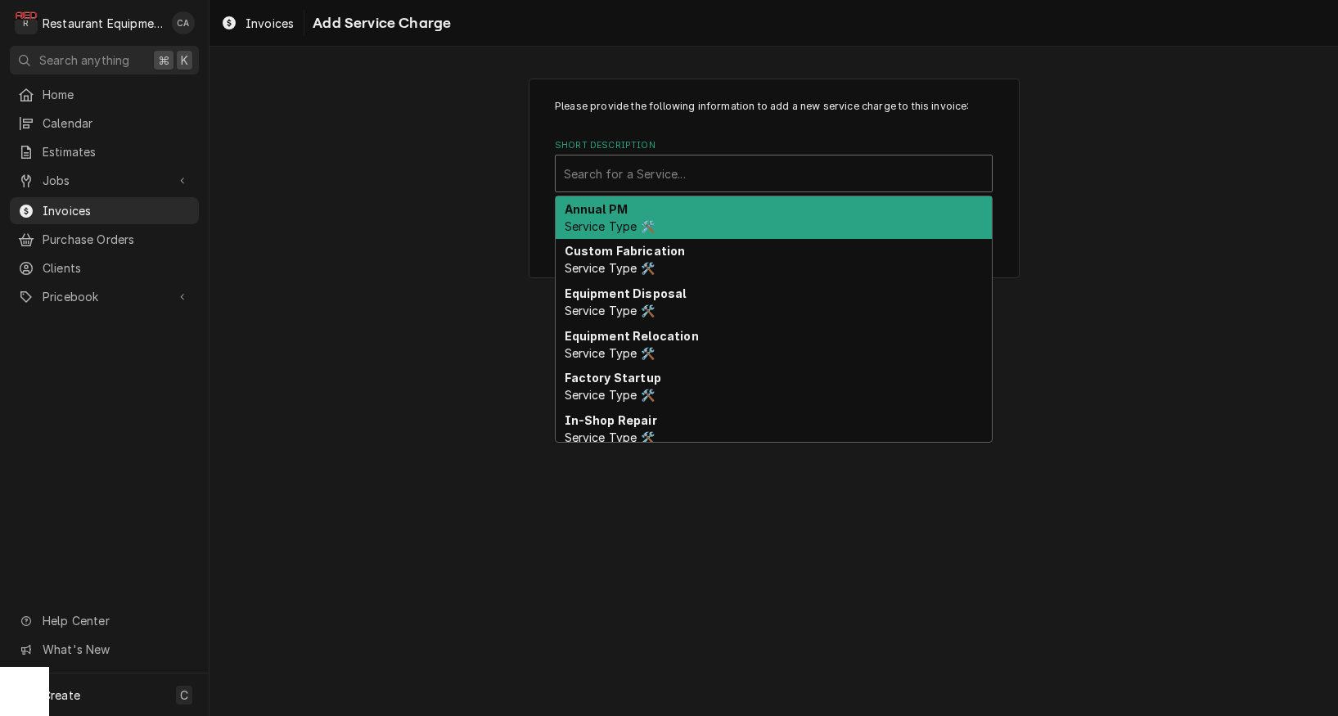
click at [589, 186] on div "Short Description" at bounding box center [774, 173] width 420 height 29
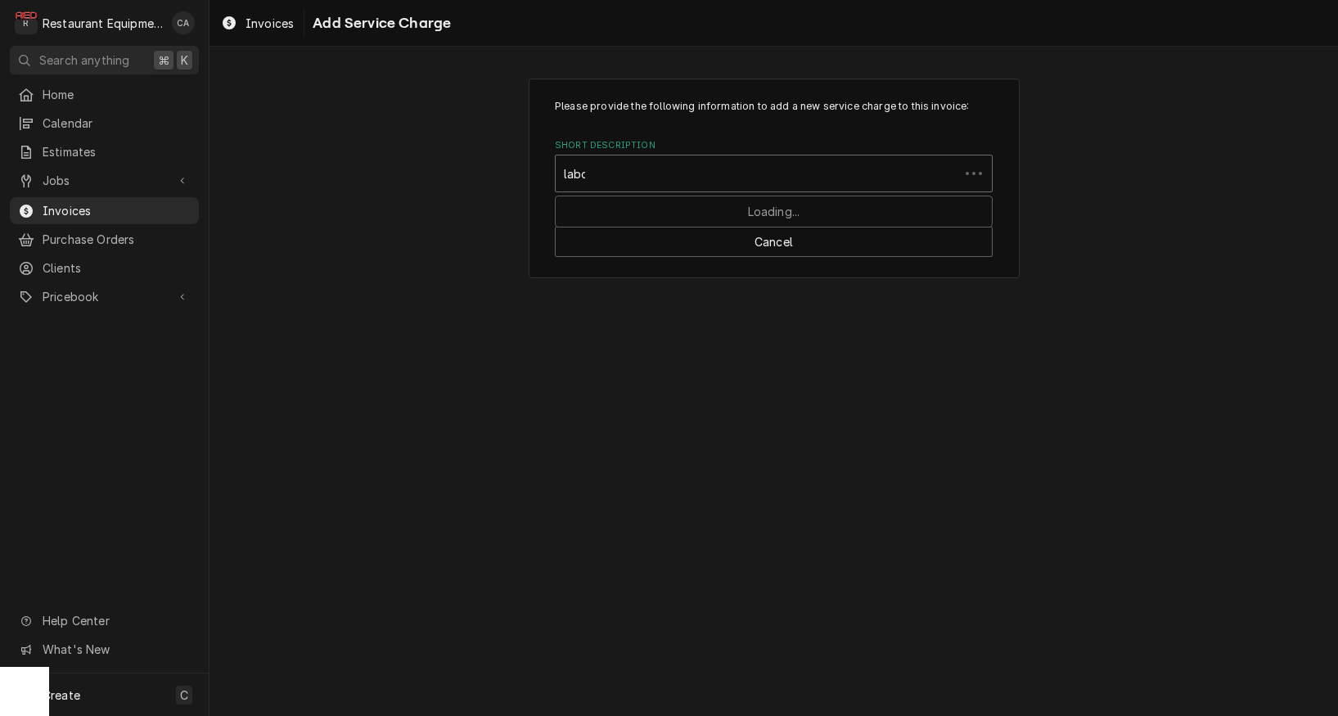
type input "labor"
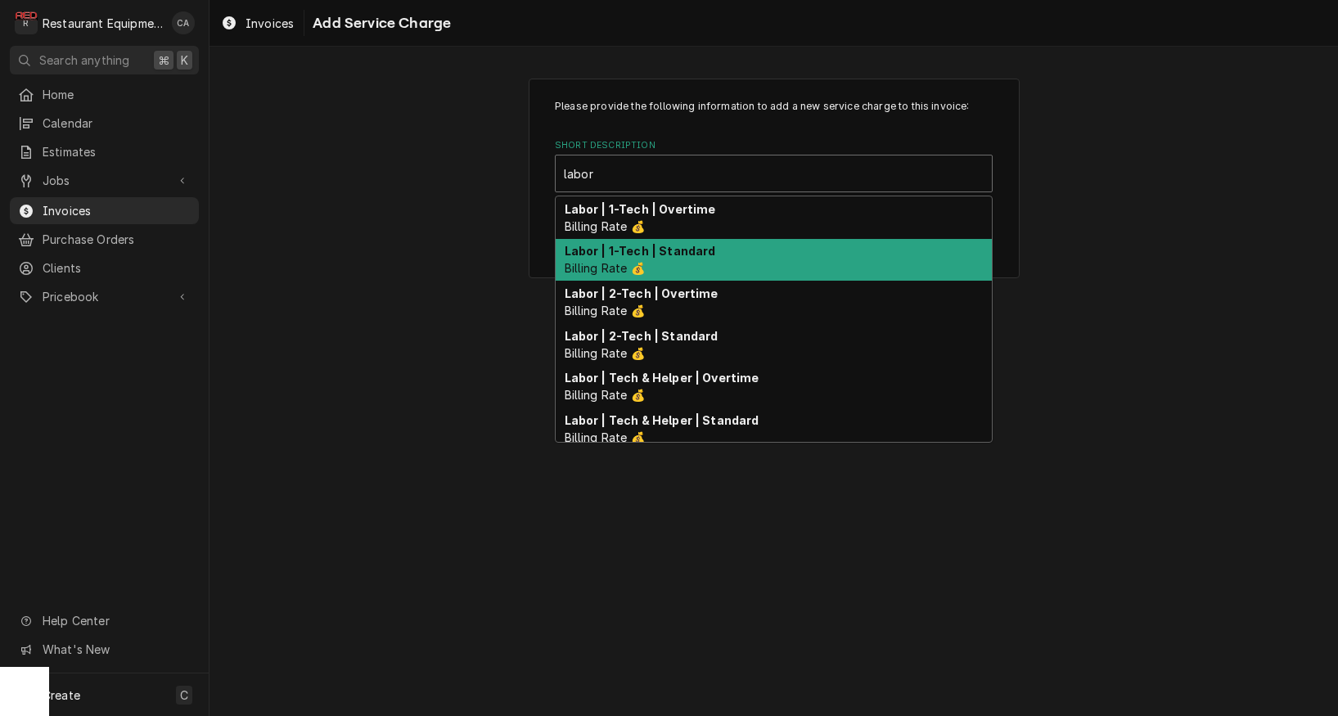
click at [613, 264] on span "Billing Rate 💰" at bounding box center [605, 268] width 80 height 14
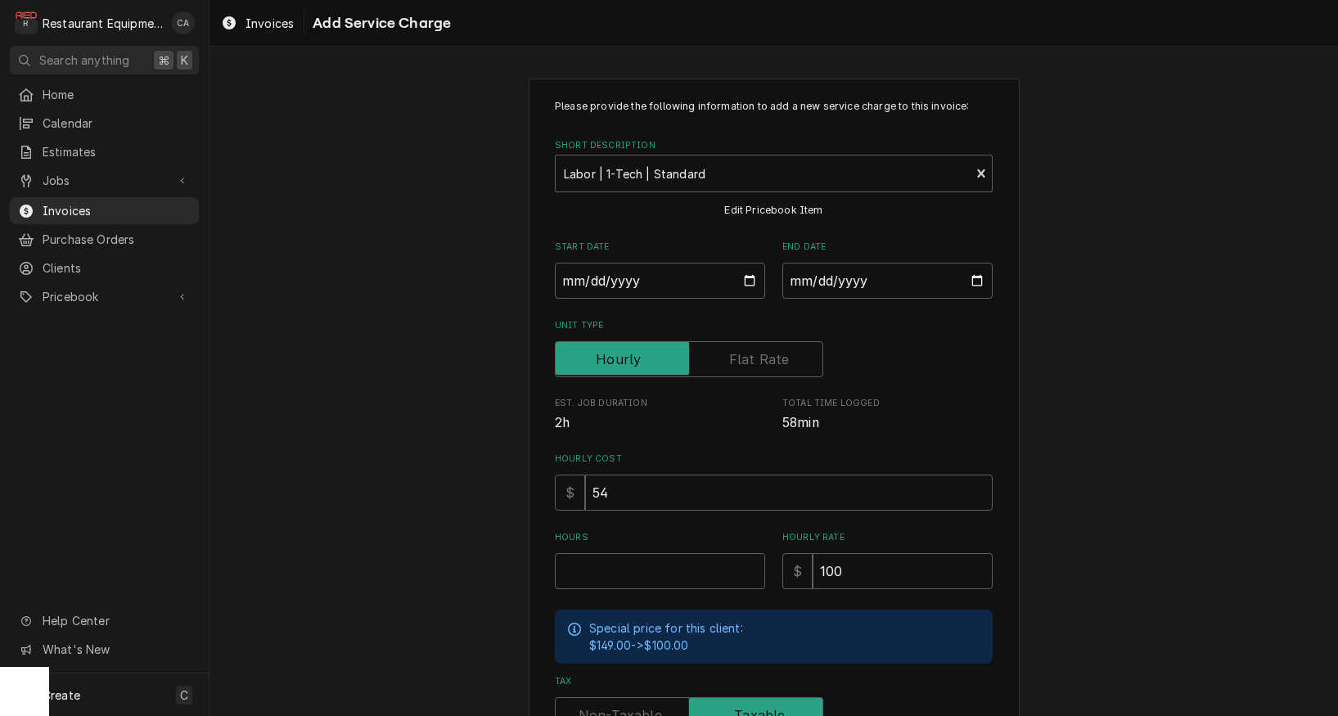
type textarea "x"
drag, startPoint x: 610, startPoint y: 285, endPoint x: 620, endPoint y: 295, distance: 15.0
click at [611, 286] on input "Start Date" at bounding box center [660, 281] width 210 height 36
type input "2025-09-02"
type textarea "x"
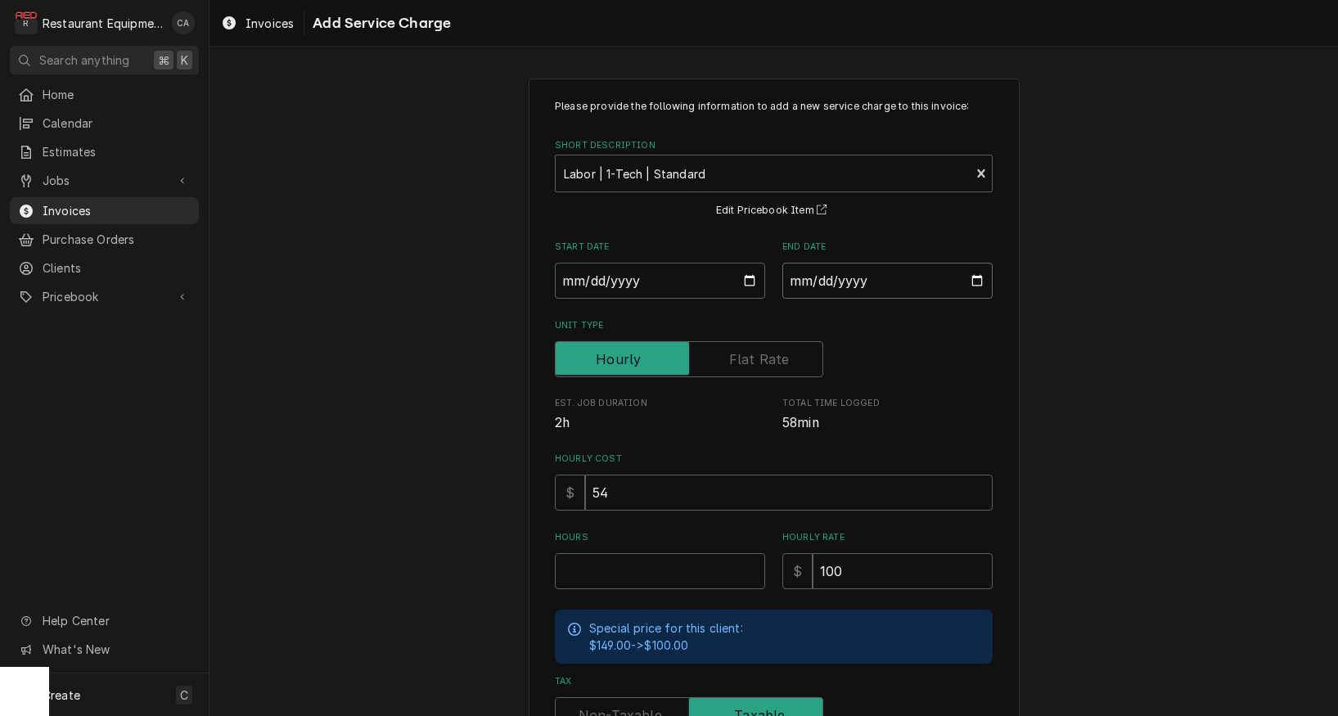
drag, startPoint x: 839, startPoint y: 285, endPoint x: 846, endPoint y: 303, distance: 19.5
click at [839, 285] on input "End Date" at bounding box center [888, 281] width 210 height 36
type input "2025-09-04"
type textarea "x"
drag, startPoint x: 1032, startPoint y: 338, endPoint x: 747, endPoint y: 539, distance: 348.8
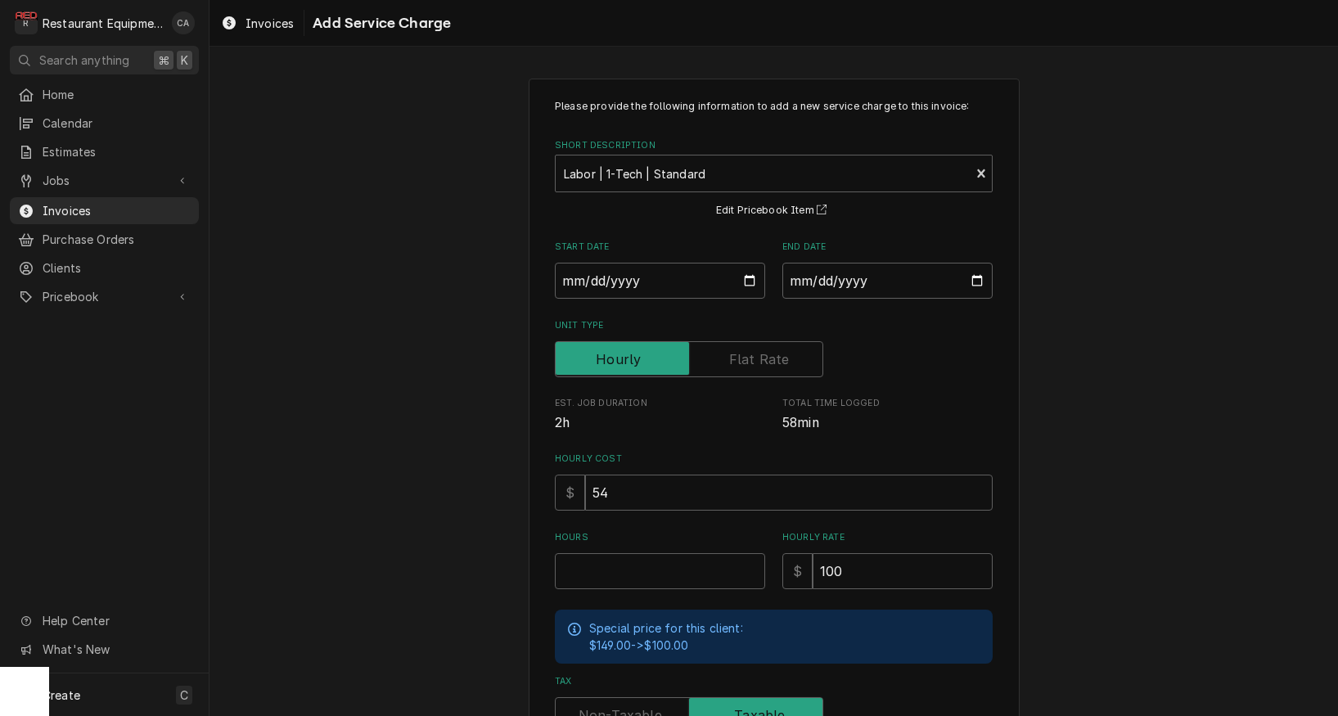
click at [1032, 338] on div "Please provide the following information to add a new service charge to this in…" at bounding box center [774, 507] width 1129 height 886
click at [638, 574] on input "Hours" at bounding box center [660, 571] width 210 height 36
drag, startPoint x: 843, startPoint y: 277, endPoint x: 851, endPoint y: 300, distance: 23.6
click at [843, 277] on input "2025-09-04" at bounding box center [888, 281] width 210 height 36
type input "2025-09-03"
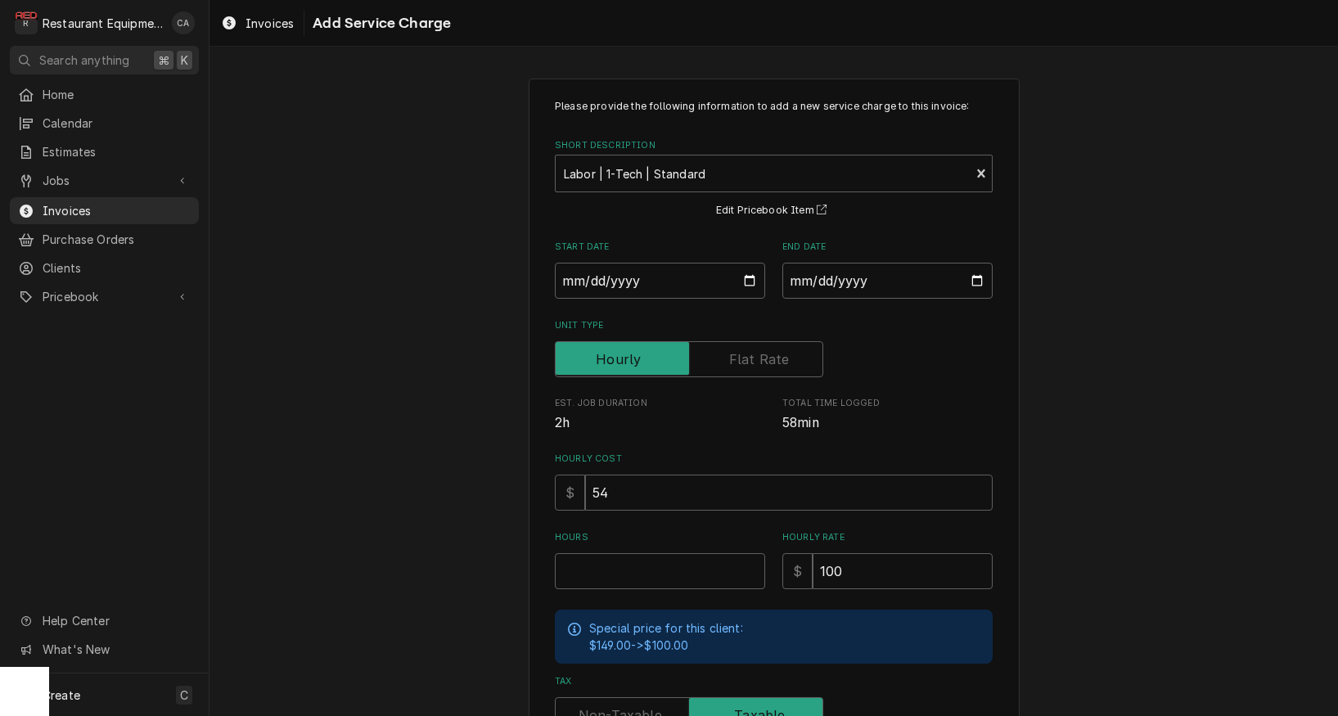
drag, startPoint x: 1065, startPoint y: 357, endPoint x: 751, endPoint y: 548, distance: 367.7
click at [1066, 357] on div "Please provide the following information to add a new service charge to this in…" at bounding box center [774, 507] width 1129 height 886
click at [597, 561] on input "Hours" at bounding box center [660, 571] width 210 height 36
type textarea "x"
type input "2"
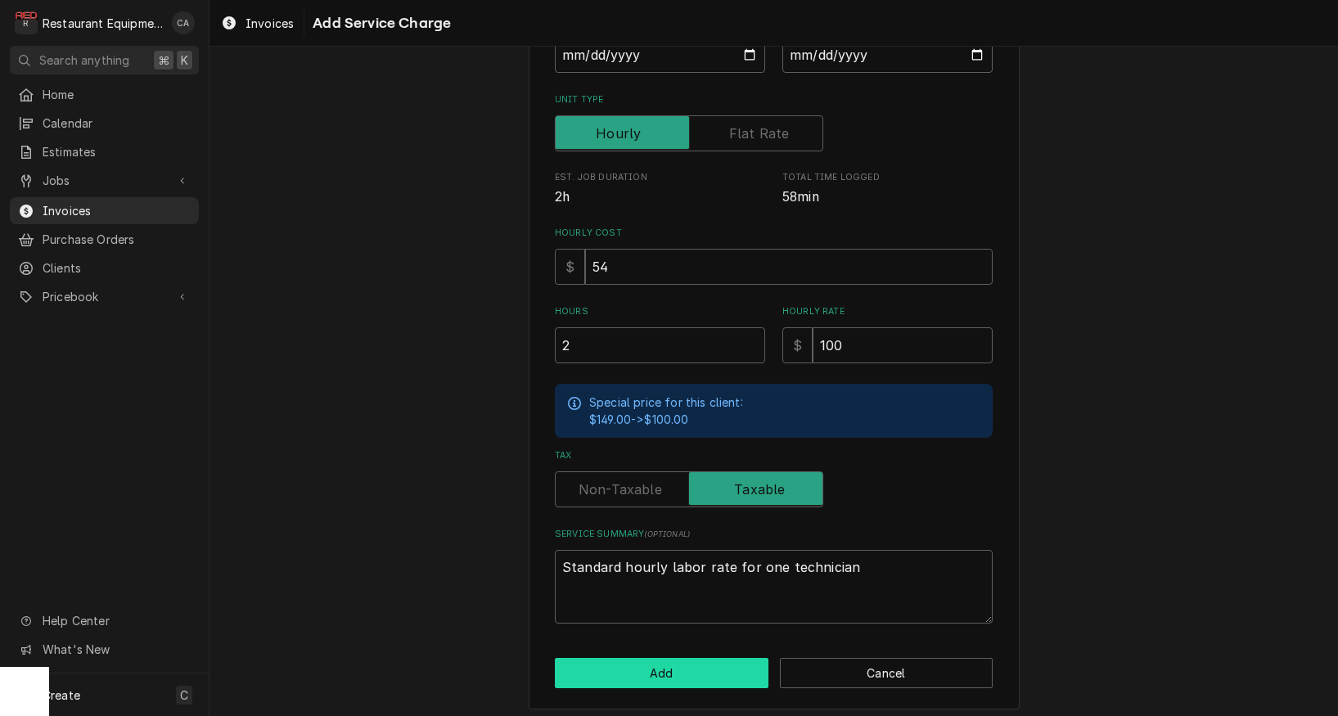
click at [622, 661] on button "Add" at bounding box center [662, 673] width 214 height 30
type textarea "x"
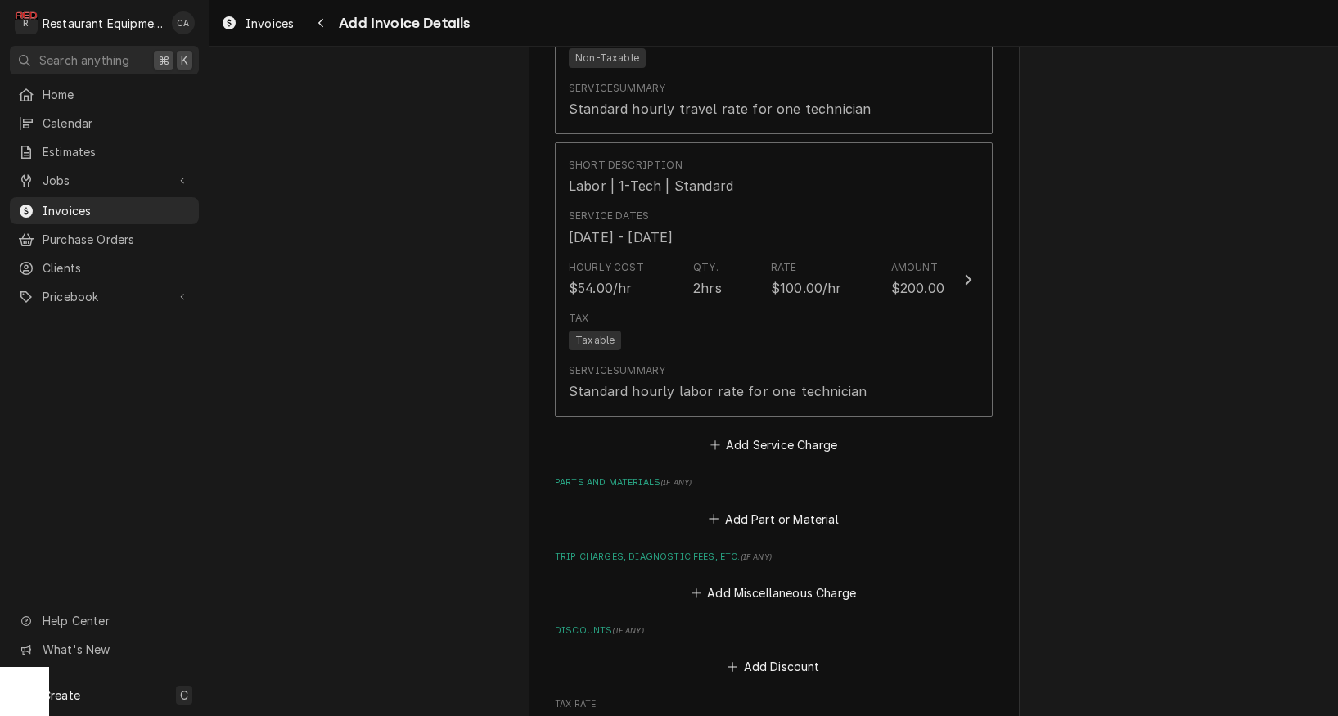
scroll to position [2519, 0]
click at [825, 577] on button "Add Miscellaneous Charge" at bounding box center [773, 588] width 170 height 23
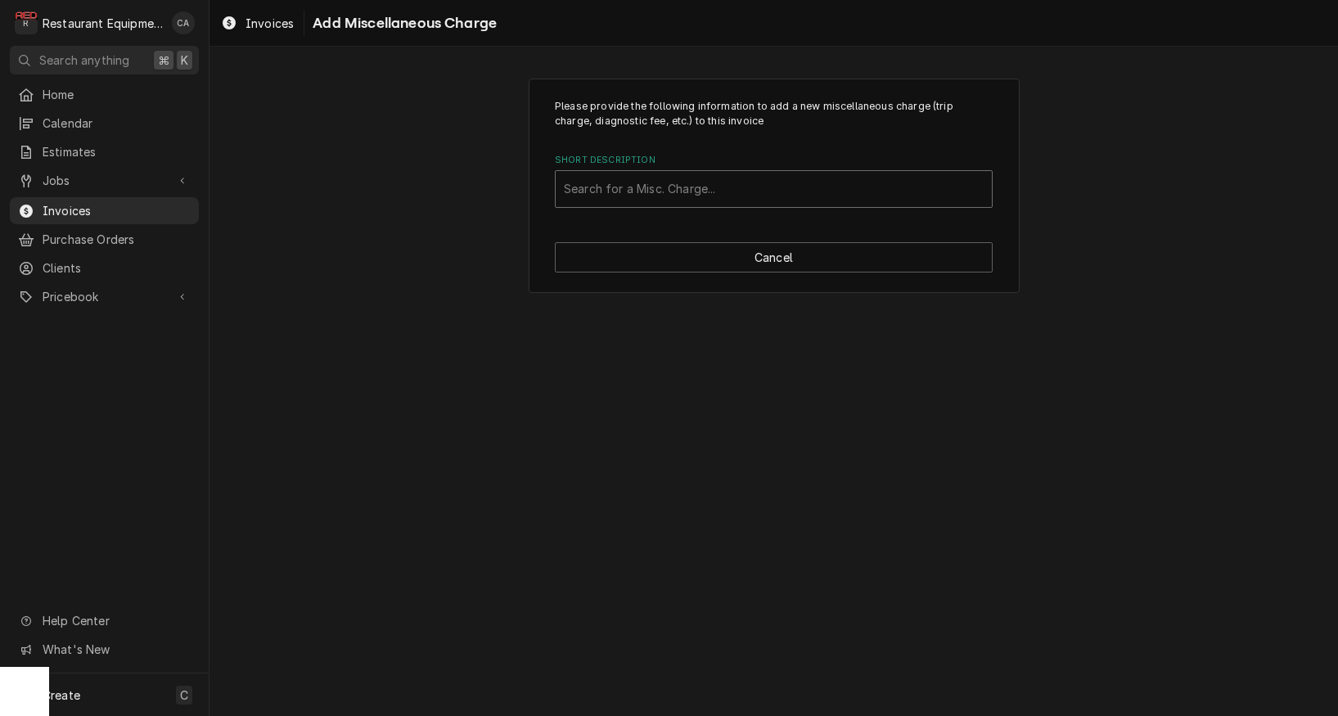
click at [635, 193] on div "Search for a Misc. Charge..." at bounding box center [774, 188] width 420 height 17
type input "tru"
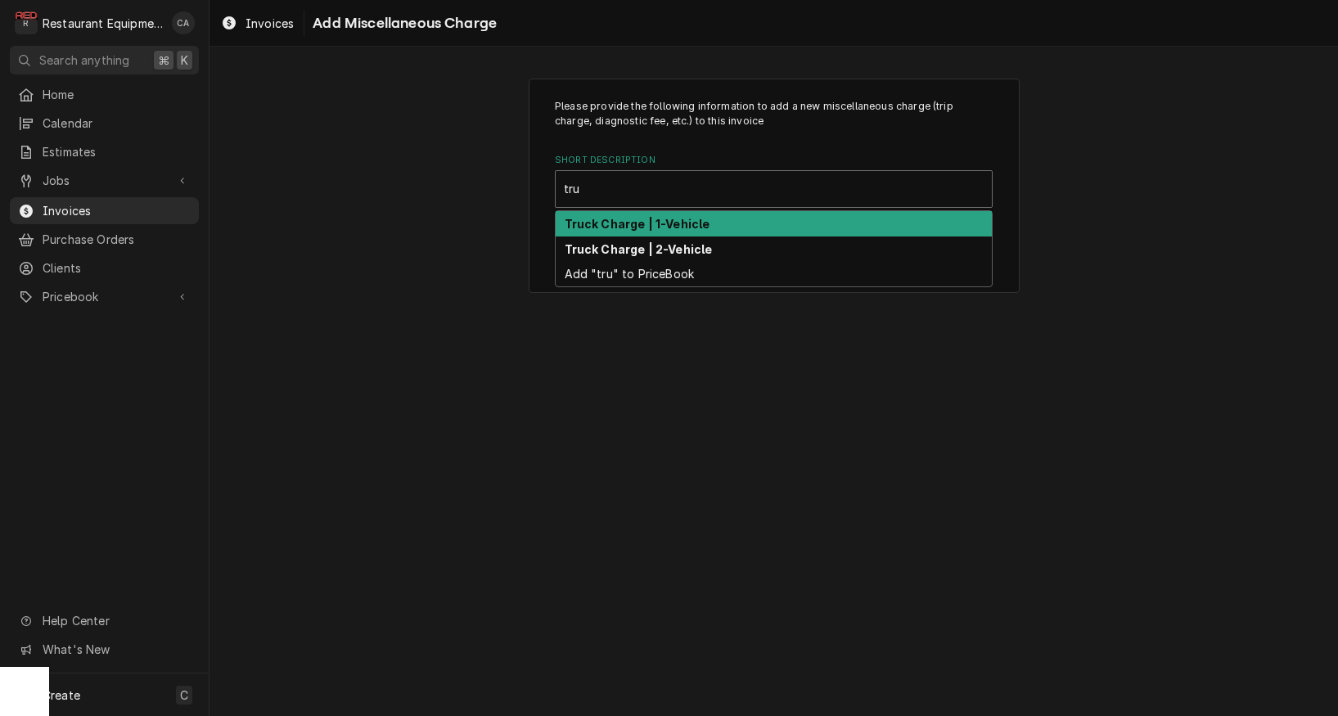
click at [655, 226] on strong "Truck Charge | 1-Vehicle" at bounding box center [638, 224] width 146 height 14
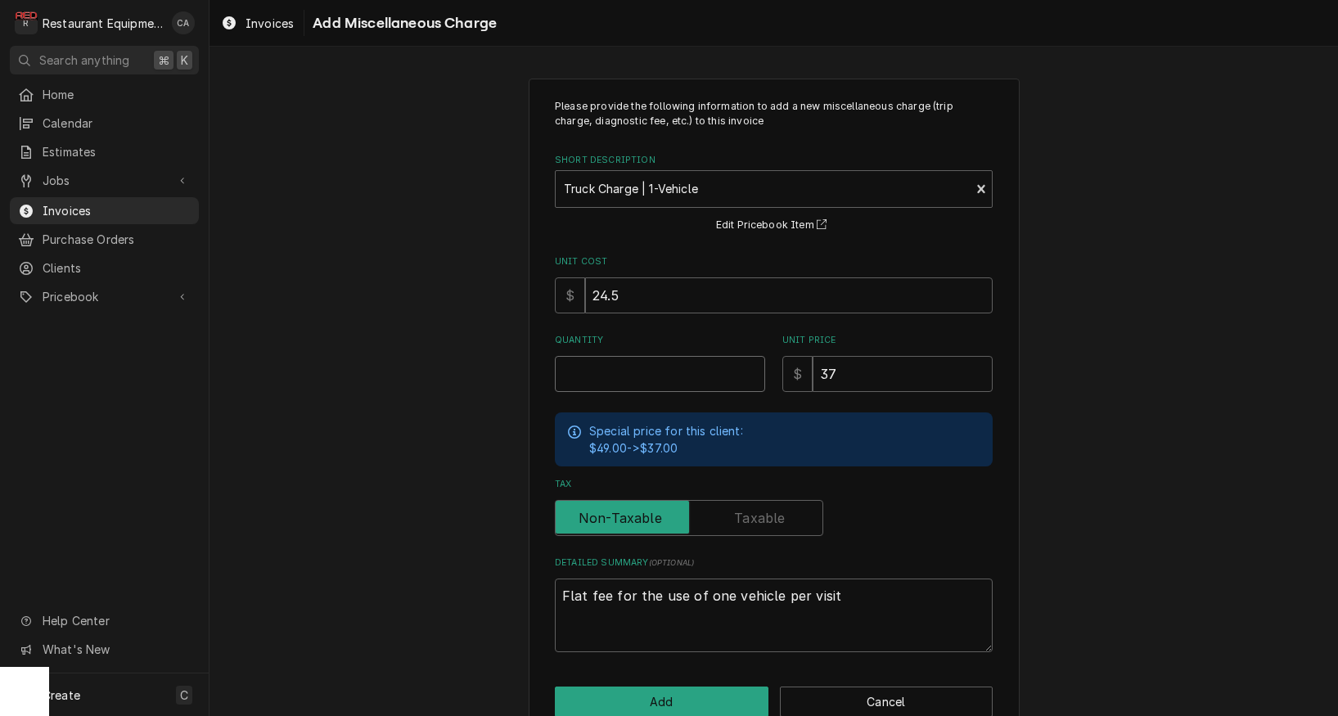
click at [593, 366] on input "Quantity" at bounding box center [660, 374] width 210 height 36
type textarea "x"
type input "2"
click at [629, 291] on input "24.5" at bounding box center [789, 295] width 408 height 36
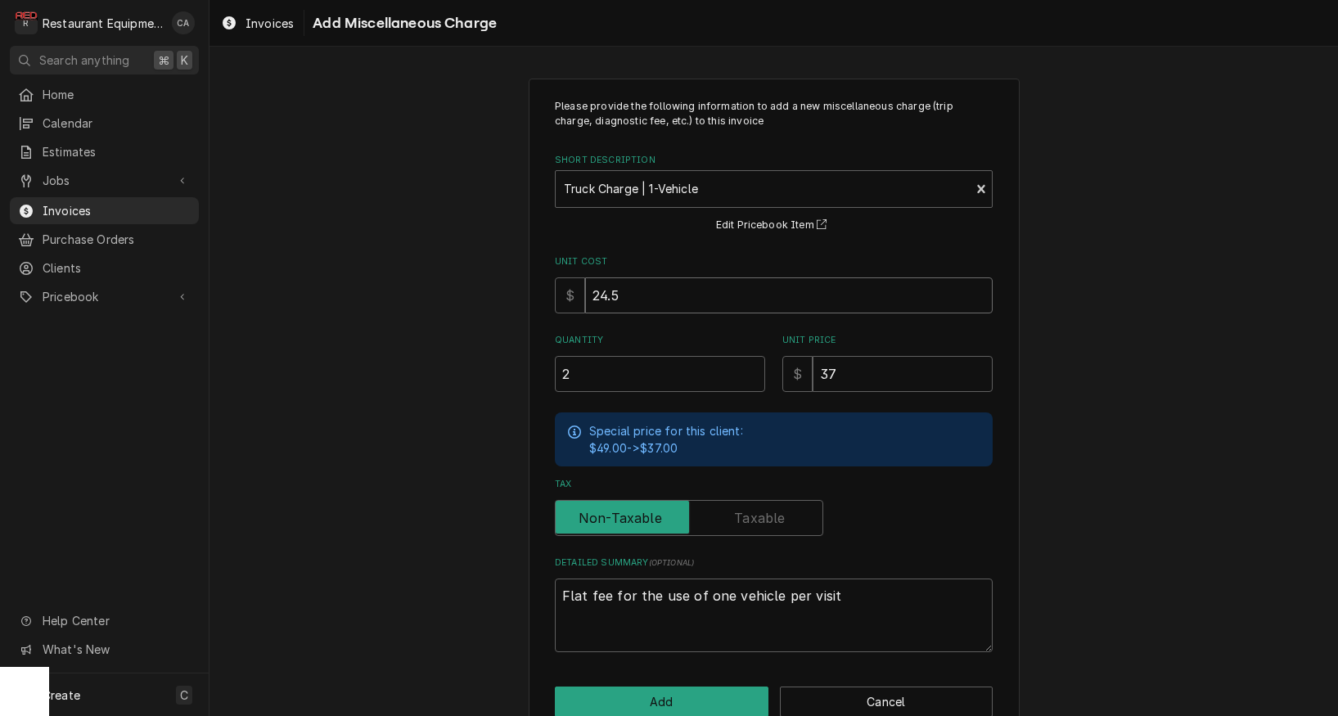
type textarea "x"
type input "1"
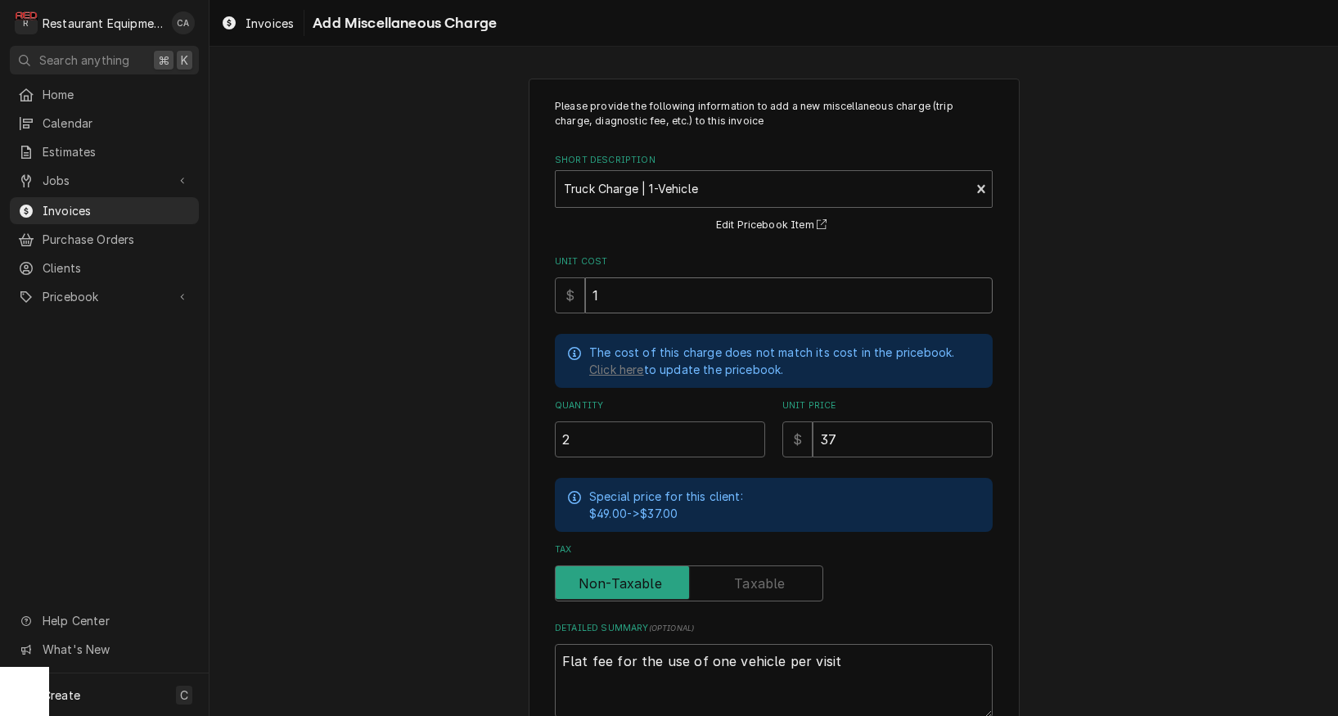
type textarea "x"
type input "18"
type textarea "x"
type input "18.5"
type textarea "x"
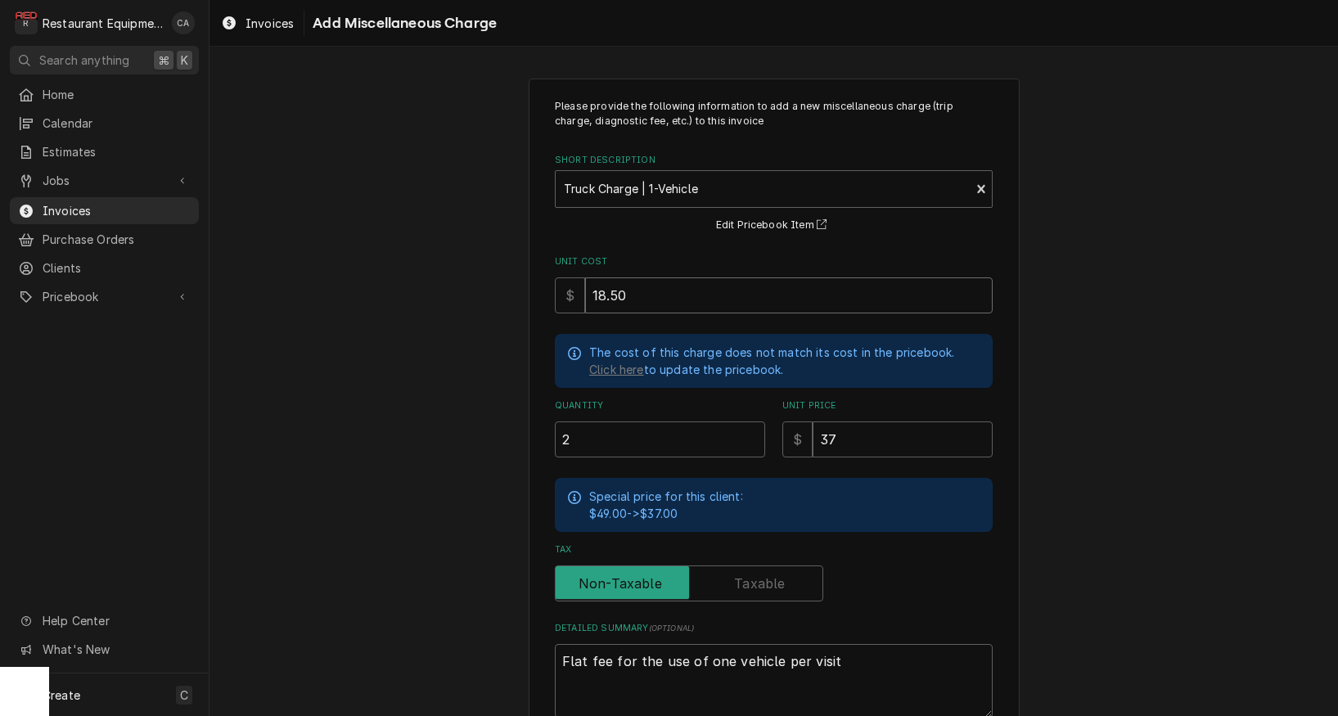
type input "18.50"
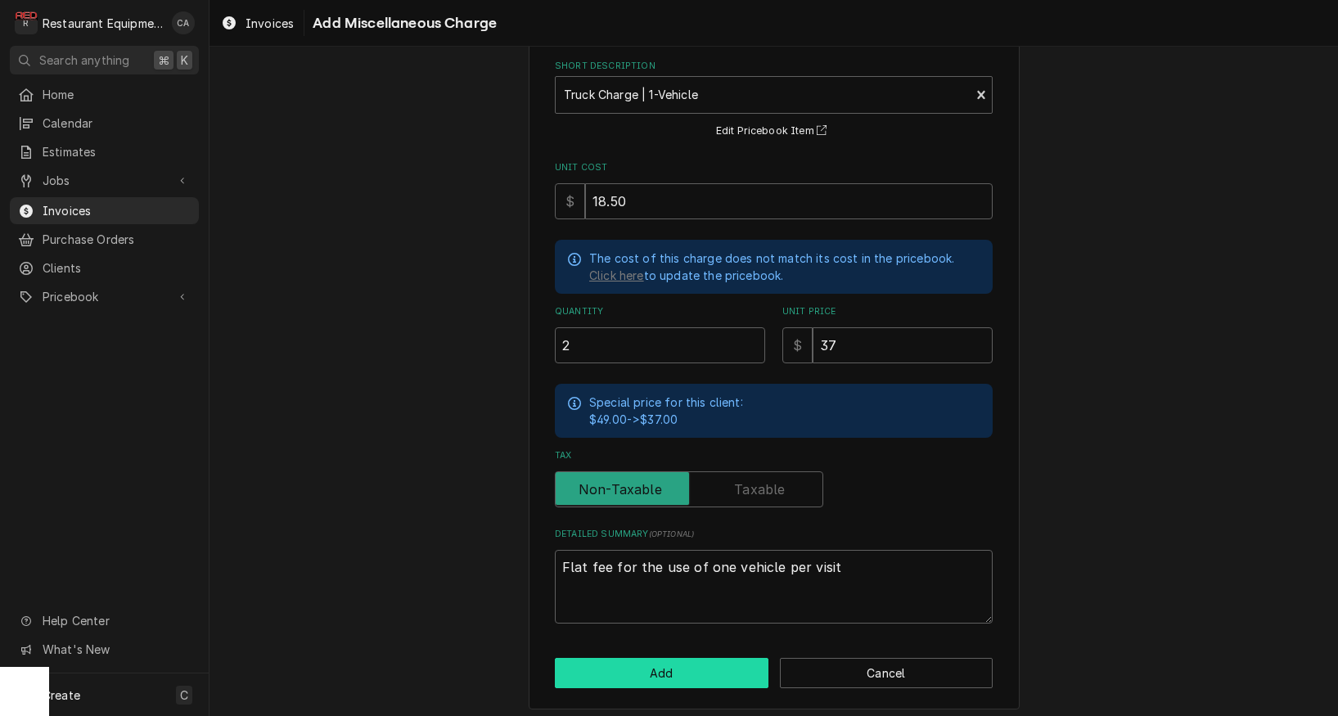
click at [674, 659] on button "Add" at bounding box center [662, 673] width 214 height 30
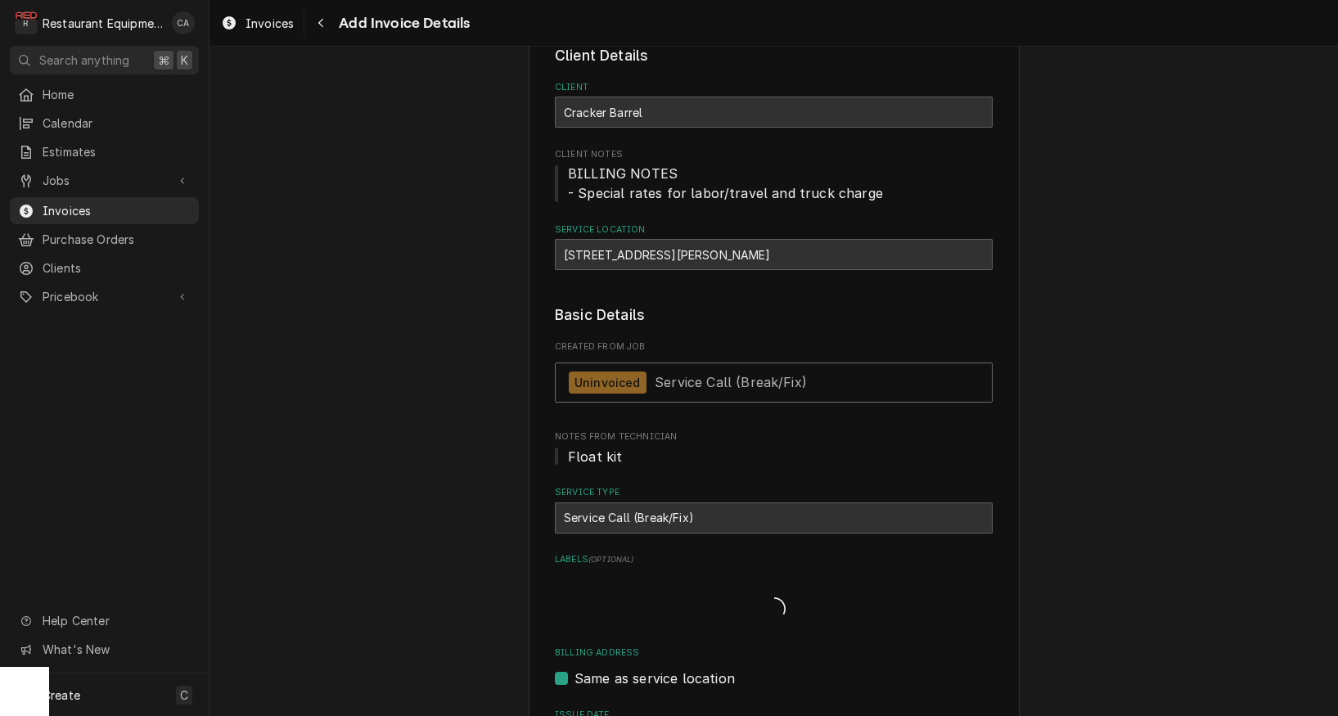
type textarea "x"
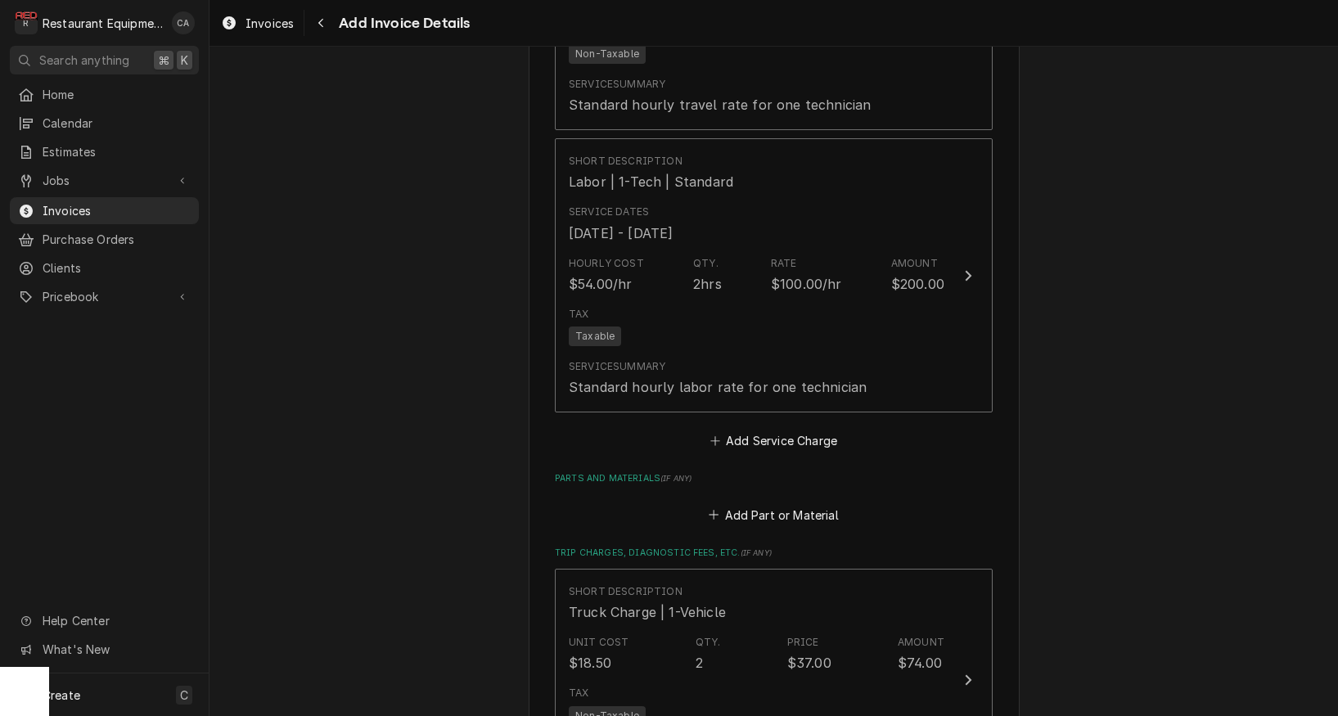
scroll to position [2655, 0]
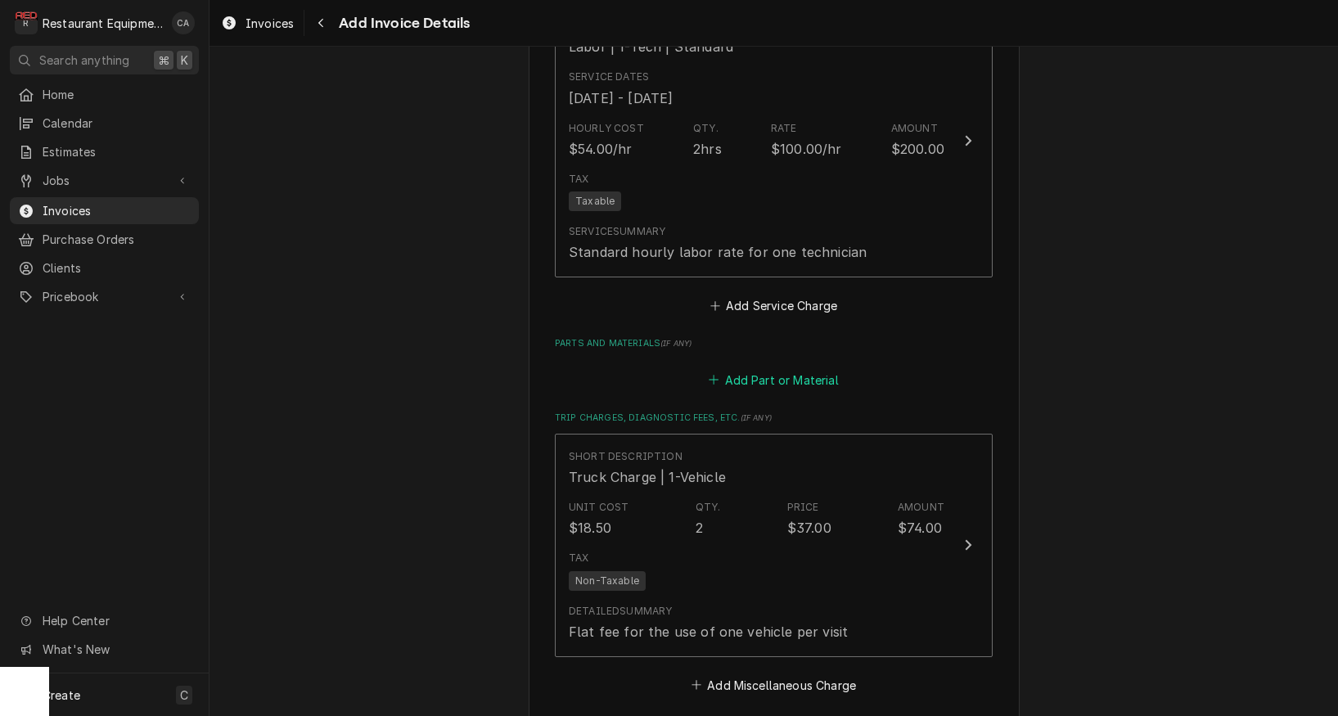
click at [790, 368] on button "Add Part or Material" at bounding box center [773, 379] width 135 height 23
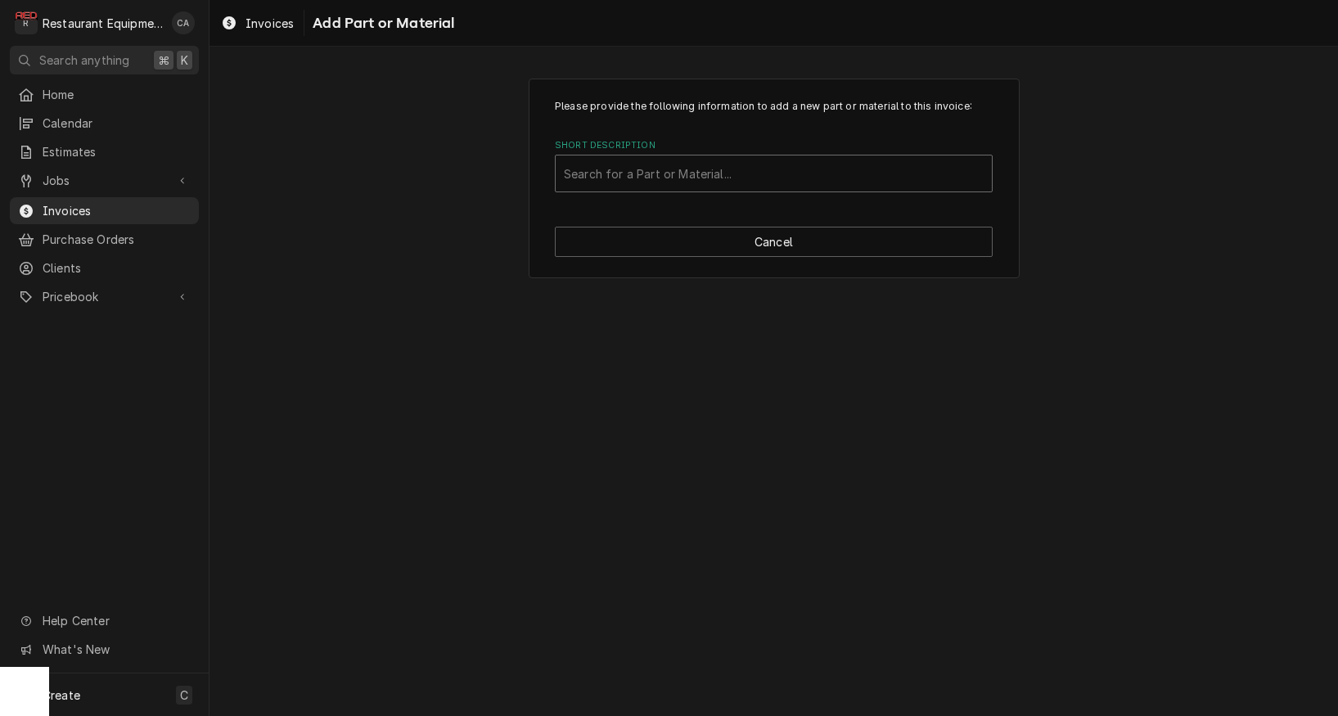
click at [620, 171] on div "Search for a Part or Material..." at bounding box center [774, 173] width 420 height 17
type input "r02.01.029.00"
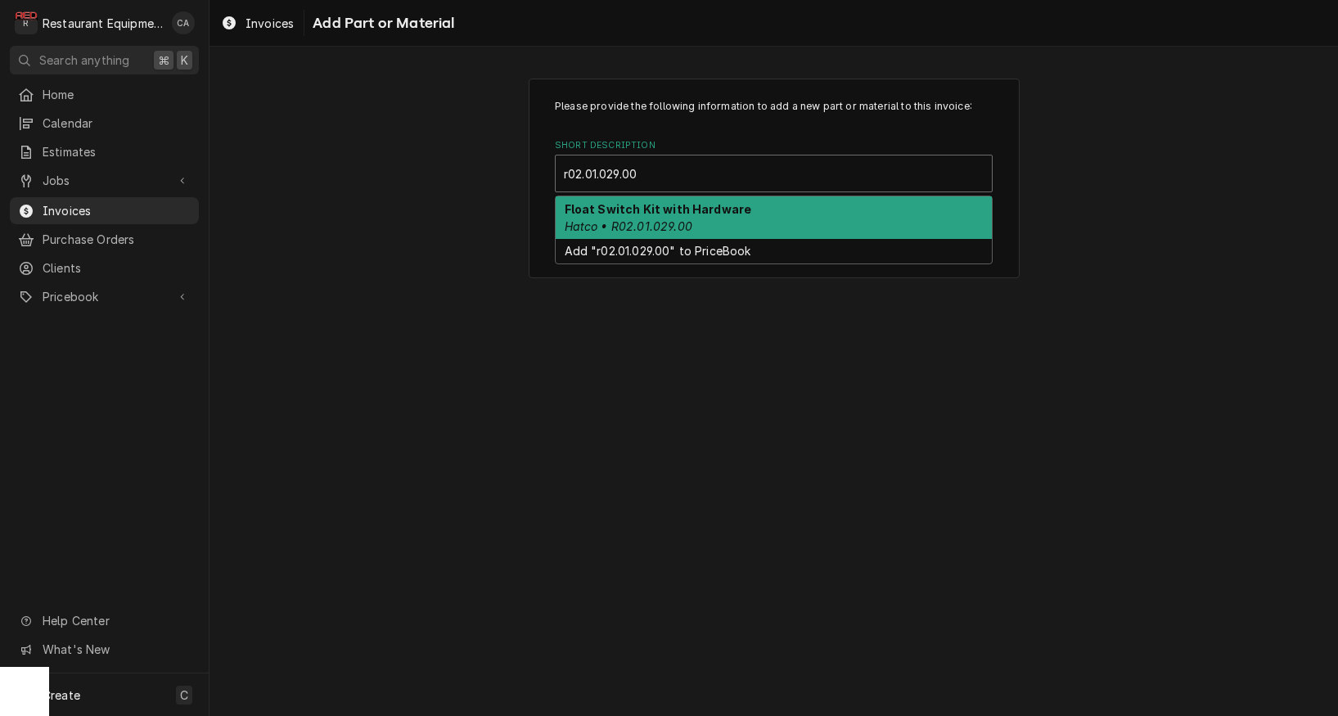
click at [627, 219] on em "Hatco • R02.01.029.00" at bounding box center [629, 226] width 128 height 14
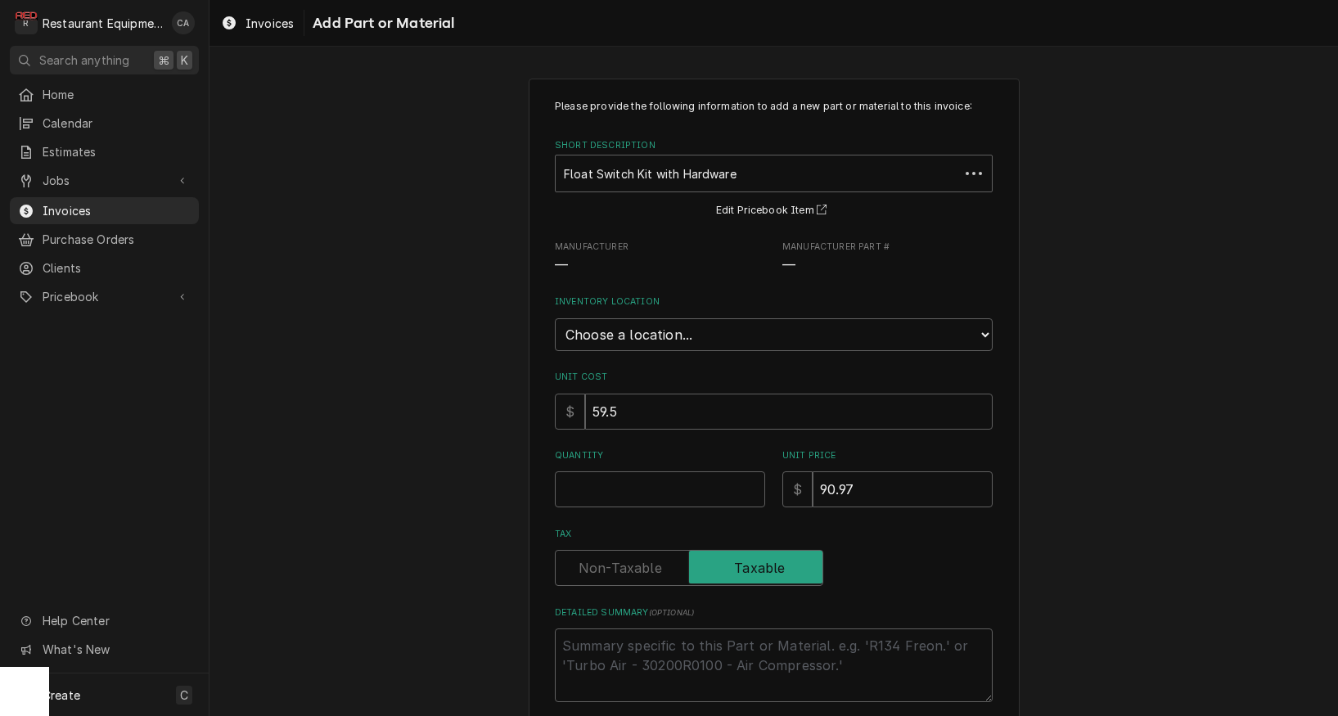
type textarea "x"
select select "59"
click at [576, 471] on input "Quantity" at bounding box center [660, 489] width 210 height 36
type textarea "x"
type input "1"
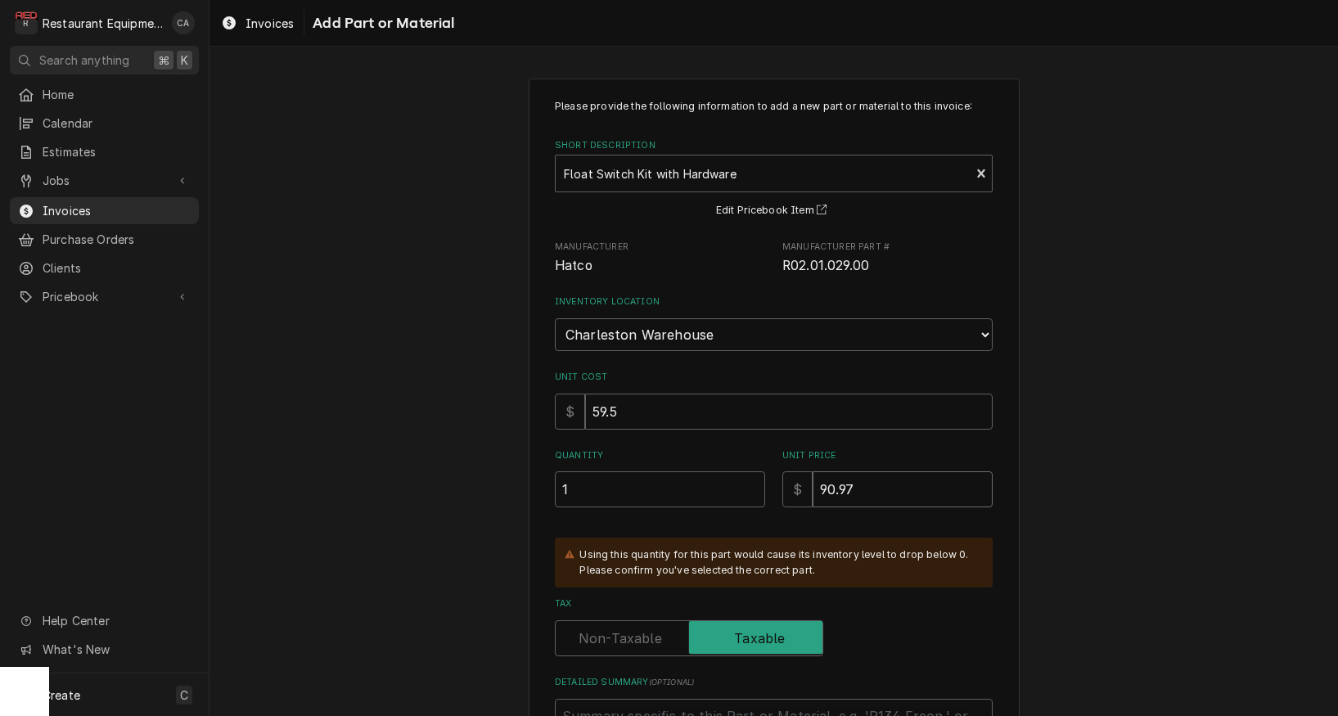
type textarea "x"
type input "9"
type textarea "x"
type input "90"
type textarea "x"
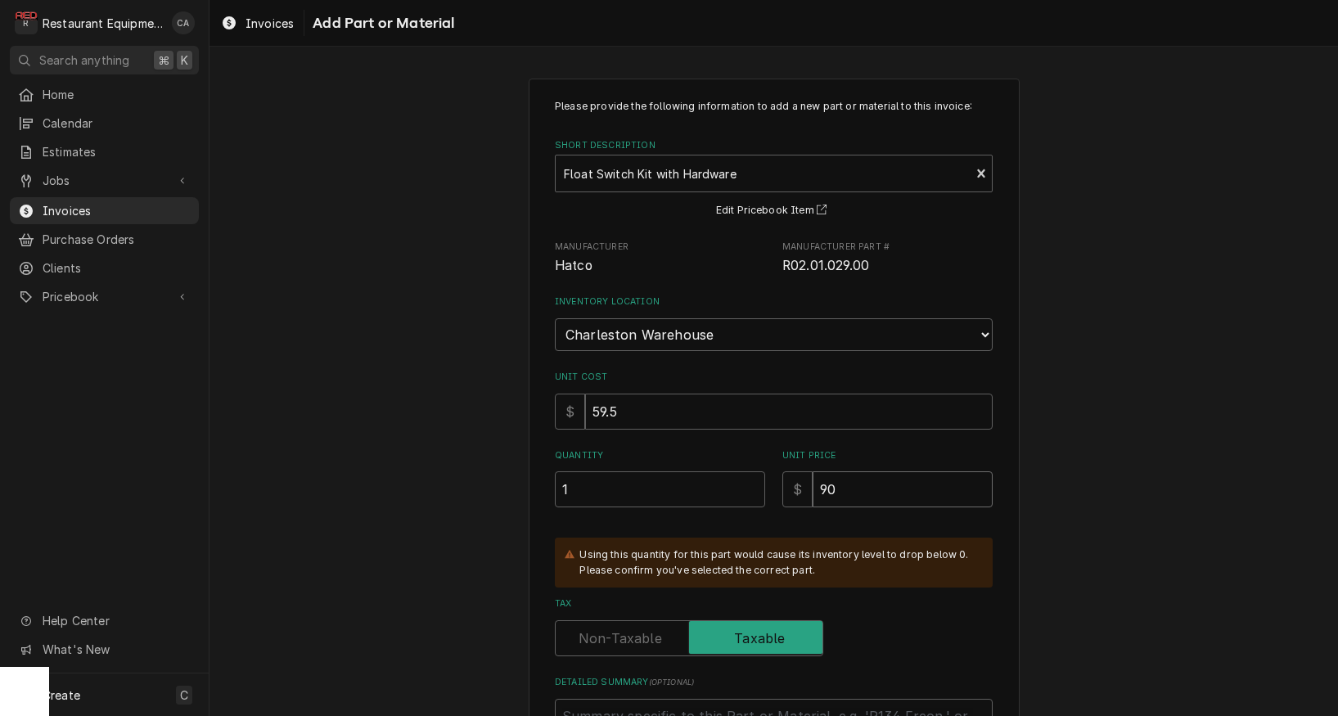
type input "90.9"
type textarea "x"
type input "90.98"
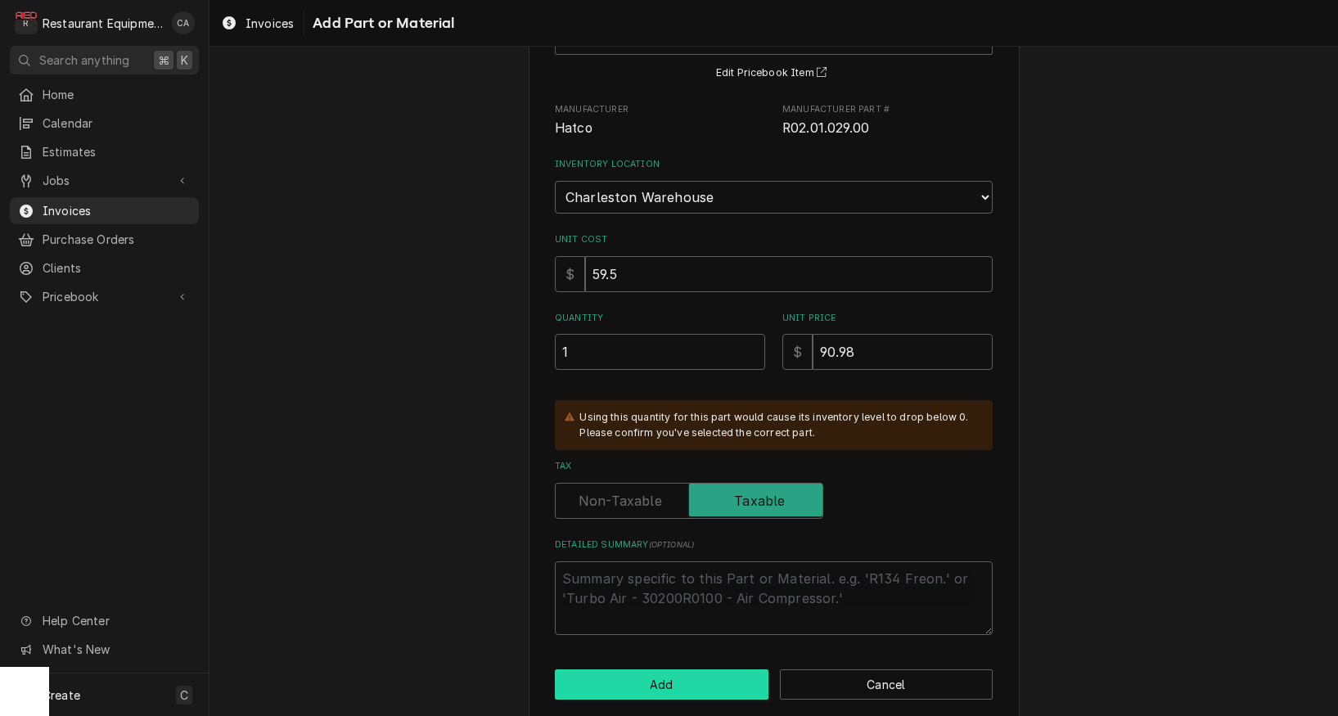
click at [614, 670] on button "Add" at bounding box center [662, 685] width 214 height 30
type textarea "x"
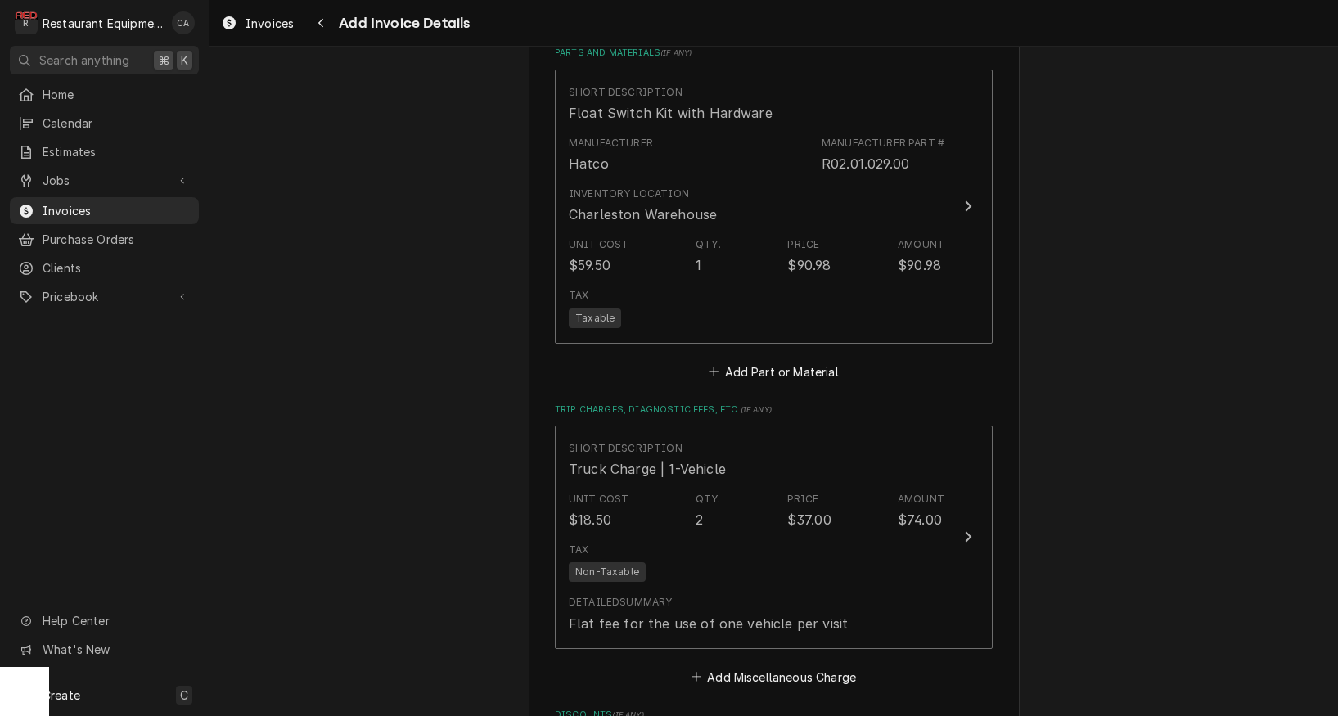
scroll to position [2947, 0]
drag, startPoint x: 762, startPoint y: 651, endPoint x: 722, endPoint y: 332, distance: 320.9
click at [761, 664] on button "Add Miscellaneous Charge" at bounding box center [773, 675] width 170 height 23
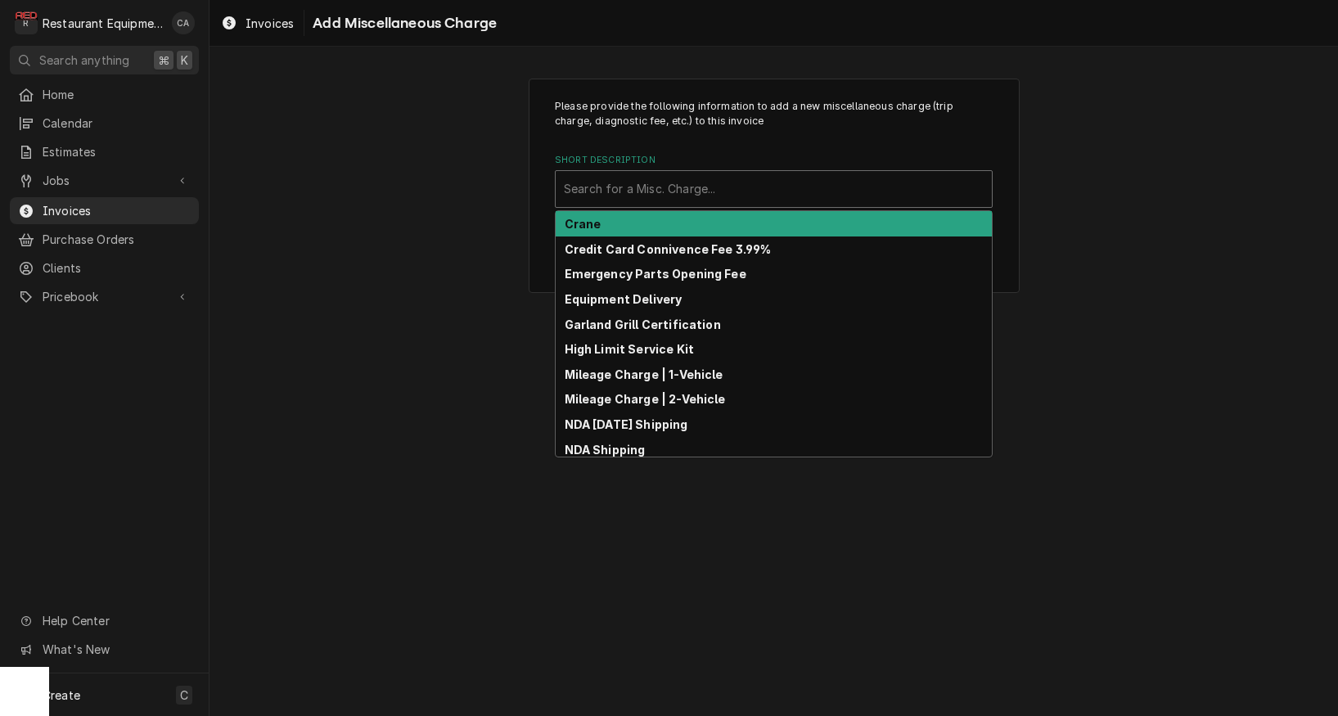
click at [649, 201] on div "Short Description" at bounding box center [774, 188] width 420 height 29
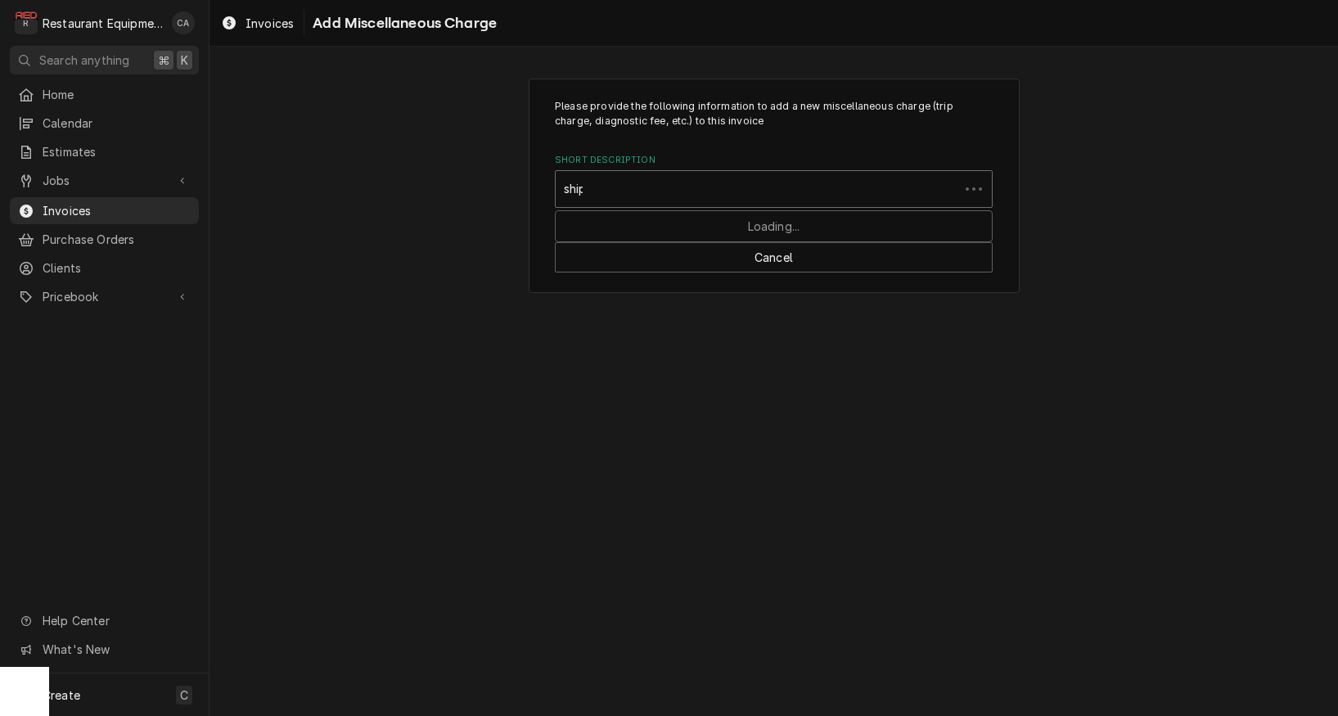
type input "shipp"
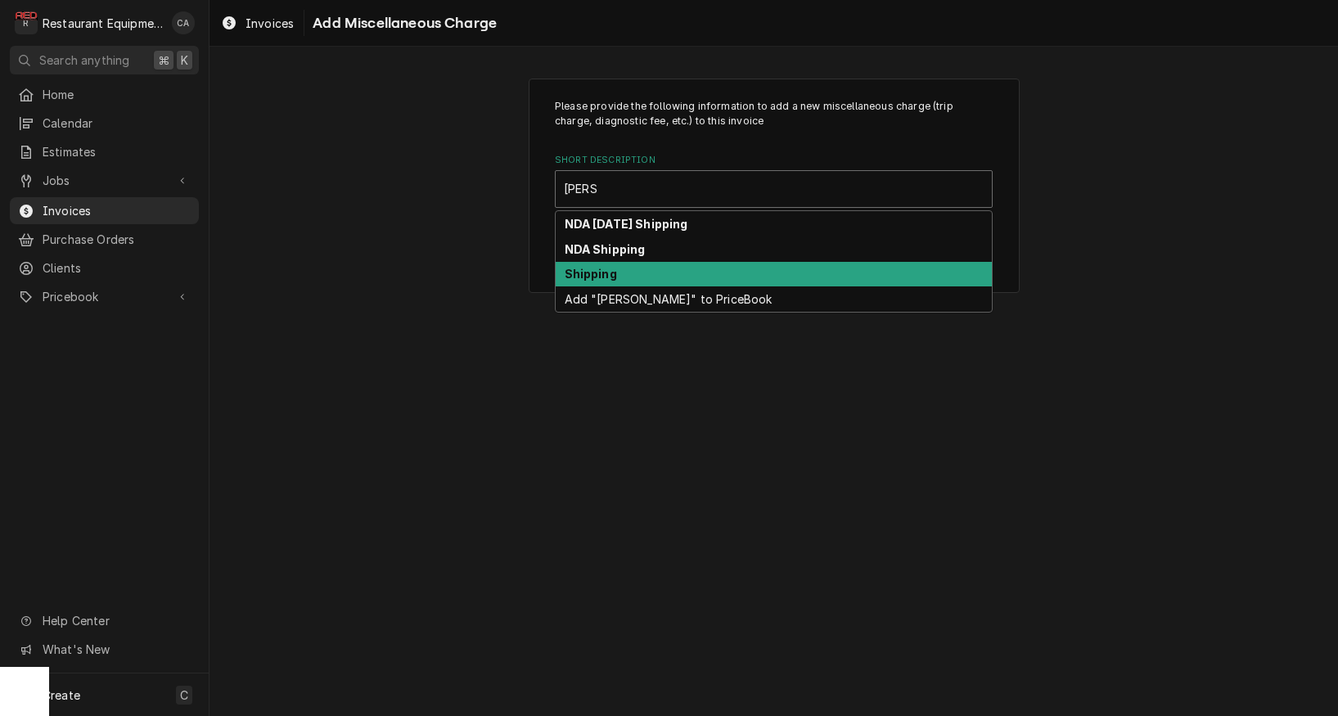
drag, startPoint x: 602, startPoint y: 264, endPoint x: 565, endPoint y: 305, distance: 55.7
click at [602, 264] on div "Shipping" at bounding box center [774, 274] width 436 height 25
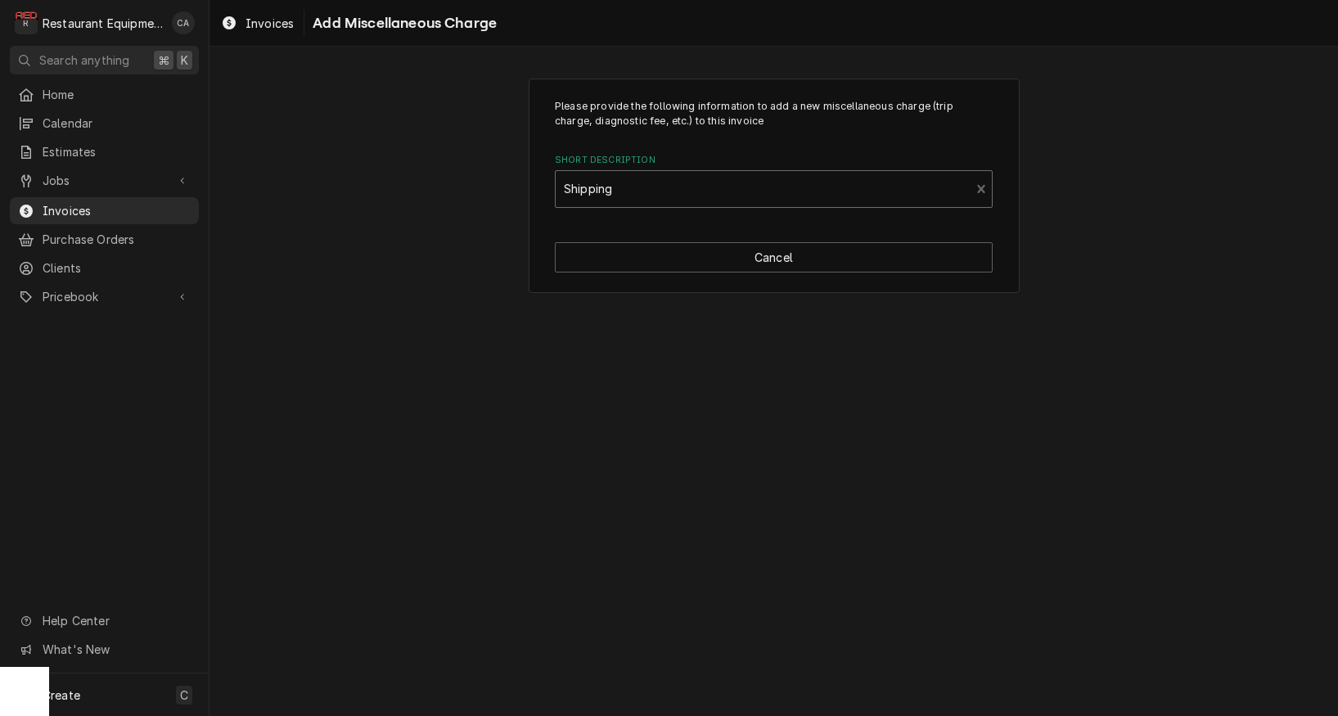
drag, startPoint x: 458, startPoint y: 304, endPoint x: 466, endPoint y: 308, distance: 9.2
click at [459, 304] on div "Please provide the following information to add a new miscellaneous charge (tri…" at bounding box center [774, 186] width 1129 height 244
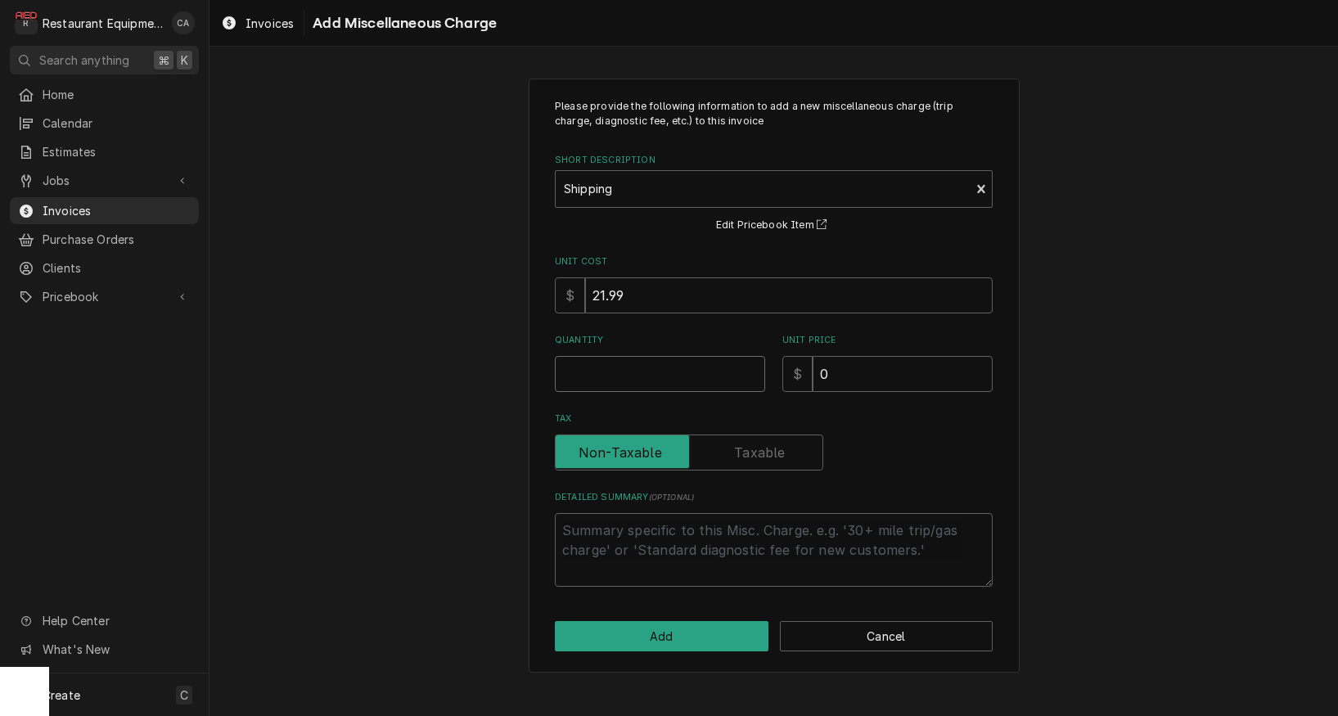
click at [591, 370] on input "Quantity" at bounding box center [660, 374] width 210 height 36
type textarea "x"
type input "1"
type textarea "x"
type input "6"
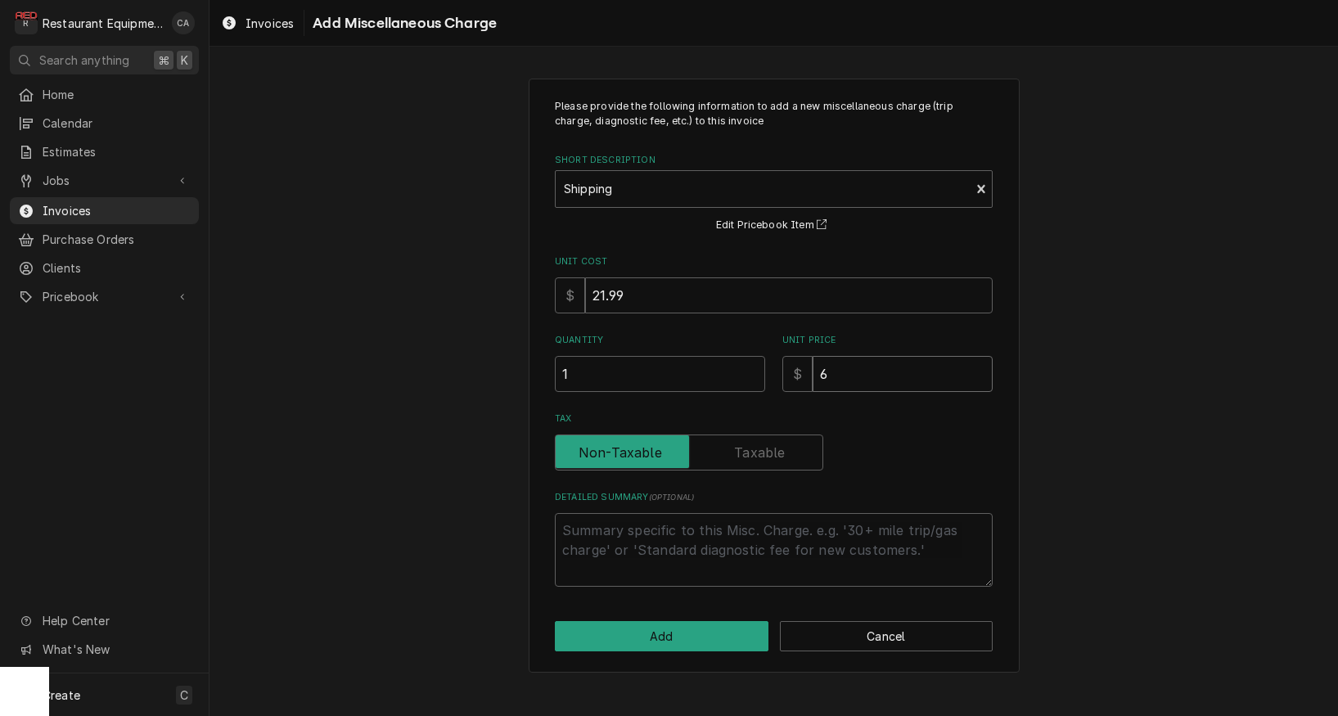
type textarea "x"
type input "68"
type textarea "x"
type input "6"
type textarea "x"
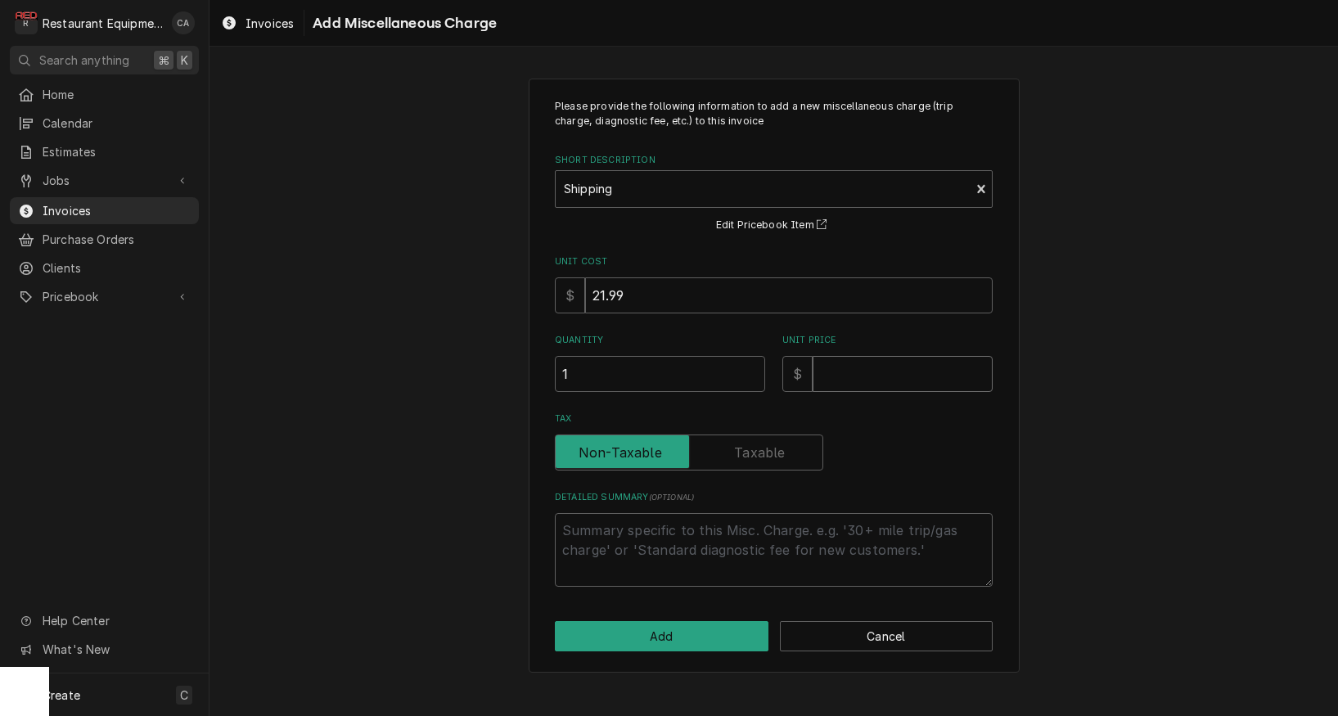
type textarea "x"
type input "7"
type textarea "x"
type input "72"
type textarea "x"
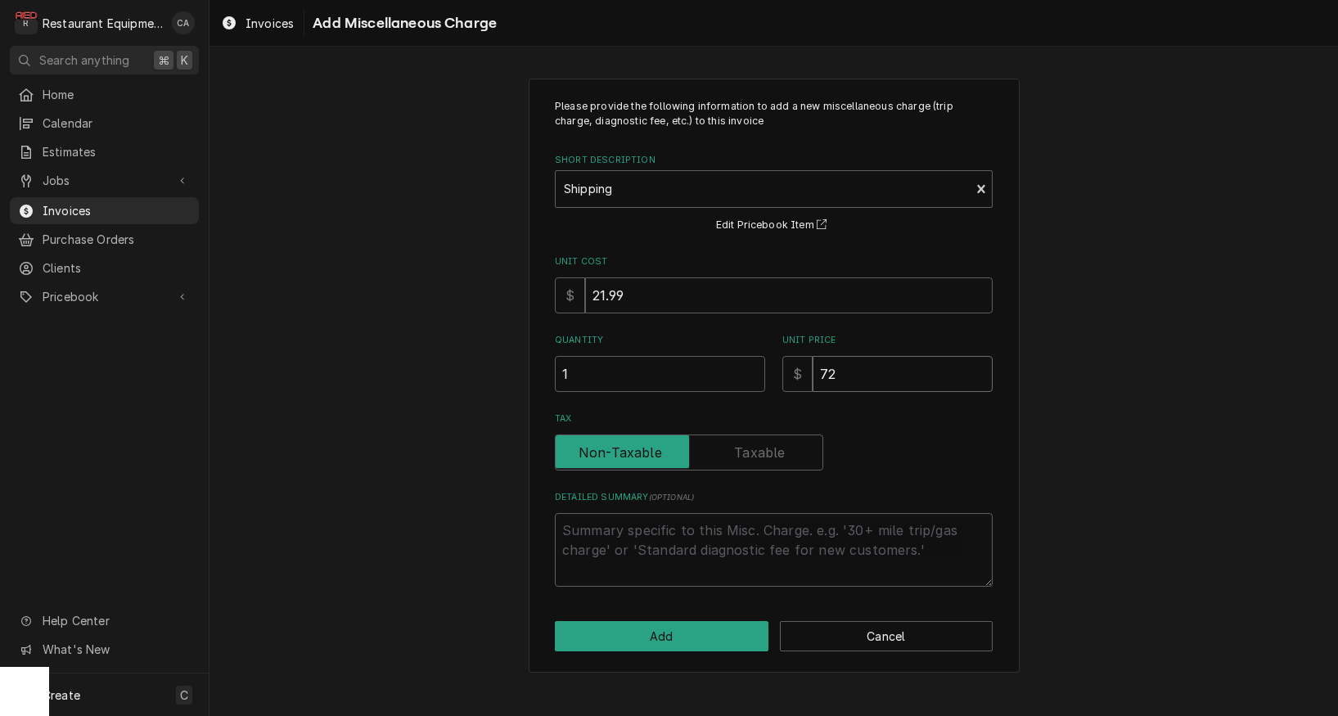
type input "7"
type textarea "x"
type input "71"
type textarea "x"
type input "71.6"
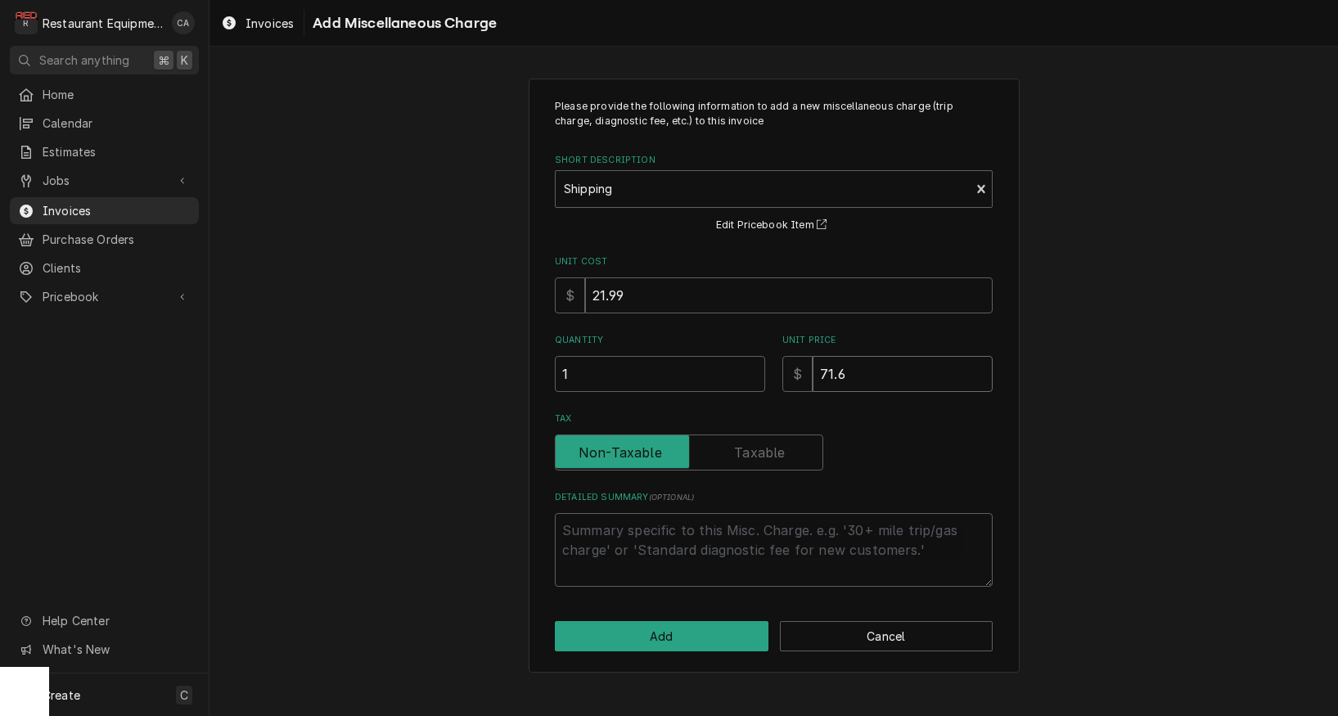
type textarea "x"
type input "71.62"
type textarea "x"
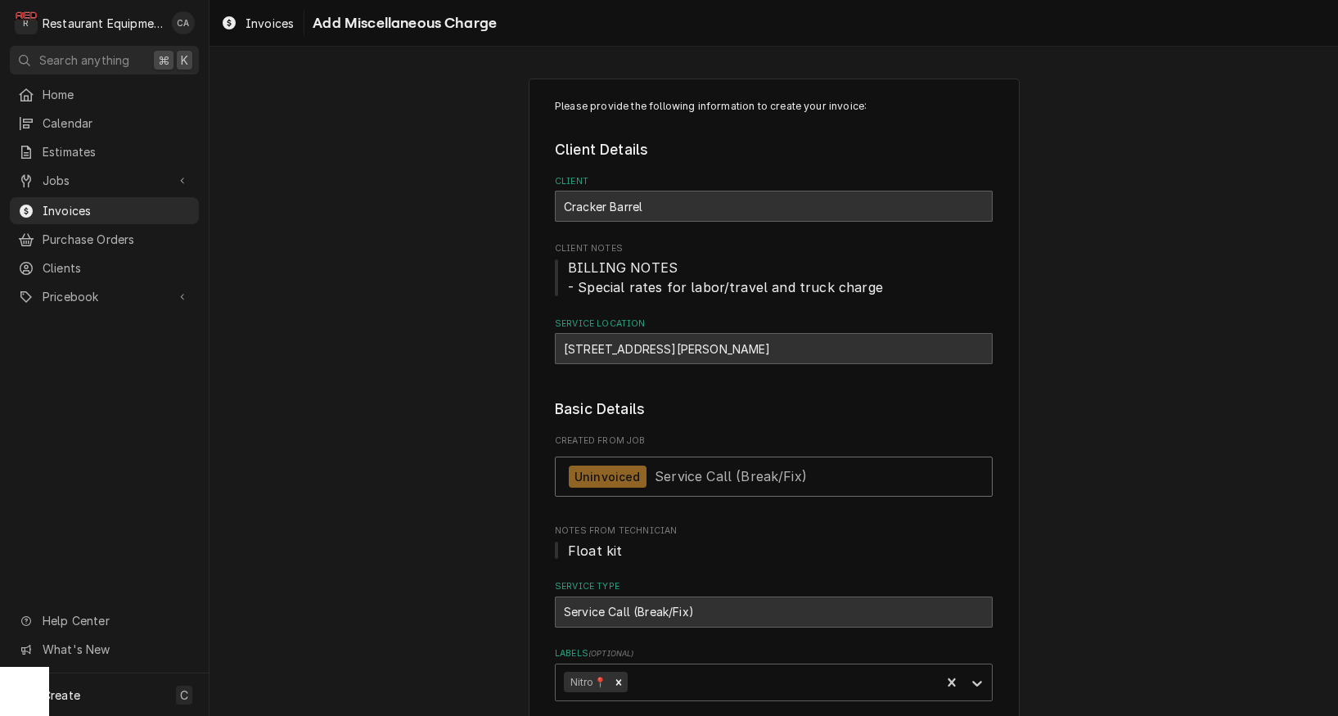
scroll to position [2655, 0]
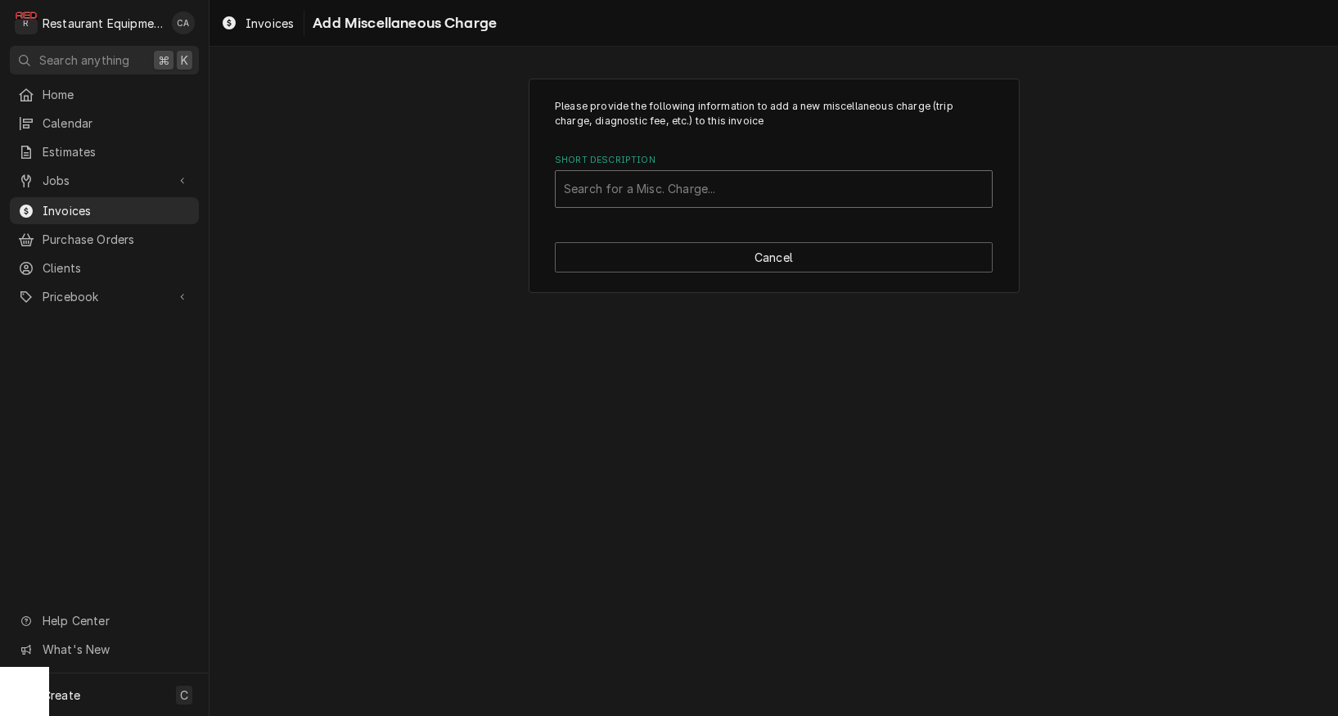
click at [594, 188] on div "Search for a Misc. Charge..." at bounding box center [774, 188] width 420 height 17
type input "shipp"
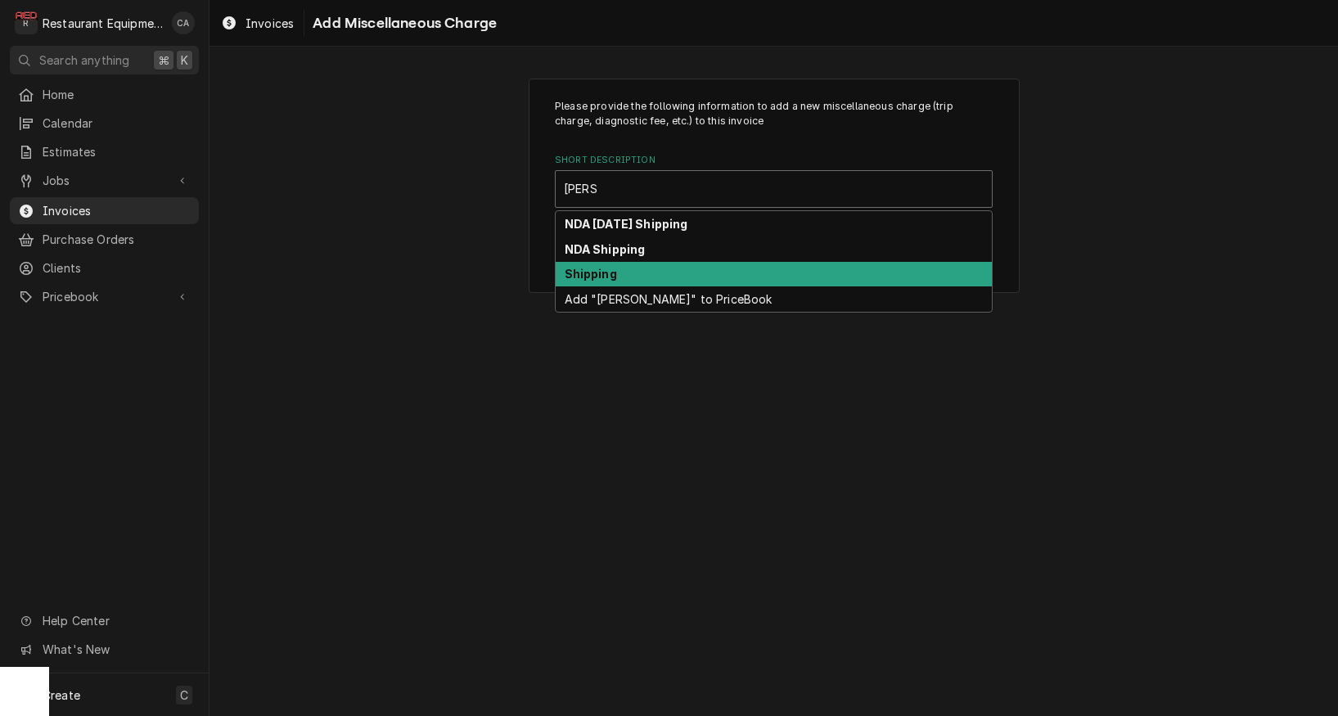
drag, startPoint x: 593, startPoint y: 270, endPoint x: 675, endPoint y: 311, distance: 91.5
click at [594, 270] on strong "Shipping" at bounding box center [591, 274] width 52 height 14
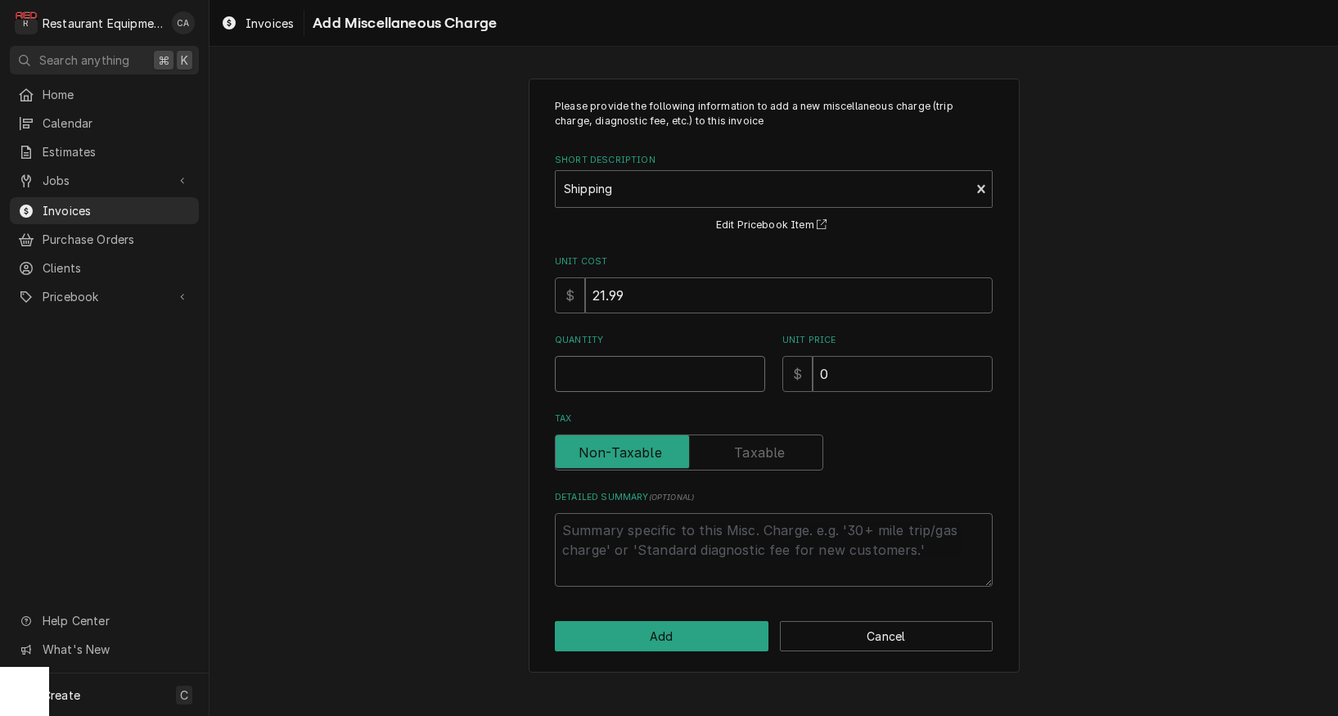
click at [628, 379] on input "Quantity" at bounding box center [660, 374] width 210 height 36
type textarea "x"
type input "1"
type textarea "x"
type input "7"
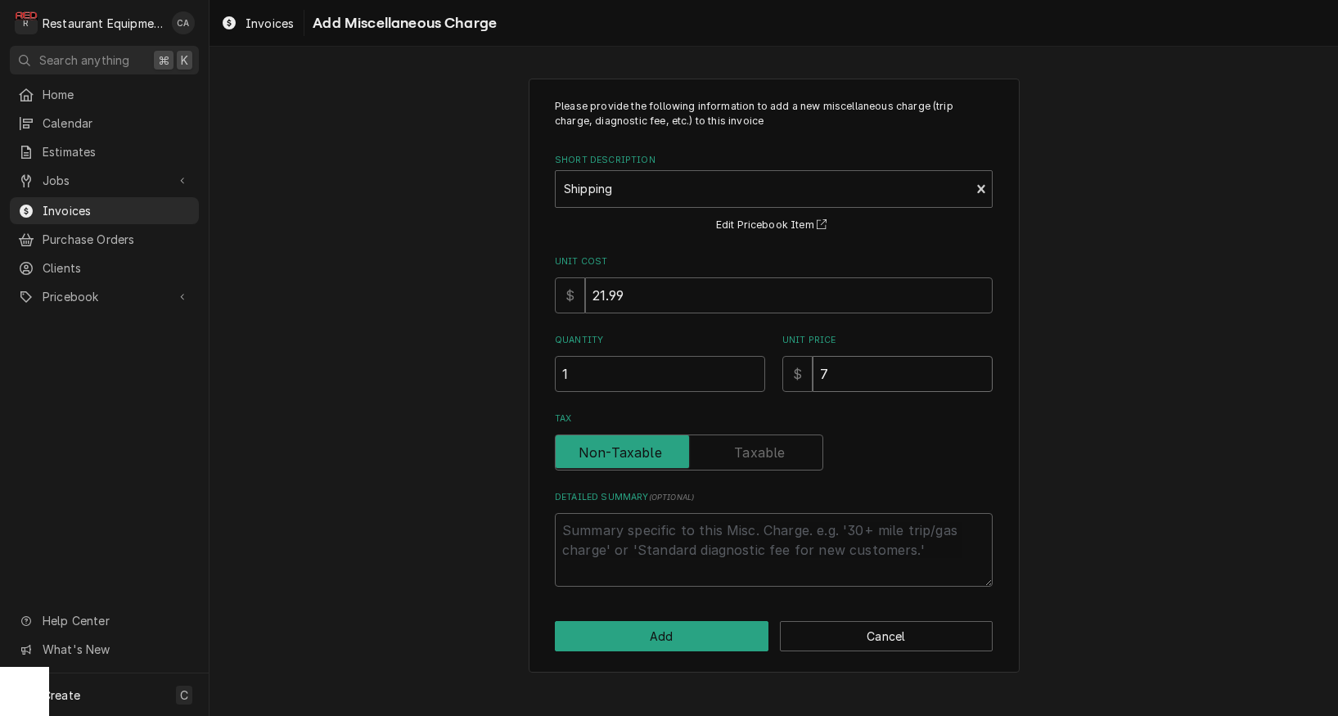
type textarea "x"
type input "71"
type textarea "x"
type input "71.6"
type textarea "x"
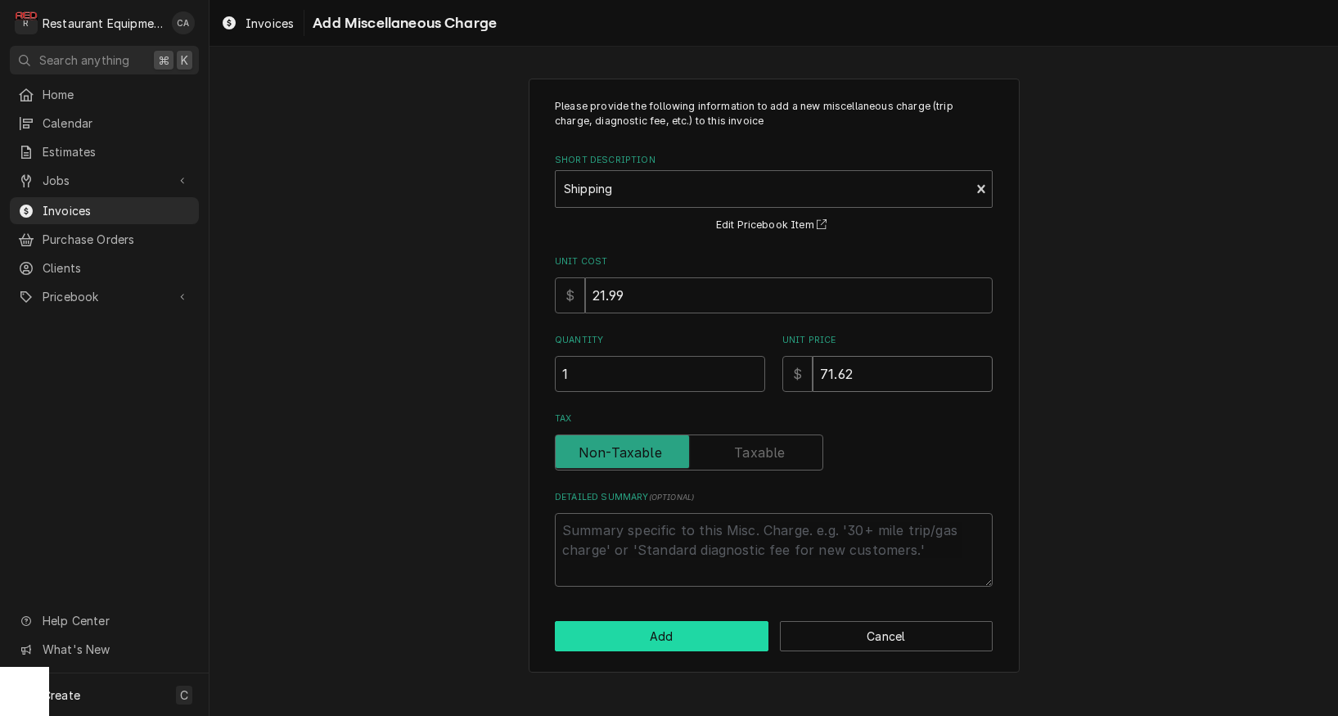
type input "71.62"
click at [610, 640] on button "Add" at bounding box center [662, 636] width 214 height 30
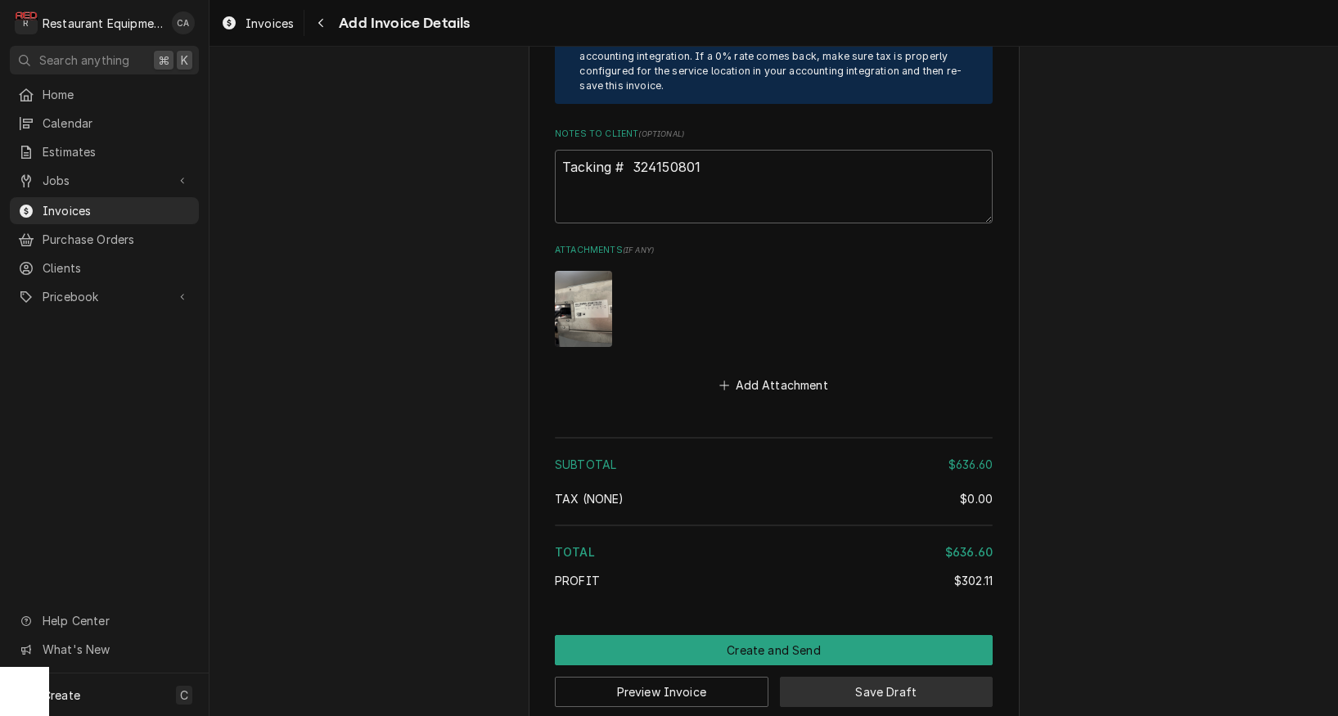
click at [835, 677] on button "Save Draft" at bounding box center [887, 692] width 214 height 30
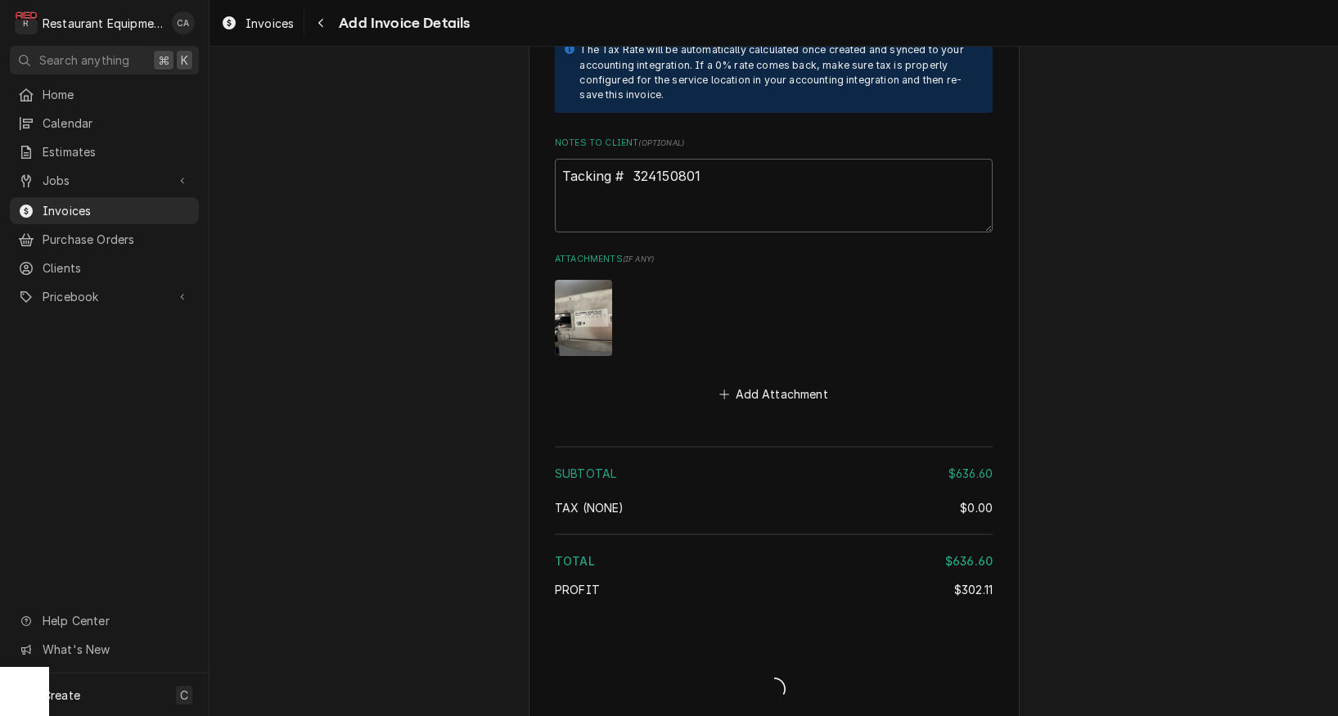
type textarea "x"
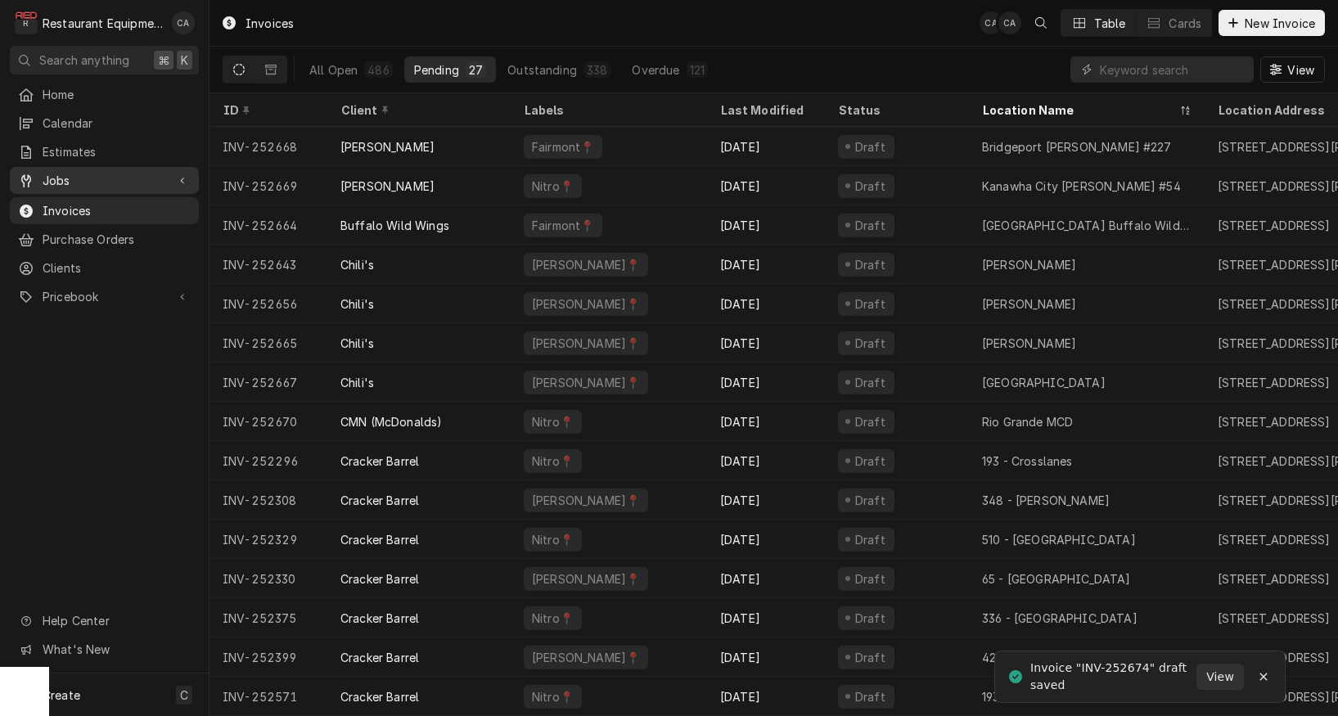
click at [59, 179] on span "Jobs" at bounding box center [105, 180] width 124 height 17
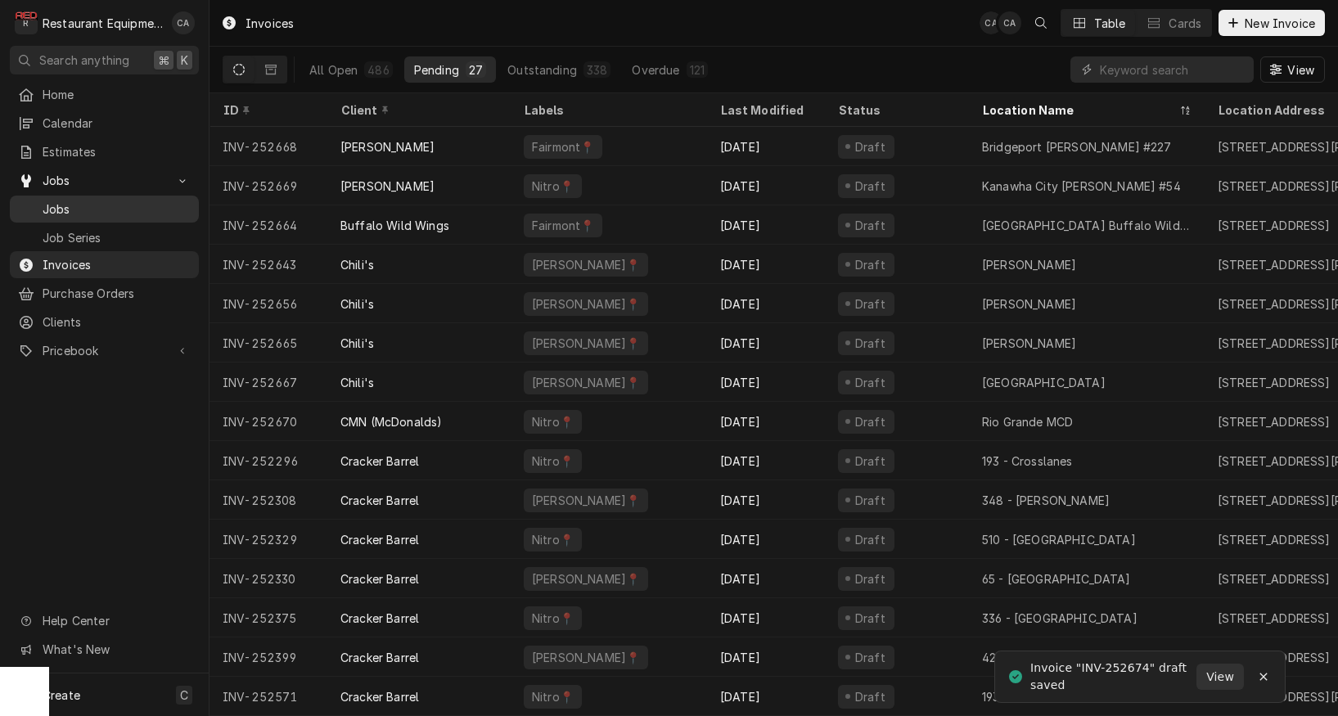
click at [67, 201] on span "Jobs" at bounding box center [117, 209] width 148 height 17
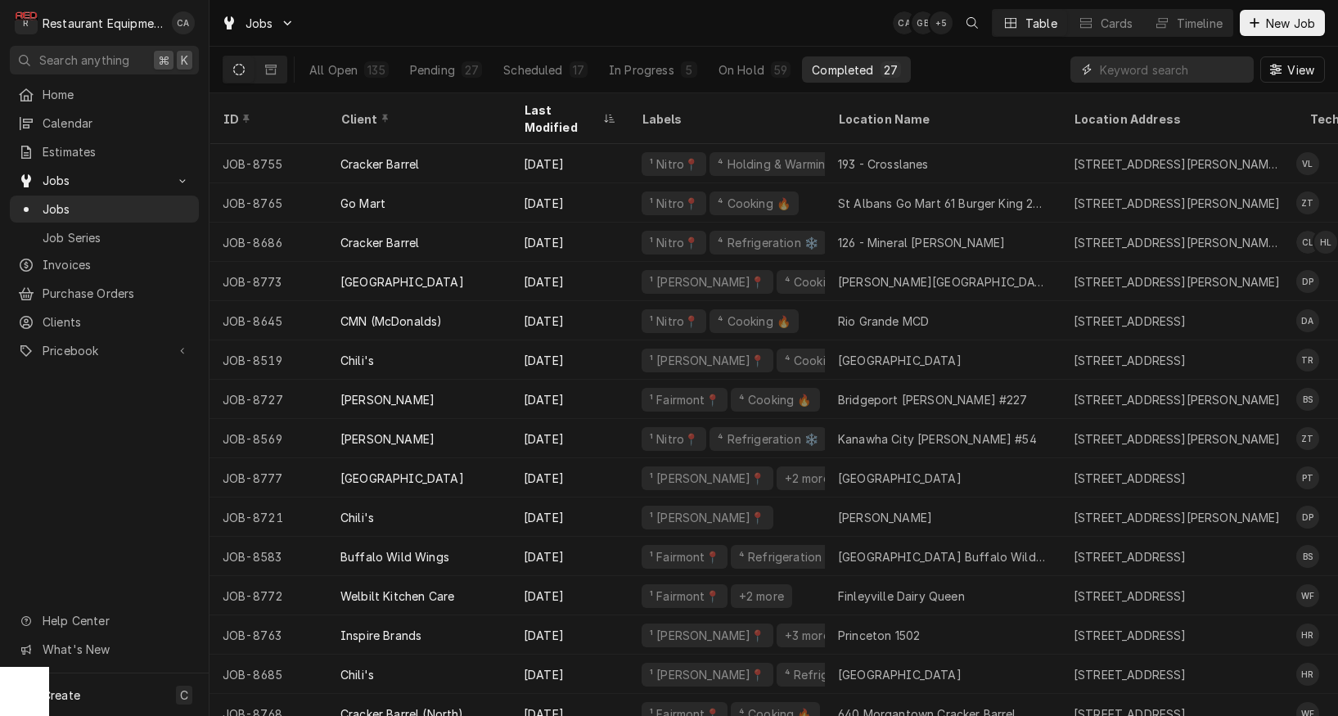
click at [1180, 62] on input "Dynamic Content Wrapper" at bounding box center [1173, 69] width 146 height 26
type input "Raleigh County sc"
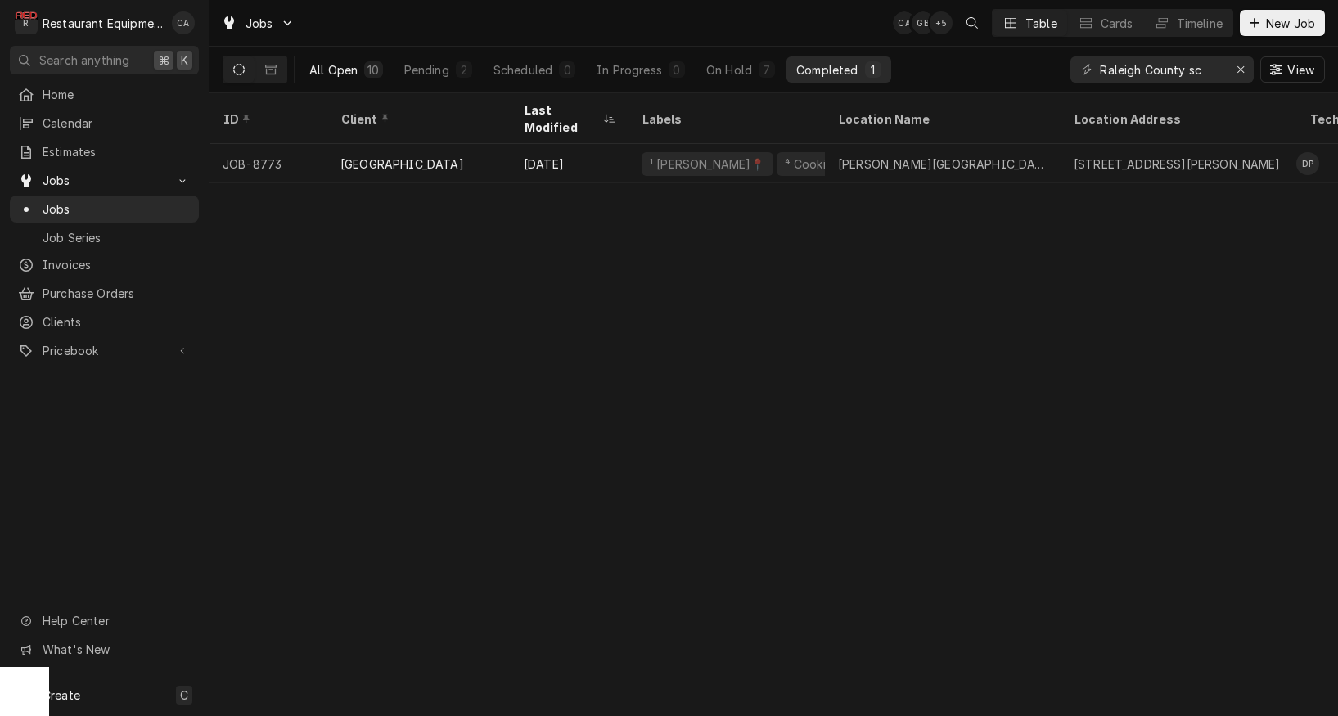
click at [346, 74] on div "All Open" at bounding box center [333, 69] width 48 height 17
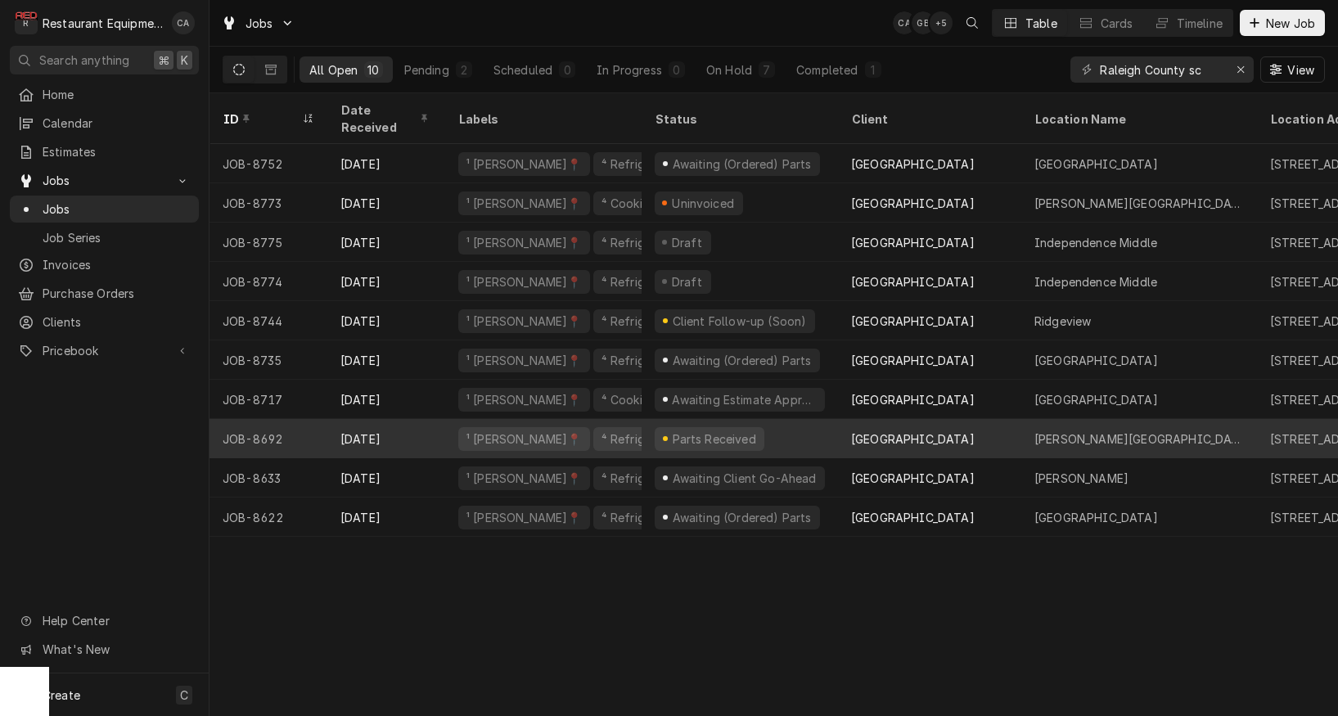
click at [1128, 431] on div "[PERSON_NAME][GEOGRAPHIC_DATA]" at bounding box center [1140, 439] width 210 height 17
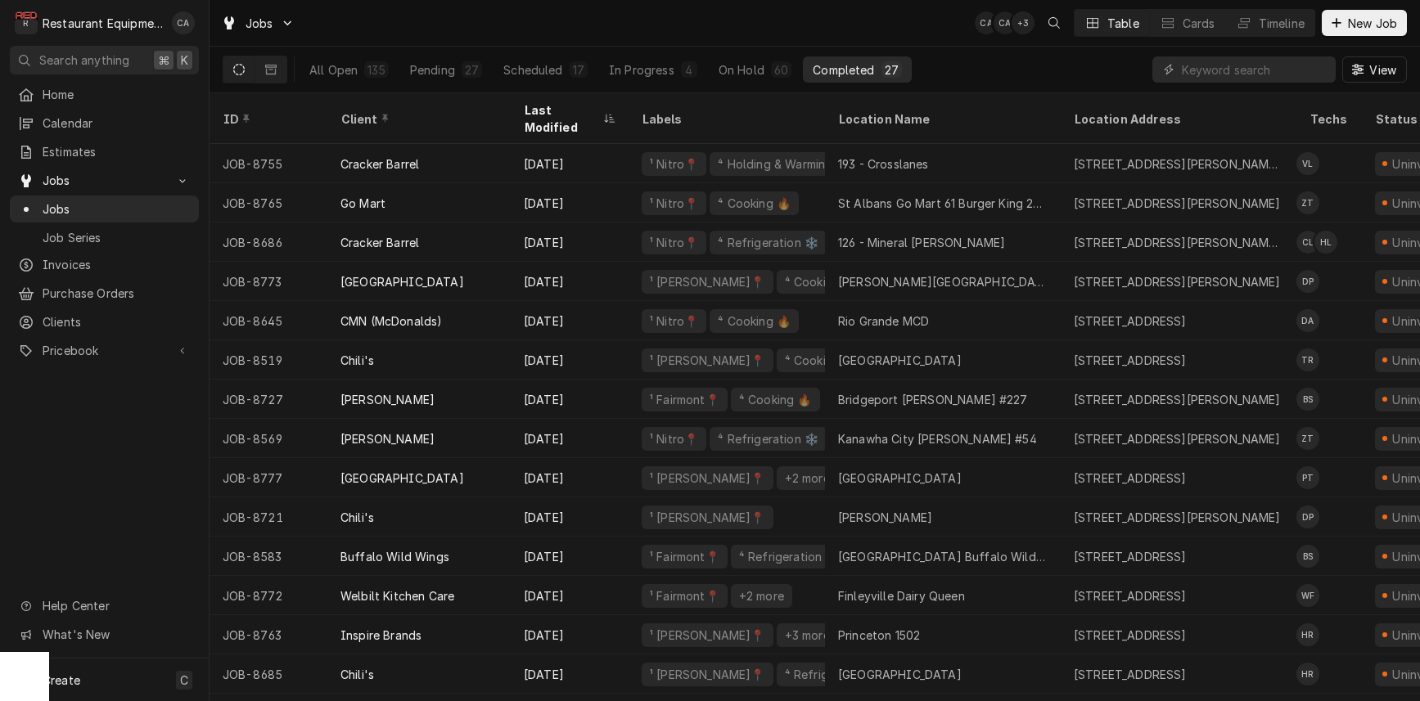
click at [995, 44] on div "Jobs CA CA + 3 Table Cards Timeline New Job" at bounding box center [815, 23] width 1211 height 47
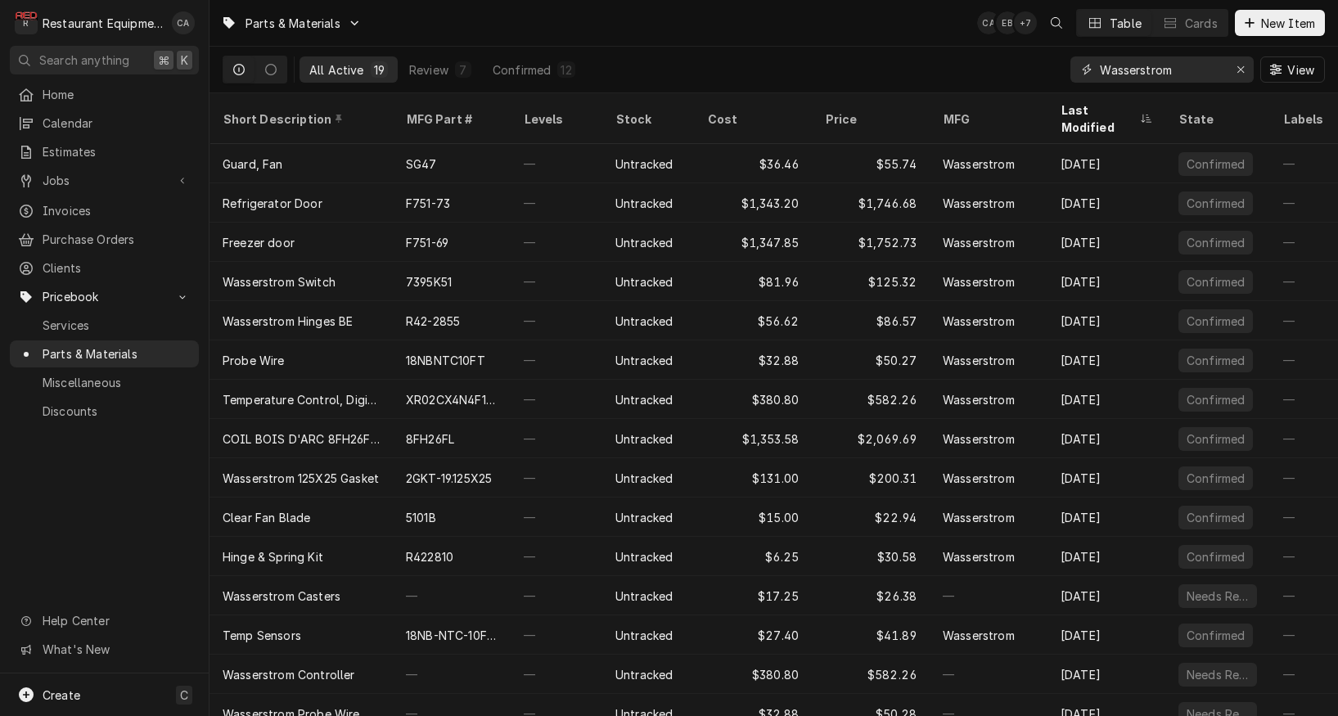
drag, startPoint x: 1208, startPoint y: 65, endPoint x: 1089, endPoint y: 63, distance: 118.7
click at [1089, 63] on div "Wasserstrom" at bounding box center [1162, 69] width 183 height 26
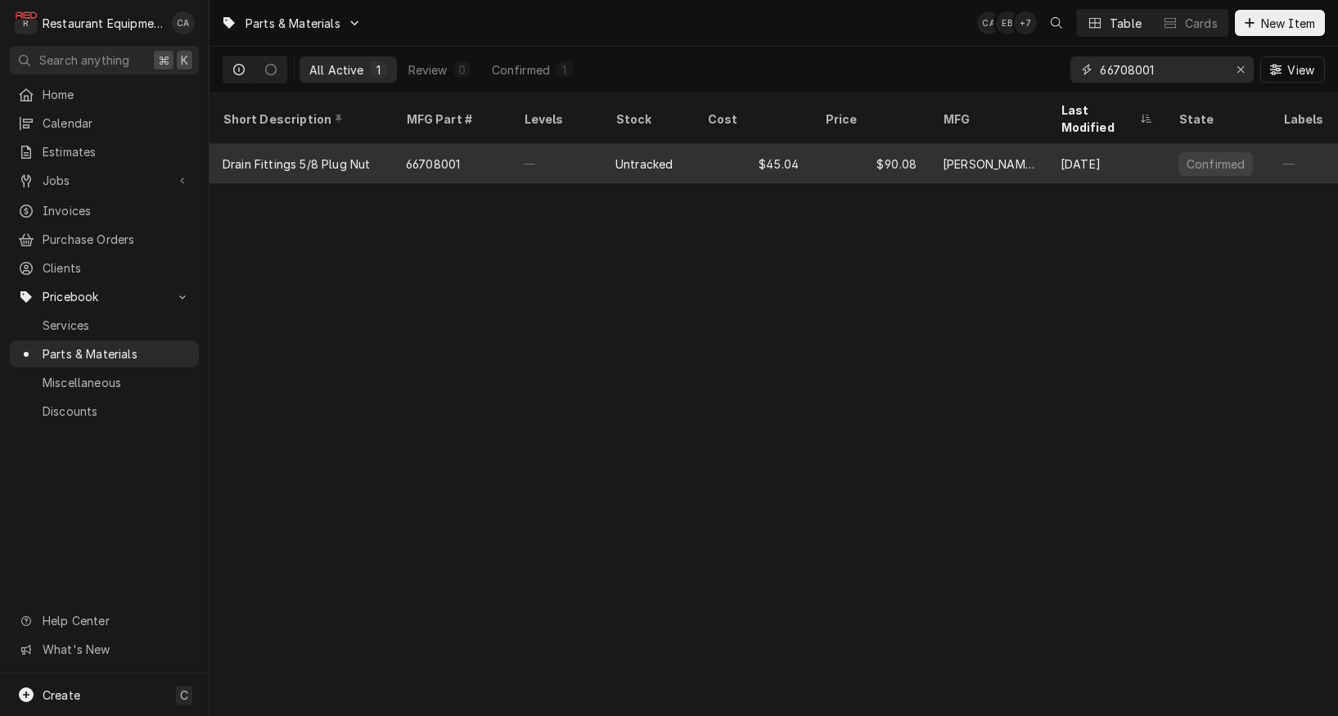
type input "66708001"
click at [640, 156] on div "Untracked" at bounding box center [644, 164] width 57 height 17
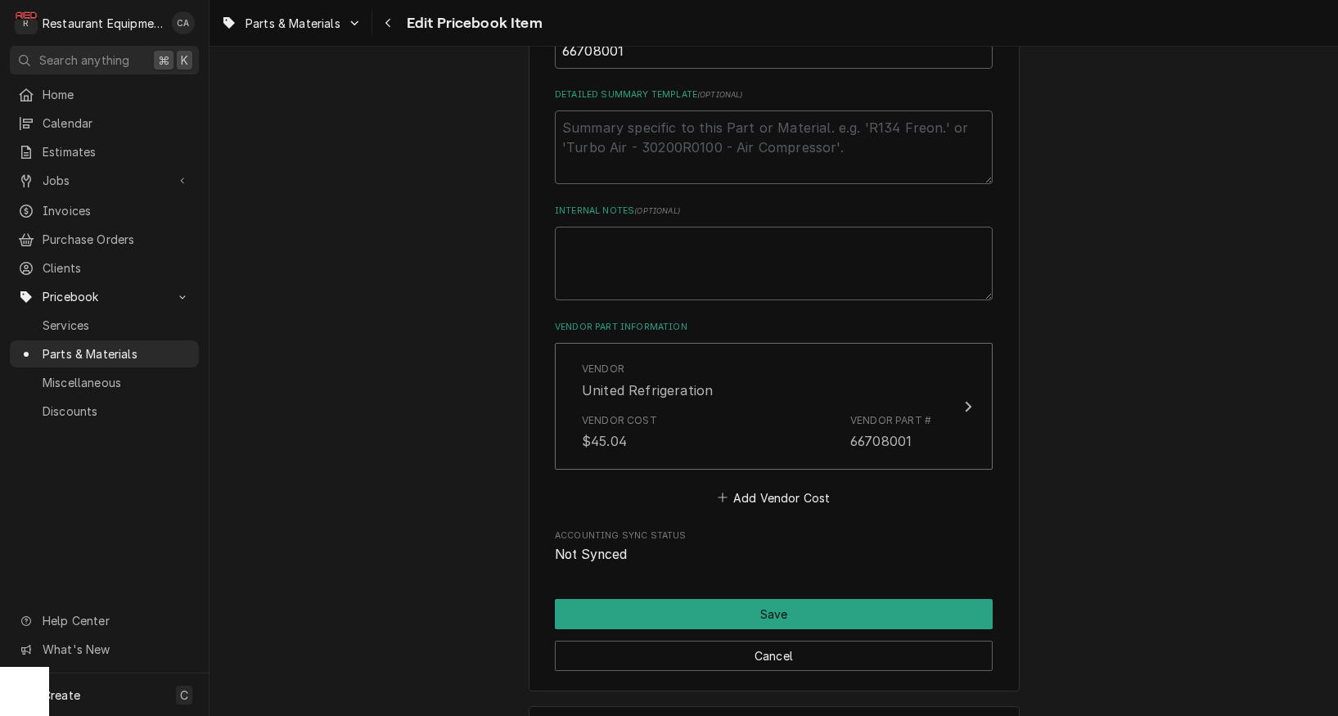
scroll to position [818, 0]
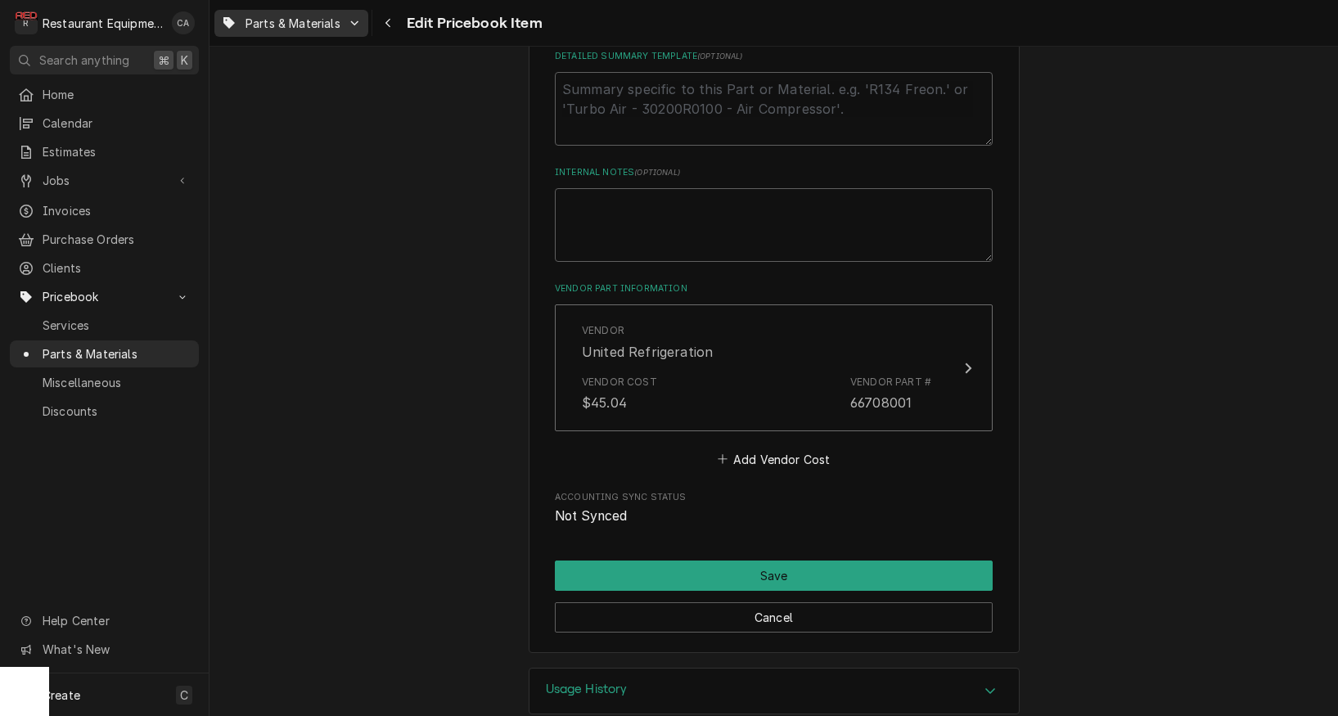
click at [300, 22] on span "Parts & Materials" at bounding box center [293, 23] width 95 height 17
drag, startPoint x: 398, startPoint y: 156, endPoint x: 413, endPoint y: 69, distance: 88.1
click at [399, 156] on html "R Restaurant Equipment Diagnostics CA Search anything ⌘ K Home Calendar Estimat…" at bounding box center [669, 358] width 1338 height 716
click at [394, 25] on div "Navigate back" at bounding box center [389, 23] width 16 height 16
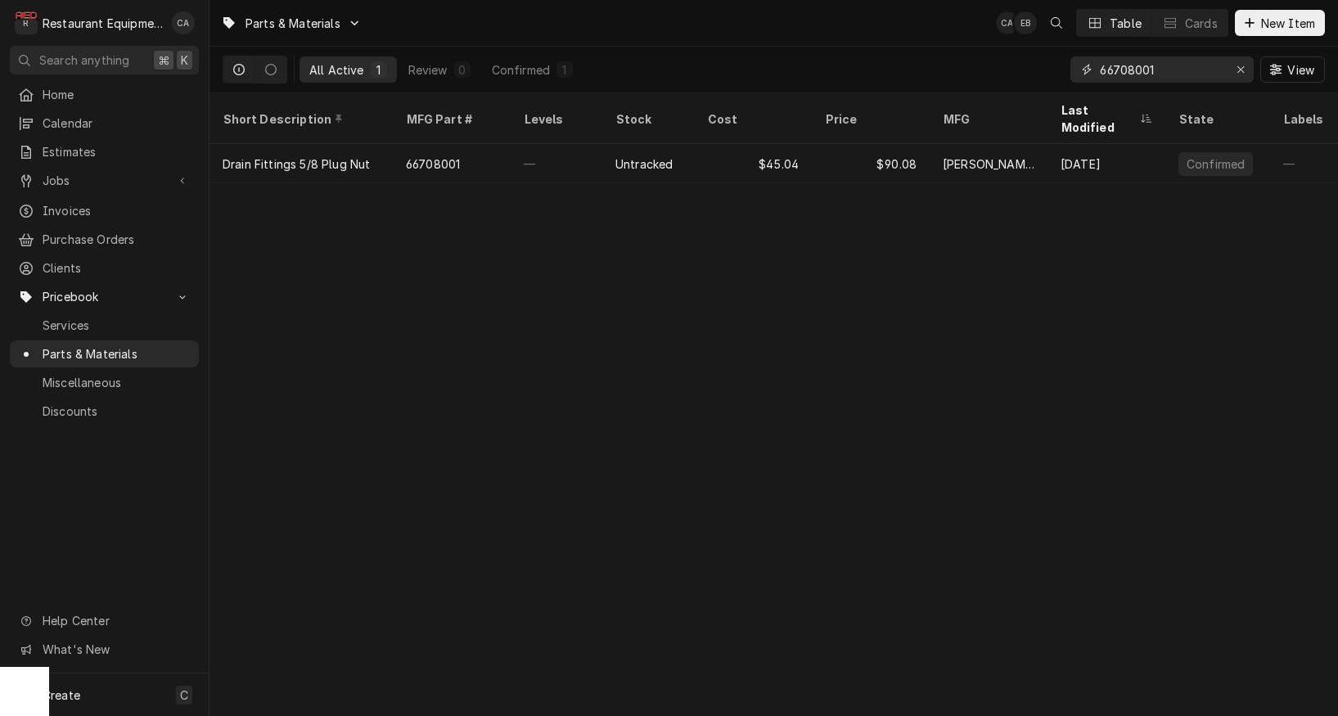
drag, startPoint x: 1175, startPoint y: 76, endPoint x: 1061, endPoint y: 65, distance: 114.3
click at [1061, 65] on div "All Active 1 Review 0 Confirmed 1 66708001 View" at bounding box center [774, 70] width 1103 height 46
type input "bohn"
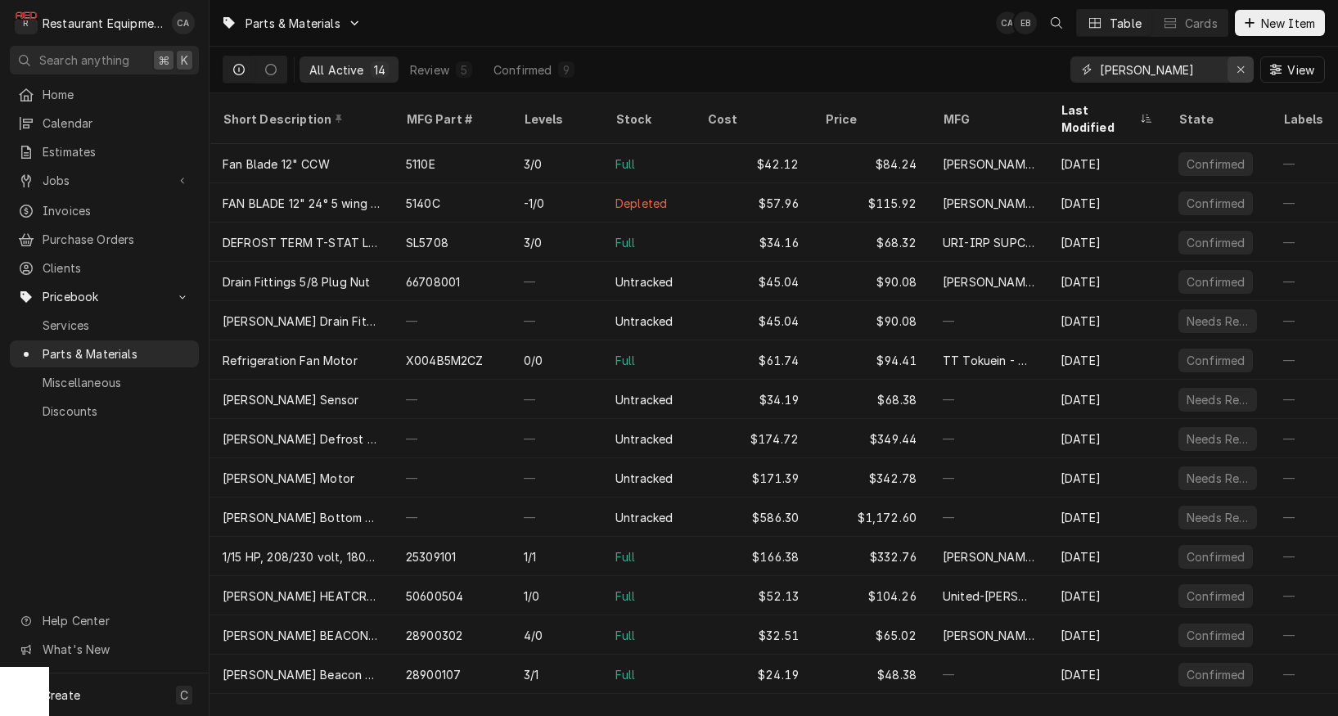
click at [1238, 73] on icon "Erase input" at bounding box center [1241, 69] width 7 height 7
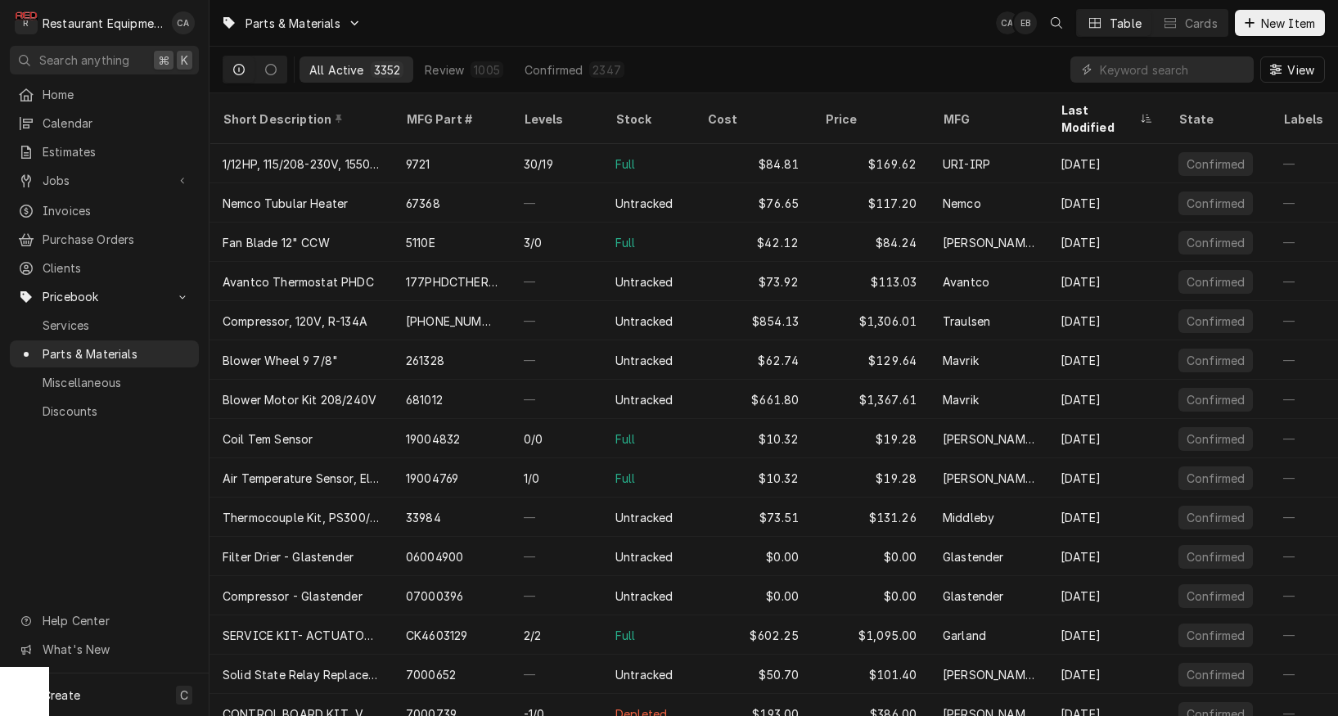
click at [828, 44] on div "Parts & Materials CA EB Table Cards New Item" at bounding box center [774, 23] width 1129 height 46
click at [805, 34] on div "Parts & Materials CA EB Table Cards New Item" at bounding box center [774, 23] width 1129 height 46
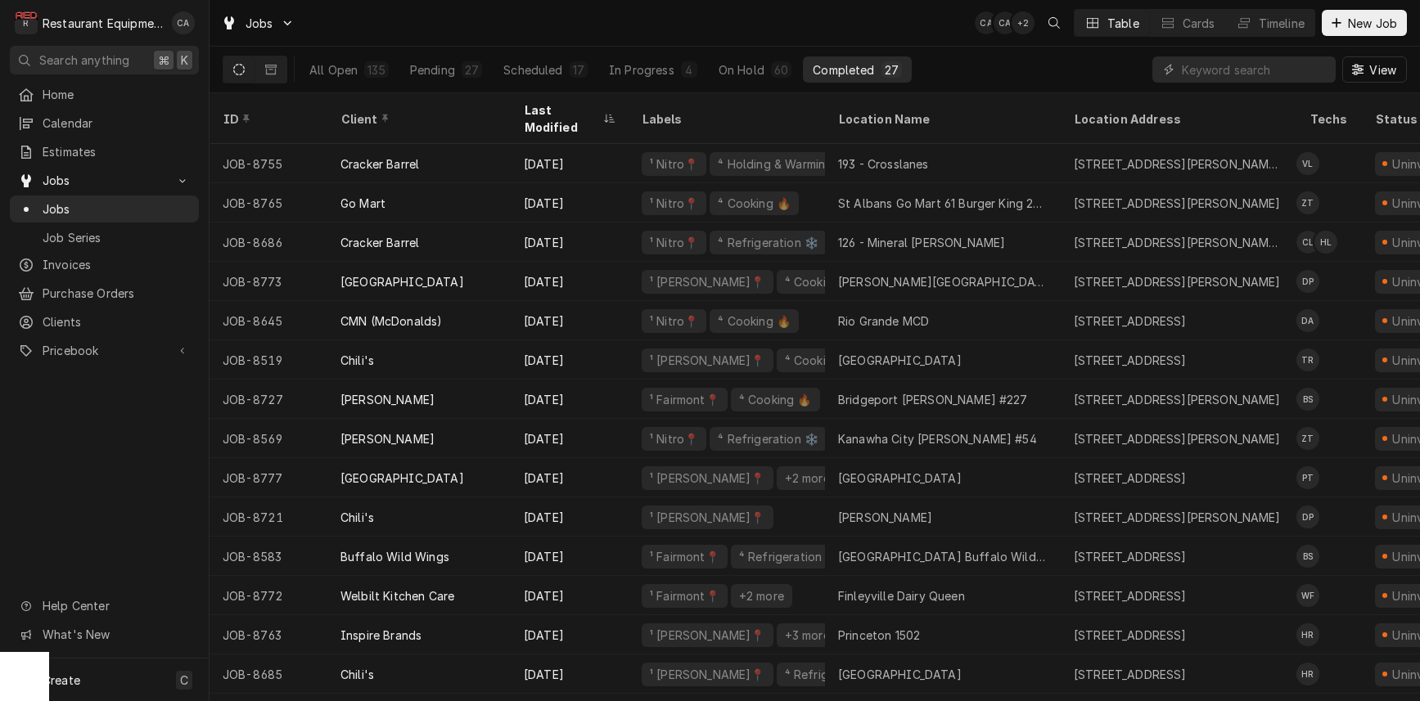
click at [668, 16] on div "Jobs CA CA + 2 Table Cards Timeline New Job" at bounding box center [815, 23] width 1211 height 46
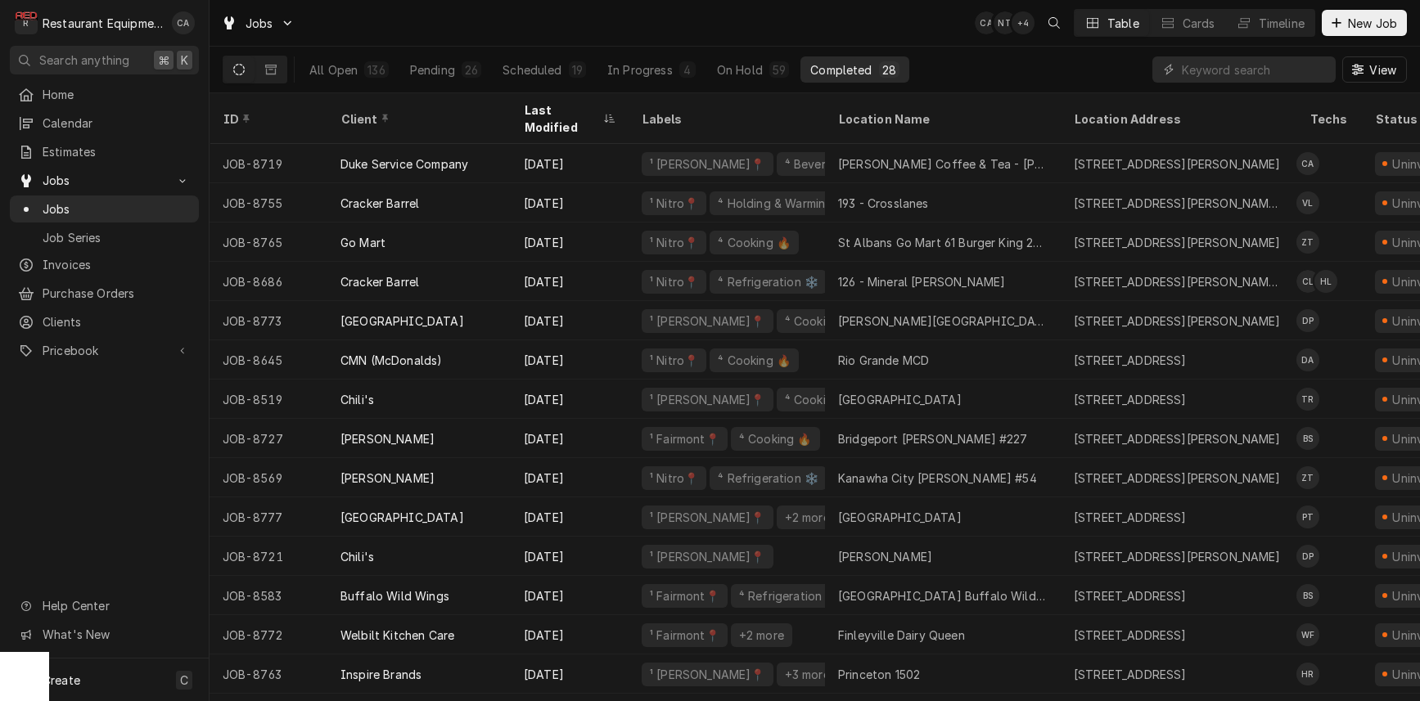
scroll to position [1, 0]
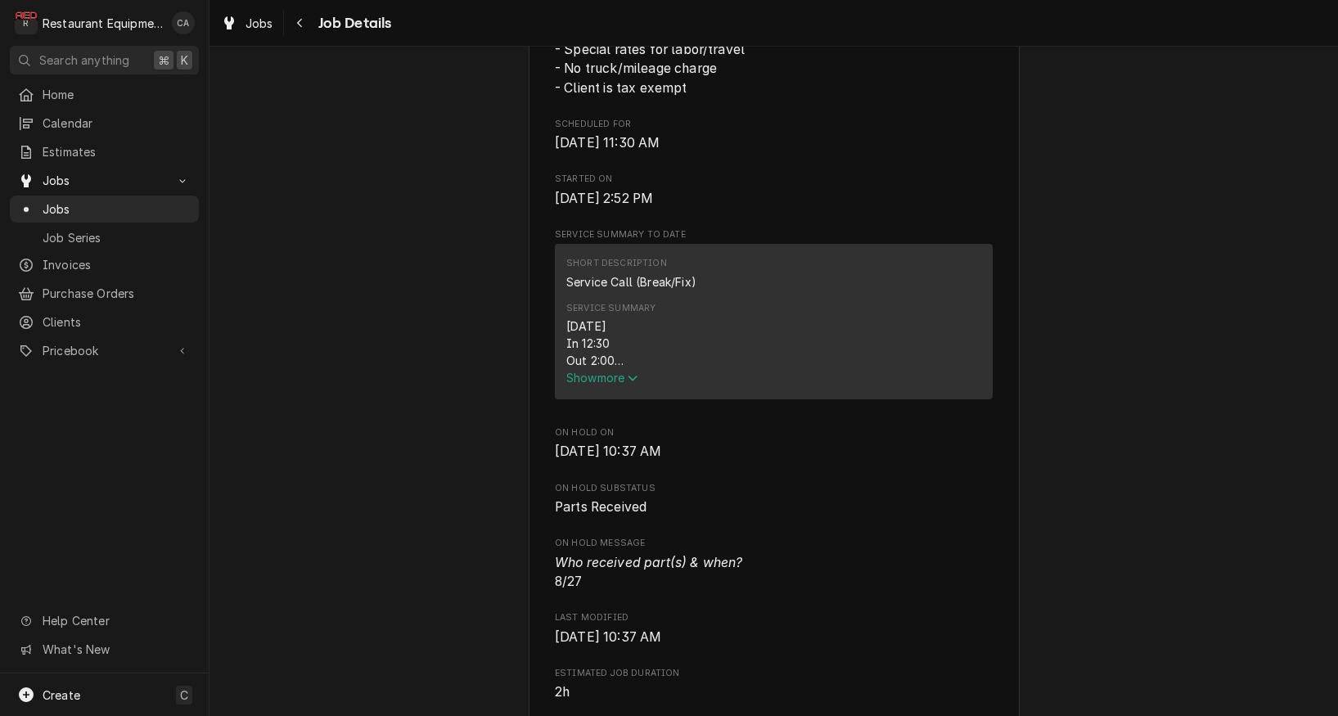
scroll to position [1076, 0]
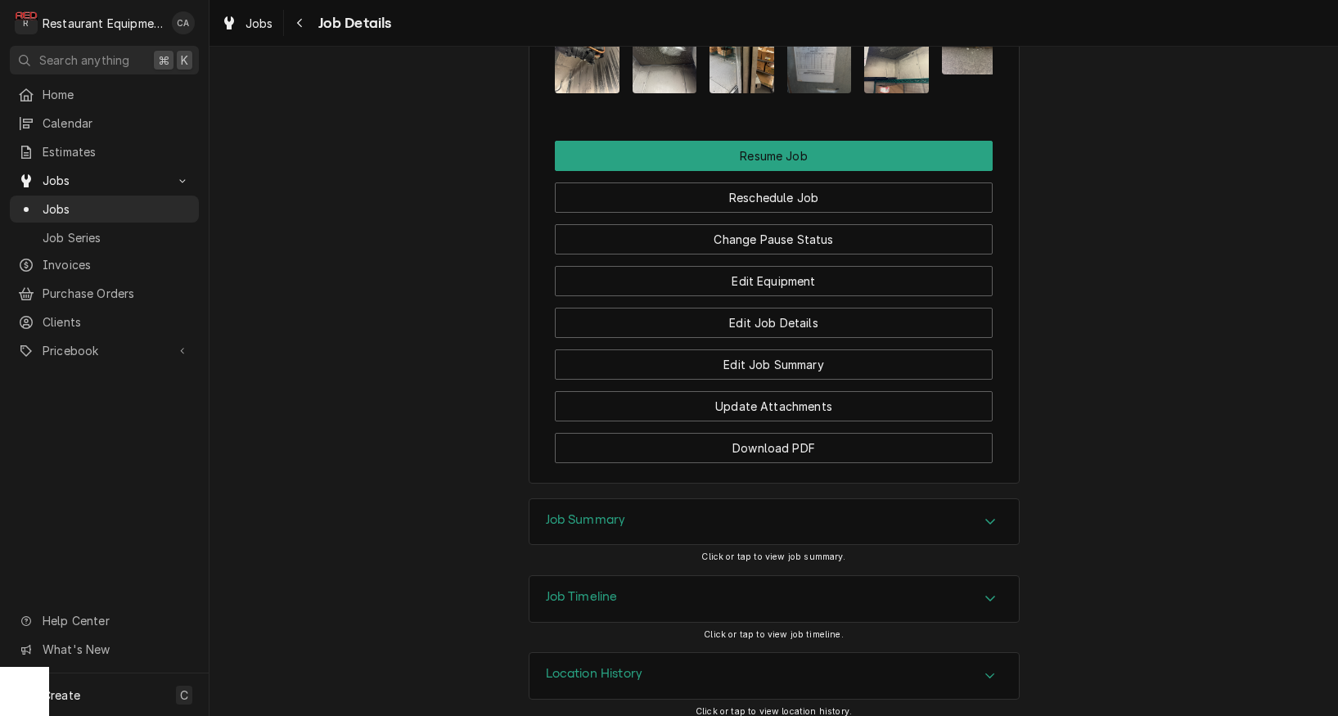
drag, startPoint x: 584, startPoint y: 513, endPoint x: 477, endPoint y: 507, distance: 106.6
click at [583, 513] on h3 "Job Summary" at bounding box center [586, 520] width 80 height 16
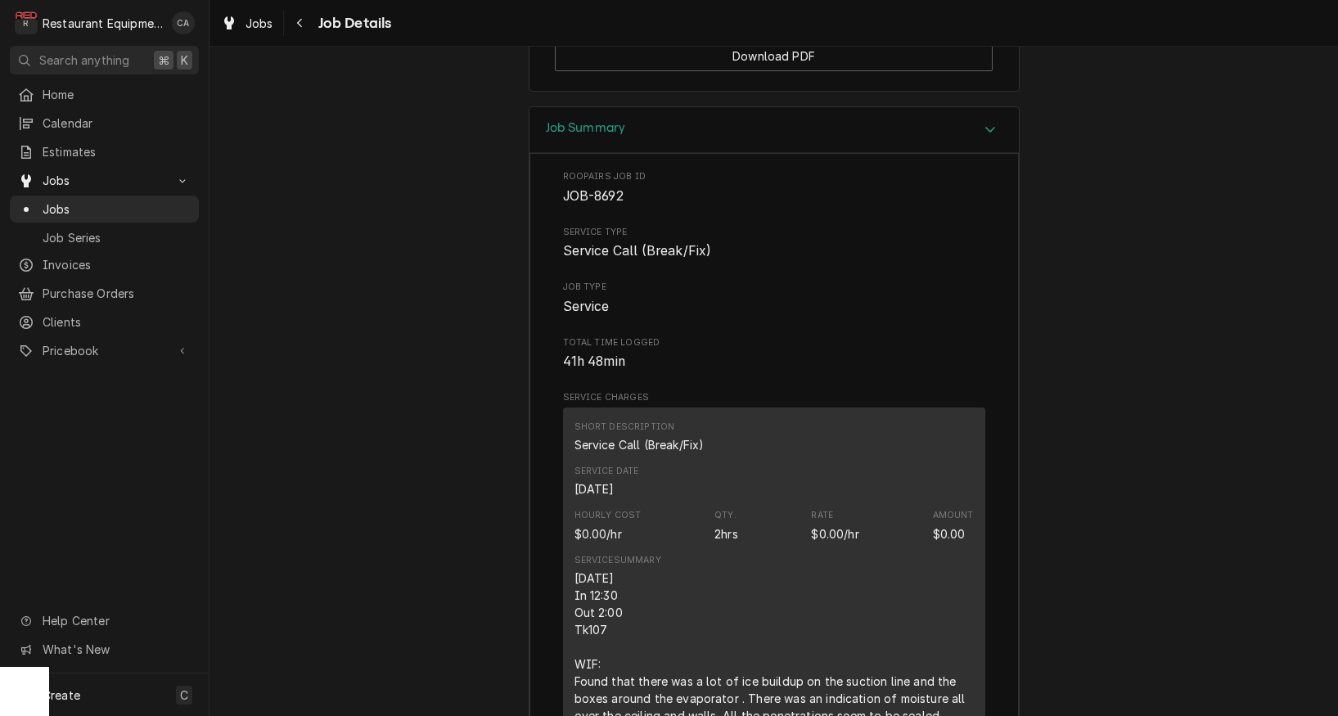
scroll to position [2597, 0]
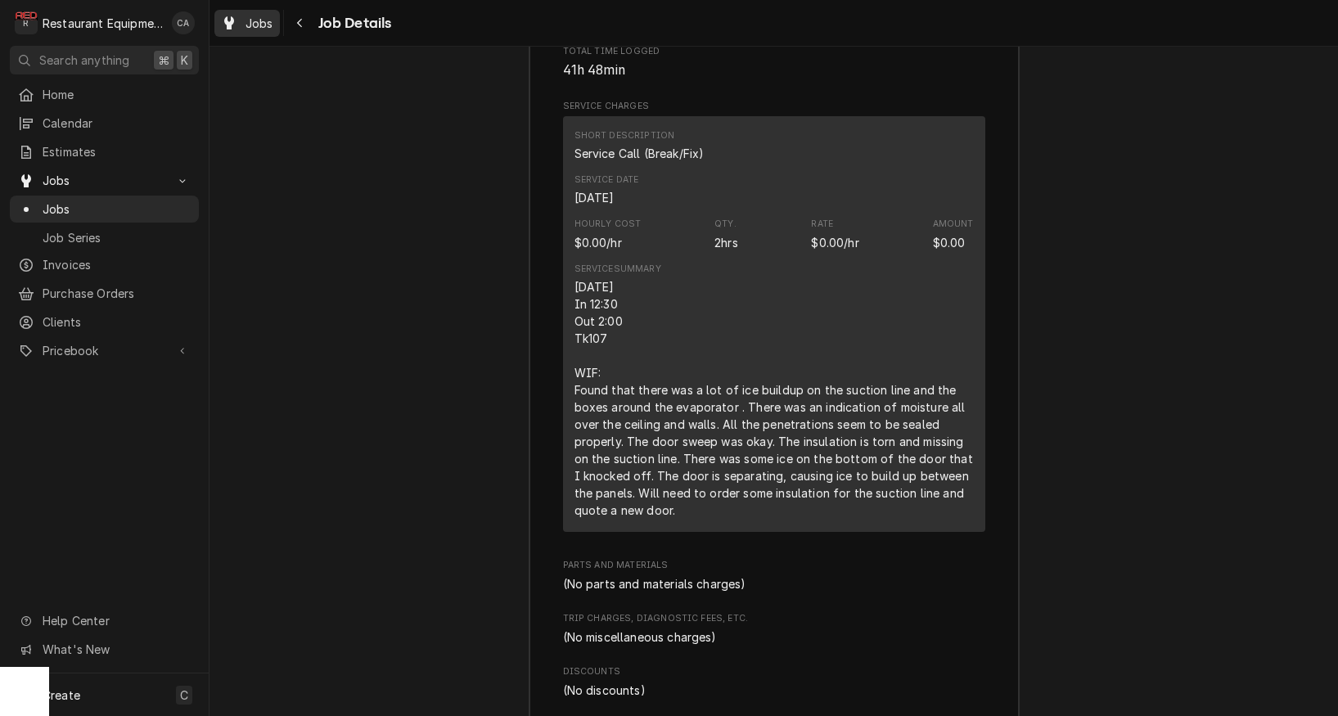
click at [258, 23] on span "Jobs" at bounding box center [260, 23] width 28 height 17
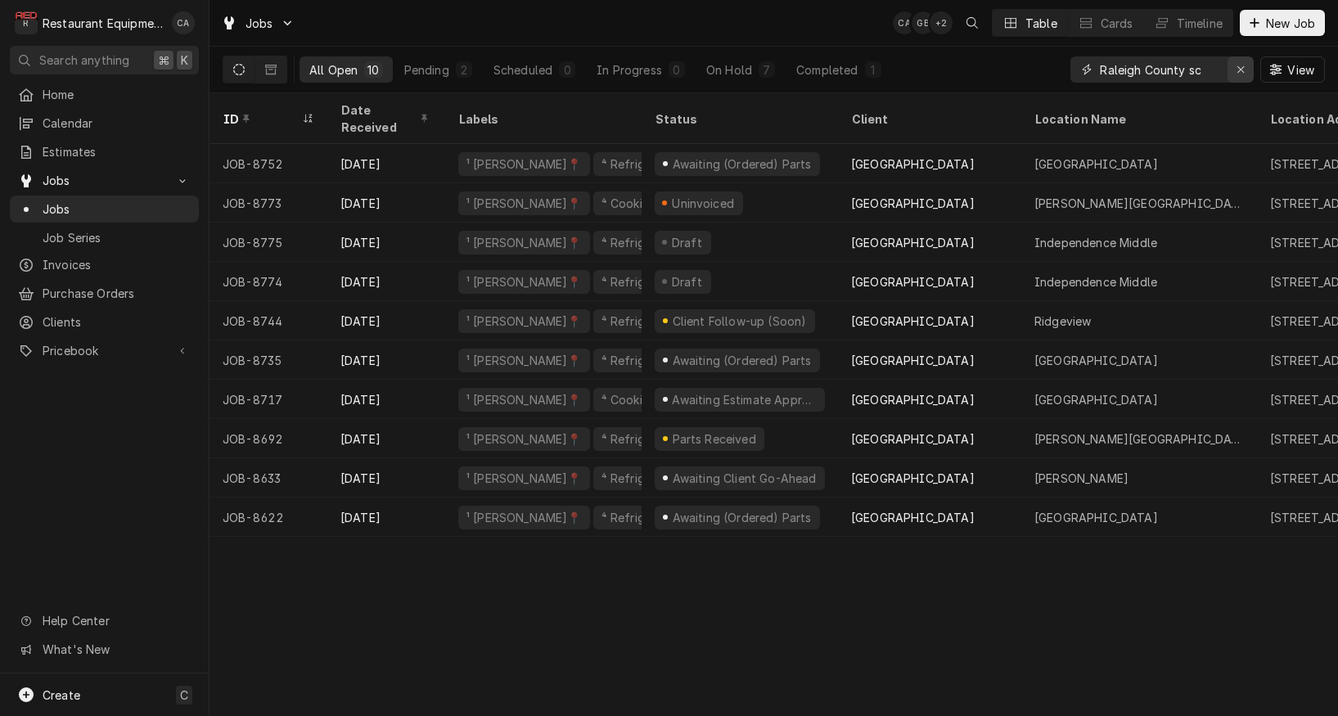
click at [1242, 71] on icon "Erase input" at bounding box center [1241, 69] width 7 height 7
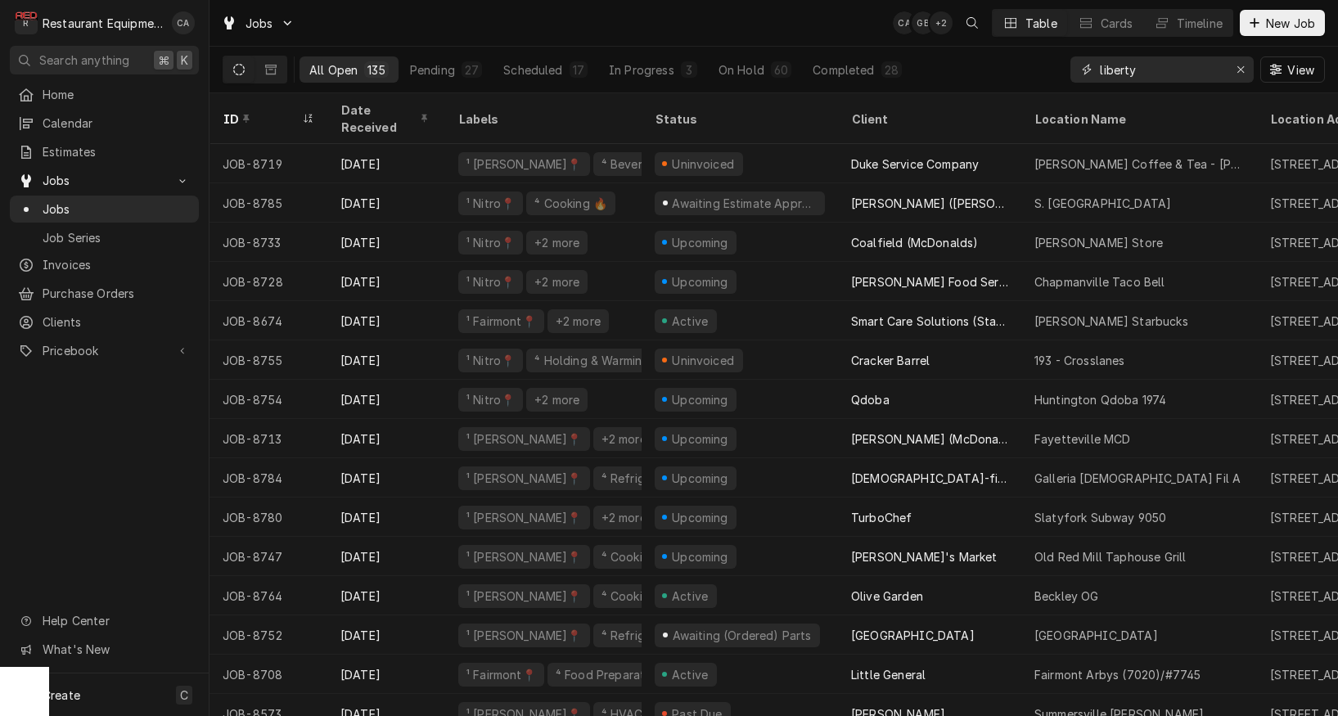
type input "liberty"
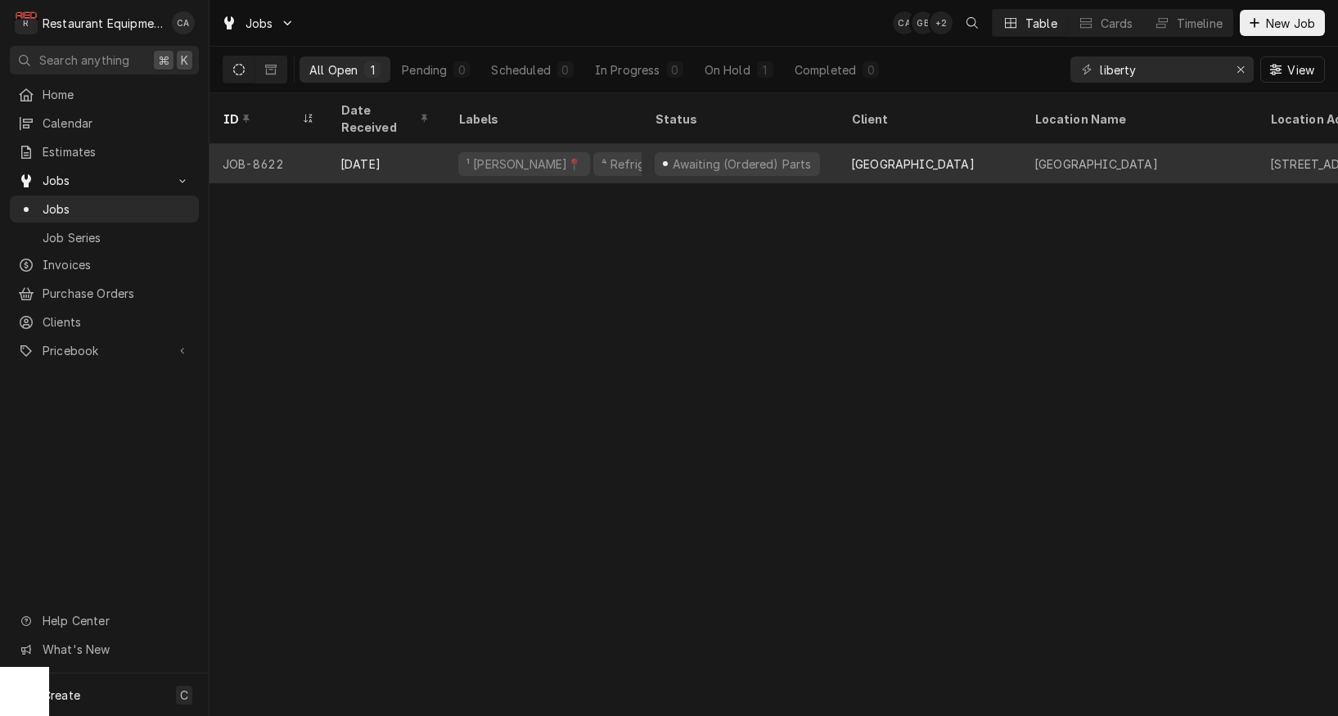
click at [793, 156] on div "Awaiting (Ordered) Parts" at bounding box center [741, 164] width 142 height 17
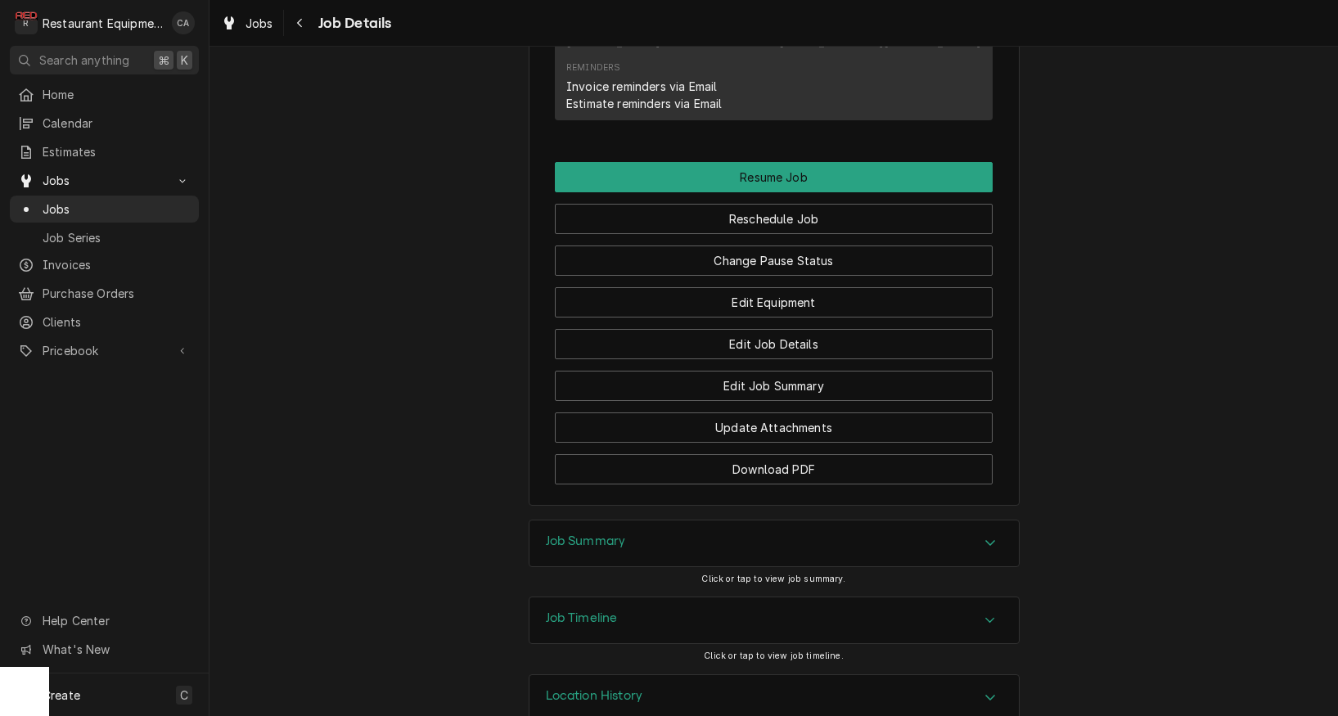
drag, startPoint x: 569, startPoint y: 508, endPoint x: 473, endPoint y: 456, distance: 109.2
click at [566, 534] on h3 "Job Summary" at bounding box center [586, 542] width 80 height 16
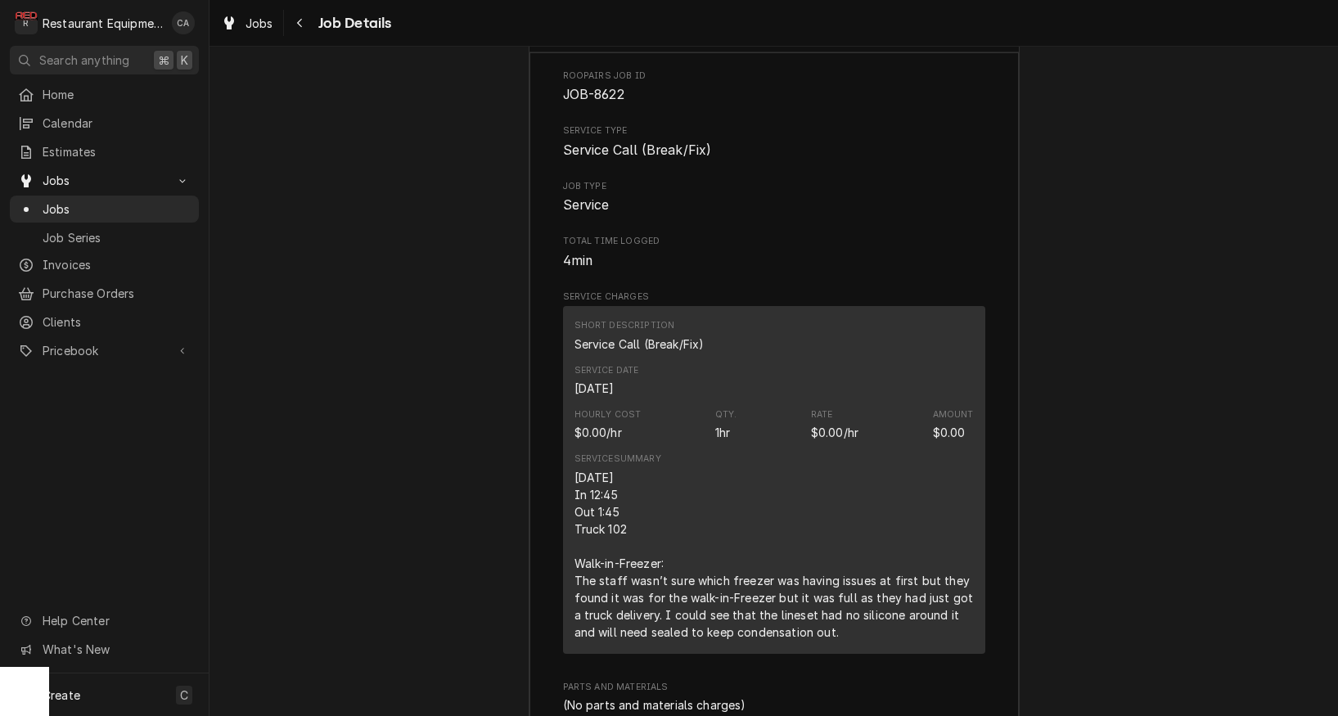
scroll to position [2515, 0]
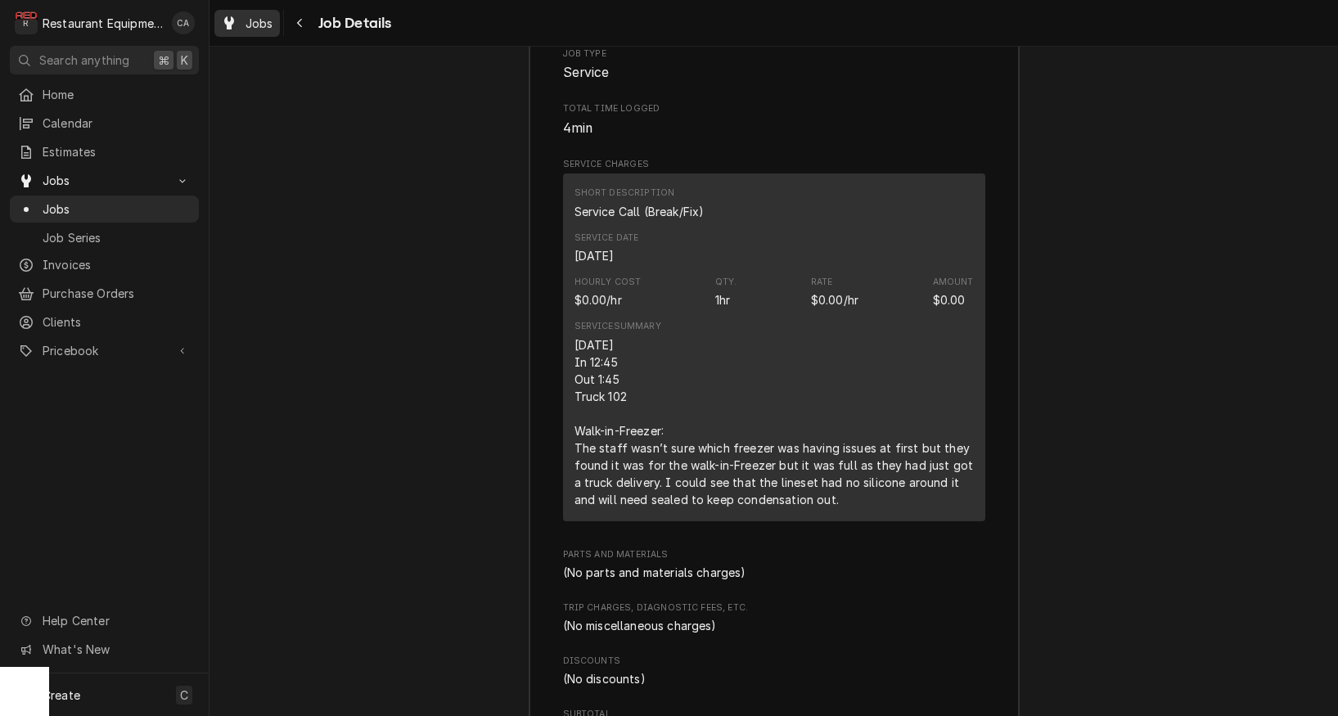
click at [255, 20] on span "Jobs" at bounding box center [260, 23] width 28 height 17
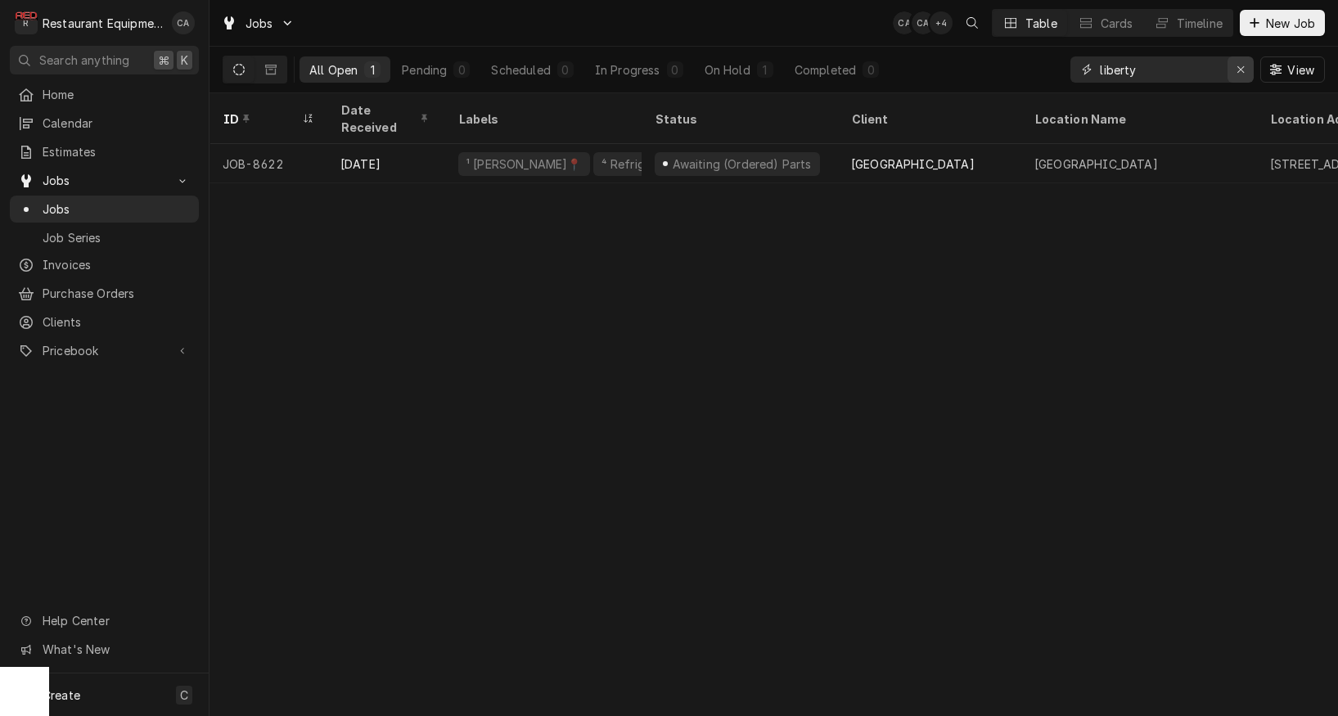
click at [1239, 70] on icon "Erase input" at bounding box center [1241, 69] width 7 height 7
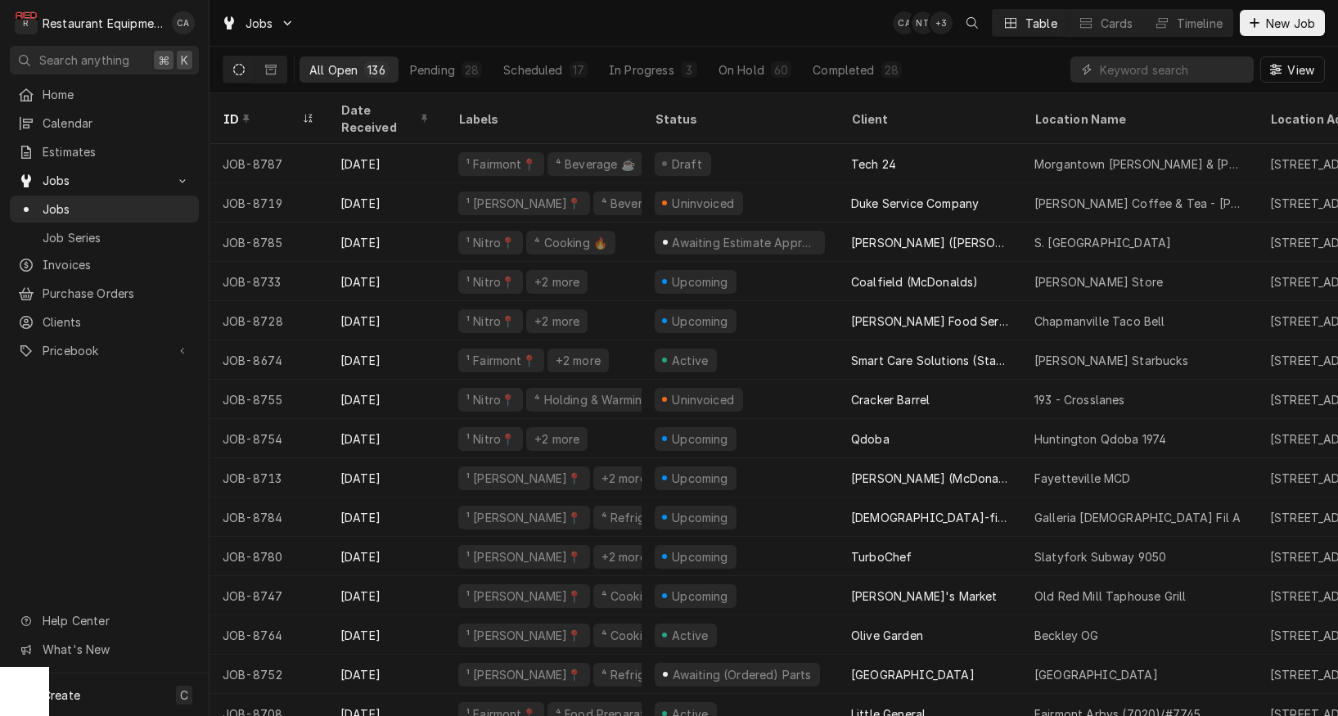
click at [378, 25] on div "Jobs CA NT + 3 Table Cards Timeline New Job" at bounding box center [774, 23] width 1129 height 46
drag, startPoint x: 462, startPoint y: 18, endPoint x: 447, endPoint y: 23, distance: 16.3
click at [462, 18] on div "Jobs CA NT + 3 Table Cards Timeline New Job" at bounding box center [774, 23] width 1129 height 46
click at [1128, 72] on input "Dynamic Content Wrapper" at bounding box center [1173, 69] width 146 height 26
type input "slatyfork"
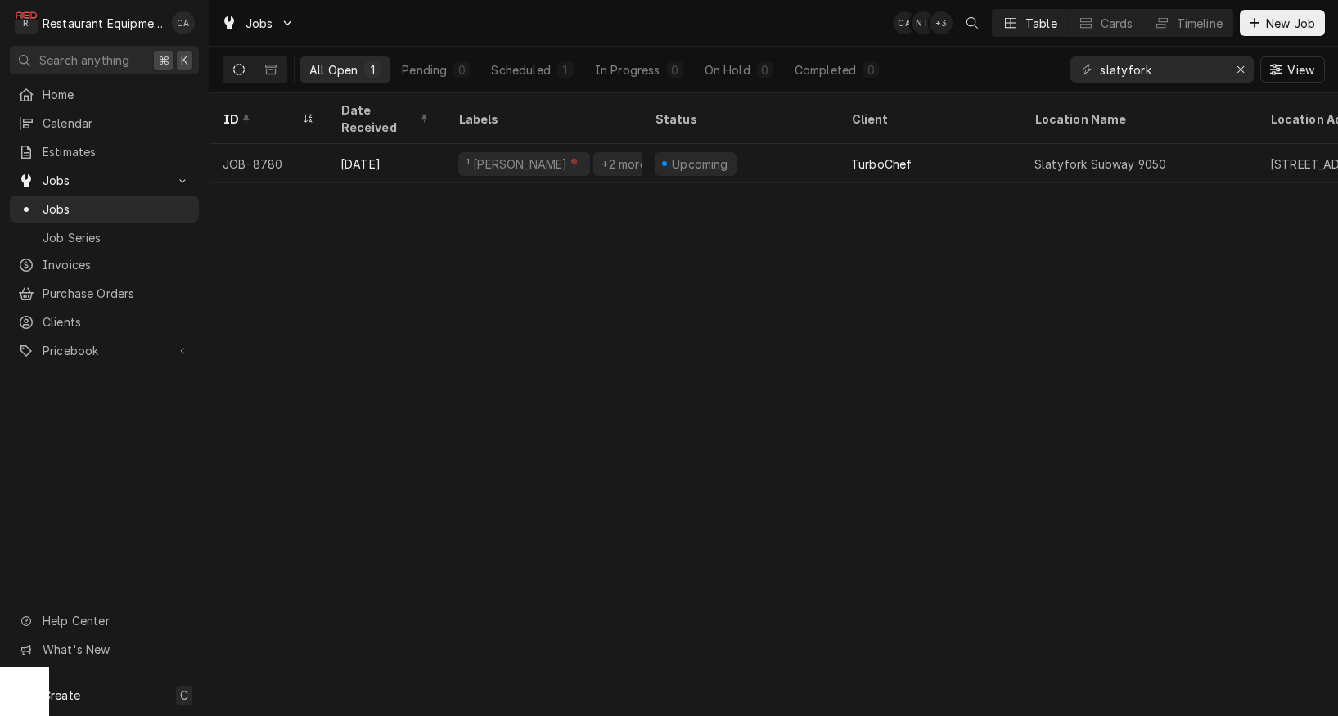
drag, startPoint x: 609, startPoint y: 275, endPoint x: 639, endPoint y: 244, distance: 43.4
click at [613, 273] on div "ID Date Received Labels Status Client Location Name Location Address State Tech…" at bounding box center [774, 404] width 1129 height 623
click at [855, 500] on div "ID Date Received Labels Status Client Location Name Location Address State Tech…" at bounding box center [774, 404] width 1129 height 623
click at [1237, 69] on icon "Erase input" at bounding box center [1241, 69] width 9 height 11
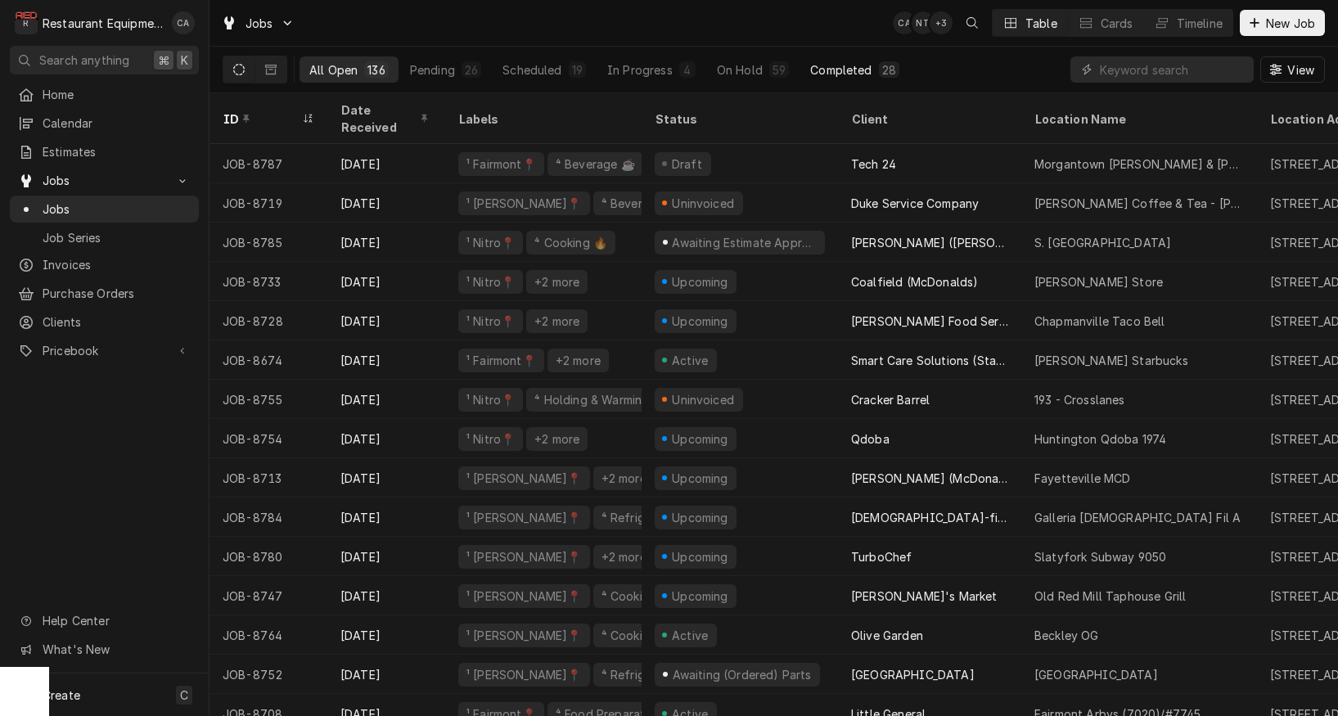
click at [850, 65] on div "Completed" at bounding box center [840, 69] width 61 height 17
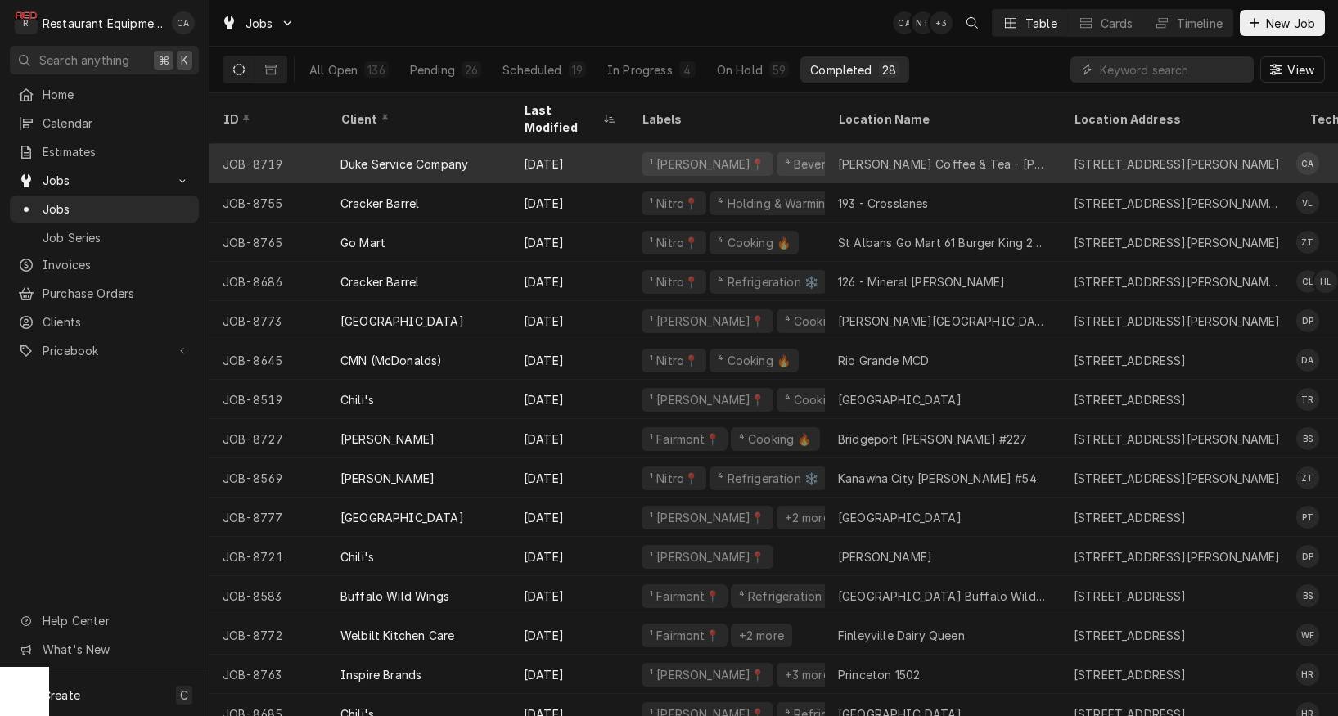
click at [900, 156] on div "Peets Coffee & Tea - Lavery Hall" at bounding box center [943, 164] width 210 height 17
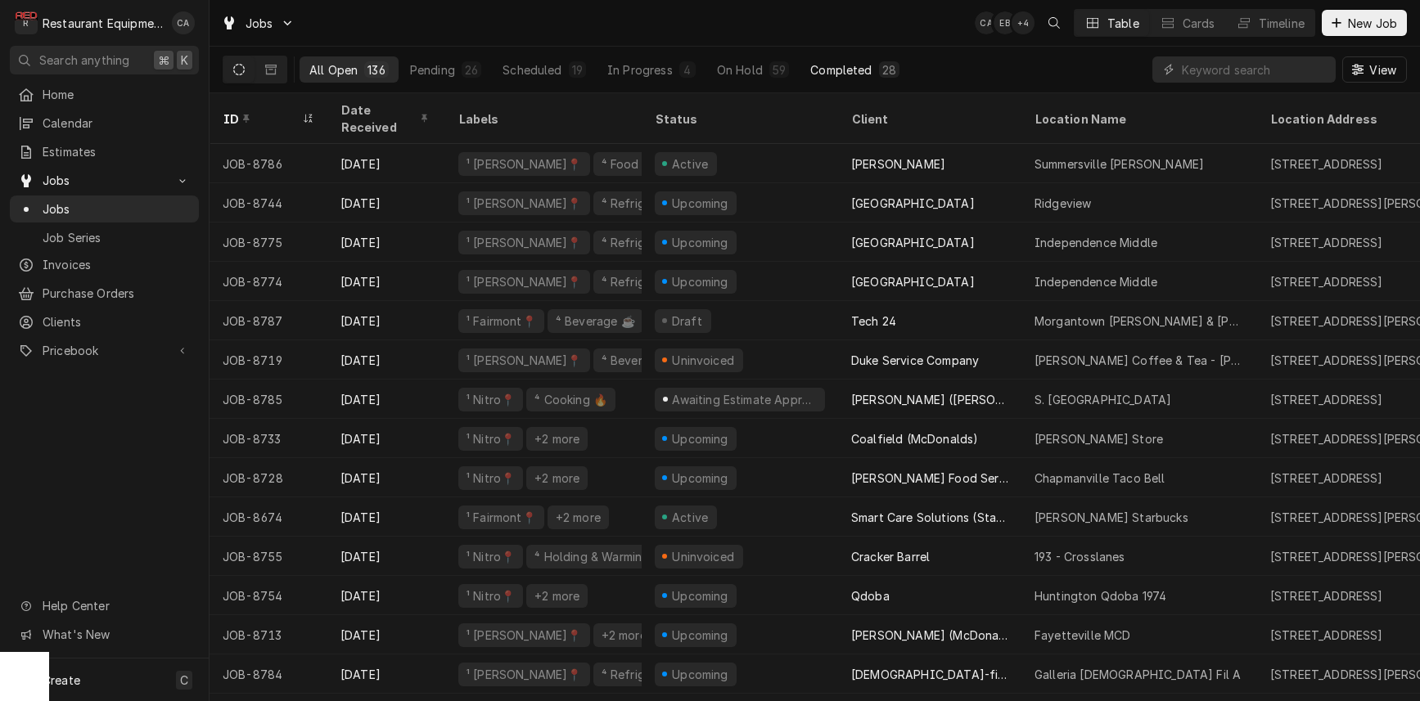
click at [836, 71] on div "Completed" at bounding box center [840, 69] width 61 height 17
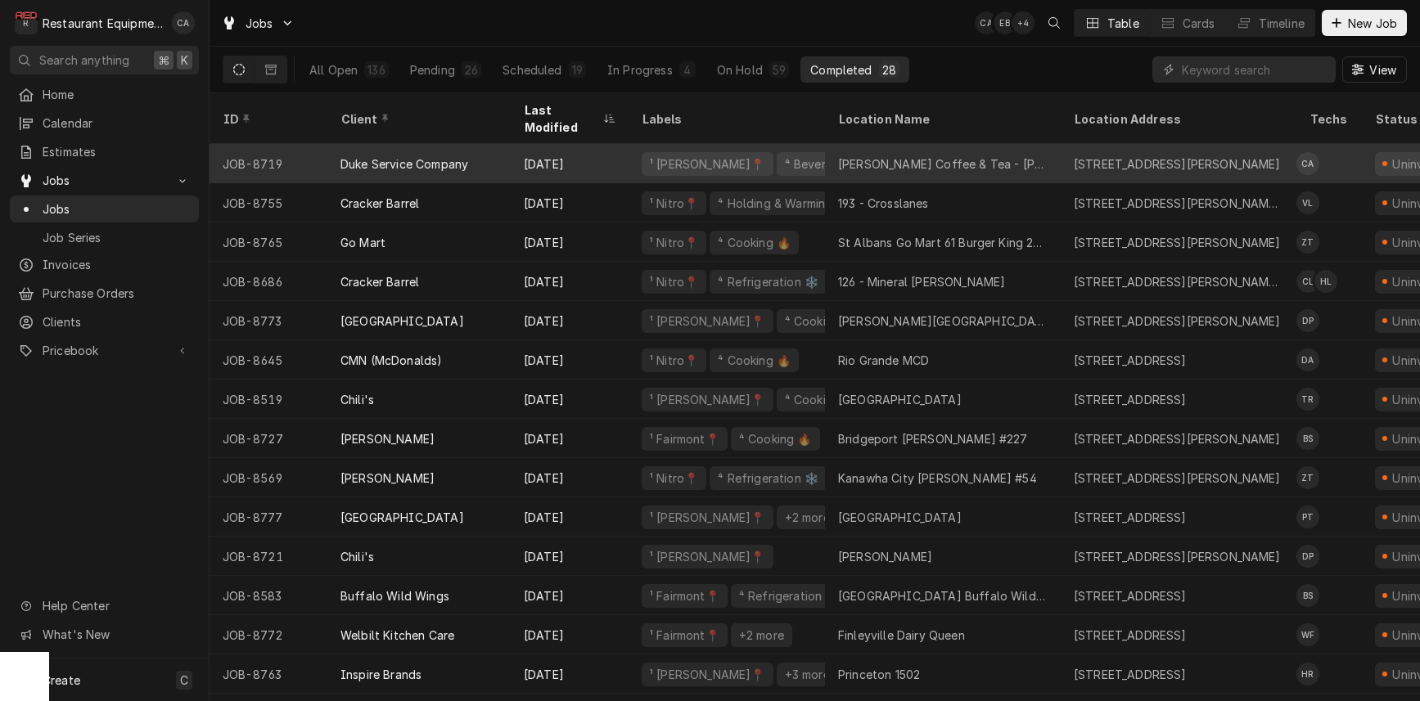
click at [867, 156] on div "Peets Coffee & Tea - Lavery Hall" at bounding box center [943, 164] width 210 height 17
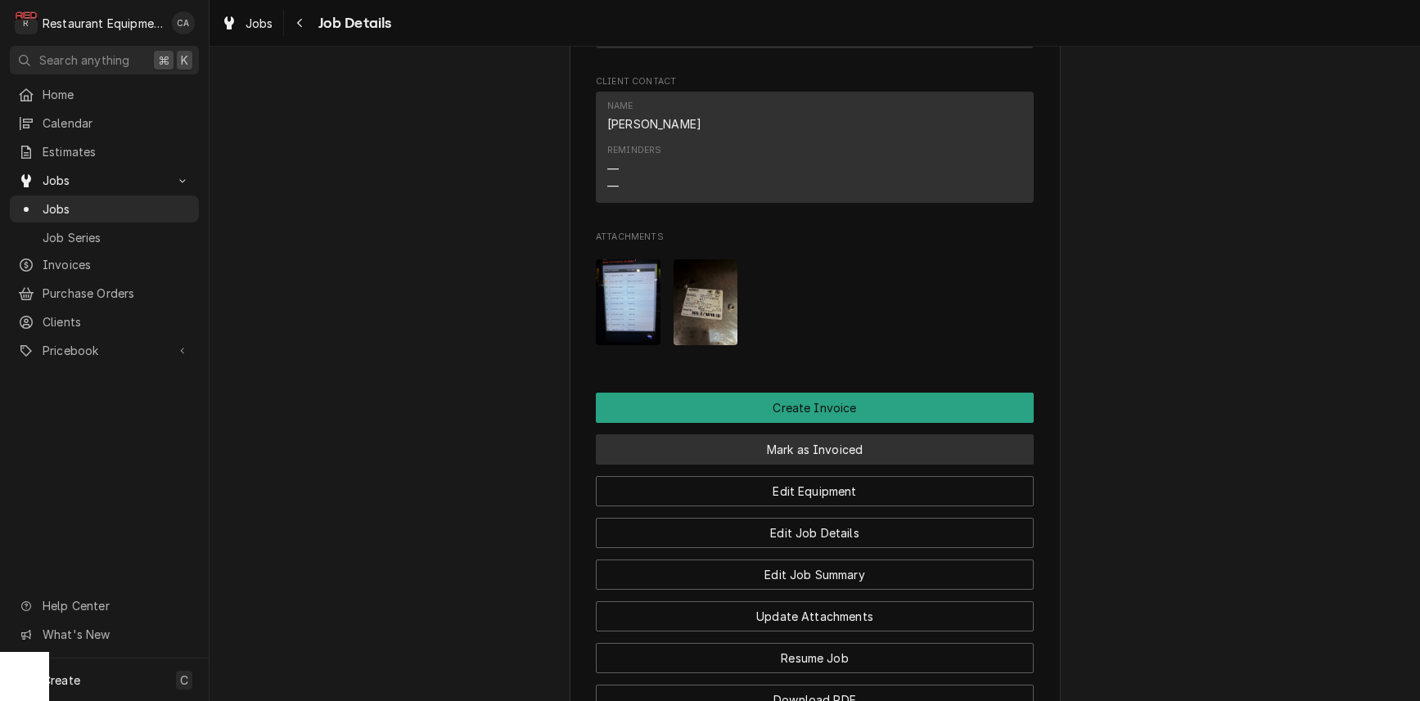
scroll to position [1504, 0]
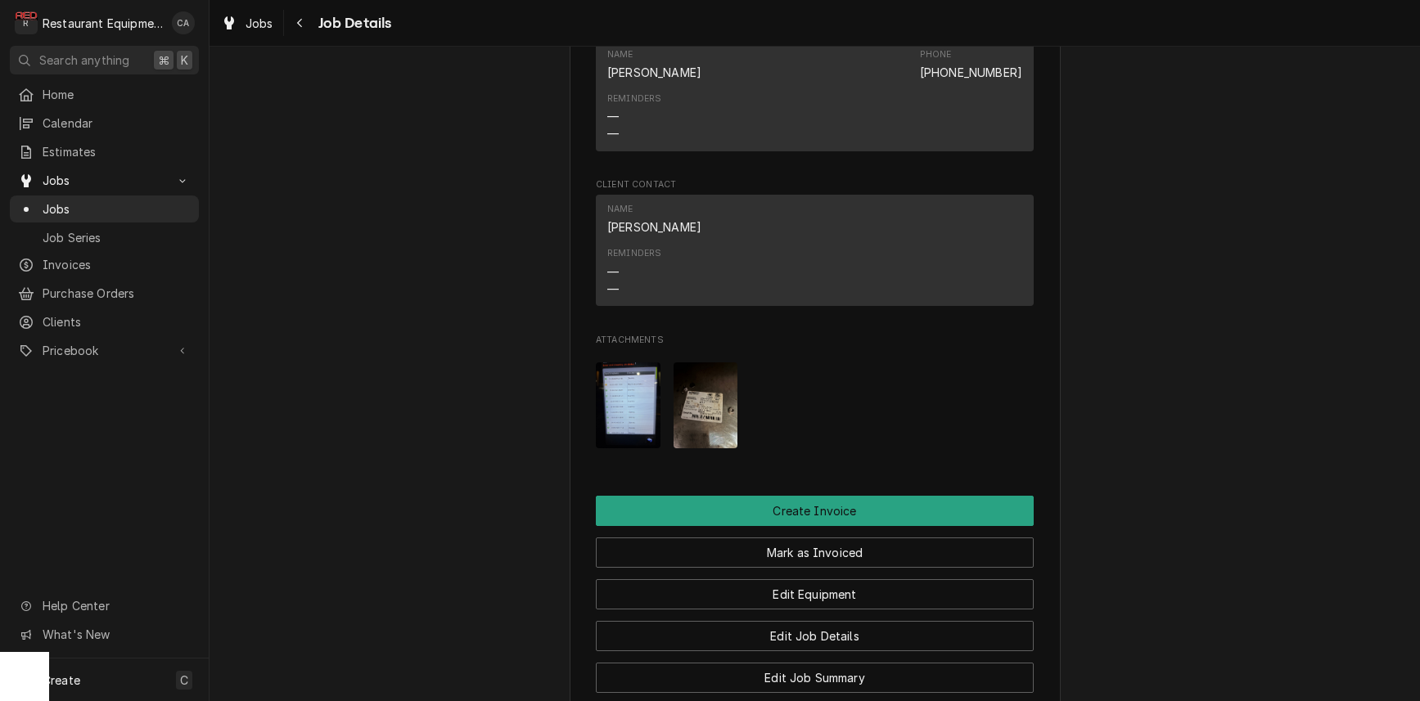
click at [695, 372] on img "Attachments" at bounding box center [706, 406] width 65 height 86
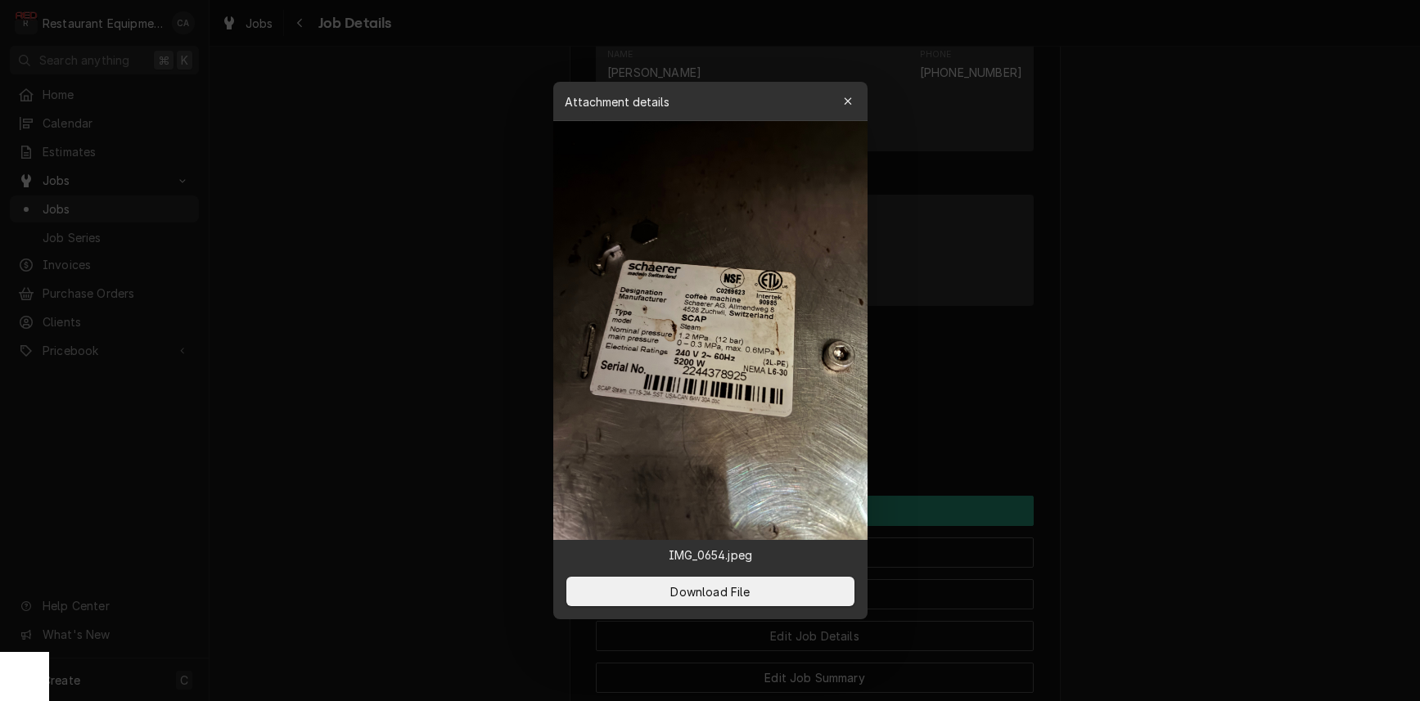
click at [496, 305] on div at bounding box center [710, 350] width 1420 height 701
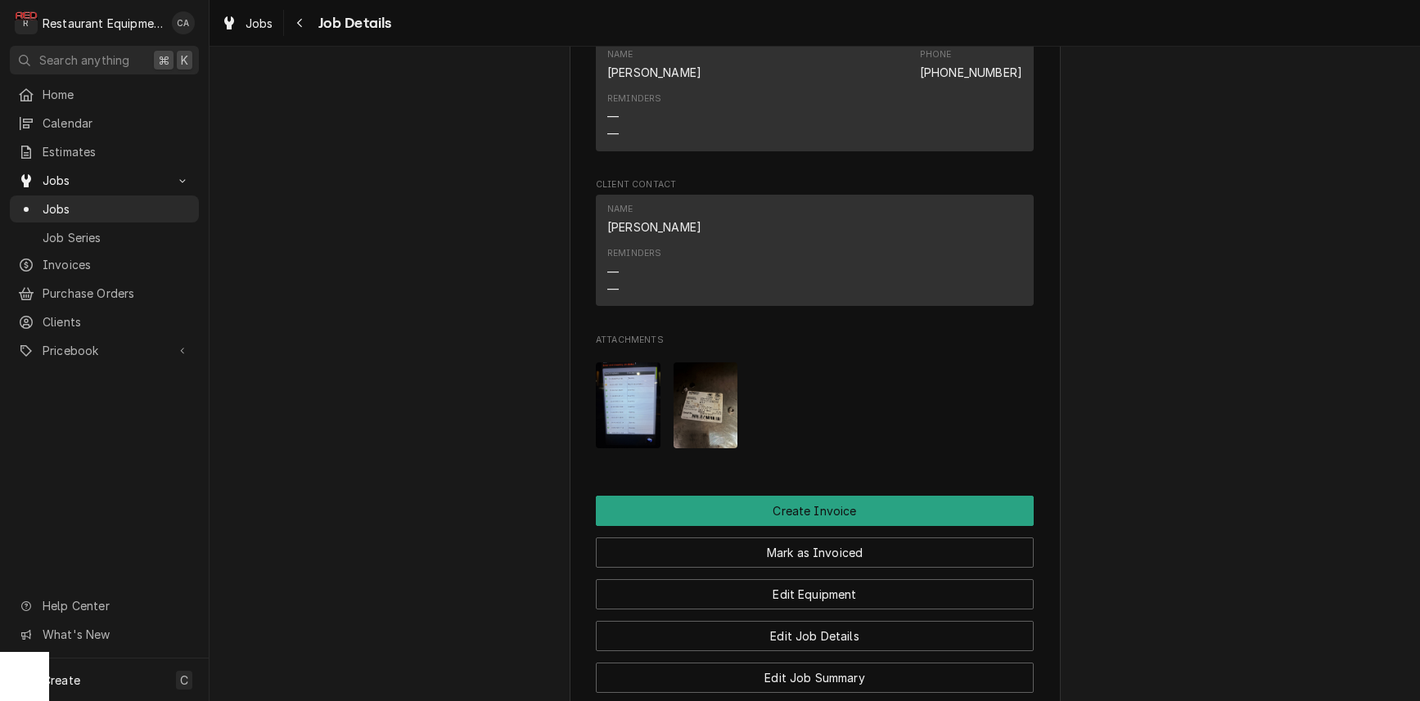
click at [627, 363] on img "Attachments" at bounding box center [628, 406] width 65 height 86
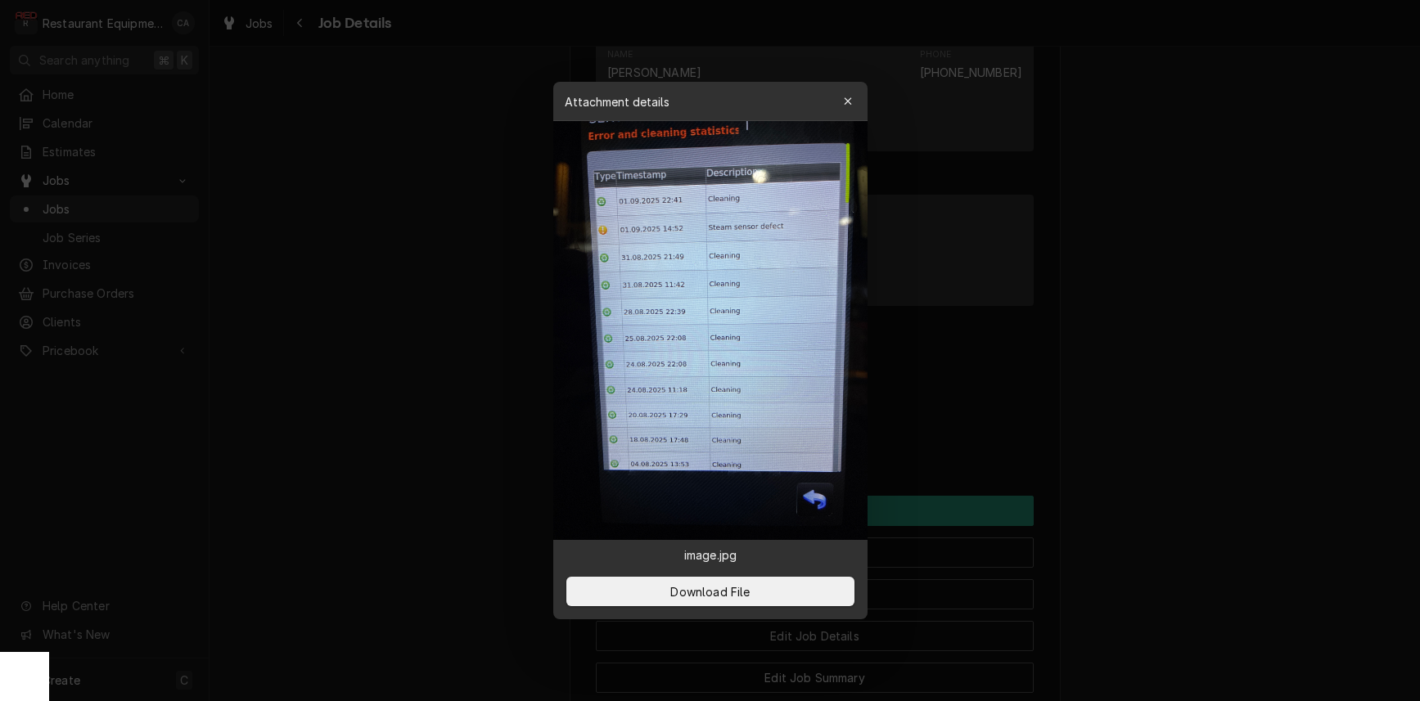
click at [517, 334] on div at bounding box center [710, 350] width 1420 height 701
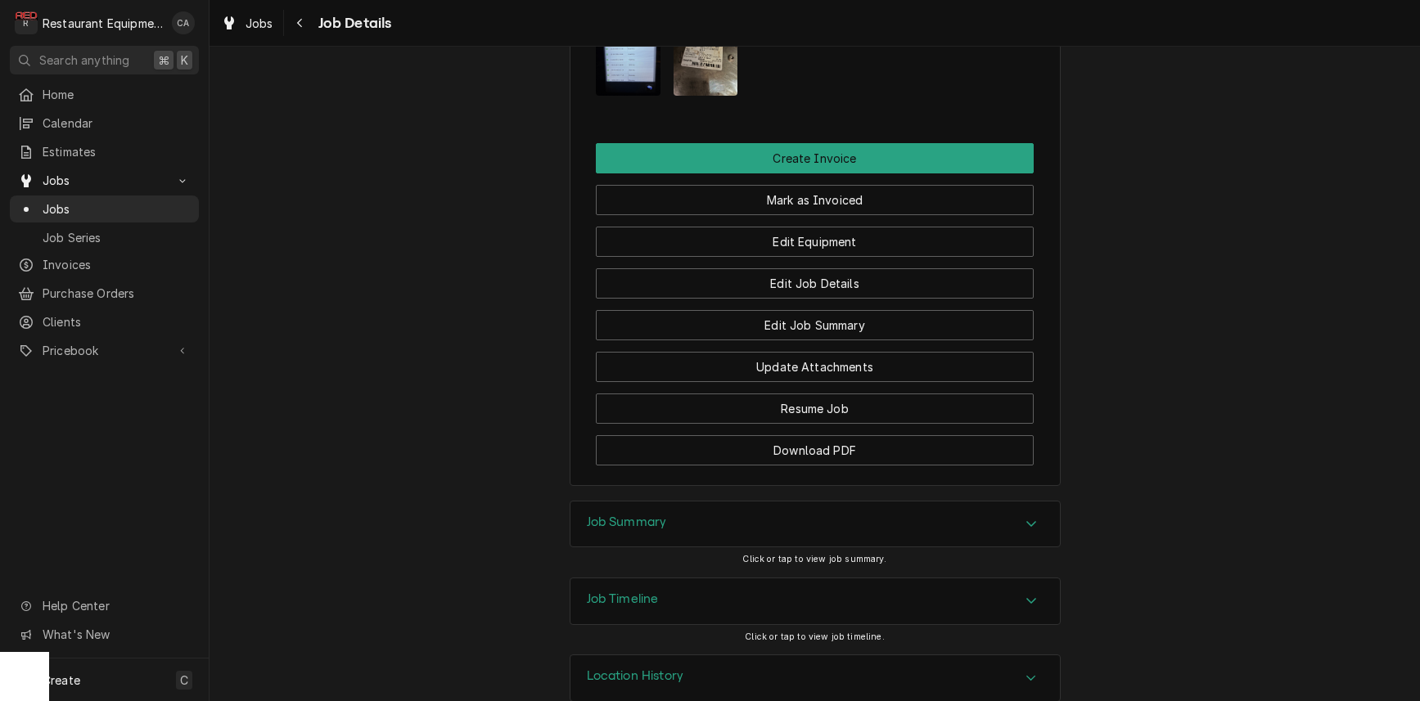
scroll to position [0, 0]
click at [638, 515] on h3 "Job Summary" at bounding box center [627, 523] width 80 height 16
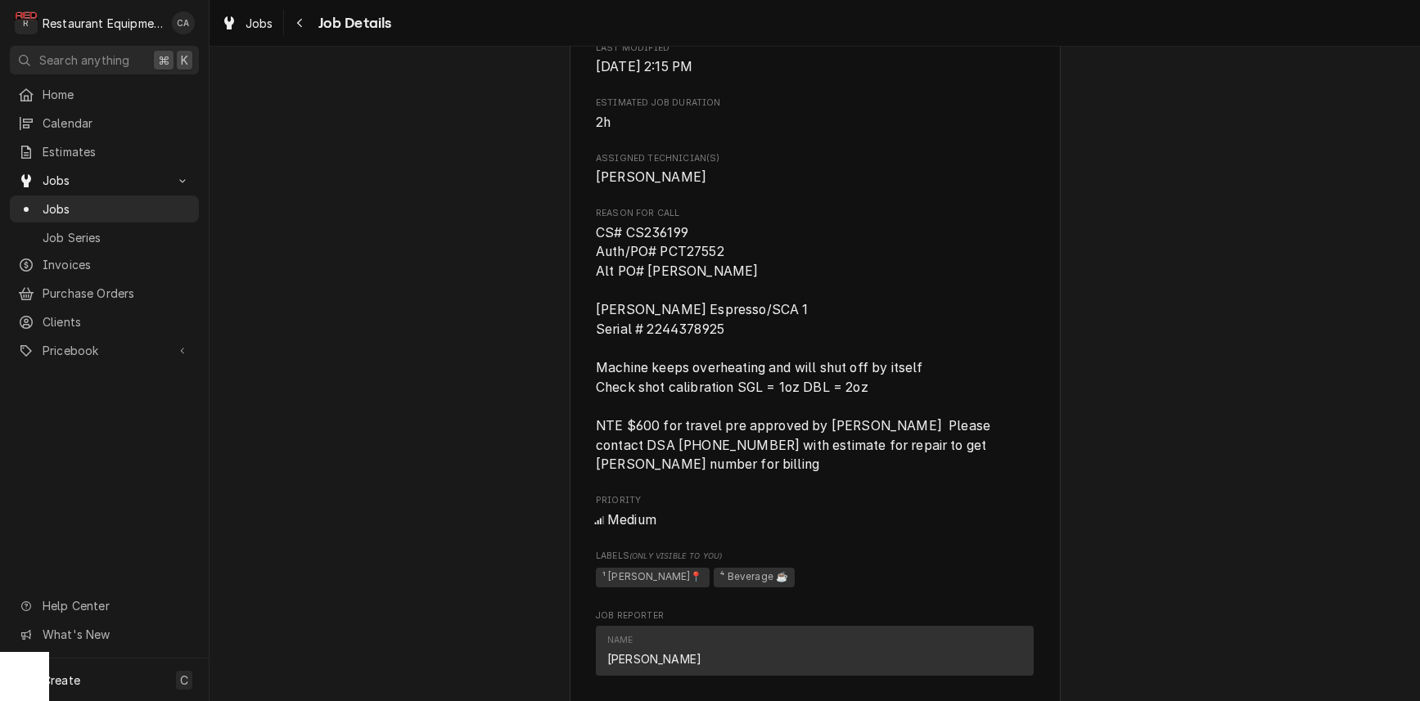
scroll to position [692, 0]
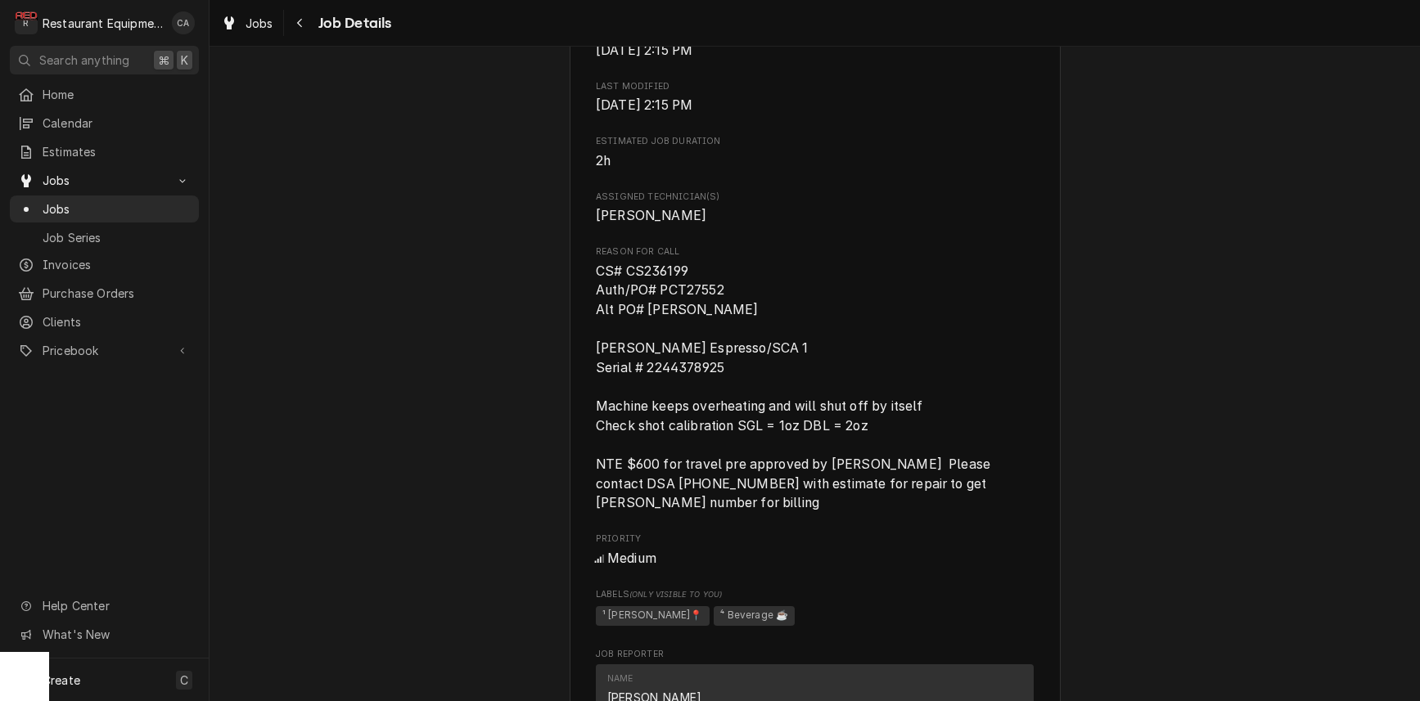
drag, startPoint x: 705, startPoint y: 264, endPoint x: 695, endPoint y: 258, distance: 11.4
click at [704, 263] on span "CS# CS236199 Auth/PO# PCT27552 Alt PO# [PERSON_NAME] [PERSON_NAME] Espresso/SCA…" at bounding box center [815, 387] width 438 height 251
drag, startPoint x: 695, startPoint y: 258, endPoint x: 594, endPoint y: 253, distance: 100.8
click at [594, 253] on div "Duke Service Company Peets Coffee & Tea - Lavery Hall / 430 Old Turner St, Blac…" at bounding box center [815, 532] width 491 height 2238
copy span "CS# CS236199"
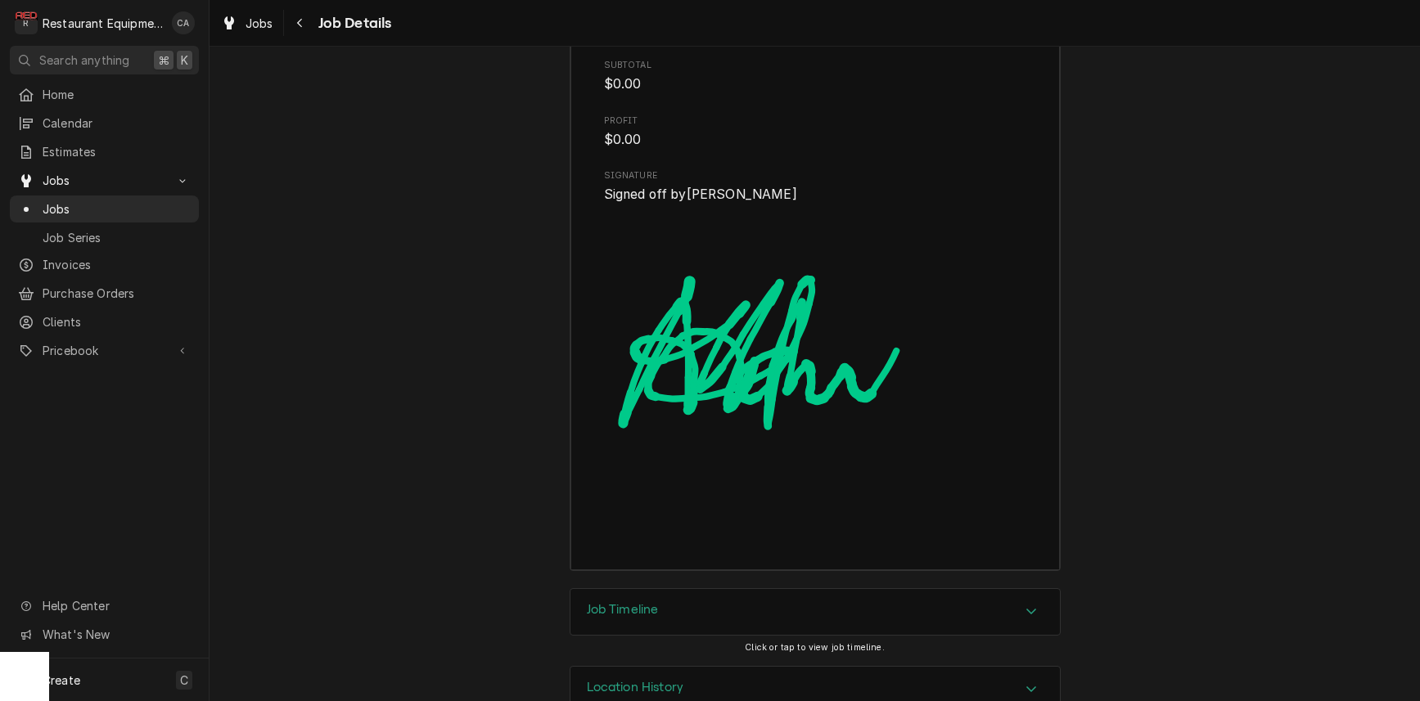
scroll to position [3321, 0]
click at [635, 604] on h3 "Job Timeline" at bounding box center [623, 612] width 72 height 16
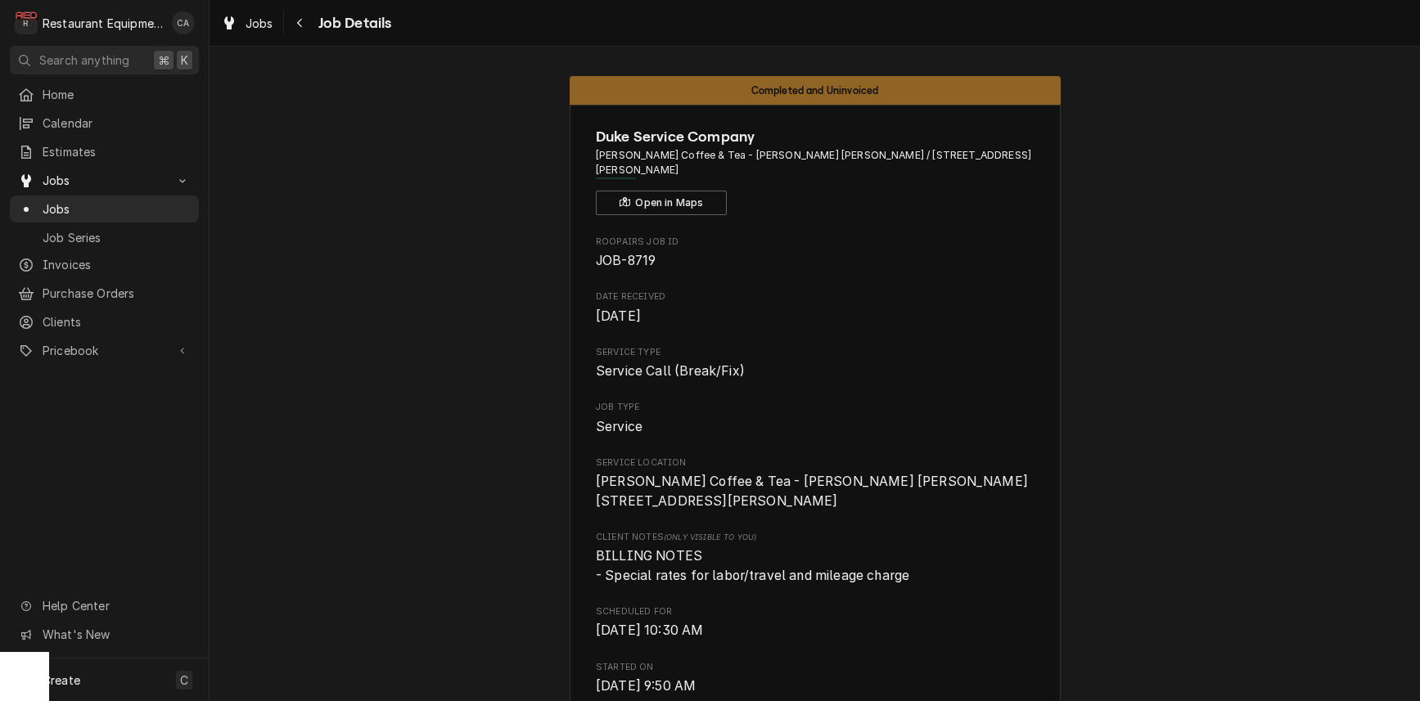
scroll to position [0, 0]
click at [664, 191] on button "Open in Maps" at bounding box center [661, 203] width 131 height 25
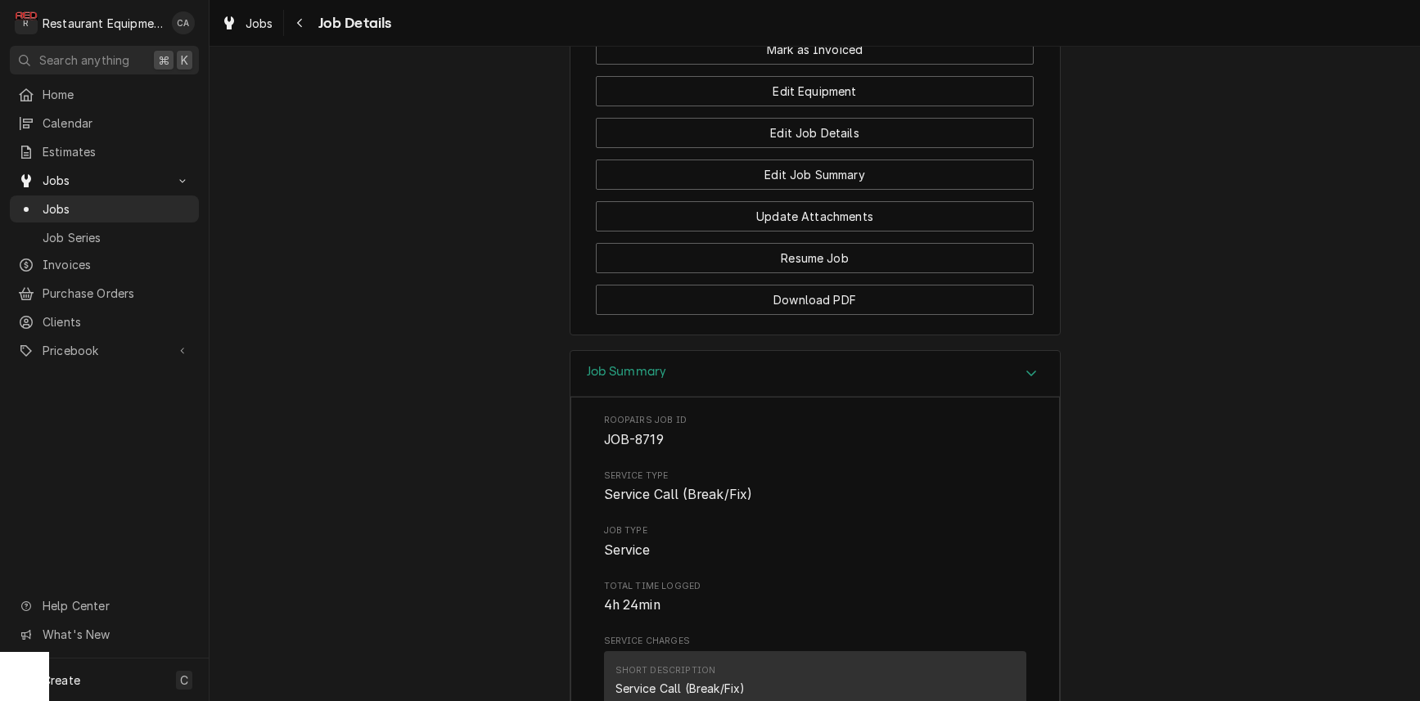
scroll to position [1908, 0]
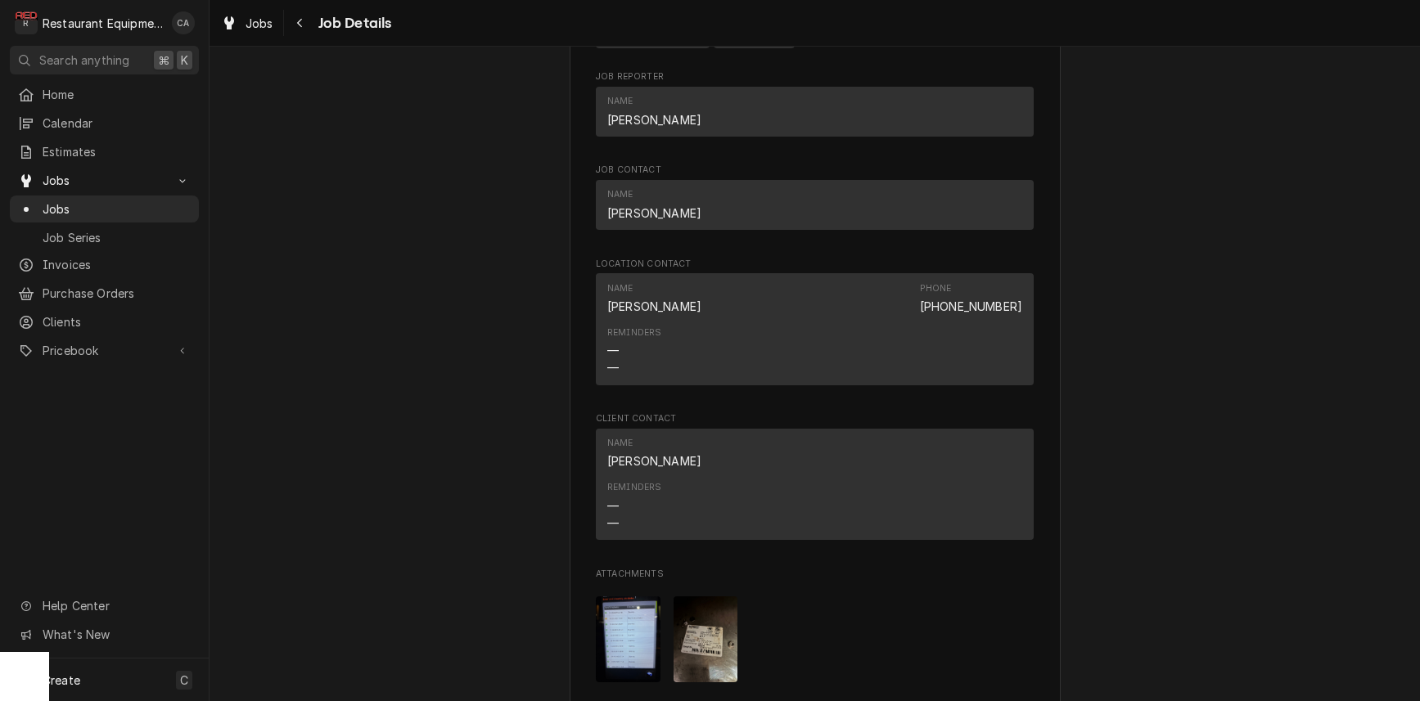
scroll to position [1285, 0]
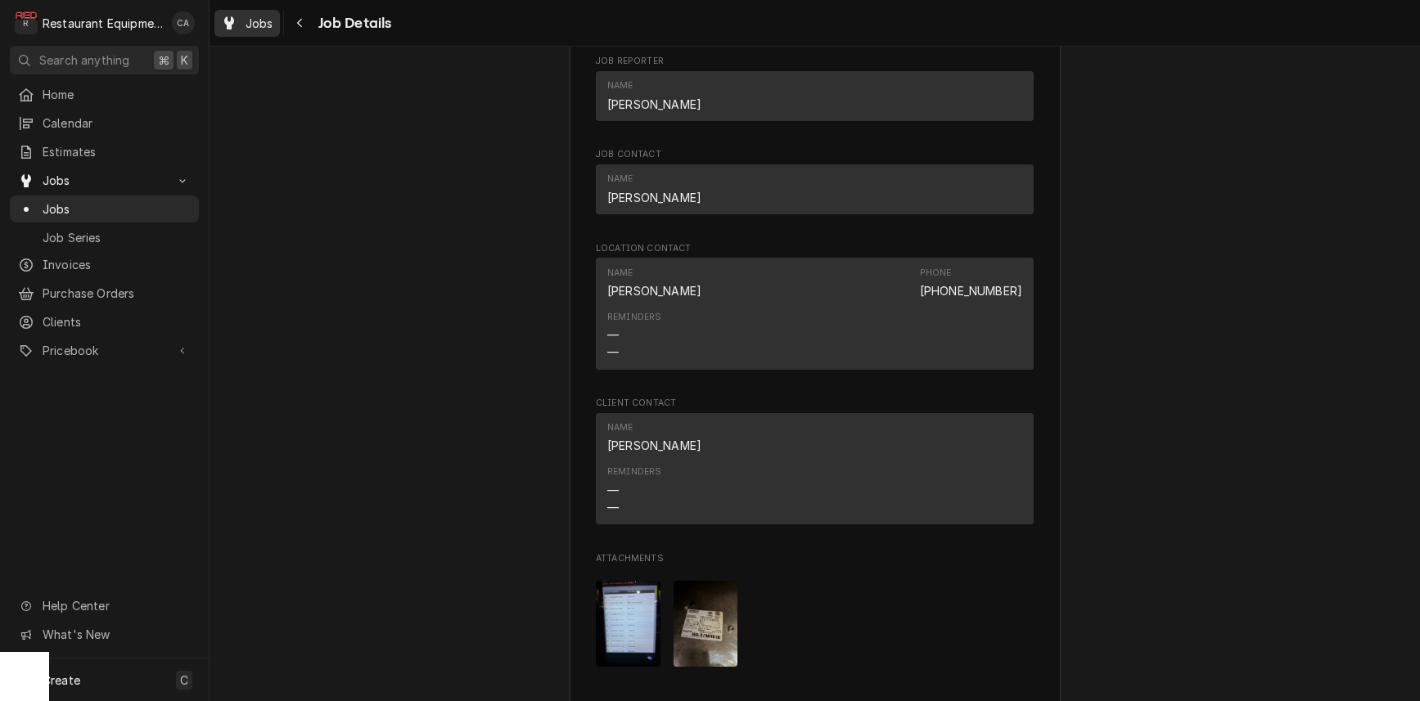
click at [257, 26] on span "Jobs" at bounding box center [260, 23] width 28 height 17
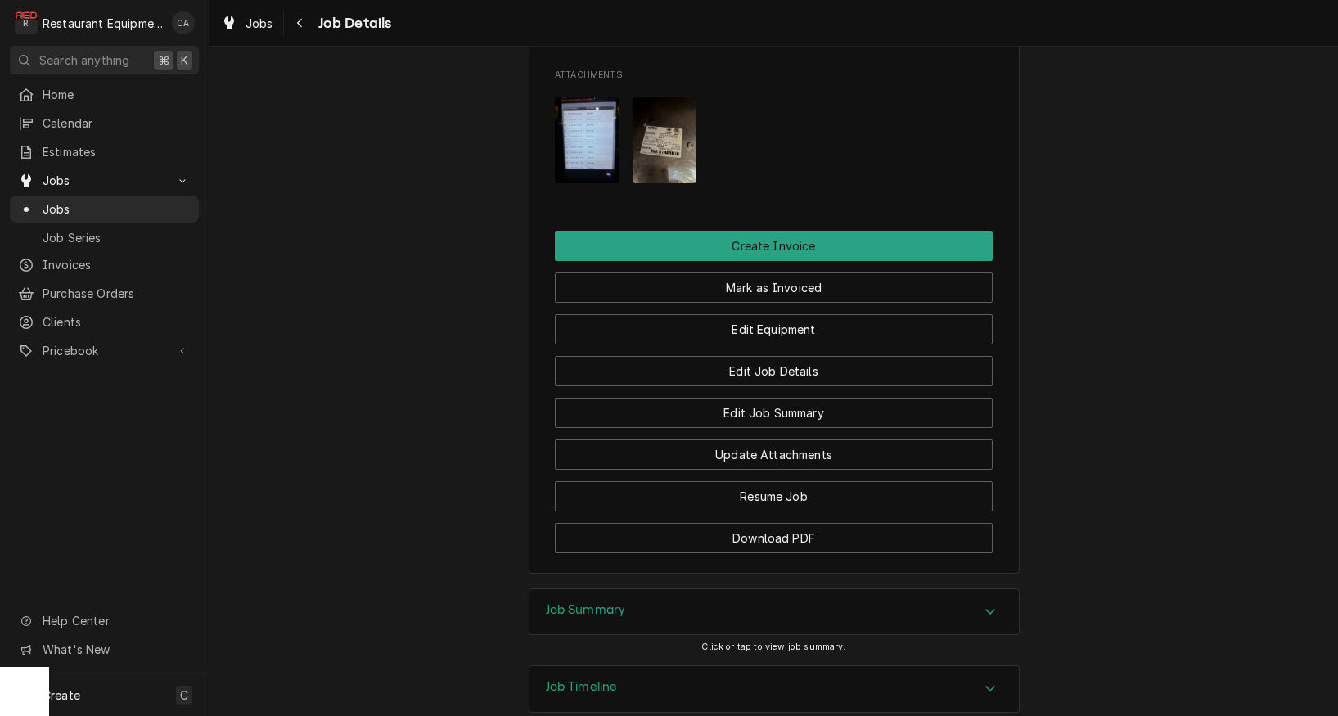
scroll to position [1781, 0]
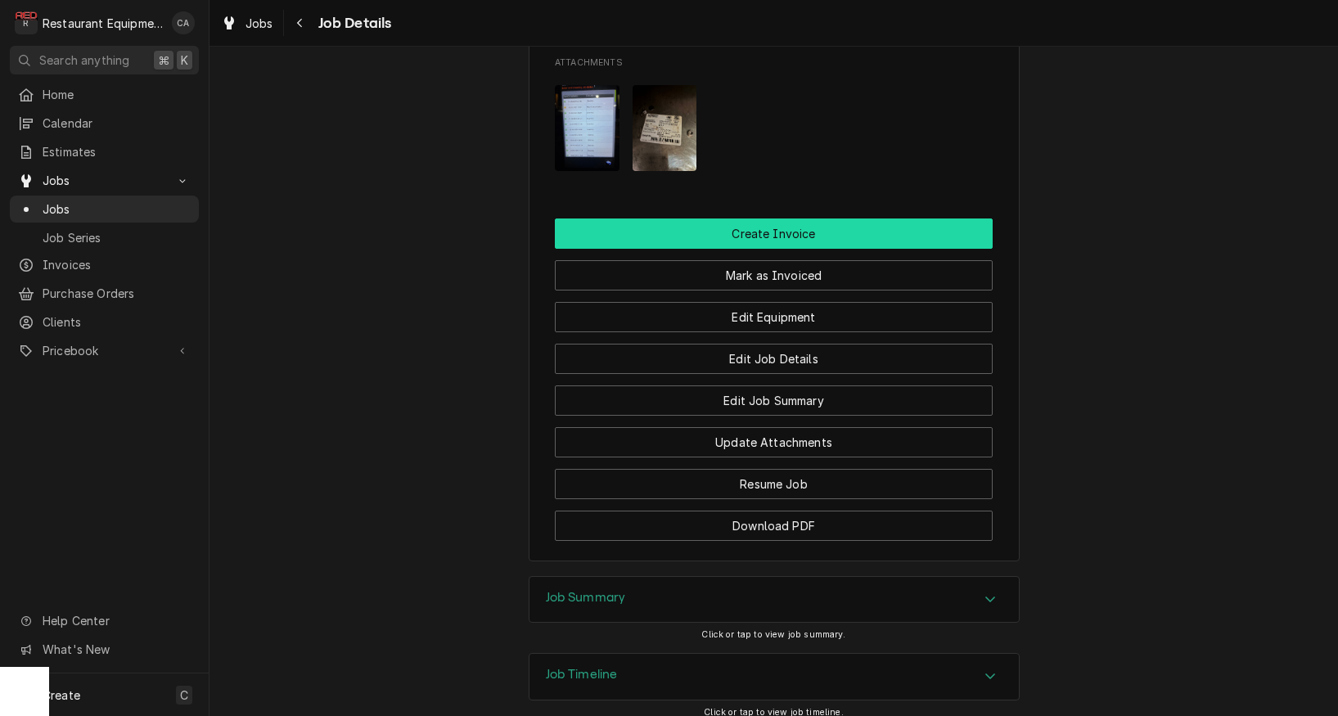
click at [756, 219] on button "Create Invoice" at bounding box center [774, 234] width 438 height 30
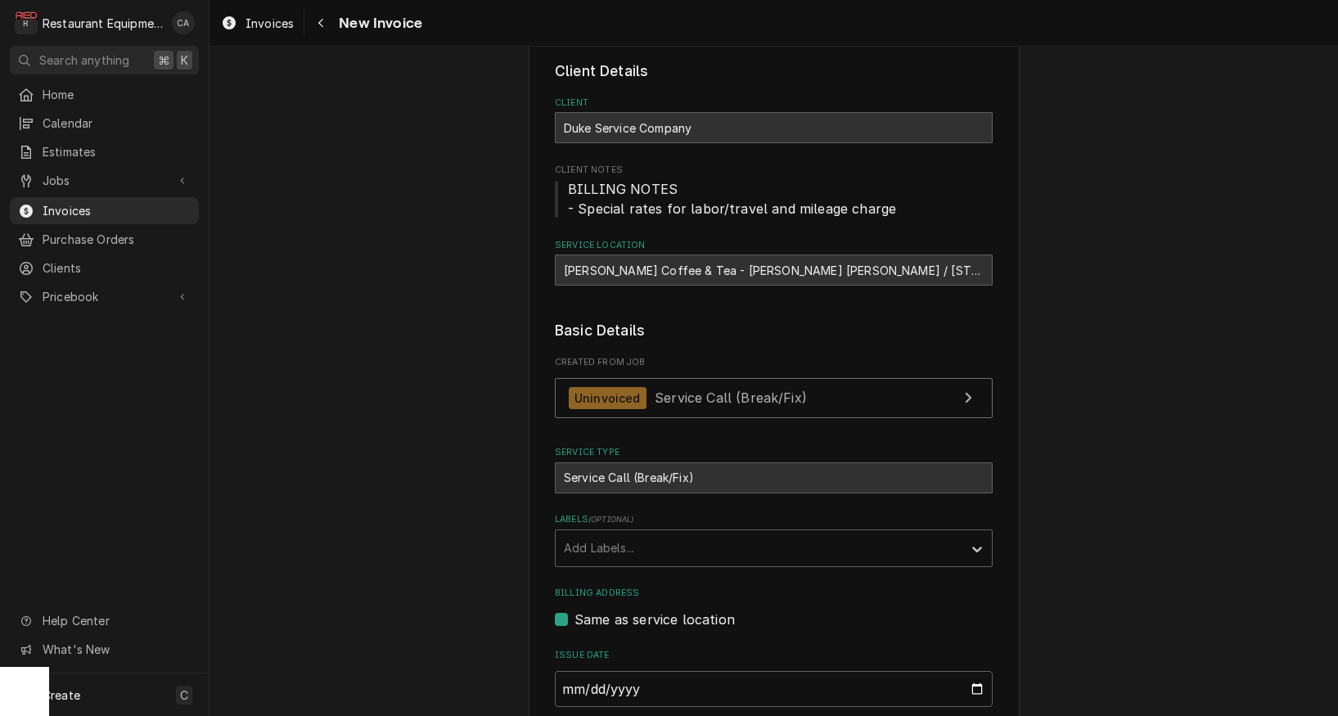
scroll to position [125, 0]
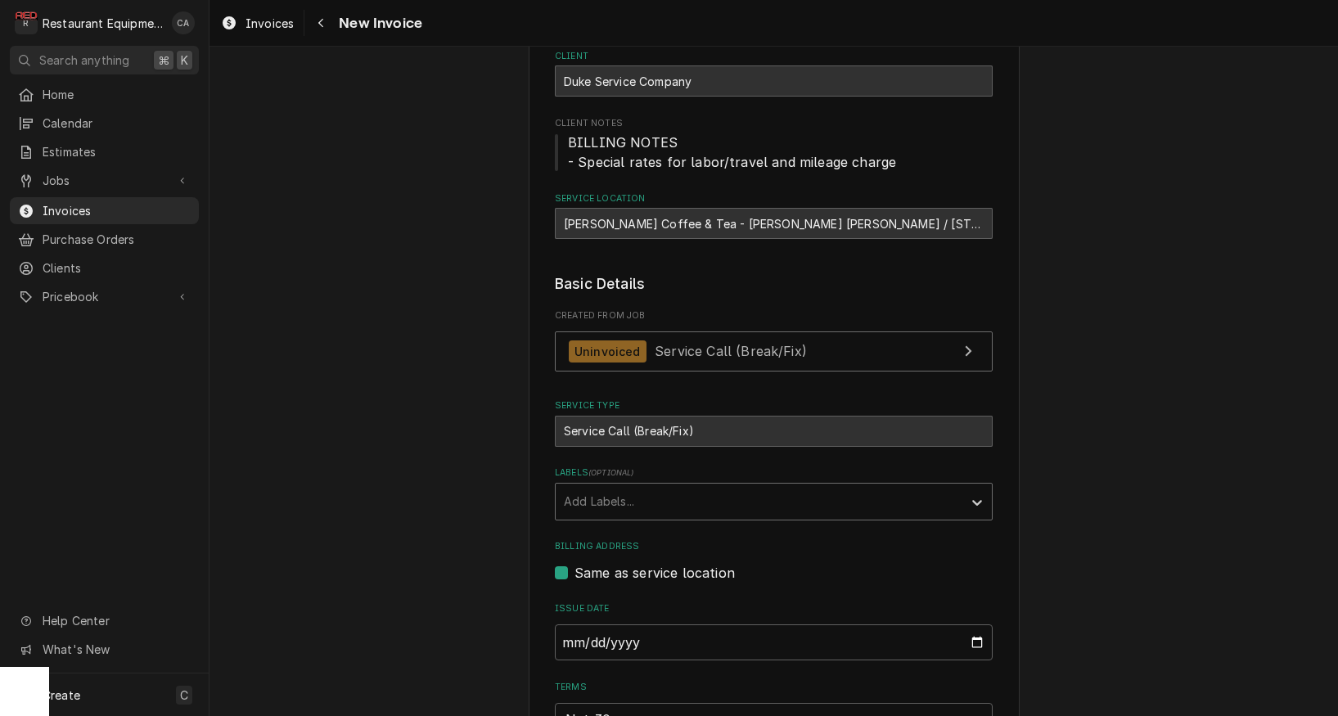
drag, startPoint x: 559, startPoint y: 494, endPoint x: 584, endPoint y: 513, distance: 32.1
click at [564, 495] on div "Add Labels..." at bounding box center [759, 502] width 407 height 36
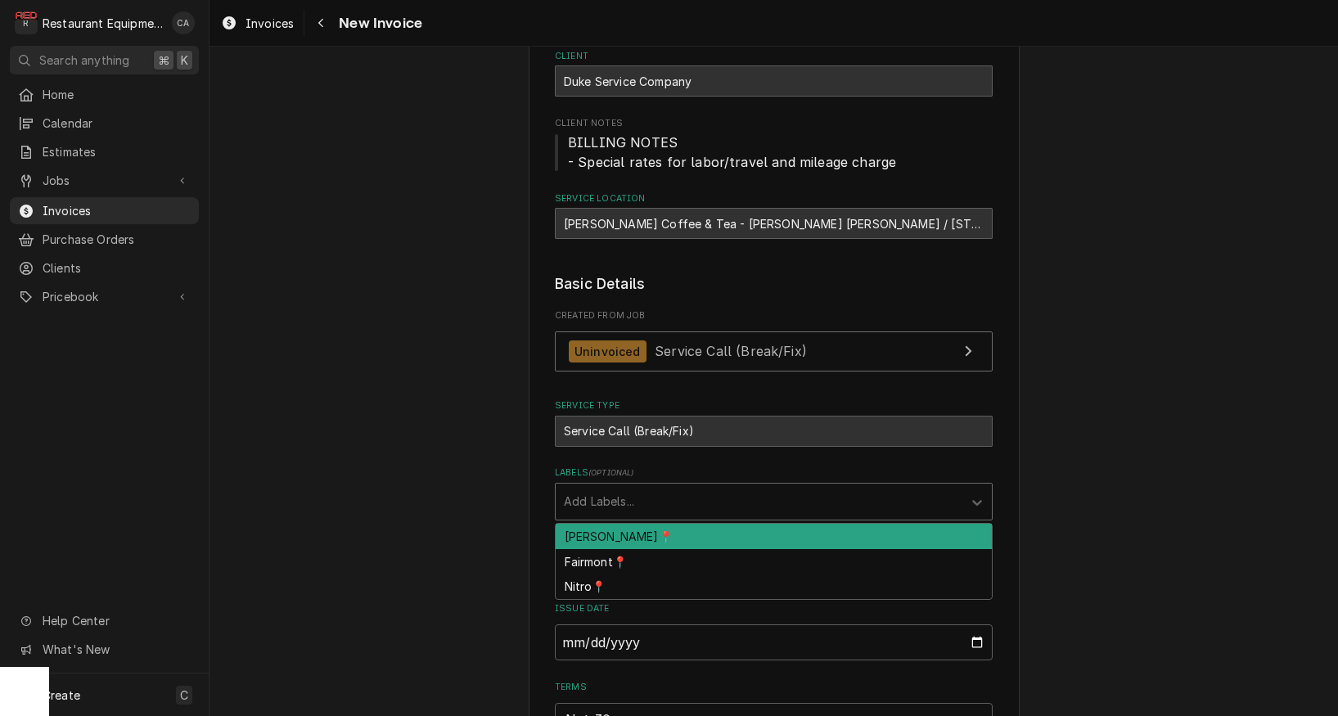
click at [584, 525] on div "[PERSON_NAME]📍" at bounding box center [774, 536] width 436 height 25
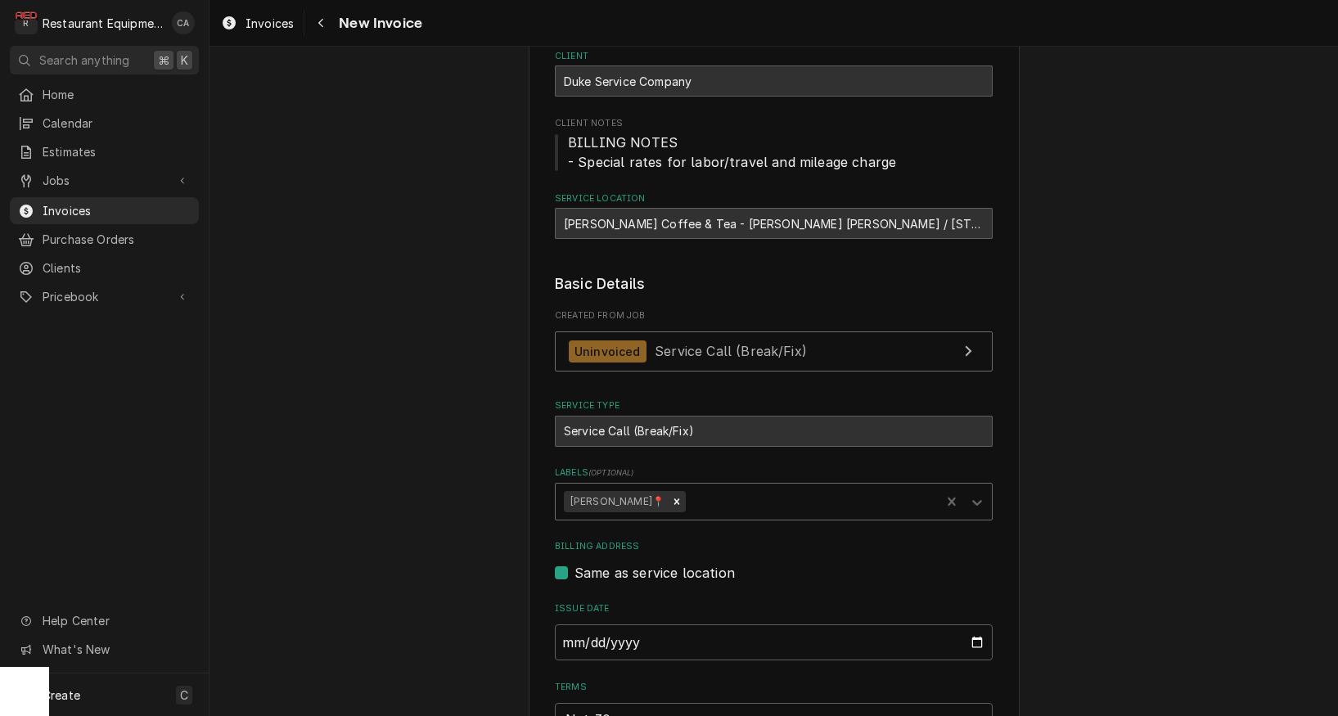
type textarea "x"
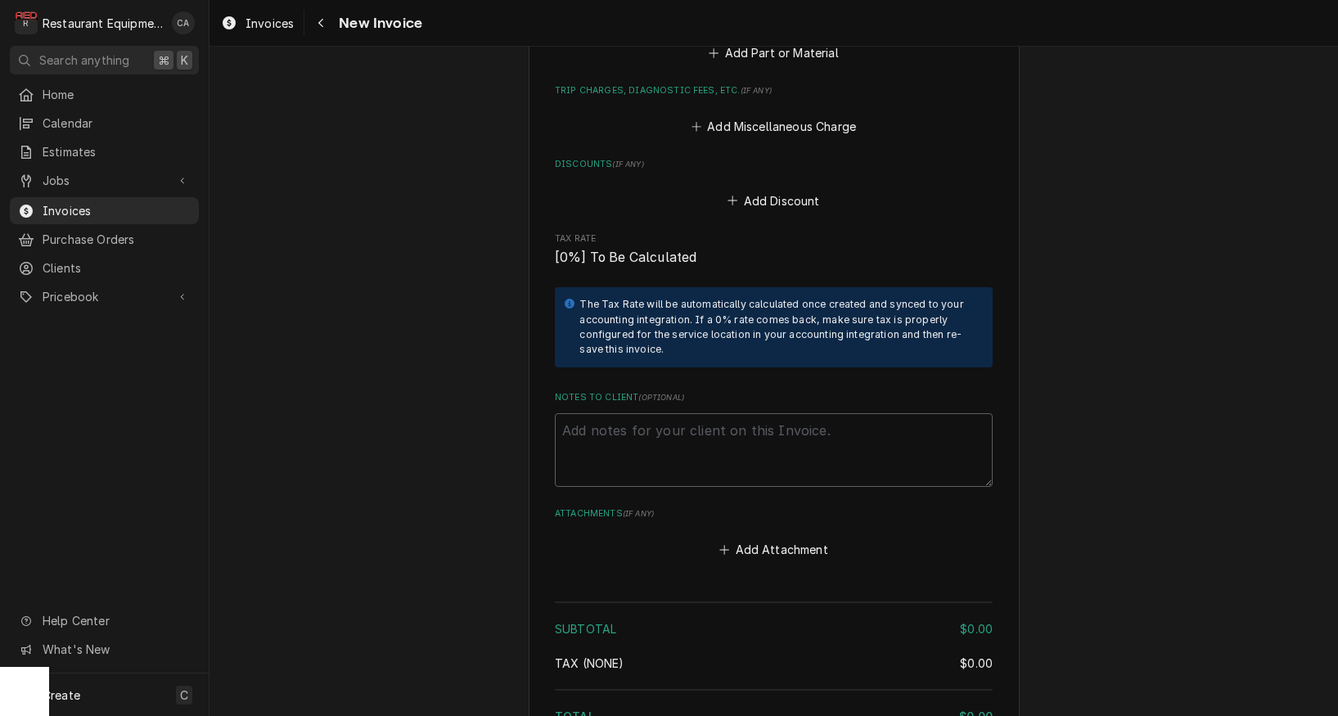
scroll to position [1902, 0]
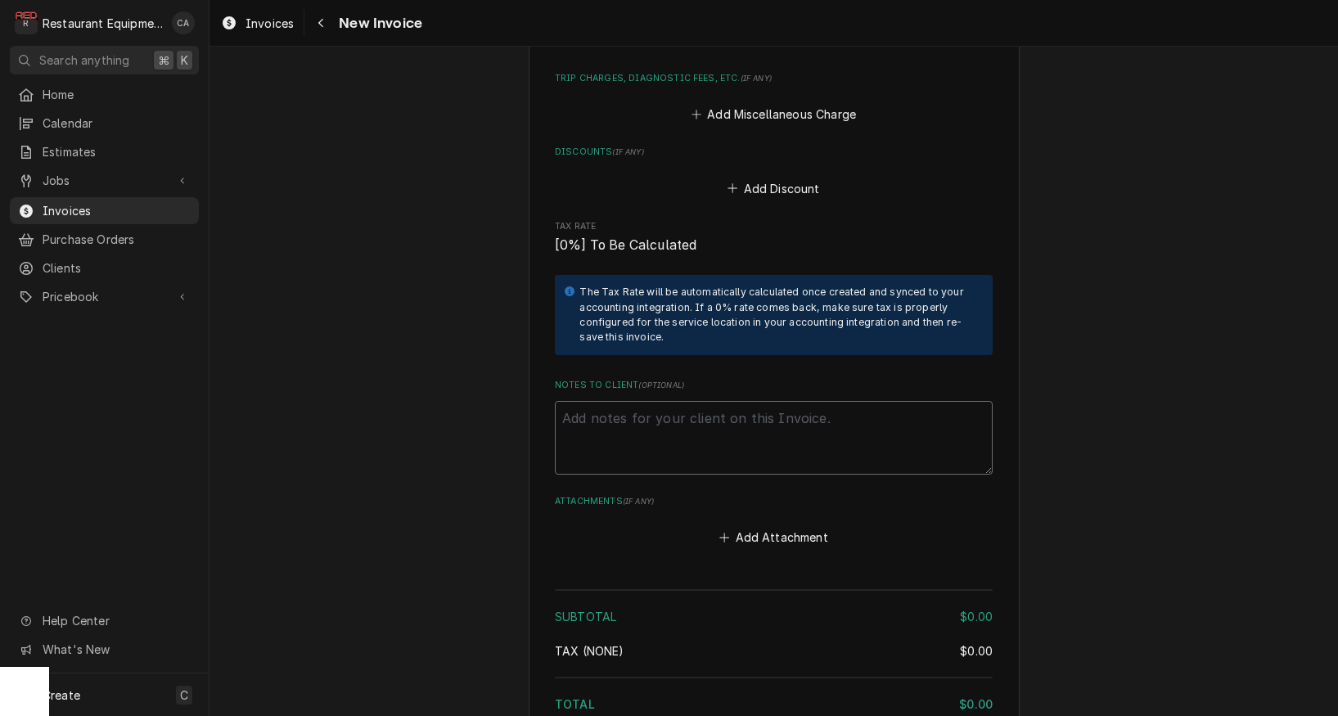
drag, startPoint x: 658, startPoint y: 433, endPoint x: 629, endPoint y: 409, distance: 37.2
click at [656, 431] on textarea "Notes to Client ( optional )" at bounding box center [774, 438] width 438 height 74
paste textarea "CS# CS236199"
type textarea "CS# CS236199"
type textarea "x"
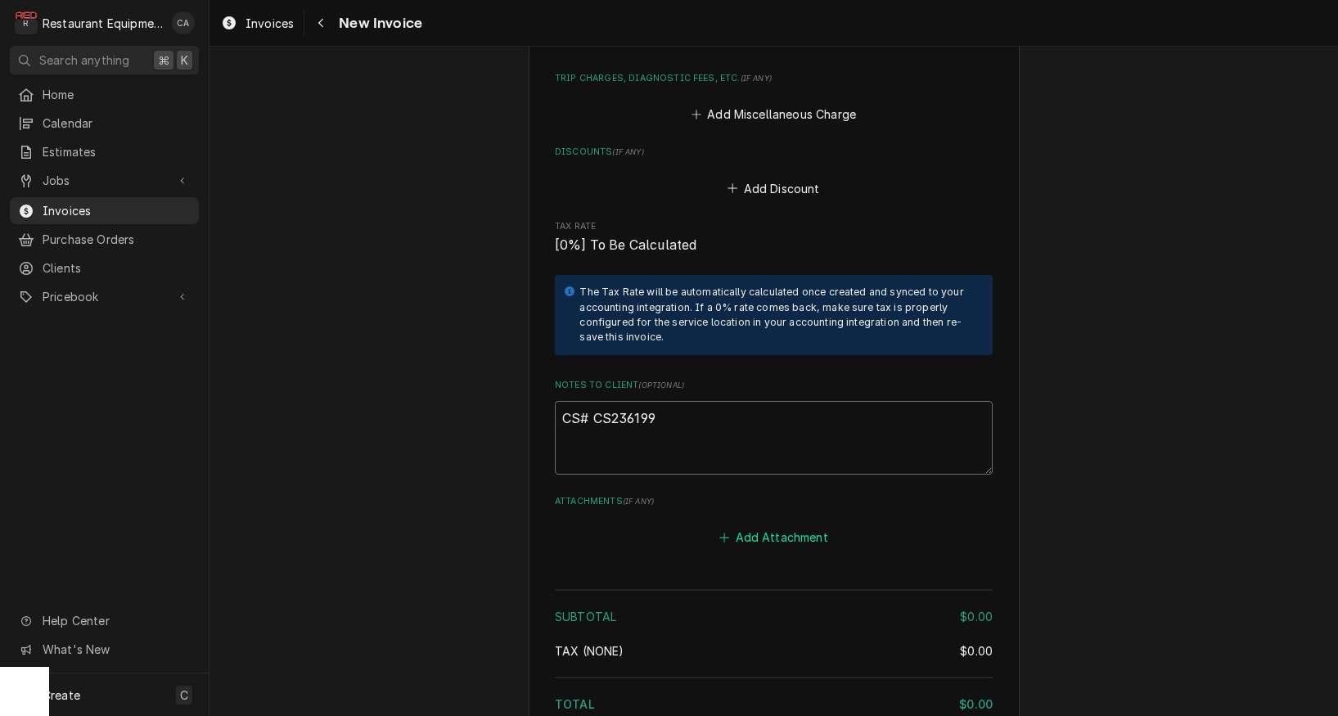
type textarea "CS# CS236199"
click at [773, 526] on button "Add Attachment" at bounding box center [774, 537] width 115 height 23
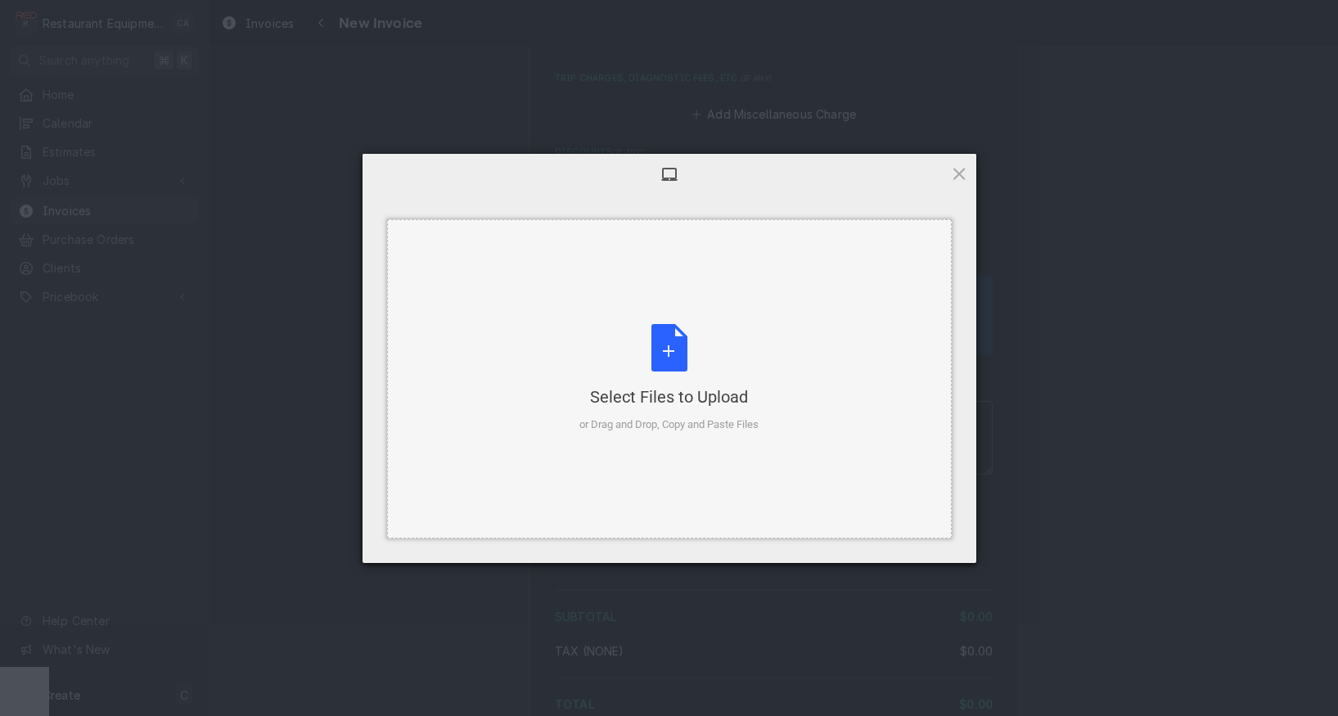
click at [548, 480] on div "Select Files to Upload or Drag and Drop, Copy and Paste Files" at bounding box center [669, 378] width 565 height 319
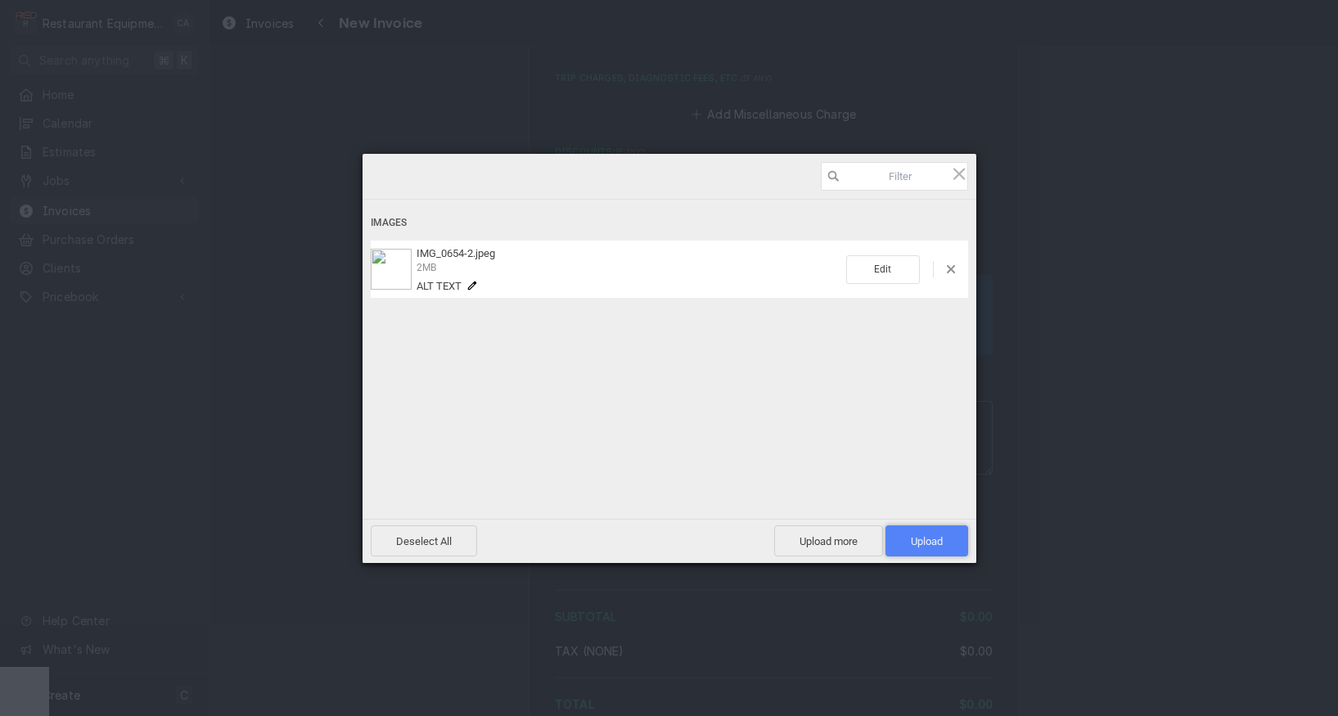
click at [928, 535] on span "Upload 1" at bounding box center [927, 541] width 32 height 12
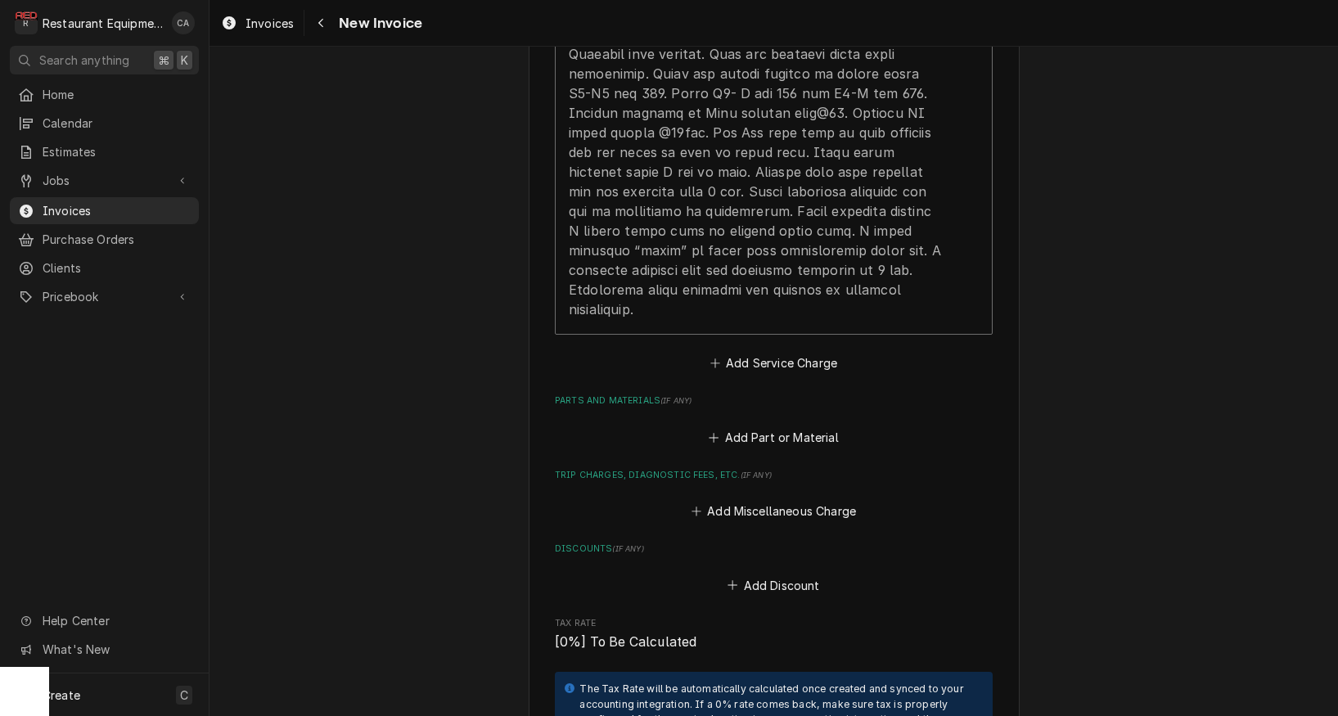
scroll to position [1446, 0]
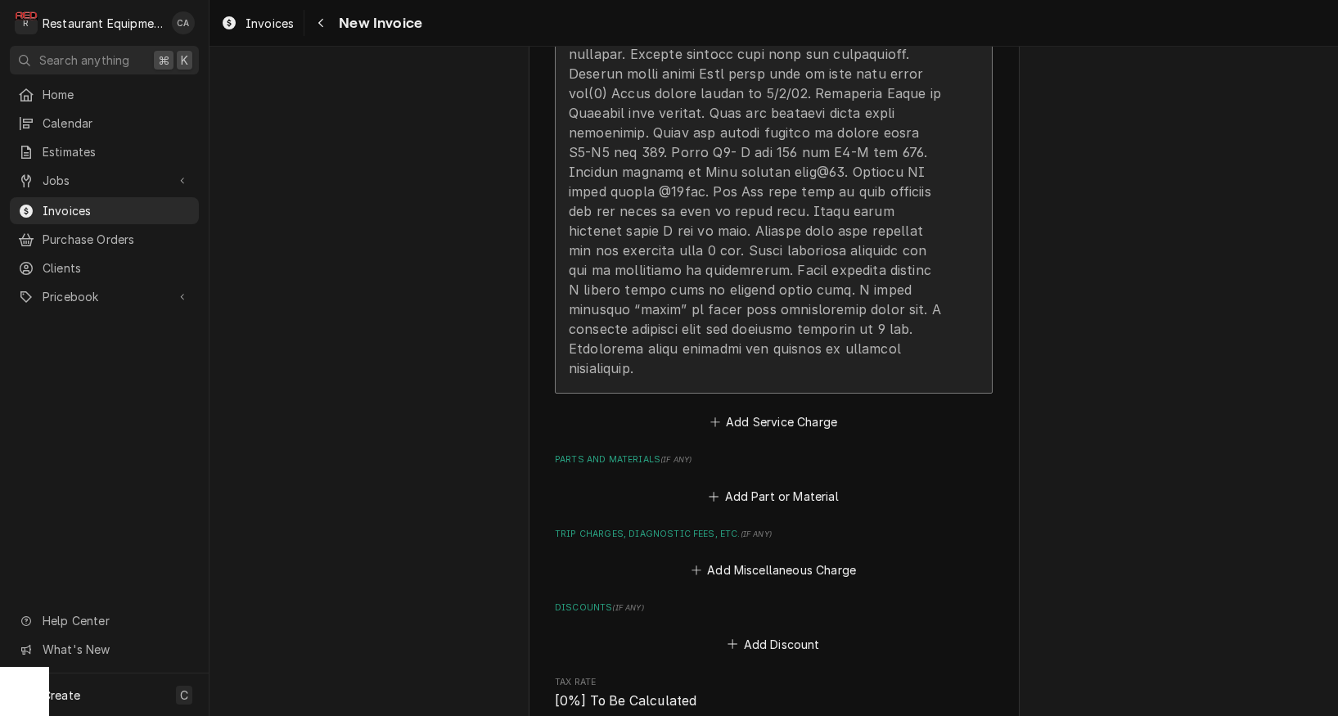
click at [654, 314] on div "Update Line Item" at bounding box center [757, 132] width 376 height 491
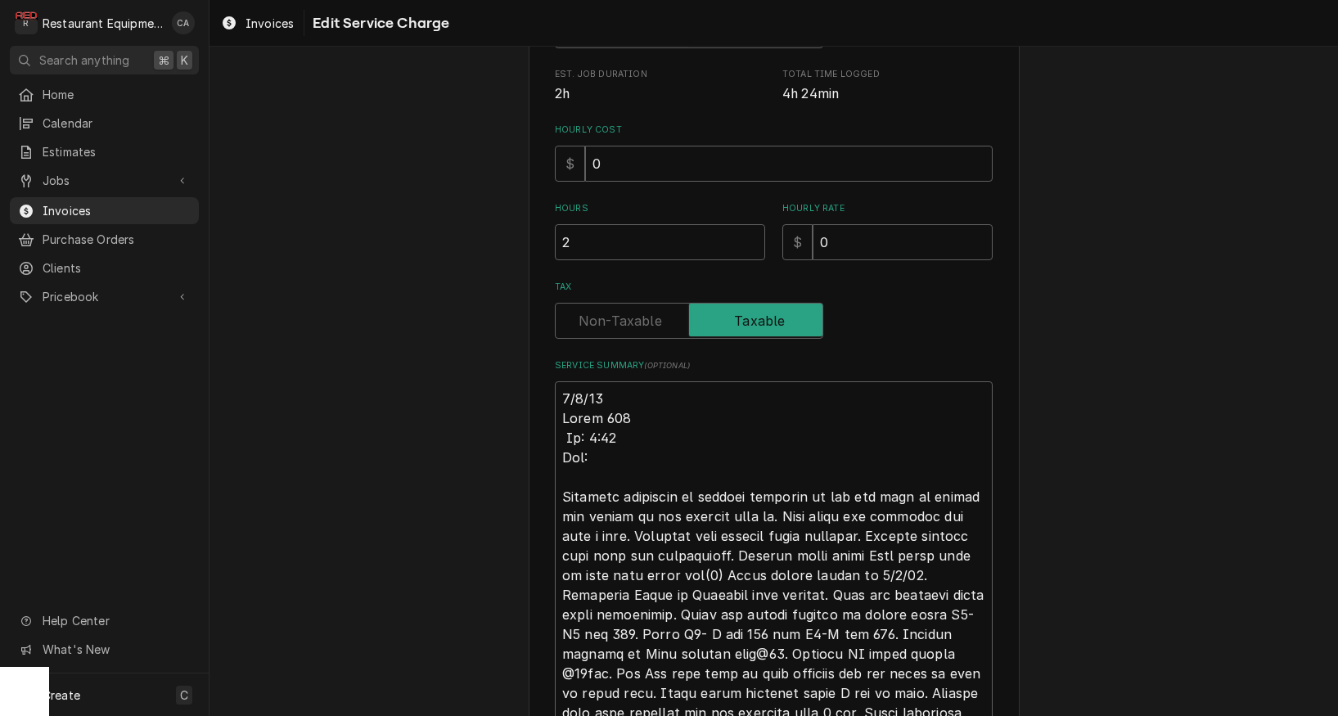
scroll to position [330, 0]
click at [559, 391] on textarea "Service Summary ( optional )" at bounding box center [774, 604] width 438 height 447
type textarea "x"
type textarea "R9/3/25 Truck 108 In: 9:45 Out: Customer complaint of machine shutdown on own a…"
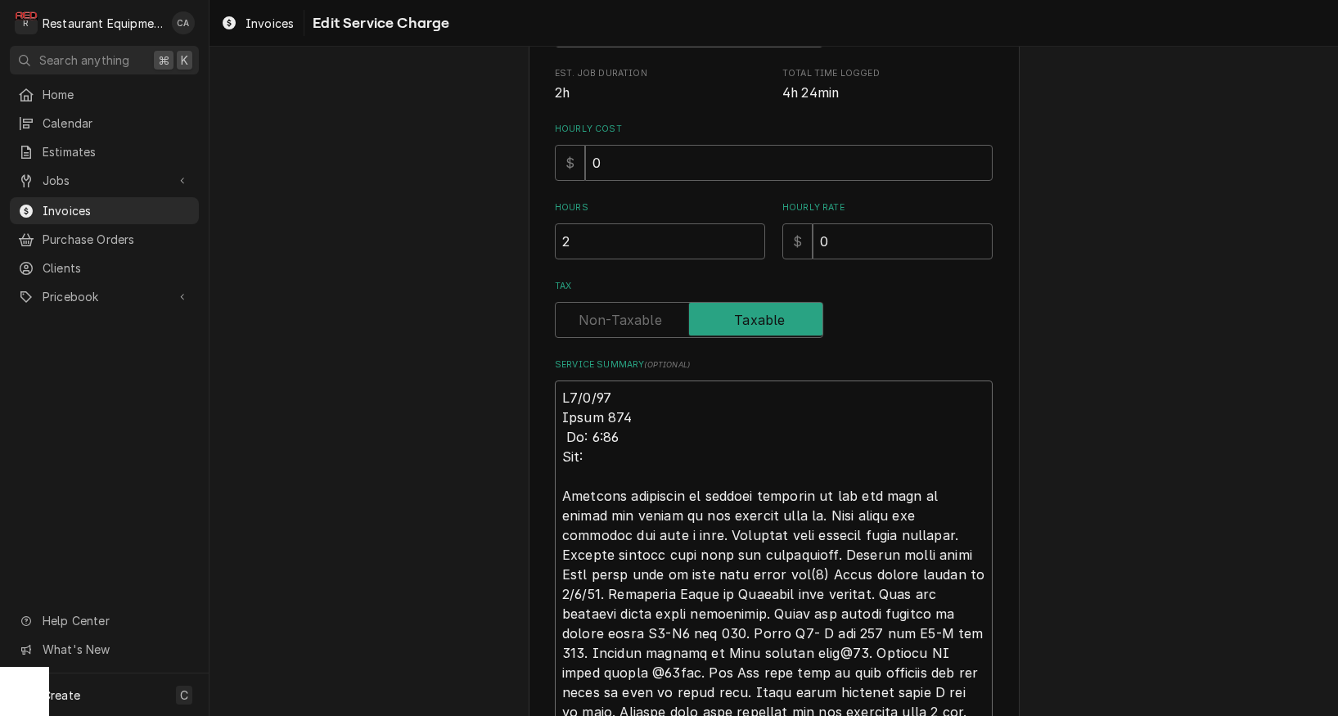
type textarea "x"
type textarea "Ro9/3/25 Truck 108 In: 9:45 Out: Customer complaint of machine shutdown on own …"
type textarea "x"
type textarea "Roo9/3/25 Truck 108 In: 9:45 Out: Customer complaint of machine shutdown on own…"
type textarea "x"
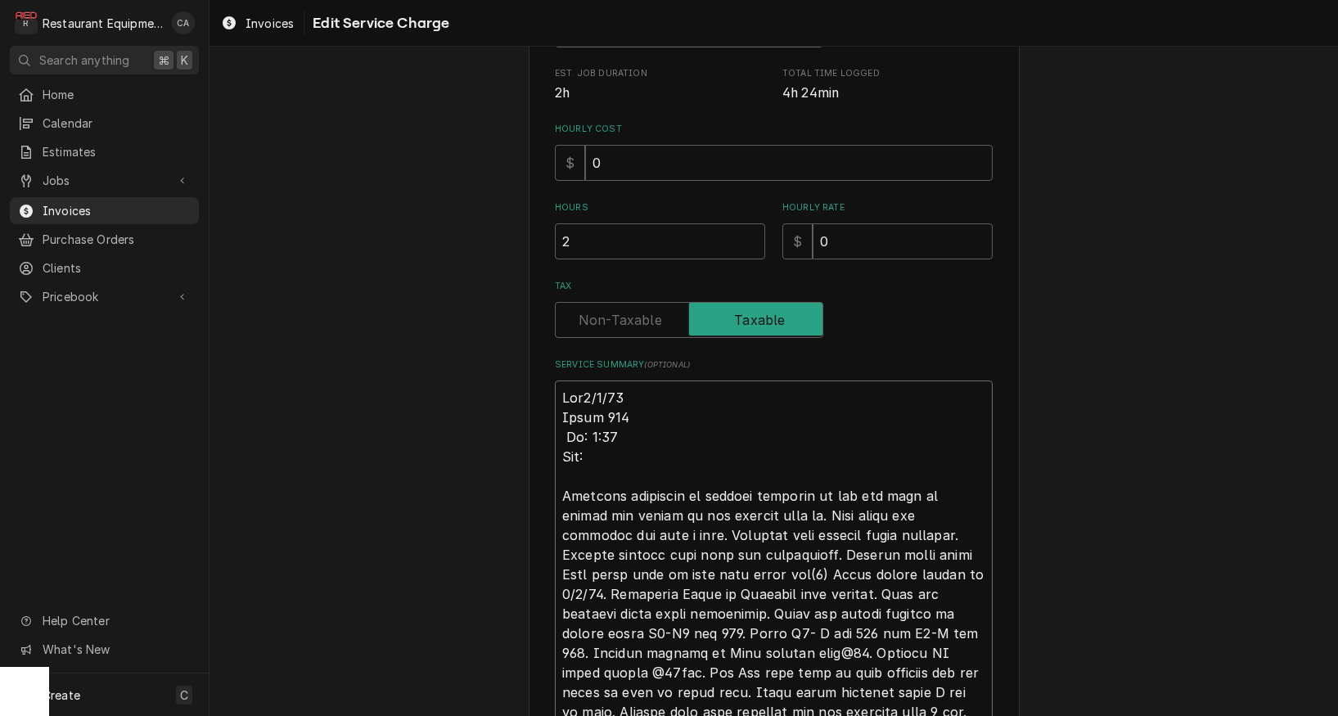
type textarea "Roo 9/3/25 Truck 108 In: 9:45 Out: Customer complaint of machine shutdown on ow…"
type textarea "x"
type textarea "Roo 89/3/25 Truck 108 In: 9:45 Out: Customer complaint of machine shutdown on o…"
type textarea "x"
type textarea "Roo 879/3/25 Truck 108 In: 9:45 Out: Customer complaint of machine shutdown on …"
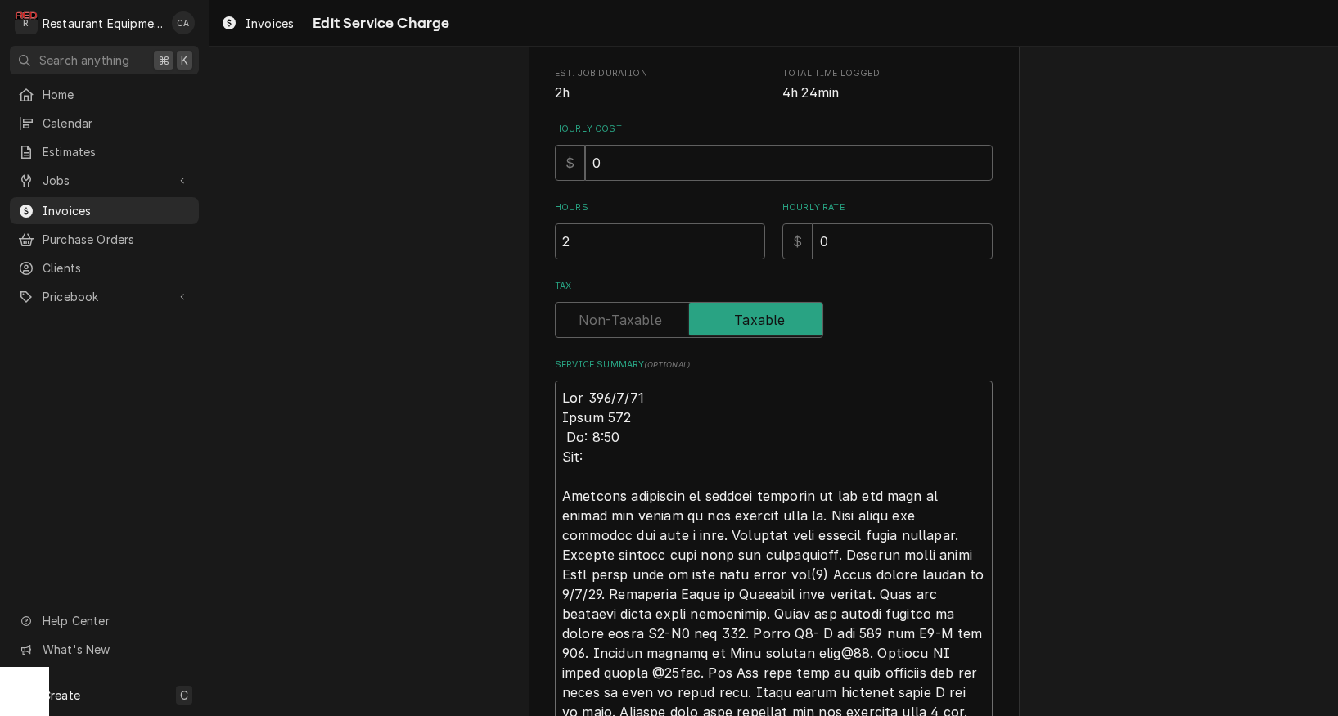
type textarea "x"
type textarea "Roo 8719/3/25 Truck 108 In: 9:45 Out: Customer complaint of machine shutdown on…"
type textarea "x"
type textarea "Roo 87199/3/25 Truck 108 In: 9:45 Out: Customer complaint of machine shutdown o…"
type textarea "x"
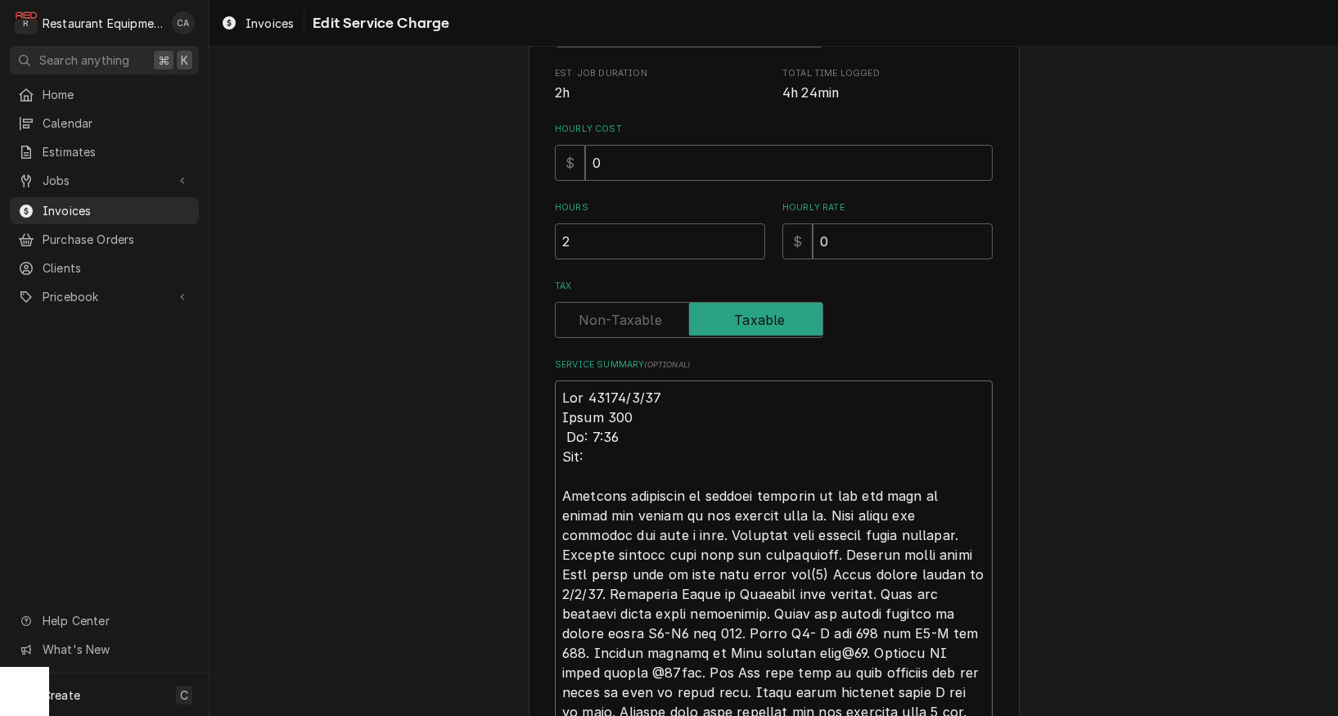
type textarea "Roo 8719 9/3/25 Truck 108 In: 9:45 Out: Customer complaint of machine shutdown …"
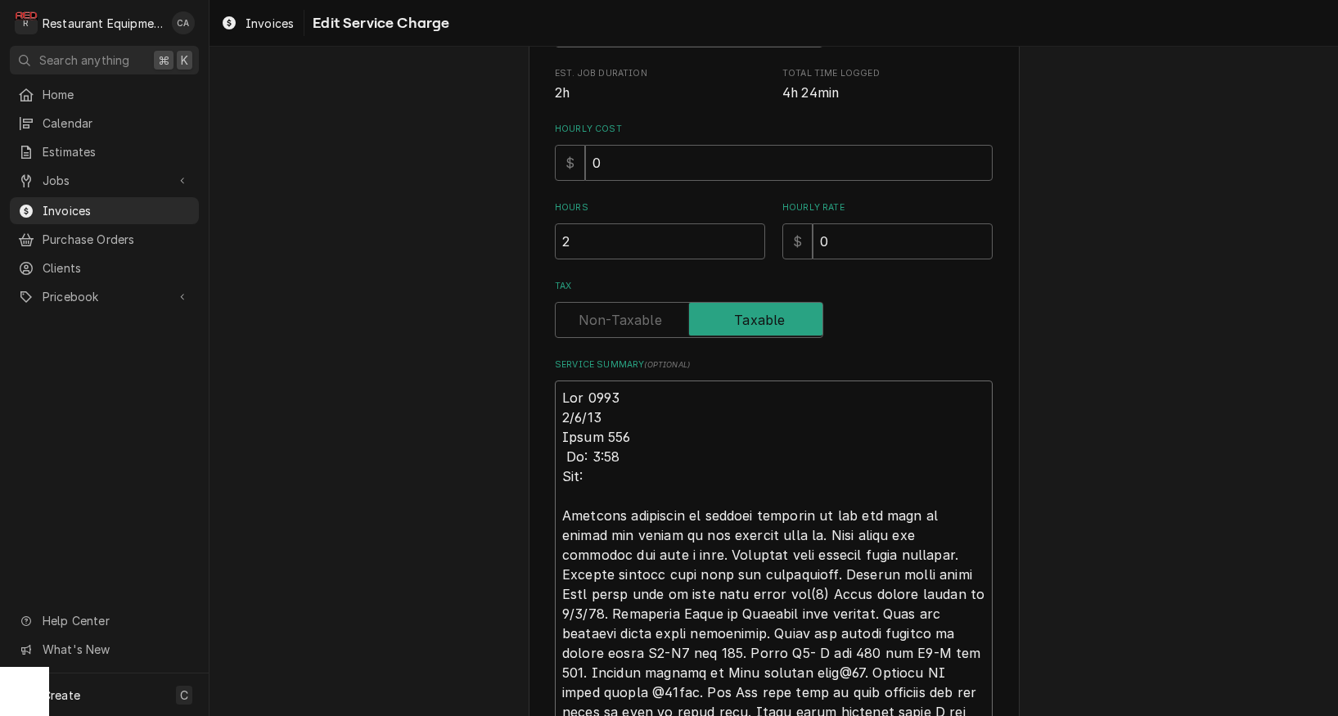
type textarea "x"
type textarea "Roo 8719 9/3/25 Truck 108 In: 9:45 Out: Customer complaint of machine shutdown …"
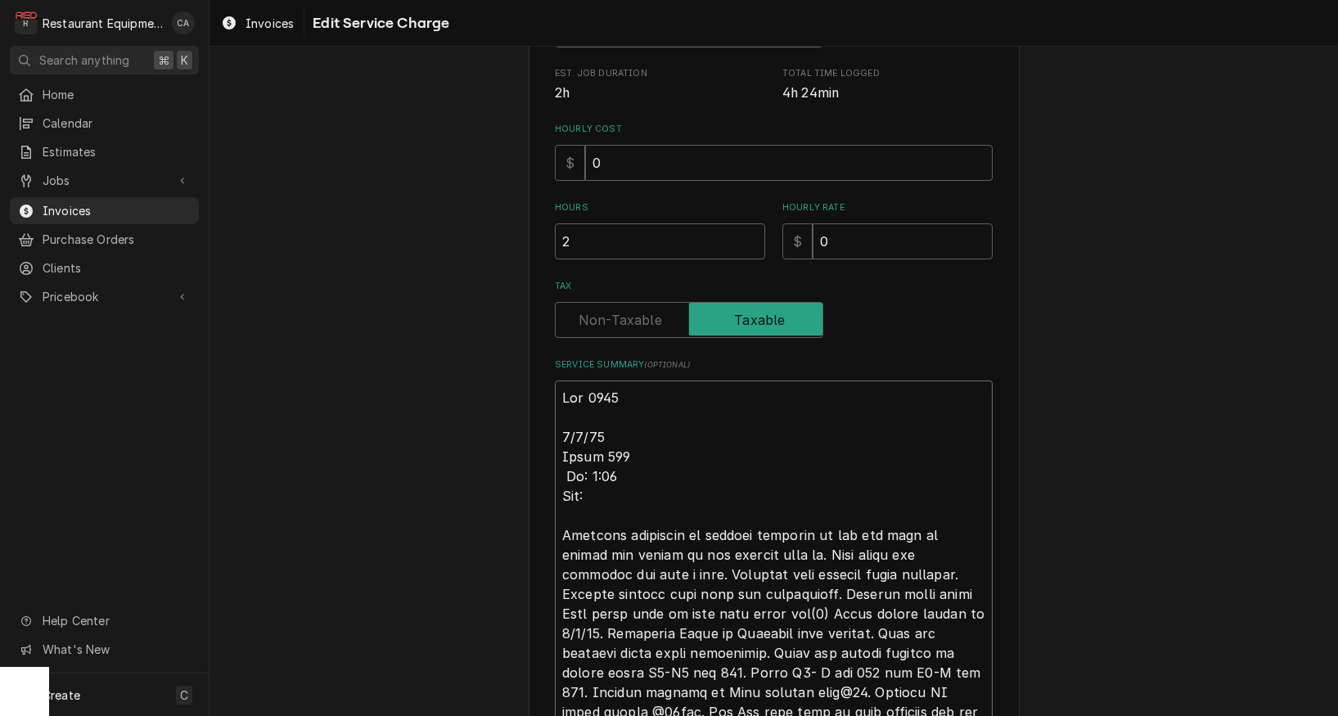
click at [652, 489] on textarea "Service Summary ( optional )" at bounding box center [774, 624] width 438 height 486
type textarea "x"
type textarea "Roo 8719 9/3/25 Truck 108 In: 9:45 Out: Customer complaint of machine shutdown …"
type textarea "x"
type textarea "Roo 8719 9/3/25 Truck 108 In: 9:45 Out: 2 Customer complaint of machine shutdow…"
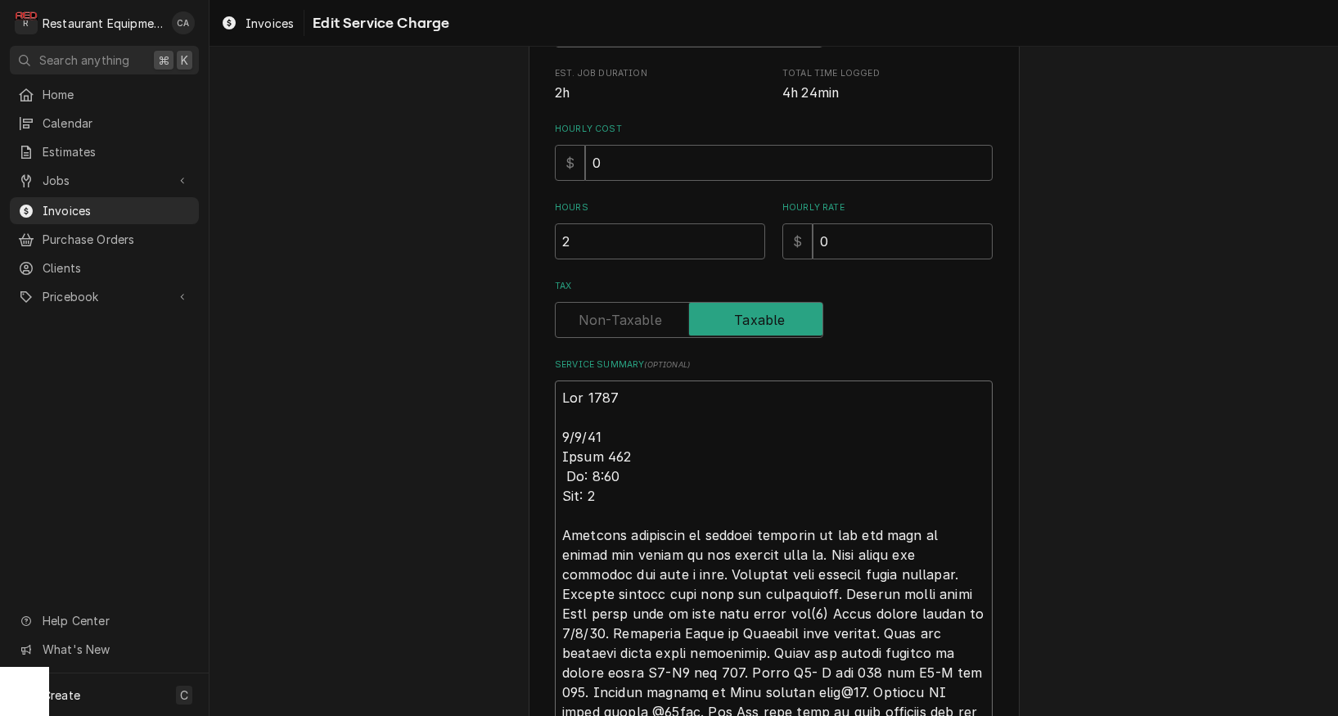
type textarea "x"
type textarea "Roo 8719 9/3/25 Truck 108 In: 9:45 Out: 2: Customer complaint of machine shutdo…"
type textarea "x"
type textarea "Roo 8719 9/3/25 Truck 108 In: 9:45 Out: 2:1 Customer complaint of machine shutd…"
type textarea "x"
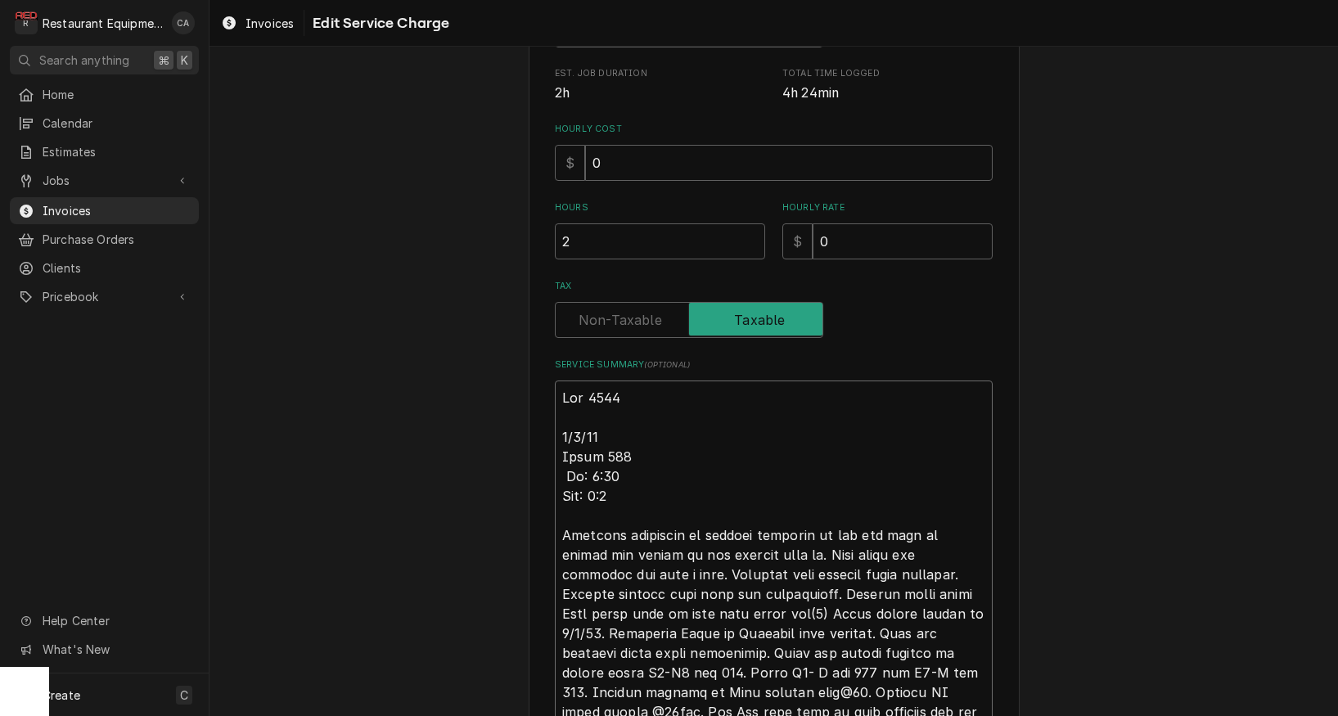
type textarea "Roo 8719 9/3/25 Truck 108 In: 9:45 Out: 2:15 Customer complaint of machine shut…"
type textarea "x"
type textarea "Roo 8719 9/3/25 Truck 108 In: 9:45 Out: 2:15 Customer complaint of machine shut…"
type textarea "x"
type textarea "Roo 8719 9/3/25Truck 108 In: 9:45 Out: 2:15 Customer complaint of machine shutd…"
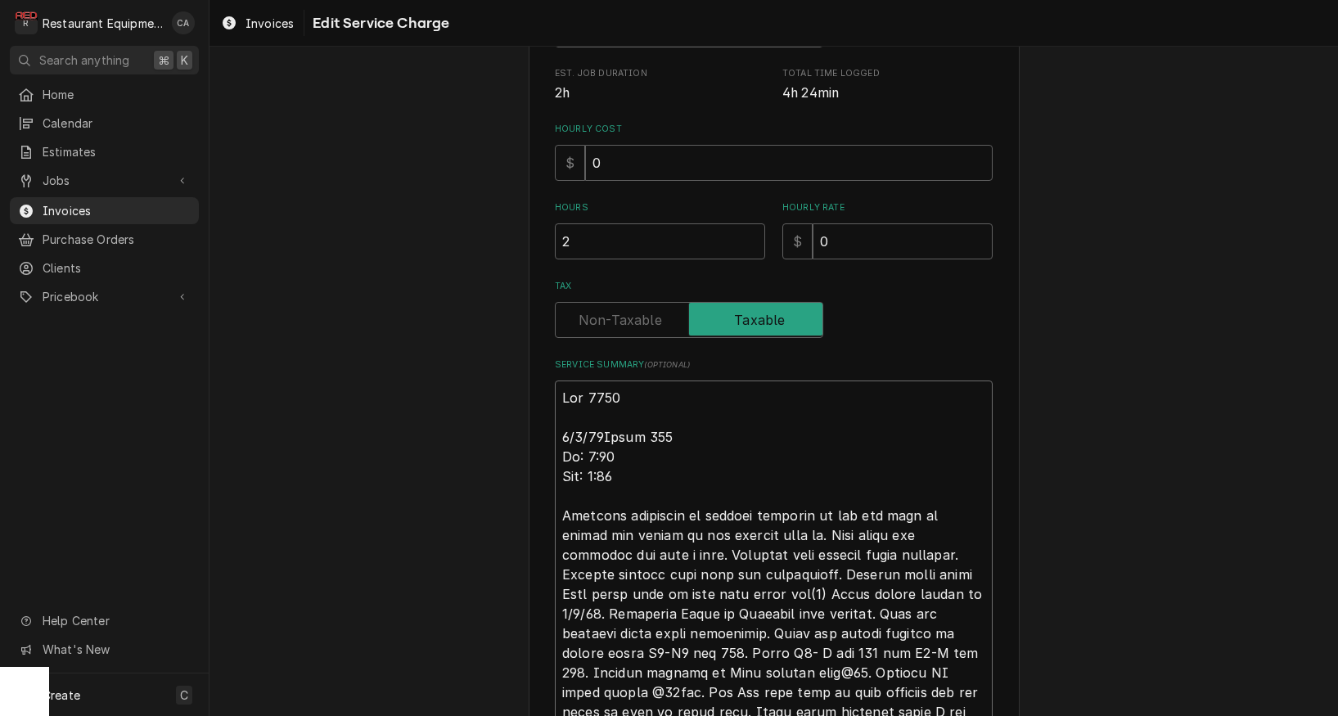
type textarea "x"
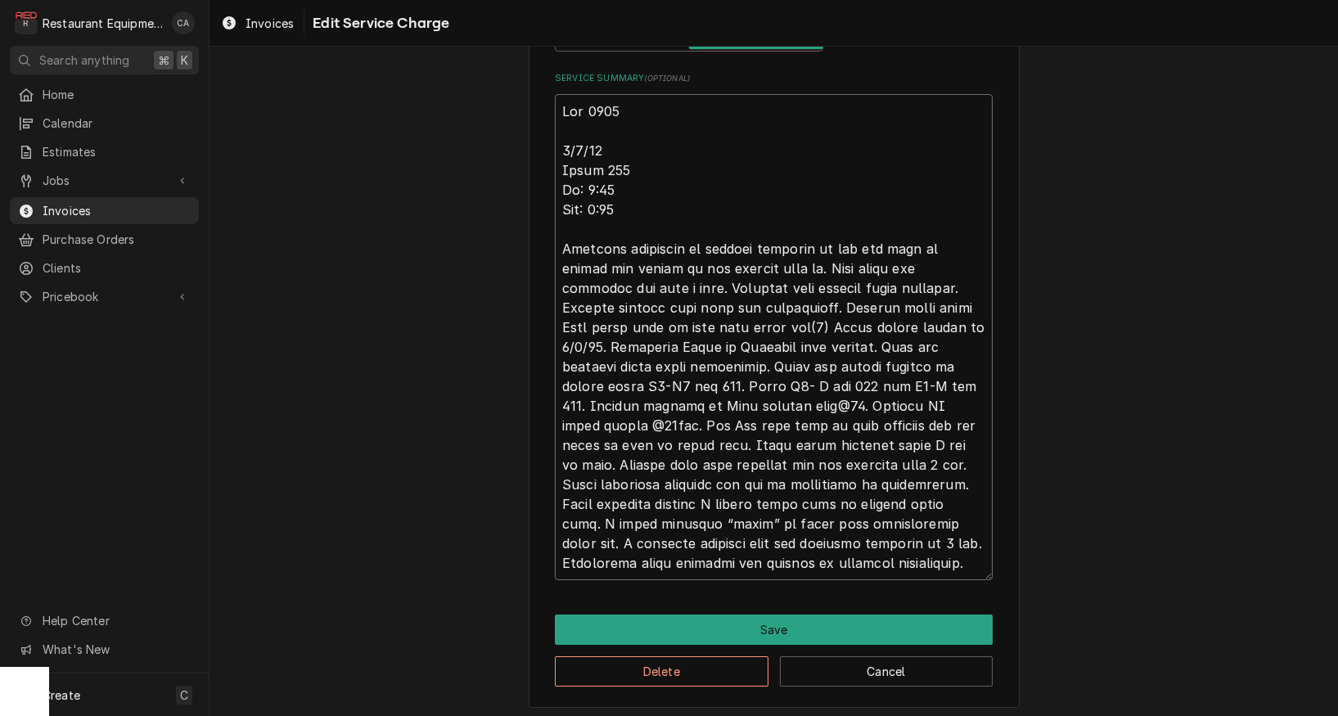
scroll to position [0, 0]
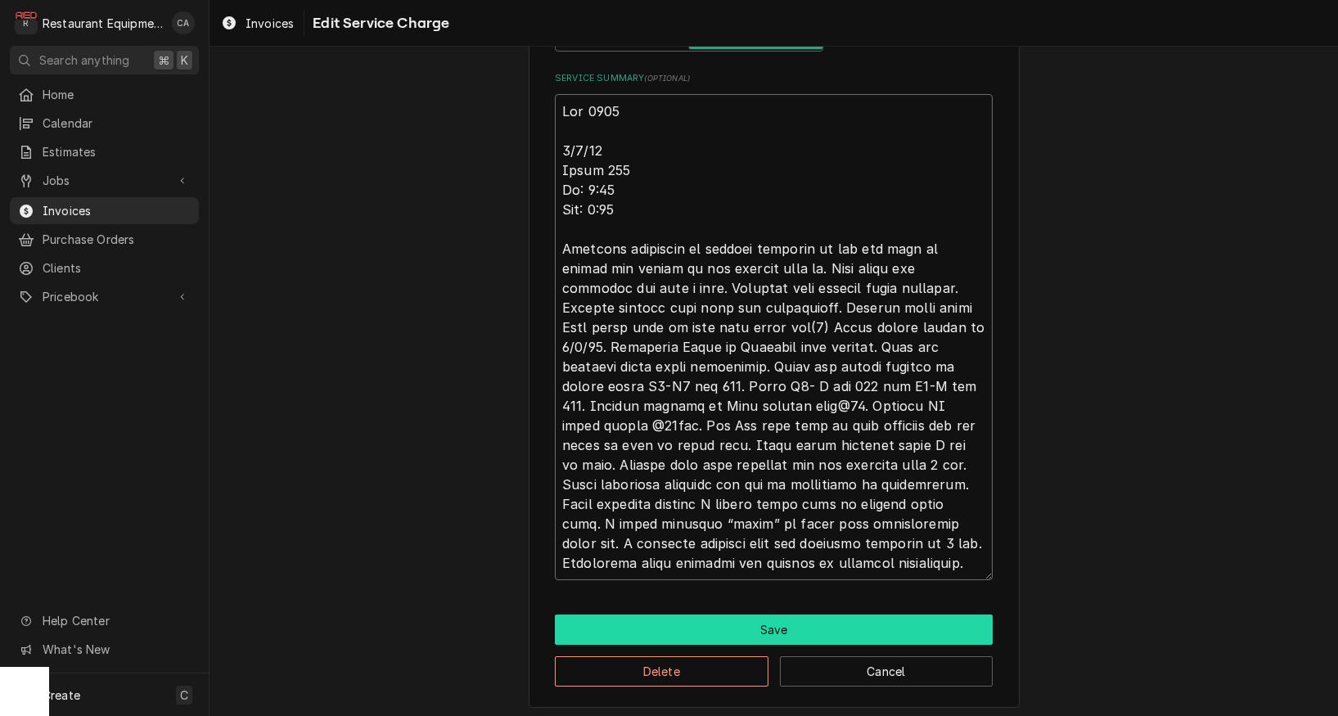
type textarea "Roo 8719 9/3/25 Truck 108 In: 9:45 Out: 2:15 Customer complaint of machine shut…"
click at [766, 631] on button "Save" at bounding box center [774, 630] width 438 height 30
type textarea "x"
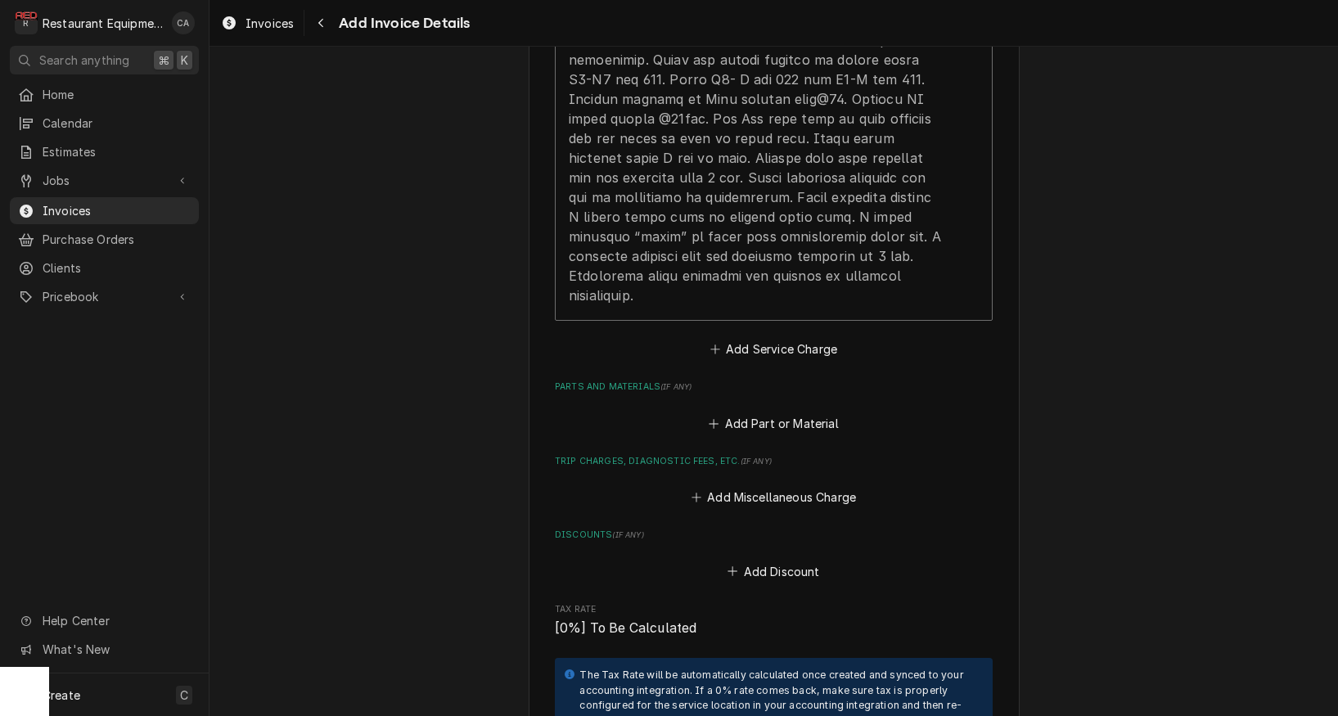
scroll to position [1621, 0]
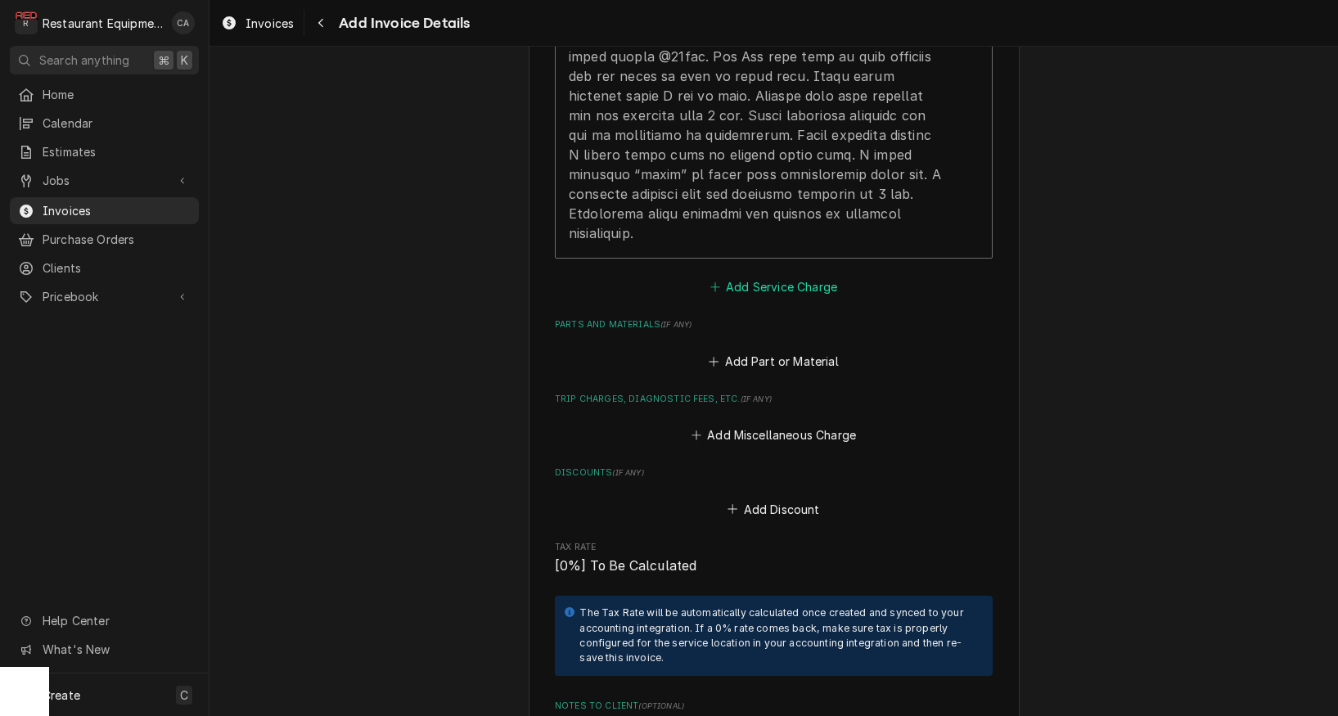
click at [748, 276] on button "Add Service Charge" at bounding box center [773, 287] width 133 height 23
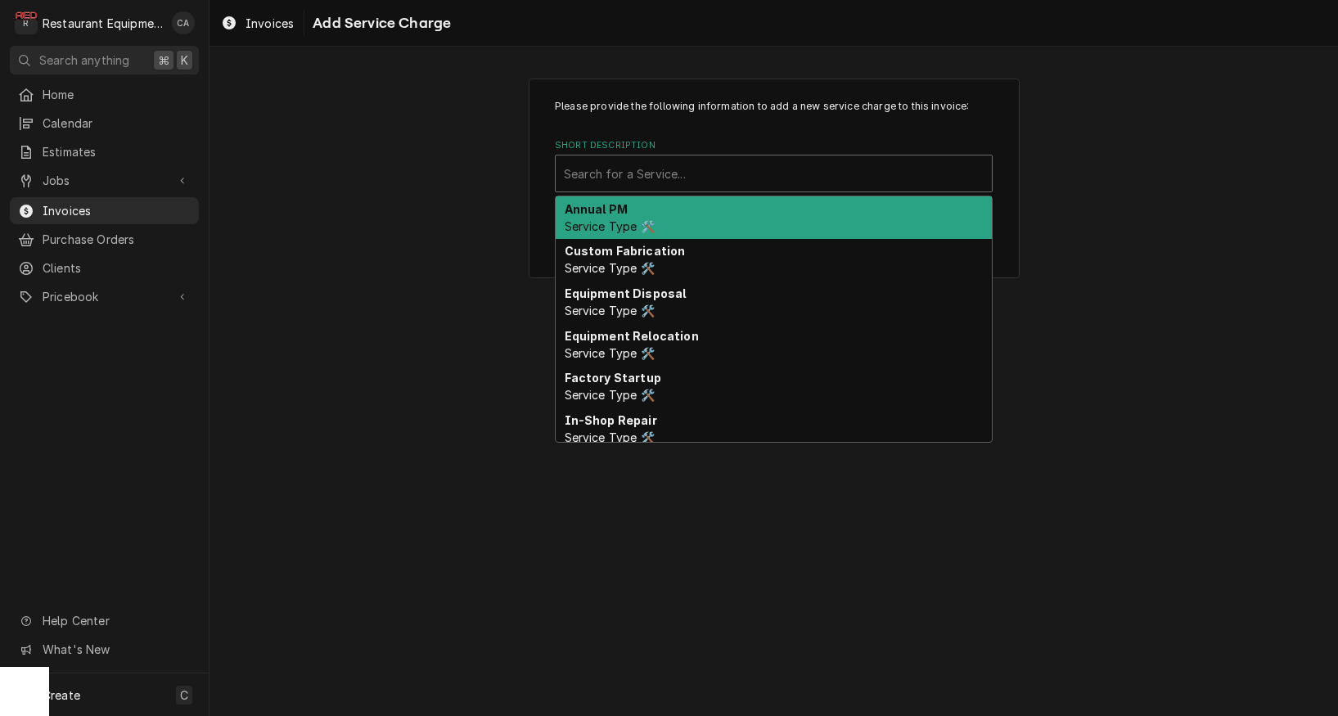
click at [658, 172] on div "Search for a Service..." at bounding box center [774, 173] width 420 height 17
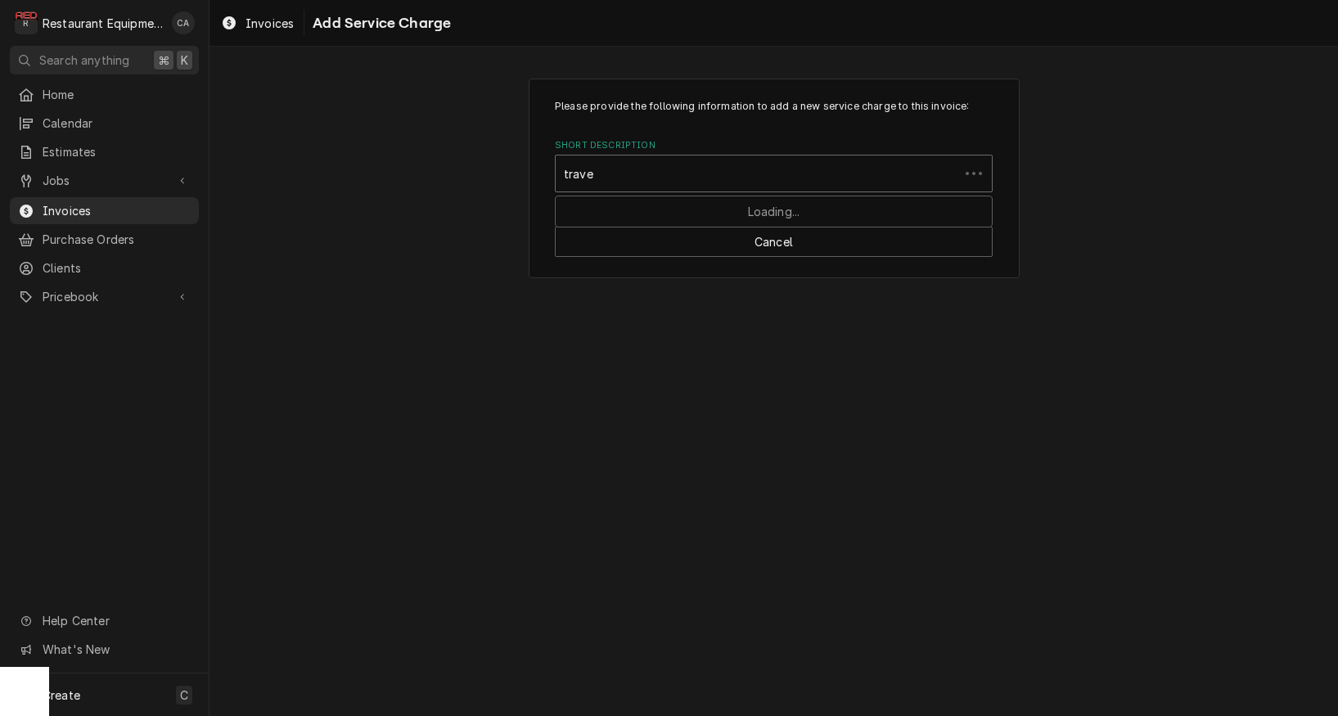
type input "travel"
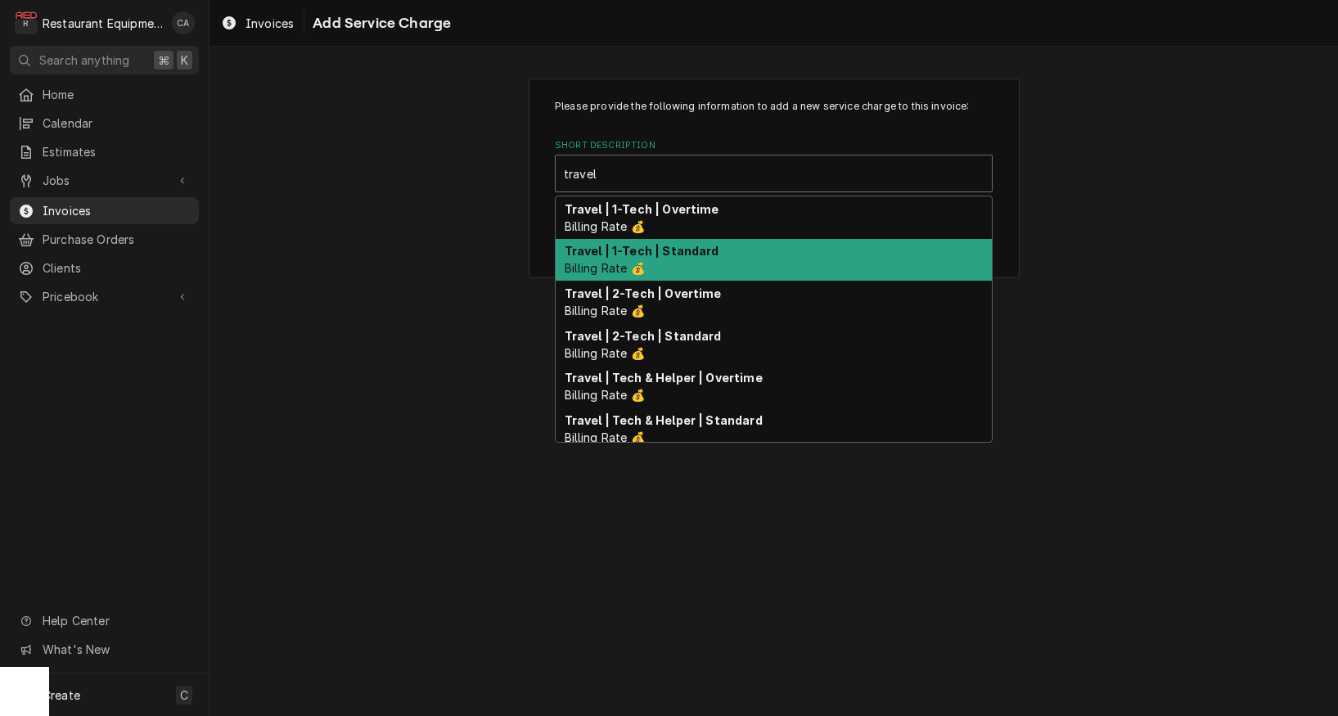
drag, startPoint x: 713, startPoint y: 292, endPoint x: 711, endPoint y: 264, distance: 28.7
click at [711, 264] on div "Travel | 1-Tech | Overtime Billing Rate 💰 Travel | 1-Tech | Standard Billing Ra…" at bounding box center [774, 319] width 436 height 246
click at [711, 264] on div "Travel | 1-Tech | Standard Billing Rate 💰" at bounding box center [774, 260] width 436 height 43
type textarea "x"
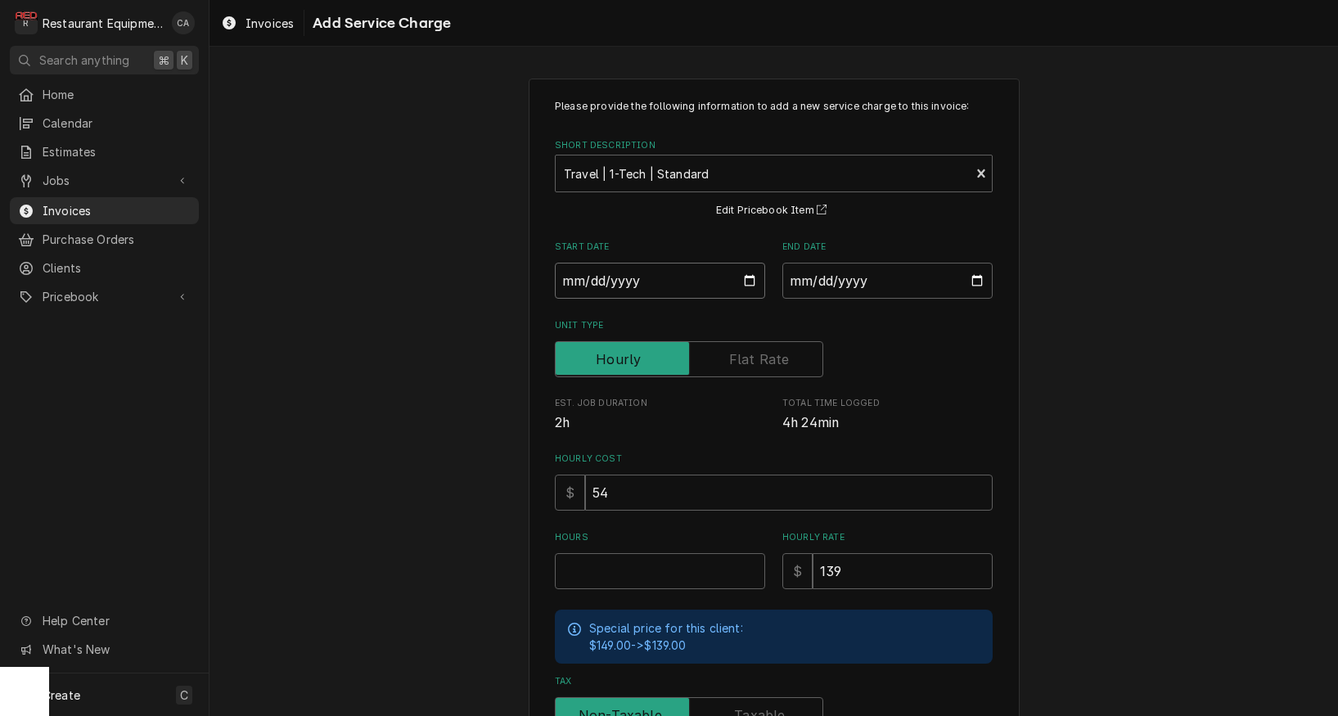
click at [629, 286] on input "Start Date" at bounding box center [660, 281] width 210 height 36
type input "2025-09-03"
type textarea "x"
drag, startPoint x: 808, startPoint y: 282, endPoint x: 826, endPoint y: 301, distance: 26.6
click at [808, 282] on input "End Date" at bounding box center [888, 281] width 210 height 36
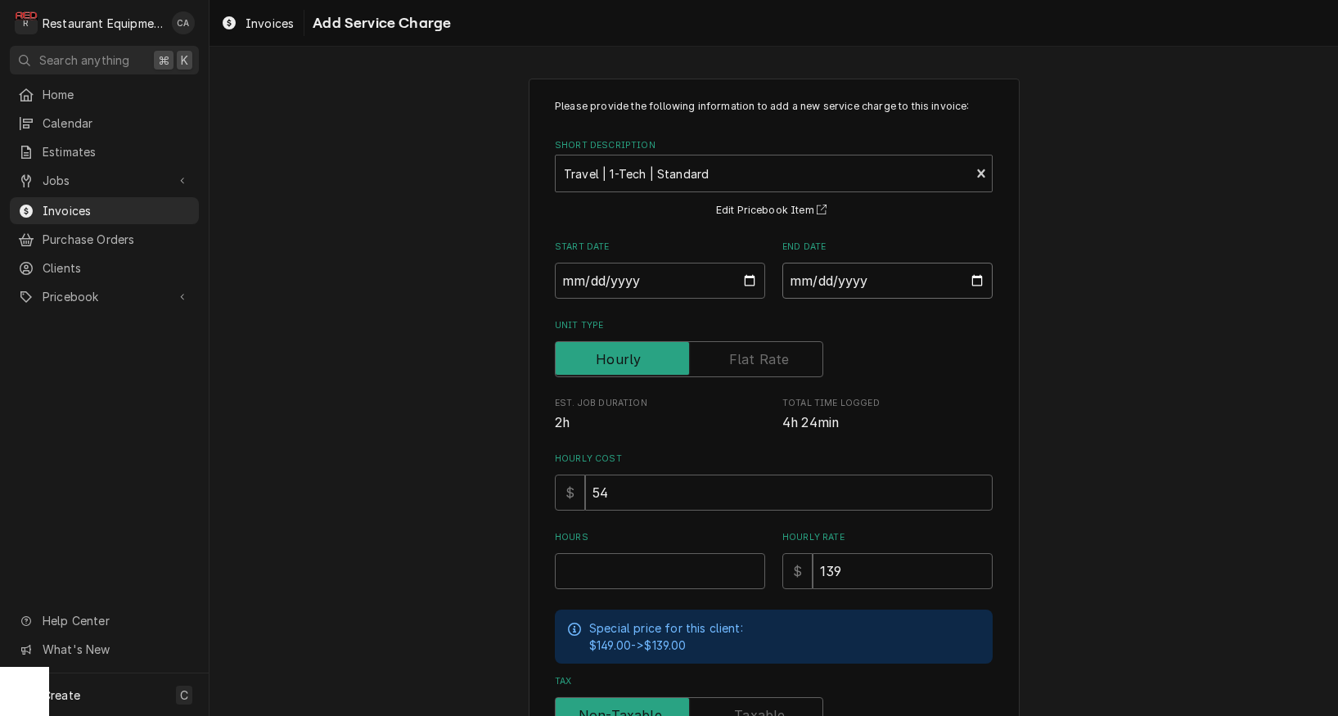
type input "2025-09-03"
type textarea "x"
drag, startPoint x: 619, startPoint y: 570, endPoint x: 548, endPoint y: 563, distance: 70.7
click at [619, 570] on input "3" at bounding box center [660, 571] width 210 height 36
type input "3"
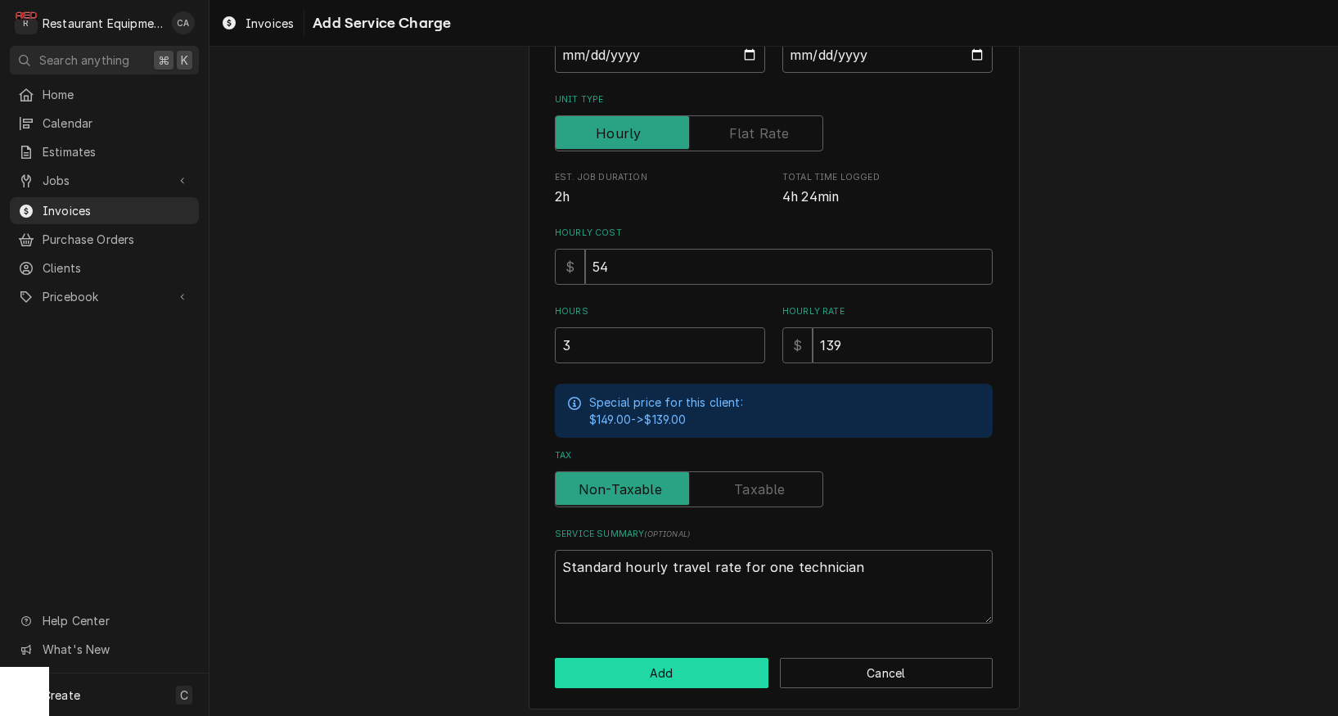
click at [633, 664] on button "Add" at bounding box center [662, 673] width 214 height 30
type textarea "x"
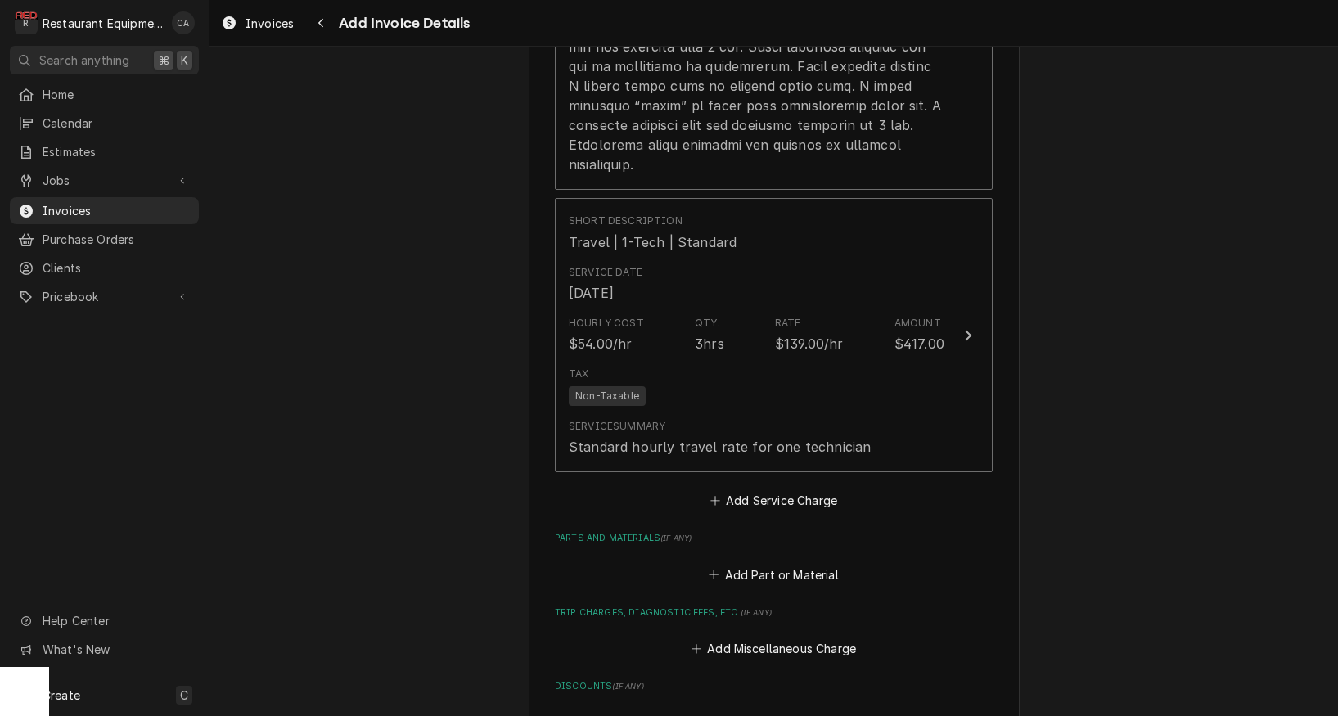
scroll to position [2002, 0]
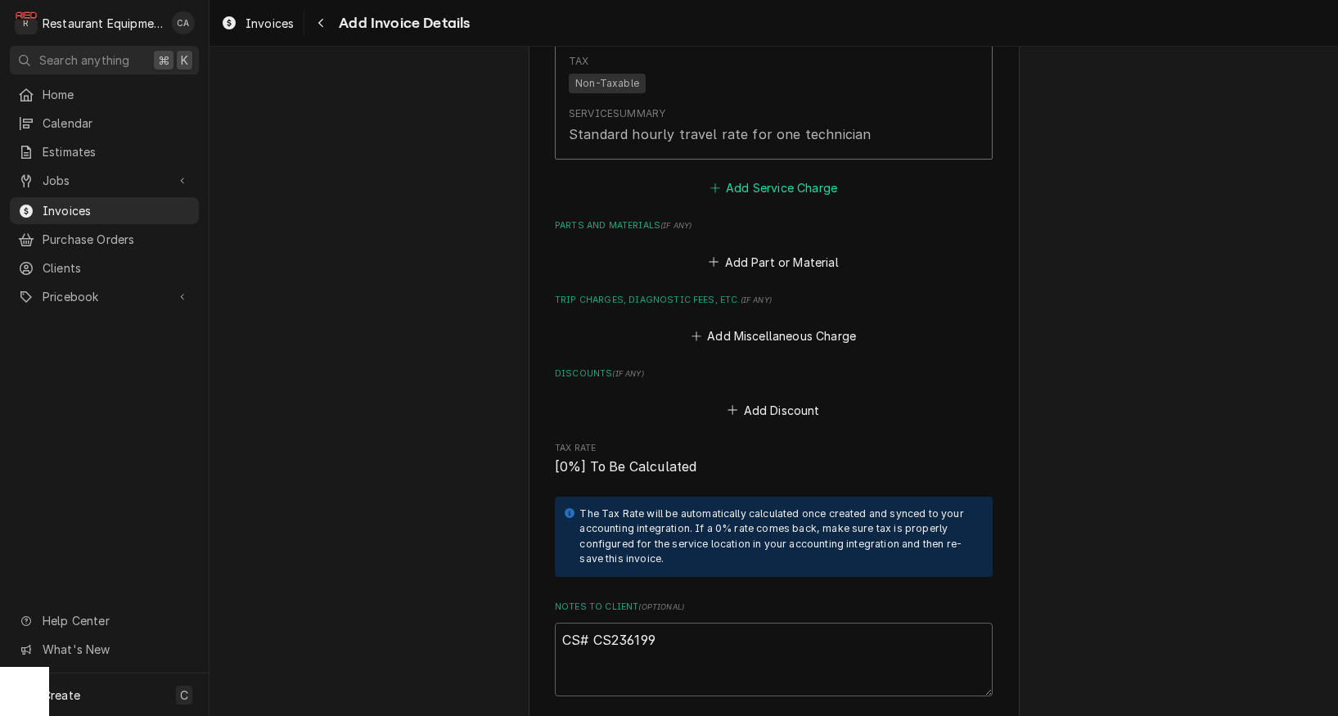
click at [735, 177] on button "Add Service Charge" at bounding box center [773, 188] width 133 height 23
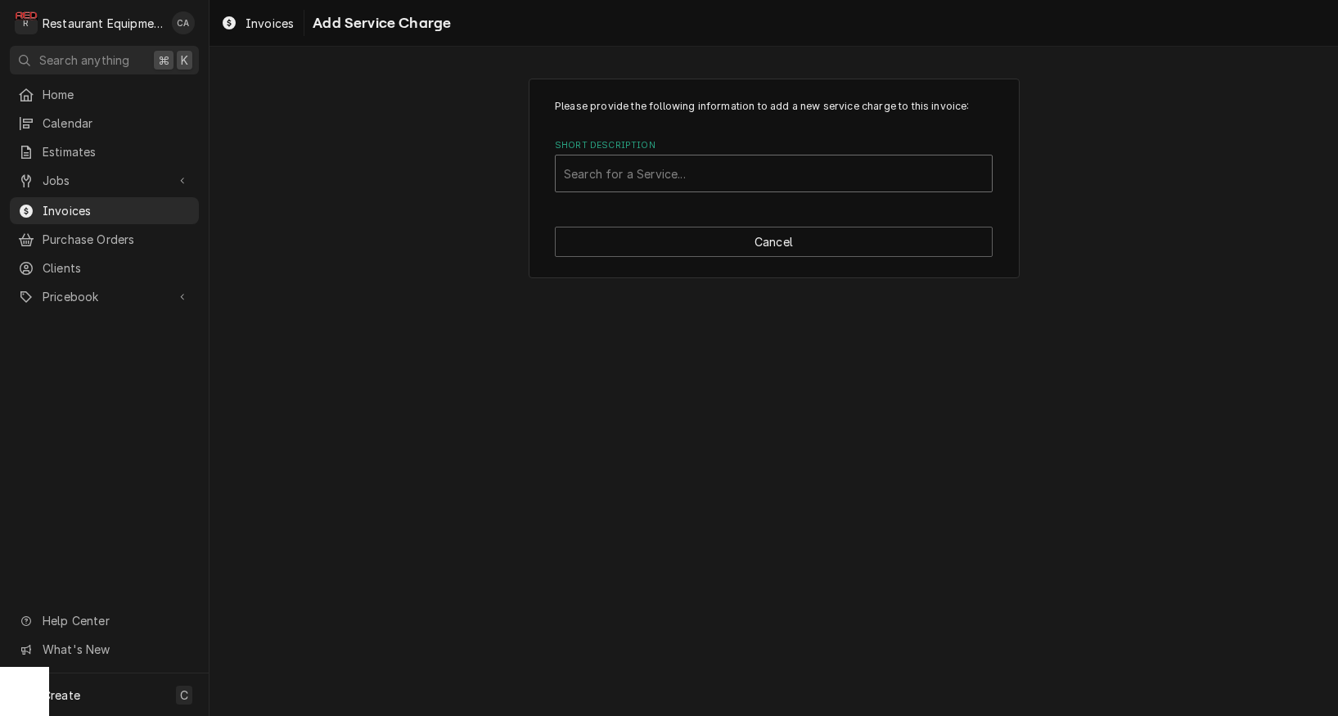
click at [618, 165] on div "Short Description" at bounding box center [774, 173] width 420 height 29
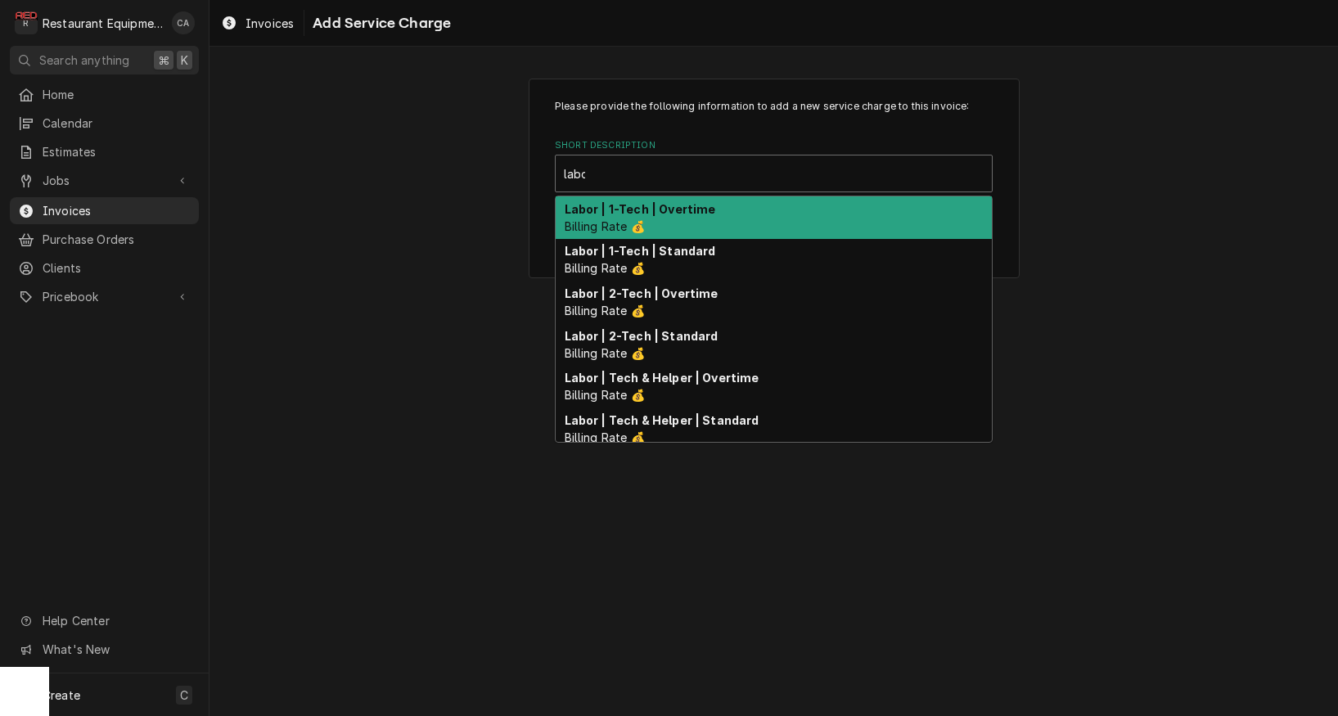
type input "labor"
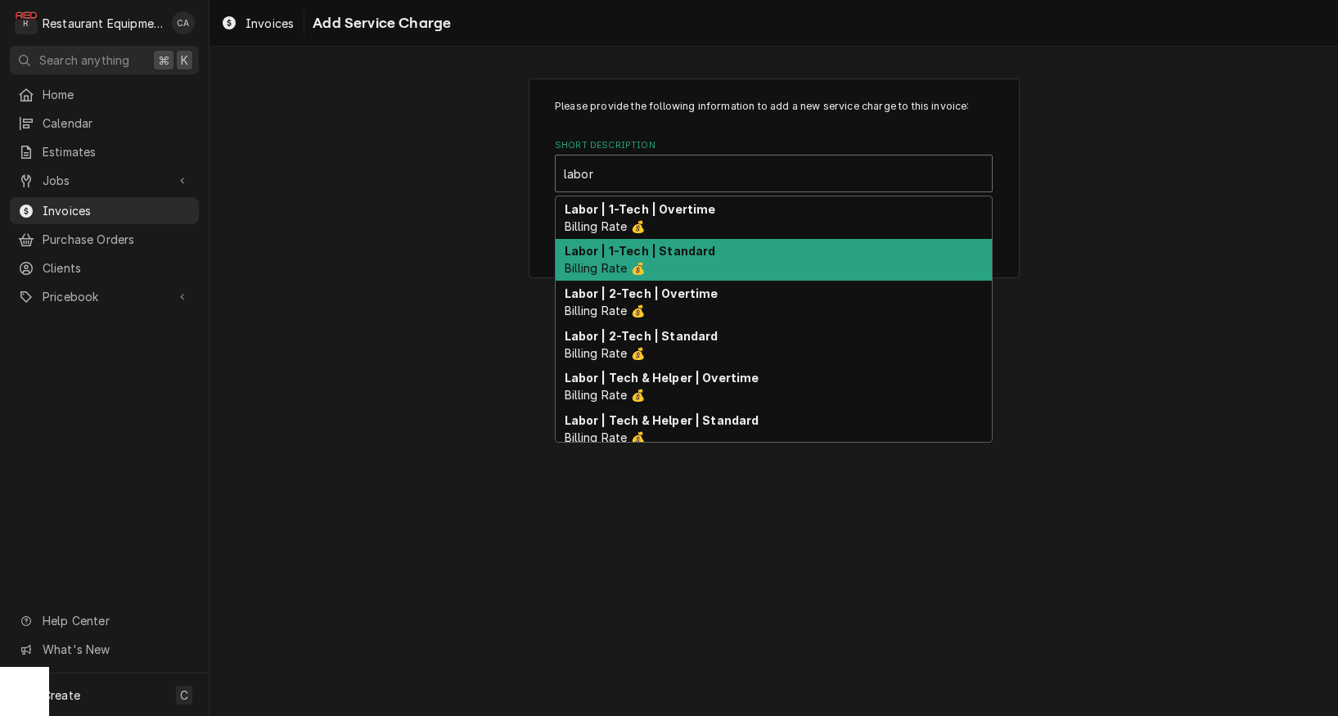
click at [690, 261] on div "Labor | 1-Tech | Standard Billing Rate 💰" at bounding box center [774, 260] width 436 height 43
type textarea "x"
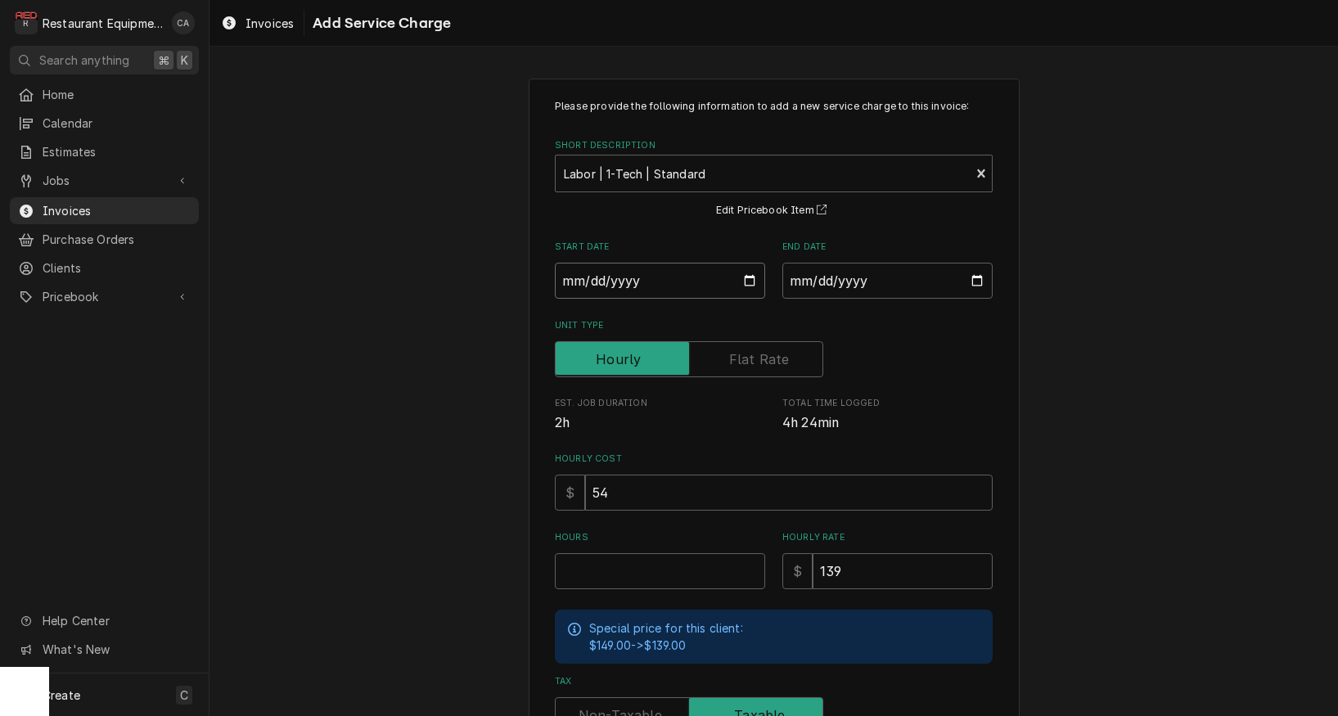
drag, startPoint x: 590, startPoint y: 273, endPoint x: 602, endPoint y: 285, distance: 16.8
click at [591, 274] on input "Start Date" at bounding box center [660, 281] width 210 height 36
type input "[DATE]"
type textarea "x"
drag, startPoint x: 821, startPoint y: 285, endPoint x: 837, endPoint y: 300, distance: 21.4
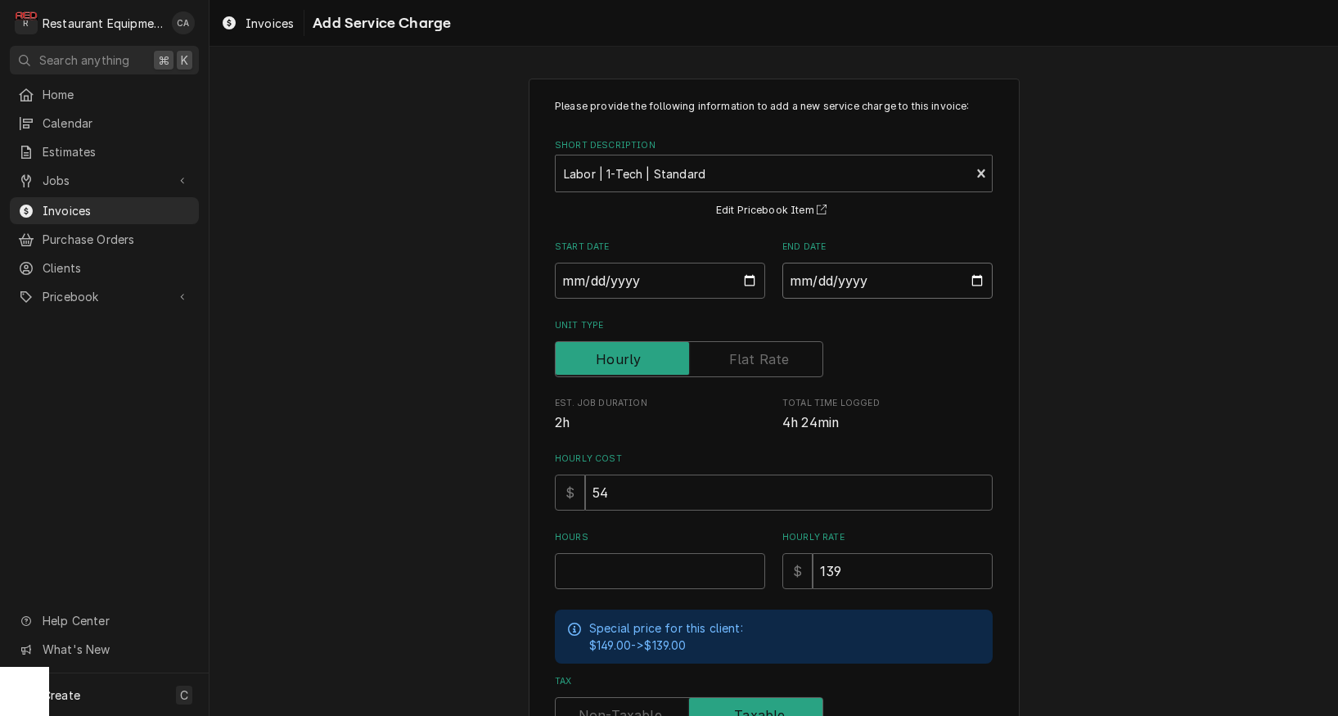
click at [823, 287] on input "End Date" at bounding box center [888, 281] width 210 height 36
type input "2025-09-03"
click at [1067, 351] on div "Please provide the following information to add a new service charge to this in…" at bounding box center [774, 507] width 1129 height 886
click at [597, 569] on input "Hours" at bounding box center [660, 571] width 210 height 36
click at [588, 565] on input "Hours" at bounding box center [660, 571] width 210 height 36
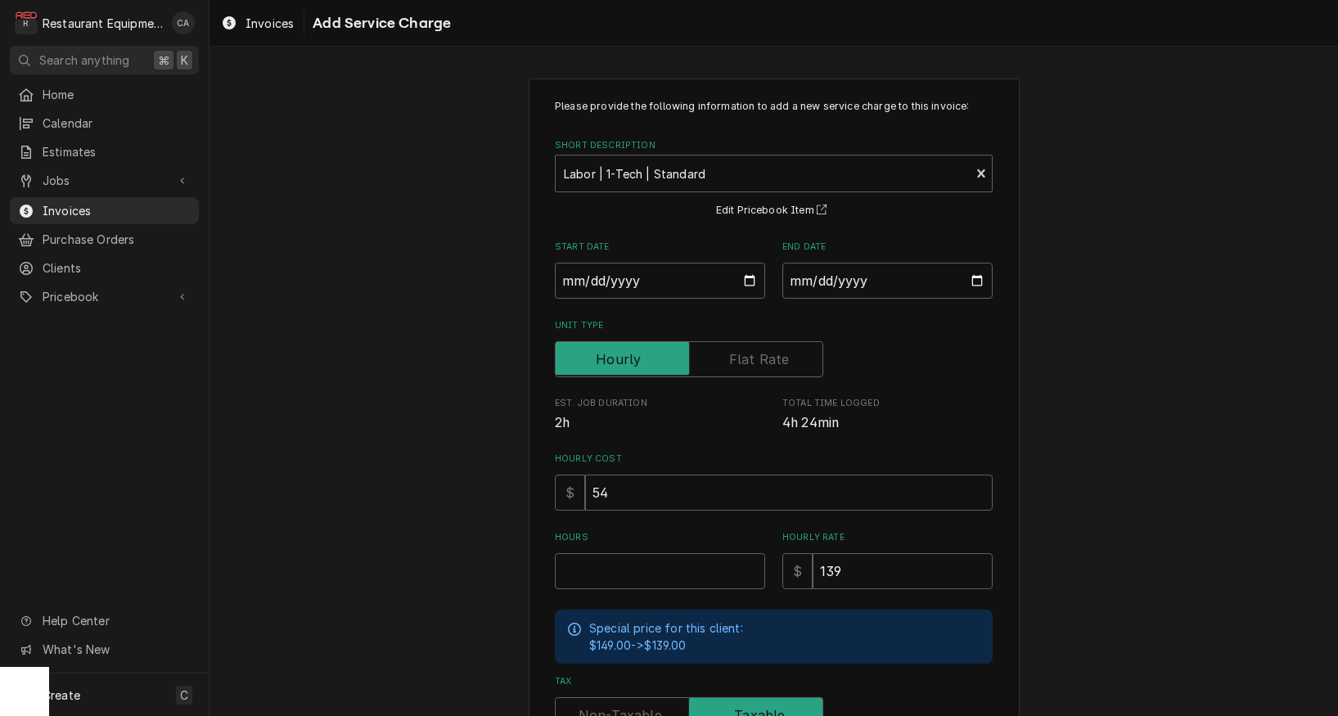
click at [375, 504] on div "Please provide the following information to add a new service charge to this in…" at bounding box center [774, 507] width 1129 height 886
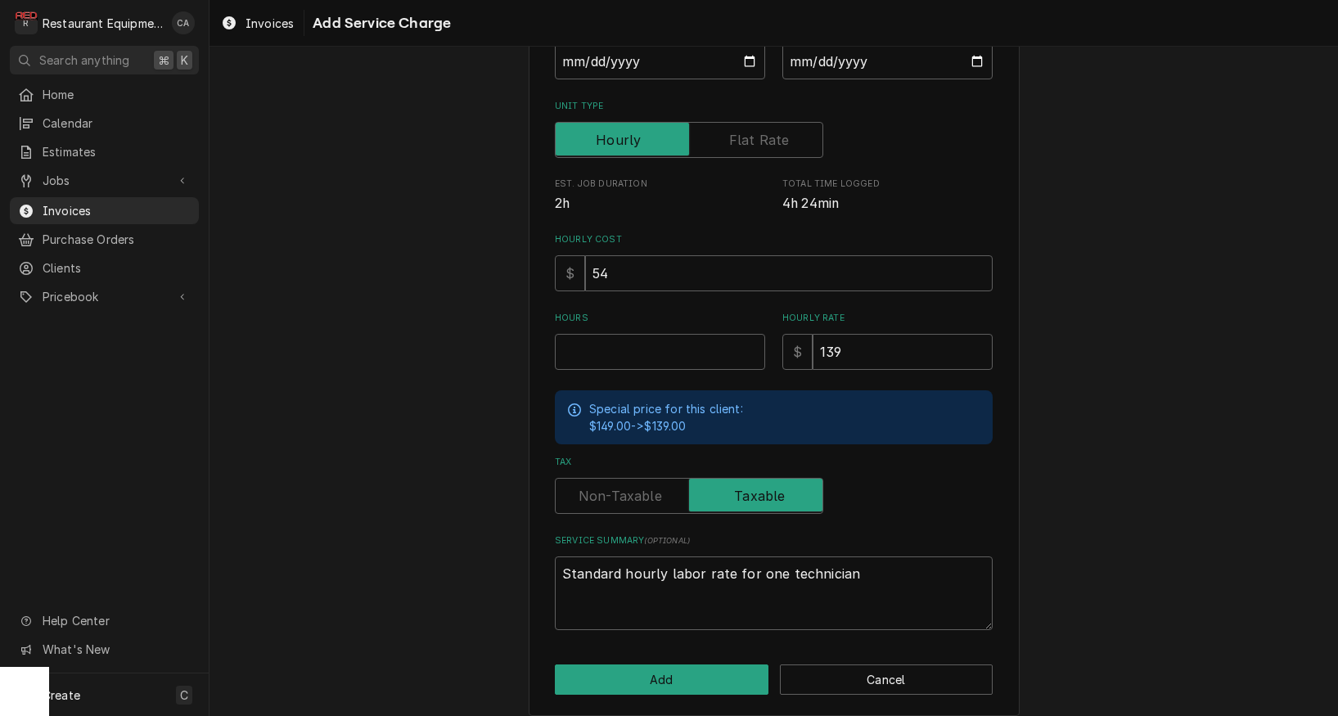
scroll to position [226, 0]
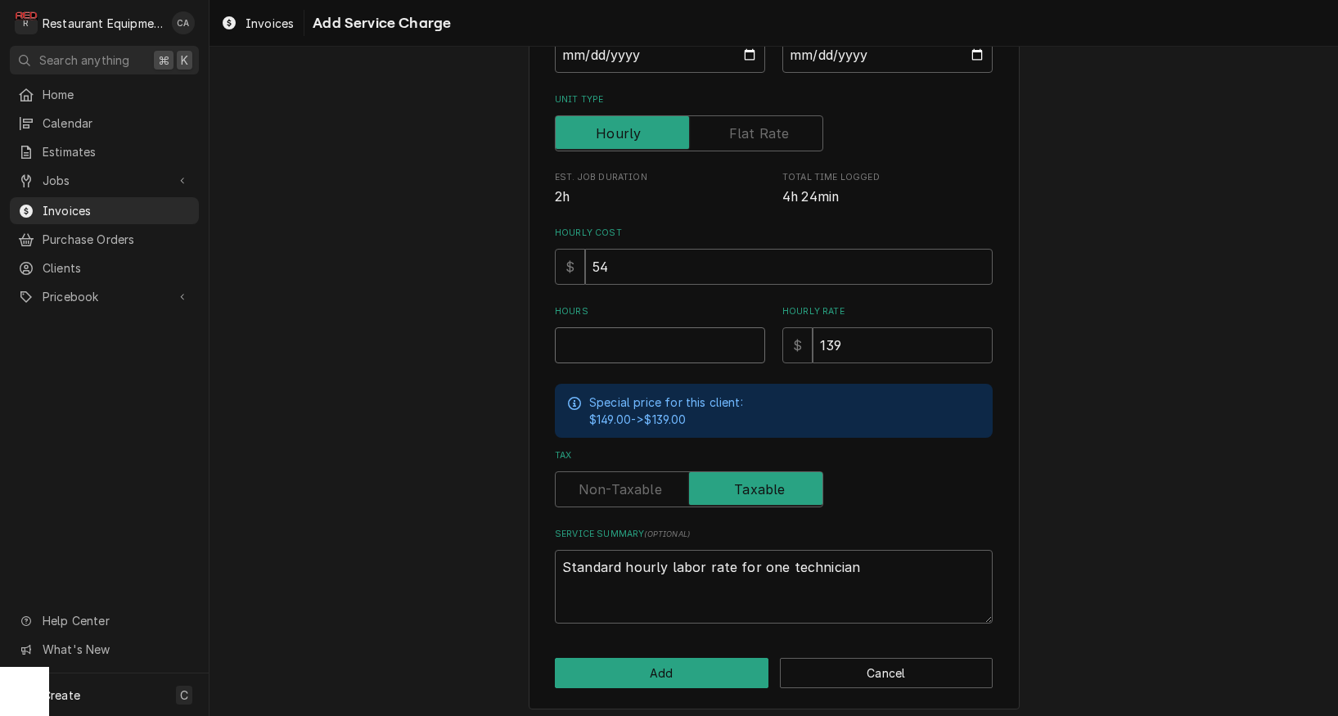
click at [581, 345] on input "Hours" at bounding box center [660, 345] width 210 height 36
type textarea "x"
type input "4"
type textarea "x"
type input "4.5"
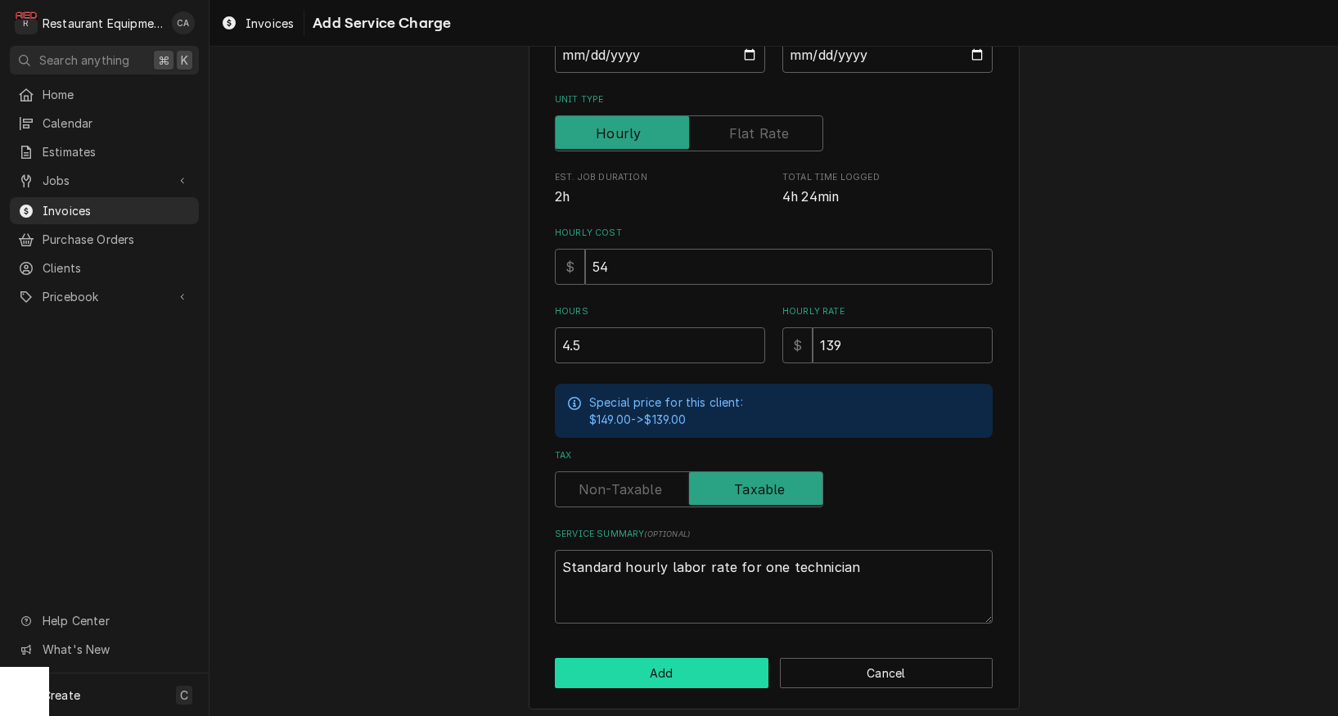
scroll to position [0, 0]
click at [647, 665] on button "Add" at bounding box center [662, 673] width 214 height 30
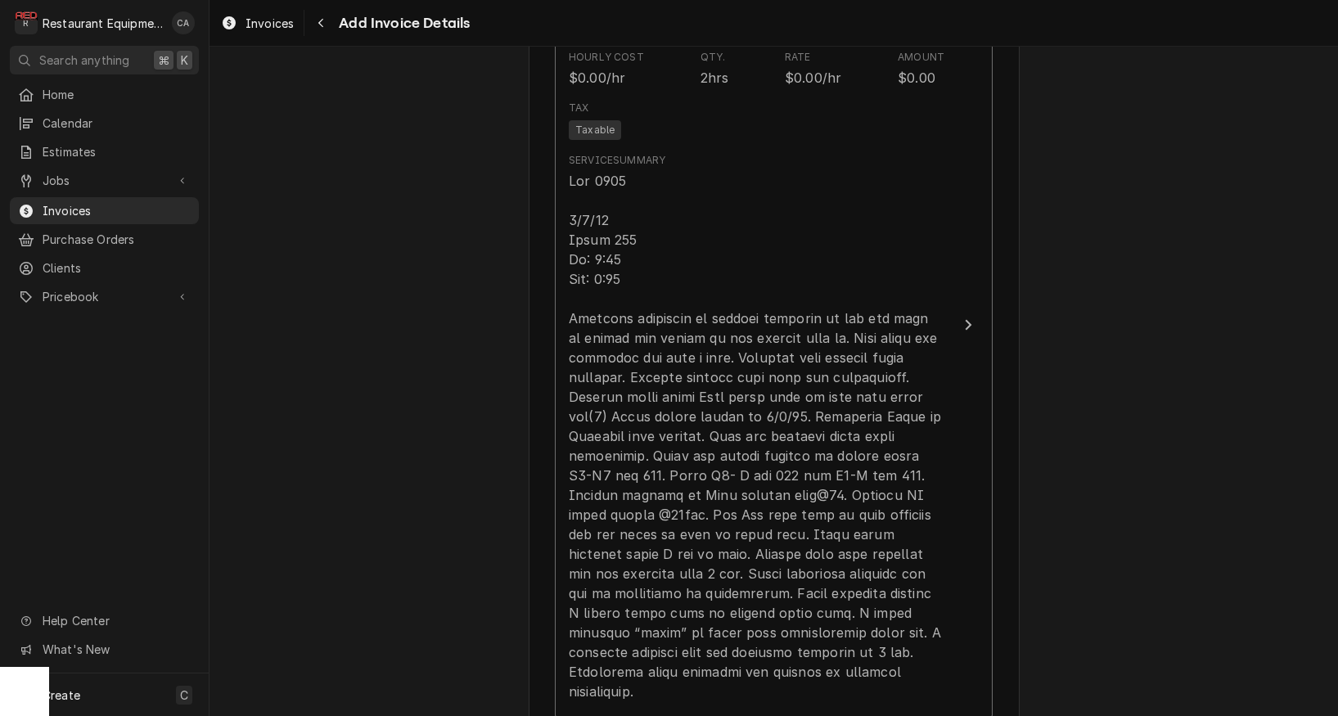
scroll to position [1182, 0]
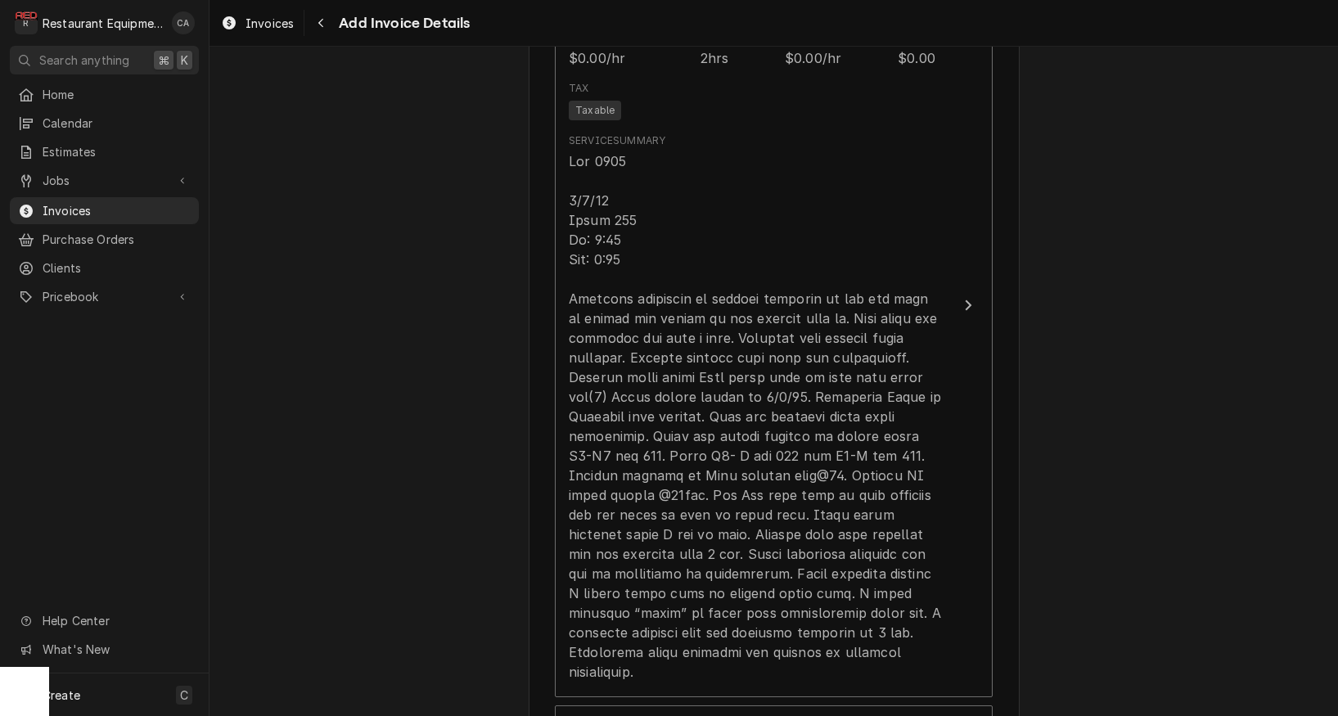
click at [340, 483] on div "Please provide the following information to create your invoice: Client Details…" at bounding box center [774, 600] width 1129 height 3436
type textarea "x"
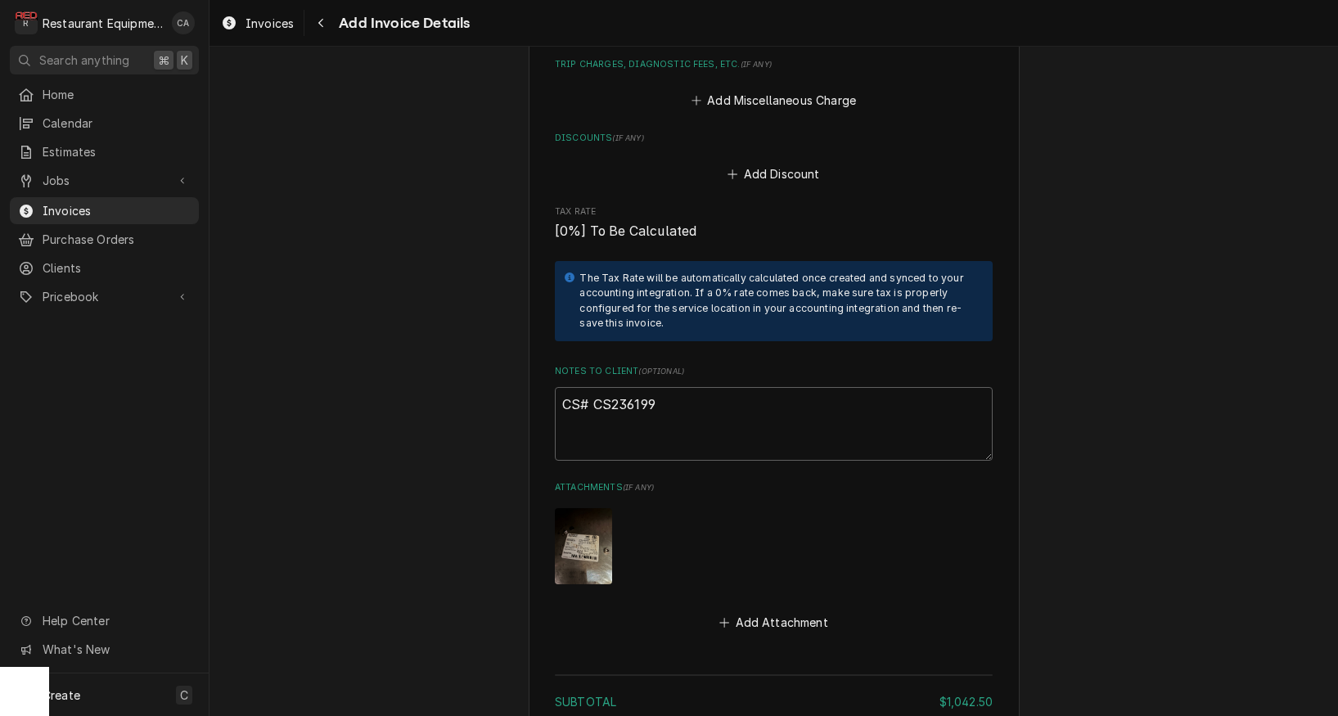
scroll to position [2508, 0]
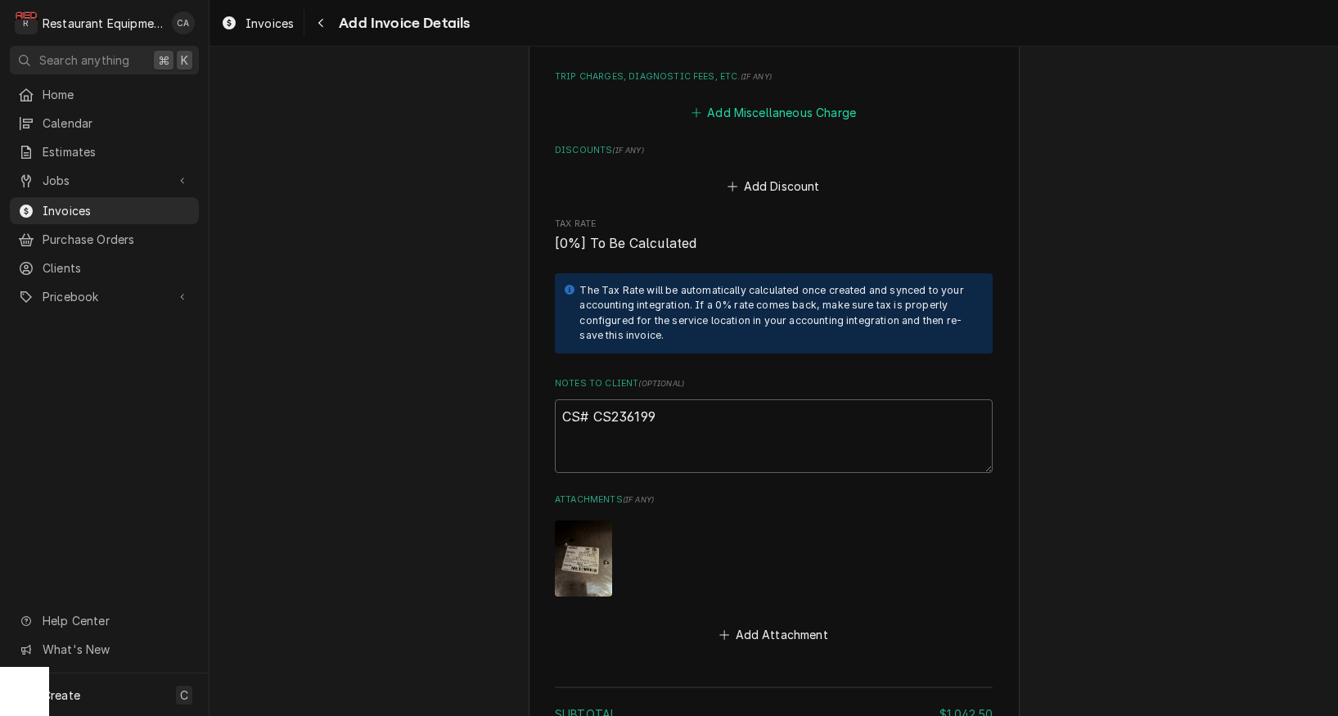
click at [765, 101] on button "Add Miscellaneous Charge" at bounding box center [773, 112] width 170 height 23
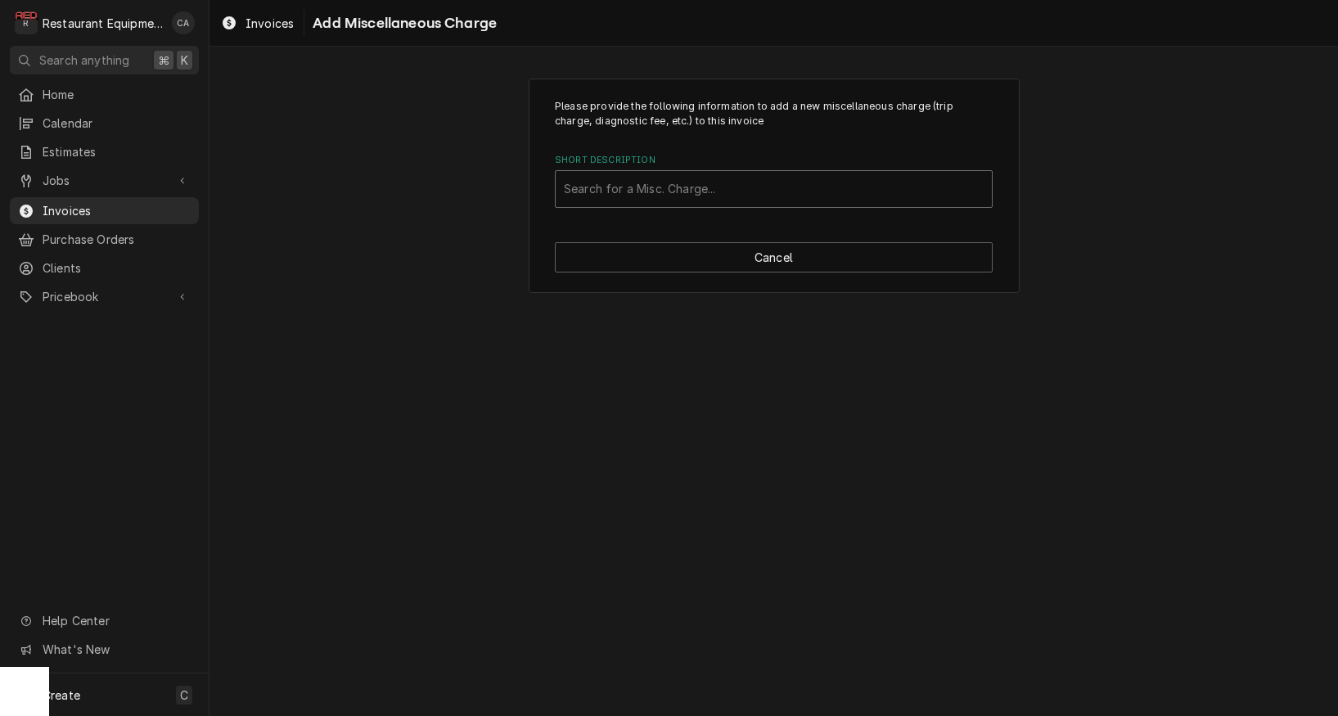
click at [637, 185] on div "Search for a Misc. Charge..." at bounding box center [774, 188] width 420 height 17
type input "mile"
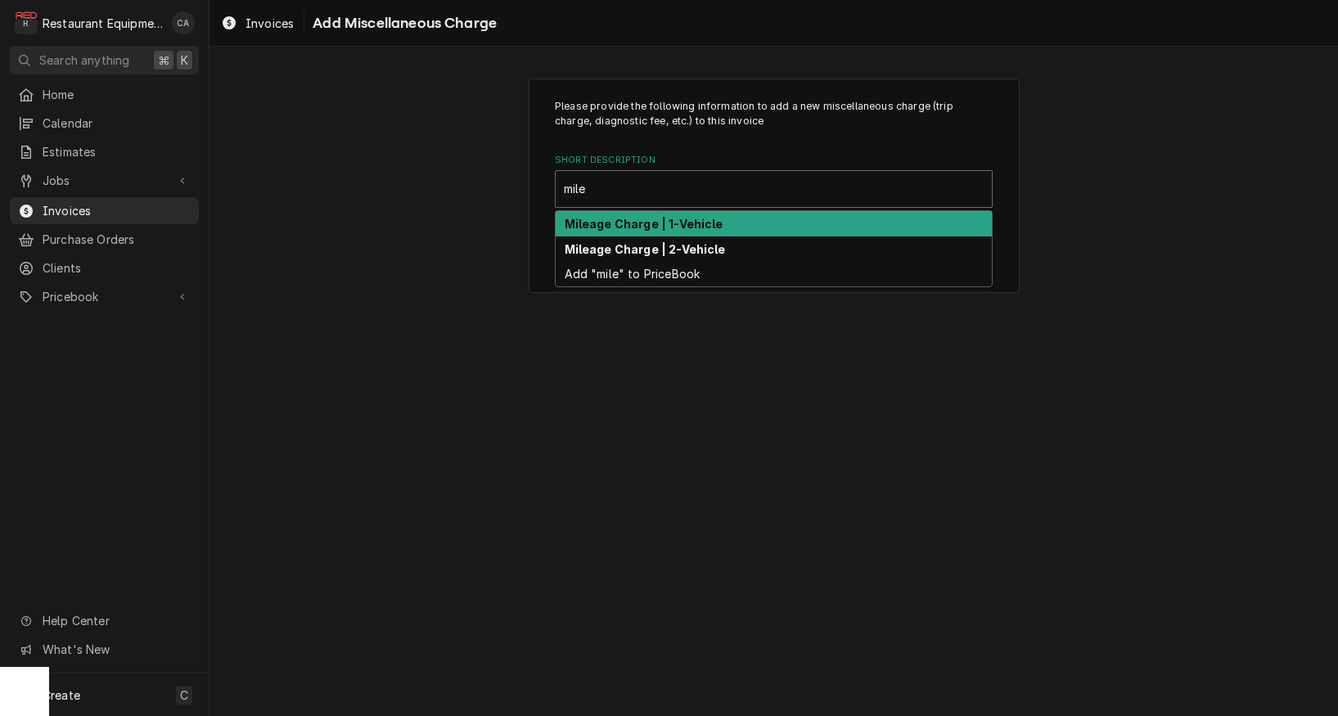
click at [634, 226] on strong "Mileage Charge | 1-Vehicle" at bounding box center [644, 224] width 159 height 14
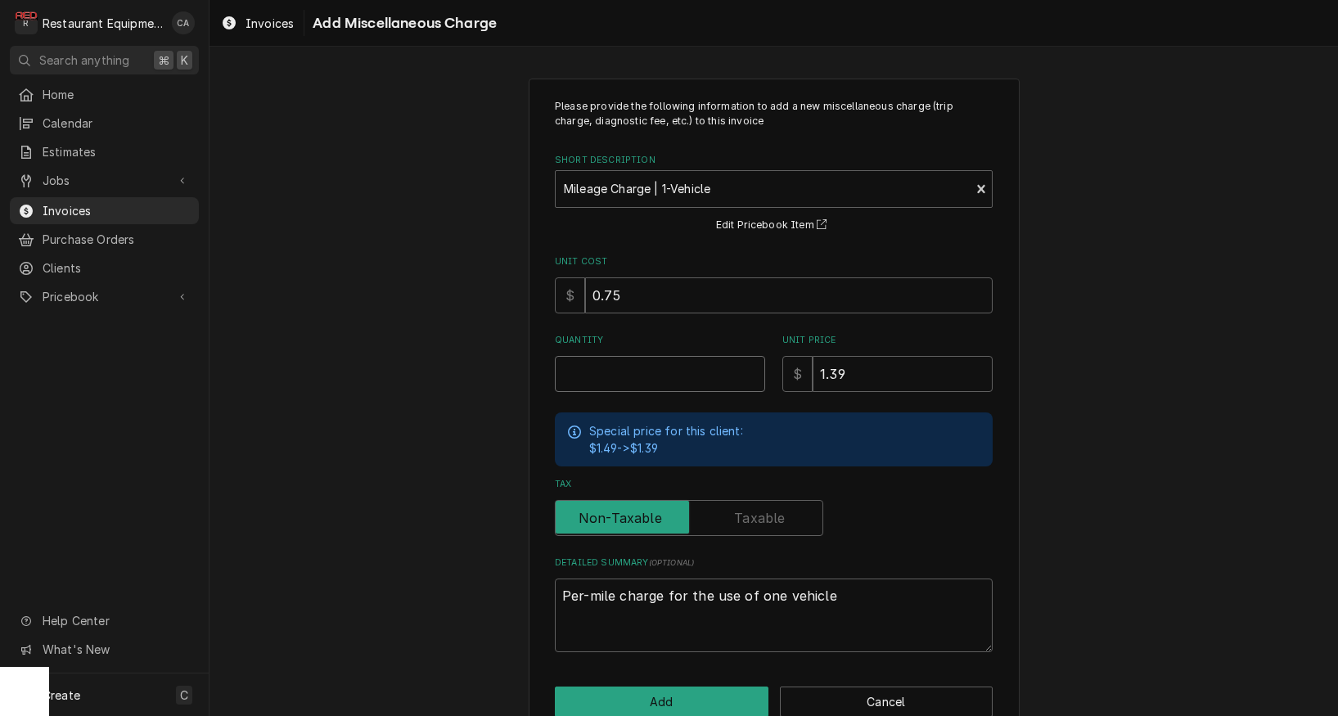
click at [602, 370] on input "Quantity" at bounding box center [660, 374] width 210 height 36
type textarea "x"
type input "1"
type textarea "x"
type input "16"
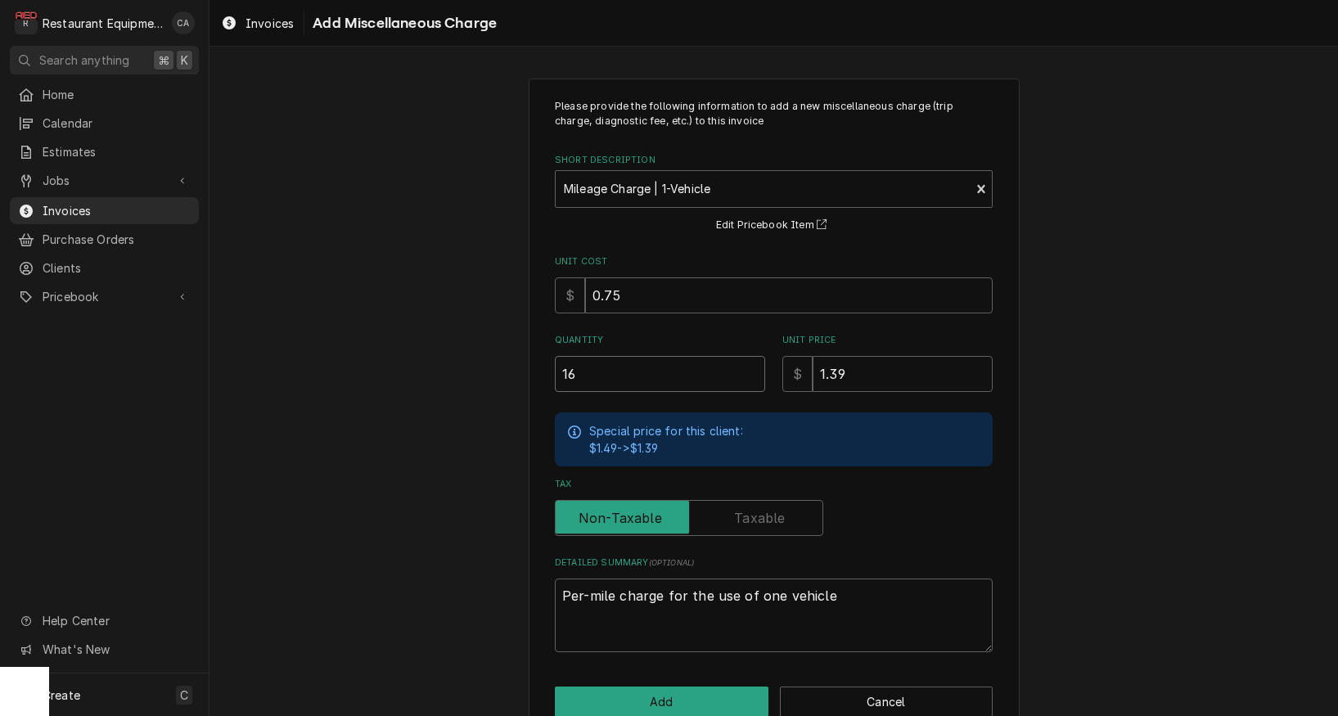
type textarea "x"
type input "165"
click at [645, 692] on button "Add" at bounding box center [662, 702] width 214 height 30
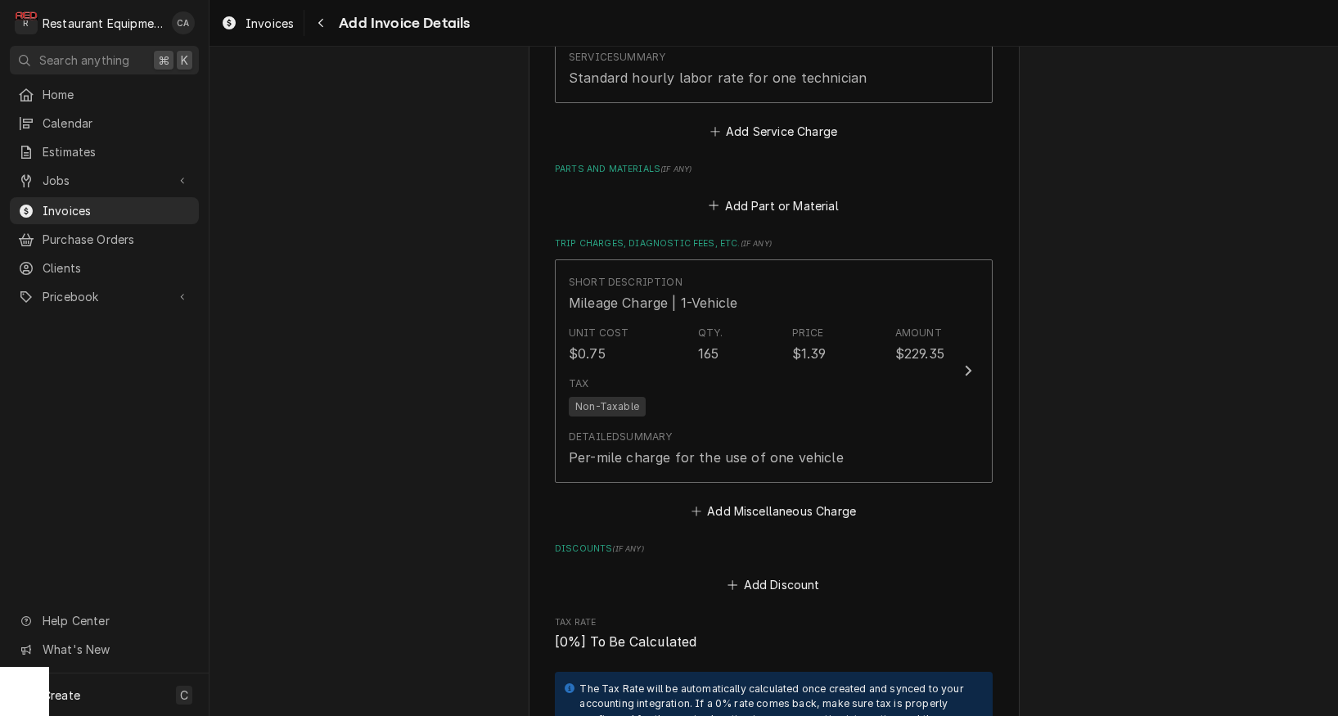
scroll to position [2081, 0]
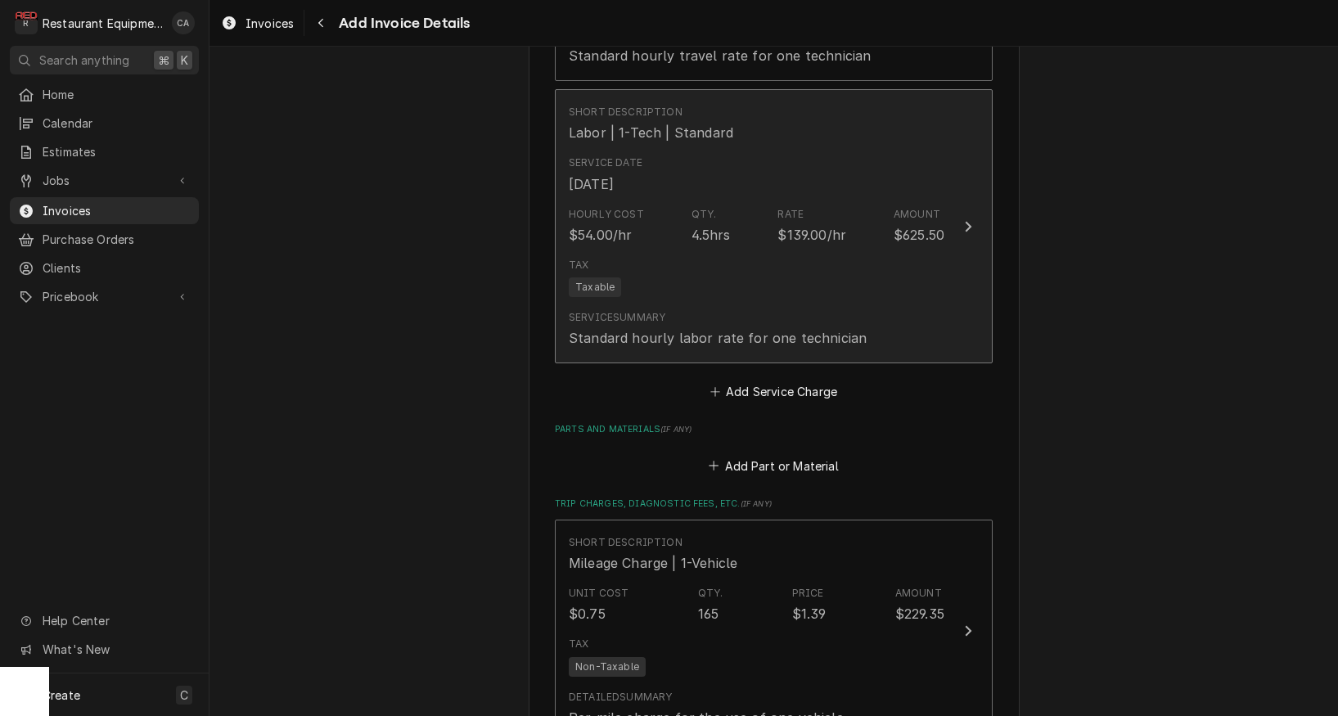
click at [633, 216] on div "Hourly Cost $54.00/hr" at bounding box center [606, 226] width 75 height 38
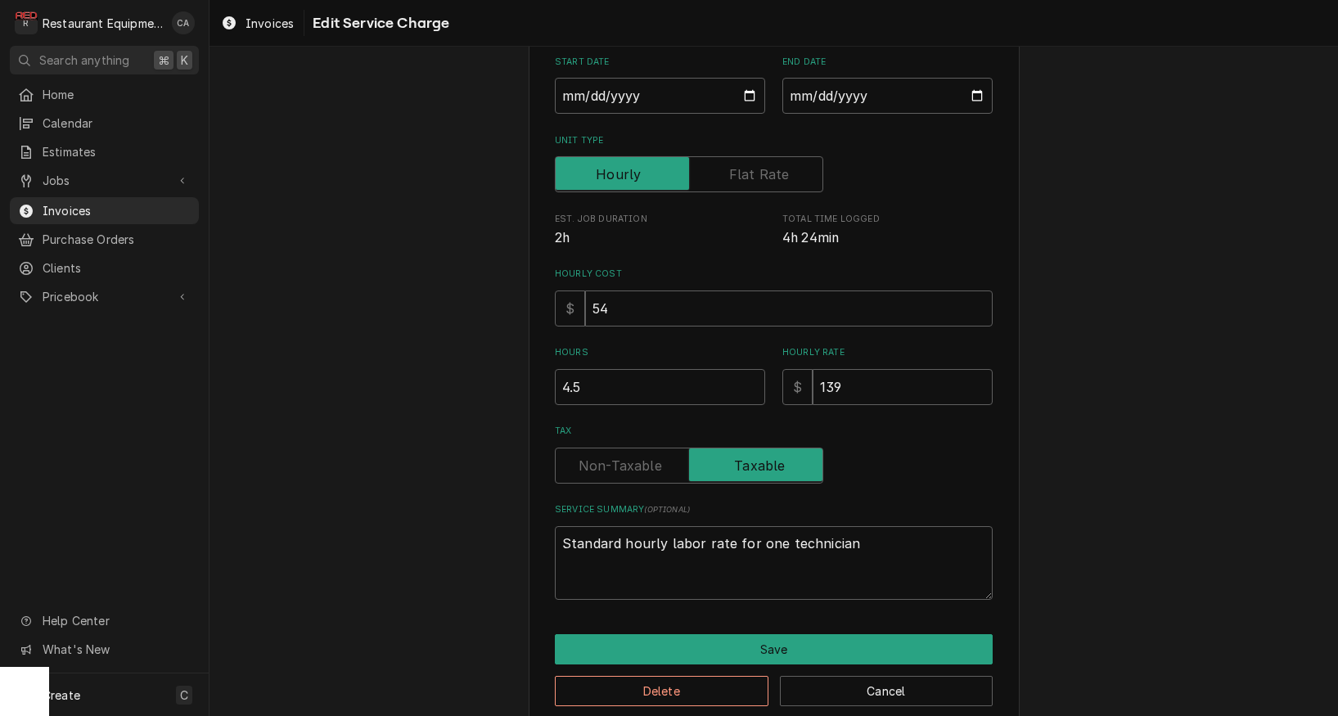
type textarea "x"
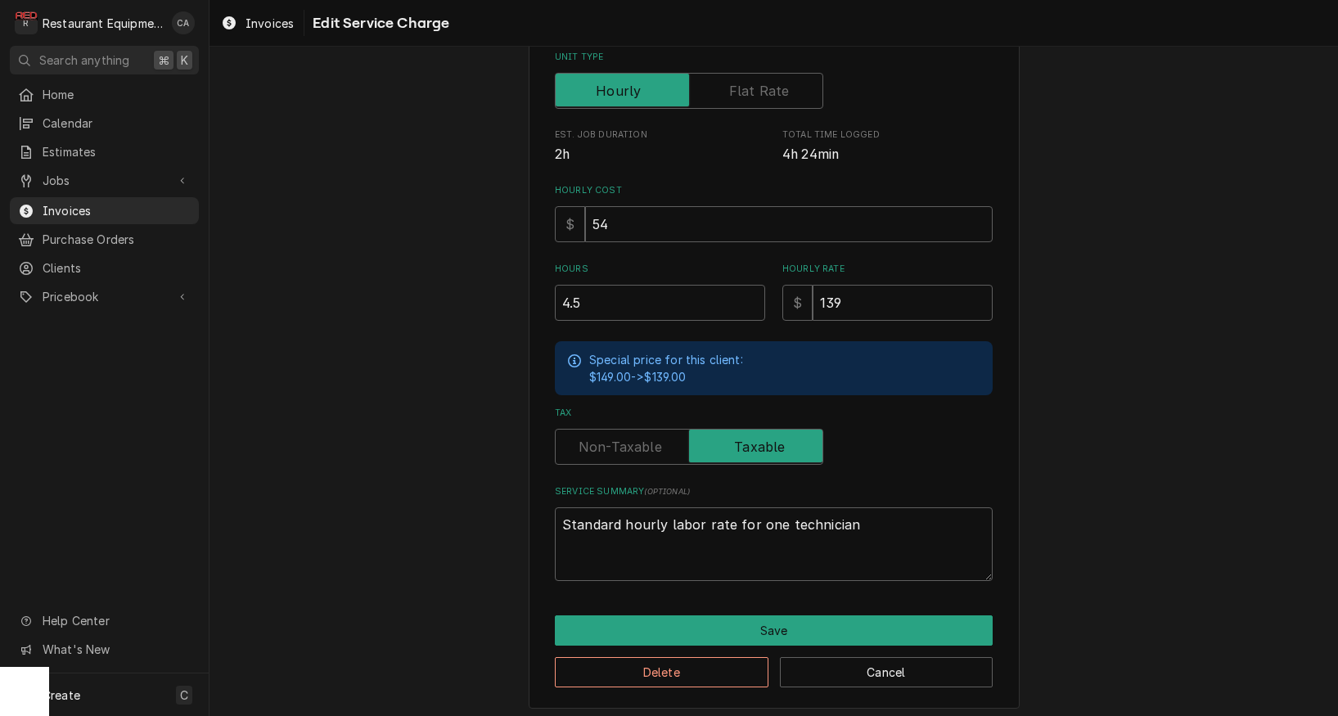
scroll to position [268, 0]
drag, startPoint x: 650, startPoint y: 444, endPoint x: 698, endPoint y: 571, distance: 135.8
click at [650, 444] on label "Tax" at bounding box center [689, 448] width 268 height 36
click at [650, 444] on input "Tax" at bounding box center [689, 448] width 254 height 36
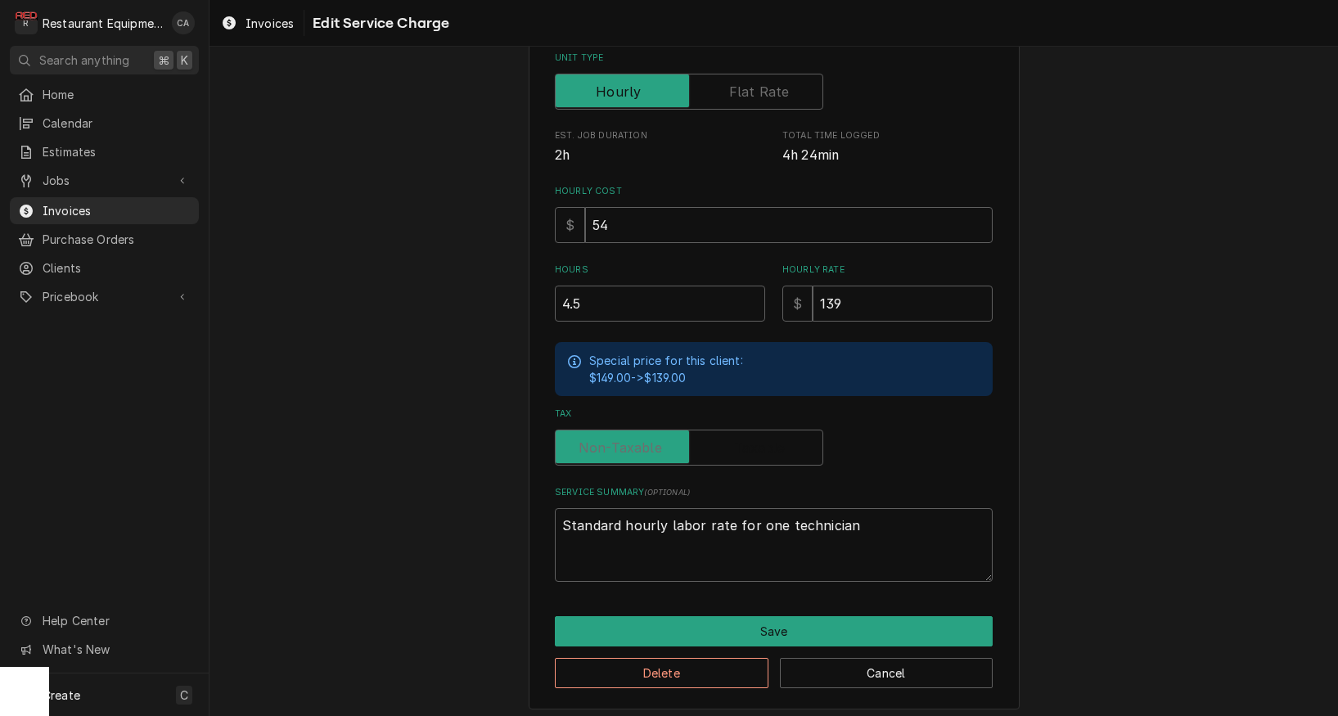
checkbox input "false"
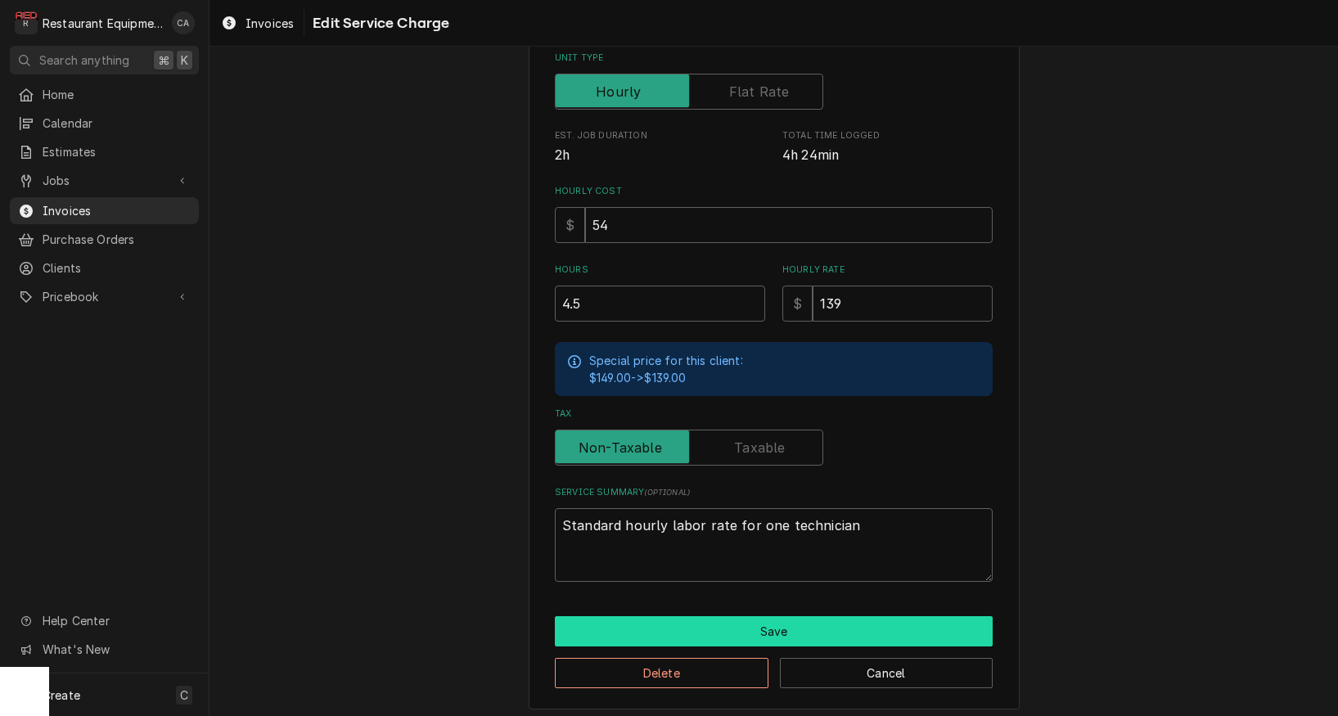
click at [686, 624] on button "Save" at bounding box center [774, 631] width 438 height 30
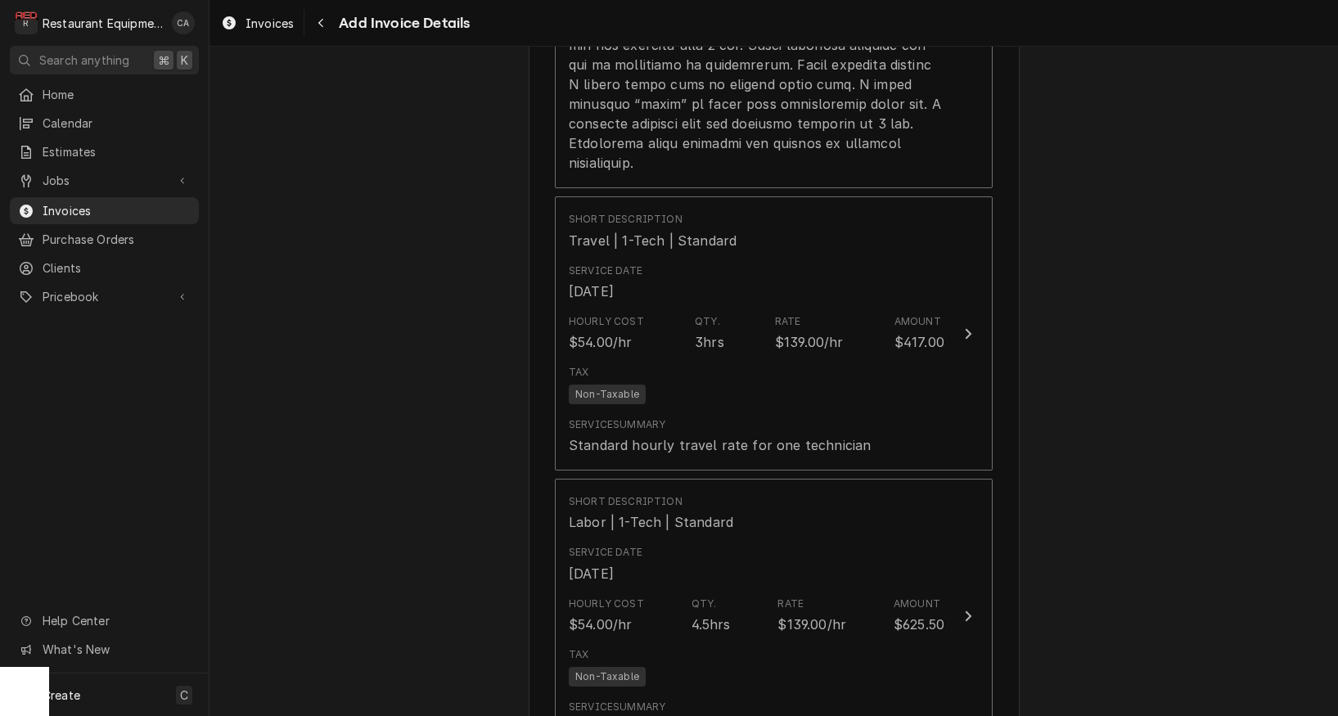
scroll to position [1603, 0]
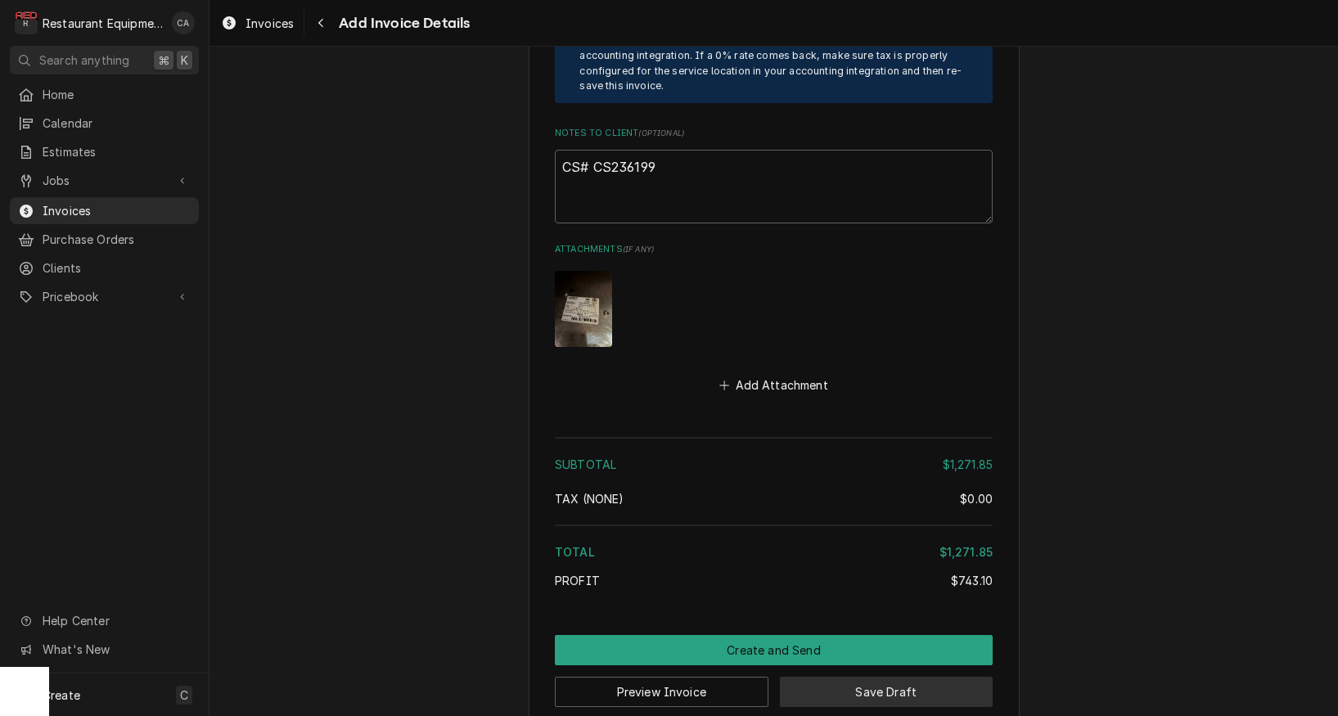
click at [850, 677] on button "Save Draft" at bounding box center [887, 692] width 214 height 30
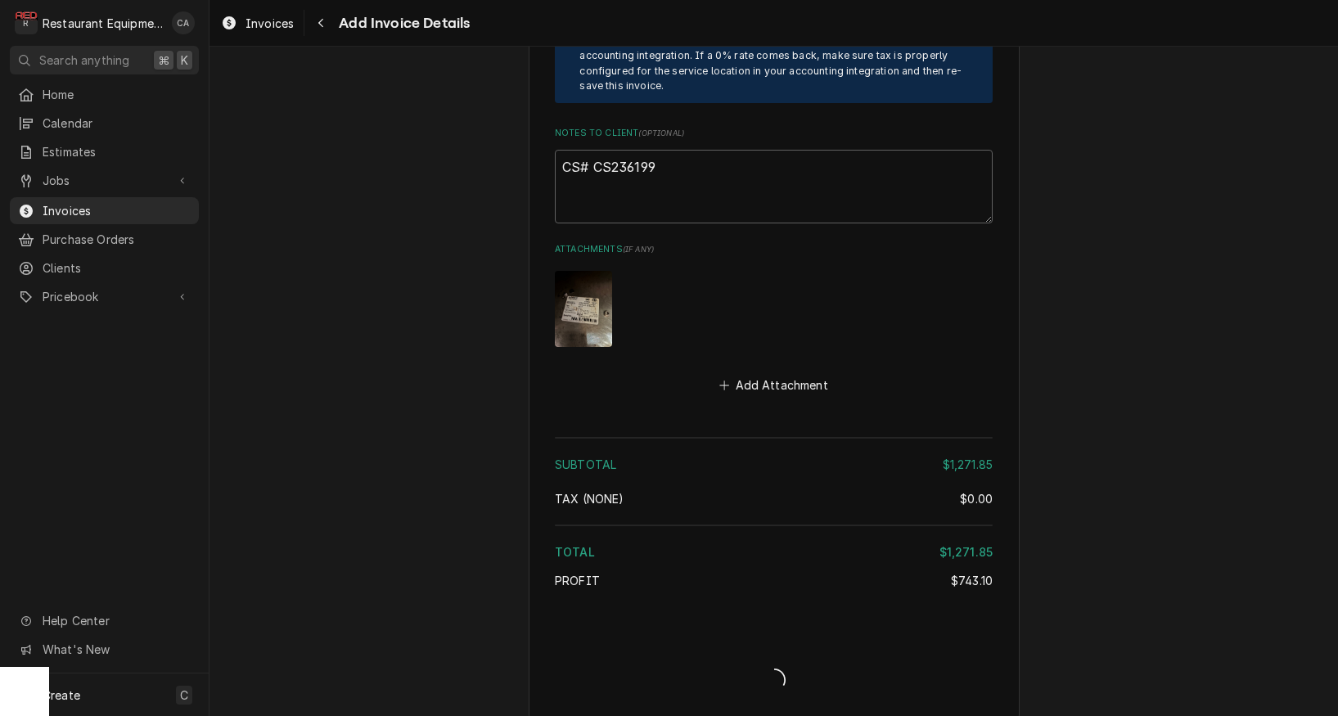
scroll to position [2980, 0]
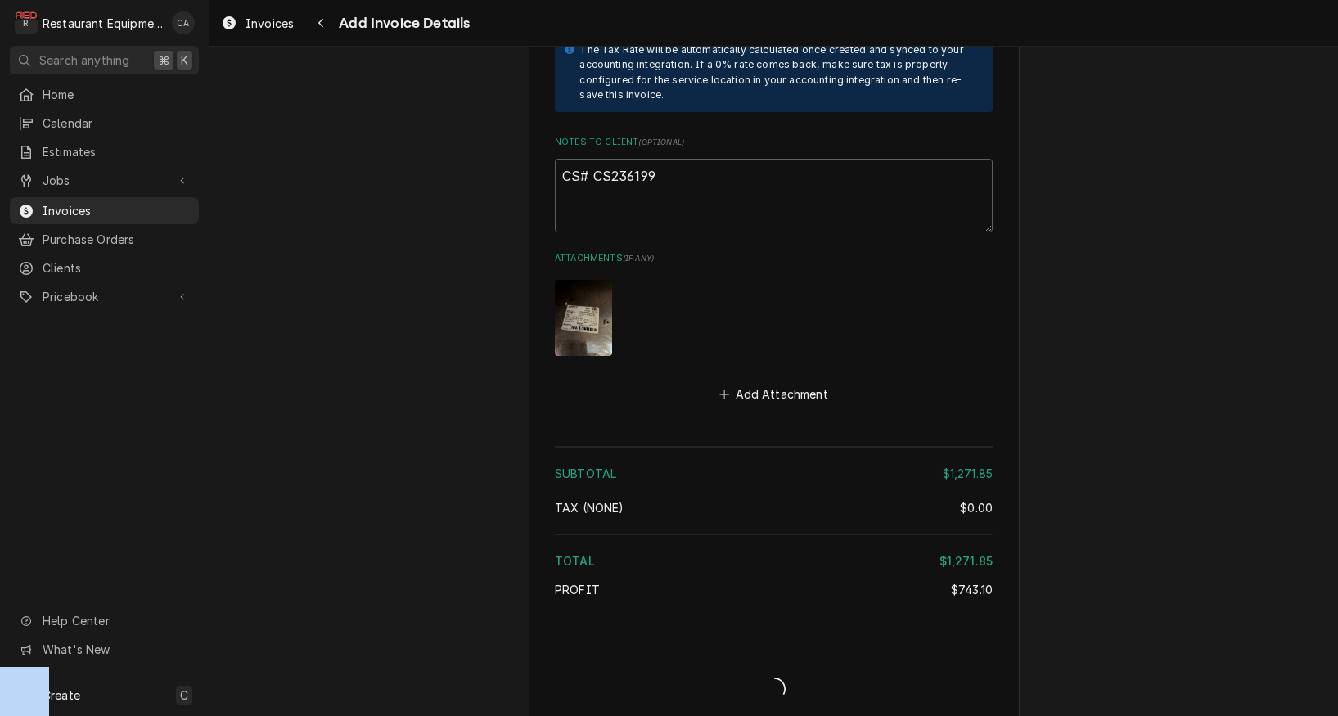
click at [850, 665] on div "Invoice Create/Update" at bounding box center [774, 675] width 438 height 63
type textarea "x"
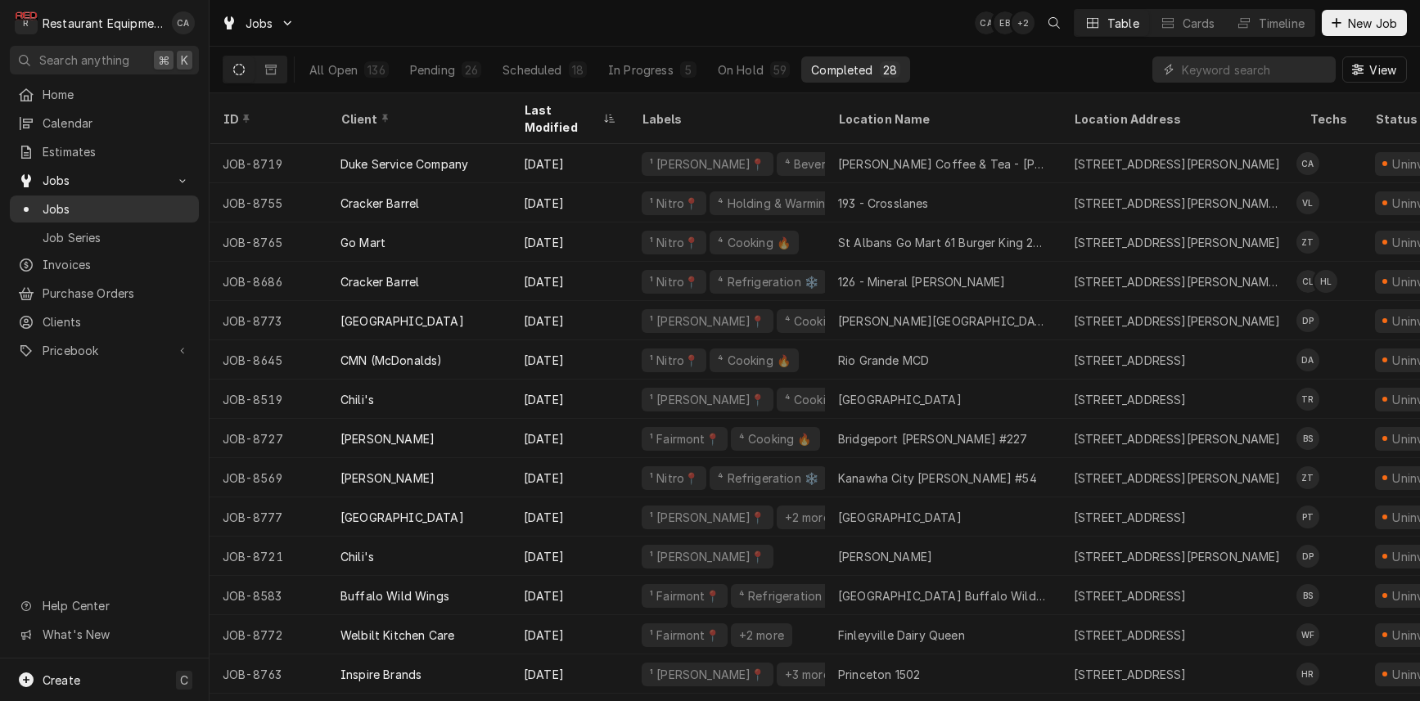
click at [56, 201] on span "Jobs" at bounding box center [117, 209] width 148 height 17
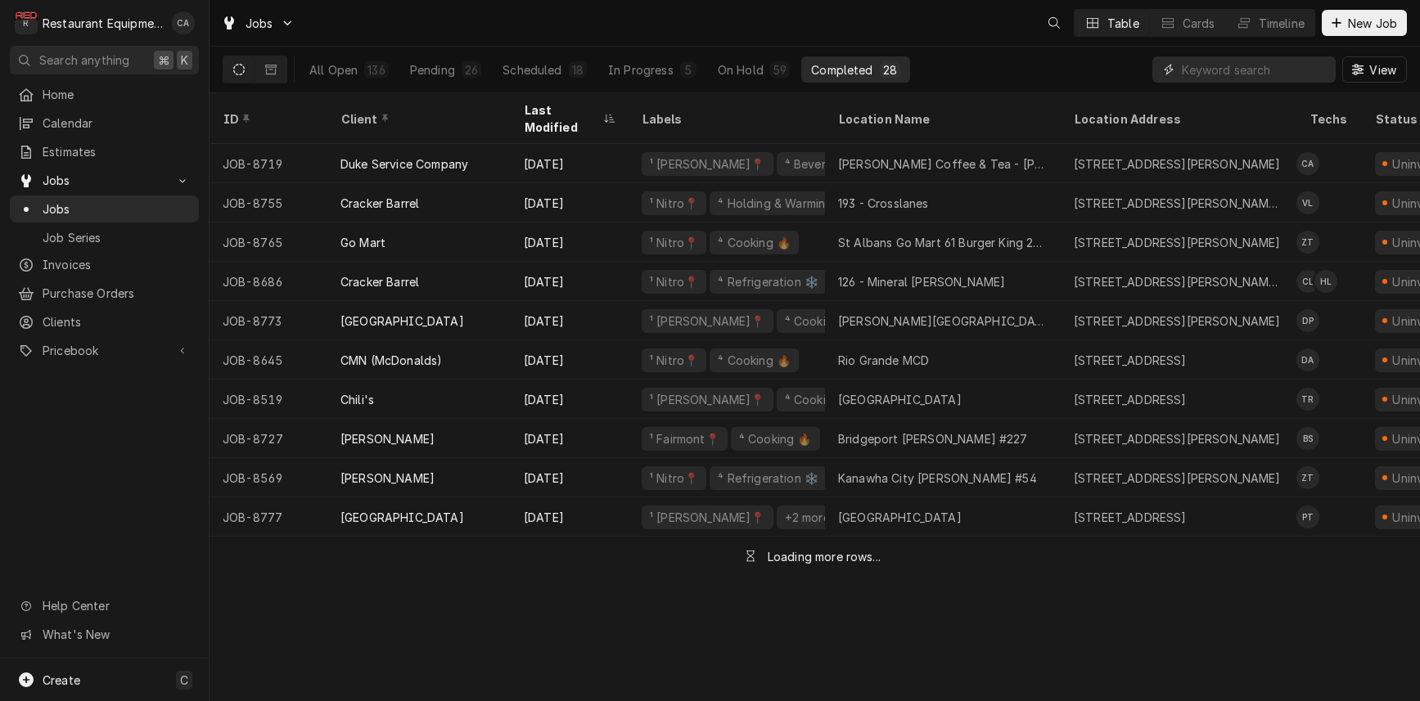
click at [1224, 69] on input "Dynamic Content Wrapper" at bounding box center [1255, 69] width 146 height 26
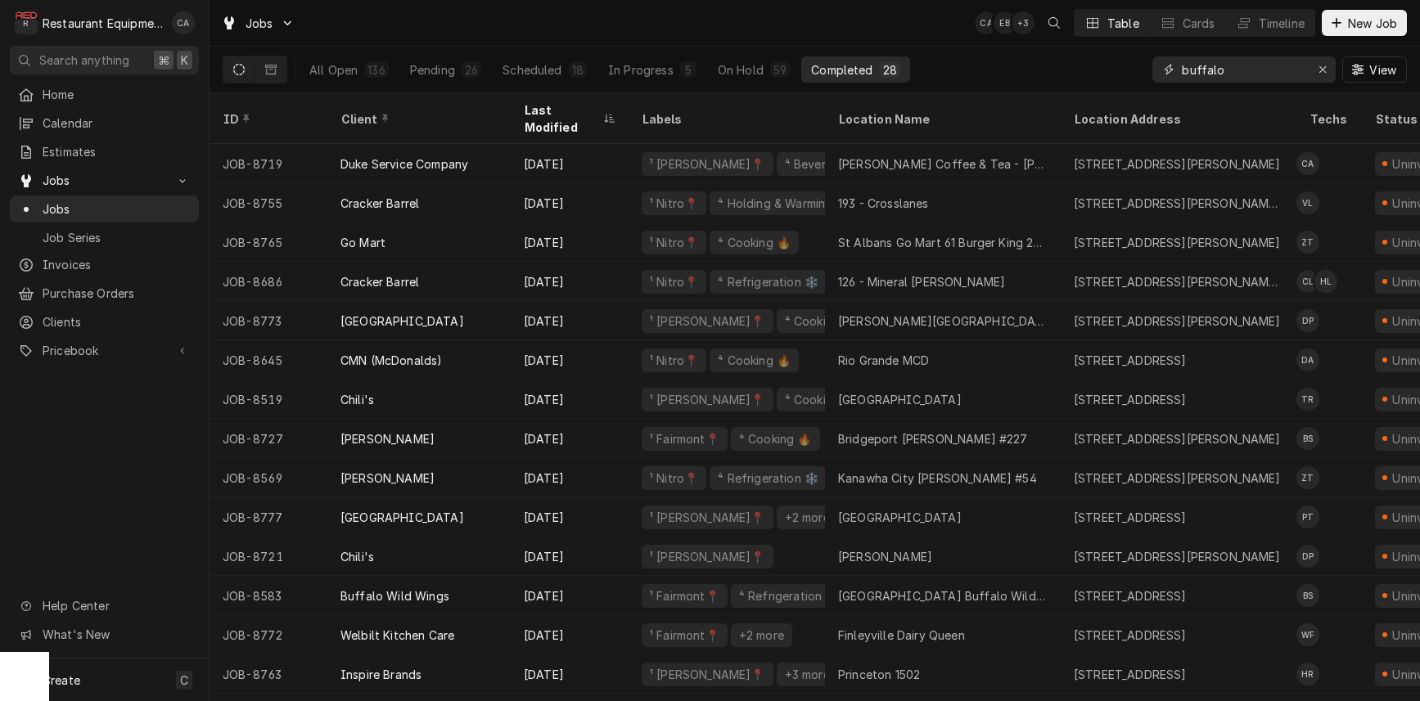
type input "buffalo"
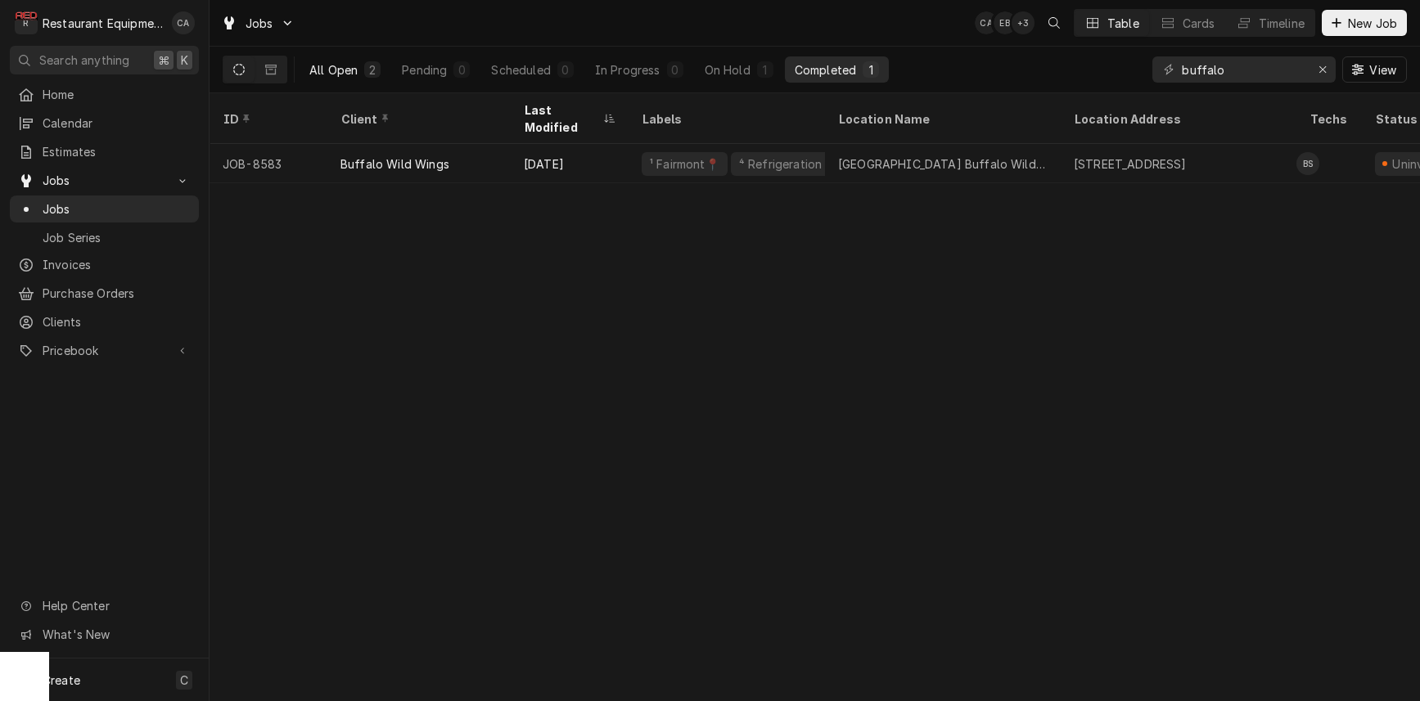
click at [325, 65] on div "All Open" at bounding box center [333, 69] width 48 height 17
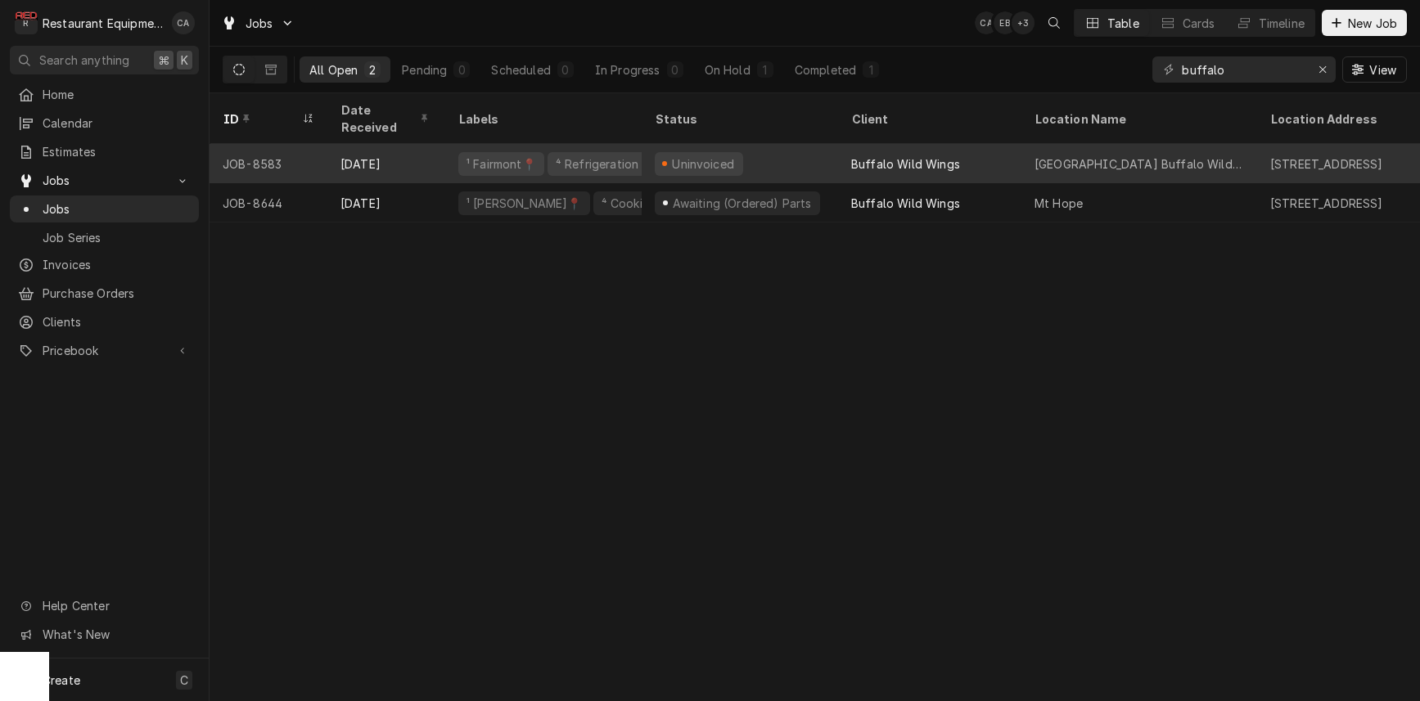
click at [1071, 156] on div "[GEOGRAPHIC_DATA] Buffalo Wild Wings" at bounding box center [1140, 164] width 210 height 17
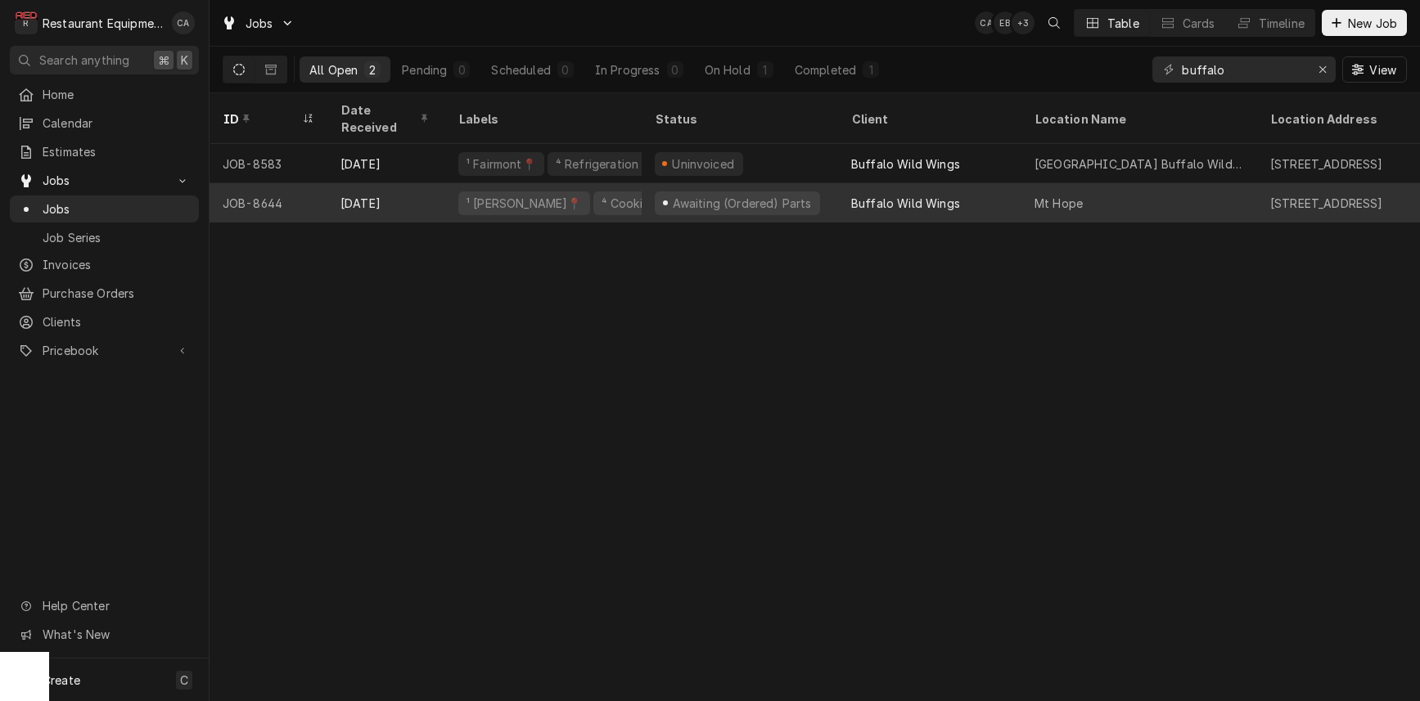
click at [980, 187] on div "Buffalo Wild Wings" at bounding box center [929, 202] width 183 height 39
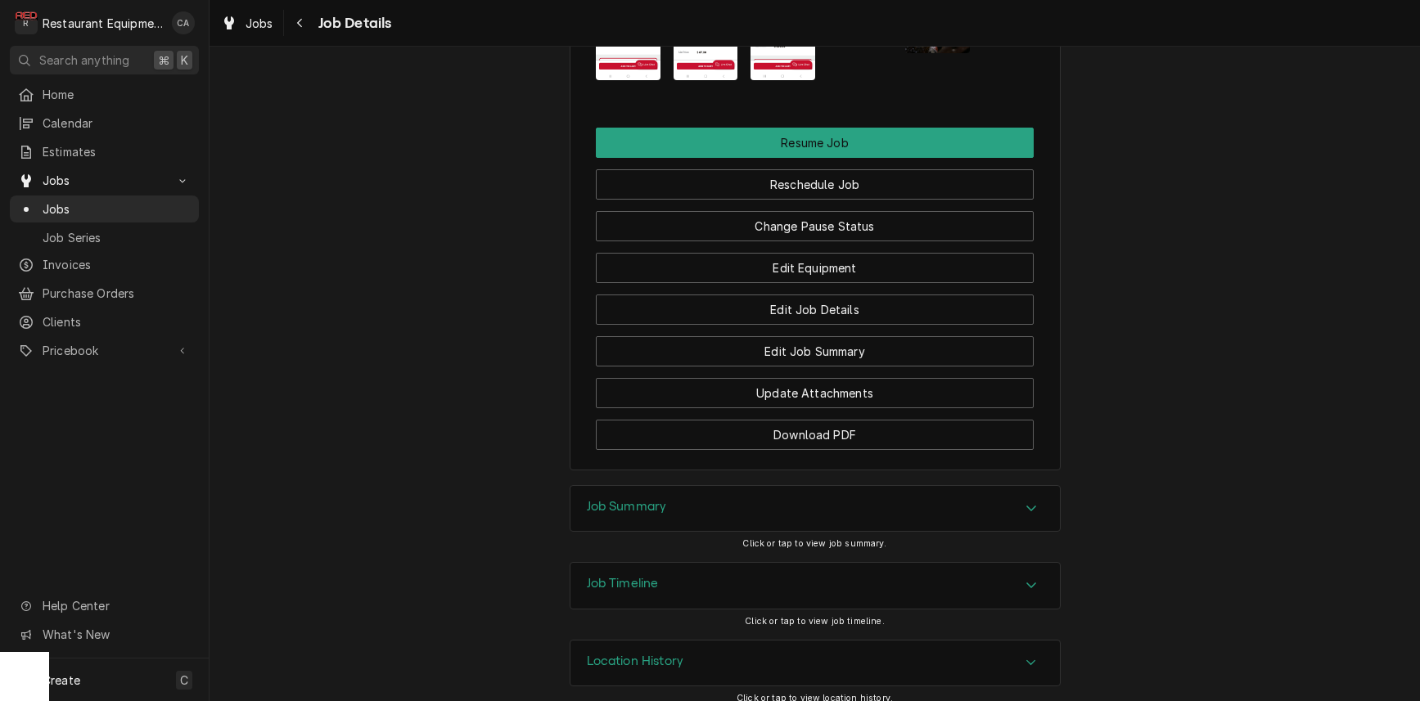
drag, startPoint x: 616, startPoint y: 496, endPoint x: 538, endPoint y: 463, distance: 84.4
click at [613, 499] on h3 "Job Summary" at bounding box center [627, 507] width 80 height 16
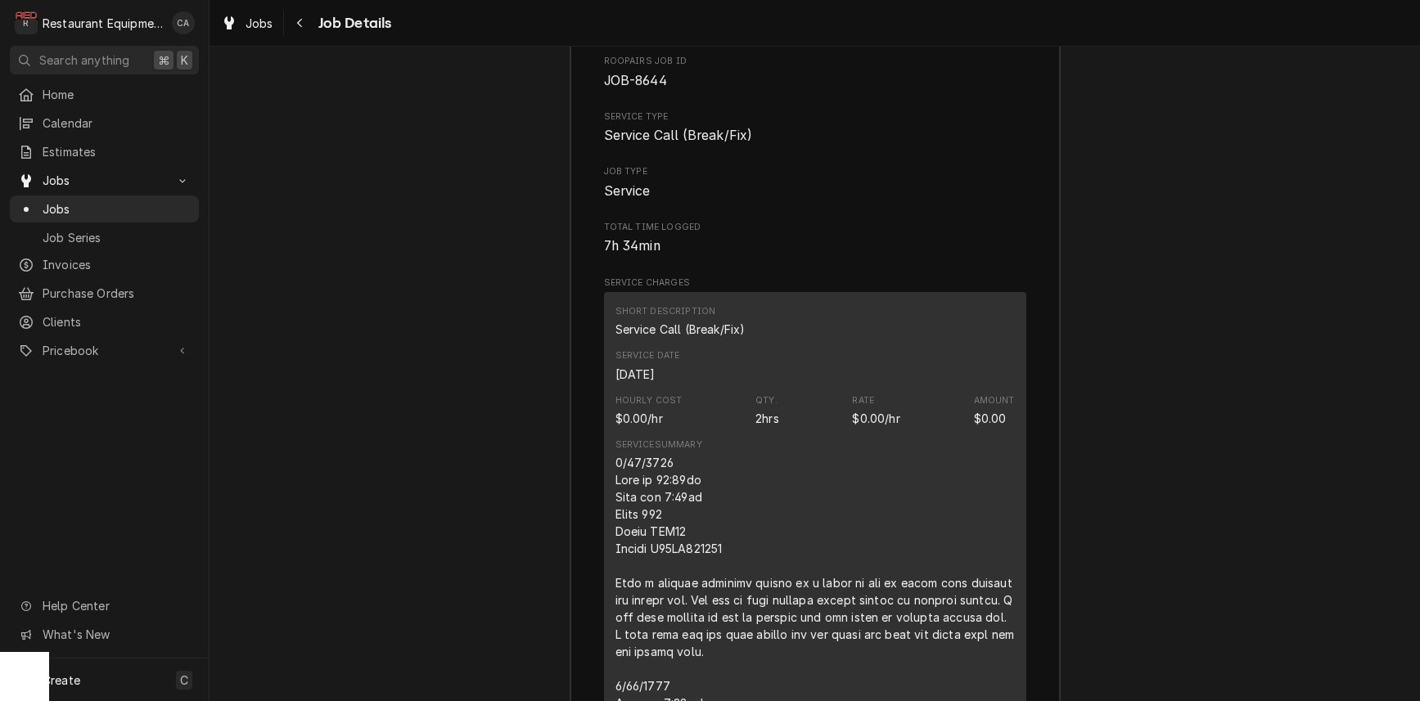
scroll to position [2735, 0]
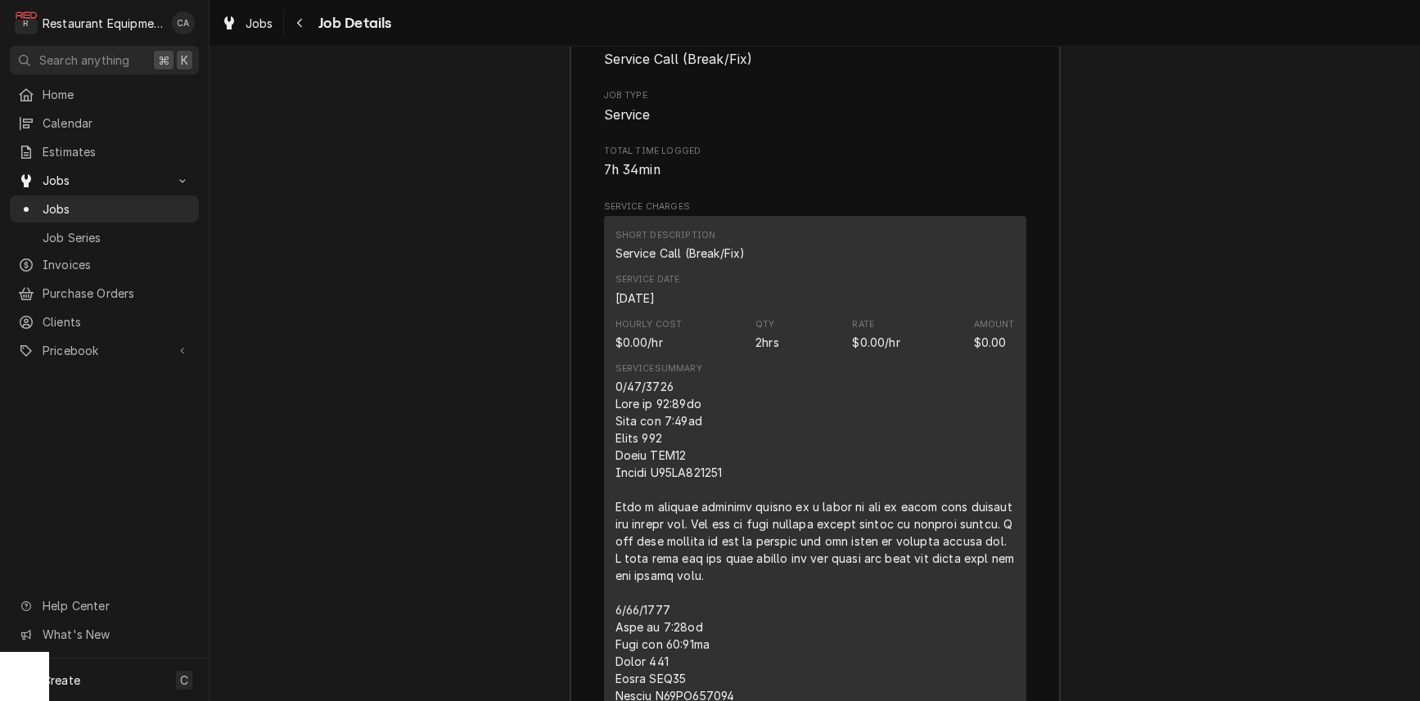
click at [476, 331] on div "Job Summary Roopairs Job ID JOB-8644 Service Type Service Call (Break/Fix) Job …" at bounding box center [815, 705] width 1211 height 1581
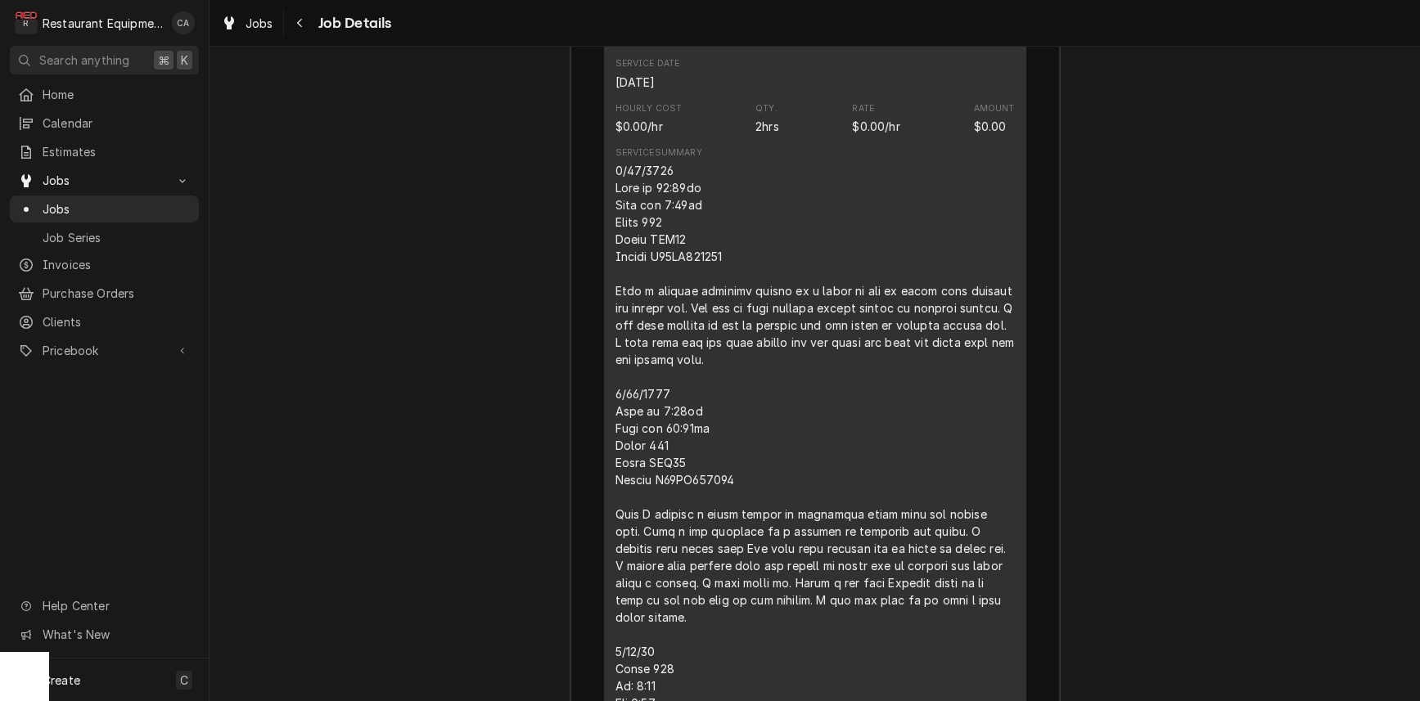
scroll to position [3137, 0]
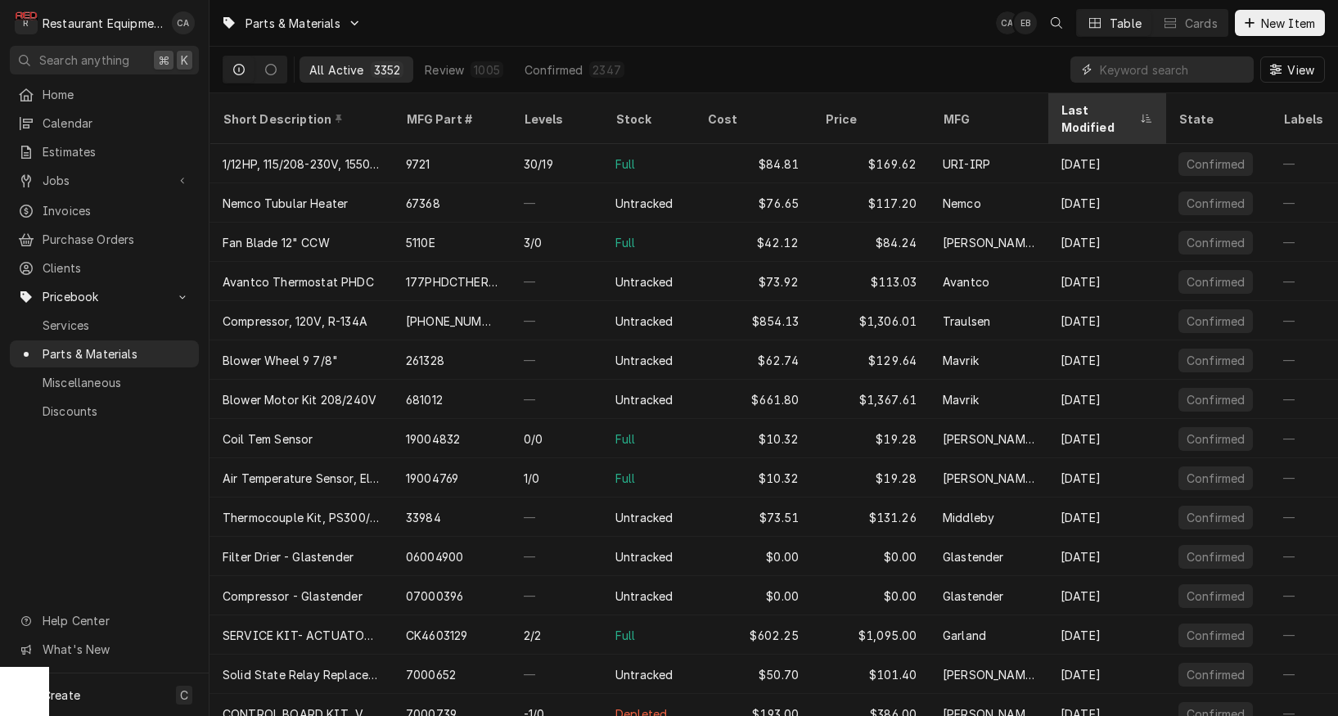
drag, startPoint x: 1126, startPoint y: 75, endPoint x: 1118, endPoint y: 96, distance: 21.7
click at [1126, 75] on input "Dynamic Content Wrapper" at bounding box center [1173, 69] width 146 height 26
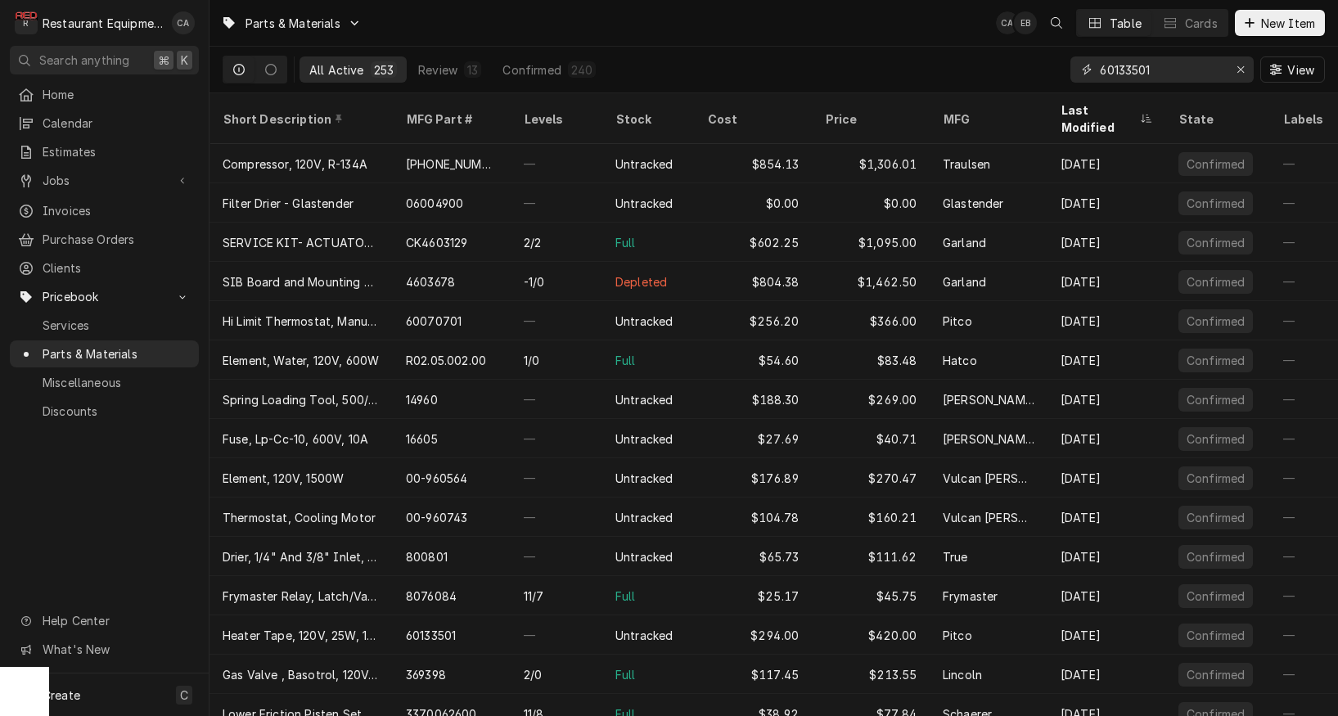
type input "60133501"
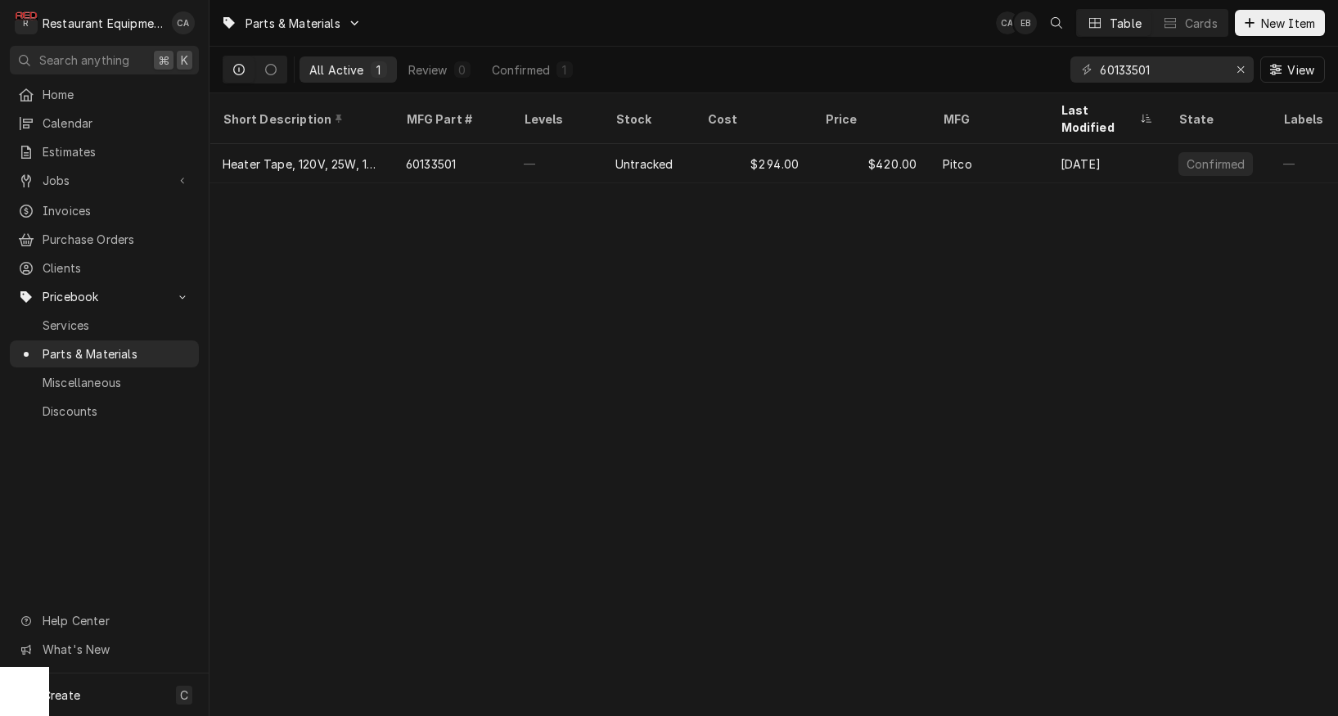
click at [566, 252] on div "Parts & Materials CA EB Table Cards New Item All Active 1 Review 0 Confirmed 1 …" at bounding box center [774, 358] width 1129 height 716
click at [708, 288] on div "Parts & Materials CA EB Table Cards New Item All Active 1 Review 0 Confirmed 1 …" at bounding box center [774, 358] width 1129 height 716
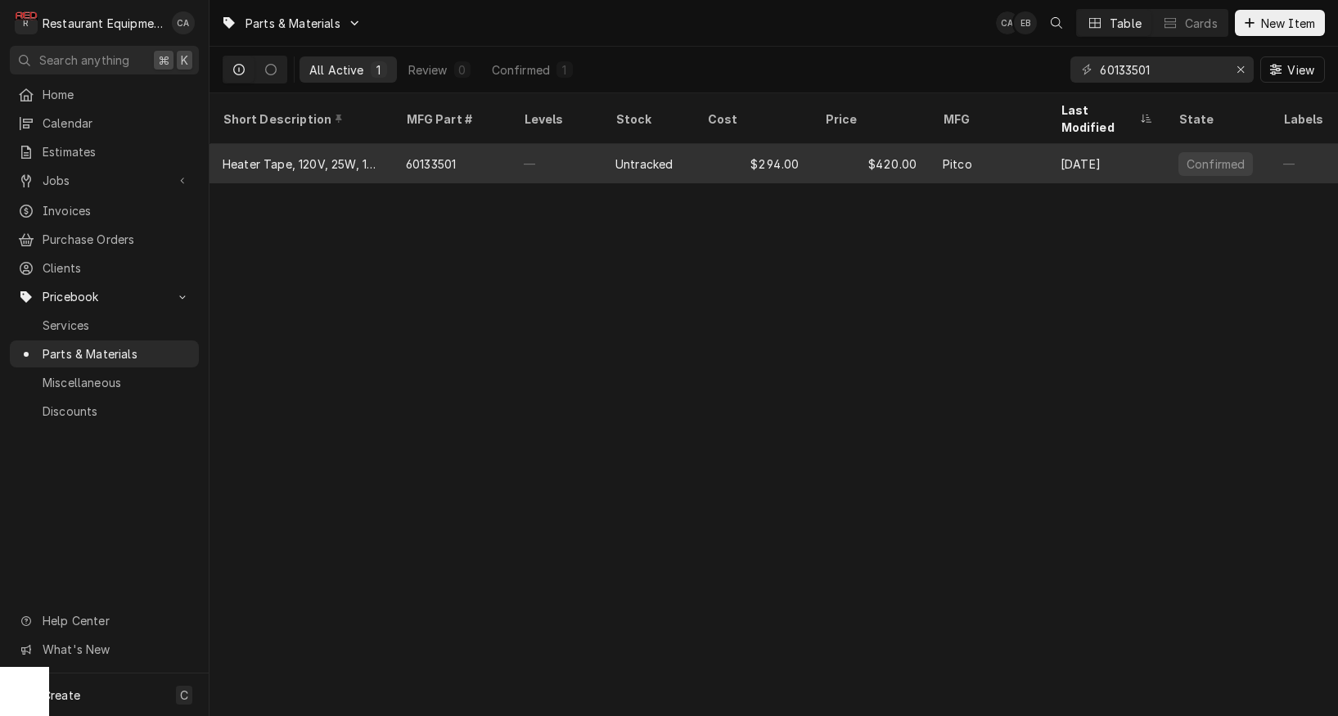
click at [577, 144] on div "—" at bounding box center [557, 163] width 92 height 39
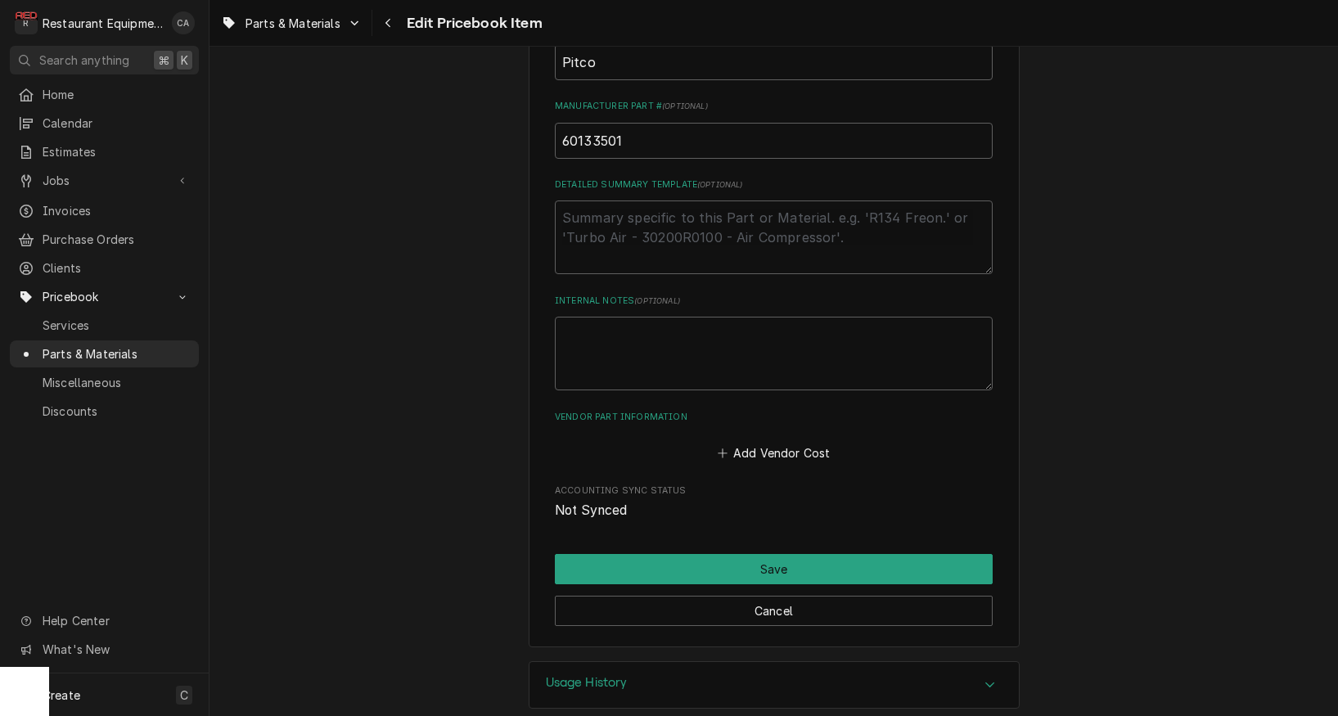
click at [605, 675] on h3 "Usage History" at bounding box center [587, 683] width 82 height 16
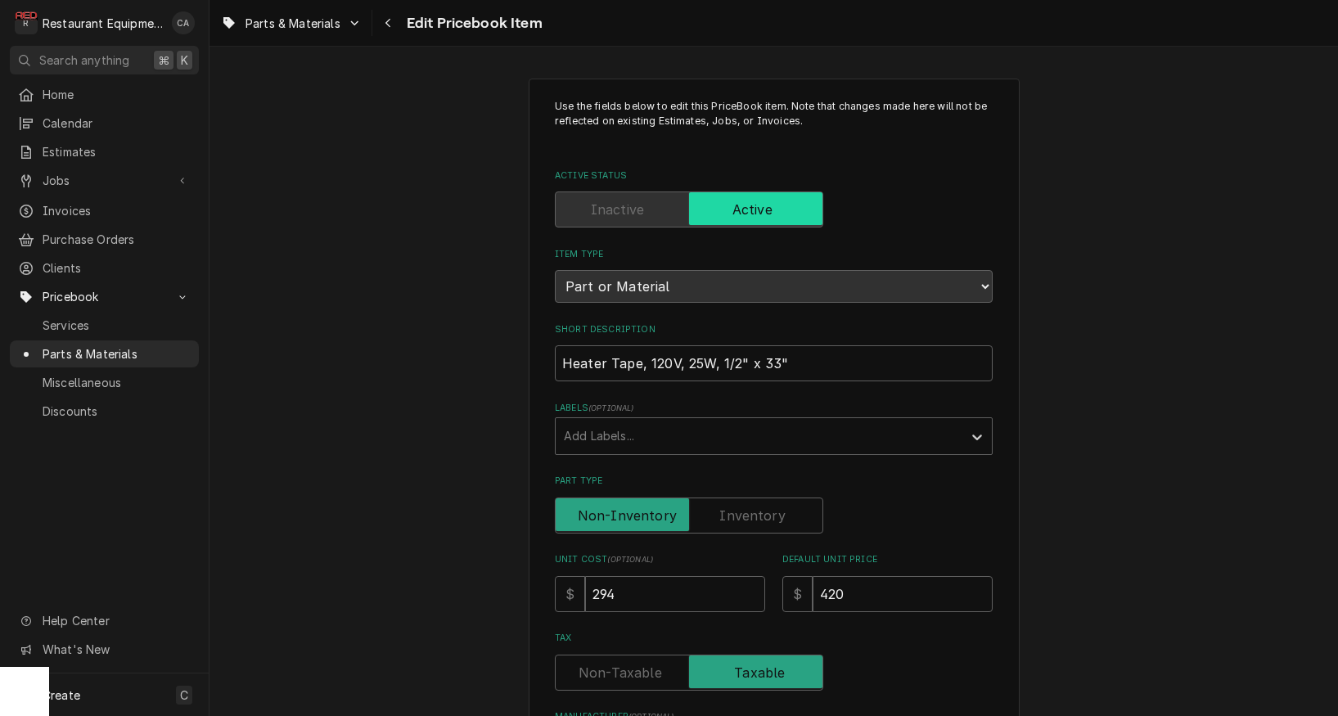
drag, startPoint x: 452, startPoint y: 560, endPoint x: 449, endPoint y: 548, distance: 11.7
click at [451, 559] on div "Use the fields below to edit this PriceBook item. Note that changes made here w…" at bounding box center [774, 707] width 1129 height 1287
click at [292, 27] on span "Parts & Materials" at bounding box center [293, 23] width 95 height 17
drag, startPoint x: 399, startPoint y: 138, endPoint x: 387, endPoint y: 46, distance: 93.2
click at [403, 110] on html "R Restaurant Equipment Diagnostics CA Search anything ⌘ K Home Calendar Estimat…" at bounding box center [669, 358] width 1338 height 716
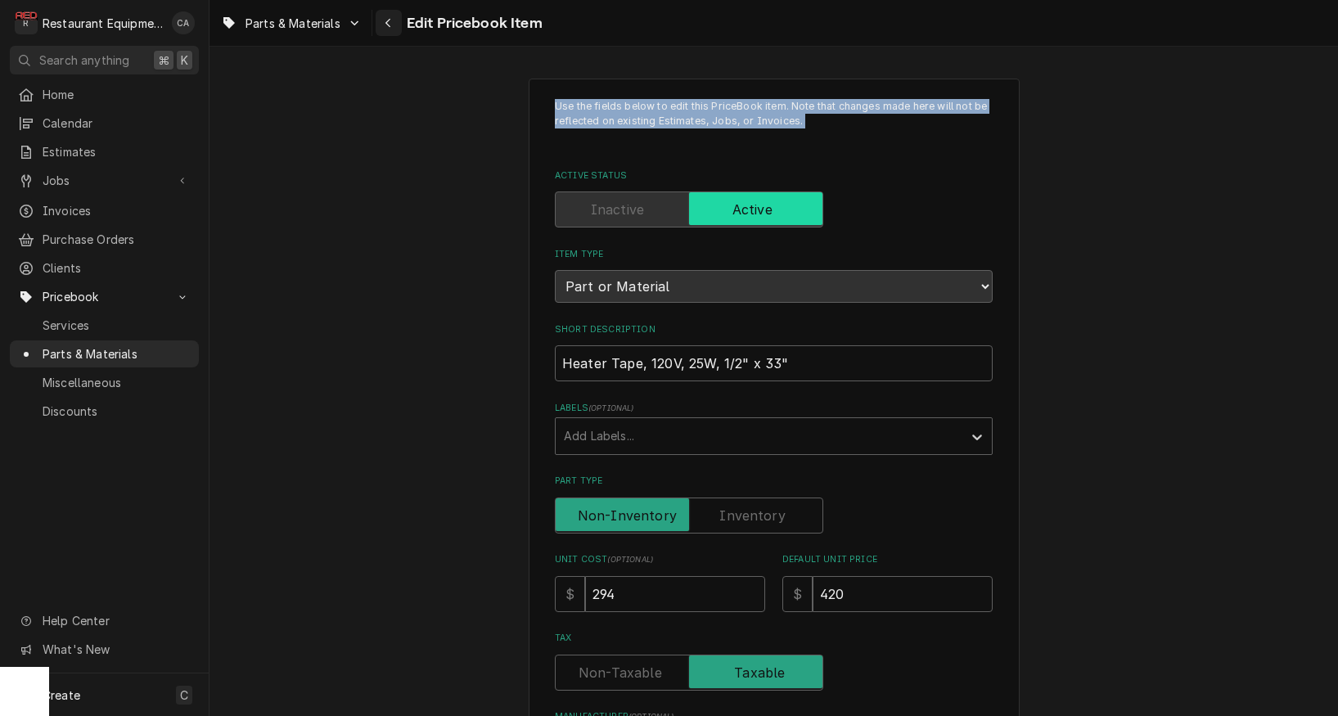
click at [389, 26] on icon "Navigate back" at bounding box center [388, 22] width 7 height 11
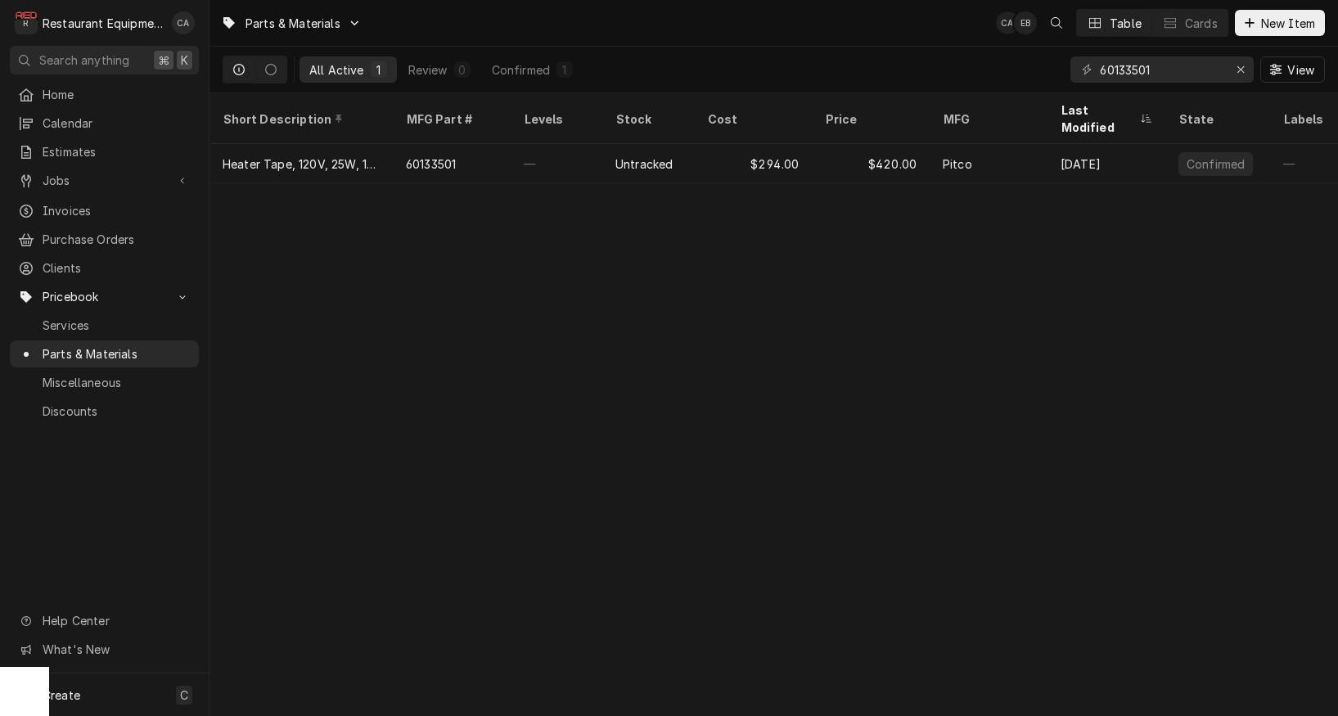
drag, startPoint x: 728, startPoint y: 449, endPoint x: 665, endPoint y: 32, distance: 422.1
click at [728, 449] on div "Parts & Materials CA EB Table Cards New Item All Active 1 Review 0 Confirmed 1 …" at bounding box center [774, 358] width 1129 height 716
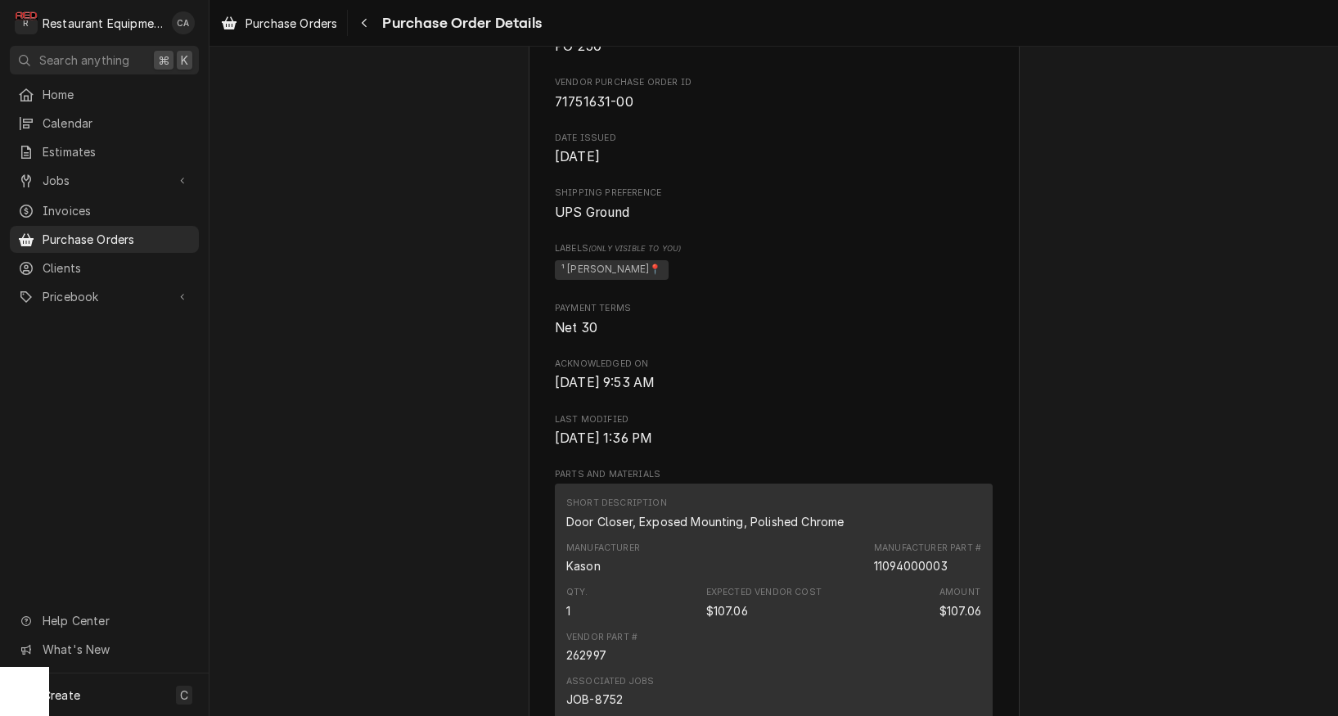
scroll to position [339, 0]
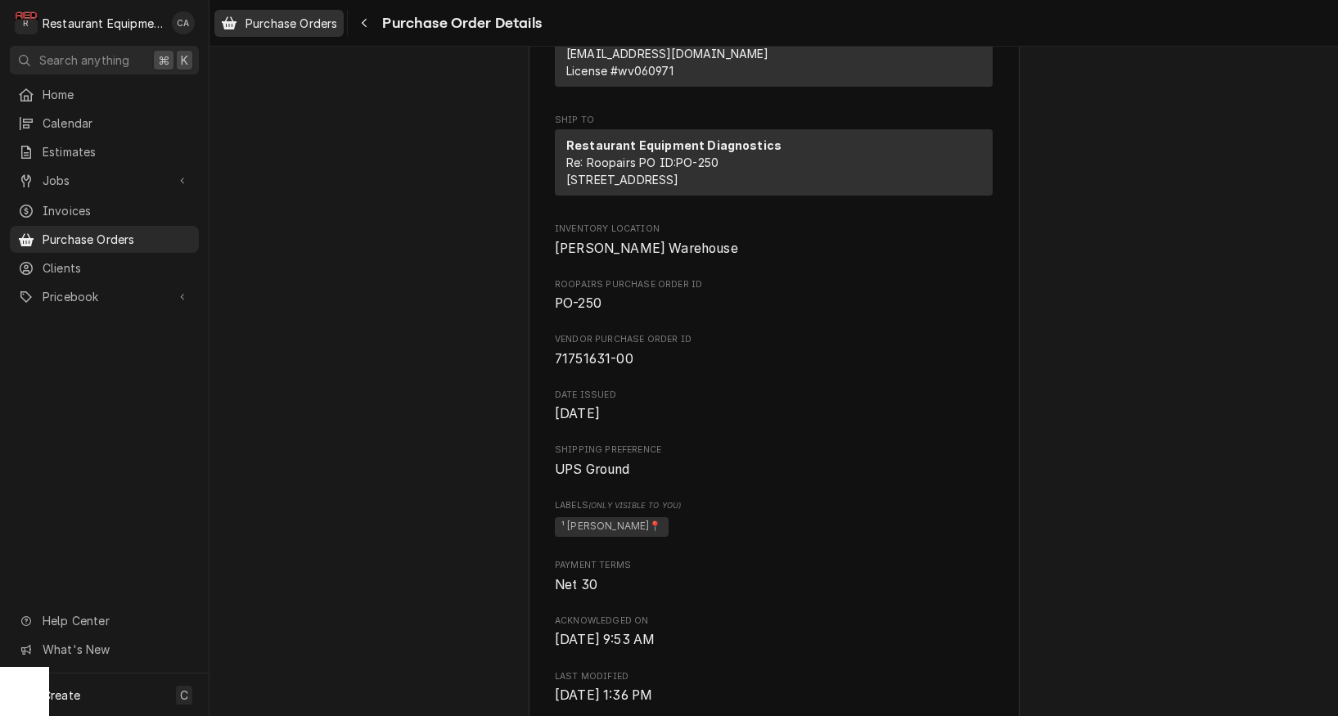
click at [298, 25] on span "Purchase Orders" at bounding box center [292, 23] width 92 height 17
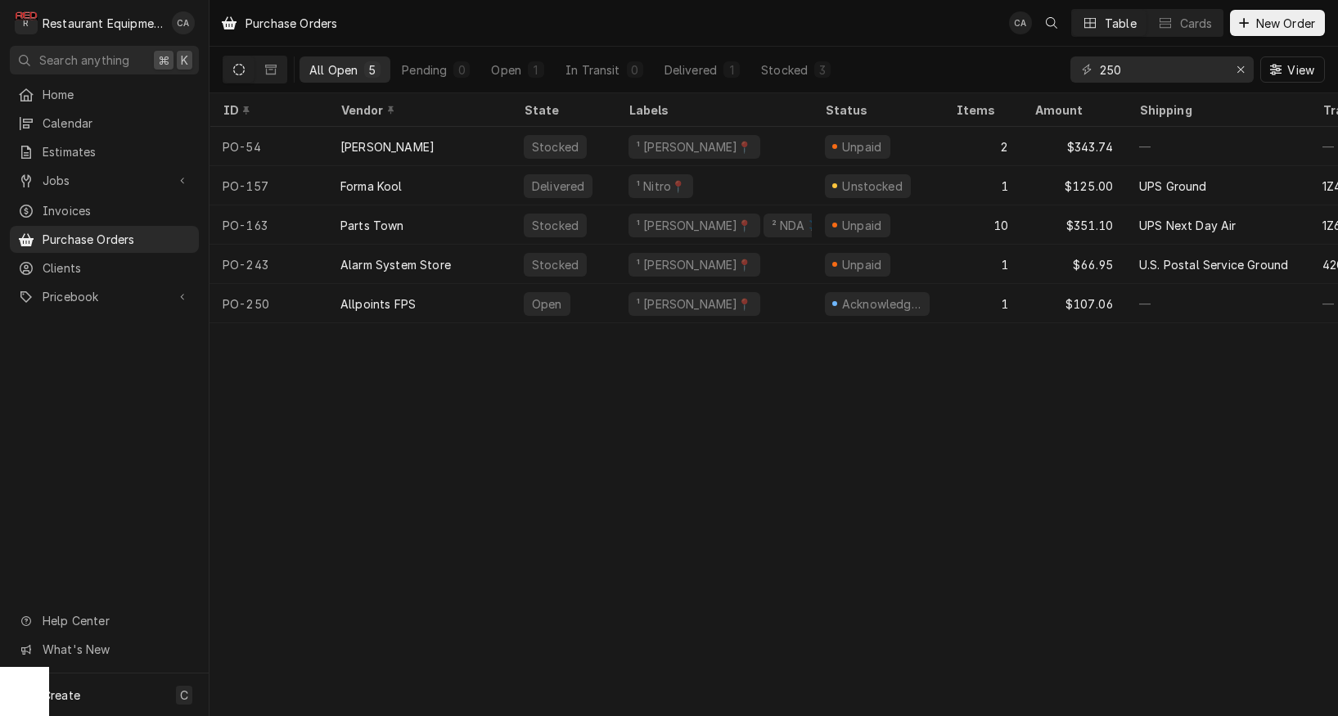
click at [681, 40] on div "Purchase Orders CA Table Cards New Order" at bounding box center [774, 23] width 1129 height 46
click at [1244, 72] on icon "Erase input" at bounding box center [1241, 69] width 9 height 11
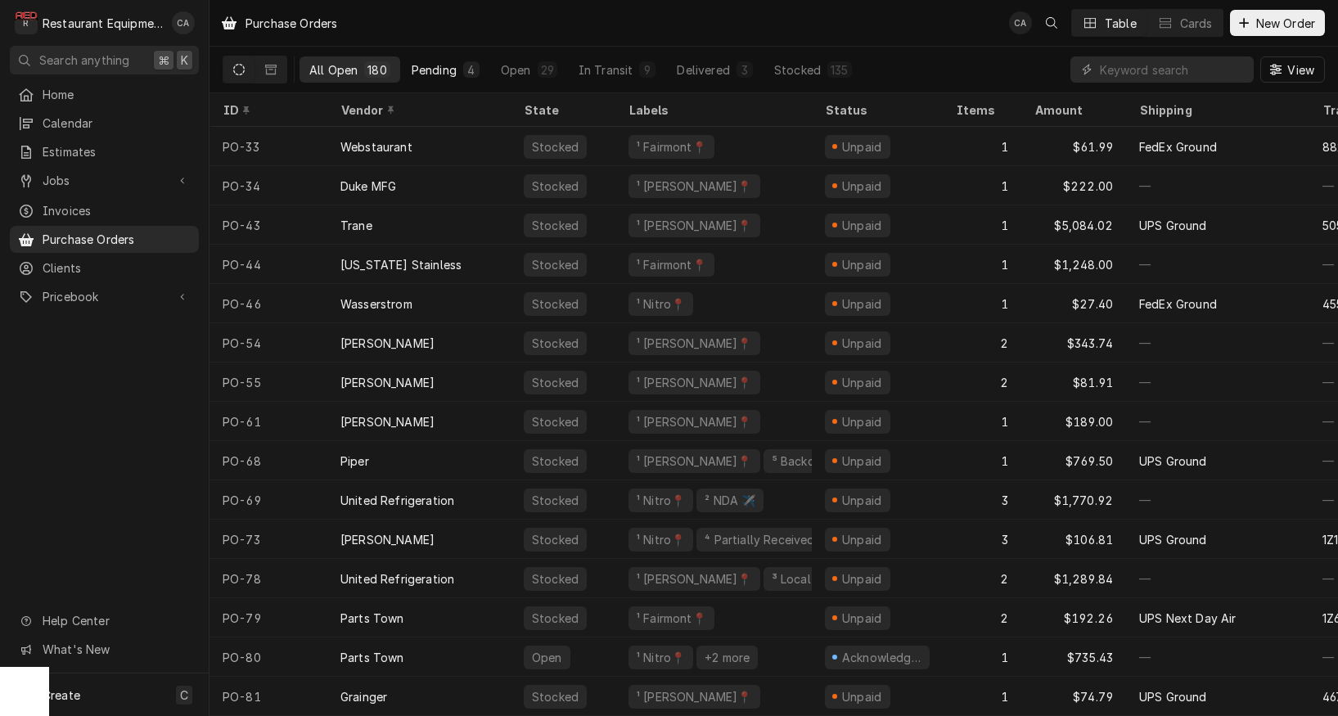
click at [439, 69] on div "Pending" at bounding box center [434, 69] width 45 height 17
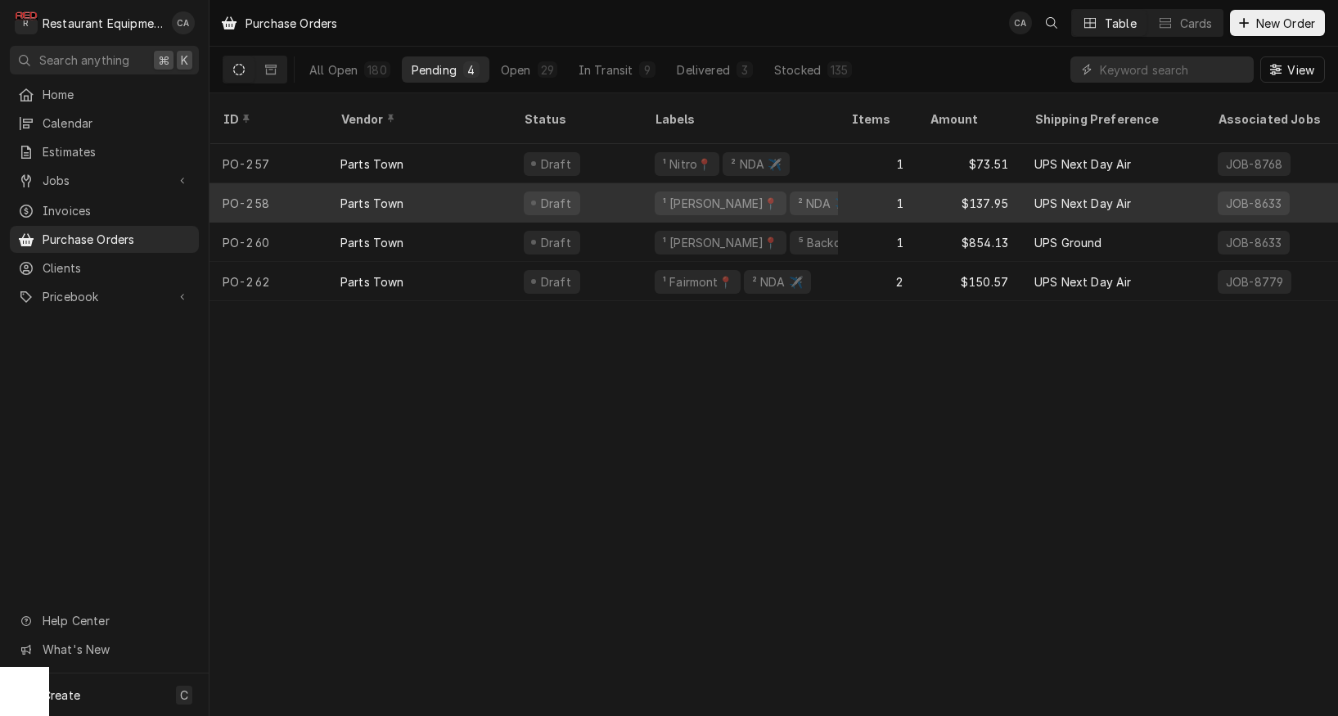
click at [467, 186] on div "Parts Town" at bounding box center [418, 202] width 183 height 39
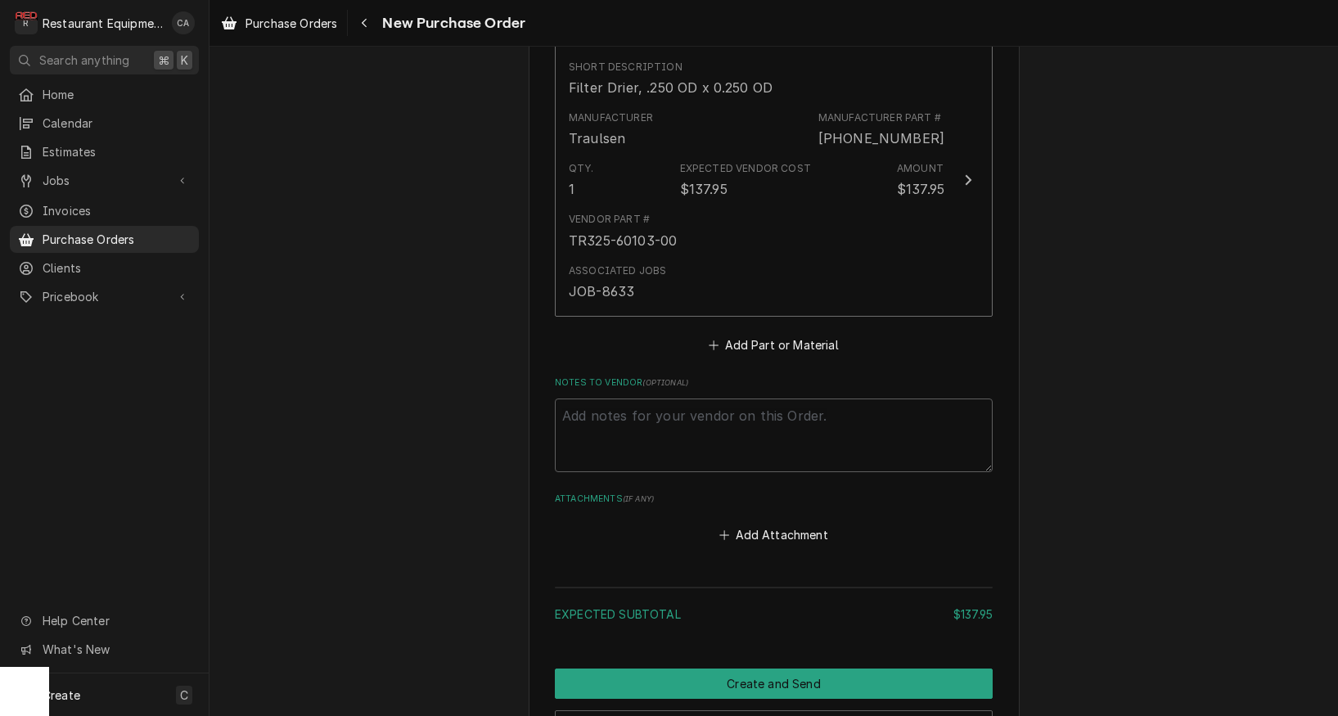
scroll to position [712, 0]
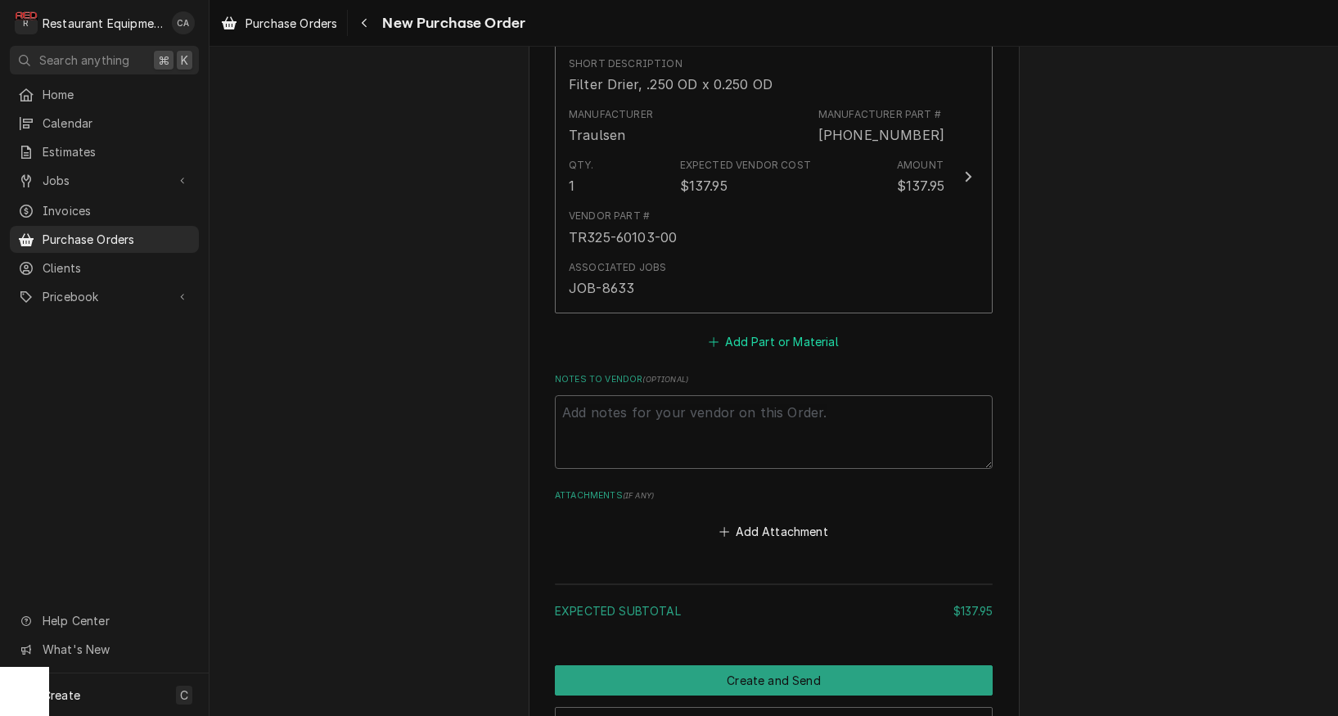
click at [778, 330] on button "Add Part or Material" at bounding box center [773, 341] width 135 height 23
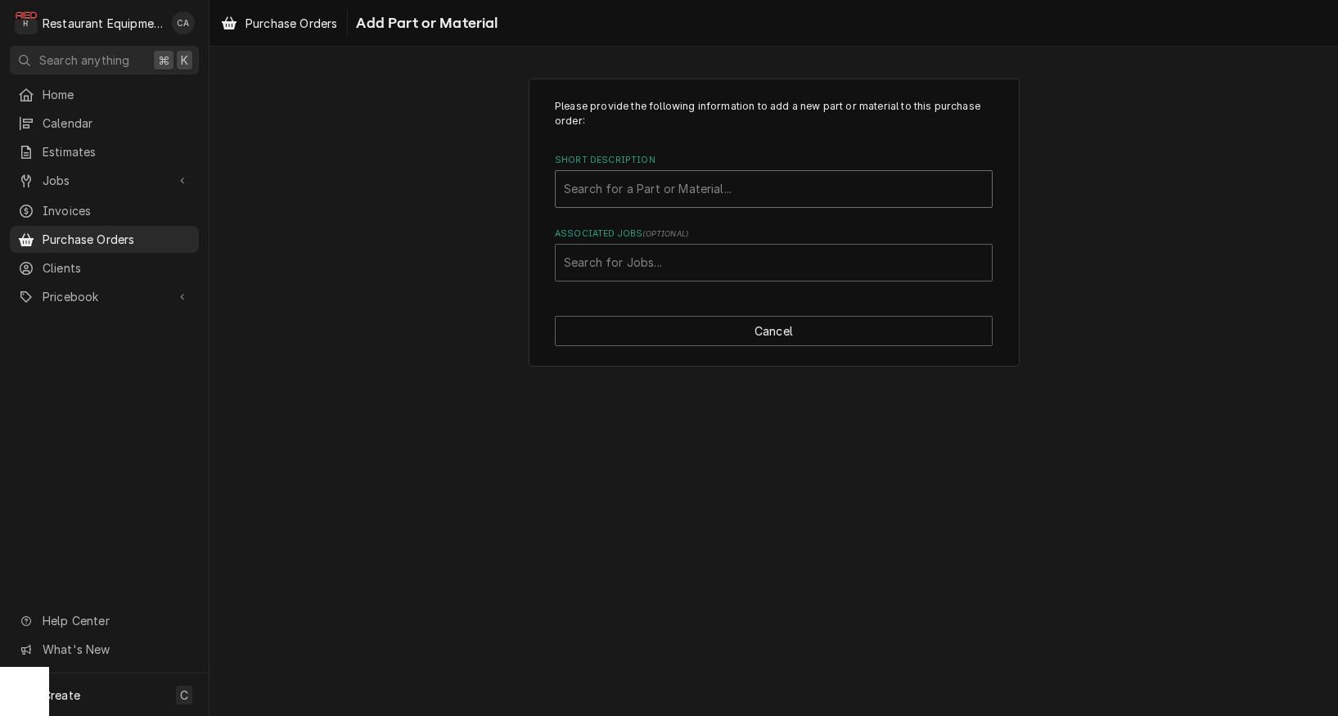
click at [642, 193] on div "Search for a Part or Material..." at bounding box center [774, 188] width 420 height 17
type input "60133501"
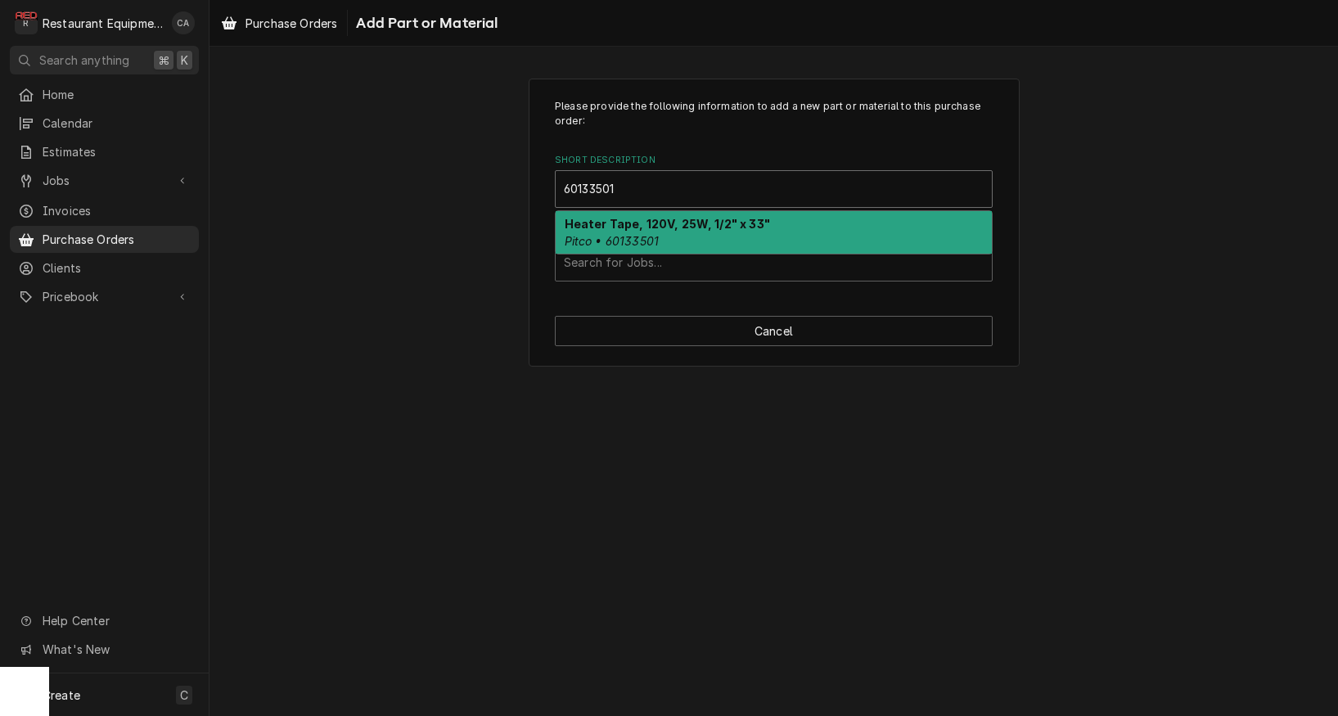
click at [631, 225] on strong "Heater Tape, 120V, 25W, 1/2" x 33"" at bounding box center [667, 224] width 205 height 14
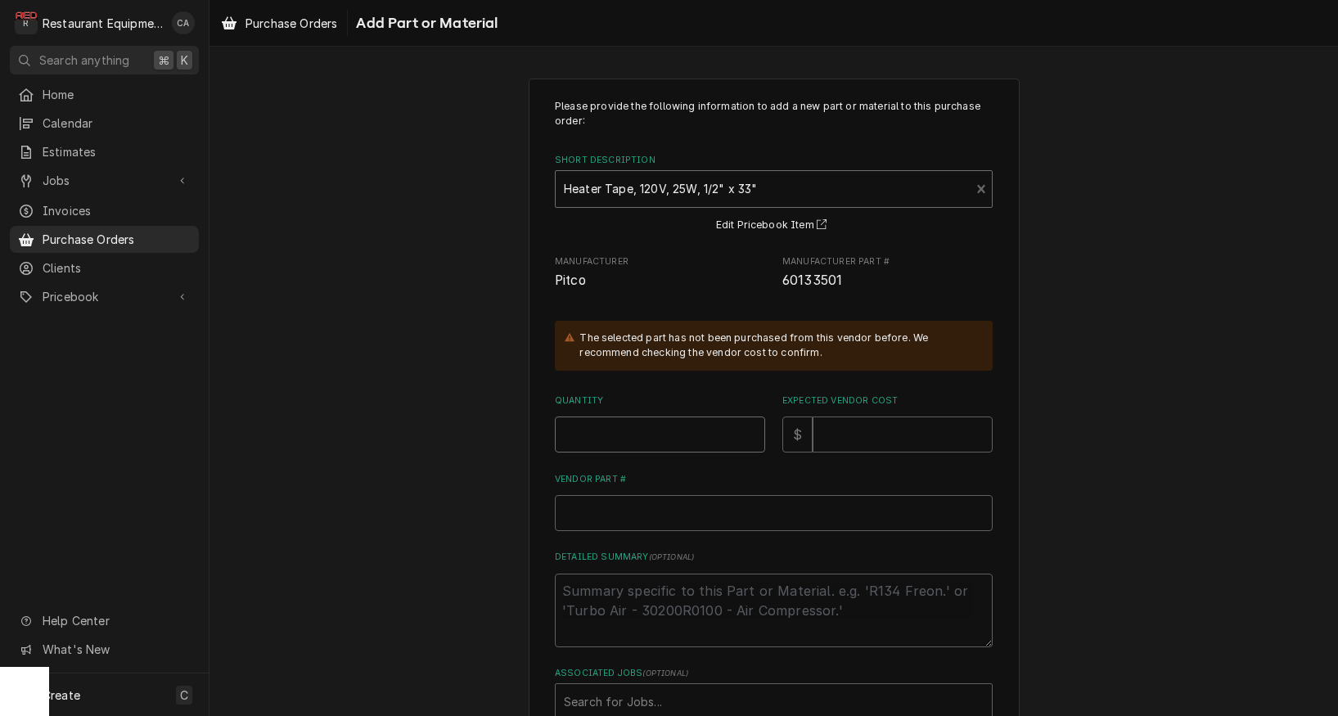
click at [585, 428] on input "Quantity" at bounding box center [660, 435] width 210 height 36
type textarea "x"
type input "1"
click at [877, 431] on input "Expected Vendor Cost" at bounding box center [903, 435] width 180 height 36
type textarea "x"
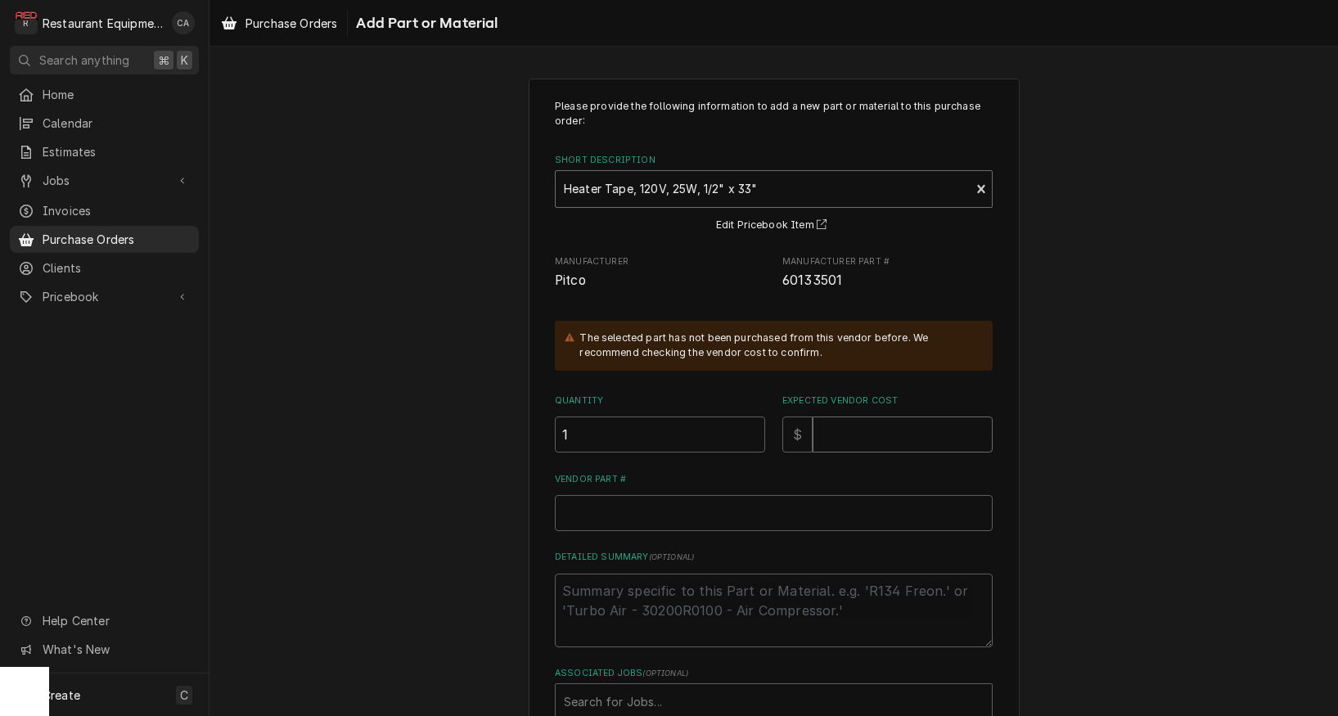
type input "2"
type textarea "x"
type input "29"
type textarea "x"
type input "294"
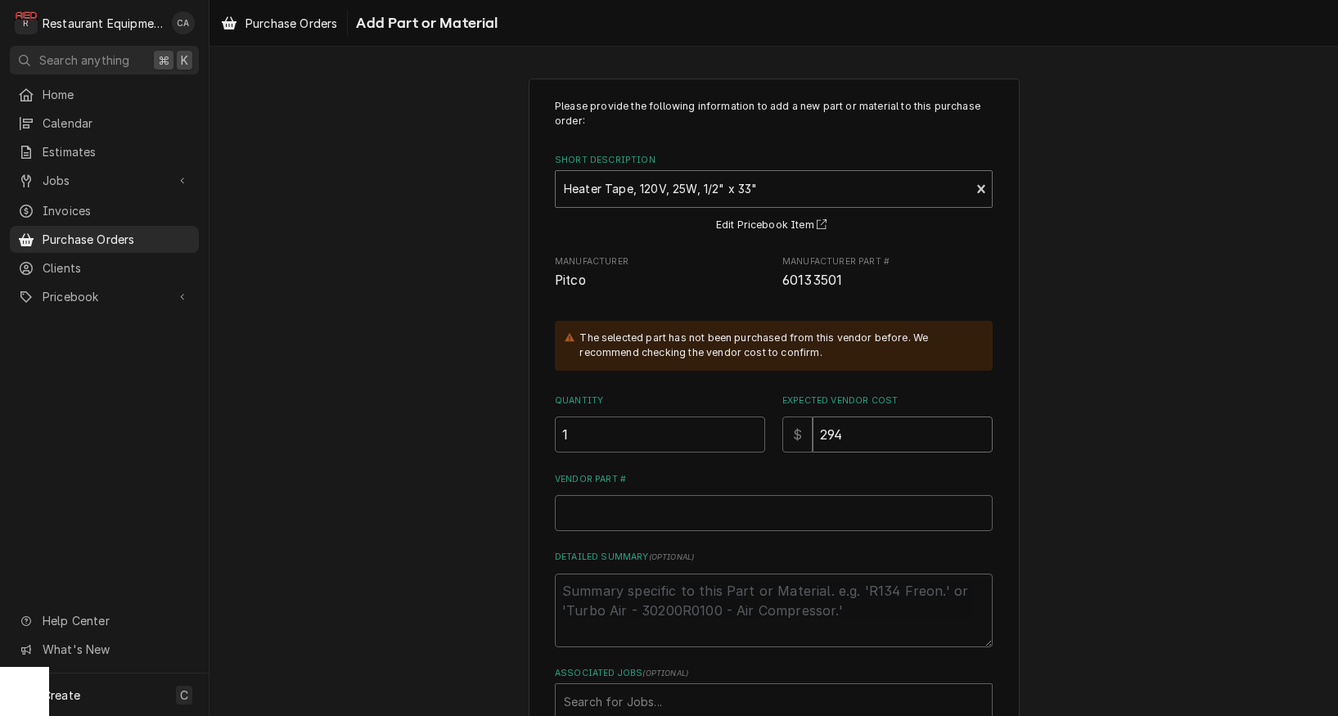
type textarea "x"
type input "294.0"
type textarea "x"
type input "294.00"
drag, startPoint x: 563, startPoint y: 504, endPoint x: 585, endPoint y: 502, distance: 22.2
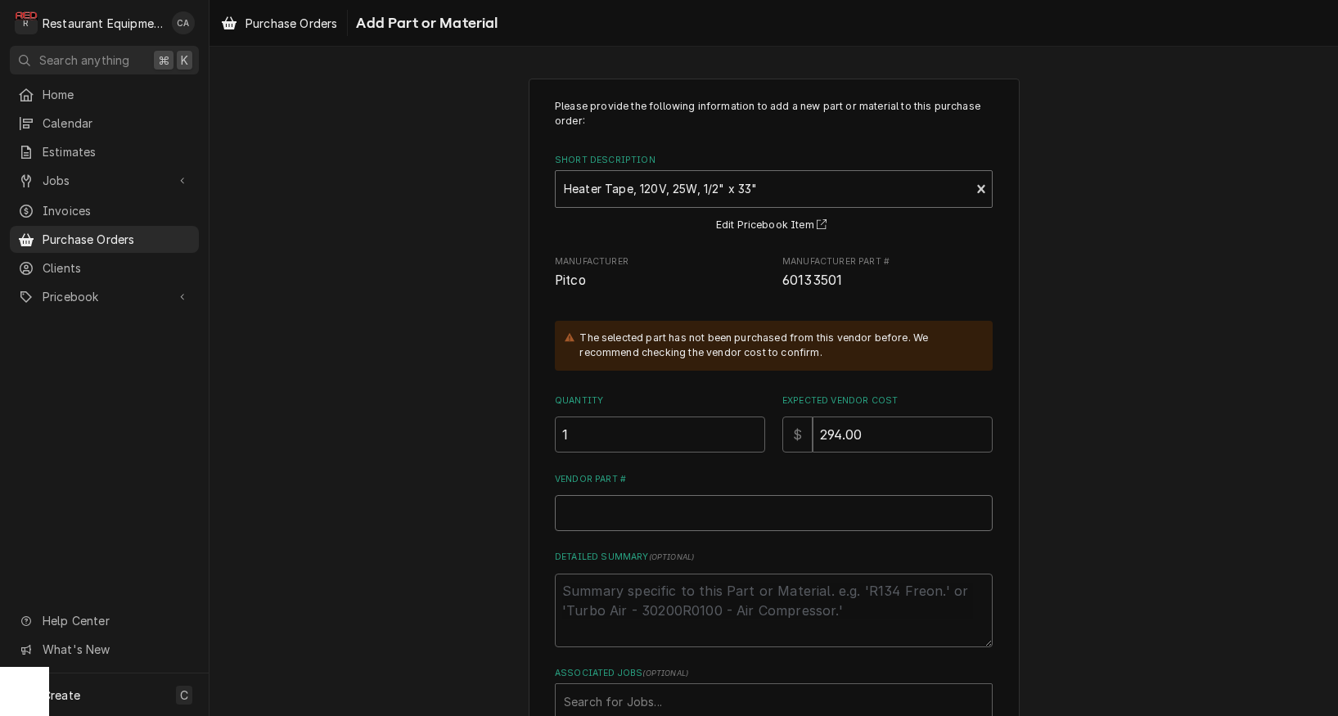
click at [566, 504] on input "Vendor Part #" at bounding box center [774, 513] width 438 height 36
paste input "PT60133501"
type textarea "x"
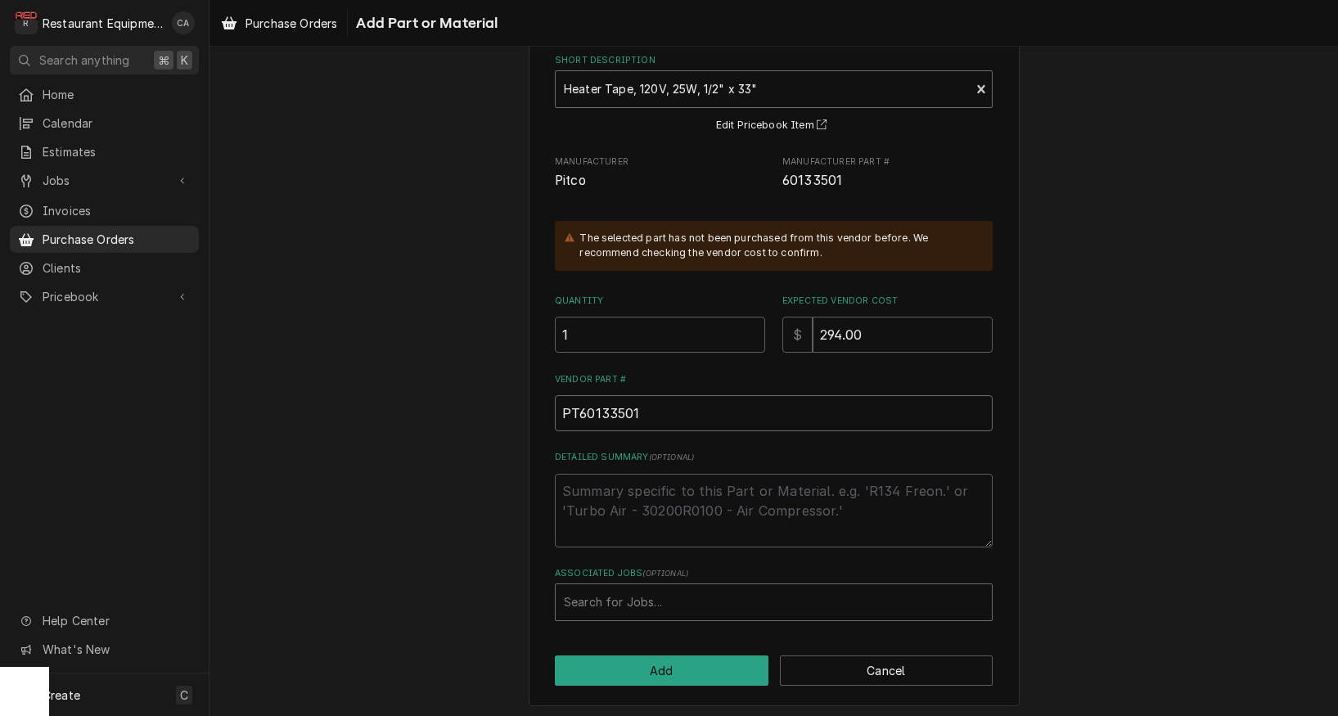
scroll to position [99, 0]
type input "PT60133501"
click at [625, 594] on div "Search for Jobs..." at bounding box center [774, 602] width 420 height 17
type input "8644"
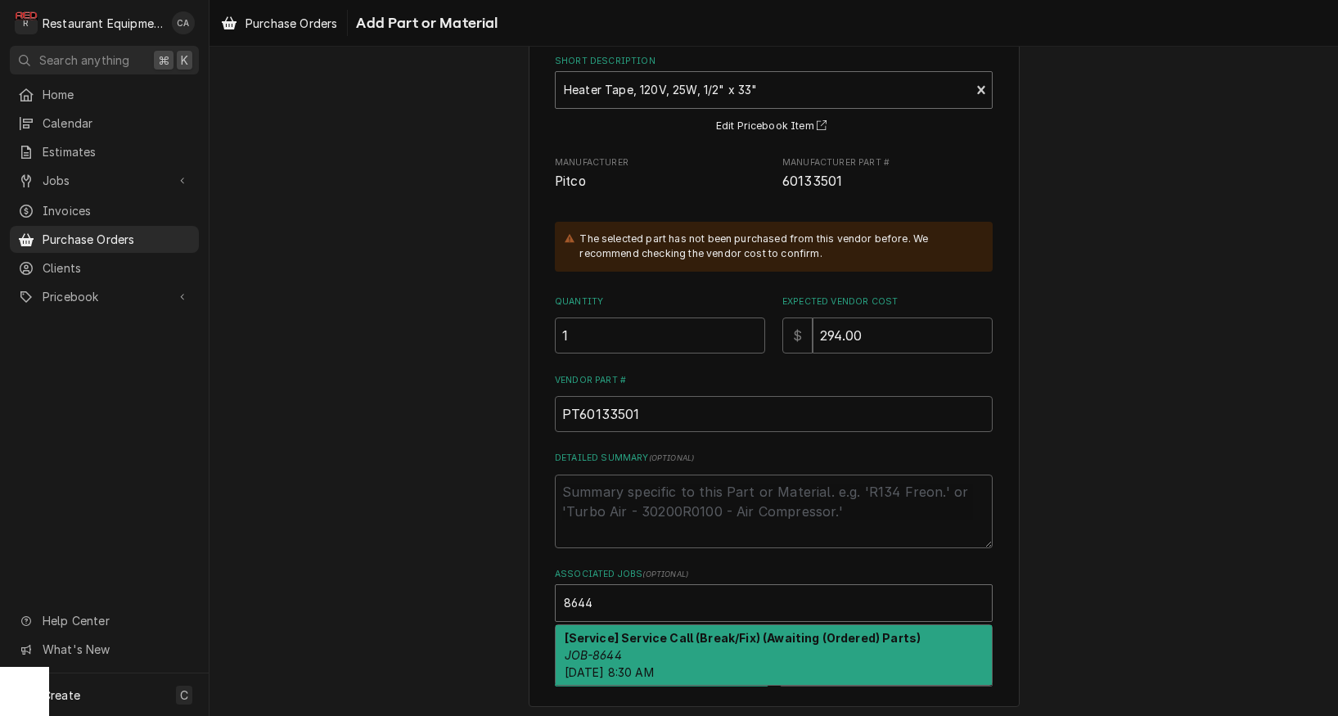
click at [630, 648] on div "[Service] Service Call (Break/Fix) (Awaiting (Ordered) Parts) JOB-8644 Thu, Aug…" at bounding box center [774, 655] width 436 height 60
type textarea "x"
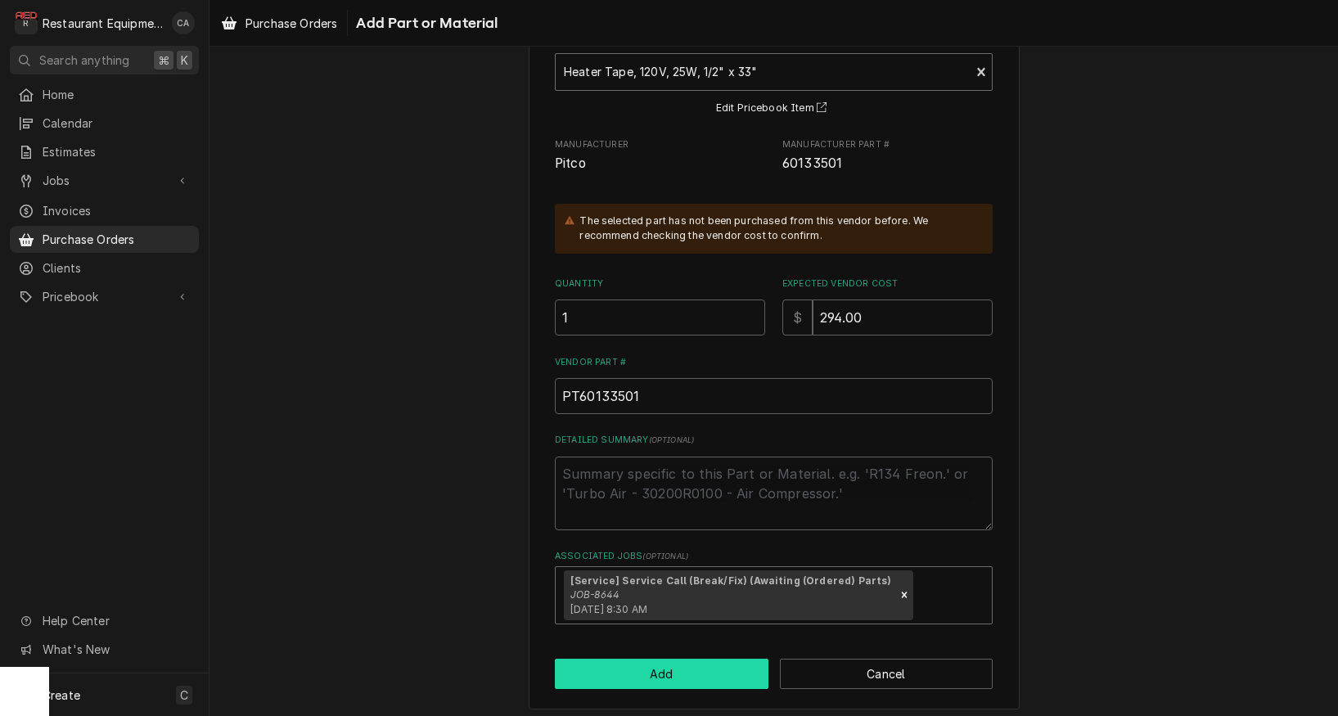
click at [662, 666] on button "Add" at bounding box center [662, 674] width 214 height 30
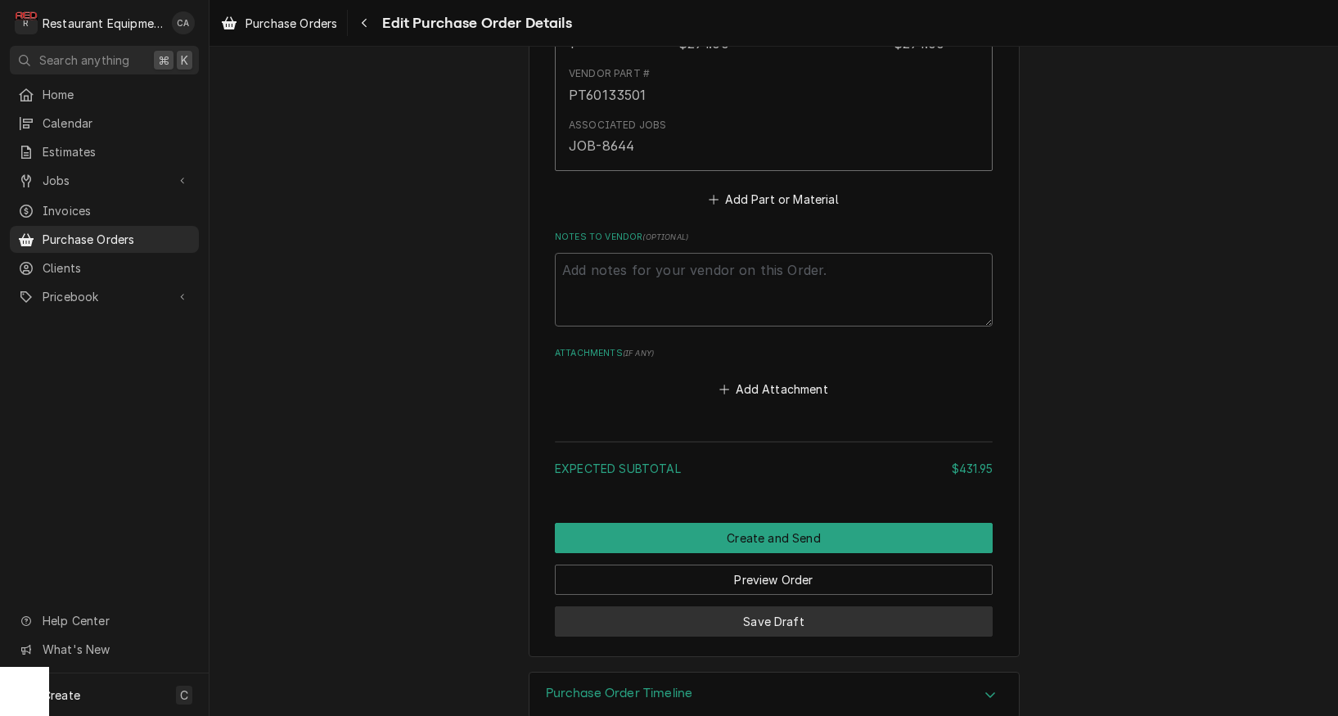
click at [753, 607] on button "Save Draft" at bounding box center [774, 622] width 438 height 30
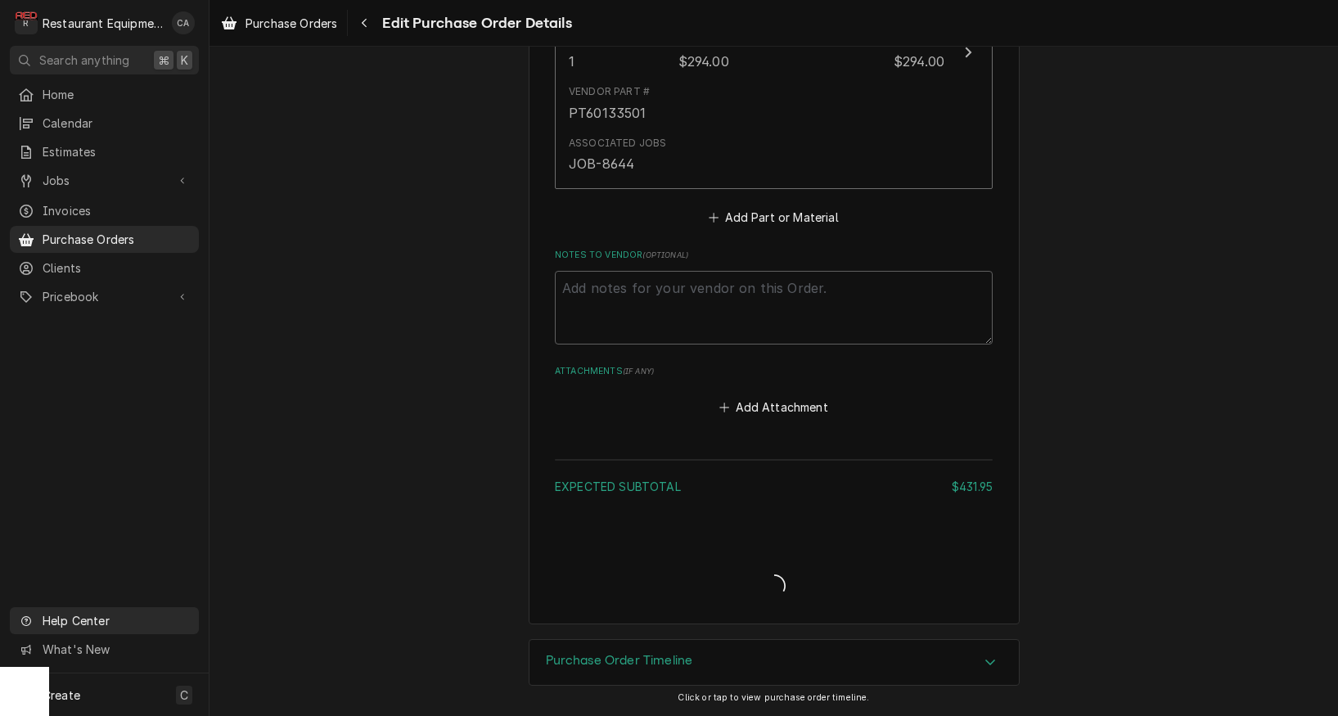
type textarea "x"
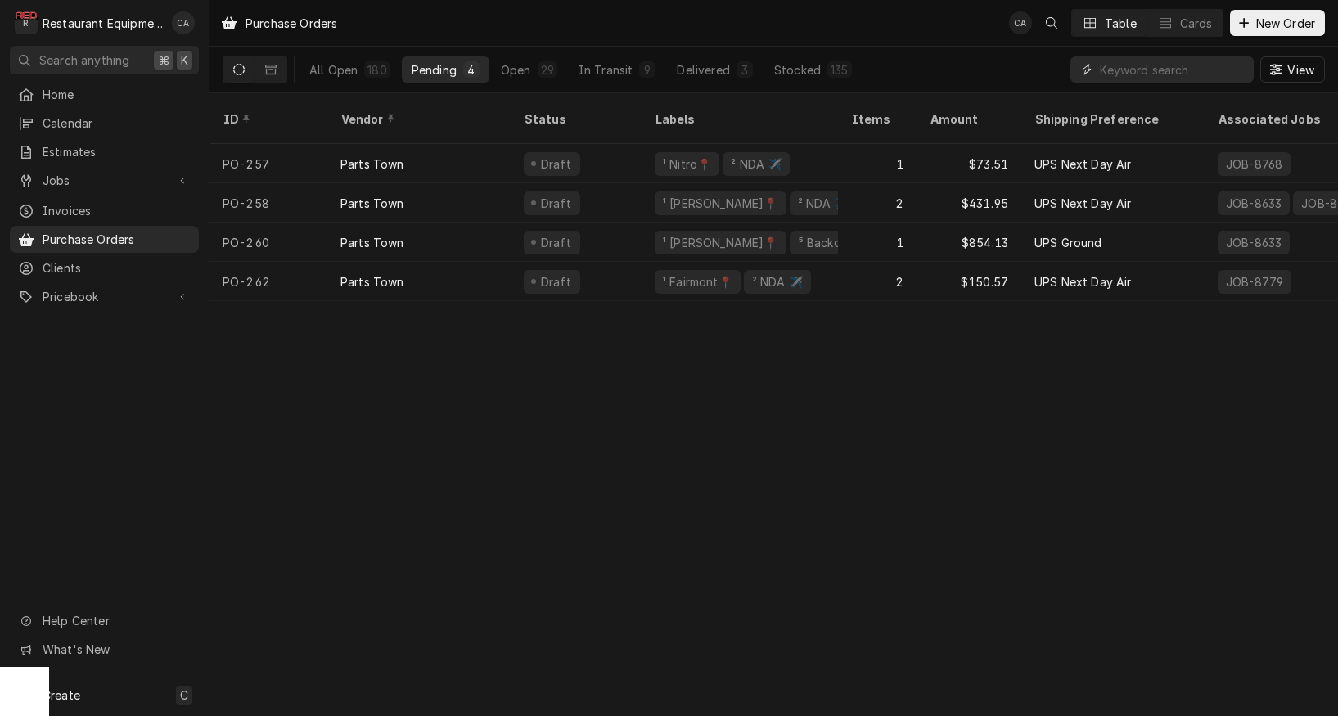
click at [1173, 72] on input "Dynamic Content Wrapper" at bounding box center [1173, 69] width 146 height 26
type input "260"
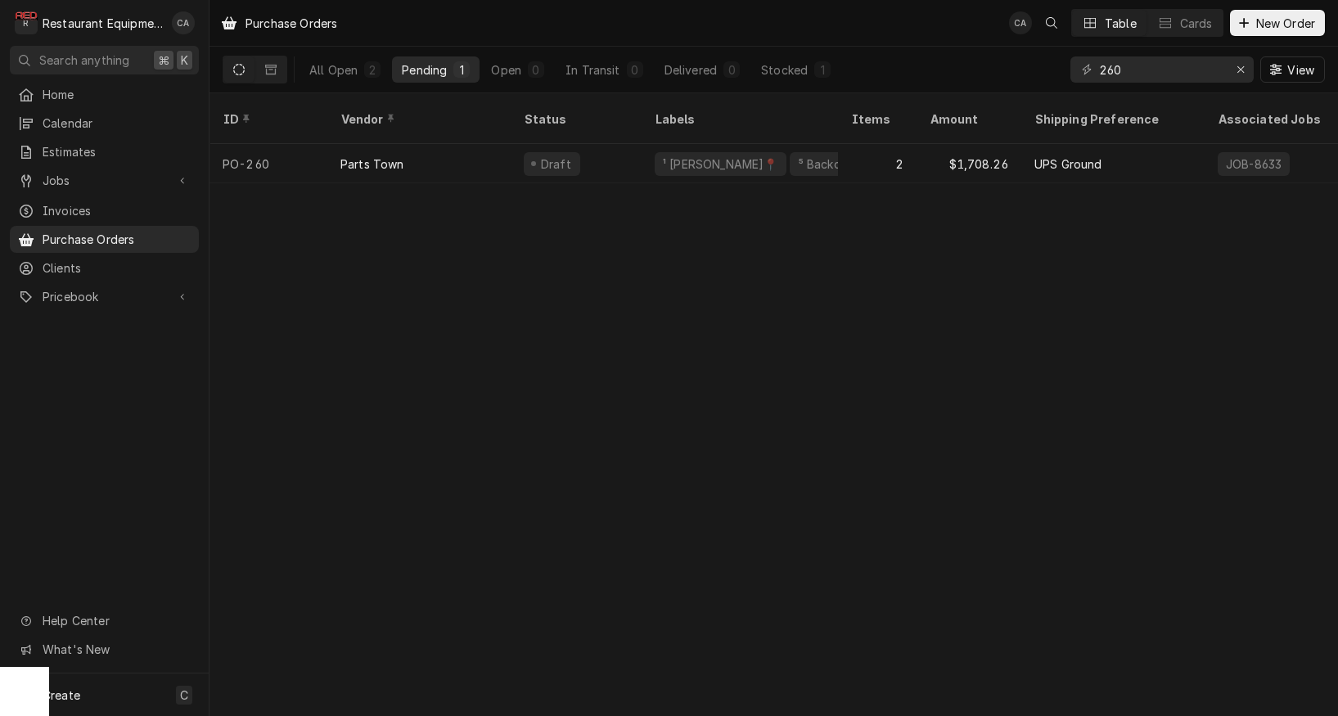
drag, startPoint x: 952, startPoint y: 292, endPoint x: 736, endPoint y: 199, distance: 235.4
click at [952, 292] on div "Purchase Orders CA Table Cards New Order All Open 2 Pending 1 Open 0 In Transit…" at bounding box center [774, 358] width 1129 height 716
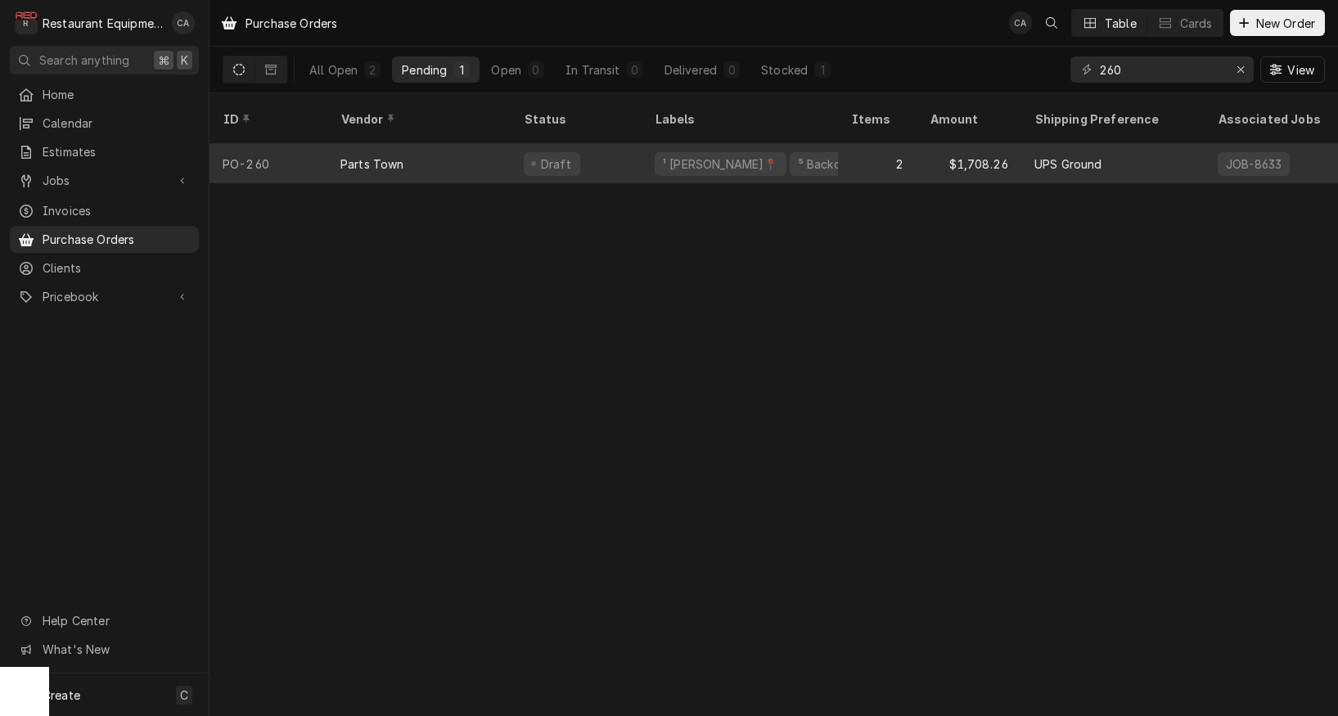
click at [600, 144] on div "Draft" at bounding box center [576, 163] width 131 height 39
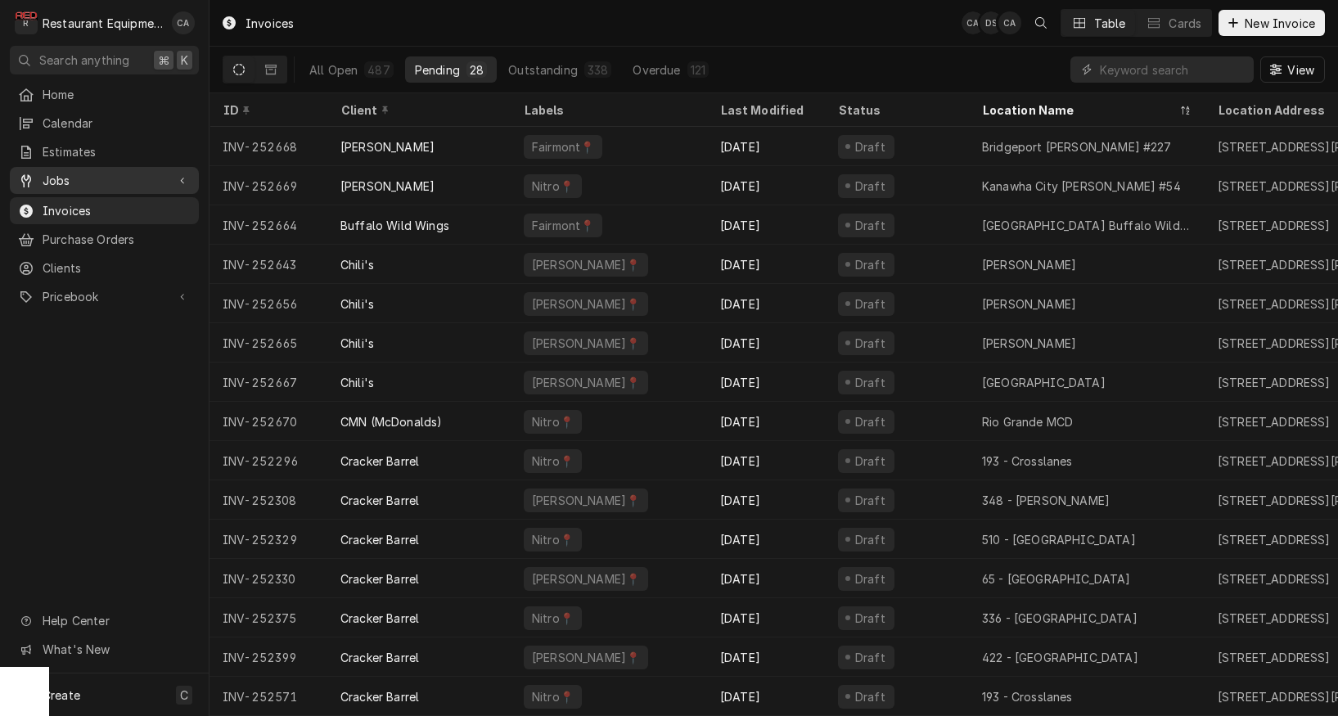
click at [61, 181] on span "Jobs" at bounding box center [105, 180] width 124 height 17
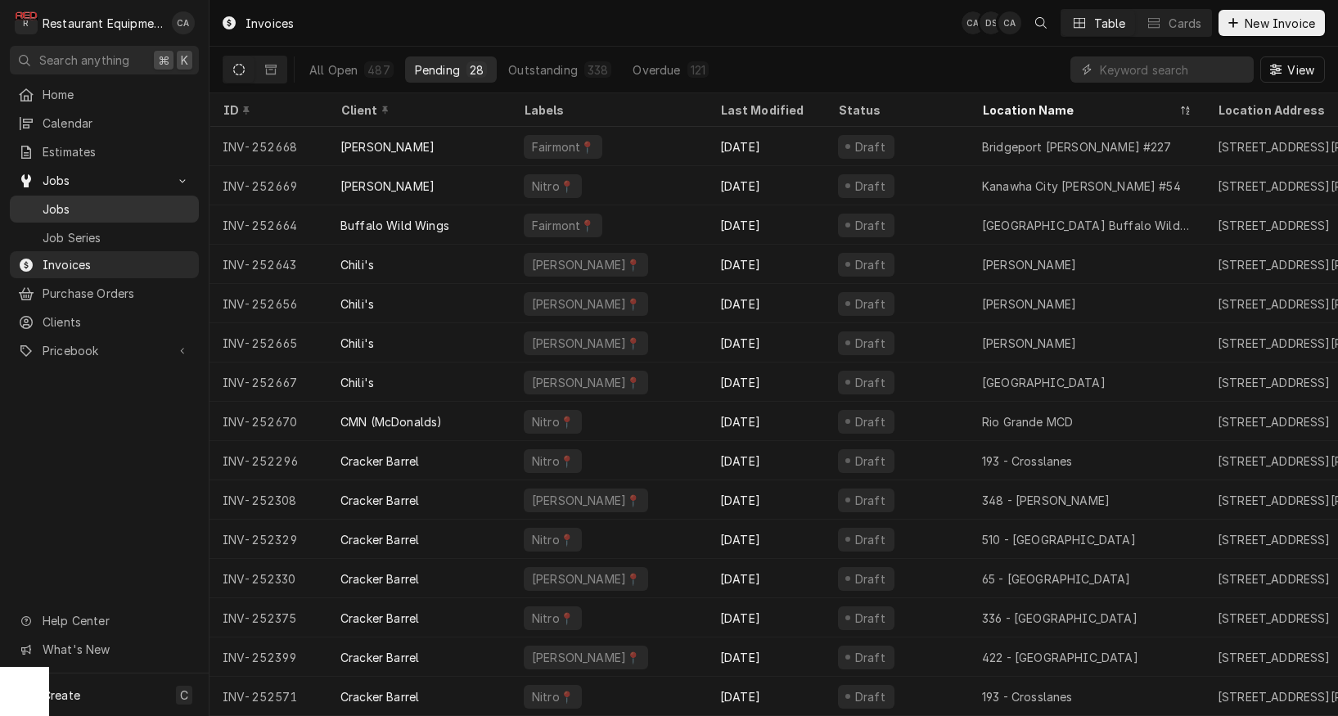
click at [64, 206] on span "Jobs" at bounding box center [117, 209] width 148 height 17
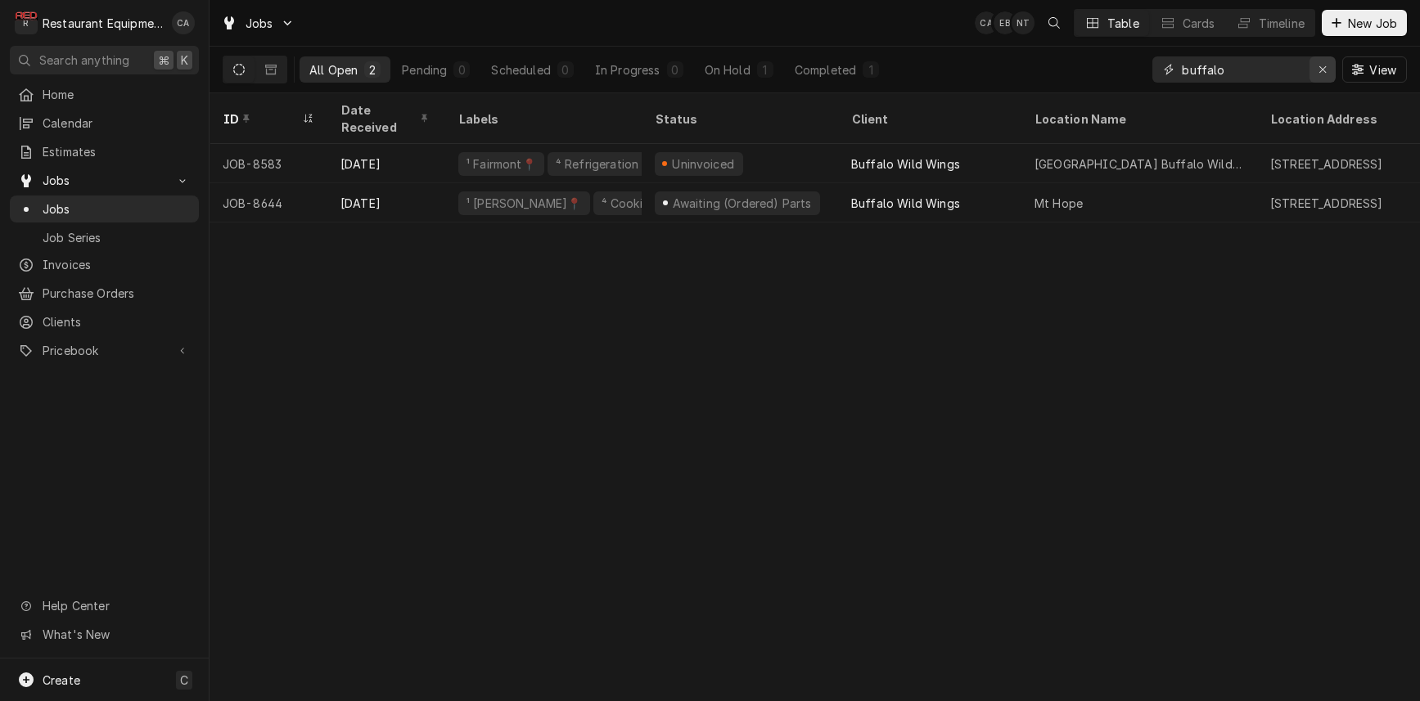
click at [1323, 70] on icon "Erase input" at bounding box center [1322, 69] width 7 height 7
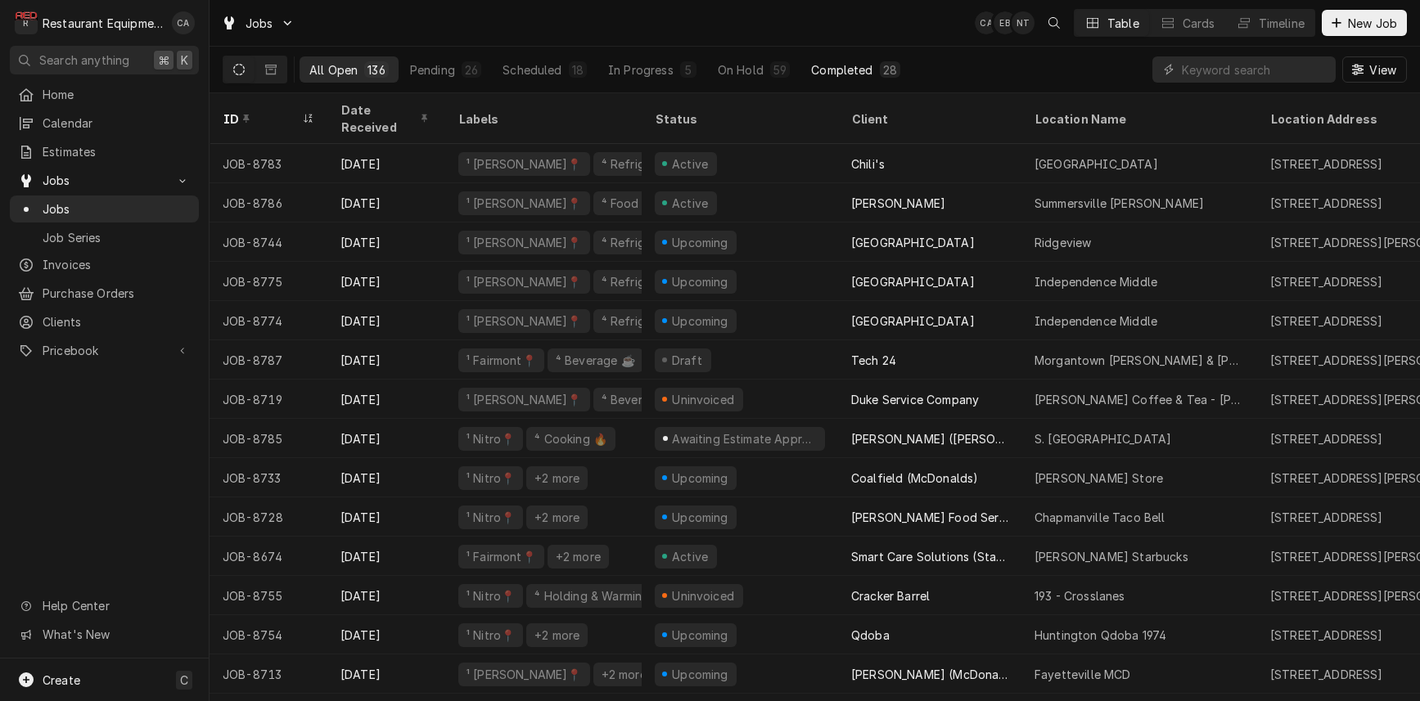
click at [850, 74] on div "Completed" at bounding box center [841, 69] width 61 height 17
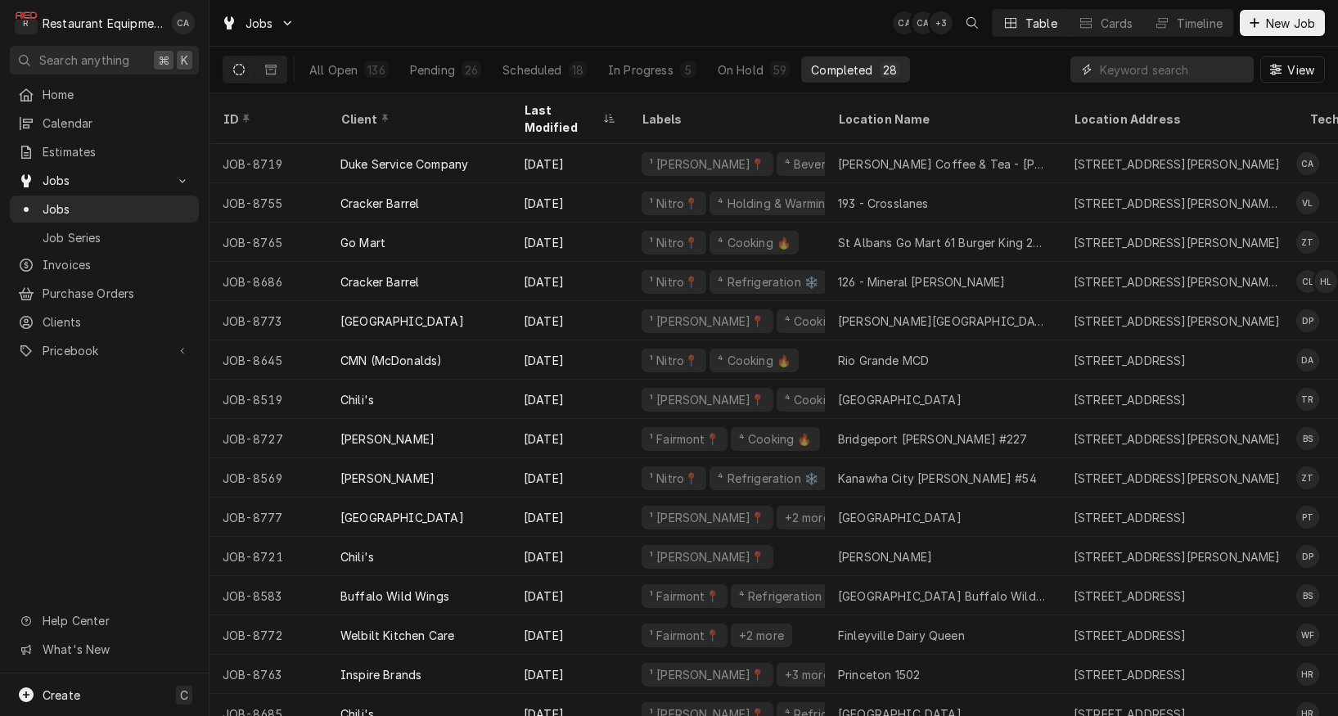
click at [1180, 69] on input "Dynamic Content Wrapper" at bounding box center [1173, 69] width 146 height 26
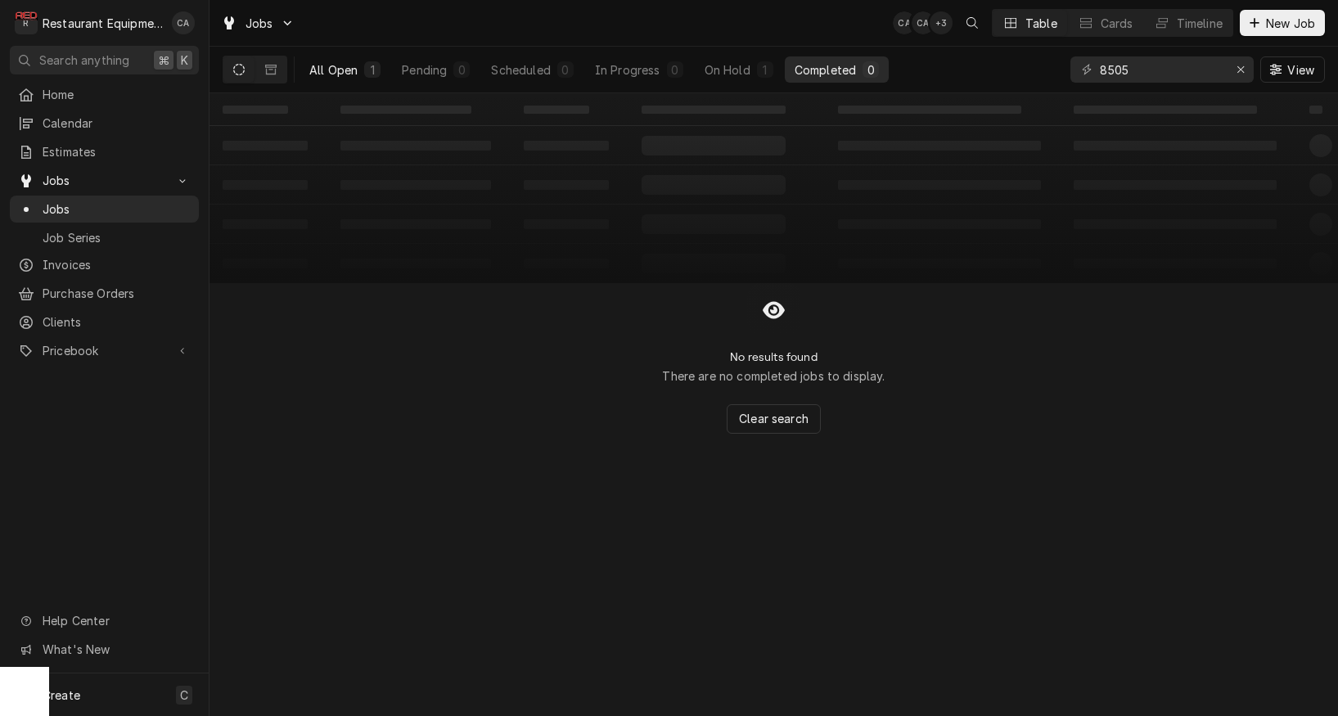
click at [332, 69] on div "All Open" at bounding box center [333, 69] width 48 height 17
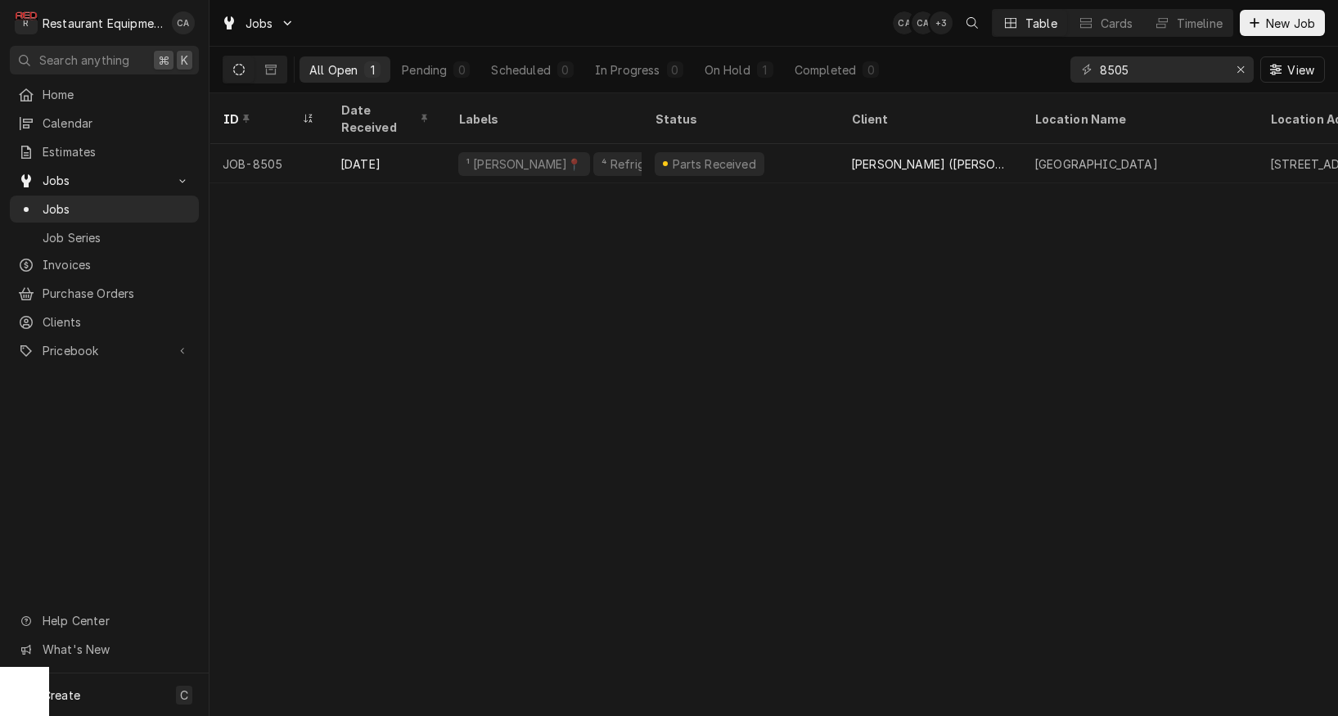
drag, startPoint x: 515, startPoint y: 513, endPoint x: 624, endPoint y: 341, distance: 203.5
click at [518, 510] on div "ID Date Received Labels Status Client Location Name Location Address State Tech…" at bounding box center [774, 404] width 1129 height 623
click at [506, 434] on div "ID Date Received Labels Status Client Location Name Location Address State Tech…" at bounding box center [774, 404] width 1129 height 623
drag, startPoint x: 1175, startPoint y: 75, endPoint x: 1055, endPoint y: 70, distance: 120.5
click at [1059, 70] on div "All Open 1 Pending 0 Scheduled 0 In Progress 0 On Hold 1 Completed 0 8505 View" at bounding box center [774, 70] width 1103 height 46
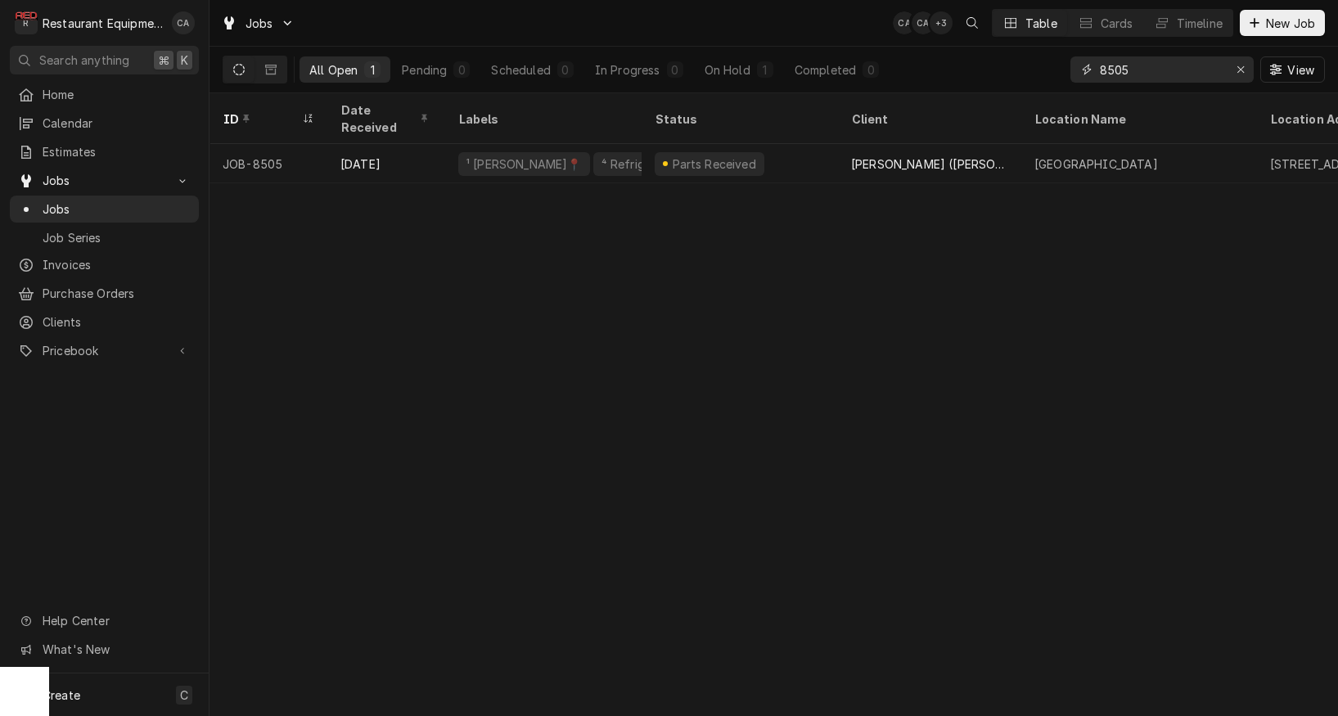
click at [1150, 70] on input "8505" at bounding box center [1161, 69] width 123 height 26
click at [806, 228] on div "ID Date Received Labels Status Client Location Name Location Address State Tech…" at bounding box center [774, 404] width 1129 height 623
click at [1142, 77] on input "8713" at bounding box center [1161, 69] width 123 height 26
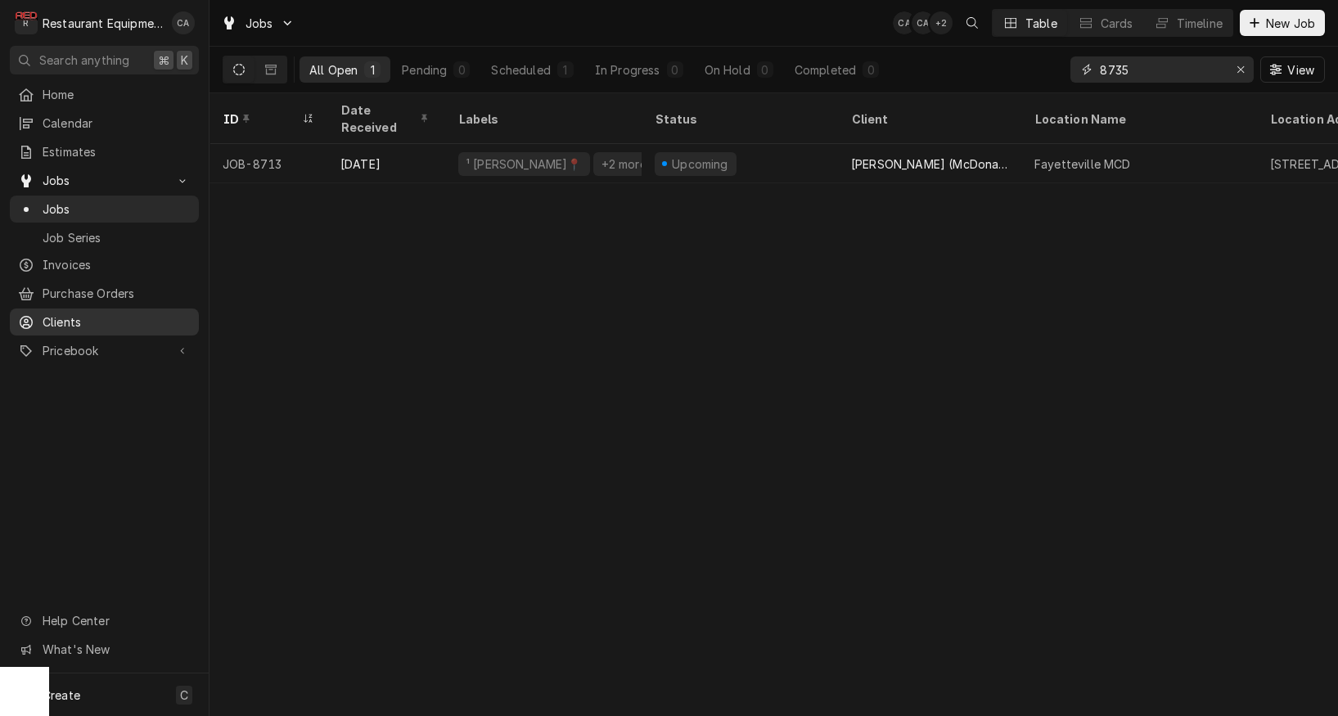
type input "8735"
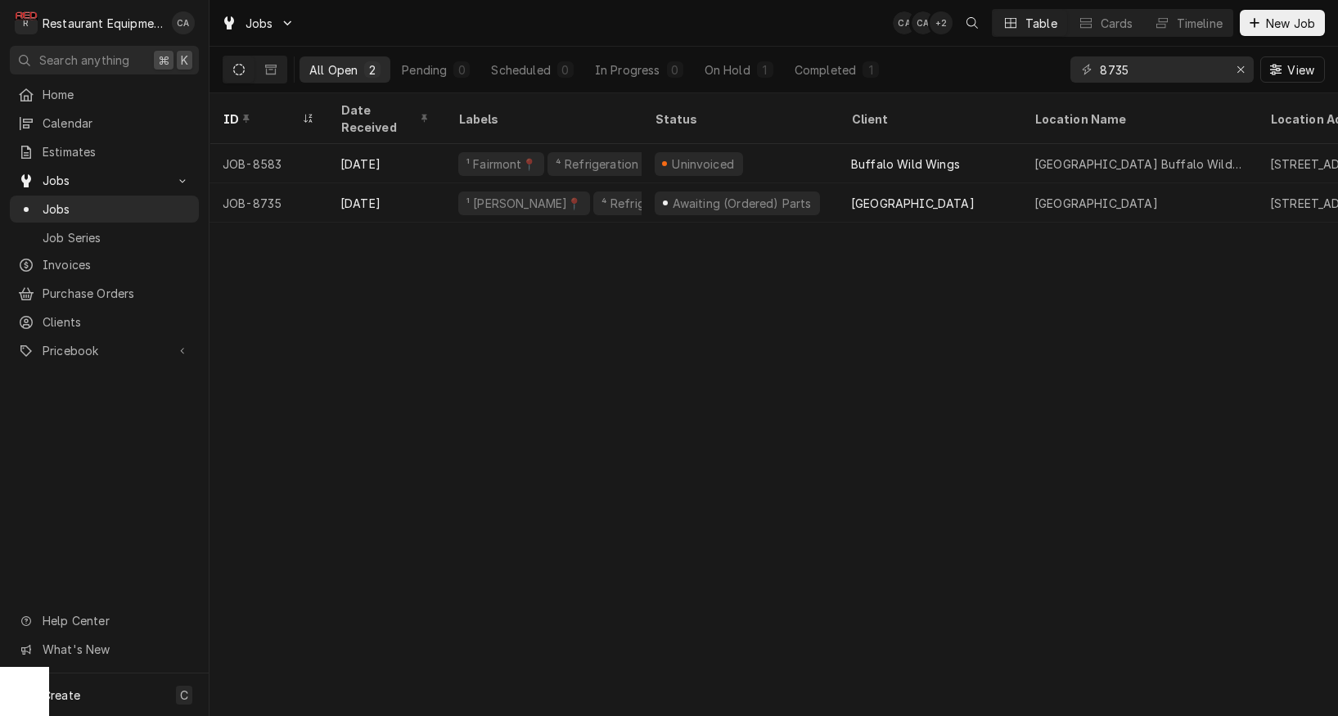
click at [846, 491] on div "ID Date Received Labels Status Client Location Name Location Address State Tech…" at bounding box center [774, 404] width 1129 height 623
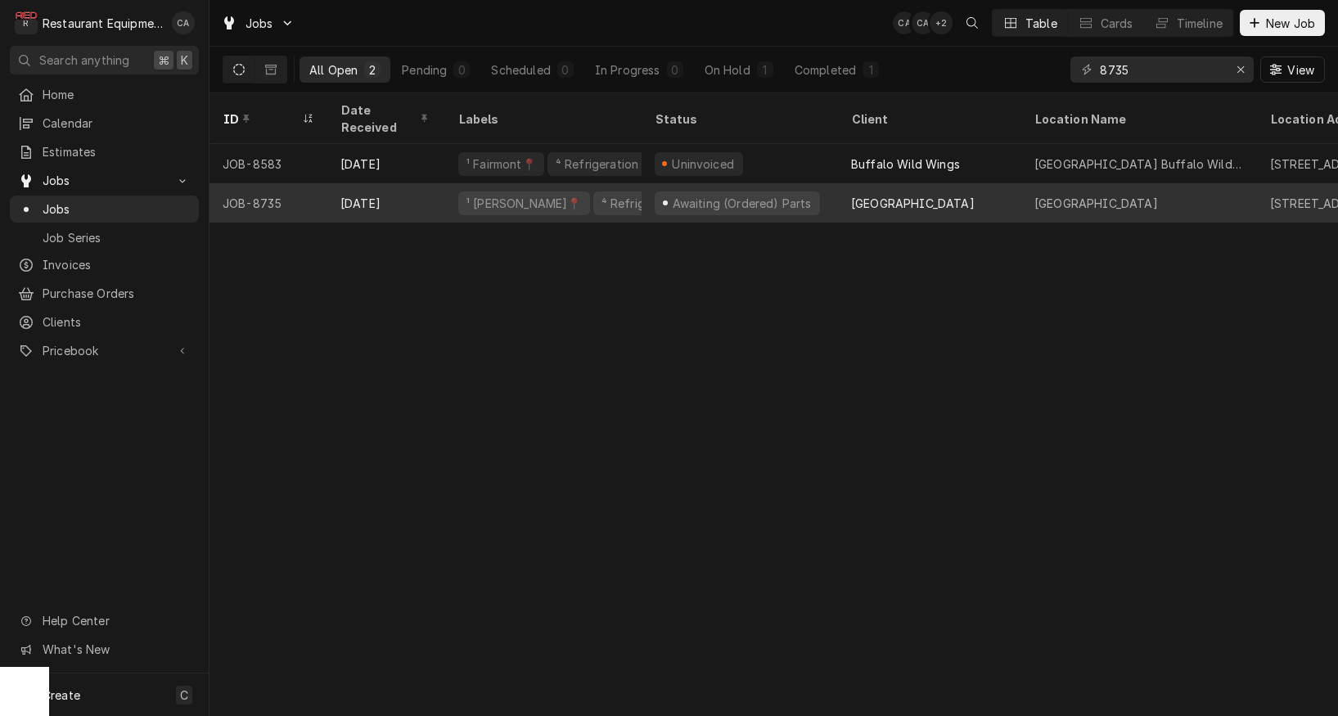
click at [975, 195] on div "[GEOGRAPHIC_DATA]" at bounding box center [913, 203] width 124 height 17
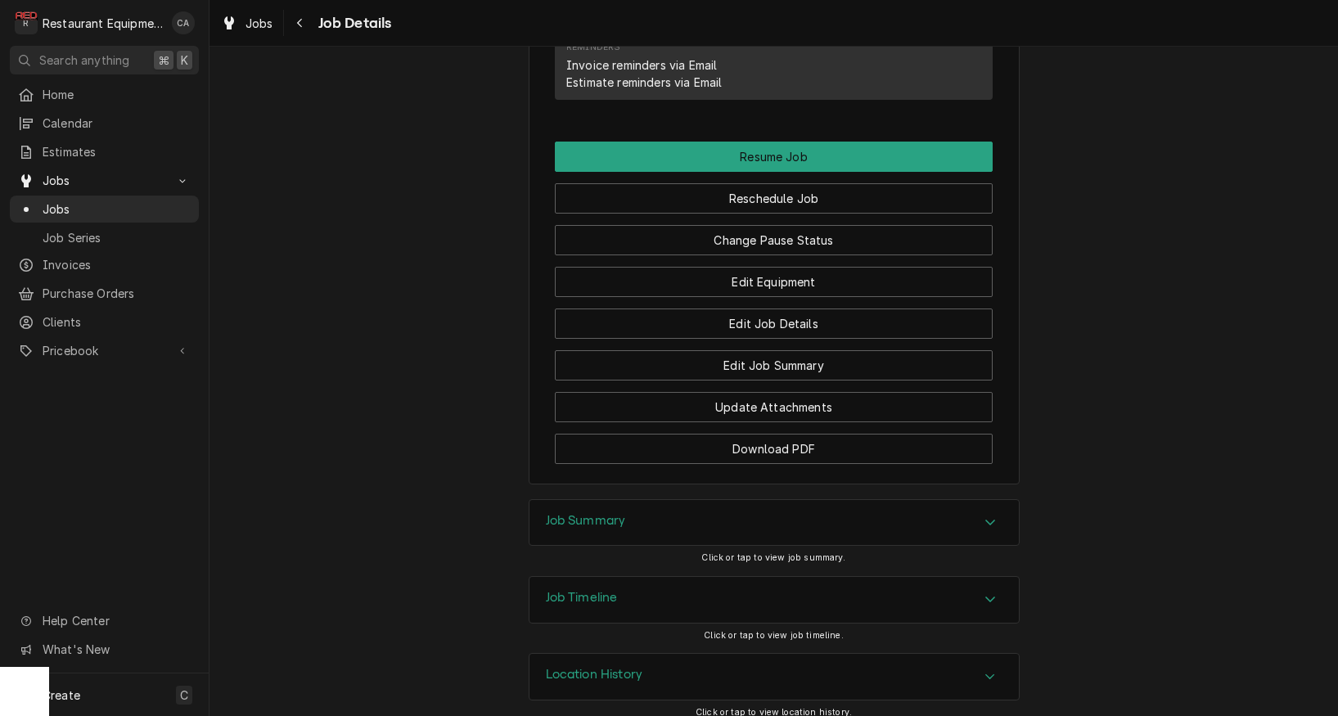
click at [575, 513] on h3 "Job Summary" at bounding box center [586, 521] width 80 height 16
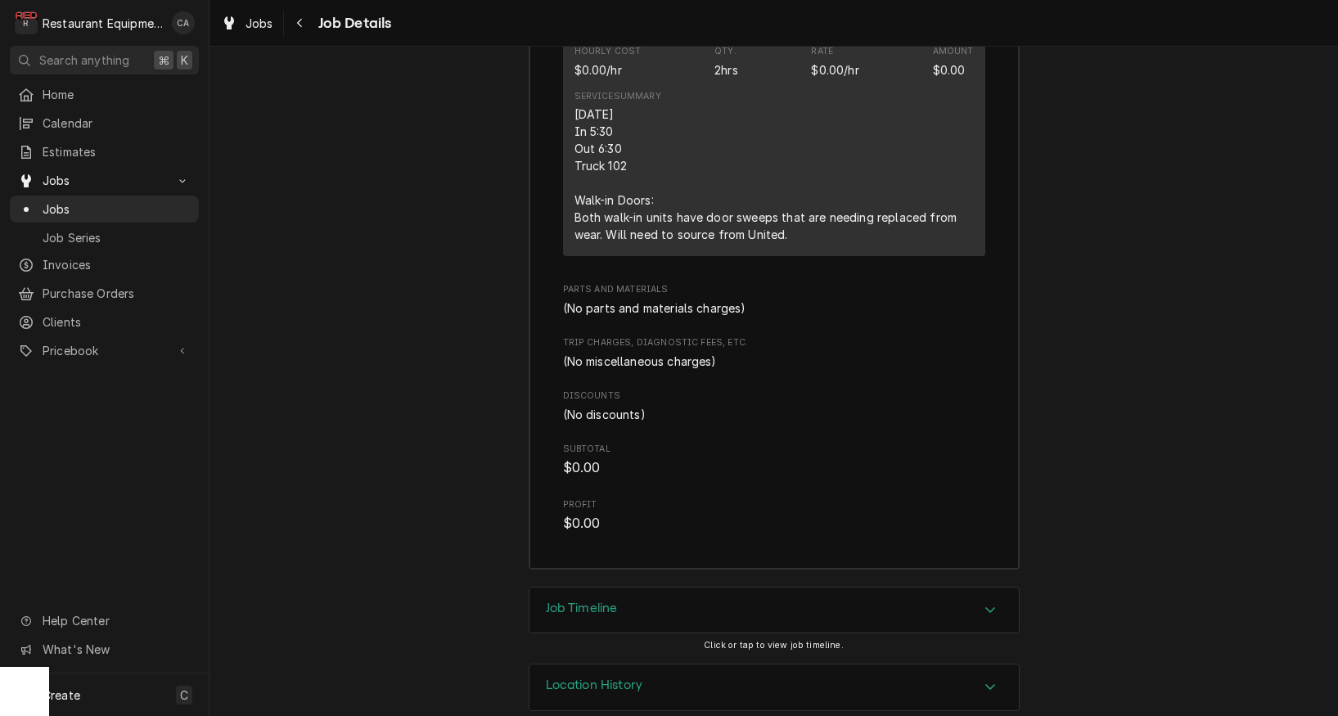
scroll to position [2589, 0]
click at [259, 21] on span "Jobs" at bounding box center [260, 23] width 28 height 17
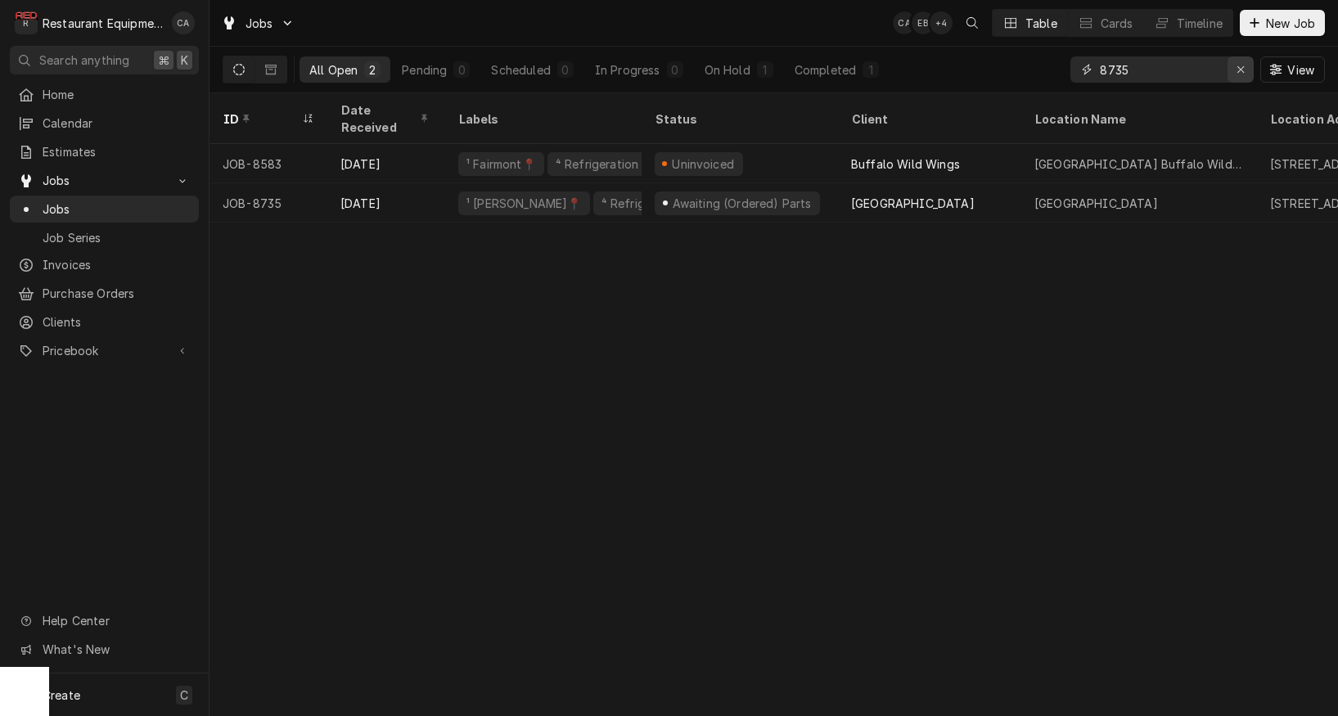
click at [1244, 69] on icon "Erase input" at bounding box center [1241, 69] width 9 height 11
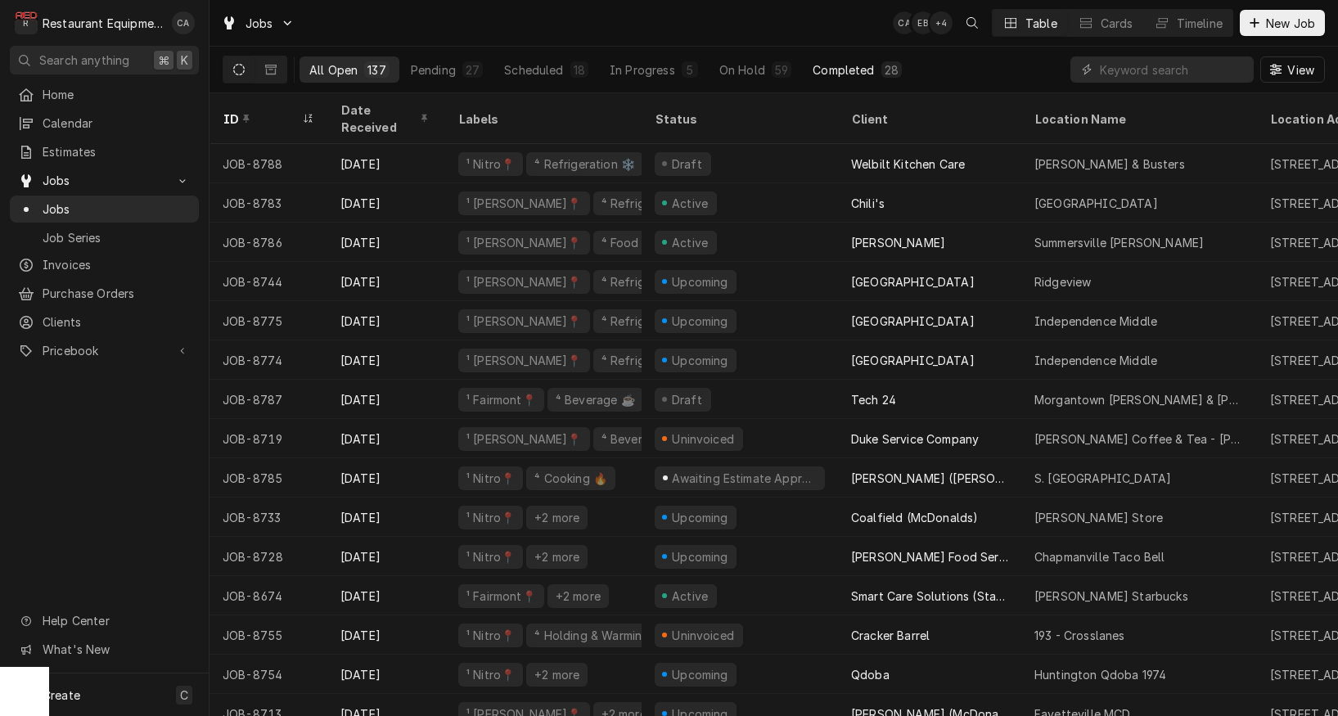
click at [819, 70] on div "Completed" at bounding box center [843, 69] width 61 height 17
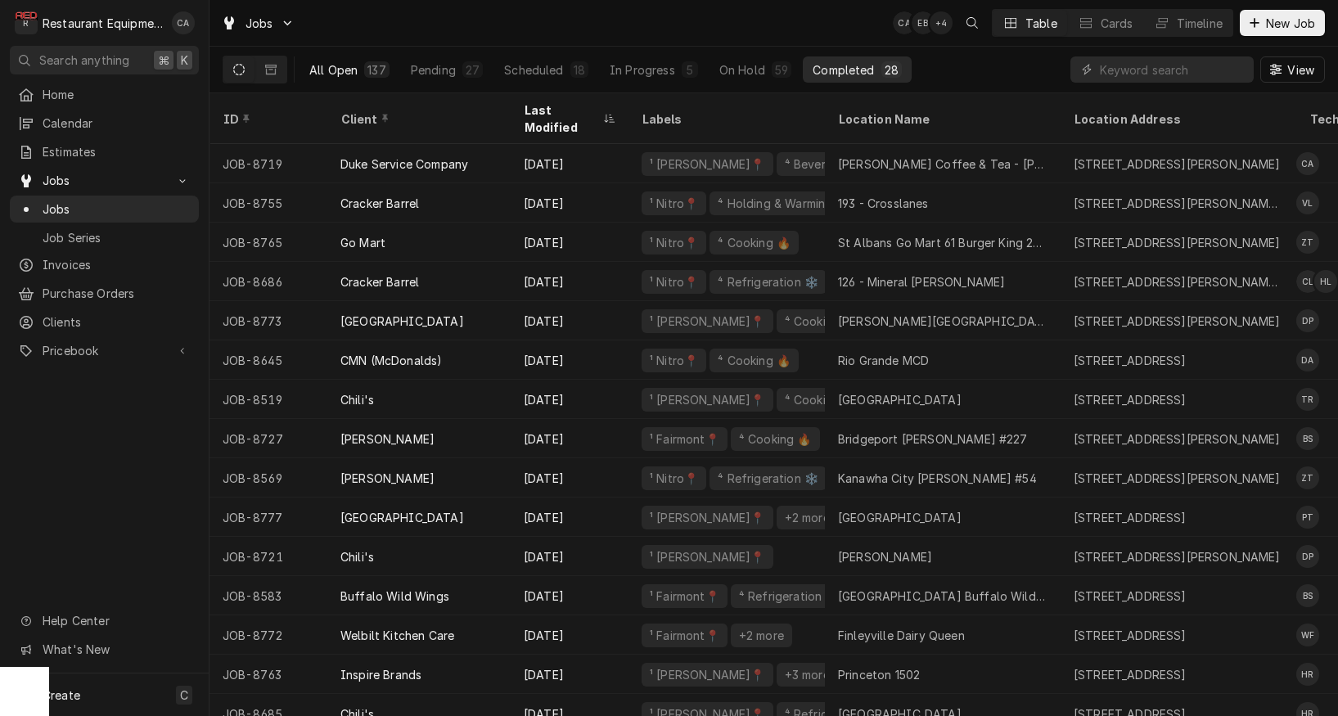
click at [334, 67] on div "All Open" at bounding box center [333, 69] width 48 height 17
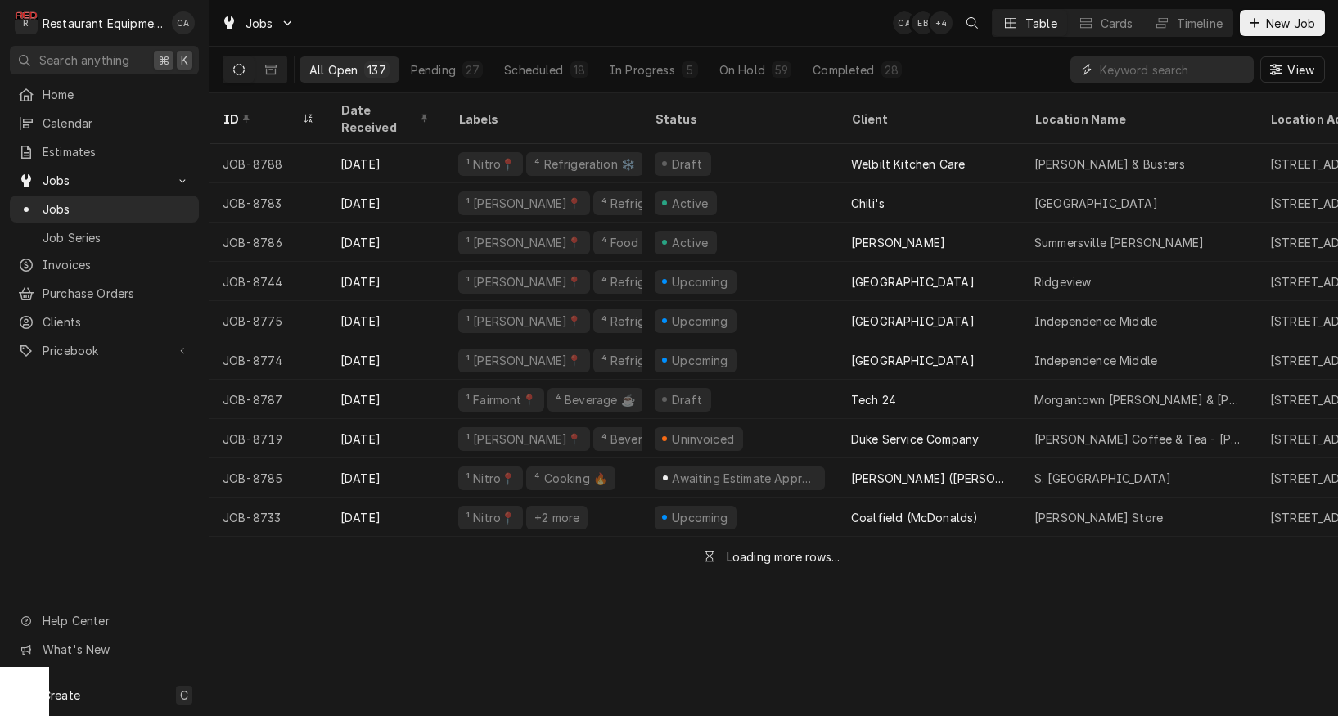
click at [1159, 75] on input "Dynamic Content Wrapper" at bounding box center [1173, 69] width 146 height 26
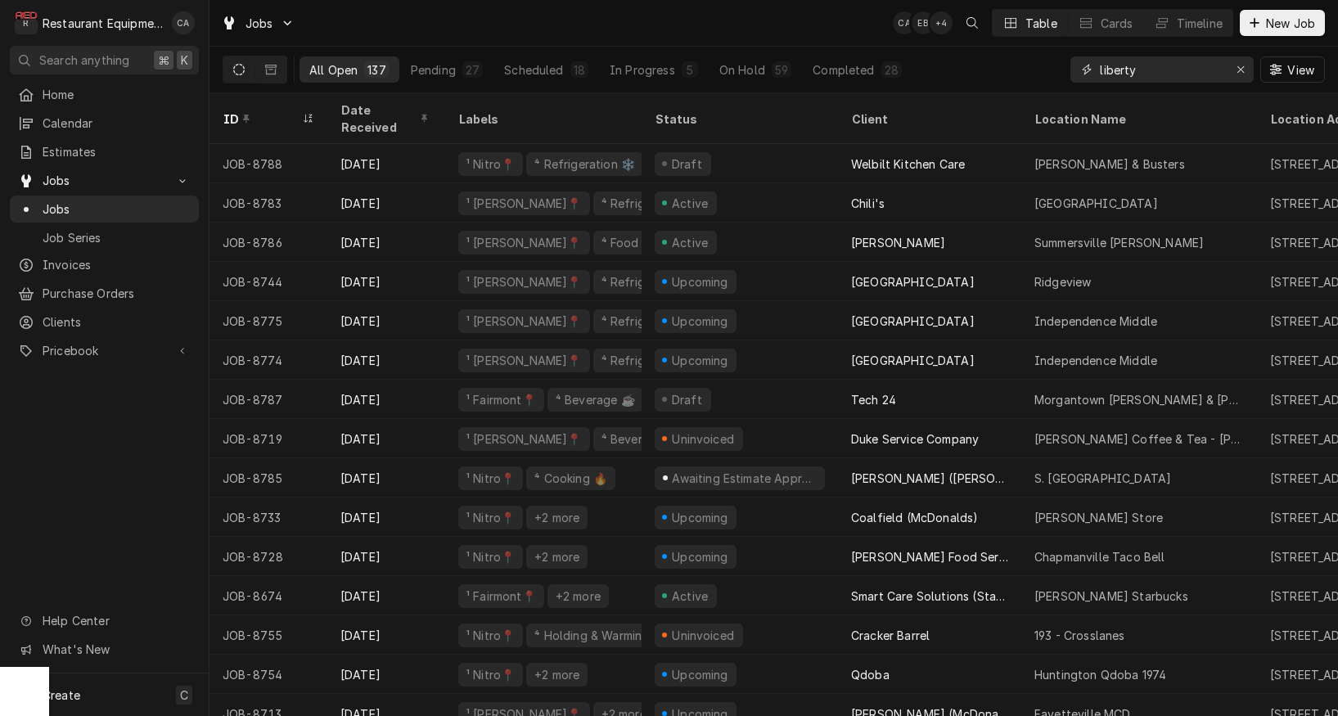
type input "liberty"
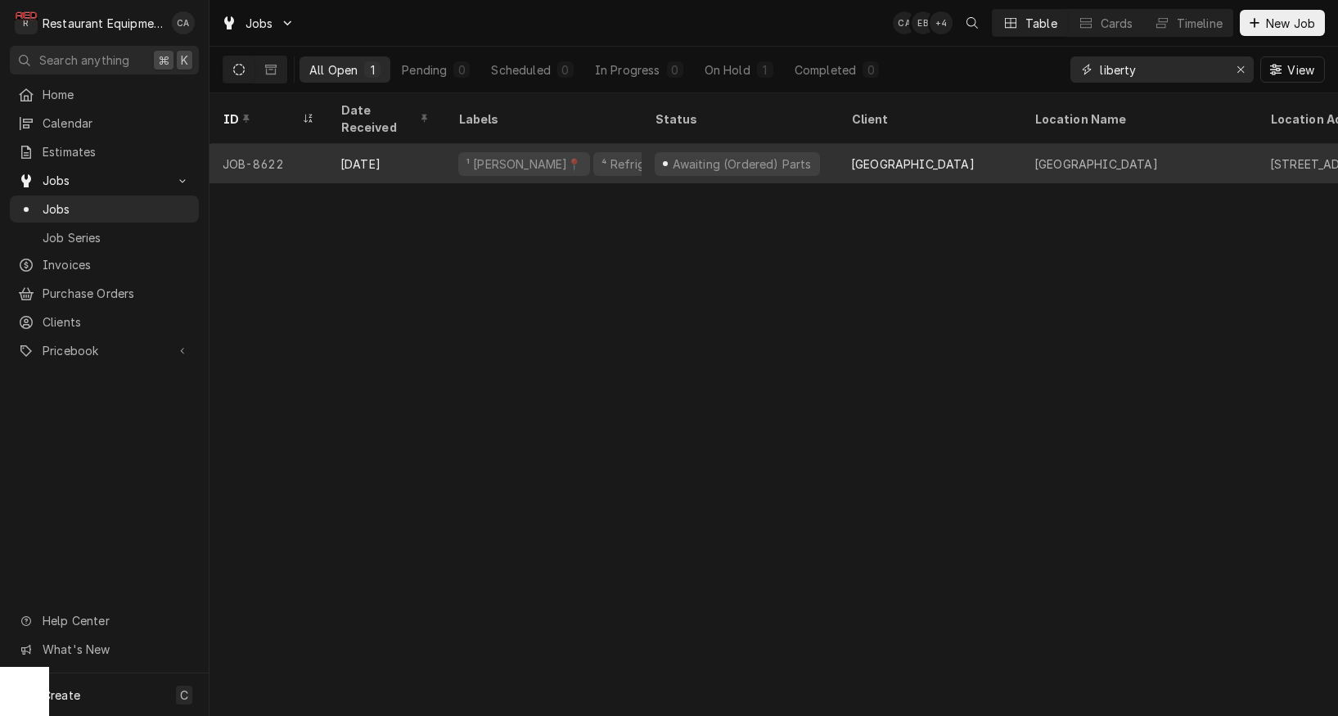
scroll to position [1, 0]
click at [787, 156] on div "Awaiting (Ordered) Parts" at bounding box center [741, 164] width 142 height 17
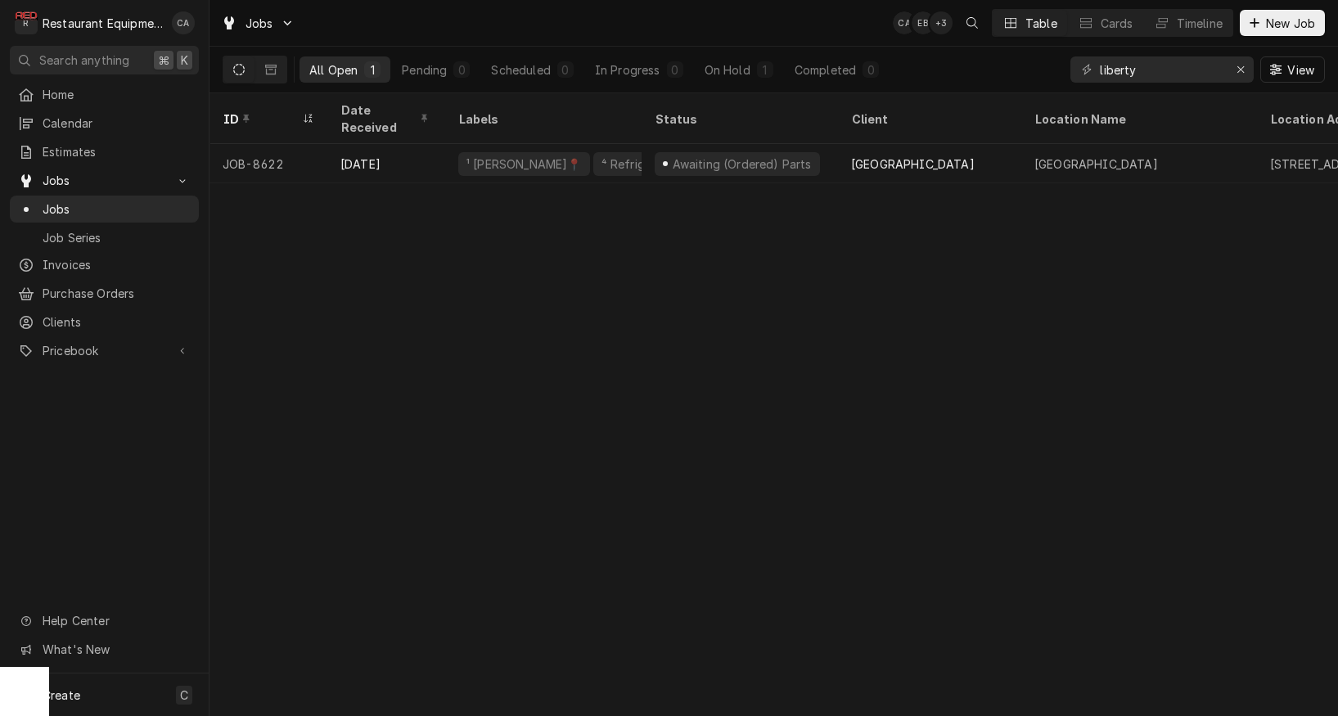
scroll to position [0, 2]
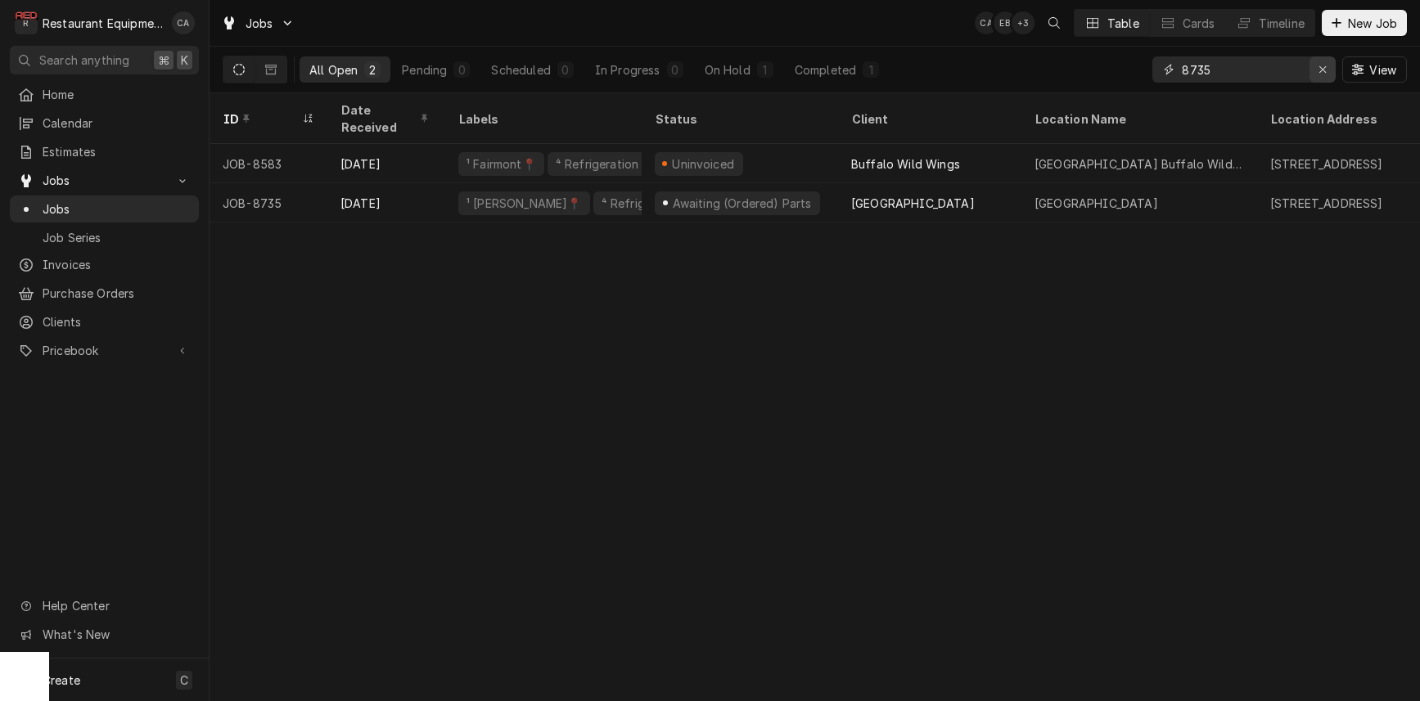
click at [1327, 74] on div "Erase input" at bounding box center [1323, 69] width 16 height 16
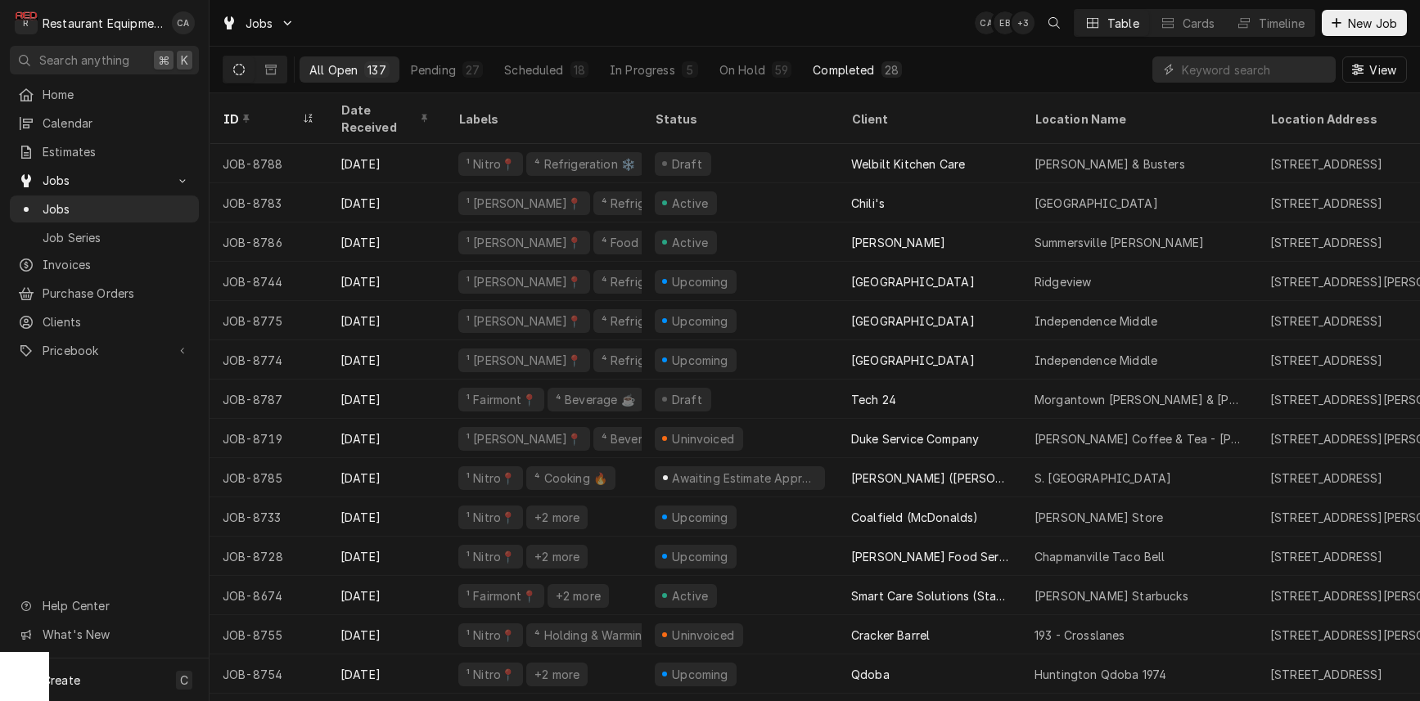
click at [854, 72] on div "Completed" at bounding box center [843, 69] width 61 height 17
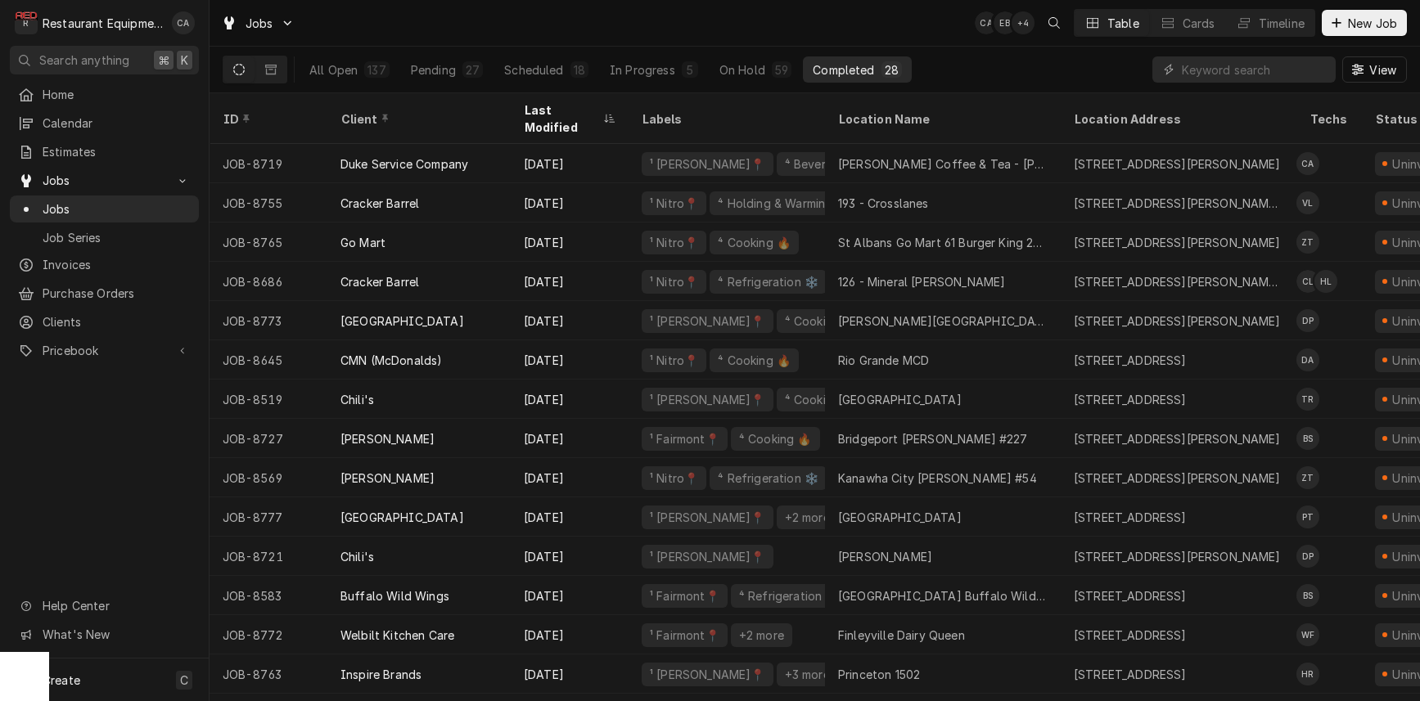
click at [536, 28] on div "Jobs CA EB + 4 Table Cards Timeline New Job" at bounding box center [815, 23] width 1211 height 46
click at [715, 30] on div "Jobs CA EB + 3 Table Cards Timeline New Job" at bounding box center [815, 23] width 1211 height 46
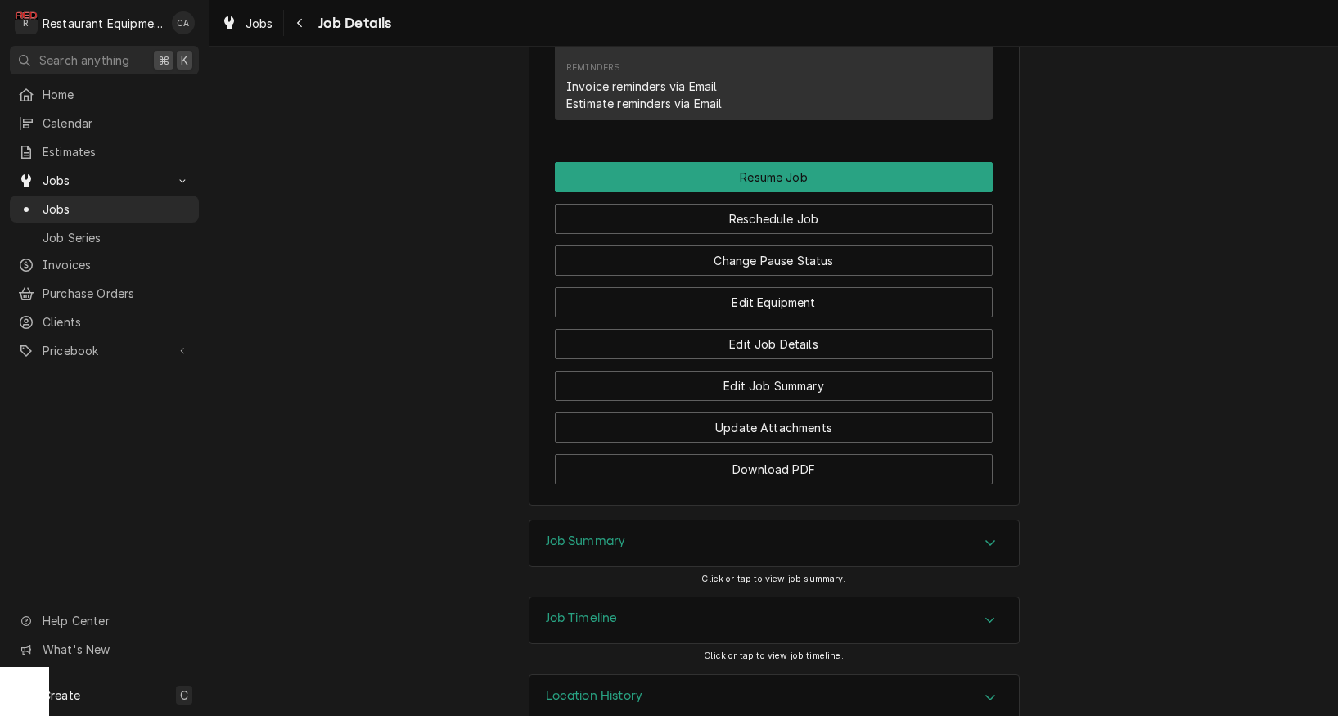
drag, startPoint x: 554, startPoint y: 505, endPoint x: 462, endPoint y: 465, distance: 100.1
click at [551, 534] on h3 "Job Summary" at bounding box center [586, 542] width 80 height 16
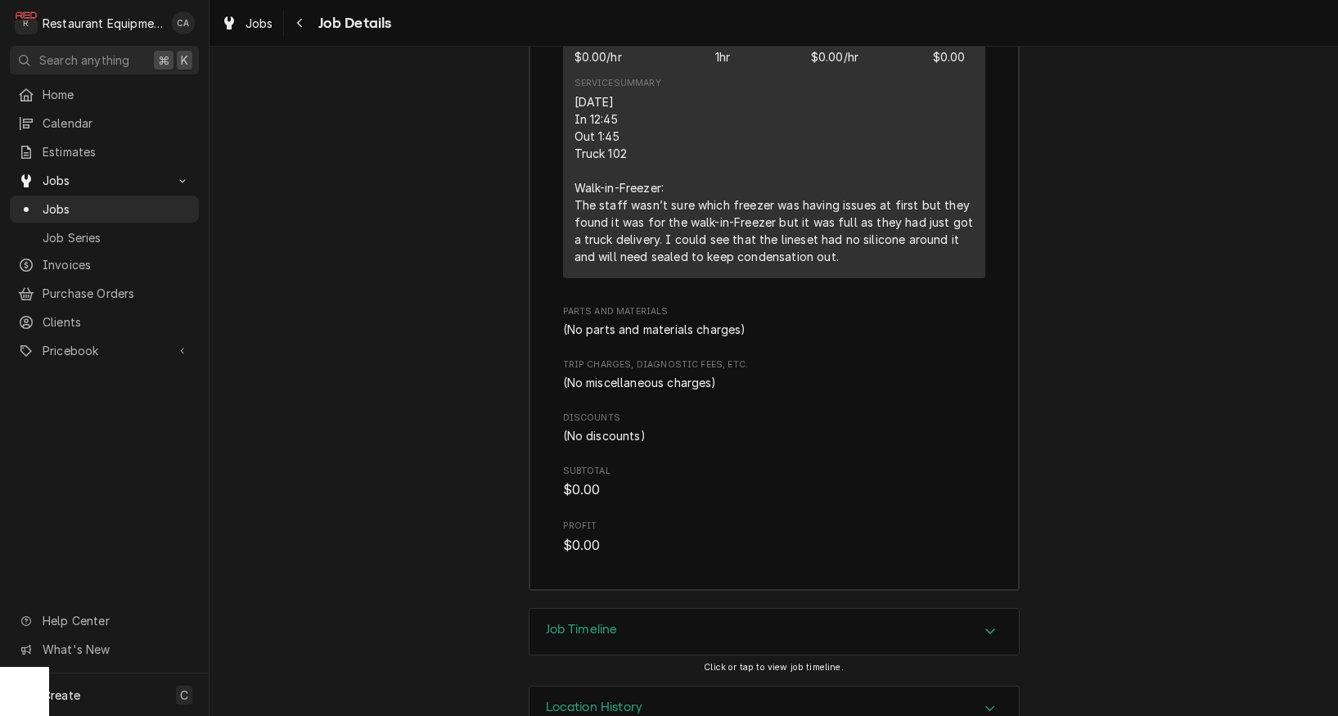
drag, startPoint x: 576, startPoint y: 582, endPoint x: 489, endPoint y: 528, distance: 102.9
click at [569, 622] on h3 "Job Timeline" at bounding box center [582, 630] width 72 height 16
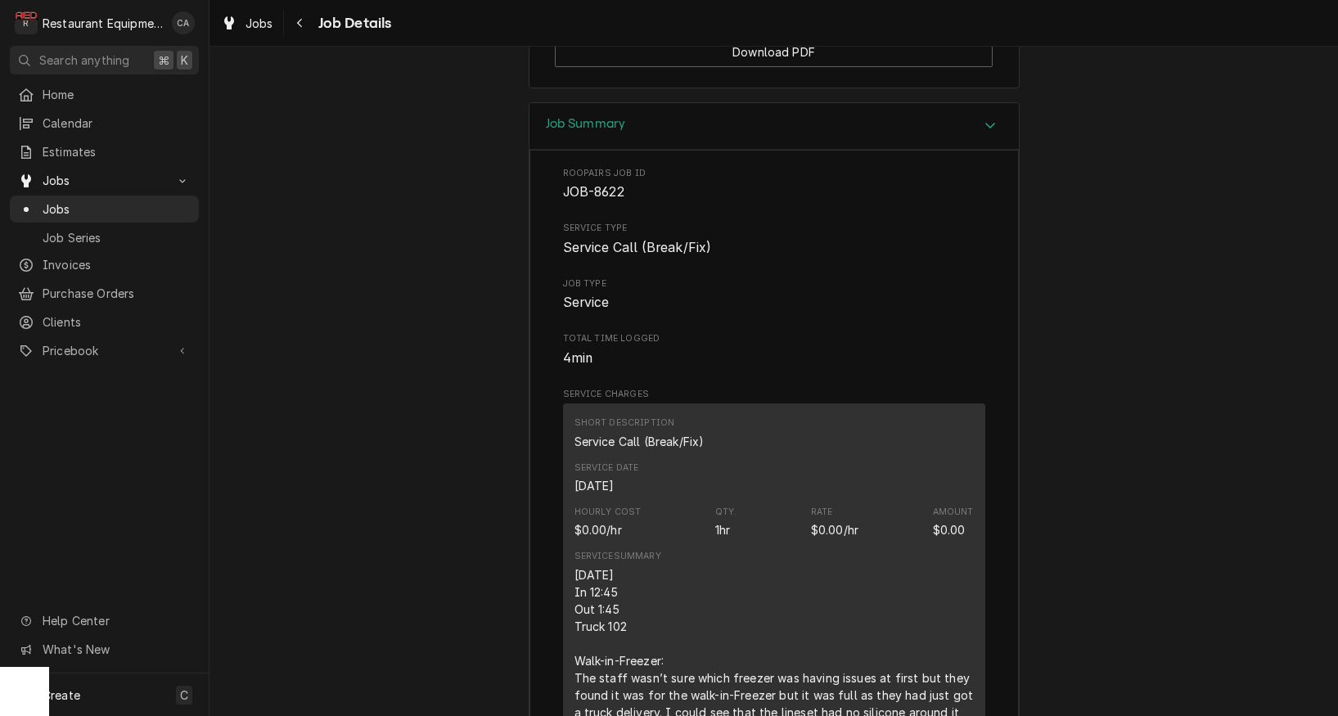
scroll to position [2260, 0]
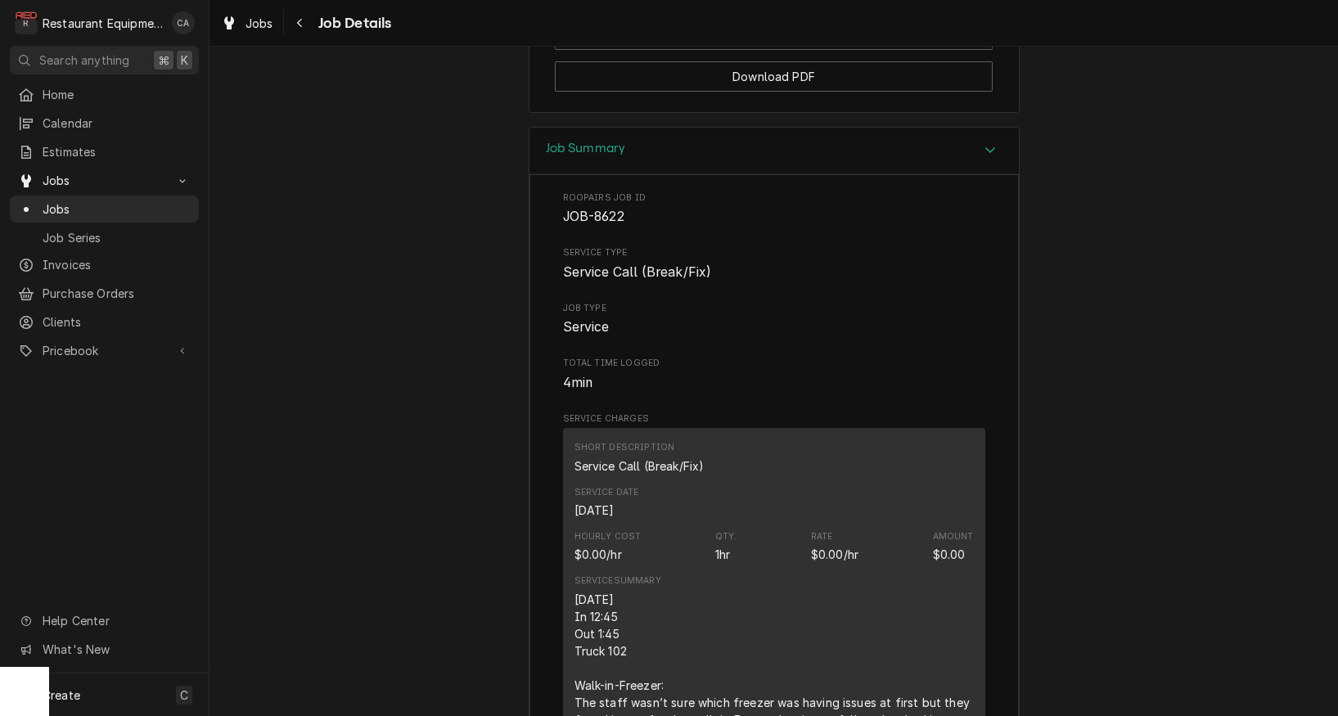
click at [426, 329] on div "Job Summary Roopairs Job ID JOB-8622 Service Type Service Call (Break/Fix) Job …" at bounding box center [774, 616] width 1129 height 979
click at [258, 31] on div "Jobs" at bounding box center [247, 23] width 59 height 20
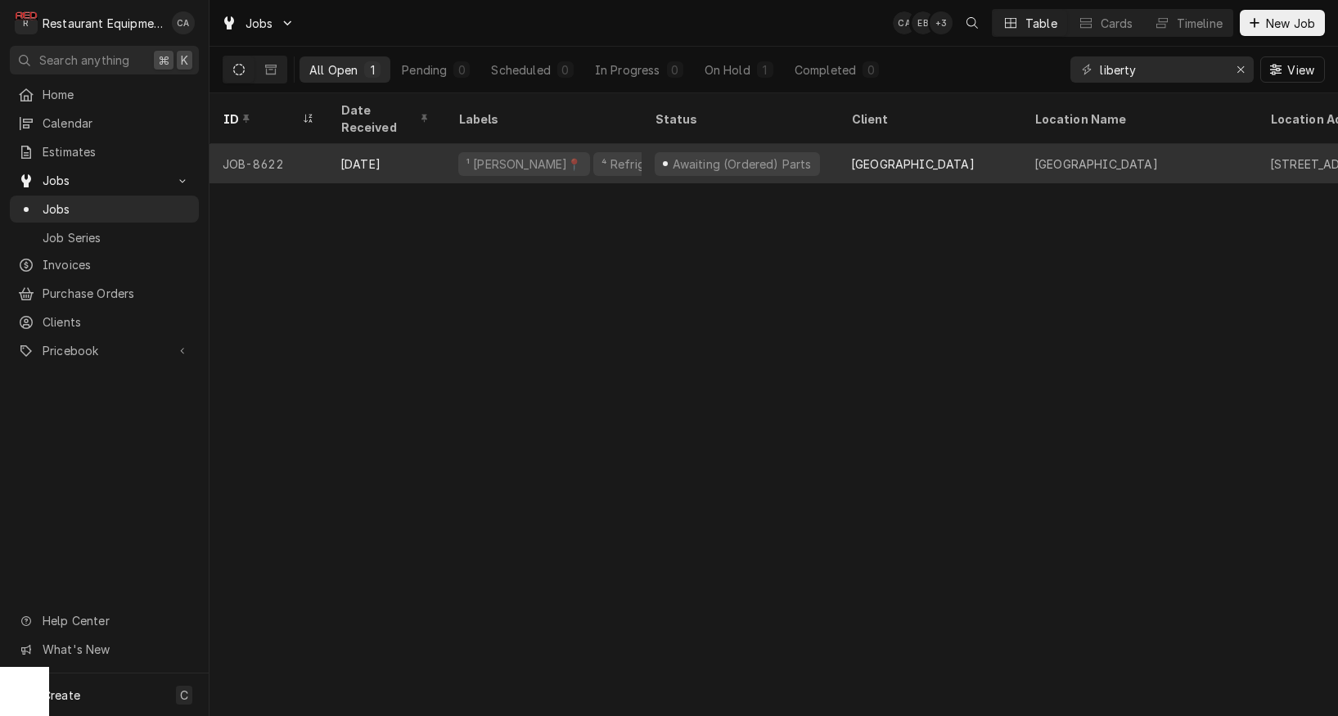
drag, startPoint x: 697, startPoint y: 376, endPoint x: 1178, endPoint y: 148, distance: 531.6
click at [790, 346] on div "ID Date Received Labels Status Client Location Name Location Address State Tech…" at bounding box center [774, 404] width 1129 height 623
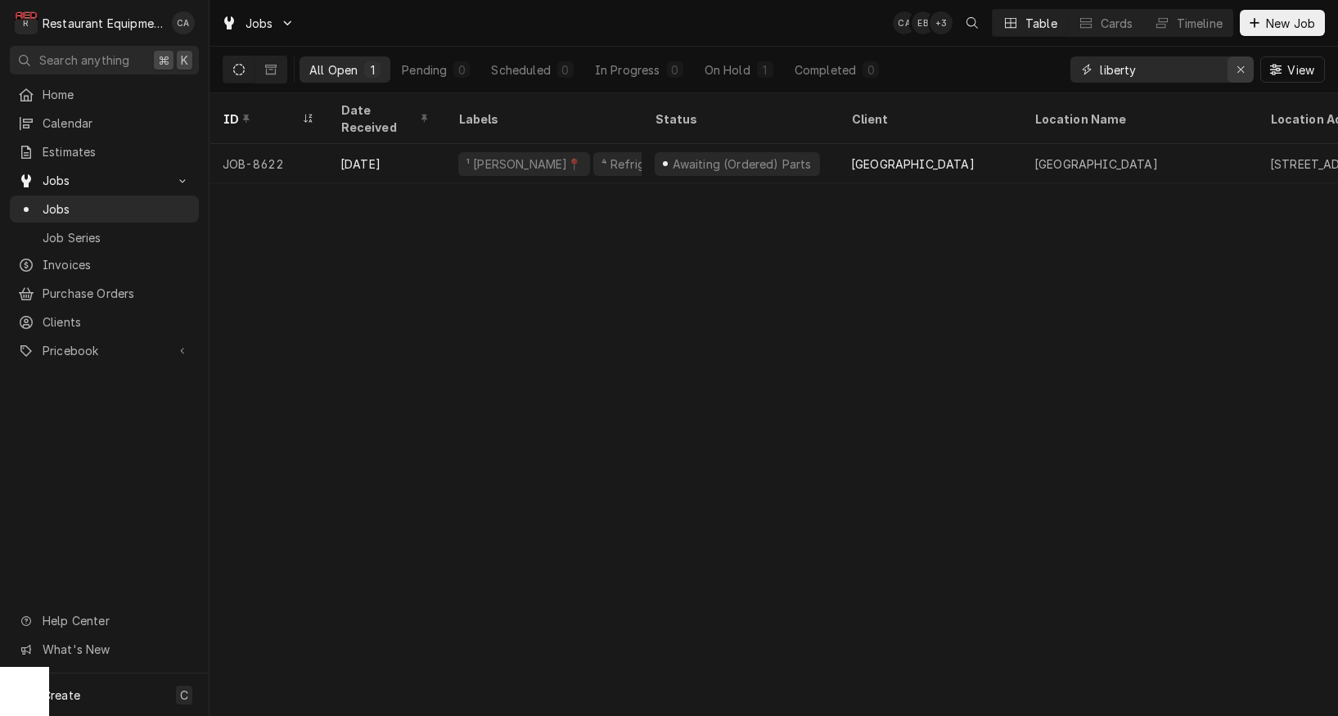
click at [1238, 71] on icon "Erase input" at bounding box center [1241, 69] width 9 height 11
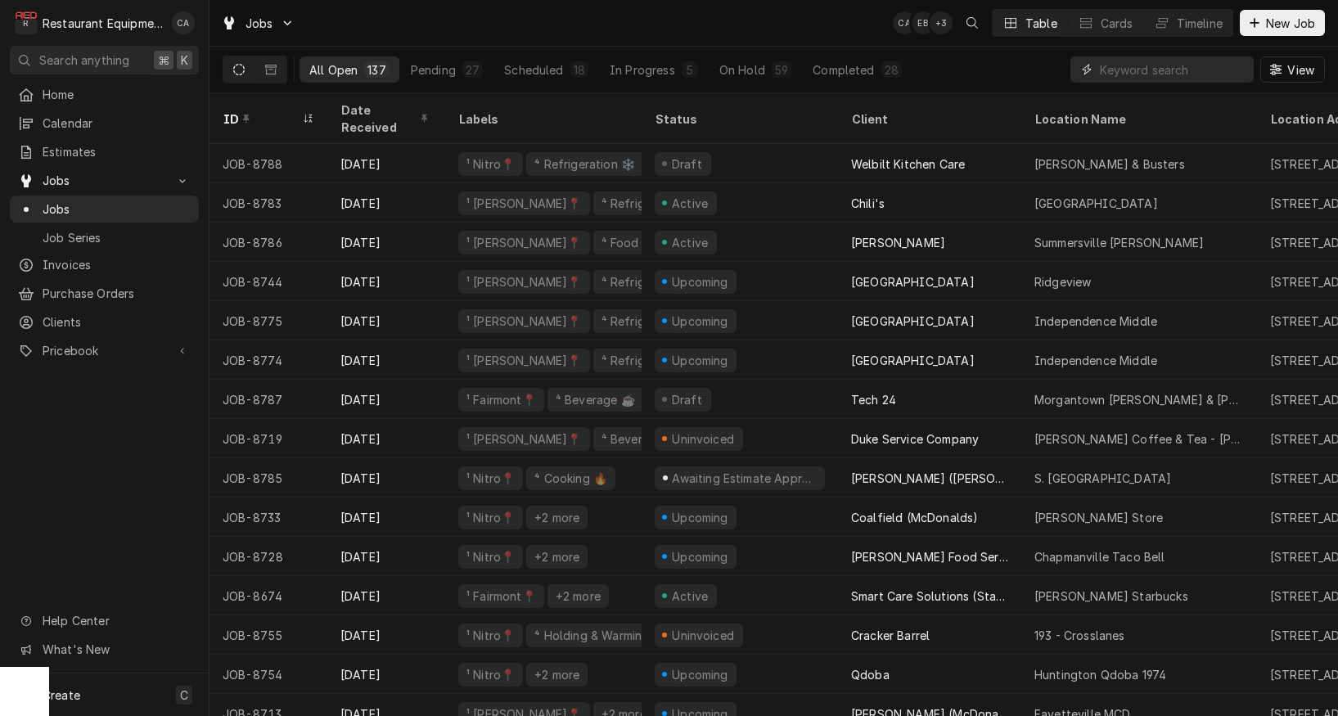
click at [1155, 65] on input "Dynamic Content Wrapper" at bounding box center [1173, 69] width 146 height 26
type input "8591"
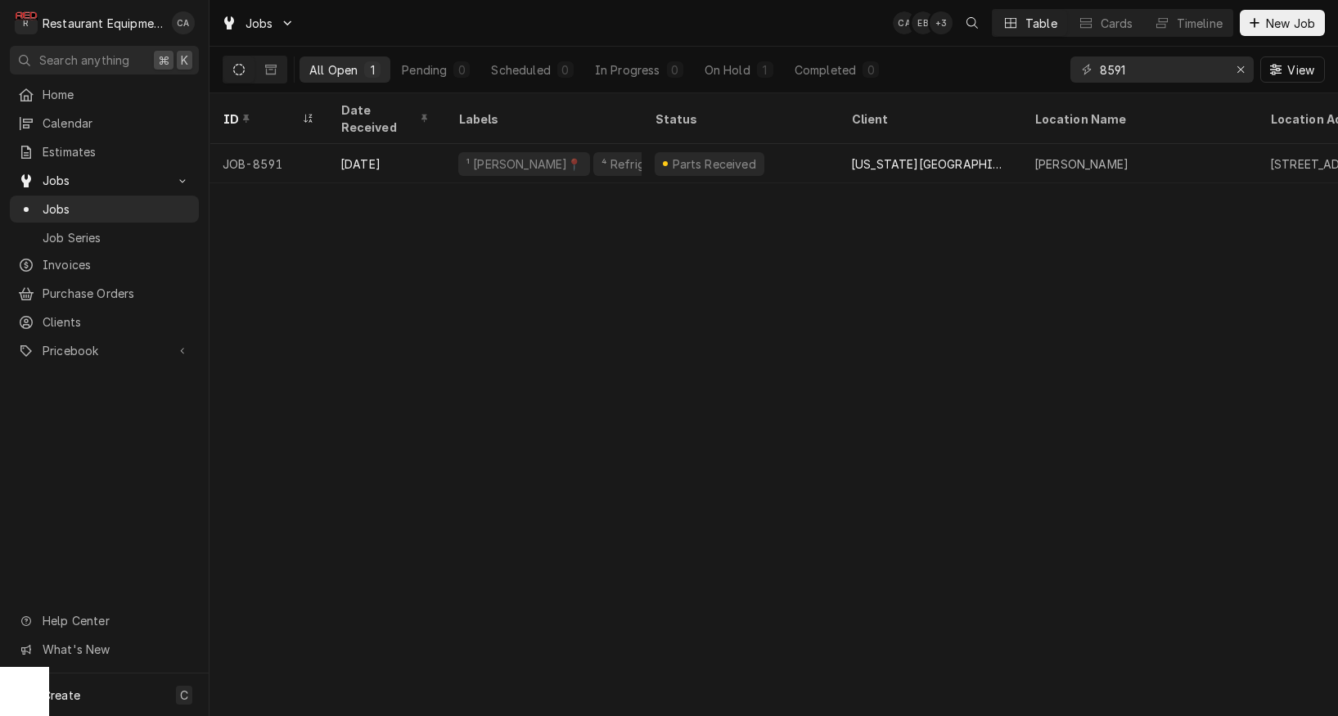
drag, startPoint x: 675, startPoint y: 275, endPoint x: 728, endPoint y: 211, distance: 82.6
click at [680, 269] on div "ID Date Received Labels Status Client Location Name Location Address State Tech…" at bounding box center [774, 404] width 1129 height 623
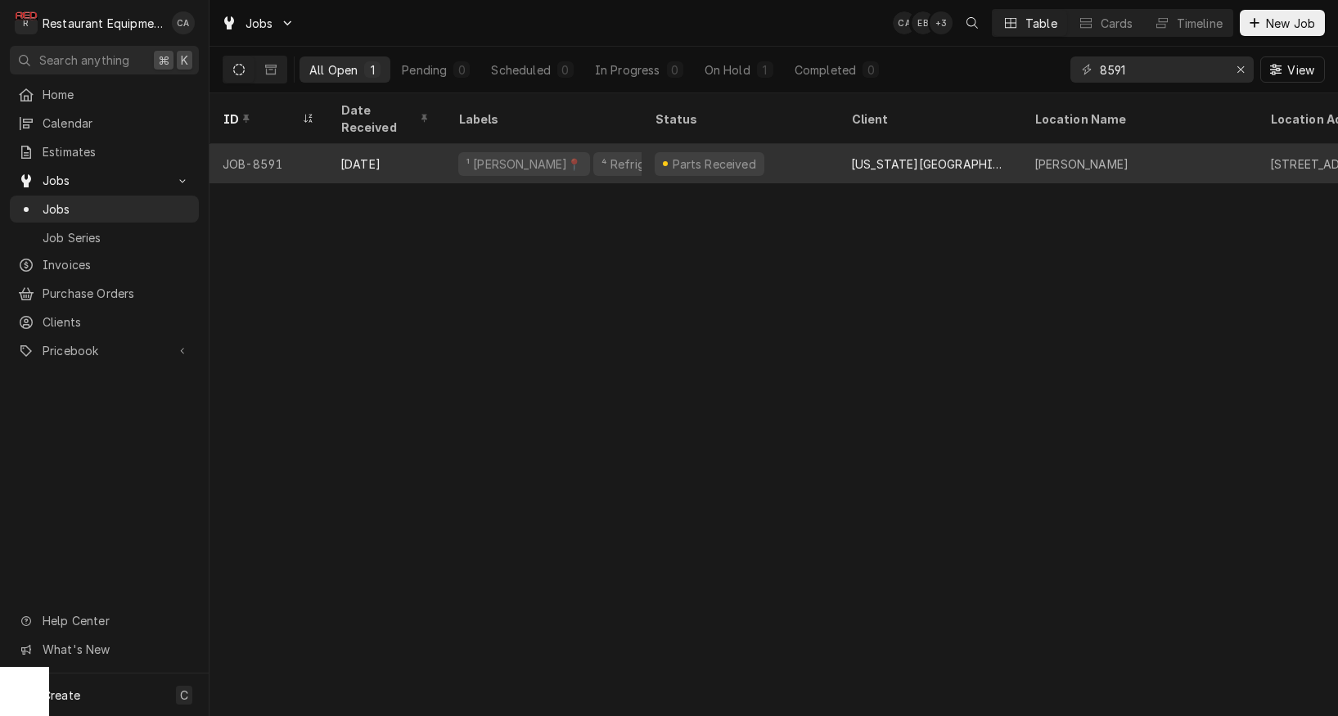
click at [801, 144] on div "Parts Received" at bounding box center [740, 163] width 196 height 39
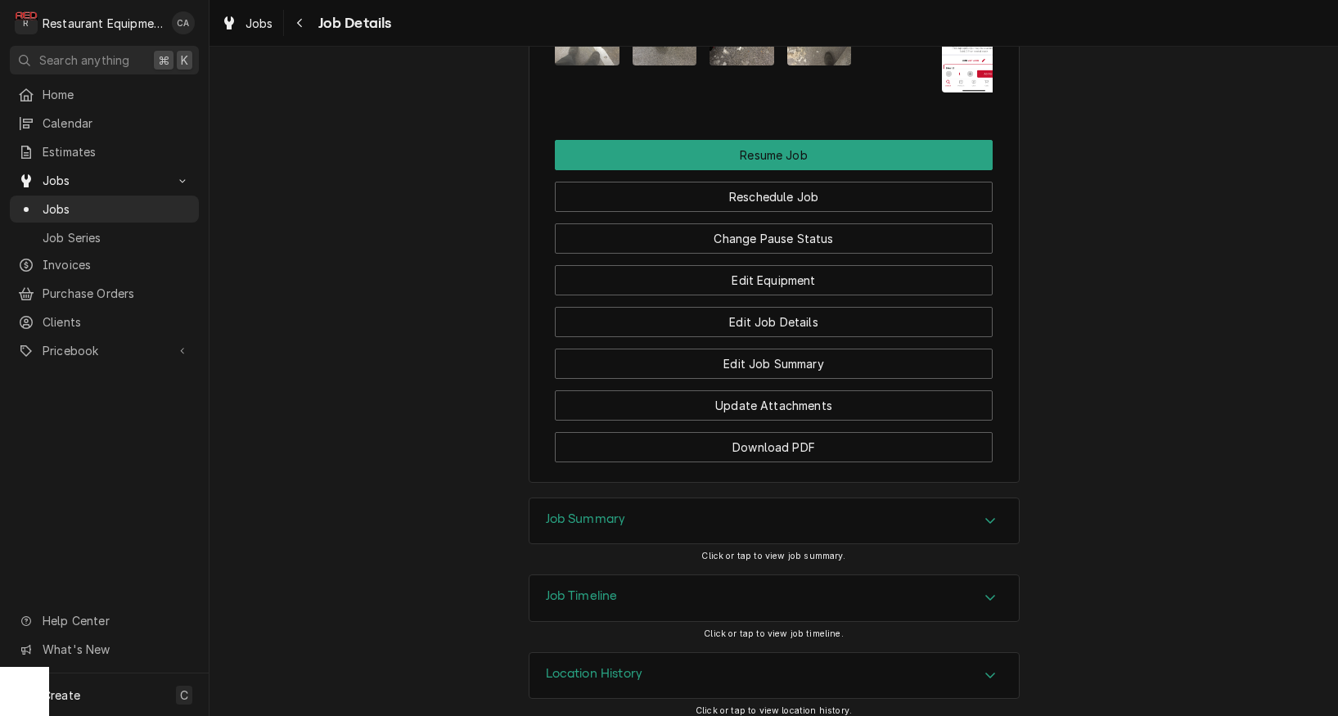
drag, startPoint x: 577, startPoint y: 507, endPoint x: 455, endPoint y: 450, distance: 134.4
click at [575, 512] on h3 "Job Summary" at bounding box center [586, 520] width 80 height 16
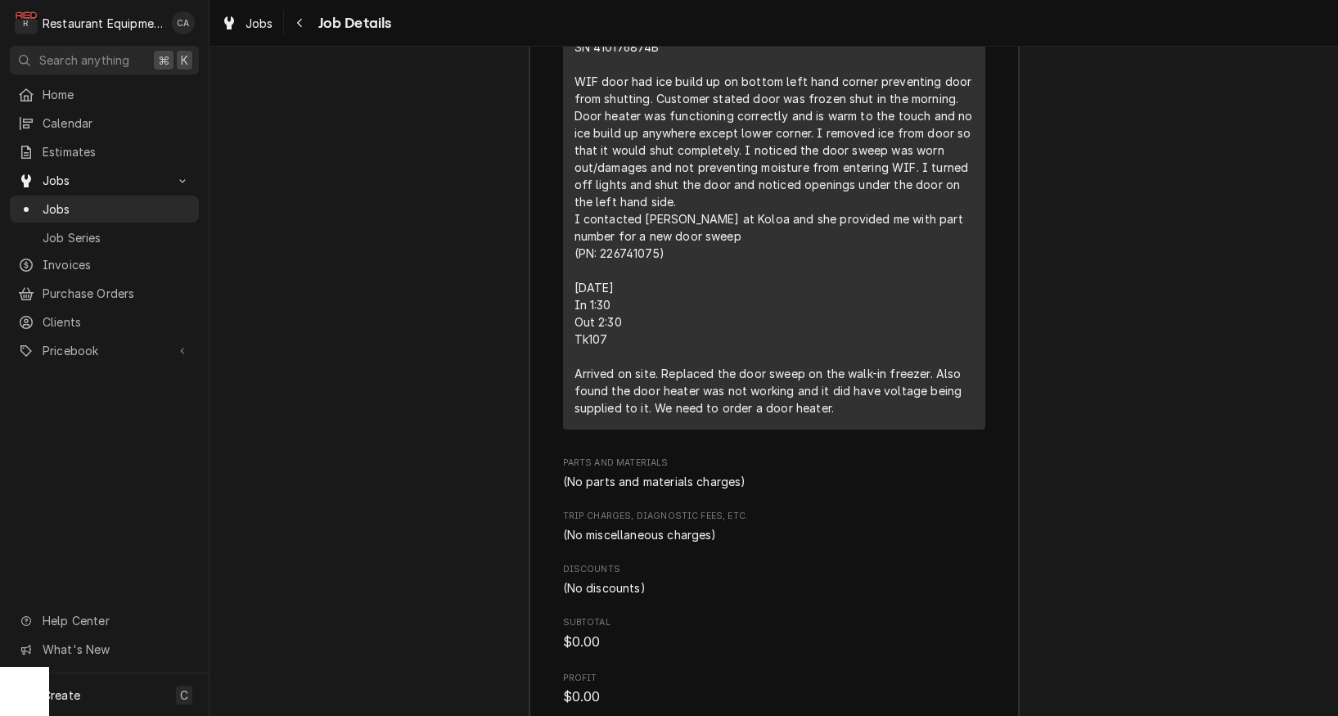
scroll to position [2825, 0]
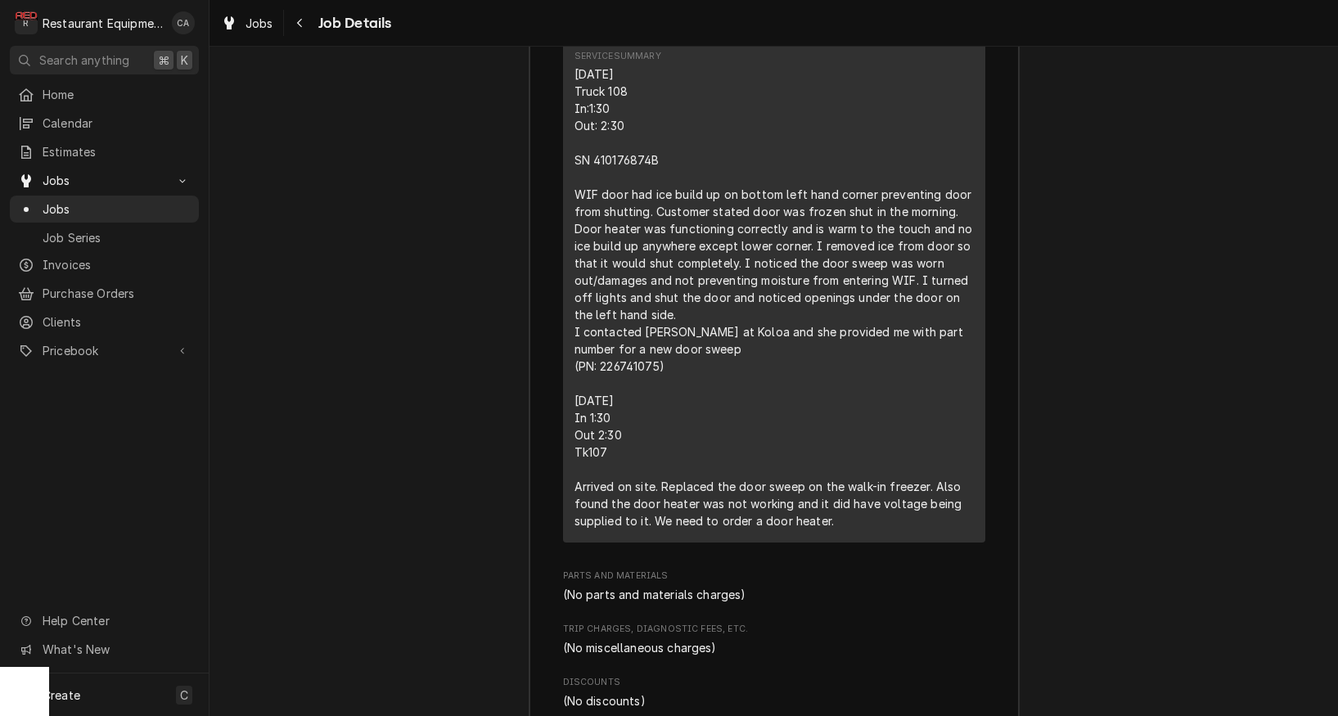
click at [417, 380] on div "Job Summary Roopairs Job ID JOB-8591 Service Type Service Call (Break/Fix) Job …" at bounding box center [774, 275] width 1129 height 1346
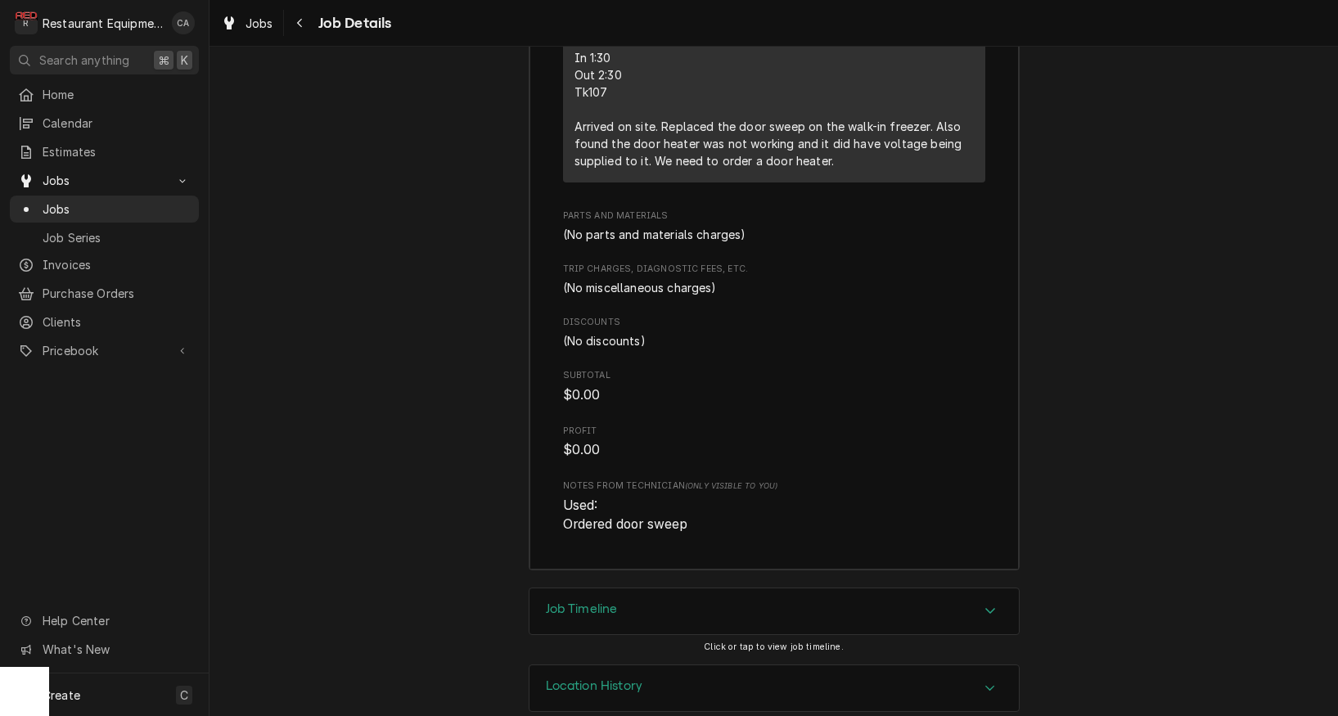
scroll to position [0, 0]
drag, startPoint x: 585, startPoint y: 586, endPoint x: 542, endPoint y: 561, distance: 50.3
click at [584, 602] on h3 "Job Timeline" at bounding box center [582, 610] width 72 height 16
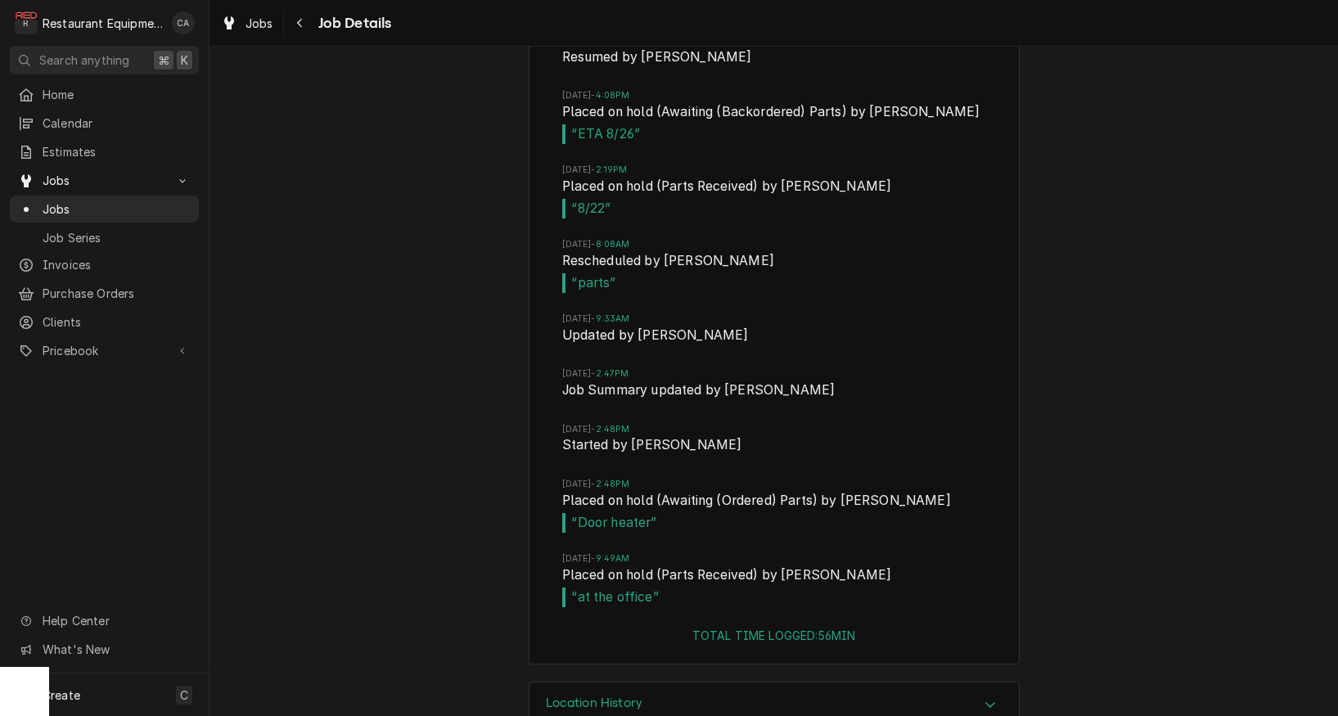
scroll to position [4095, 0]
click at [432, 474] on div "Job Timeline Mon, Aug 18, 2025 - 1:33PM Created by Chrissy Adams Mon, Aug 18, 2…" at bounding box center [774, 180] width 1129 height 1006
click at [249, 19] on span "Jobs" at bounding box center [260, 23] width 28 height 17
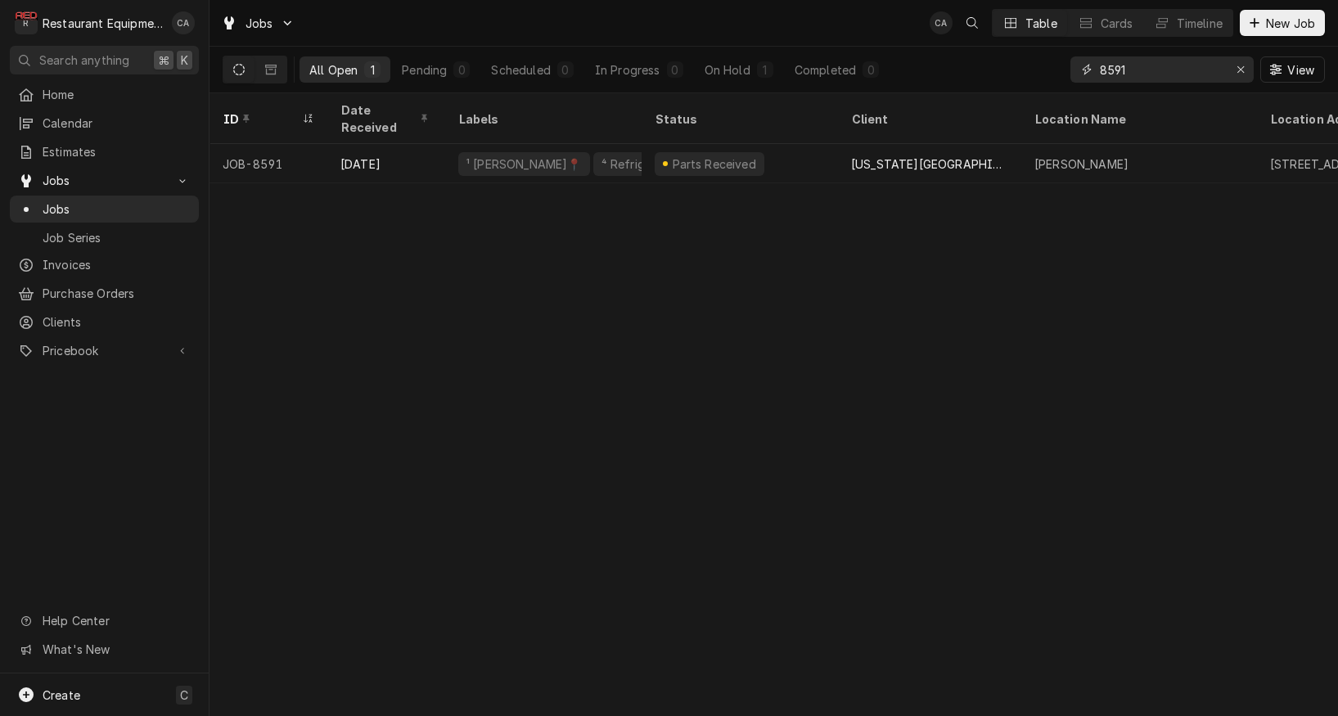
click at [1133, 71] on input "8591" at bounding box center [1161, 69] width 123 height 26
drag, startPoint x: 1107, startPoint y: 69, endPoint x: 1033, endPoint y: 66, distance: 74.5
click at [1033, 66] on div "All Open 1 Pending 0 Scheduled 0 In Progress 0 On Hold 1 Completed 0 8591 View" at bounding box center [774, 70] width 1103 height 46
type input "beckley"
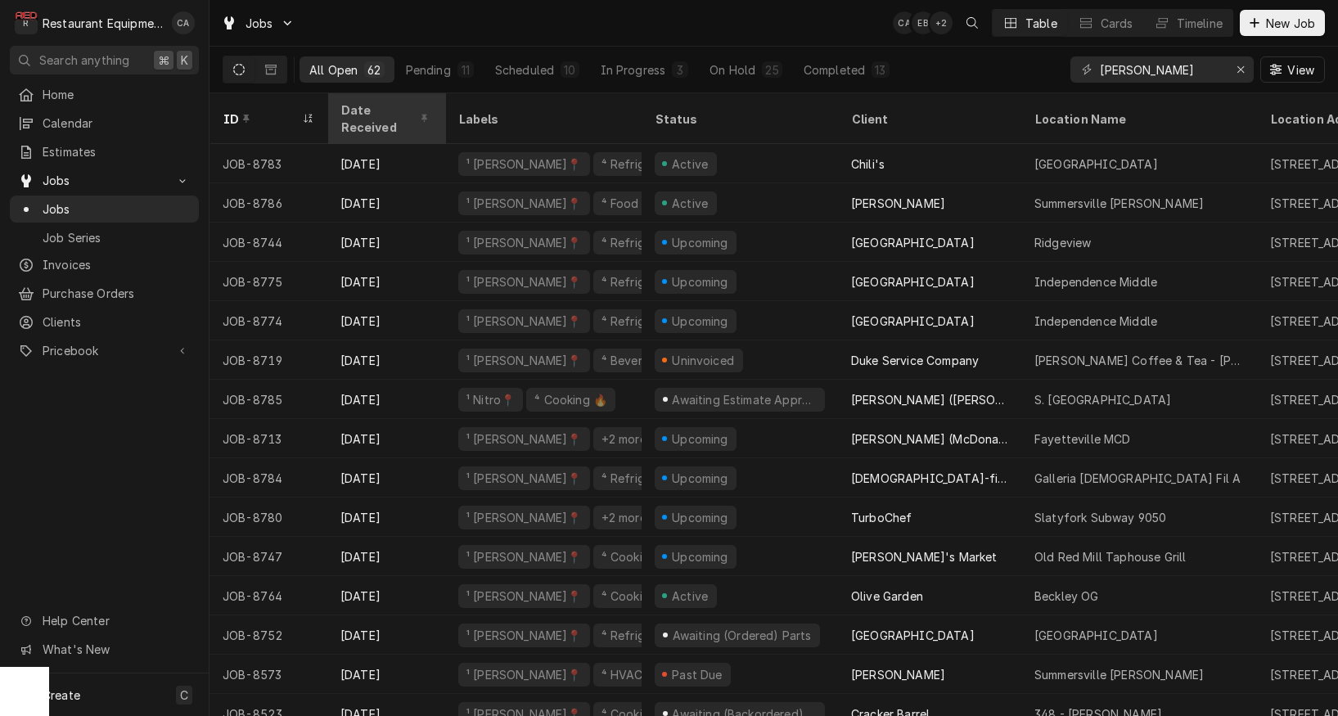
click at [382, 108] on div "Date Received" at bounding box center [385, 118] width 88 height 34
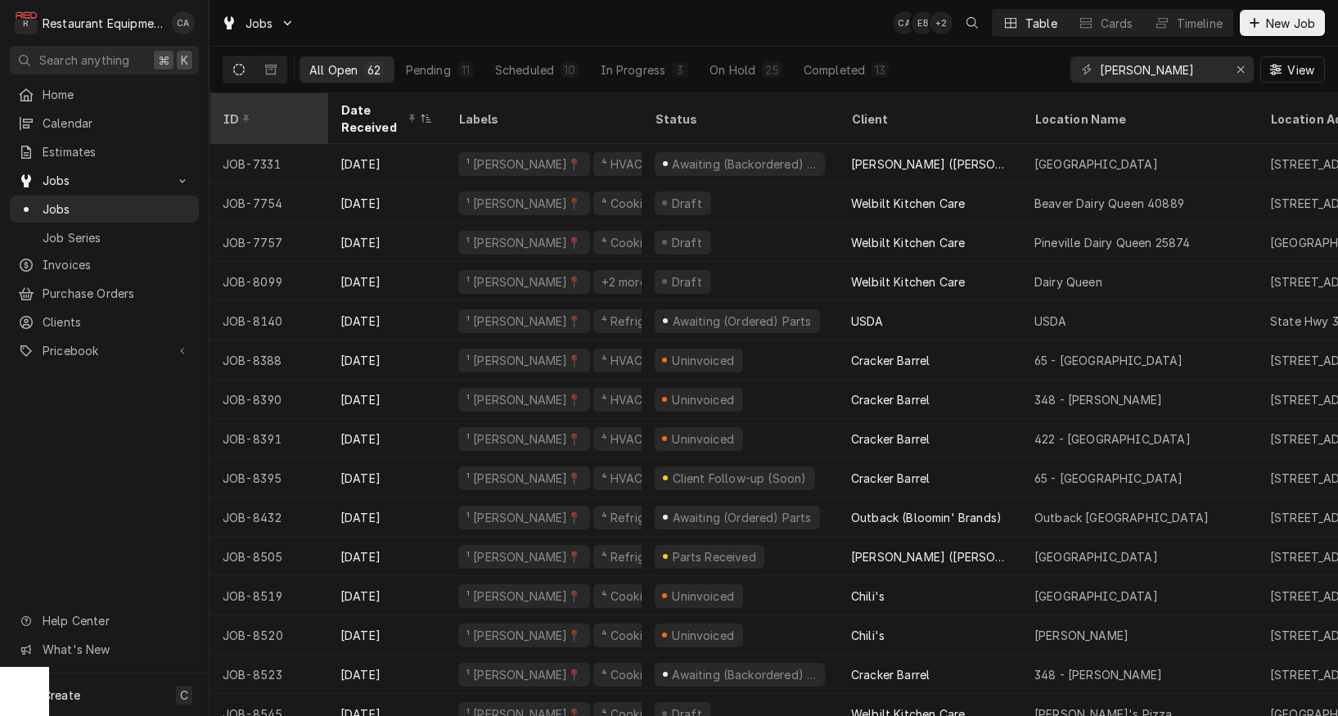
click at [275, 115] on div "ID" at bounding box center [267, 119] width 88 height 17
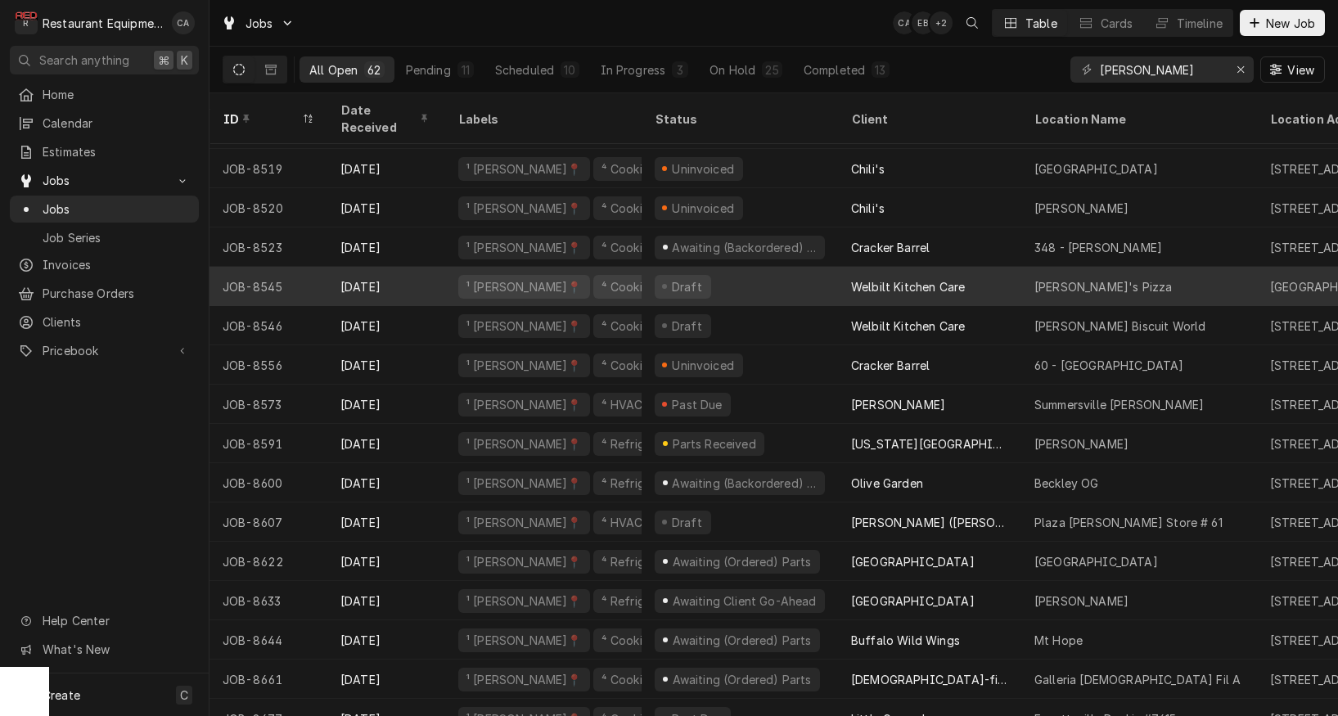
scroll to position [464, 0]
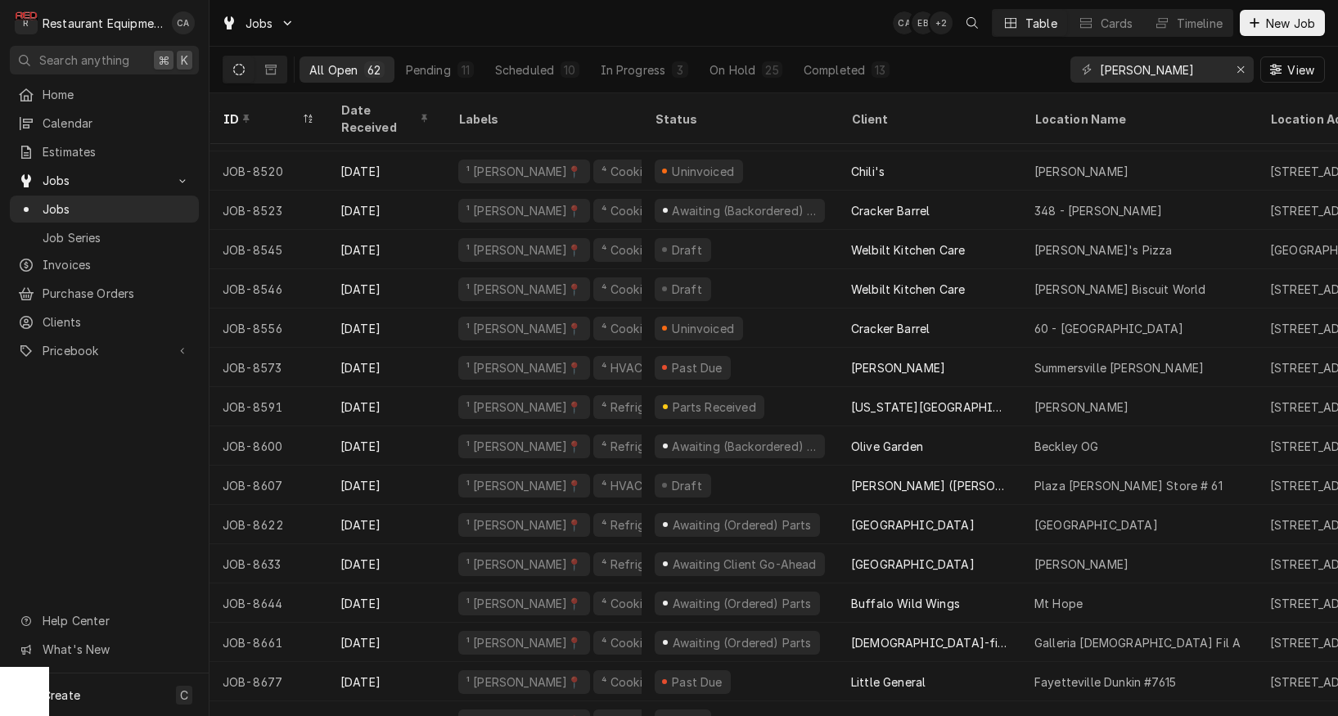
click at [249, 112] on div "ID" at bounding box center [260, 119] width 75 height 17
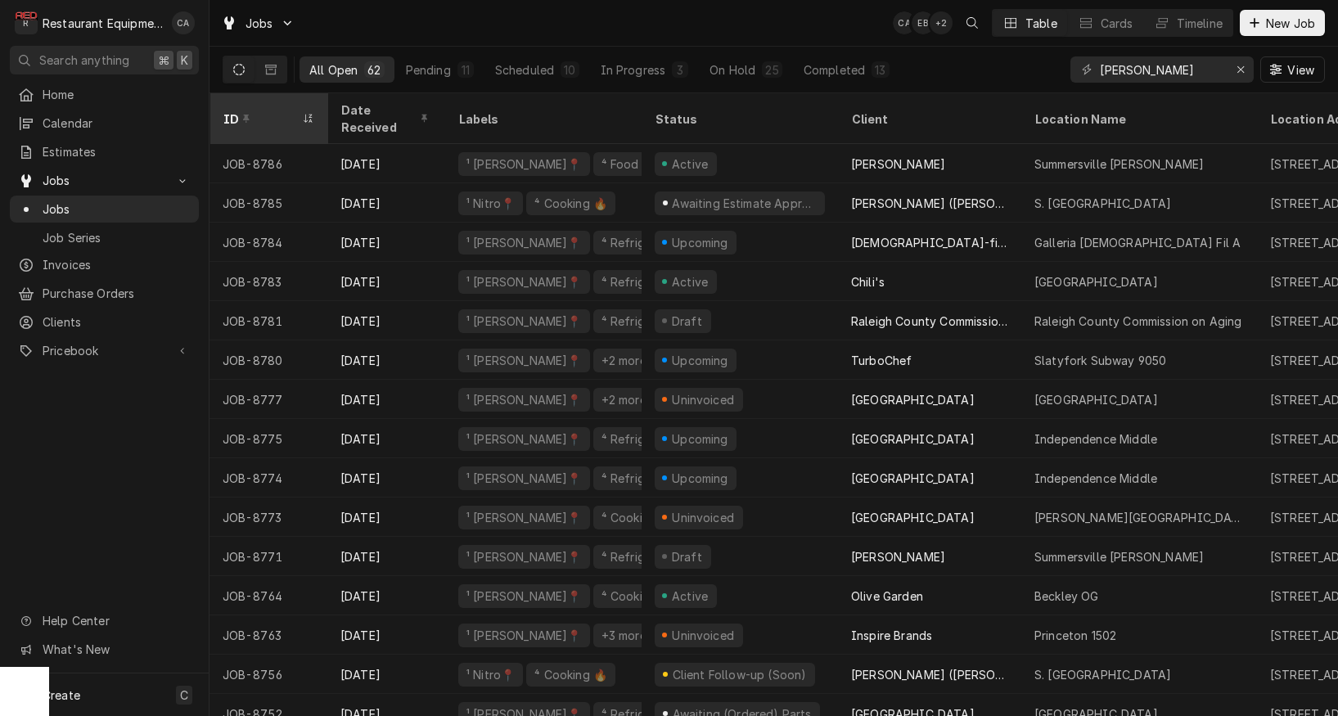
click at [281, 118] on div "ID" at bounding box center [268, 119] width 111 height 44
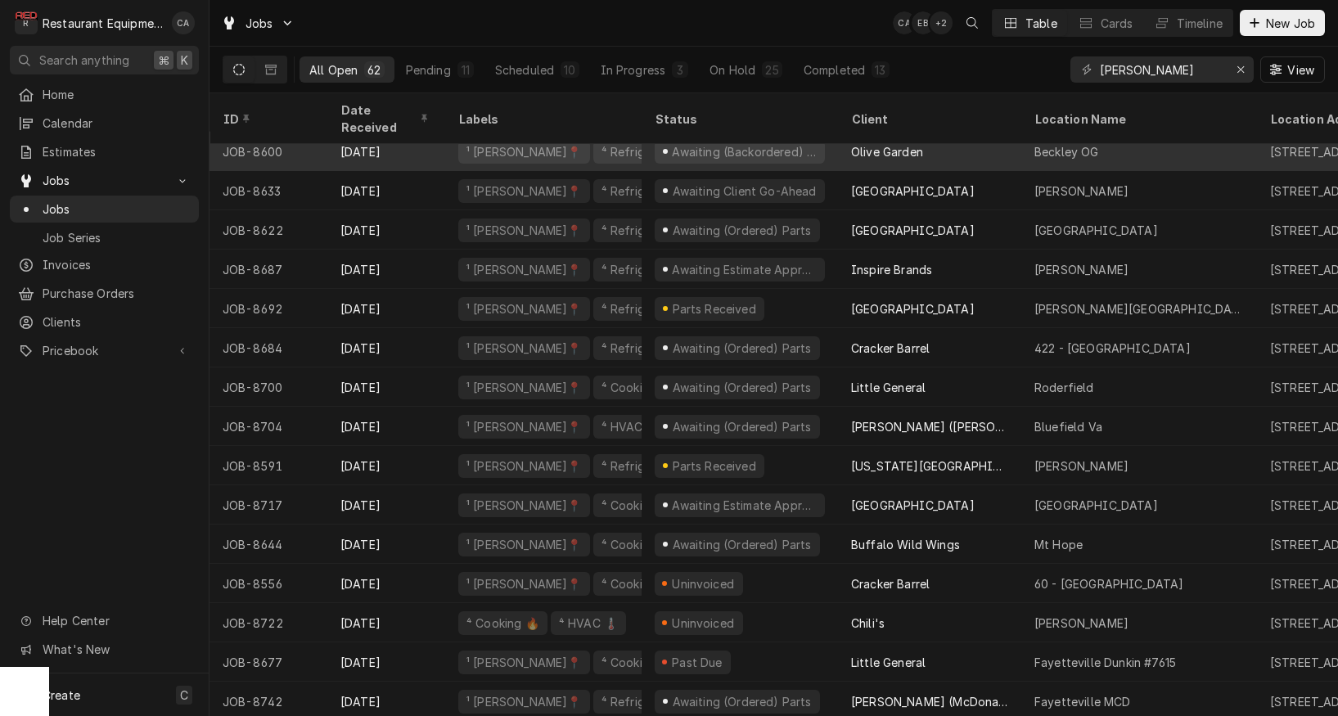
scroll to position [291, 0]
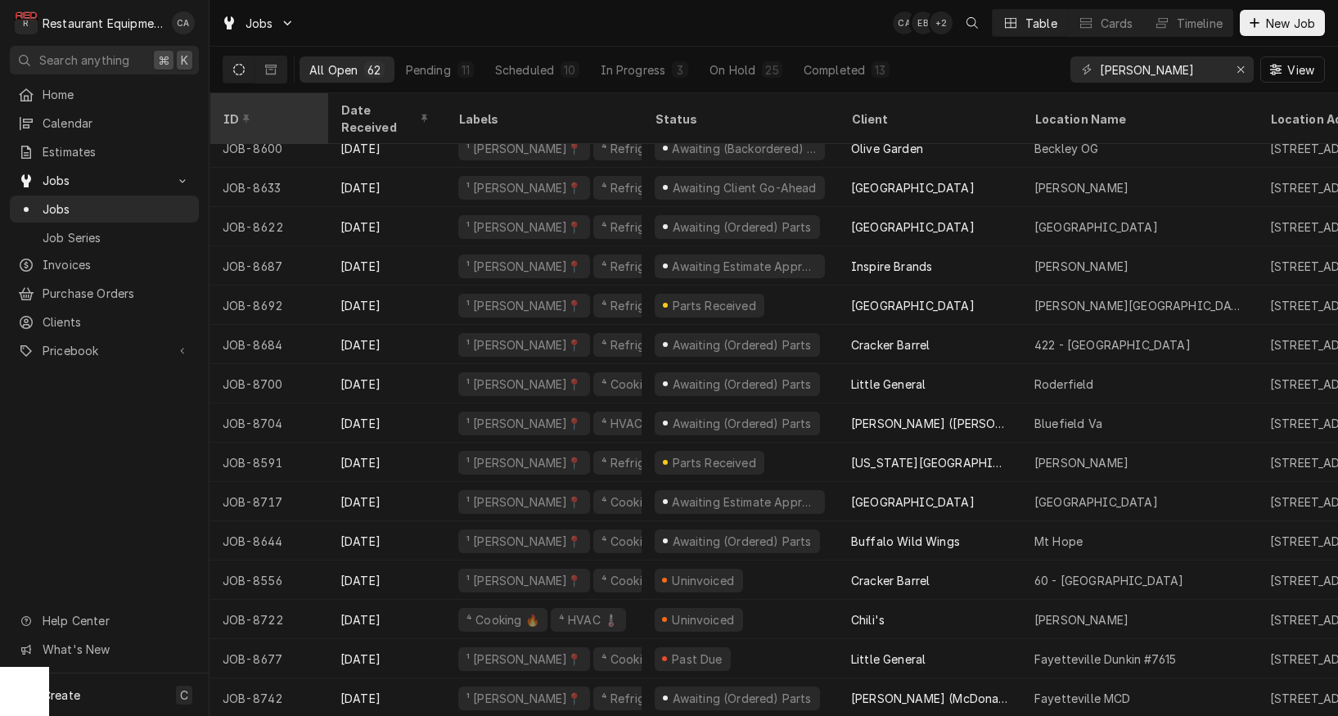
click at [303, 114] on div "ID" at bounding box center [267, 119] width 88 height 17
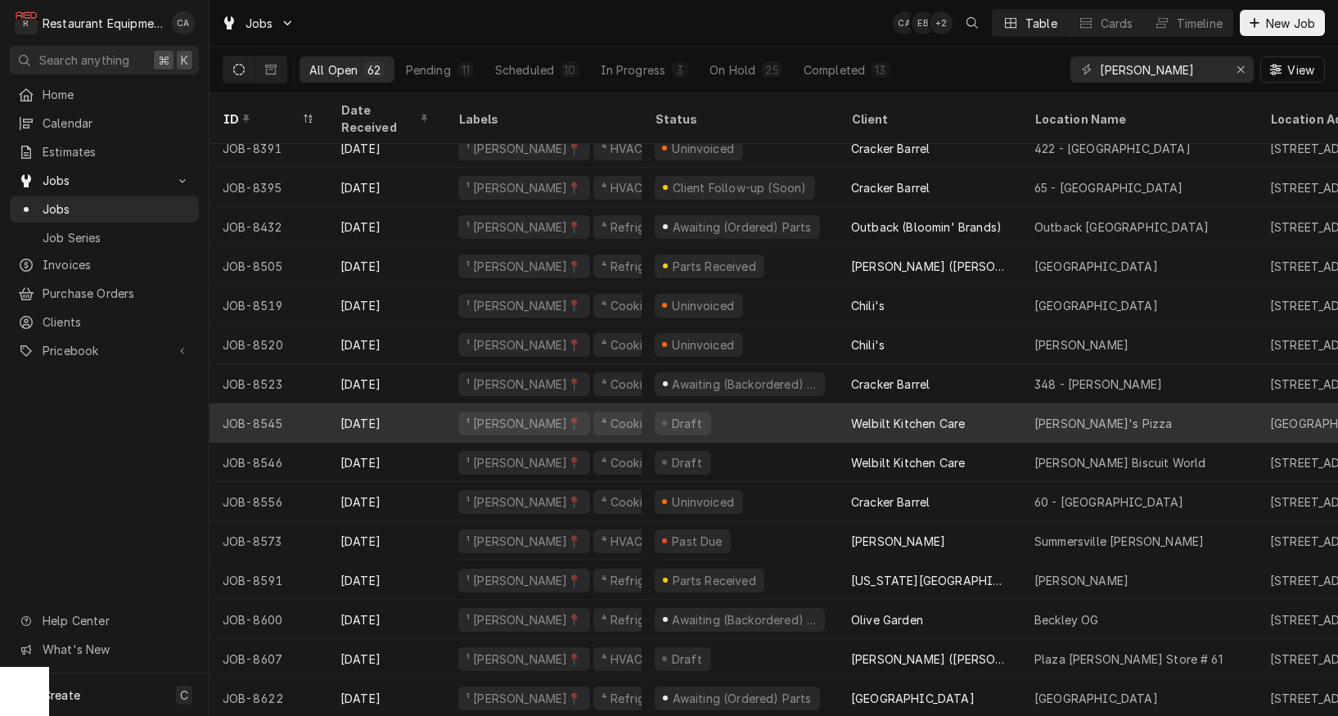
scroll to position [183, 0]
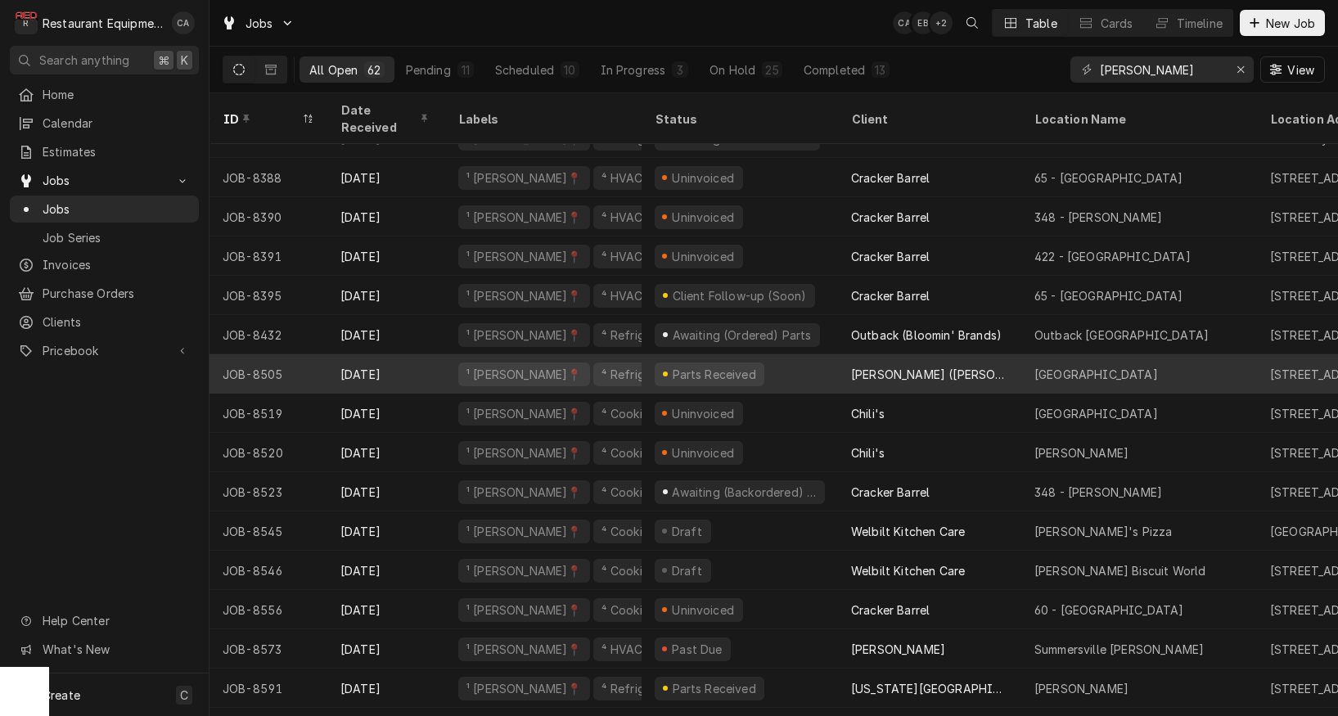
click at [606, 366] on div "⁴ Refrigeration ❄️" at bounding box center [652, 374] width 104 height 17
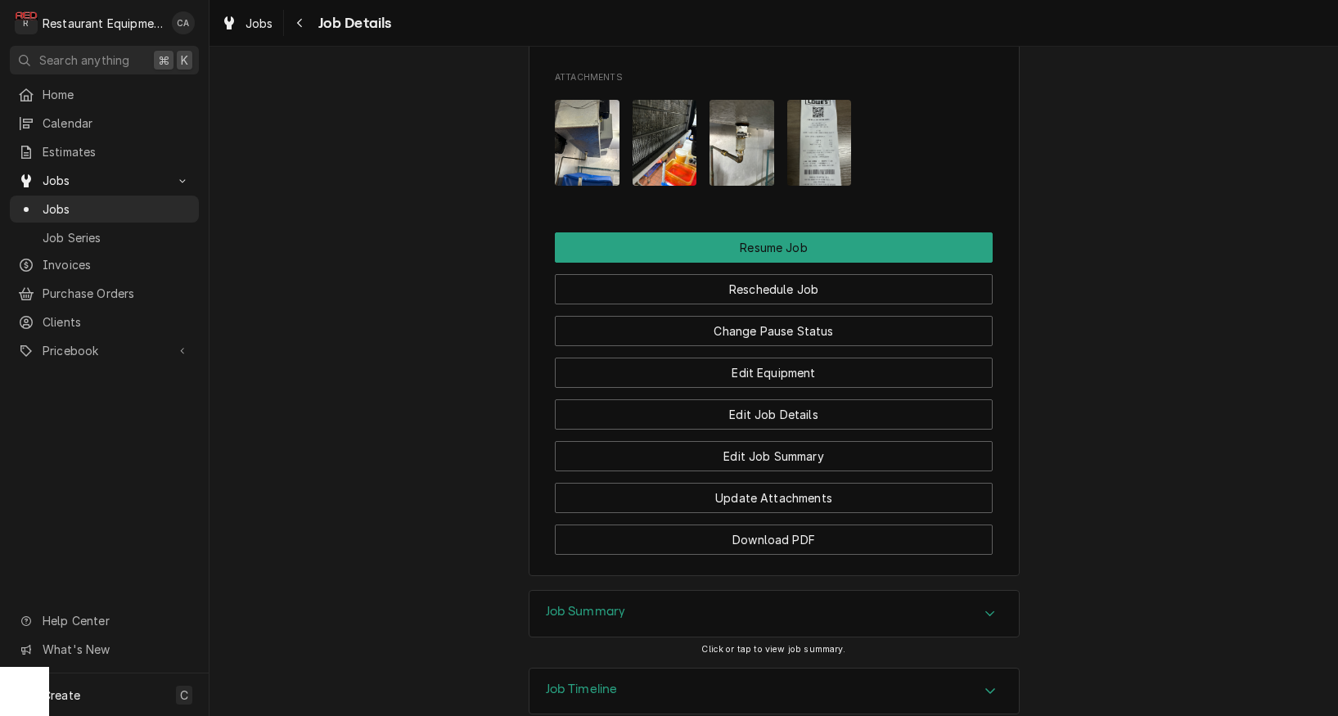
drag, startPoint x: 598, startPoint y: 512, endPoint x: 407, endPoint y: 435, distance: 205.4
click at [593, 604] on h3 "Job Summary" at bounding box center [586, 612] width 80 height 16
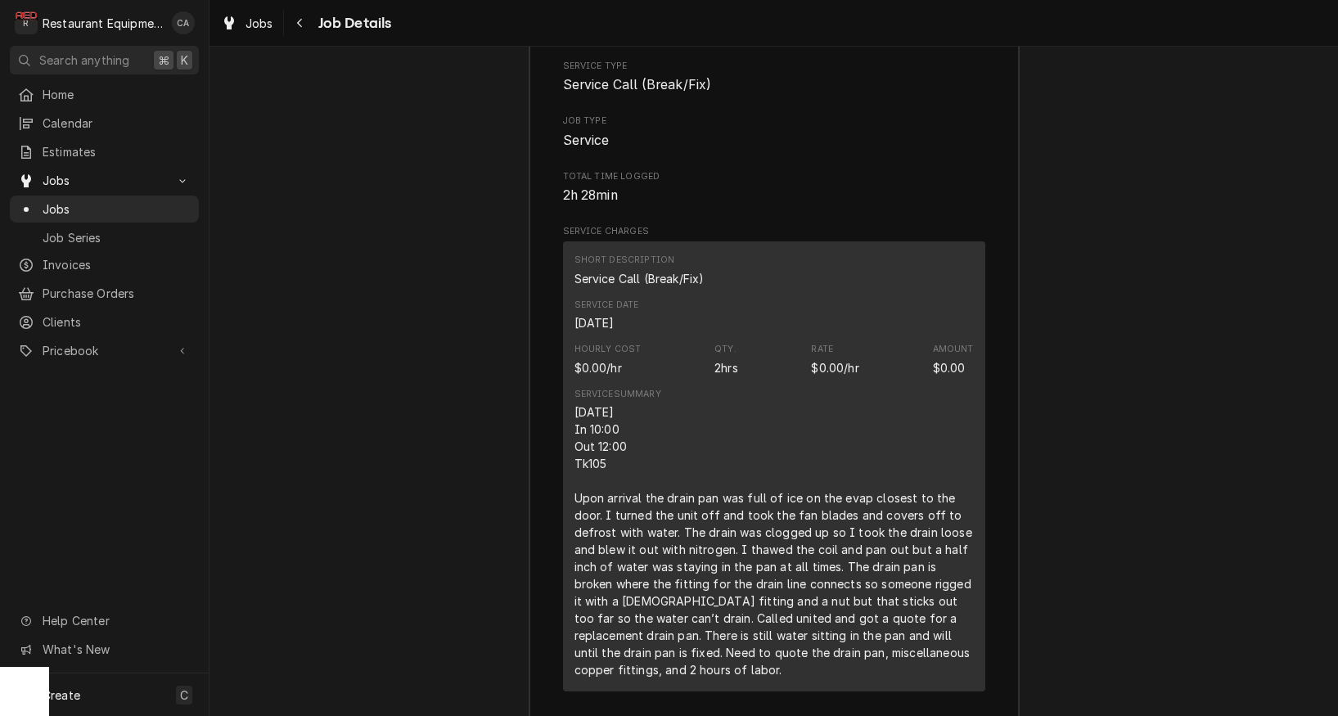
scroll to position [2826, 0]
click at [261, 20] on span "Jobs" at bounding box center [260, 23] width 28 height 17
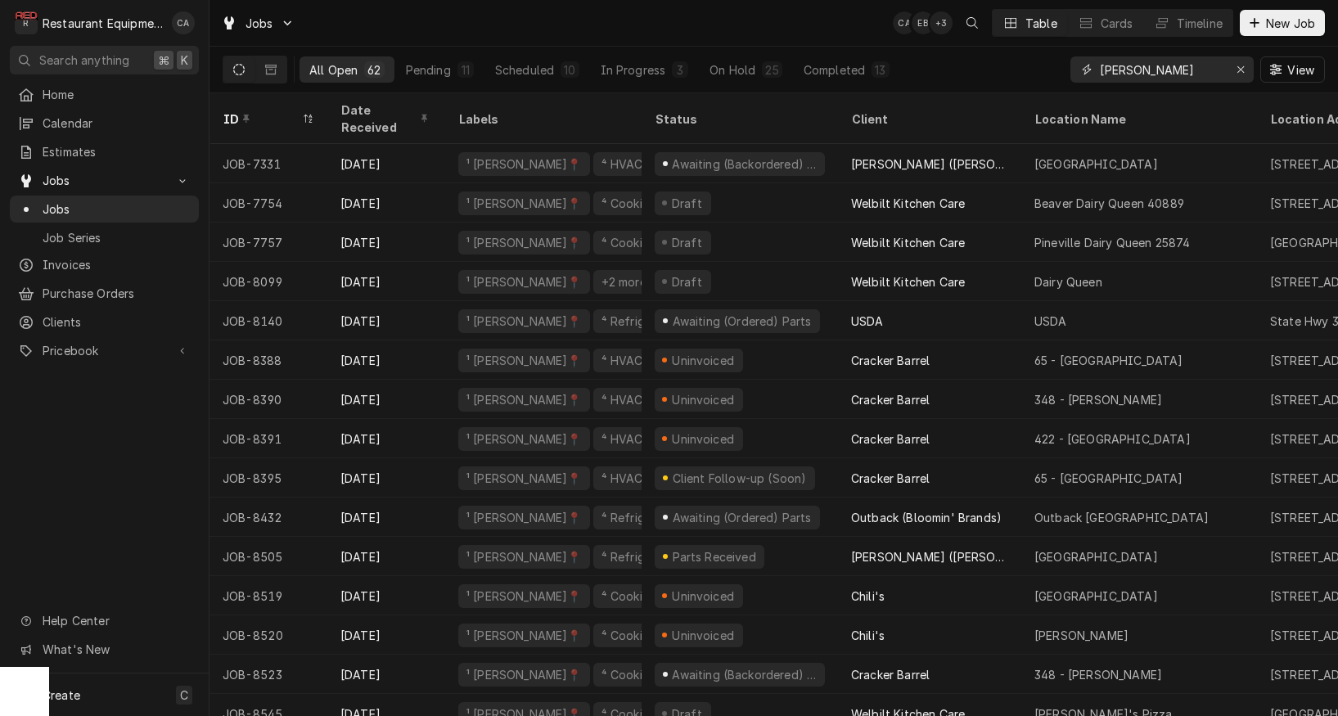
drag, startPoint x: 1175, startPoint y: 74, endPoint x: 1058, endPoint y: 62, distance: 117.7
click at [1058, 62] on div "All Open 62 Pending 11 Scheduled 10 In Progress 3 On Hold 25 Completed 13 beckl…" at bounding box center [774, 70] width 1103 height 46
type input "fairdale"
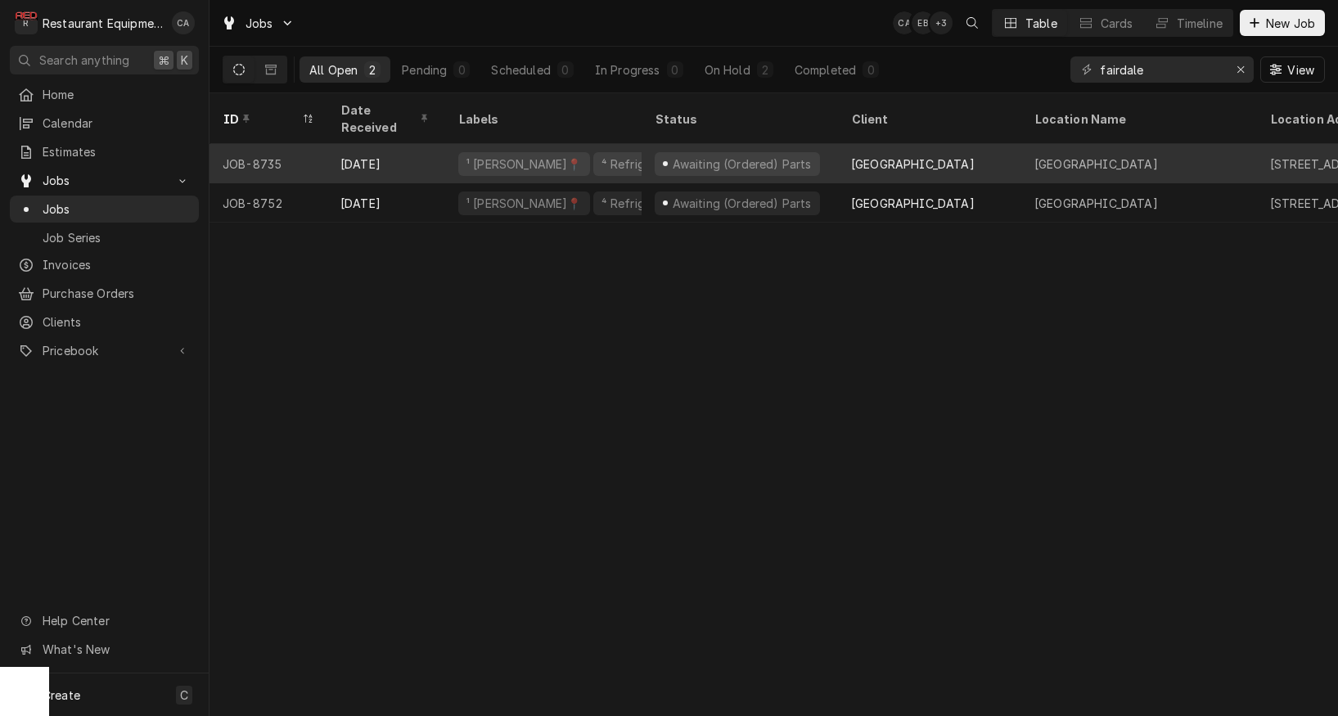
click at [703, 152] on div "Awaiting (Ordered) Parts" at bounding box center [737, 164] width 165 height 24
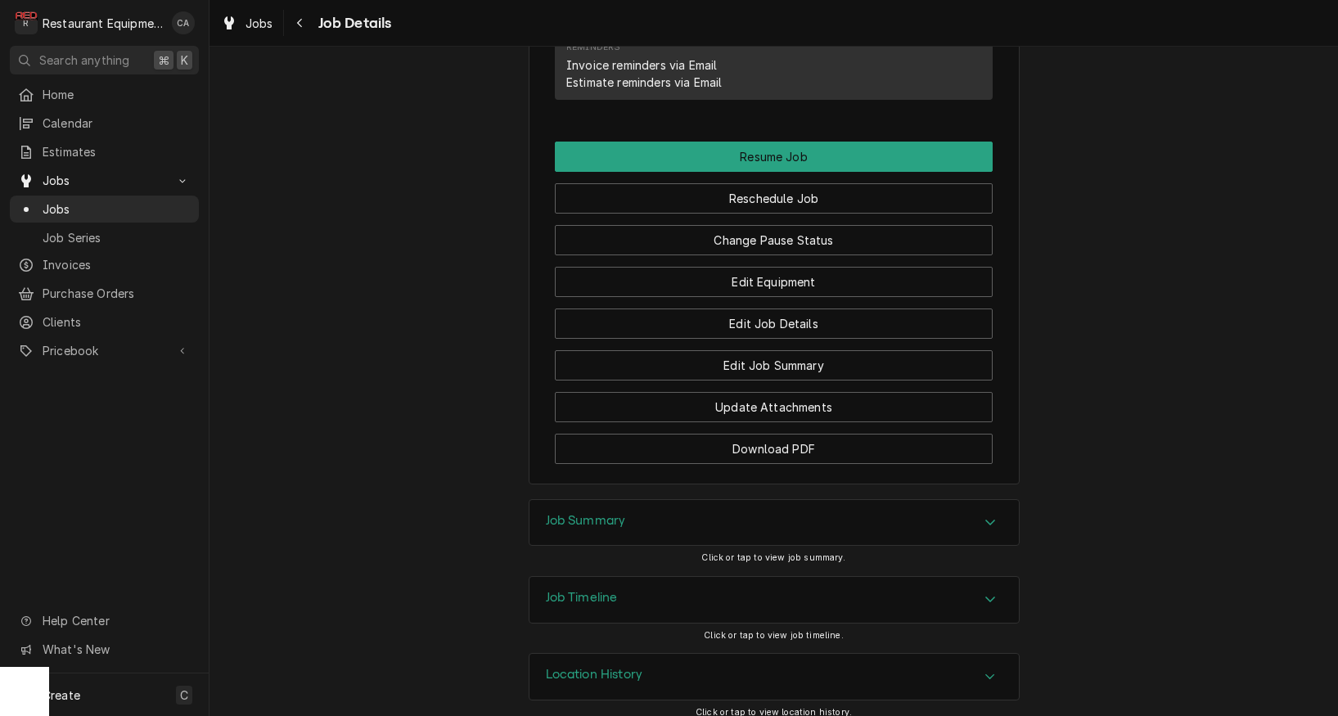
drag, startPoint x: 599, startPoint y: 512, endPoint x: 571, endPoint y: 502, distance: 29.5
click at [598, 513] on h3 "Job Summary" at bounding box center [586, 521] width 80 height 16
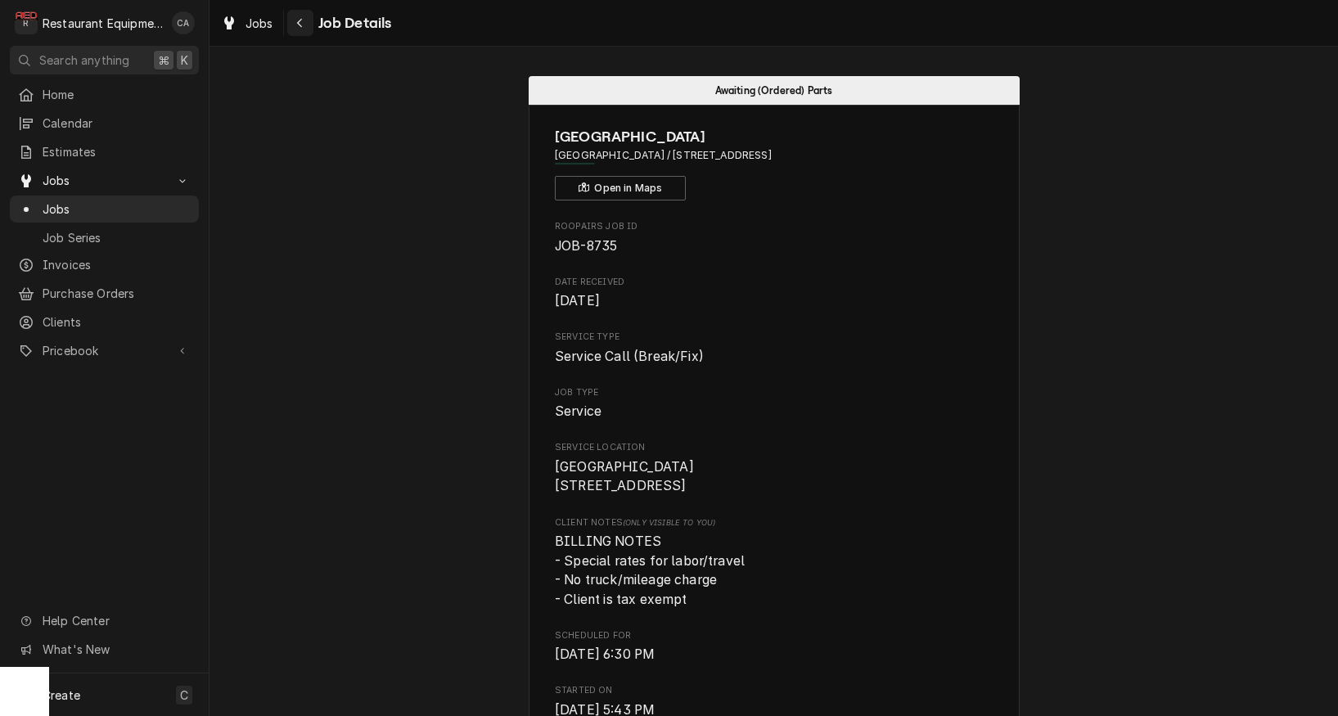
drag, startPoint x: 401, startPoint y: 176, endPoint x: 306, endPoint y: 22, distance: 180.8
click at [267, 19] on span "Jobs" at bounding box center [260, 23] width 28 height 17
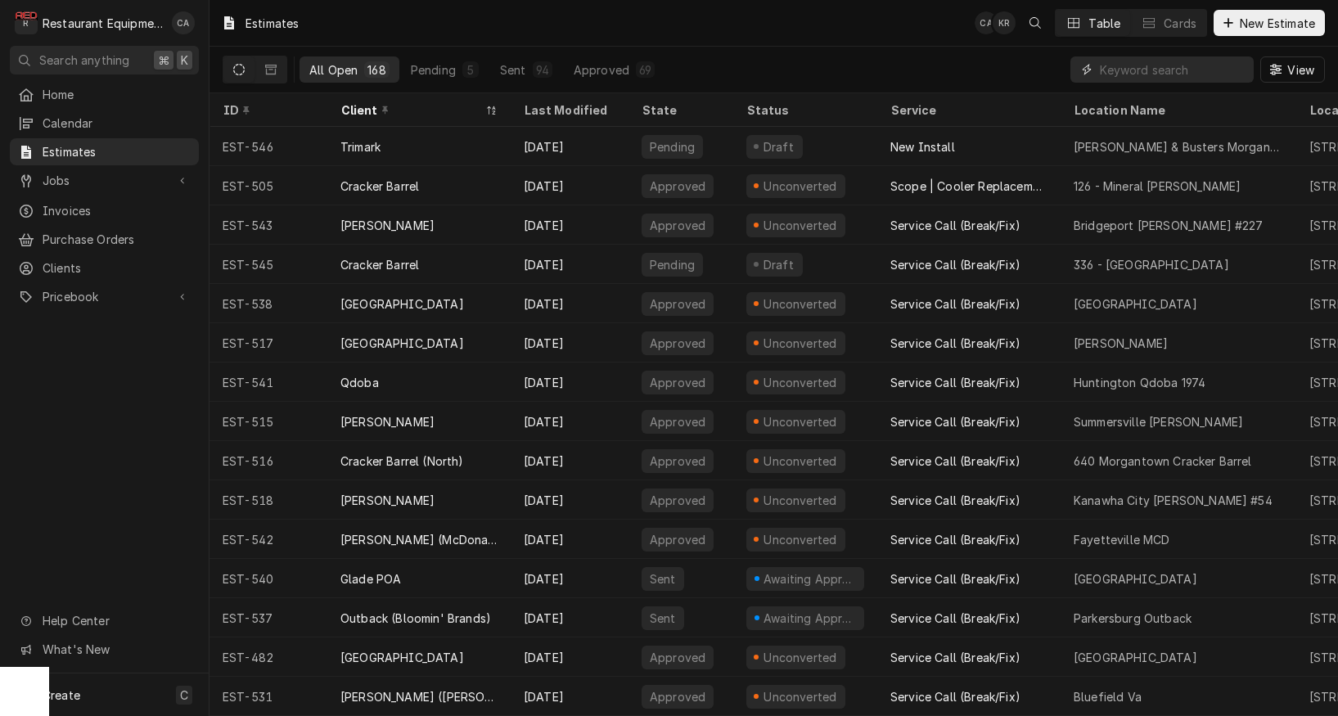
click at [1171, 72] on input "Dynamic Content Wrapper" at bounding box center [1173, 69] width 146 height 26
type input "537"
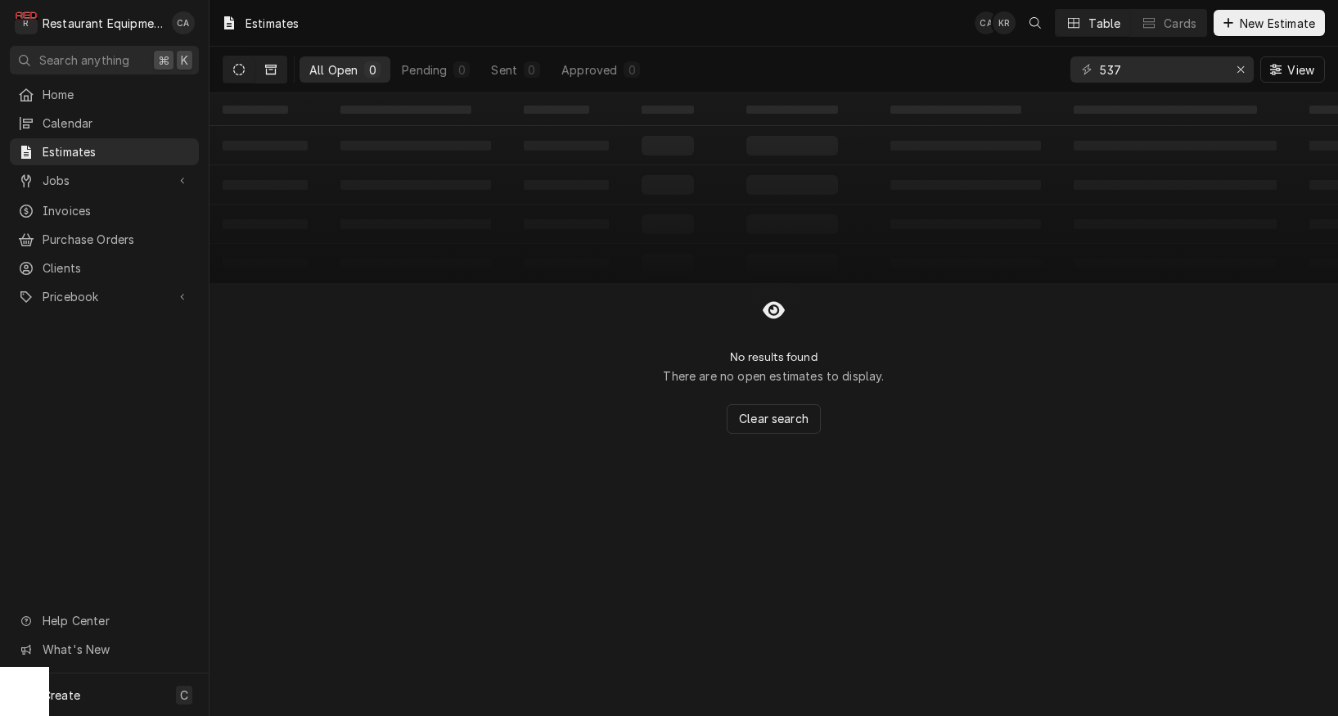
click at [264, 71] on button "Dynamic Content Wrapper" at bounding box center [270, 69] width 31 height 26
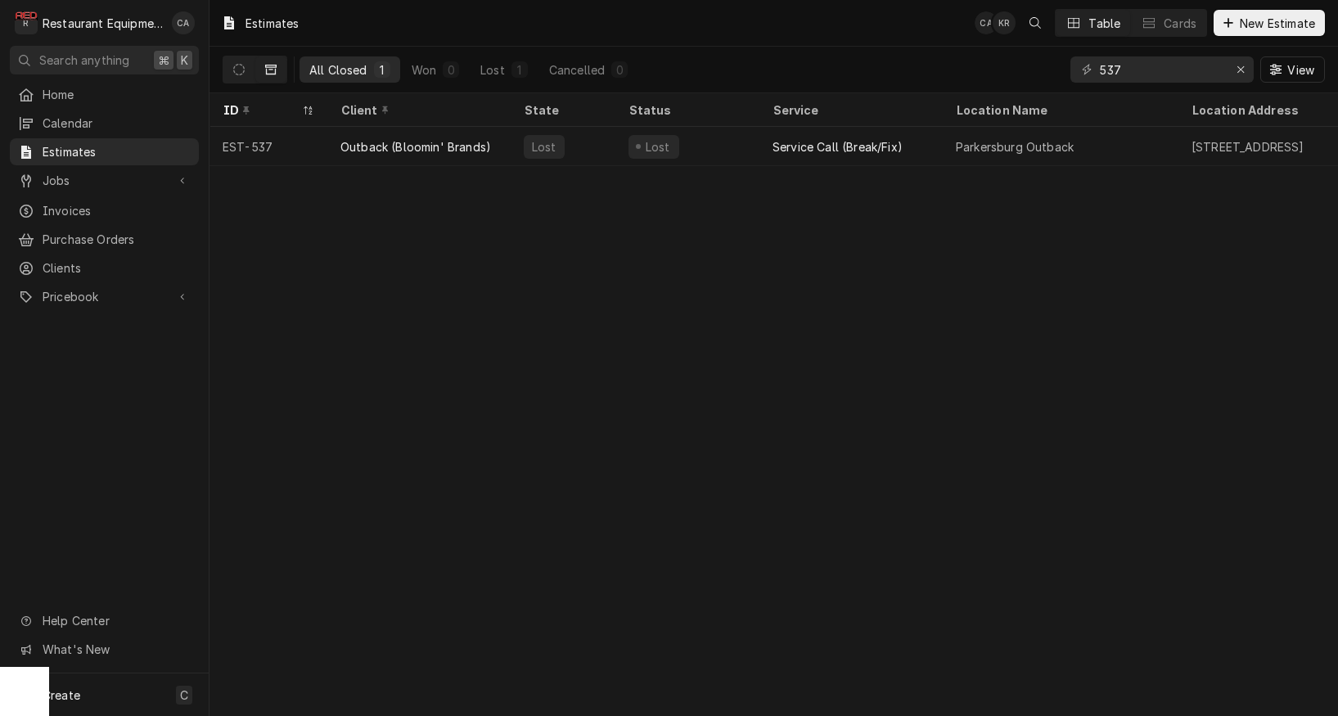
drag, startPoint x: 695, startPoint y: 267, endPoint x: 729, endPoint y: 264, distance: 34.5
click at [729, 264] on div "Estimates CA KR Table Cards New Estimate All Closed 1 Won 0 Lost 1 Cancelled 0 …" at bounding box center [774, 358] width 1129 height 716
click at [1239, 71] on icon "Erase input" at bounding box center [1241, 69] width 7 height 7
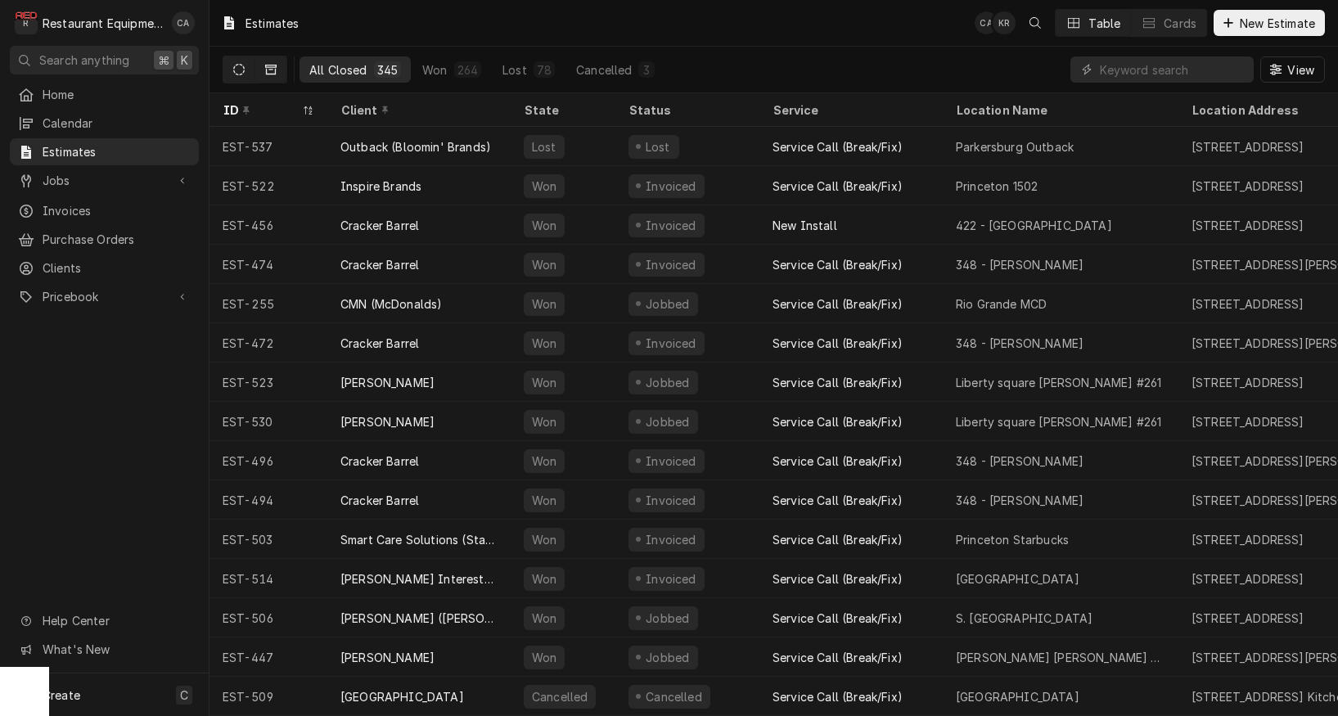
click at [238, 74] on icon "Dynamic Content Wrapper" at bounding box center [238, 69] width 11 height 11
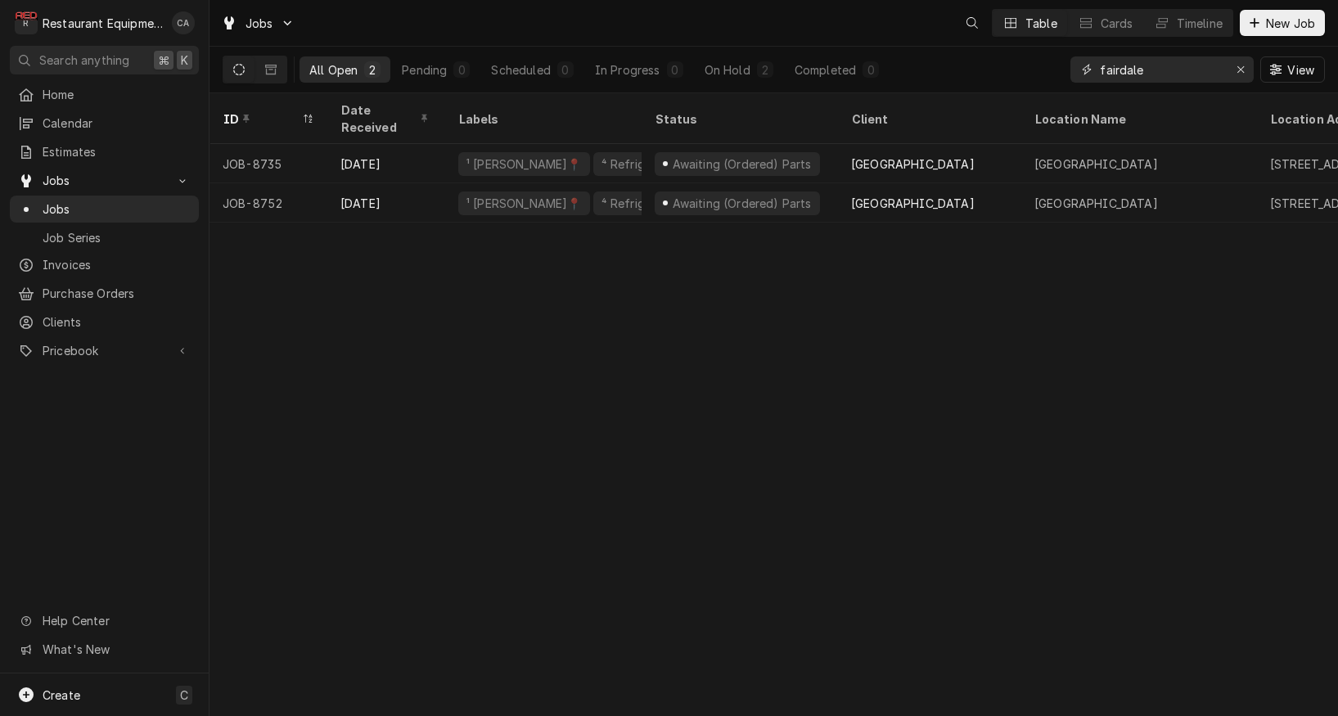
drag, startPoint x: 1151, startPoint y: 67, endPoint x: 1054, endPoint y: 61, distance: 96.8
click at [1054, 61] on div "All Open 2 Pending 0 Scheduled 0 In Progress 0 On Hold 2 Completed 0 fairdale V…" at bounding box center [774, 70] width 1103 height 46
type input "8692"
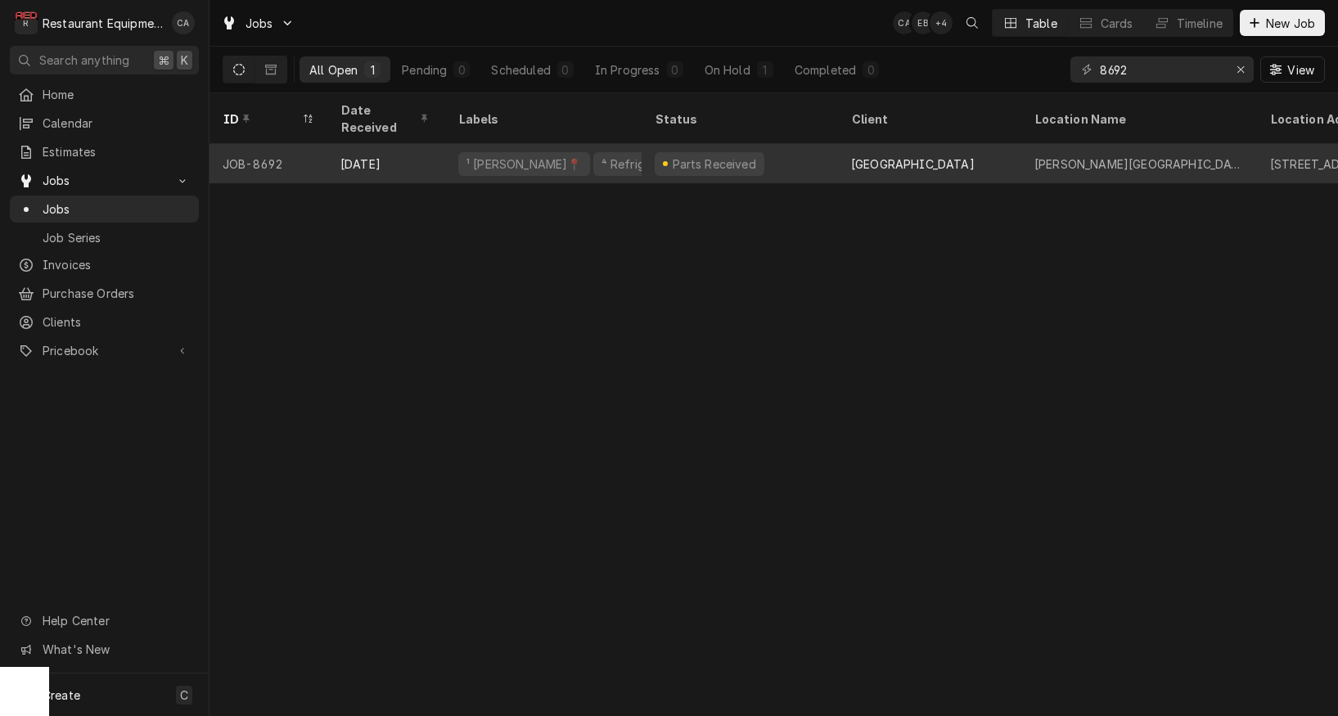
click at [768, 148] on div "Parts Received" at bounding box center [740, 163] width 196 height 39
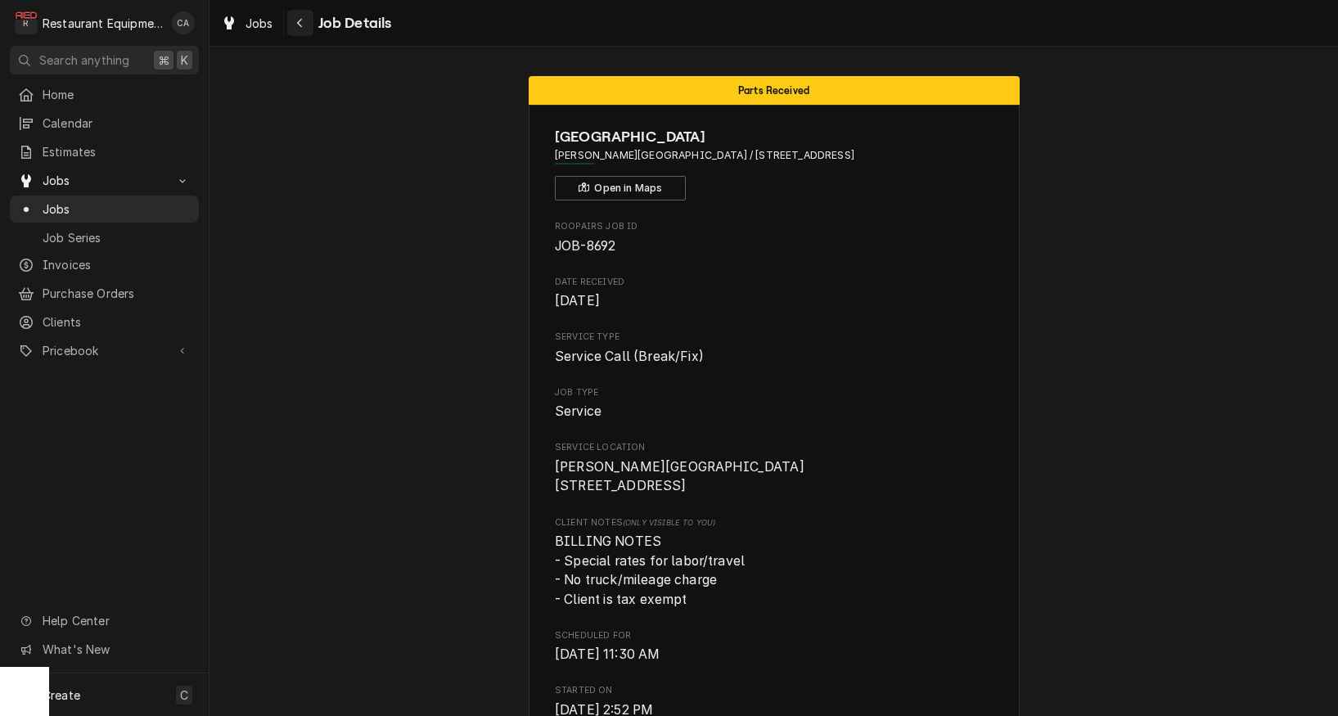
drag, startPoint x: 409, startPoint y: 137, endPoint x: 309, endPoint y: 33, distance: 144.7
click at [265, 20] on span "Jobs" at bounding box center [260, 23] width 28 height 17
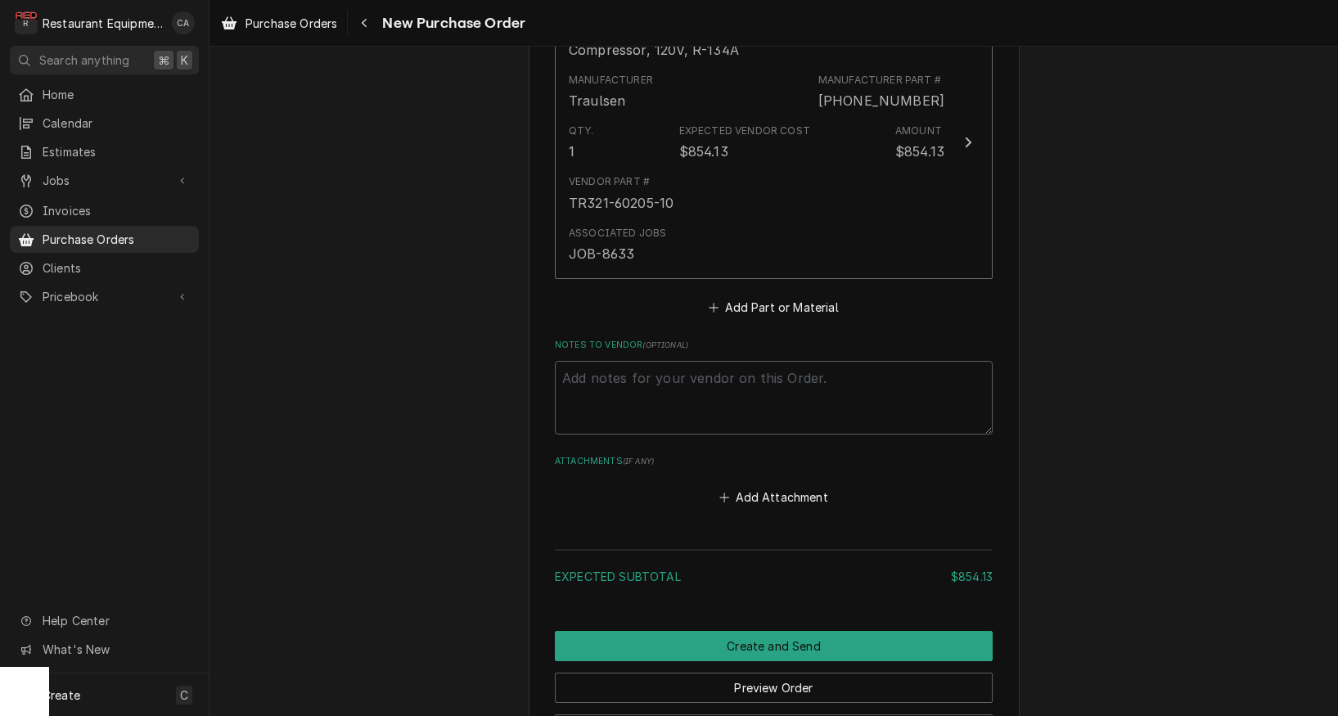
scroll to position [751, 0]
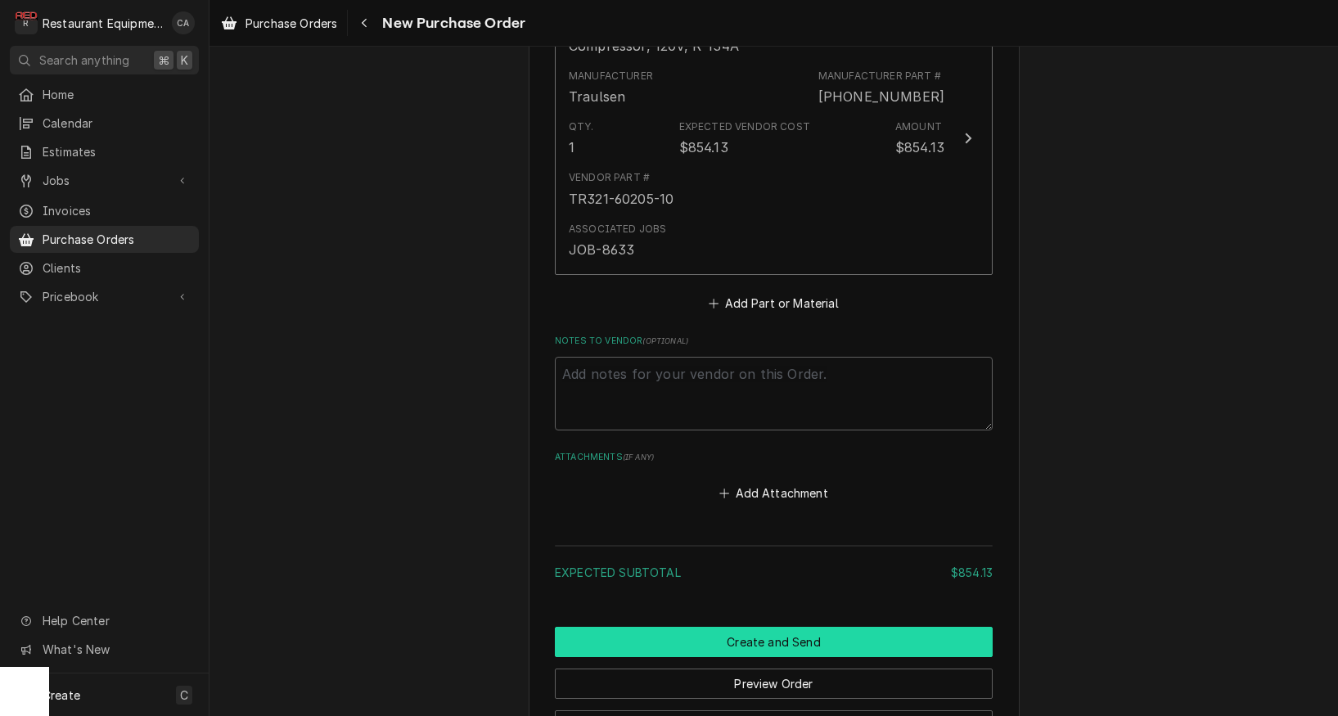
click at [775, 627] on button "Create and Send" at bounding box center [774, 642] width 438 height 30
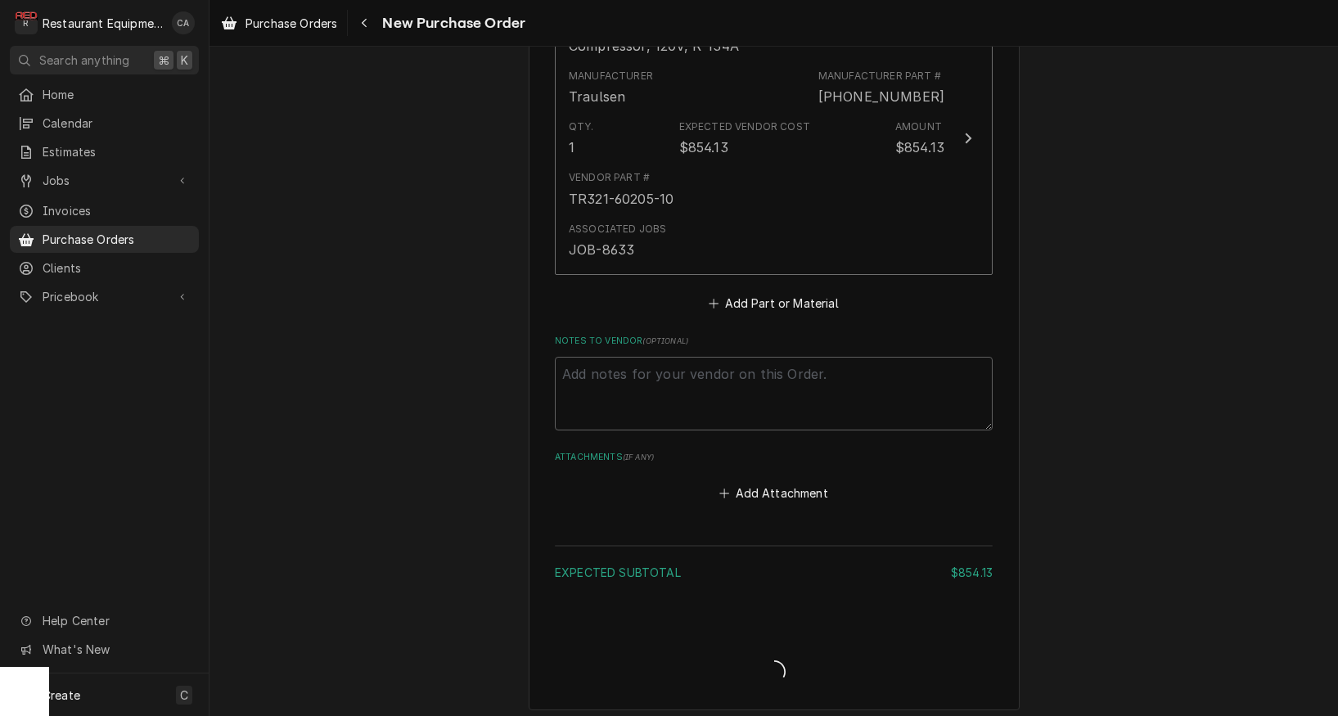
type textarea "x"
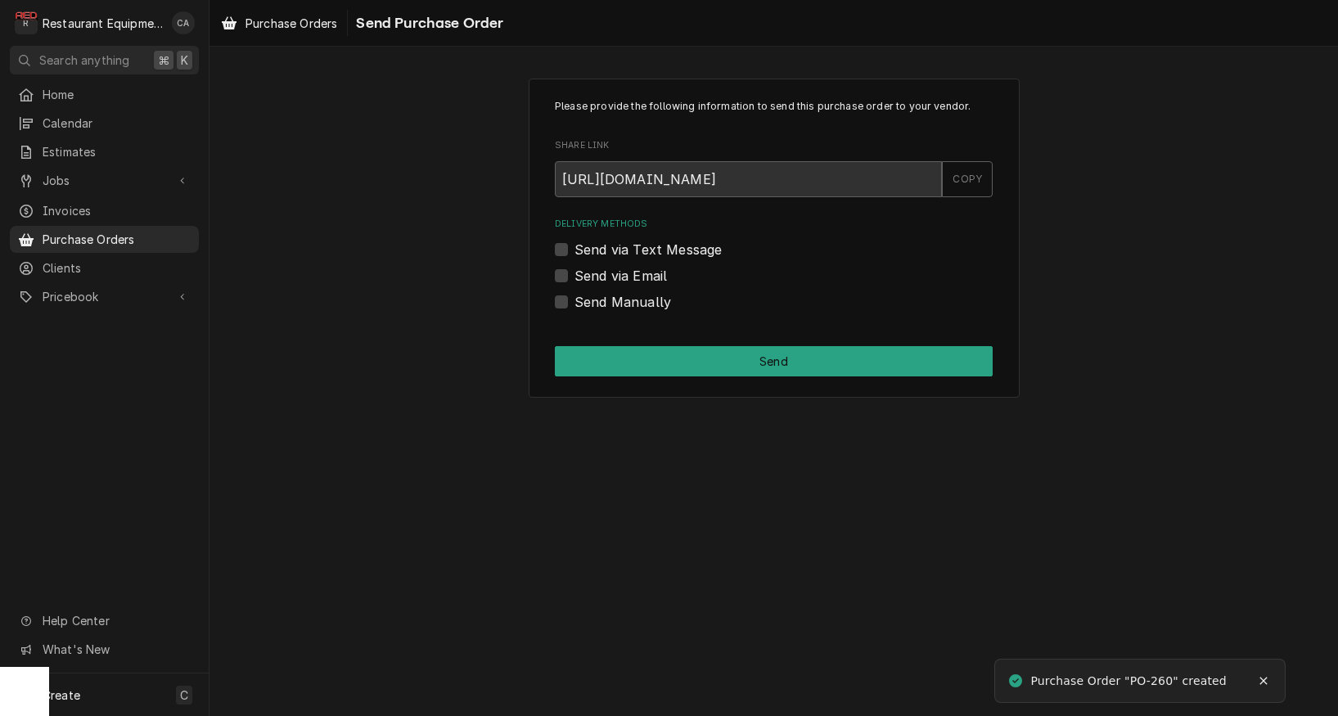
click at [640, 300] on label "Send Manually" at bounding box center [623, 302] width 97 height 20
click at [640, 300] on input "Send Manually" at bounding box center [794, 310] width 438 height 36
checkbox input "true"
click at [695, 341] on div "Please provide the following information to send this purchase order to your ve…" at bounding box center [774, 238] width 491 height 319
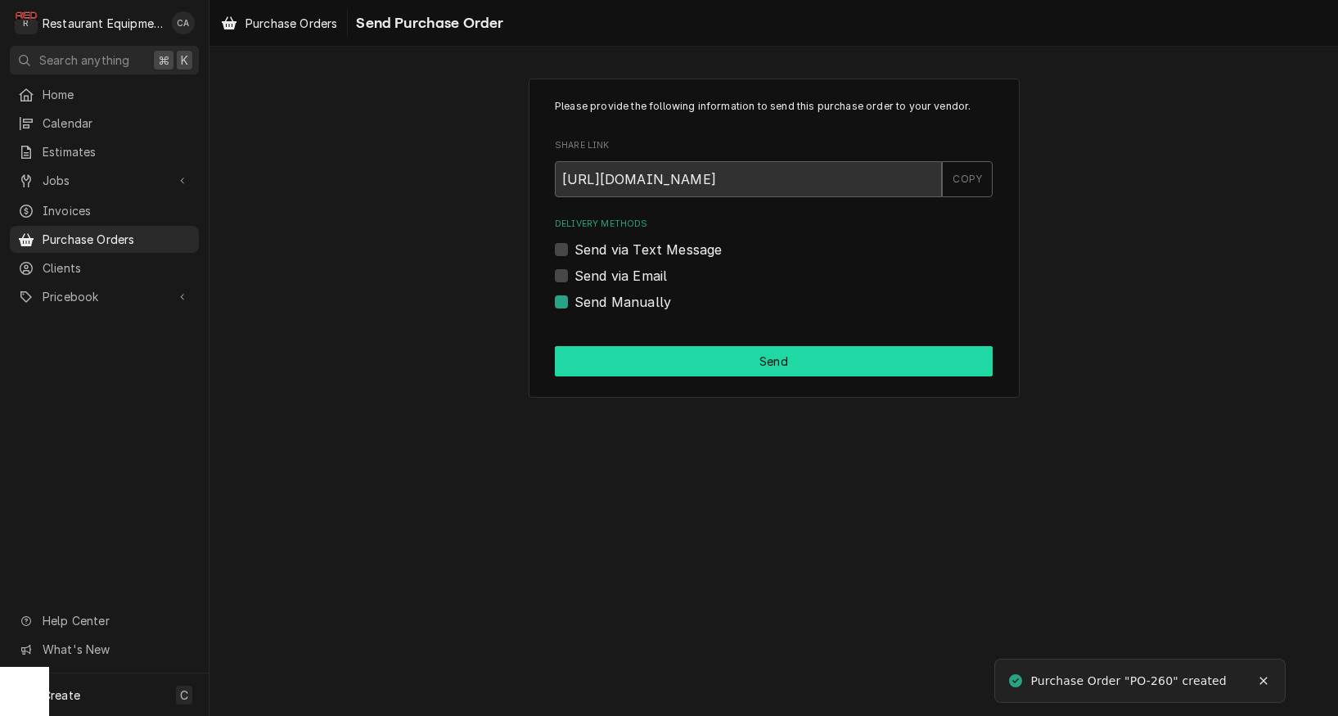
click at [696, 350] on button "Send" at bounding box center [774, 361] width 438 height 30
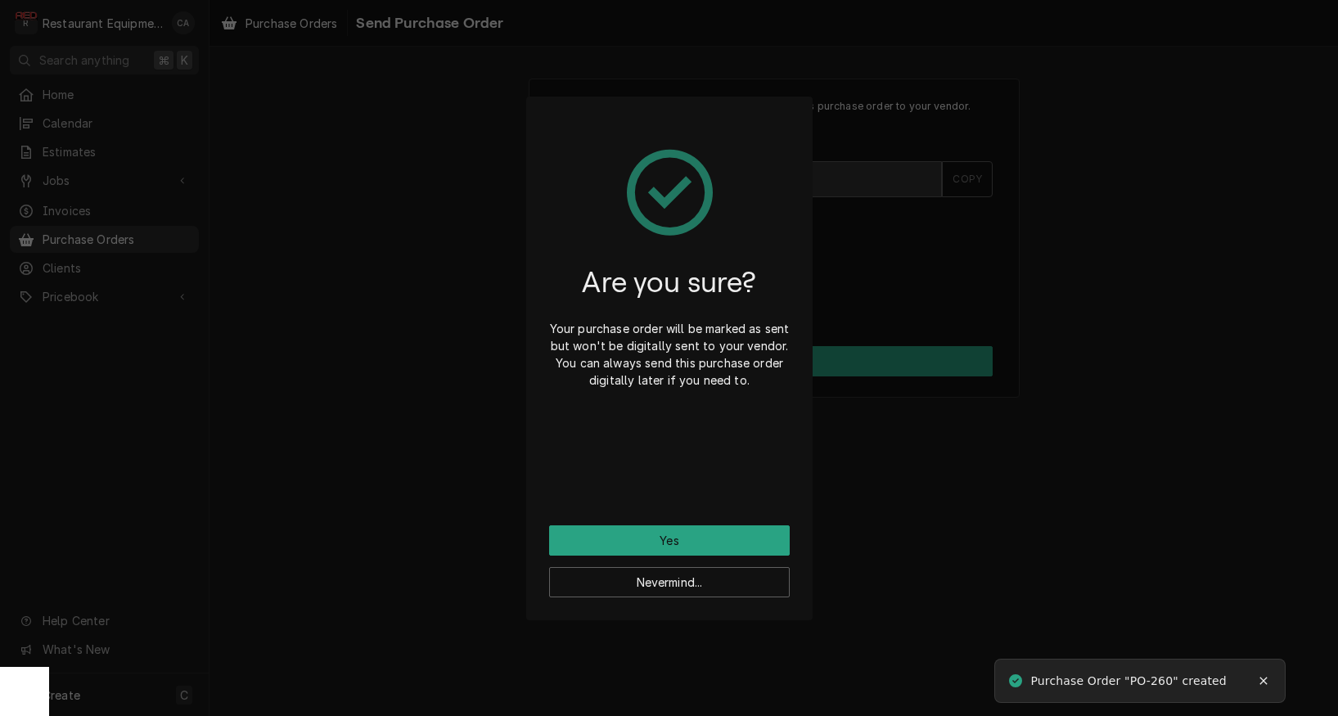
drag, startPoint x: 674, startPoint y: 550, endPoint x: 633, endPoint y: 555, distance: 42.0
click at [674, 550] on button "Yes" at bounding box center [669, 541] width 241 height 30
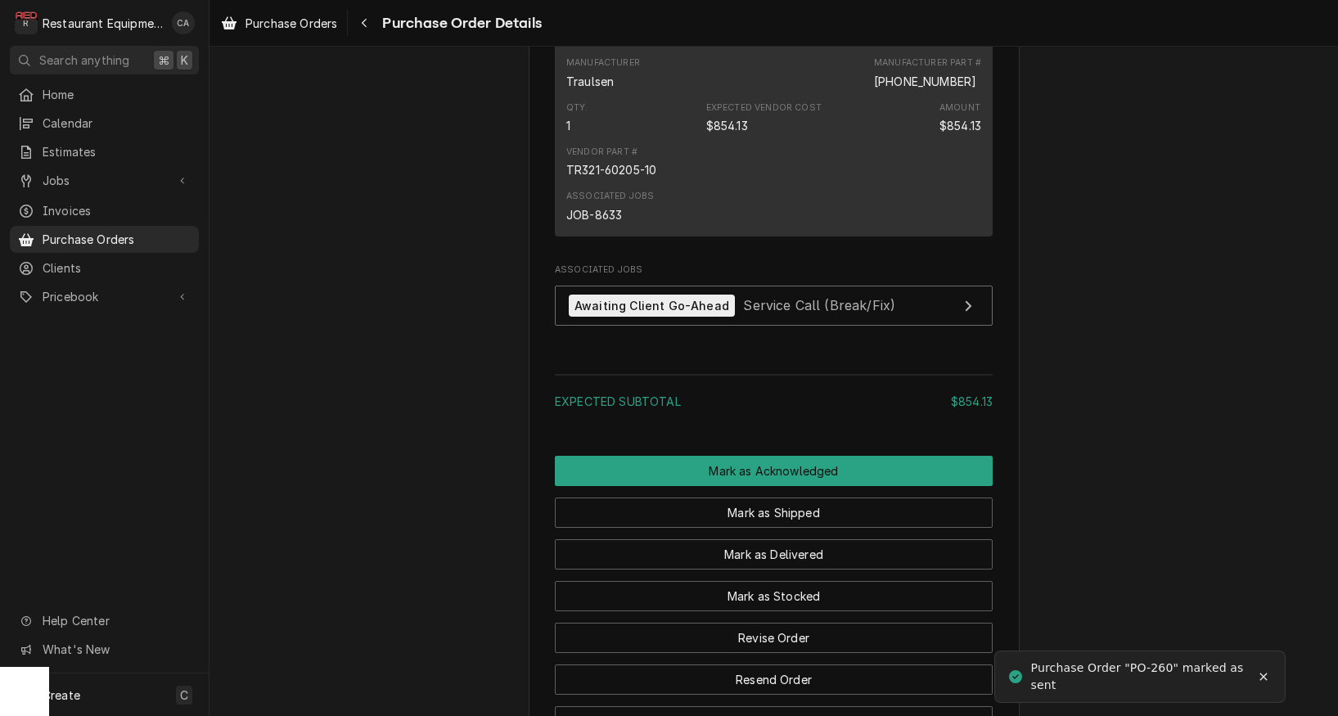
scroll to position [1038, 0]
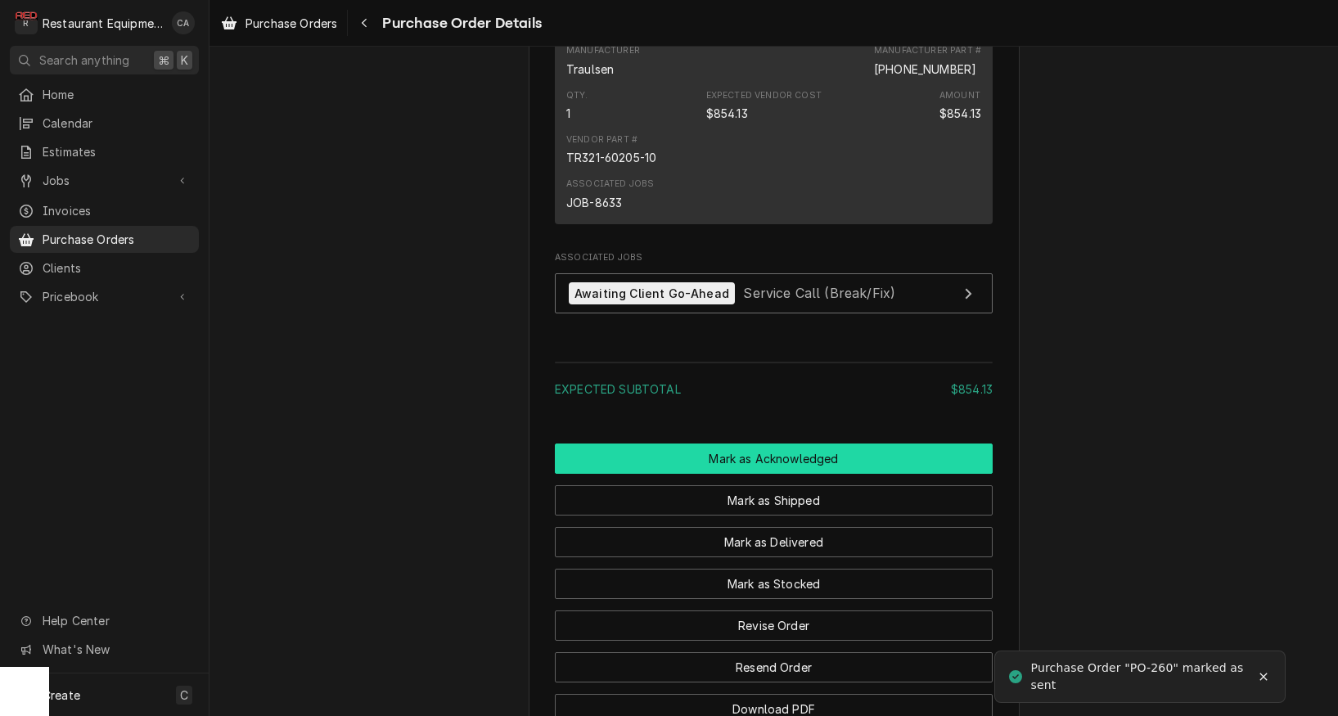
click at [714, 474] on button "Mark as Acknowledged" at bounding box center [774, 459] width 438 height 30
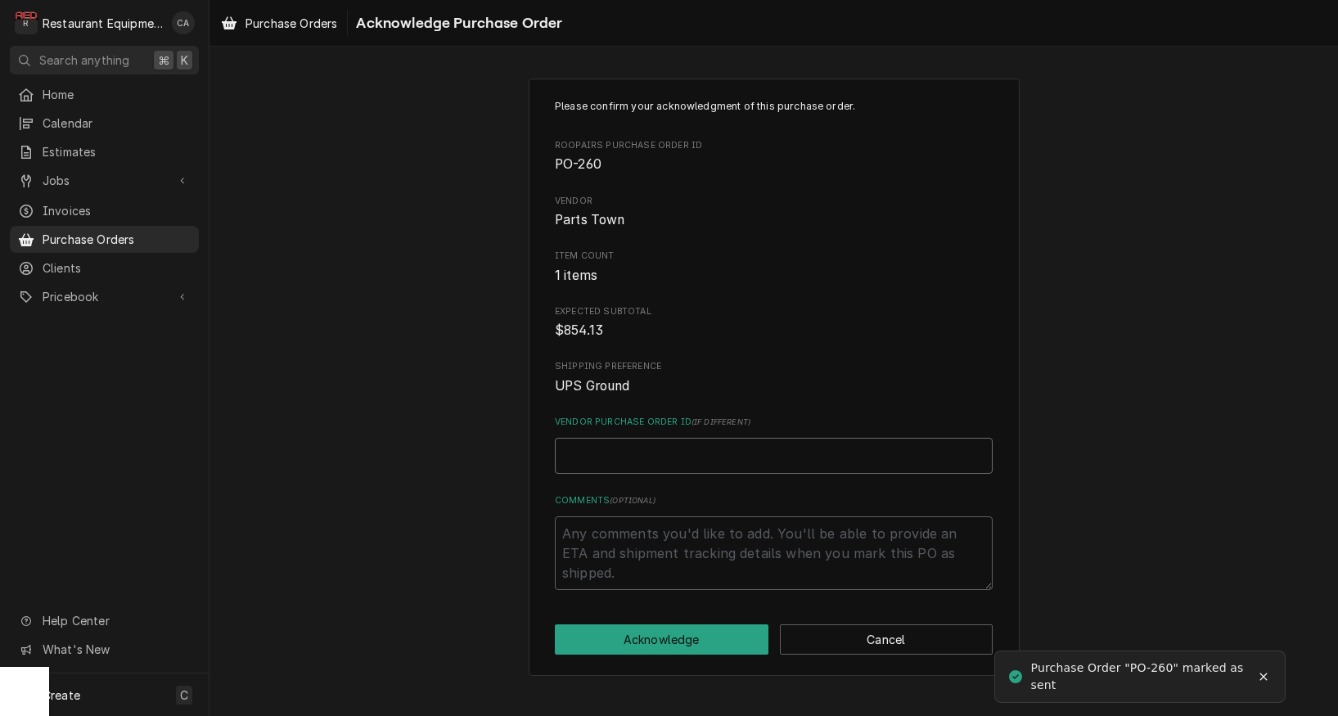
click at [657, 448] on input "Vendor Purchase Order ID ( if different )" at bounding box center [774, 456] width 438 height 36
type textarea "x"
type input "5"
type textarea "x"
type input "50"
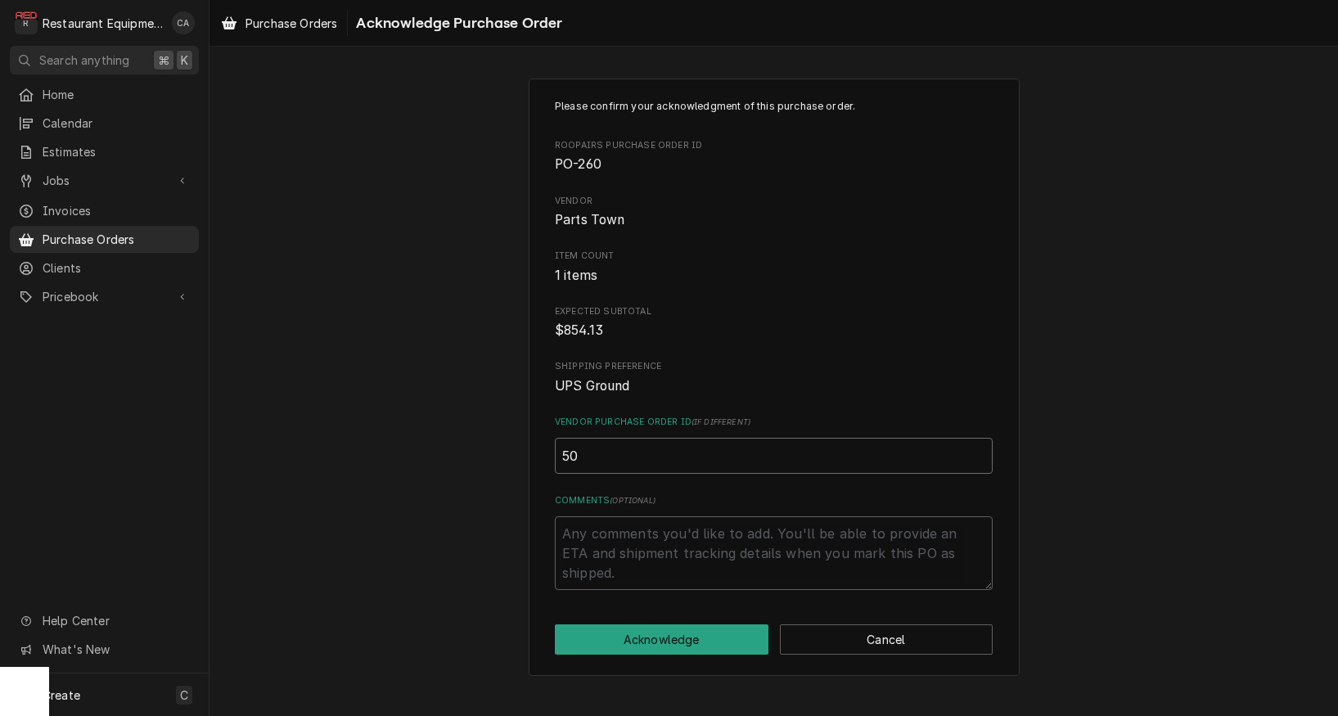
type textarea "x"
type input "506"
type textarea "x"
type input "5064"
type textarea "x"
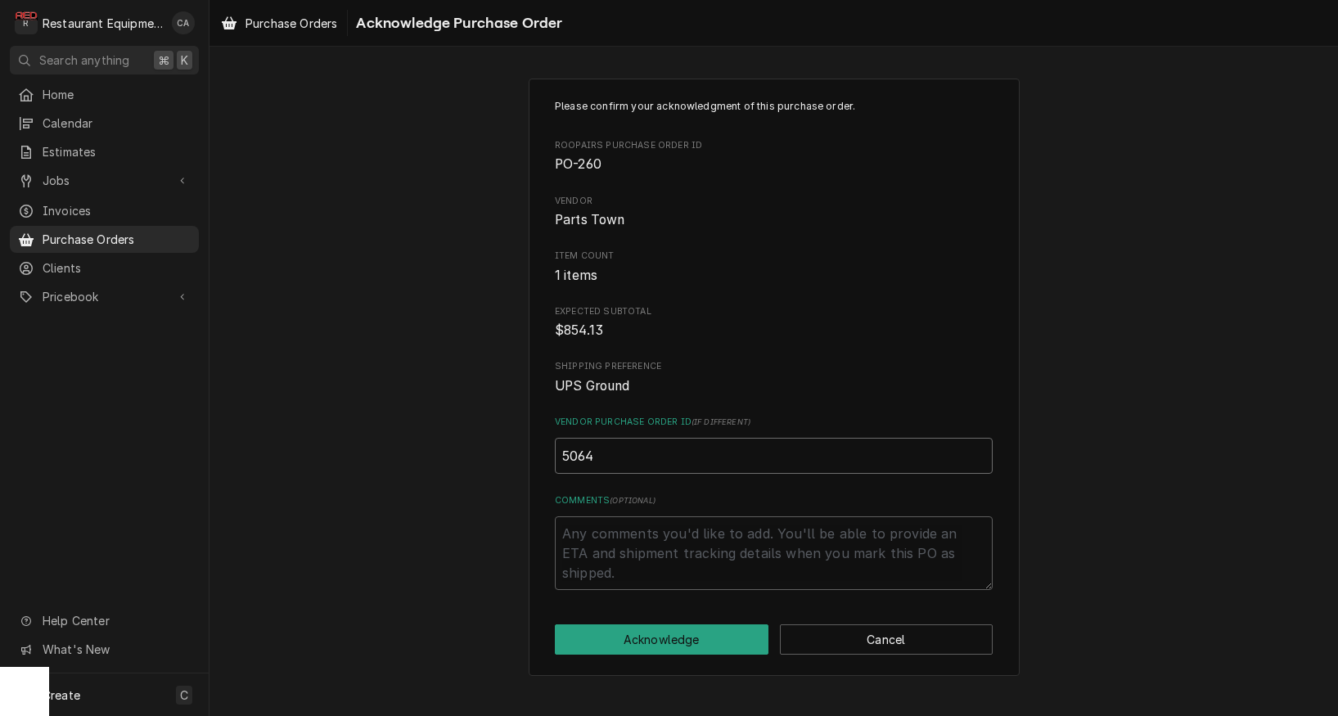
type input "50645"
type textarea "x"
type input "506454"
type textarea "x"
type input "5064545"
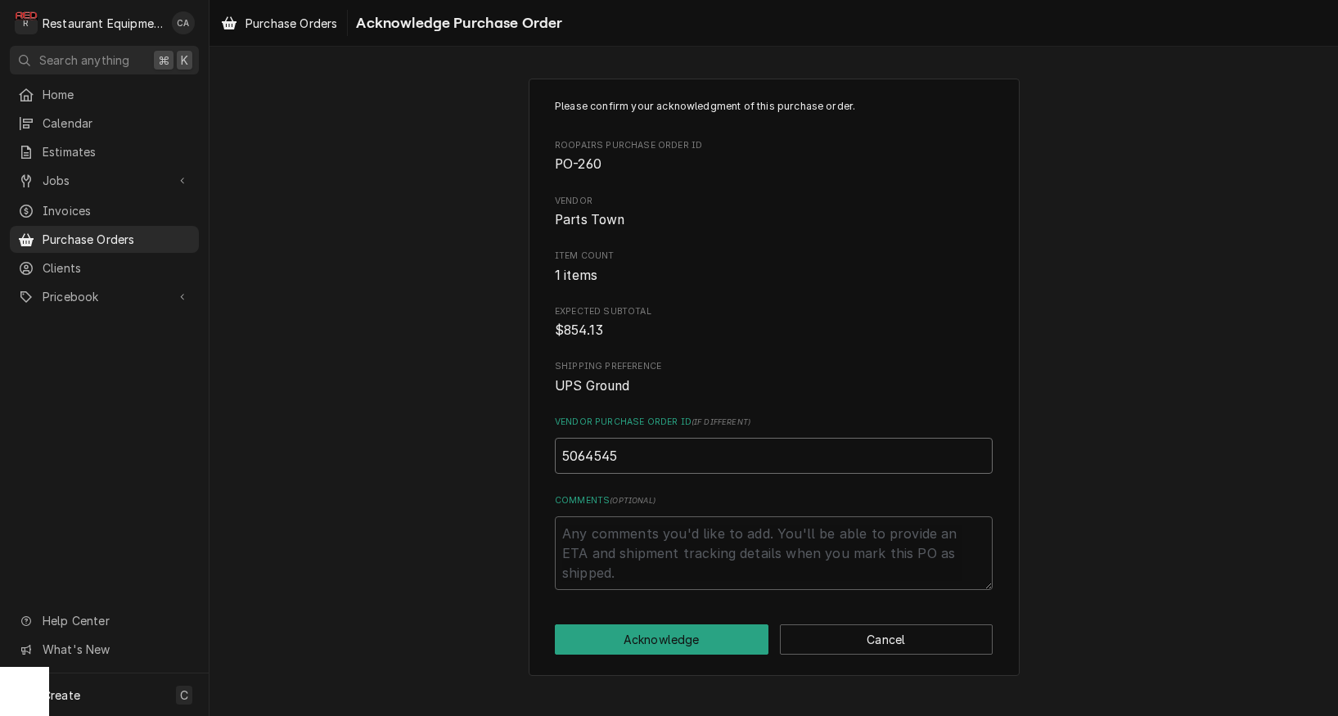
type textarea "x"
type input "50645459"
type textarea "x"
type input "506454591"
click at [620, 635] on button "Acknowledge" at bounding box center [662, 640] width 214 height 30
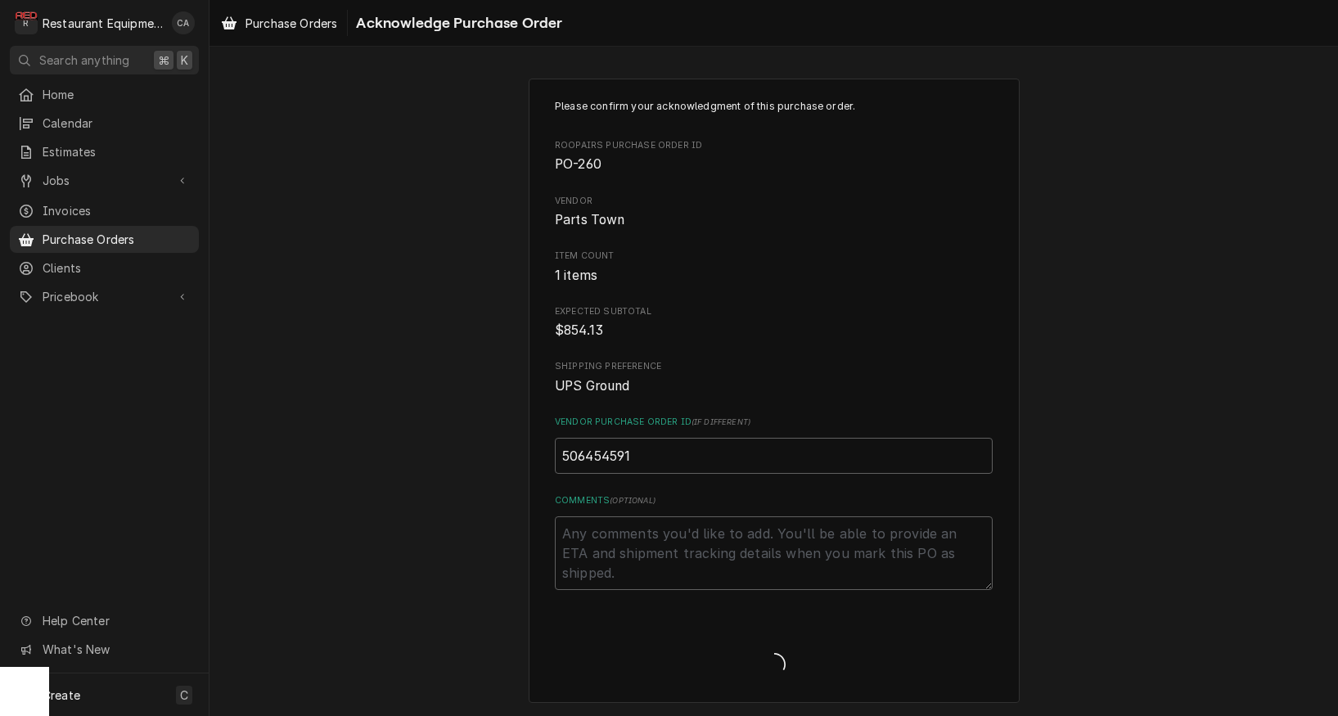
type textarea "x"
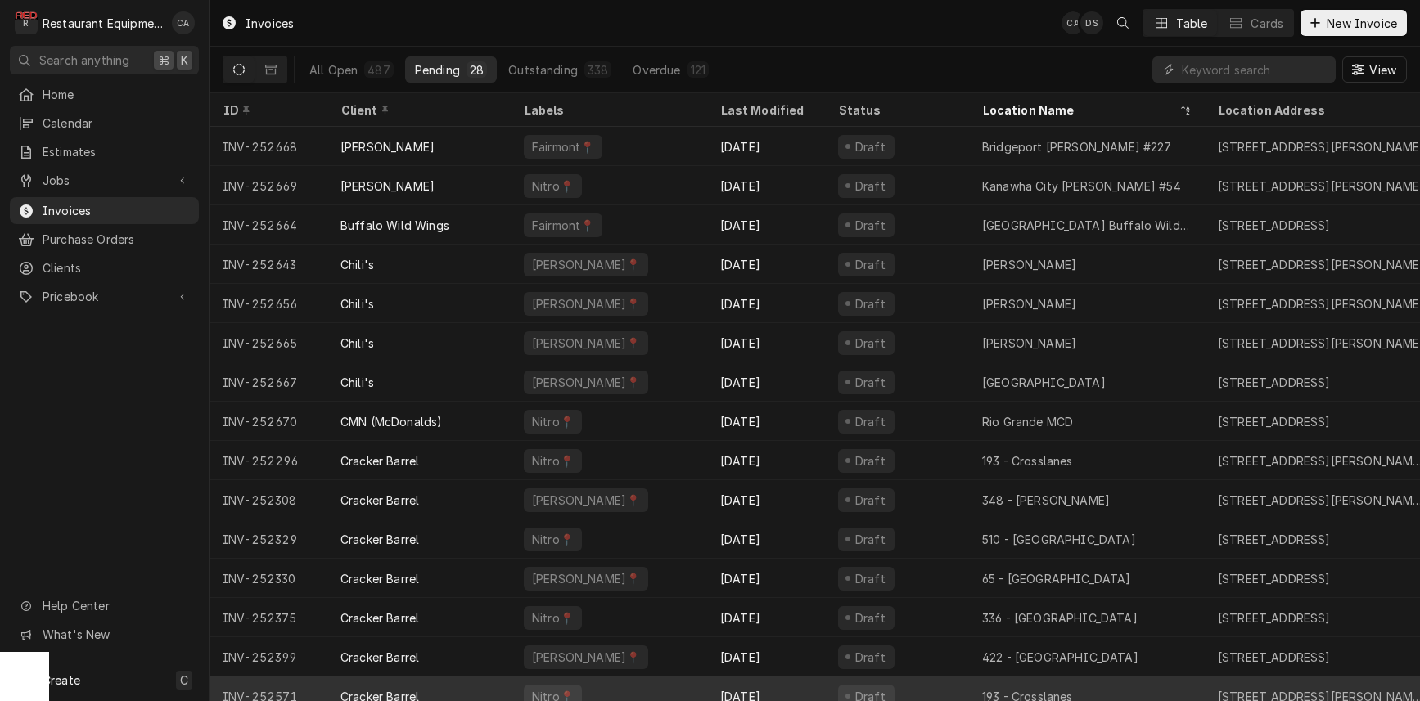
scroll to position [1, 0]
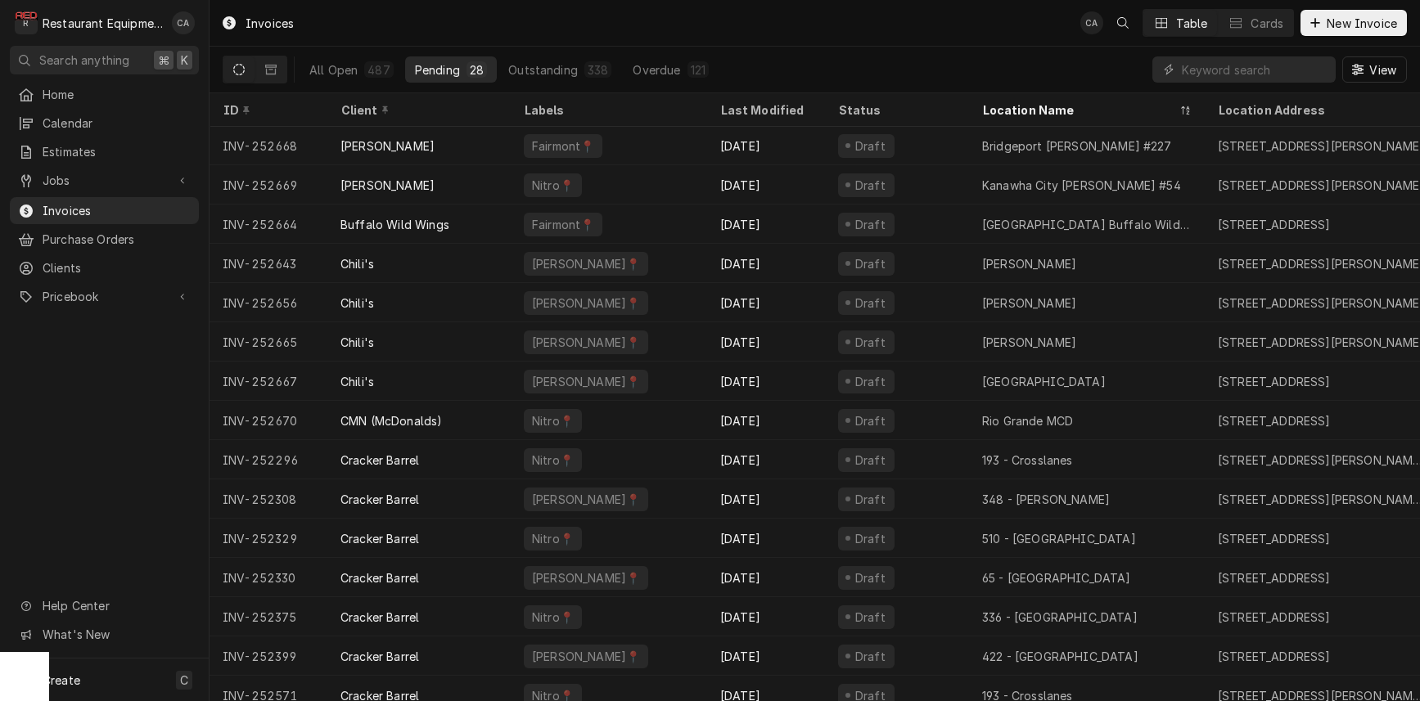
drag, startPoint x: 905, startPoint y: 41, endPoint x: 986, endPoint y: 0, distance: 90.8
click at [927, 29] on div "Invoices CA Table Cards New Invoice" at bounding box center [815, 23] width 1211 height 46
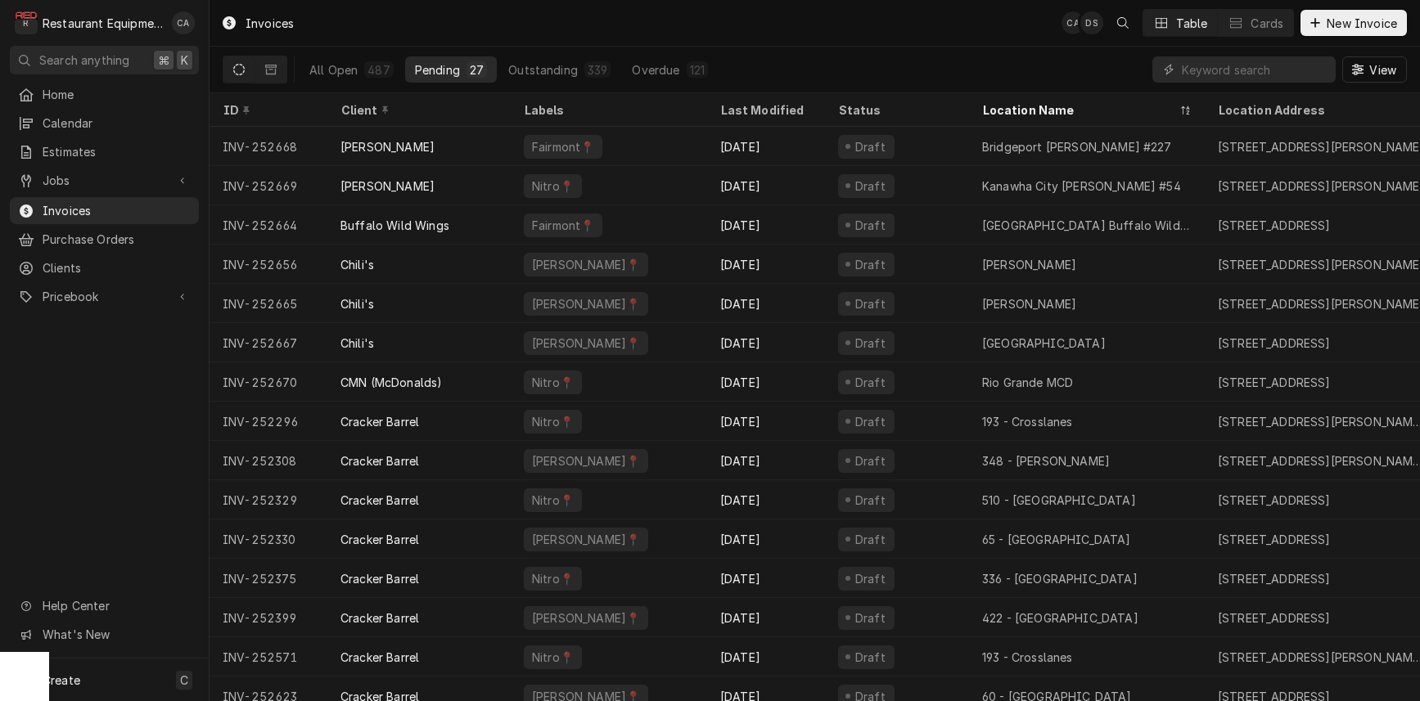
click at [763, 32] on div "Invoices CA DS Table Cards New Invoice" at bounding box center [815, 23] width 1211 height 46
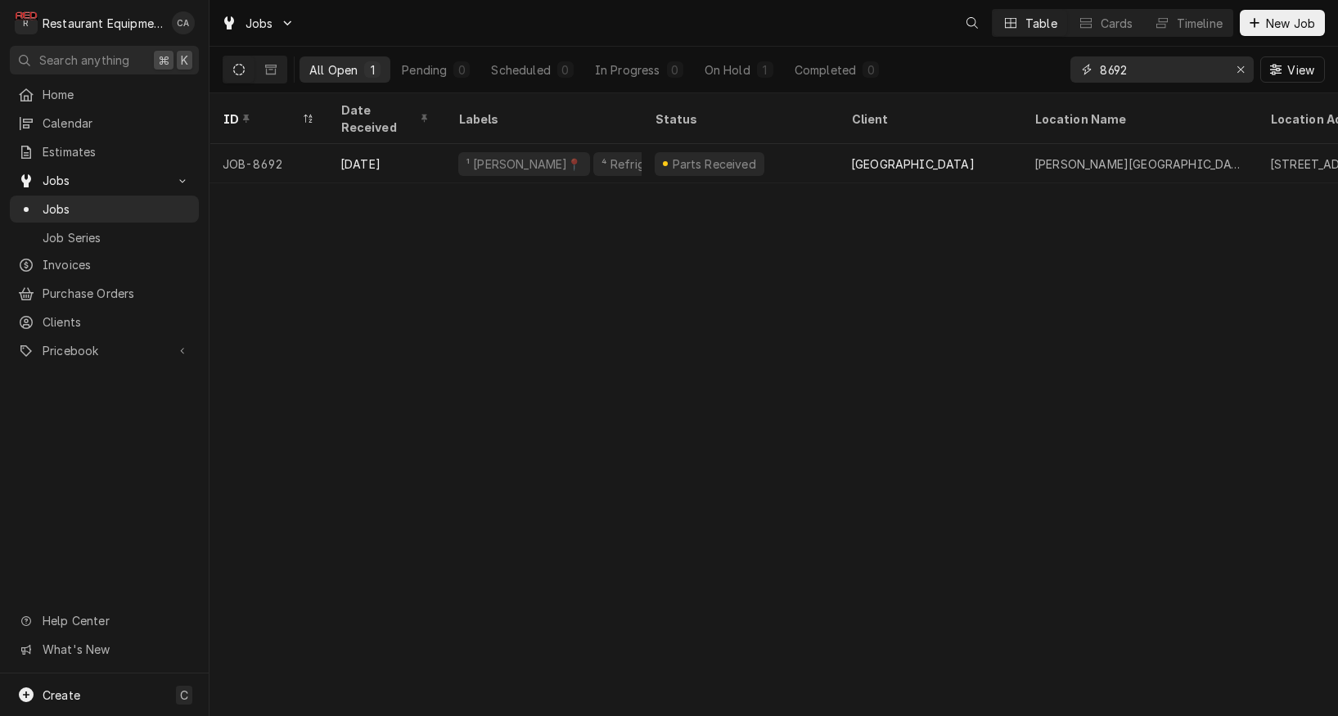
click at [1148, 72] on input "8692" at bounding box center [1161, 69] width 123 height 26
type input "8573"
click at [829, 259] on div "ID Date Received Labels Status Client Location Name Location Address State Tech…" at bounding box center [774, 404] width 1129 height 623
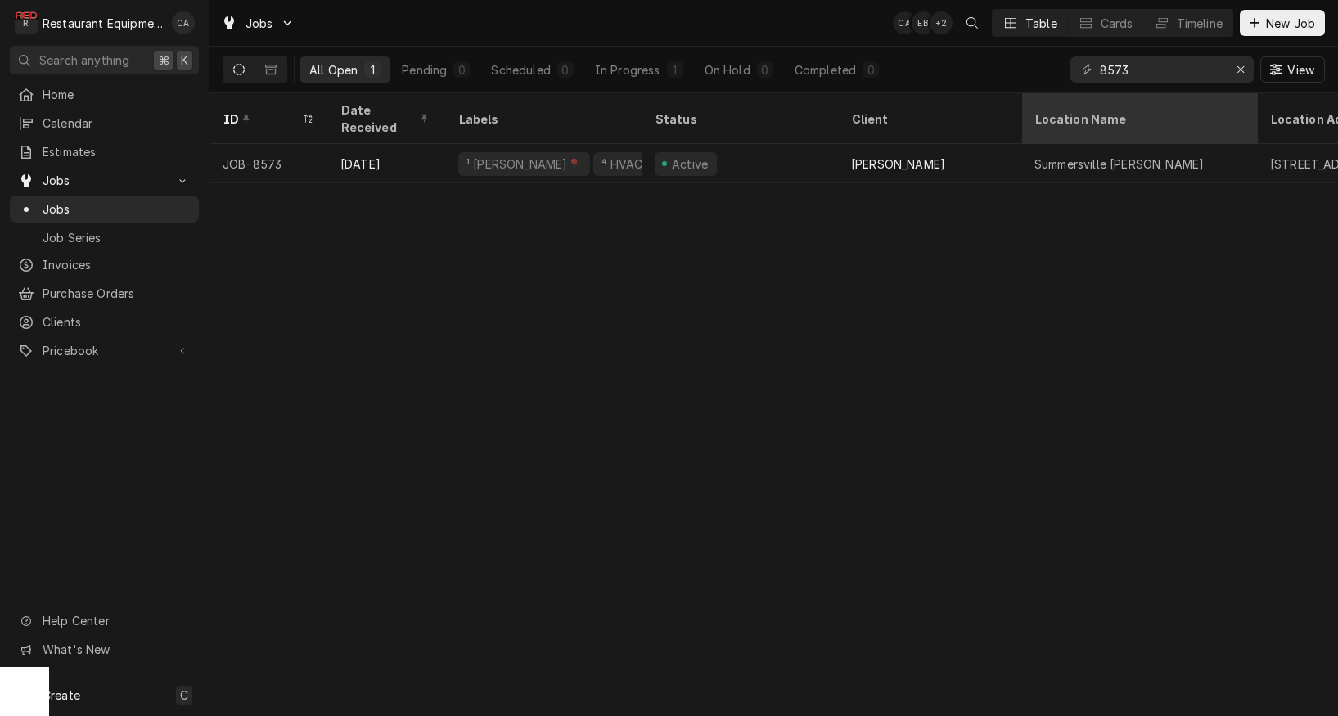
scroll to position [1, 0]
drag, startPoint x: 789, startPoint y: 286, endPoint x: 1093, endPoint y: 122, distance: 345.4
click at [809, 277] on div "ID Date Received Labels Status Client Location Name Location Address State Tech…" at bounding box center [774, 404] width 1129 height 623
drag, startPoint x: 1144, startPoint y: 70, endPoint x: 1026, endPoint y: 61, distance: 117.4
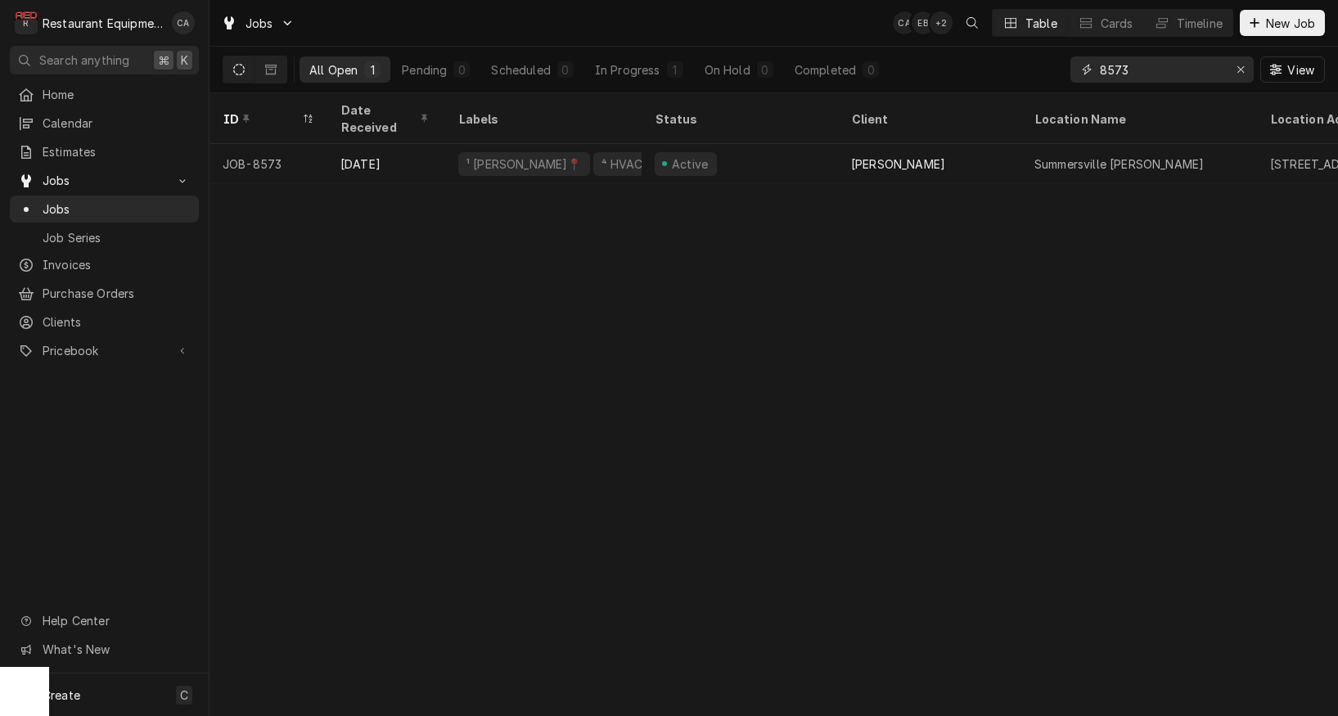
click at [1026, 61] on div "All Open 1 Pending 0 Scheduled 0 In Progress 1 On Hold 0 Completed 0 8573 View" at bounding box center [774, 70] width 1103 height 46
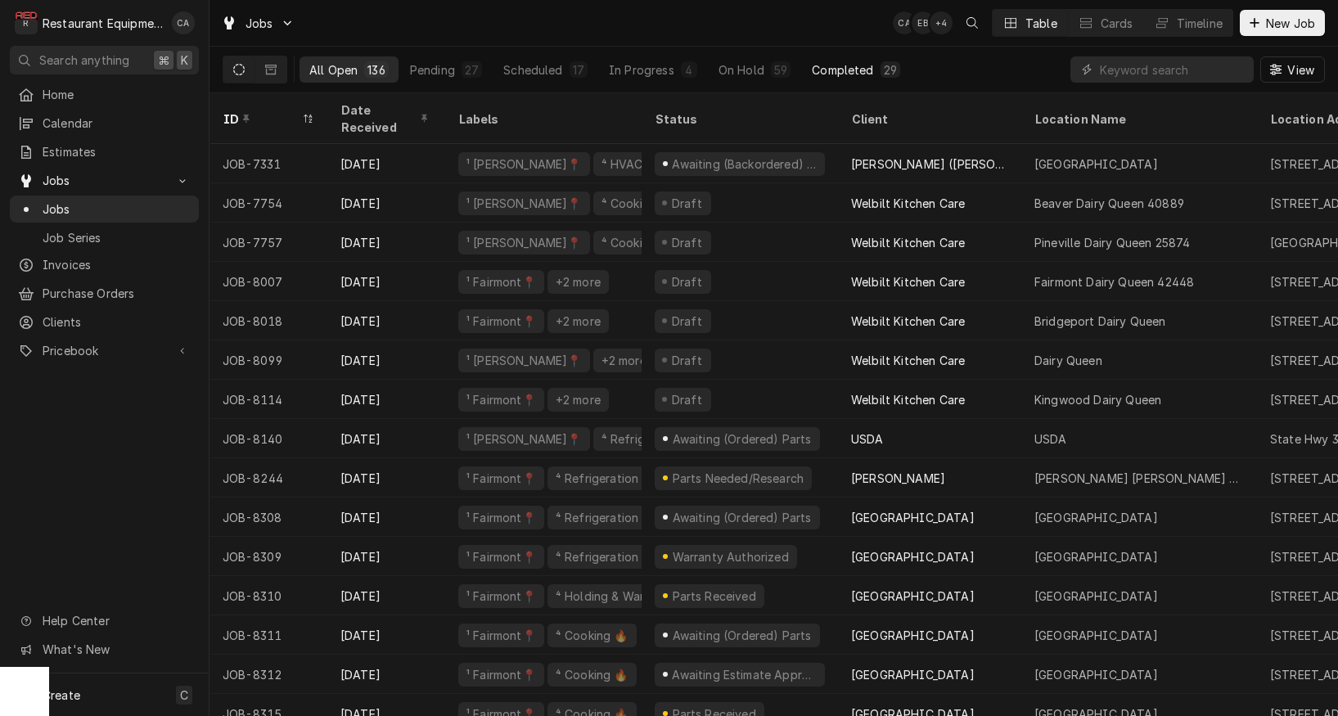
click at [847, 72] on div "Completed" at bounding box center [842, 69] width 61 height 17
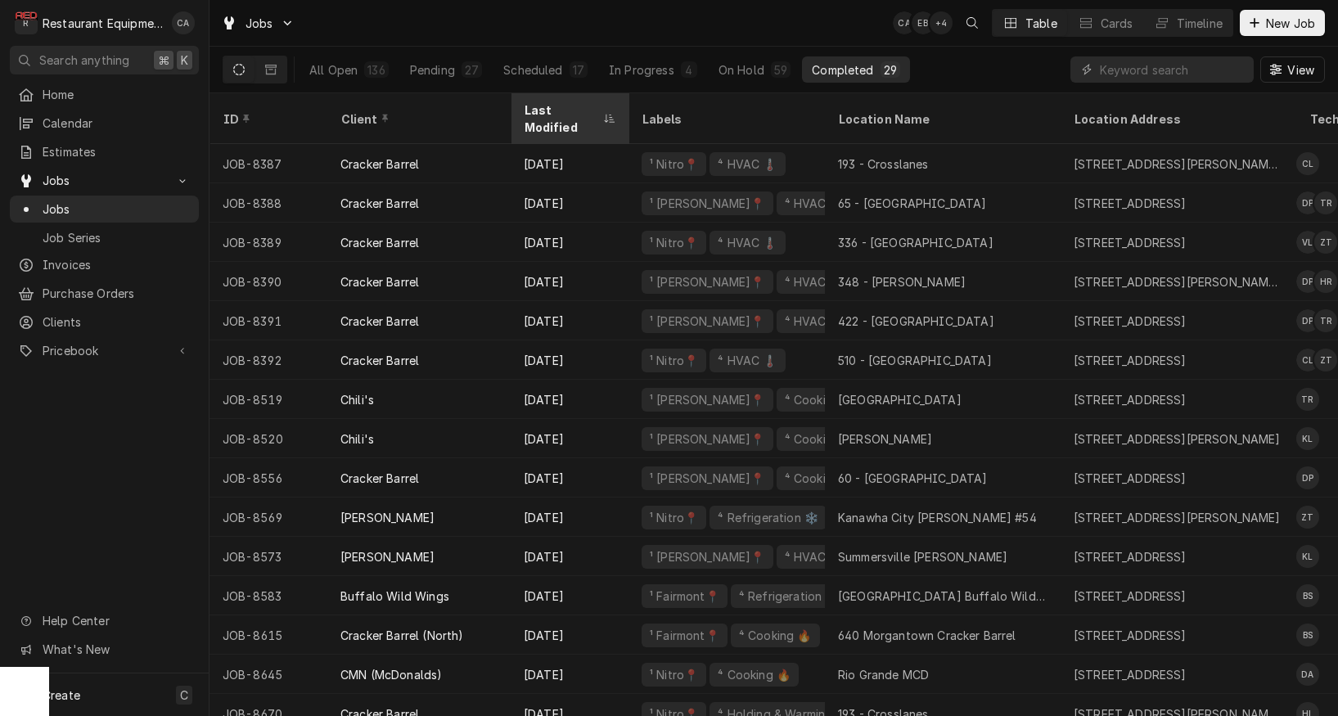
click at [561, 109] on div "Last Modified" at bounding box center [561, 118] width 75 height 34
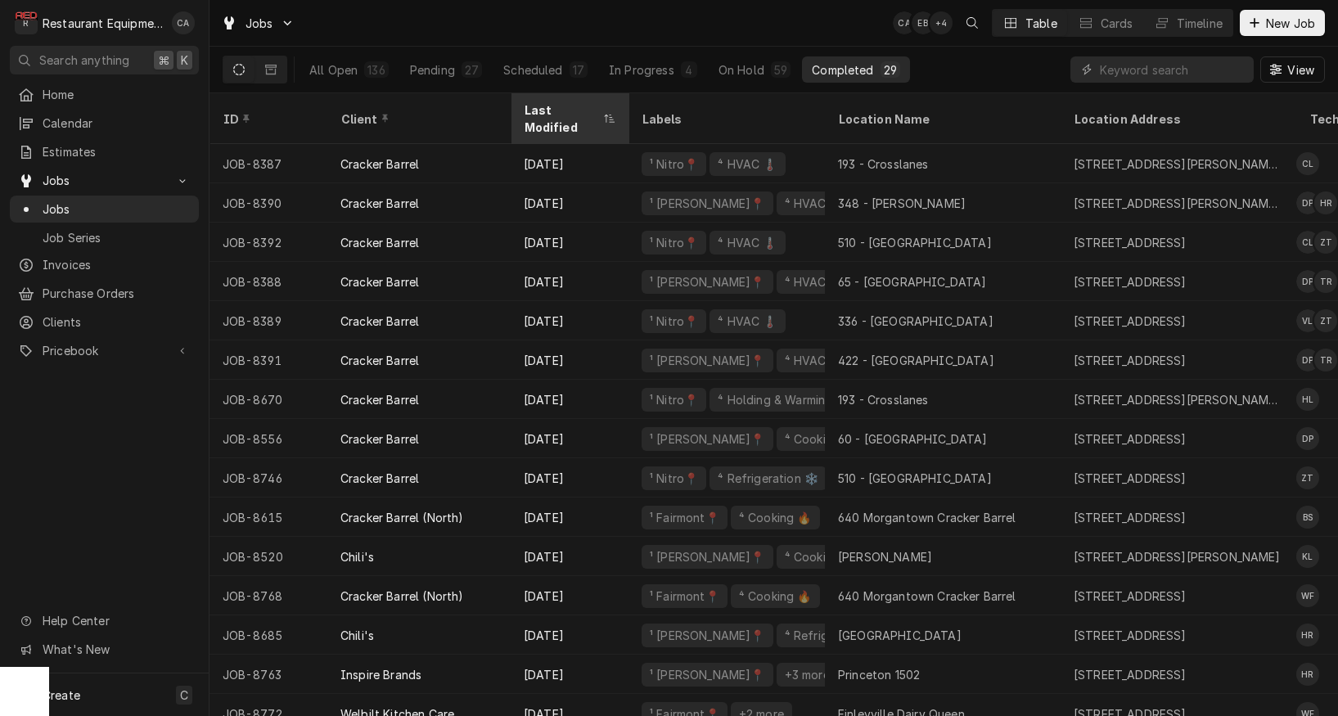
click at [563, 109] on div "Last Modified" at bounding box center [561, 118] width 75 height 34
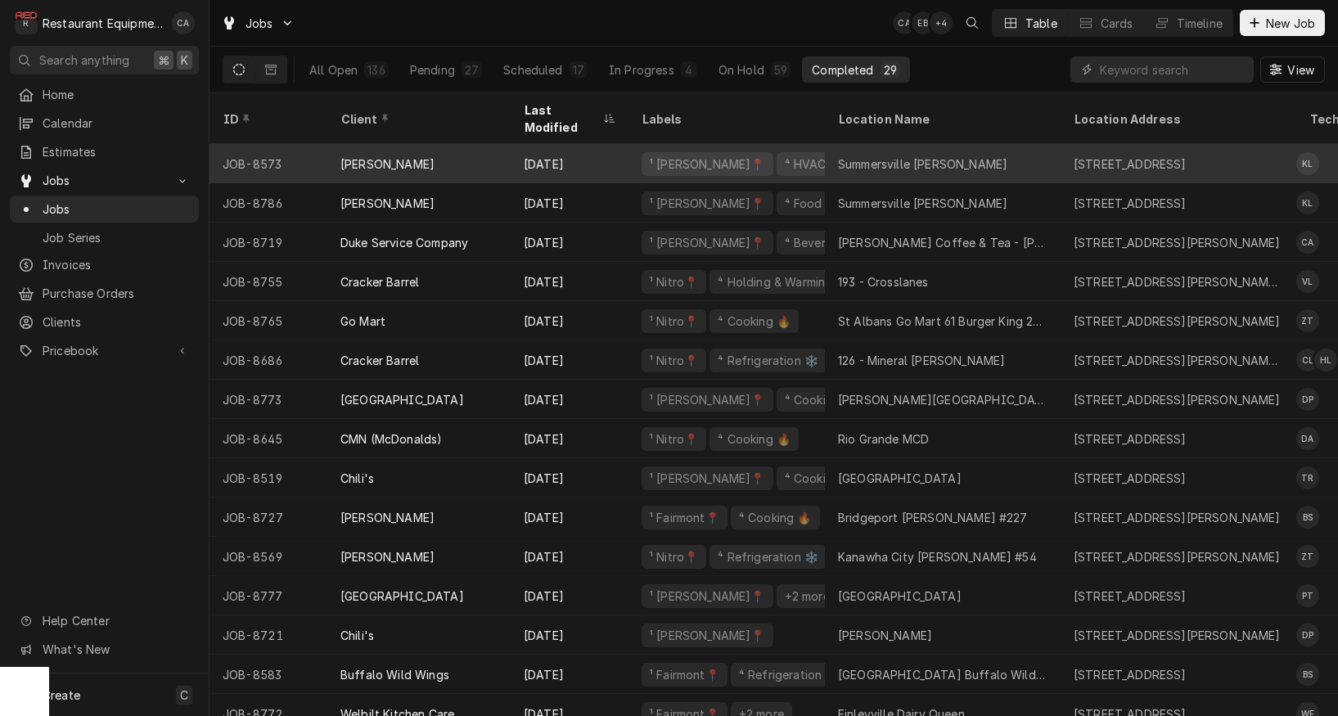
click at [899, 156] on div "Summersville Bob Evans" at bounding box center [922, 164] width 169 height 17
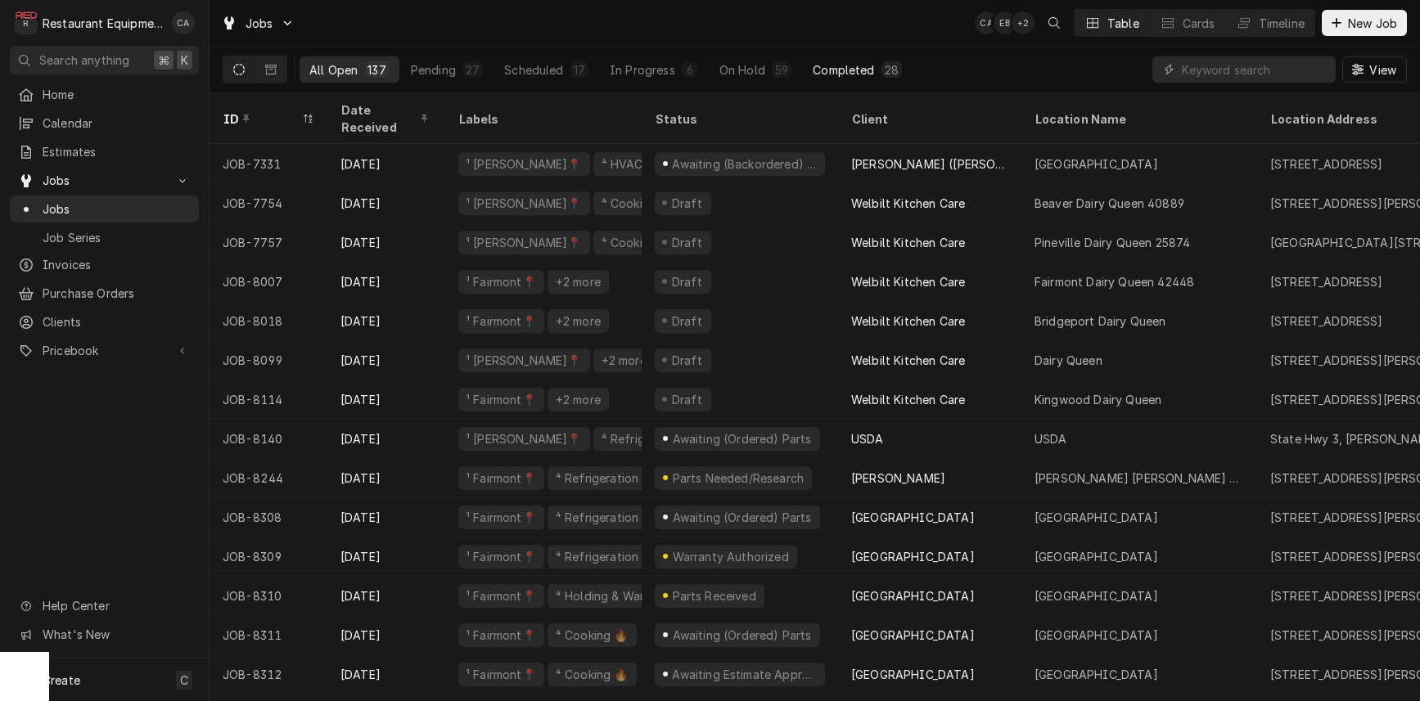
click at [844, 65] on div "Completed" at bounding box center [843, 69] width 61 height 17
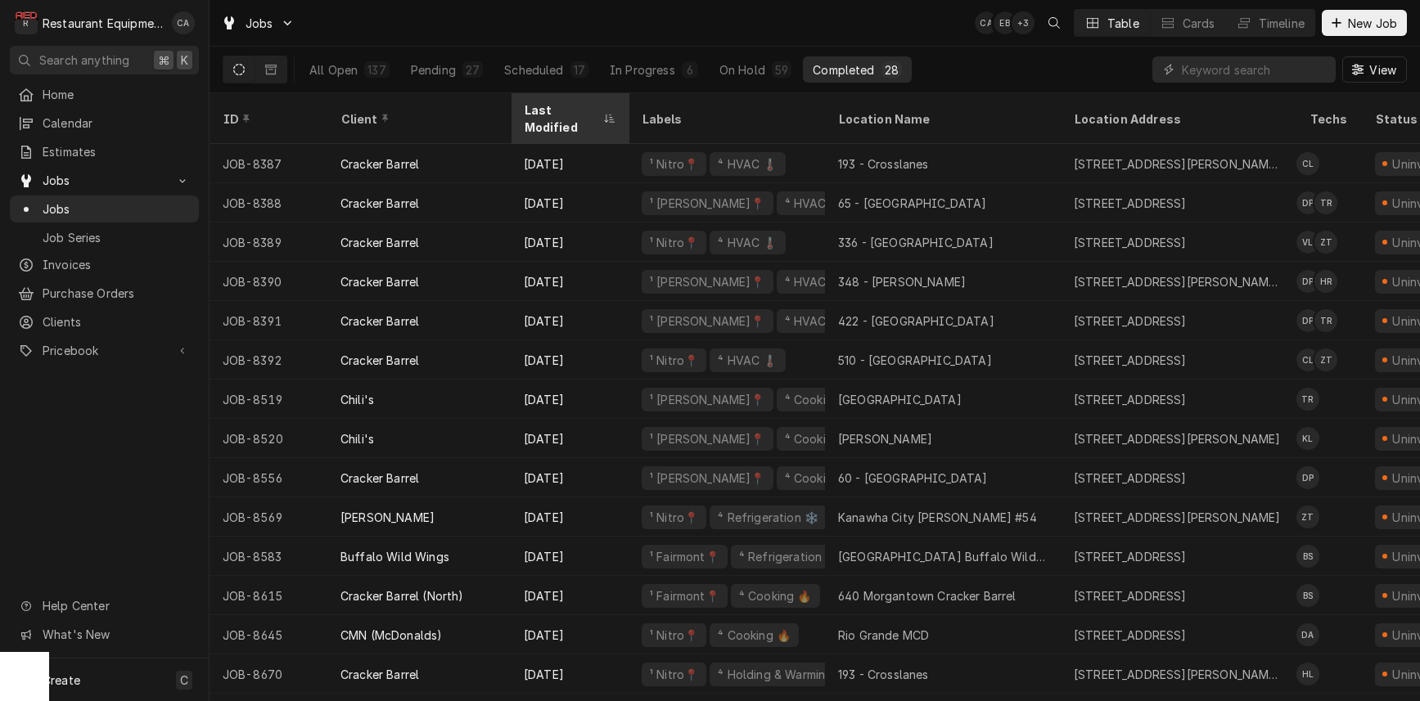
click at [541, 117] on div "Last Modified" at bounding box center [569, 119] width 111 height 44
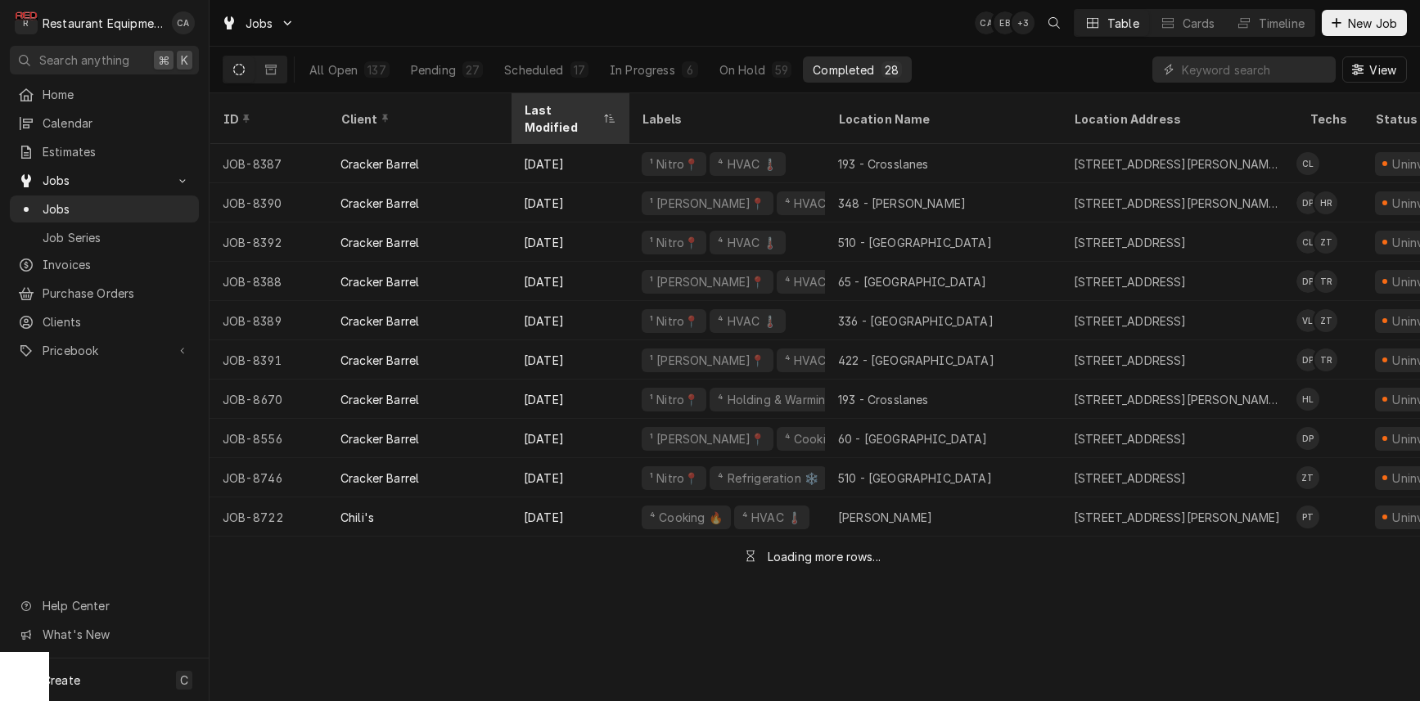
click at [557, 111] on div "Last Modified" at bounding box center [561, 118] width 75 height 34
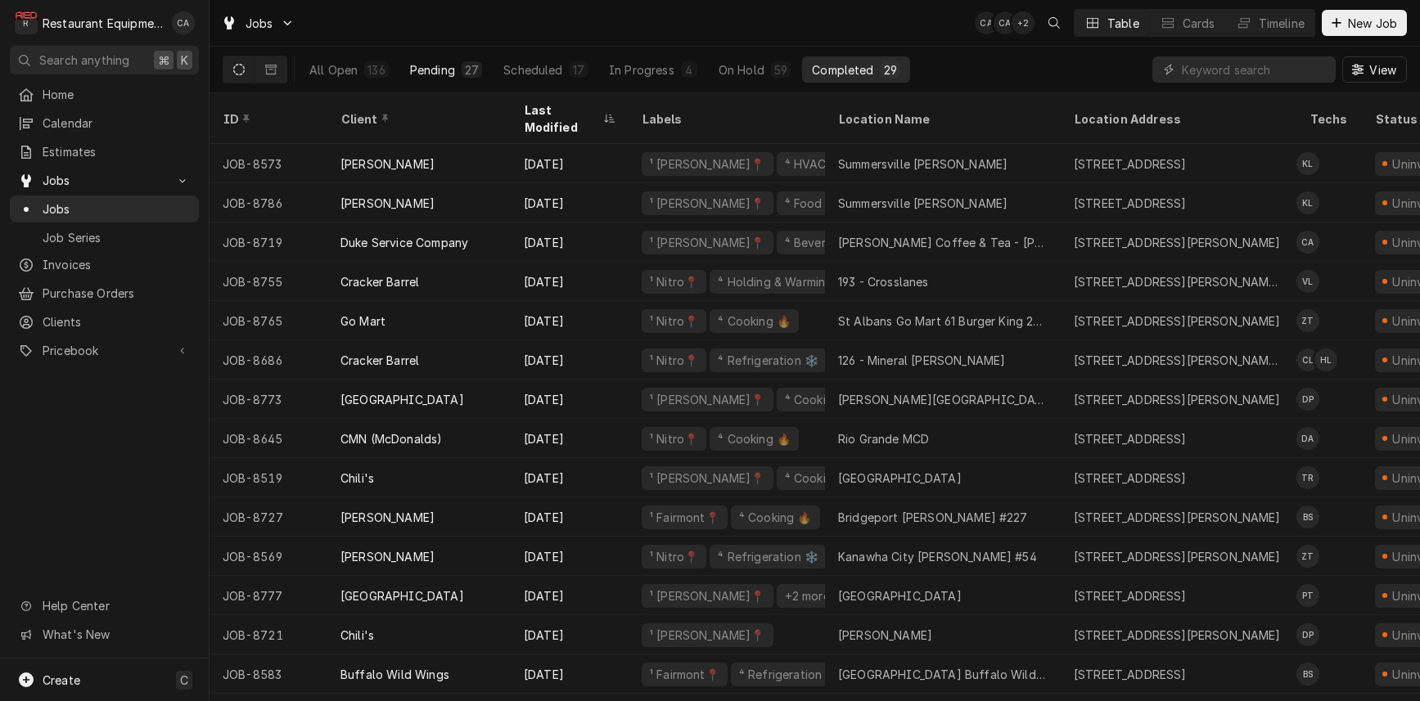
click at [447, 72] on div "Pending" at bounding box center [432, 69] width 45 height 17
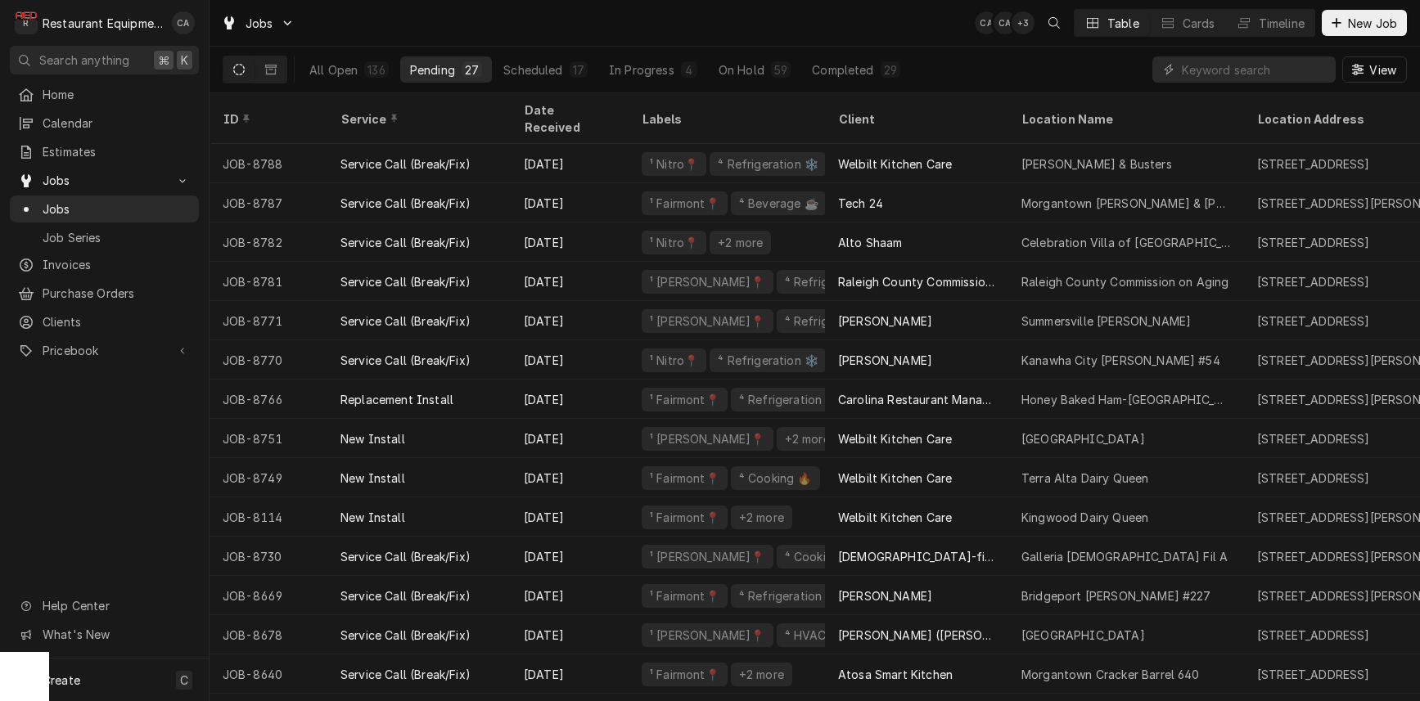
click at [805, 36] on div "Jobs CA CA + 3 Table Cards Timeline New Job" at bounding box center [815, 23] width 1211 height 46
click at [841, 70] on div "Completed" at bounding box center [842, 69] width 61 height 17
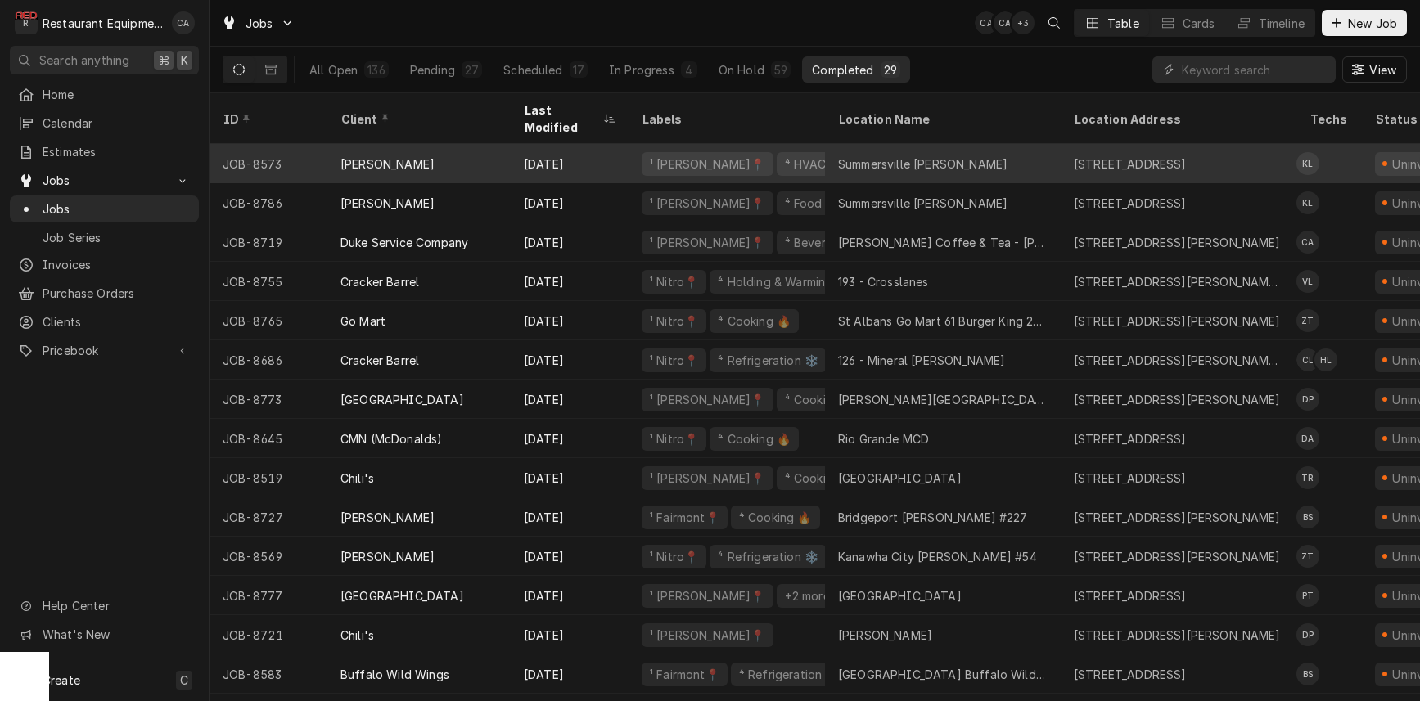
scroll to position [0, 4]
click at [962, 153] on div "Summersville Bob Evans" at bounding box center [939, 163] width 236 height 39
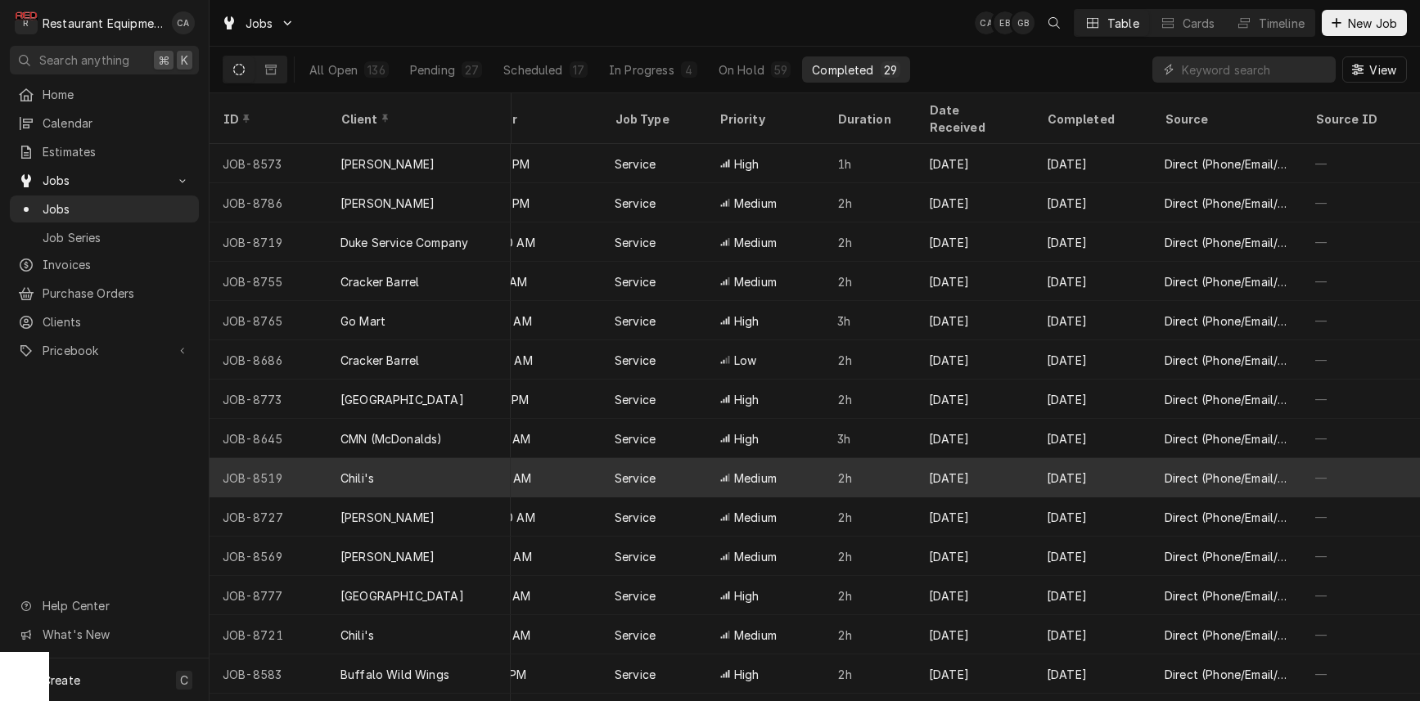
scroll to position [0, 1324]
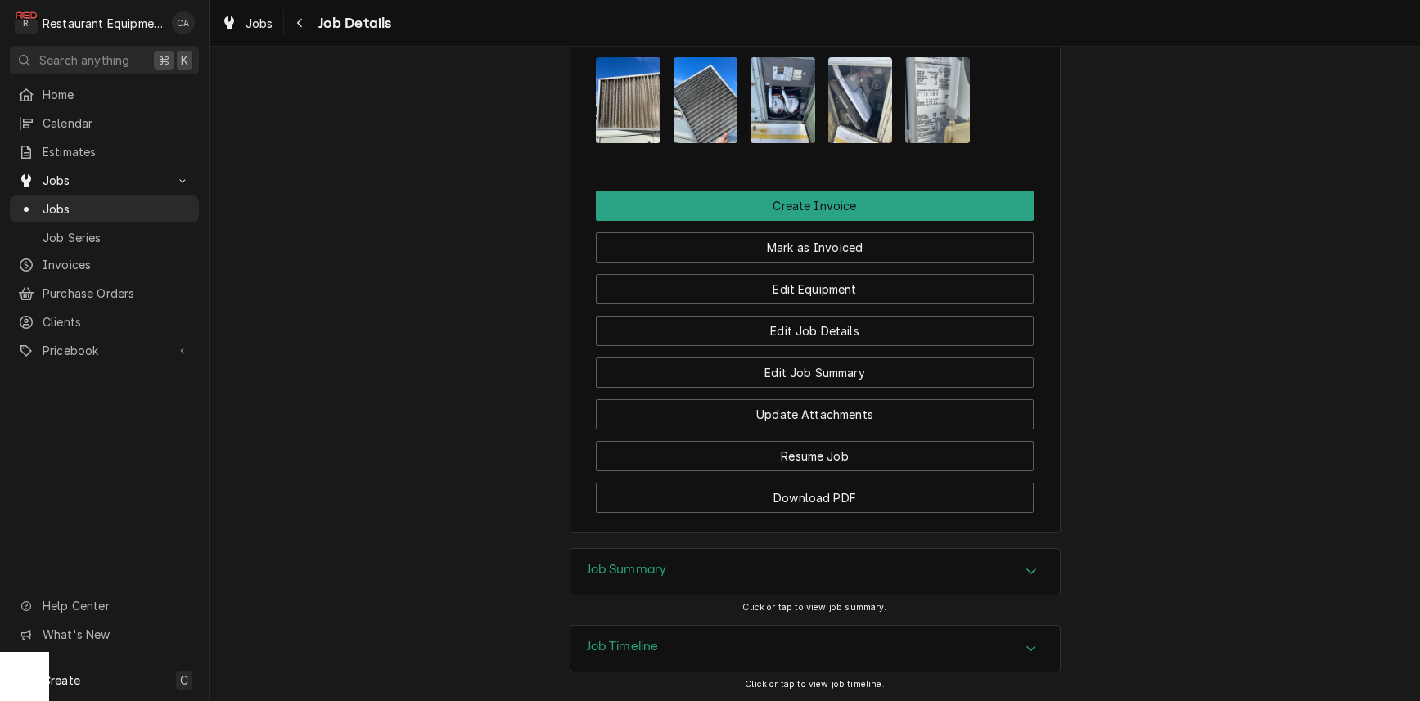
scroll to position [1713, 0]
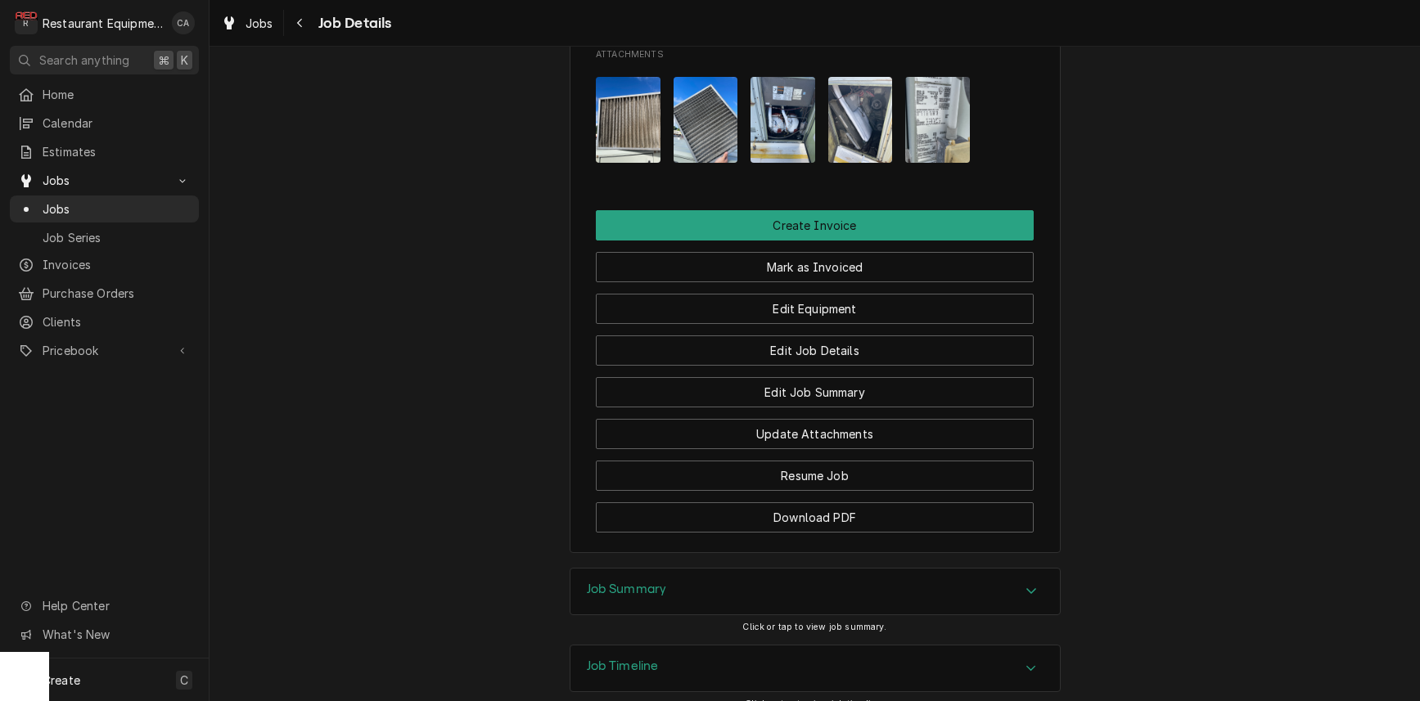
click at [920, 115] on img "Attachments" at bounding box center [937, 120] width 65 height 86
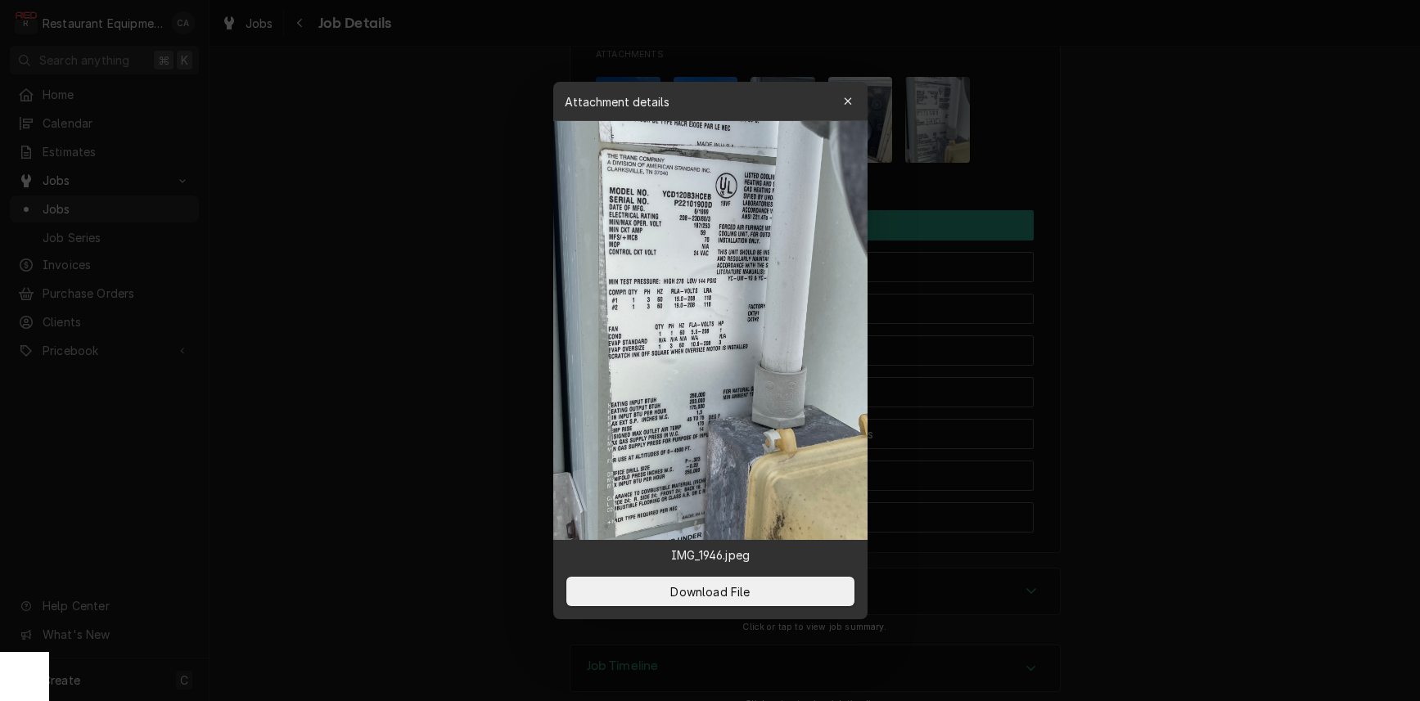
click at [439, 327] on div at bounding box center [710, 350] width 1420 height 701
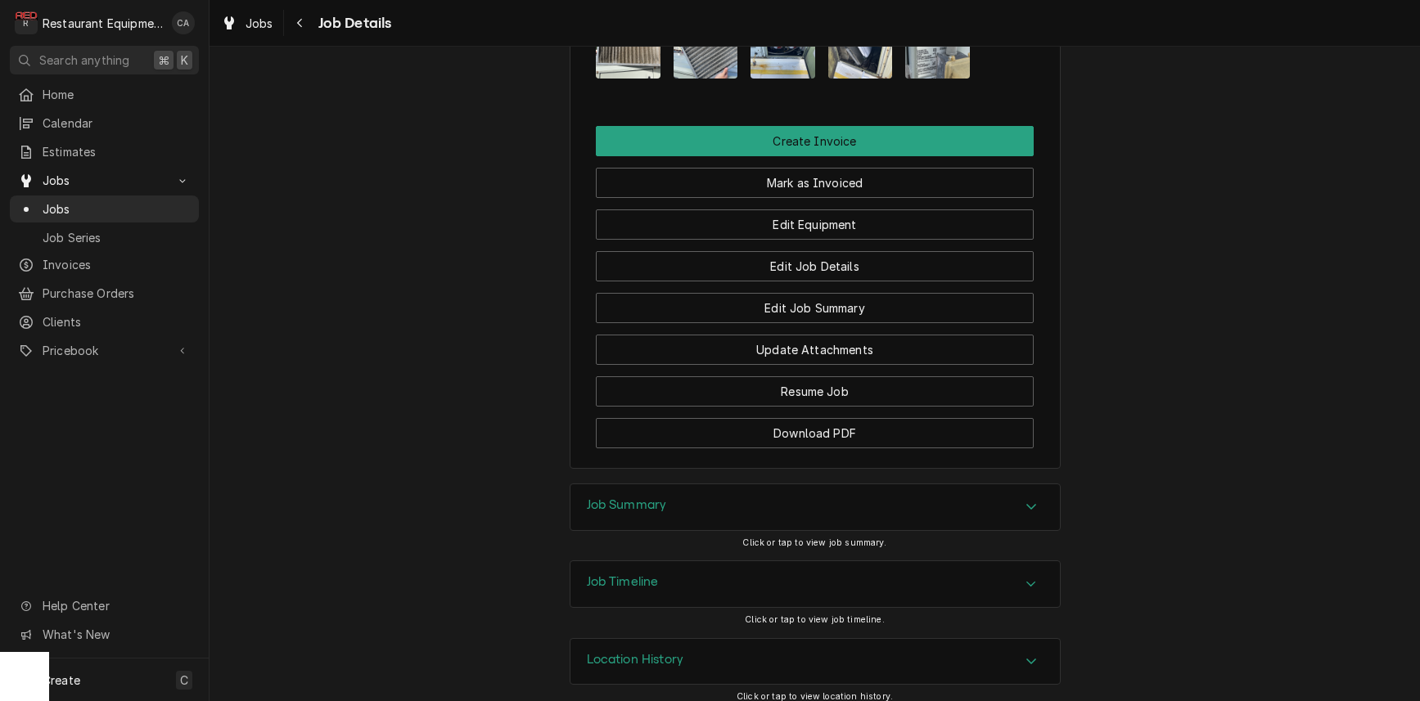
scroll to position [0, 0]
drag, startPoint x: 617, startPoint y: 493, endPoint x: 508, endPoint y: 458, distance: 114.2
click at [617, 498] on h3 "Job Summary" at bounding box center [627, 506] width 80 height 16
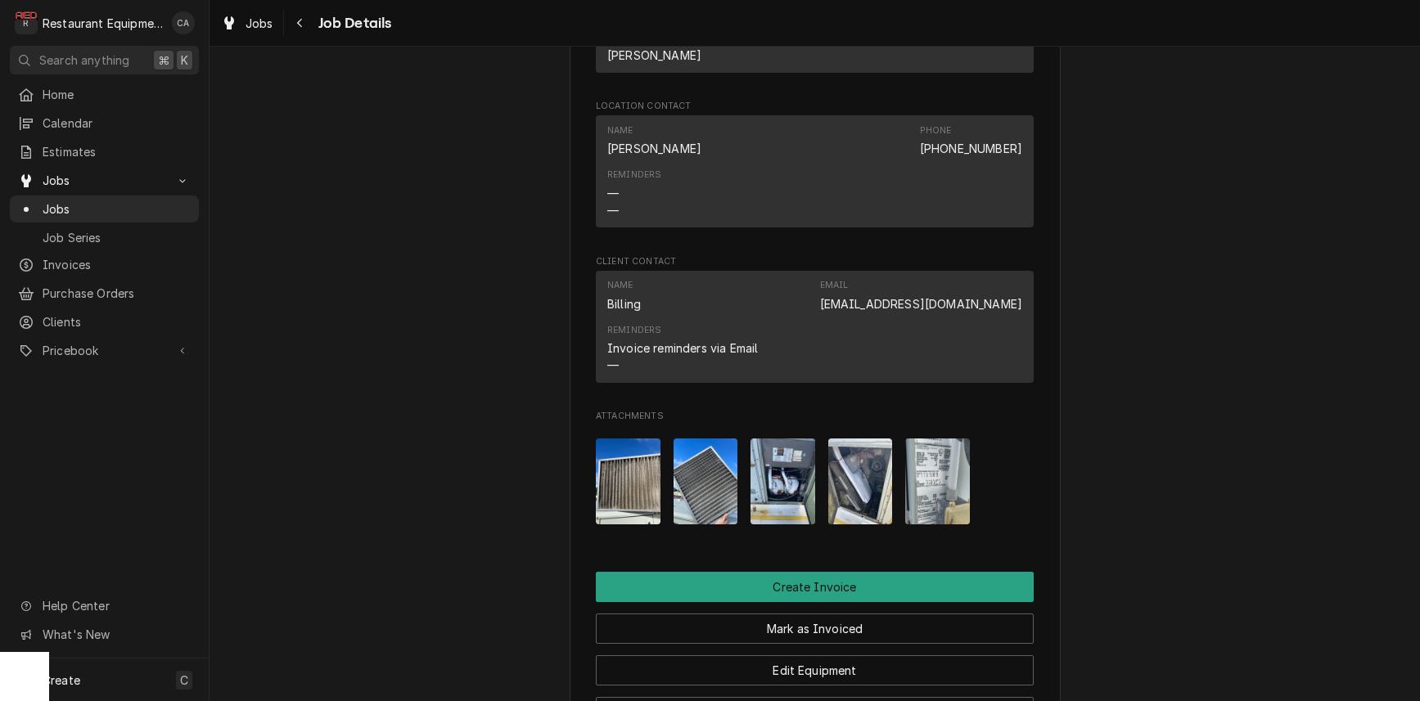
scroll to position [1353, 0]
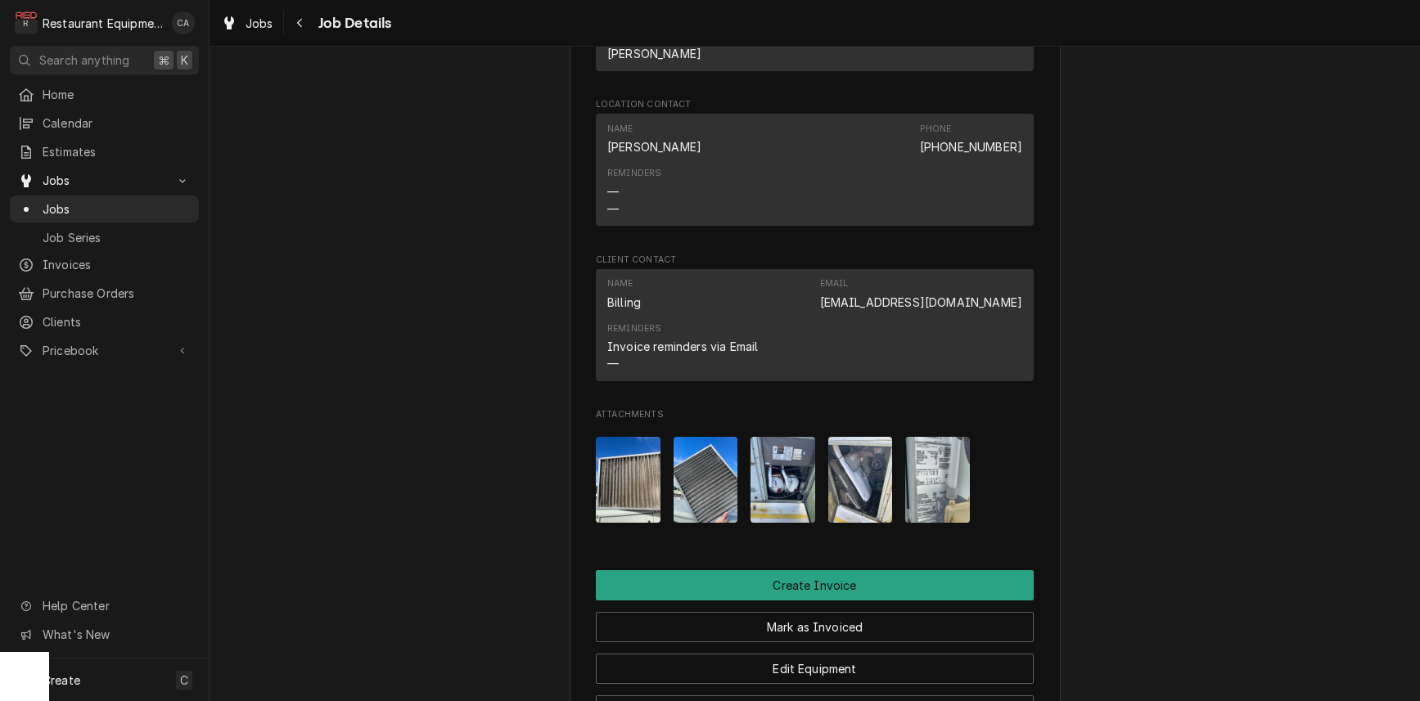
click at [932, 462] on img "Attachments" at bounding box center [937, 480] width 65 height 86
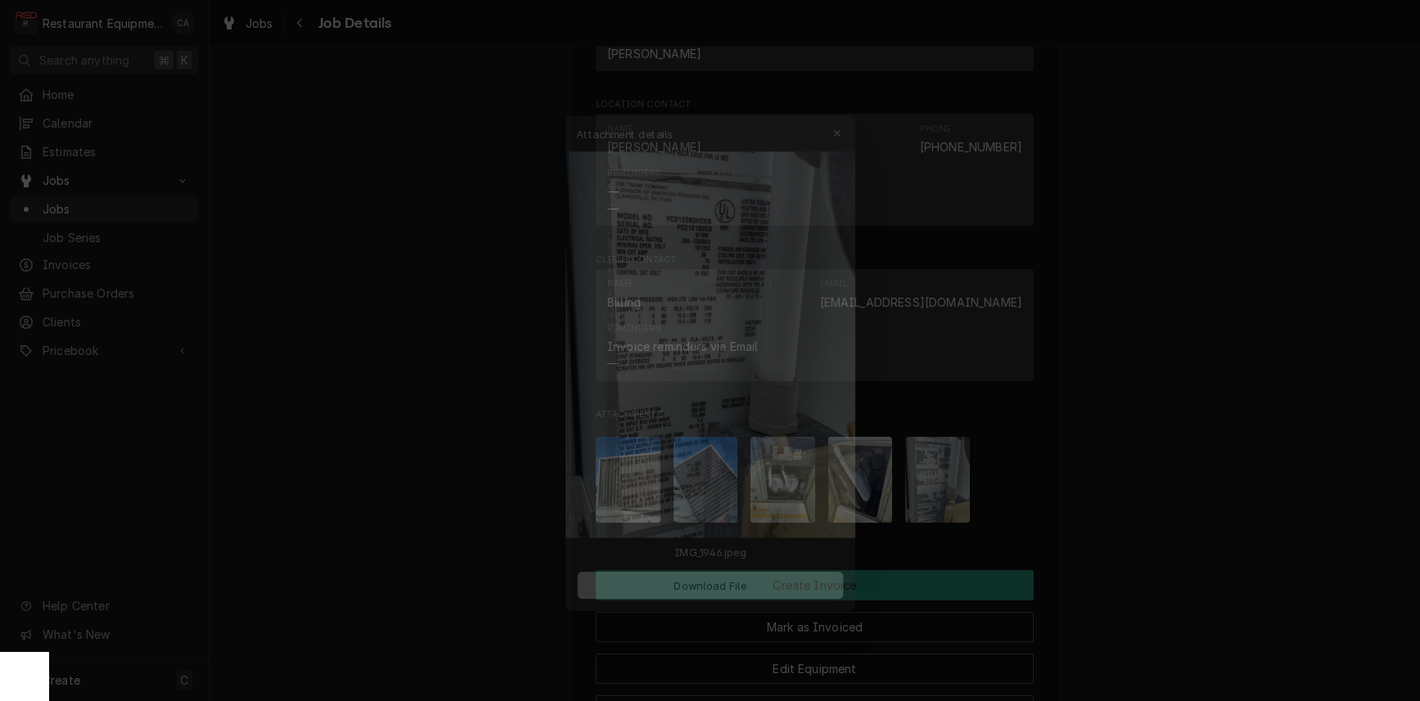
drag, startPoint x: 1094, startPoint y: 451, endPoint x: 1015, endPoint y: 463, distance: 79.5
click at [1094, 451] on div at bounding box center [710, 350] width 1420 height 701
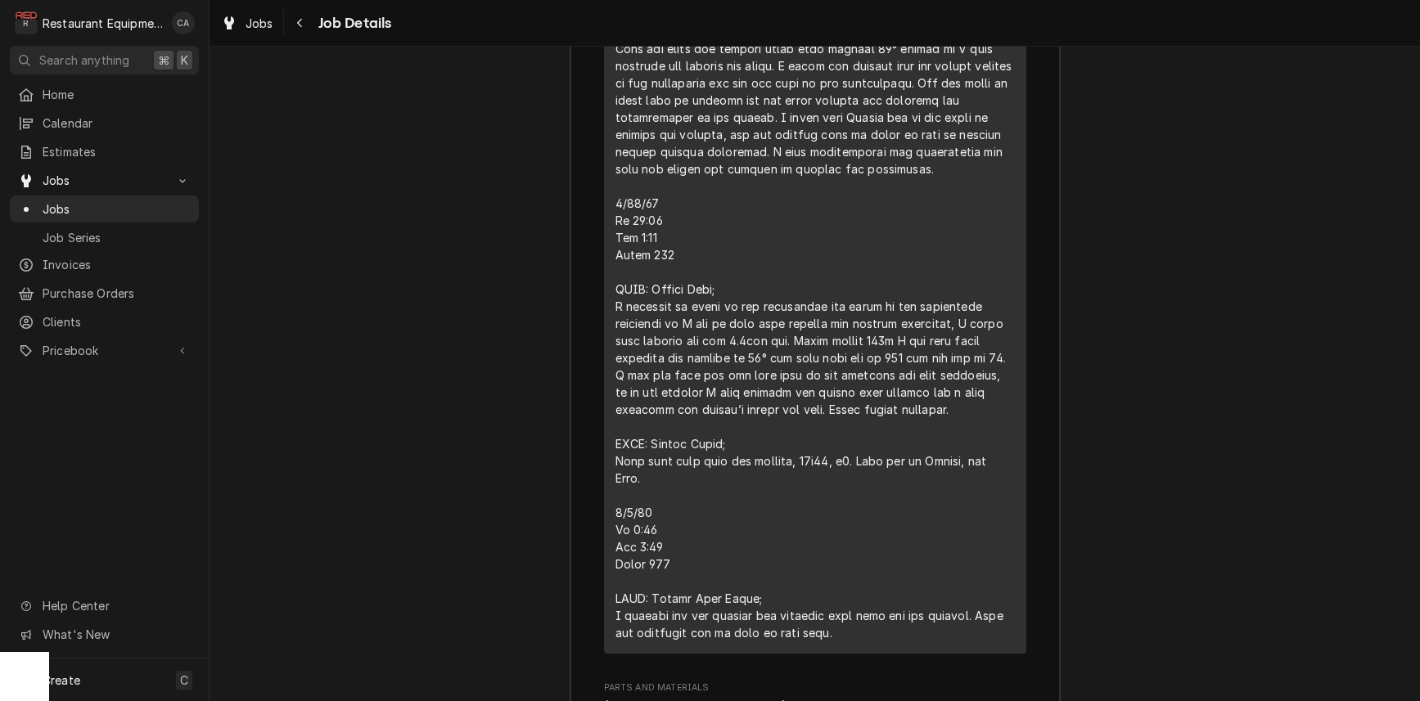
scroll to position [2784, 0]
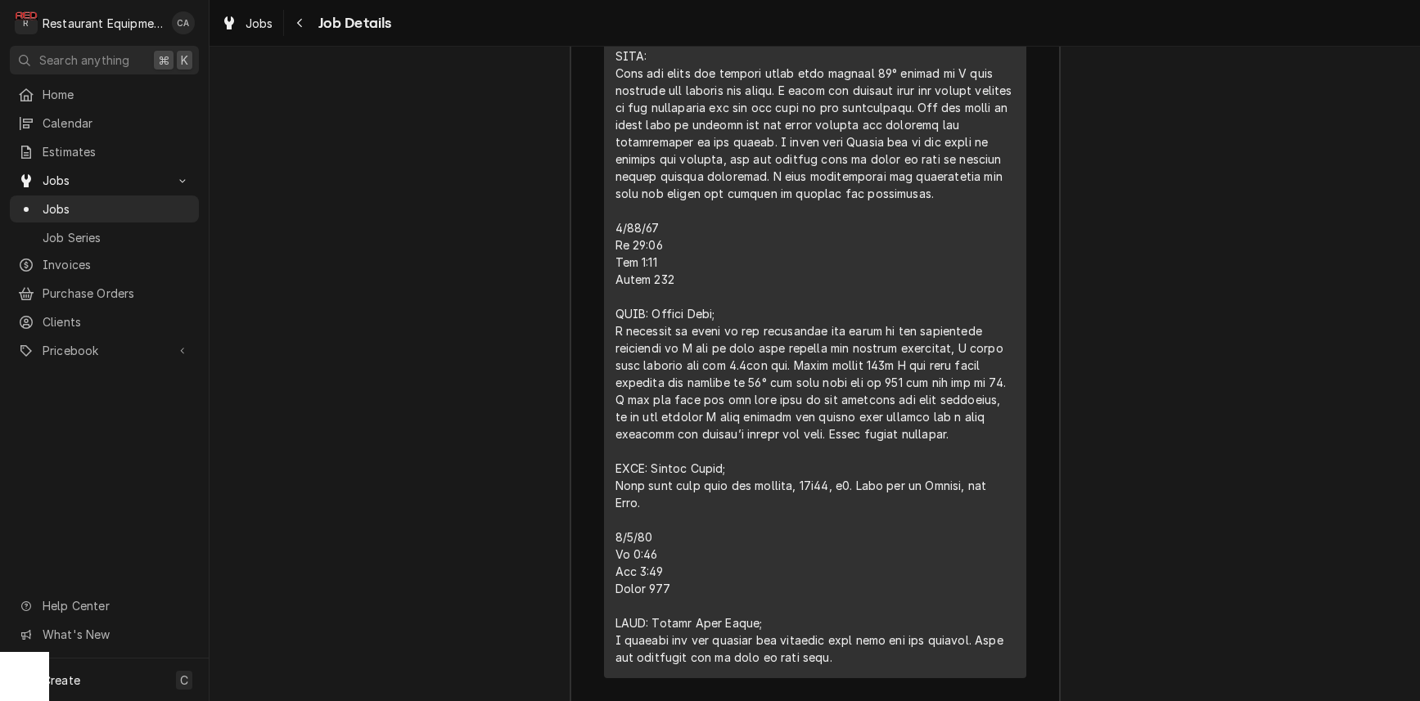
click at [444, 334] on div "Job Summary Roopairs Job ID JOB-8573 Service Type Service Call (Break/Fix) Job …" at bounding box center [815, 428] width 1211 height 1863
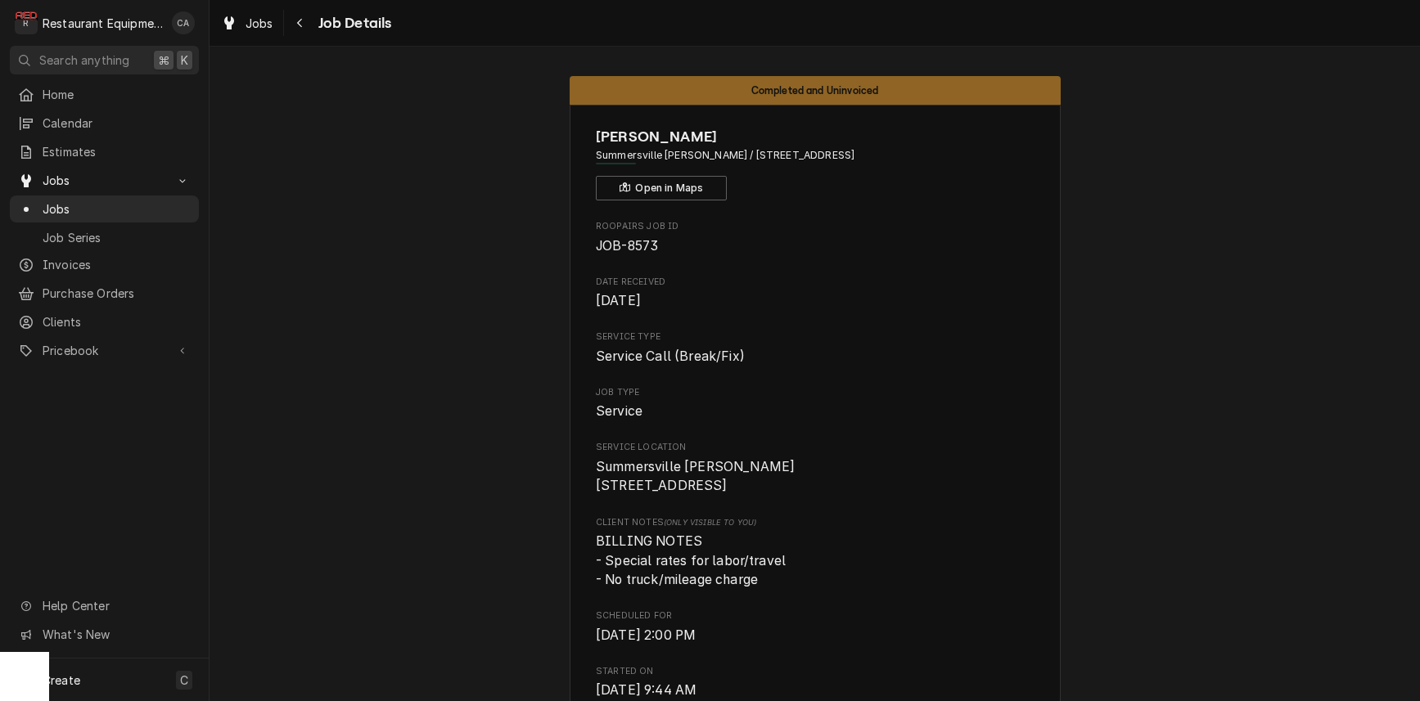
scroll to position [0, 0]
click at [265, 27] on span "Jobs" at bounding box center [260, 23] width 28 height 17
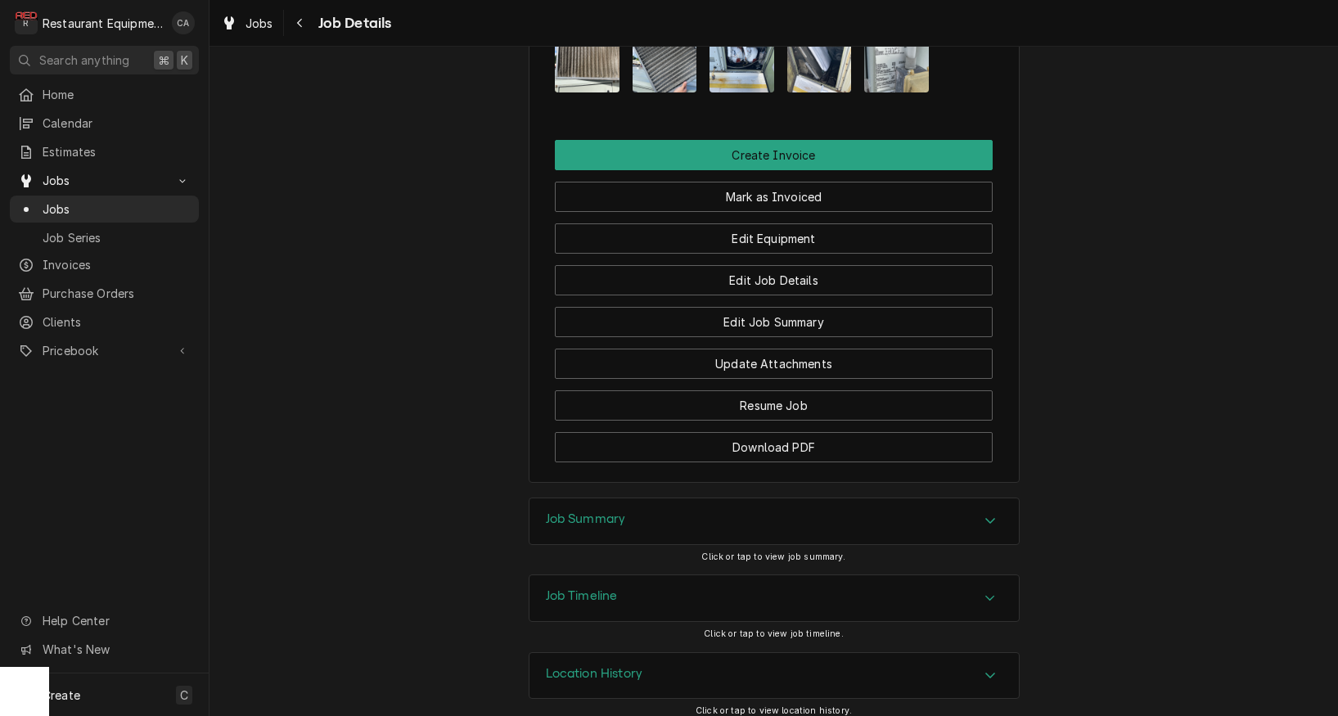
scroll to position [1783, 0]
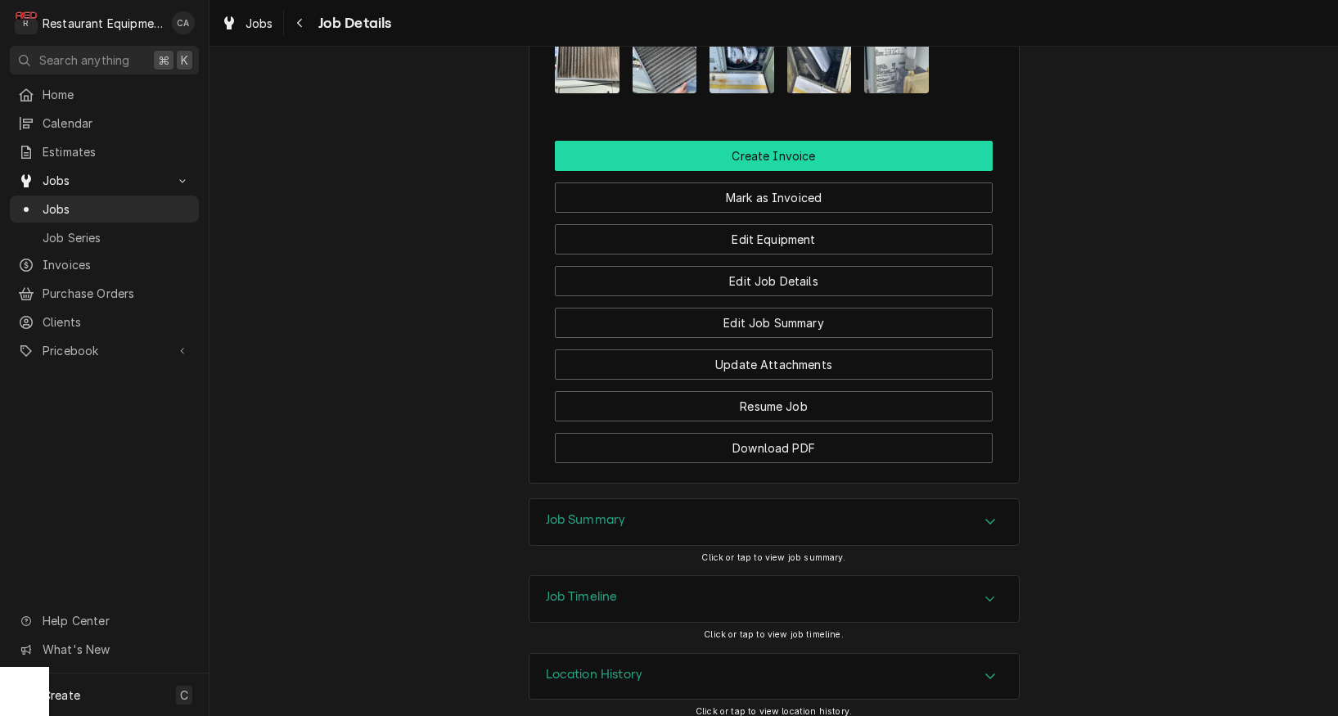
click at [747, 147] on button "Create Invoice" at bounding box center [774, 156] width 438 height 30
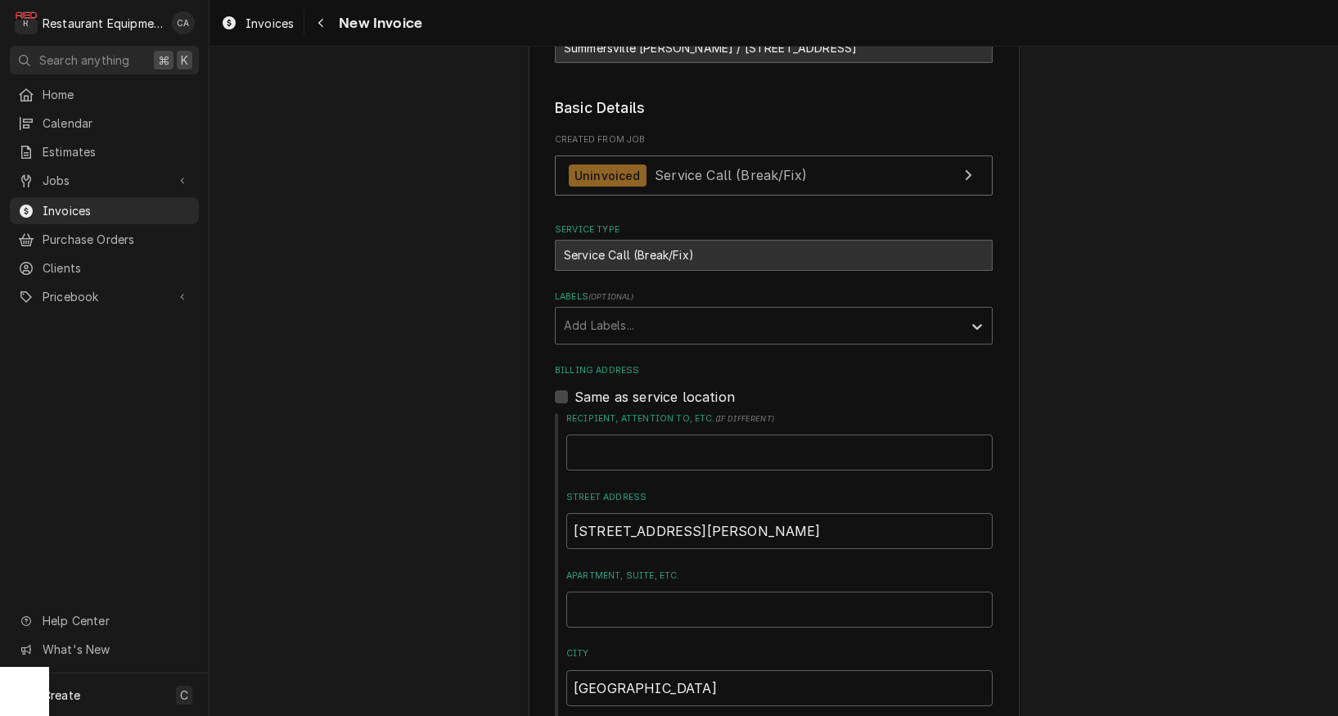
scroll to position [313, 0]
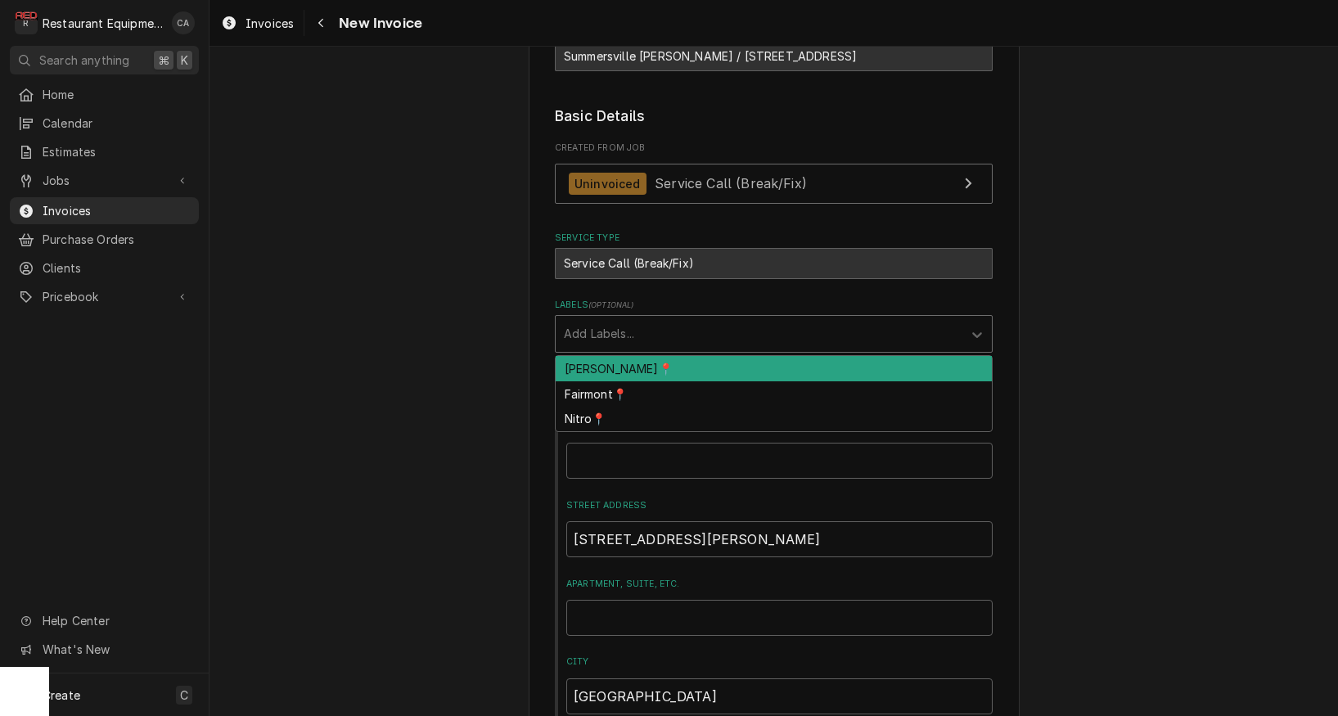
click at [588, 332] on div "Add Labels..." at bounding box center [759, 333] width 390 height 17
drag, startPoint x: 587, startPoint y: 360, endPoint x: 524, endPoint y: 358, distance: 63.1
click at [584, 360] on div "[PERSON_NAME]📍" at bounding box center [774, 368] width 436 height 25
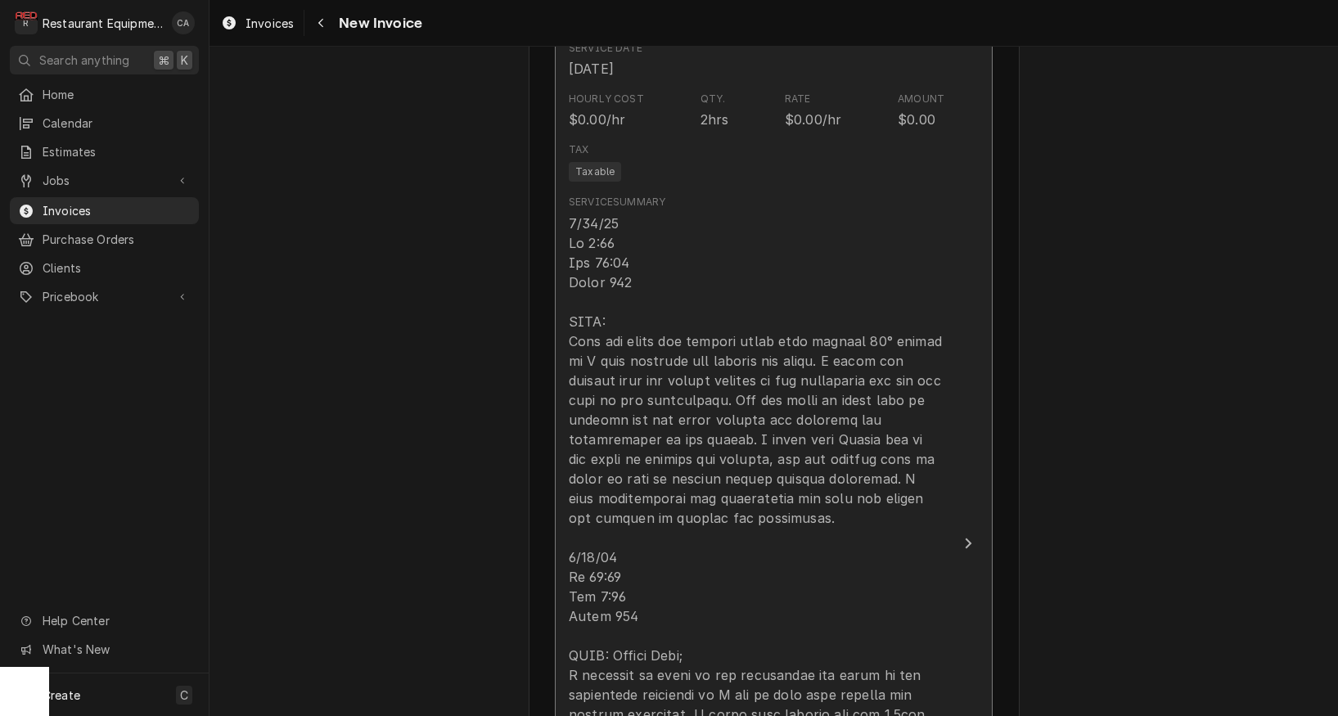
click at [594, 372] on div "Update Line Item" at bounding box center [757, 656] width 376 height 884
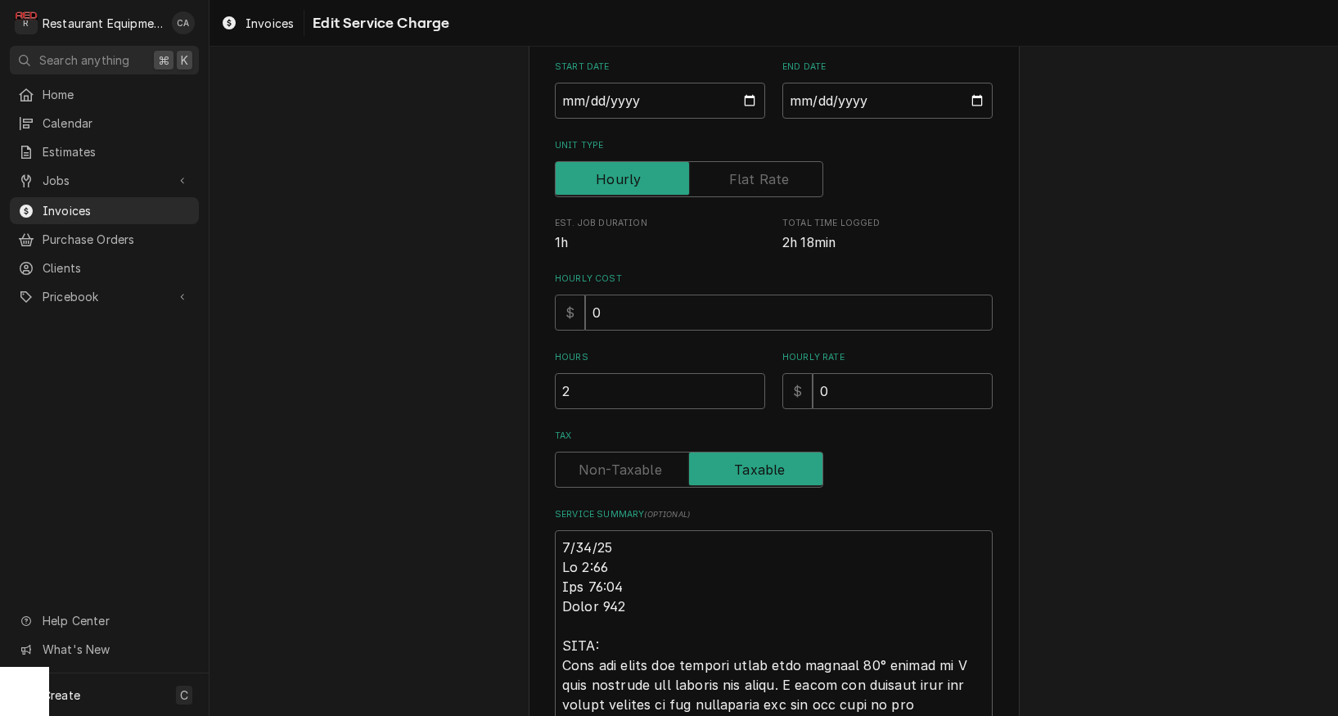
scroll to position [230, 0]
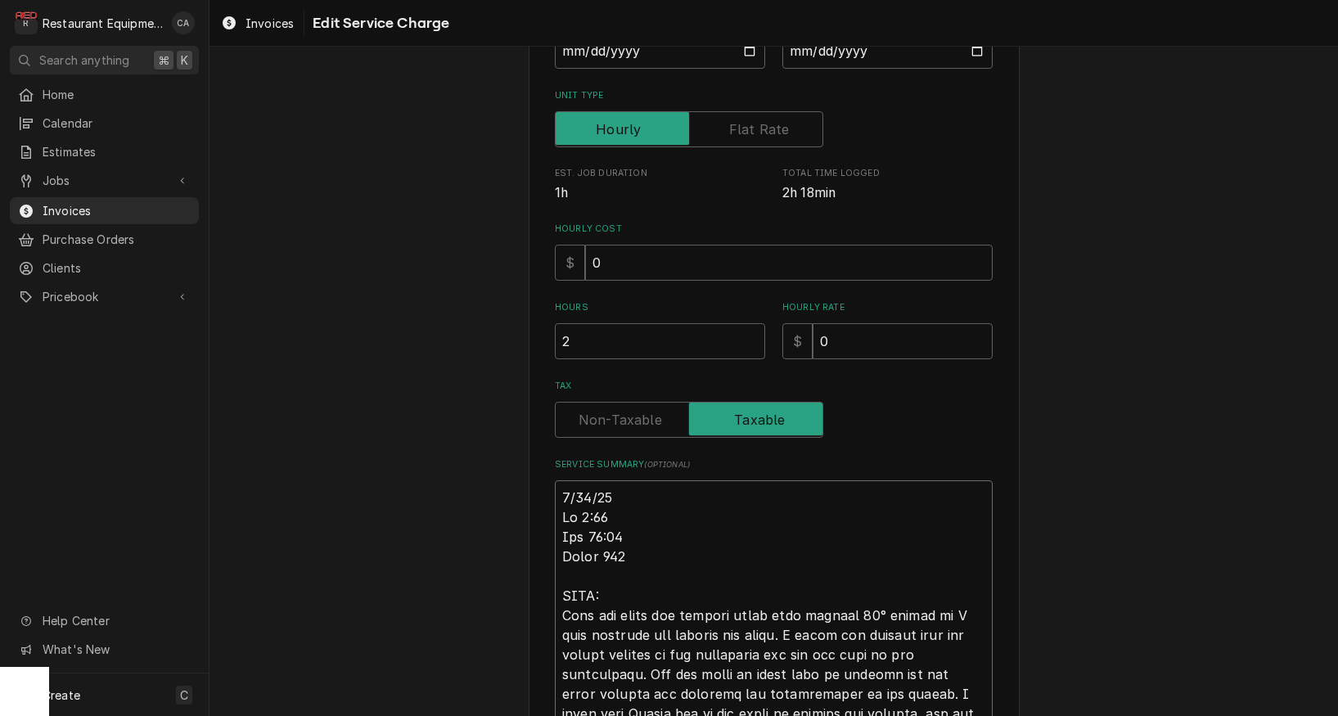
type textarea "x"
type textarea "R8/18/25 In 9:45 Out 10:45 Truck 102 HVAC: Both the front and kitchen units wer…"
type textarea "x"
type textarea "Ro8/18/25 In 9:45 Out 10:45 Truck 102 HVAC: Both the front and kitchen units we…"
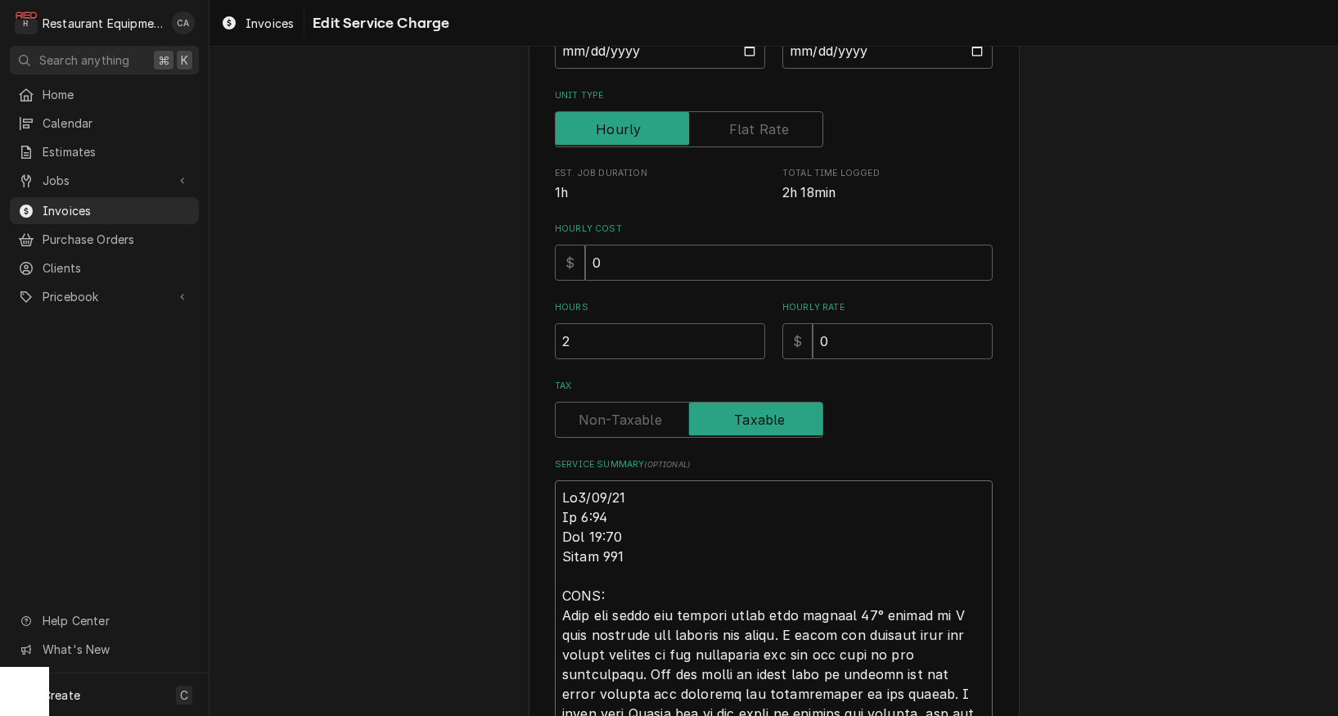
type textarea "x"
type textarea "Roo8/18/25 In 9:45 Out 10:45 Truck 102 HVAC: Both the front and kitchen units w…"
type textarea "x"
type textarea "Roo 8/18/25 In 9:45 Out 10:45 Truck 102 HVAC: Both the front and kitchen units …"
type textarea "x"
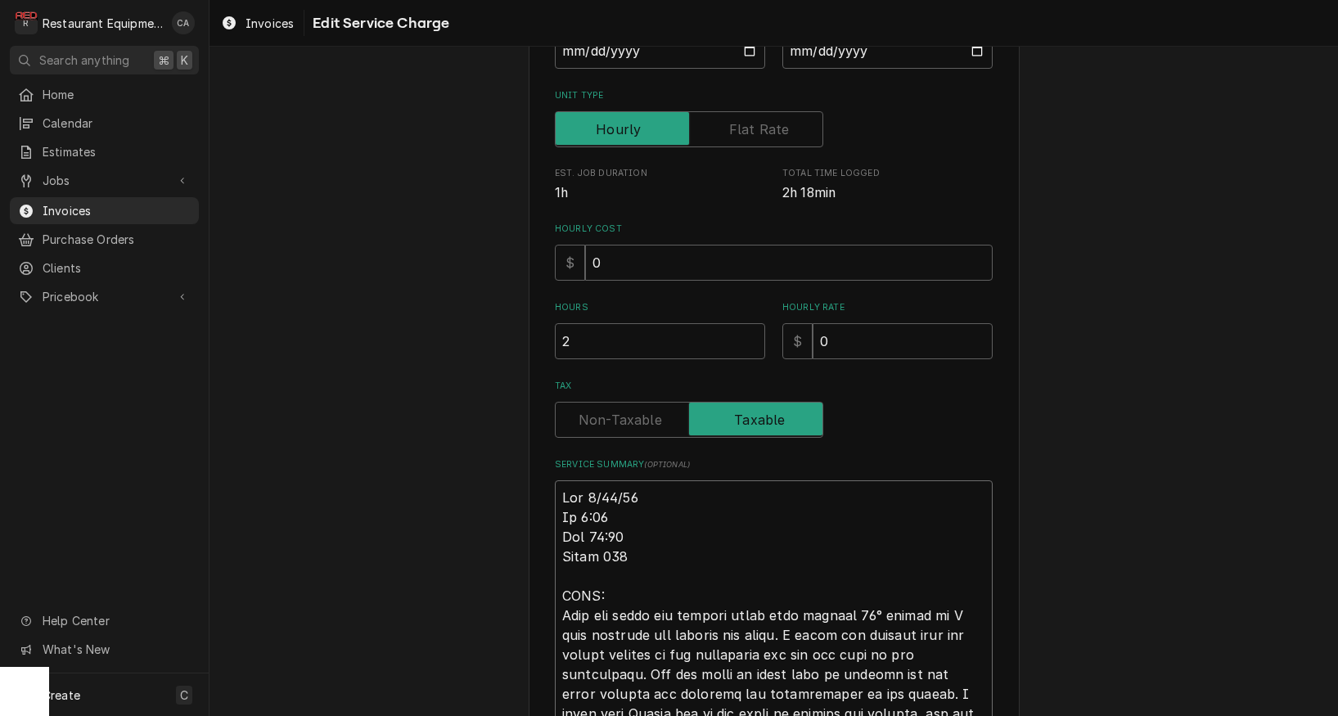
type textarea "Roo 88/18/25 In 9:45 Out 10:45 Truck 102 HVAC: Both the front and kitchen units…"
type textarea "x"
type textarea "Roo 858/18/25 In 9:45 Out 10:45 Truck 102 HVAC: Both the front and kitchen unit…"
type textarea "x"
type textarea "Roo 8578/18/25 In 9:45 Out 10:45 Truck 102 HVAC: Both the front and kitchen uni…"
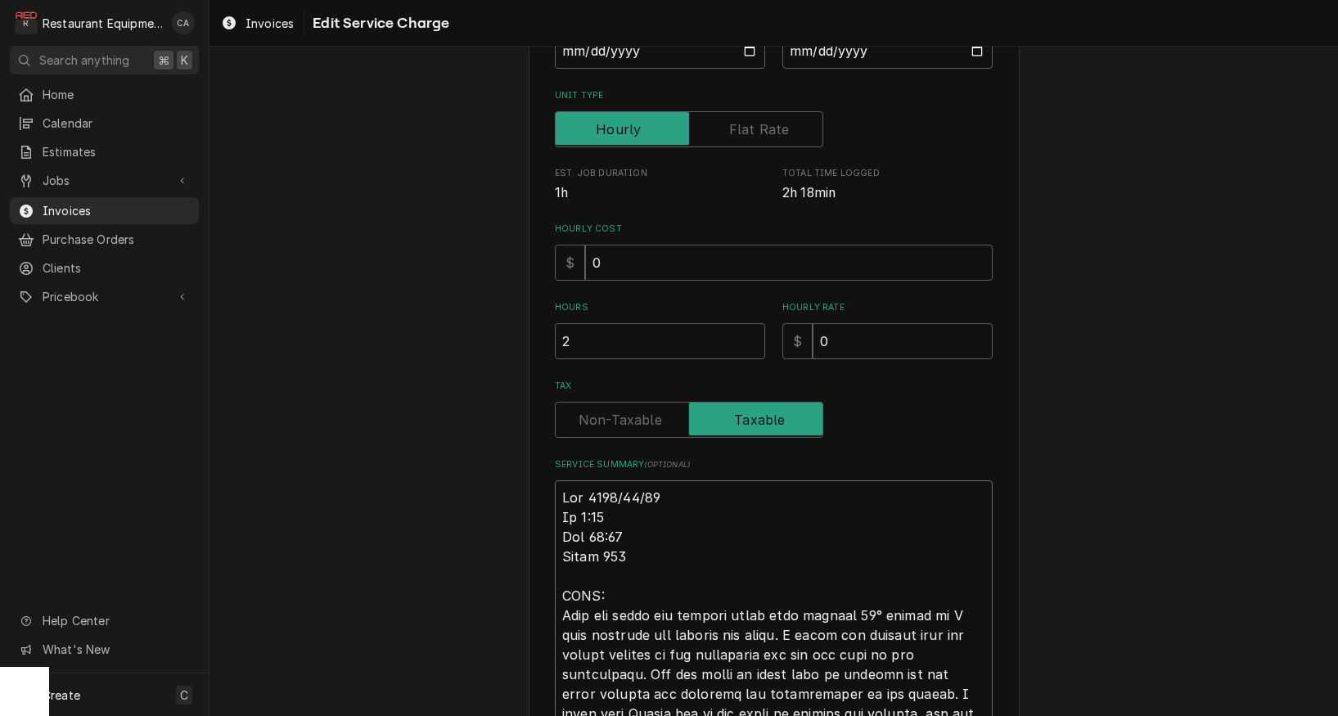
type textarea "x"
type textarea "Roo 85738/18/25 In 9:45 Out 10:45 Truck 102 HVAC: Both the front and kitchen un…"
type textarea "x"
type textarea "Roo 8573 8/18/25 In 9:45 Out 10:45 Truck 102 HVAC: Both the front and kitchen u…"
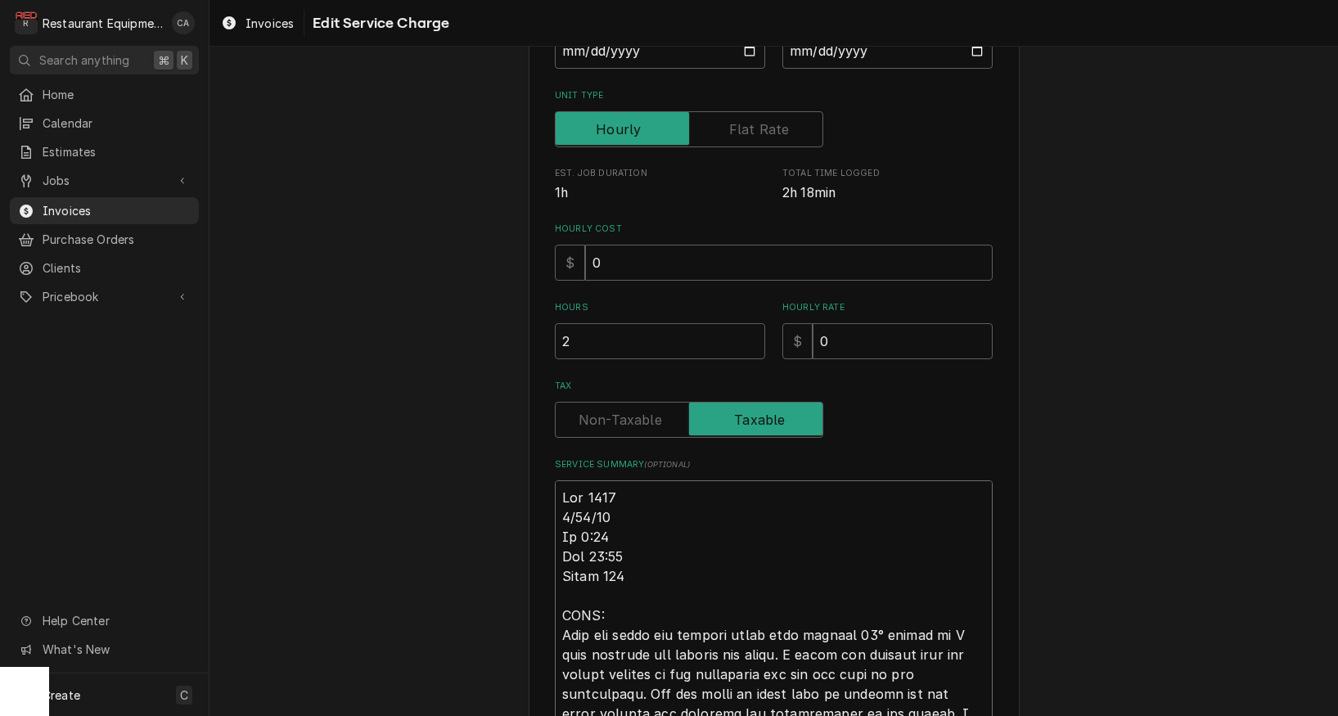
type textarea "x"
type textarea "Roo 8573 8/18/25 In 9:45 Out 10:45 Truck 102 HVAC: Both the front and kitchen u…"
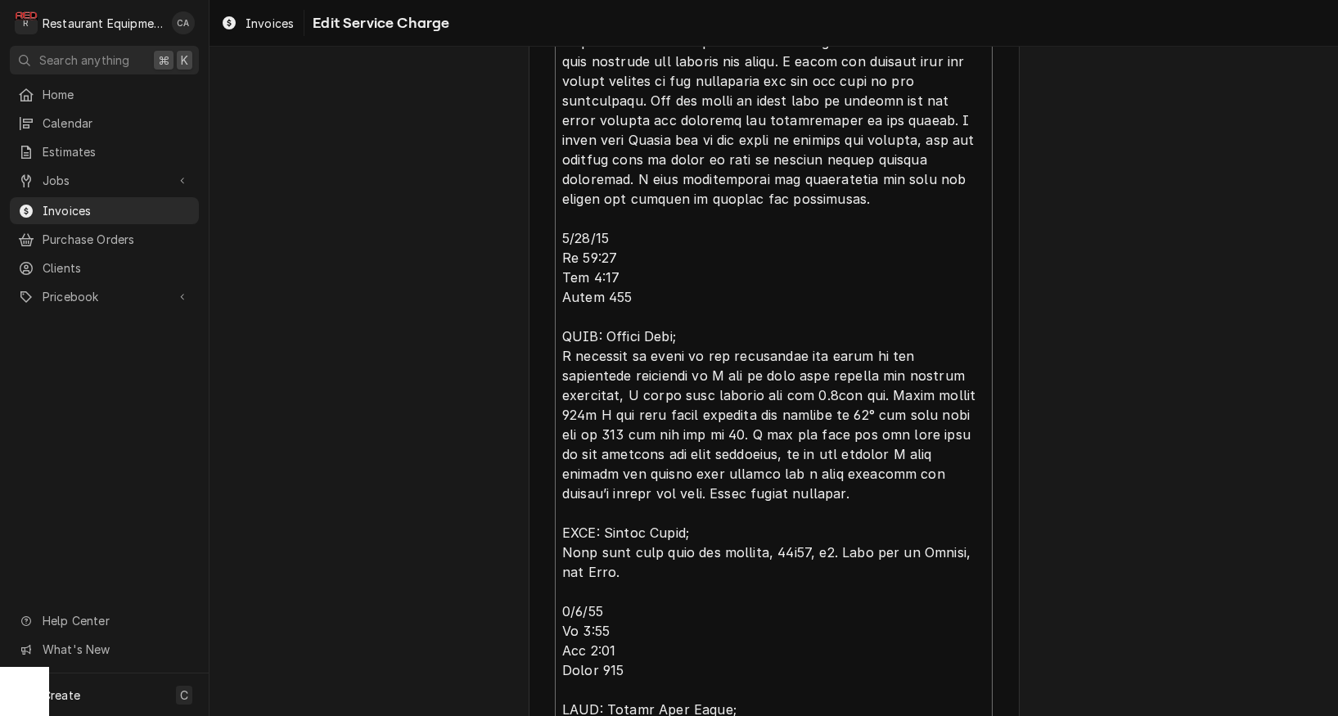
scroll to position [854, 0]
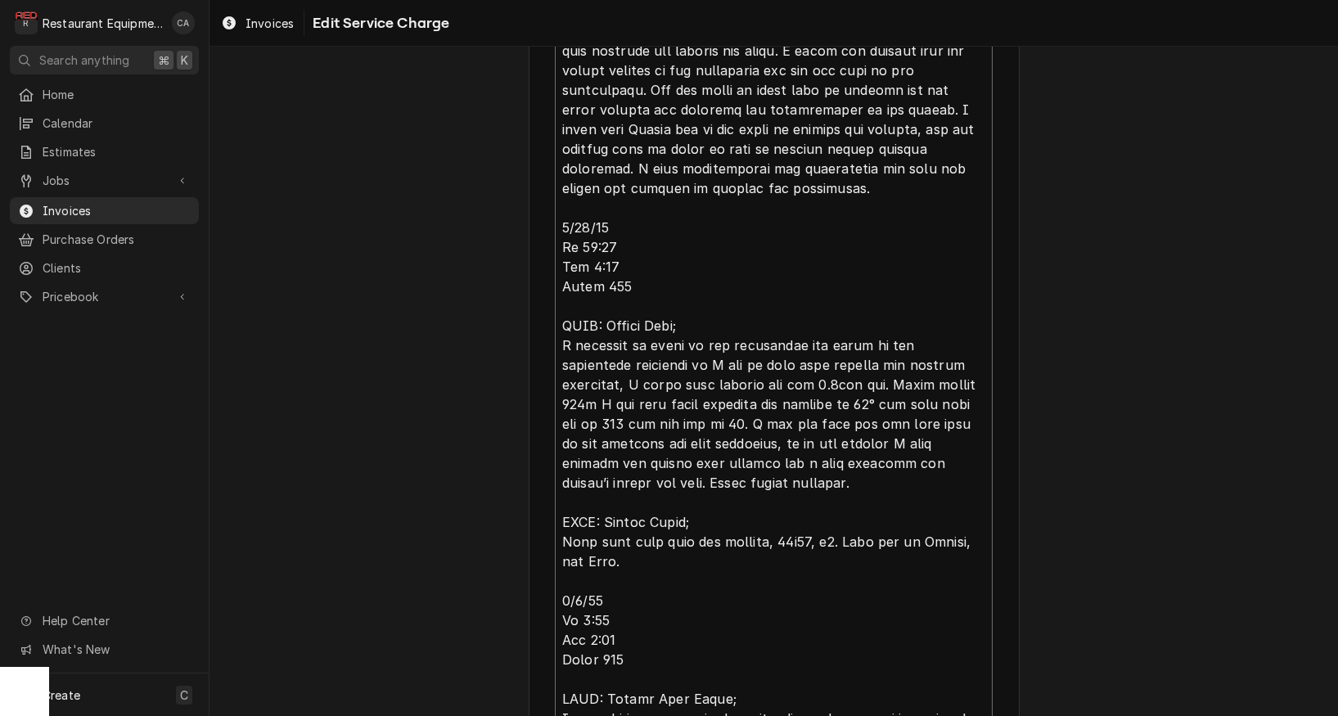
drag, startPoint x: 828, startPoint y: 535, endPoint x: 847, endPoint y: 542, distance: 19.9
click at [847, 542] on textarea "Service Summary ( optional )" at bounding box center [774, 306] width 438 height 899
drag, startPoint x: 801, startPoint y: 562, endPoint x: 789, endPoint y: 560, distance: 12.5
click at [801, 562] on textarea "Service Summary ( optional )" at bounding box center [774, 306] width 438 height 899
drag, startPoint x: 828, startPoint y: 534, endPoint x: 854, endPoint y: 562, distance: 37.7
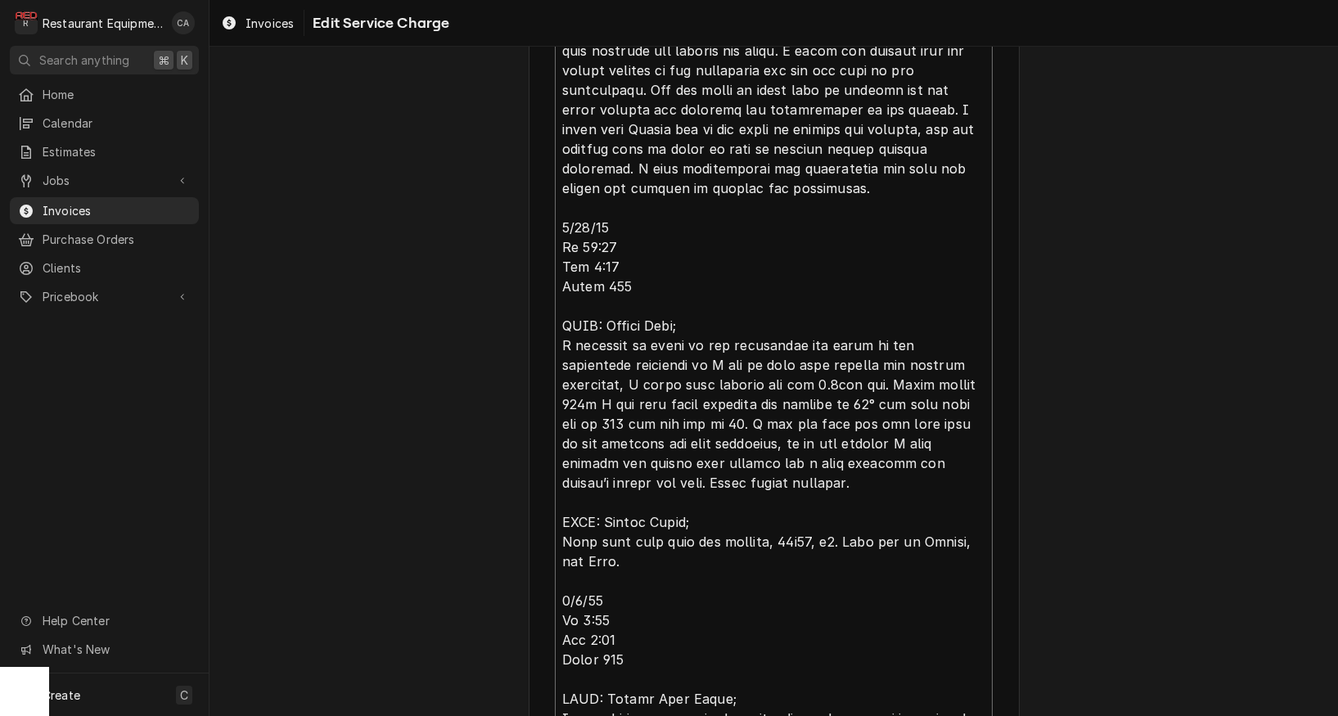
click at [854, 562] on textarea "Service Summary ( optional )" at bounding box center [774, 306] width 438 height 899
type textarea "x"
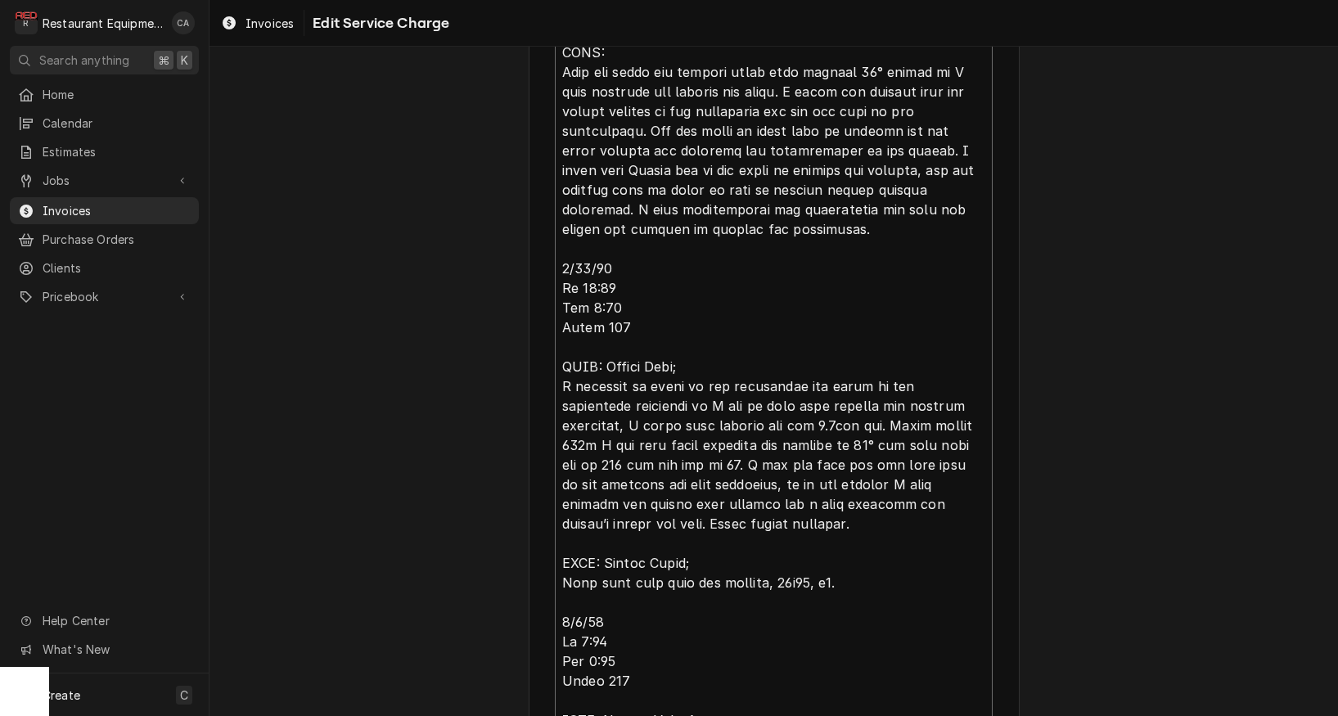
scroll to position [818, 0]
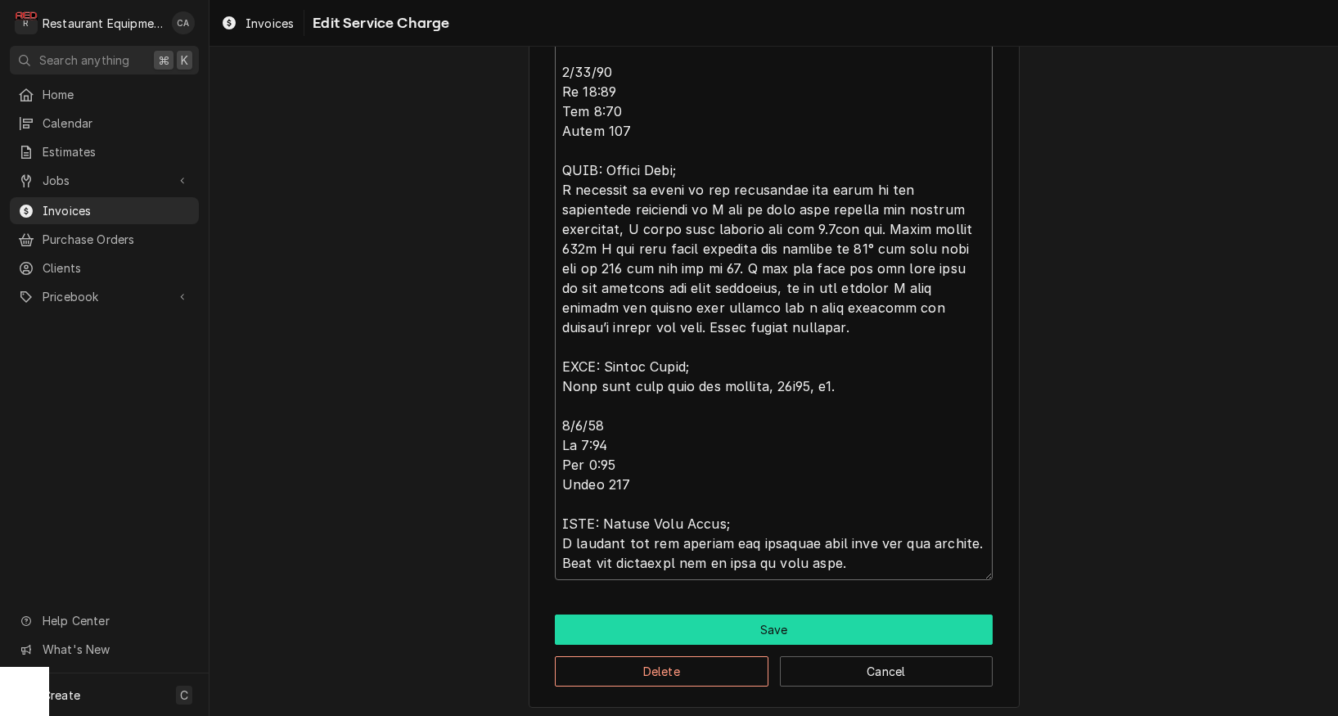
type textarea "Roo 8573 8/18/25 In 9:45 Out 10:45 Truck 102 HVAC: Both the front and kitchen u…"
click at [781, 625] on button "Save" at bounding box center [774, 630] width 438 height 30
type textarea "x"
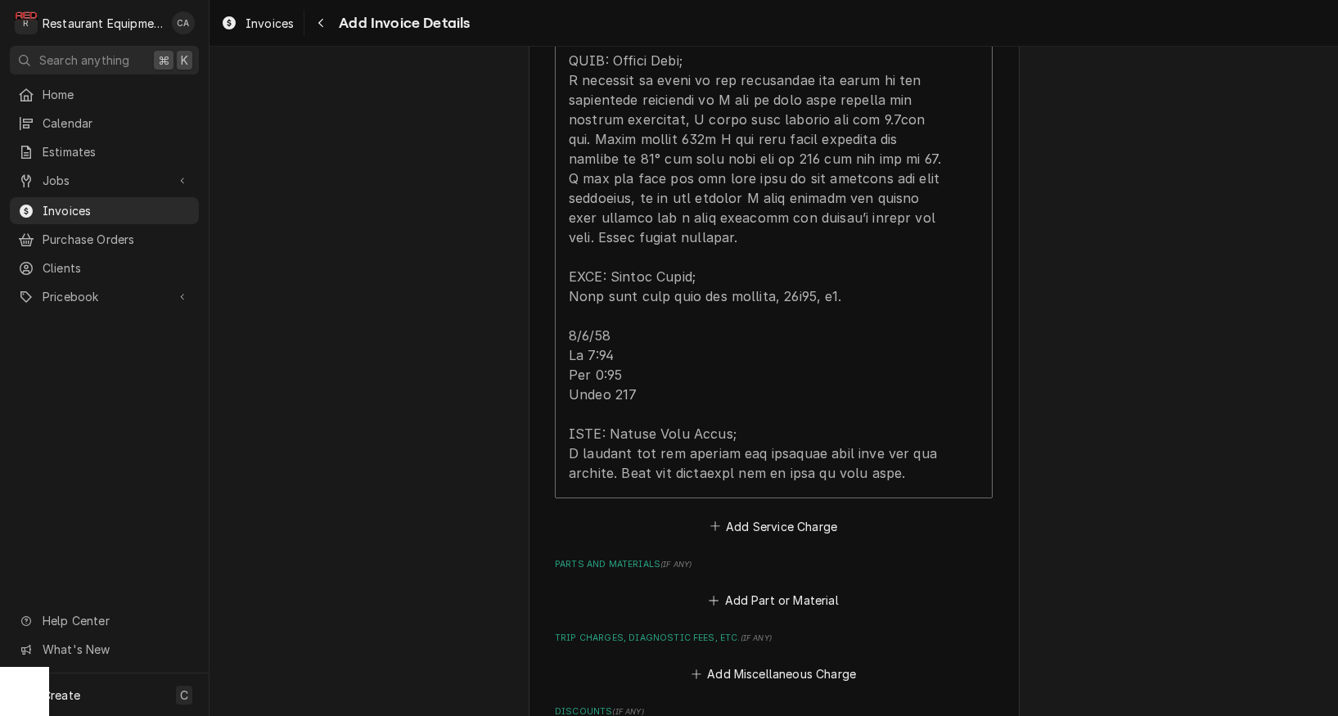
scroll to position [2410, 0]
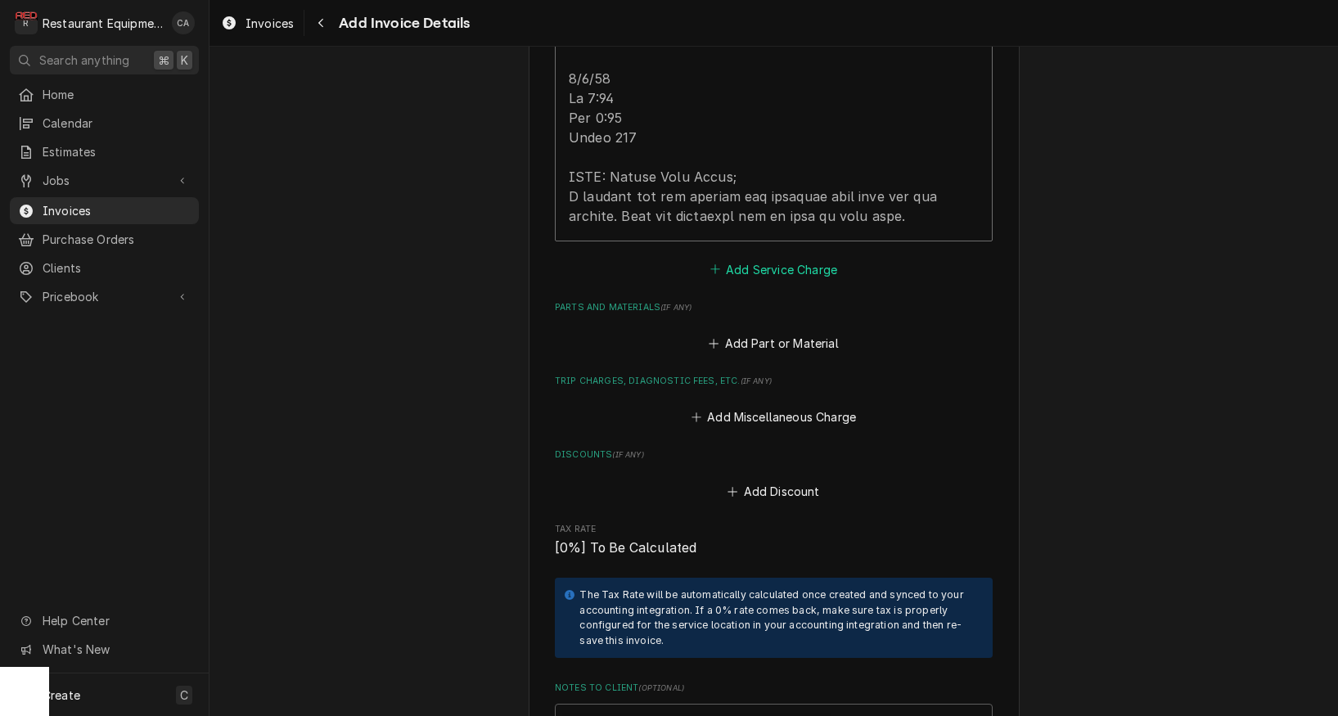
click at [762, 258] on button "Add Service Charge" at bounding box center [773, 269] width 133 height 23
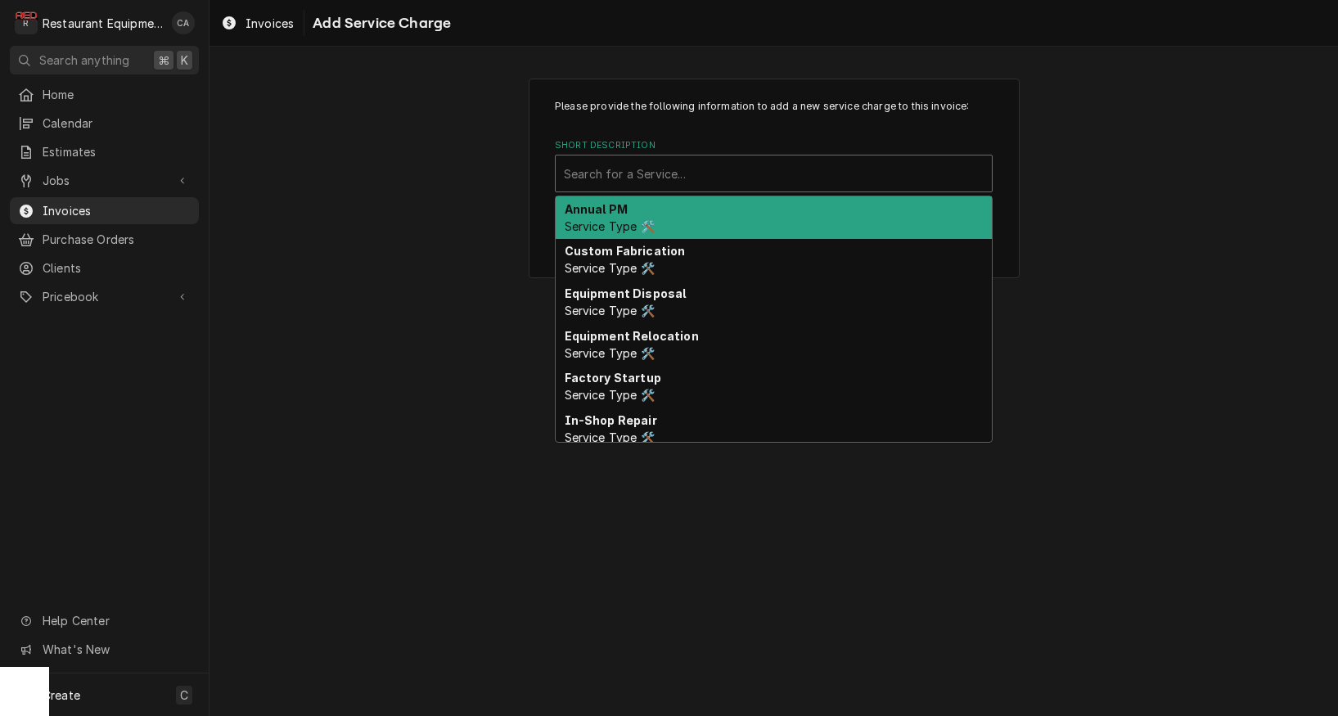
click at [591, 163] on div "Short Description" at bounding box center [774, 173] width 420 height 29
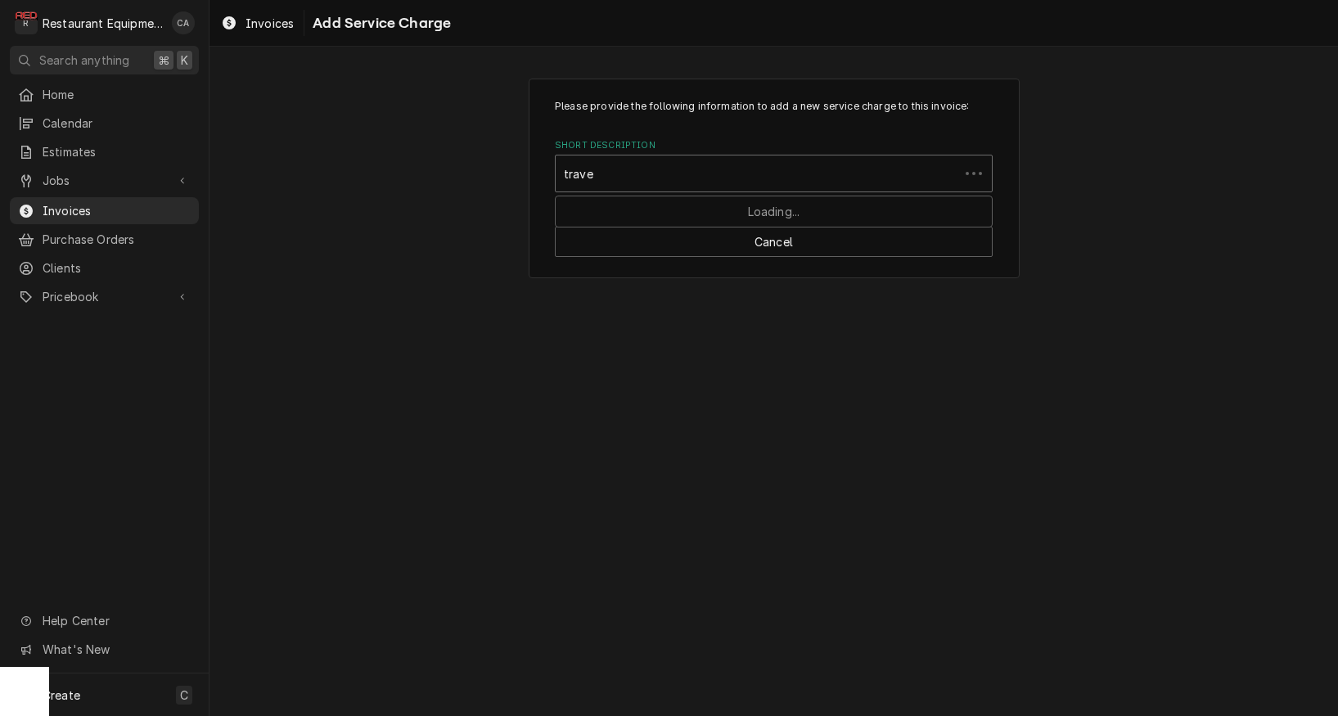
type input "travel"
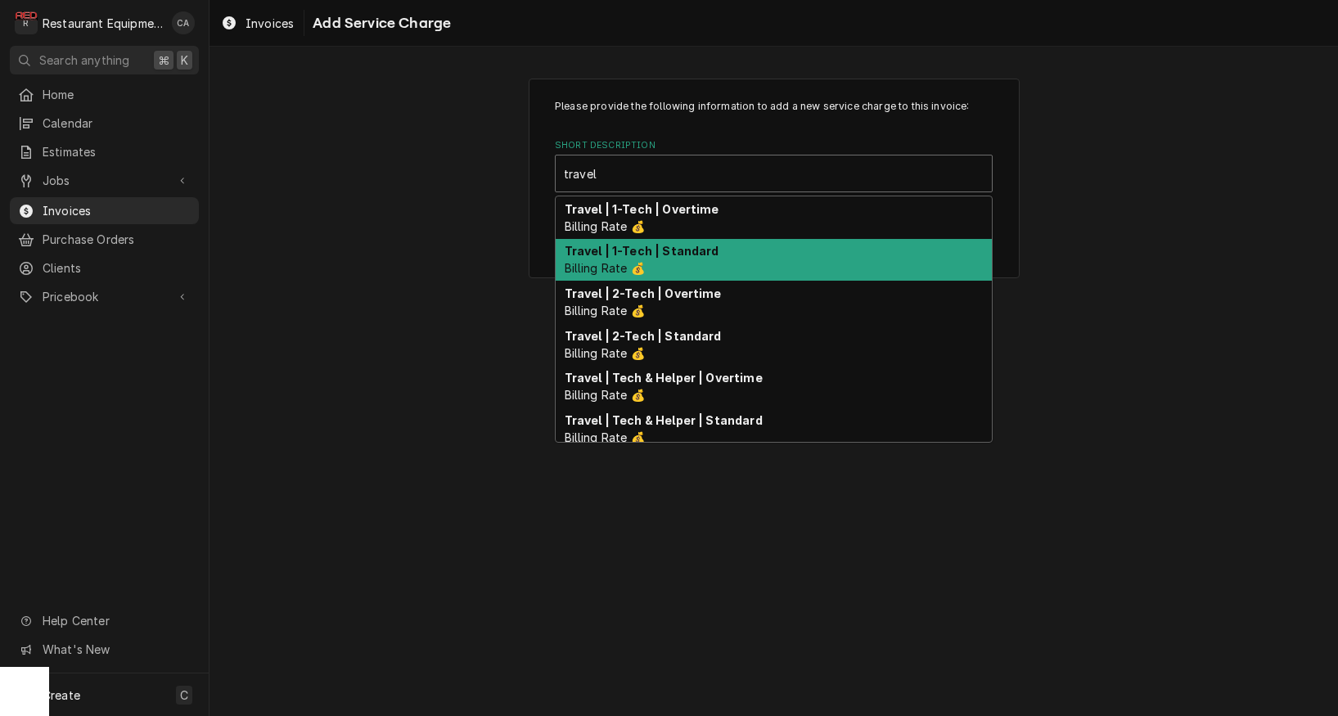
click at [650, 252] on strong "Travel | 1-Tech | Standard" at bounding box center [642, 251] width 155 height 14
type textarea "x"
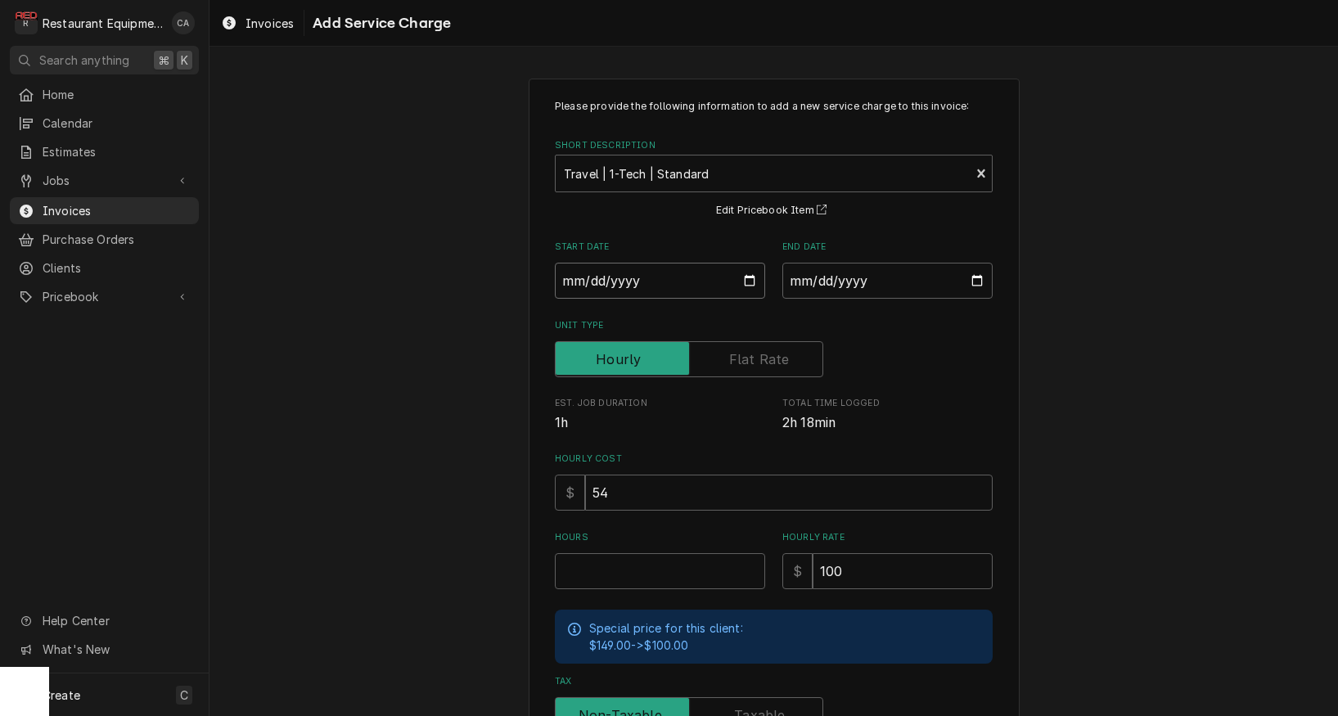
click at [607, 280] on input "Start Date" at bounding box center [660, 281] width 210 height 36
type input "2025-08-18"
type textarea "x"
drag, startPoint x: 808, startPoint y: 279, endPoint x: 848, endPoint y: 302, distance: 46.2
click at [809, 279] on input "End Date" at bounding box center [888, 281] width 210 height 36
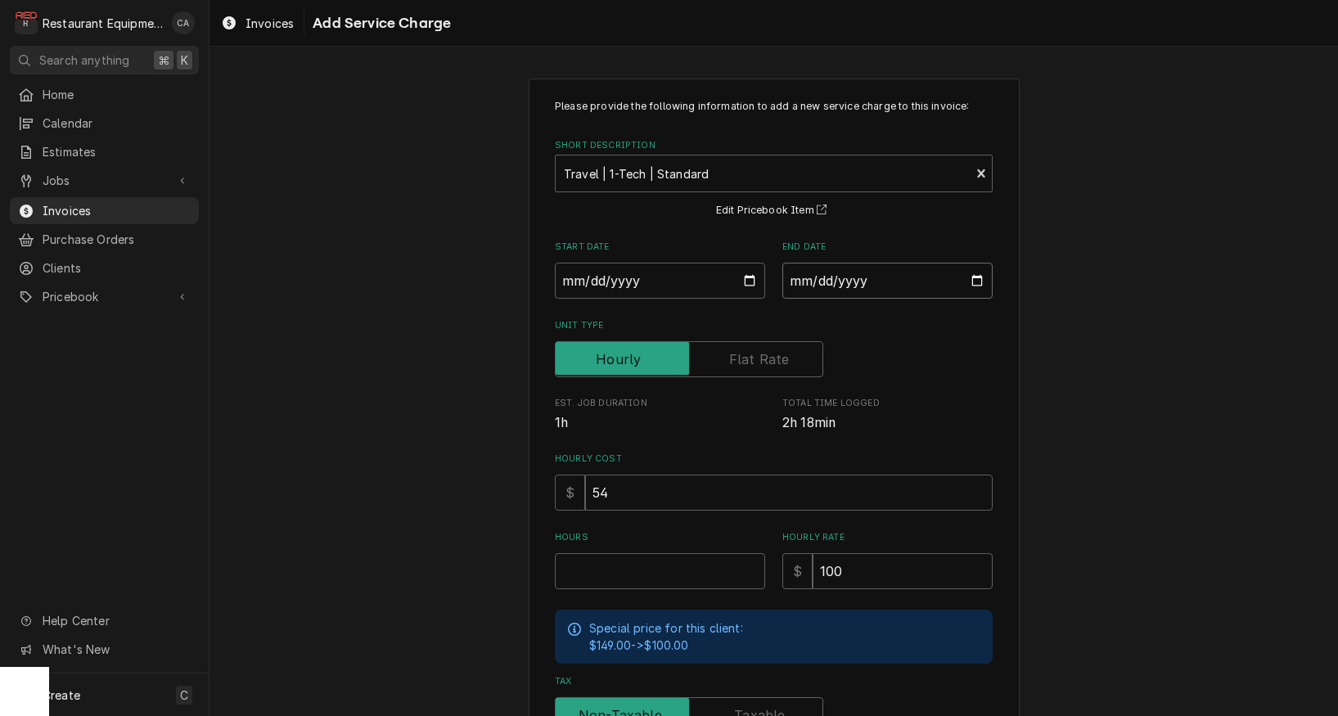
type input "2025-09-03"
click at [1074, 337] on div "Please provide the following information to add a new service charge to this in…" at bounding box center [774, 507] width 1129 height 886
click at [605, 563] on input "Hours" at bounding box center [660, 571] width 210 height 36
type textarea "x"
type input "6"
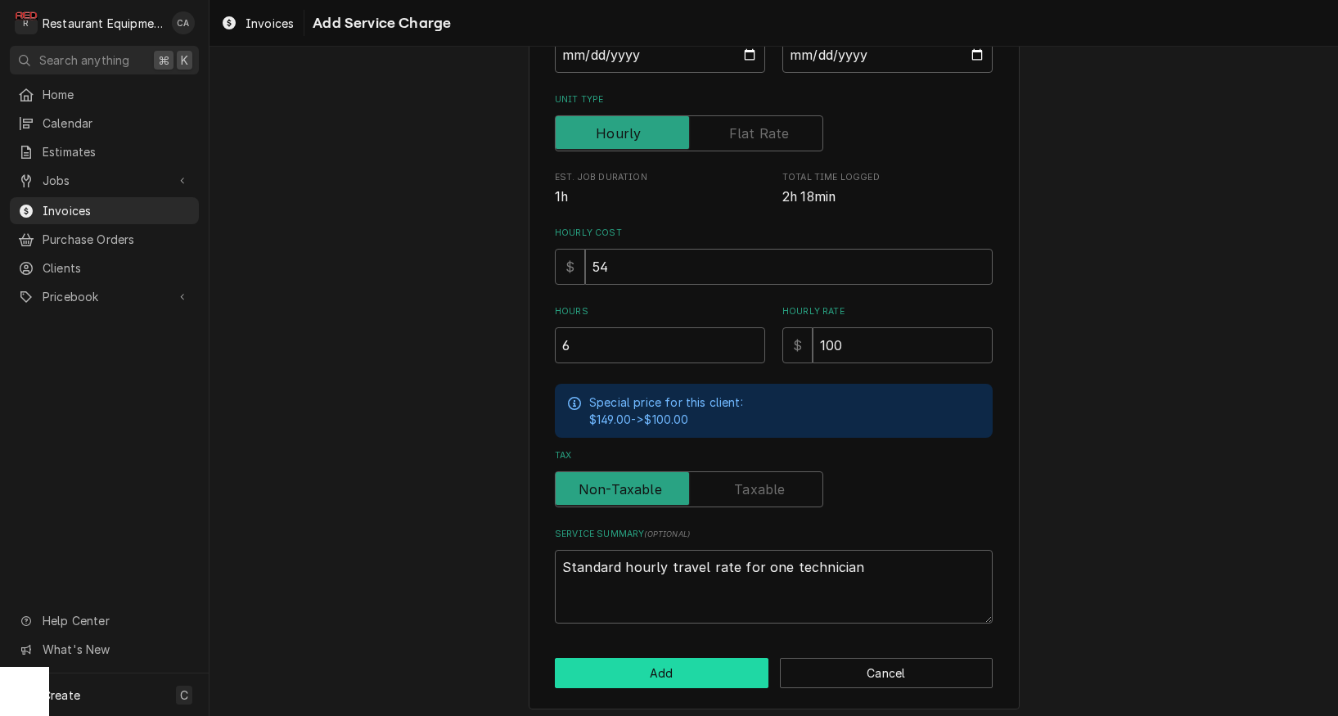
click at [641, 666] on button "Add" at bounding box center [662, 673] width 214 height 30
type textarea "x"
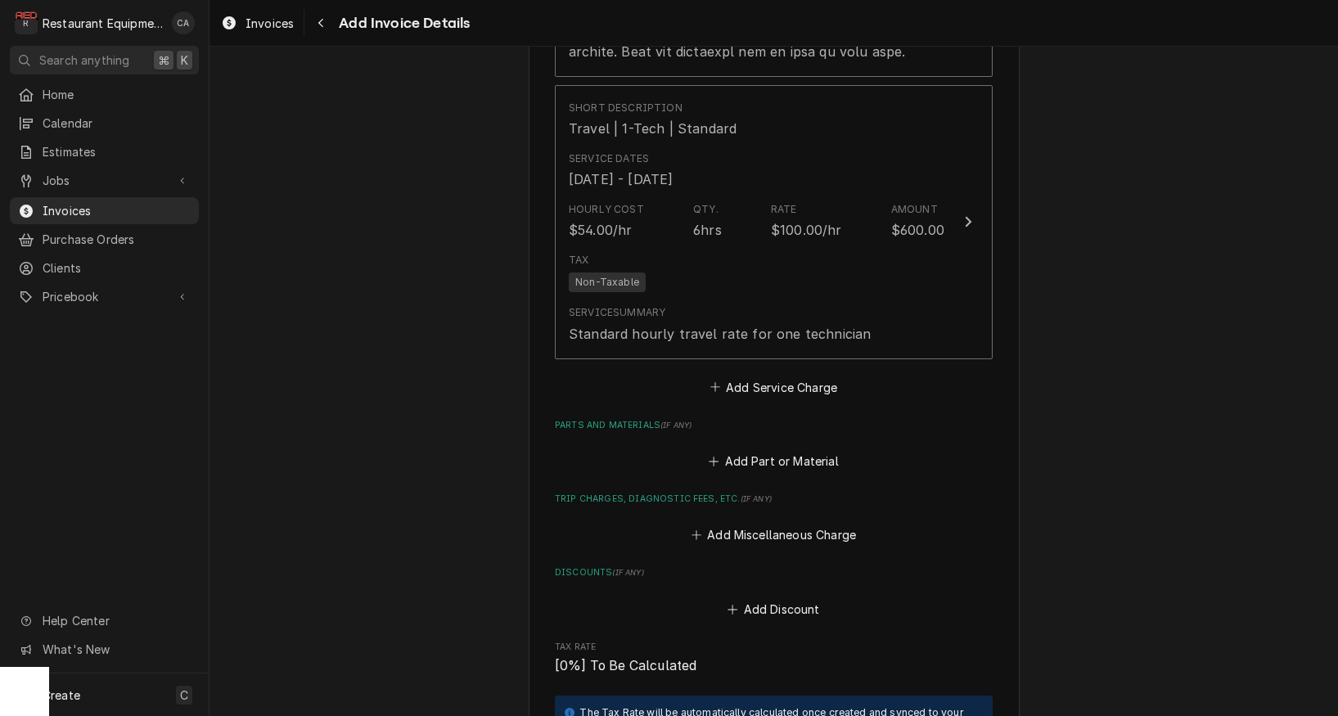
scroll to position [2601, 0]
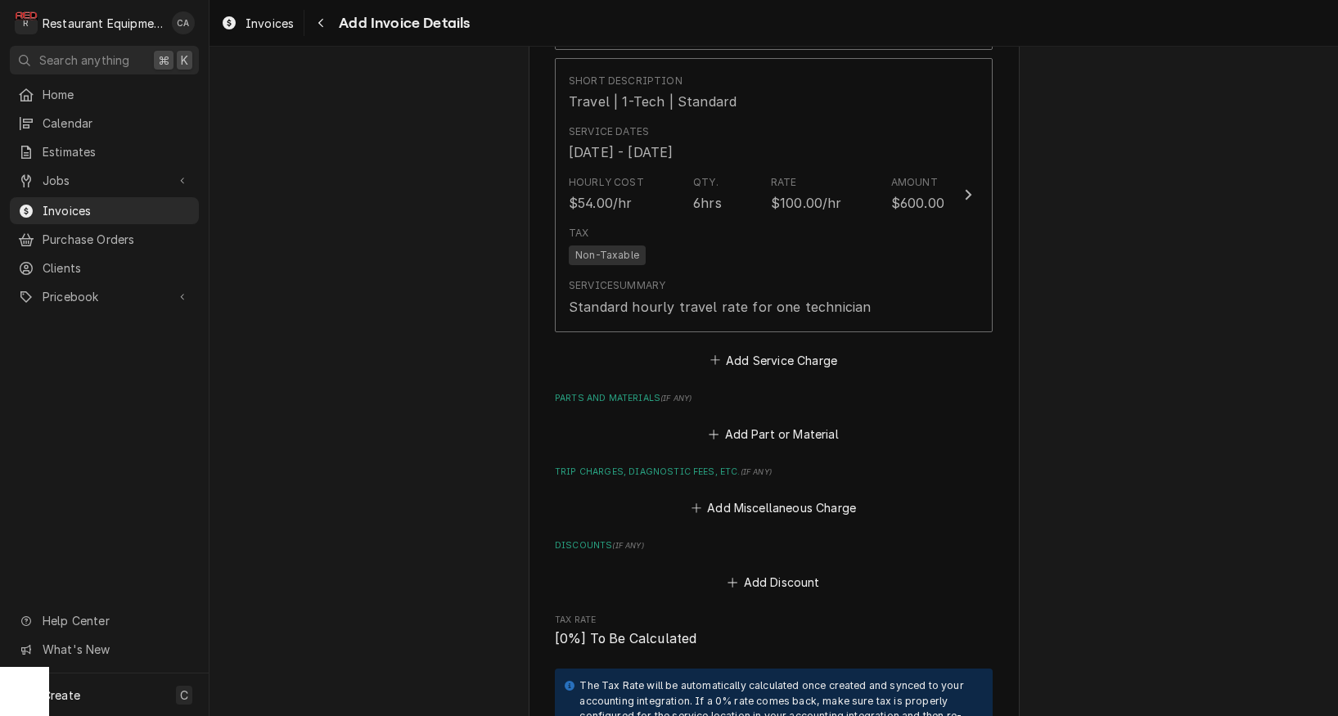
click at [766, 349] on button "Add Service Charge" at bounding box center [773, 360] width 133 height 23
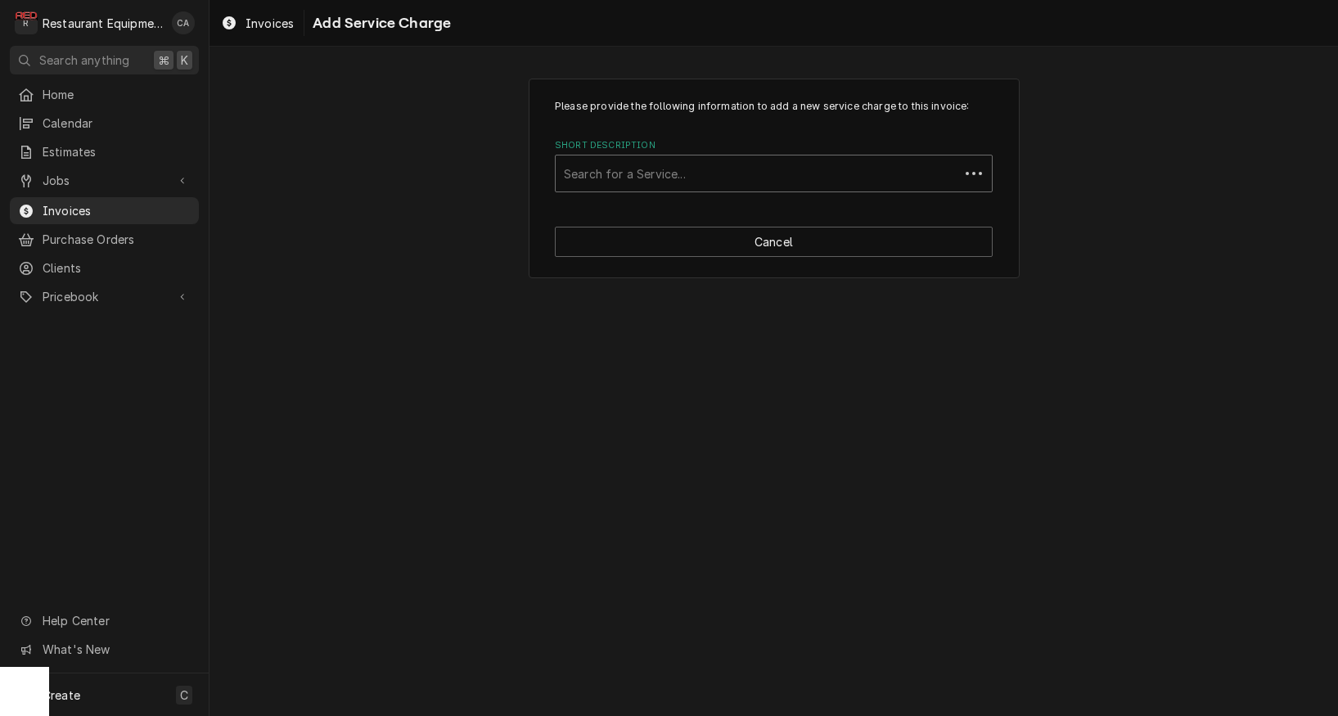
click at [643, 170] on div "Search for a Service..." at bounding box center [757, 173] width 387 height 17
type input "labor"
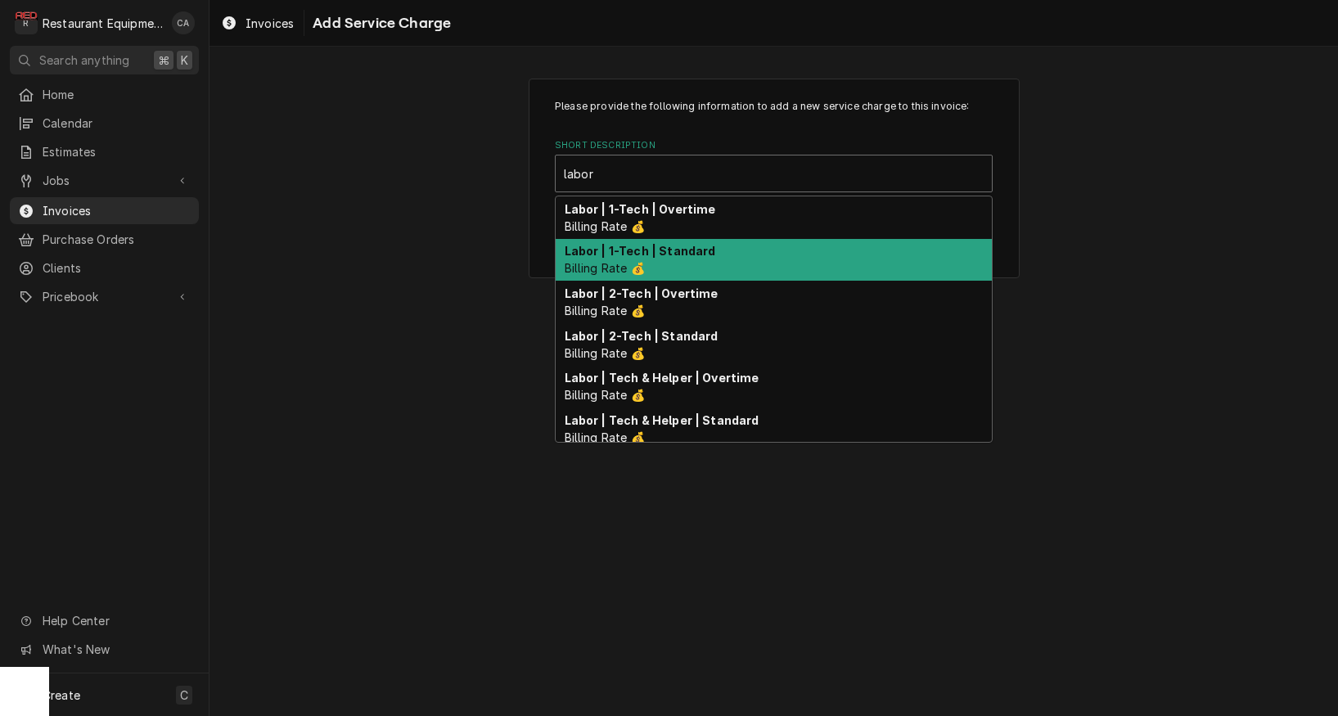
click at [629, 251] on strong "Labor | 1-Tech | Standard" at bounding box center [640, 251] width 151 height 14
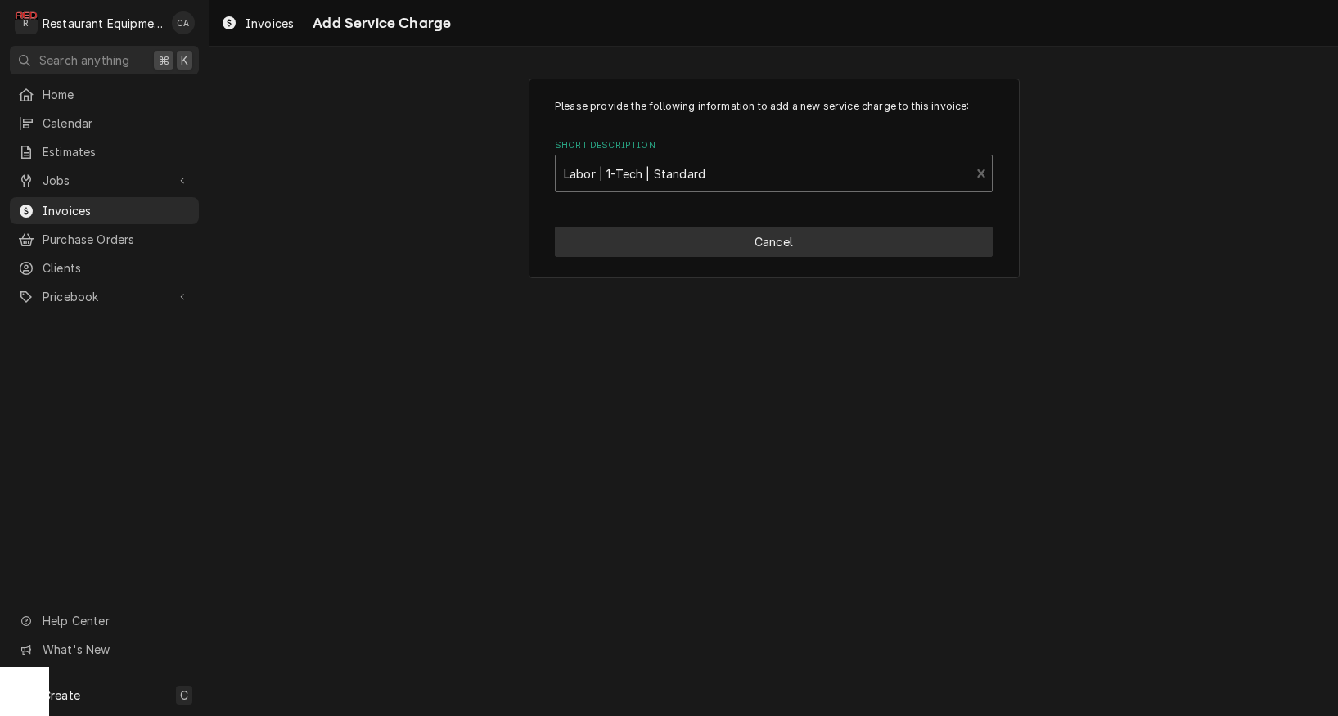
type textarea "x"
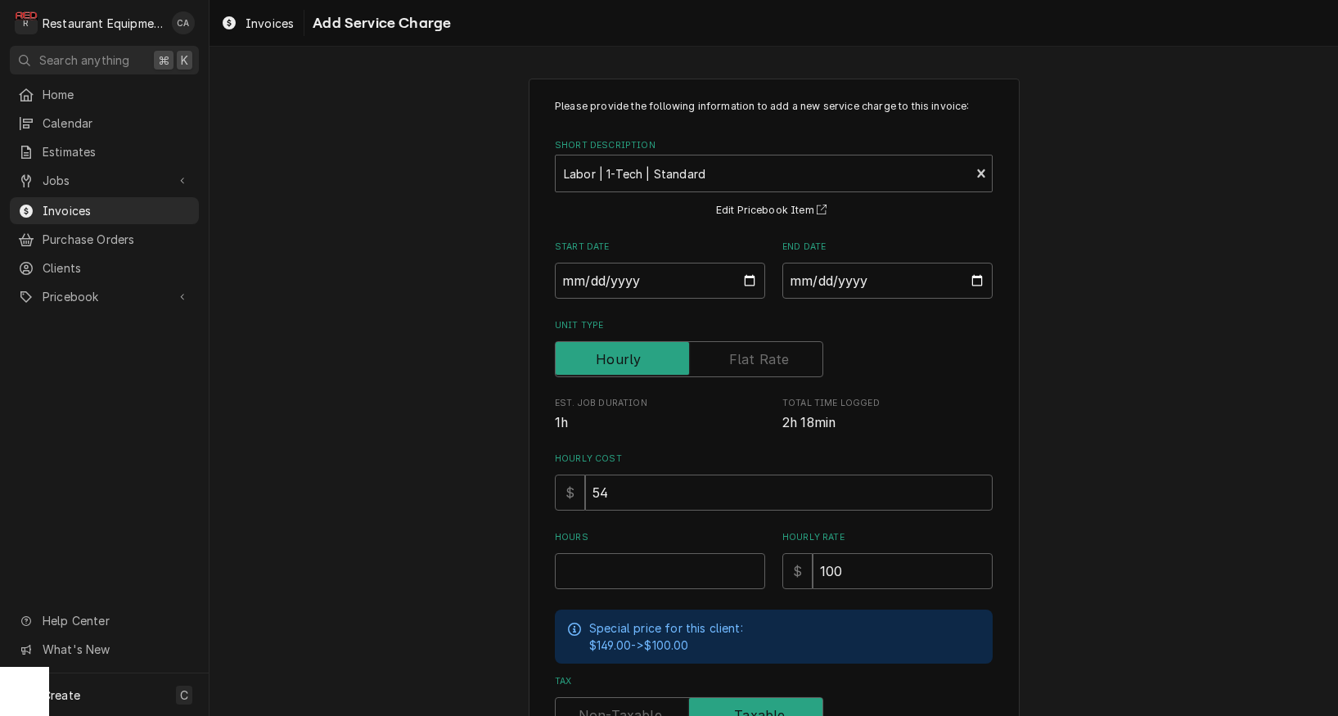
drag, startPoint x: 310, startPoint y: 305, endPoint x: 402, endPoint y: 321, distance: 93.0
click at [313, 306] on div "Please provide the following information to add a new service charge to this in…" at bounding box center [774, 507] width 1129 height 886
click at [581, 282] on input "Start Date" at bounding box center [660, 281] width 210 height 36
type input "2025-08-18"
type textarea "x"
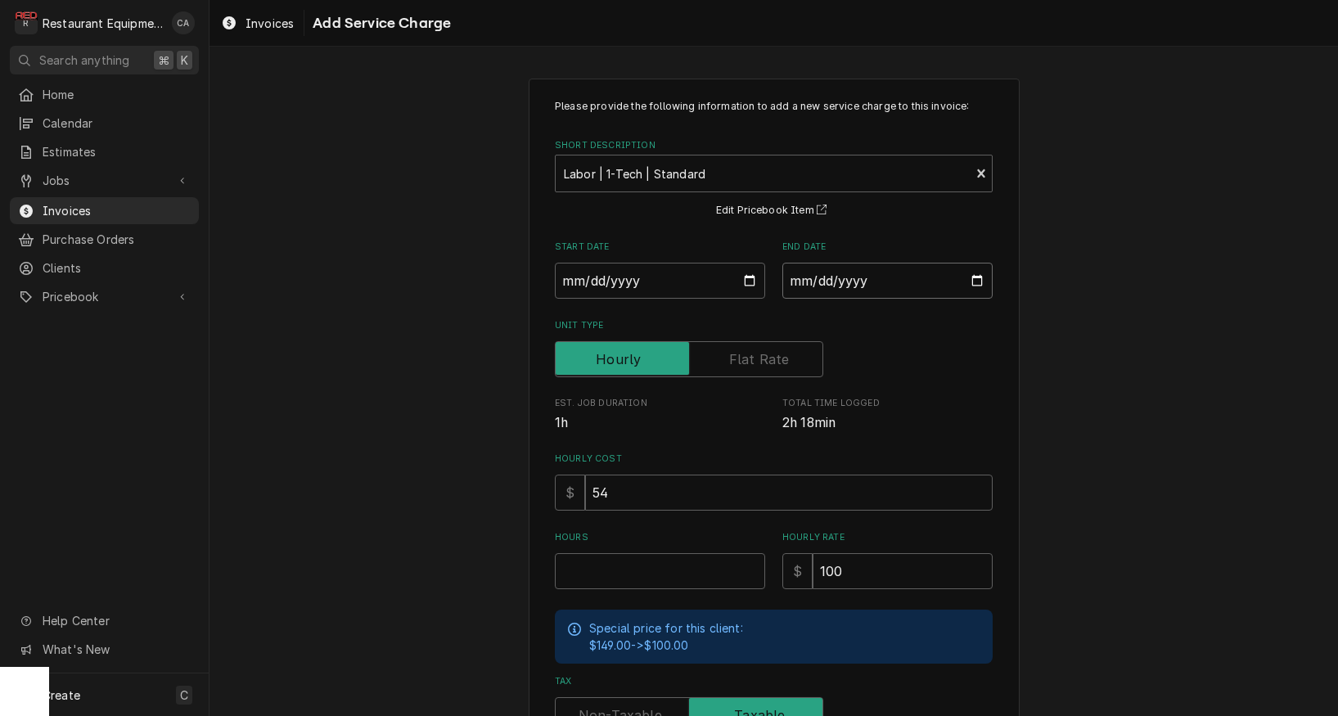
drag, startPoint x: 850, startPoint y: 281, endPoint x: 865, endPoint y: 296, distance: 22.0
click at [850, 281] on input "End Date" at bounding box center [888, 281] width 210 height 36
type input "2025-09-03"
click at [983, 352] on div "Unit Type" at bounding box center [774, 359] width 438 height 36
click at [614, 566] on input "Hours" at bounding box center [660, 571] width 210 height 36
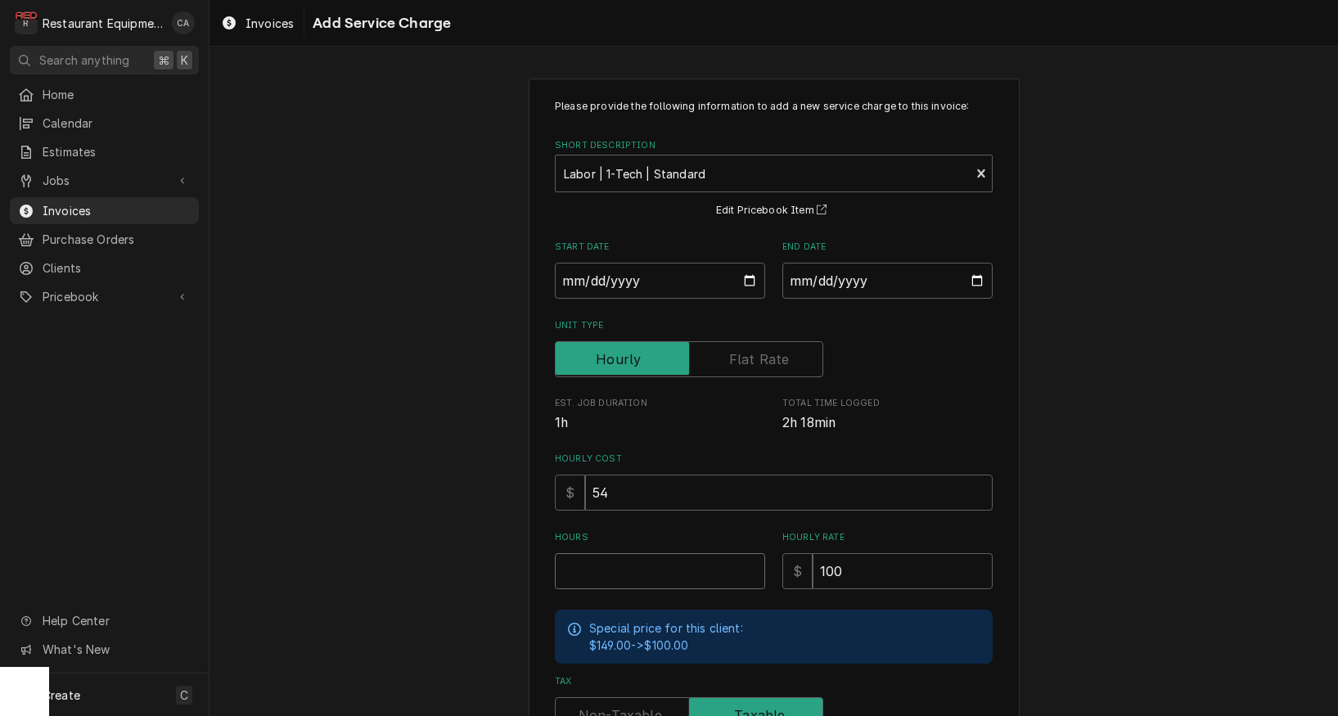
click at [577, 564] on input "Hours" at bounding box center [660, 571] width 210 height 36
type textarea "x"
type input "3"
type textarea "x"
type input "3.2"
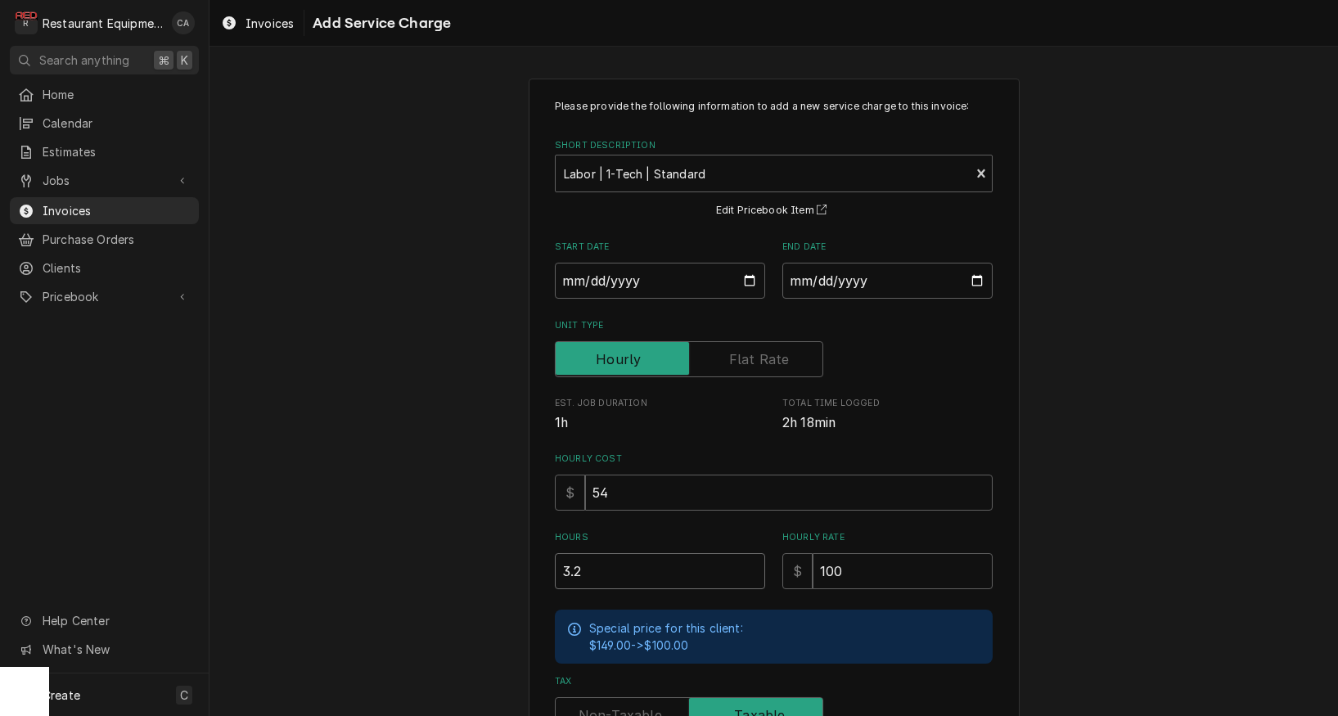
type textarea "x"
type input "3.25"
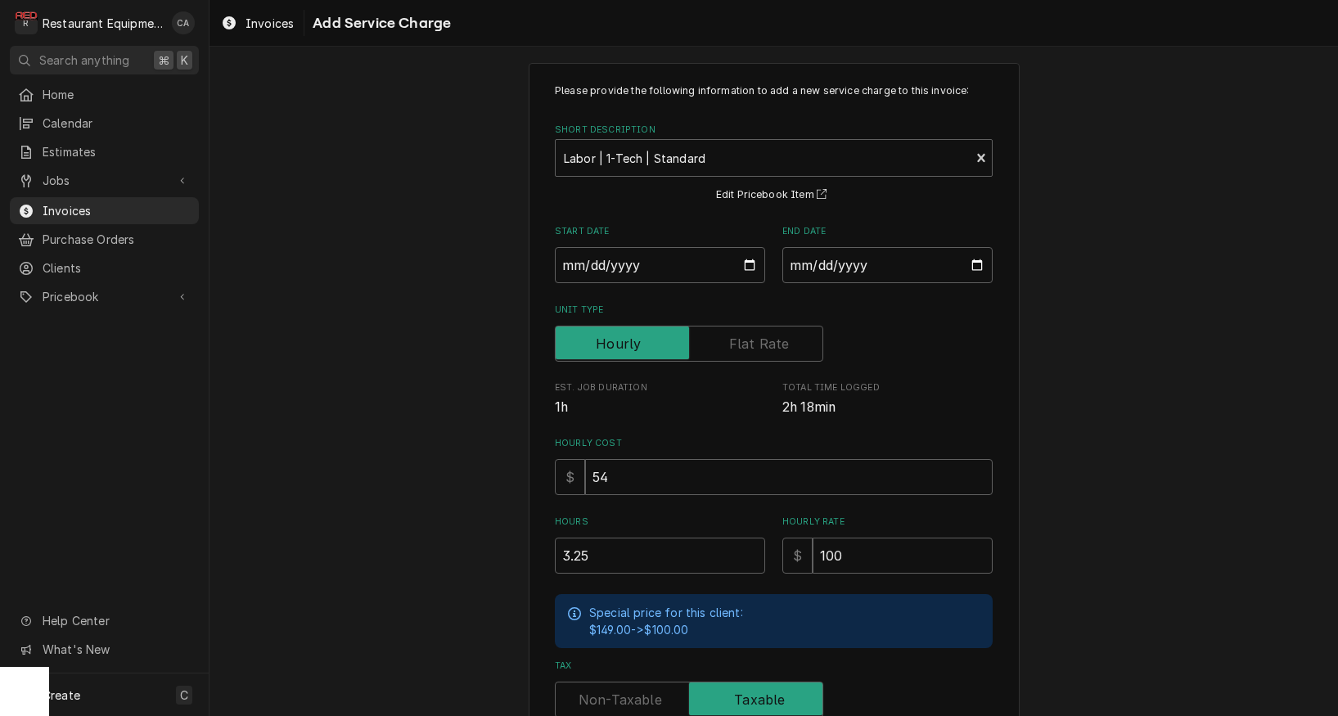
click at [419, 531] on div "Please provide the following information to add a new service charge to this in…" at bounding box center [774, 491] width 1129 height 886
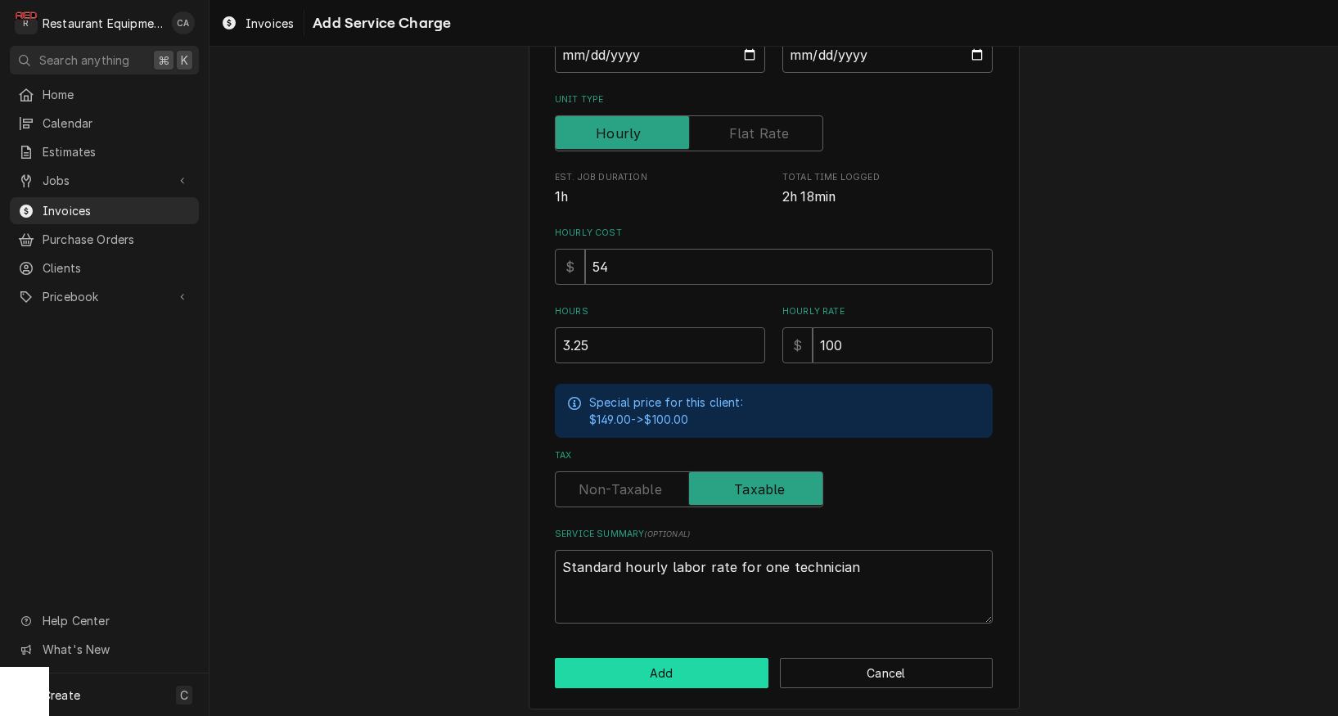
click at [639, 669] on button "Add" at bounding box center [662, 673] width 214 height 30
type textarea "x"
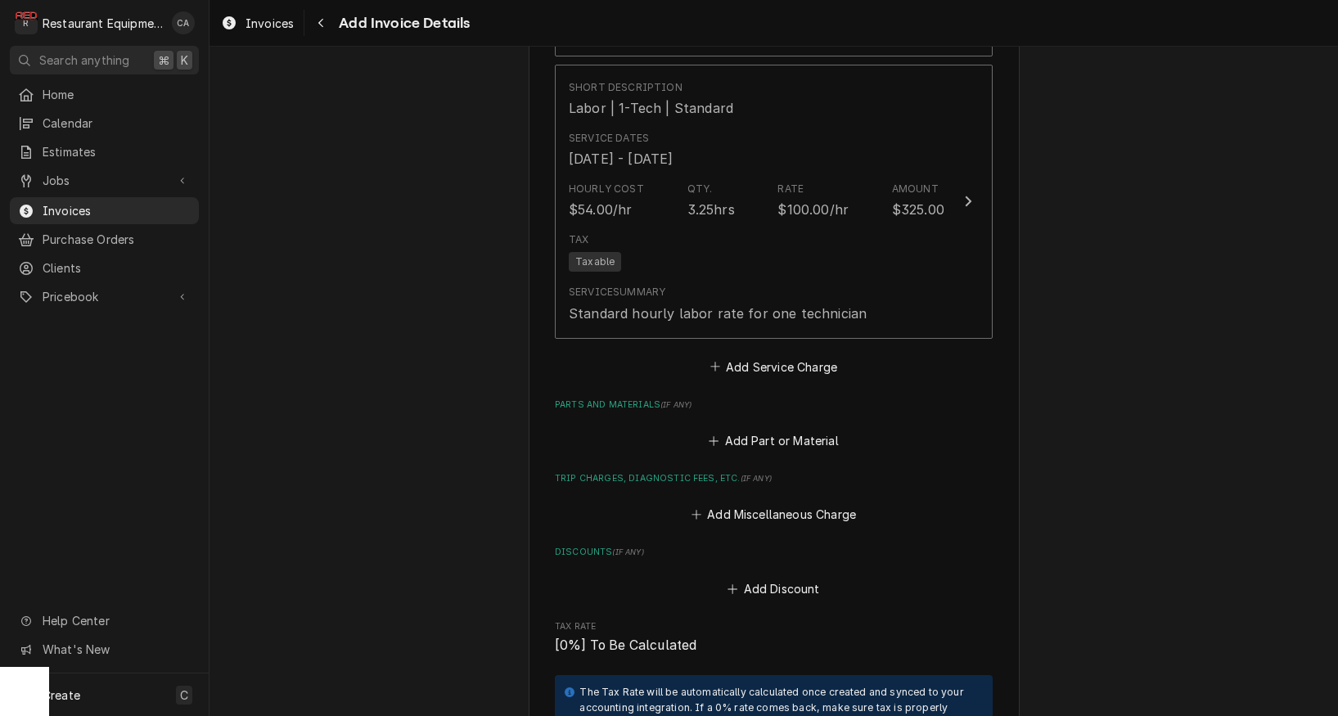
scroll to position [2873, 0]
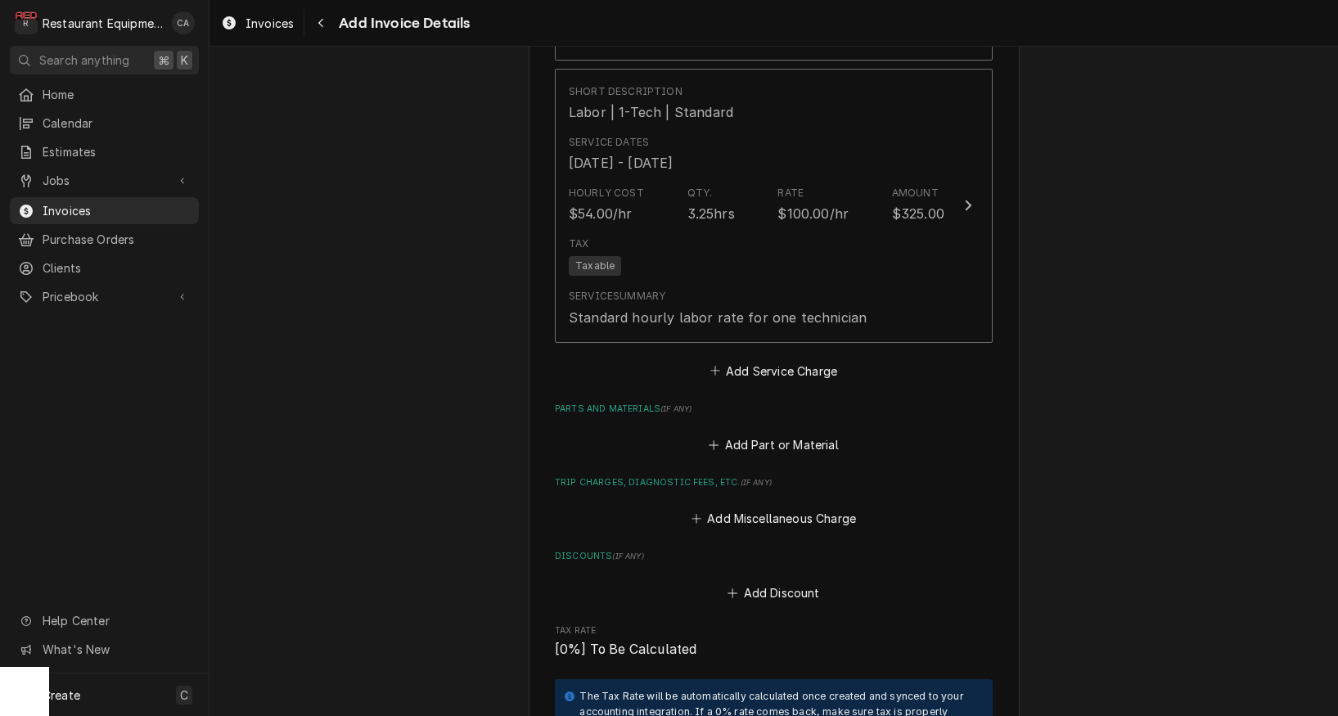
drag, startPoint x: 783, startPoint y: 346, endPoint x: 444, endPoint y: 358, distance: 338.3
drag, startPoint x: 437, startPoint y: 359, endPoint x: 420, endPoint y: 380, distance: 26.7
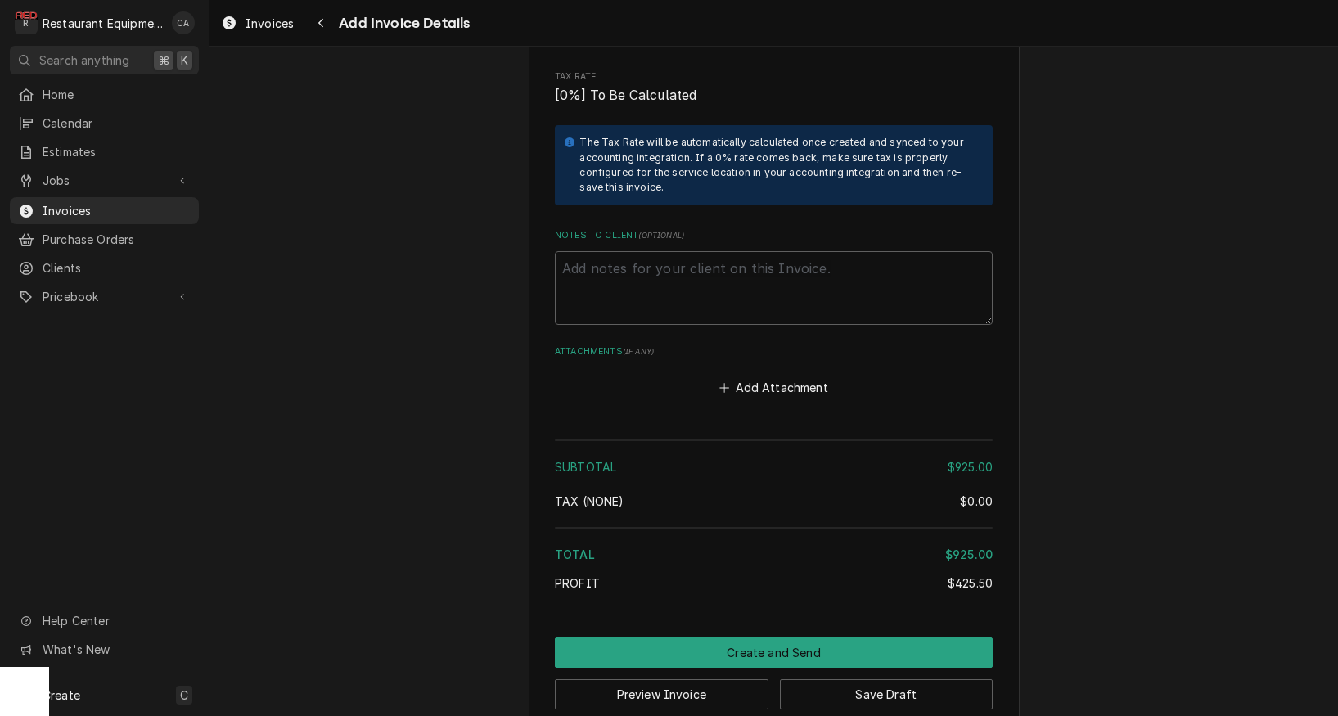
scroll to position [0, 0]
click at [787, 377] on button "Add Attachment" at bounding box center [774, 388] width 115 height 23
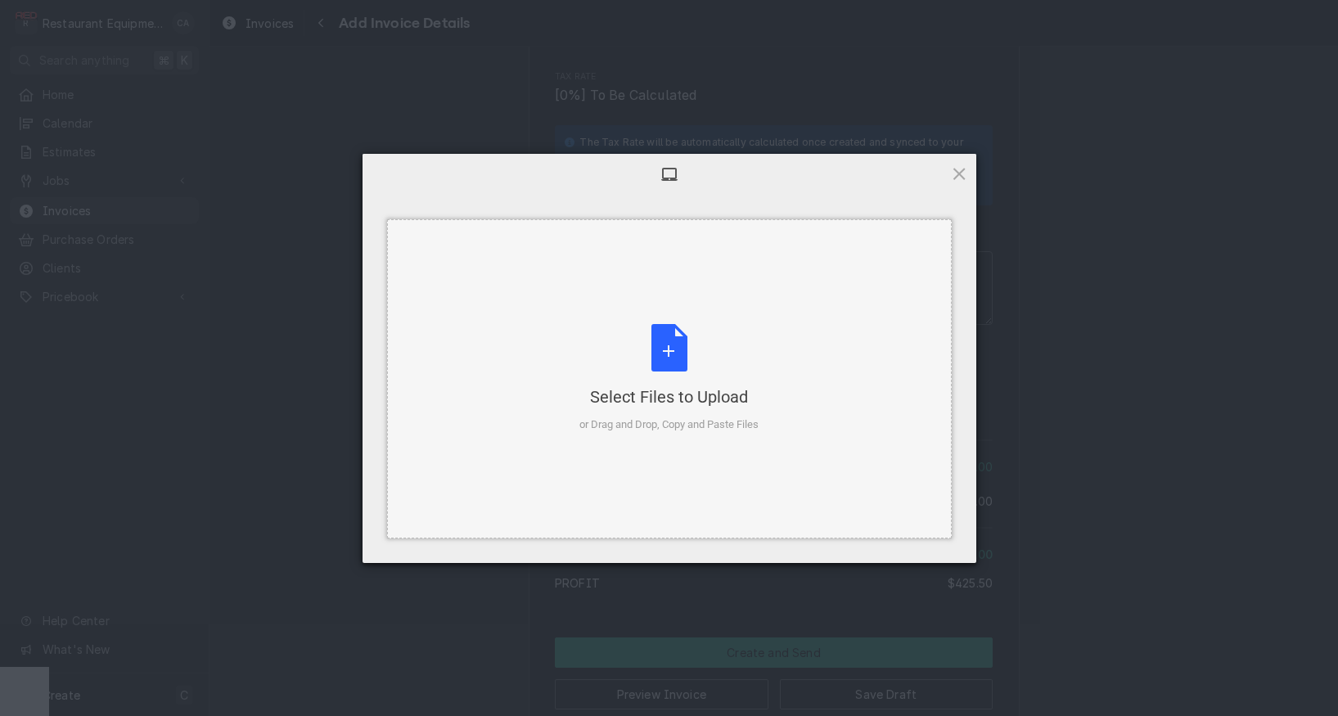
click at [636, 307] on div "Select Files to Upload or Drag and Drop, Copy and Paste Files" at bounding box center [669, 378] width 565 height 319
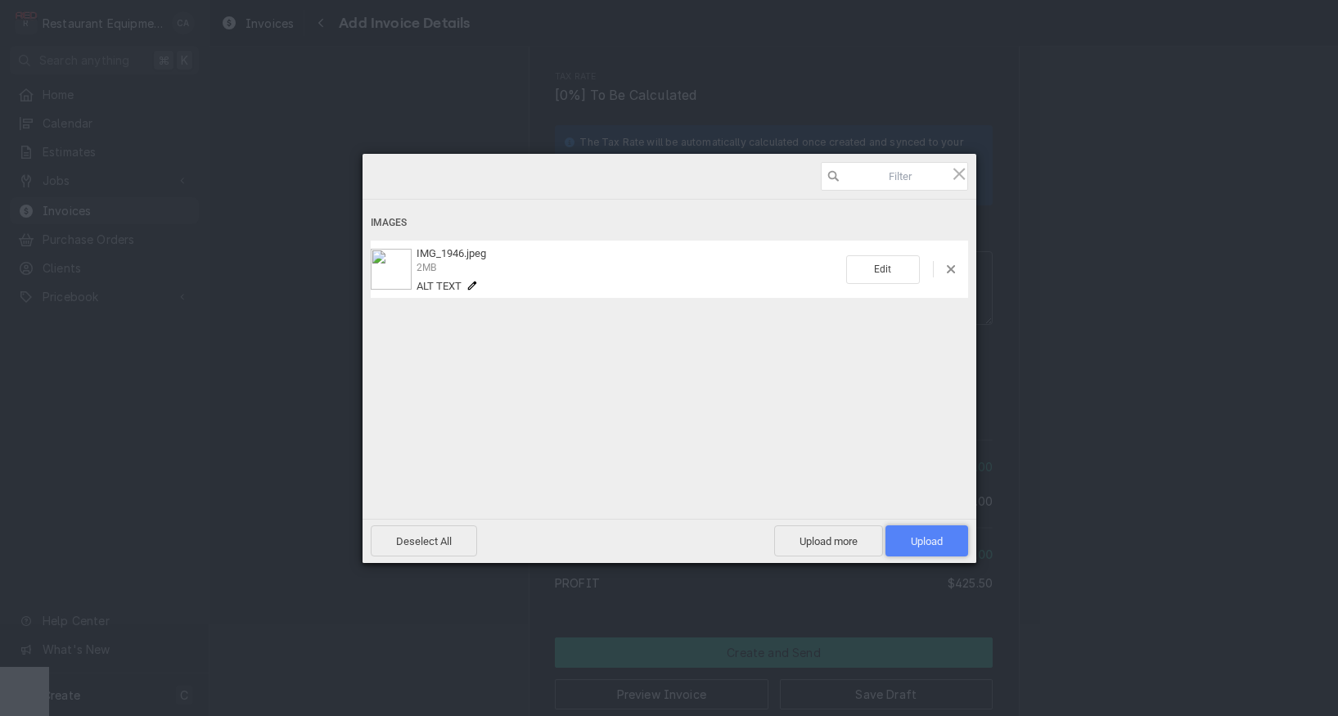
click at [920, 536] on span "Upload 1" at bounding box center [927, 541] width 32 height 12
click at [1126, 572] on div "Uploading IMG_1946.jpeg 0.00B / 2MB Alt text Deselect All Upload more Upload 0 …" at bounding box center [669, 358] width 1338 height 716
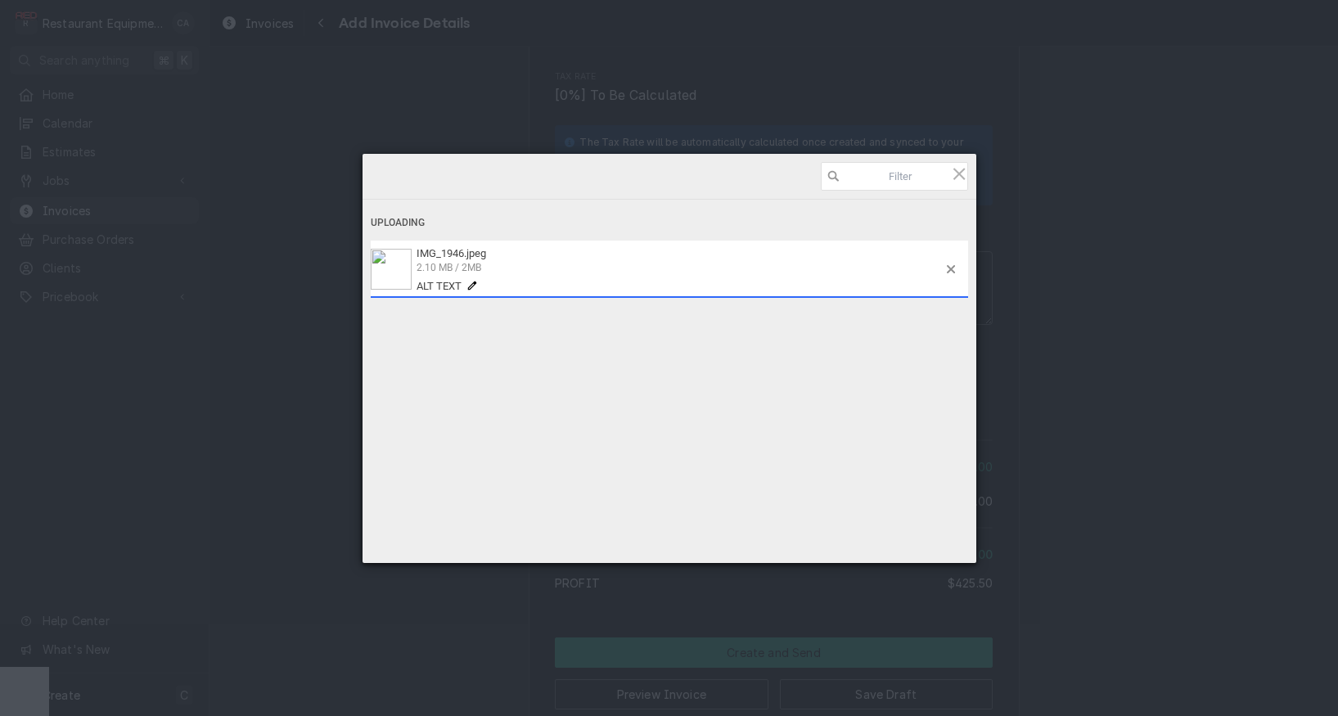
type textarea "x"
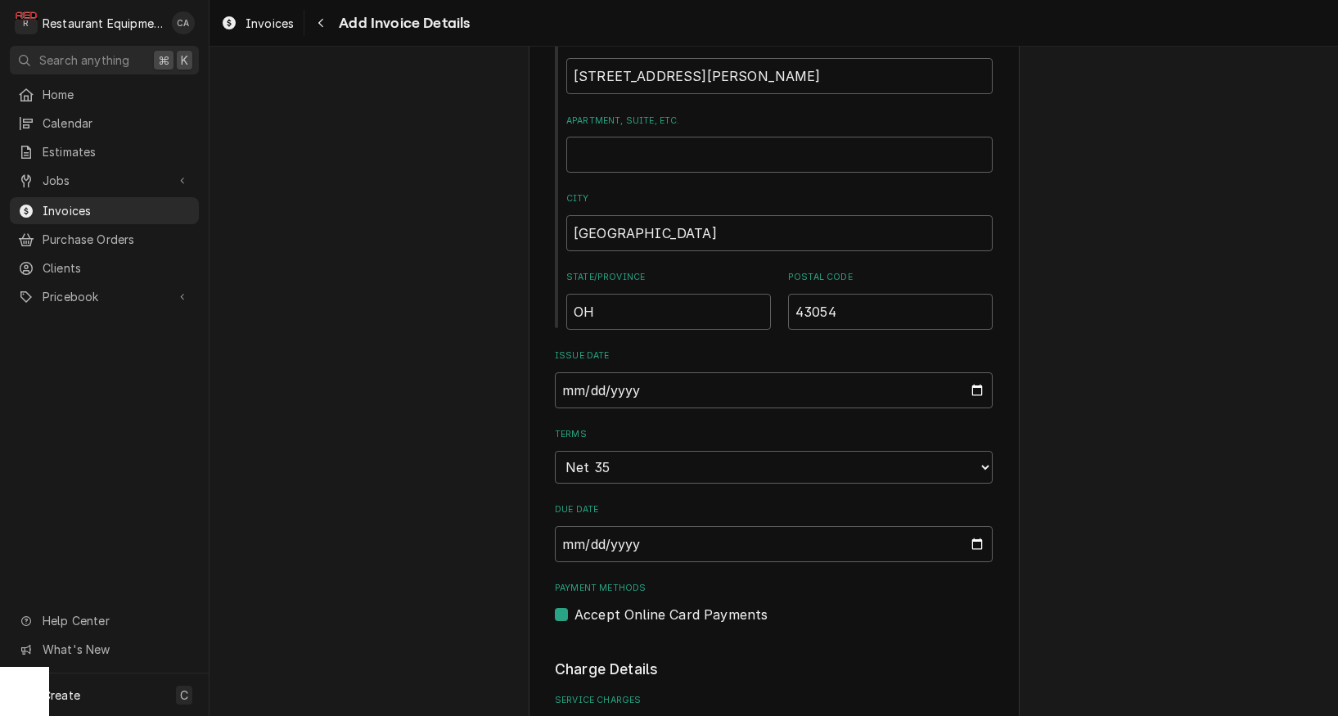
scroll to position [778, 0]
click at [56, 181] on span "Jobs" at bounding box center [105, 180] width 124 height 17
click at [64, 201] on span "Jobs" at bounding box center [117, 209] width 148 height 17
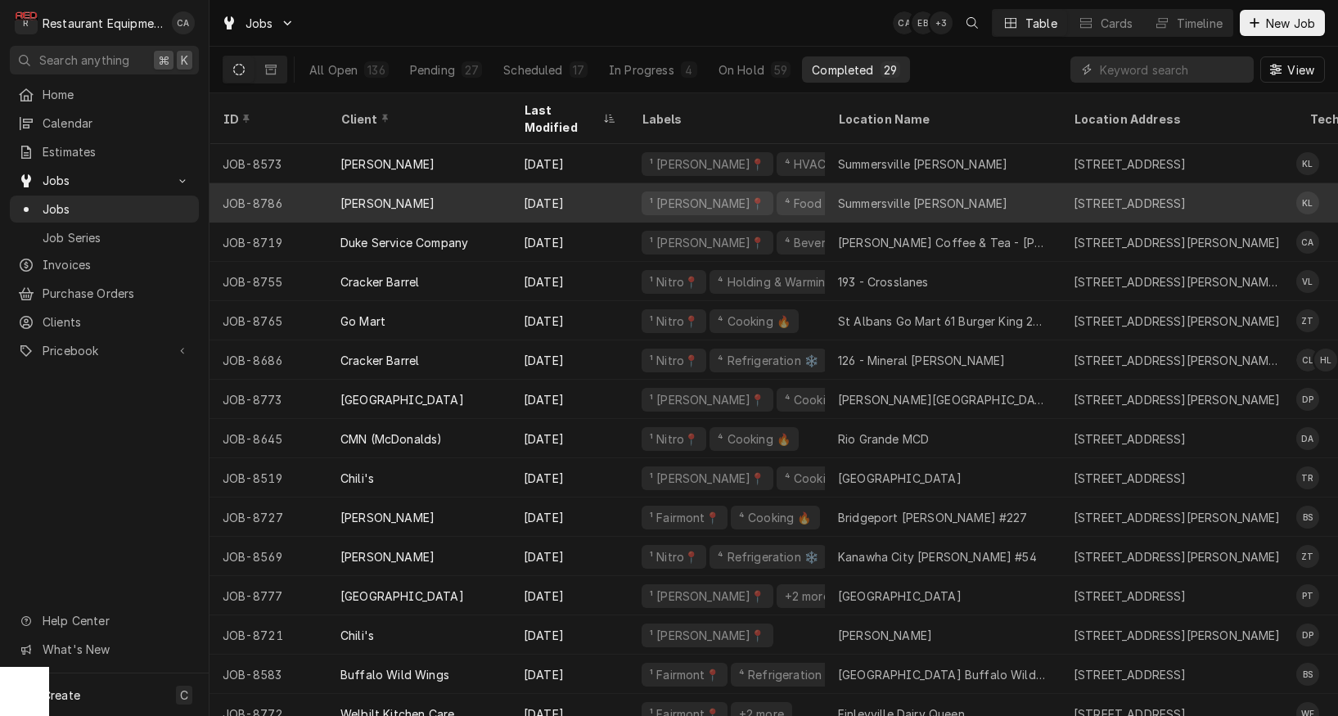
click at [883, 195] on div "Summersville [PERSON_NAME]" at bounding box center [922, 203] width 169 height 17
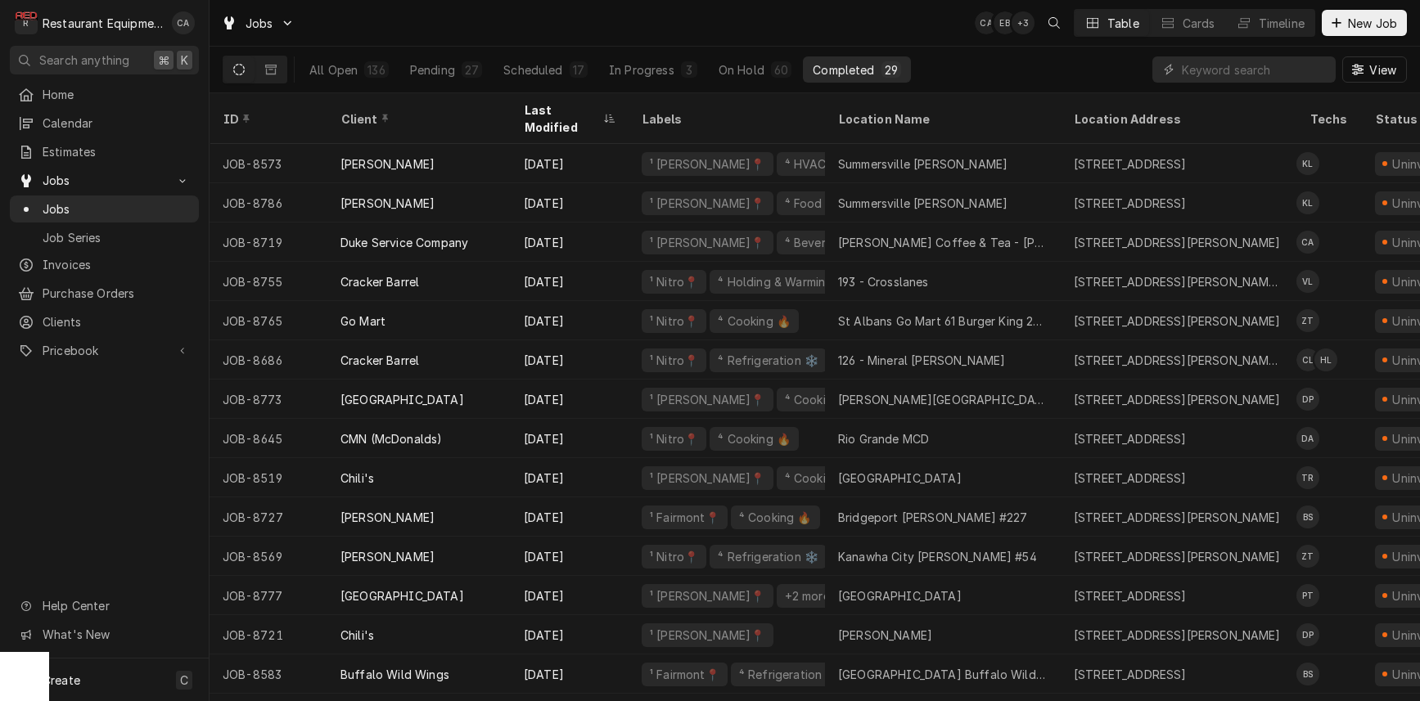
click at [637, 33] on div "Jobs CA EB + 3 Table Cards Timeline New Job" at bounding box center [815, 23] width 1211 height 46
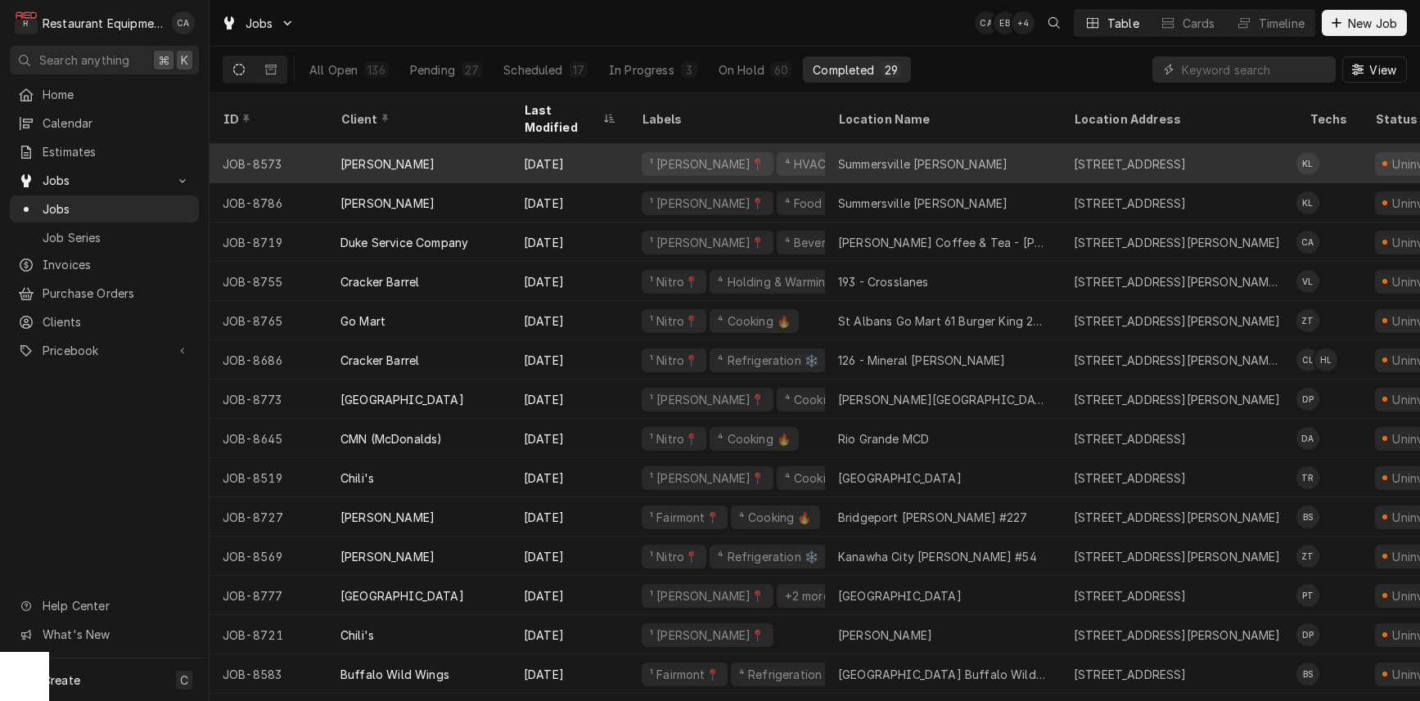
click at [932, 156] on div "Summersville [PERSON_NAME]" at bounding box center [922, 164] width 169 height 17
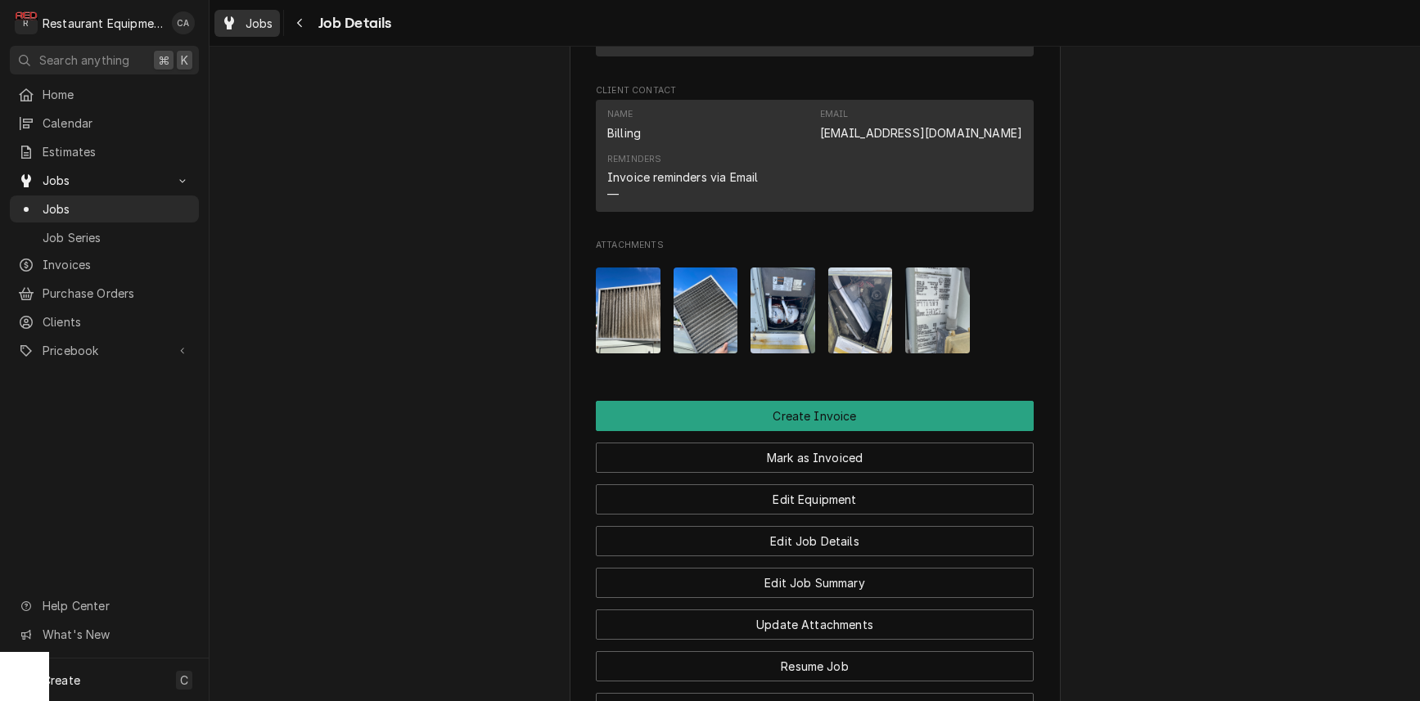
click at [267, 27] on span "Jobs" at bounding box center [260, 23] width 28 height 17
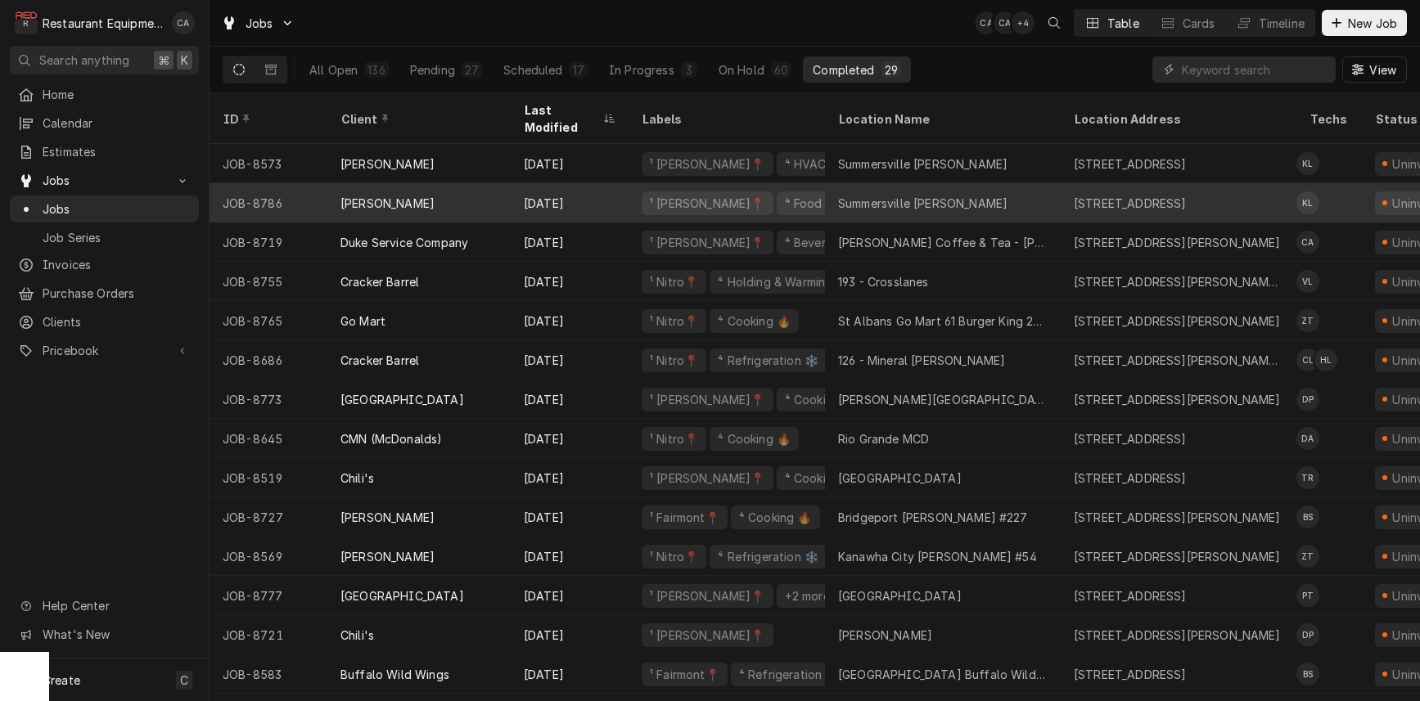
click at [873, 195] on div "Summersville Bob Evans" at bounding box center [922, 203] width 169 height 17
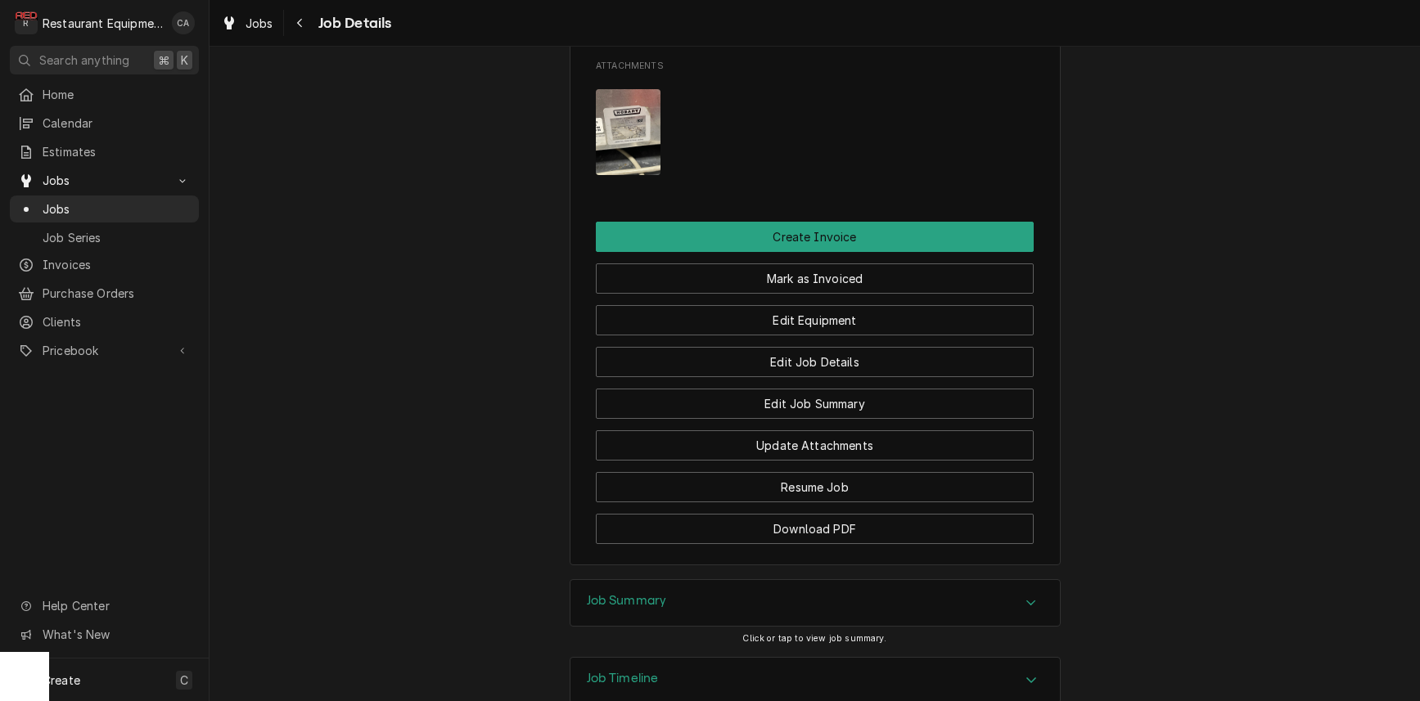
scroll to position [1397, 0]
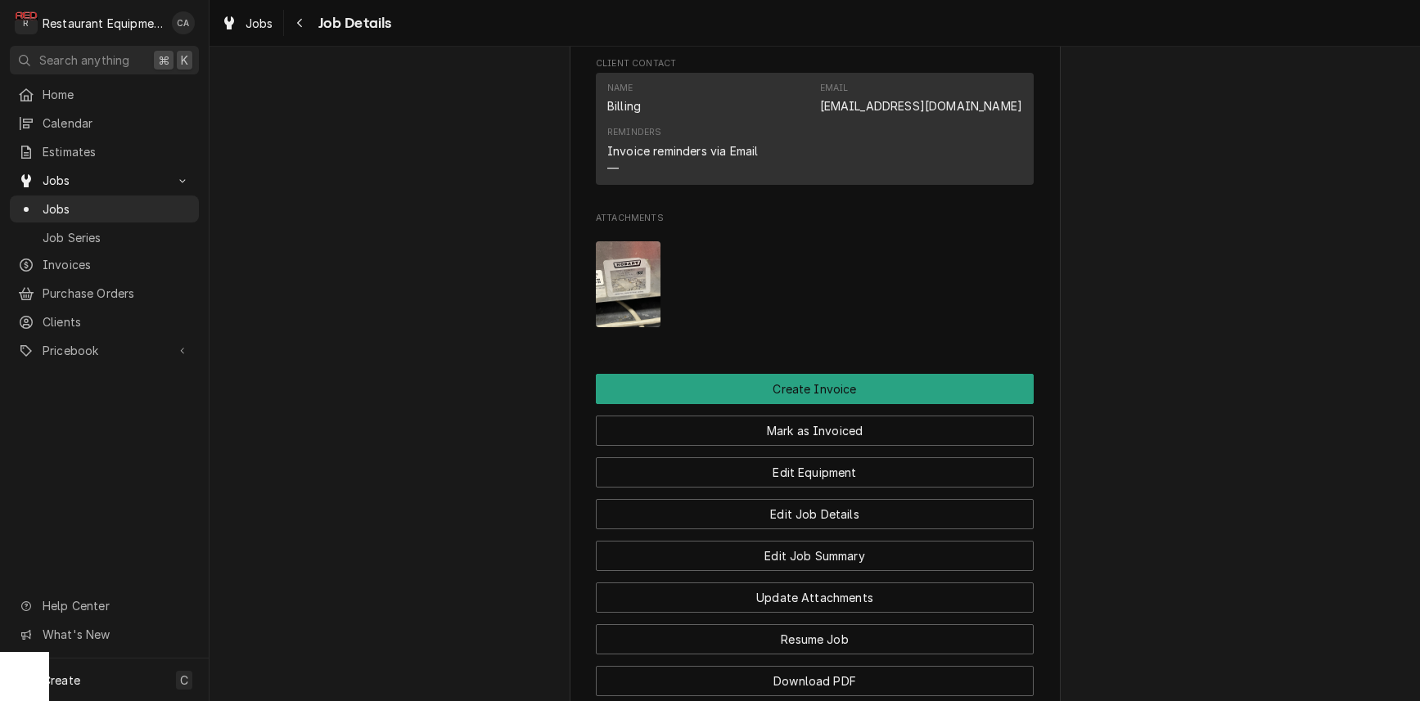
click at [634, 279] on img "Attachments" at bounding box center [628, 284] width 65 height 86
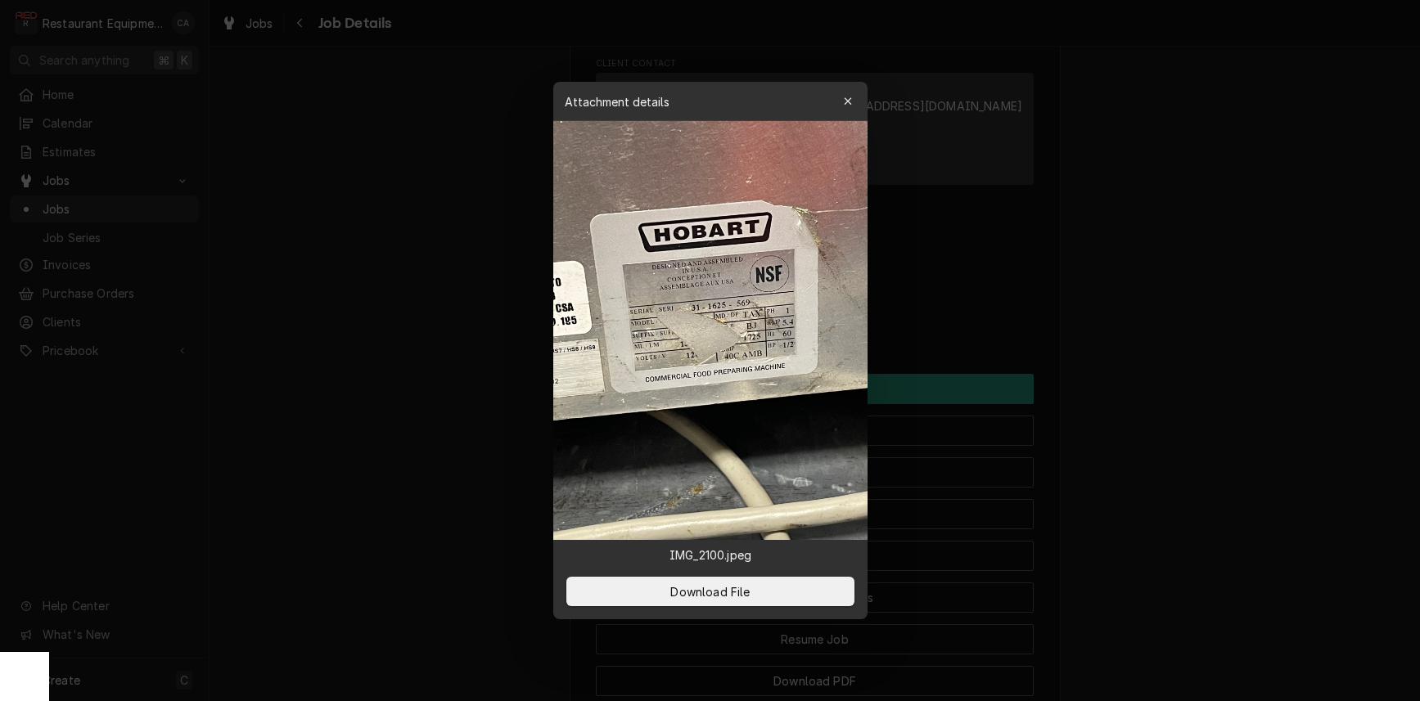
click at [1172, 431] on div at bounding box center [710, 350] width 1420 height 701
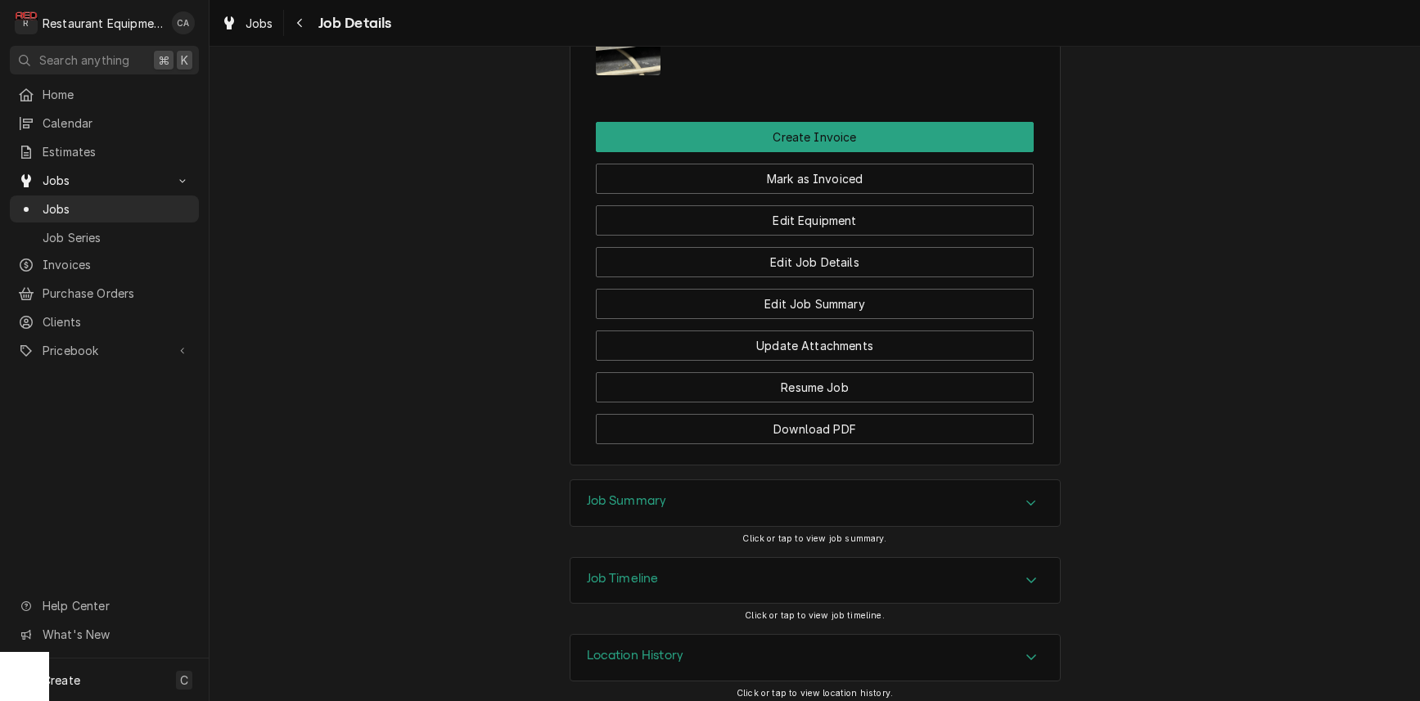
drag, startPoint x: 642, startPoint y: 492, endPoint x: 503, endPoint y: 450, distance: 144.5
click at [640, 494] on h3 "Job Summary" at bounding box center [627, 502] width 80 height 16
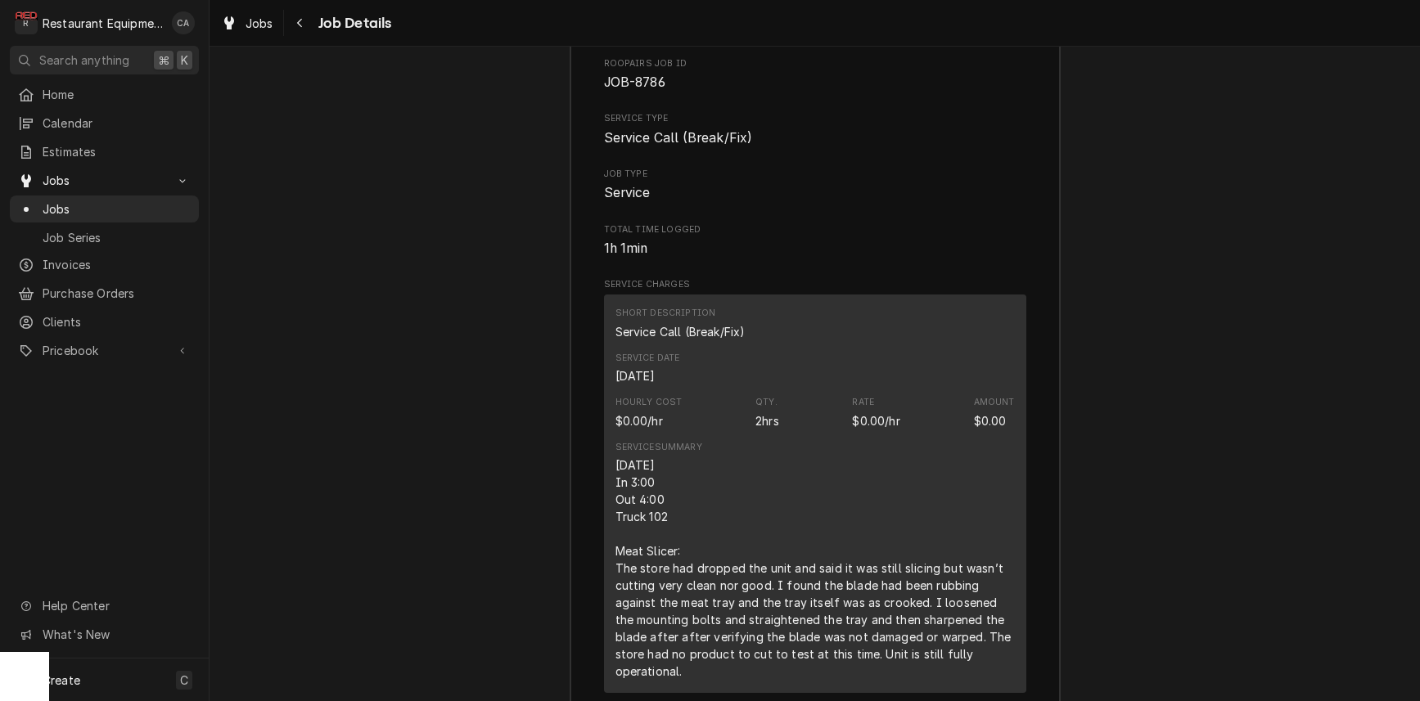
scroll to position [2088, 0]
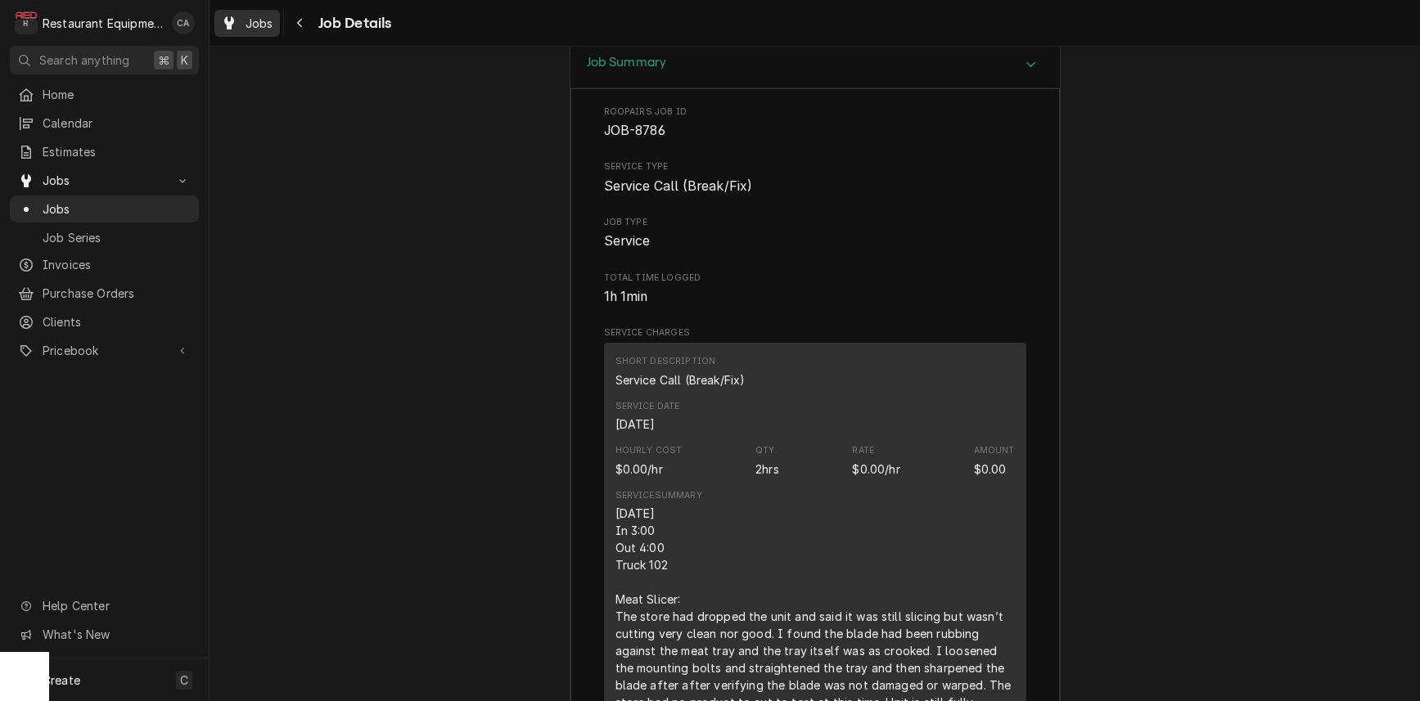
click at [258, 27] on span "Jobs" at bounding box center [260, 23] width 28 height 17
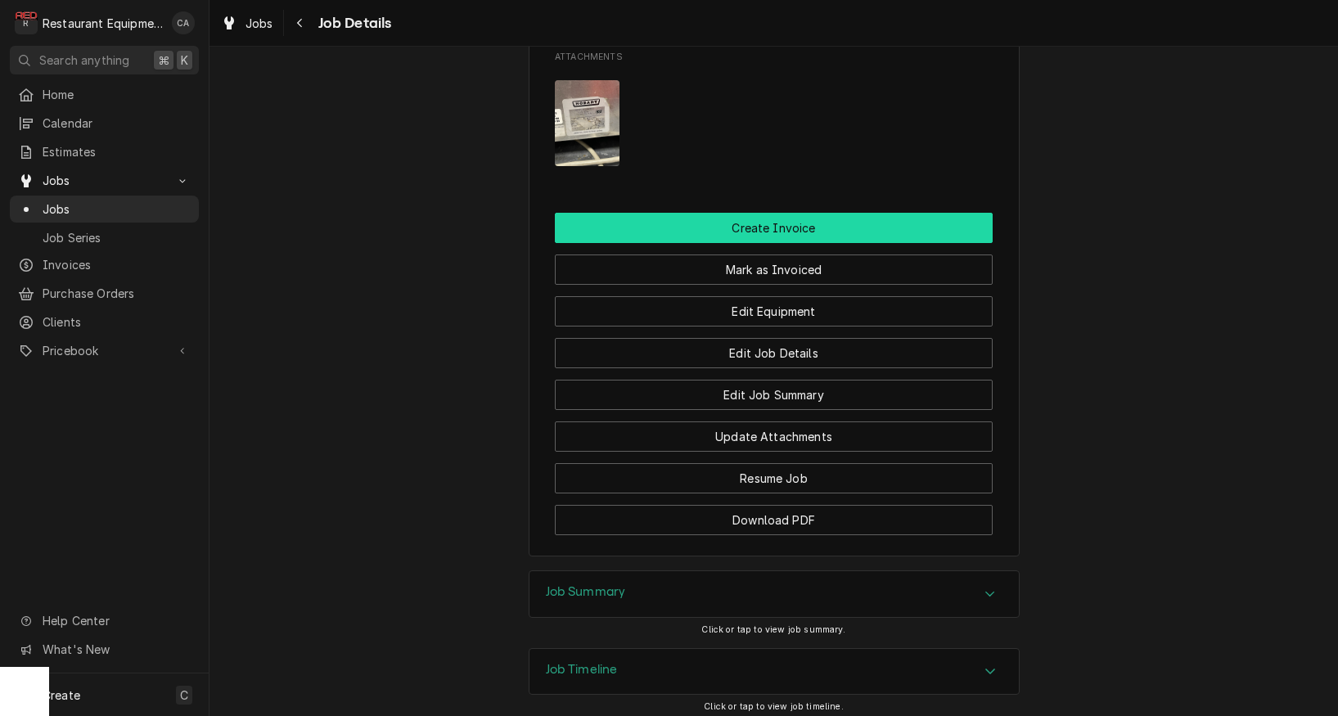
scroll to position [1559, 0]
click at [696, 219] on button "Create Invoice" at bounding box center [774, 227] width 438 height 30
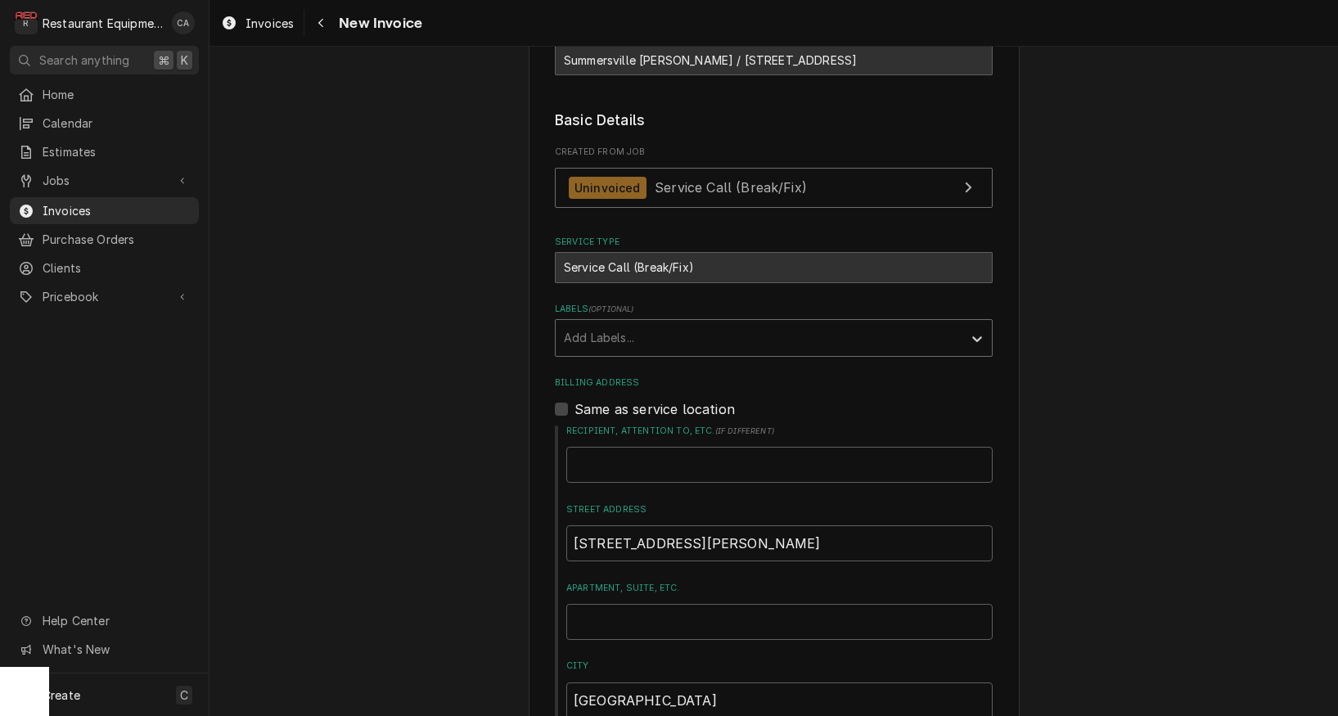
scroll to position [313, 0]
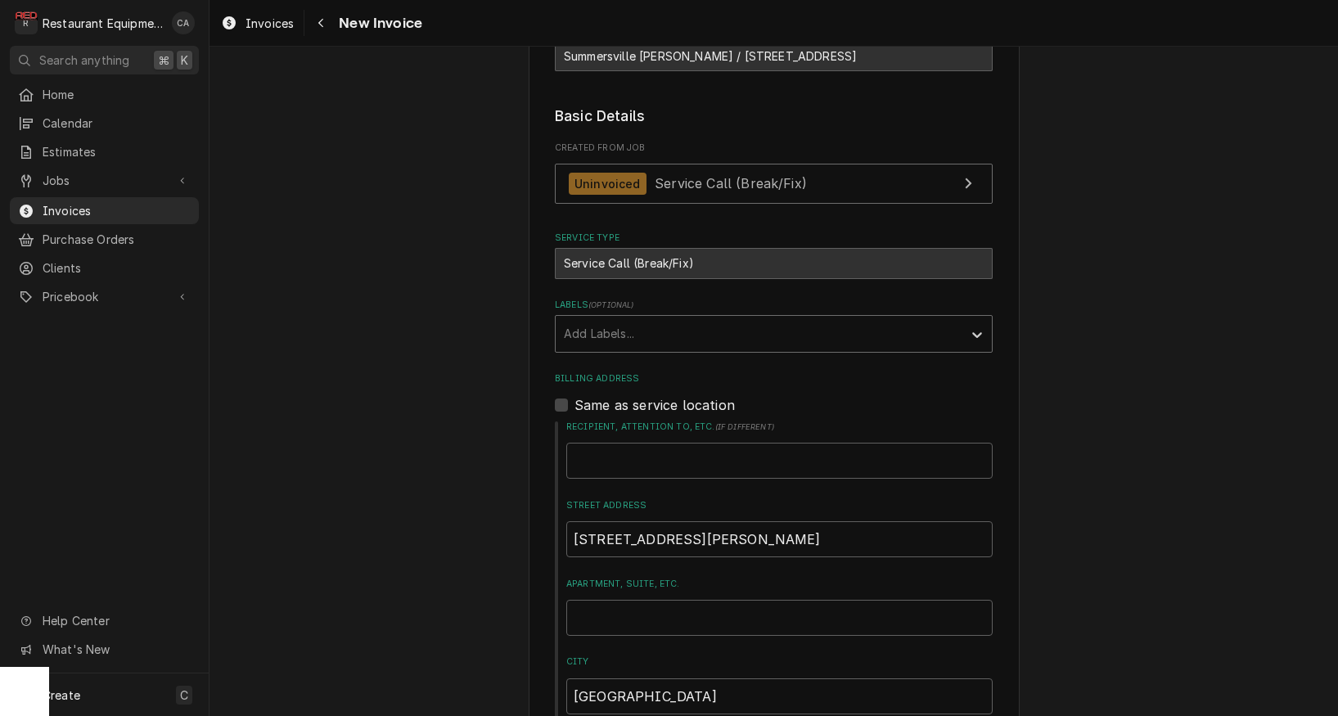
drag, startPoint x: 581, startPoint y: 326, endPoint x: 612, endPoint y: 348, distance: 38.2
click at [585, 328] on div "Add Labels..." at bounding box center [759, 333] width 390 height 17
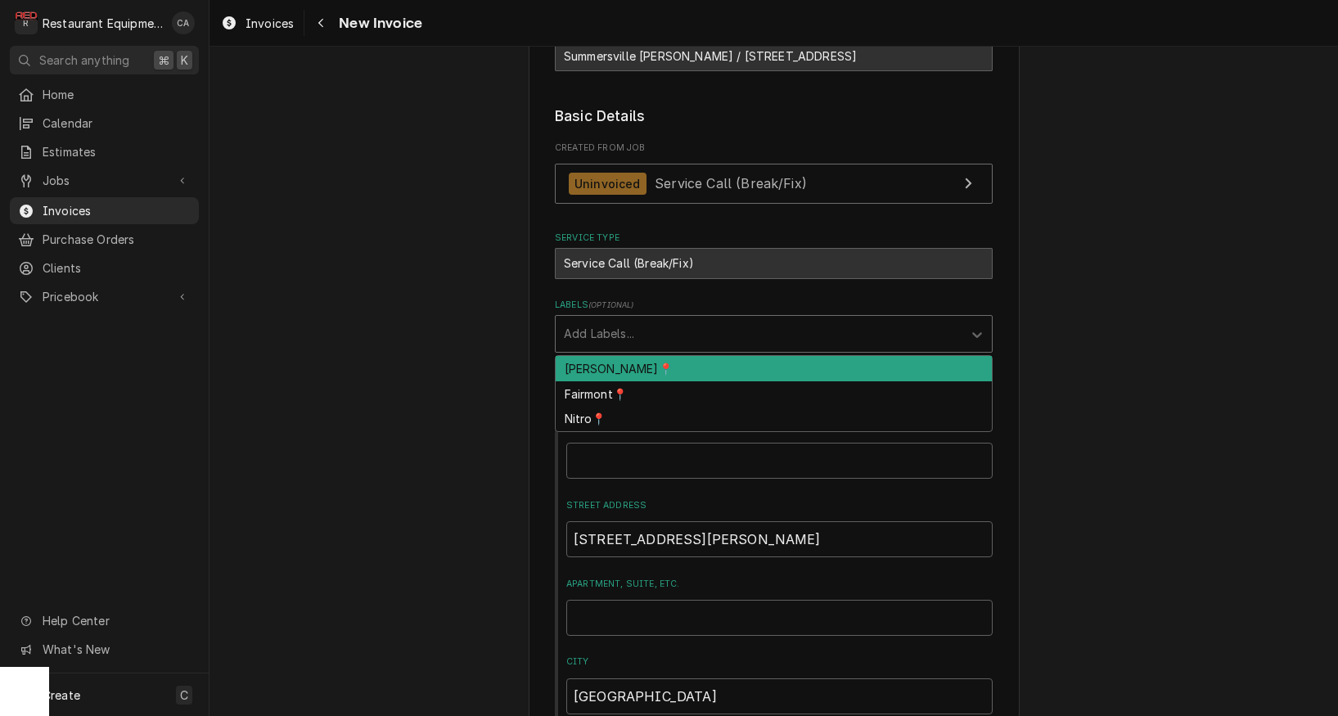
drag, startPoint x: 608, startPoint y: 361, endPoint x: 466, endPoint y: 339, distance: 144.1
click at [607, 361] on div "[PERSON_NAME]📍" at bounding box center [774, 368] width 436 height 25
type textarea "x"
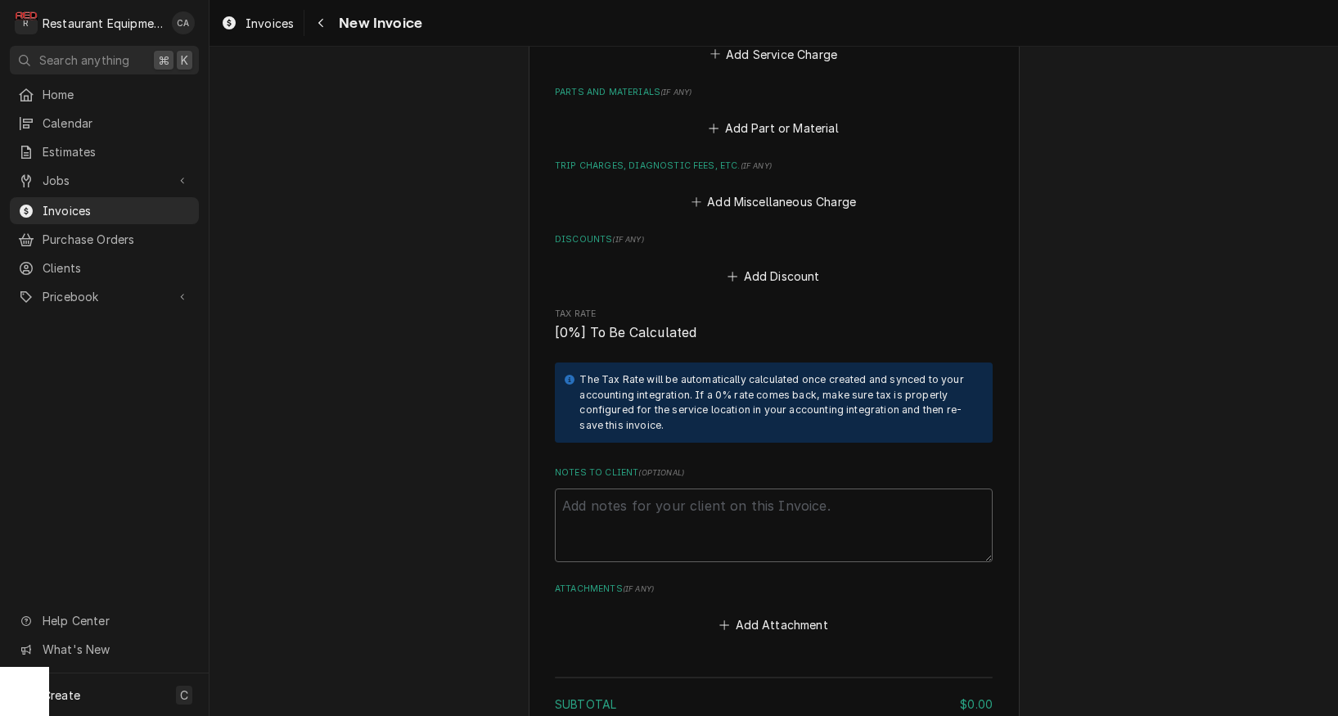
scroll to position [2121, 0]
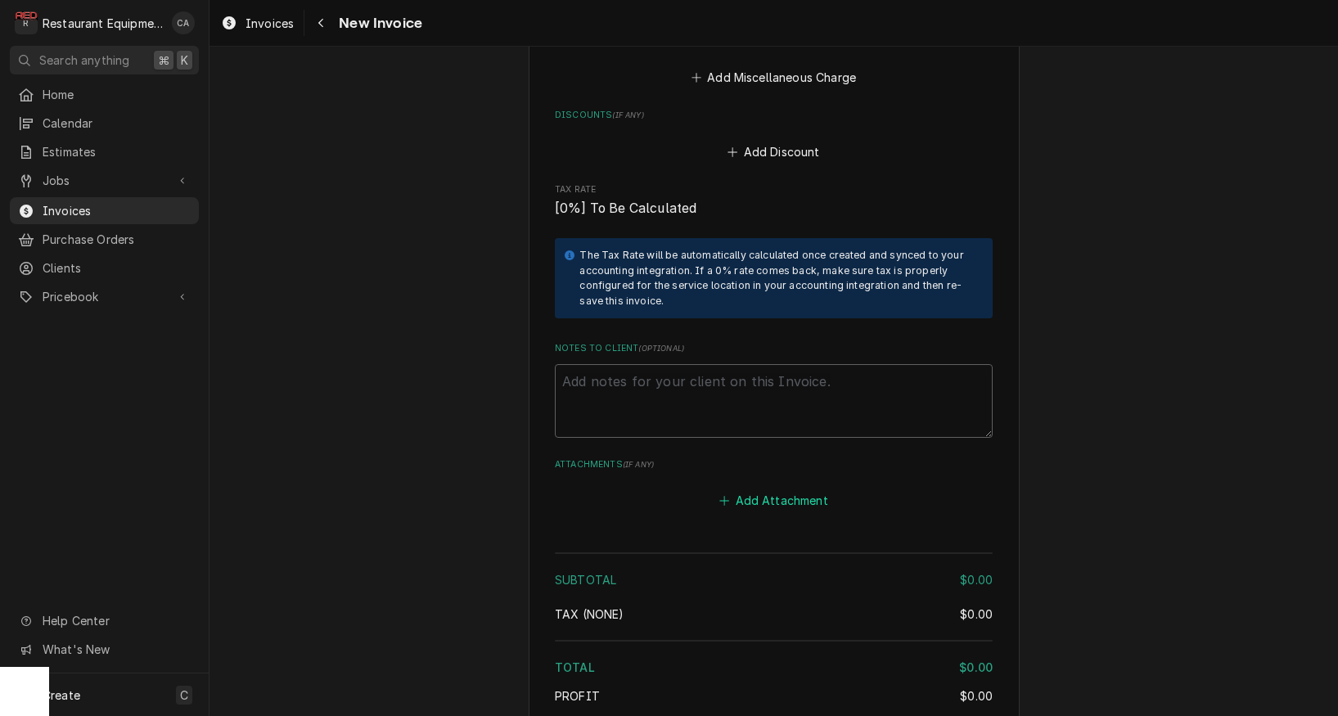
click at [781, 489] on button "Add Attachment" at bounding box center [774, 500] width 115 height 23
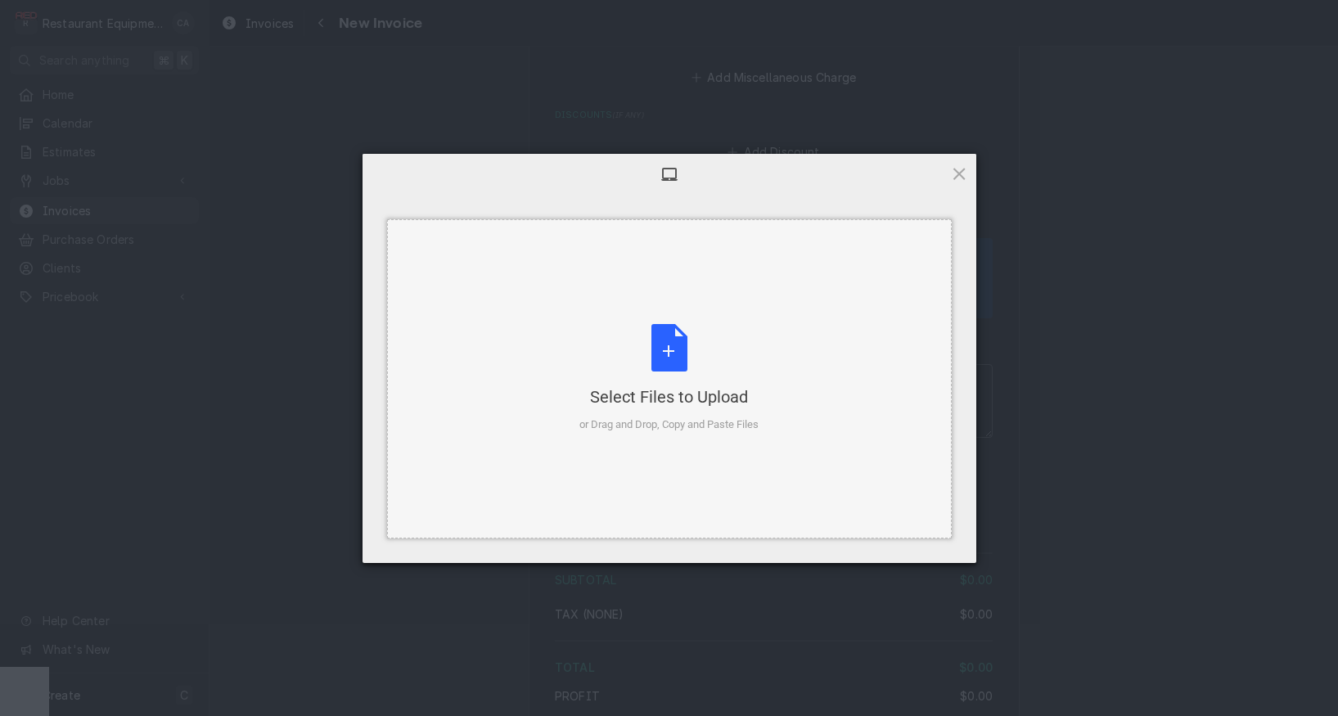
click at [602, 368] on div "Select Files to Upload or Drag and Drop, Copy and Paste Files" at bounding box center [669, 378] width 179 height 109
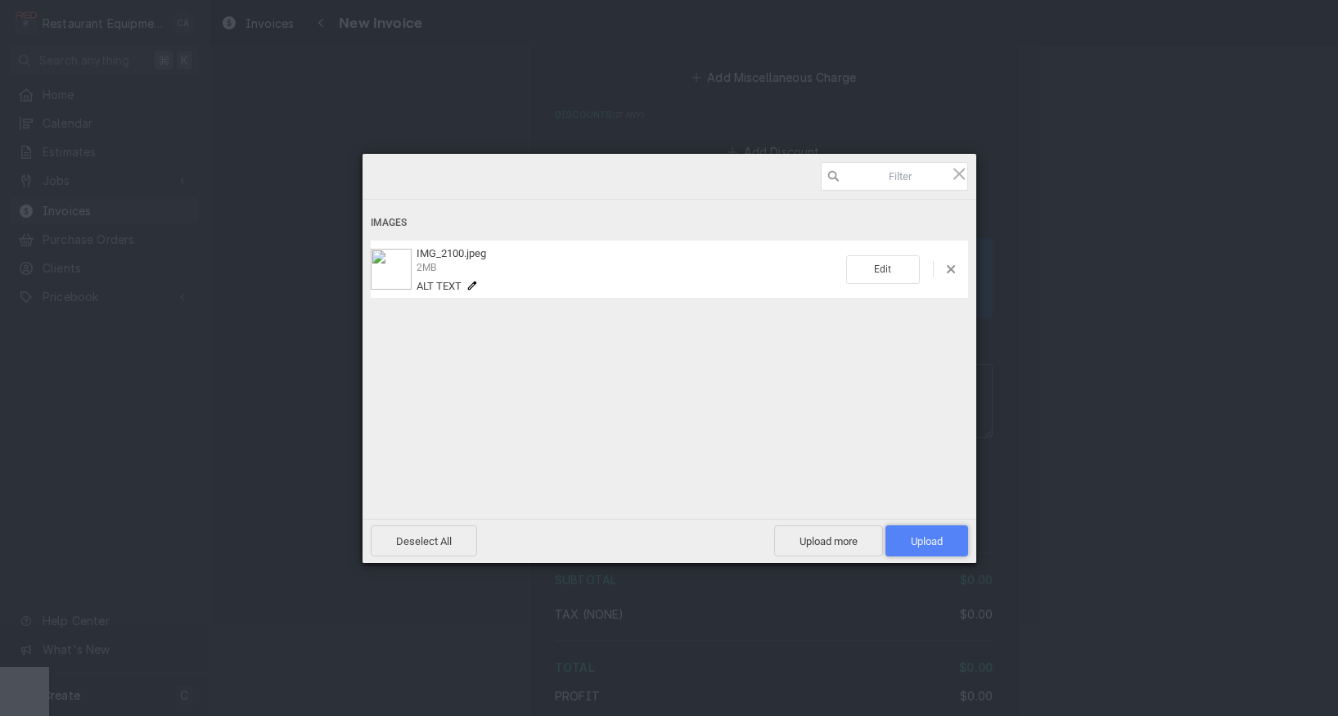
click at [931, 545] on span "Upload 1" at bounding box center [927, 541] width 32 height 12
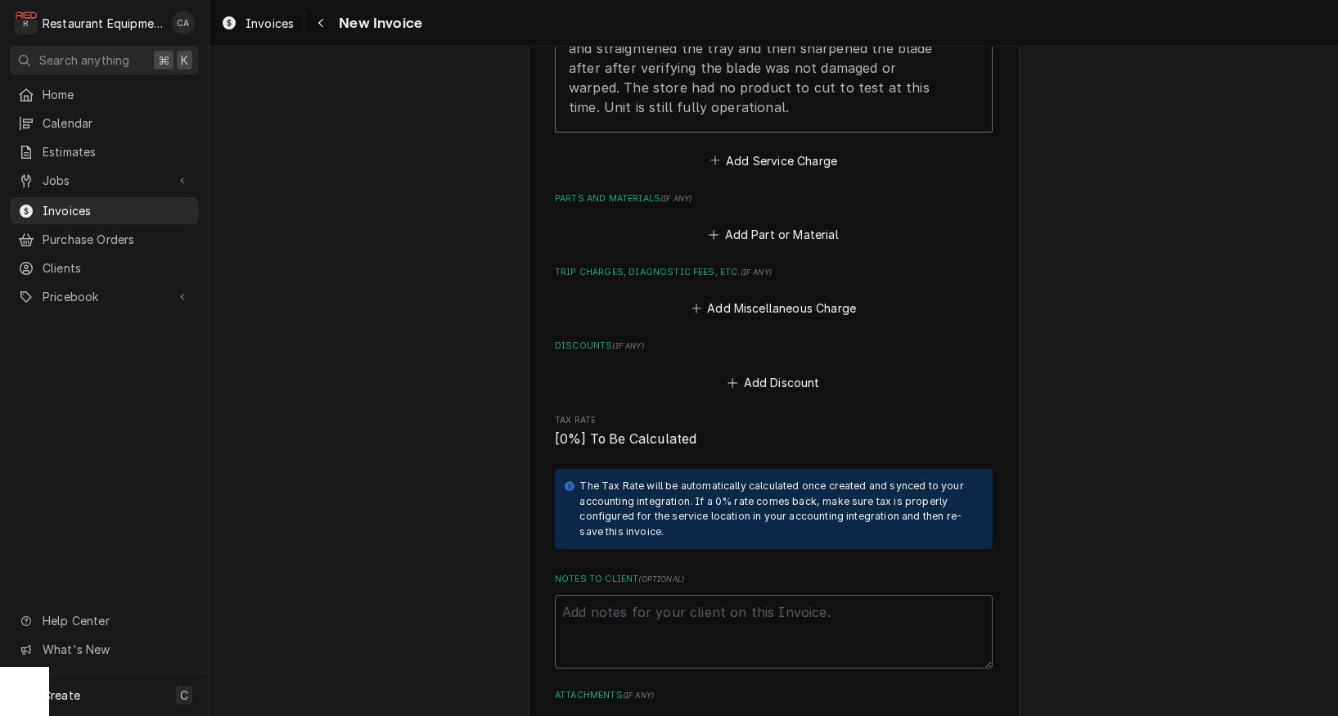
scroll to position [1562, 0]
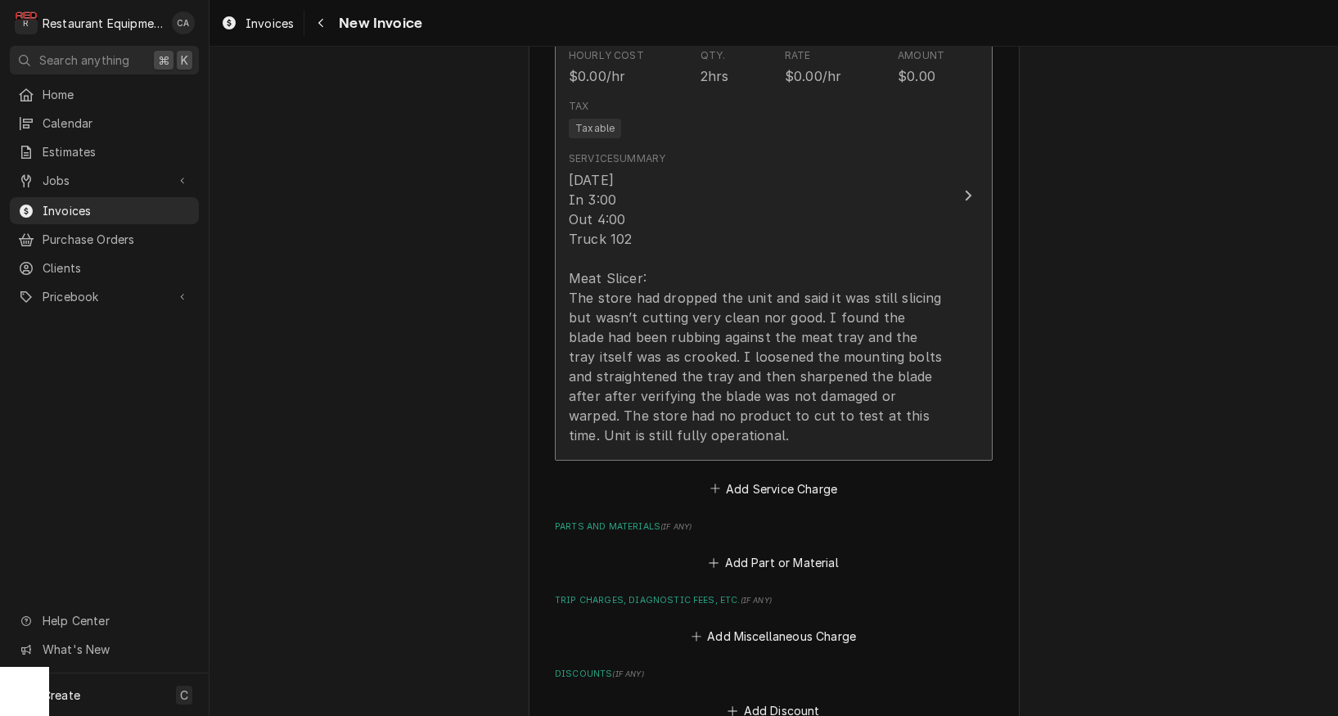
click at [683, 332] on div "9/3/25 In 3:00 Out 4:00 Truck 102 Meat Slicer: The store had dropped the unit a…" at bounding box center [757, 307] width 376 height 275
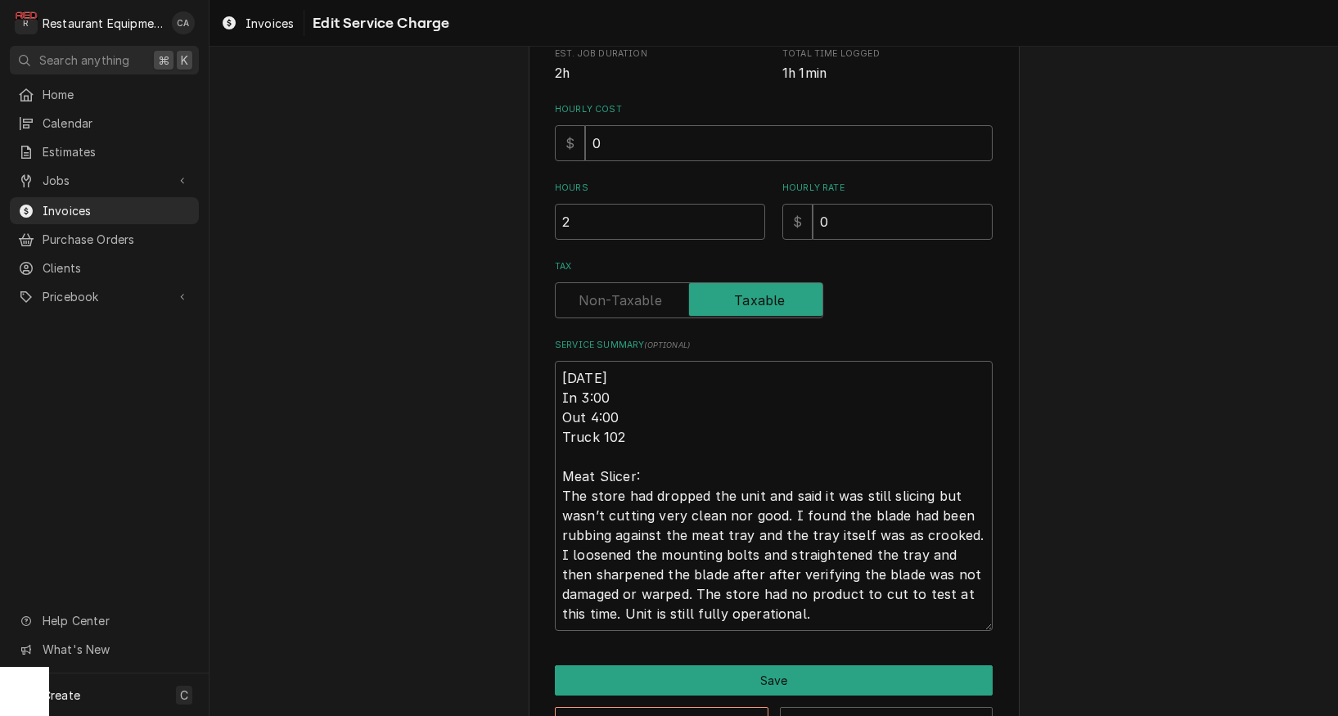
scroll to position [352, 0]
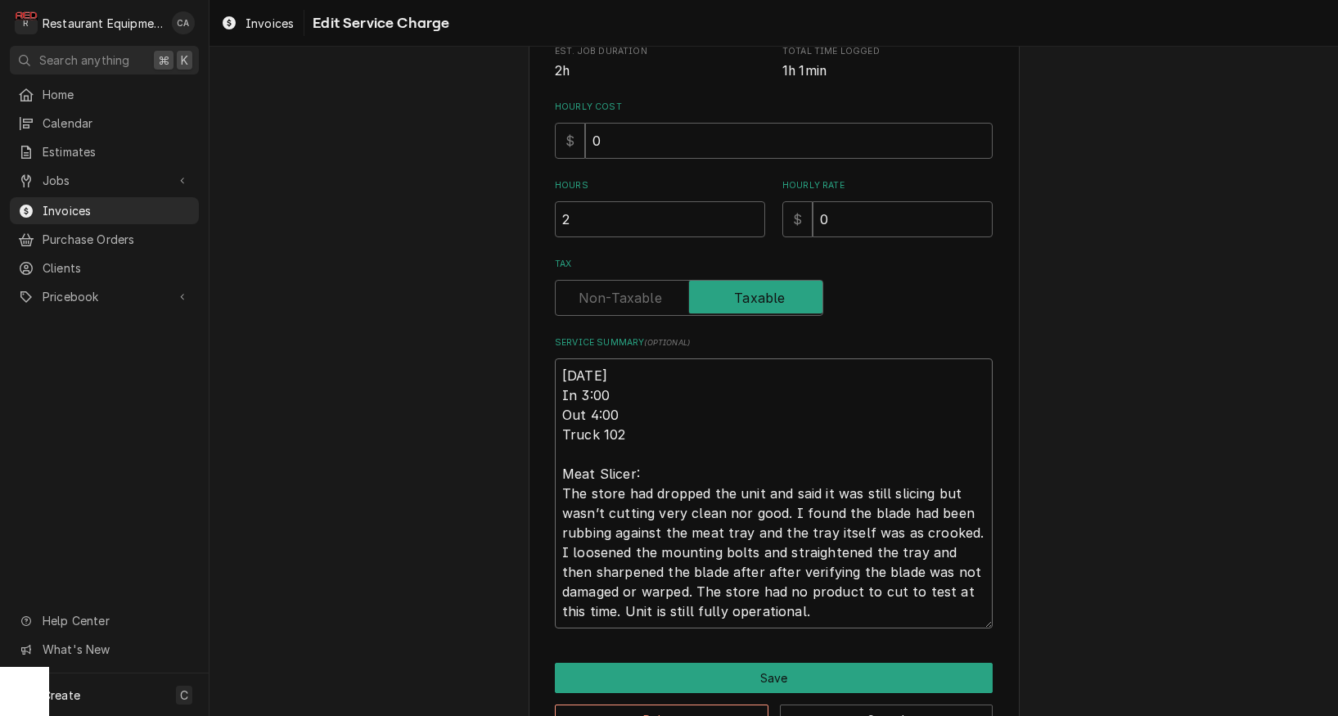
click at [560, 367] on textarea "9/3/25 In 3:00 Out 4:00 Truck 102 Meat Slicer: The store had dropped the unit a…" at bounding box center [774, 494] width 438 height 270
type textarea "x"
type textarea "R9/3/25 In 3:00 Out 4:00 Truck 102 Meat Slicer: The store had dropped the unit …"
type textarea "x"
type textarea "Ro9/3/25 In 3:00 Out 4:00 Truck 102 Meat Slicer: The store had dropped the unit…"
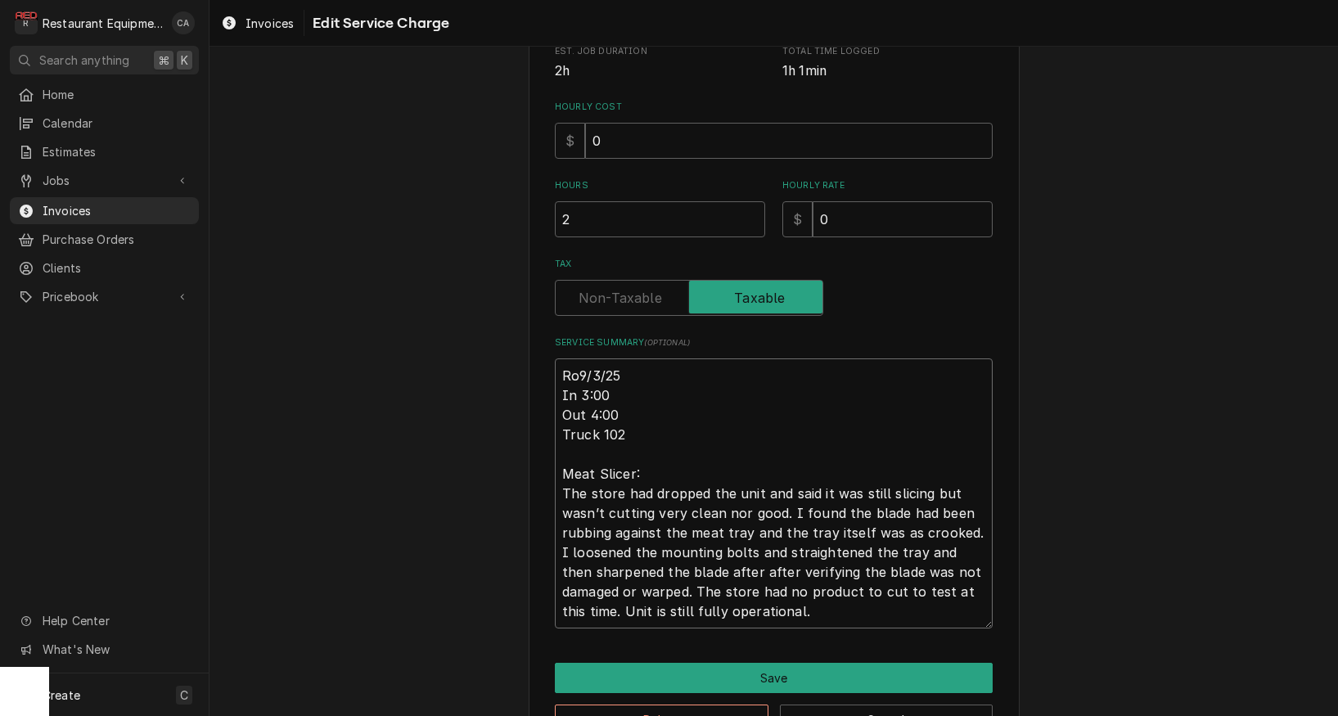
type textarea "x"
type textarea "Roo9/3/25 In 3:00 Out 4:00 Truck 102 Meat Slicer: The store had dropped the uni…"
type textarea "x"
type textarea "Roo 9/3/25 In 3:00 Out 4:00 Truck 102 Meat Slicer: The store had dropped the un…"
type textarea "x"
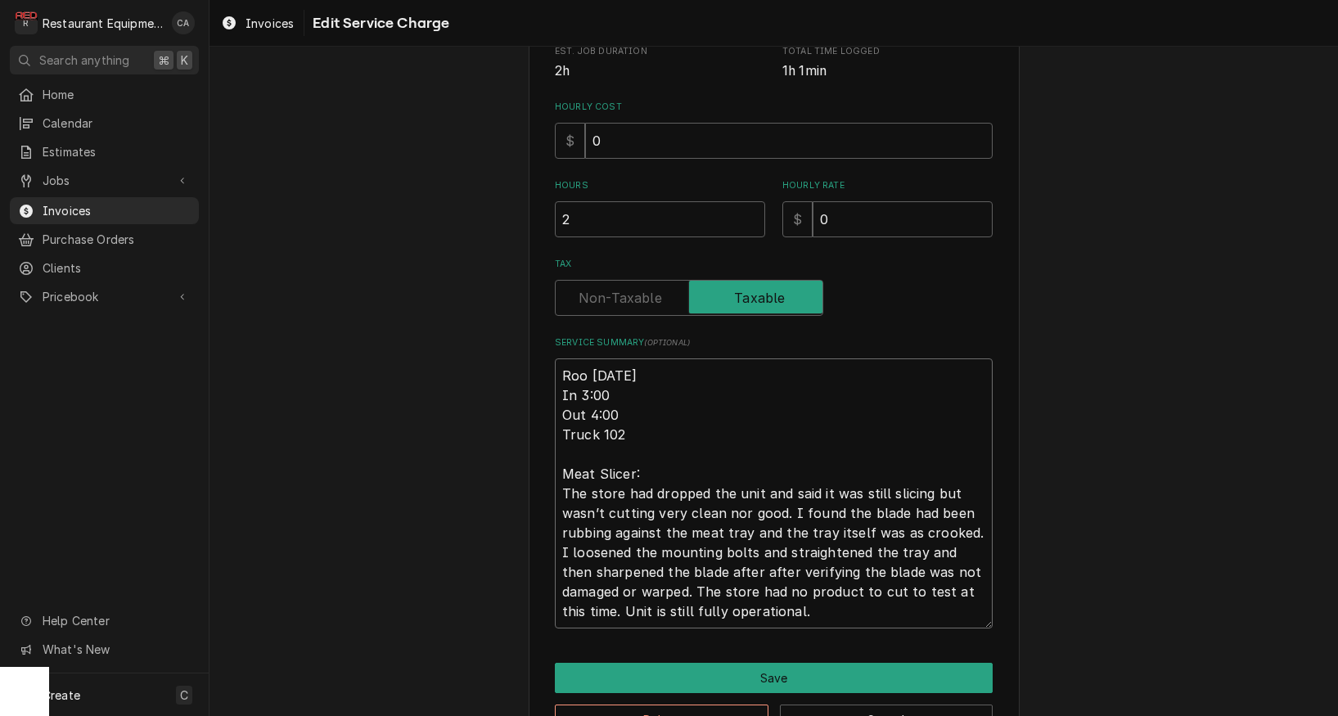
type textarea "Roo 89/3/25 In 3:00 Out 4:00 Truck 102 Meat Slicer: The store had dropped the u…"
type textarea "x"
type textarea "Roo 879/3/25 In 3:00 Out 4:00 Truck 102 Meat Slicer: The store had dropped the …"
type textarea "x"
type textarea "Roo 8789/3/25 In 3:00 Out 4:00 Truck 102 Meat Slicer: The store had dropped the…"
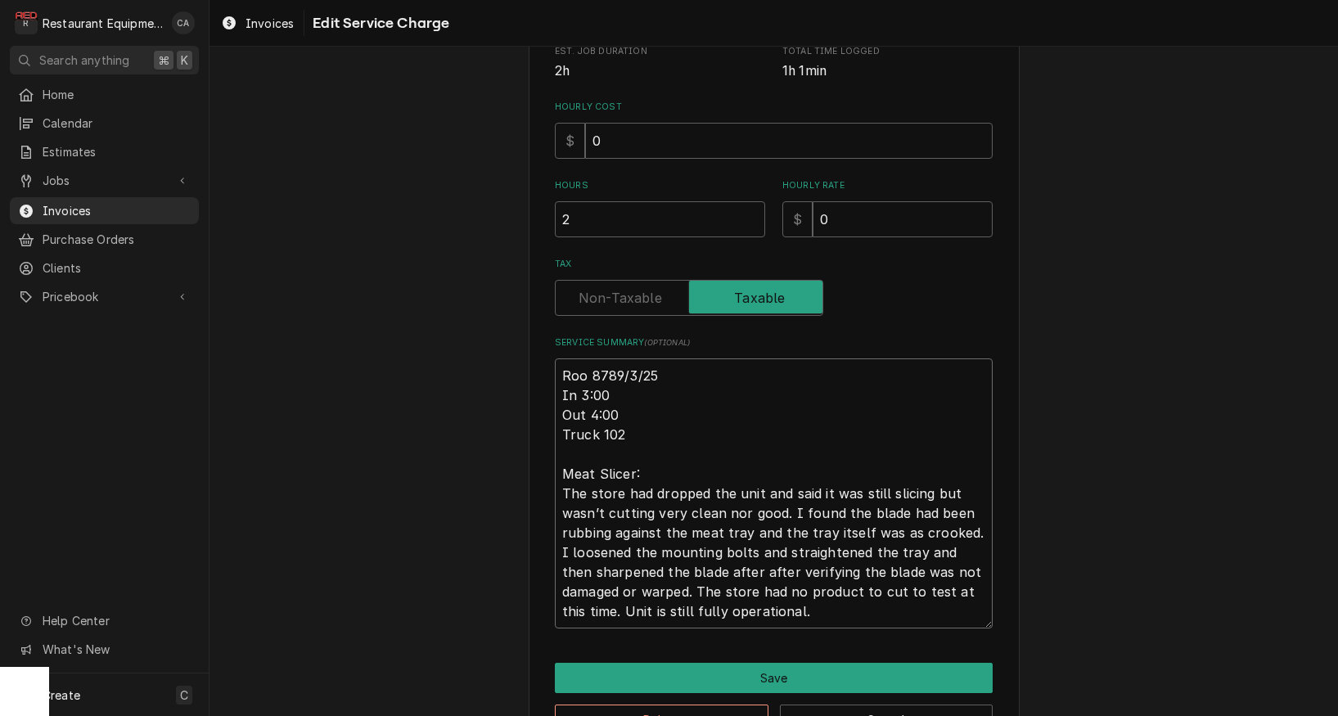
type textarea "x"
type textarea "Roo 87869/3/25 In 3:00 Out 4:00 Truck 102 Meat Slicer: The store had dropped th…"
type textarea "x"
type textarea "Roo 8786 9/3/25 In 3:00 Out 4:00 Truck 102 Meat Slicer: The store had dropped t…"
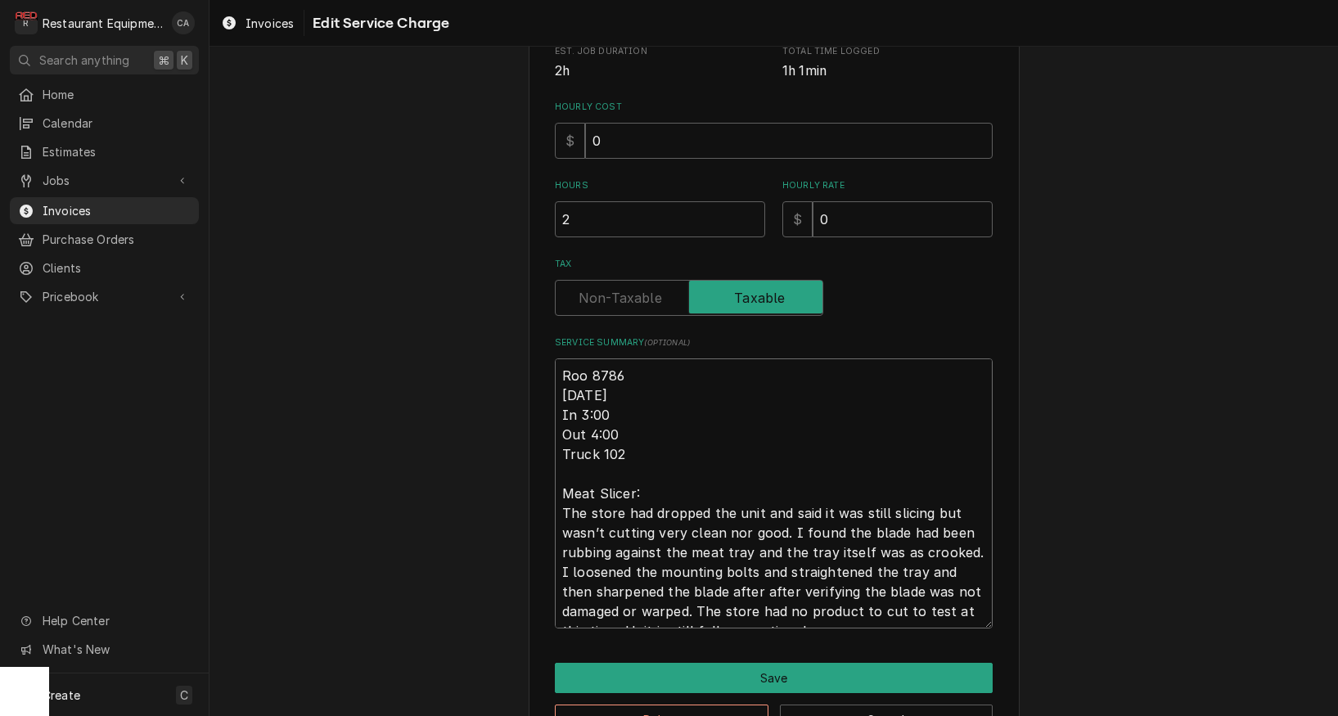
type textarea "x"
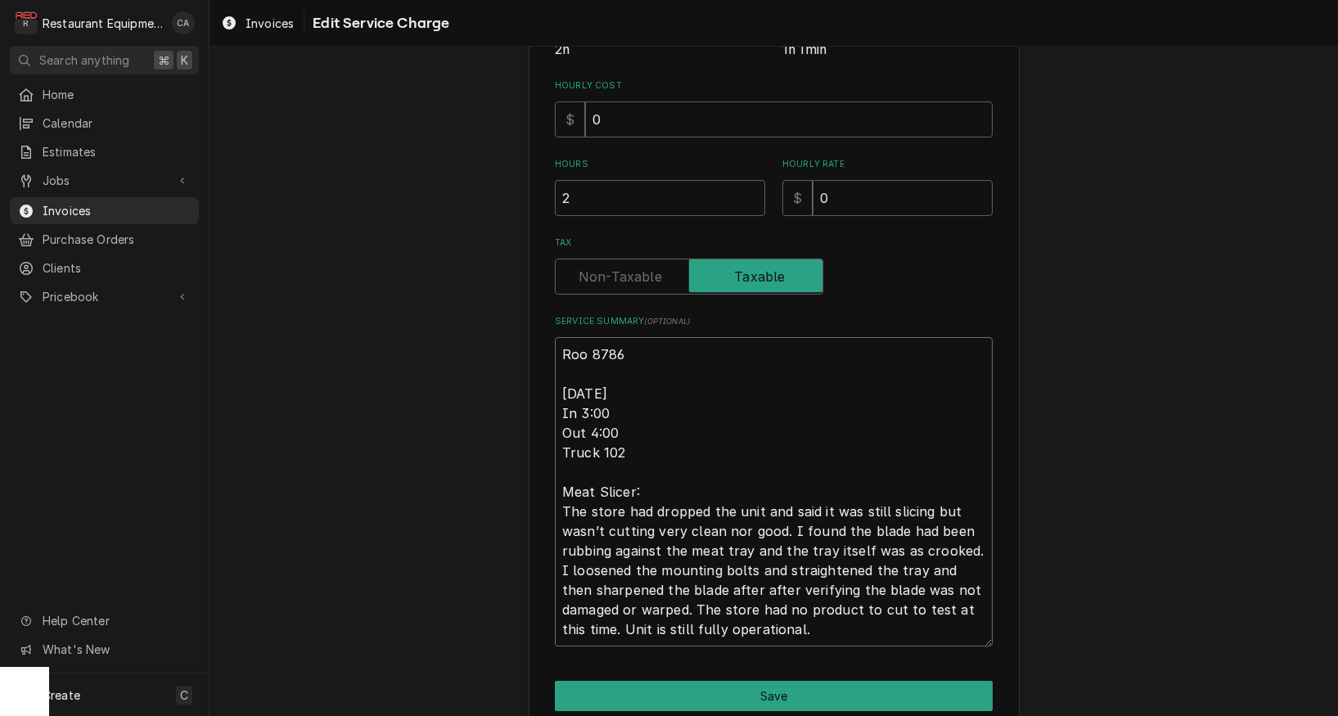
scroll to position [388, 0]
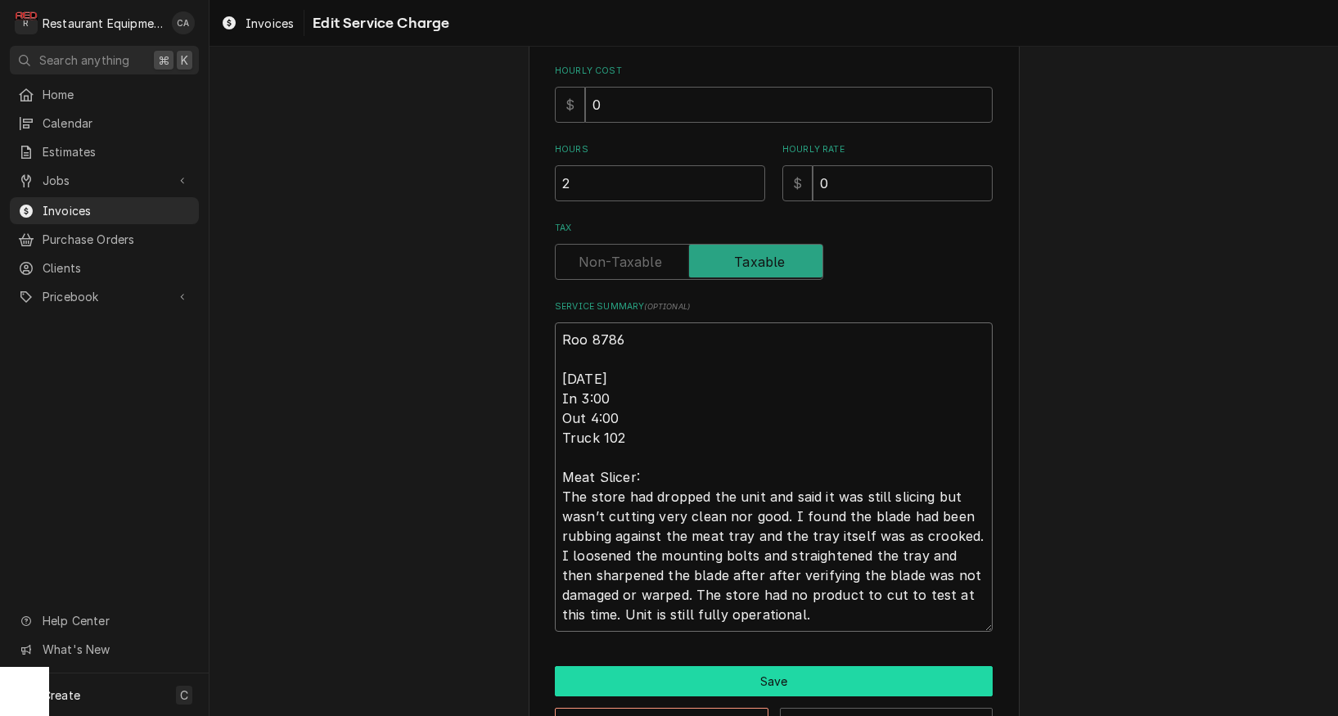
type textarea "Roo 8786 9/3/25 In 3:00 Out 4:00 Truck 102 Meat Slicer: The store had dropped t…"
click at [762, 674] on button "Save" at bounding box center [774, 681] width 438 height 30
type textarea "x"
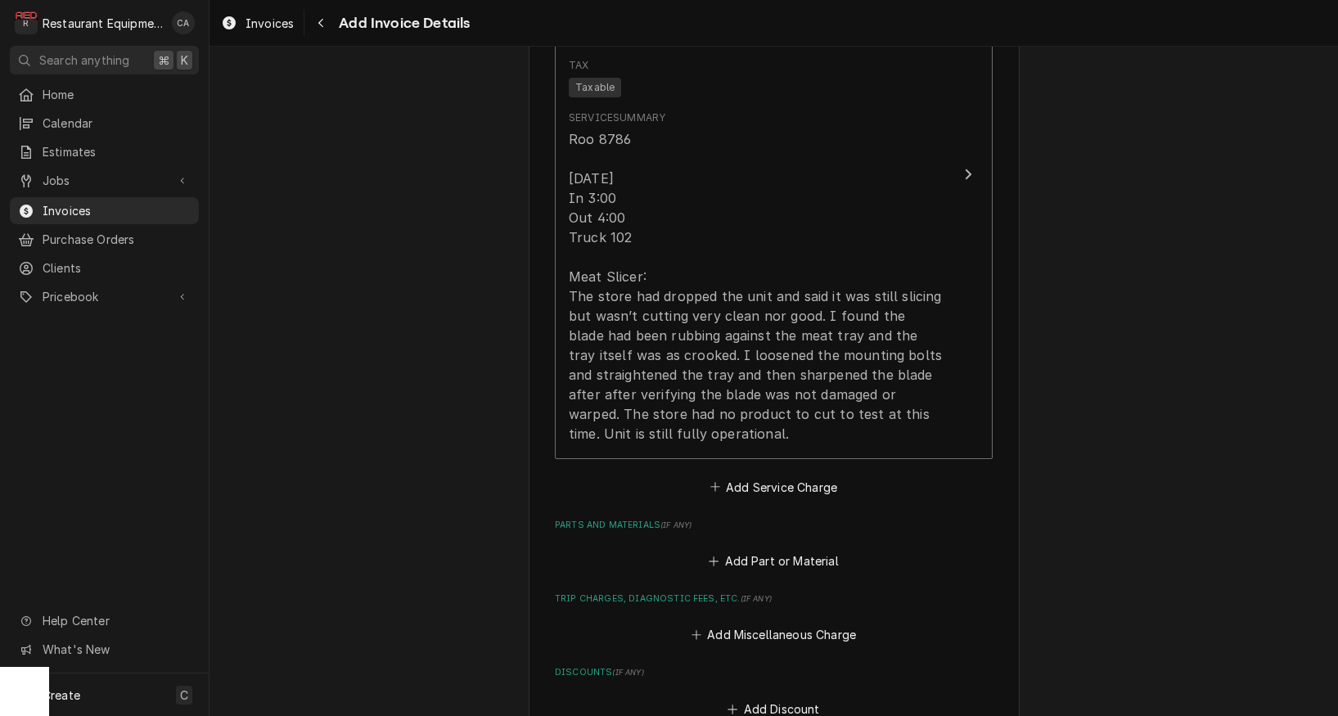
scroll to position [1639, 0]
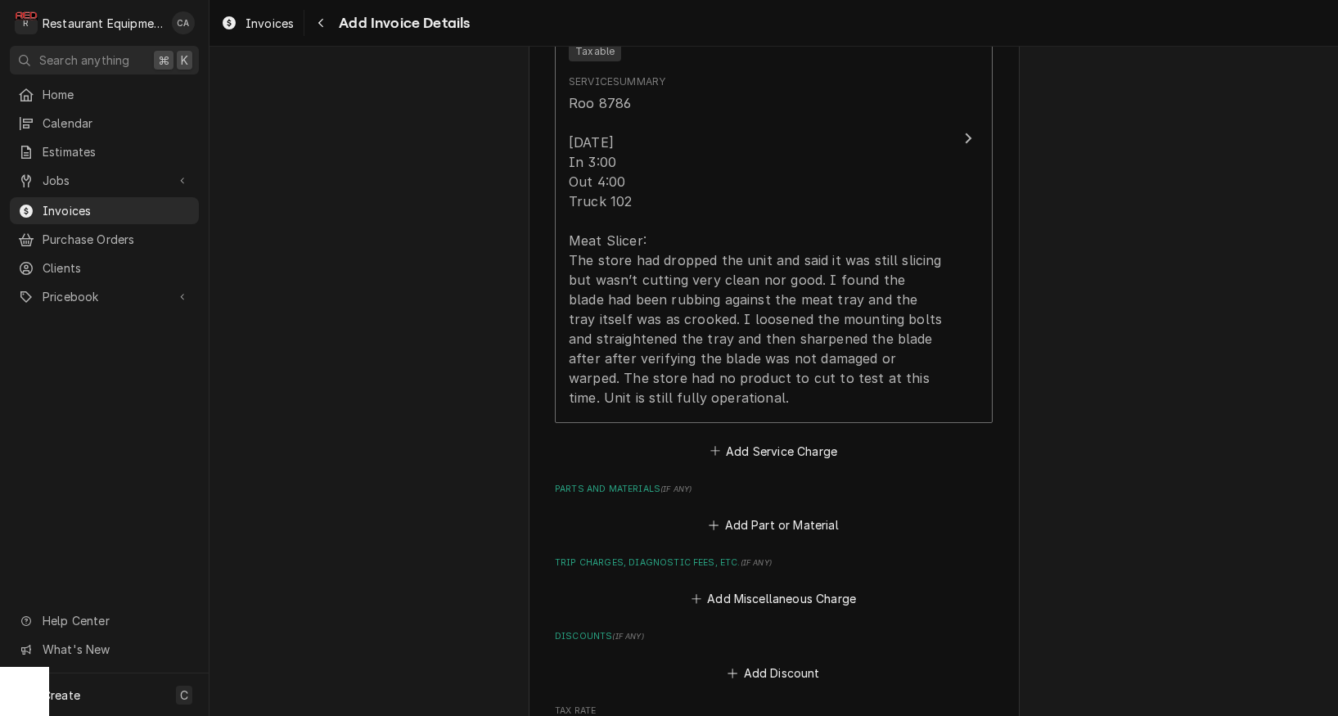
drag, startPoint x: 729, startPoint y: 430, endPoint x: 670, endPoint y: 323, distance: 121.6
click at [729, 440] on button "Add Service Charge" at bounding box center [773, 451] width 133 height 23
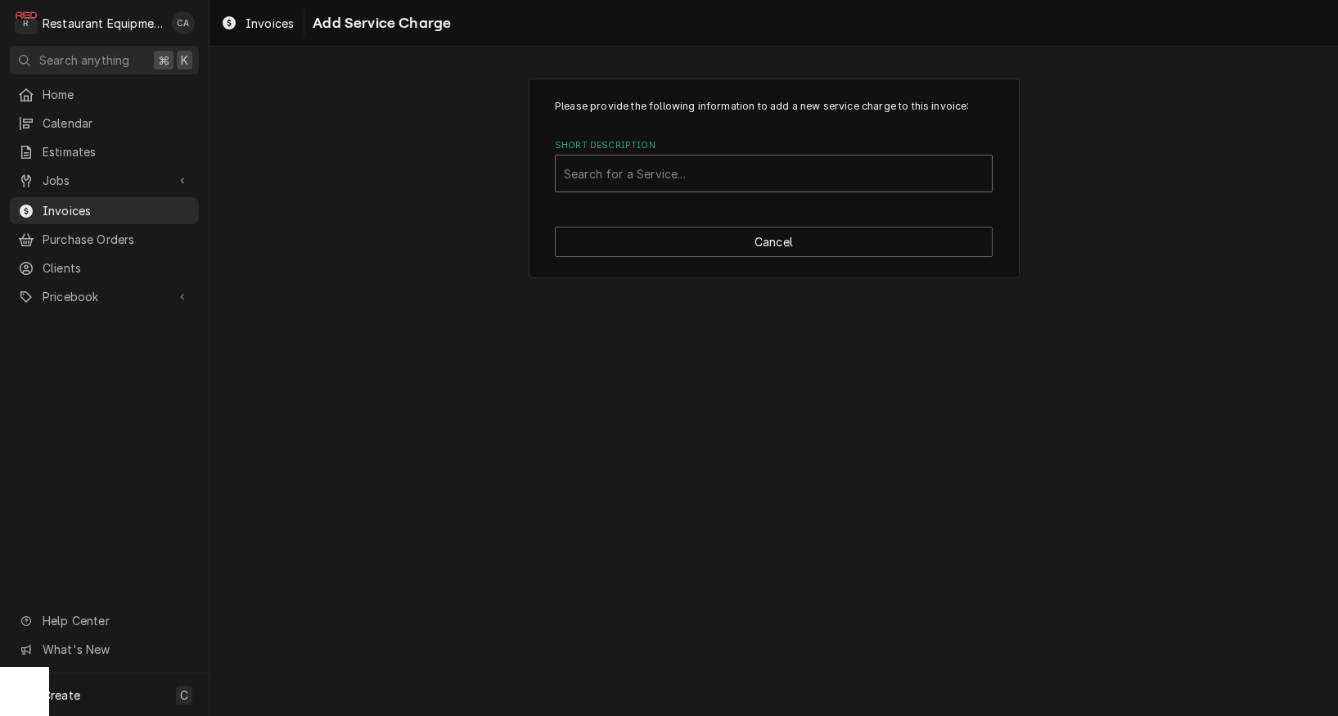
click at [610, 182] on div "Short Description" at bounding box center [774, 173] width 420 height 29
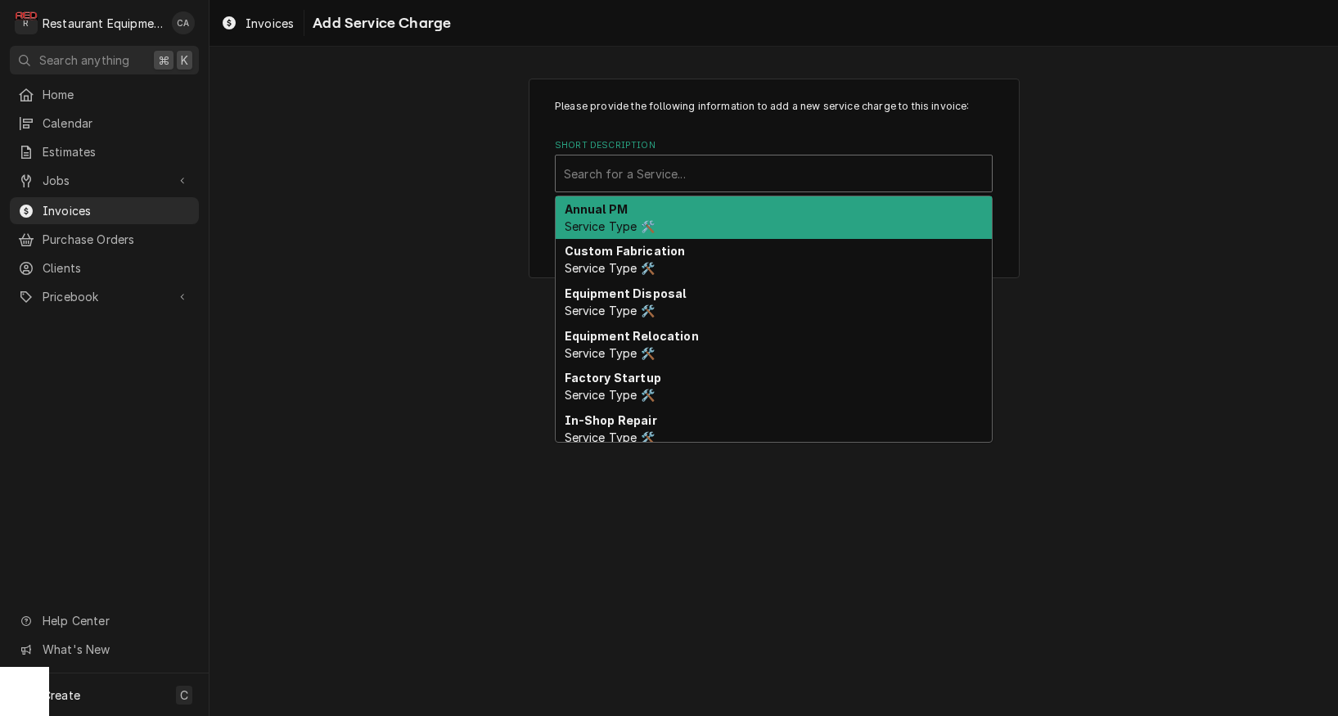
type input "r"
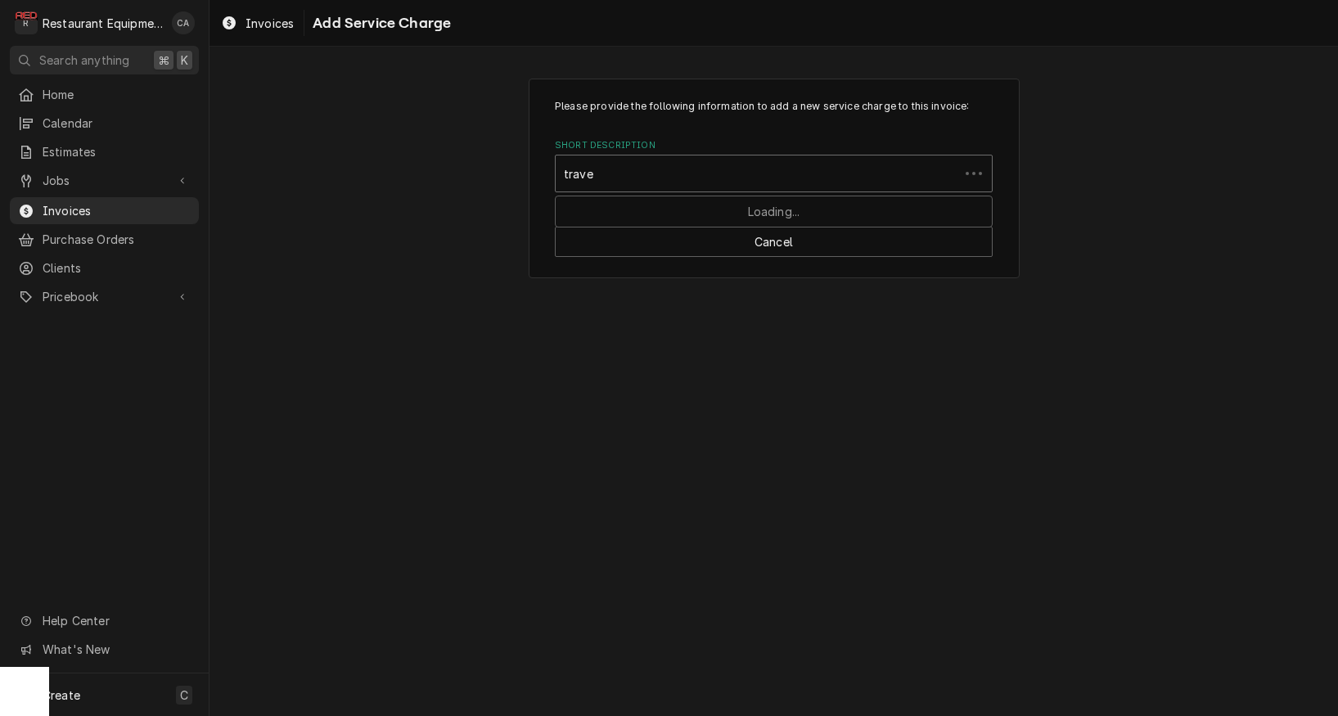
type input "travel"
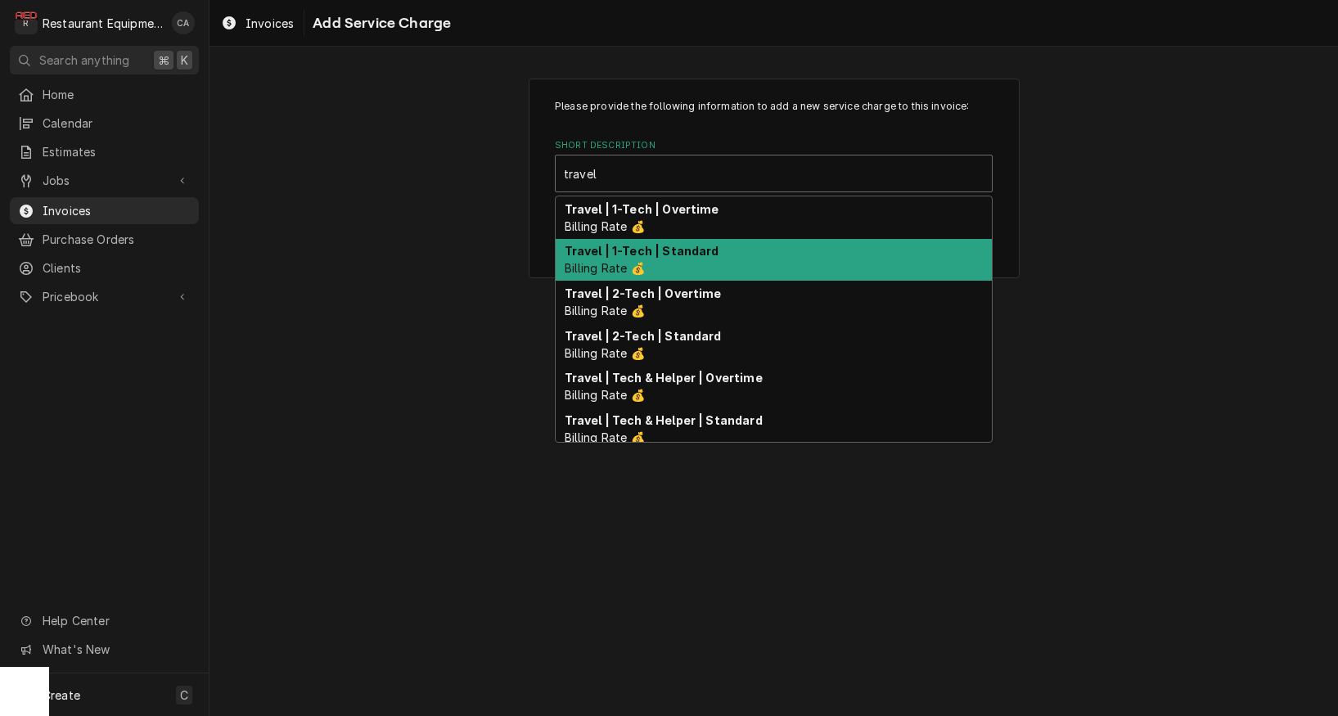
drag, startPoint x: 642, startPoint y: 241, endPoint x: 697, endPoint y: 285, distance: 70.4
click at [643, 241] on div "Travel | 1-Tech | Standard Billing Rate 💰" at bounding box center [774, 260] width 436 height 43
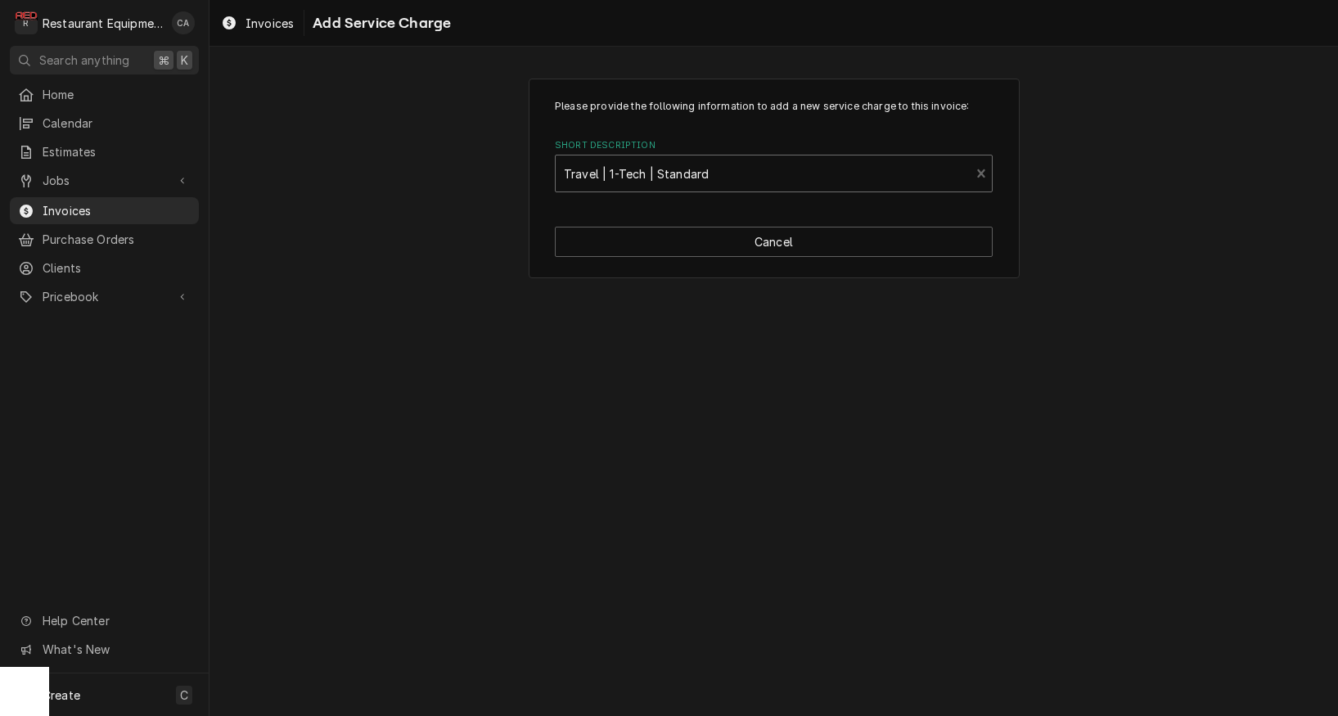
type textarea "x"
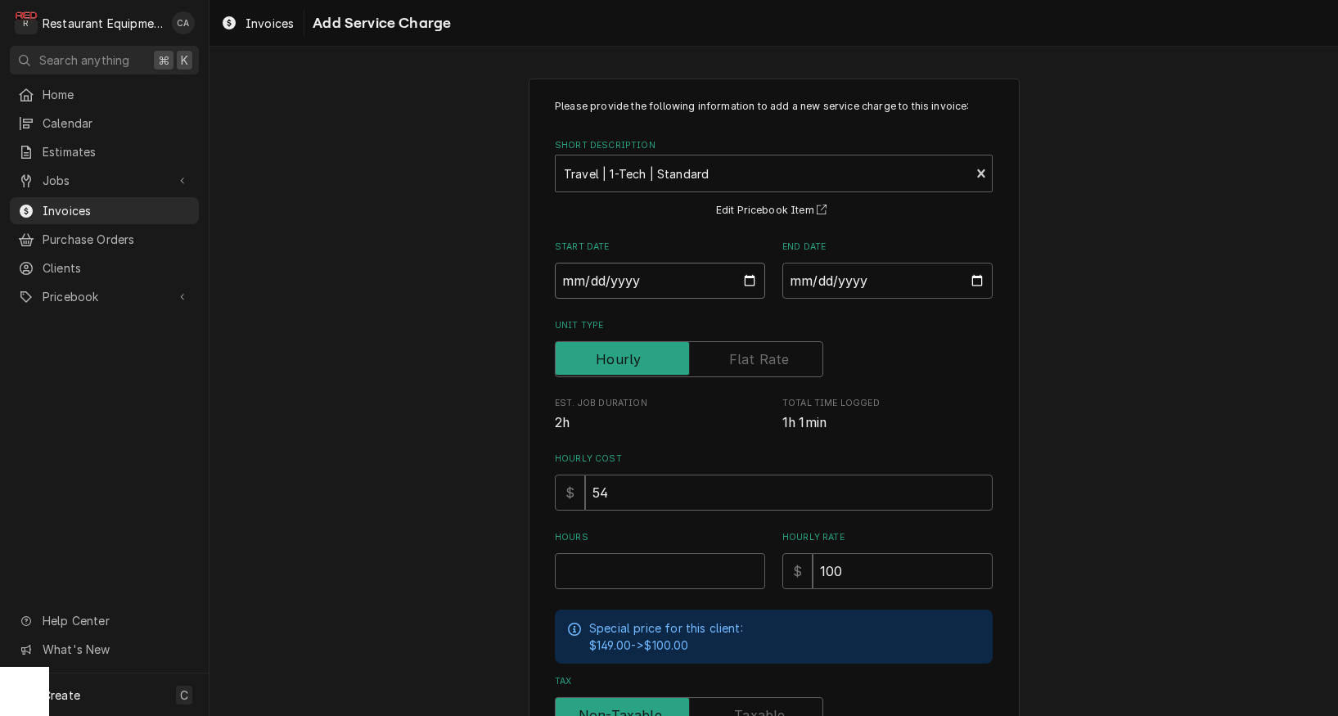
drag, startPoint x: 614, startPoint y: 285, endPoint x: 638, endPoint y: 302, distance: 29.3
click at [615, 286] on input "Start Date" at bounding box center [660, 281] width 210 height 36
type input "[DATE]"
type textarea "x"
drag, startPoint x: 868, startPoint y: 269, endPoint x: 882, endPoint y: 300, distance: 34.1
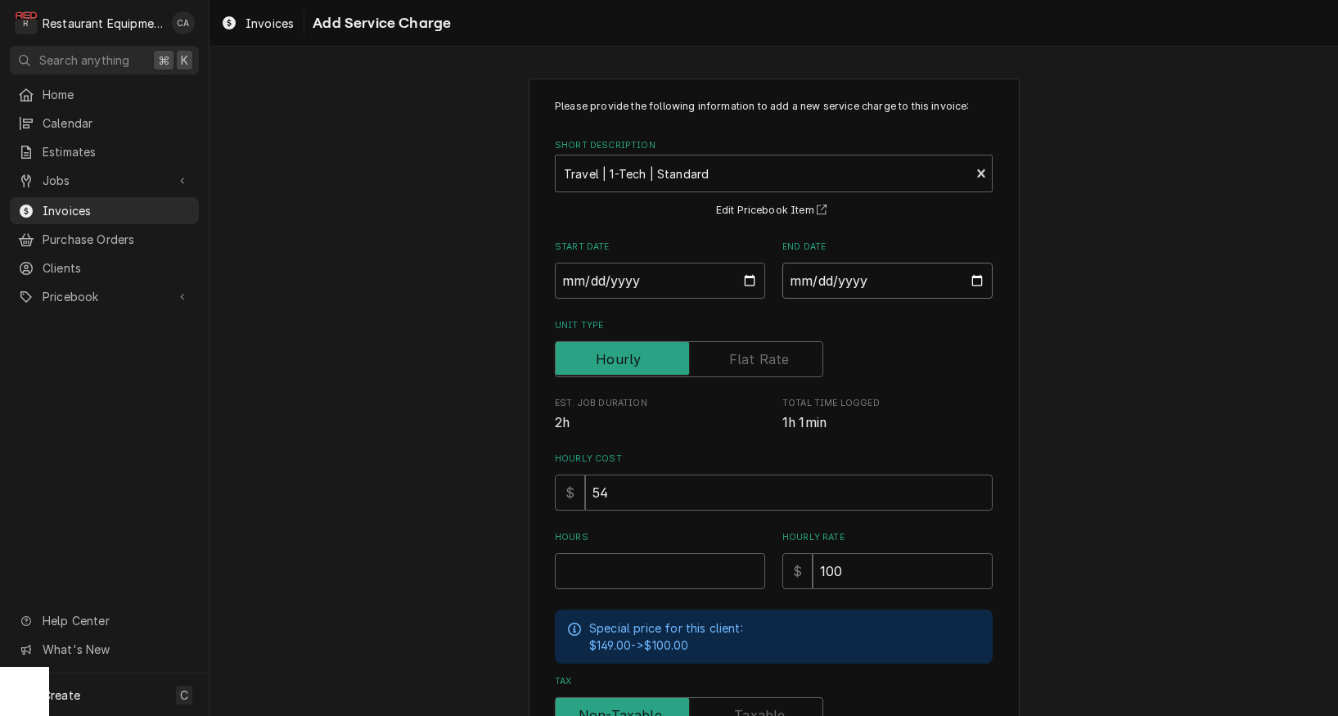
click at [868, 270] on input "End Date" at bounding box center [888, 281] width 210 height 36
type input "2025-09-04"
type textarea "x"
type input "[DATE]"
drag, startPoint x: 627, startPoint y: 571, endPoint x: 507, endPoint y: 546, distance: 122.2
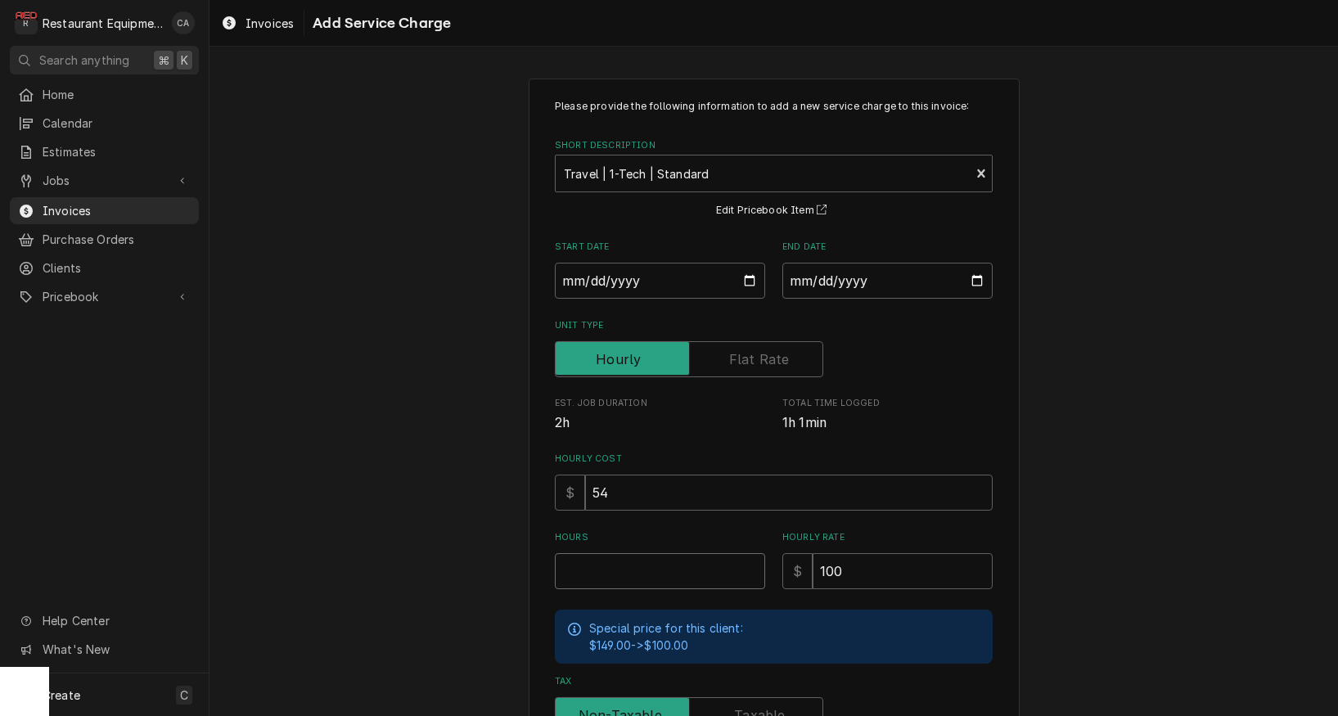
click at [627, 571] on input "Hours" at bounding box center [660, 571] width 210 height 36
type textarea "x"
type input "2"
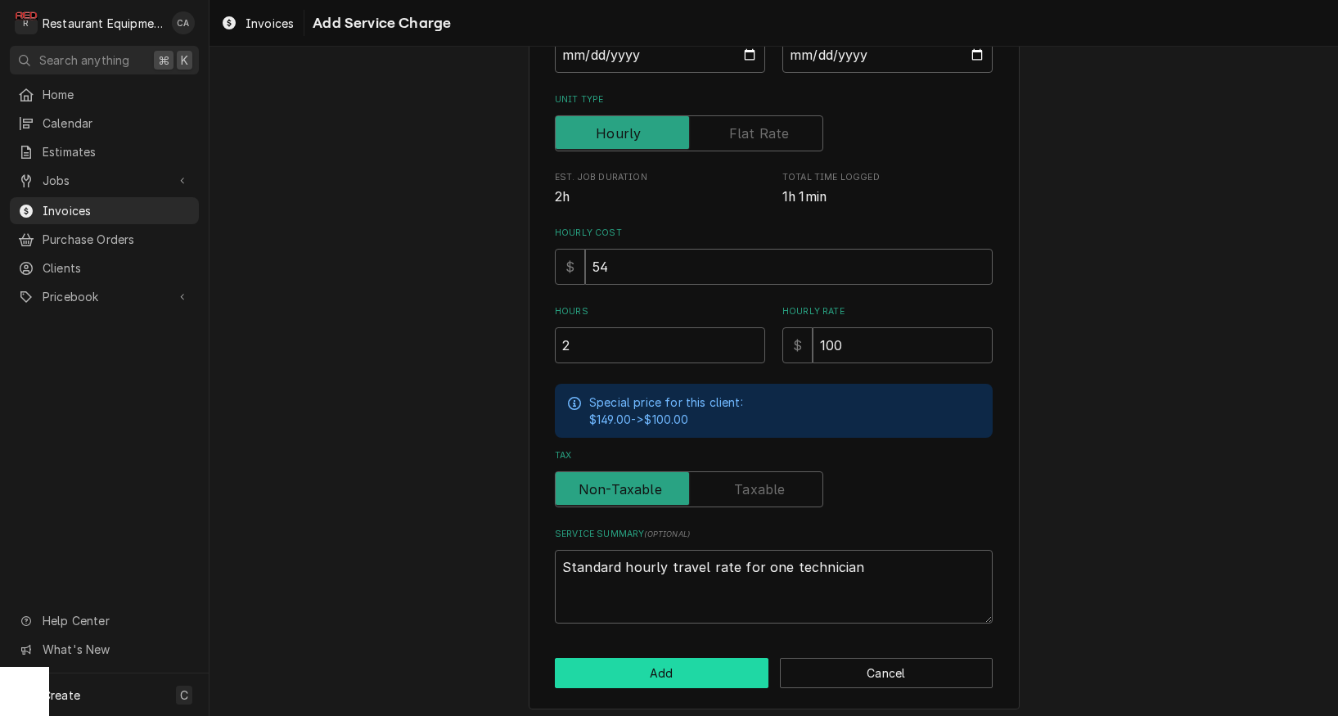
click at [641, 664] on button "Add" at bounding box center [662, 673] width 214 height 30
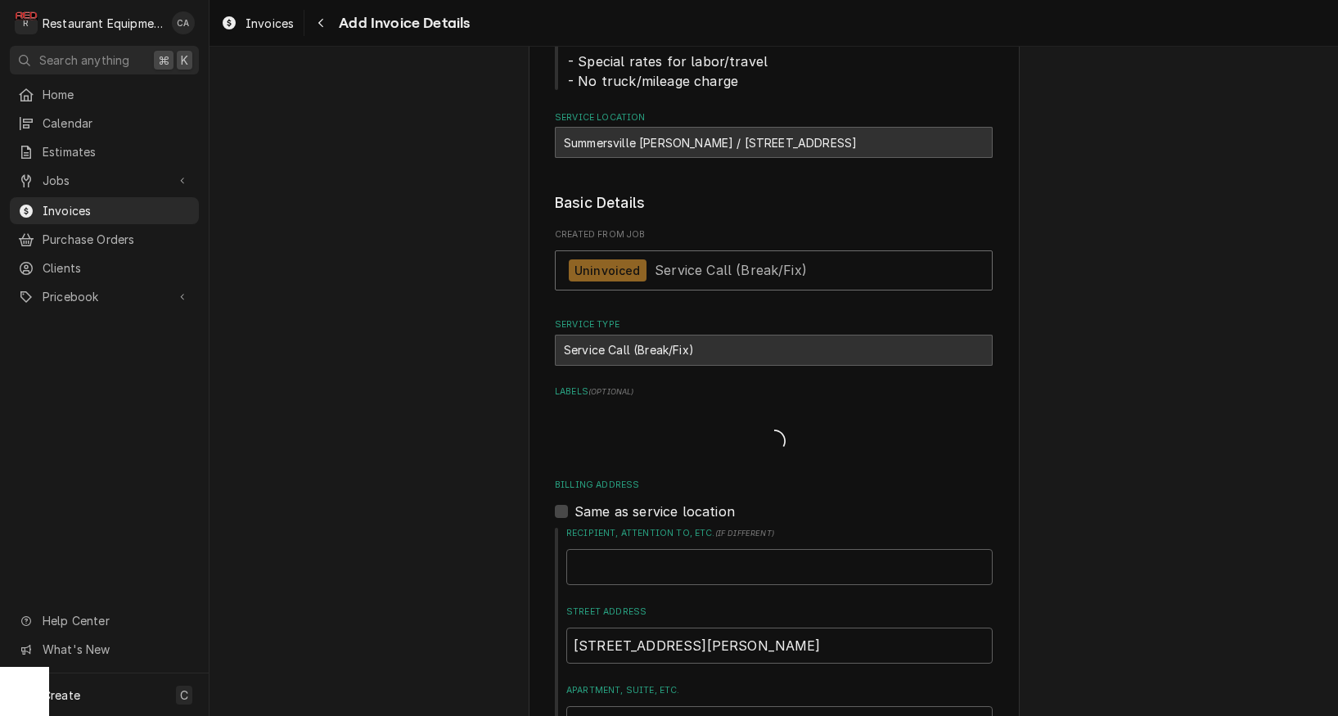
type textarea "x"
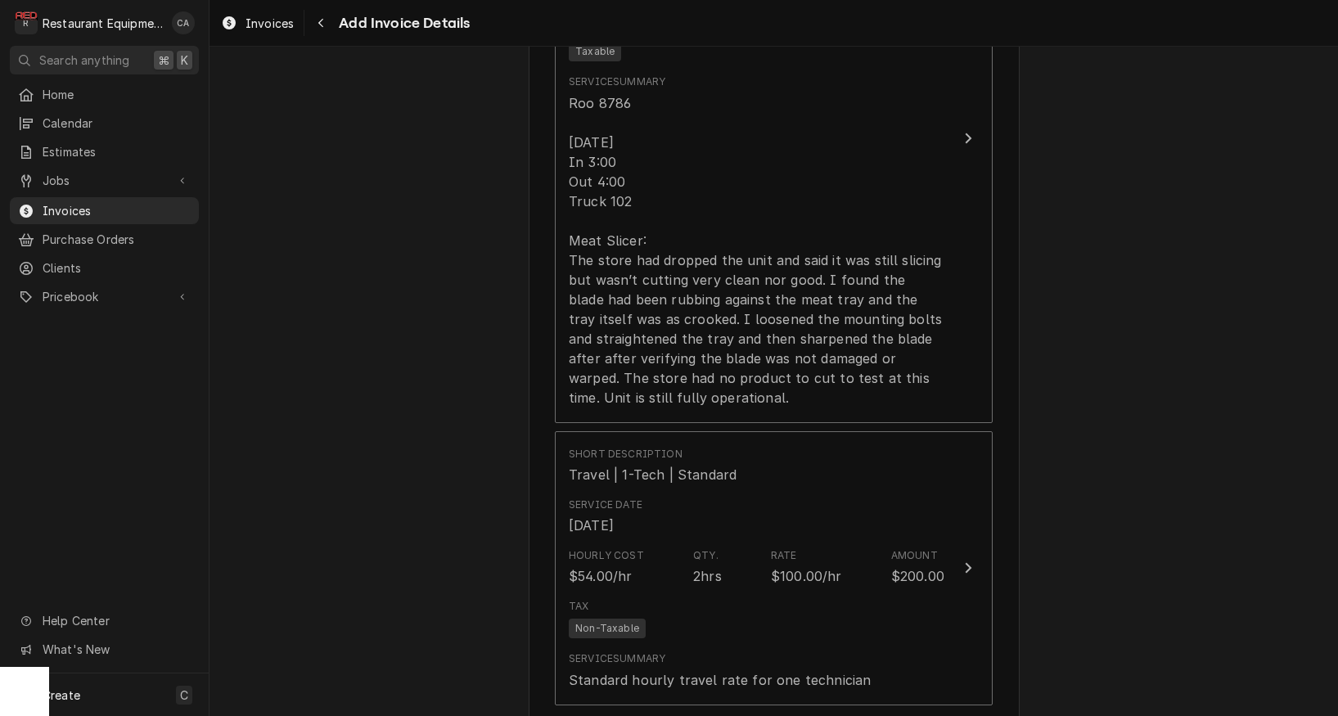
scroll to position [1712, 0]
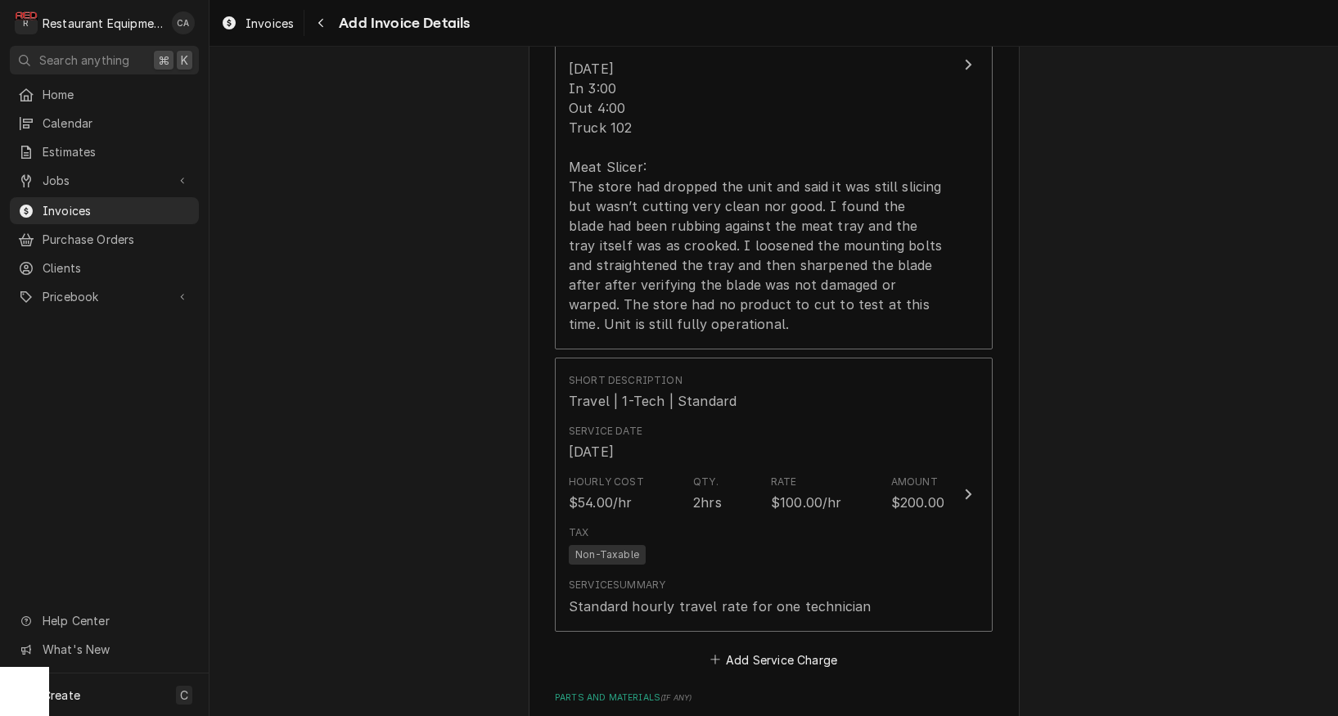
drag, startPoint x: 789, startPoint y: 627, endPoint x: 778, endPoint y: 600, distance: 29.0
click at [789, 648] on button "Add Service Charge" at bounding box center [773, 659] width 133 height 23
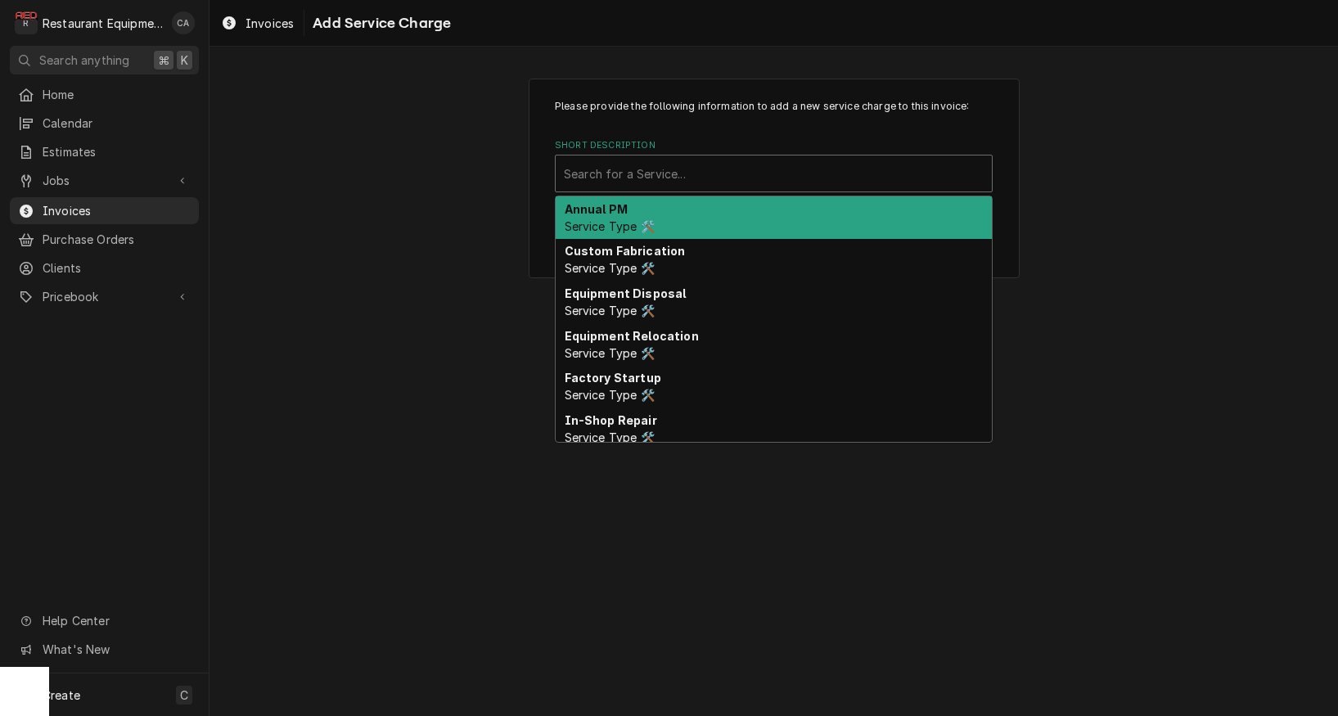
click at [641, 166] on div "Search for a Service..." at bounding box center [774, 173] width 420 height 17
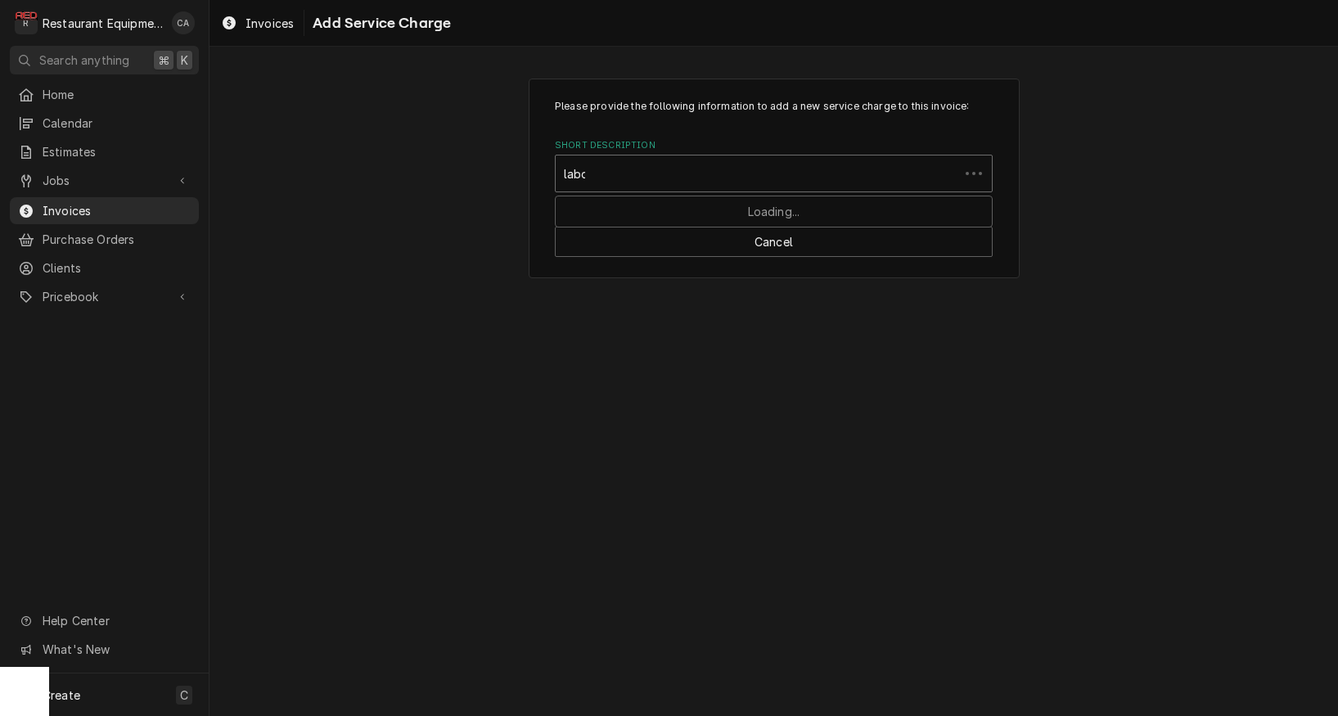
type input "labor"
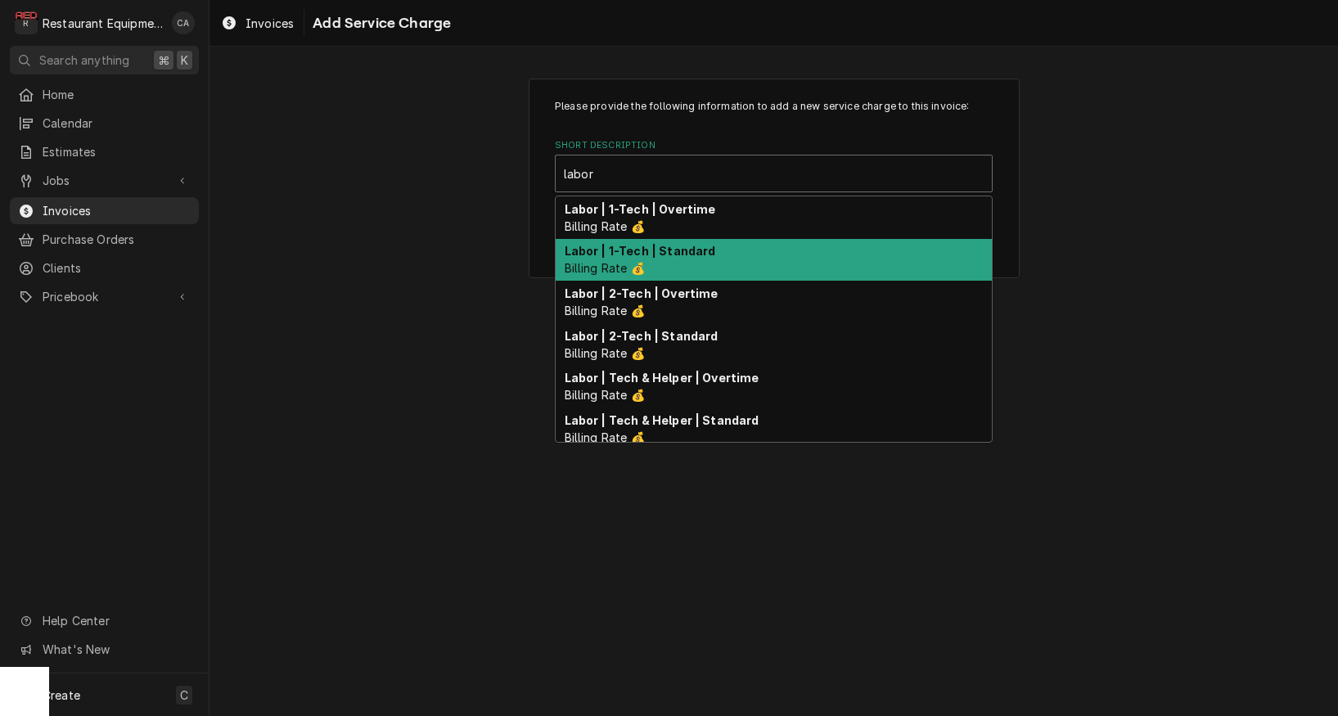
click at [652, 252] on strong "Labor | 1-Tech | Standard" at bounding box center [640, 251] width 151 height 14
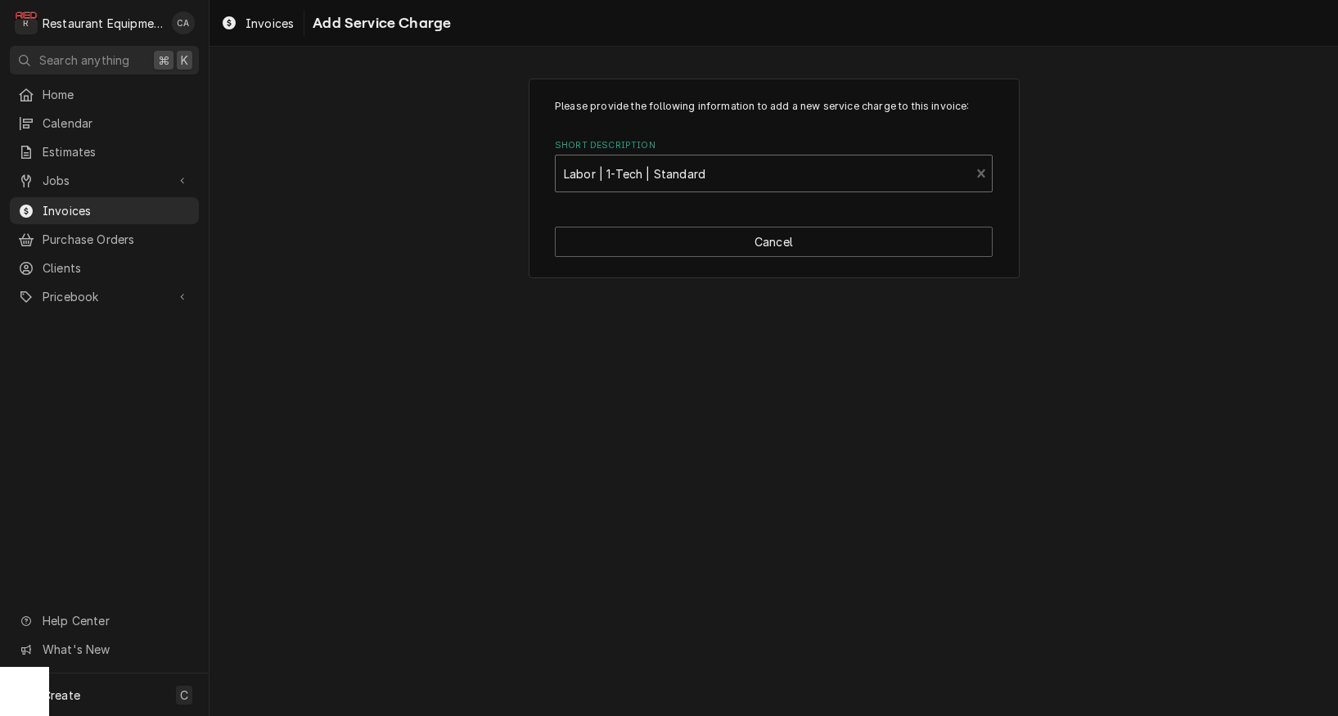
type textarea "x"
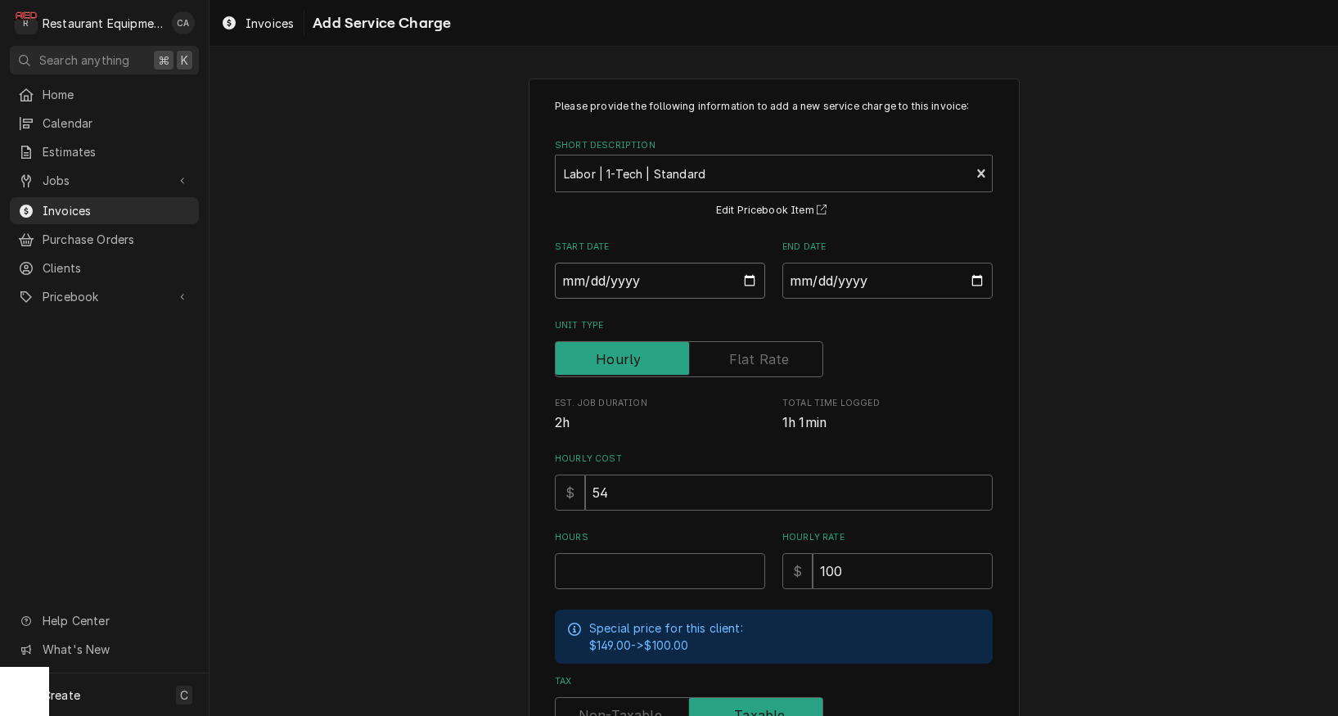
drag, startPoint x: 620, startPoint y: 286, endPoint x: 634, endPoint y: 312, distance: 29.3
click at [621, 285] on input "Start Date" at bounding box center [660, 281] width 210 height 36
type input "2025-09-03"
type textarea "x"
drag, startPoint x: 865, startPoint y: 286, endPoint x: 869, endPoint y: 298, distance: 12.2
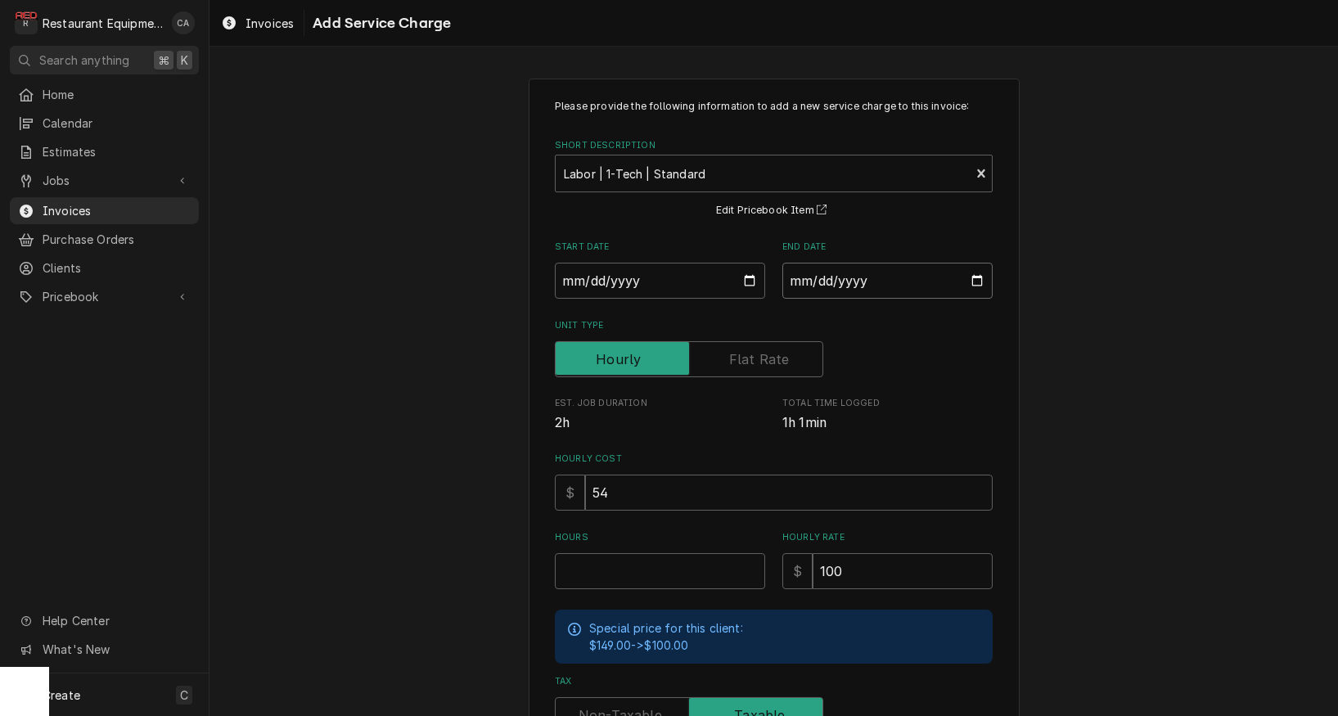
click at [866, 287] on input "End Date" at bounding box center [888, 281] width 210 height 36
type input "2025-09-03"
drag, startPoint x: 1075, startPoint y: 350, endPoint x: 1045, endPoint y: 390, distance: 49.8
click at [1074, 351] on div "Please provide the following information to add a new service charge to this in…" at bounding box center [774, 507] width 1129 height 886
click at [665, 563] on input "Hours" at bounding box center [660, 571] width 210 height 36
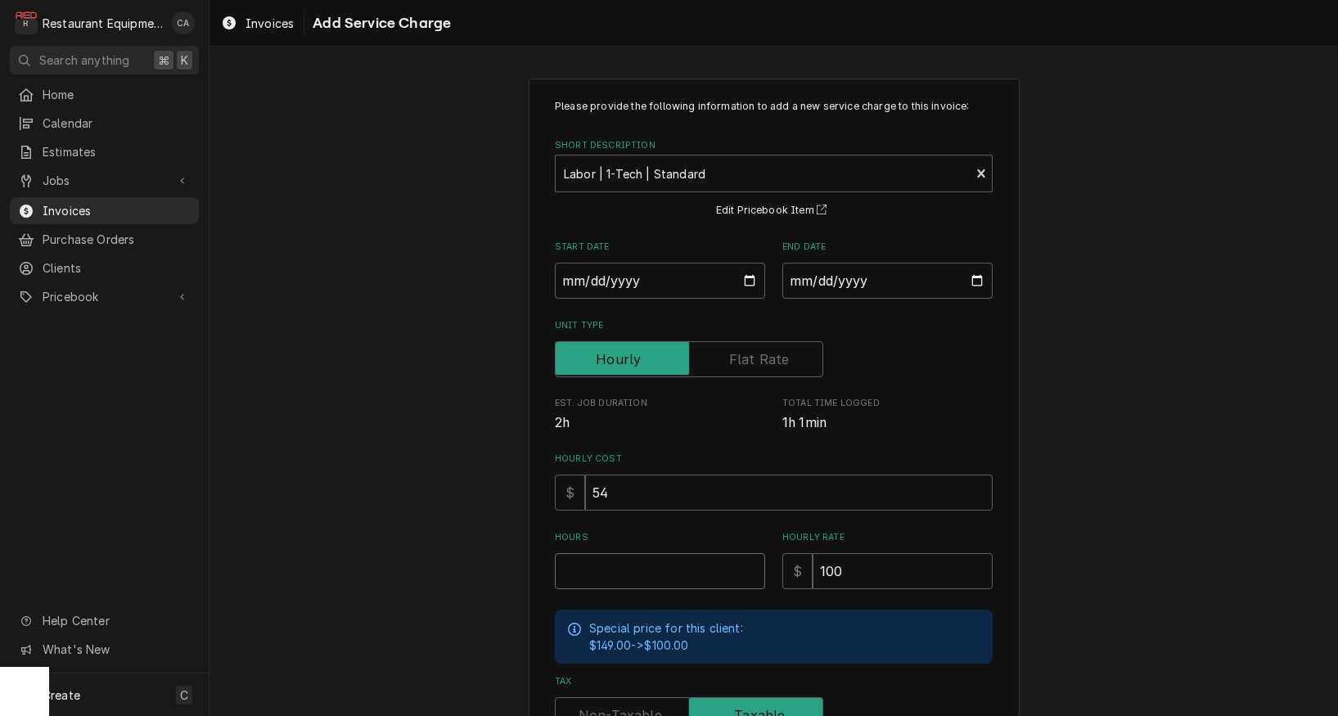
type textarea "x"
type input "1"
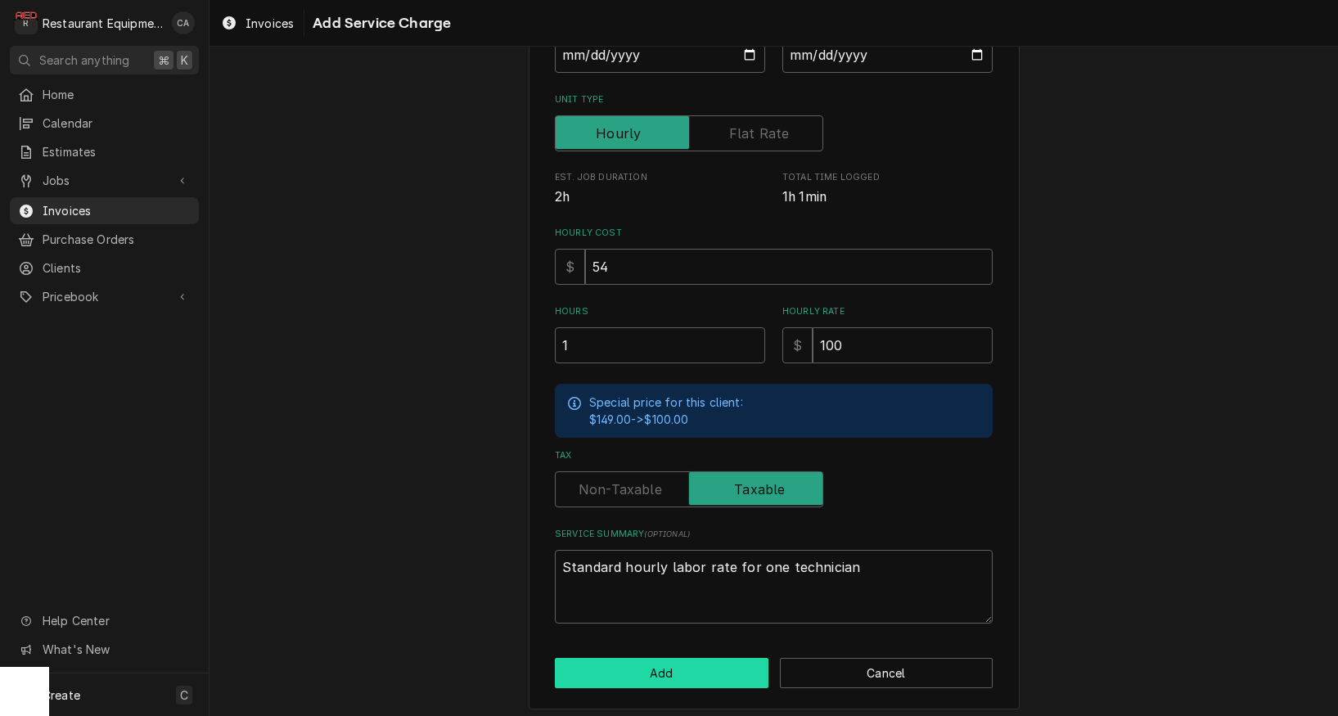
click at [669, 658] on button "Add" at bounding box center [662, 673] width 214 height 30
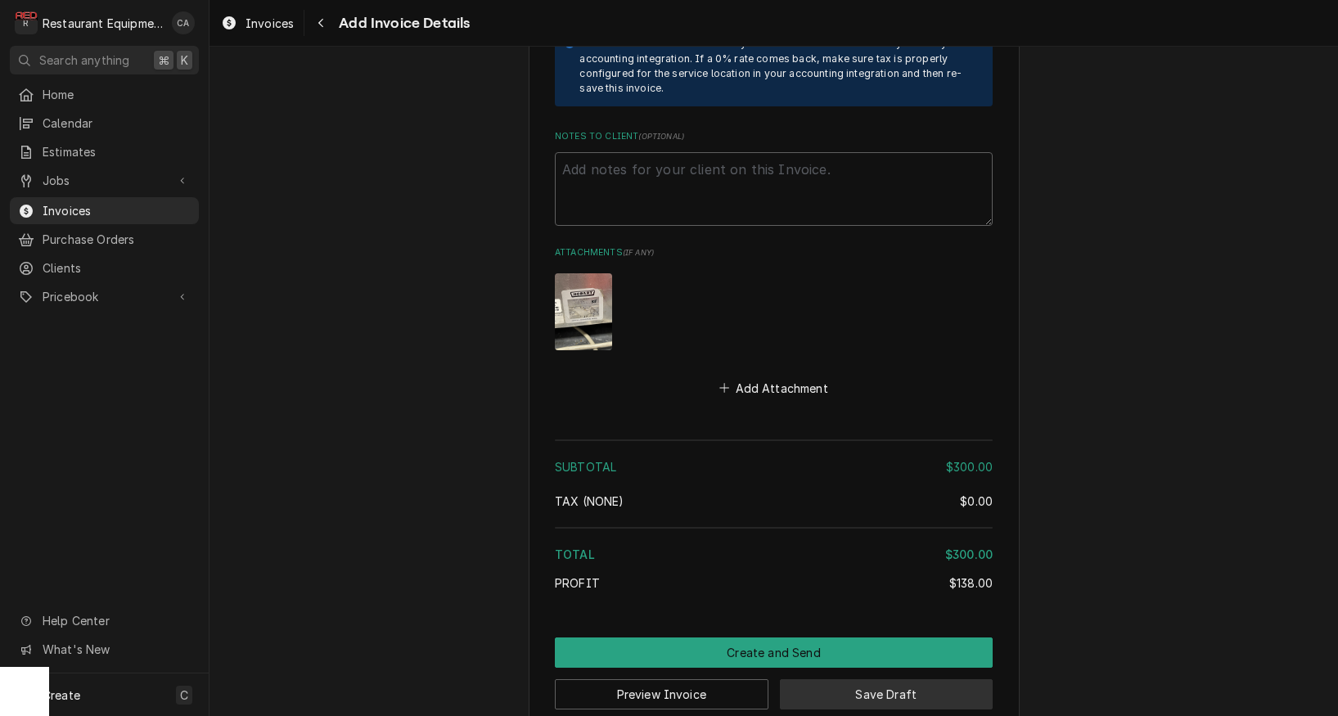
click at [842, 679] on button "Save Draft" at bounding box center [887, 694] width 214 height 30
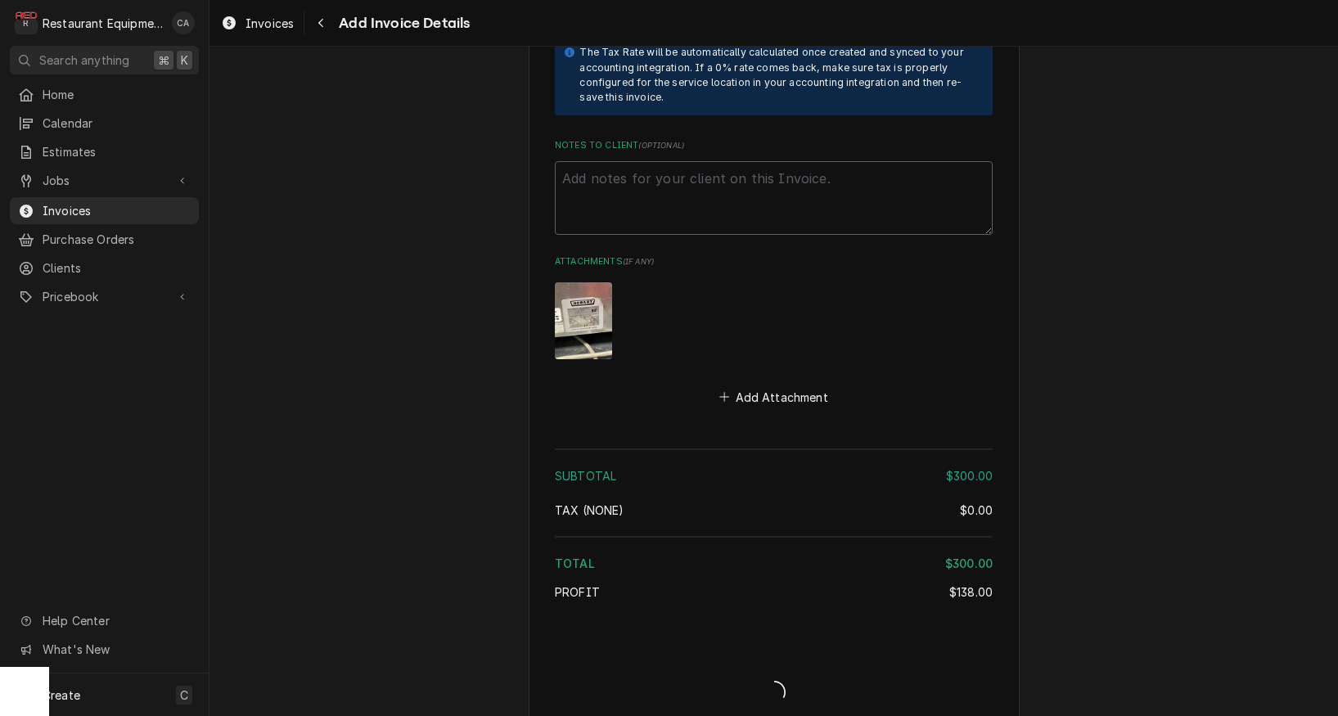
type textarea "x"
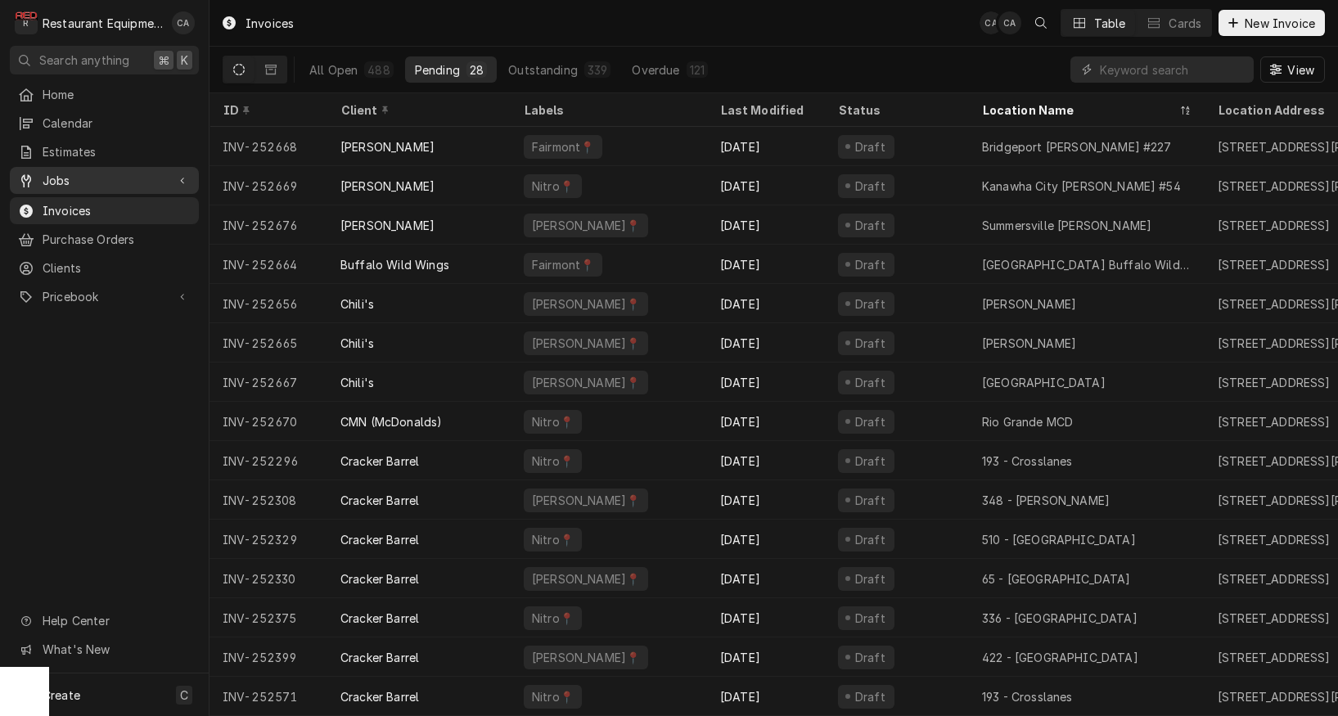
click at [61, 176] on span "Jobs" at bounding box center [105, 180] width 124 height 17
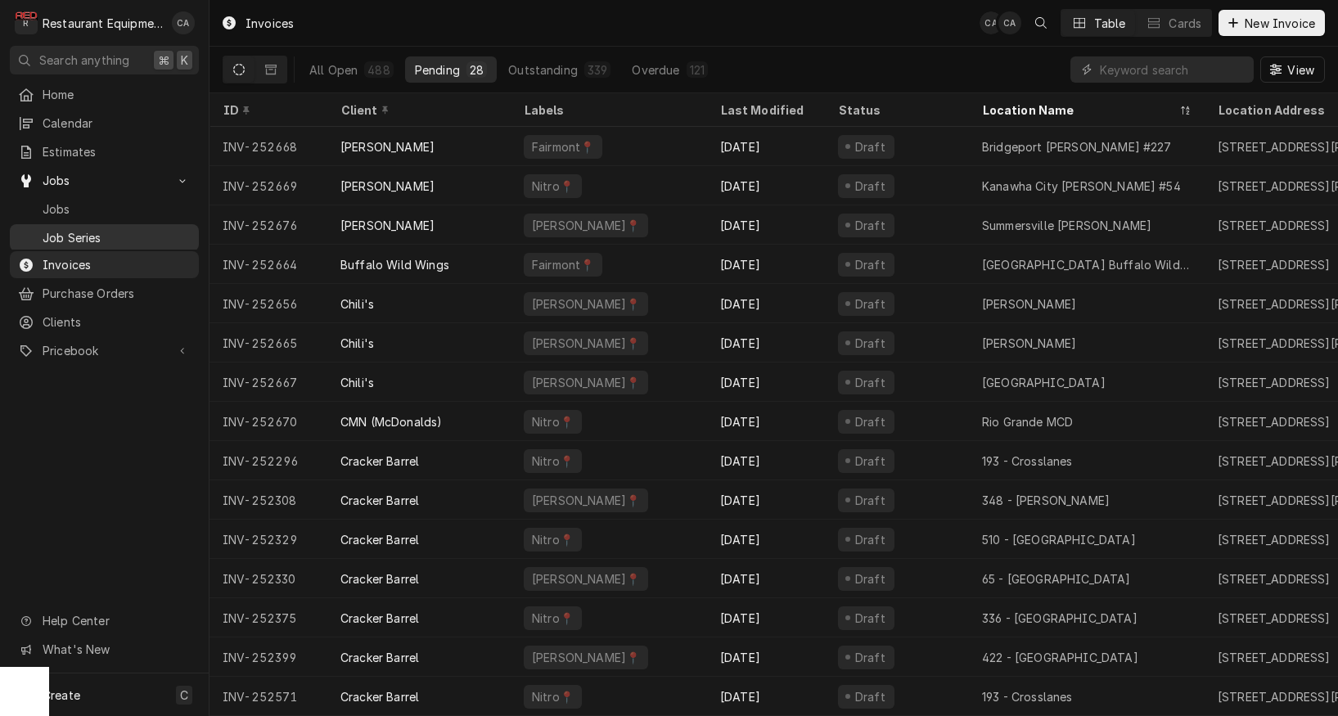
drag, startPoint x: 51, startPoint y: 201, endPoint x: 116, endPoint y: 223, distance: 69.1
click at [54, 202] on span "Jobs" at bounding box center [117, 209] width 148 height 17
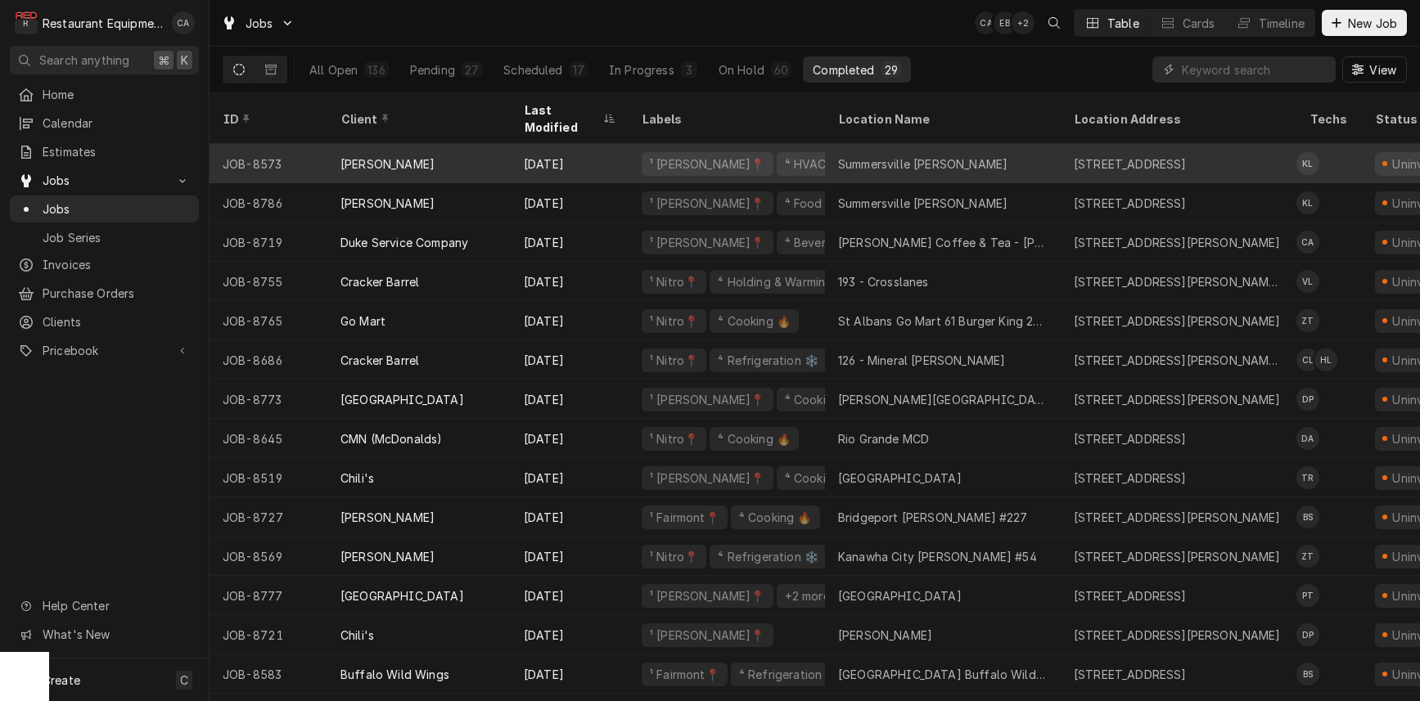
click at [974, 156] on div "Summersville [PERSON_NAME]" at bounding box center [922, 164] width 169 height 17
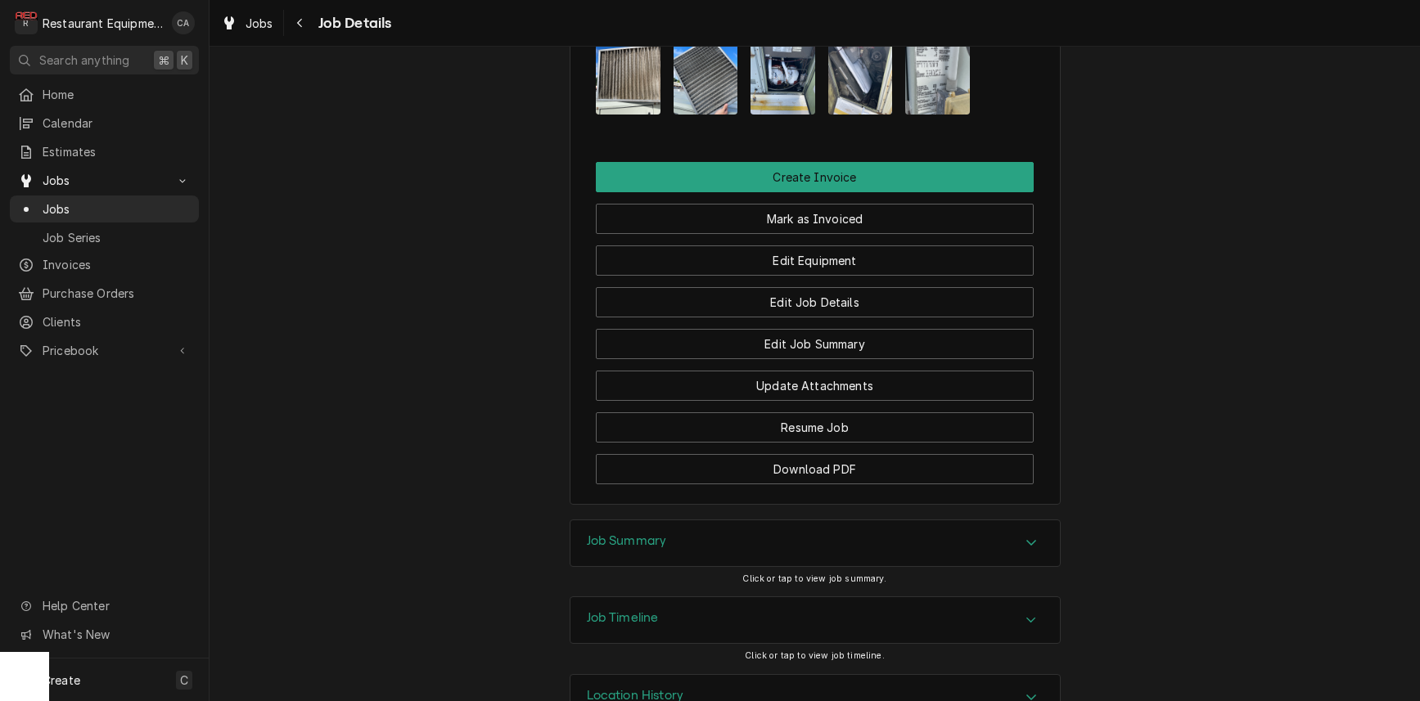
scroll to position [1764, 0]
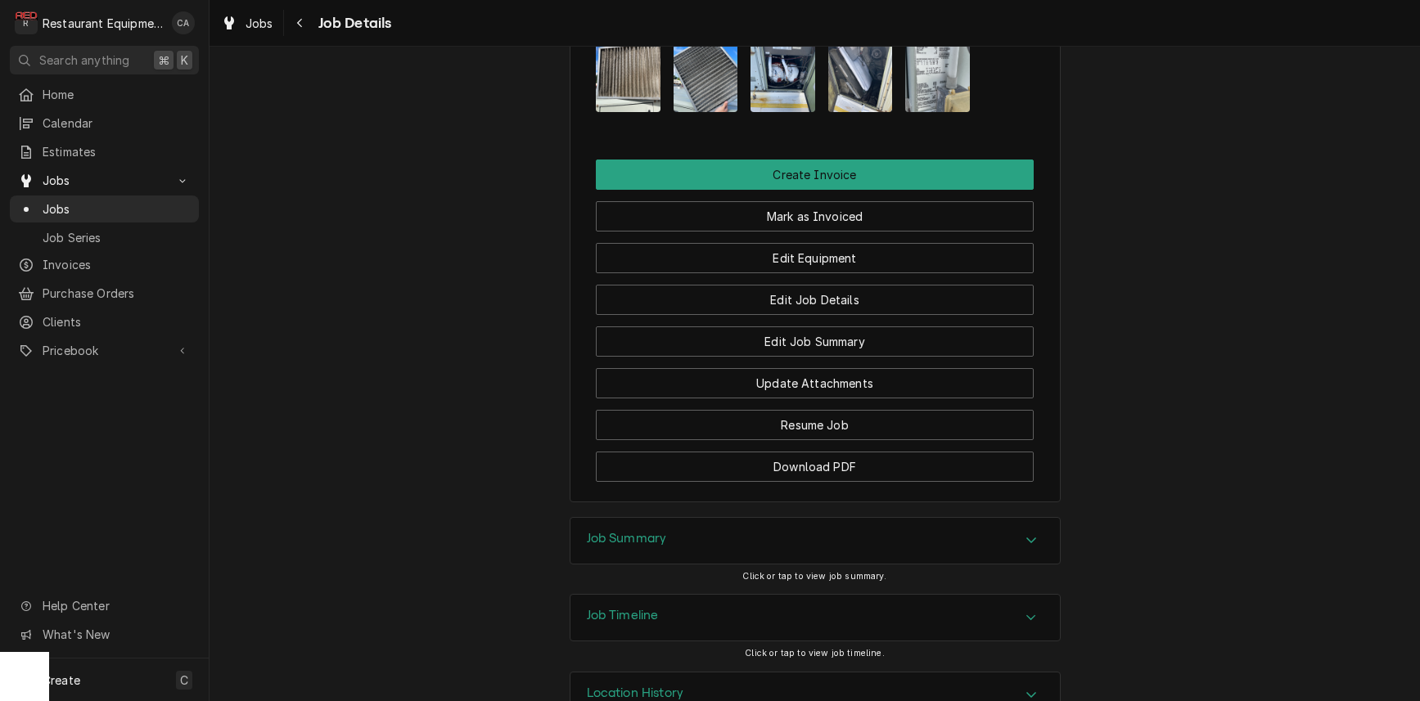
drag, startPoint x: 629, startPoint y: 528, endPoint x: 495, endPoint y: 470, distance: 146.3
click at [629, 531] on h3 "Job Summary" at bounding box center [627, 539] width 80 height 16
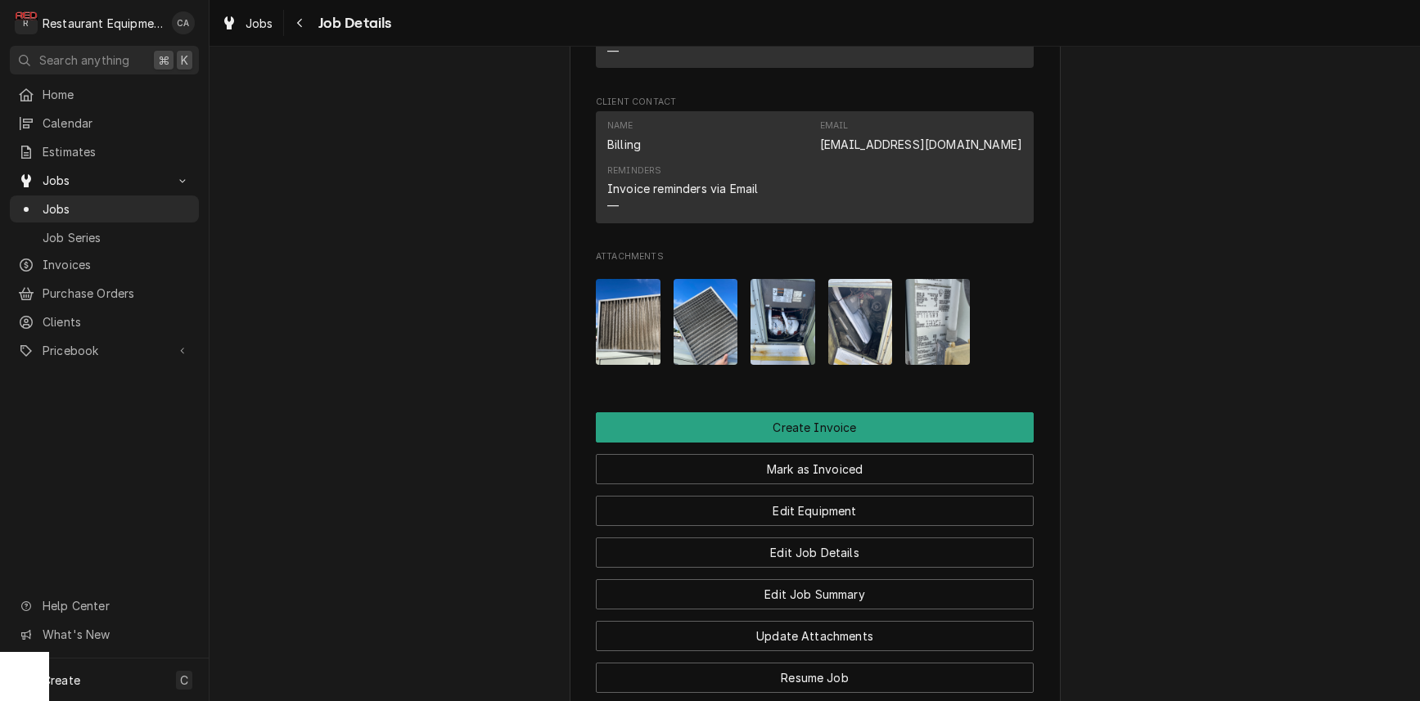
click at [941, 295] on img "Attachments" at bounding box center [937, 322] width 65 height 86
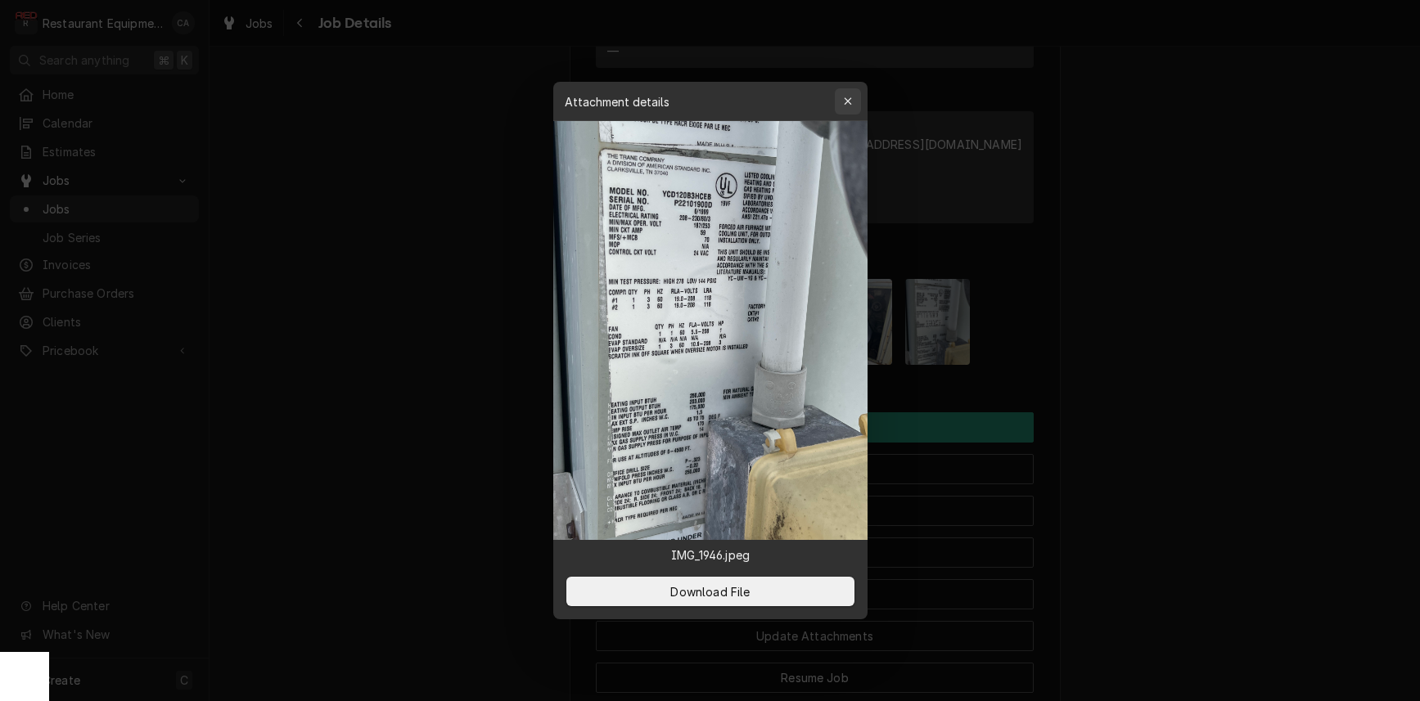
click at [849, 106] on icon "button" at bounding box center [847, 101] width 9 height 11
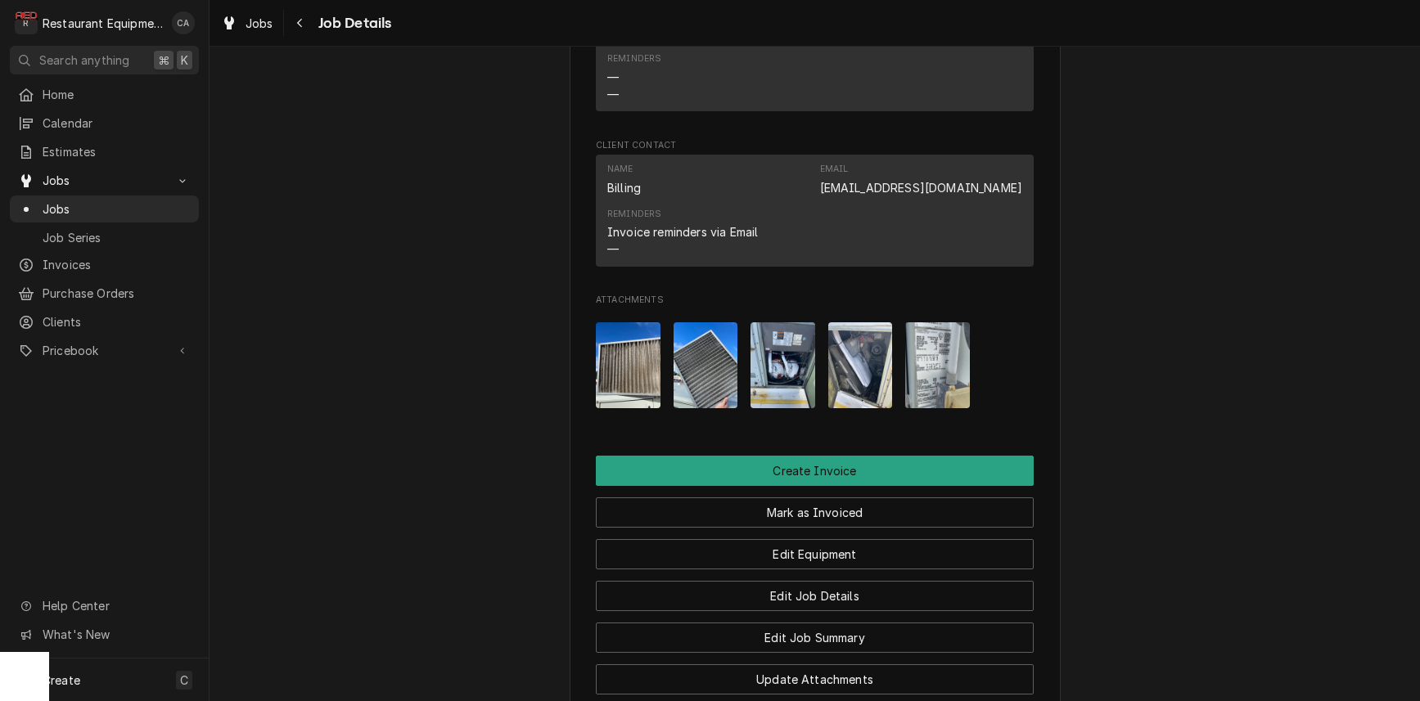
scroll to position [1418, 0]
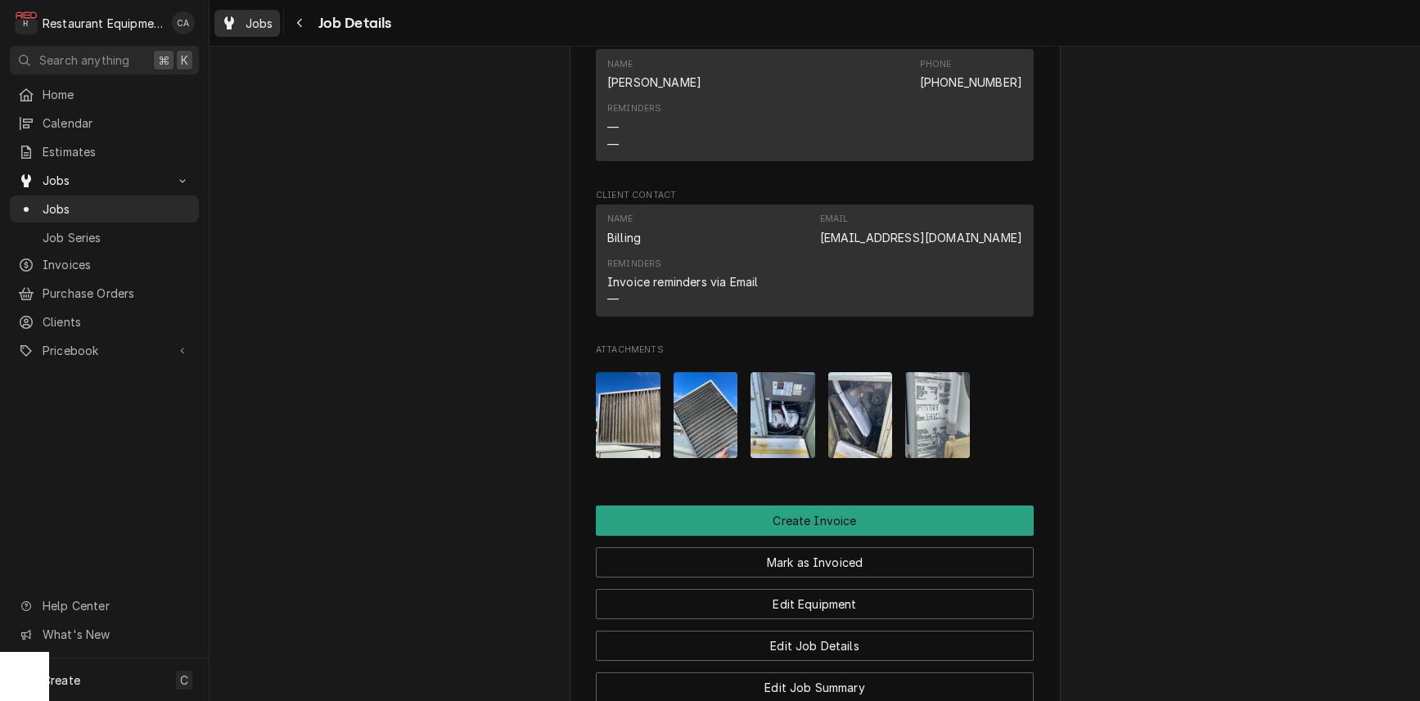
click at [262, 20] on span "Jobs" at bounding box center [260, 23] width 28 height 17
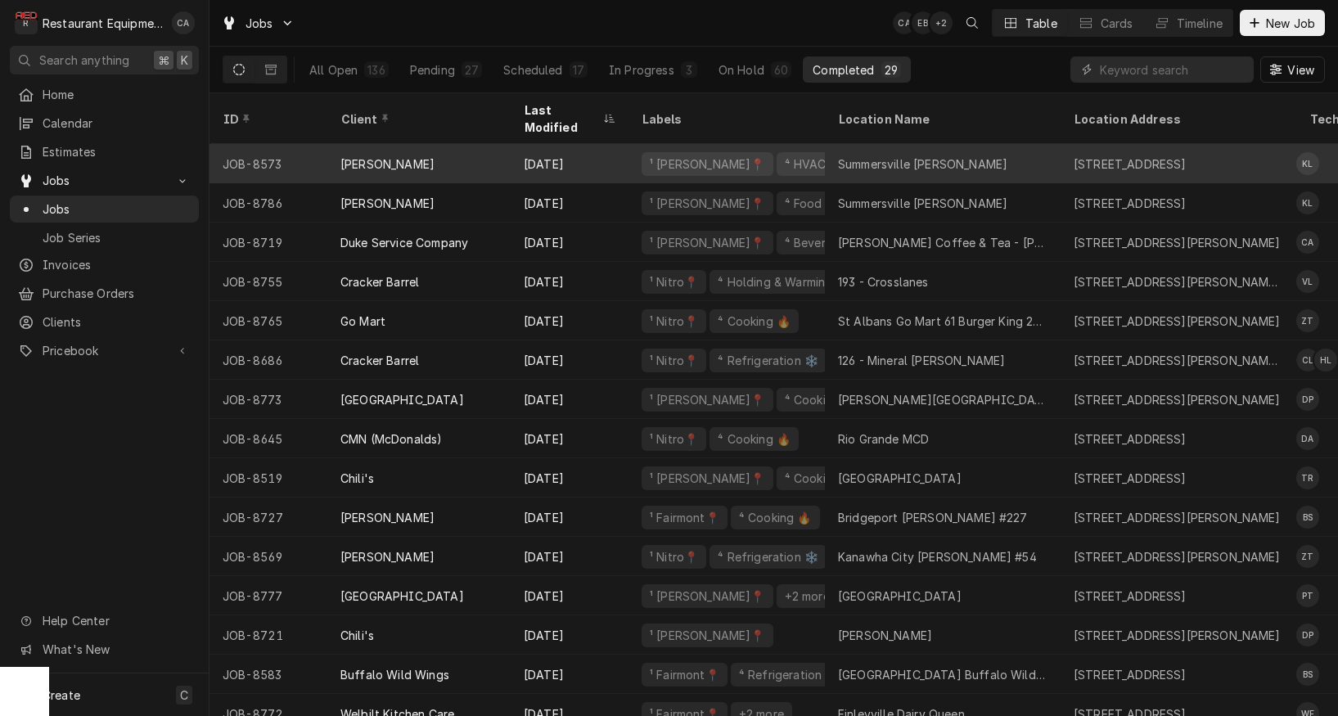
click at [864, 156] on div "Summersville [PERSON_NAME]" at bounding box center [922, 164] width 169 height 17
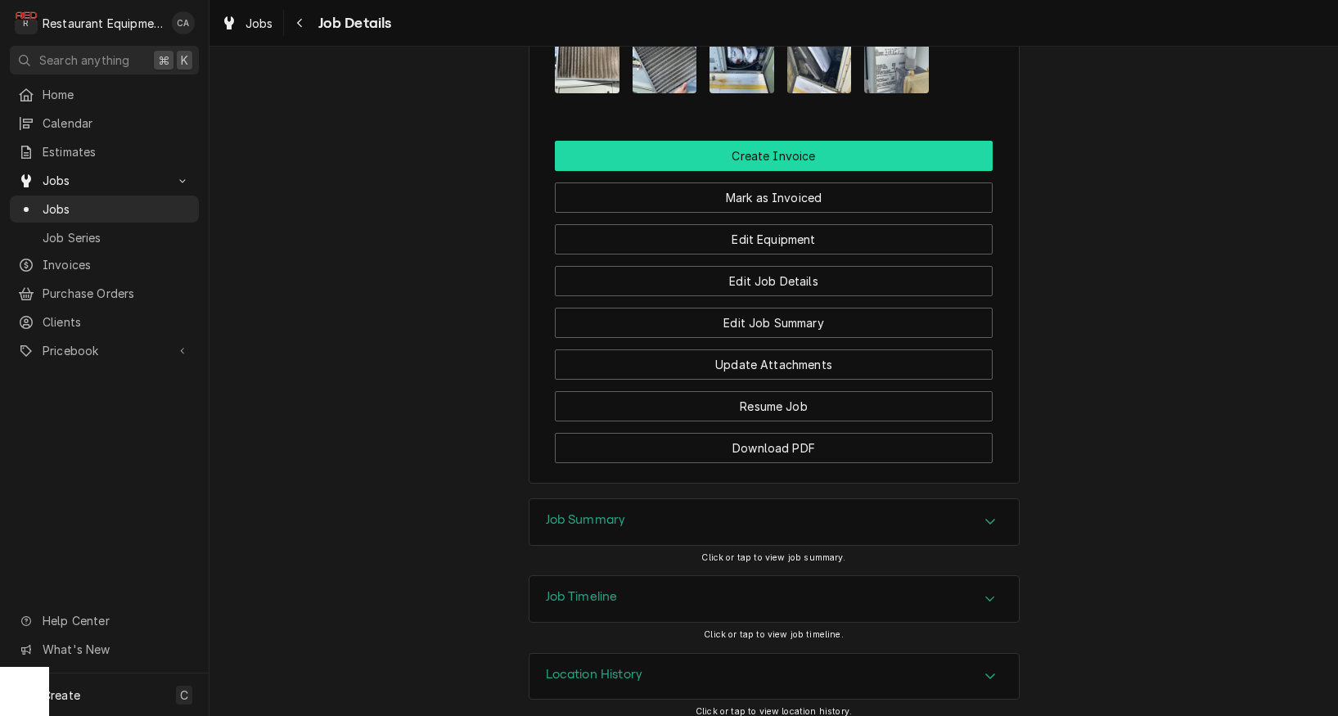
click at [821, 142] on button "Create Invoice" at bounding box center [774, 156] width 438 height 30
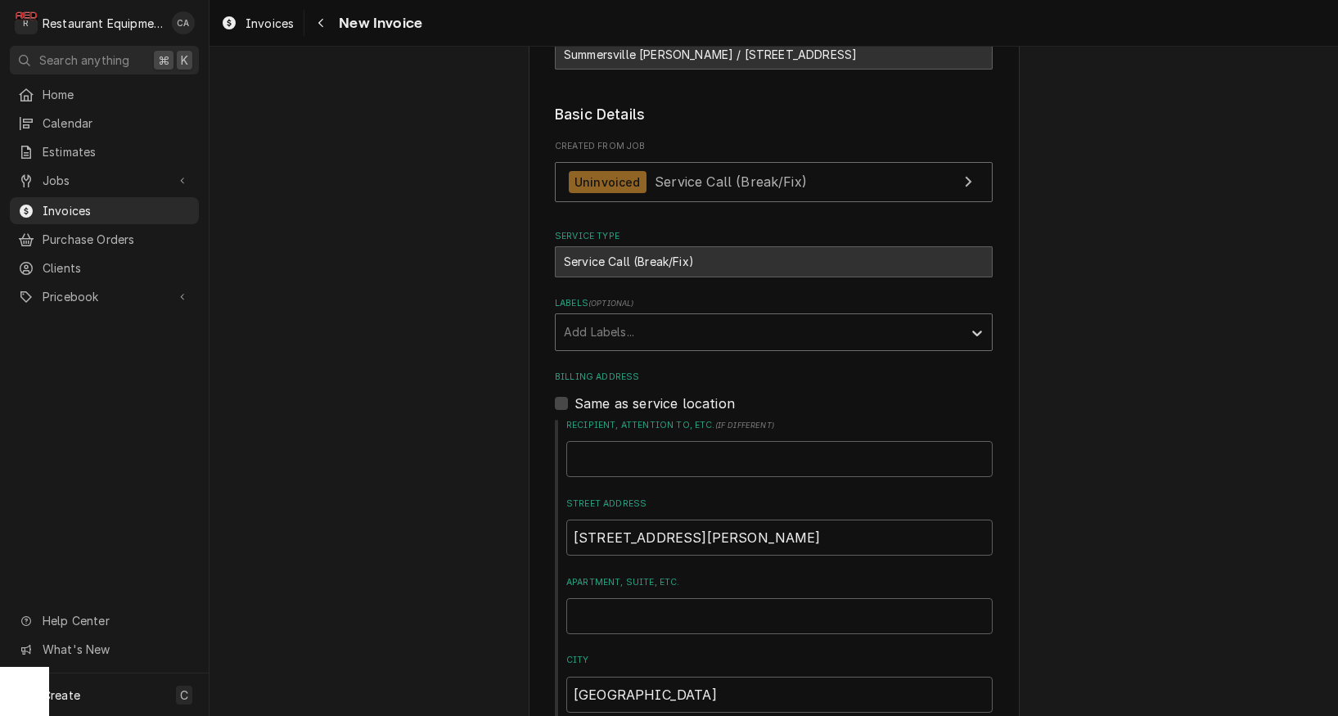
scroll to position [330, 0]
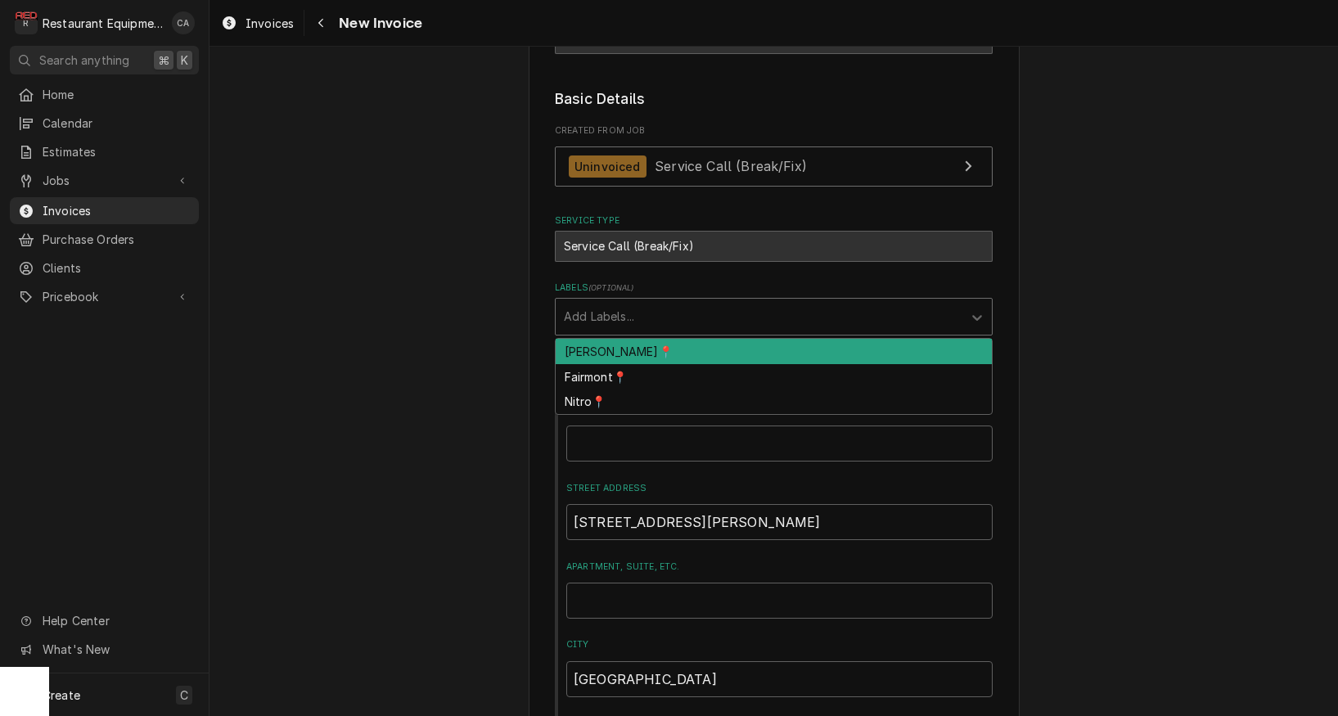
drag, startPoint x: 593, startPoint y: 314, endPoint x: 616, endPoint y: 339, distance: 34.2
click at [593, 314] on div "Add Labels..." at bounding box center [759, 316] width 390 height 17
click at [616, 340] on div "[PERSON_NAME]📍" at bounding box center [774, 351] width 436 height 25
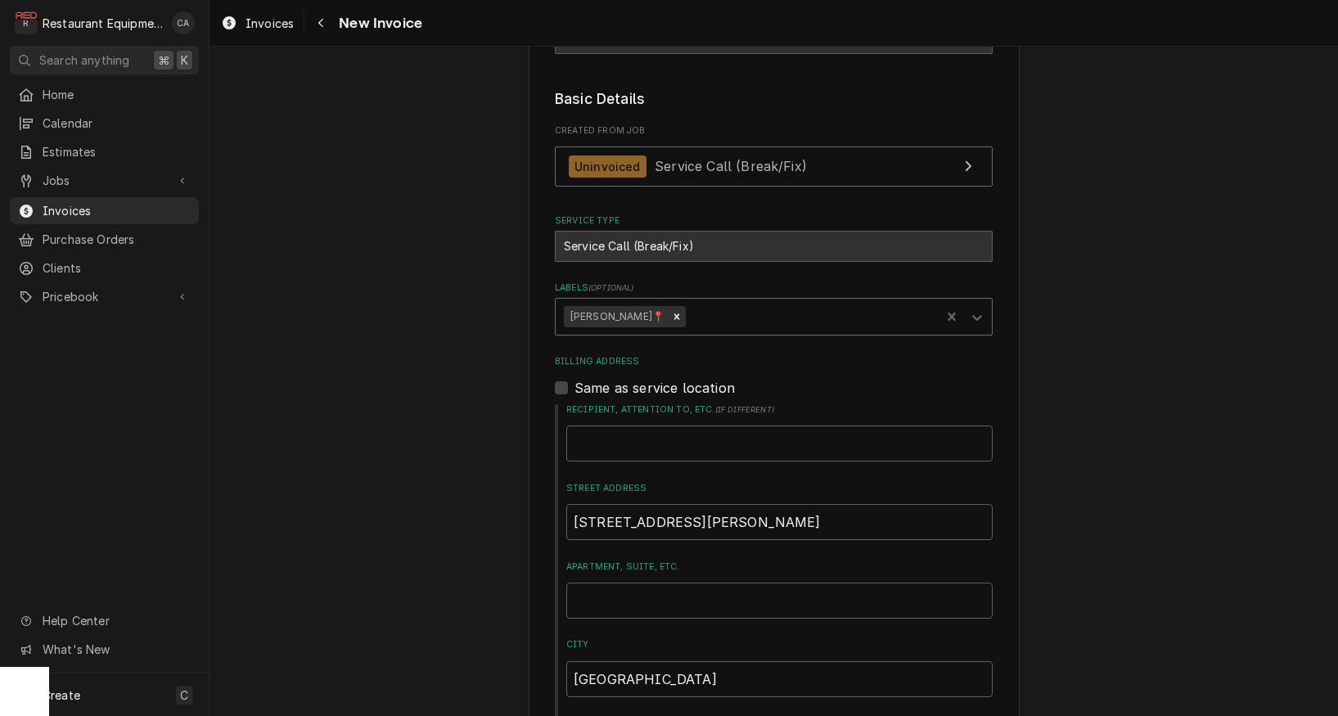
type textarea "x"
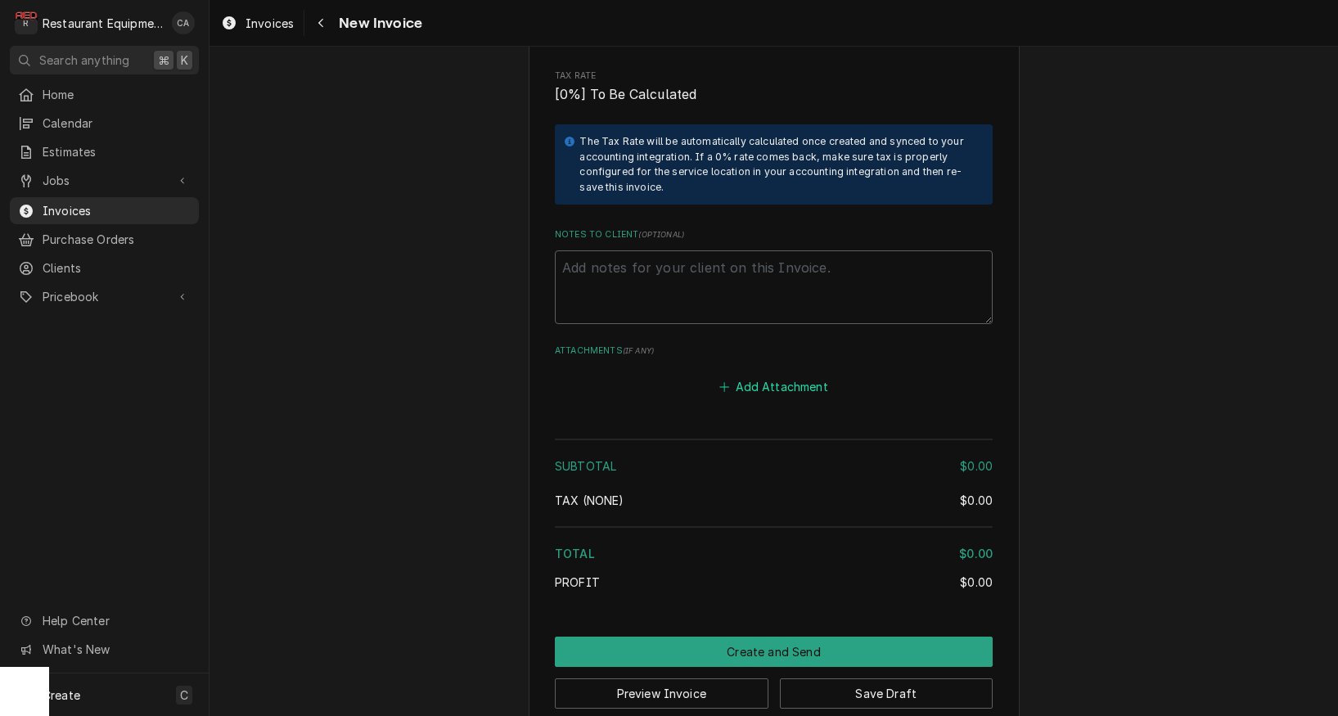
scroll to position [2843, 0]
click at [744, 377] on button "Add Attachment" at bounding box center [774, 388] width 115 height 23
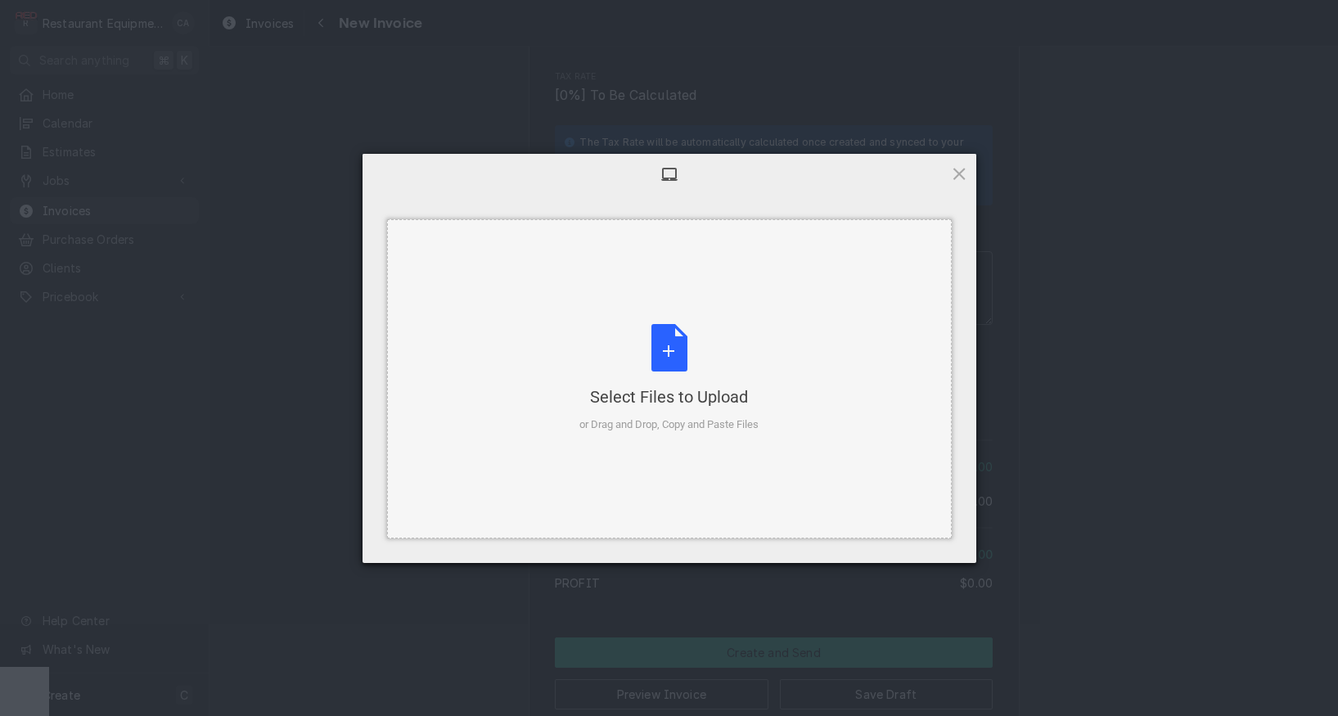
click at [666, 344] on div "Select Files to Upload or Drag and Drop, Copy and Paste Files" at bounding box center [669, 378] width 179 height 109
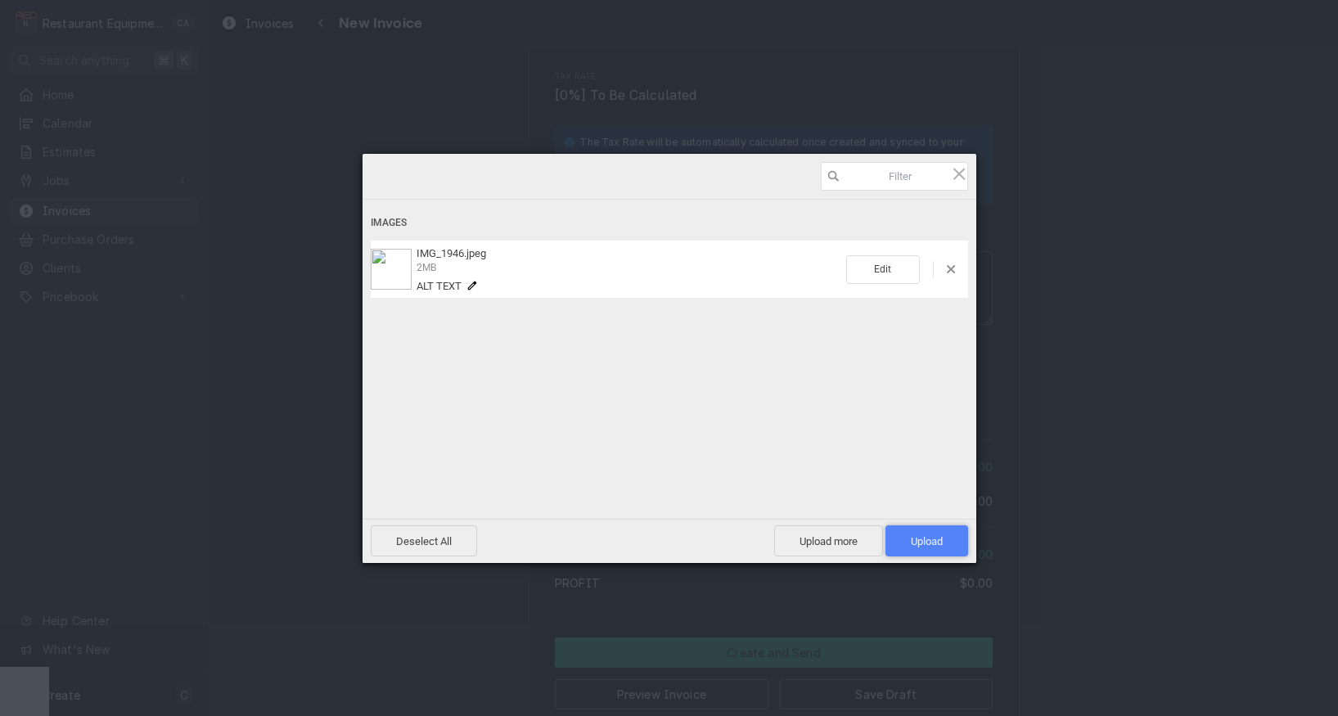
click at [941, 545] on span "Upload 1" at bounding box center [927, 541] width 32 height 12
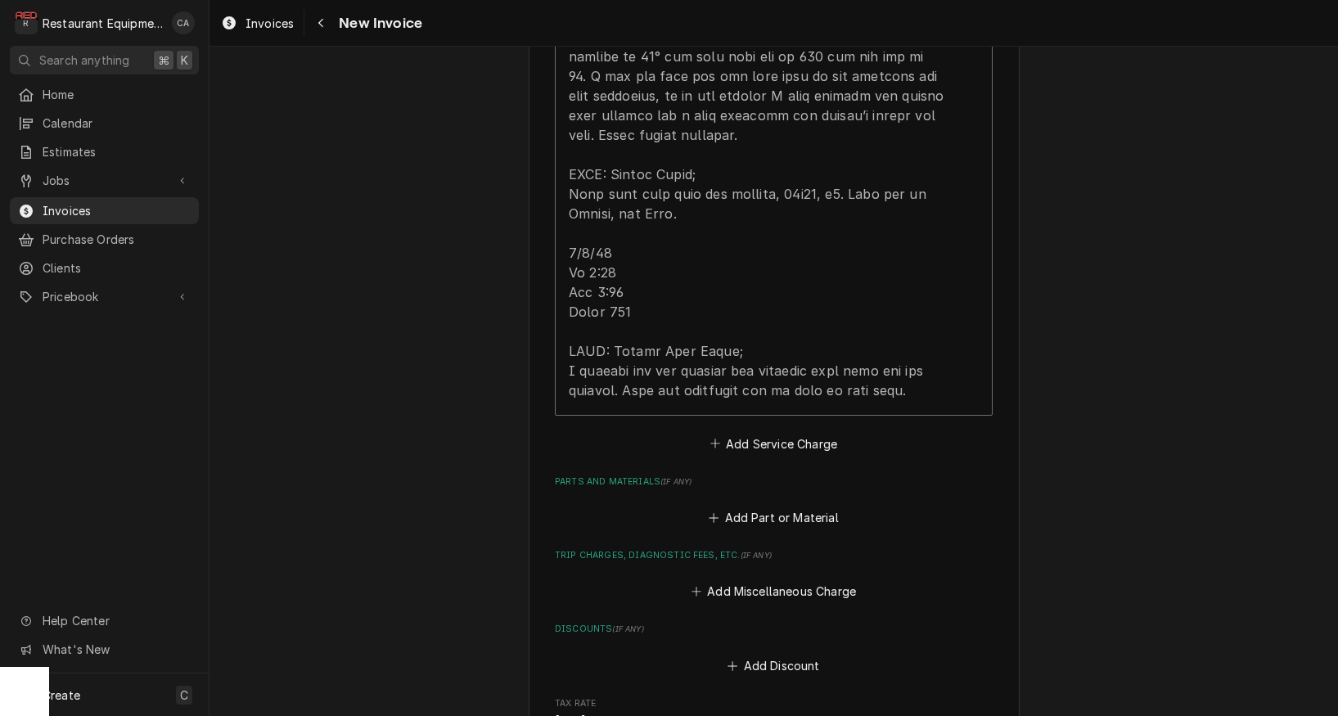
scroll to position [2037, 0]
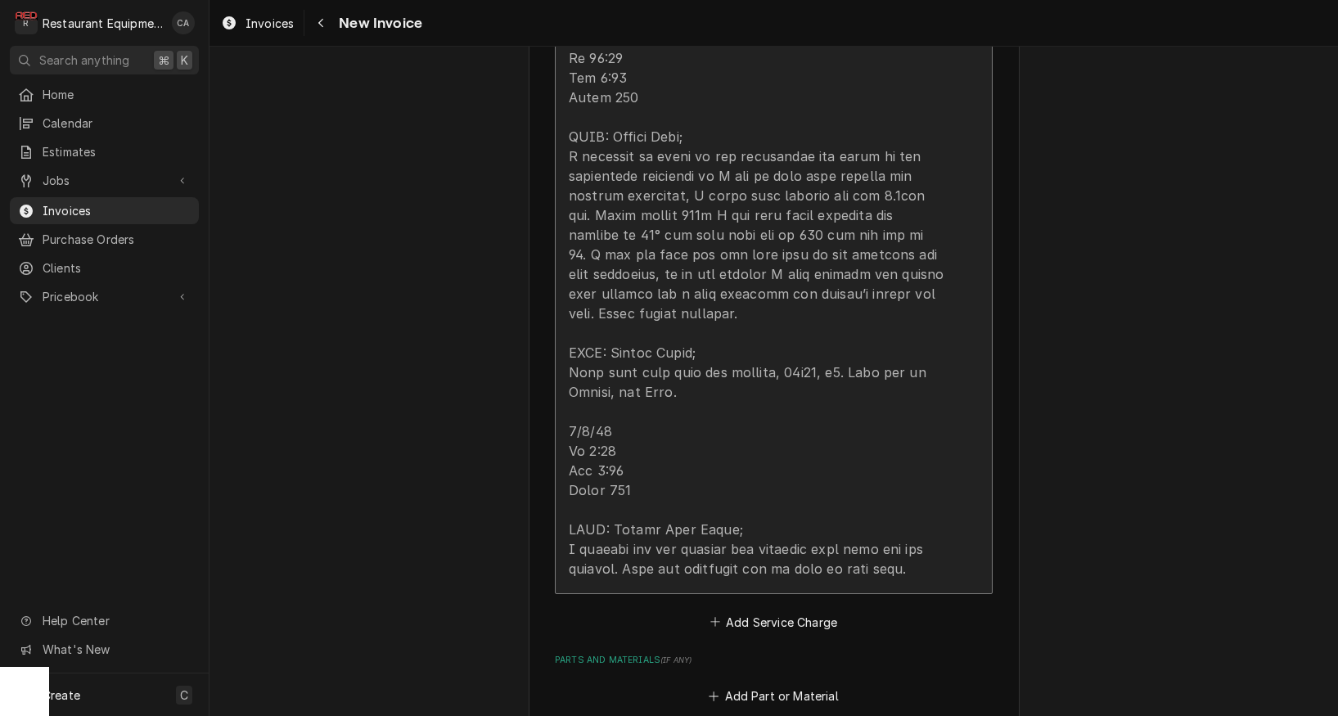
click at [615, 285] on div "Update Line Item" at bounding box center [757, 137] width 376 height 884
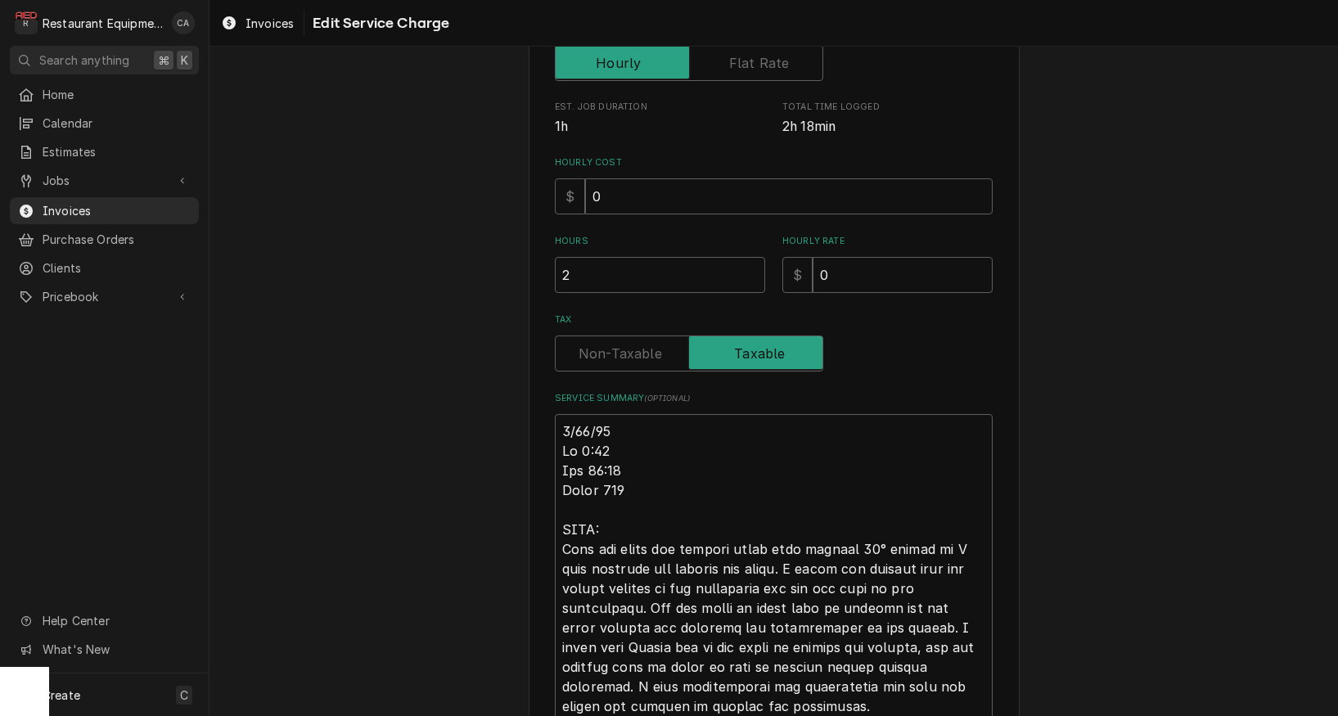
scroll to position [372, 0]
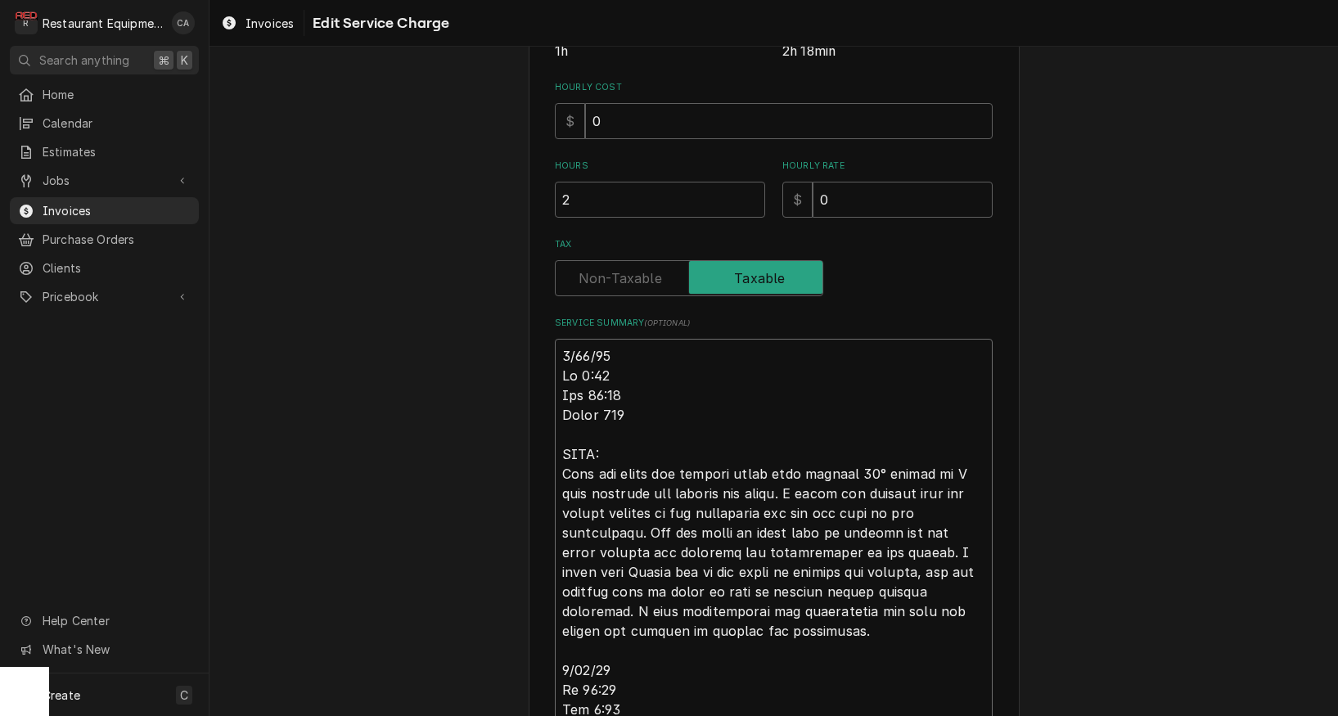
type textarea "x"
type textarea "R8/18/25 In 9:45 Out 10:45 Truck 102 HVAC: Both the front and kitchen units wer…"
type textarea "x"
type textarea "Ro8/18/25 In 9:45 Out 10:45 Truck 102 HVAC: Both the front and kitchen units we…"
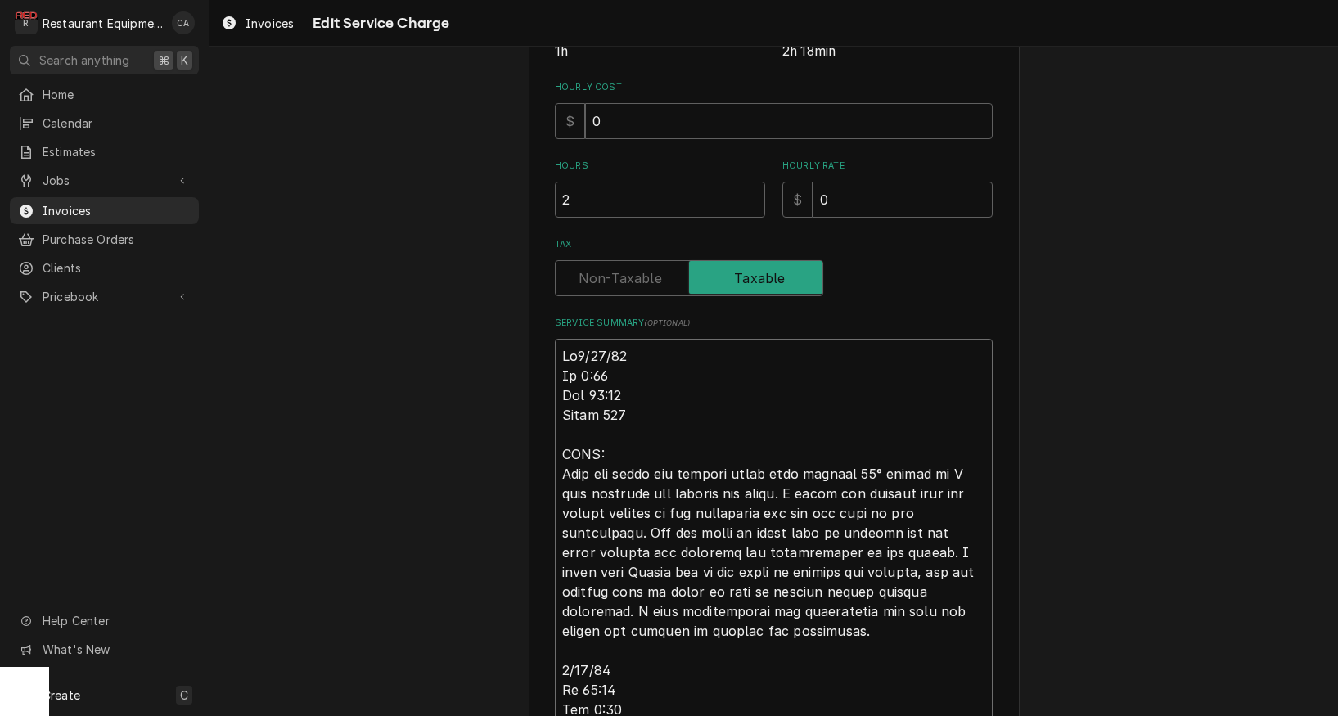
type textarea "x"
type textarea "Roo8/18/25 In 9:45 Out 10:45 Truck 102 HVAC: Both the front and kitchen units w…"
type textarea "x"
type textarea "Roo 8/18/25 In 9:45 Out 10:45 Truck 102 HVAC: Both the front and kitchen units …"
type textarea "x"
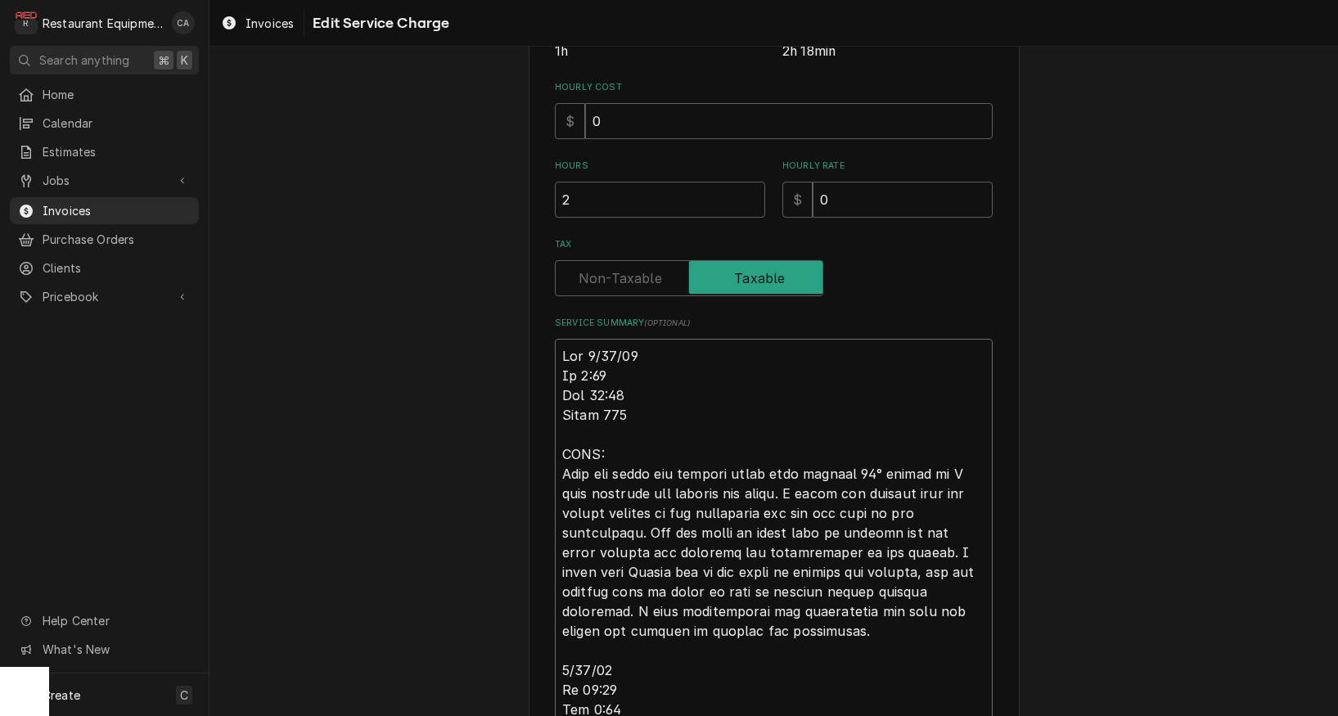
type textarea "Roo 88/18/25 In 9:45 Out 10:45 Truck 102 HVAC: Both the front and kitchen units…"
type textarea "x"
type textarea "Roo 858/18/25 In 9:45 Out 10:45 Truck 102 HVAC: Both the front and kitchen unit…"
type textarea "x"
type textarea "Roo 8578/18/25 In 9:45 Out 10:45 Truck 102 HVAC: Both the front and kitchen uni…"
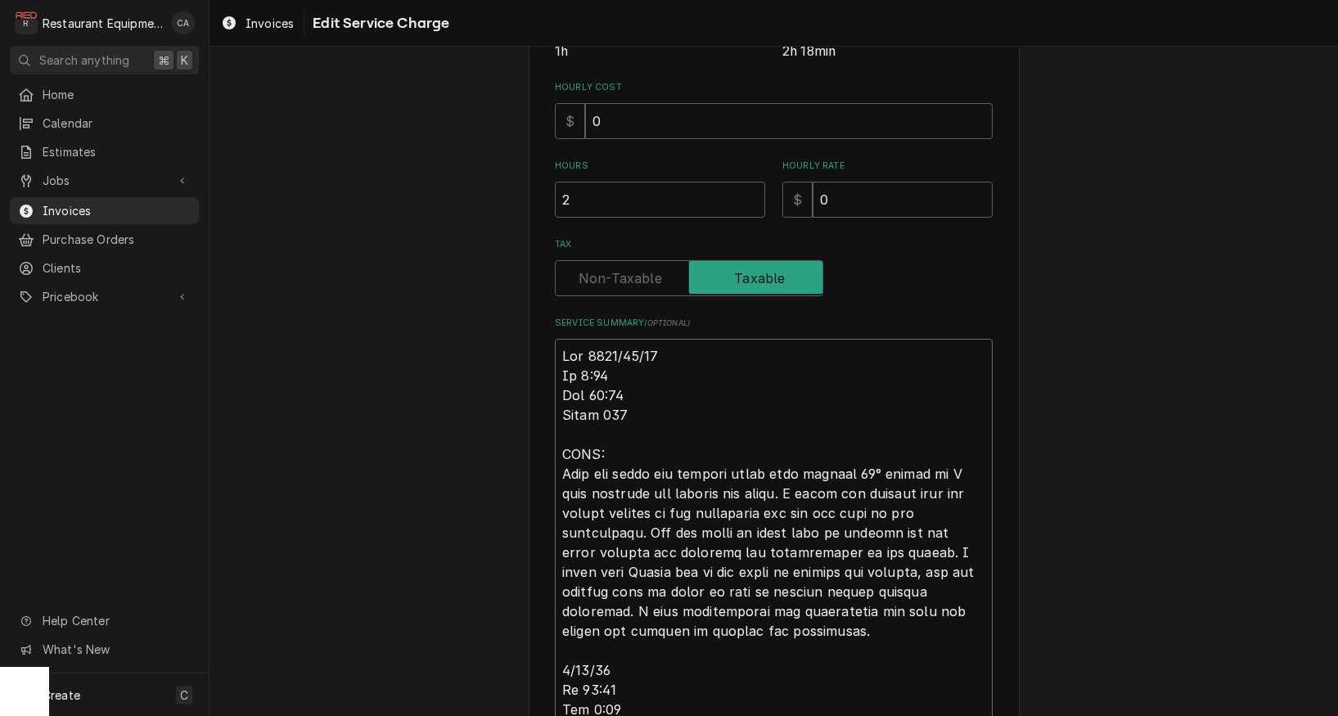
type textarea "x"
type textarea "Roo 85738/18/25 In 9:45 Out 10:45 Truck 102 HVAC: Both the front and kitchen un…"
type textarea "x"
type textarea "Roo 8573 8/18/25 In 9:45 Out 10:45 Truck 102 HVAC: Both the front and kitchen u…"
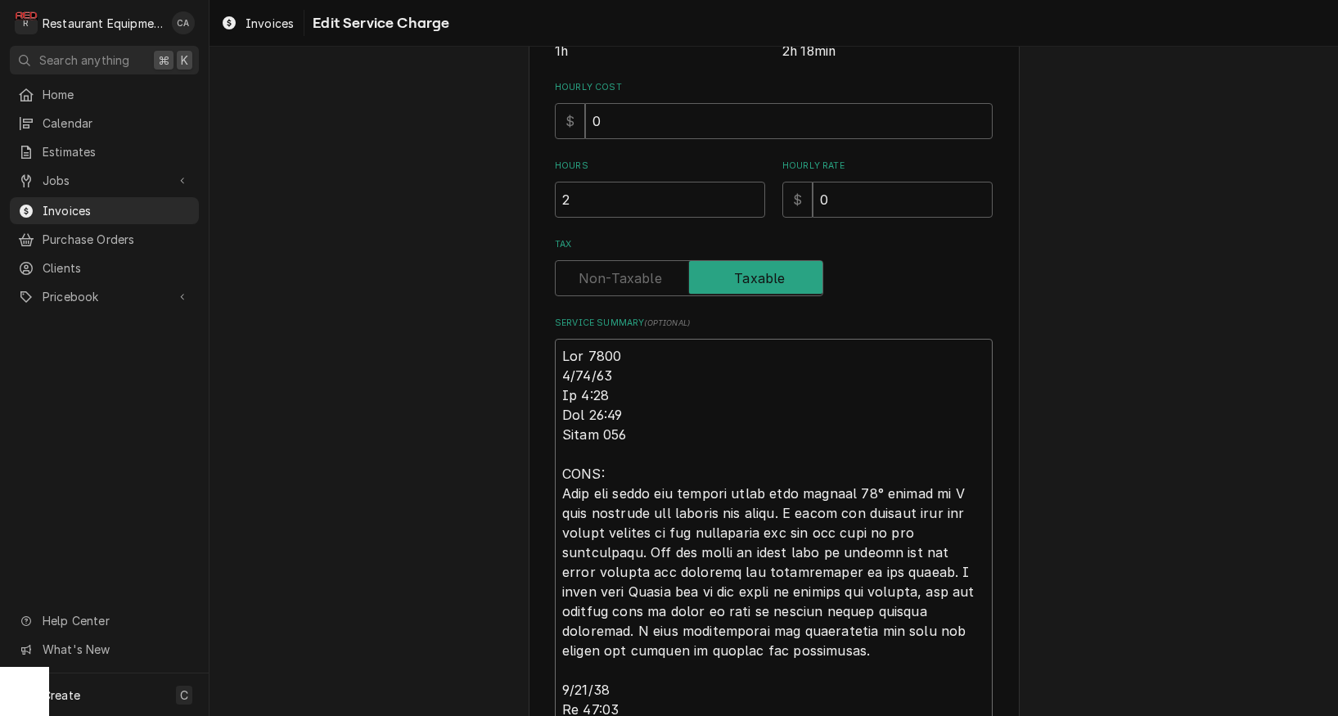
type textarea "x"
type textarea "Roo 8573 8/18/25 In 9:45 Out 10:45 Truck 102 HVAC: Both the front and kitchen u…"
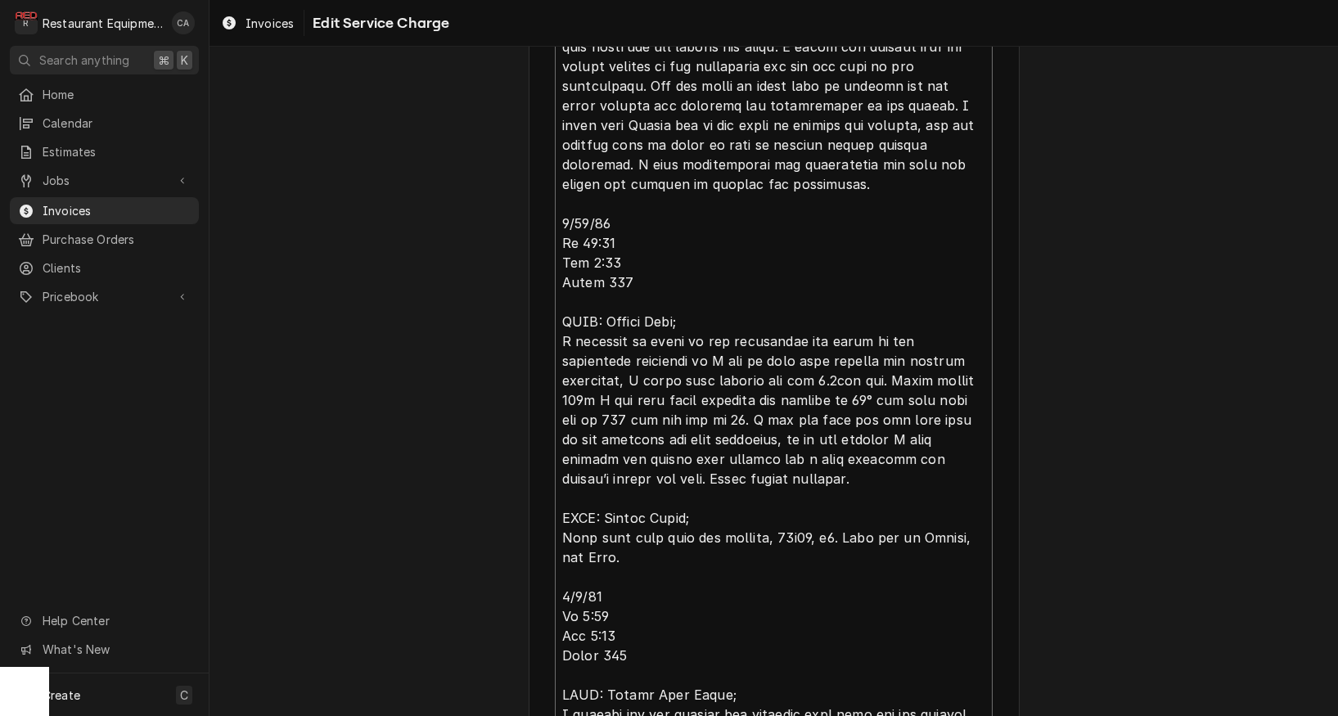
scroll to position [863, 0]
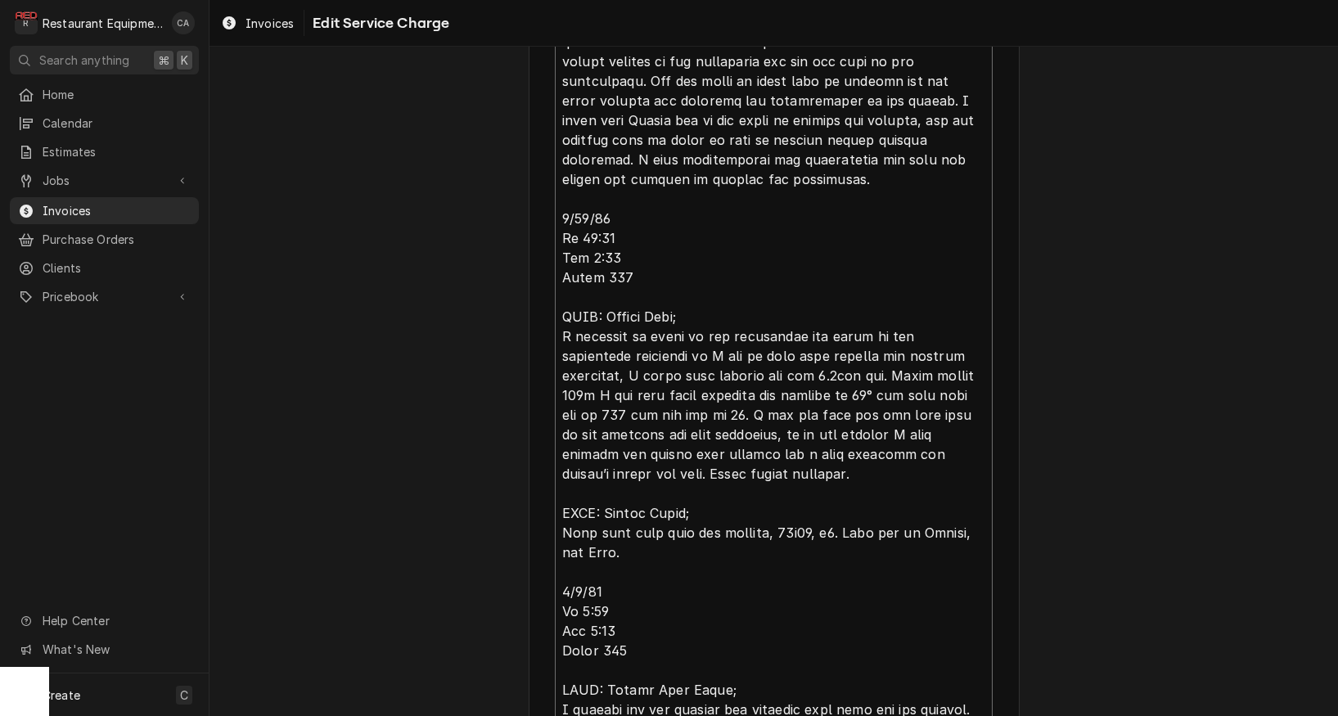
drag, startPoint x: 978, startPoint y: 597, endPoint x: 942, endPoint y: 590, distance: 36.6
click at [978, 597] on textarea "Service Summary ( optional )" at bounding box center [774, 297] width 438 height 899
drag, startPoint x: 828, startPoint y: 527, endPoint x: 872, endPoint y: 566, distance: 58.5
click at [872, 566] on textarea "Service Summary ( optional )" at bounding box center [774, 297] width 438 height 899
type textarea "x"
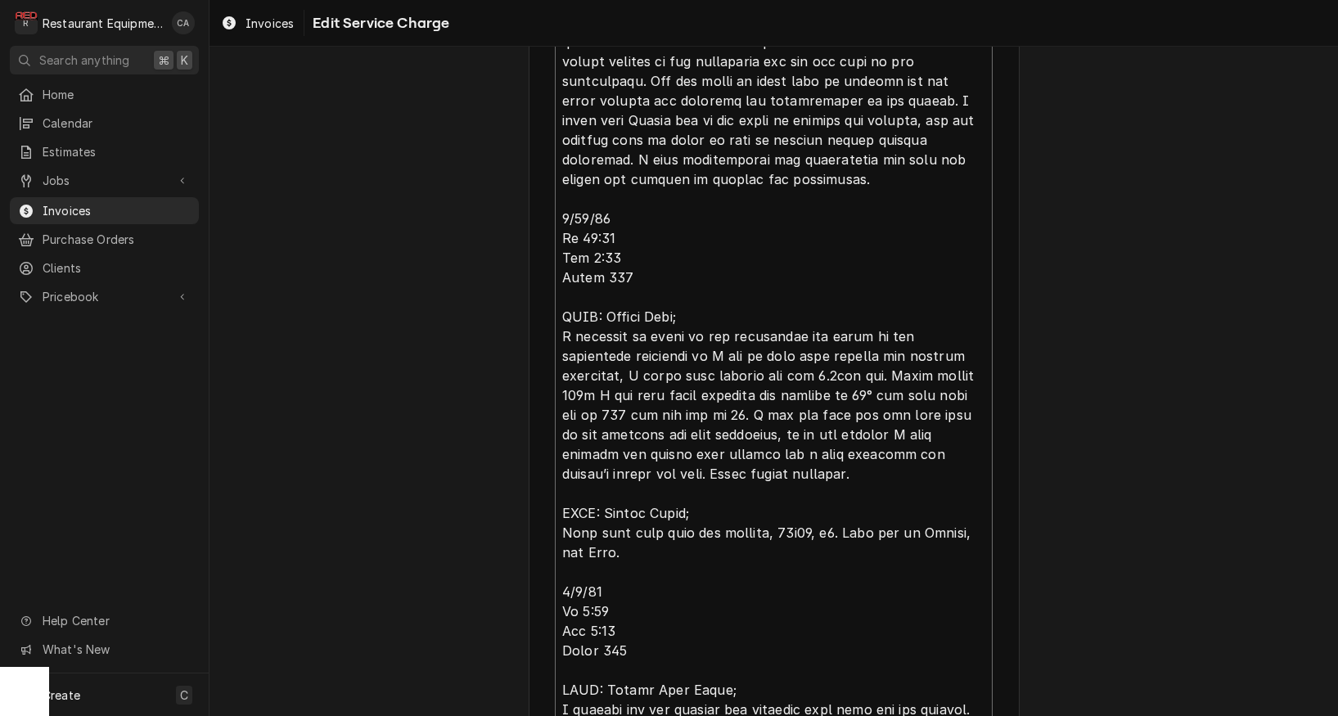
type textarea "Roo 8573 8/18/25 In 9:45 Out 10:45 Truck 102 HVAC: Both the front and kitchen u…"
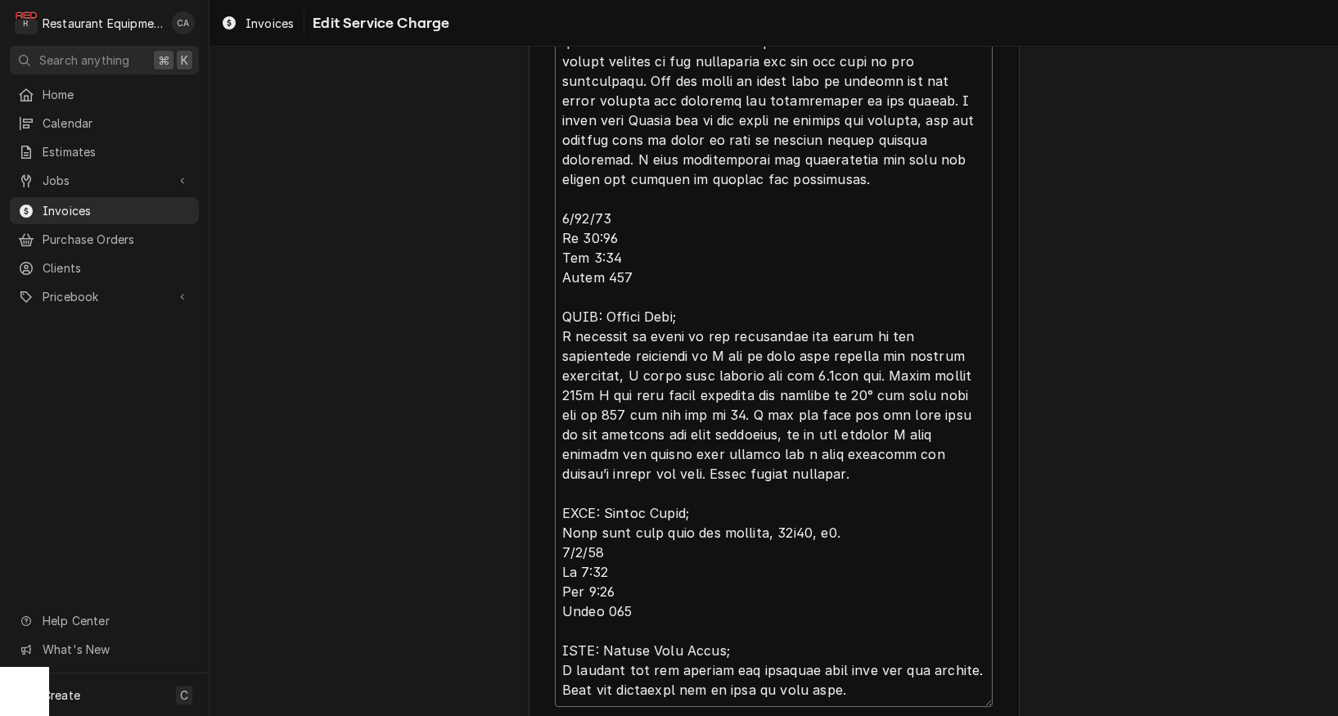
type textarea "x"
type textarea "Roo 8573 8/18/25 In 9:45 Out 10:45 Truck 102 HVAC: Both the front and kitchen u…"
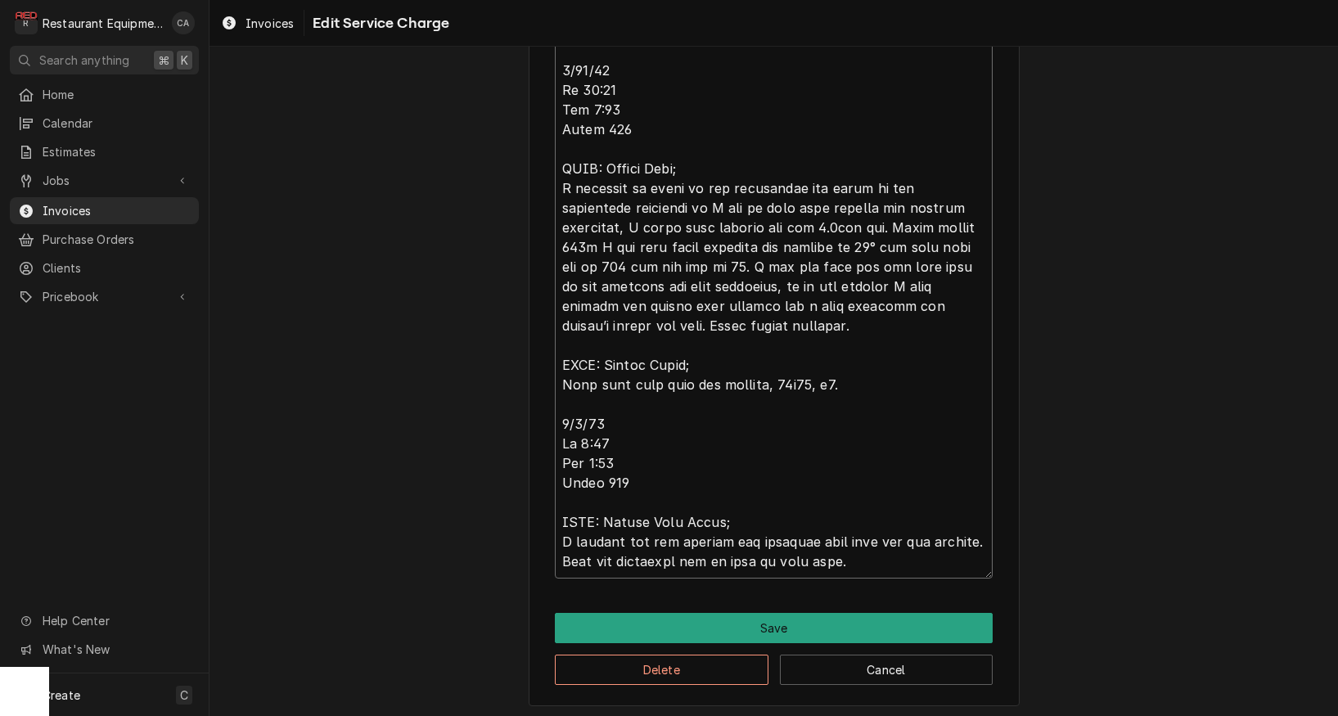
scroll to position [1009, 0]
click at [635, 416] on textarea "Service Summary ( optional )" at bounding box center [774, 140] width 438 height 879
type textarea "x"
type textarea "Roo 8573 8/18/25 In 9:45 Out 10:45 Truck 102 HVAC: Both the front and kitchen u…"
type textarea "x"
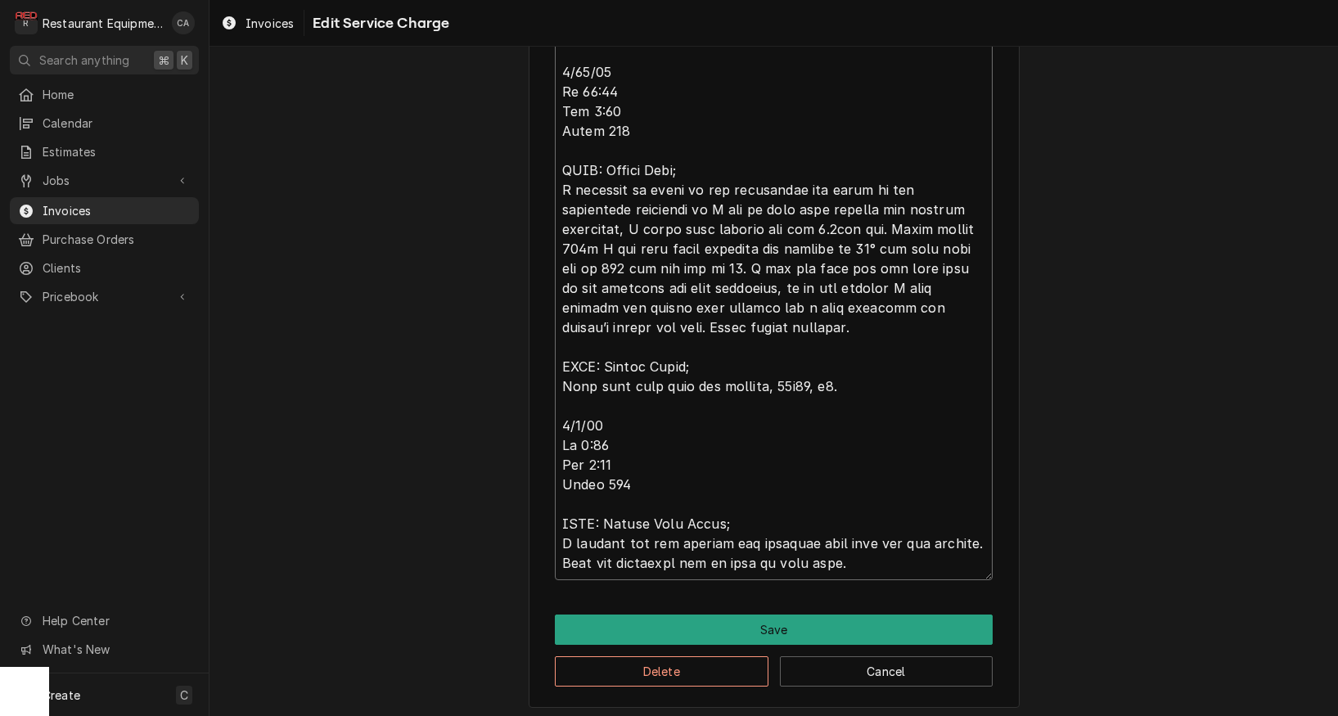
type textarea "Roo 8573 8/18/25 In 9:45 Out 10:45 Truck 102 HVAC: Both the front and kitchen u…"
type textarea "x"
type textarea "Roo 8573 8/18/25 In 9:45 Out 10:45 Truck 102 HVAC: Both the front and kitchen u…"
type textarea "x"
type textarea "Roo 8573 8/18/25 In 9:45 Out 10:45 Truck 102 HVAC: Both the front and kitchen u…"
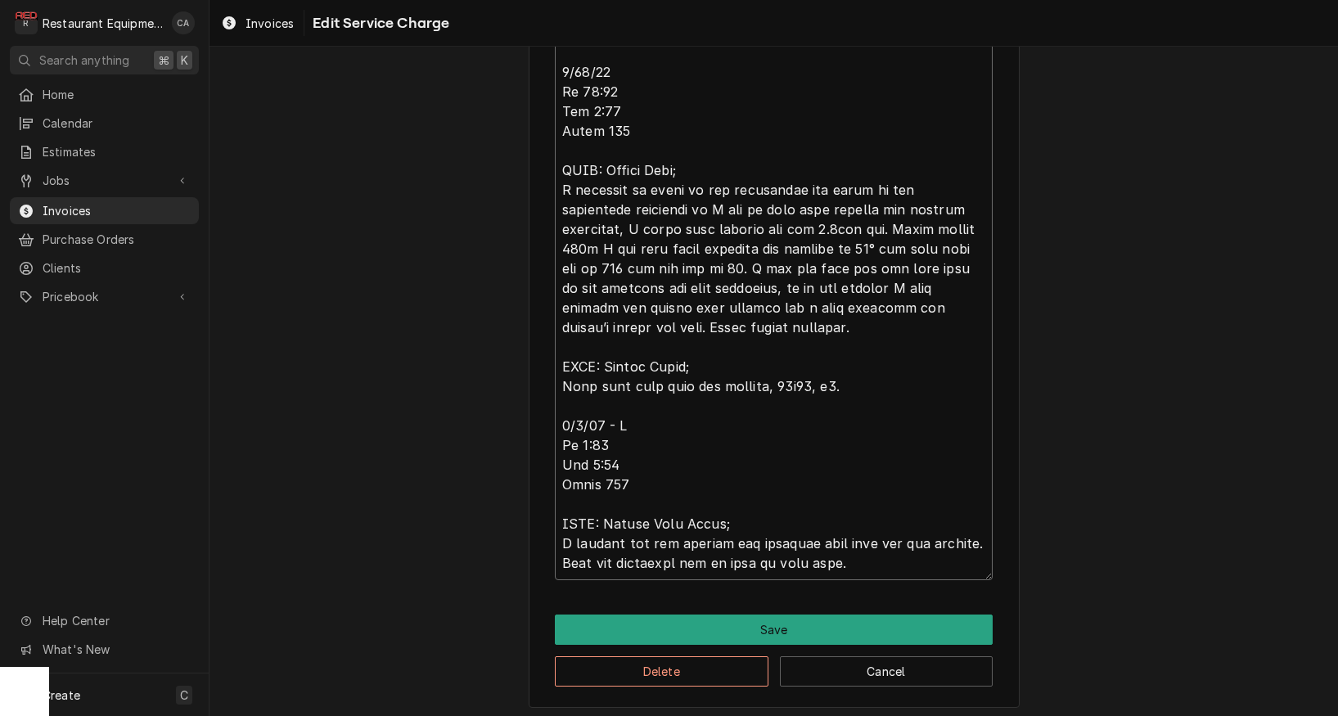
type textarea "x"
type textarea "Roo 8573 8/18/25 In 9:45 Out 10:45 Truck 102 HVAC: Both the front and kitchen u…"
type textarea "x"
type textarea "Roo 8573 8/18/25 In 9:45 Out 10:45 Truck 102 HVAC: Both the front and kitchen u…"
type textarea "x"
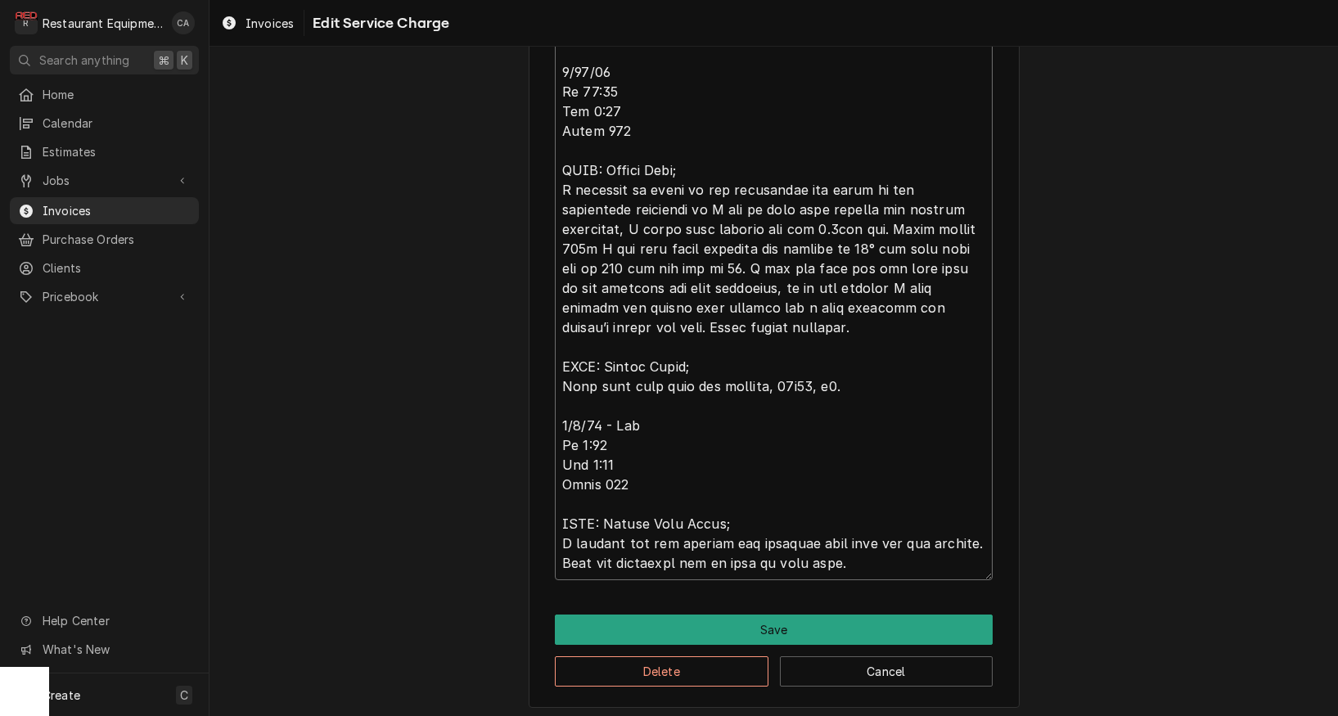
type textarea "Roo 8573 8/18/25 In 9:45 Out 10:45 Truck 102 HVAC: Both the front and kitchen u…"
type textarea "x"
type textarea "Roo 8573 8/18/25 In 9:45 Out 10:45 Truck 102 HVAC: Both the front and kitchen u…"
type textarea "x"
type textarea "Roo 8573 8/18/25 In 9:45 Out 10:45 Truck 102 HVAC: Both the front and kitchen u…"
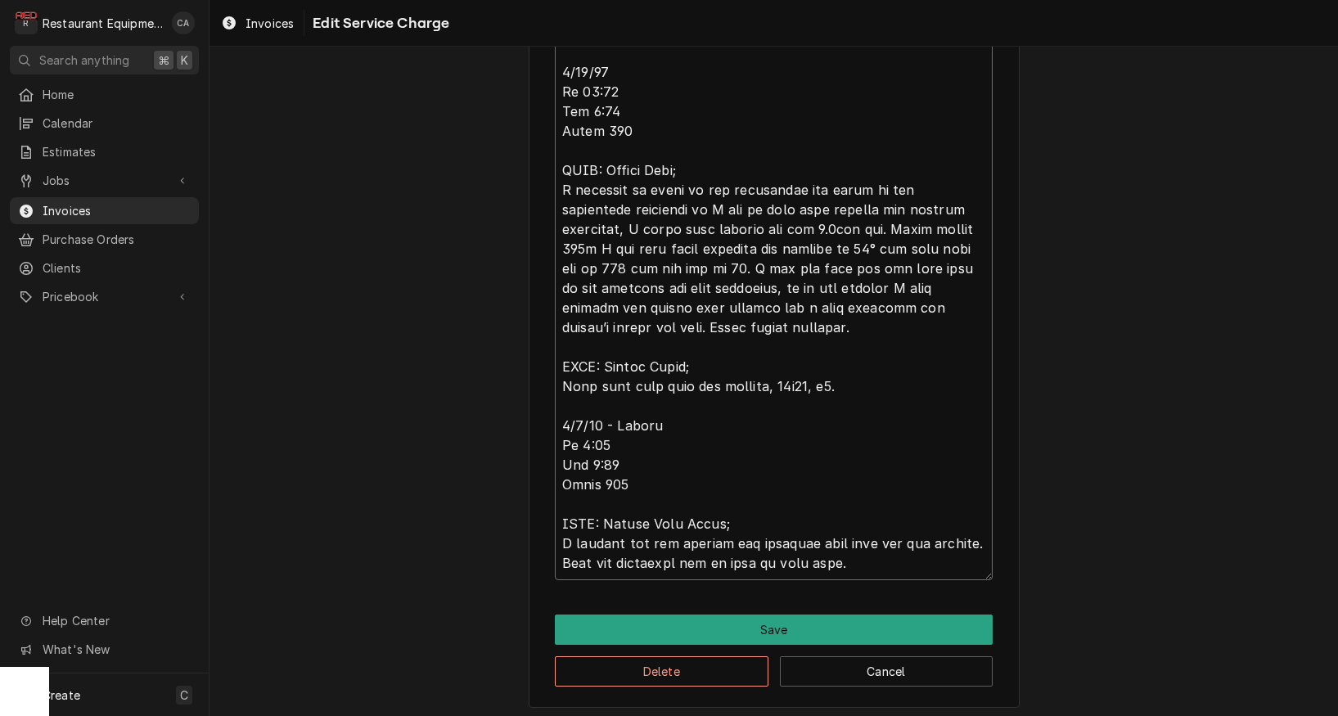
type textarea "x"
type textarea "Roo 8573 8/18/25 In 9:45 Out 10:45 Truck 102 HVAC: Both the front and kitchen u…"
type textarea "x"
type textarea "Roo 8573 8/18/25 In 9:45 Out 10:45 Truck 102 HVAC: Both the front and kitchen u…"
type textarea "x"
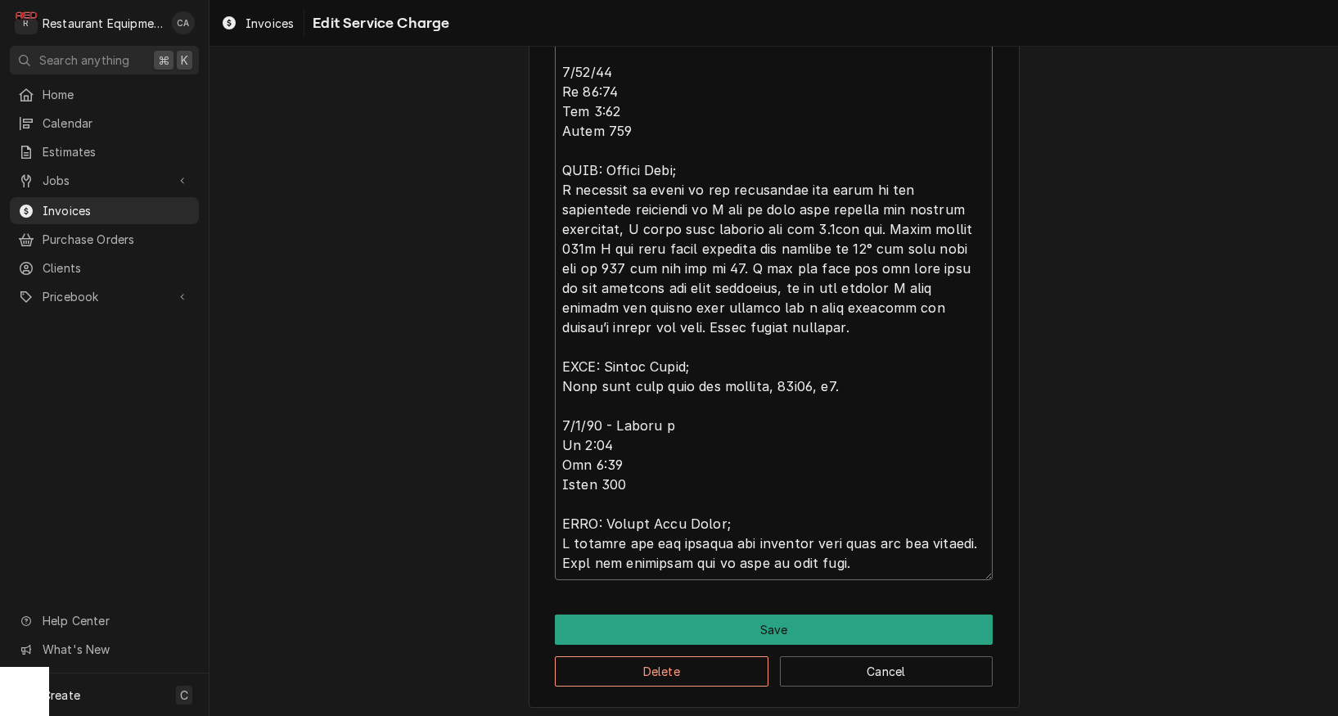
type textarea "Roo 8573 8/18/25 In 9:45 Out 10:45 Truck 102 HVAC: Both the front and kitchen u…"
type textarea "x"
type textarea "Roo 8573 8/18/25 In 9:45 Out 10:45 Truck 102 HVAC: Both the front and kitchen u…"
type textarea "x"
type textarea "Roo 8573 8/18/25 In 9:45 Out 10:45 Truck 102 HVAC: Both the front and kitchen u…"
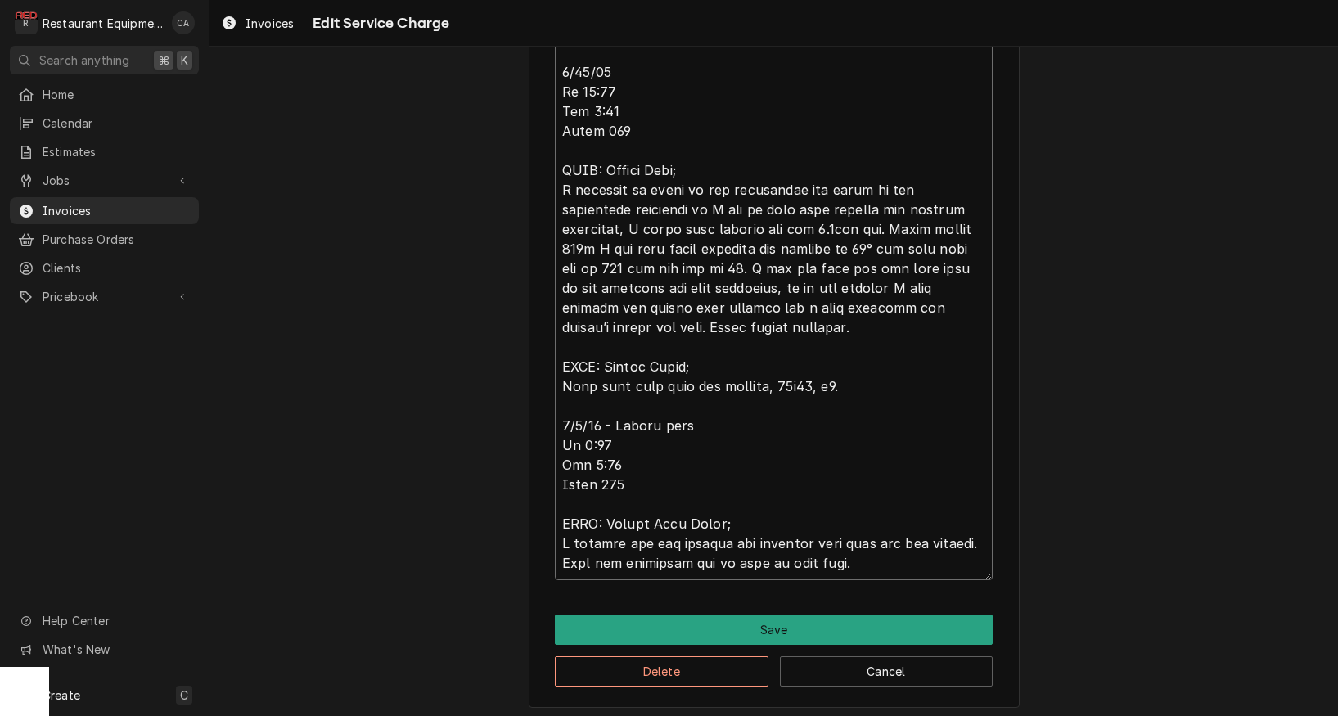
type textarea "x"
type textarea "Roo 8573 8/18/25 In 9:45 Out 10:45 Truck 102 HVAC: Both the front and kitchen u…"
type textarea "x"
type textarea "Roo 8573 8/18/25 In 9:45 Out 10:45 Truck 102 HVAC: Both the front and kitchen u…"
type textarea "x"
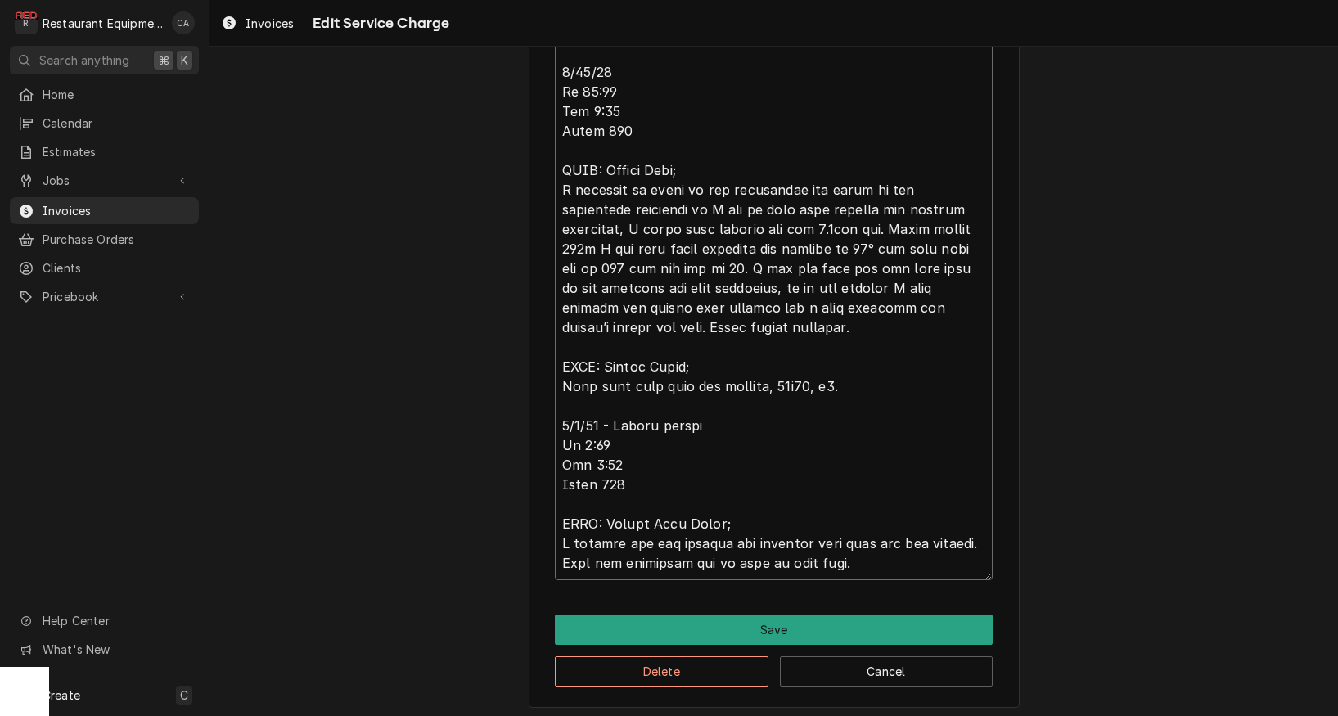
type textarea "Roo 8573 8/18/25 In 9:45 Out 10:45 Truck 102 HVAC: Both the front and kitchen u…"
type textarea "x"
type textarea "Roo 8573 8/18/25 In 9:45 Out 10:45 Truck 102 HVAC: Both the front and kitchen u…"
type textarea "x"
type textarea "Roo 8573 8/18/25 In 9:45 Out 10:45 Truck 102 HVAC: Both the front and kitchen u…"
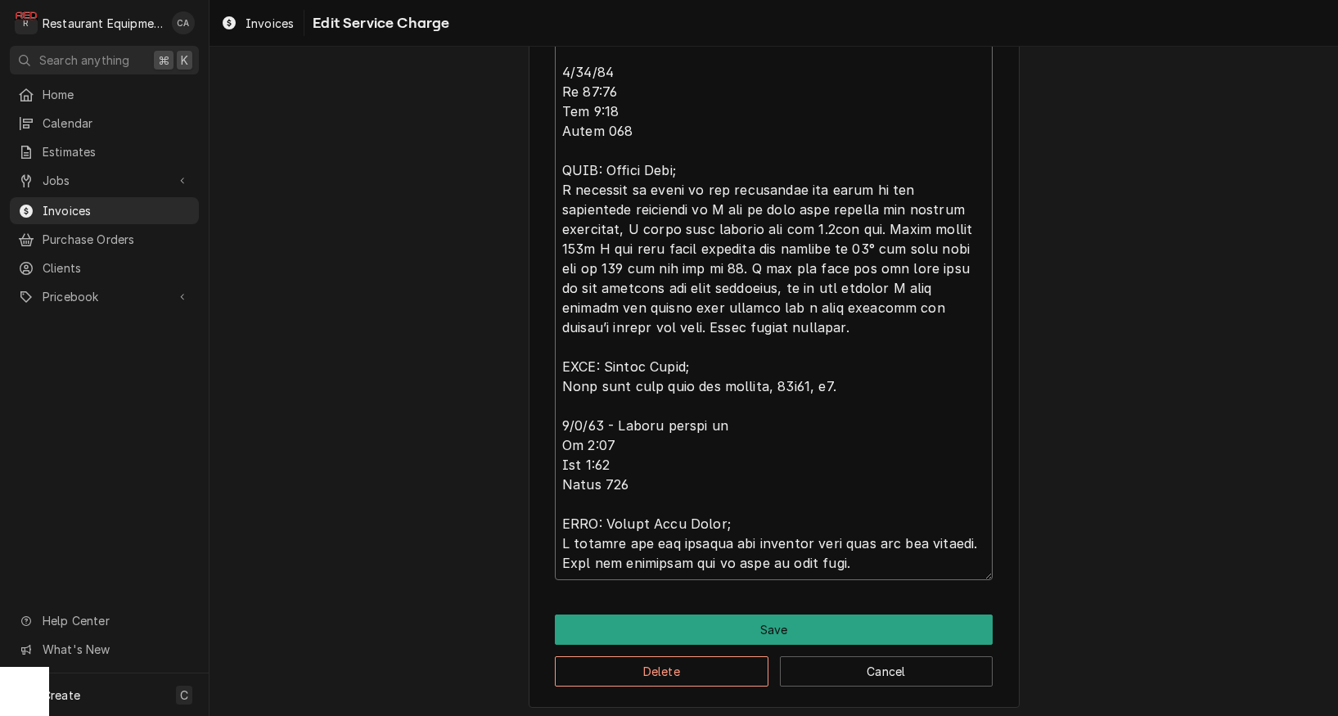
type textarea "x"
type textarea "Roo 8573 8/18/25 In 9:45 Out 10:45 Truck 102 HVAC: Both the front and kitchen u…"
type textarea "x"
type textarea "Roo 8573 8/18/25 In 9:45 Out 10:45 Truck 102 HVAC: Both the front and kitchen u…"
type textarea "x"
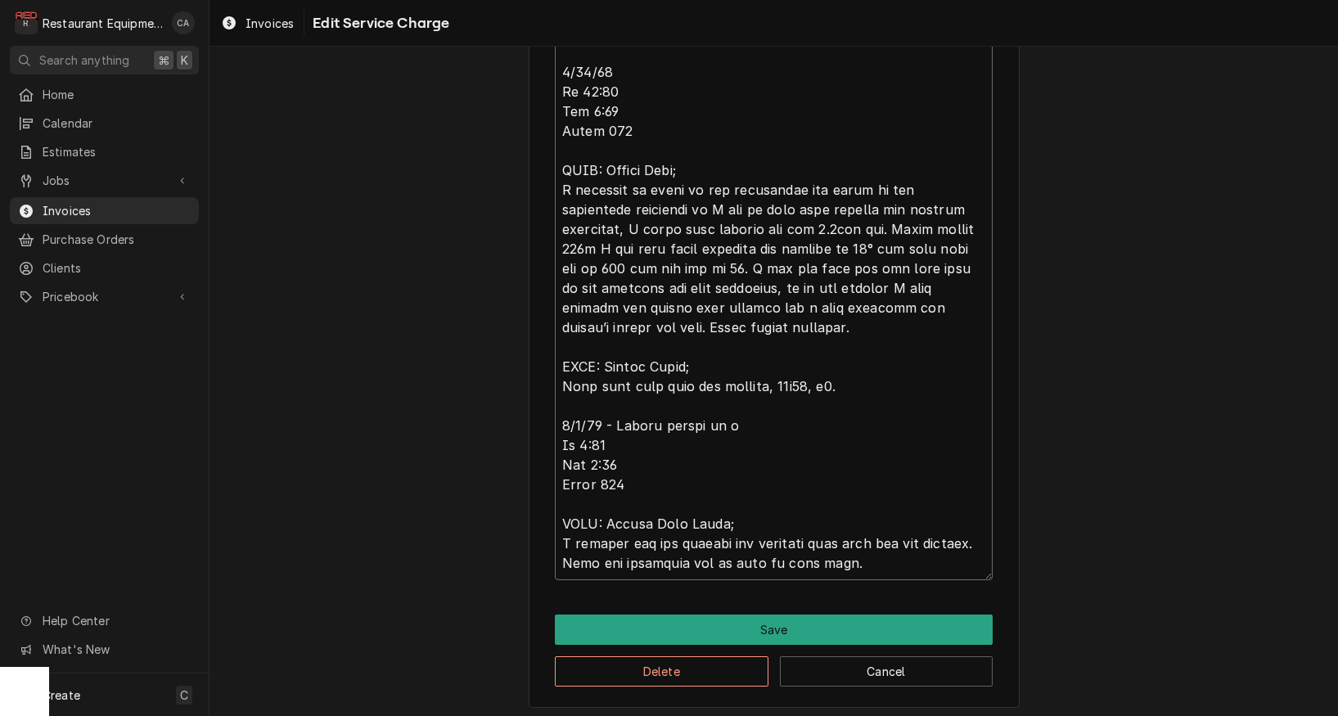
type textarea "Roo 8573 8/18/25 In 9:45 Out 10:45 Truck 102 HVAC: Both the front and kitchen u…"
type textarea "x"
type textarea "Roo 8573 8/18/25 In 9:45 Out 10:45 Truck 102 HVAC: Both the front and kitchen u…"
type textarea "x"
type textarea "Roo 8573 8/18/25 In 9:45 Out 10:45 Truck 102 HVAC: Both the front and kitchen u…"
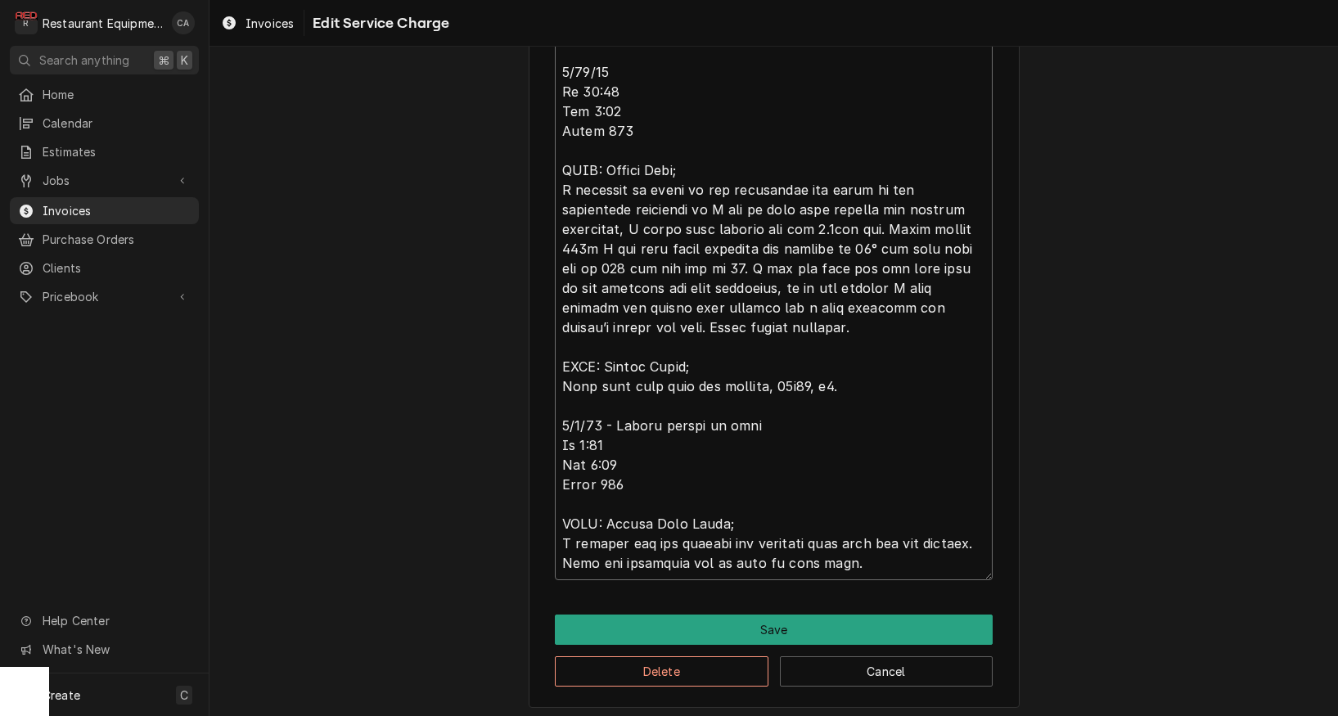
type textarea "x"
type textarea "Roo 8573 8/18/25 In 9:45 Out 10:45 Truck 102 HVAC: Both the front and kitchen u…"
type textarea "x"
type textarea "Roo 8573 8/18/25 In 9:45 Out 10:45 Truck 102 HVAC: Both the front and kitchen u…"
type textarea "x"
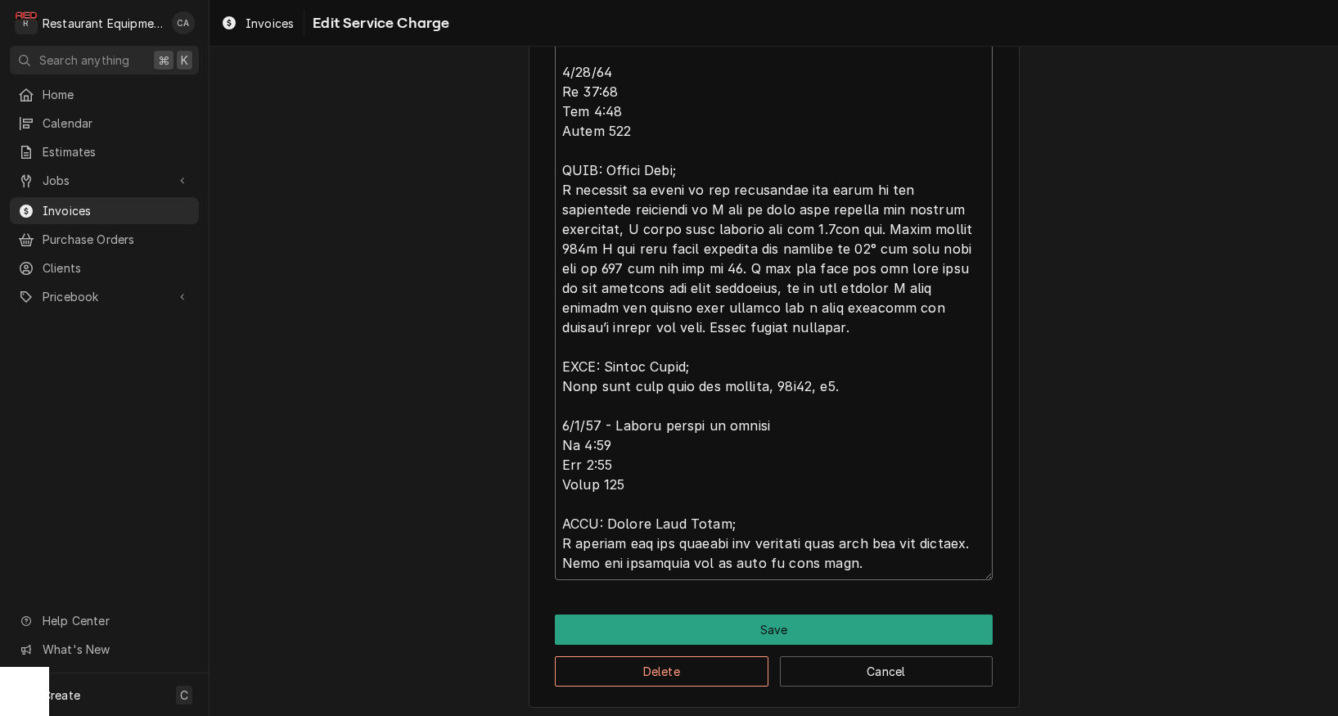
type textarea "Roo 8573 8/18/25 In 9:45 Out 10:45 Truck 102 HVAC: Both the front and kitchen u…"
type textarea "x"
type textarea "Roo 8573 8/18/25 In 9:45 Out 10:45 Truck 102 HVAC: Both the front and kitchen u…"
type textarea "x"
type textarea "Roo 8573 8/18/25 In 9:45 Out 10:45 Truck 102 HVAC: Both the front and kitchen u…"
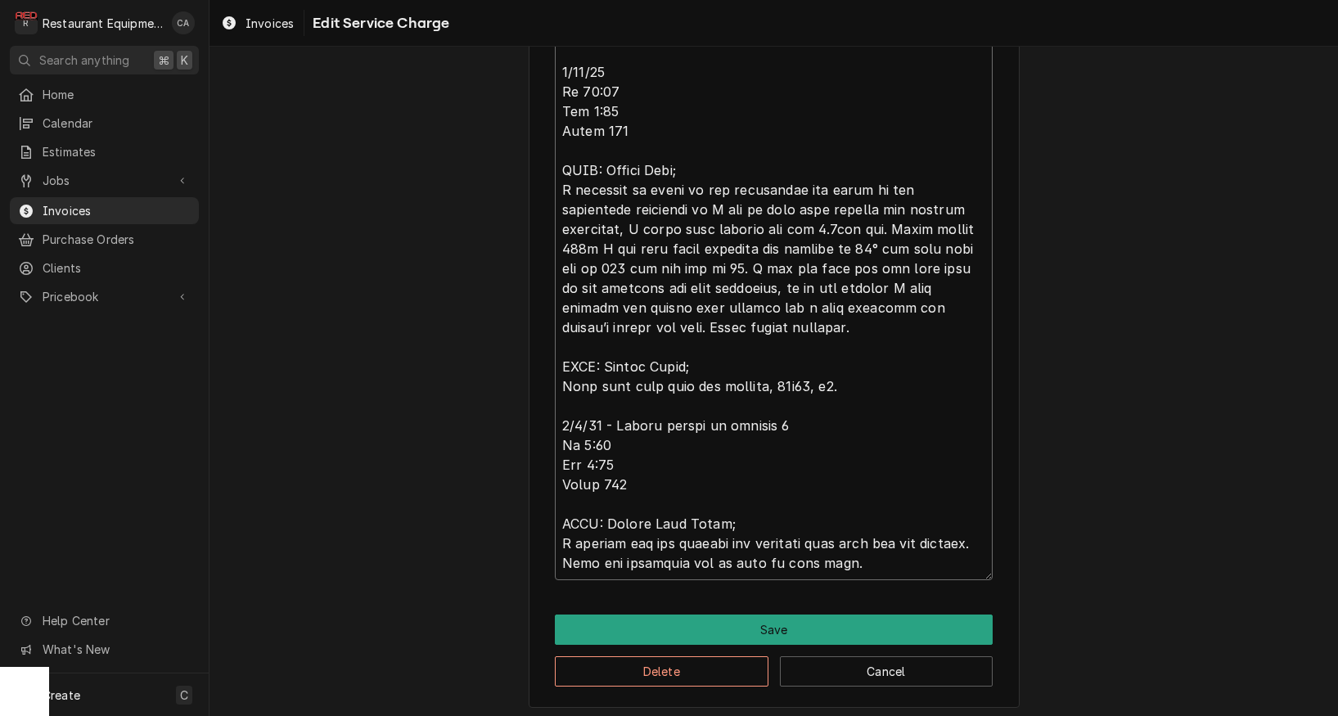
type textarea "x"
type textarea "Roo 8573 8/18/25 In 9:45 Out 10:45 Truck 102 HVAC: Both the front and kitchen u…"
type textarea "x"
type textarea "Roo 8573 8/18/25 In 9:45 Out 10:45 Truck 102 HVAC: Both the front and kitchen u…"
type textarea "x"
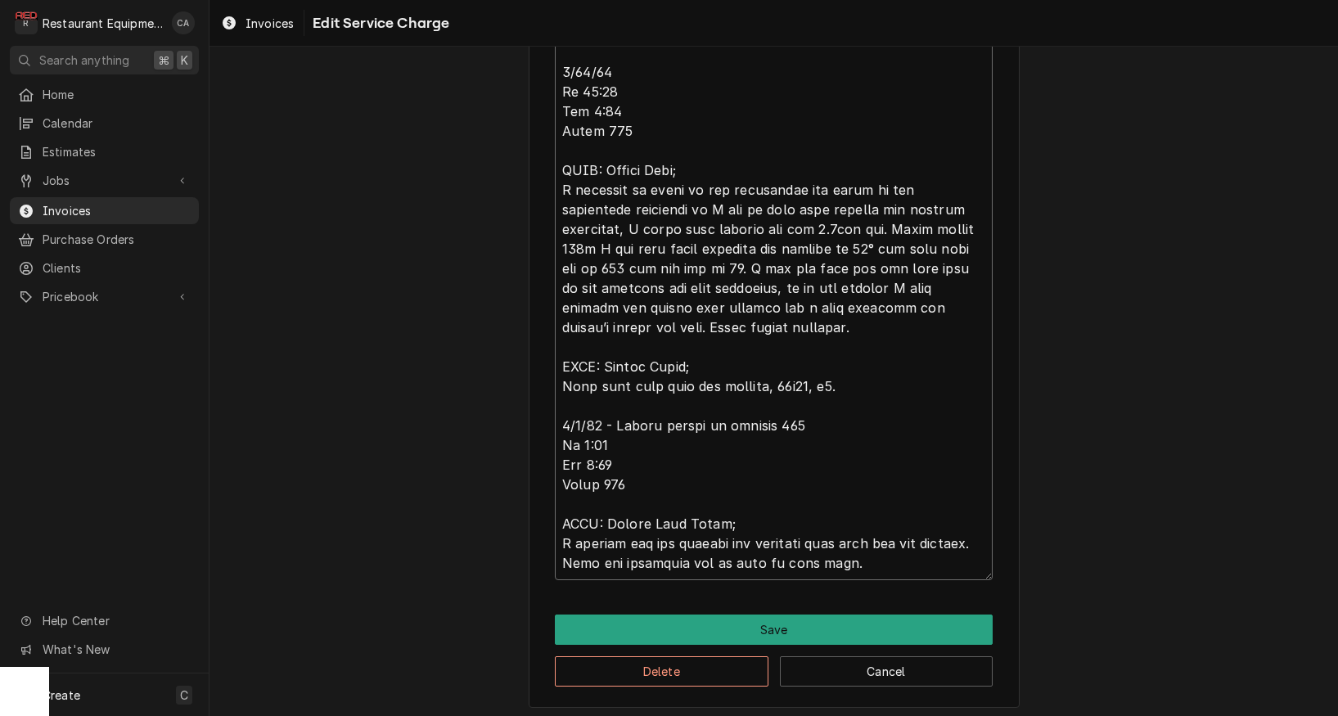
type textarea "Roo 8573 8/18/25 In 9:45 Out 10:45 Truck 102 HVAC: Both the front and kitchen u…"
type textarea "x"
type textarea "Roo 8573 8/18/25 In 9:45 Out 10:45 Truck 102 HVAC: Both the front and kitchen u…"
type textarea "x"
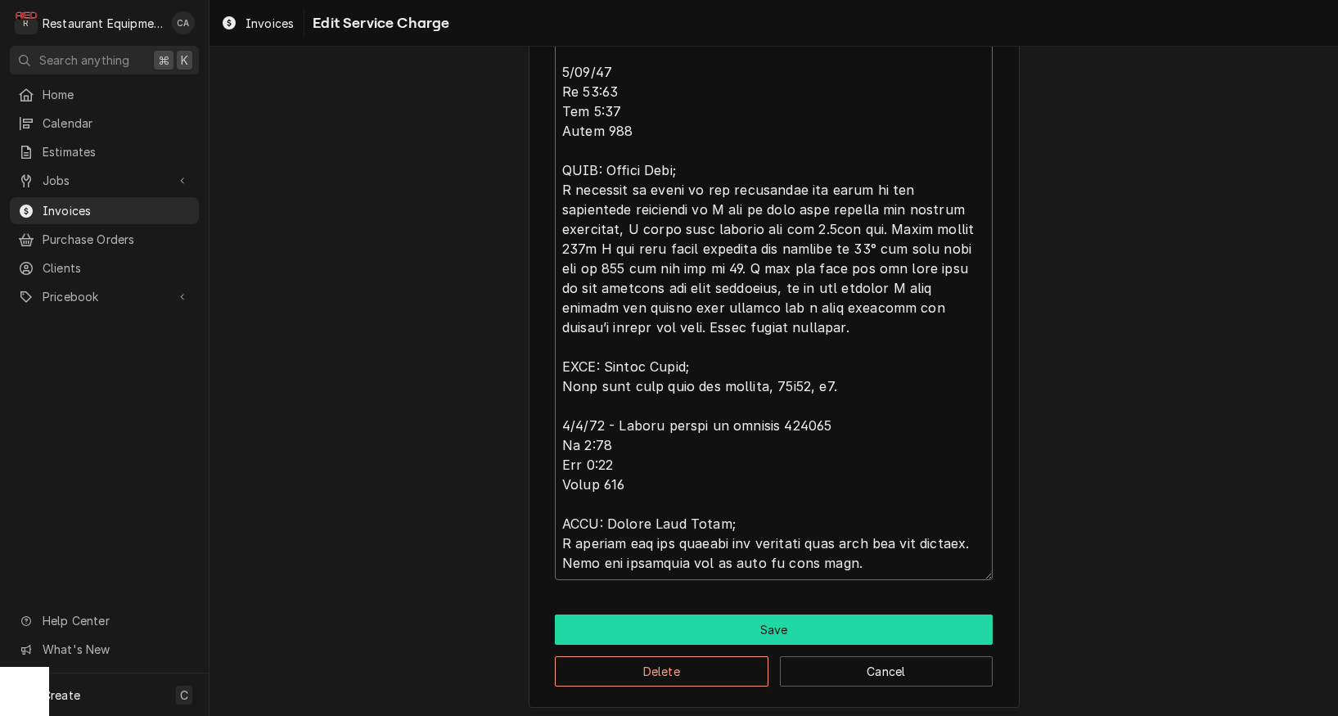
type textarea "Roo 8573 8/18/25 In 9:45 Out 10:45 Truck 102 HVAC: Both the front and kitchen u…"
click at [760, 624] on button "Save" at bounding box center [774, 630] width 438 height 30
type textarea "x"
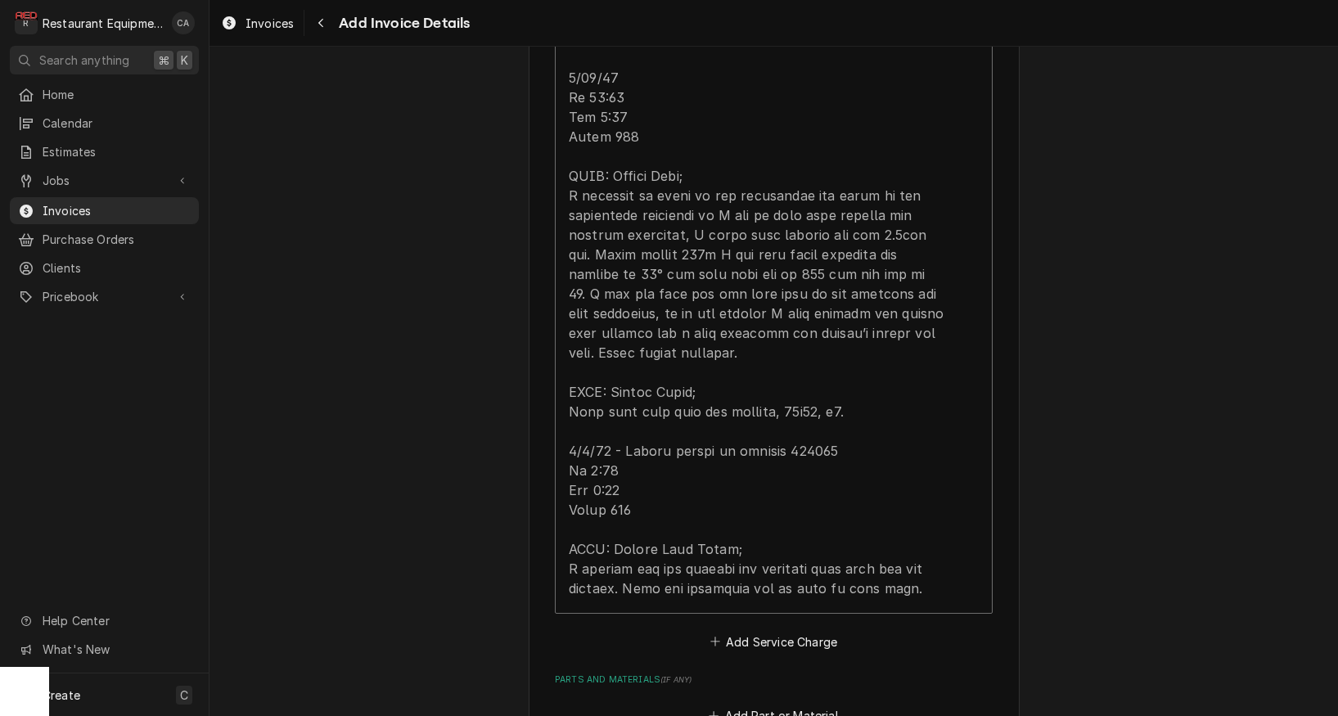
scroll to position [2308, 0]
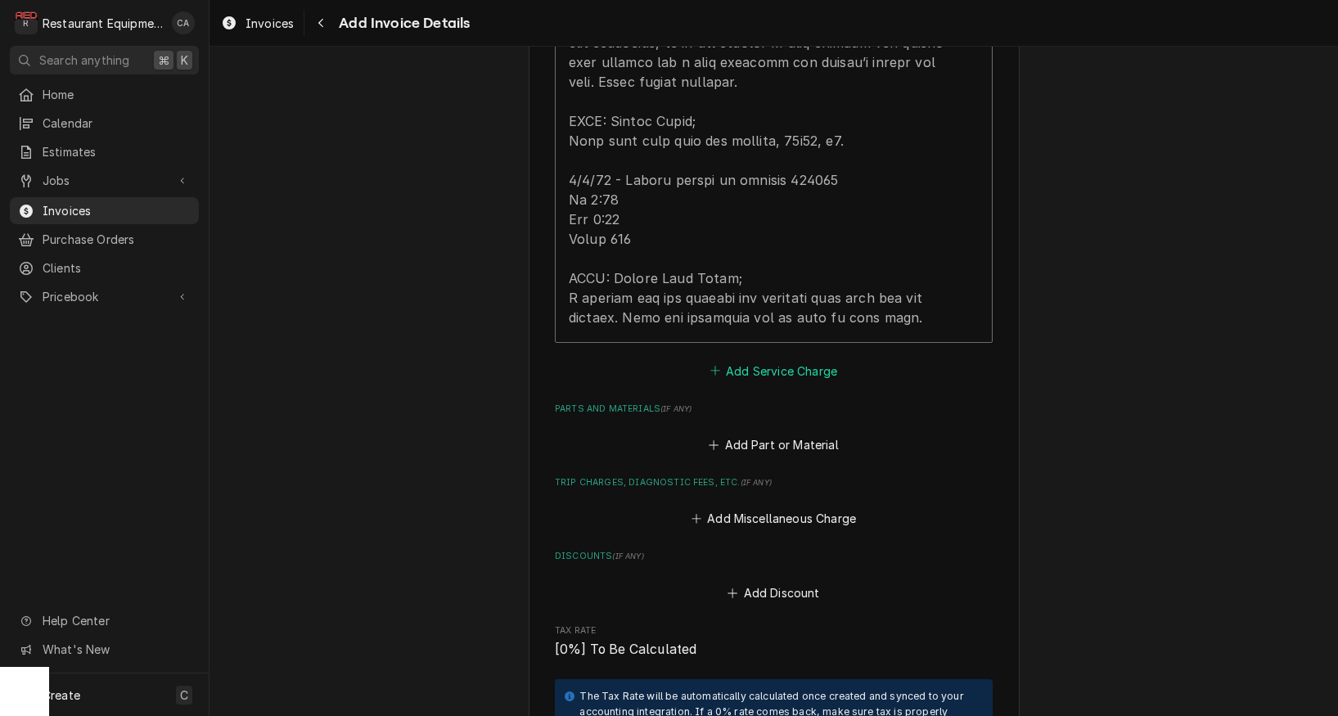
click at [792, 359] on button "Add Service Charge" at bounding box center [773, 370] width 133 height 23
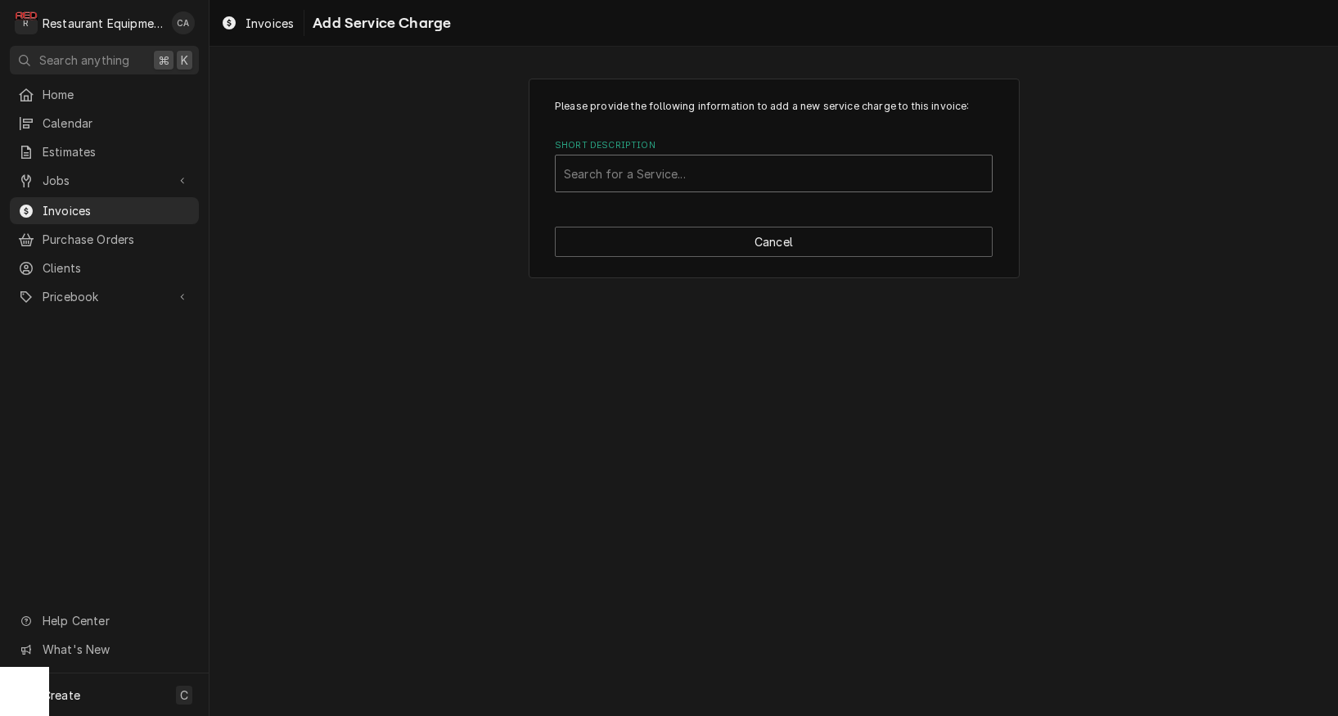
click at [604, 174] on div "Search for a Service..." at bounding box center [774, 173] width 420 height 17
type input "travel"
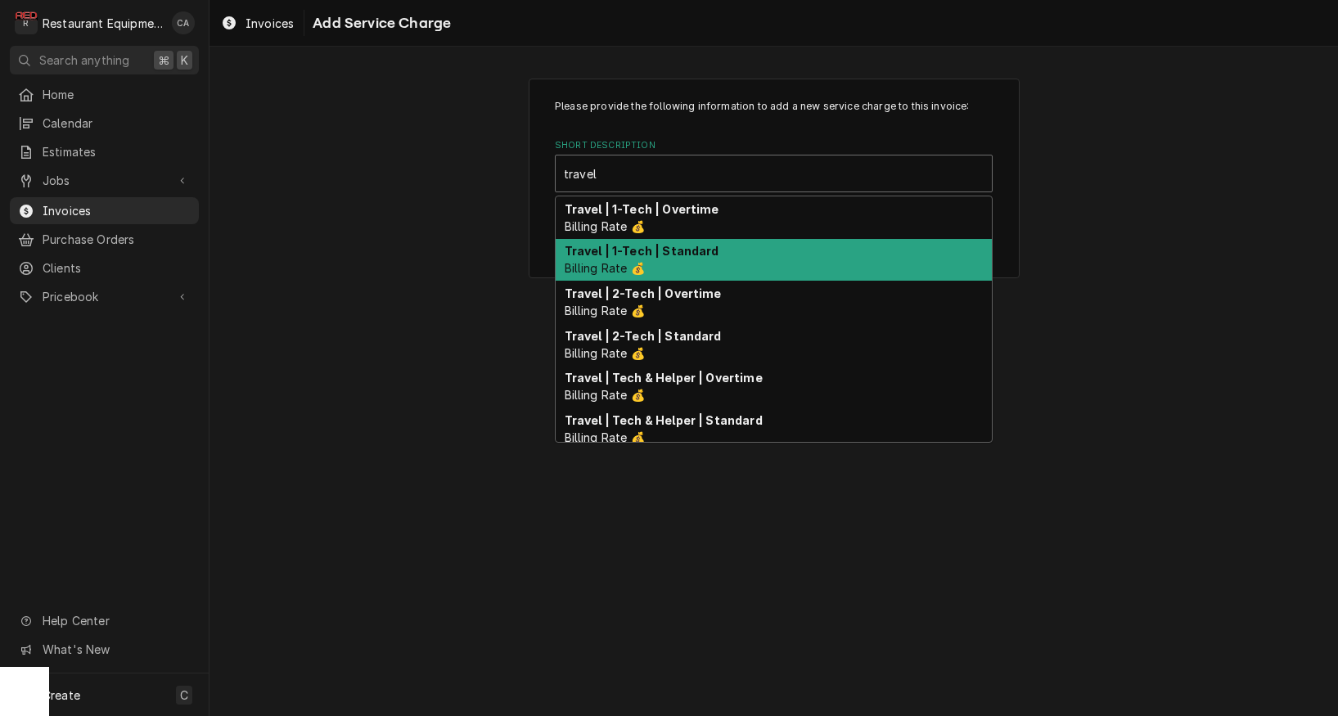
click at [652, 257] on strong "Travel | 1-Tech | Standard" at bounding box center [642, 251] width 155 height 14
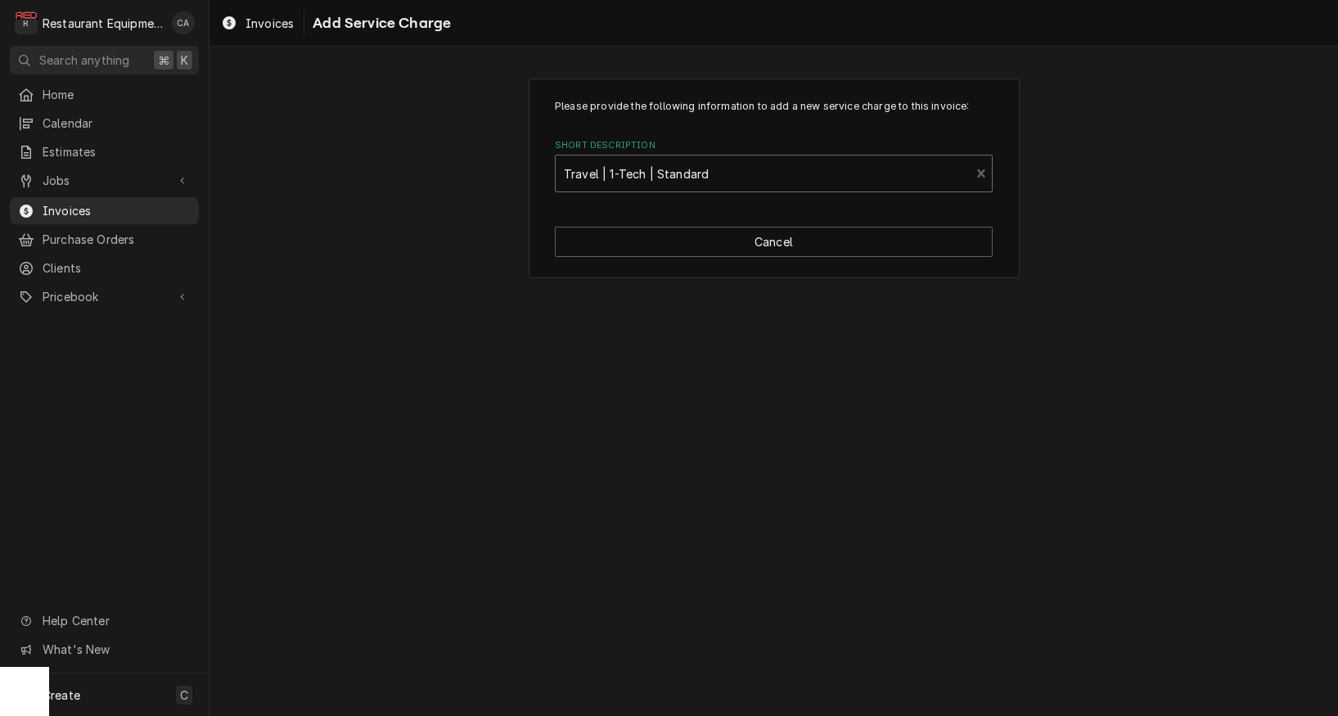
type textarea "x"
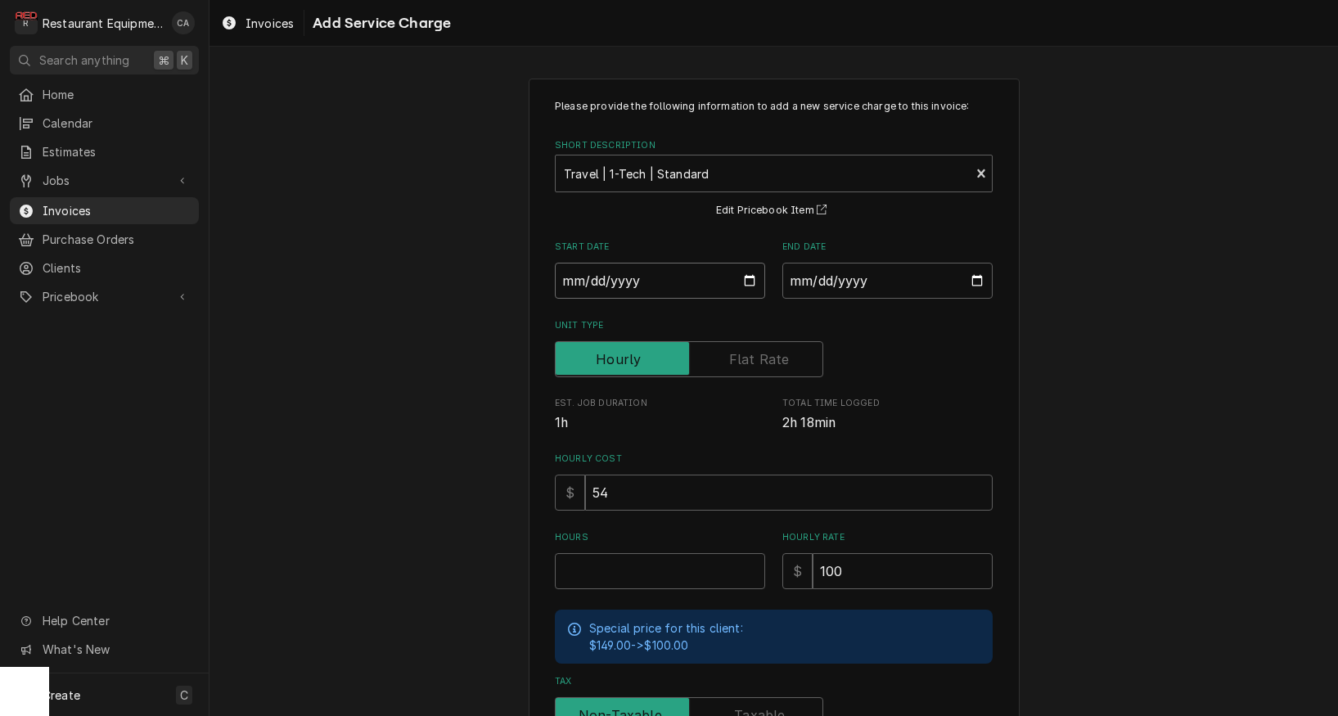
click at [583, 278] on input "Start Date" at bounding box center [660, 281] width 210 height 36
type input "2025-08-18"
type textarea "x"
click at [841, 282] on input "End Date" at bounding box center [888, 281] width 210 height 36
type input "2025-09-03"
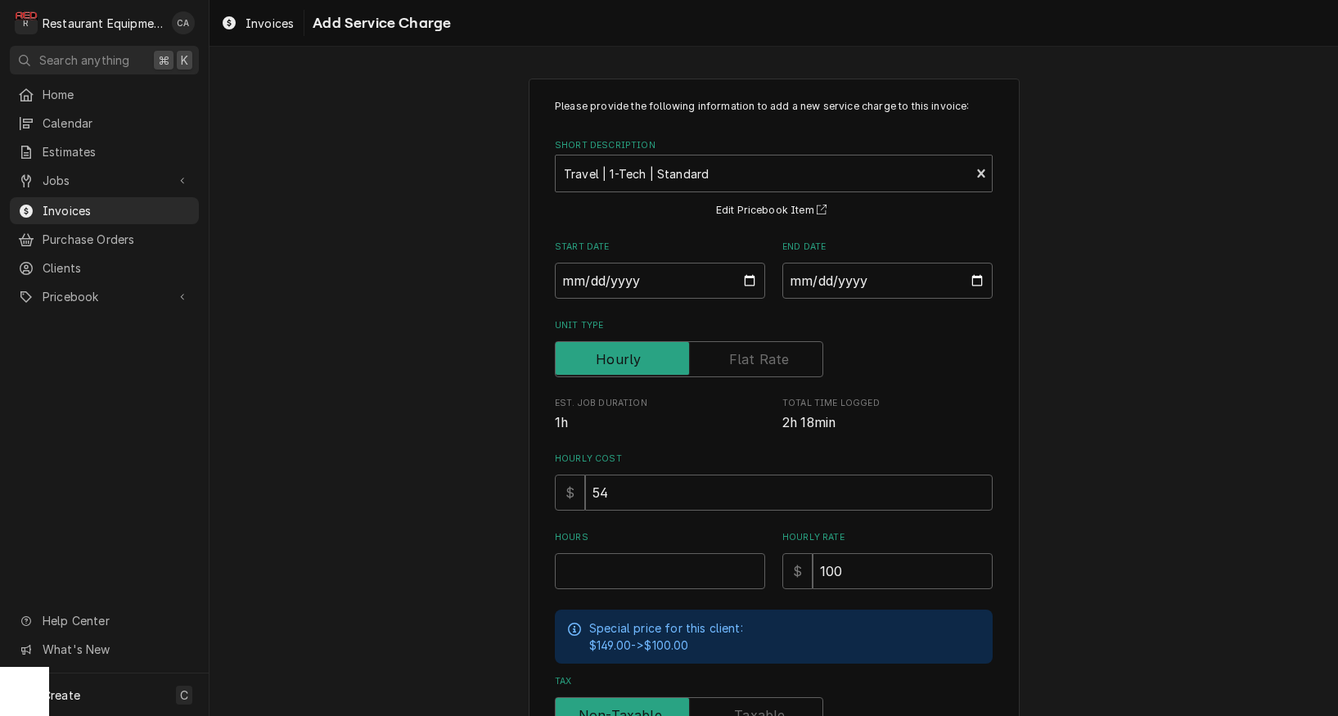
drag, startPoint x: 1070, startPoint y: 332, endPoint x: 679, endPoint y: 580, distance: 463.7
click at [1070, 332] on div "Please provide the following information to add a new service charge to this in…" at bounding box center [774, 507] width 1129 height 886
click at [613, 565] on input "Hours" at bounding box center [660, 571] width 210 height 36
type textarea "x"
type input "2"
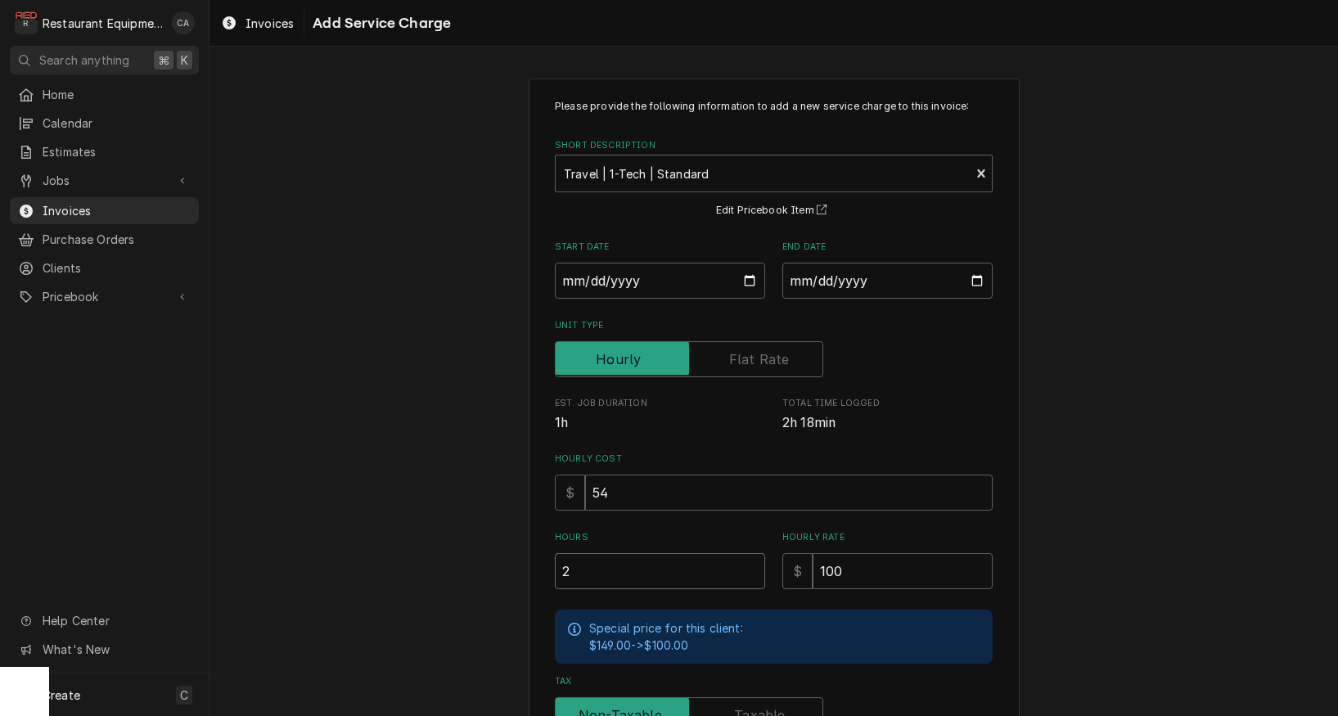
type textarea "x"
type input "4"
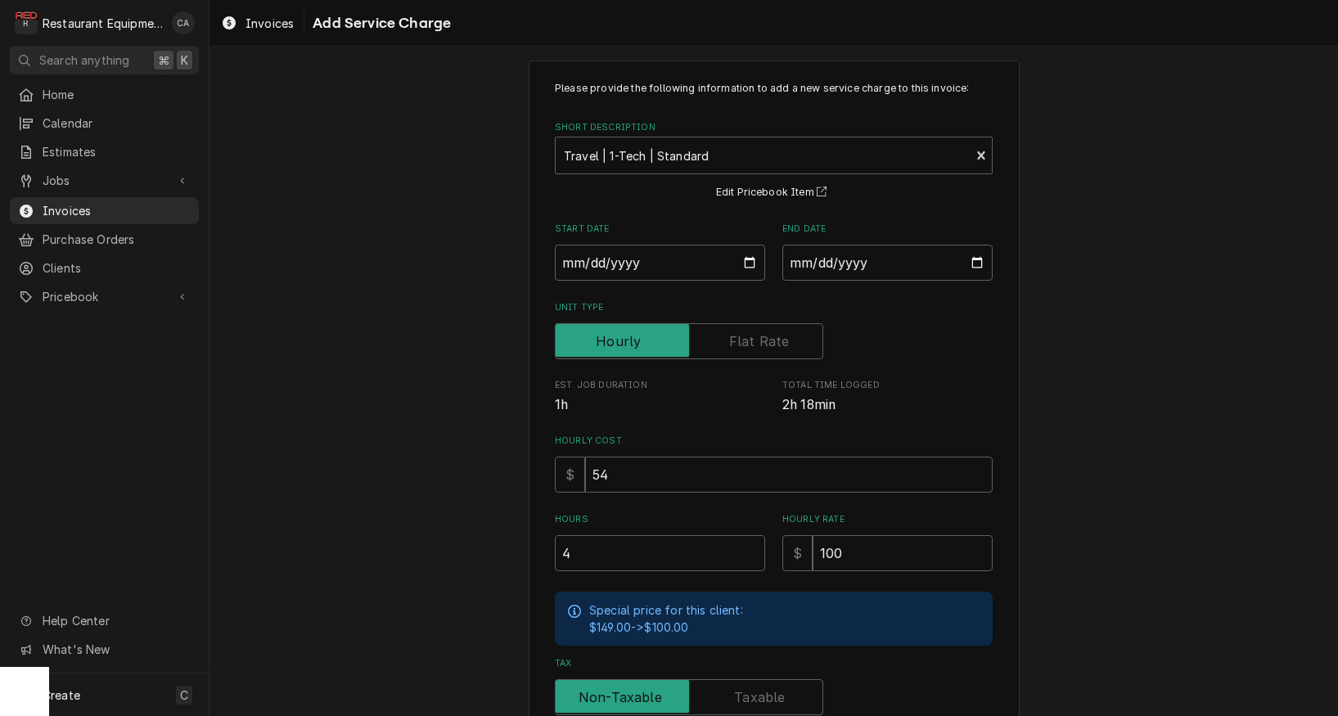
scroll to position [22, 0]
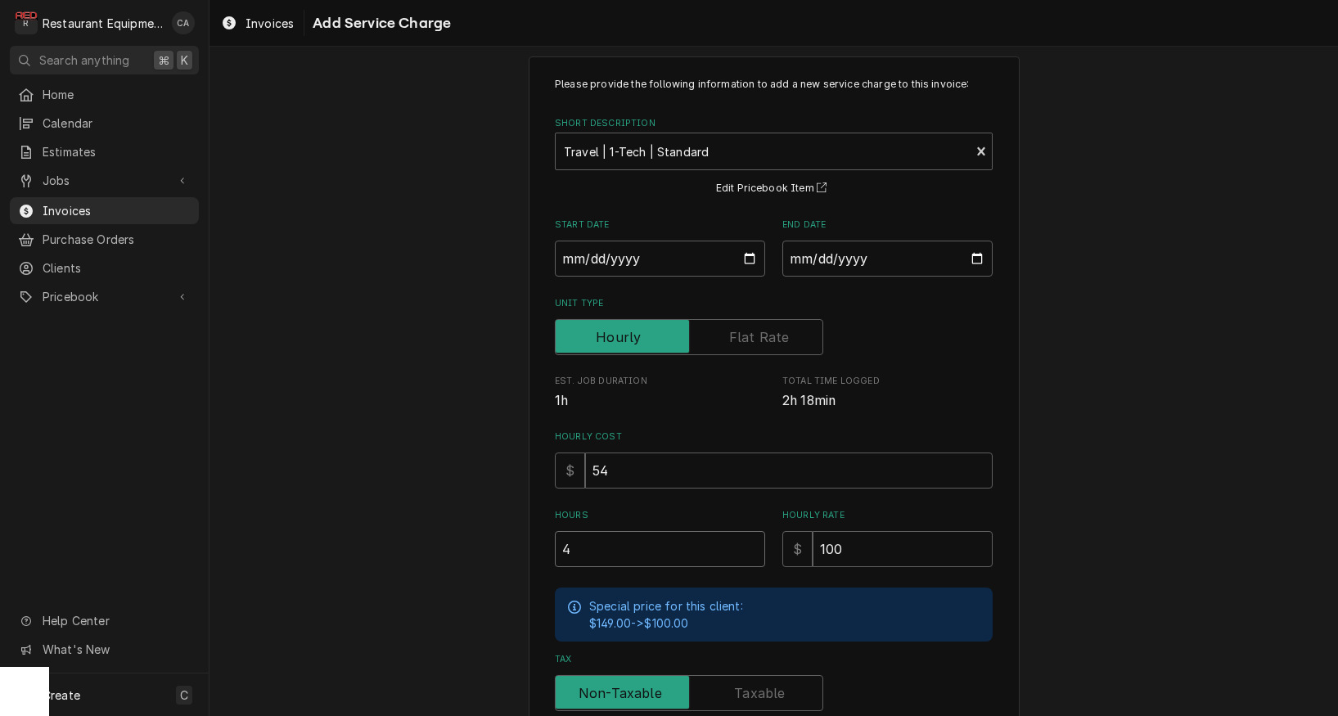
drag, startPoint x: 602, startPoint y: 544, endPoint x: 563, endPoint y: 544, distance: 38.5
click at [563, 544] on input "4" at bounding box center [660, 549] width 210 height 36
type textarea "x"
type input "2"
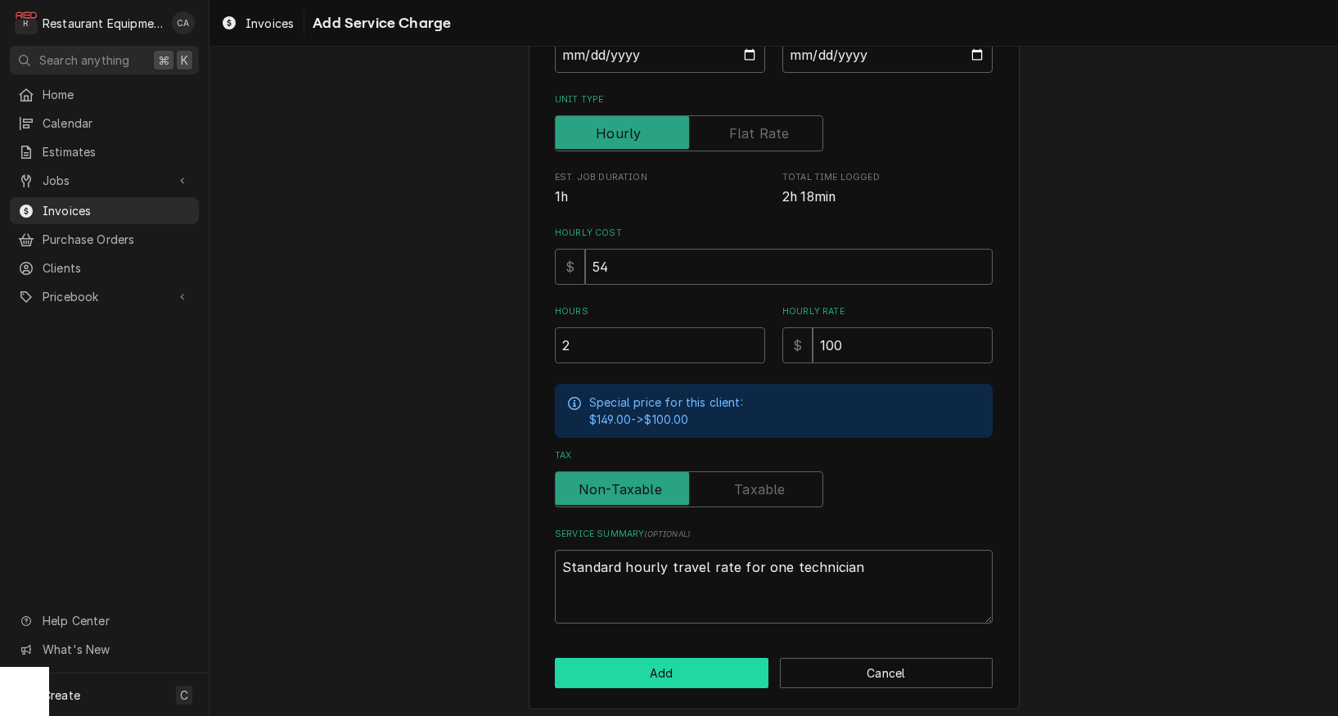
click at [628, 658] on button "Add" at bounding box center [662, 673] width 214 height 30
type textarea "x"
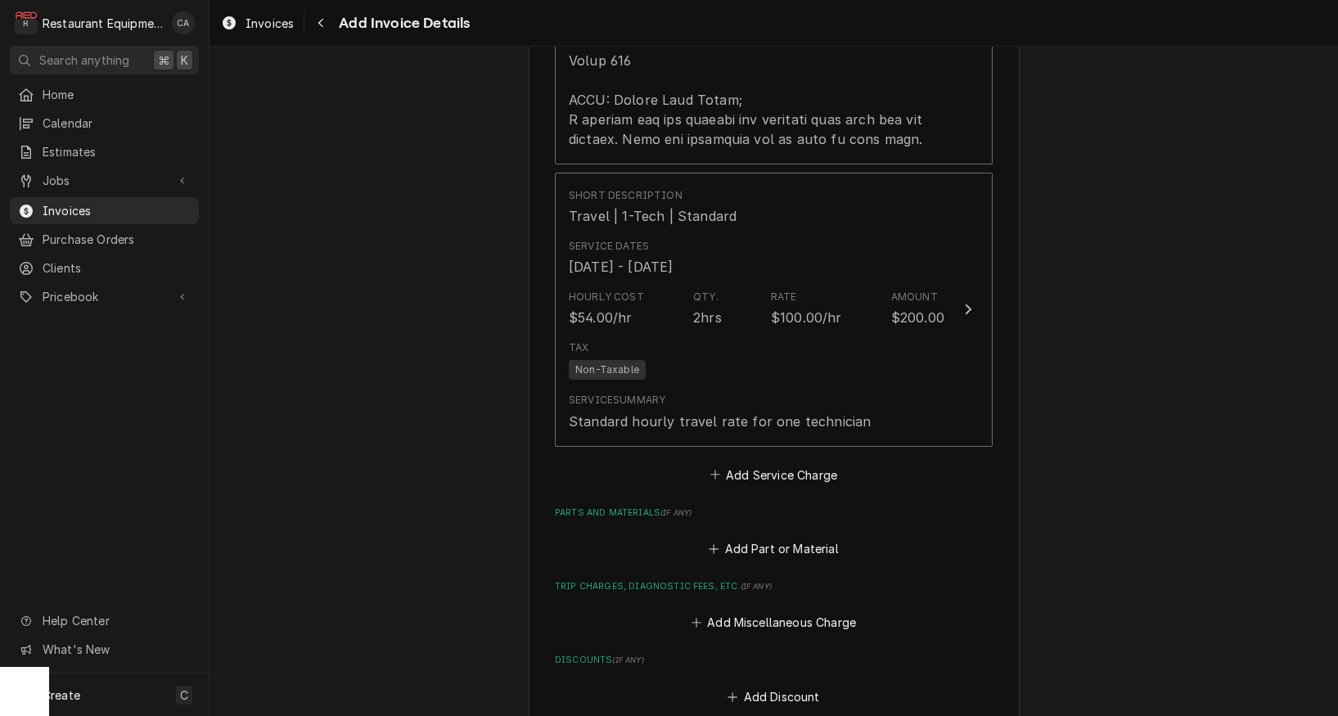
scroll to position [2533, 0]
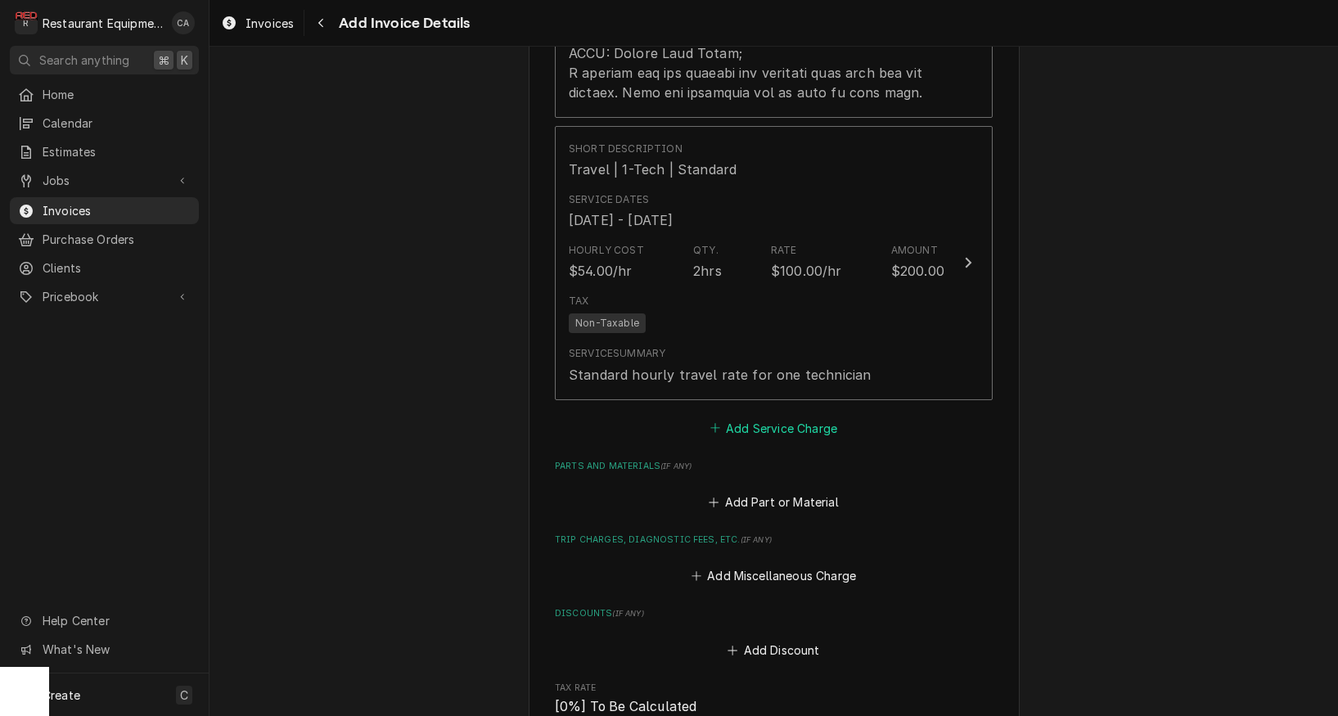
click at [735, 417] on button "Add Service Charge" at bounding box center [773, 428] width 133 height 23
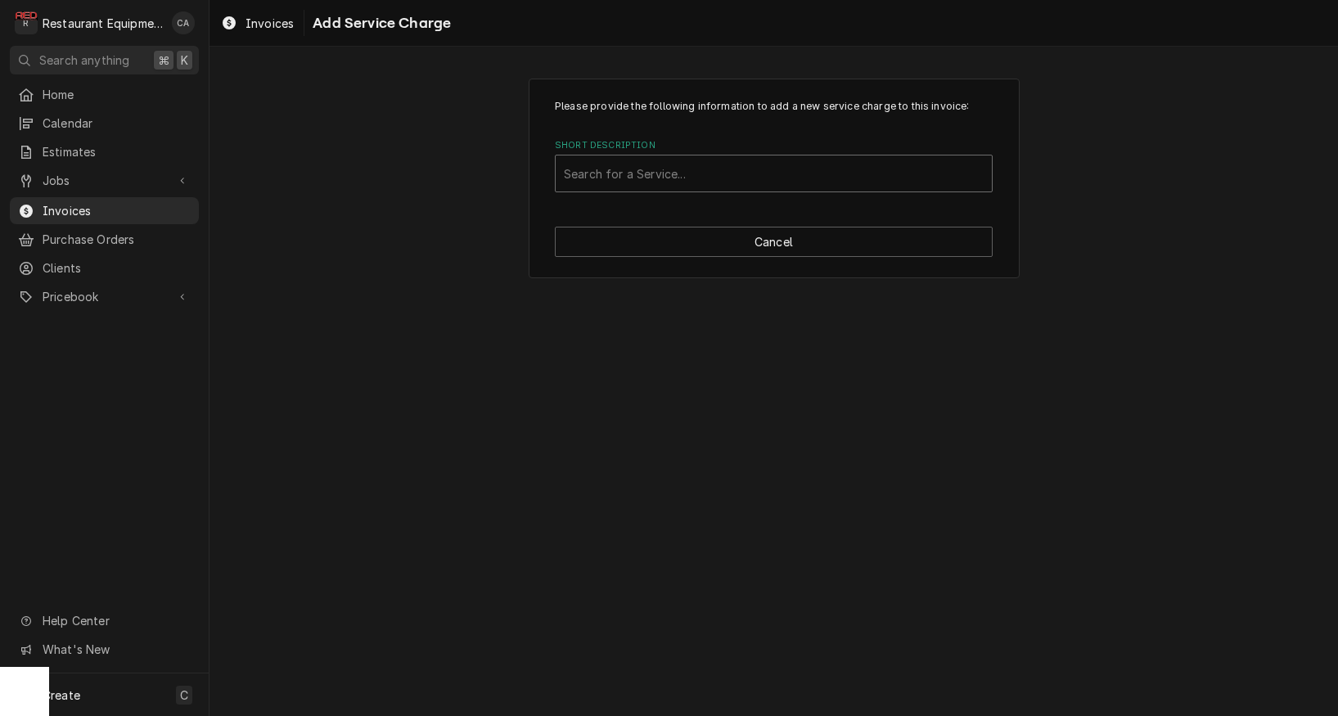
click at [610, 177] on div "Search for a Service..." at bounding box center [774, 173] width 420 height 17
type input "labor"
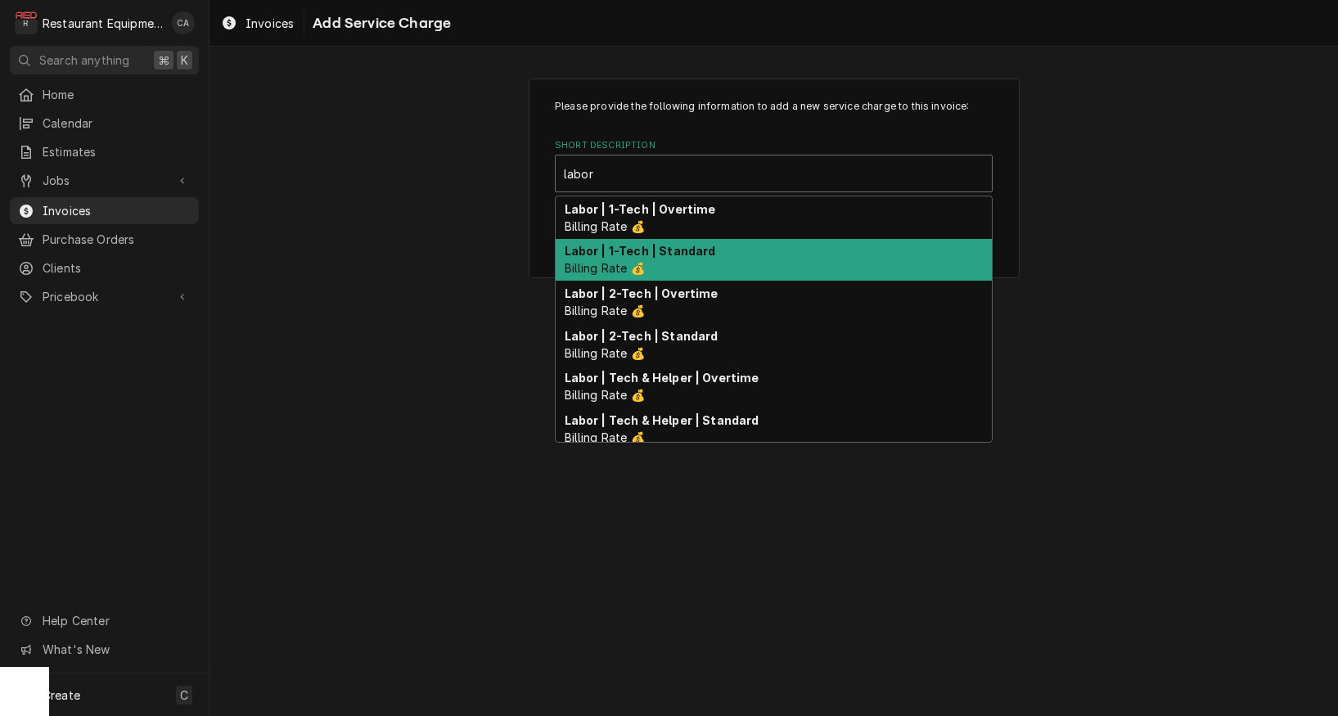
drag, startPoint x: 640, startPoint y: 262, endPoint x: 499, endPoint y: 255, distance: 141.0
click at [638, 263] on span "Billing Rate 💰" at bounding box center [605, 268] width 80 height 14
type textarea "x"
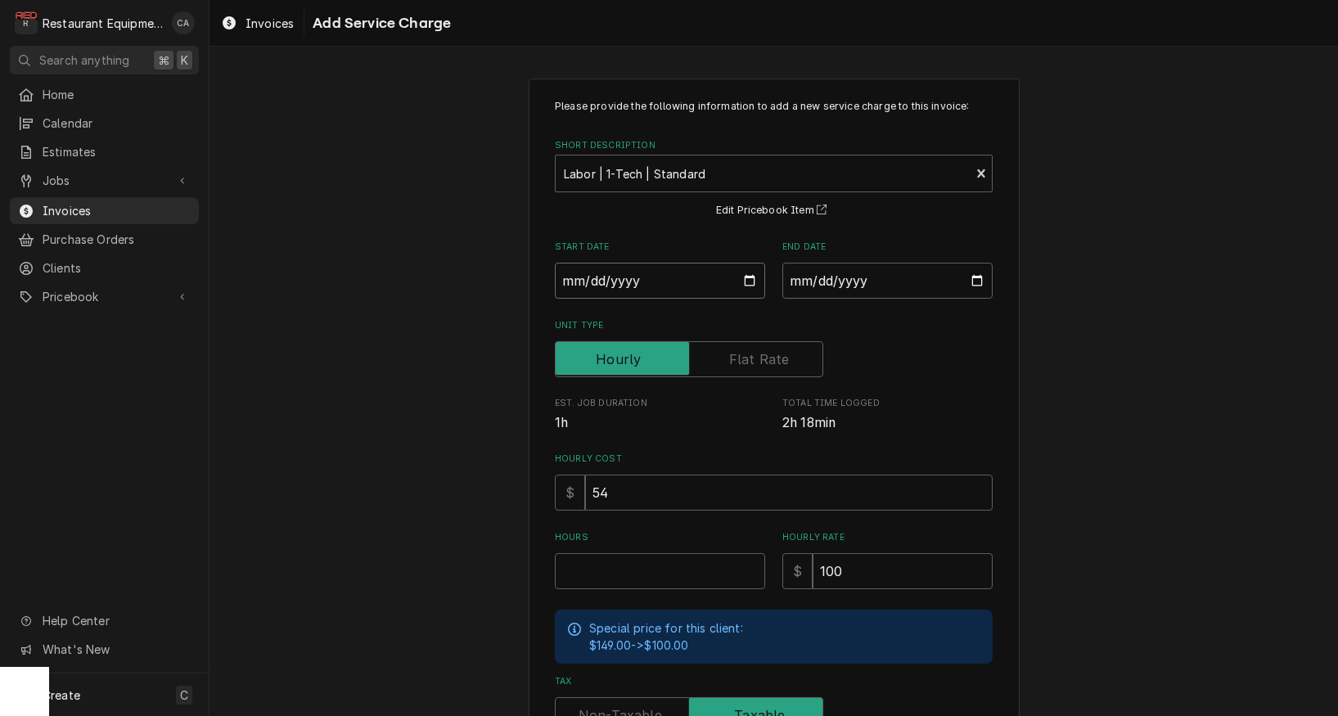
click at [623, 286] on input "Start Date" at bounding box center [660, 281] width 210 height 36
type input "2025-08-18"
type textarea "x"
click at [811, 279] on input "End Date" at bounding box center [888, 281] width 210 height 36
type input "2025-09-03"
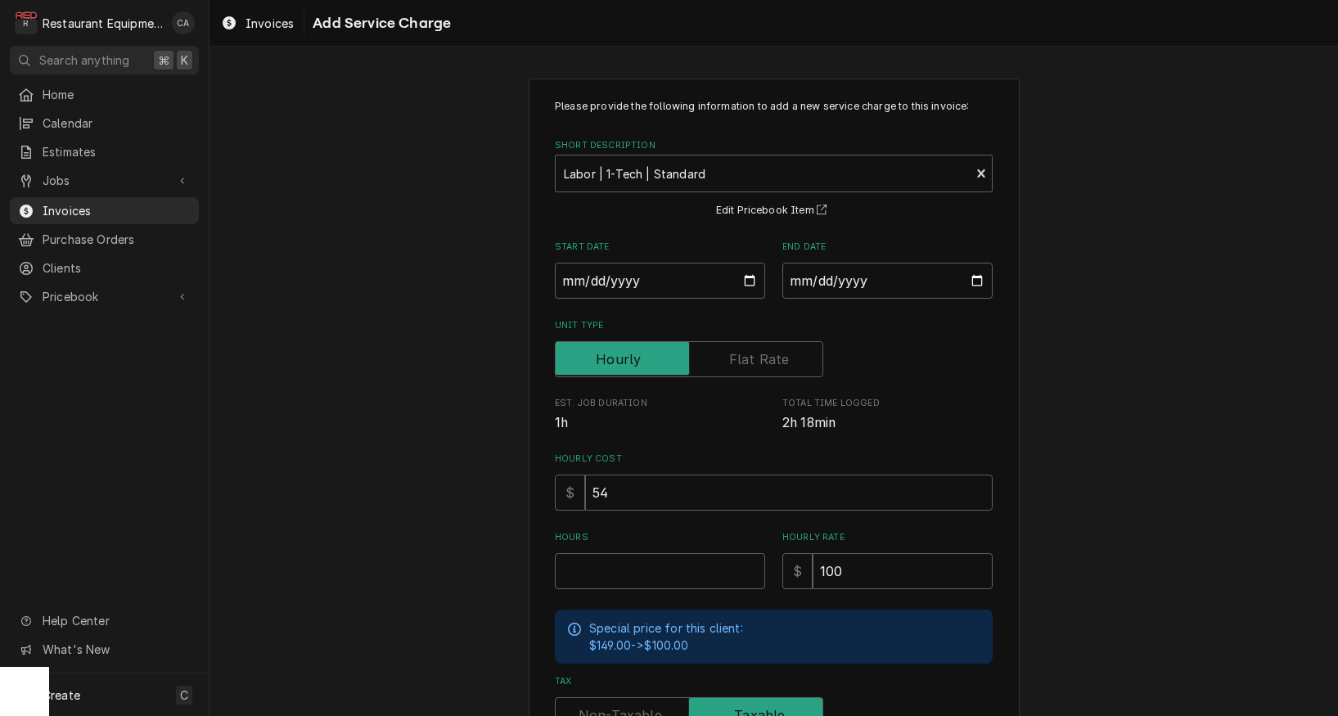
drag, startPoint x: 1017, startPoint y: 340, endPoint x: 660, endPoint y: 518, distance: 399.0
click at [1016, 341] on div "Please provide the following information to add a new service charge to this in…" at bounding box center [774, 507] width 491 height 857
click at [596, 565] on input "Hours" at bounding box center [660, 571] width 210 height 36
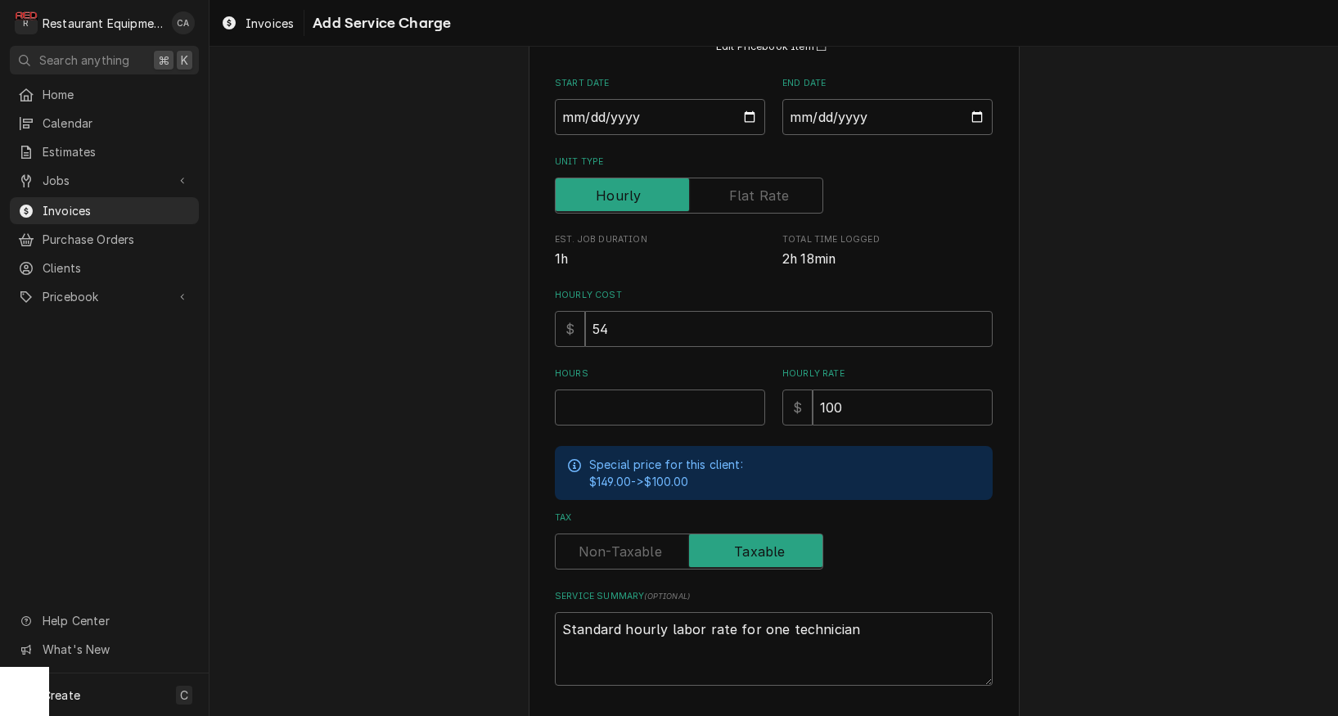
scroll to position [192, 0]
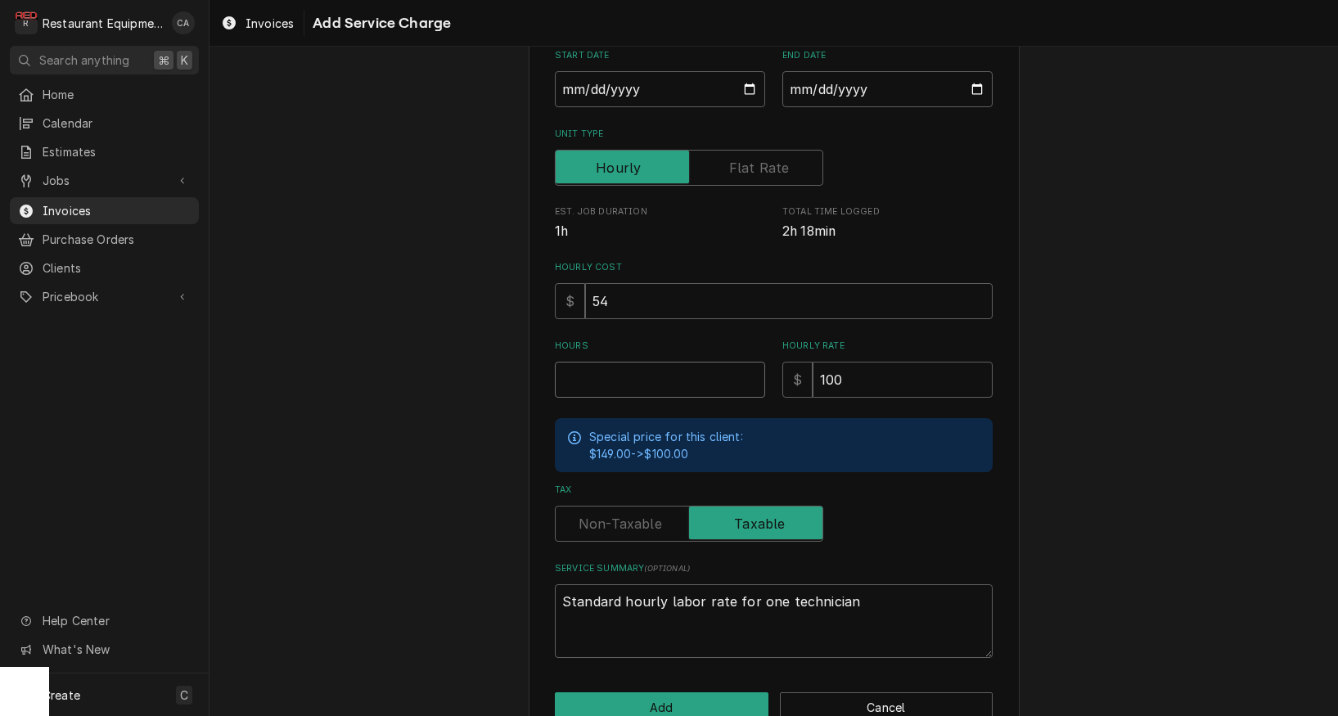
click at [607, 377] on input "Hours" at bounding box center [660, 380] width 210 height 36
click at [618, 376] on input "Hours" at bounding box center [660, 380] width 210 height 36
type textarea "x"
type input "3"
type textarea "x"
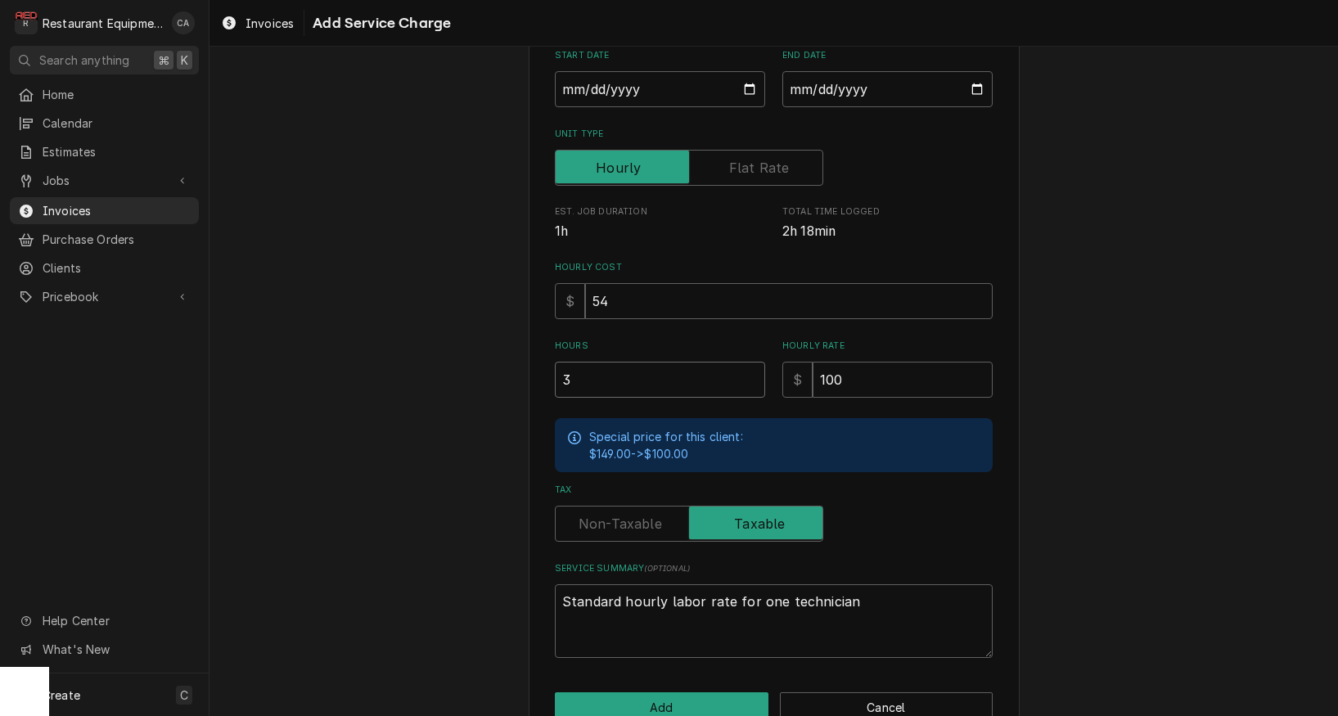
type input "3.2"
type textarea "x"
type input "3.25"
drag, startPoint x: 221, startPoint y: 349, endPoint x: 370, endPoint y: 413, distance: 162.1
click at [221, 349] on div "Please provide the following information to add a new service charge to this in…" at bounding box center [774, 315] width 1129 height 886
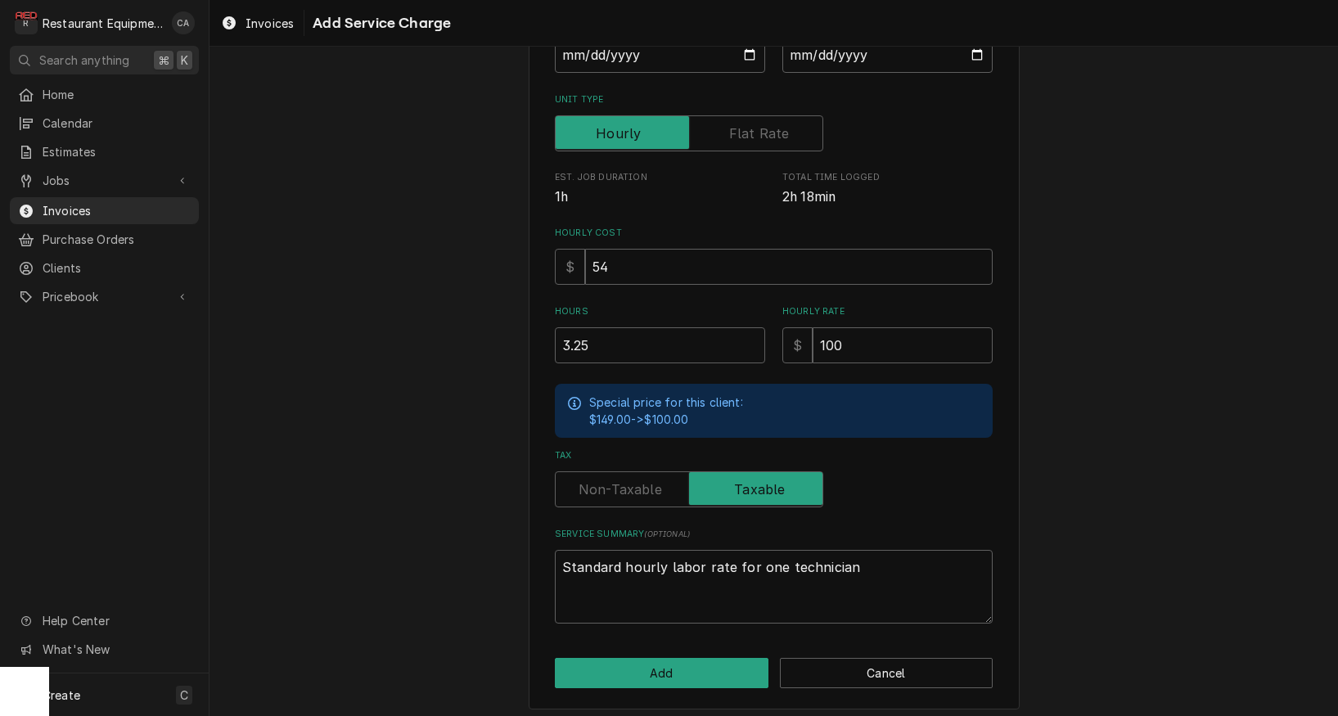
scroll to position [0, 0]
click at [60, 179] on span "Jobs" at bounding box center [105, 180] width 124 height 17
click at [62, 205] on span "Jobs" at bounding box center [117, 209] width 148 height 17
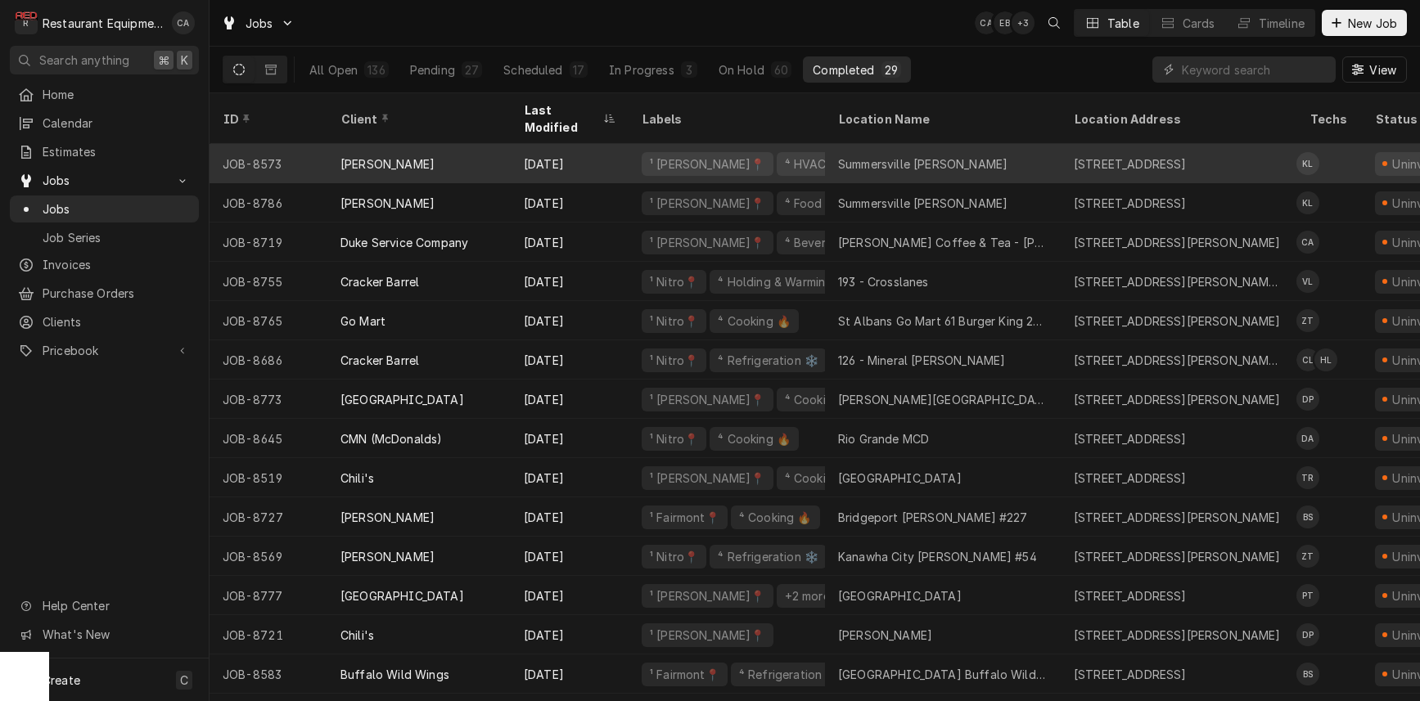
click at [951, 156] on div "Summersville Bob Evans" at bounding box center [922, 164] width 169 height 17
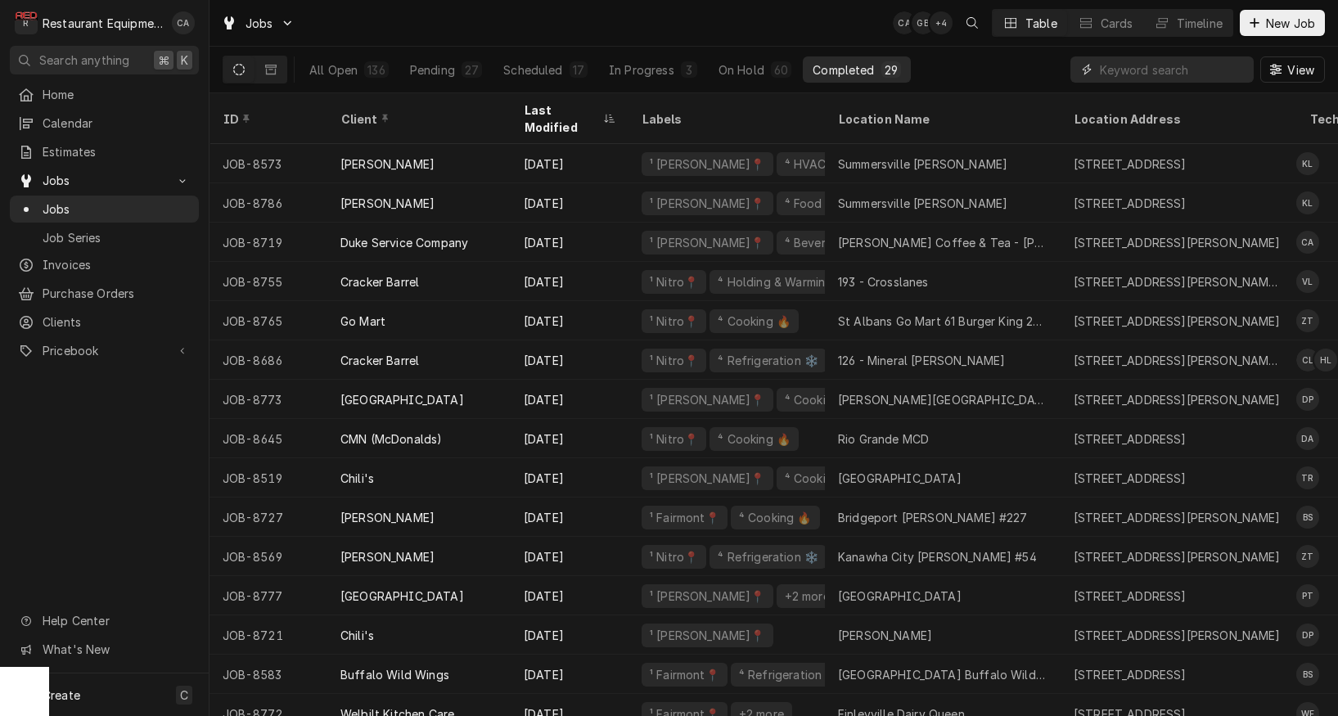
click at [1138, 70] on input "Dynamic Content Wrapper" at bounding box center [1173, 69] width 146 height 26
type input "8783"
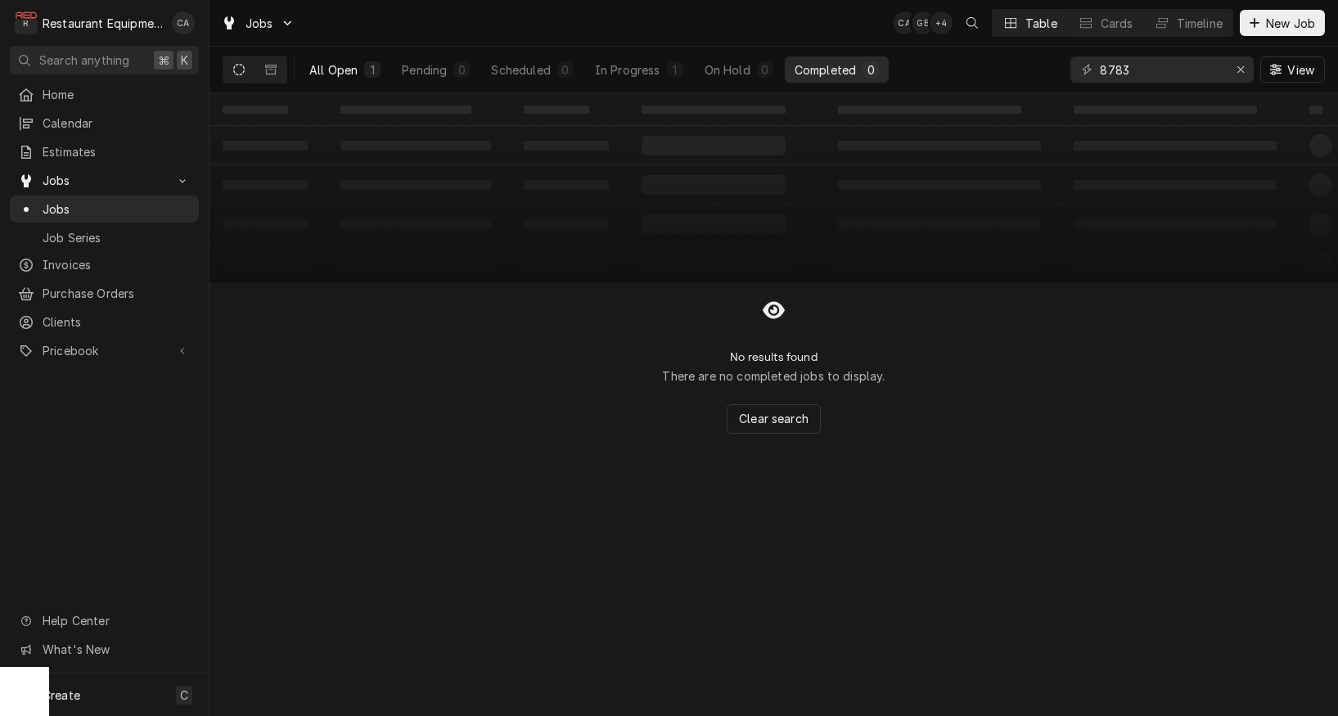
click at [347, 73] on div "All Open" at bounding box center [333, 69] width 48 height 17
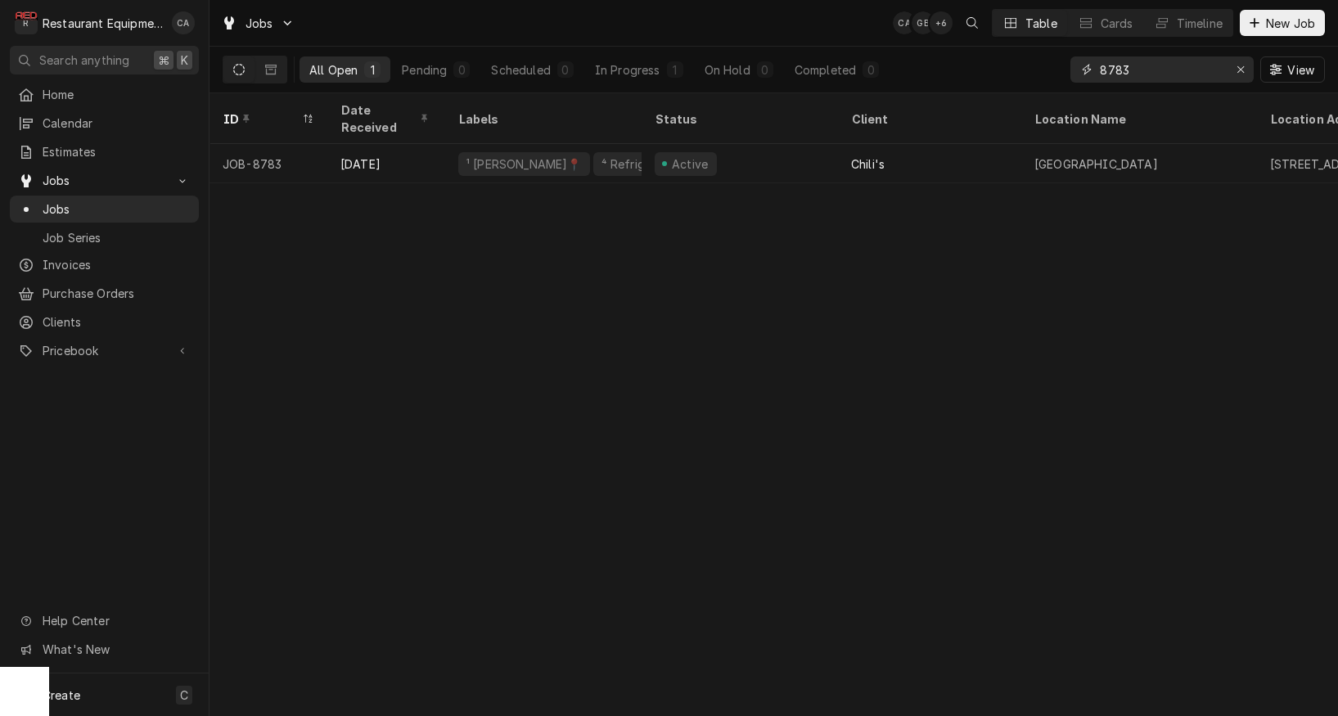
click at [1240, 73] on icon "Erase input" at bounding box center [1241, 69] width 9 height 11
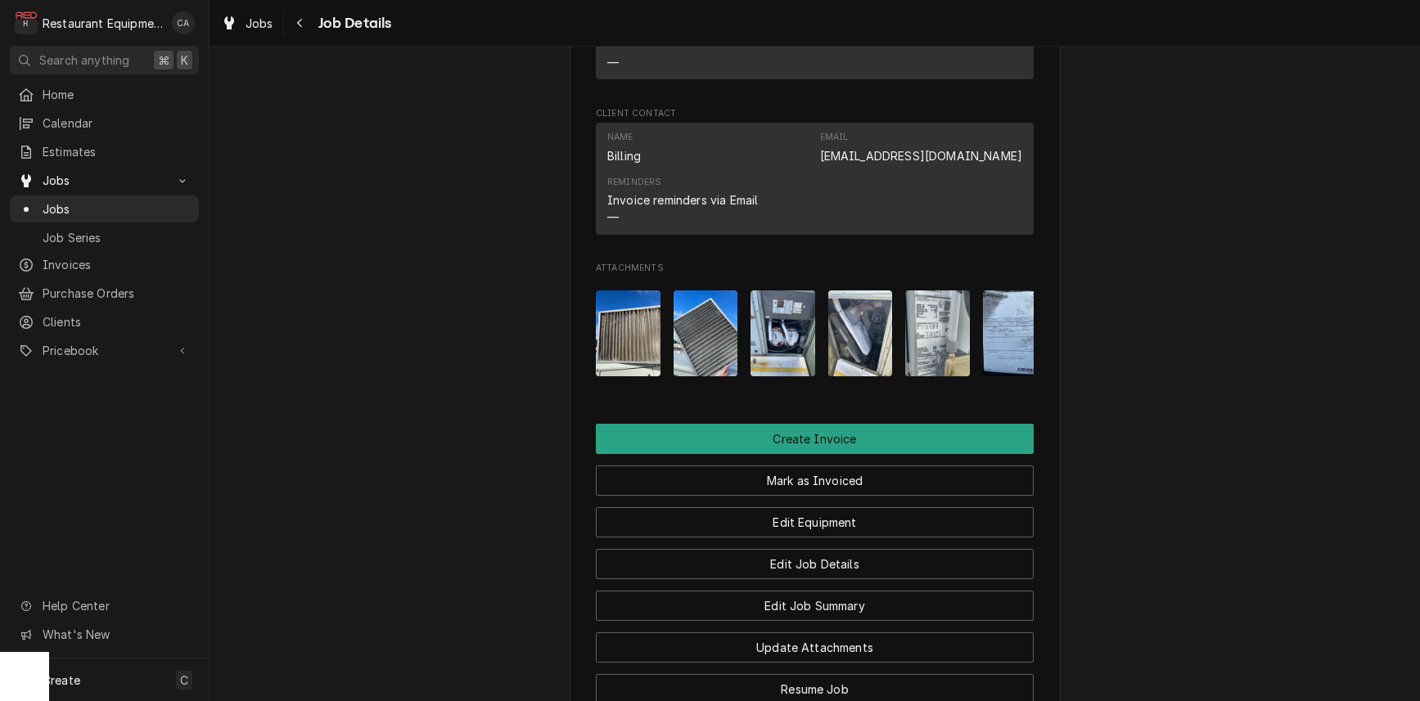
scroll to position [1504, 0]
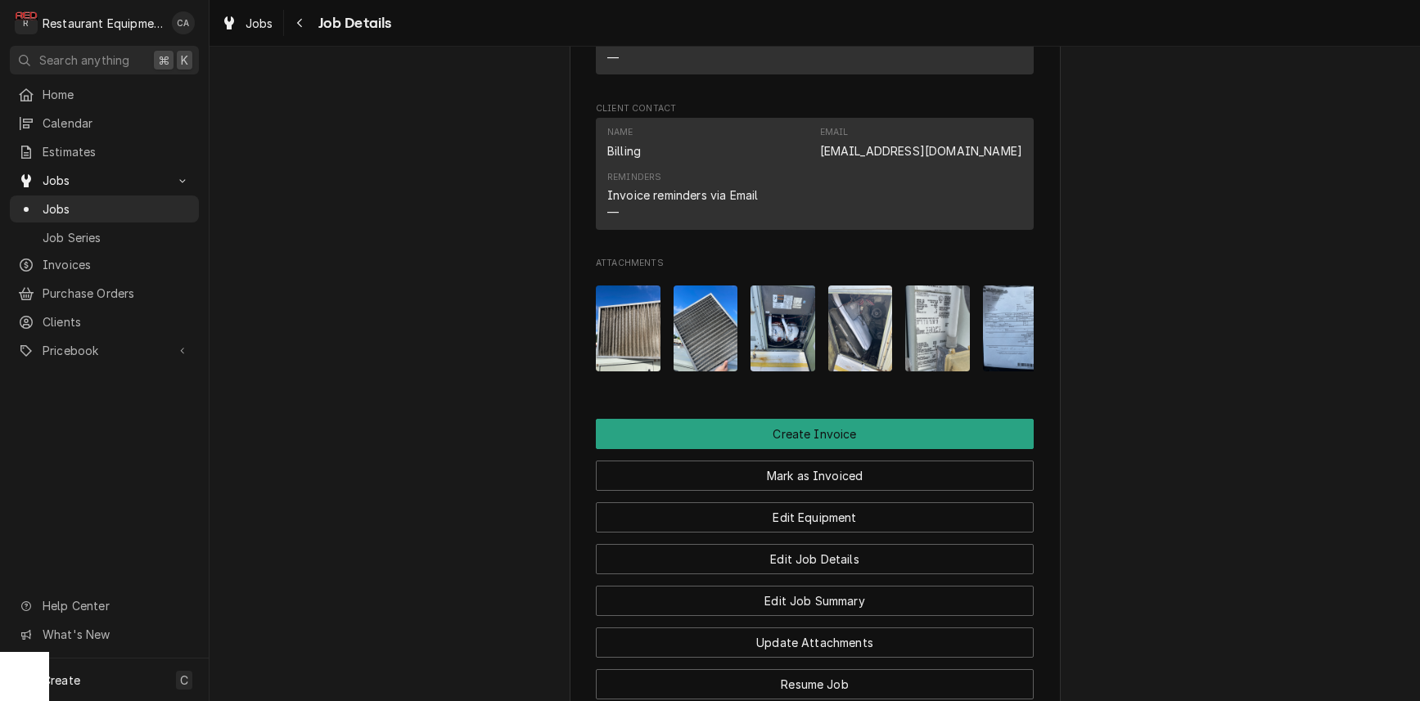
drag, startPoint x: 414, startPoint y: 211, endPoint x: 327, endPoint y: 97, distance: 143.6
click at [262, 31] on div "Jobs" at bounding box center [247, 23] width 59 height 20
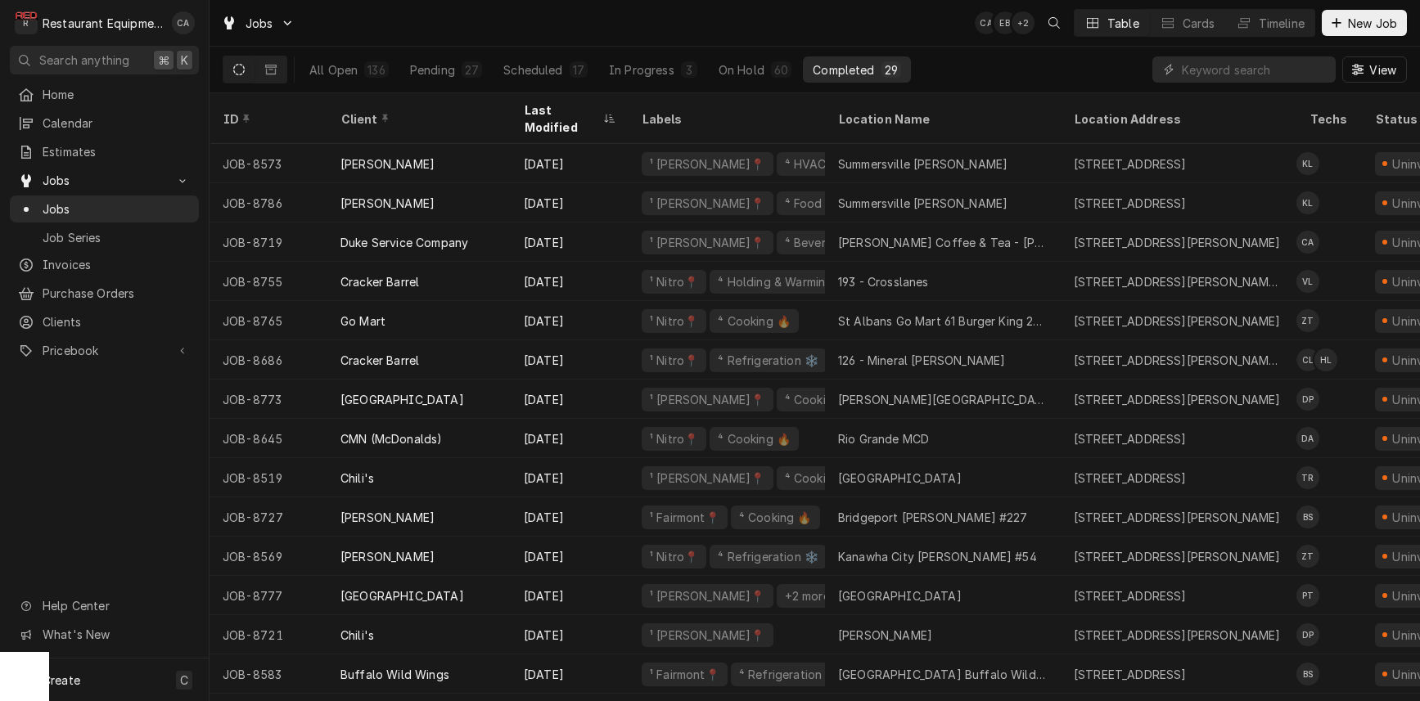
click at [792, 19] on div "Jobs CA EB + 2 Table Cards Timeline New Job" at bounding box center [815, 23] width 1211 height 46
click at [1210, 74] on input "Dynamic Content Wrapper" at bounding box center [1255, 69] width 146 height 26
type input "river"
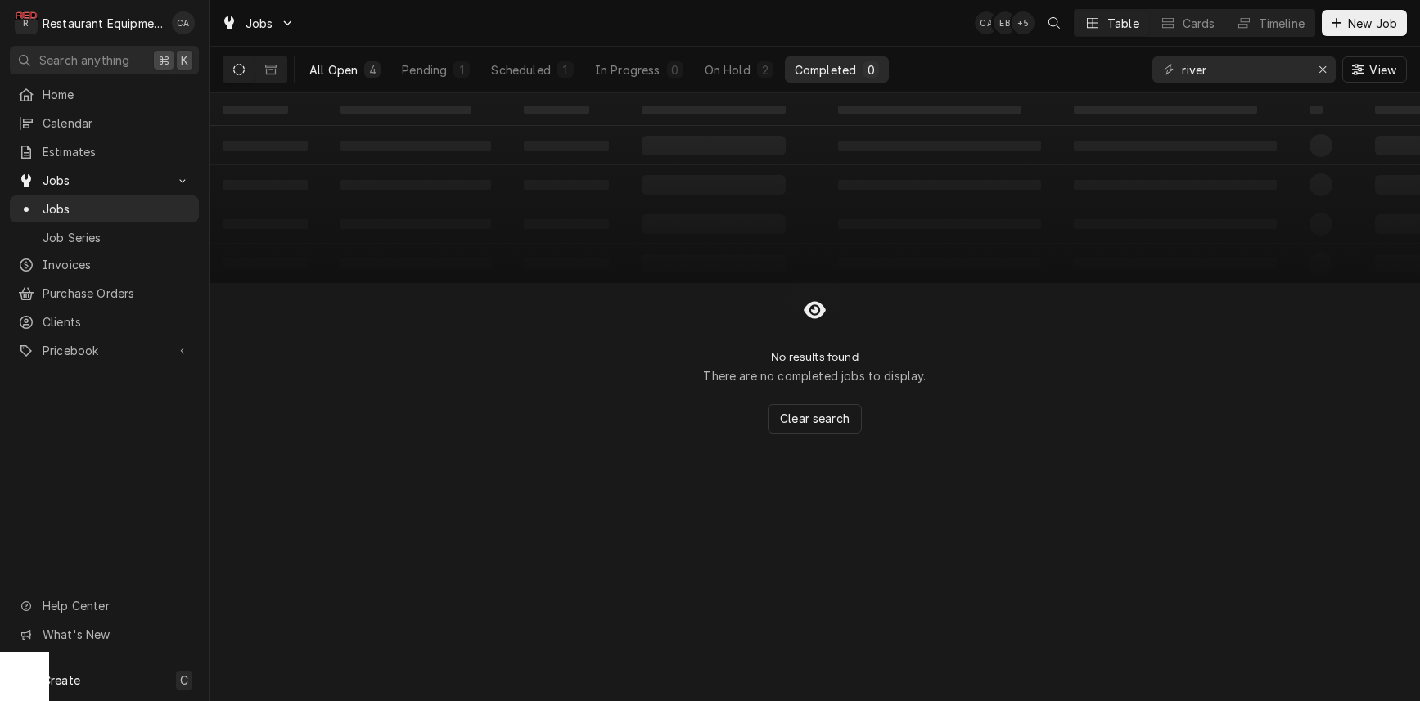
click at [341, 66] on div "All Open" at bounding box center [333, 69] width 48 height 17
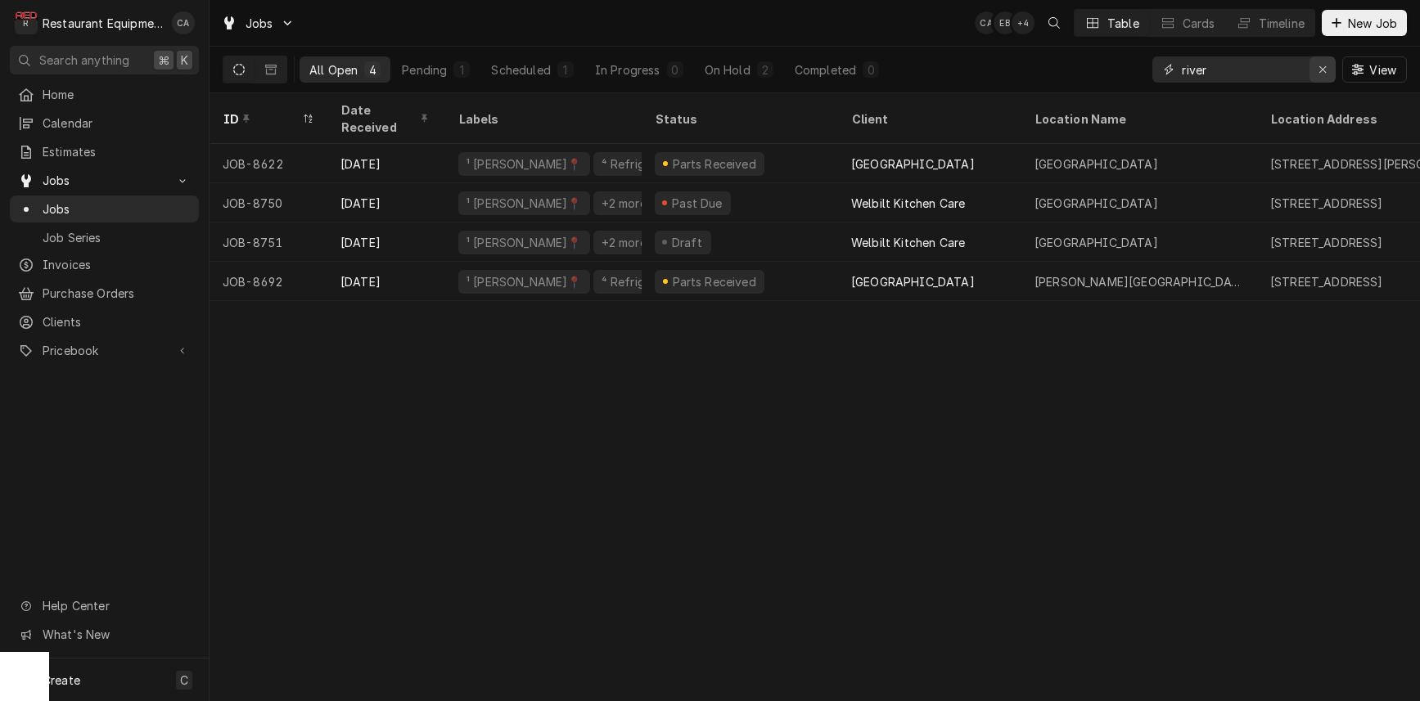
click at [1319, 72] on icon "Erase input" at bounding box center [1323, 69] width 9 height 11
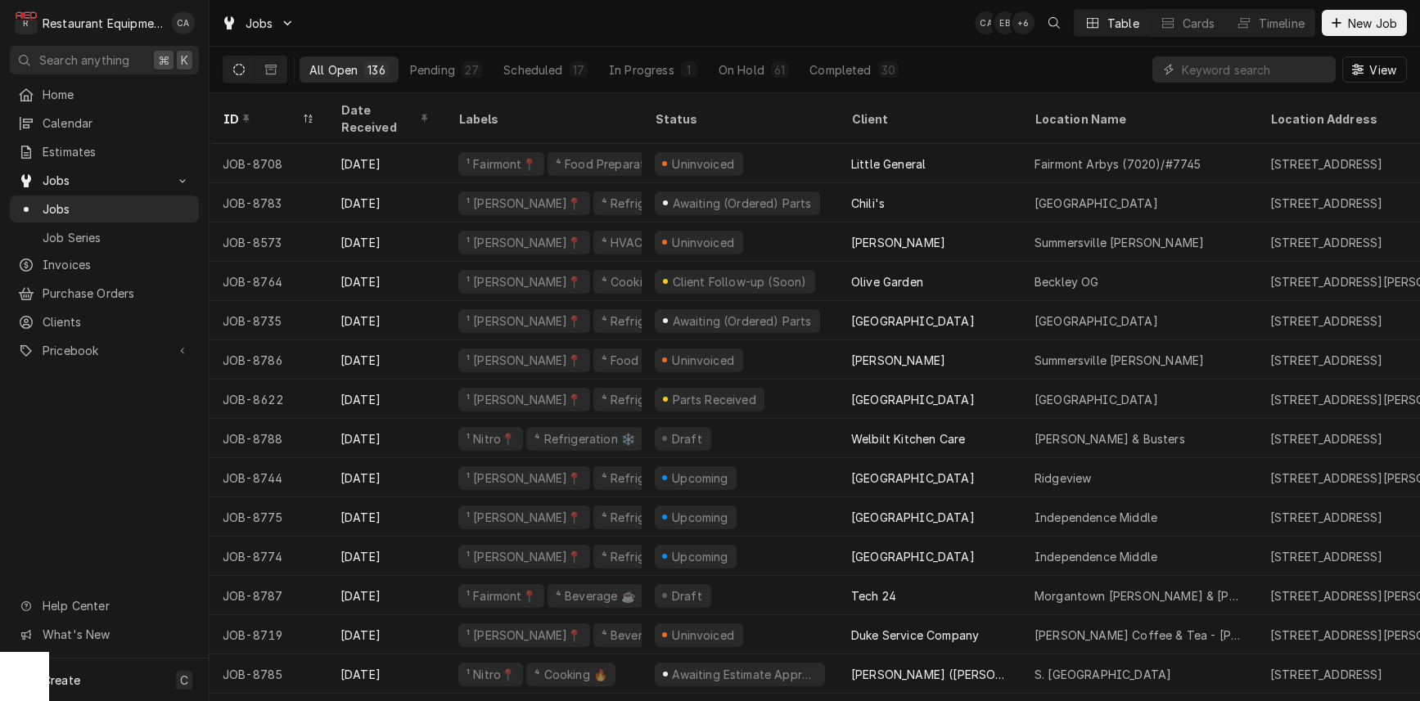
click at [904, 16] on div "Jobs CA EB + 6 Table Cards Timeline New Job" at bounding box center [815, 23] width 1211 height 46
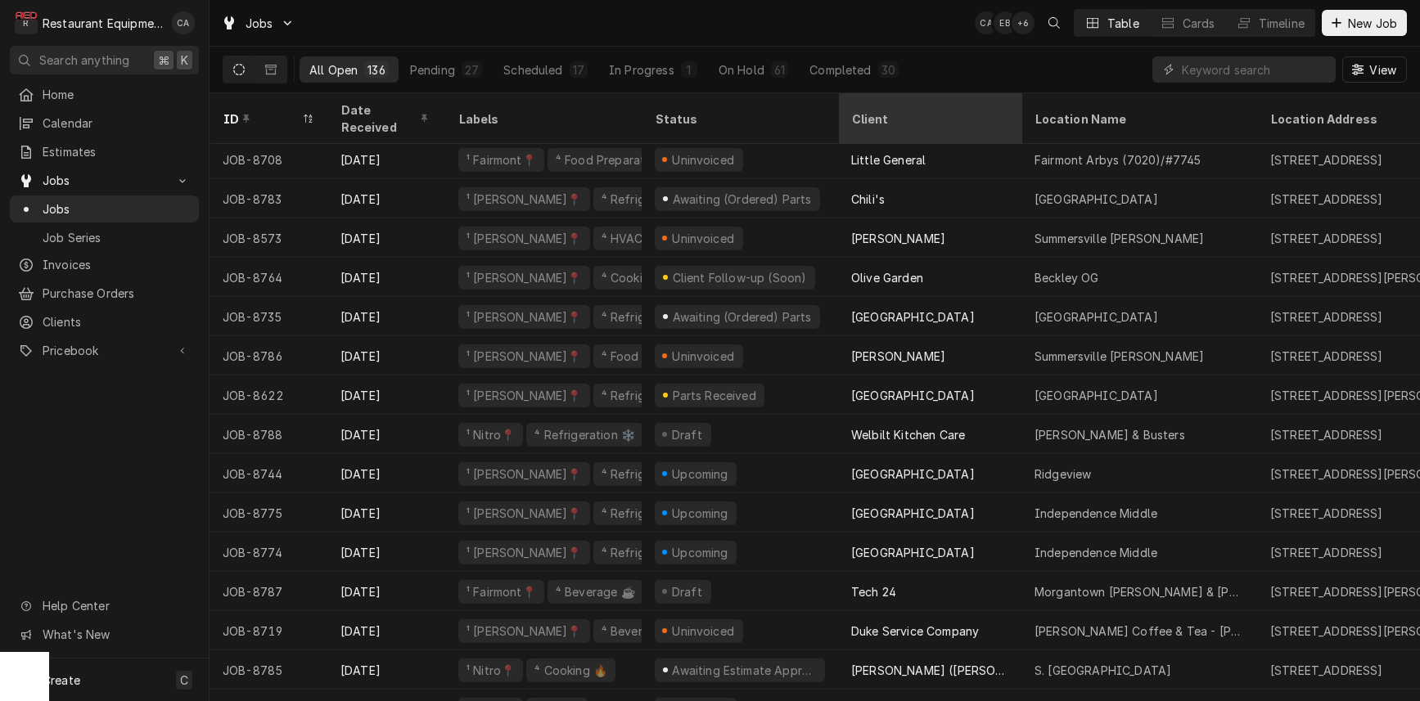
scroll to position [2, 0]
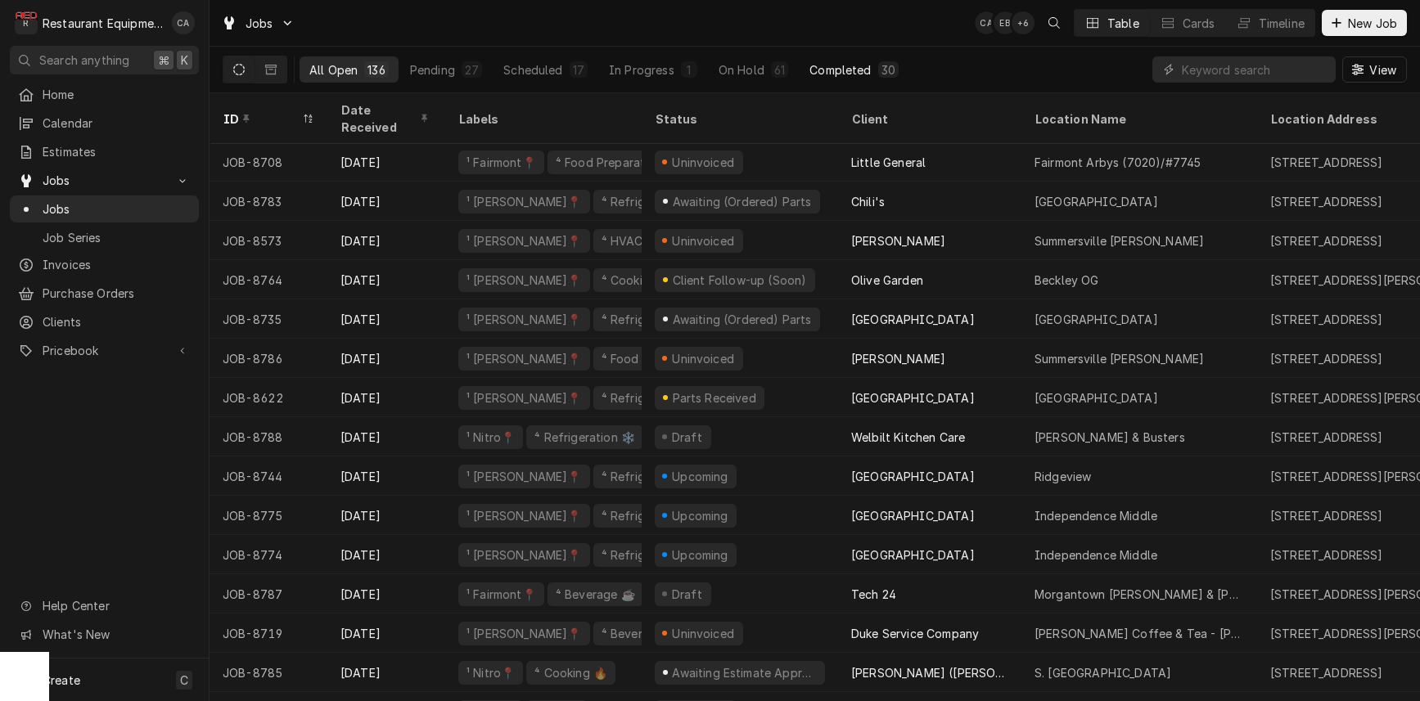
click at [837, 72] on div "Completed" at bounding box center [840, 69] width 61 height 17
